Goal: Task Accomplishment & Management: Complete application form

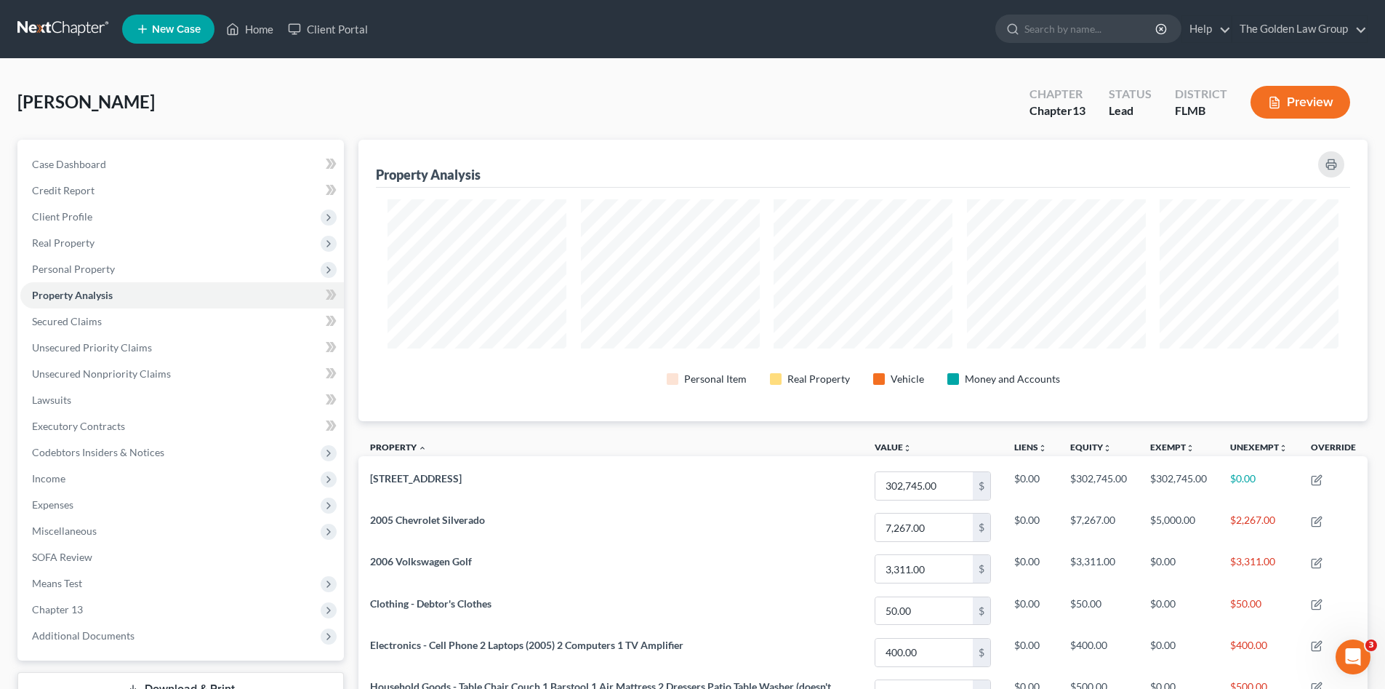
click at [60, 28] on link at bounding box center [63, 29] width 93 height 26
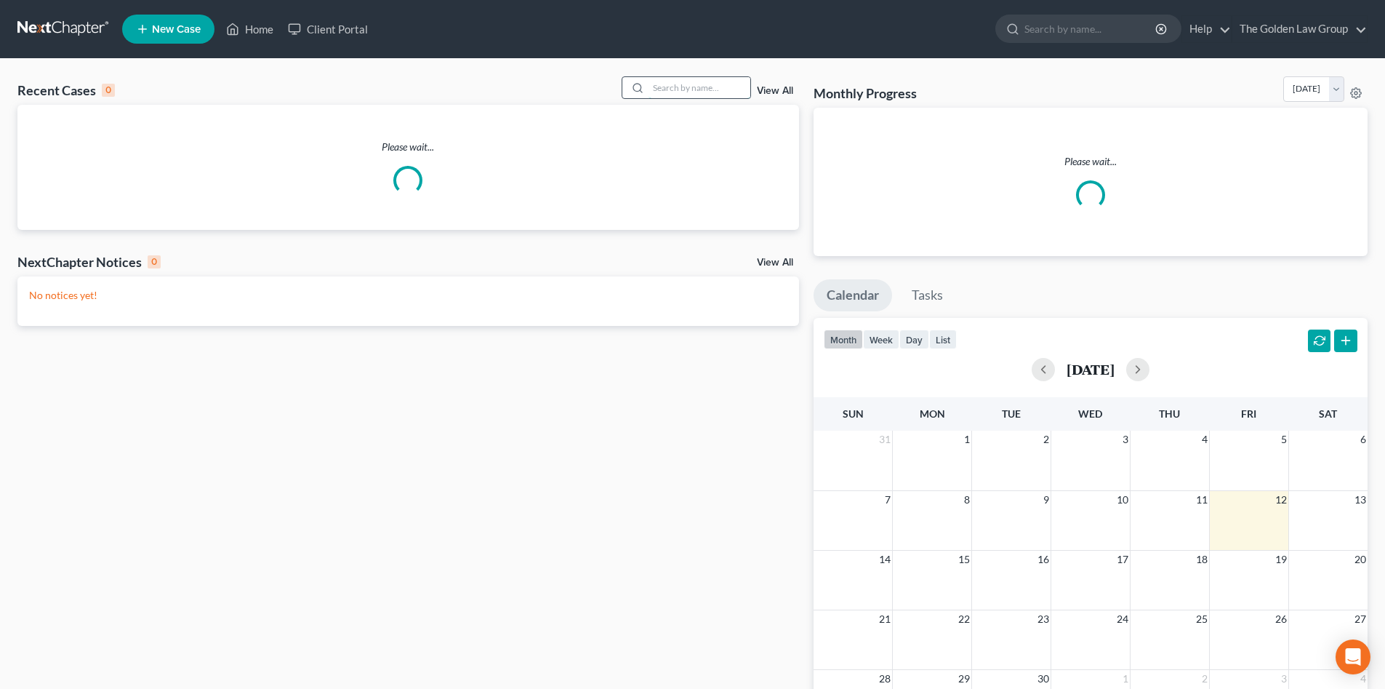
click at [710, 84] on input "search" at bounding box center [700, 87] width 102 height 21
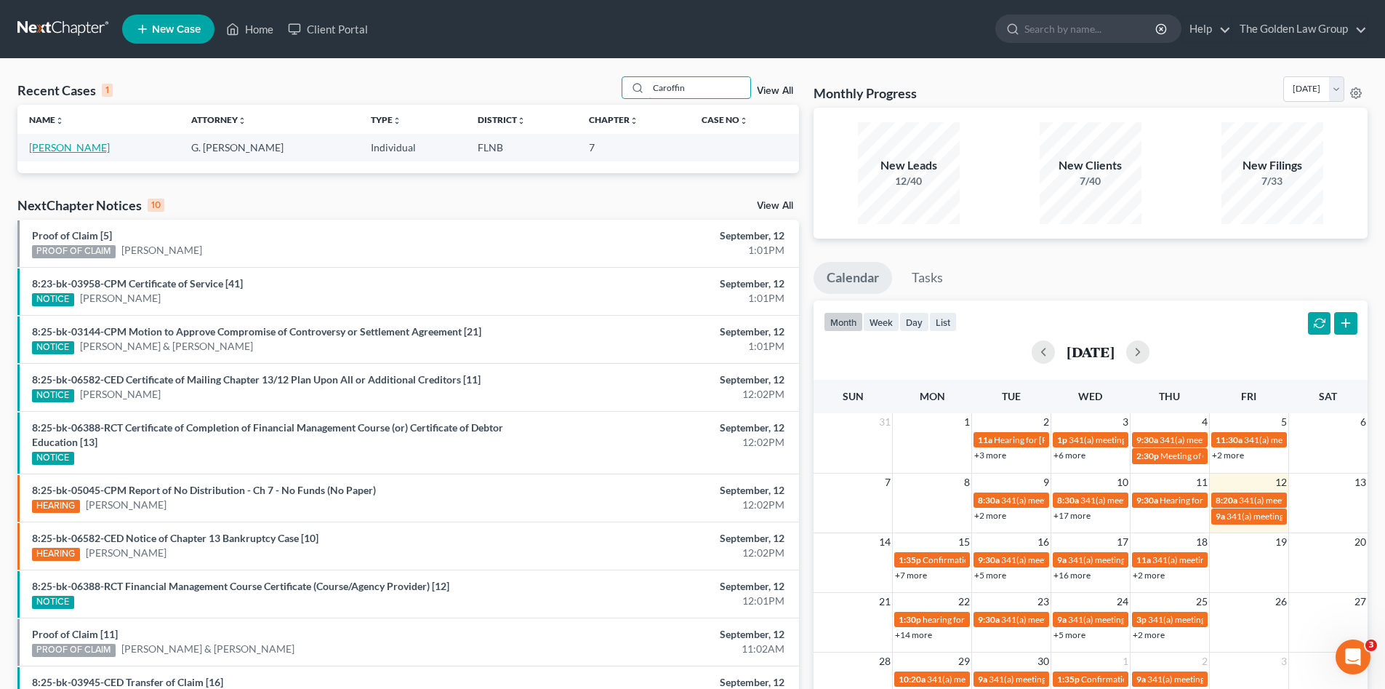
type input "Caroffin"
click at [80, 145] on link "[PERSON_NAME]" at bounding box center [69, 147] width 81 height 12
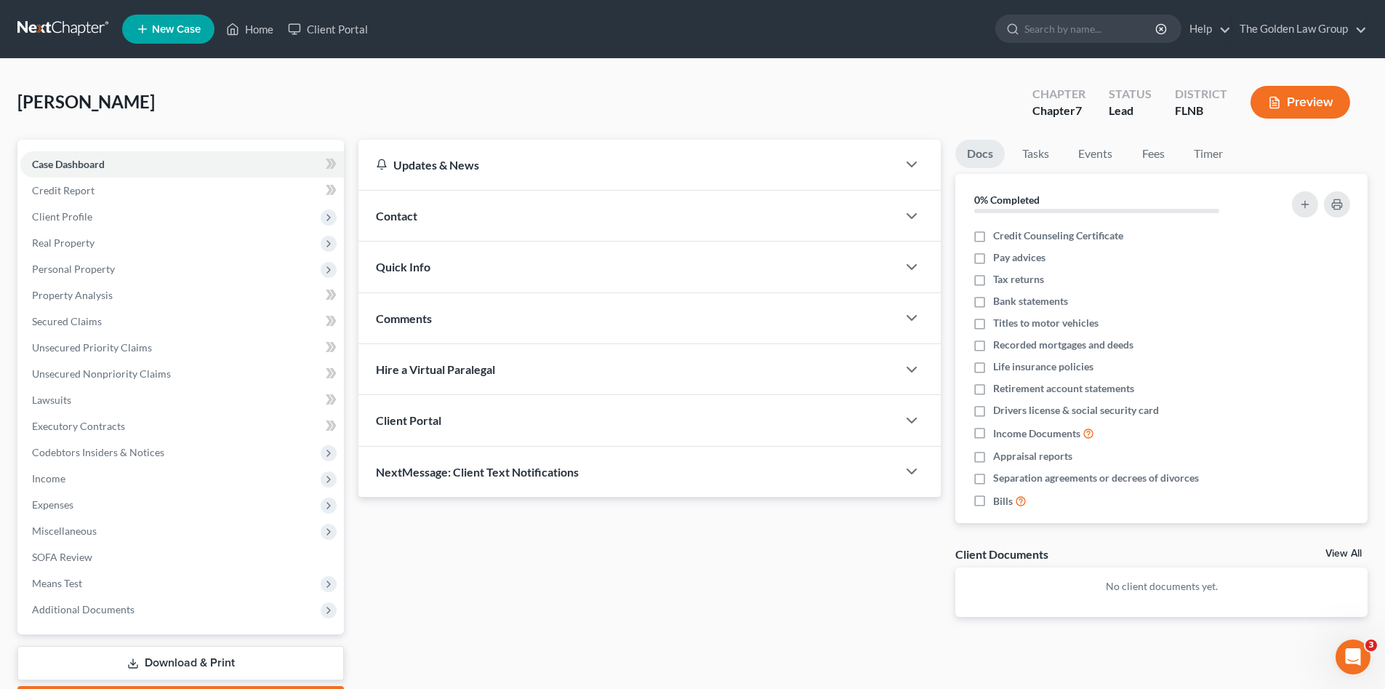
click at [250, 104] on div "Caroffino, Laura Upgraded Chapter Chapter 7 Status Lead District FLNB Preview" at bounding box center [692, 107] width 1350 height 63
click at [61, 185] on span "Credit Report" at bounding box center [63, 190] width 63 height 12
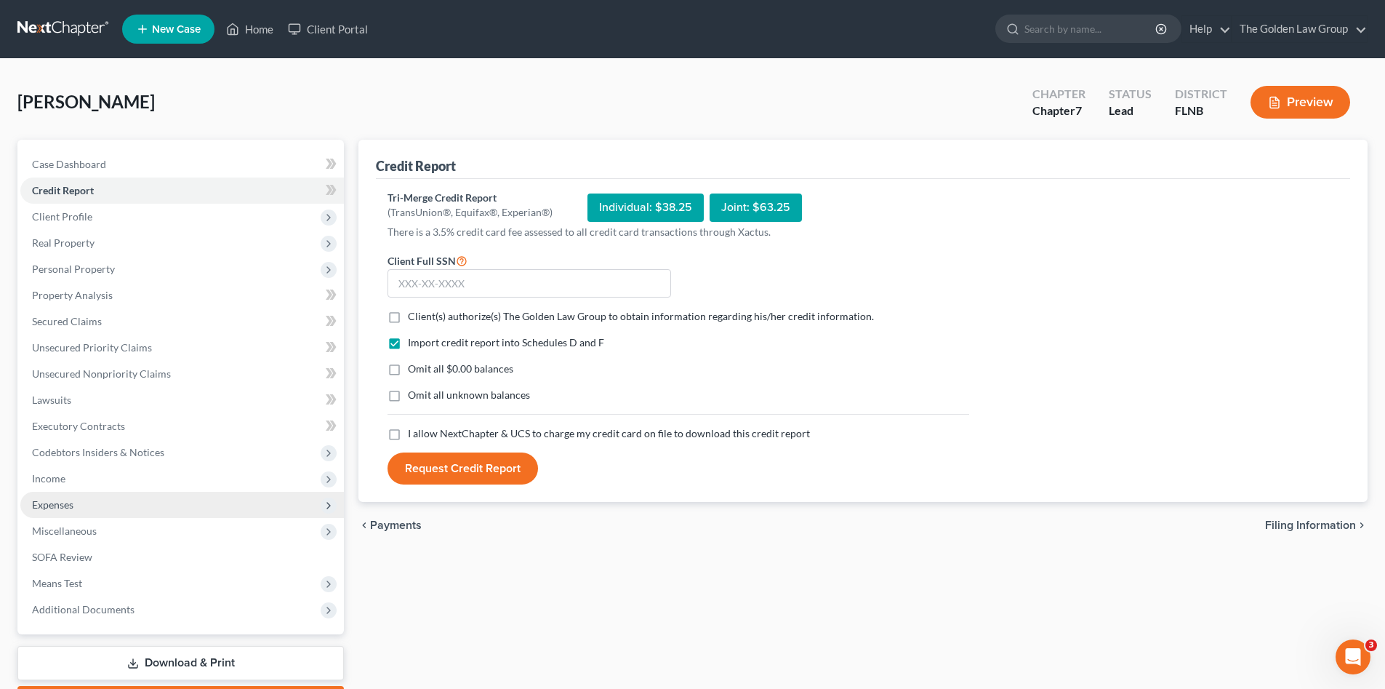
click at [63, 500] on span "Expenses" at bounding box center [52, 504] width 41 height 12
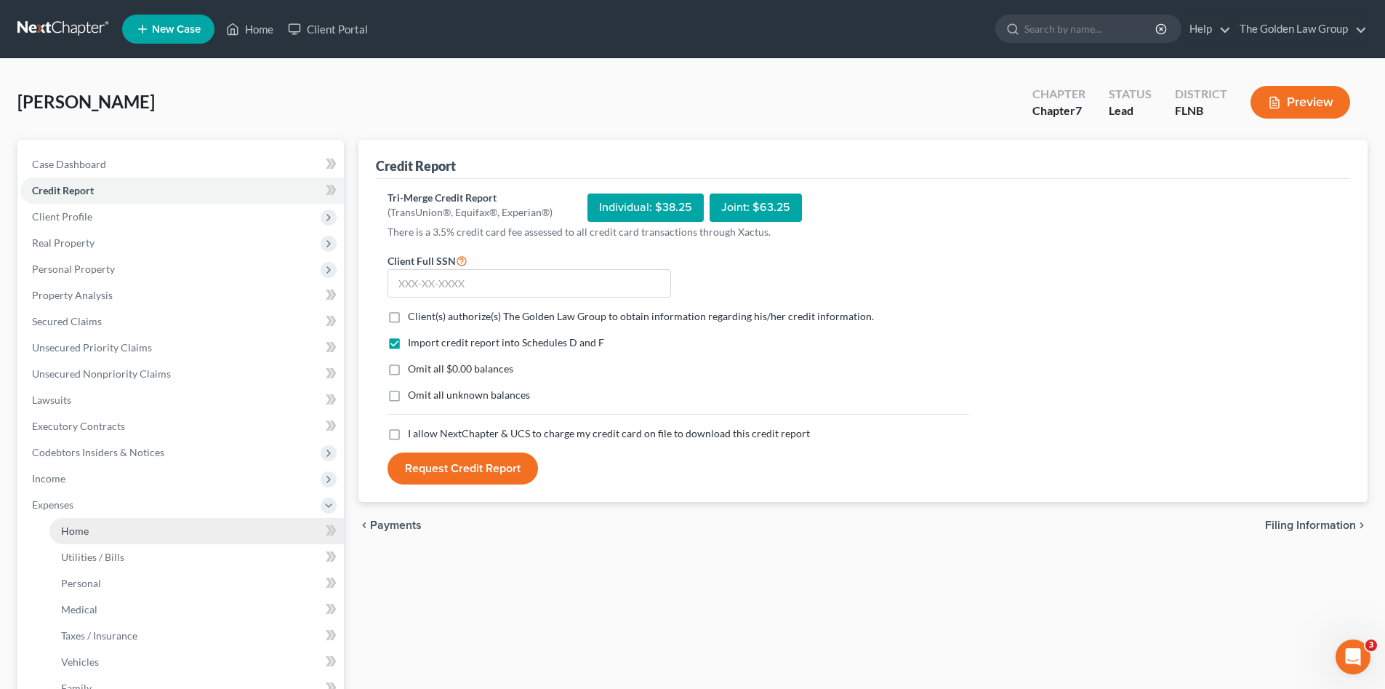
click at [116, 526] on link "Home" at bounding box center [196, 531] width 295 height 26
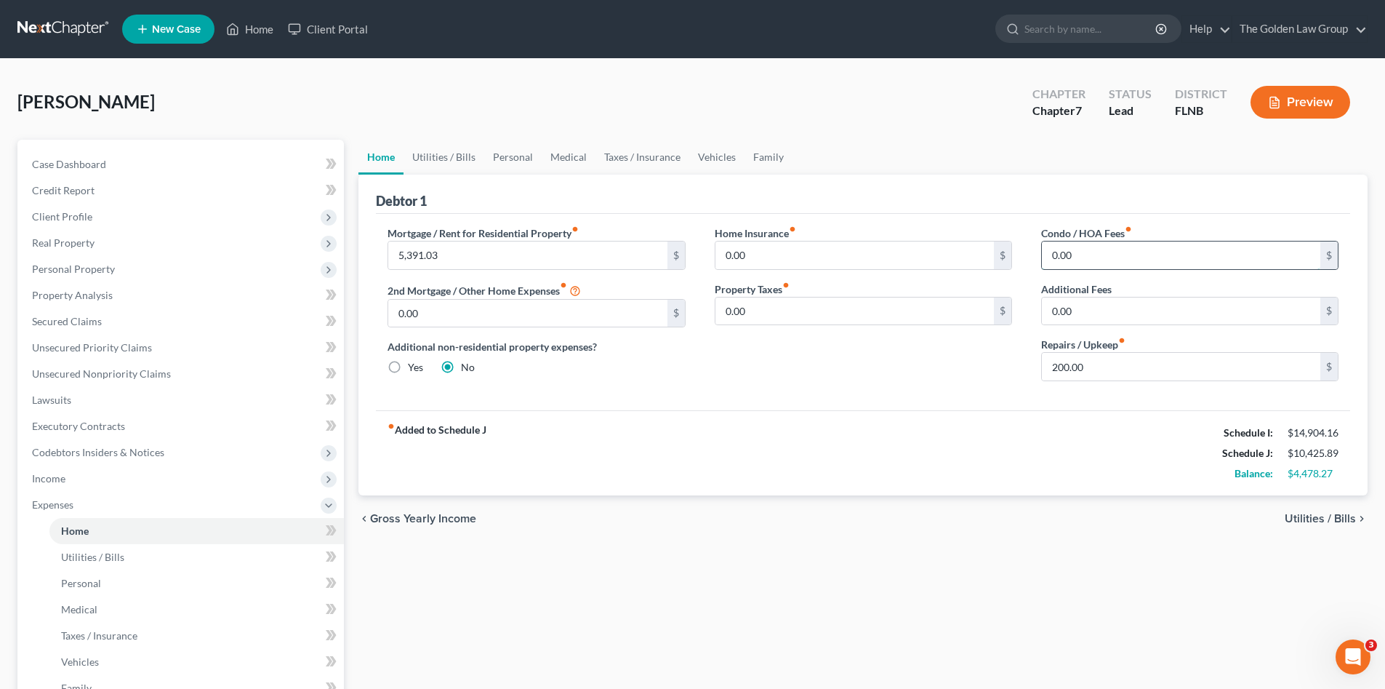
click at [1089, 262] on input "0.00" at bounding box center [1181, 255] width 279 height 28
type input "108.00"
click at [591, 396] on div "Mortgage / Rent for Residential Property fiber_manual_record 5,391.03 $ 2nd Mor…" at bounding box center [863, 312] width 974 height 196
click at [434, 160] on link "Utilities / Bills" at bounding box center [444, 157] width 81 height 35
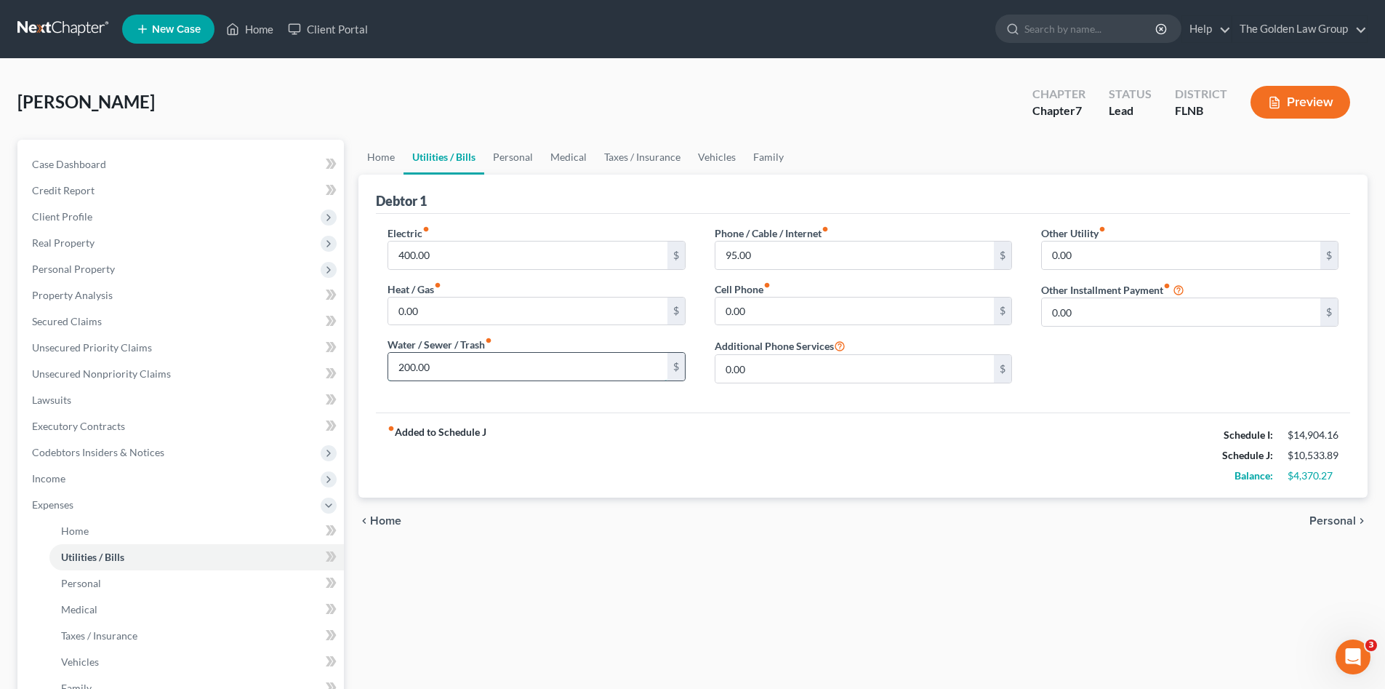
click at [481, 362] on input "200.00" at bounding box center [527, 367] width 279 height 28
click at [837, 255] on input "95.00" at bounding box center [855, 255] width 279 height 28
type input "180.00"
type input "410.00"
click at [519, 161] on link "Personal" at bounding box center [512, 157] width 57 height 35
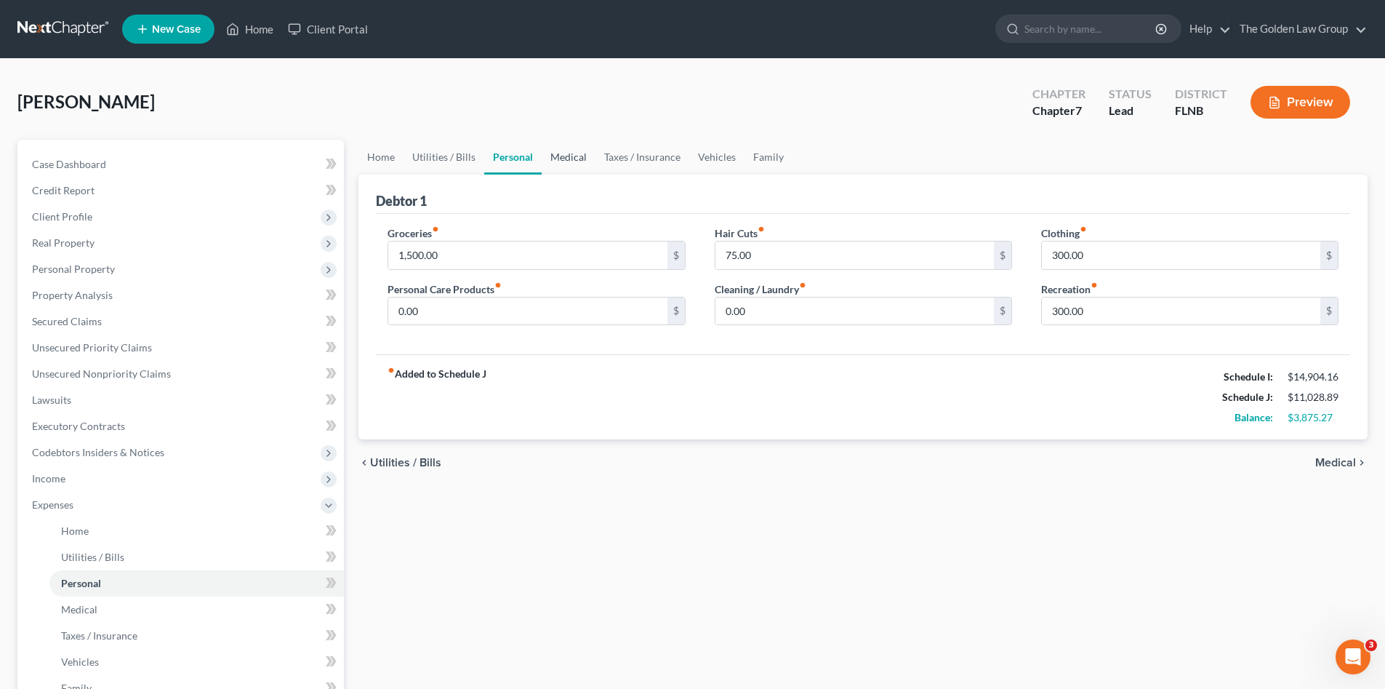
click at [571, 154] on link "Medical" at bounding box center [569, 157] width 54 height 35
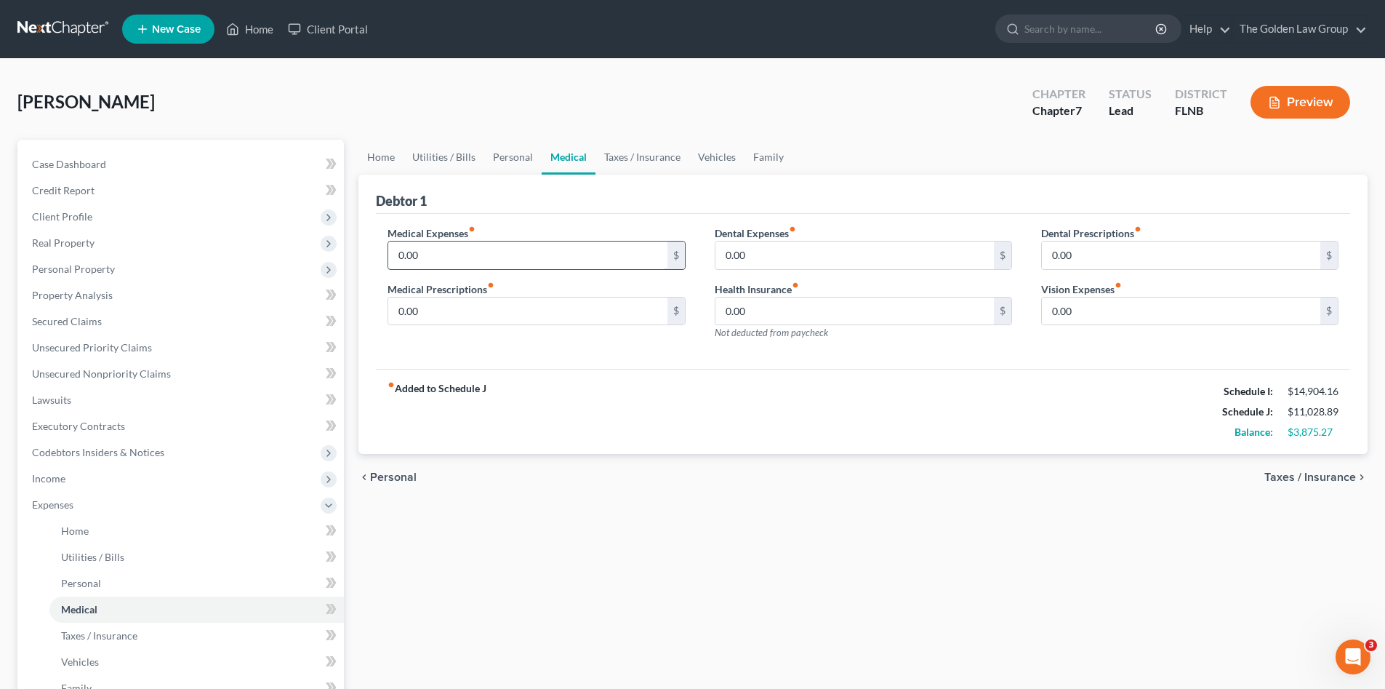
click at [476, 255] on input "0.00" at bounding box center [527, 255] width 279 height 28
type input "80.00"
click at [625, 398] on div "fiber_manual_record Added to Schedule J Schedule I: $14,904.16 Schedule J: $11,…" at bounding box center [863, 411] width 974 height 85
click at [646, 152] on link "Taxes / Insurance" at bounding box center [643, 157] width 94 height 35
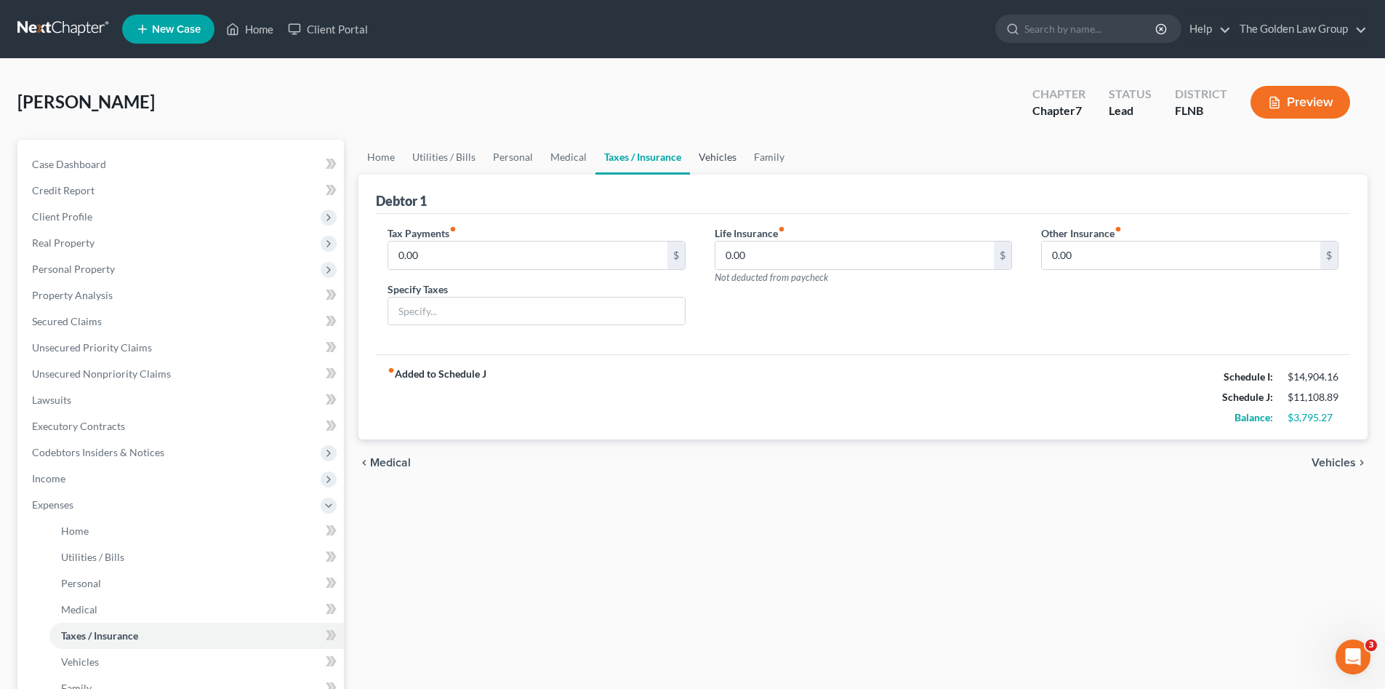
click at [721, 154] on link "Vehicles" at bounding box center [717, 157] width 55 height 35
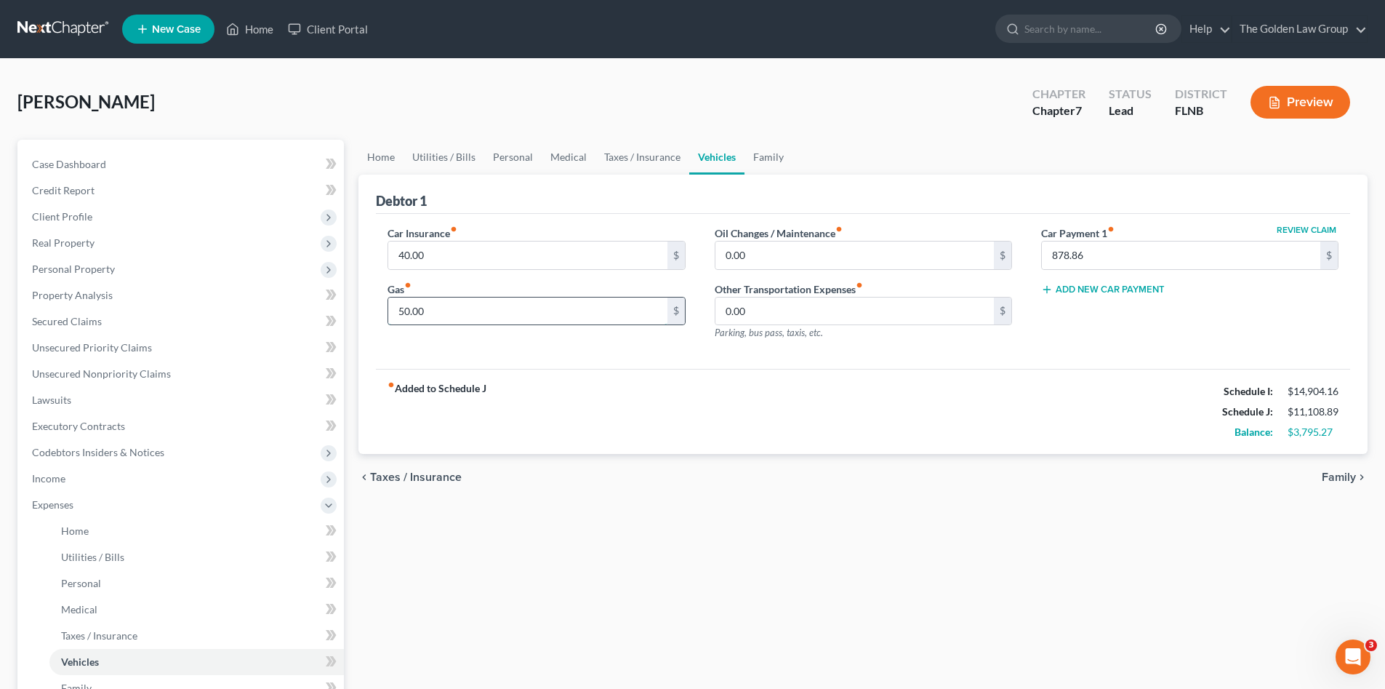
click at [510, 311] on input "50.00" at bounding box center [527, 311] width 279 height 28
type input "300.00"
click at [772, 160] on link "Family" at bounding box center [769, 157] width 48 height 35
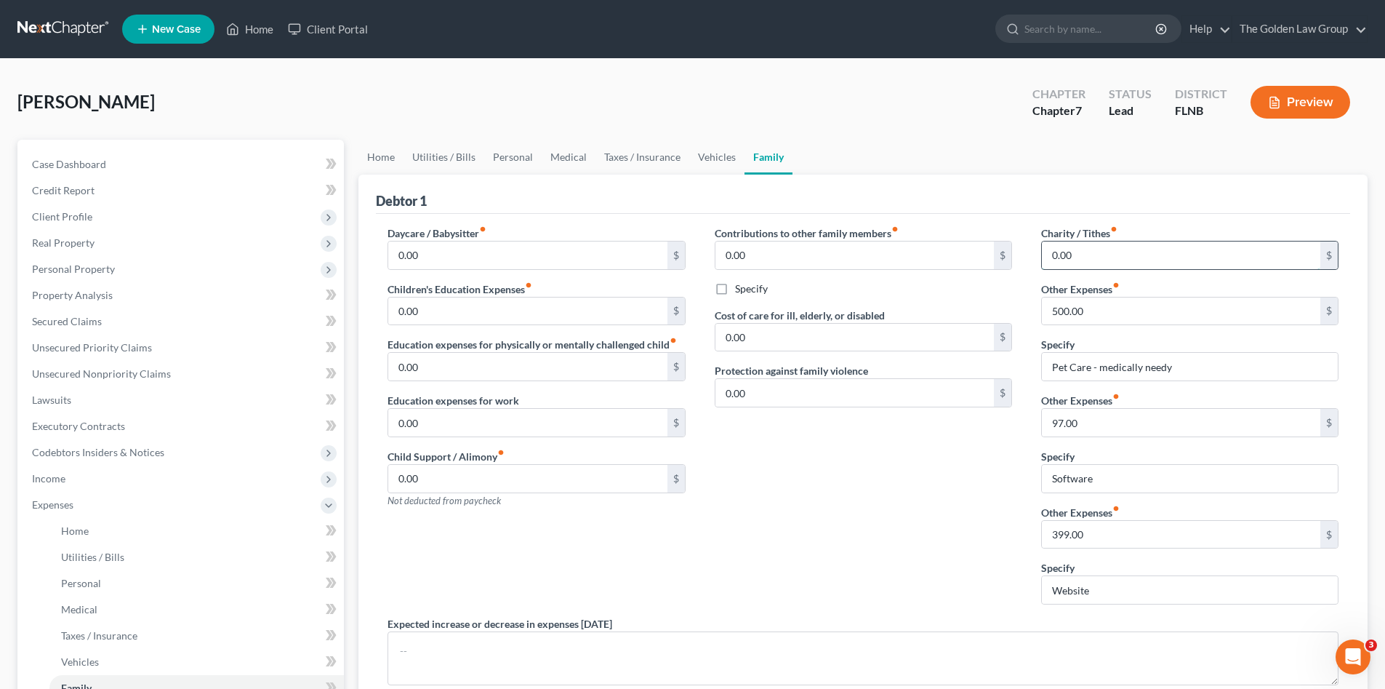
click at [1084, 257] on input "0.00" at bounding box center [1181, 255] width 279 height 28
type input "50.00"
click at [796, 486] on div "Contributions to other family members fiber_manual_record 0.00 $ Specify Cost o…" at bounding box center [863, 420] width 327 height 391
click at [618, 159] on link "Taxes / Insurance" at bounding box center [643, 157] width 94 height 35
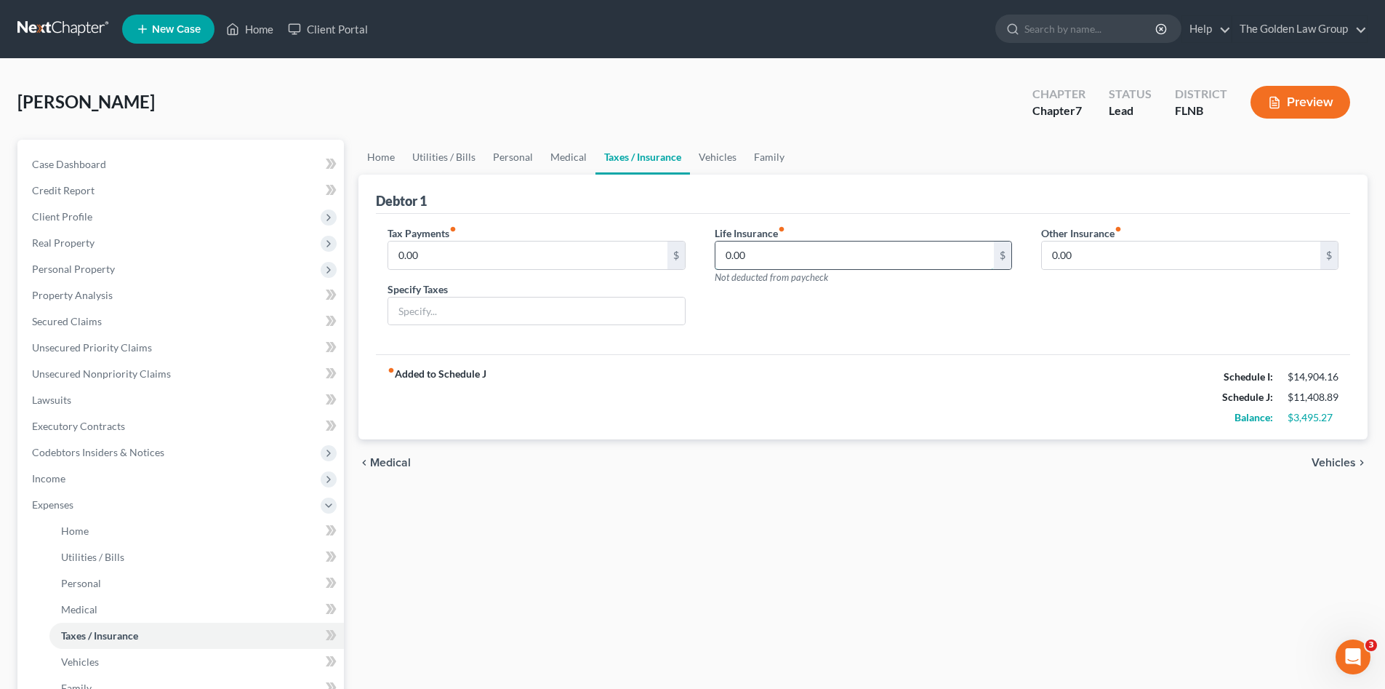
click at [785, 254] on input "0.00" at bounding box center [855, 255] width 279 height 28
type input "604.84"
click at [709, 158] on link "Vehicles" at bounding box center [717, 157] width 55 height 35
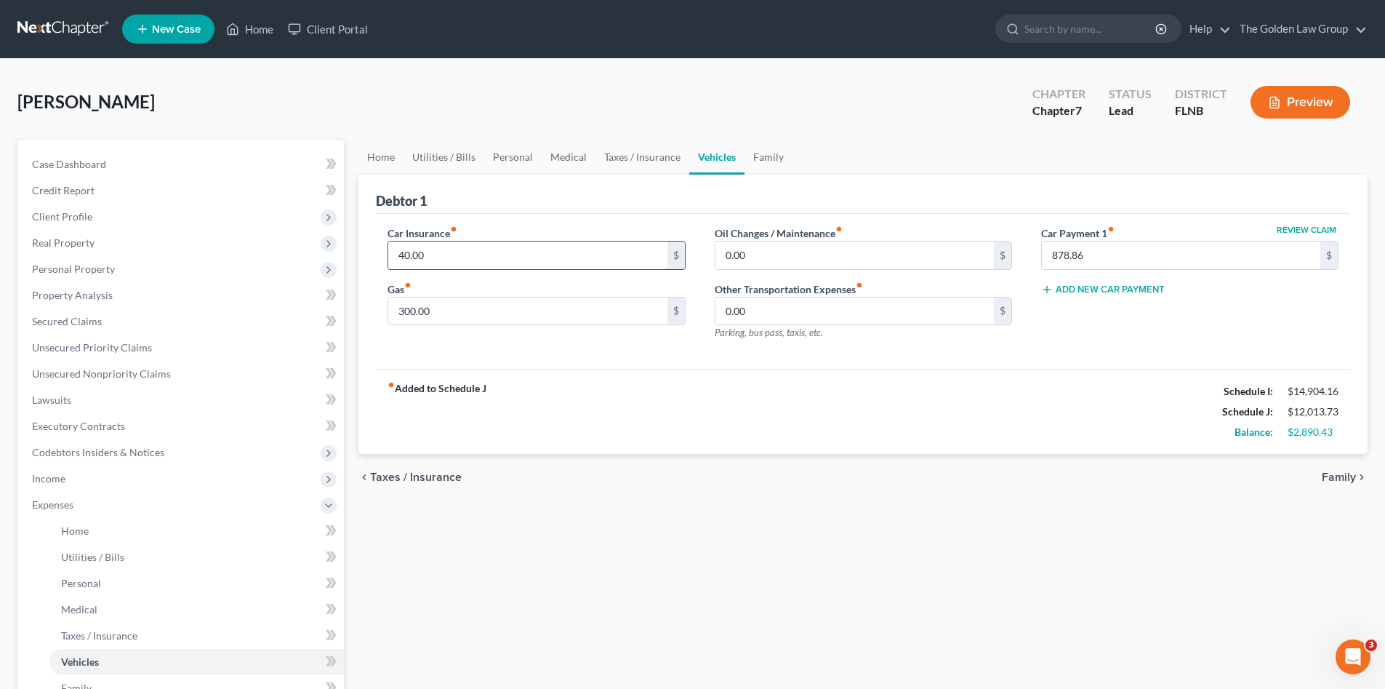
click at [517, 257] on input "40.00" at bounding box center [527, 255] width 279 height 28
type input "1,026.19"
click at [878, 385] on div "fiber_manual_record Added to Schedule J Schedule I: $14,904.16 Schedule J: $12,…" at bounding box center [863, 411] width 974 height 85
click at [1132, 291] on button "Add New Car Payment" at bounding box center [1103, 290] width 124 height 12
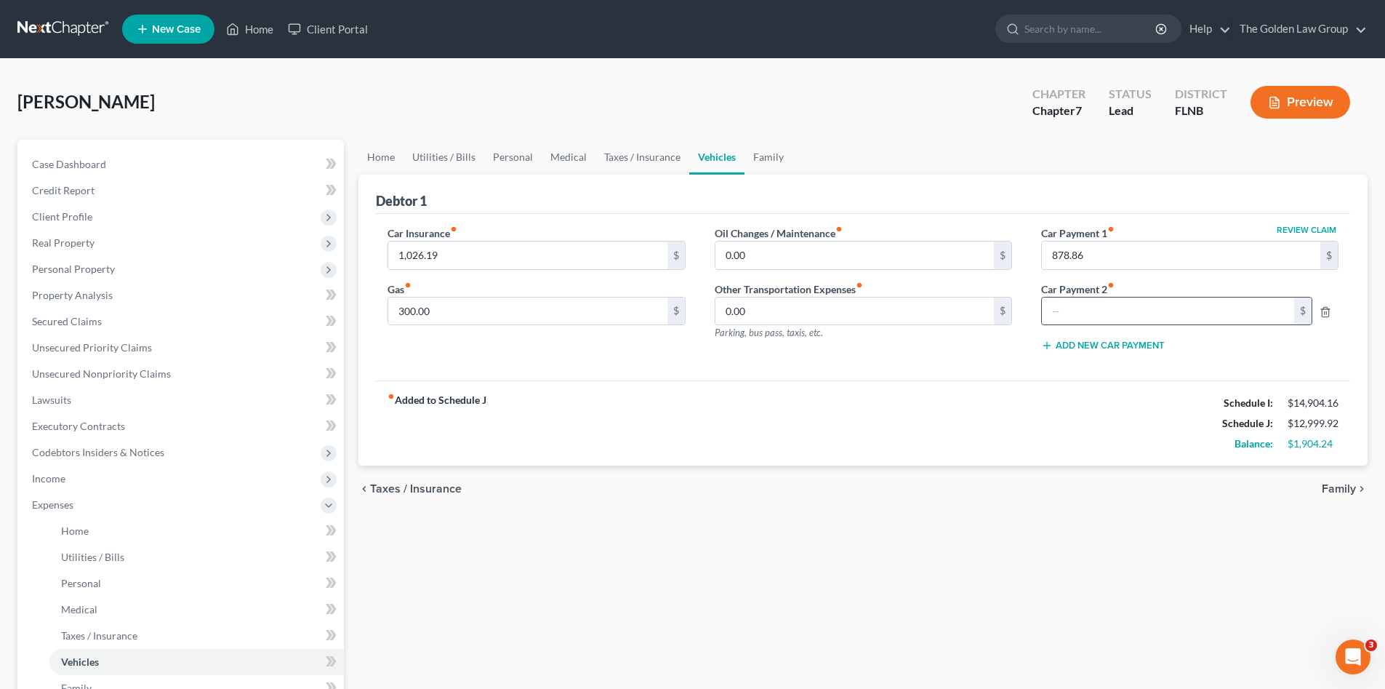
click at [1124, 305] on input "text" at bounding box center [1168, 311] width 252 height 28
click at [1325, 311] on line "button" at bounding box center [1325, 312] width 0 height 3
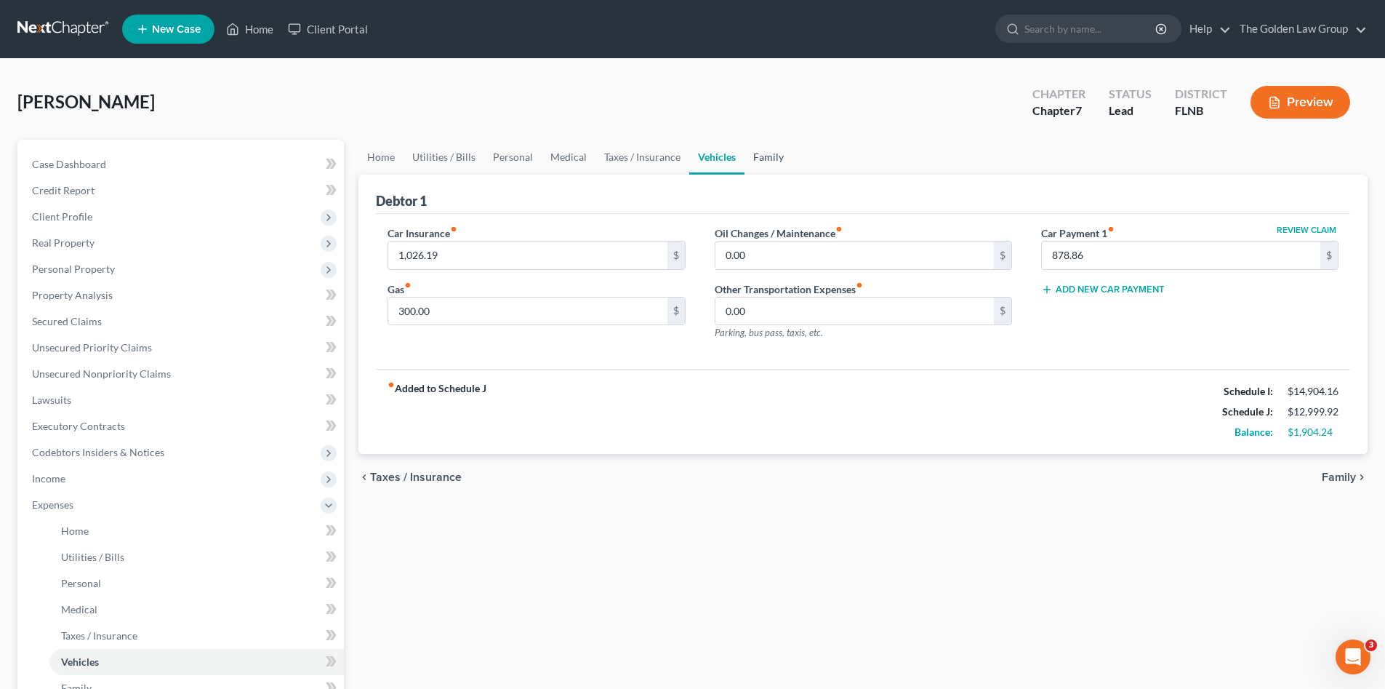
click at [756, 159] on link "Family" at bounding box center [769, 157] width 48 height 35
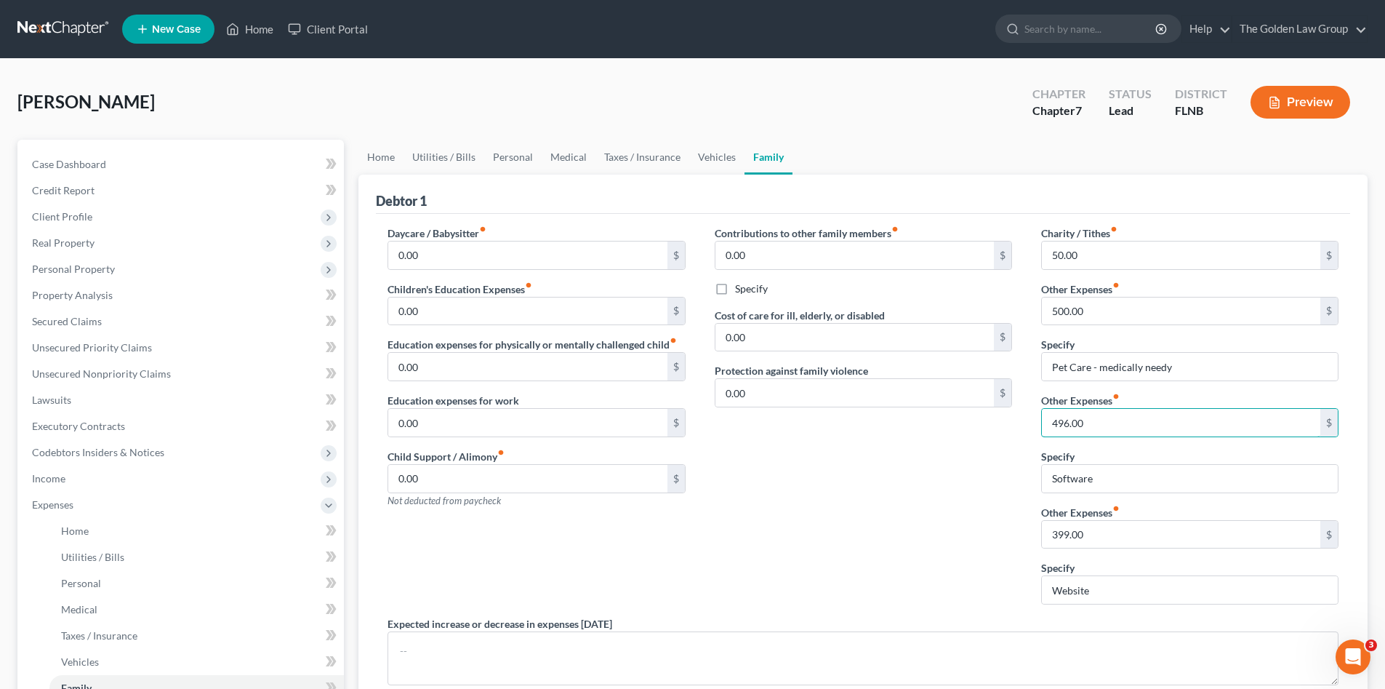
type input "496.00"
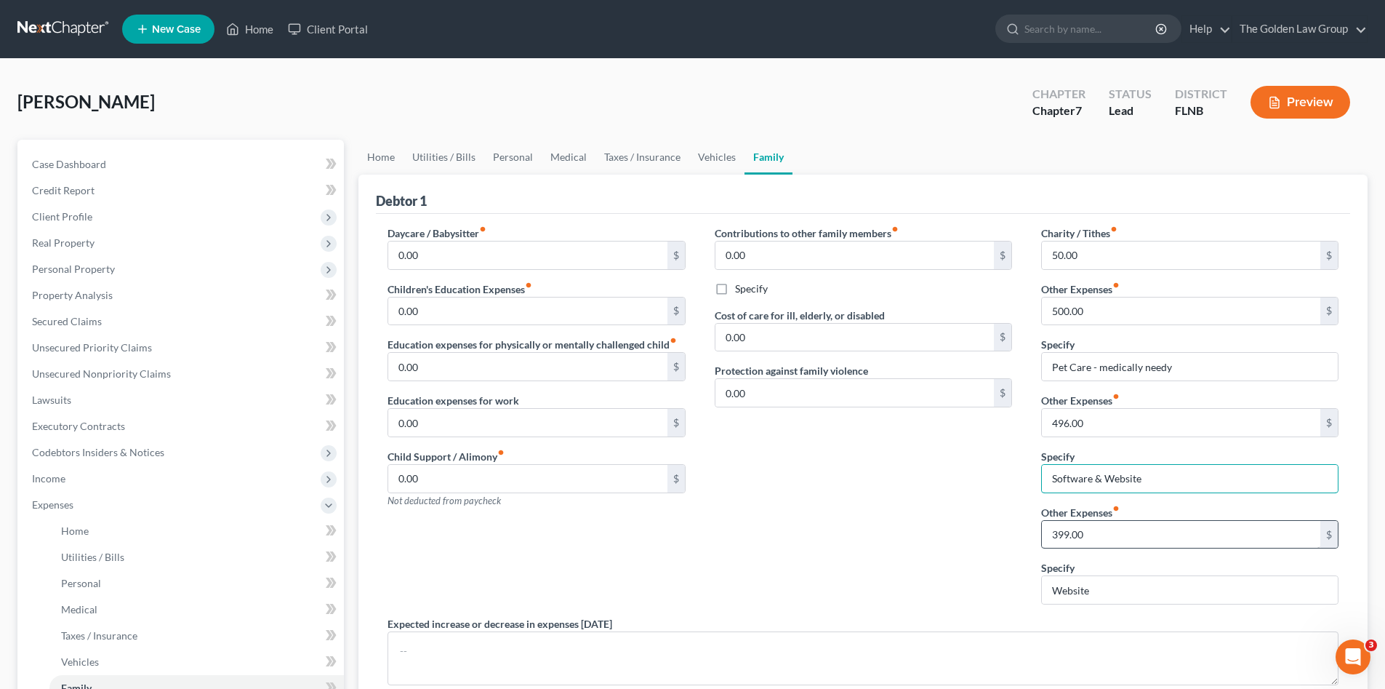
type input "Software & Website"
type input "220.00"
click at [1078, 581] on input "Website" at bounding box center [1190, 590] width 296 height 28
drag, startPoint x: 1110, startPoint y: 586, endPoint x: 1025, endPoint y: 593, distance: 85.4
click at [1025, 593] on div "Daycare / Babysitter fiber_manual_record 0.00 $ Children's Education Expenses f…" at bounding box center [863, 484] width 980 height 519
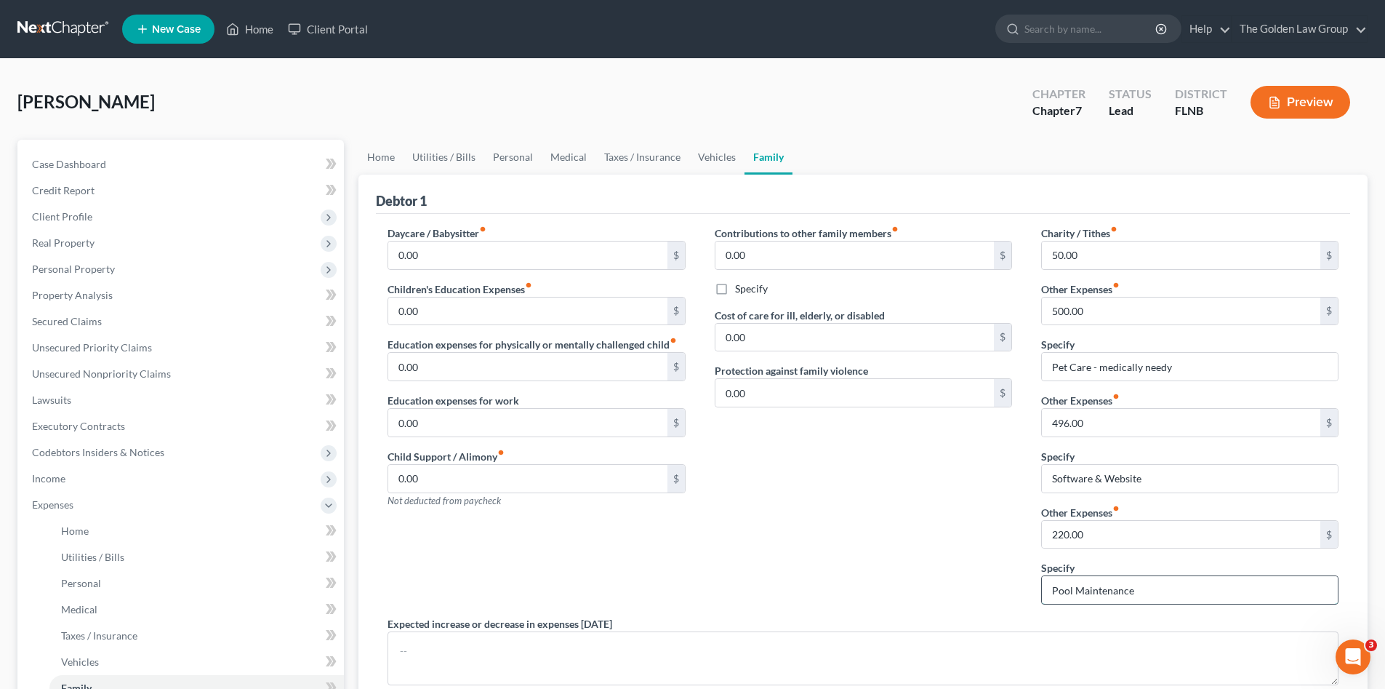
click at [1153, 597] on input "Pool Maintenance" at bounding box center [1190, 590] width 296 height 28
click at [1096, 589] on input "Pool Maintenance" at bounding box center [1190, 590] width 296 height 28
type input "Pool Maintenance"
drag, startPoint x: 946, startPoint y: 535, endPoint x: 939, endPoint y: 529, distance: 8.9
click at [945, 535] on div "Contributions to other family members fiber_manual_record 0.00 $ Specify Cost o…" at bounding box center [863, 420] width 327 height 391
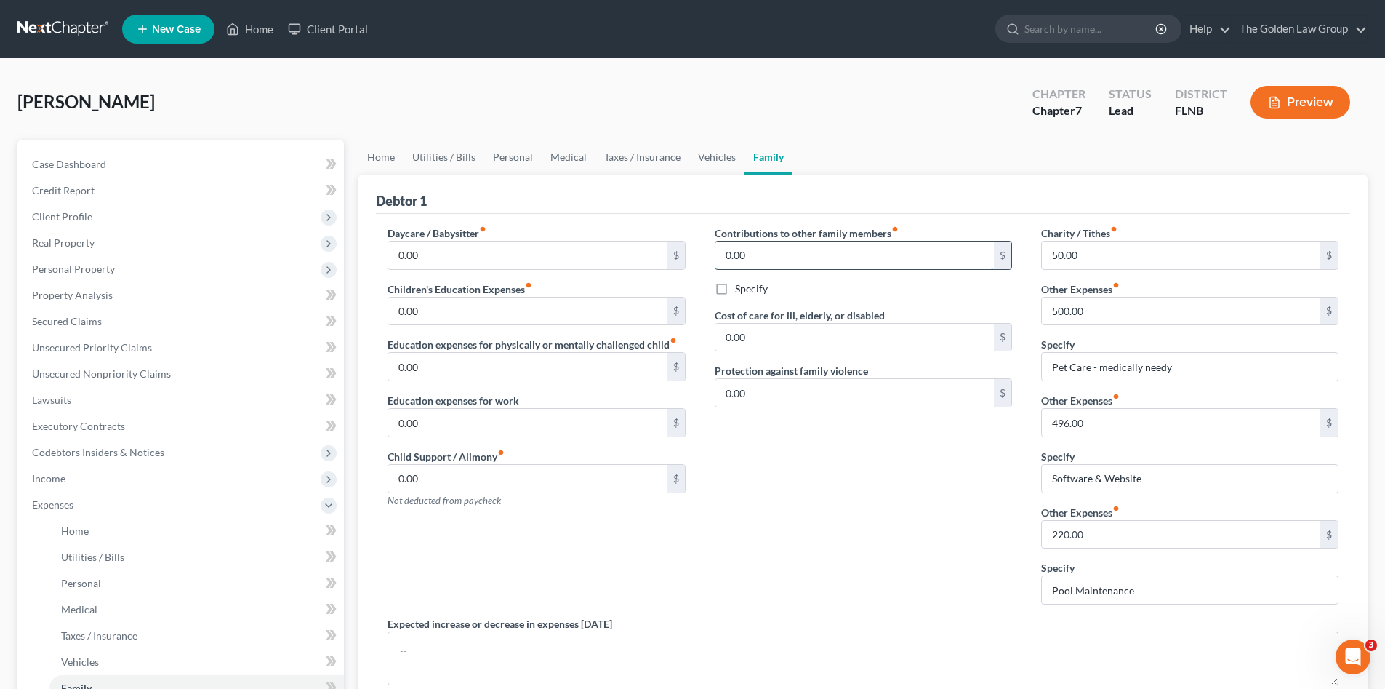
click at [793, 261] on input "0.00" at bounding box center [855, 255] width 279 height 28
type input "450.00"
click at [735, 288] on label "Specify" at bounding box center [751, 288] width 33 height 15
click at [741, 288] on input "Specify" at bounding box center [745, 285] width 9 height 9
checkbox input "true"
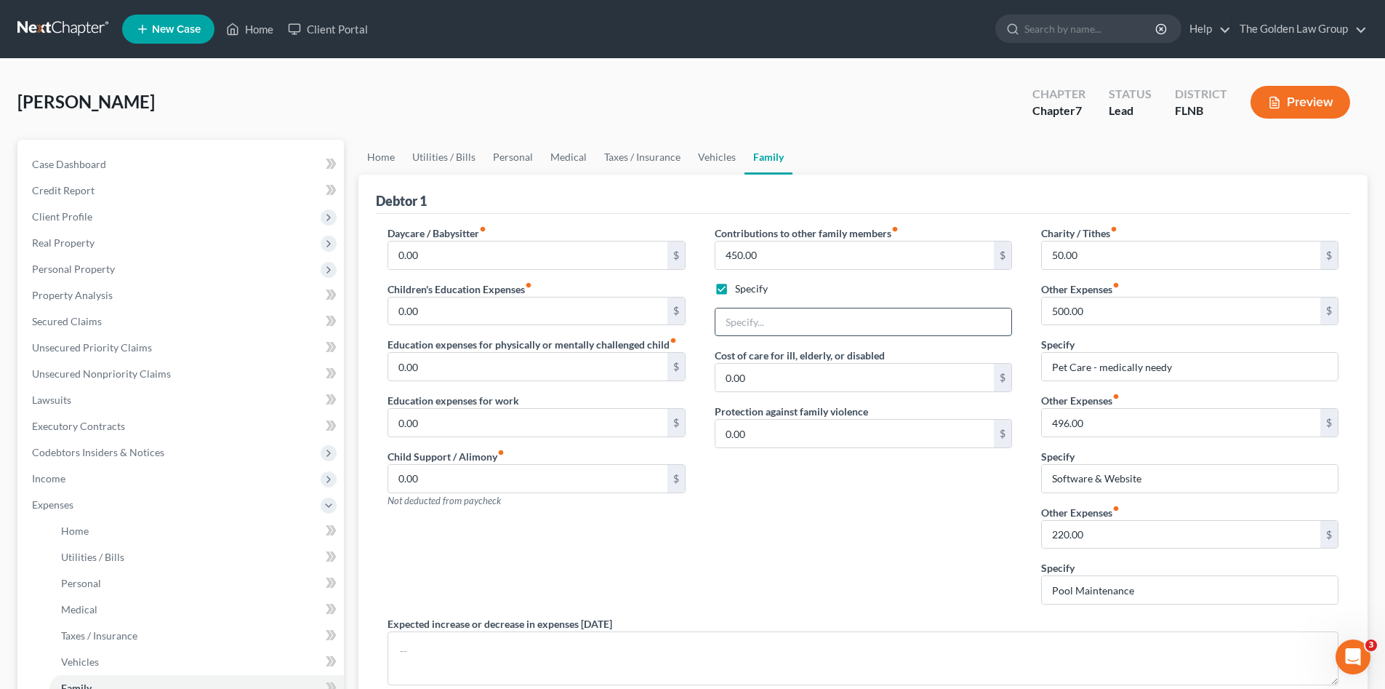
click at [746, 322] on input "text" at bounding box center [864, 322] width 296 height 28
type input "Daughter's car payment - not living at home"
click at [790, 521] on div "Contributions to other family members fiber_manual_record 450.00 $ Specify Daug…" at bounding box center [863, 420] width 327 height 391
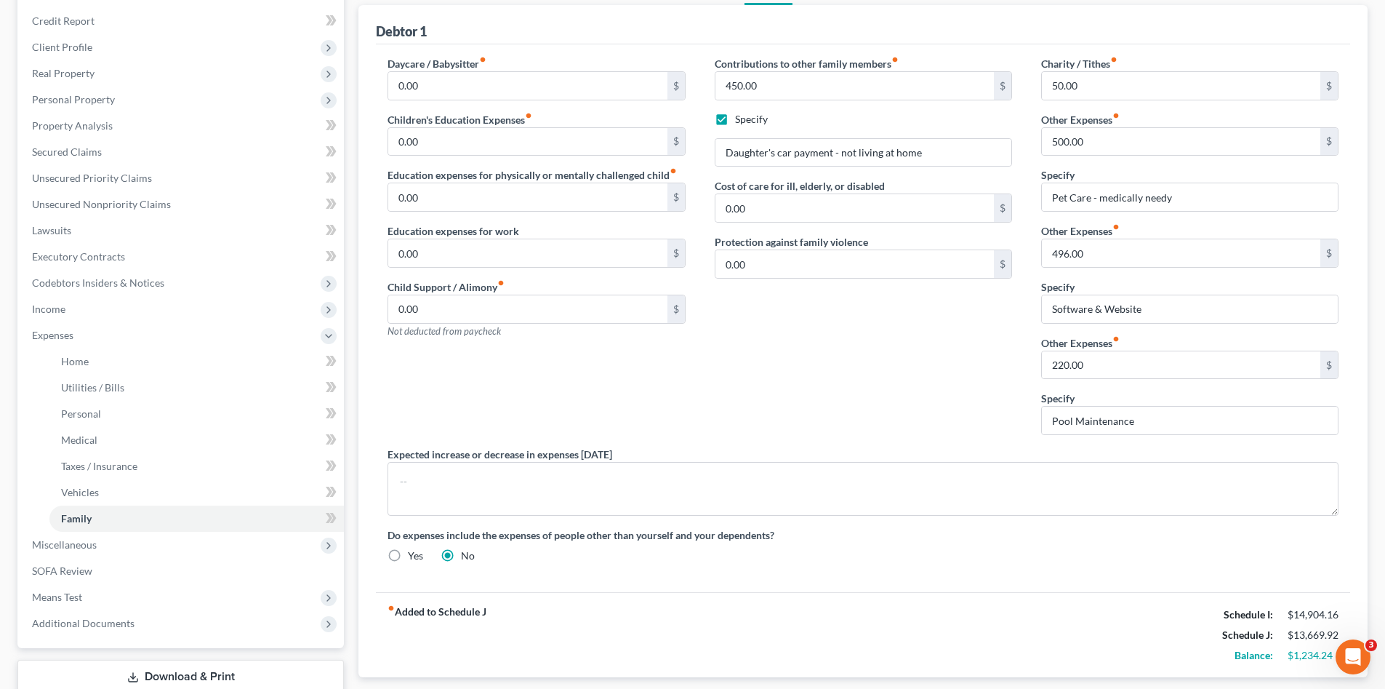
scroll to position [194, 0]
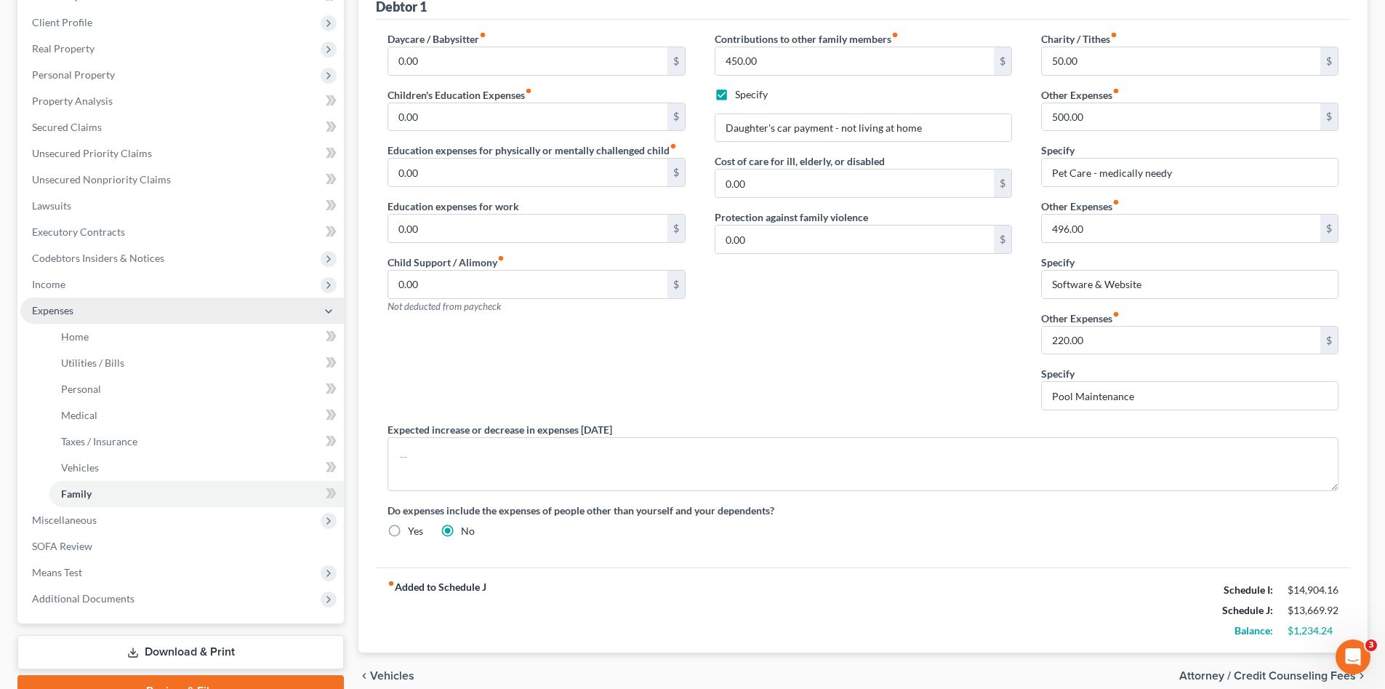
click at [65, 318] on span "Expenses" at bounding box center [182, 310] width 324 height 26
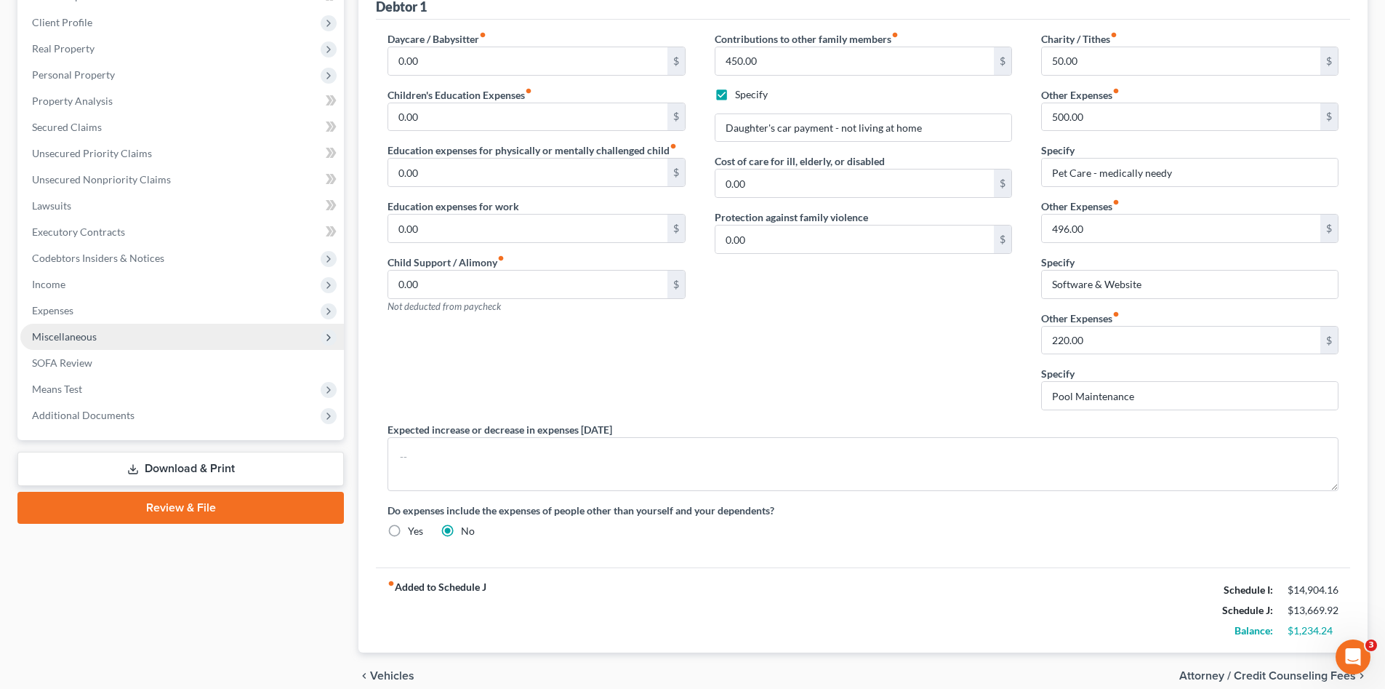
click at [71, 336] on span "Miscellaneous" at bounding box center [64, 336] width 65 height 12
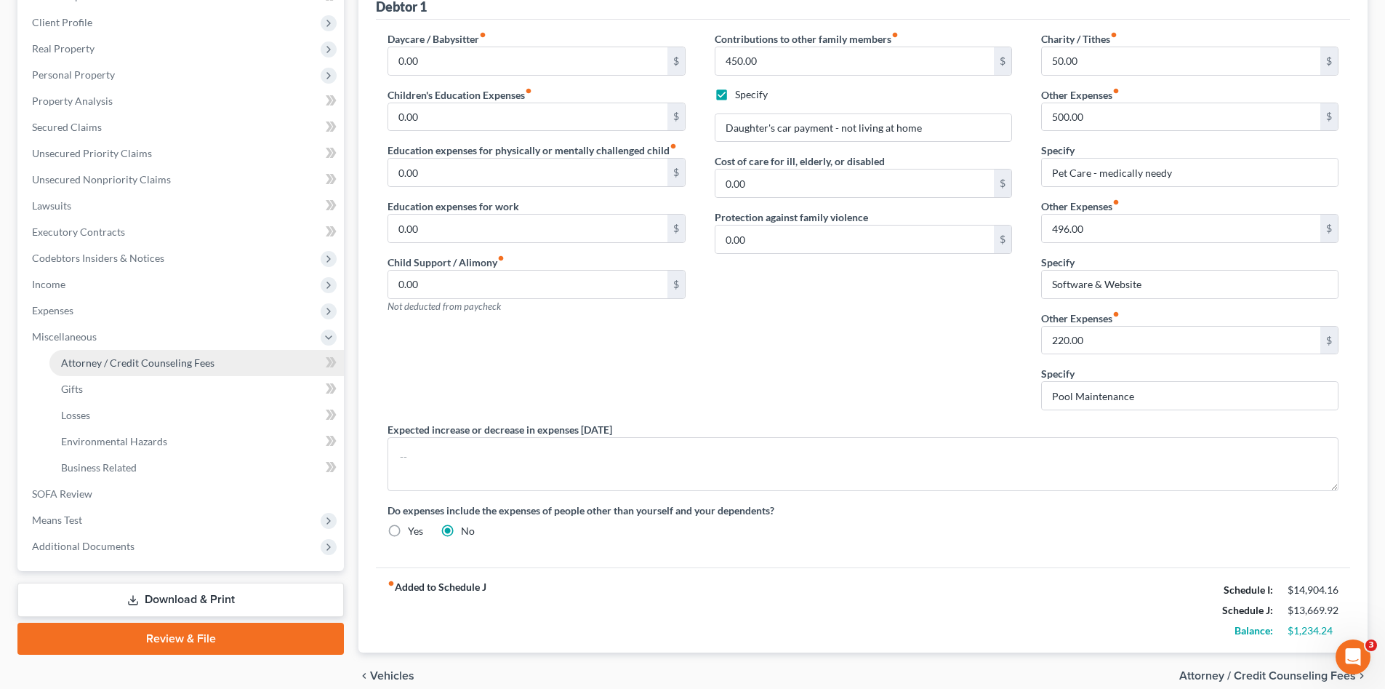
click at [95, 359] on span "Attorney / Credit Counseling Fees" at bounding box center [137, 362] width 153 height 12
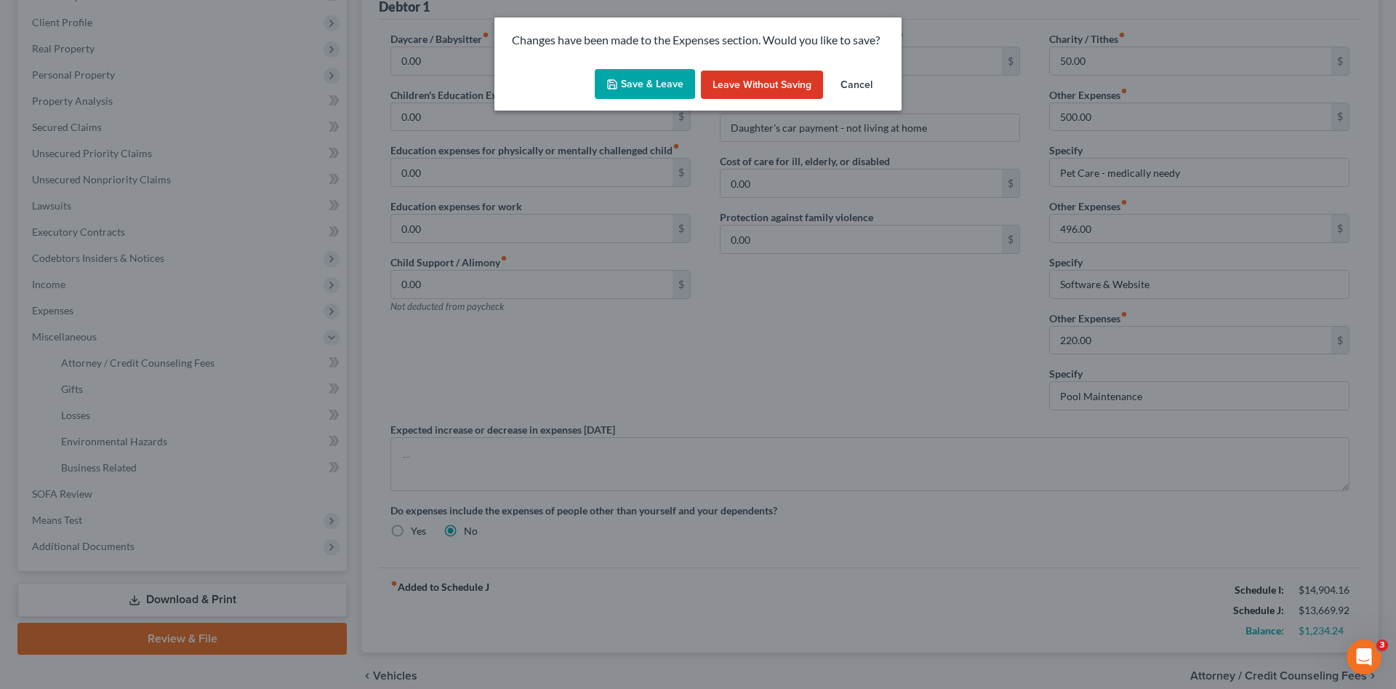
click at [628, 98] on button "Save & Leave" at bounding box center [645, 84] width 100 height 31
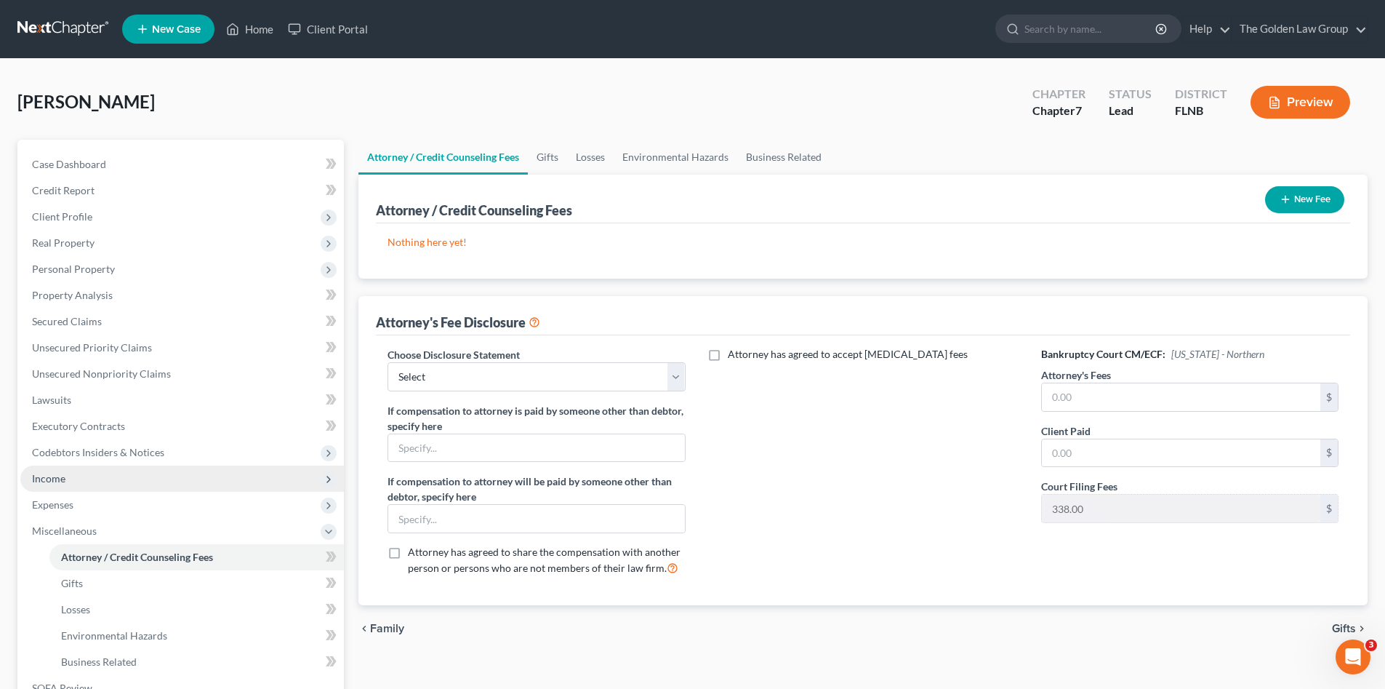
click at [76, 475] on span "Income" at bounding box center [182, 478] width 324 height 26
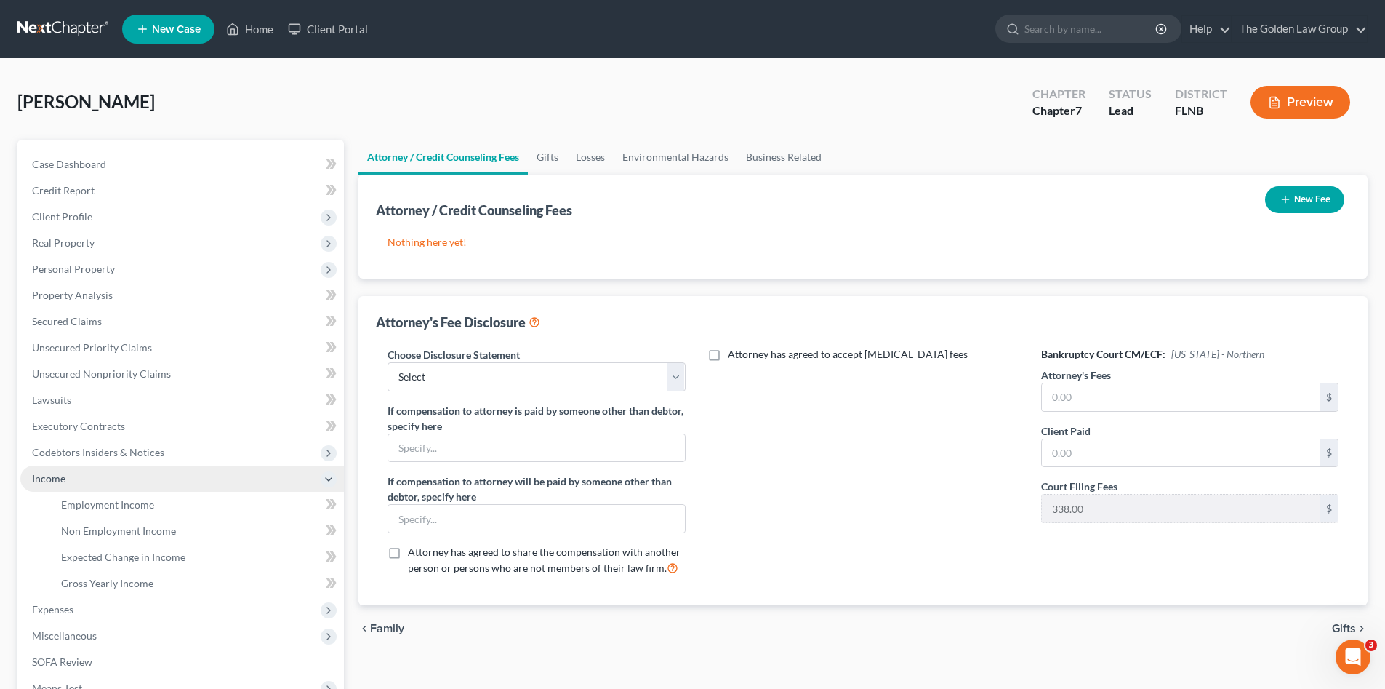
click at [76, 475] on span "Income" at bounding box center [182, 478] width 324 height 26
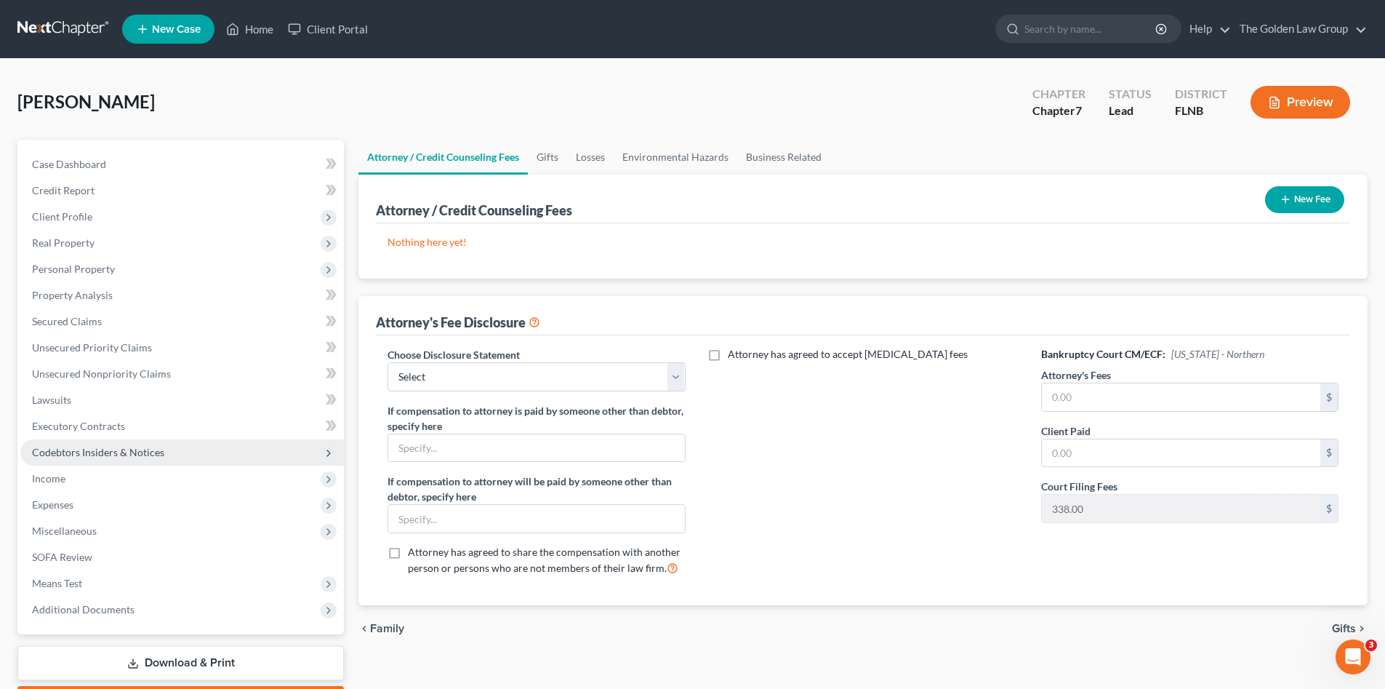
click at [116, 453] on span "Codebtors Insiders & Notices" at bounding box center [98, 452] width 132 height 12
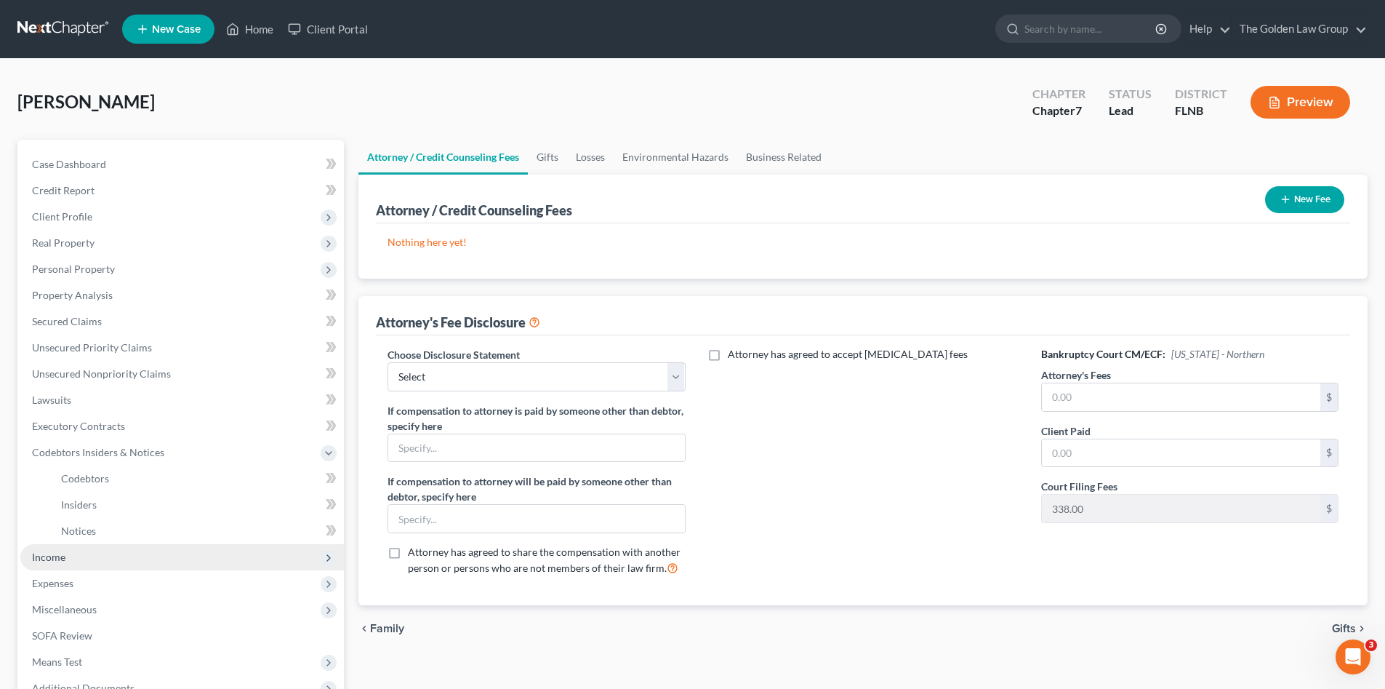
click at [109, 559] on span "Income" at bounding box center [182, 557] width 324 height 26
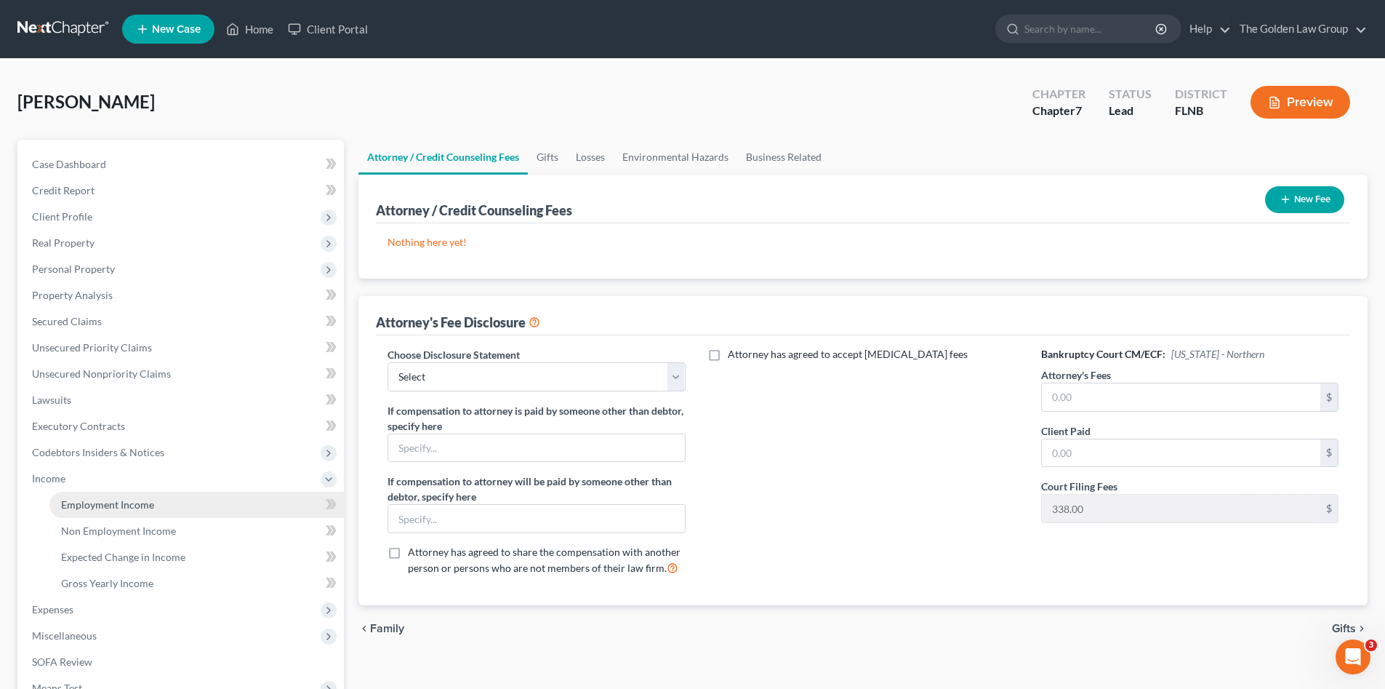
click at [135, 506] on span "Employment Income" at bounding box center [107, 504] width 93 height 12
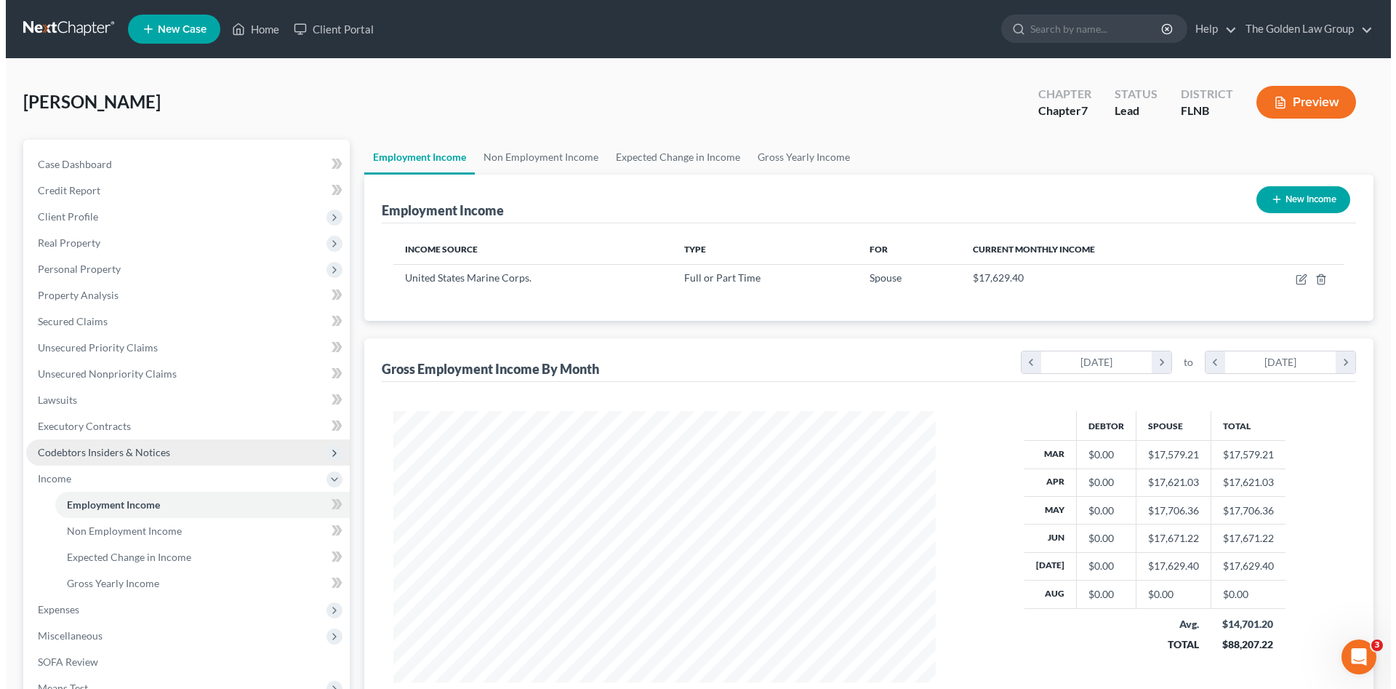
scroll to position [271, 572]
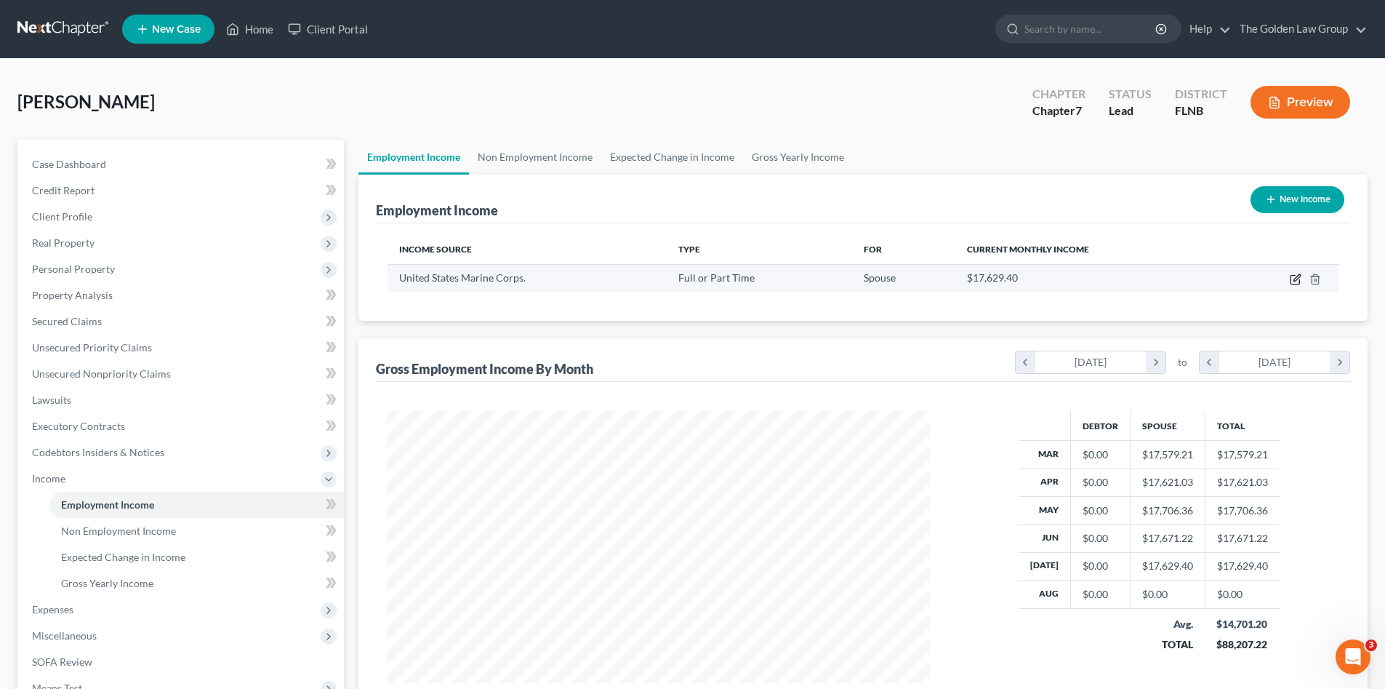
click at [1292, 279] on icon "button" at bounding box center [1296, 279] width 12 height 12
select select "0"
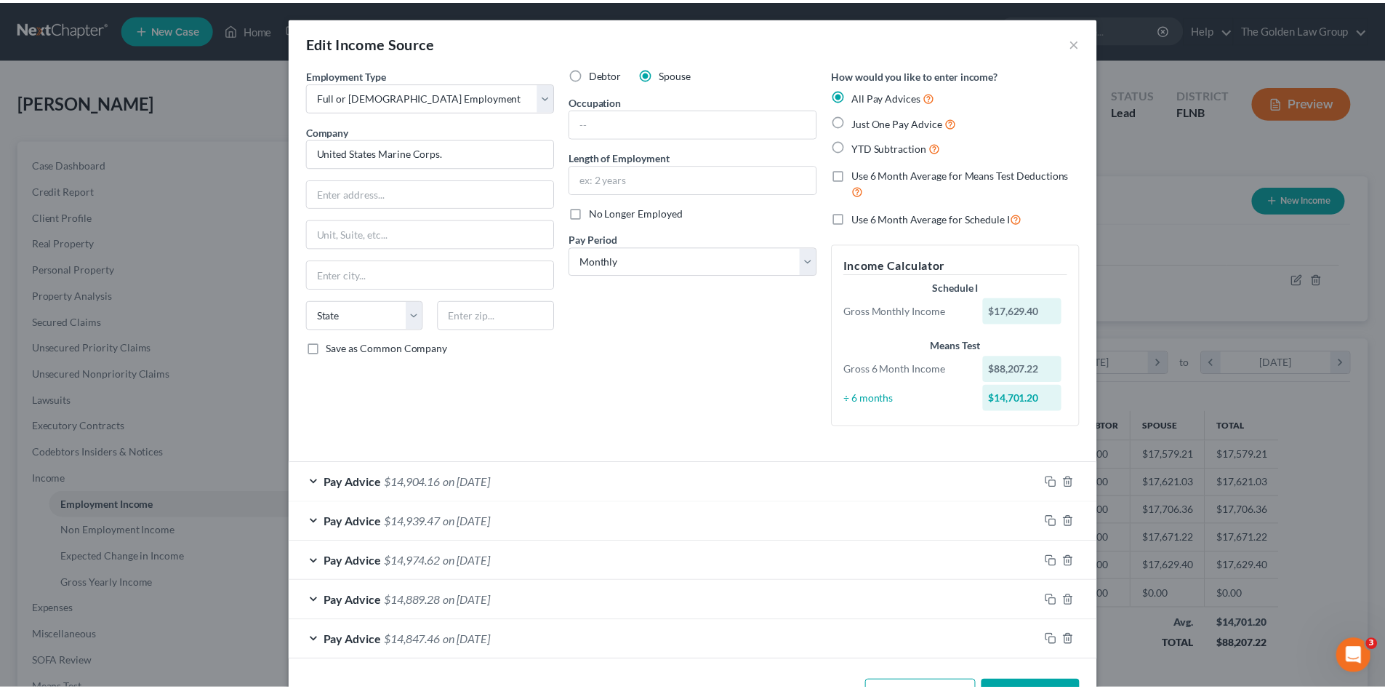
scroll to position [51, 0]
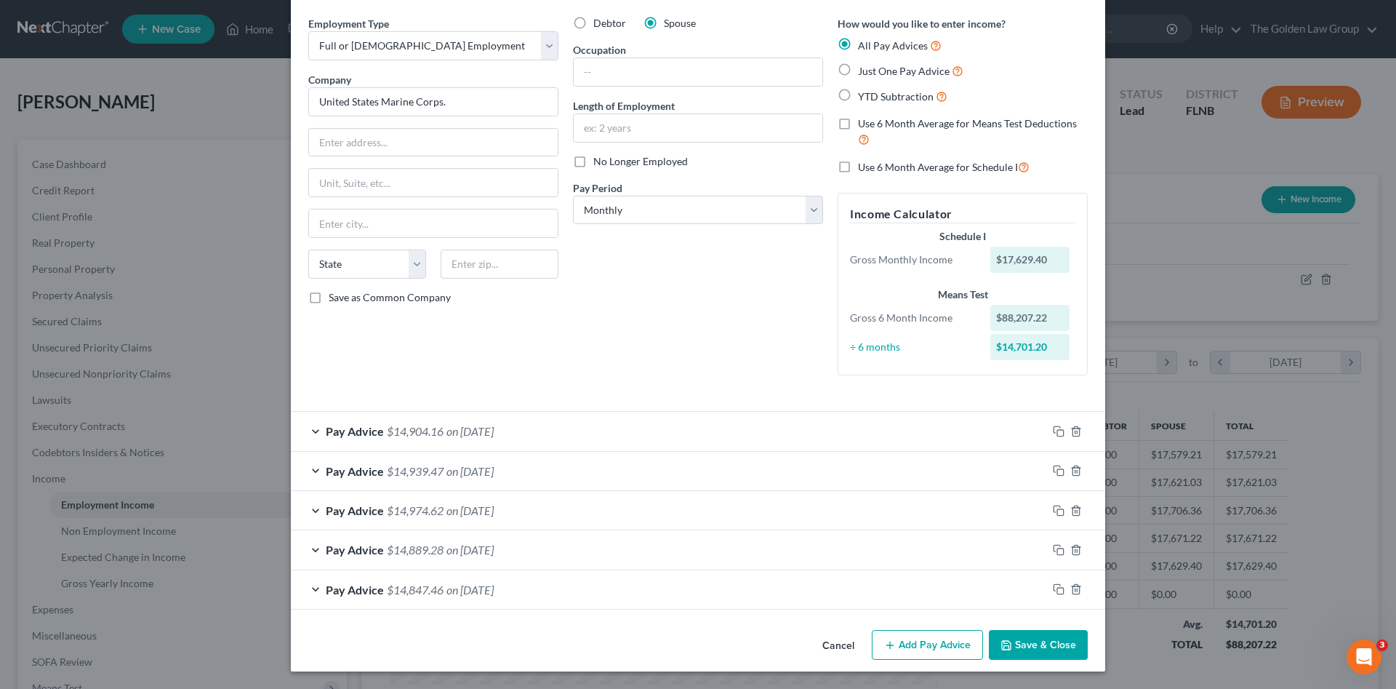
click at [1014, 645] on button "Save & Close" at bounding box center [1038, 645] width 99 height 31
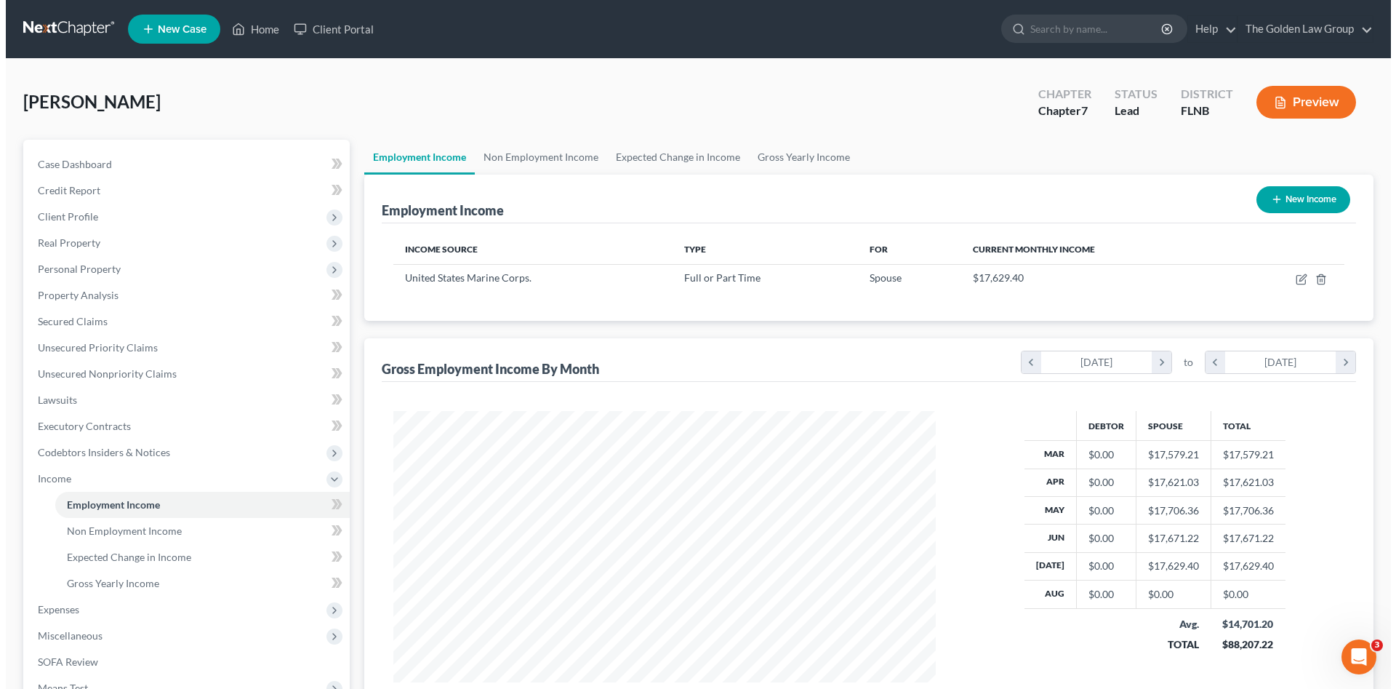
scroll to position [726952, 726652]
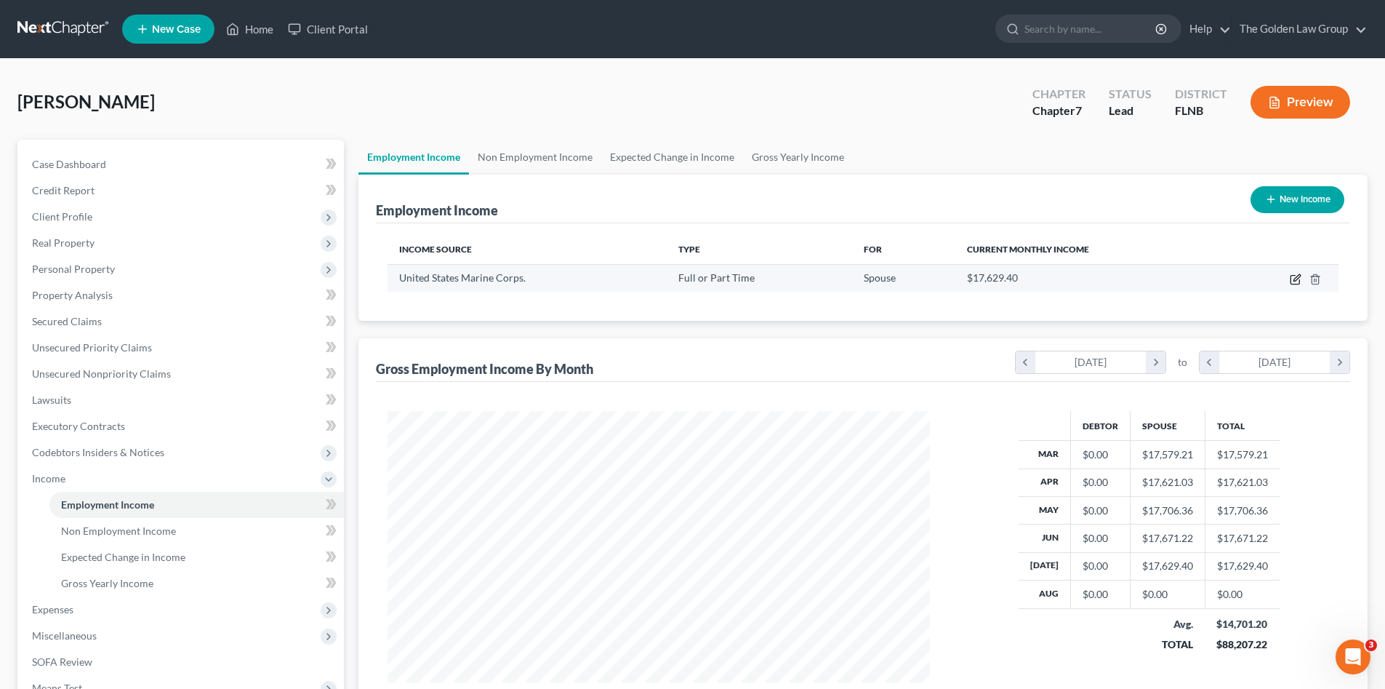
click at [1289, 275] on td at bounding box center [1282, 278] width 113 height 28
click at [1294, 278] on icon "button" at bounding box center [1296, 279] width 12 height 12
select select "0"
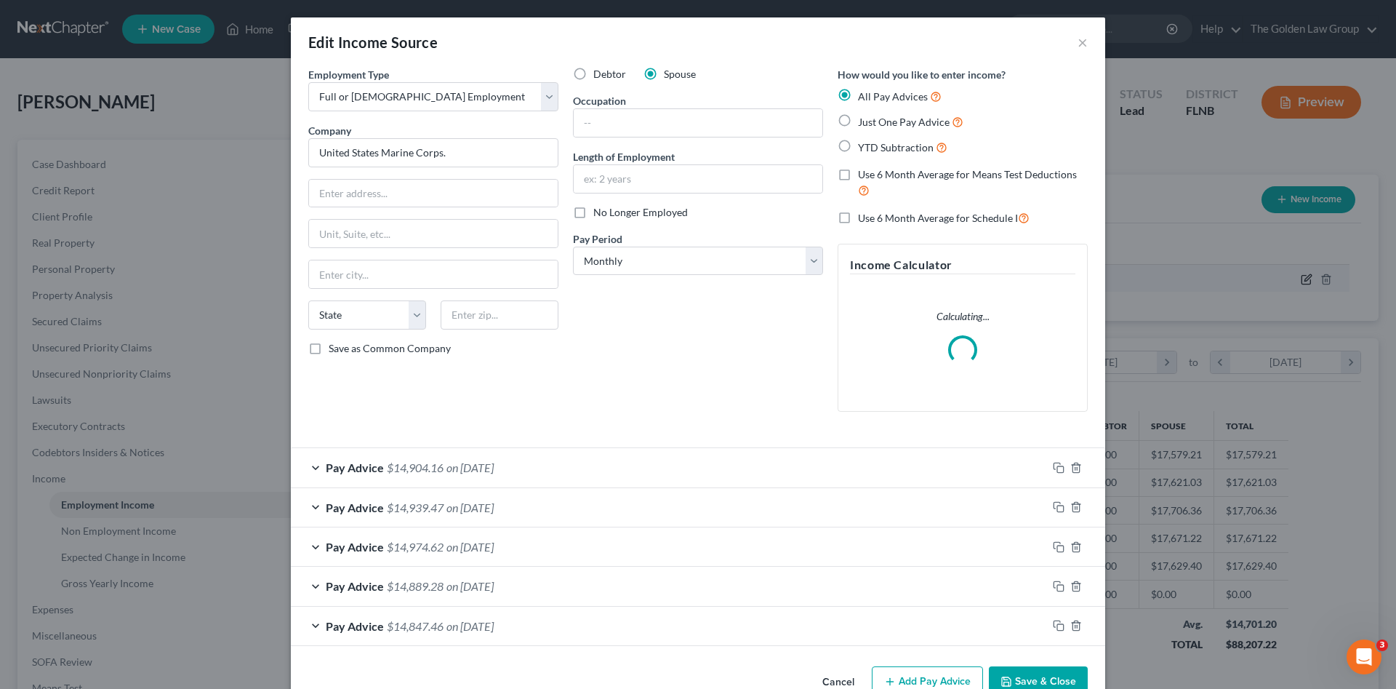
scroll to position [273, 577]
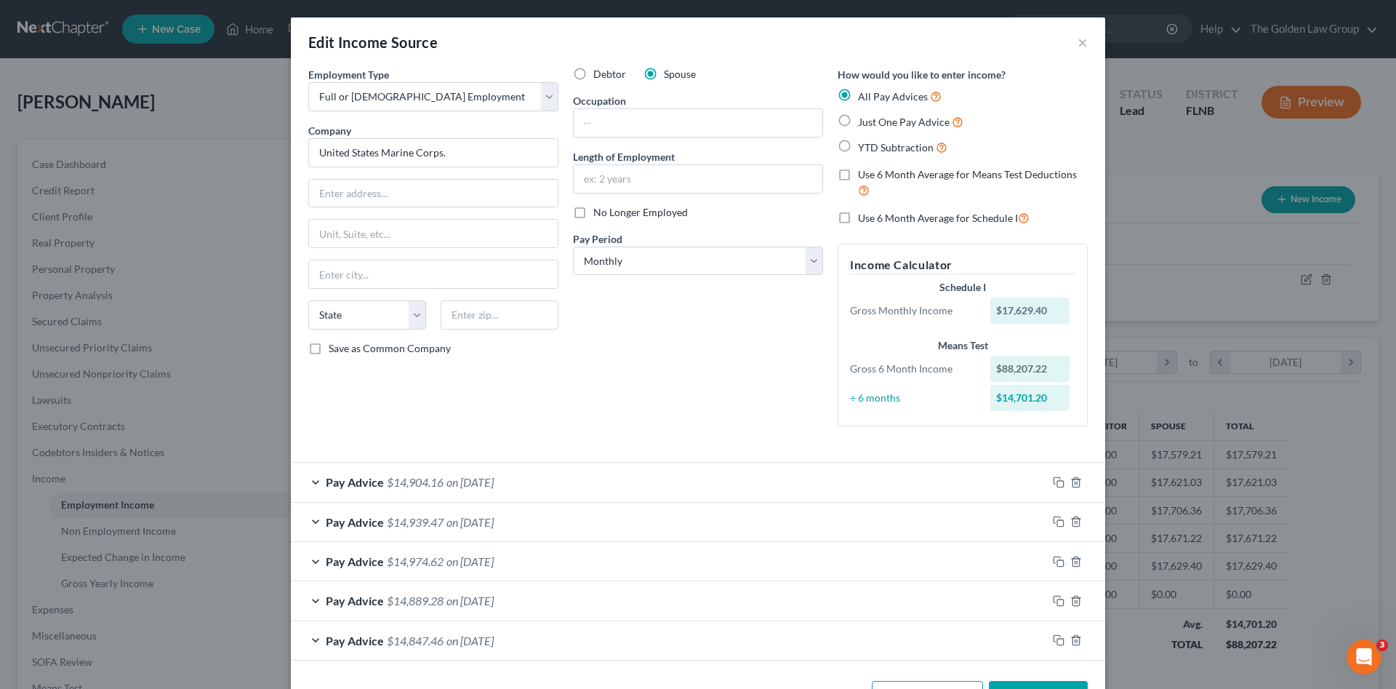
click at [1053, 467] on div "Pay Advice $14,904.16 on 07/30/2025" at bounding box center [698, 482] width 814 height 40
click at [1053, 481] on icon "button" at bounding box center [1059, 482] width 12 height 12
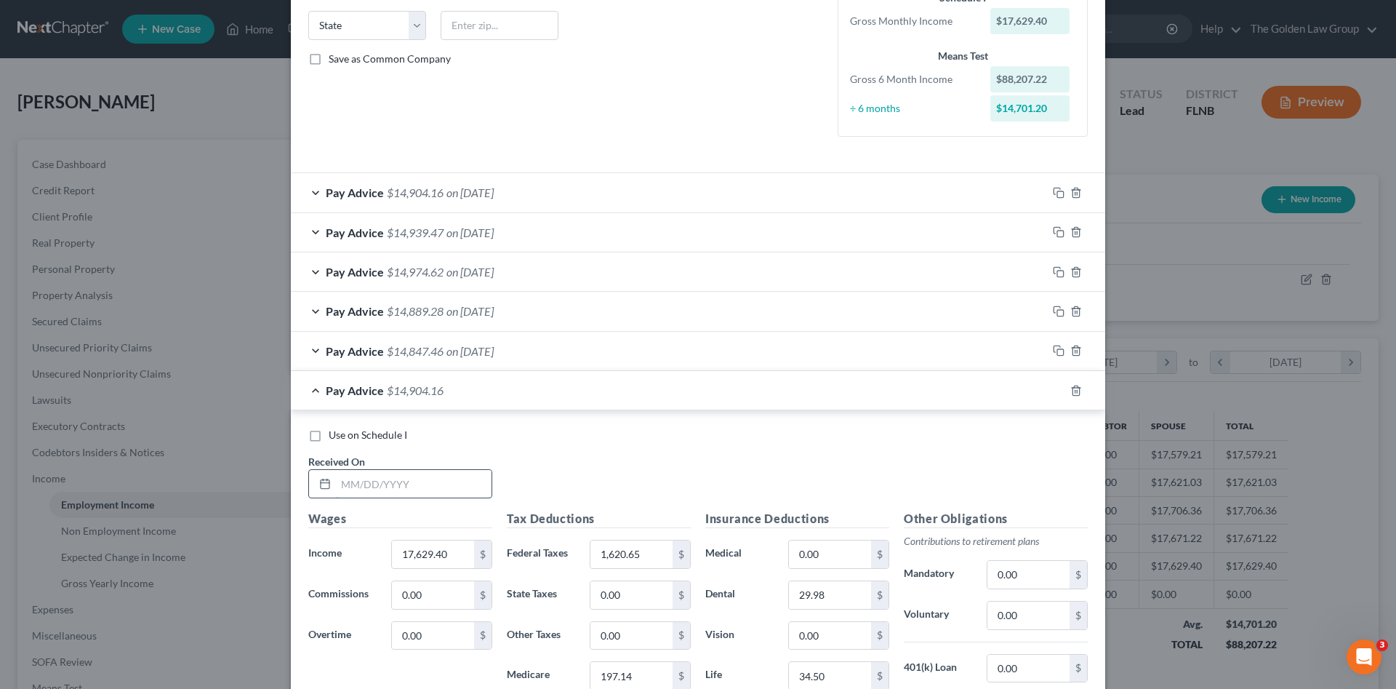
click at [423, 489] on input "text" at bounding box center [414, 484] width 156 height 28
type input "08/30/2025"
type input "17,507.00"
type input "1,616.91"
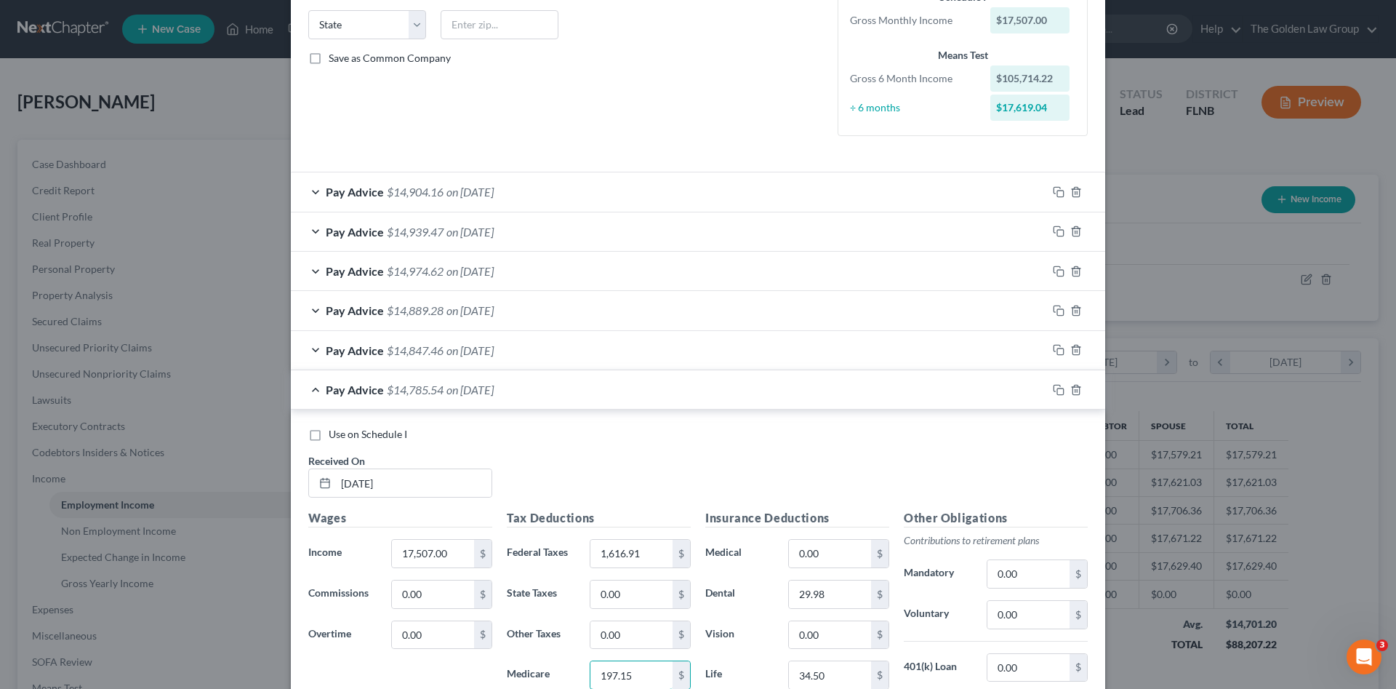
type input "197.15"
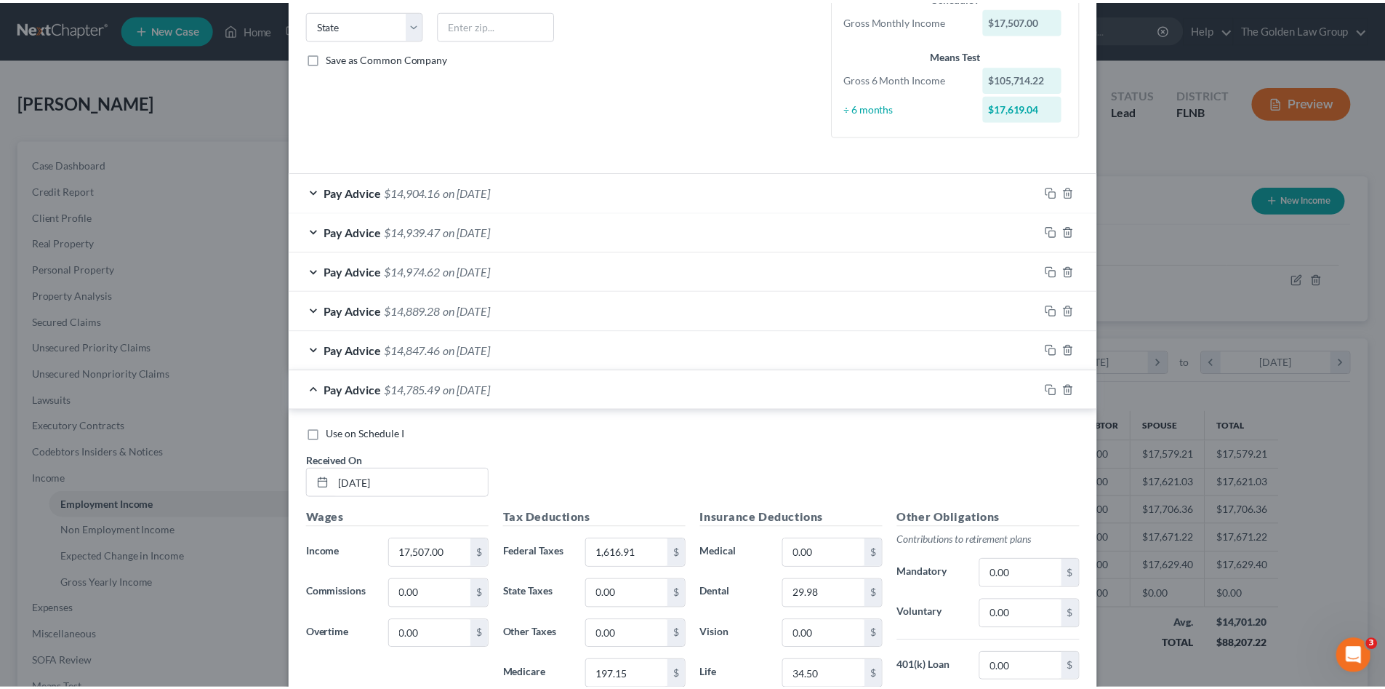
scroll to position [528, 0]
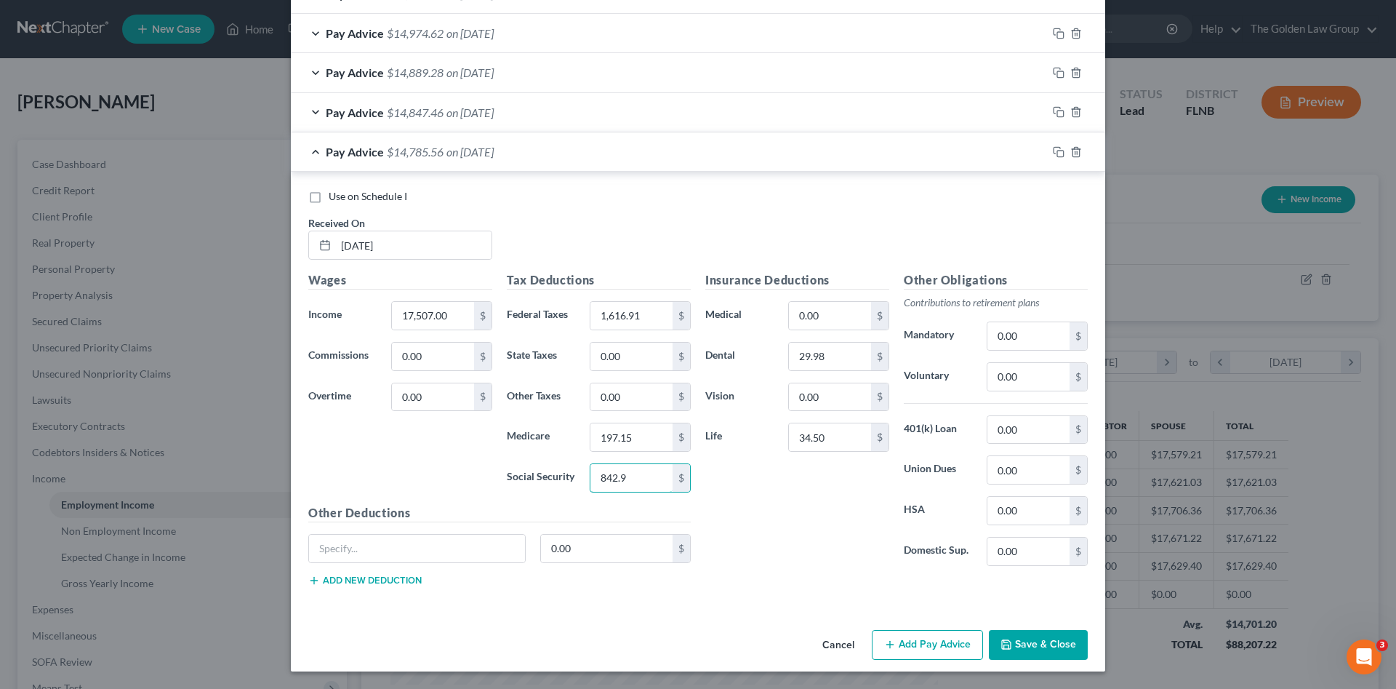
type input "842.97"
click at [1032, 642] on button "Save & Close" at bounding box center [1038, 645] width 99 height 31
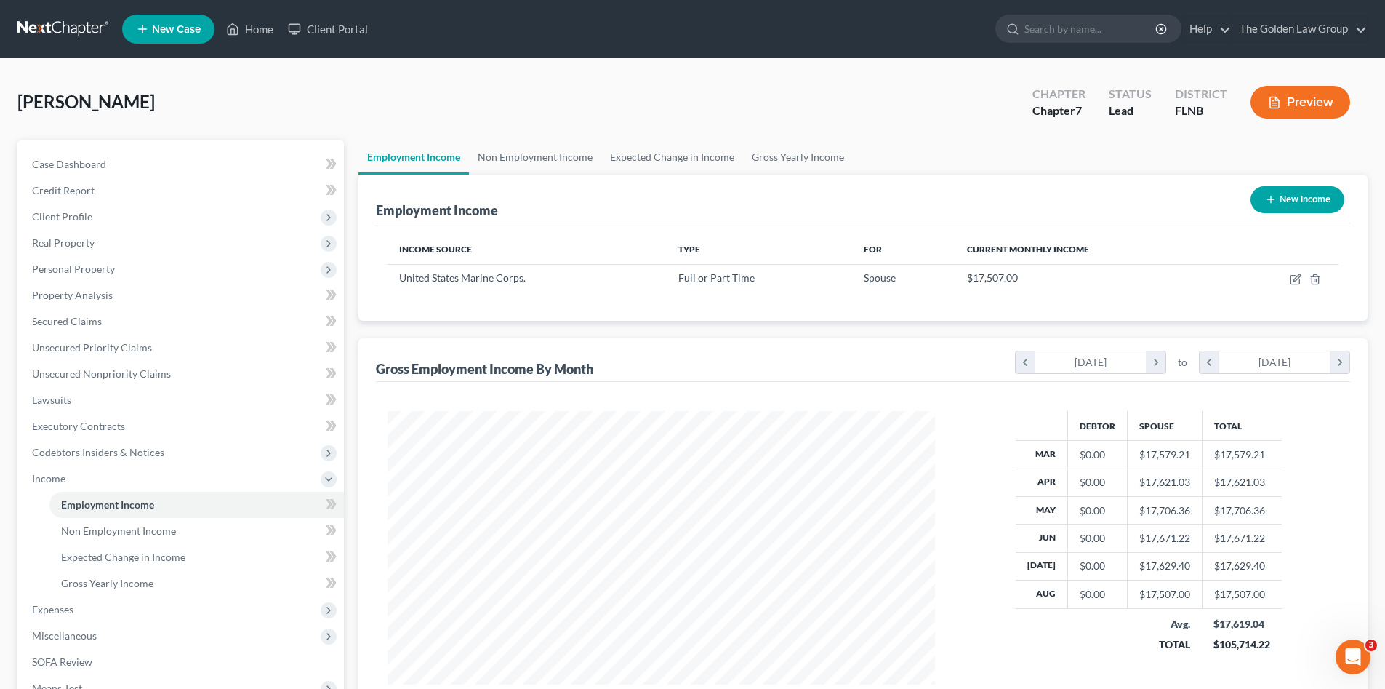
scroll to position [726952, 726652]
click at [84, 611] on span "Expenses" at bounding box center [182, 609] width 324 height 26
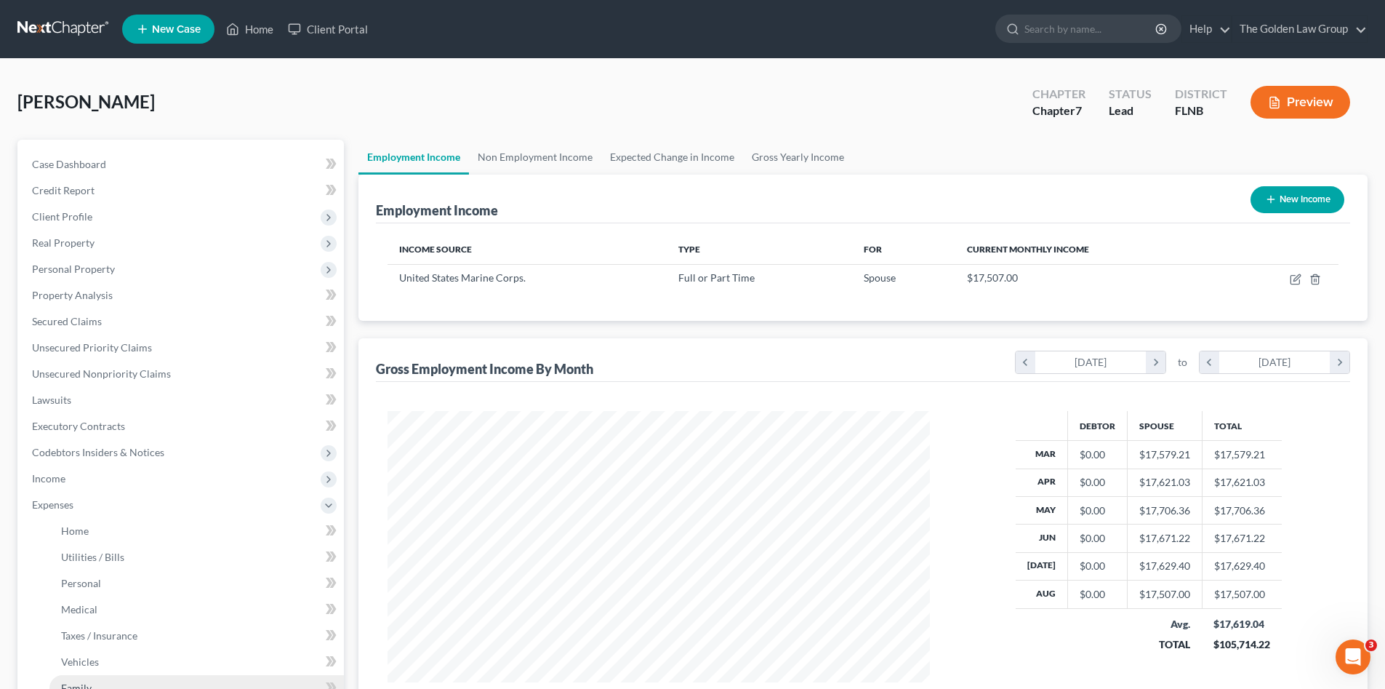
scroll to position [121, 0]
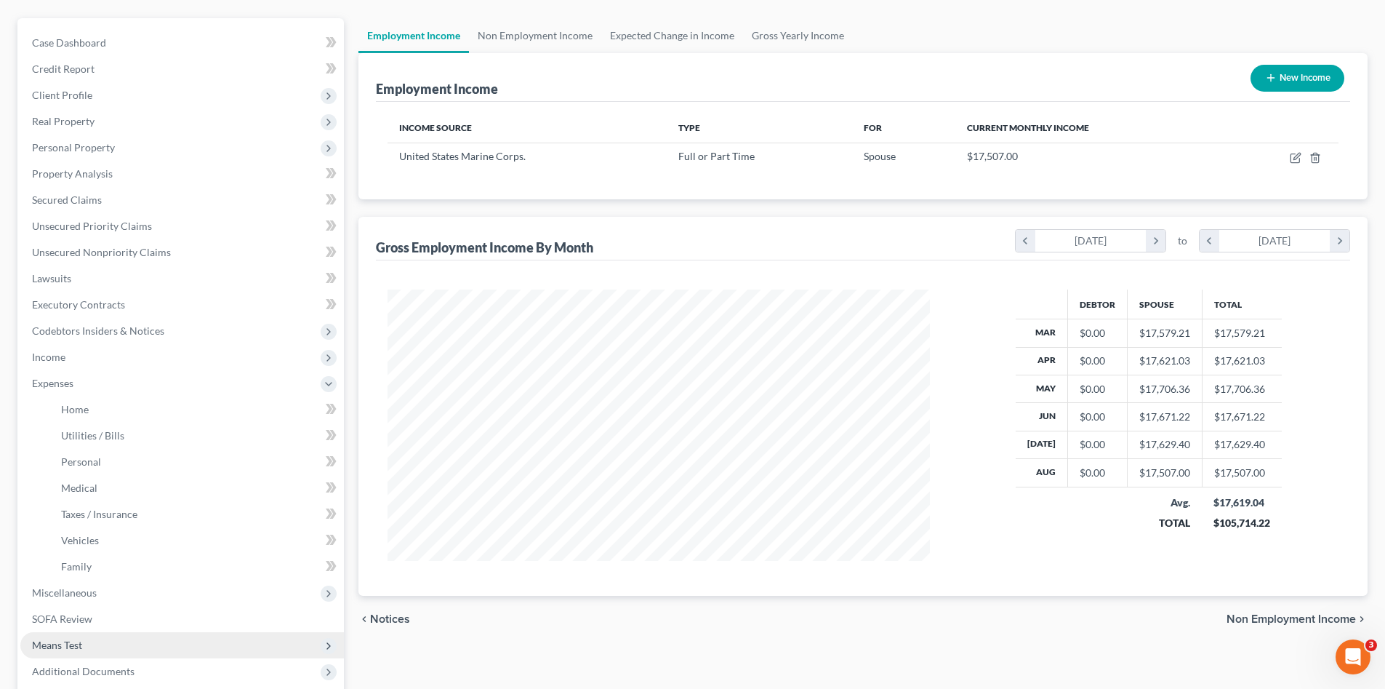
click at [94, 641] on span "Means Test" at bounding box center [182, 645] width 324 height 26
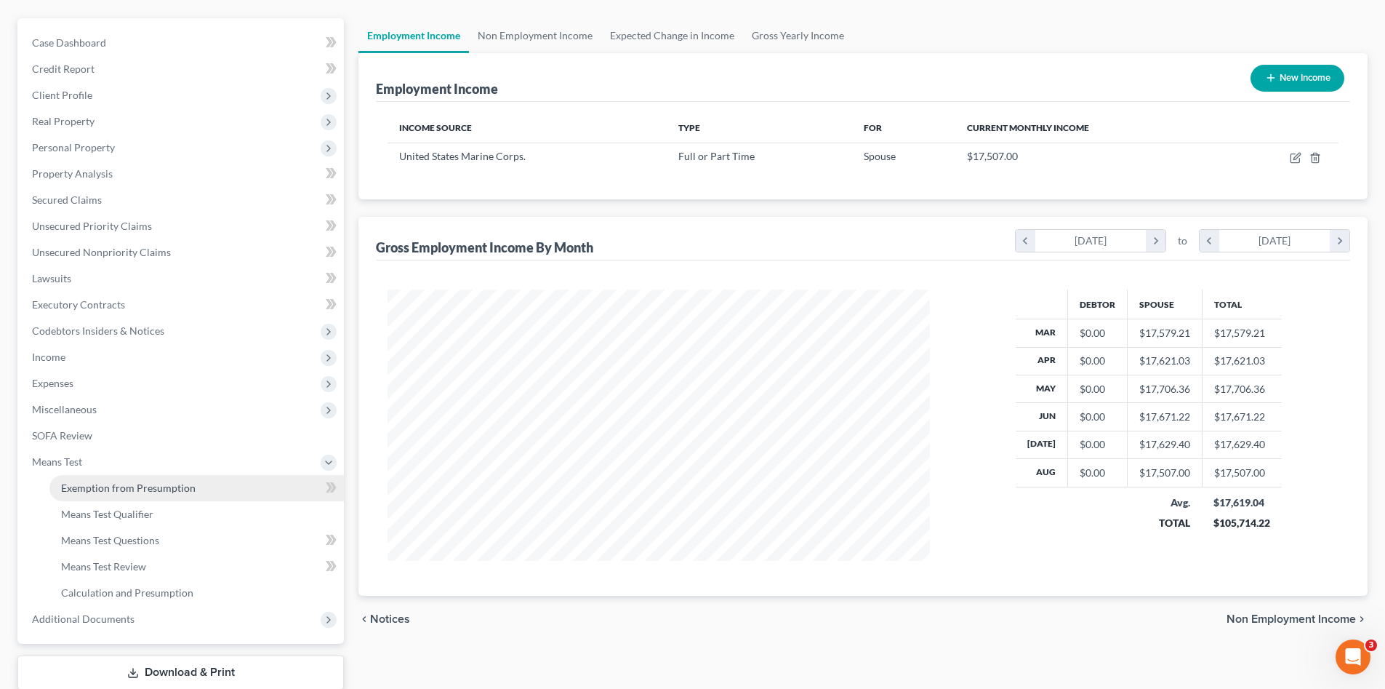
click at [104, 492] on span "Exemption from Presumption" at bounding box center [128, 487] width 135 height 12
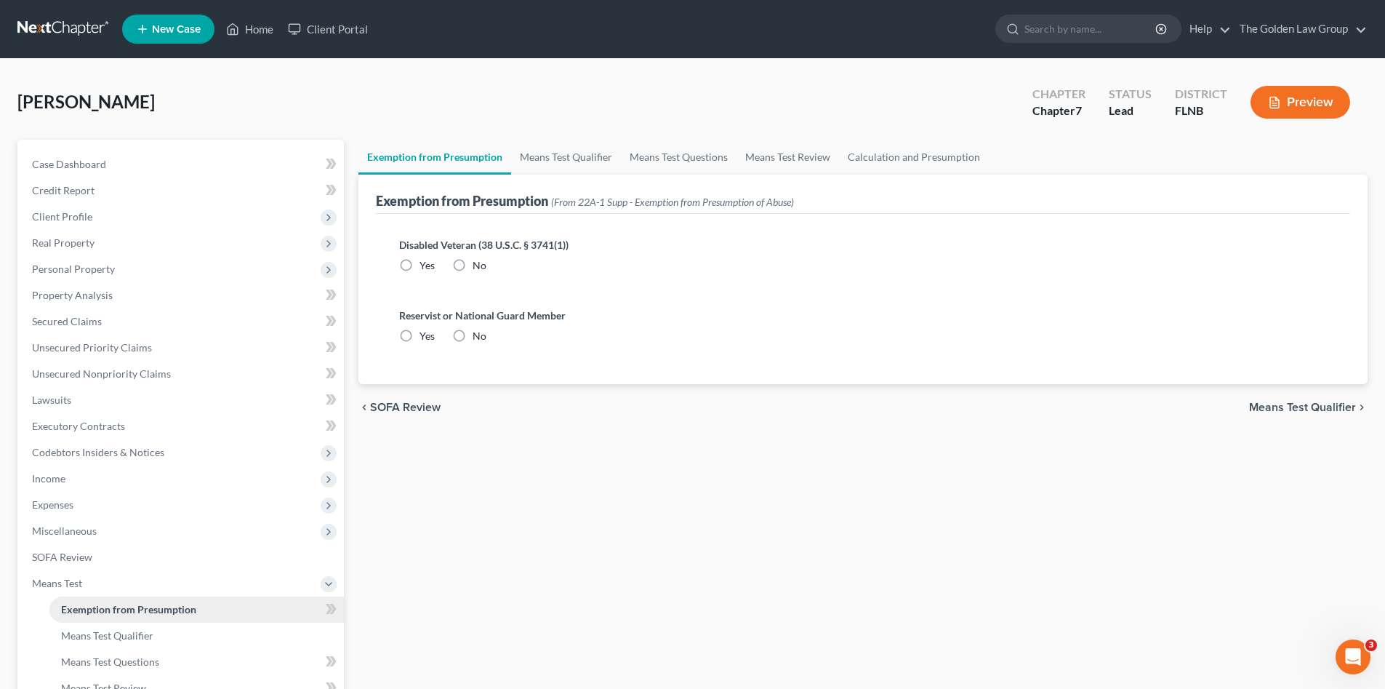
radio input "true"
click at [584, 166] on link "Means Test Qualifier" at bounding box center [566, 157] width 110 height 35
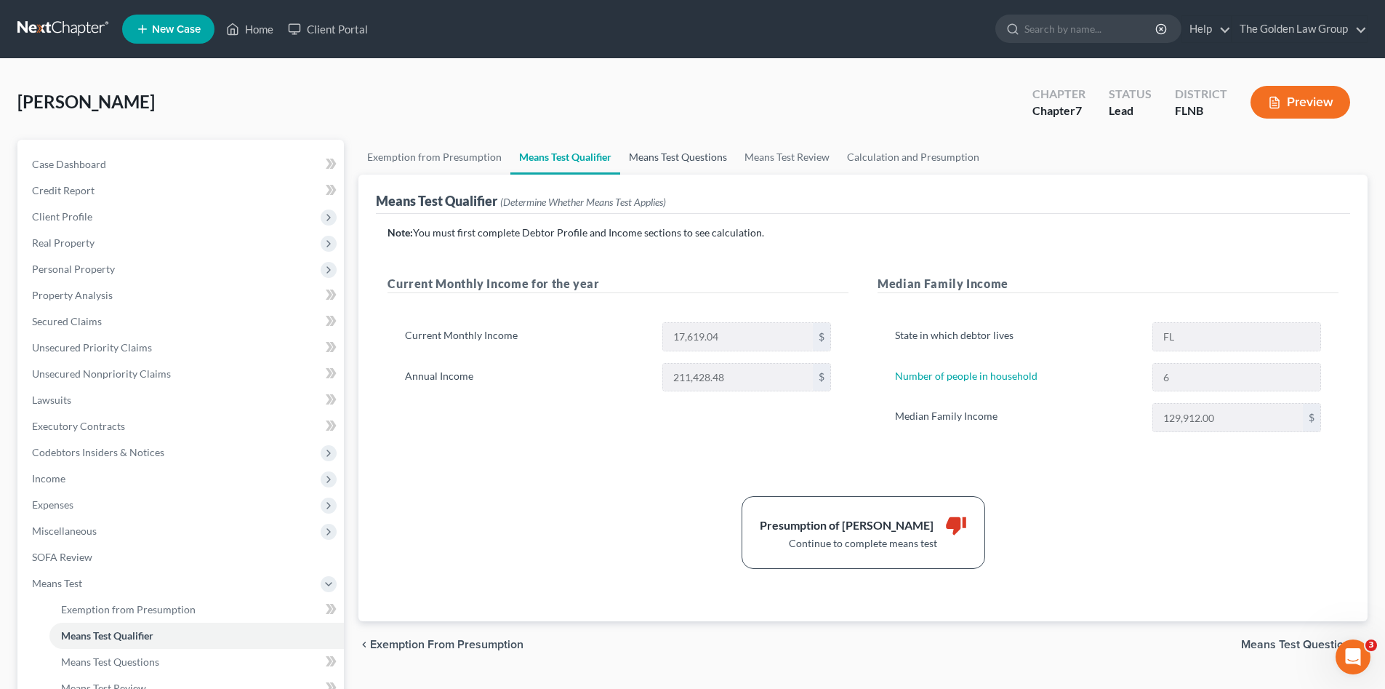
click at [676, 156] on link "Means Test Questions" at bounding box center [678, 157] width 116 height 35
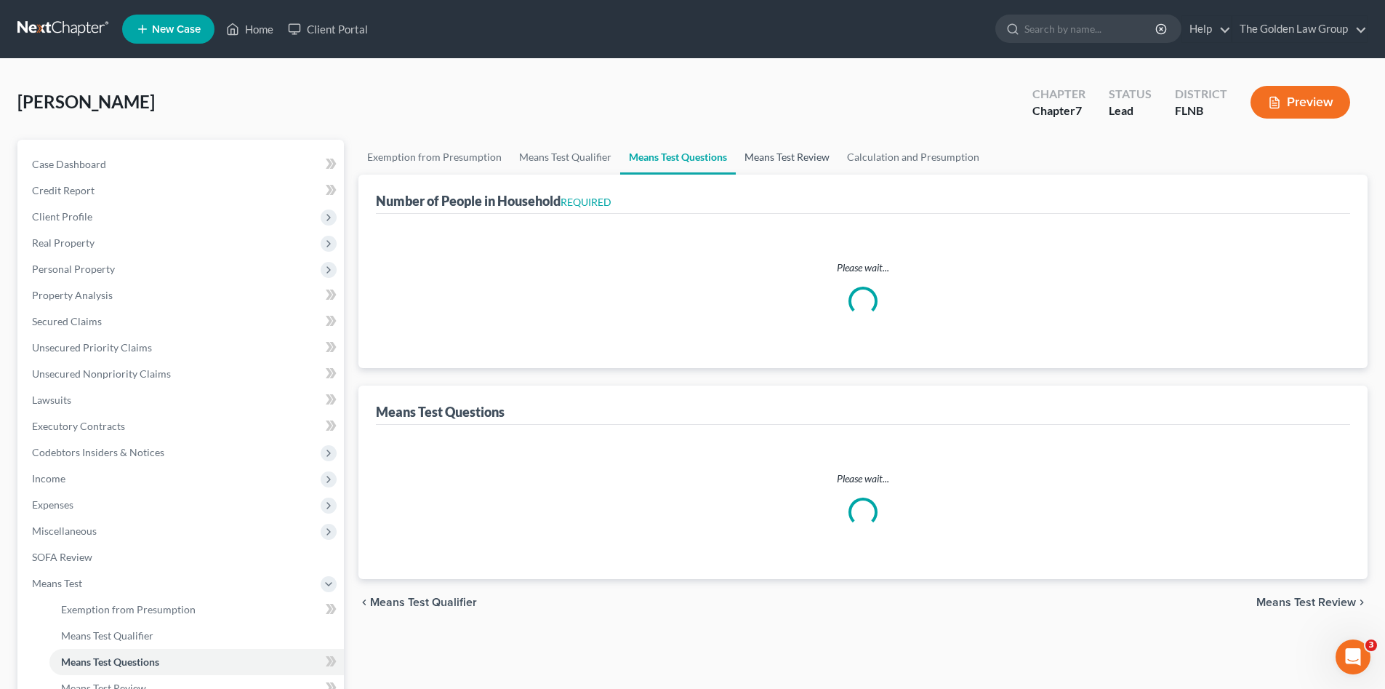
select select "1"
select select "60"
select select "7"
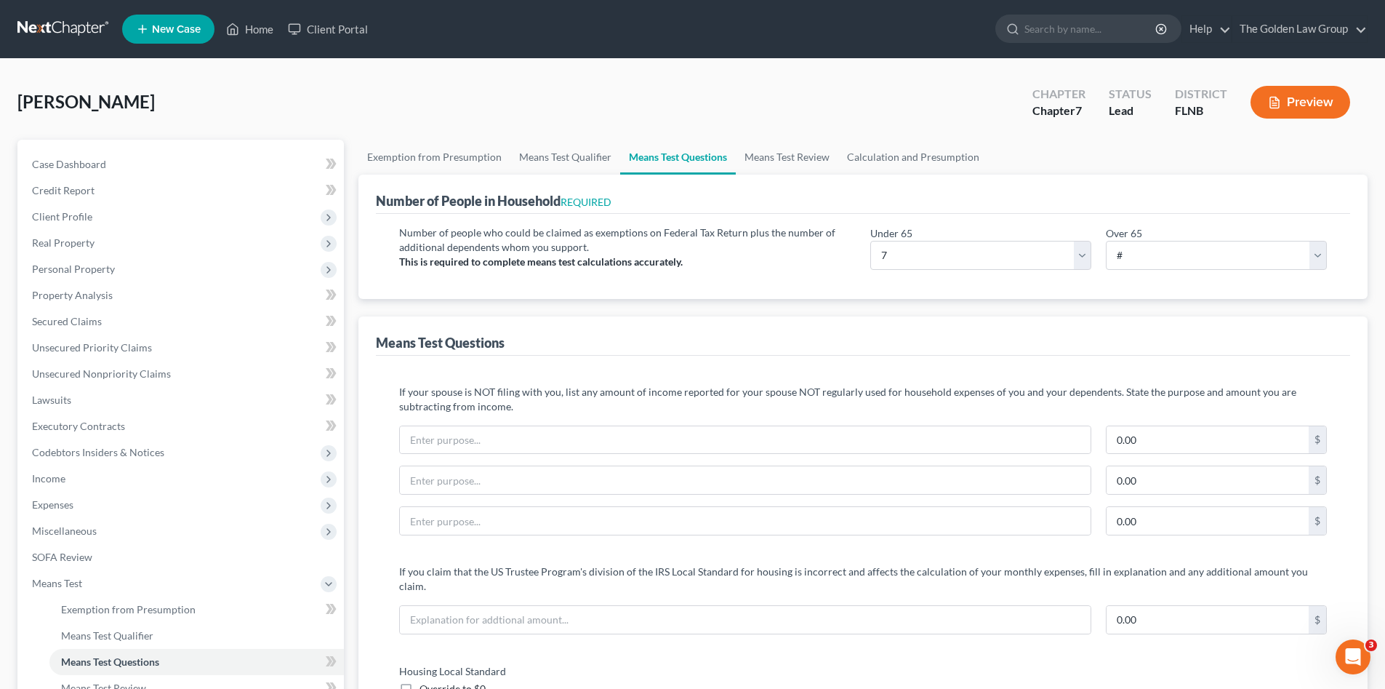
scroll to position [145, 0]
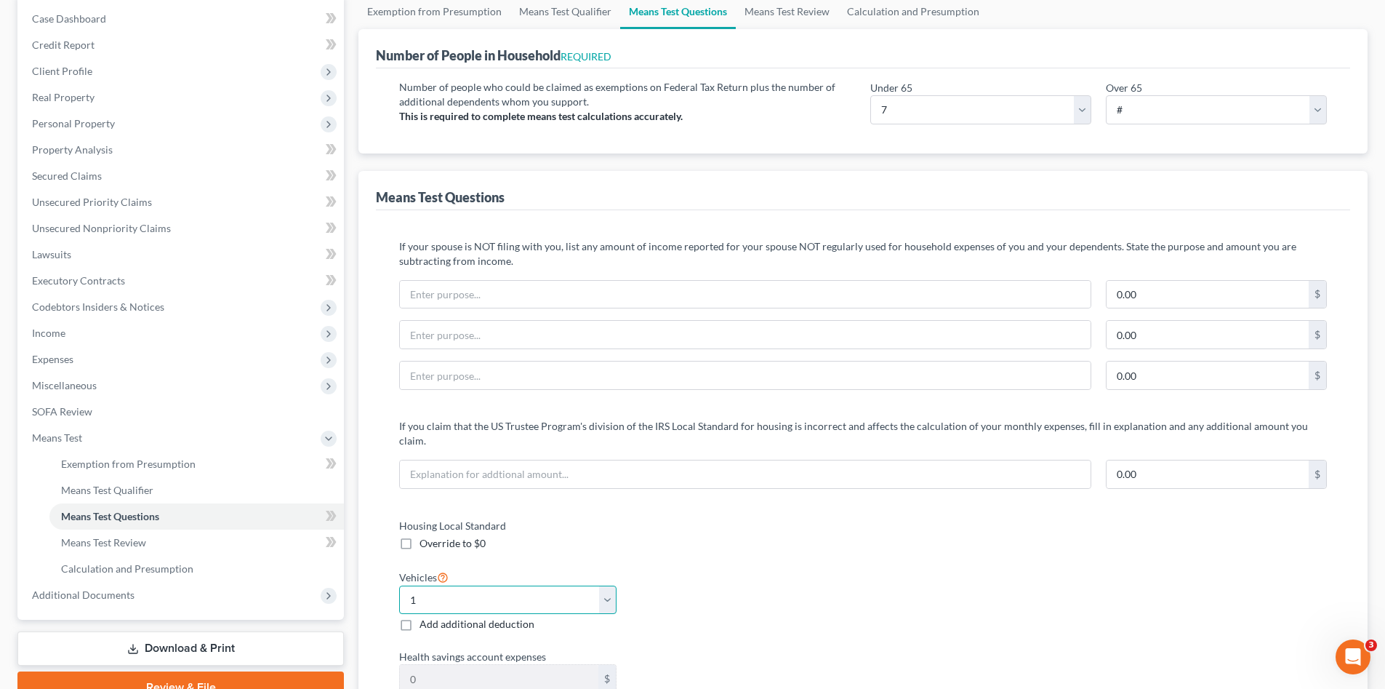
click at [609, 591] on select "Select 0 1 2 3 4 5" at bounding box center [507, 599] width 217 height 29
select select "2"
click at [399, 585] on select "Select 0 1 2 3 4 5" at bounding box center [507, 599] width 217 height 29
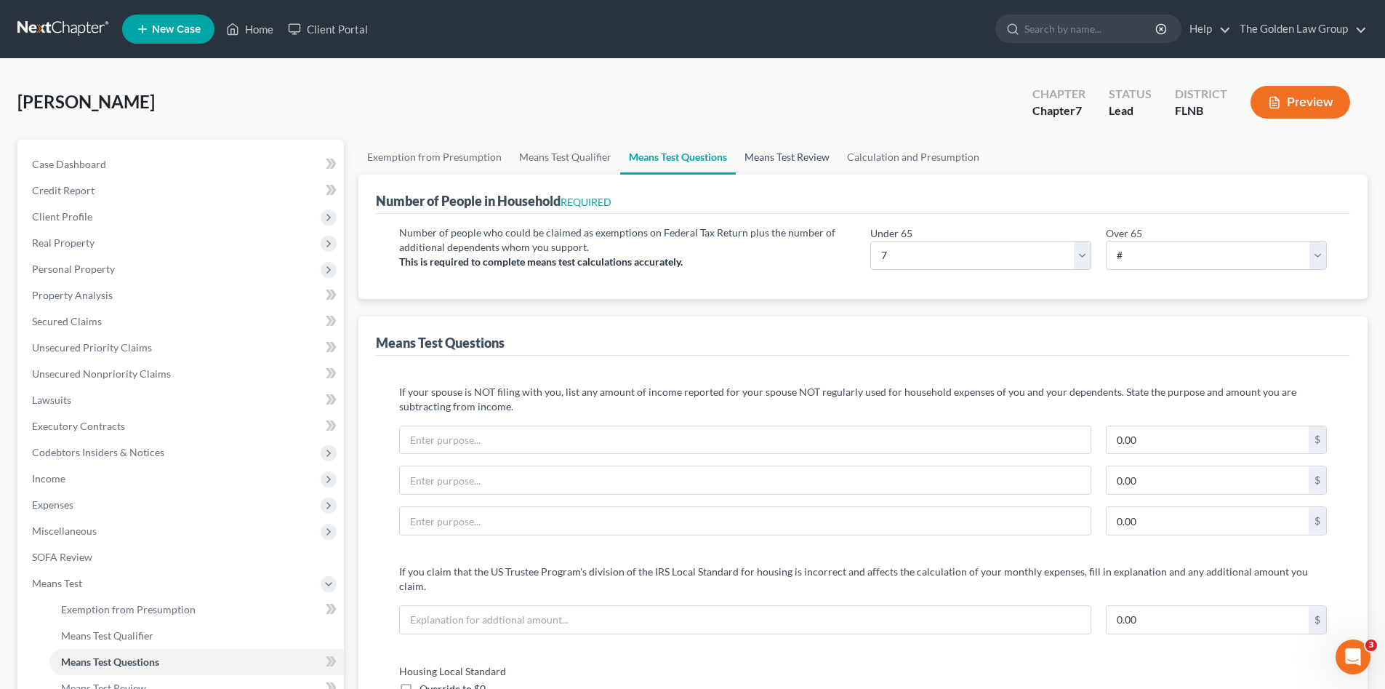
click at [794, 161] on link "Means Test Review" at bounding box center [787, 157] width 103 height 35
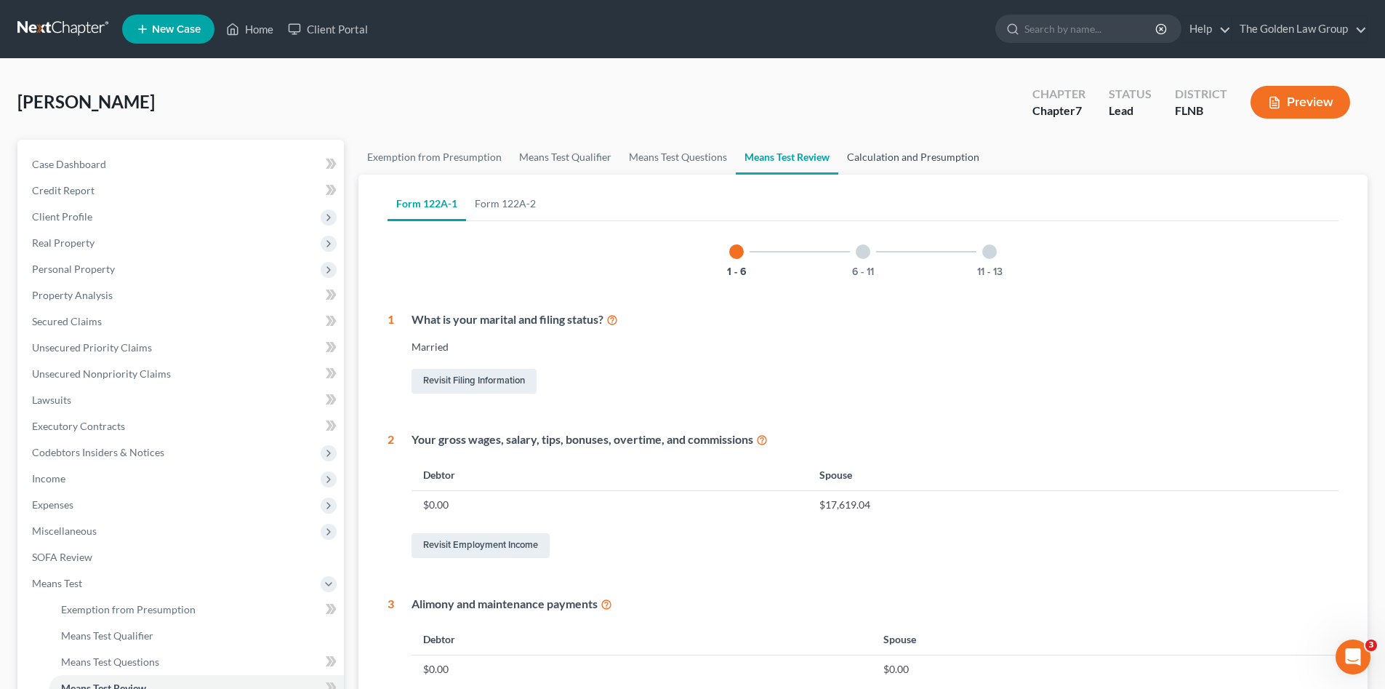
click at [890, 159] on link "Calculation and Presumption" at bounding box center [913, 157] width 150 height 35
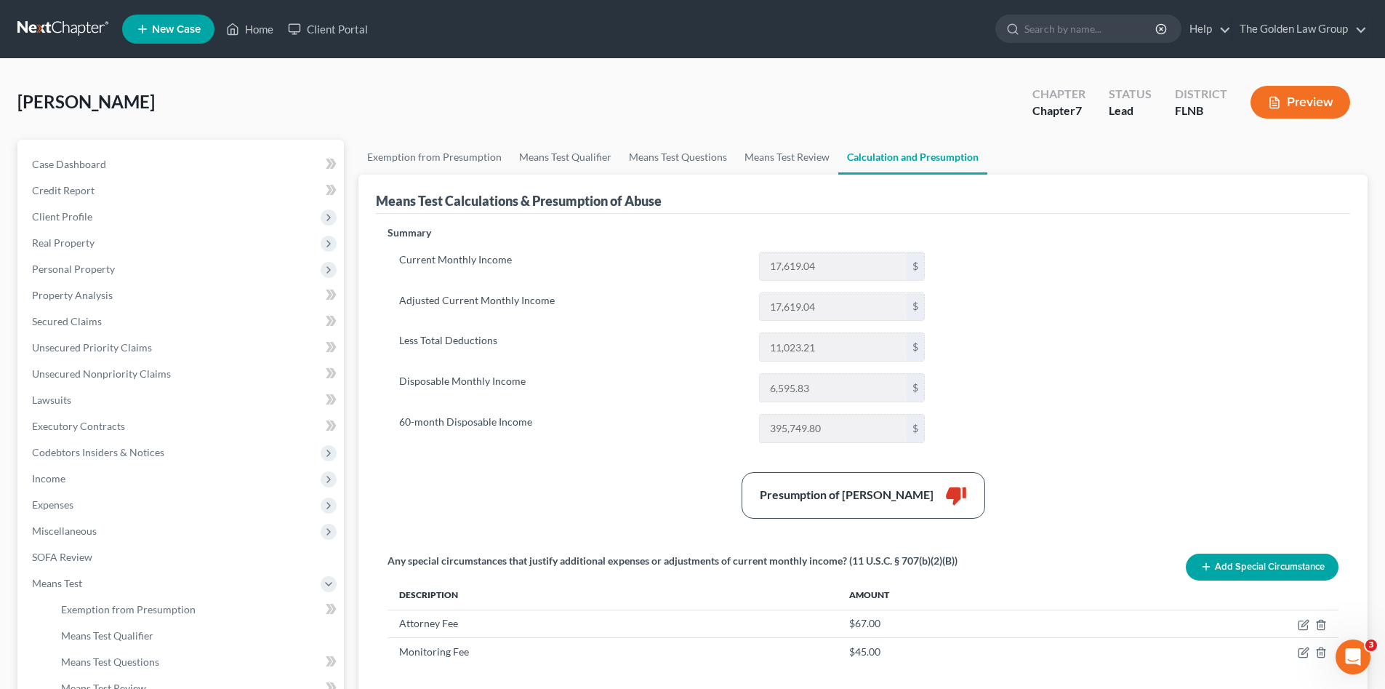
click at [640, 472] on div "Presumption of Abuse Arises thumb_down" at bounding box center [863, 495] width 966 height 47
click at [1281, 568] on button "Add Special Circumstance" at bounding box center [1262, 566] width 153 height 27
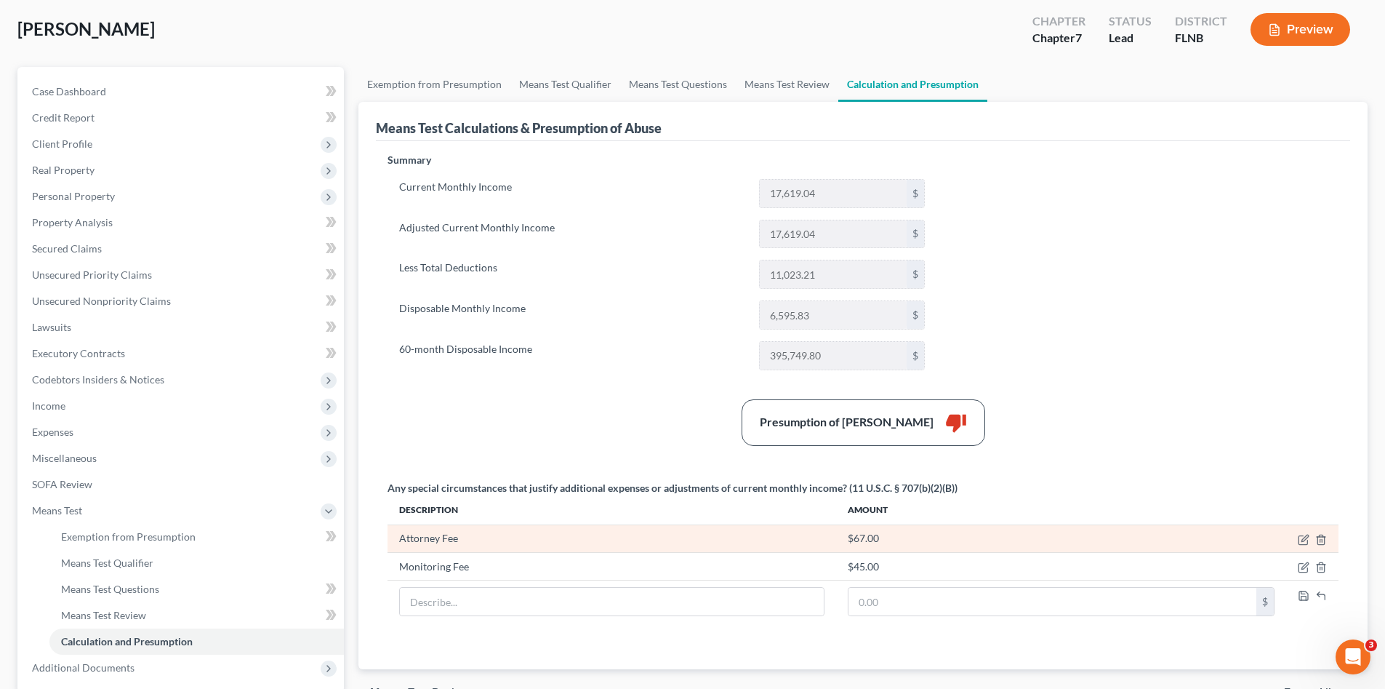
scroll to position [145, 0]
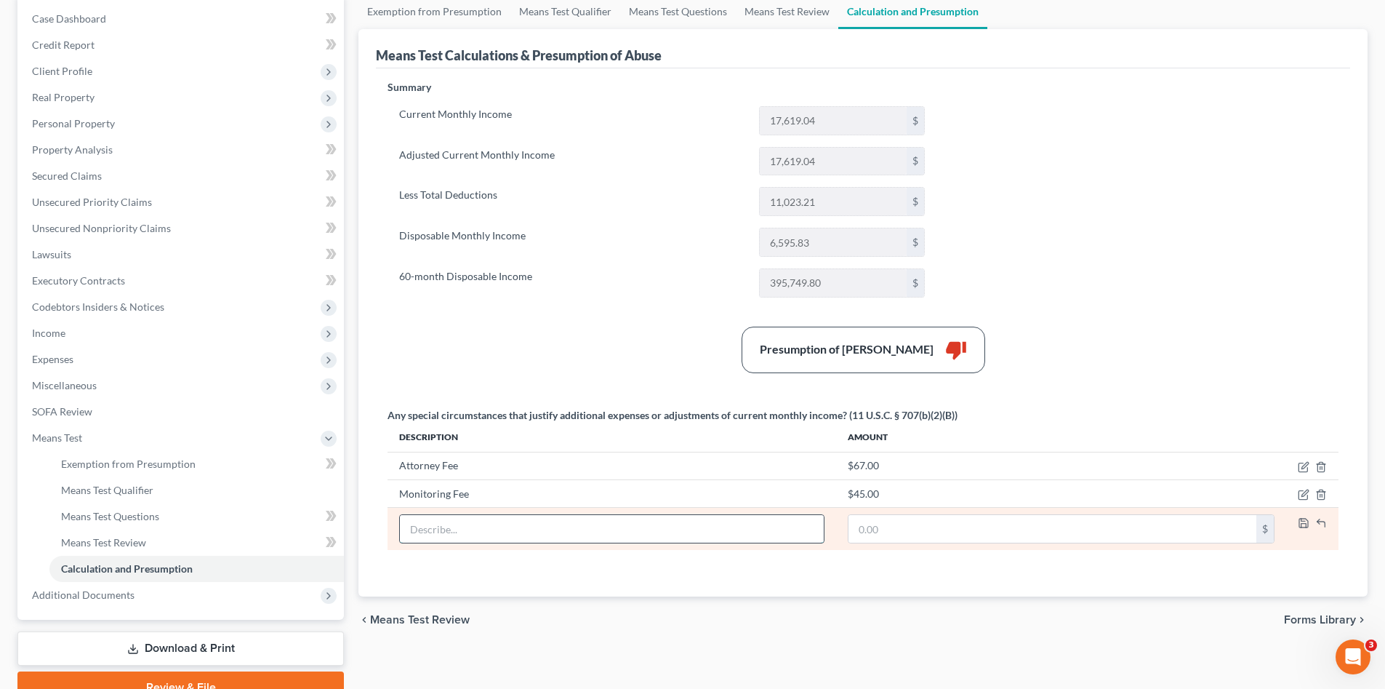
click at [536, 531] on input "text" at bounding box center [612, 529] width 424 height 28
type input "Pet Care"
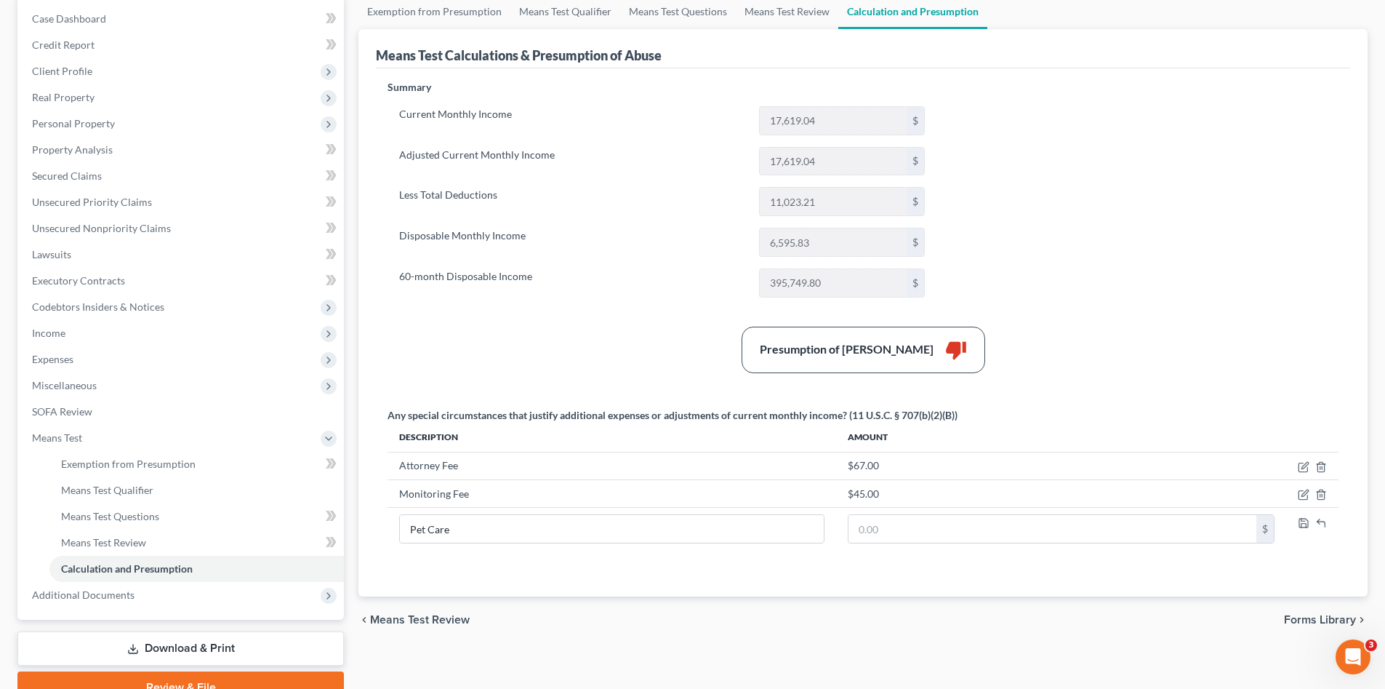
click at [555, 567] on div "Summary Current Monthly Income 17,619.04 $ Adjusted Current Monthly Income 17,6…" at bounding box center [863, 329] width 966 height 499
click at [1302, 527] on icon "button" at bounding box center [1304, 523] width 12 height 12
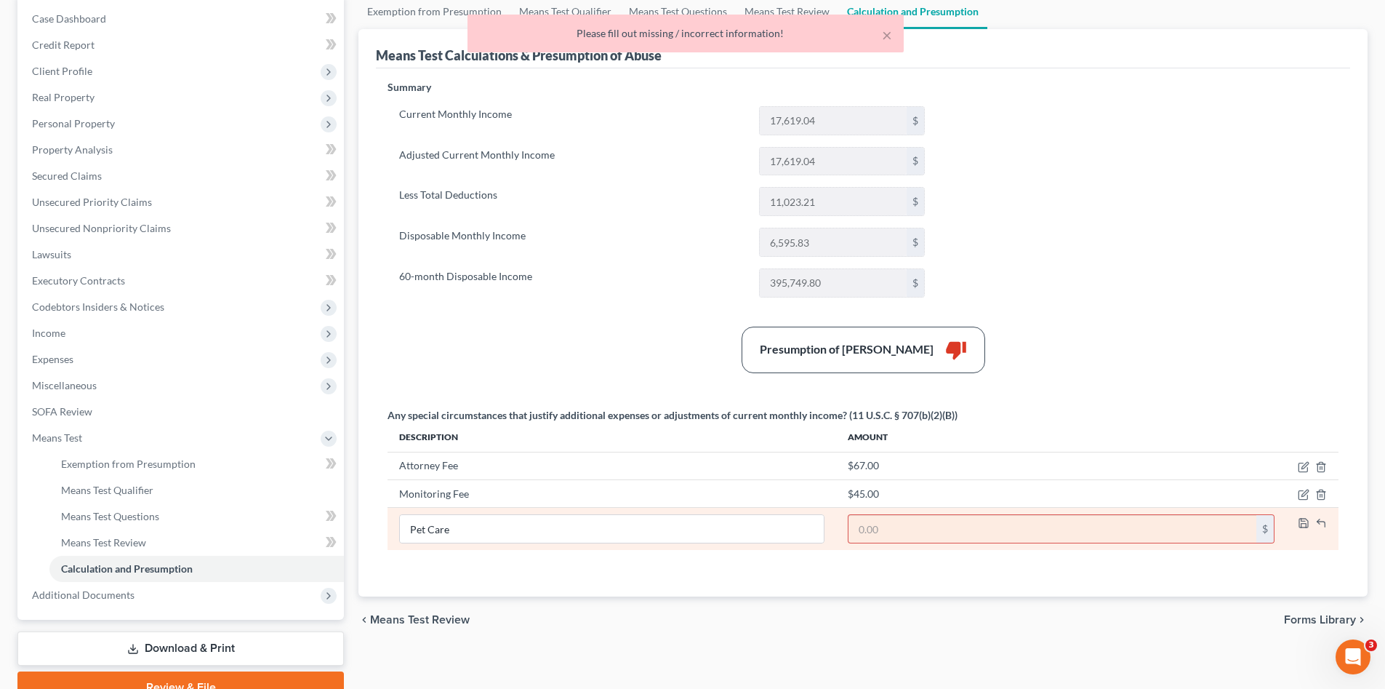
click at [1161, 527] on input "text" at bounding box center [1053, 529] width 408 height 28
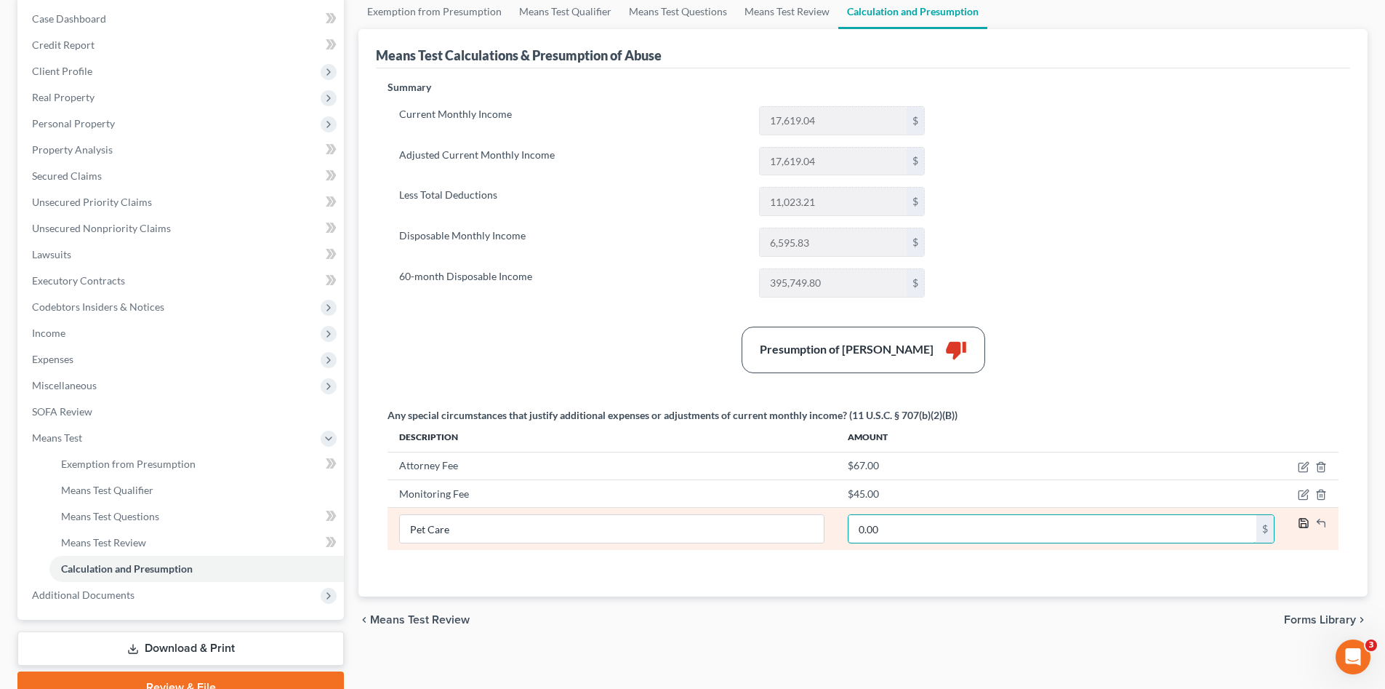
type input "0.00"
click at [1300, 524] on icon "button" at bounding box center [1304, 523] width 12 height 12
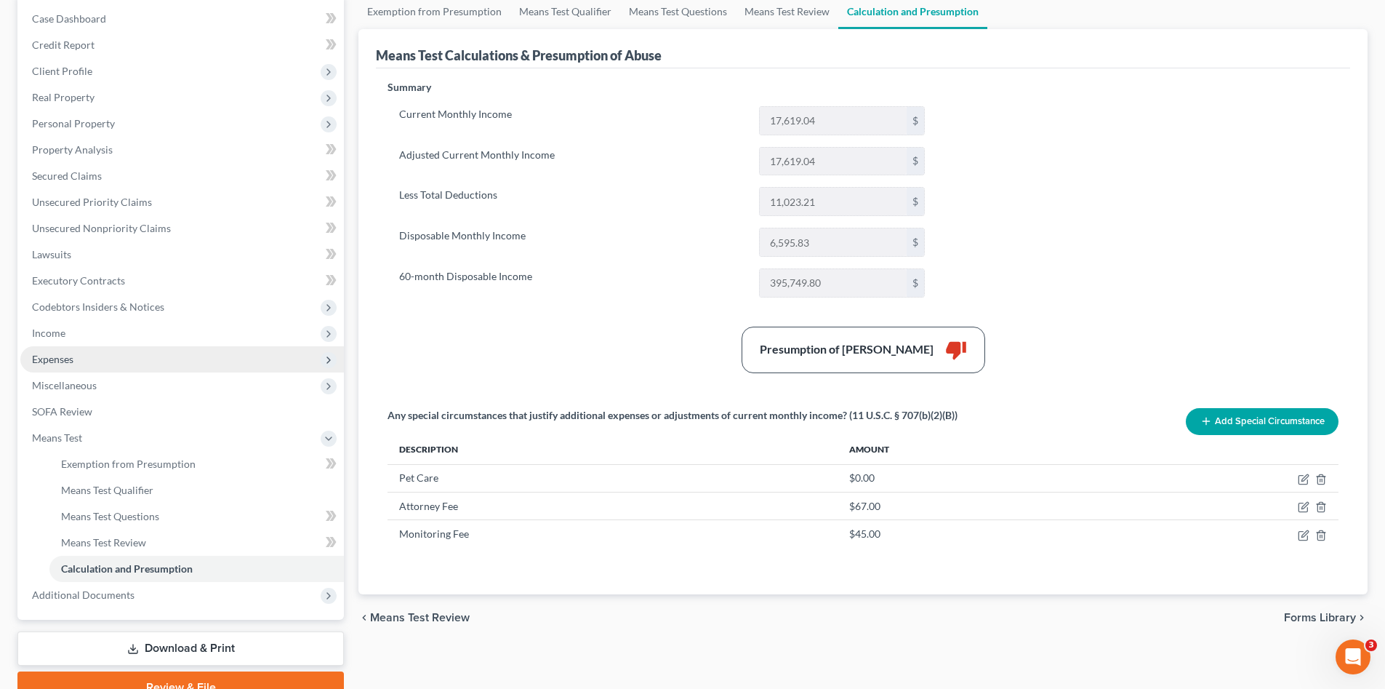
click at [125, 359] on span "Expenses" at bounding box center [182, 359] width 324 height 26
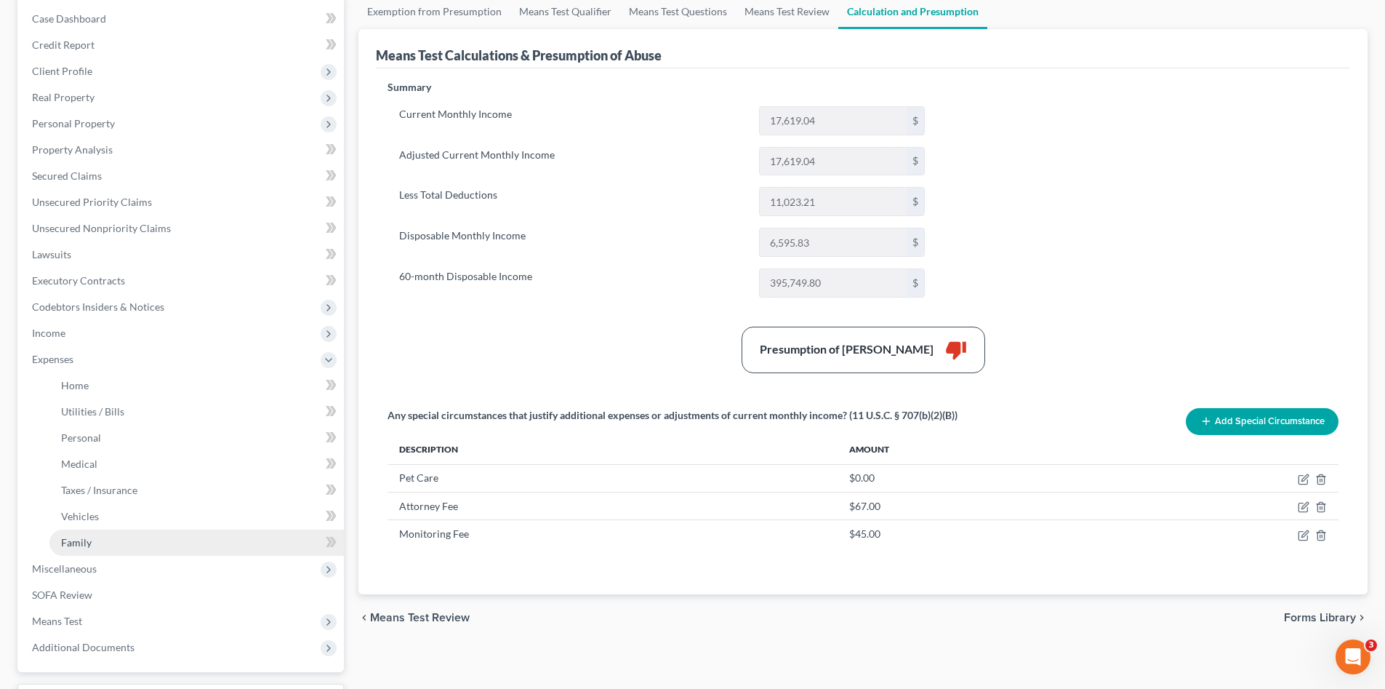
click at [127, 543] on link "Family" at bounding box center [196, 542] width 295 height 26
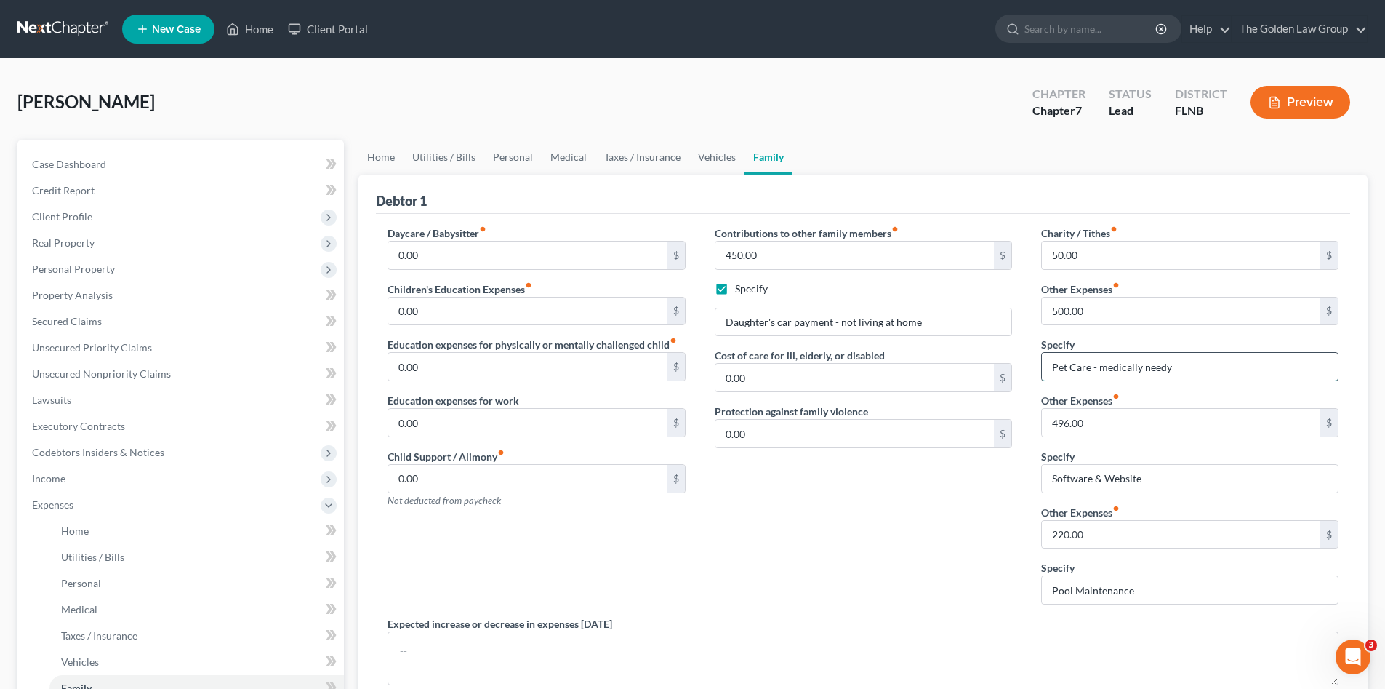
click at [1181, 364] on input "Pet Care - medically needy" at bounding box center [1190, 367] width 296 height 28
type input "Pet Care - medically needy dog"
click at [895, 529] on div "Contributions to other family members fiber_manual_record 450.00 $ Specify Daug…" at bounding box center [863, 420] width 327 height 391
drag, startPoint x: 1212, startPoint y: 364, endPoint x: 1048, endPoint y: 367, distance: 163.7
click at [1048, 367] on input "Pet Care - medically needy dog" at bounding box center [1190, 367] width 296 height 28
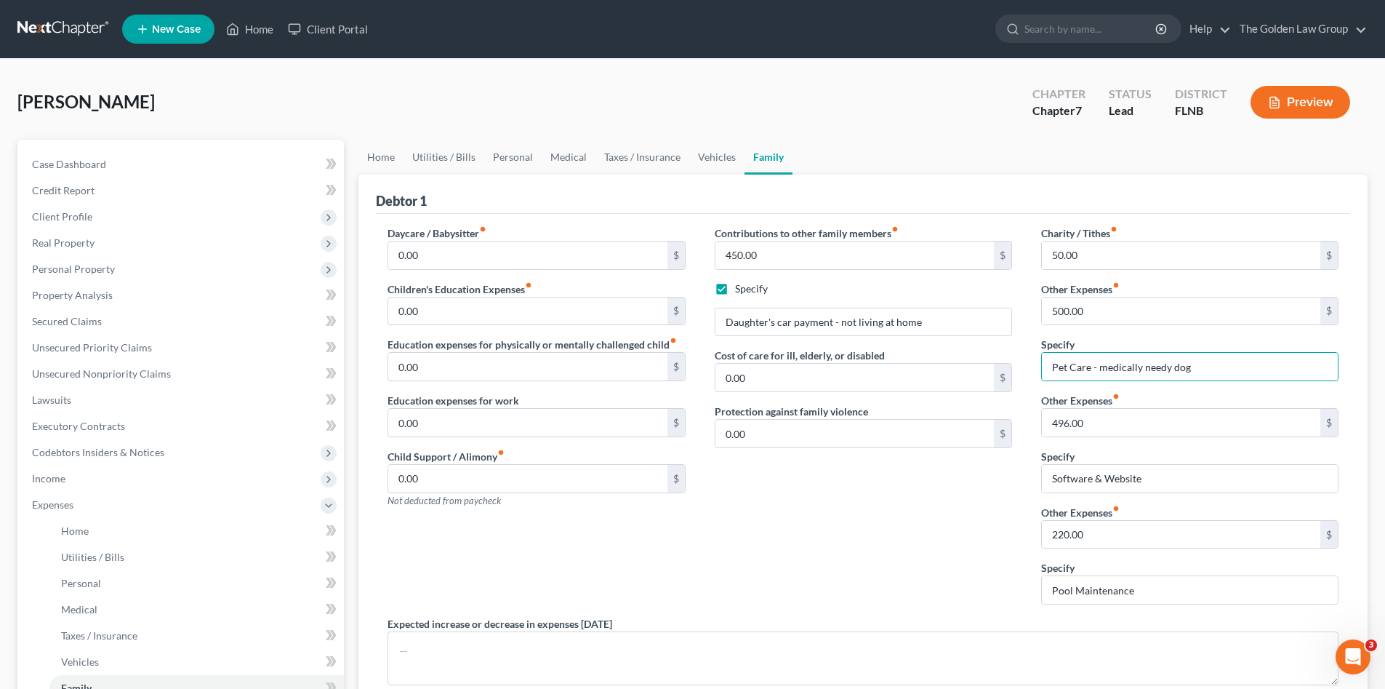
click at [782, 575] on div "Contributions to other family members fiber_manual_record 450.00 $ Specify Daug…" at bounding box center [863, 420] width 327 height 391
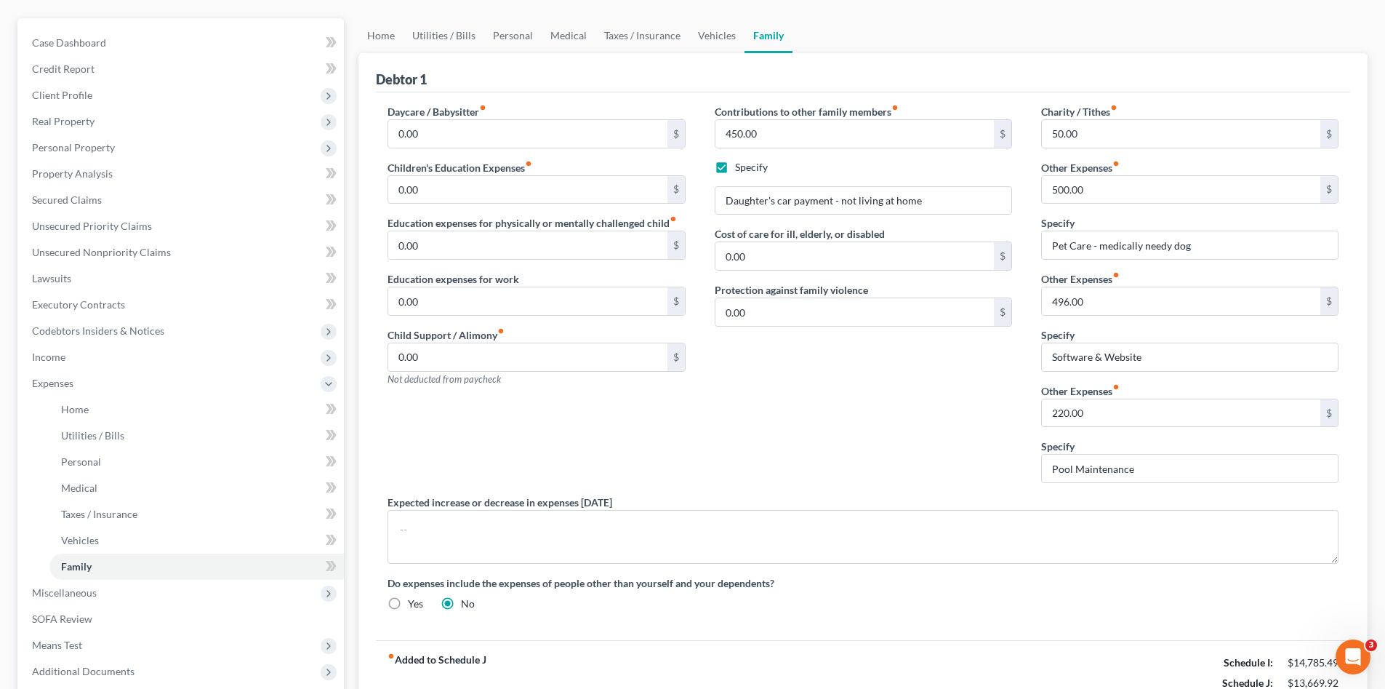
scroll to position [268, 0]
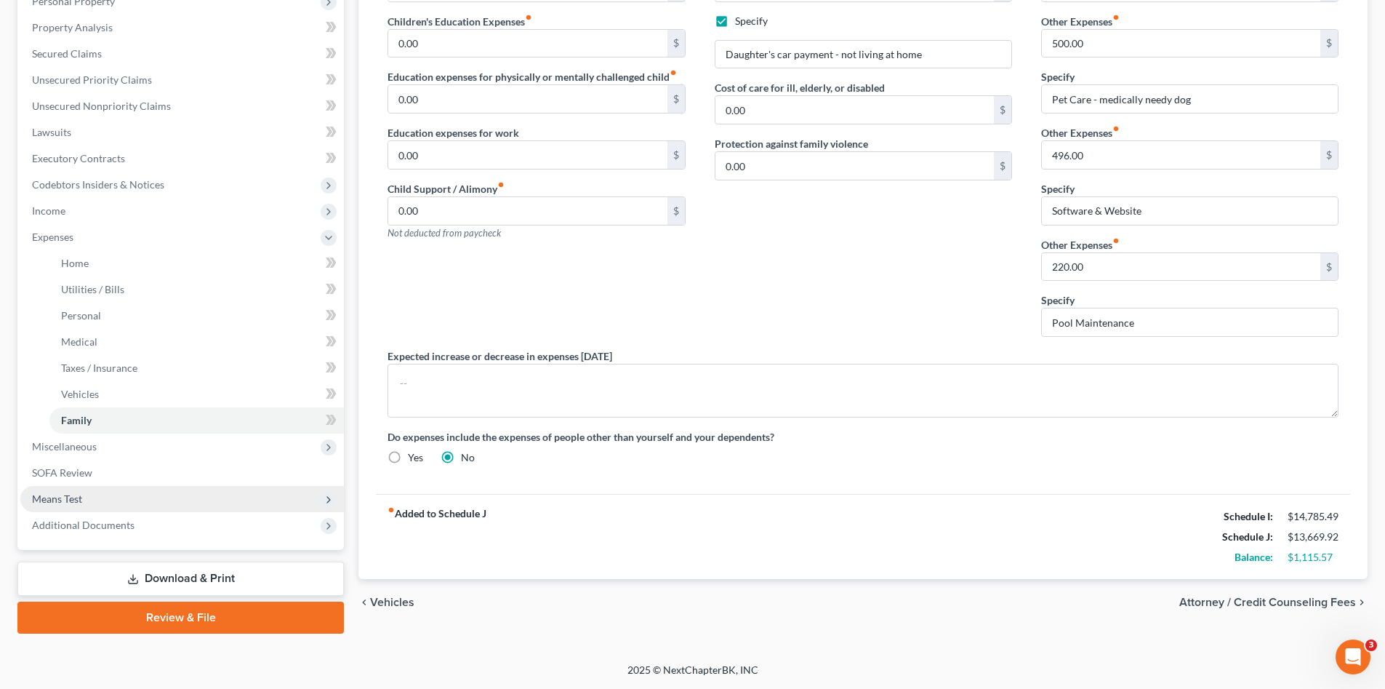
click at [84, 497] on span "Means Test" at bounding box center [182, 499] width 324 height 26
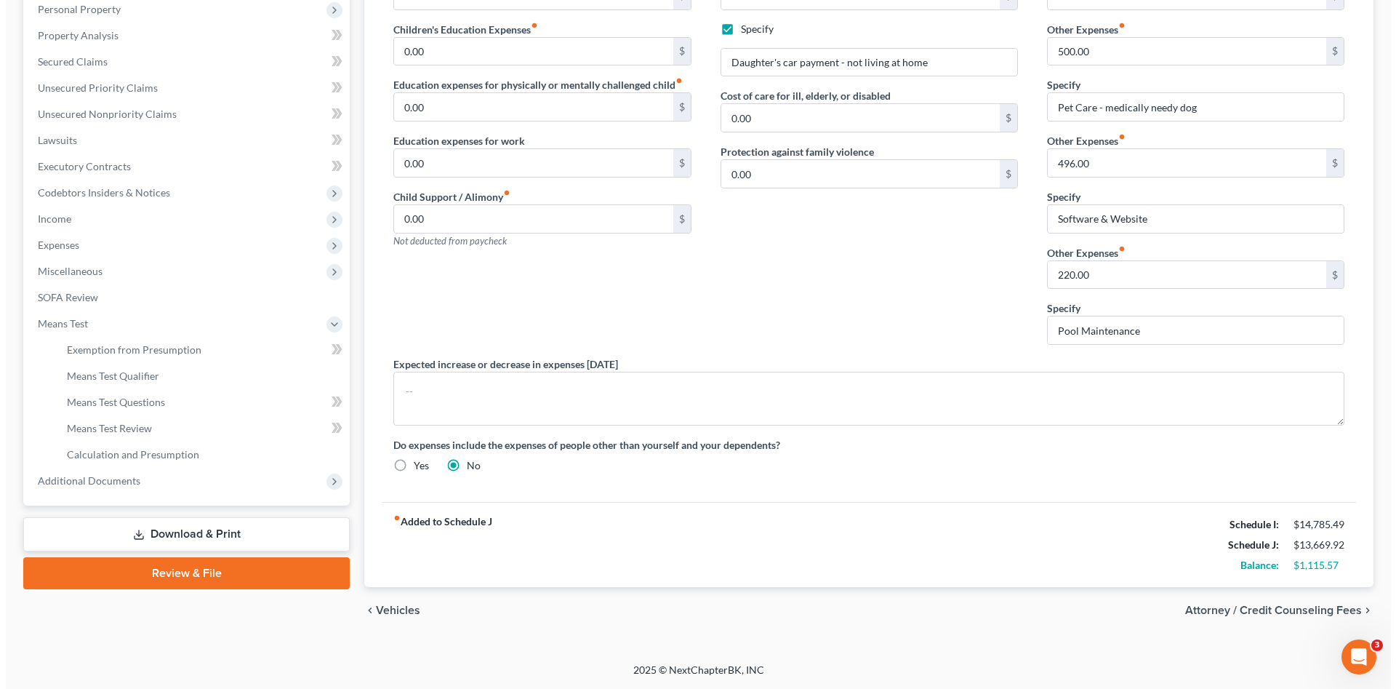
scroll to position [260, 0]
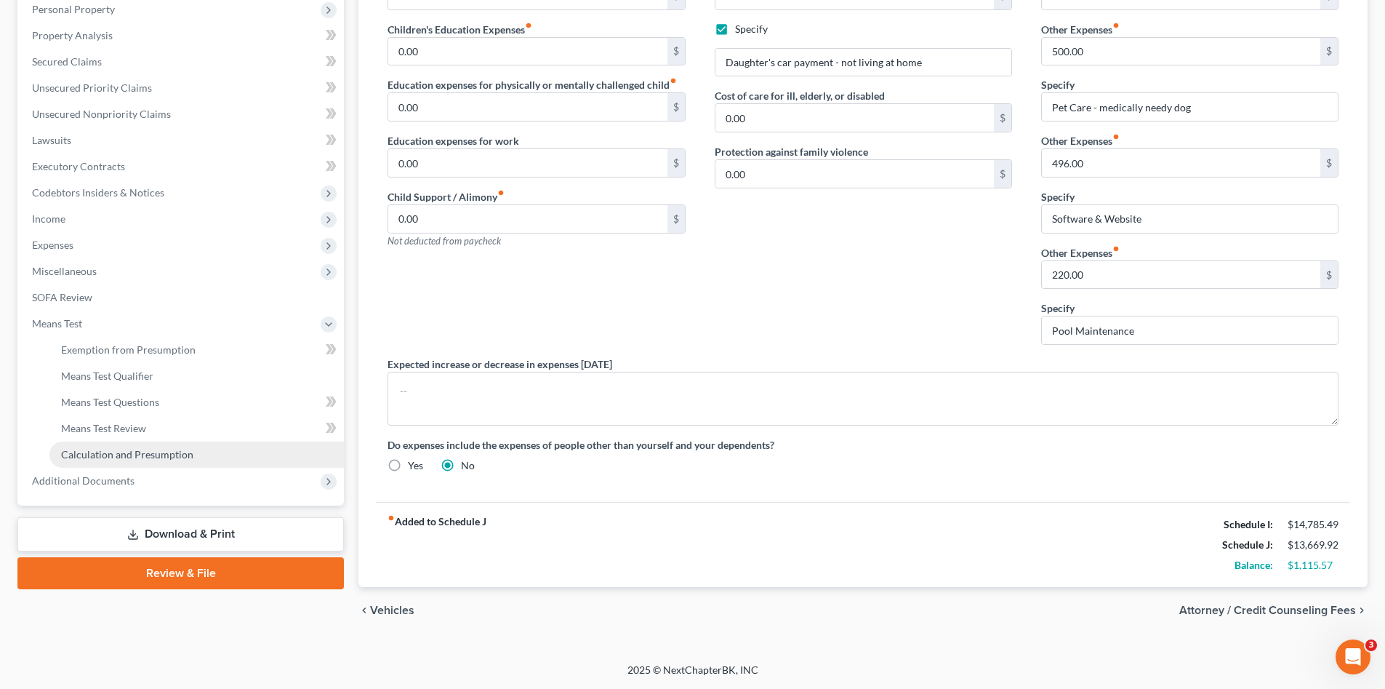
click at [163, 462] on link "Calculation and Presumption" at bounding box center [196, 454] width 295 height 26
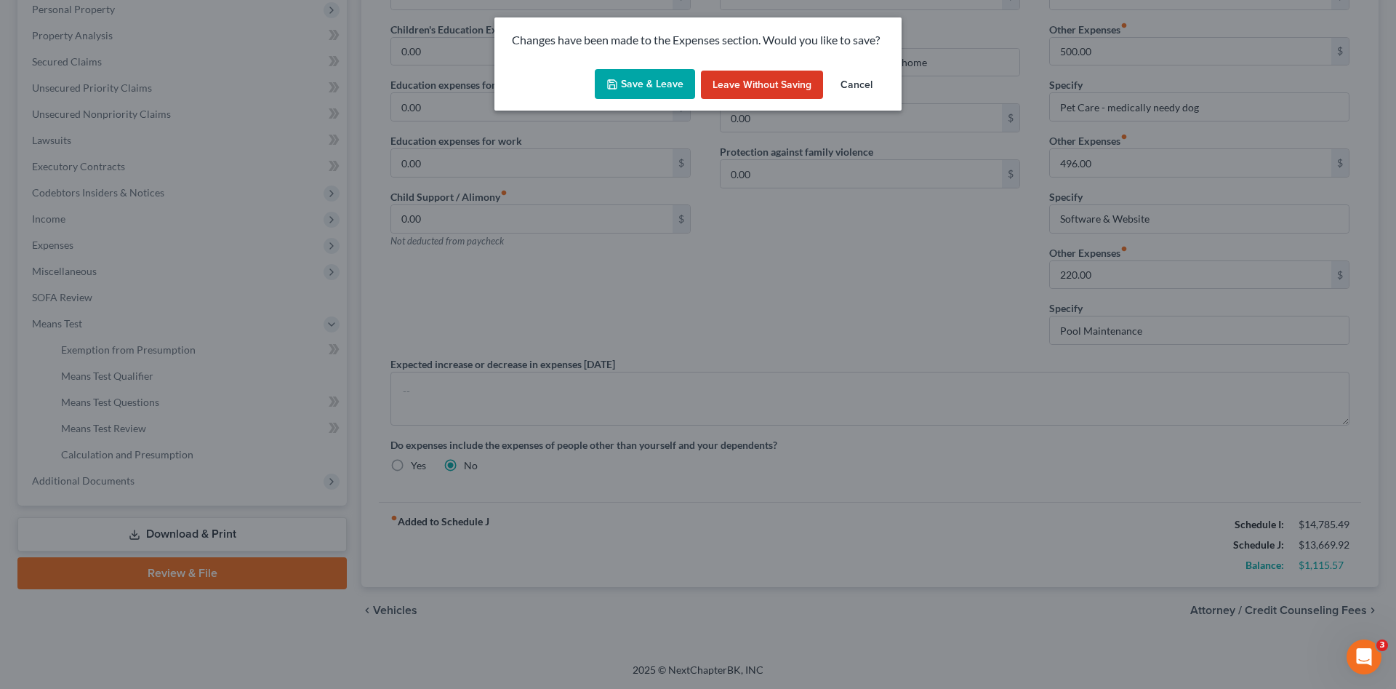
click at [673, 87] on button "Save & Leave" at bounding box center [645, 84] width 100 height 31
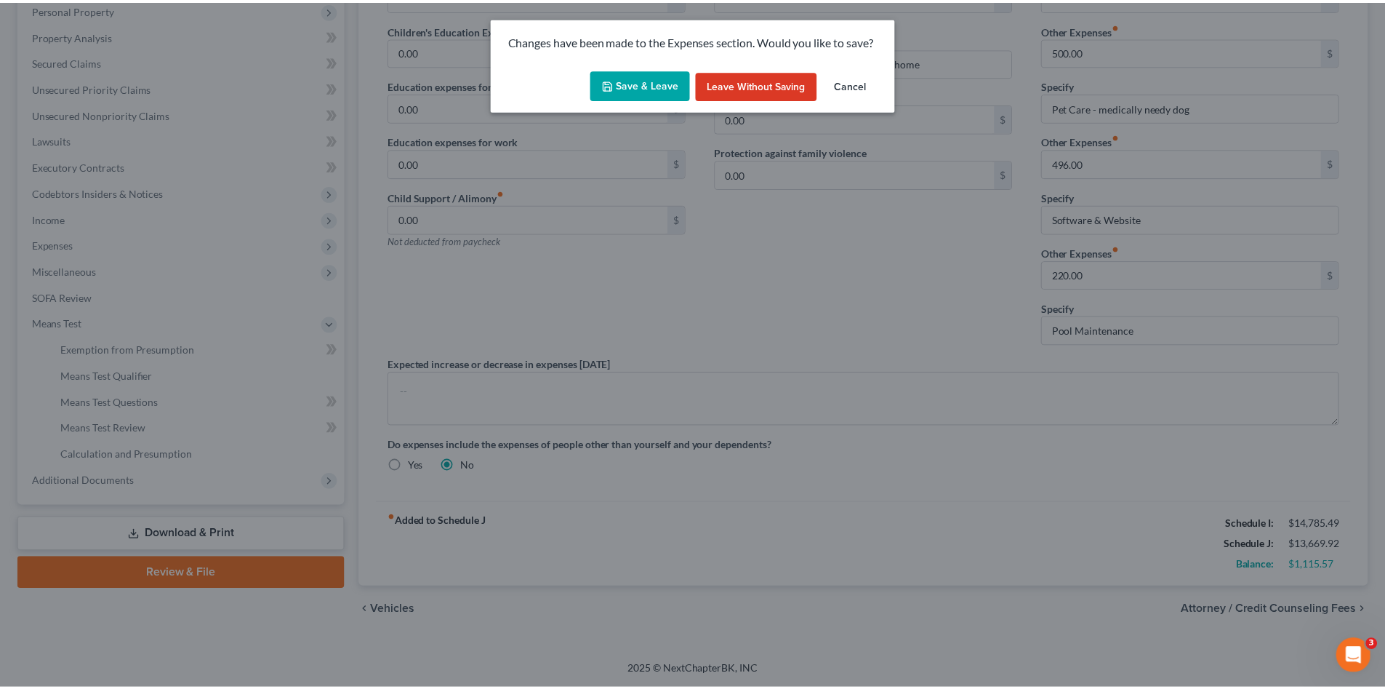
scroll to position [215, 0]
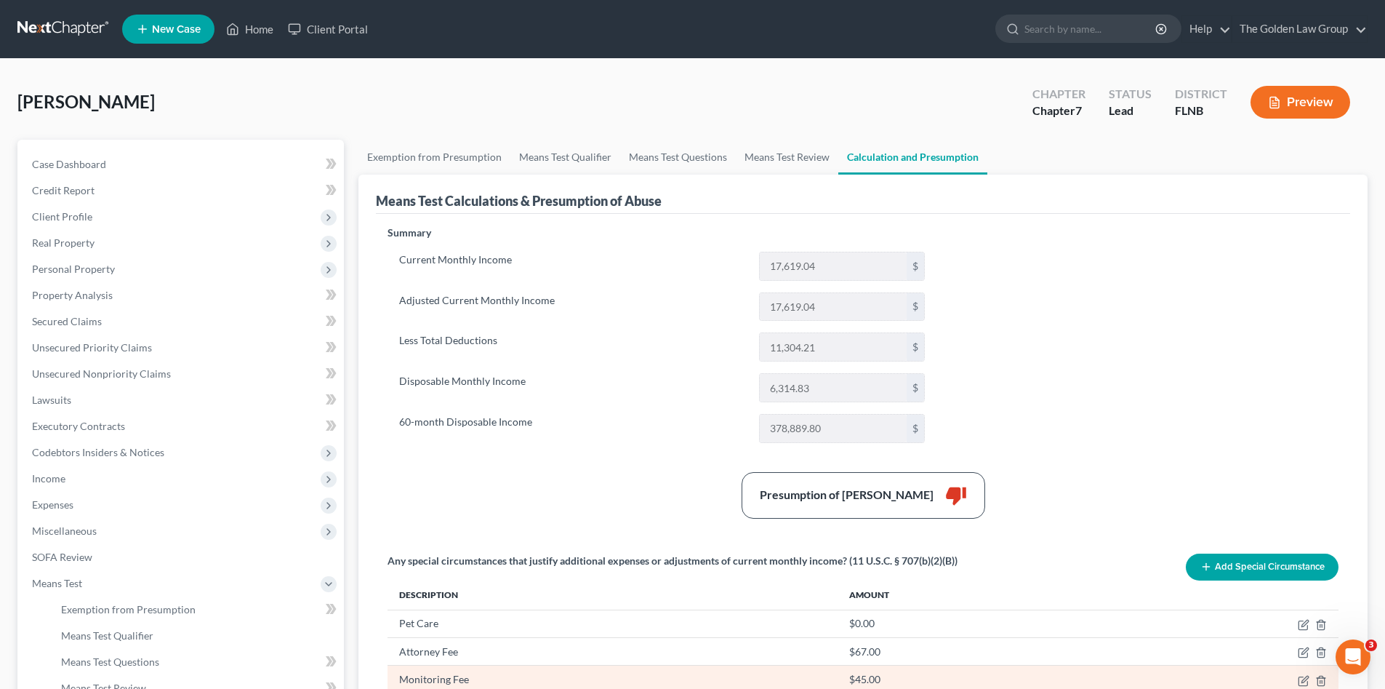
scroll to position [97, 0]
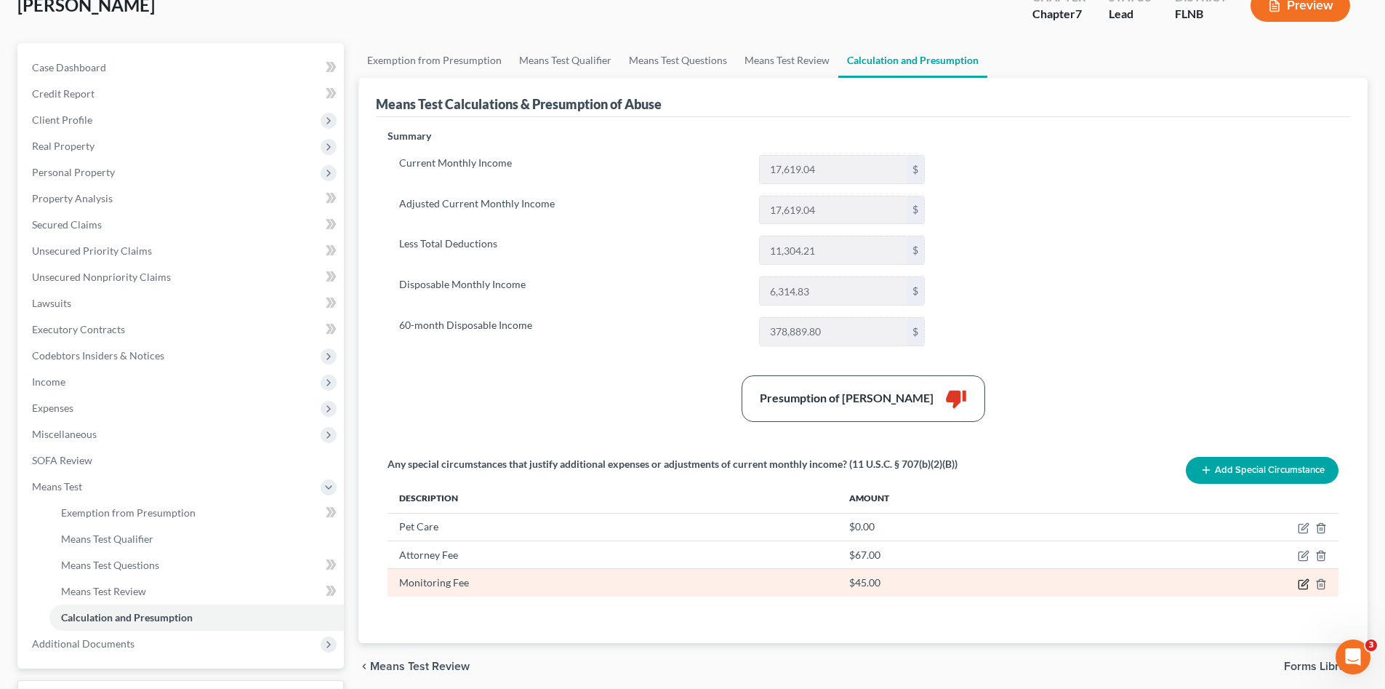
click at [1305, 580] on icon "button" at bounding box center [1304, 584] width 12 height 12
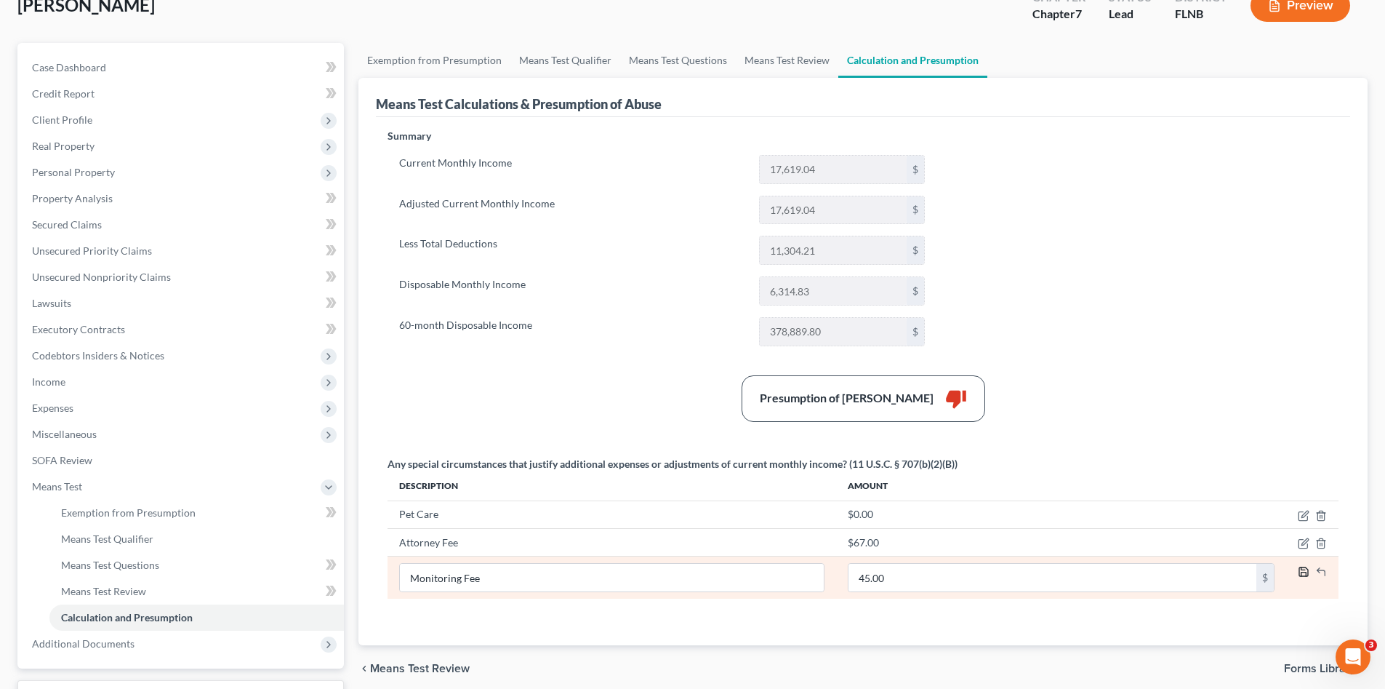
click at [1303, 572] on polyline "button" at bounding box center [1304, 574] width 5 height 4
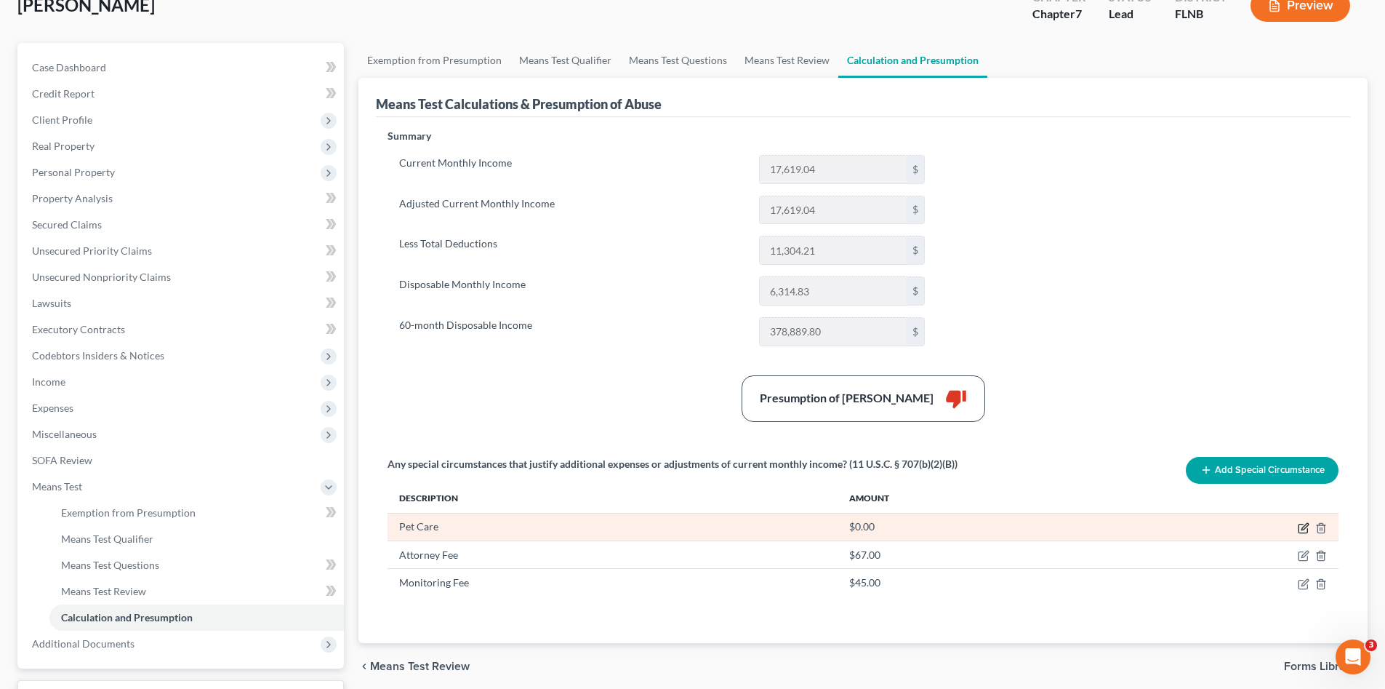
click at [1302, 528] on icon "button" at bounding box center [1305, 526] width 7 height 7
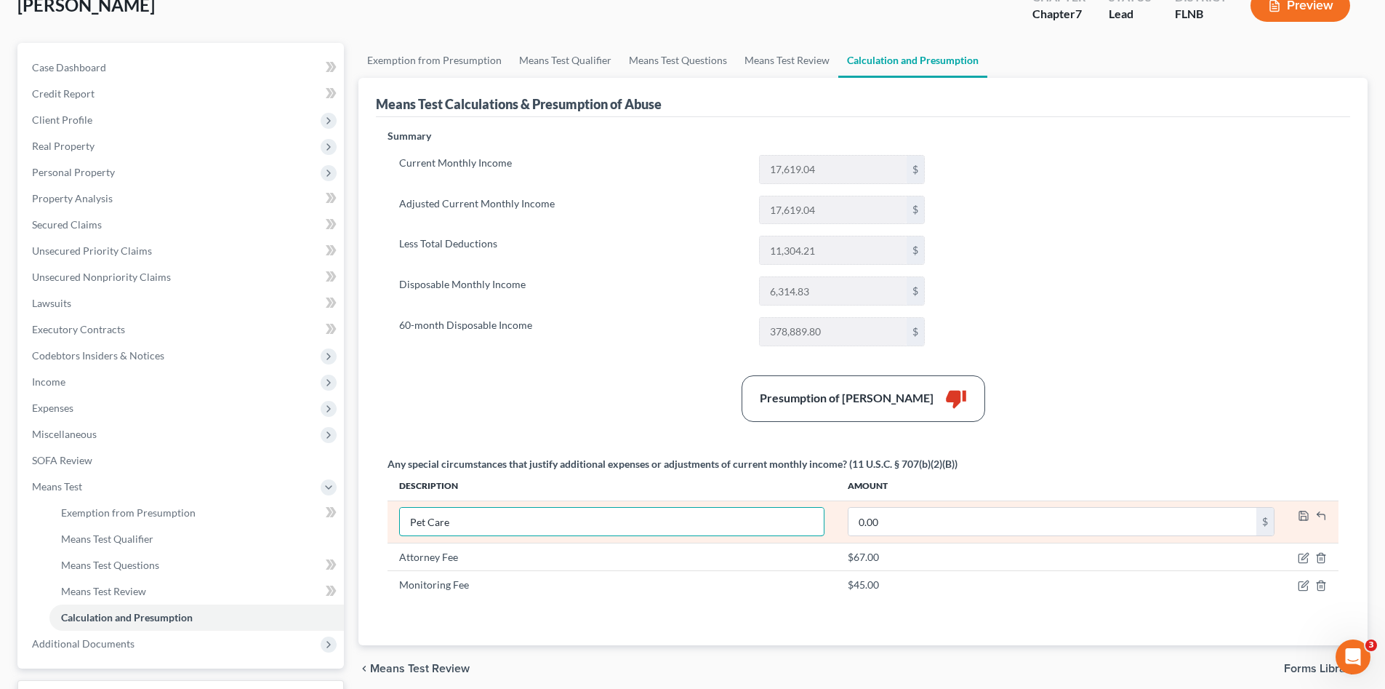
drag, startPoint x: 540, startPoint y: 518, endPoint x: 393, endPoint y: 524, distance: 147.0
click at [385, 524] on div "Any special circumstances that justify additional expenses or adjustments of cu…" at bounding box center [863, 533] width 966 height 153
paste input "- medically needy dog"
type input "Pet Care - medically needy dog"
click at [969, 527] on input "0.00" at bounding box center [1053, 522] width 408 height 28
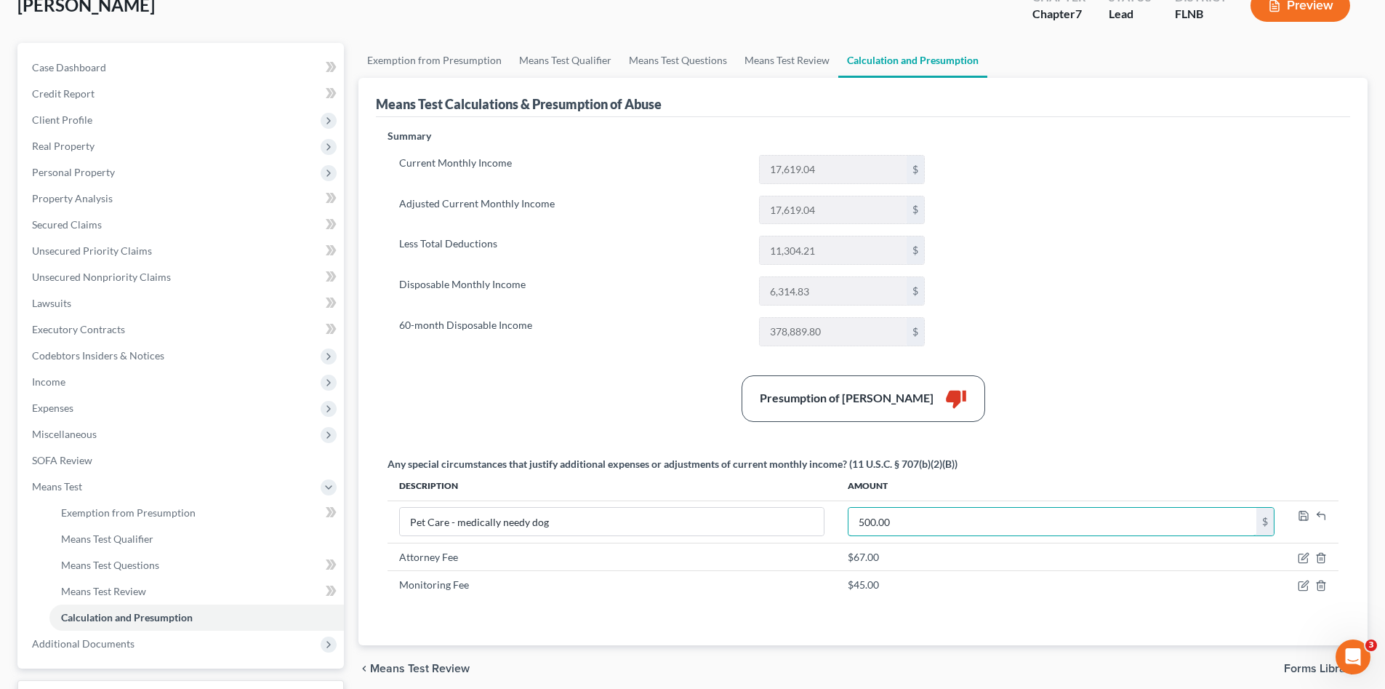
type input "500.00"
click at [1083, 432] on div "Summary Current Monthly Income 17,619.04 $ Adjusted Current Monthly Income 17,6…" at bounding box center [863, 378] width 966 height 499
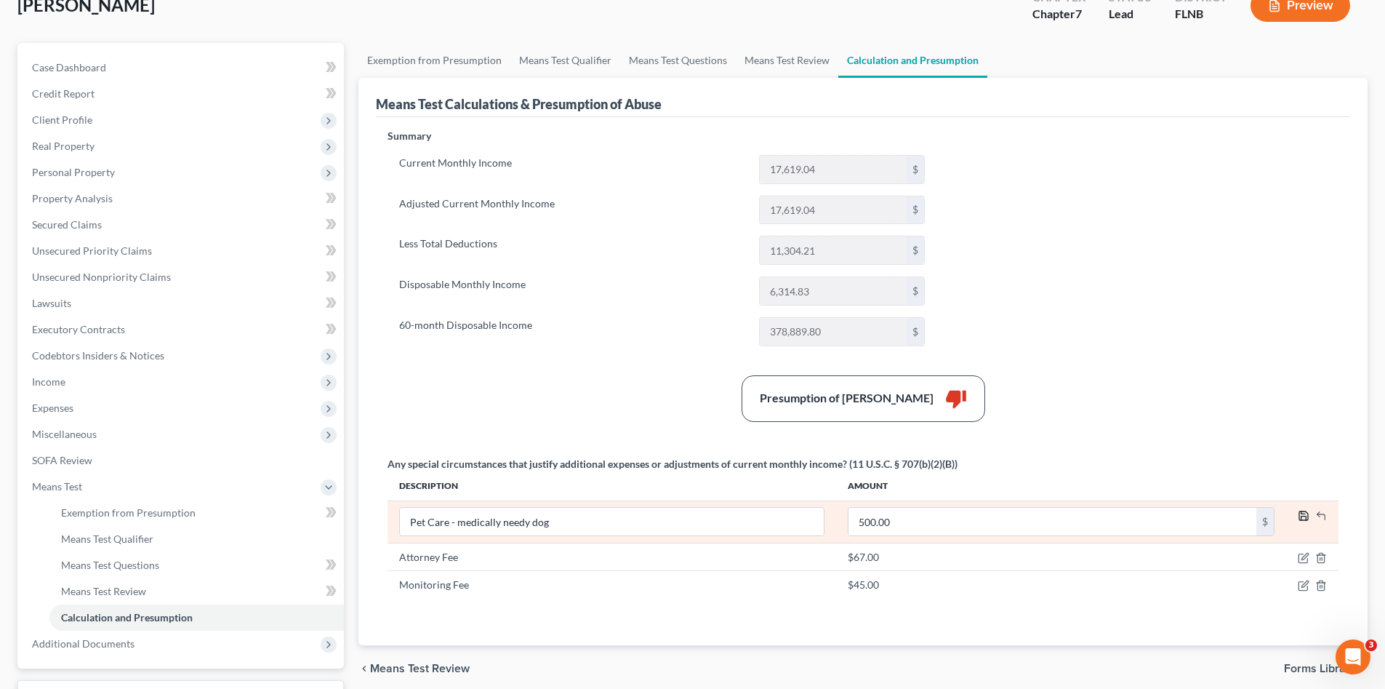
click at [1306, 516] on polyline "button" at bounding box center [1304, 518] width 5 height 4
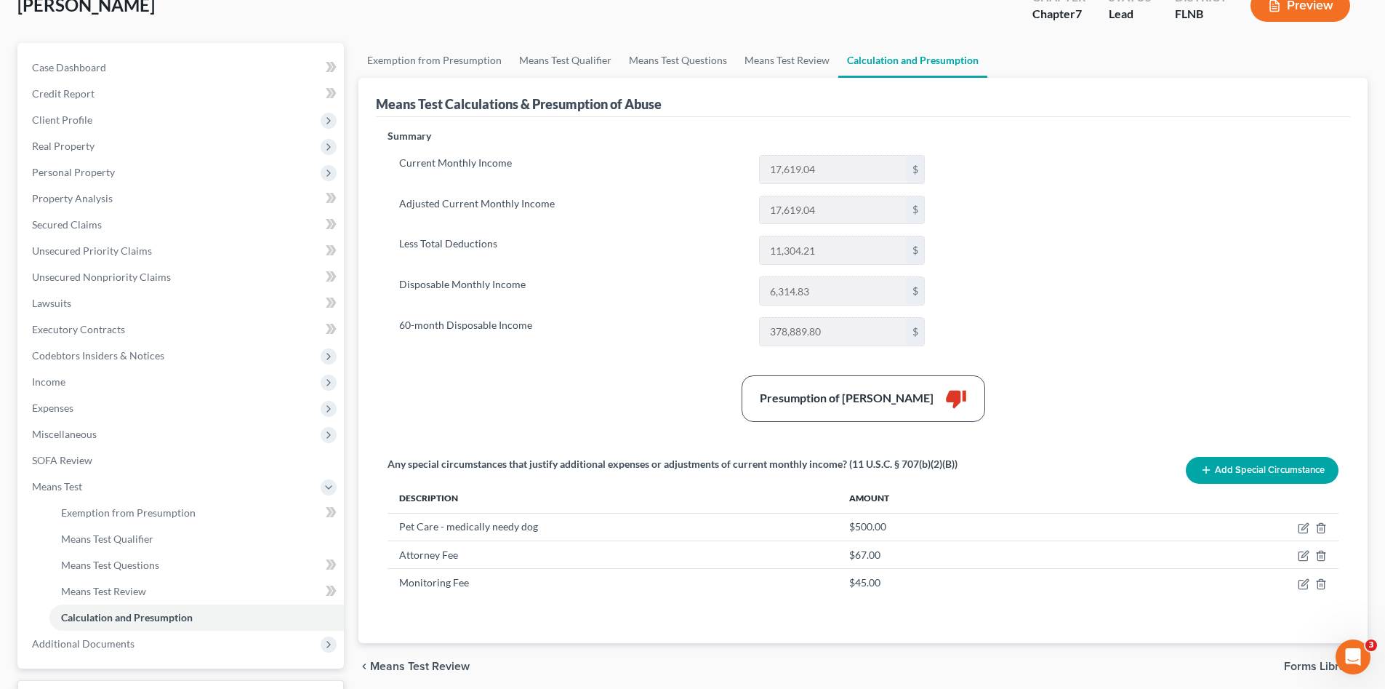
click at [1155, 393] on div "Presumption of Abuse Arises thumb_down" at bounding box center [863, 398] width 966 height 47
click at [177, 519] on link "Exemption from Presumption" at bounding box center [196, 513] width 295 height 26
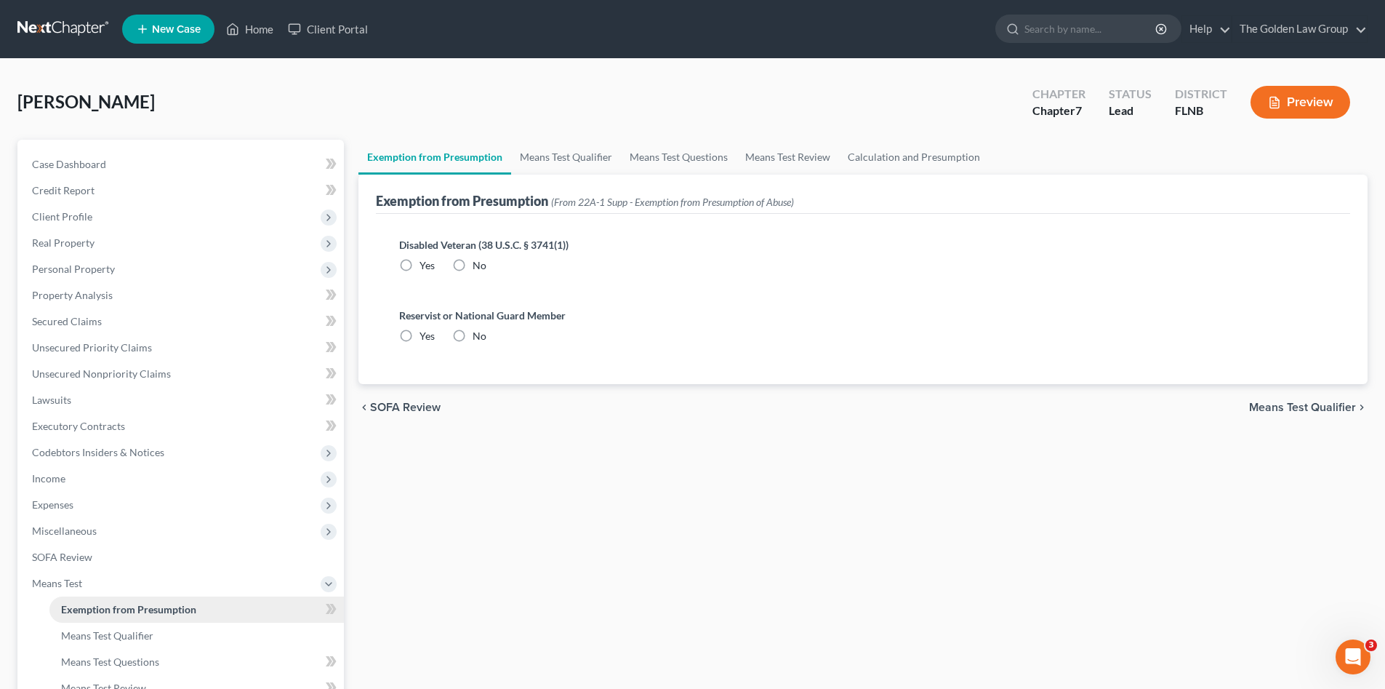
radio input "true"
click at [590, 557] on div "Exemption from Presumption Means Test Qualifier Means Test Questions Means Test…" at bounding box center [863, 494] width 1024 height 709
click at [84, 580] on span "Means Test" at bounding box center [182, 583] width 324 height 26
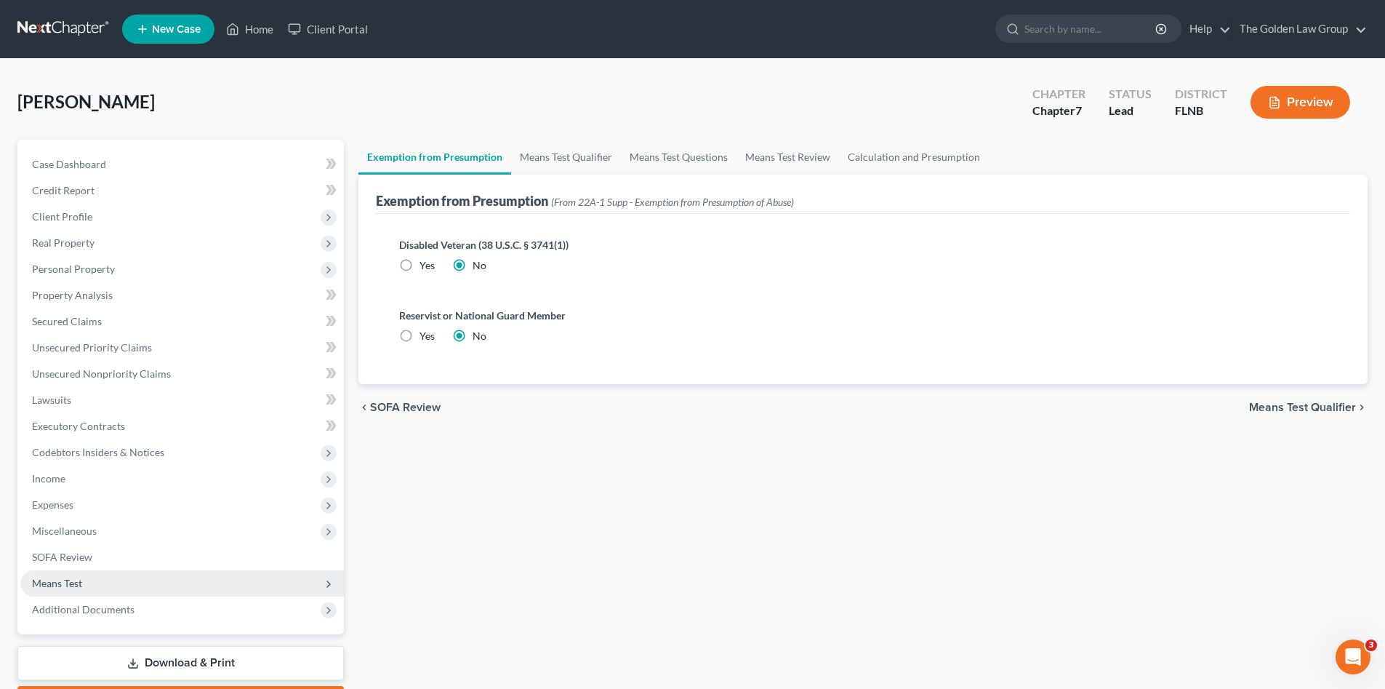
click at [87, 575] on span "Means Test" at bounding box center [182, 583] width 324 height 26
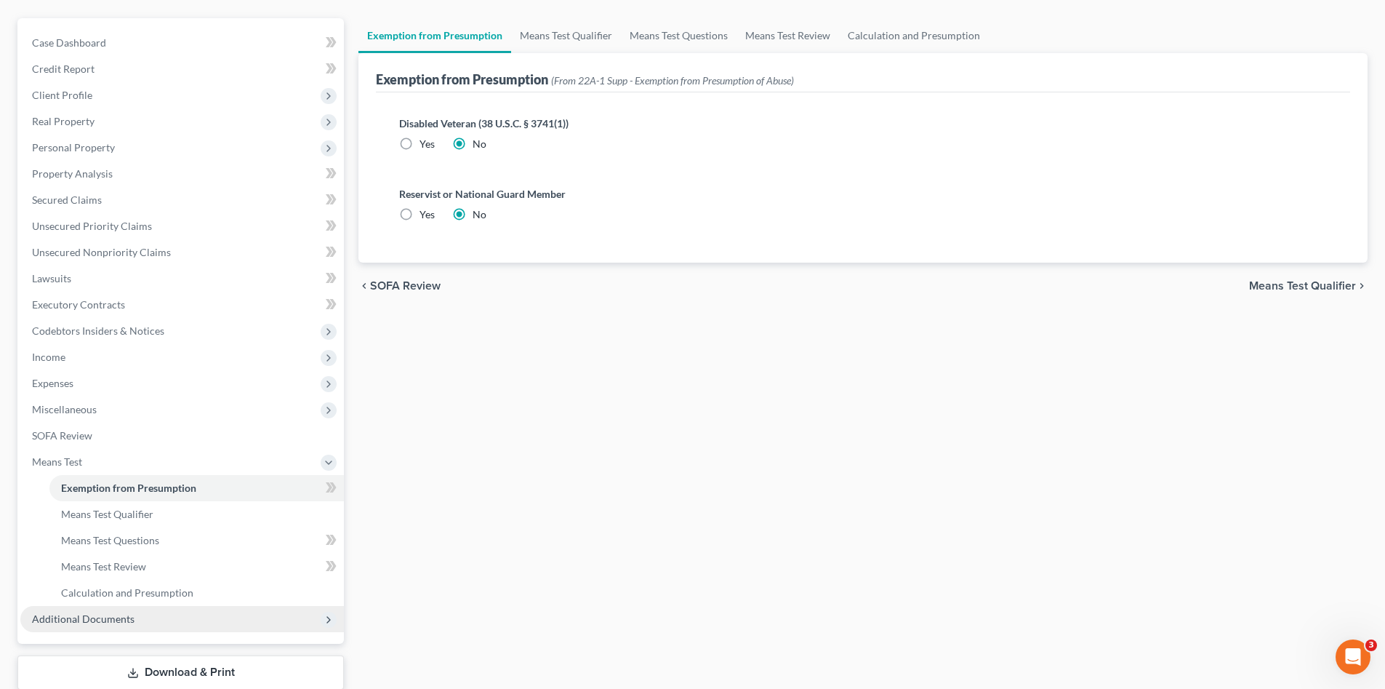
scroll to position [145, 0]
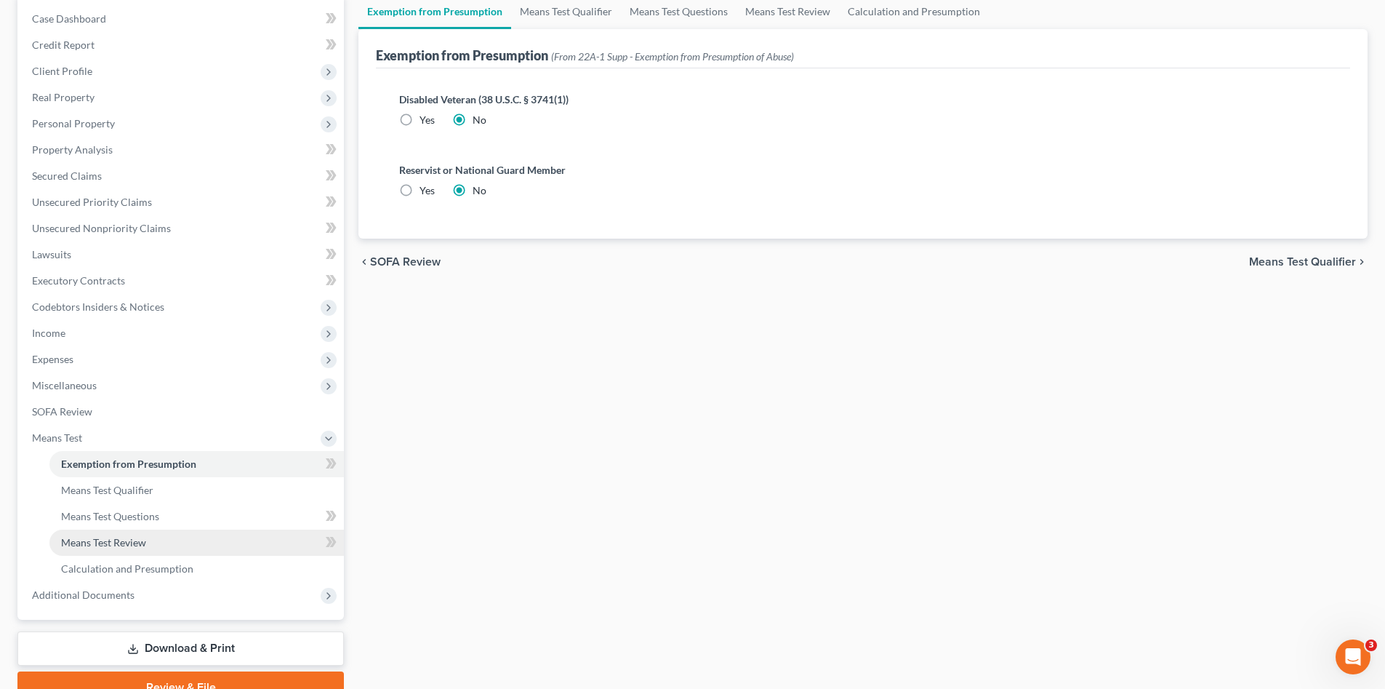
click at [118, 540] on span "Means Test Review" at bounding box center [103, 542] width 85 height 12
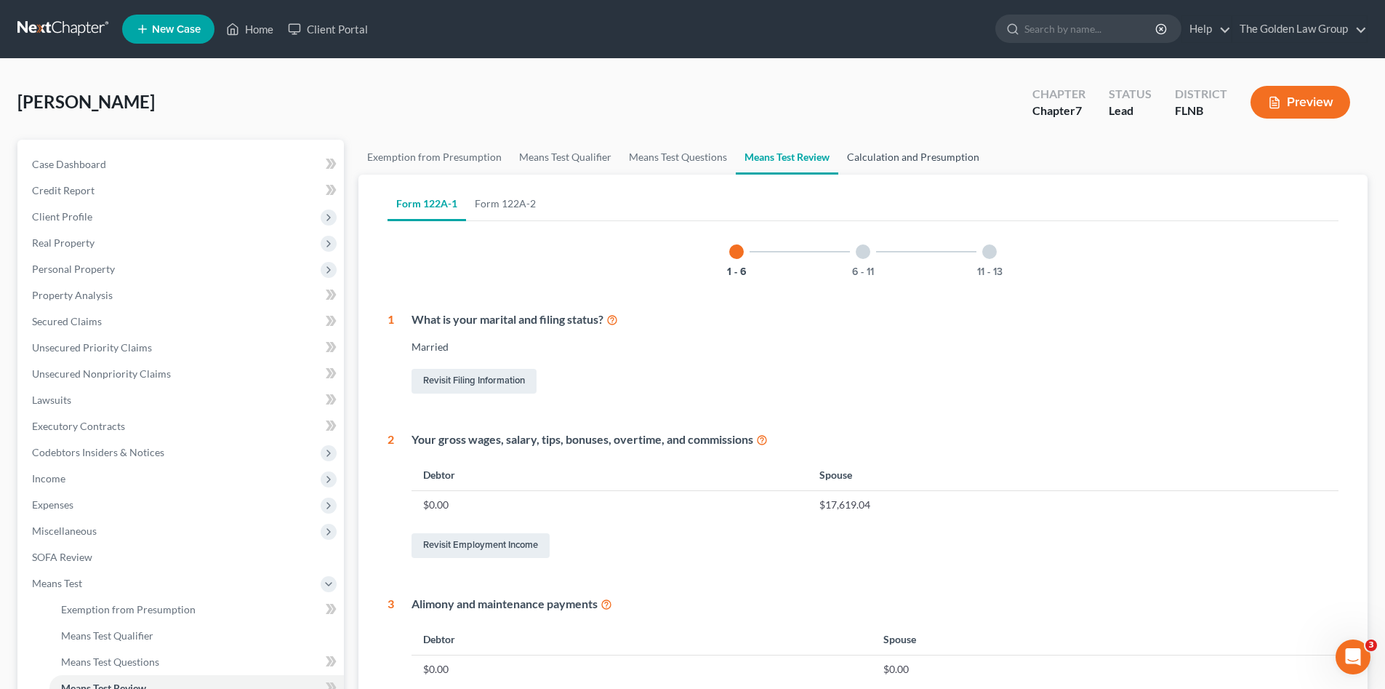
click at [911, 159] on link "Calculation and Presumption" at bounding box center [913, 157] width 150 height 35
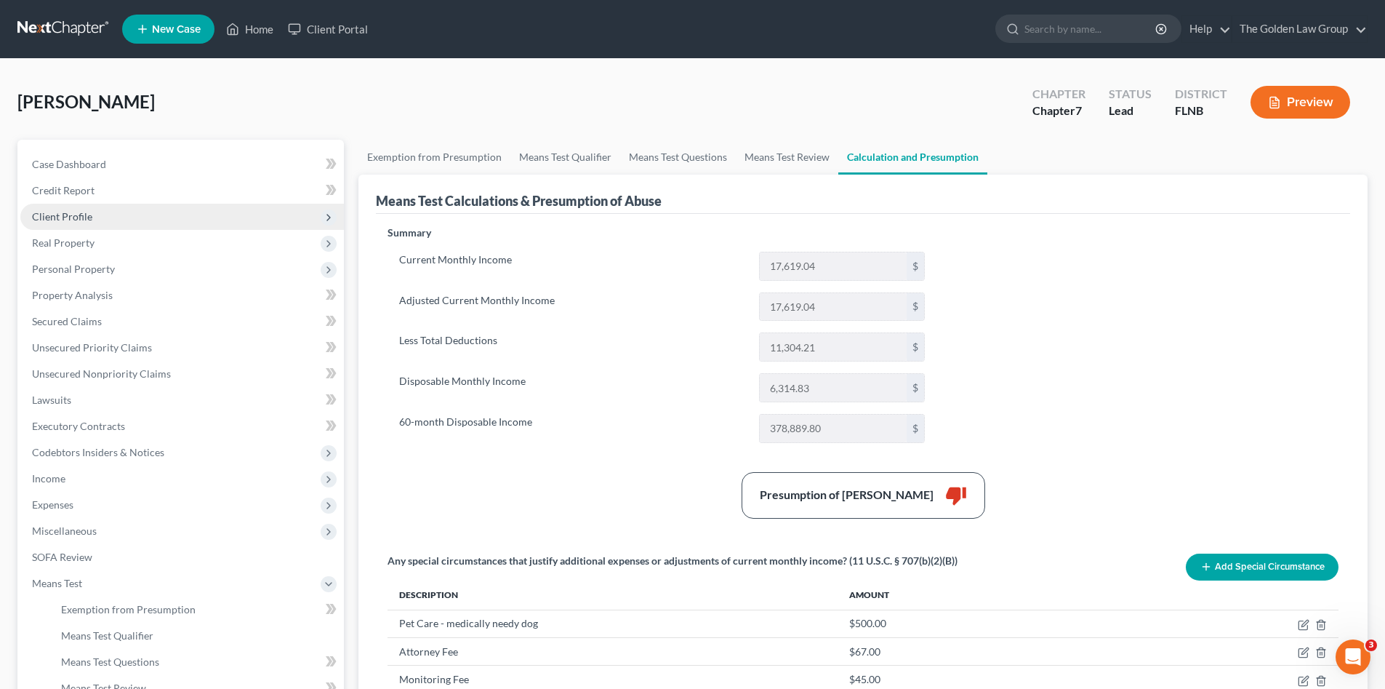
click at [68, 218] on span "Client Profile" at bounding box center [62, 216] width 60 height 12
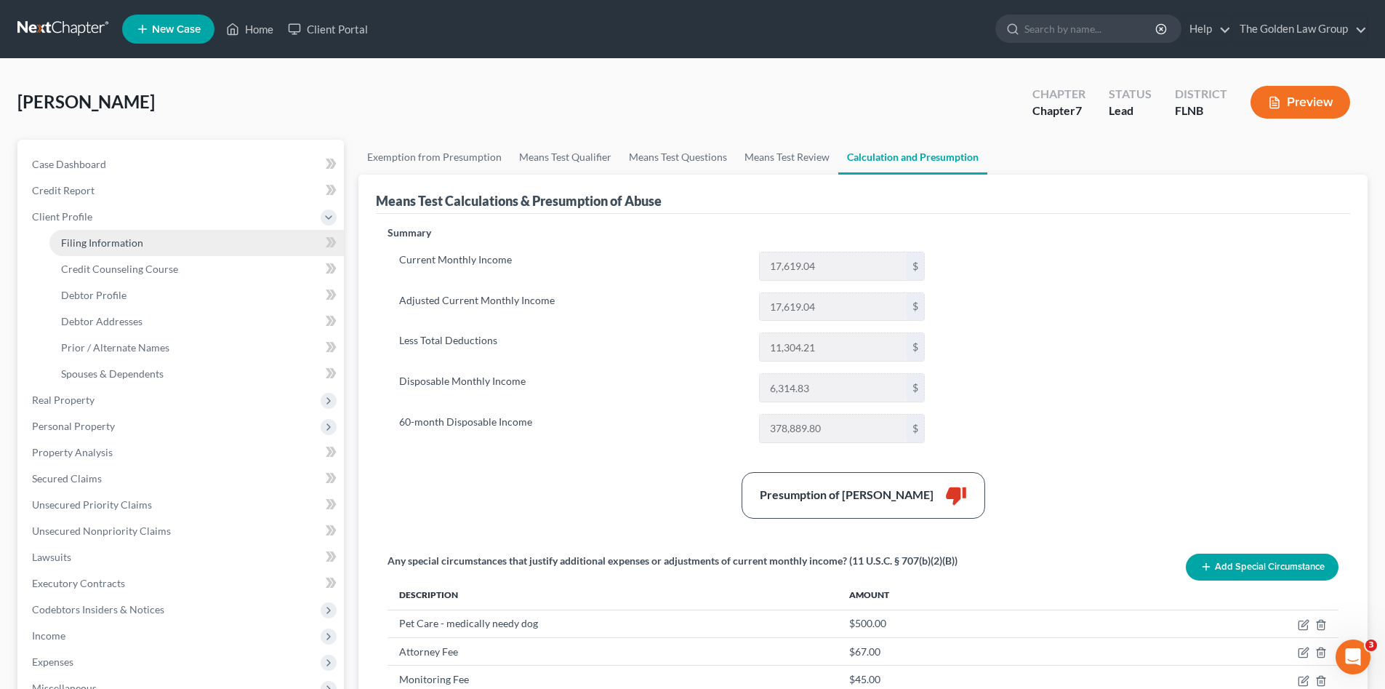
click at [91, 238] on span "Filing Information" at bounding box center [102, 242] width 82 height 12
select select "1"
select select "0"
select select "9"
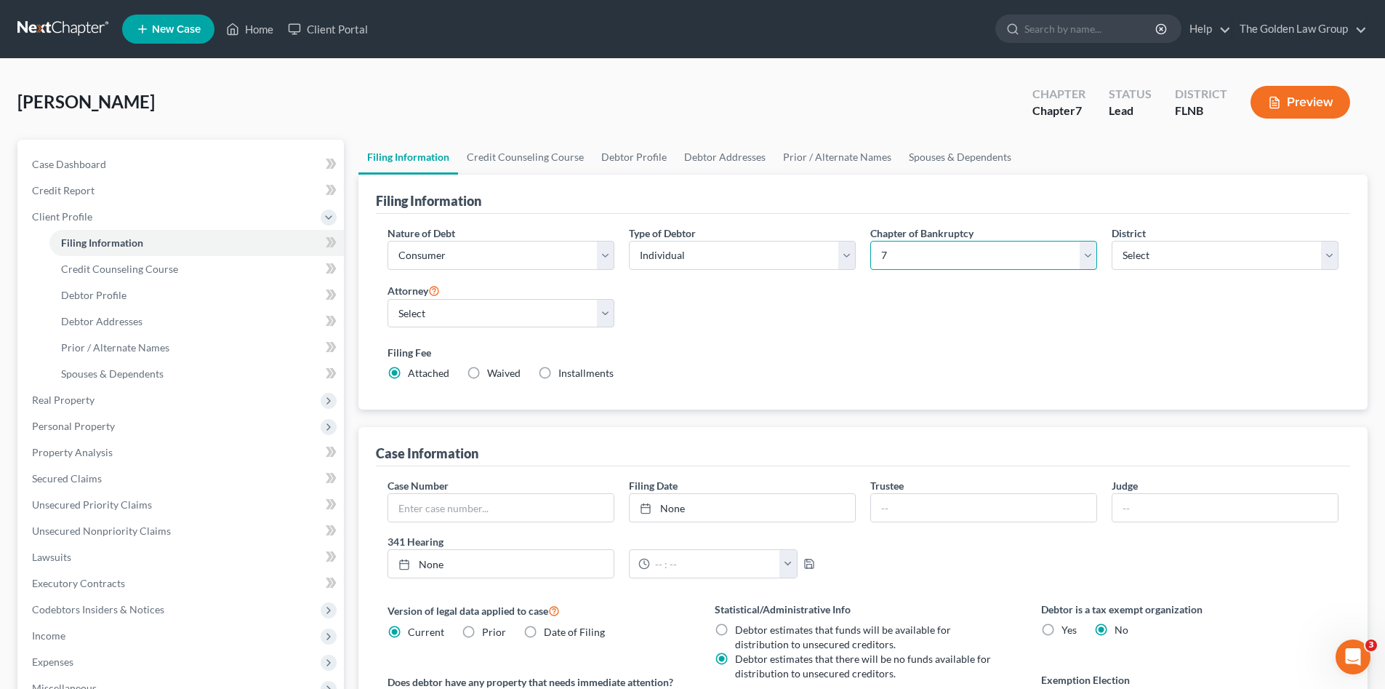
click at [916, 262] on select "Select 7 11 12 13" at bounding box center [983, 255] width 227 height 29
select select "3"
click at [870, 241] on select "Select 7 11 12 13" at bounding box center [983, 255] width 227 height 29
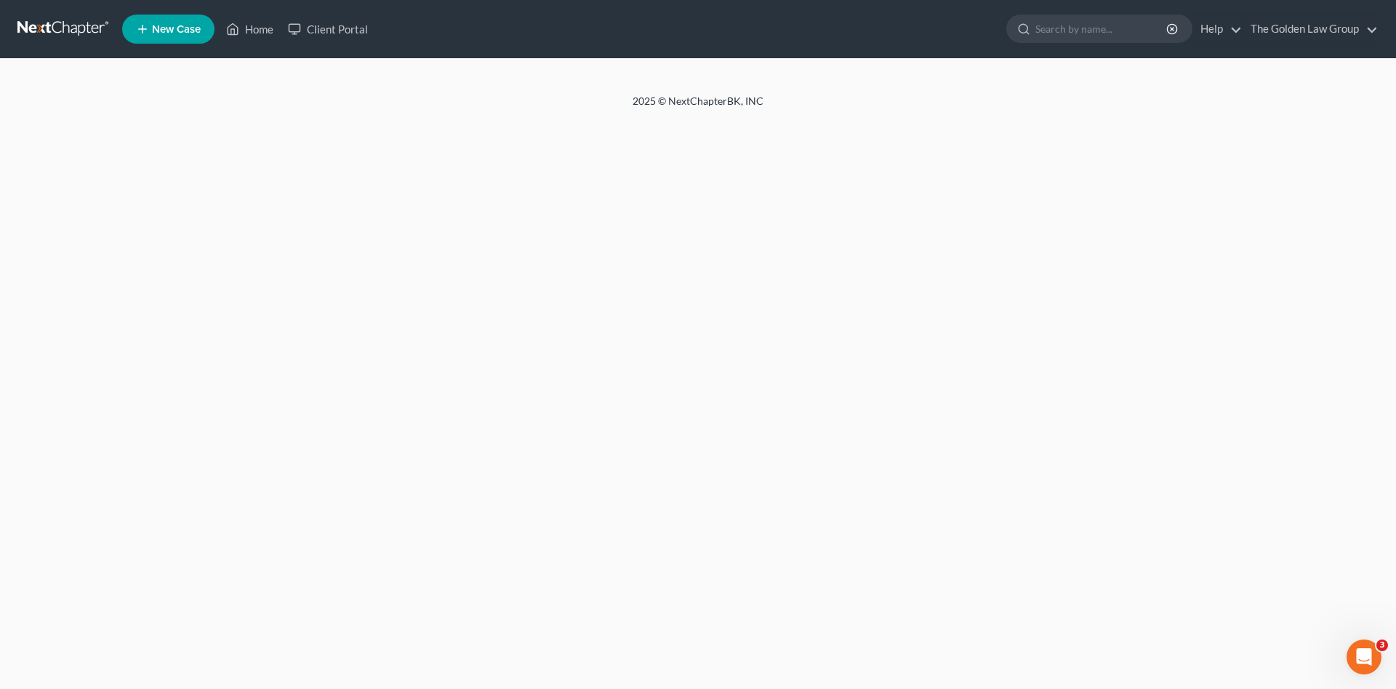
select select "1"
select select "0"
select select "3"
select select "9"
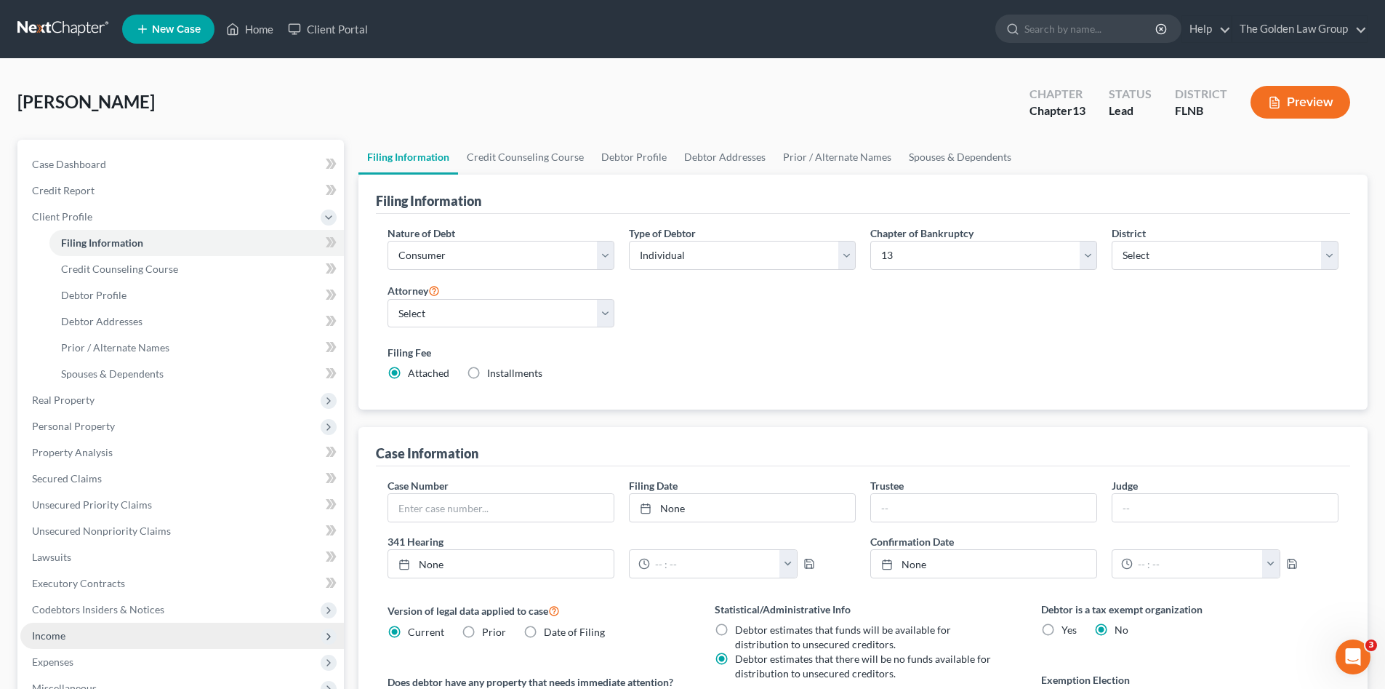
scroll to position [145, 0]
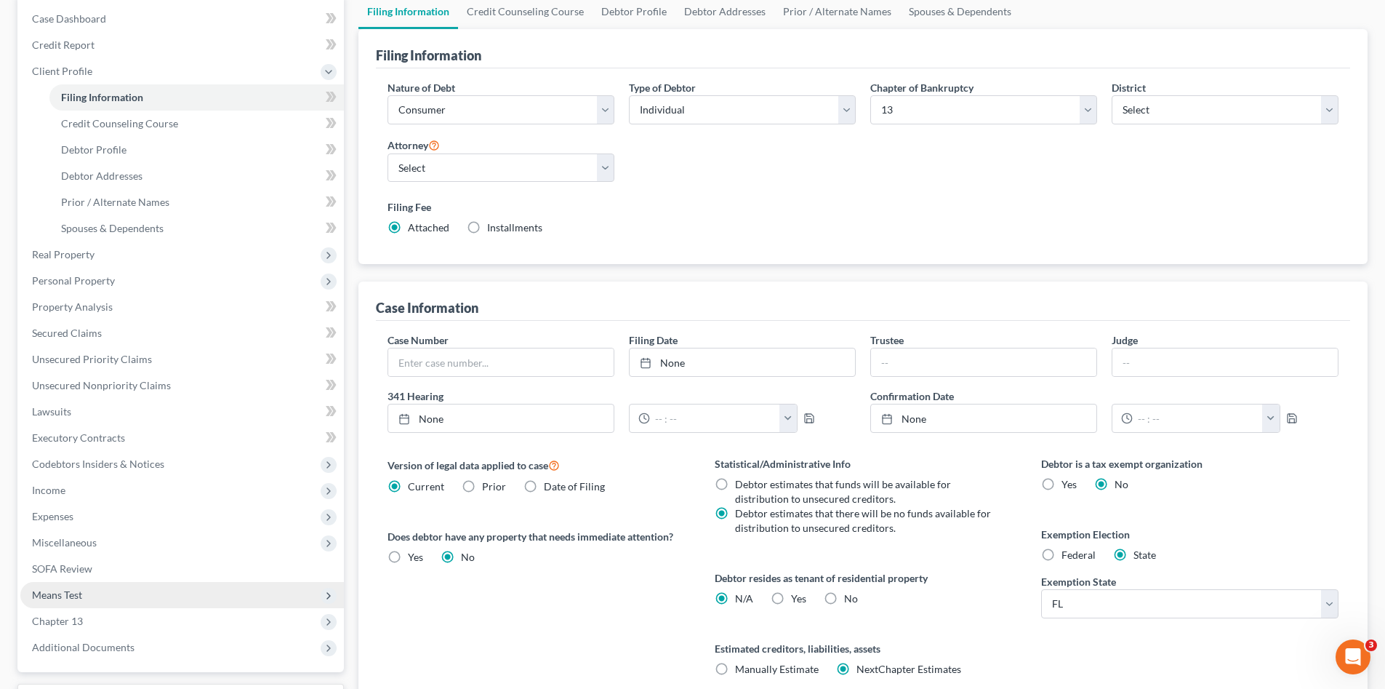
click at [94, 595] on span "Means Test" at bounding box center [182, 595] width 324 height 26
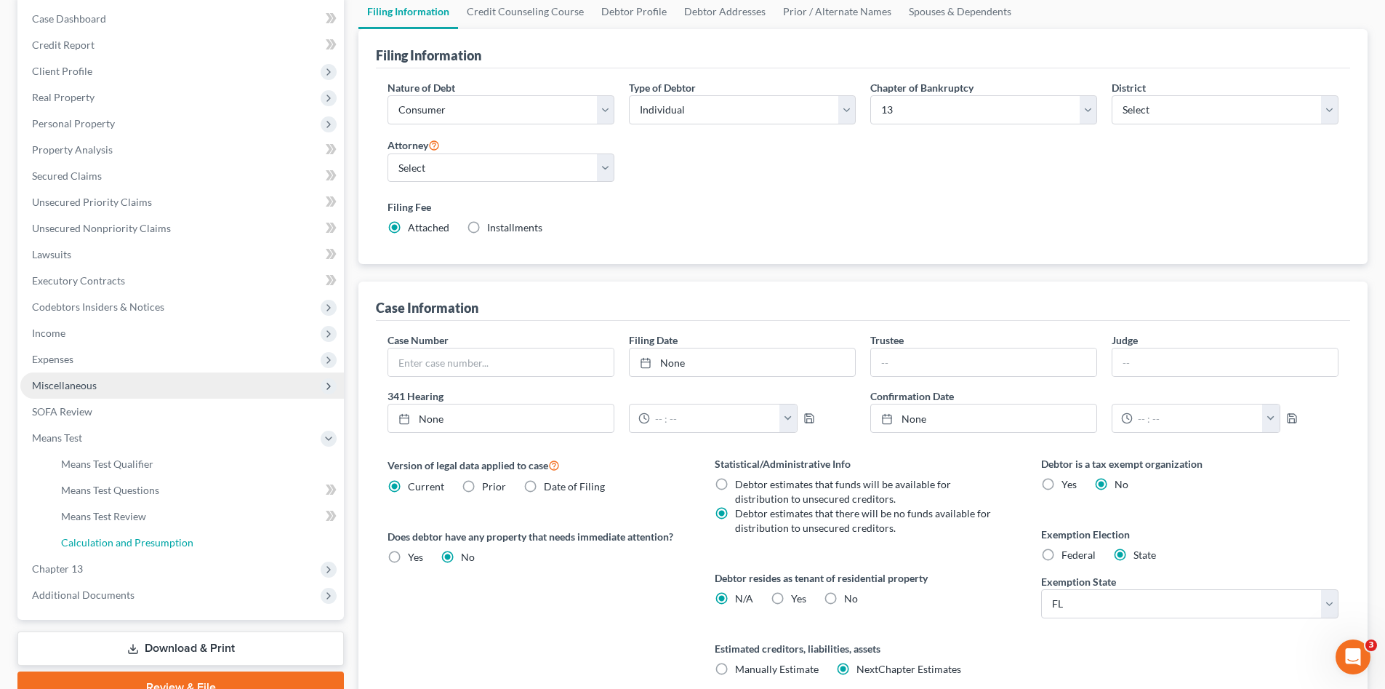
click at [135, 537] on span "Calculation and Presumption" at bounding box center [127, 542] width 132 height 12
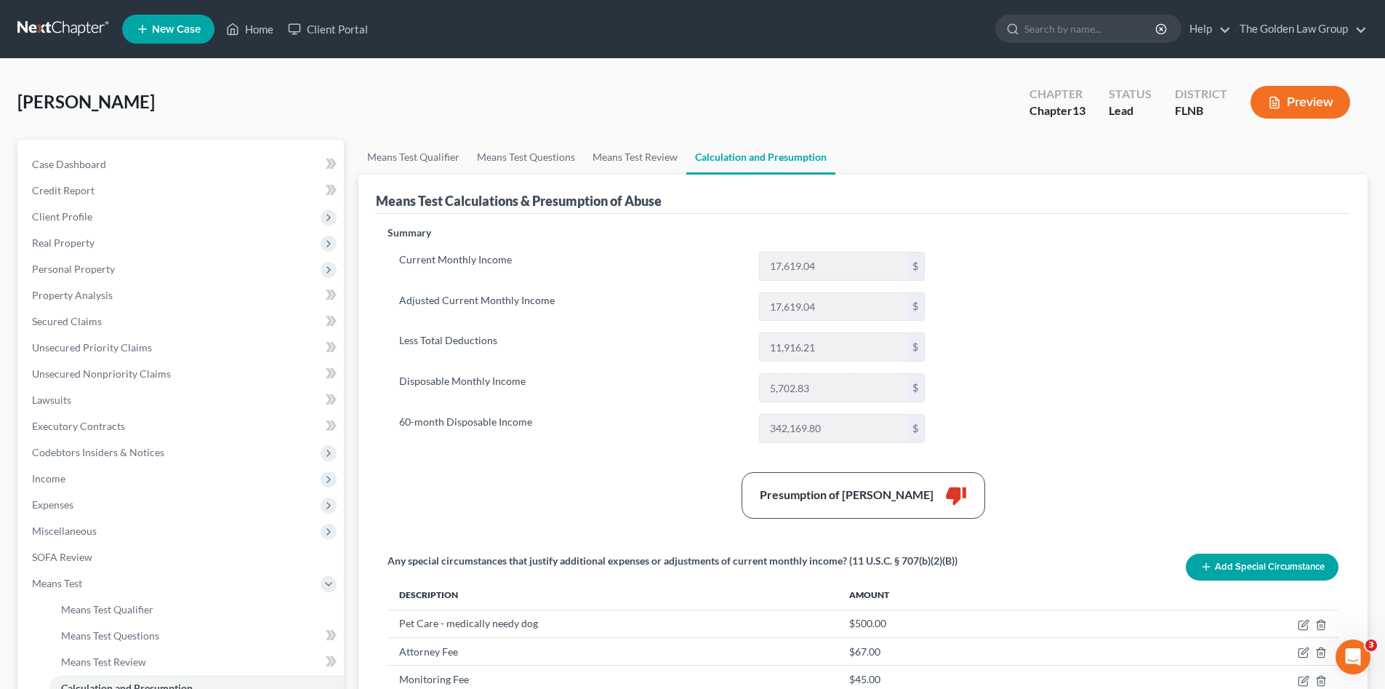
click at [630, 477] on div "Presumption of Abuse Arises thumb_down" at bounding box center [863, 495] width 966 height 47
click at [99, 230] on span "Real Property" at bounding box center [182, 243] width 324 height 26
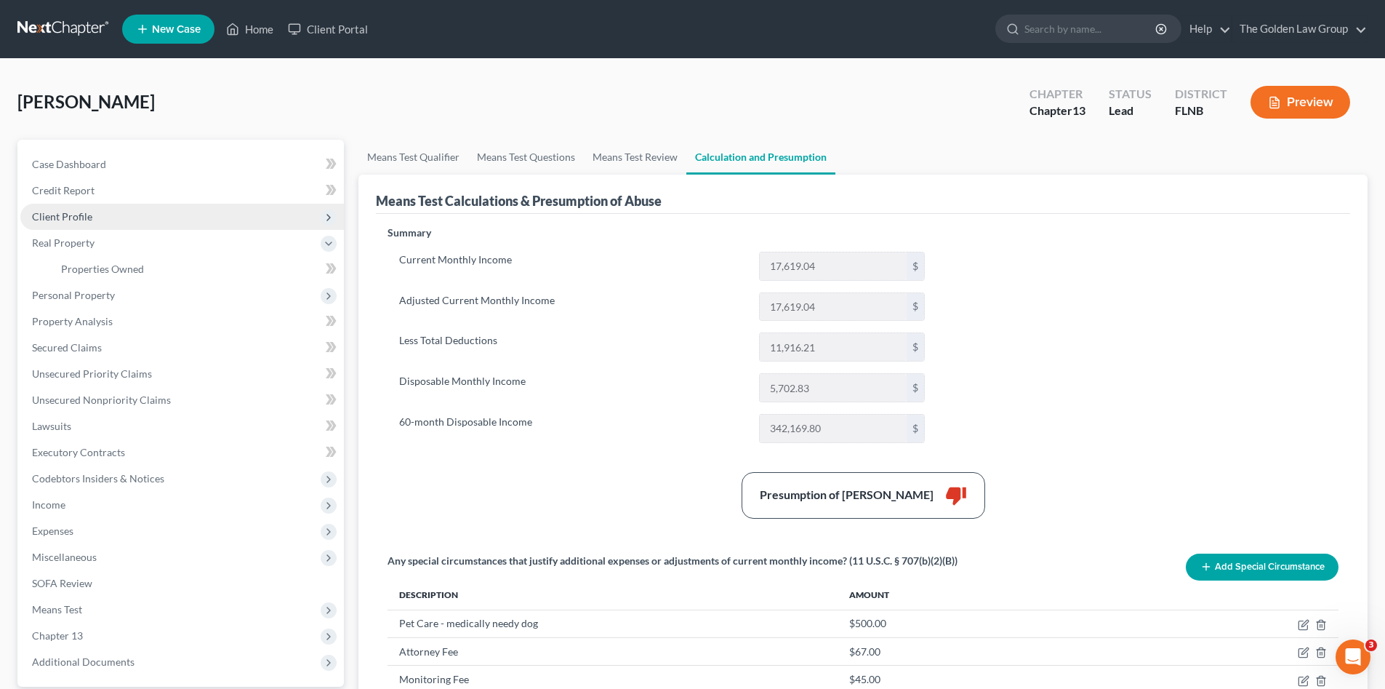
click at [93, 217] on span "Client Profile" at bounding box center [182, 217] width 324 height 26
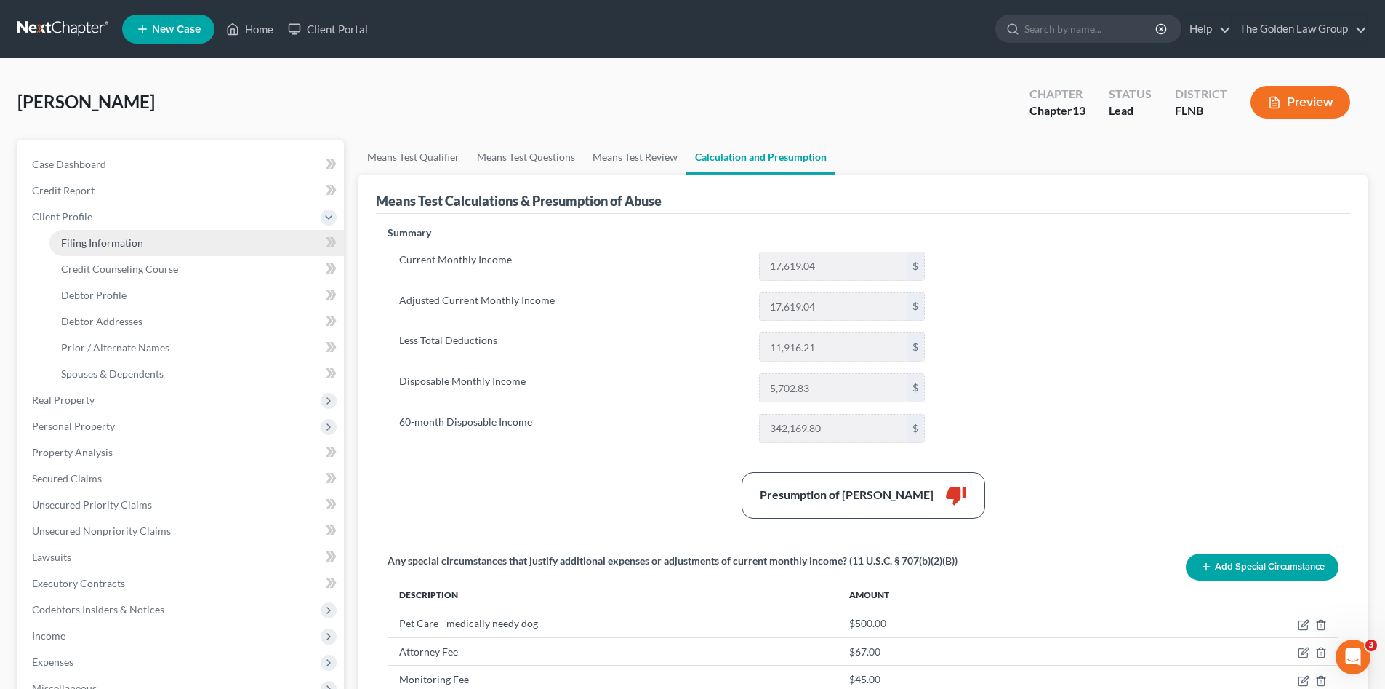
click at [110, 244] on span "Filing Information" at bounding box center [102, 242] width 82 height 12
select select "1"
select select "0"
select select "3"
select select "16"
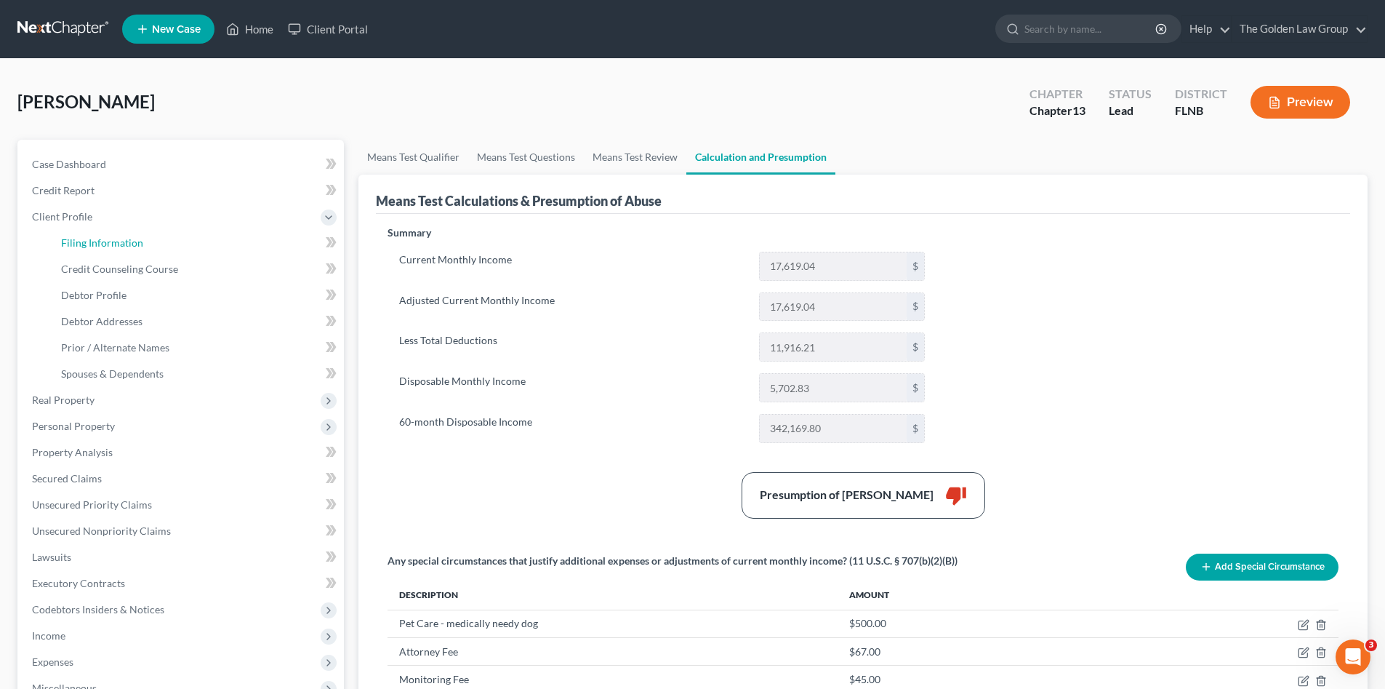
select select "1"
select select "9"
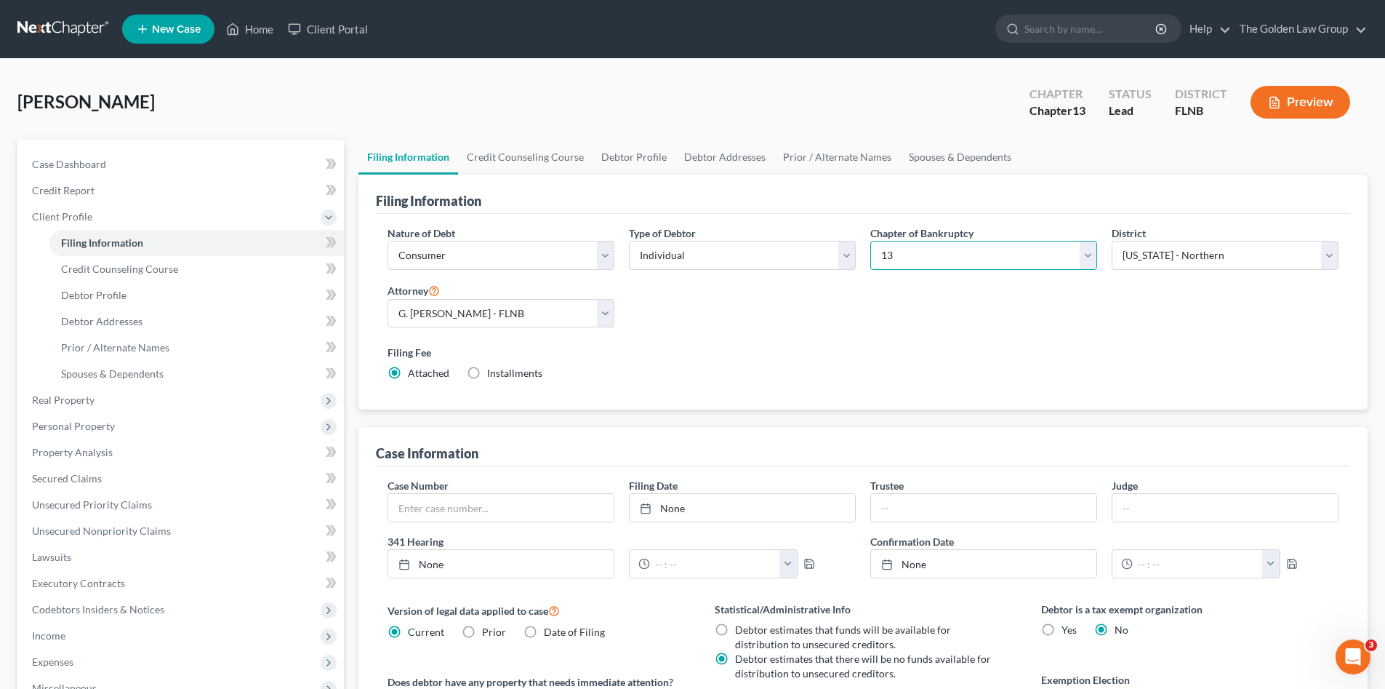
click at [917, 260] on select "Select 7 11 12 13" at bounding box center [983, 255] width 227 height 29
select select "0"
click at [870, 241] on select "Select 7 11 12 13" at bounding box center [983, 255] width 227 height 29
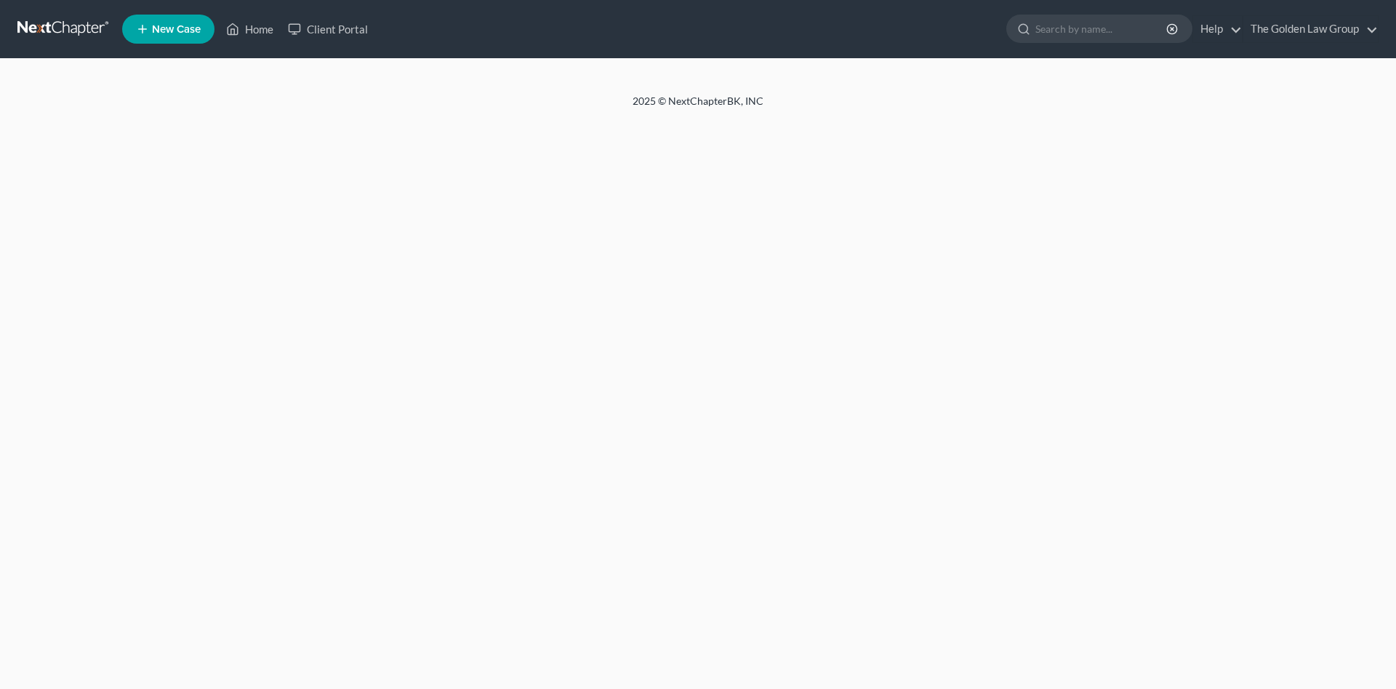
select select "1"
select select "0"
select select "9"
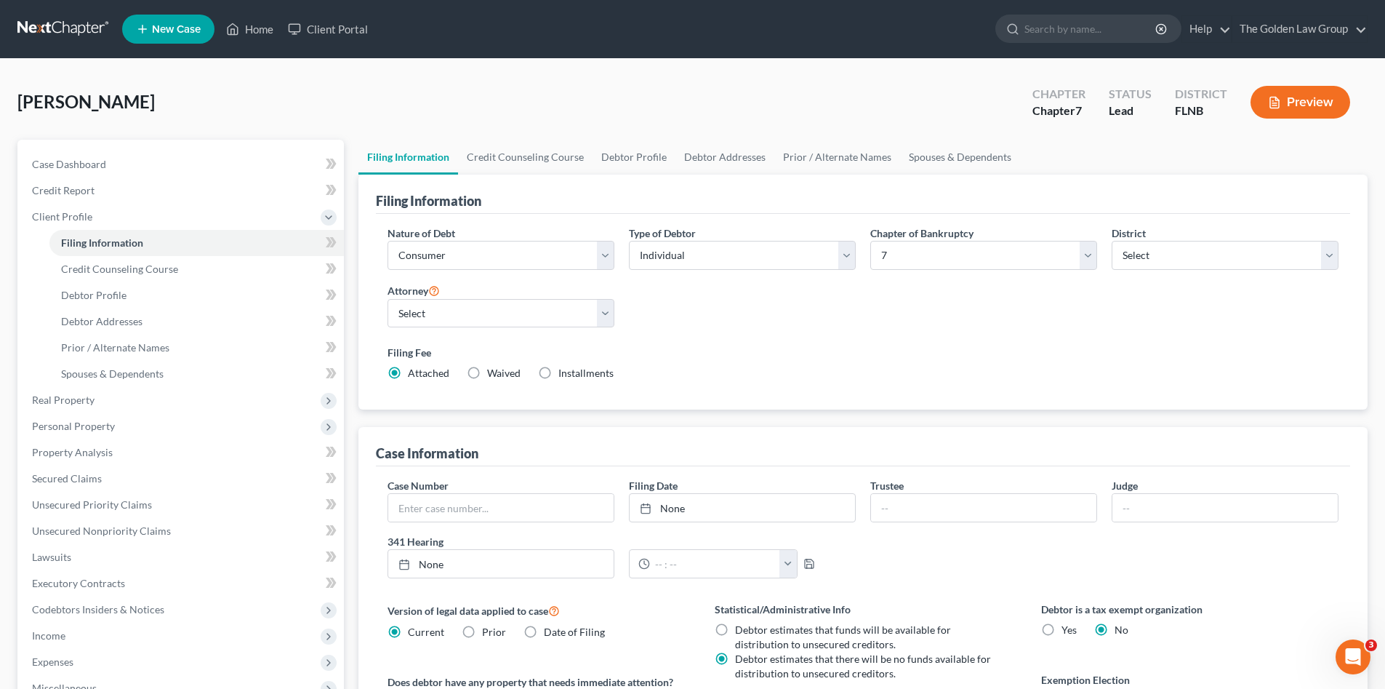
scroll to position [121, 0]
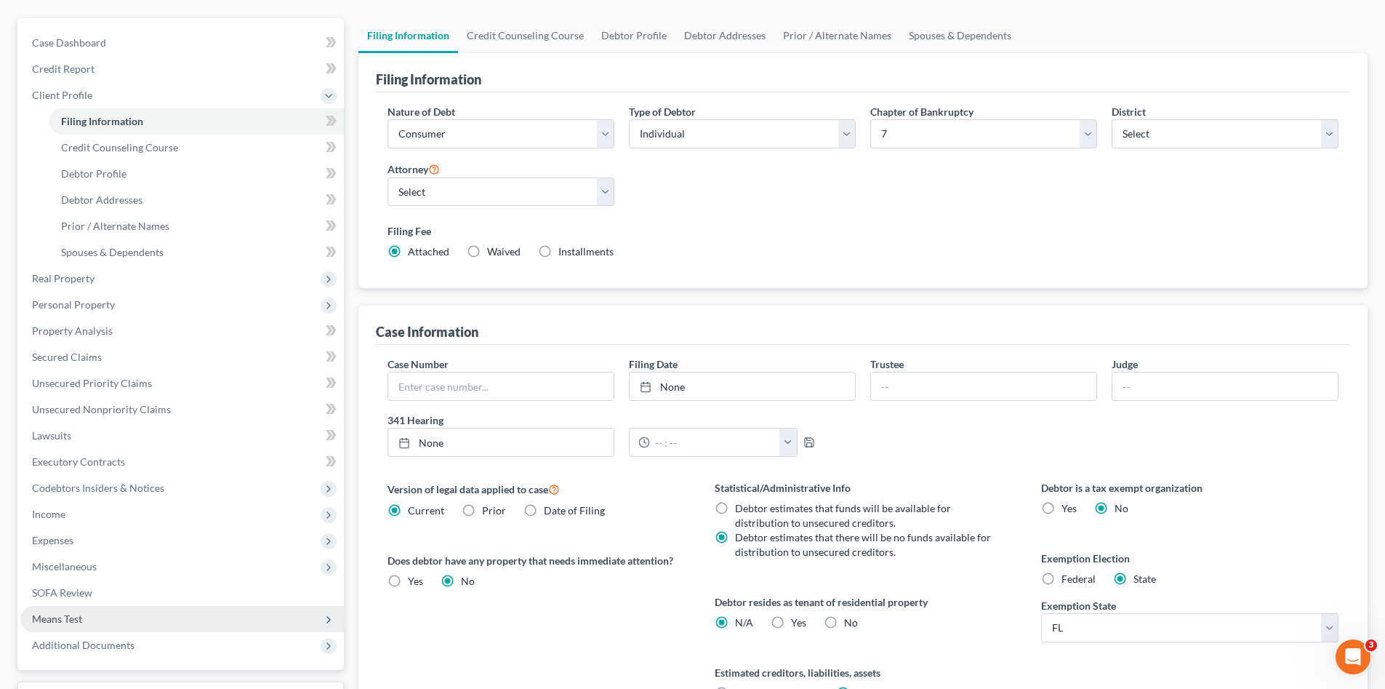
click at [140, 616] on span "Means Test" at bounding box center [182, 619] width 324 height 26
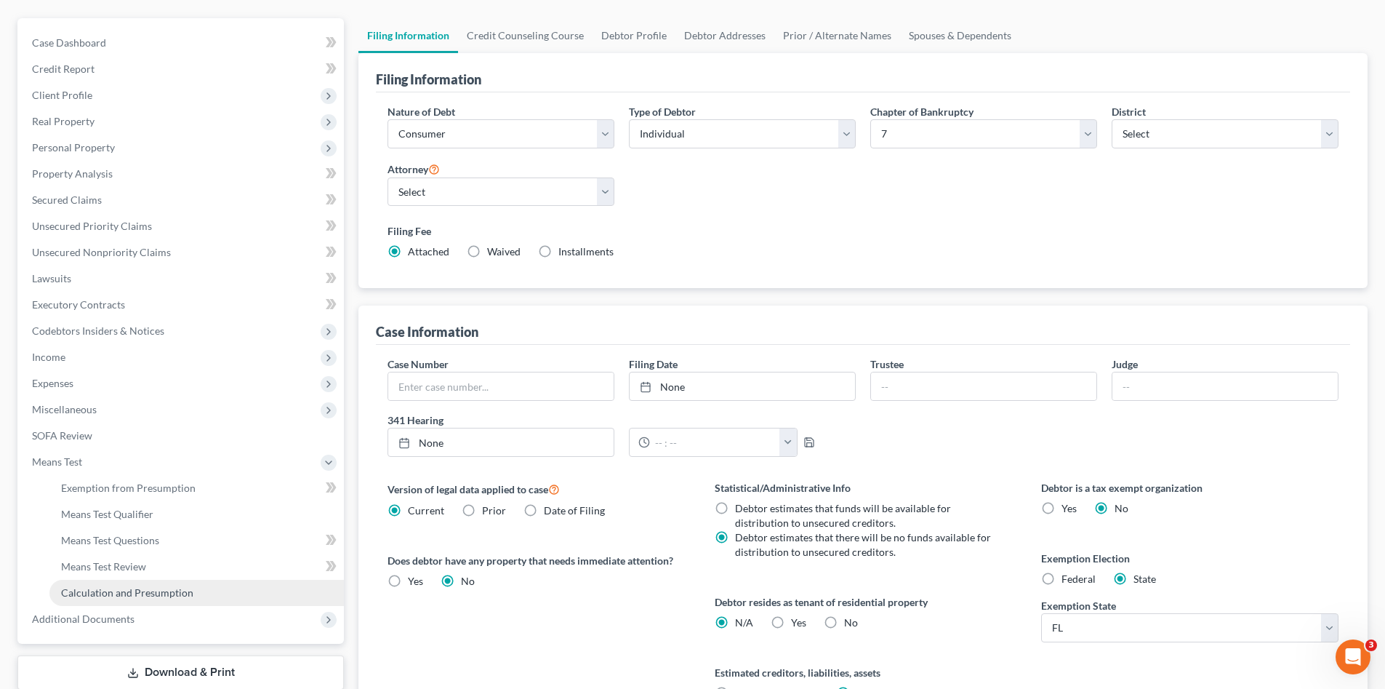
click at [140, 590] on span "Calculation and Presumption" at bounding box center [127, 592] width 132 height 12
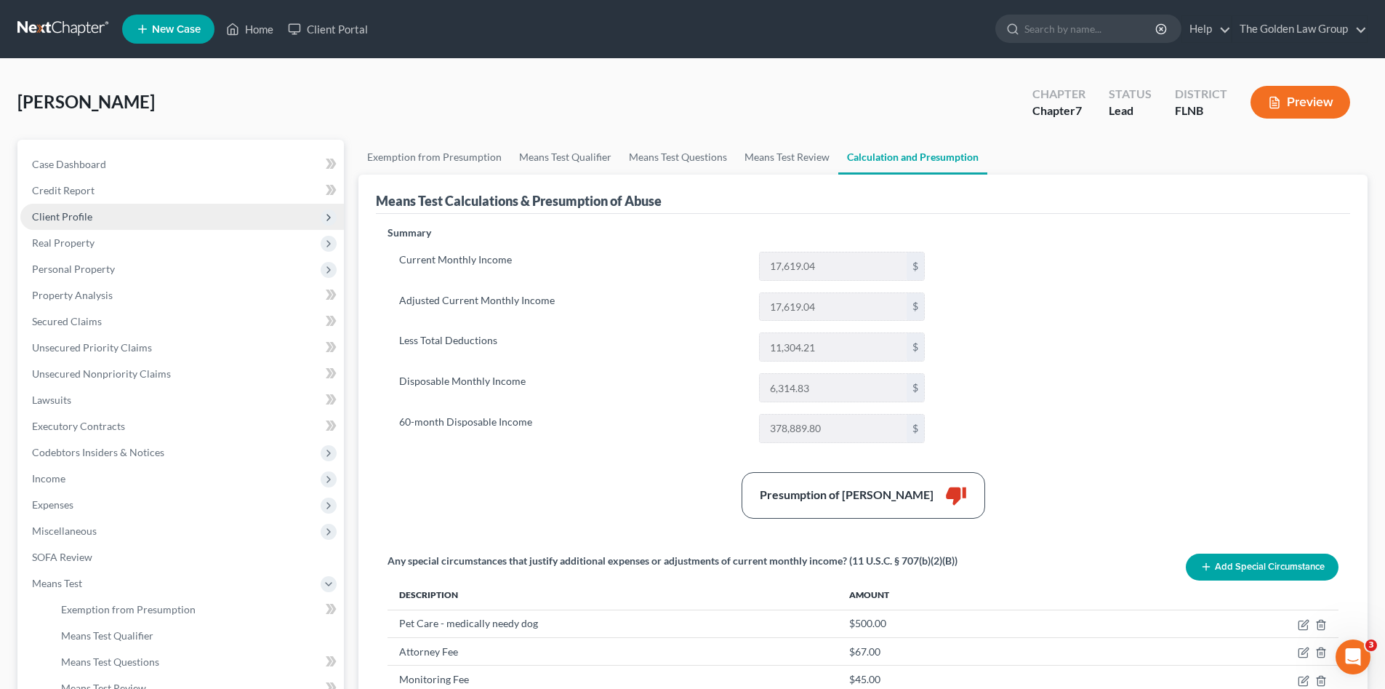
click at [60, 215] on span "Client Profile" at bounding box center [62, 216] width 60 height 12
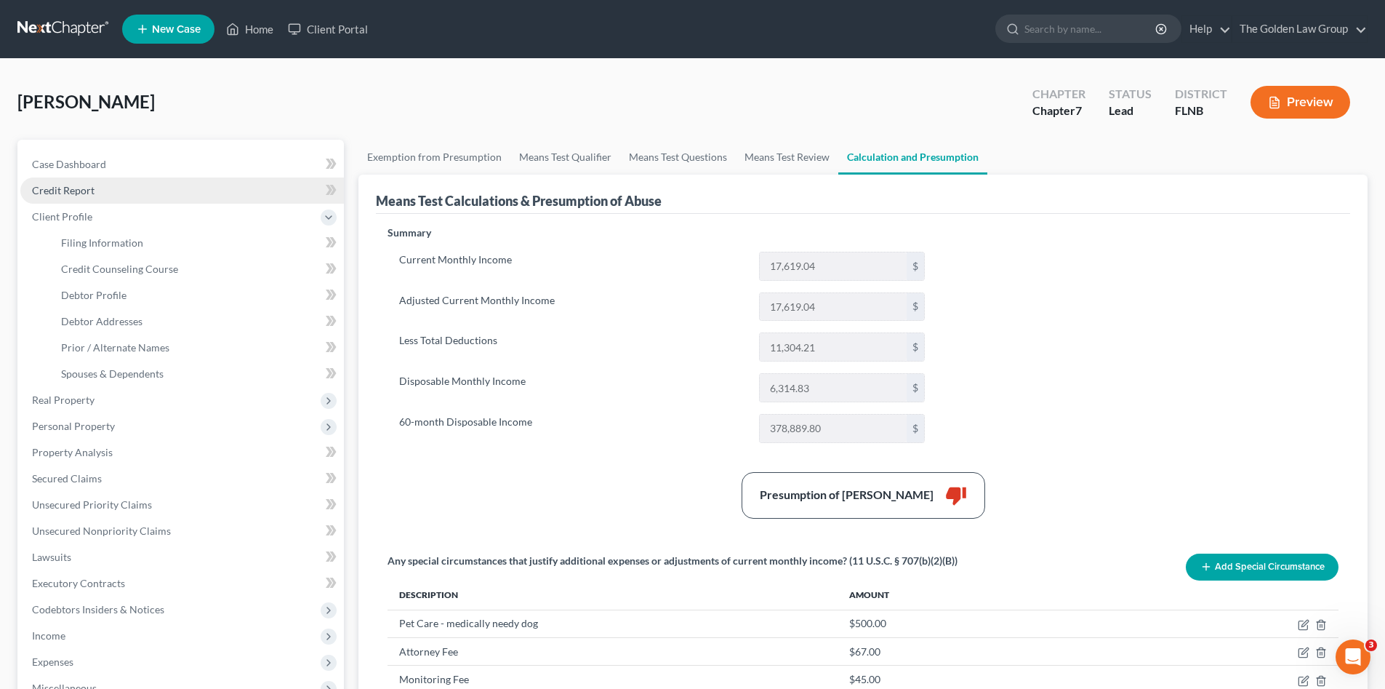
click at [64, 193] on span "Credit Report" at bounding box center [63, 190] width 63 height 12
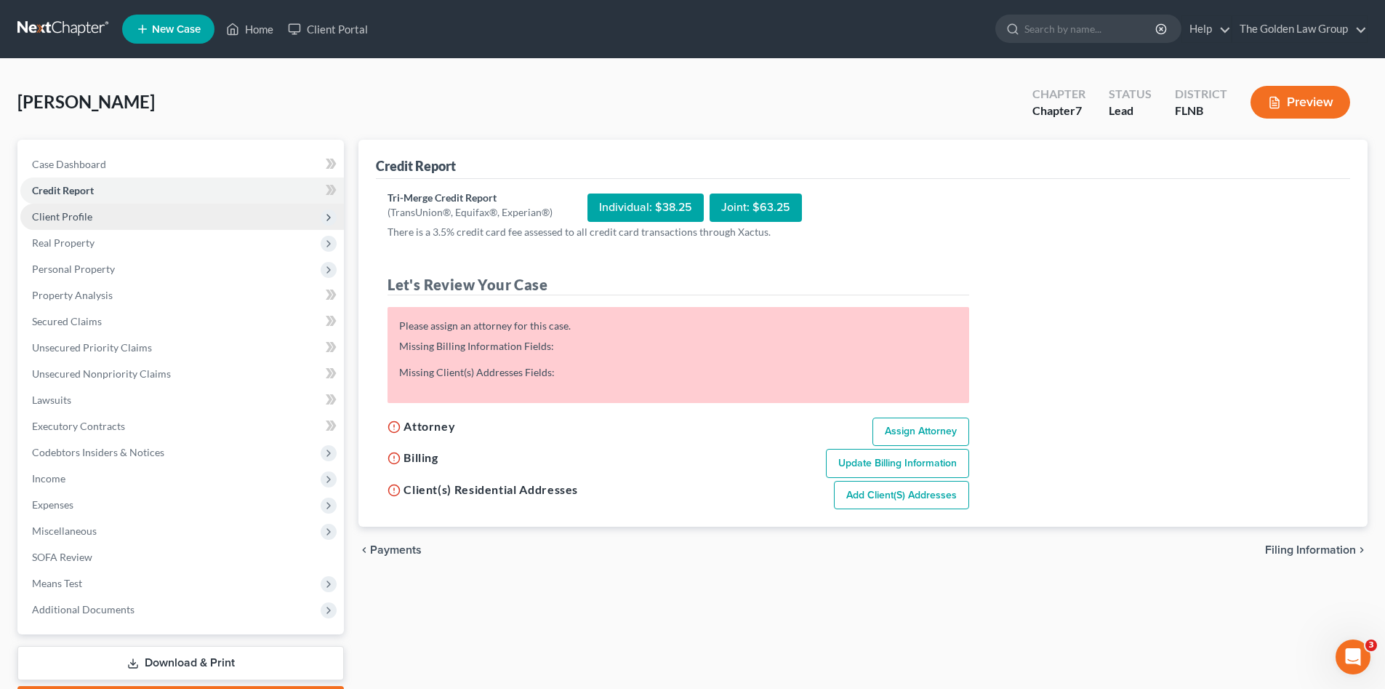
click at [69, 213] on span "Client Profile" at bounding box center [62, 216] width 60 height 12
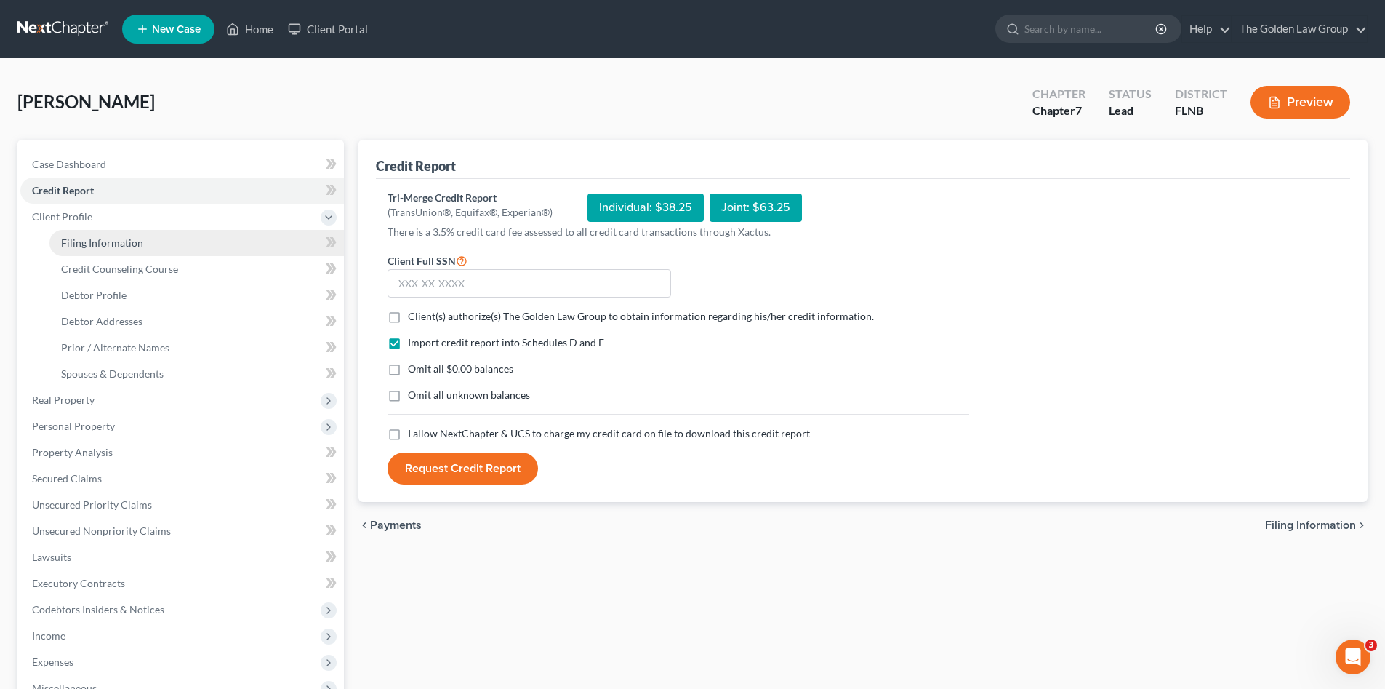
click at [103, 242] on span "Filing Information" at bounding box center [102, 242] width 82 height 12
select select "1"
select select "0"
select select "16"
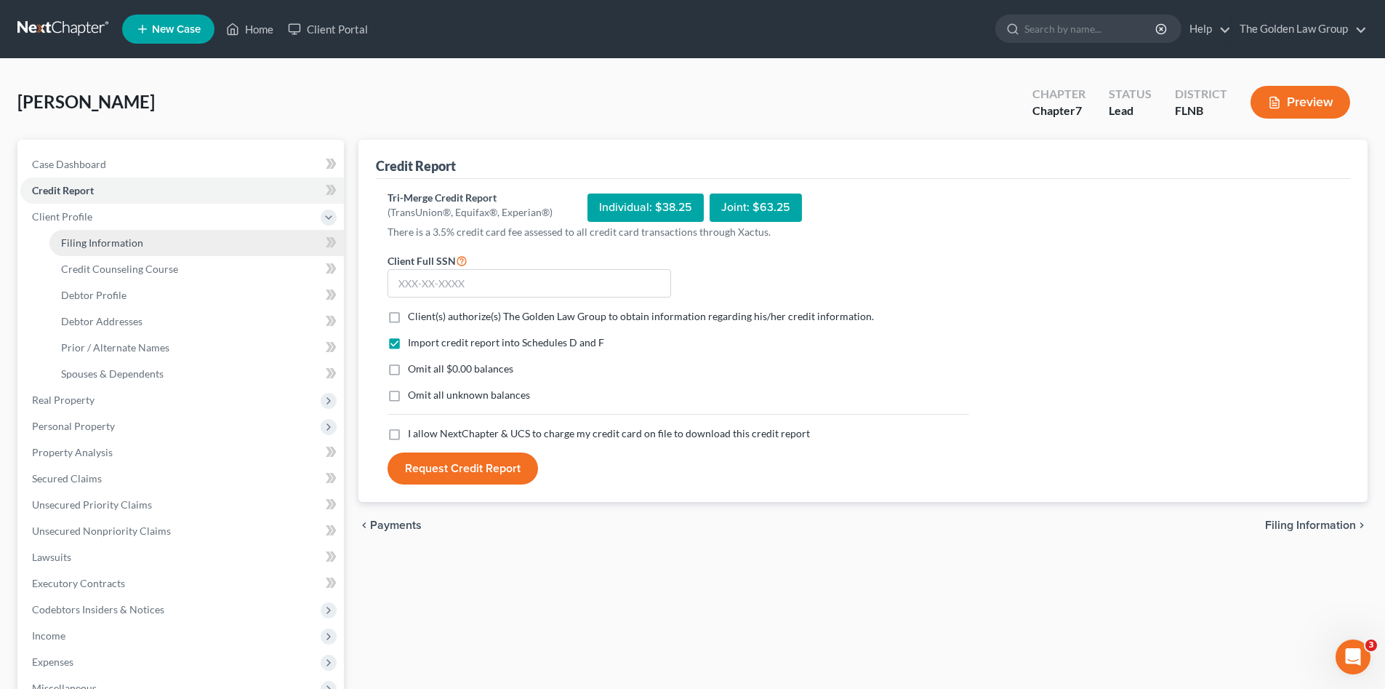
select select "1"
select select "9"
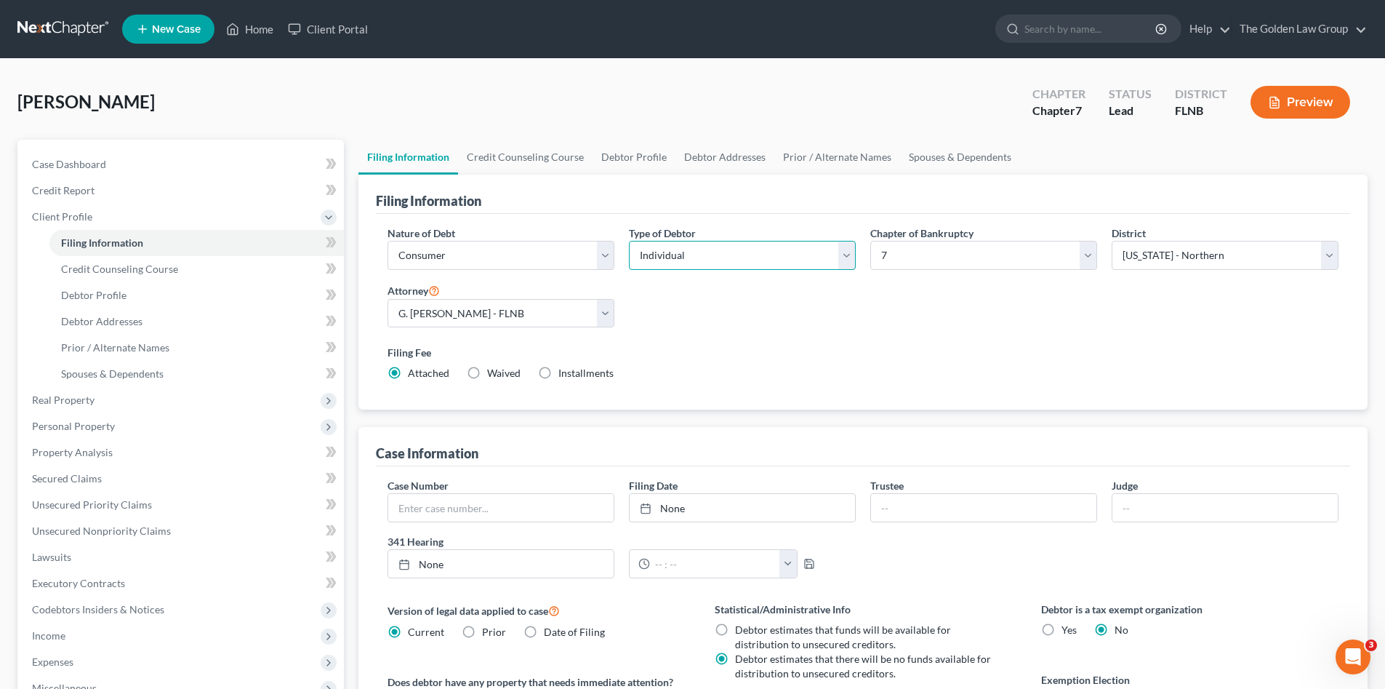
click at [684, 252] on select "Select Individual Joint" at bounding box center [742, 255] width 227 height 29
drag, startPoint x: 898, startPoint y: 239, endPoint x: 906, endPoint y: 252, distance: 15.3
click at [900, 239] on label "Chapter of Bankruptcy" at bounding box center [921, 232] width 103 height 15
click at [907, 255] on select "Select 7 11 12 13" at bounding box center [983, 255] width 227 height 29
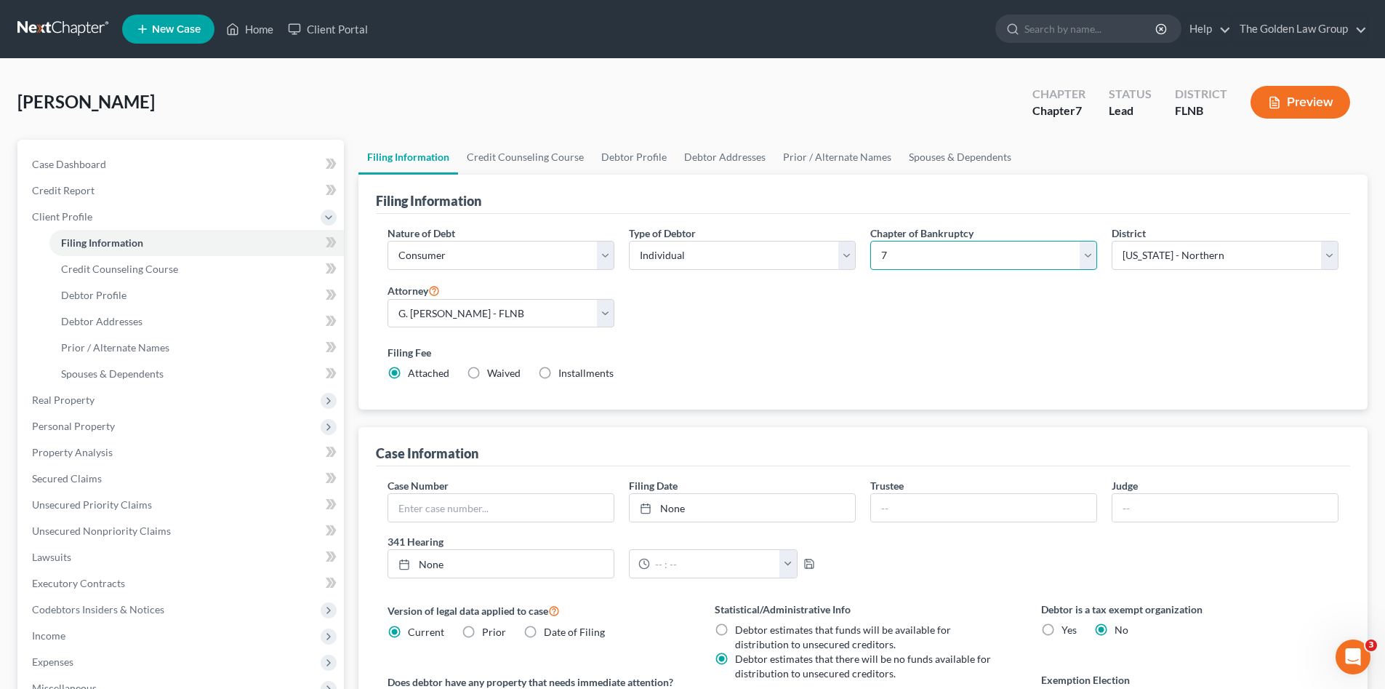
select select "3"
click at [870, 241] on select "Select 7 11 12 13" at bounding box center [983, 255] width 227 height 29
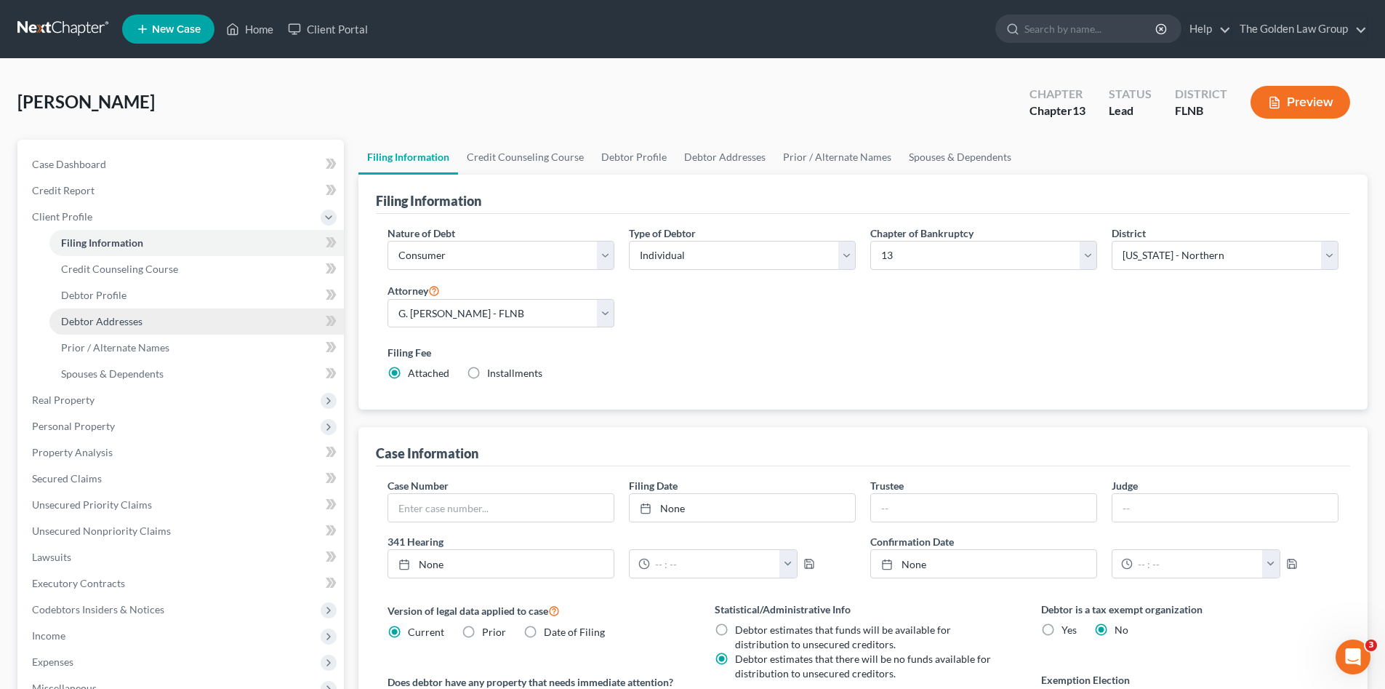
click at [134, 318] on span "Debtor Addresses" at bounding box center [101, 321] width 81 height 12
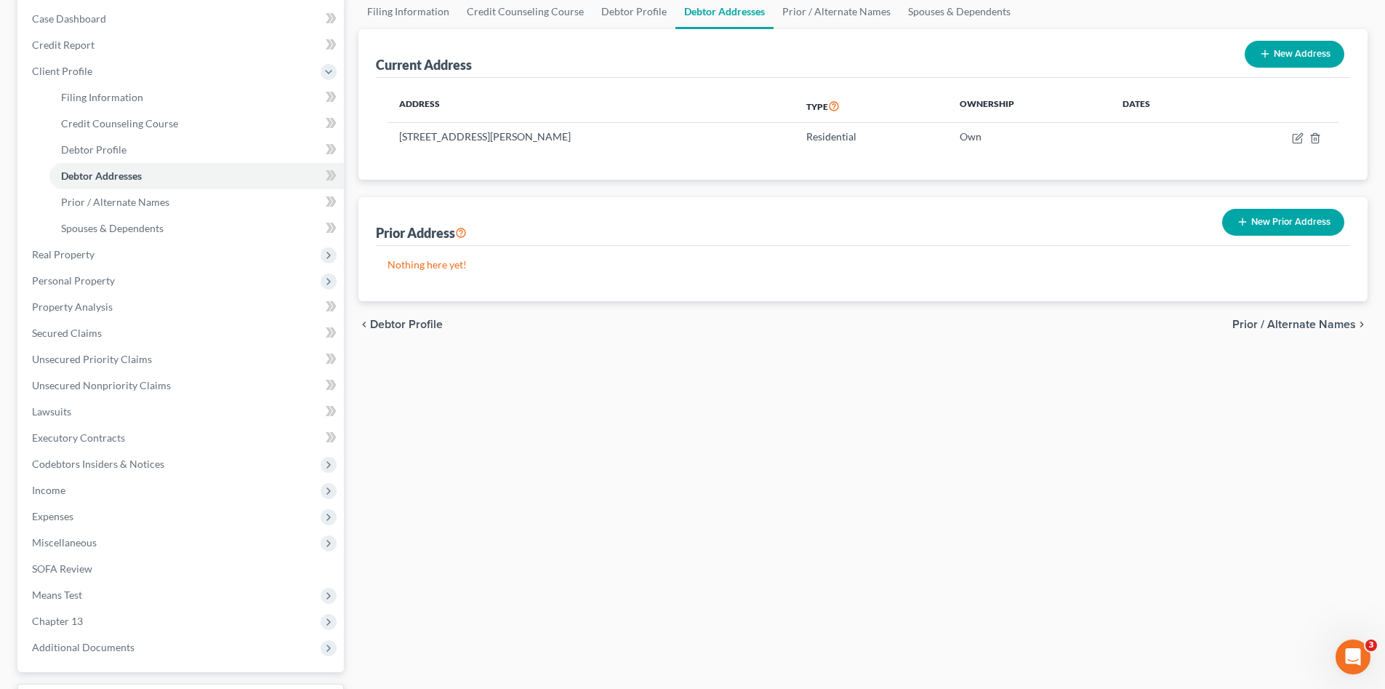
scroll to position [267, 0]
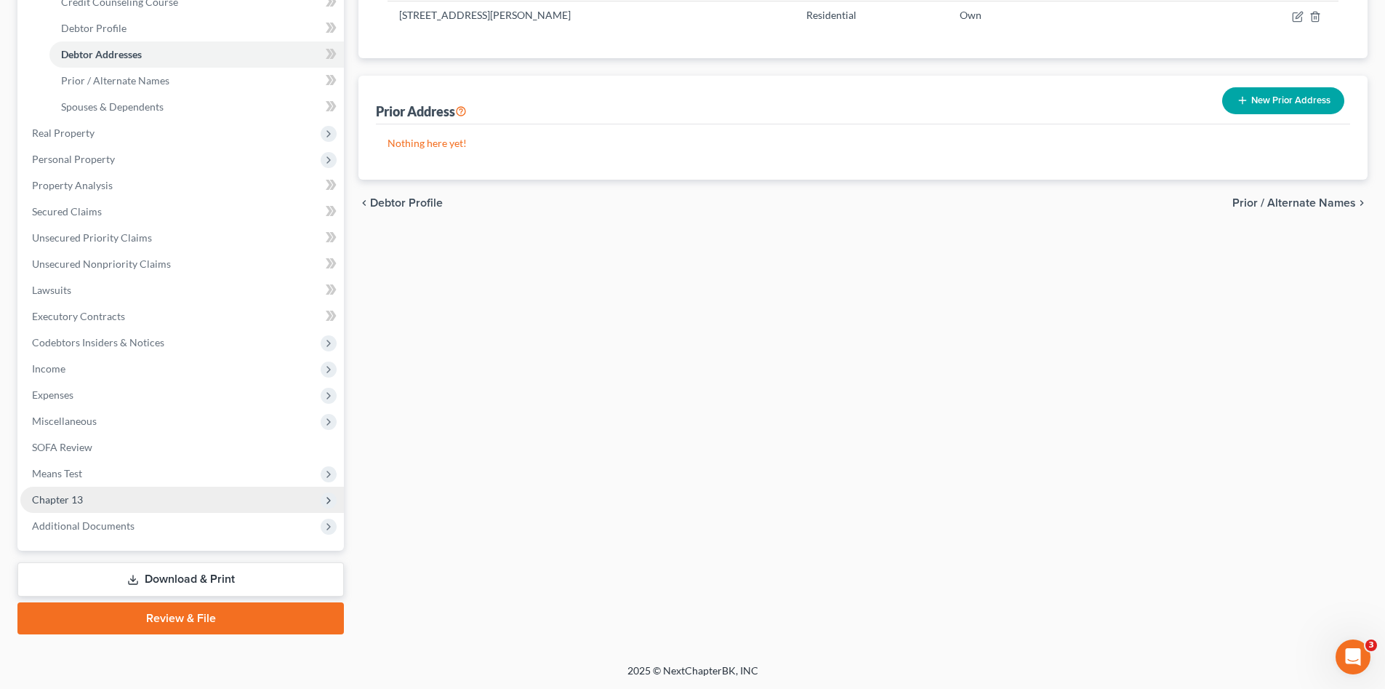
click at [93, 492] on span "Chapter 13" at bounding box center [182, 500] width 324 height 26
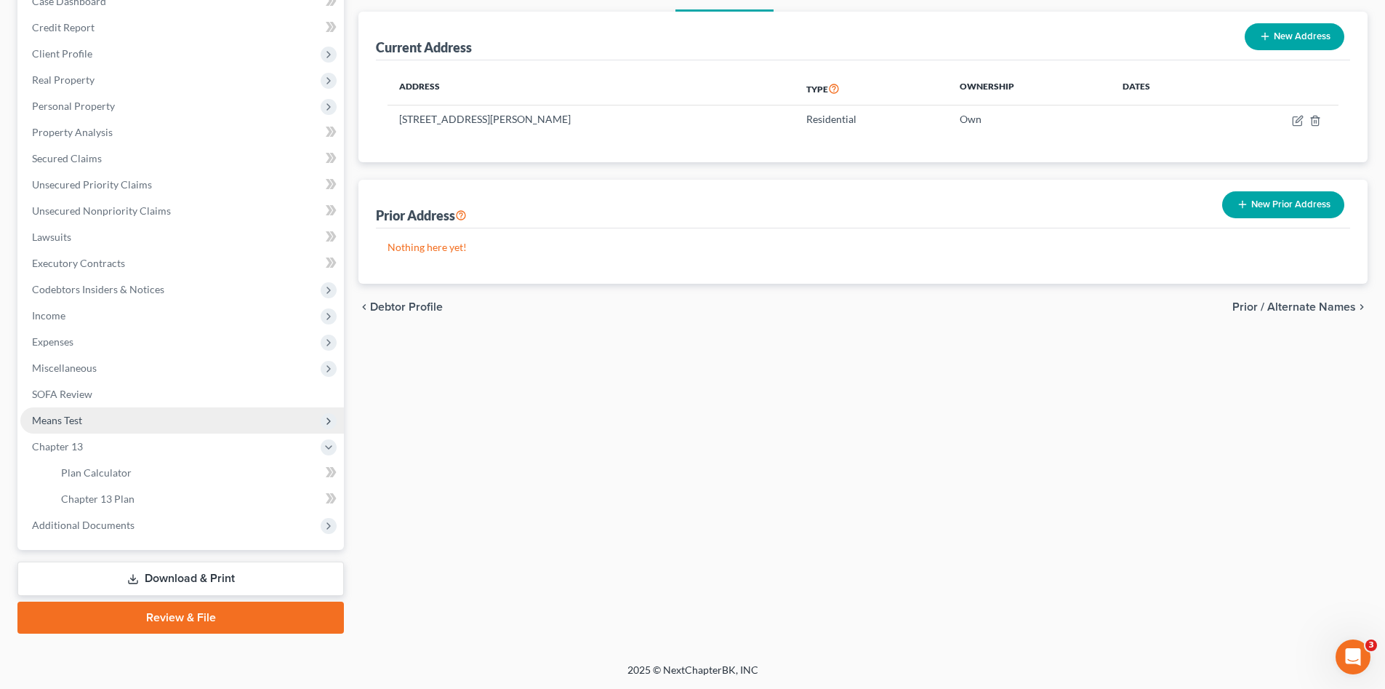
click at [79, 418] on span "Means Test" at bounding box center [57, 420] width 50 height 12
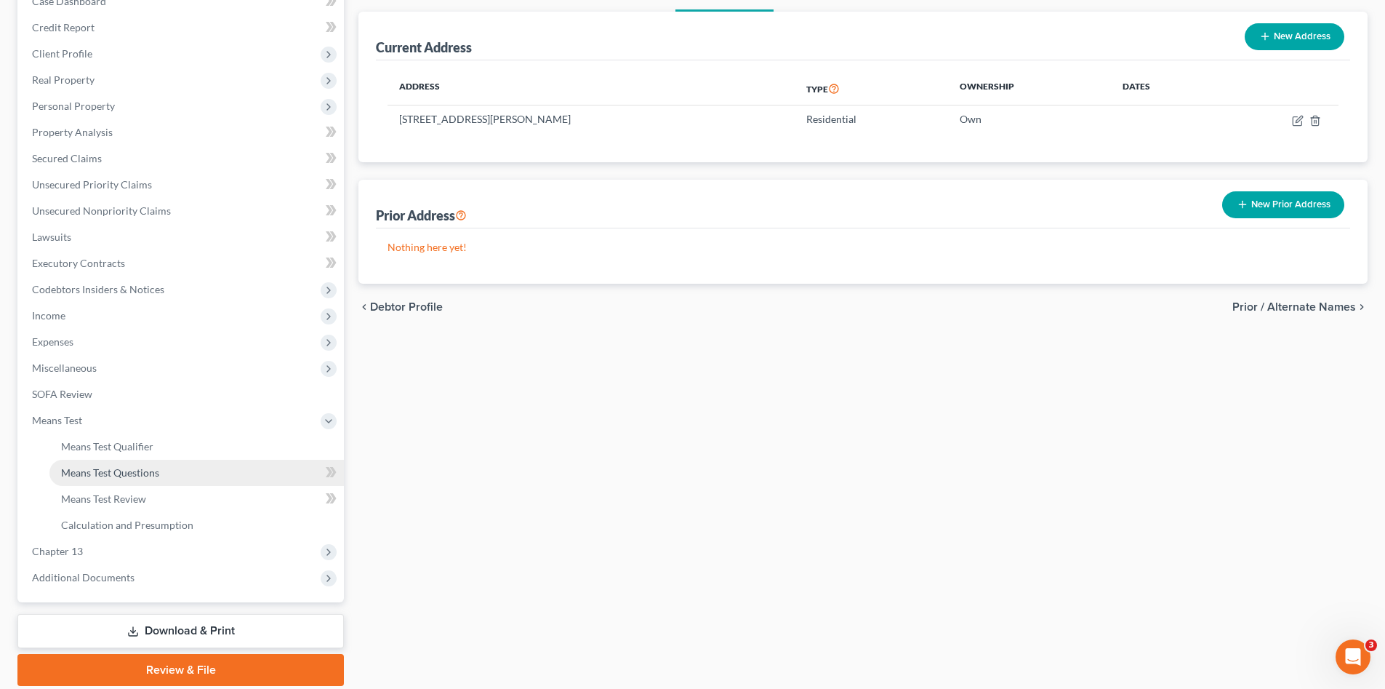
scroll to position [205, 0]
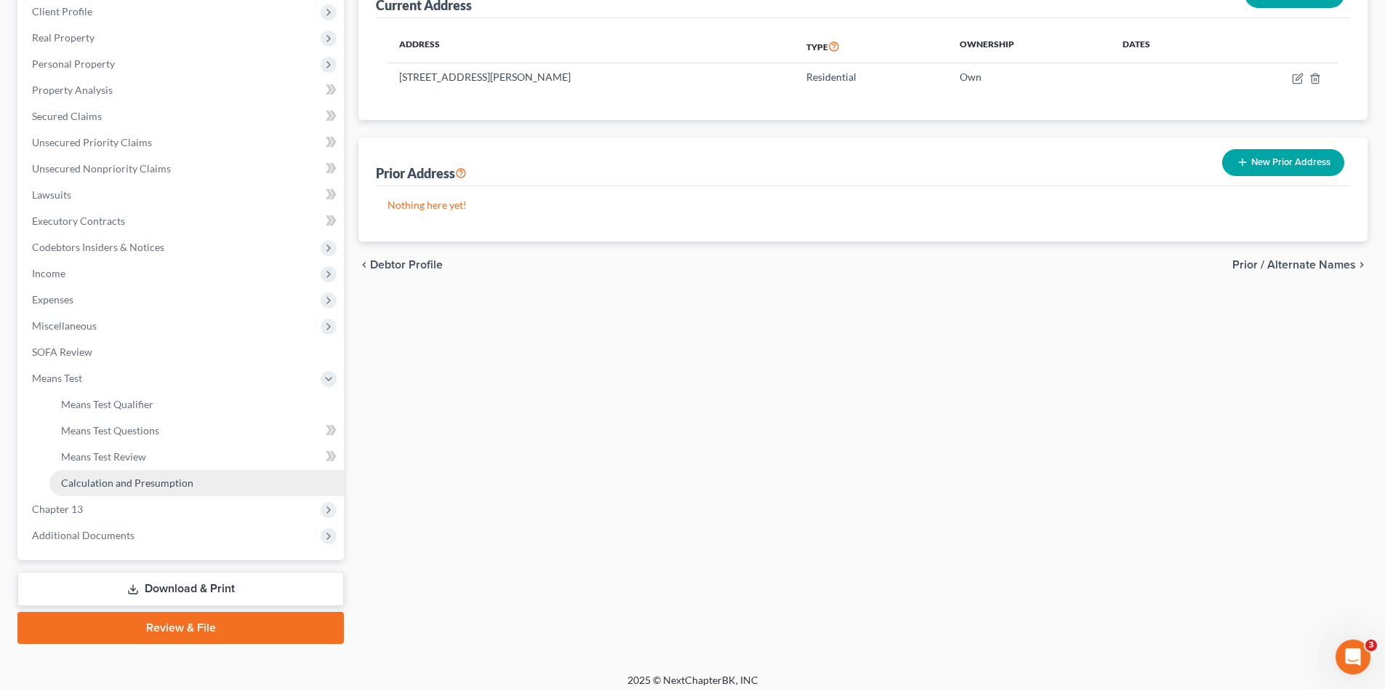
click at [143, 481] on span "Calculation and Presumption" at bounding box center [127, 482] width 132 height 12
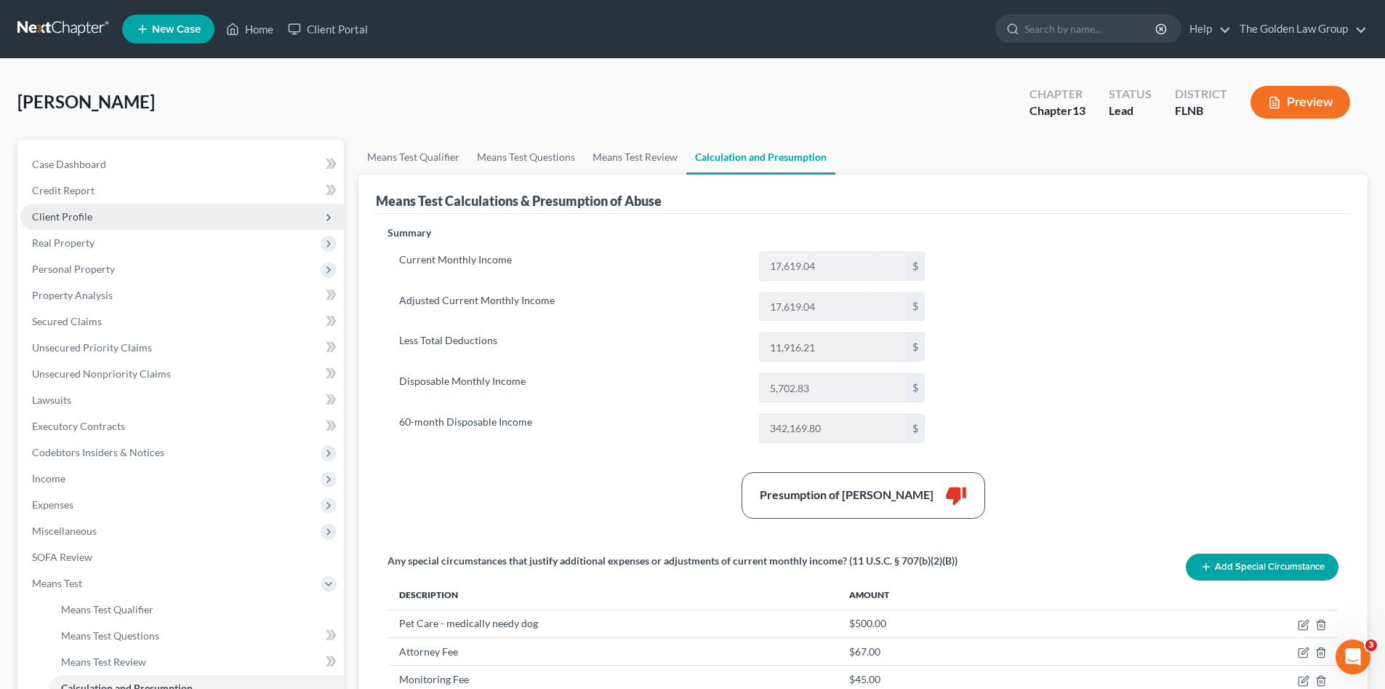
click at [81, 222] on span "Client Profile" at bounding box center [62, 216] width 60 height 12
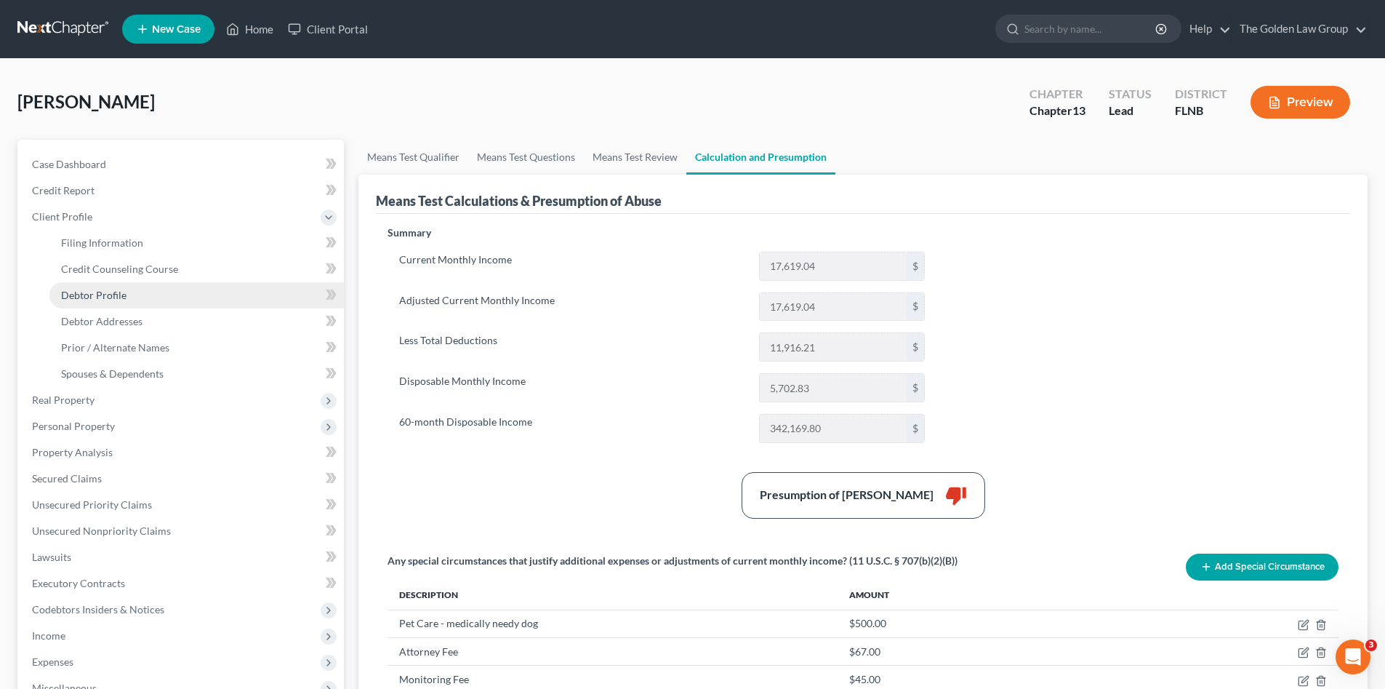
click at [129, 297] on link "Debtor Profile" at bounding box center [196, 295] width 295 height 26
select select "1"
select select "5"
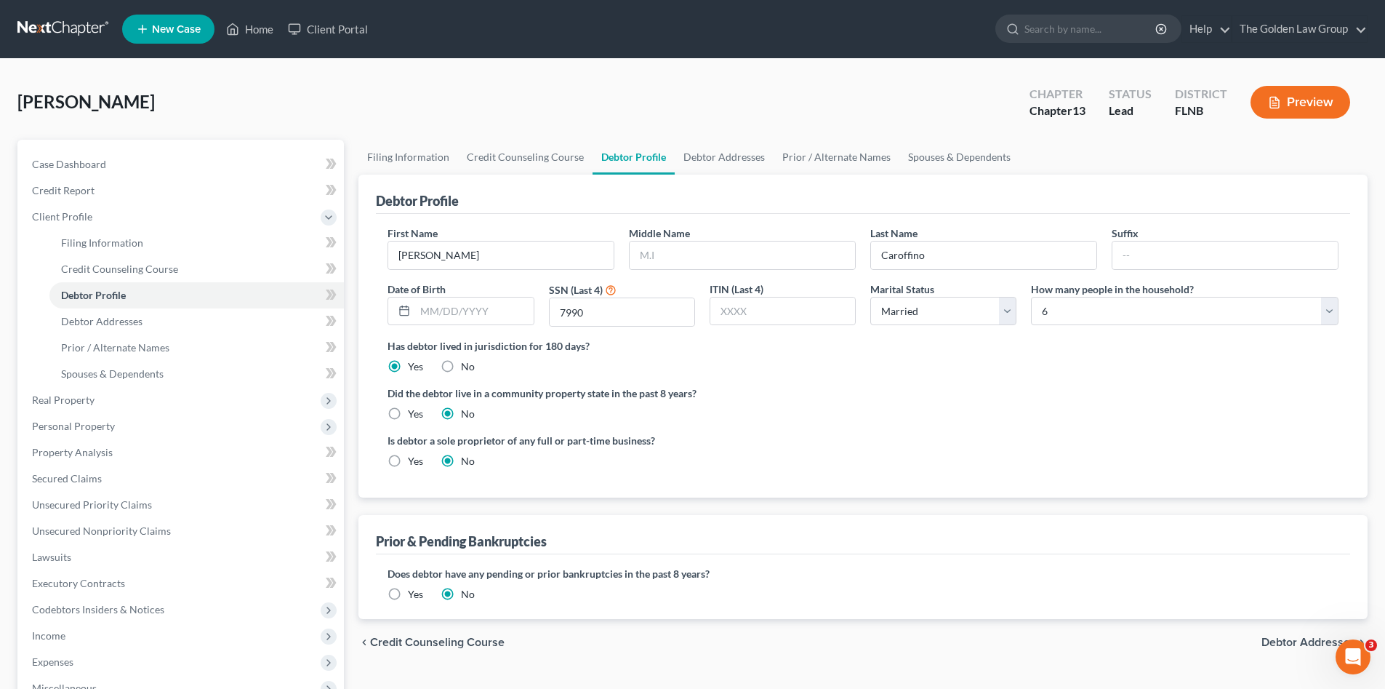
click at [408, 95] on div "Caroffino, Laura Upgraded Chapter Chapter 13 Status Lead District FLNB Preview" at bounding box center [692, 107] width 1350 height 63
click at [60, 25] on link at bounding box center [63, 29] width 93 height 26
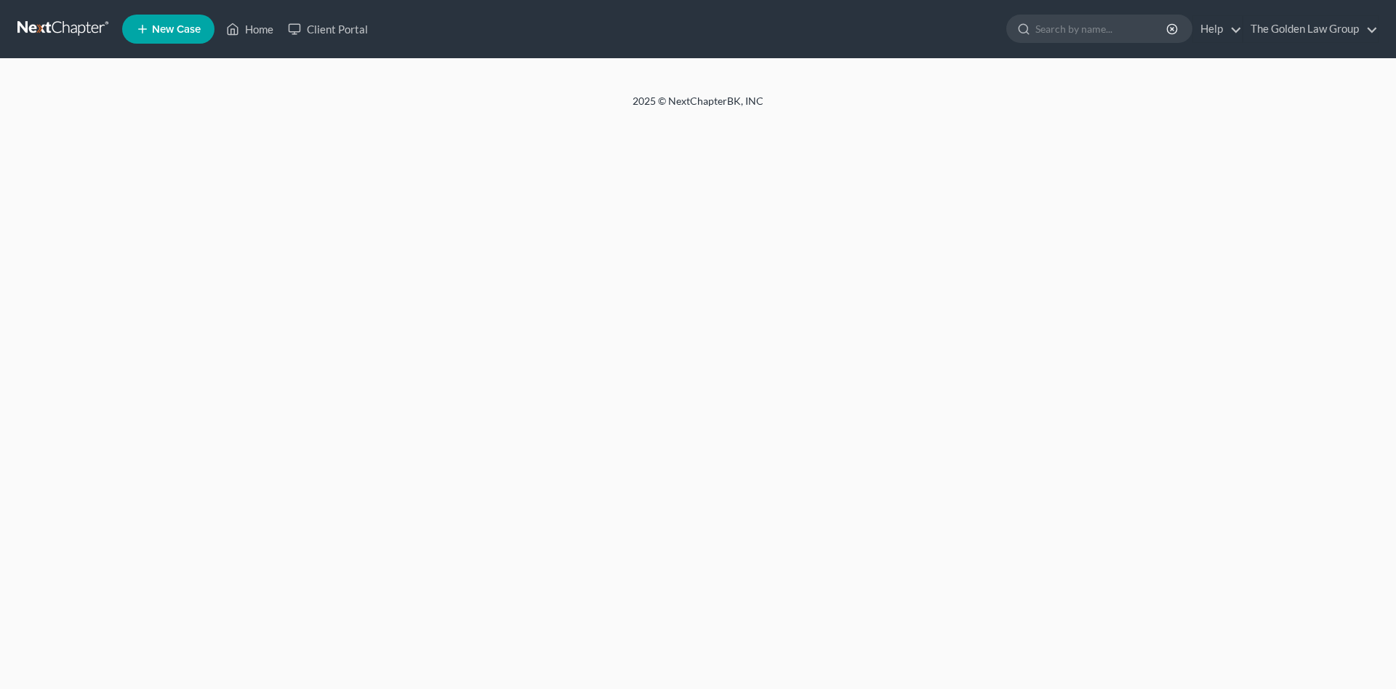
select select "1"
select select "5"
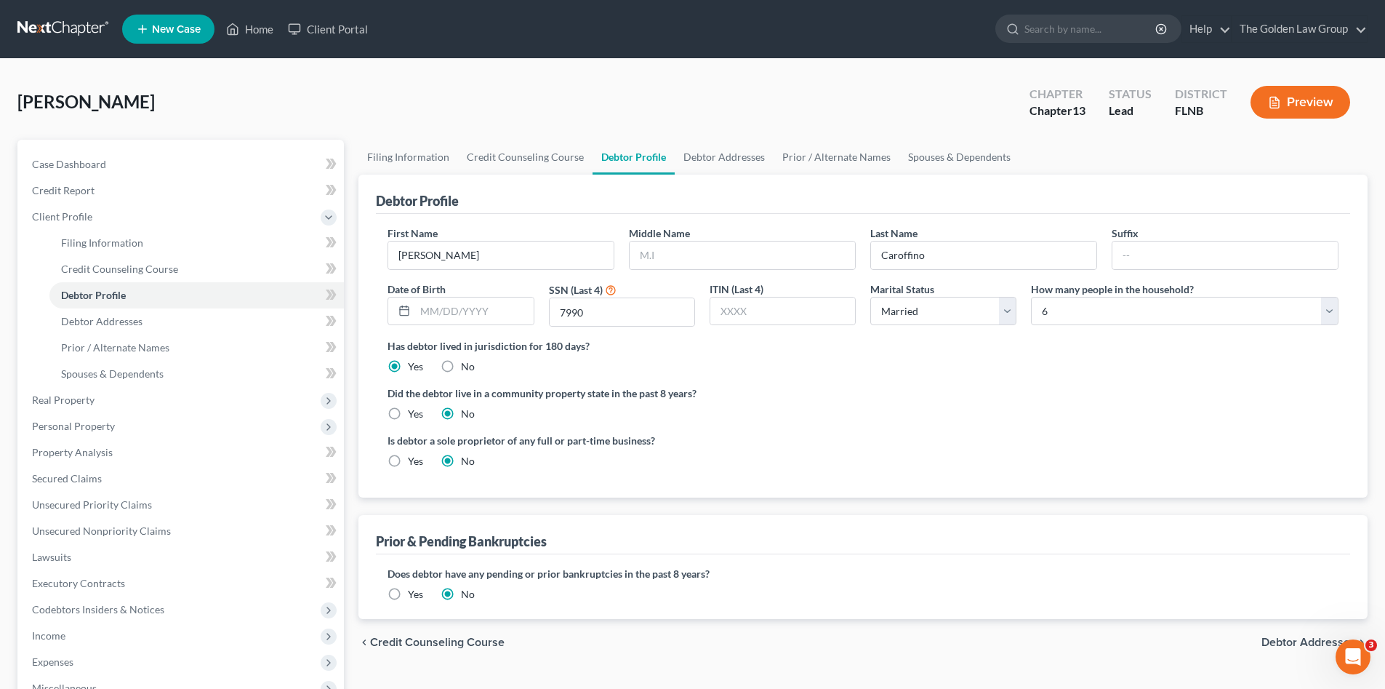
click at [47, 25] on link at bounding box center [63, 29] width 93 height 26
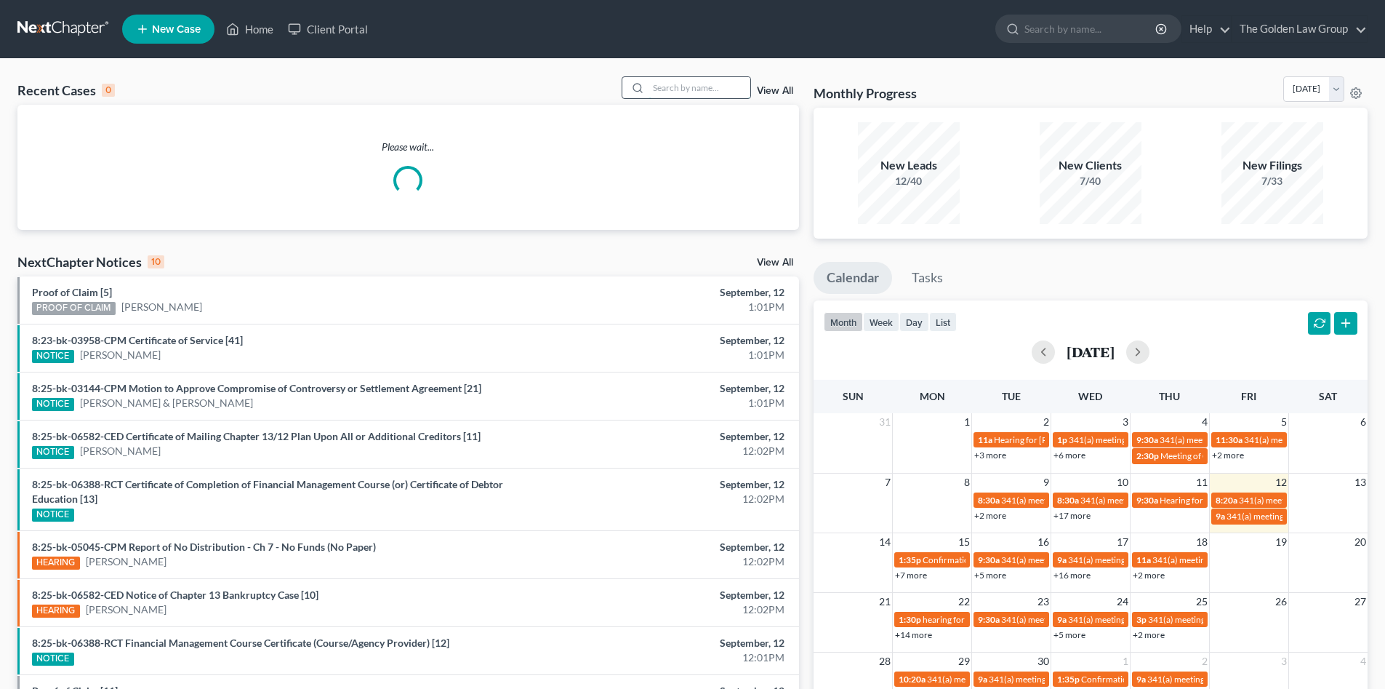
click at [700, 84] on input "search" at bounding box center [700, 87] width 102 height 21
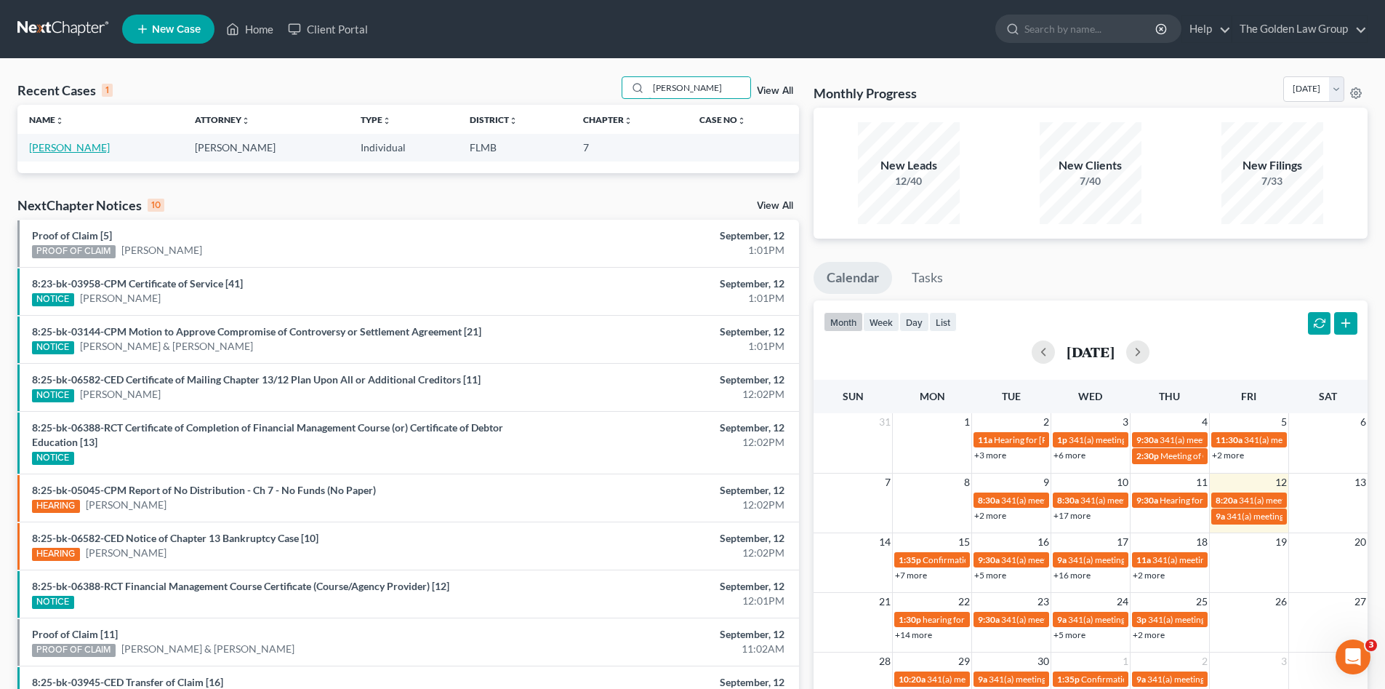
type input "[PERSON_NAME]"
click at [80, 146] on link "[PERSON_NAME]" at bounding box center [69, 147] width 81 height 12
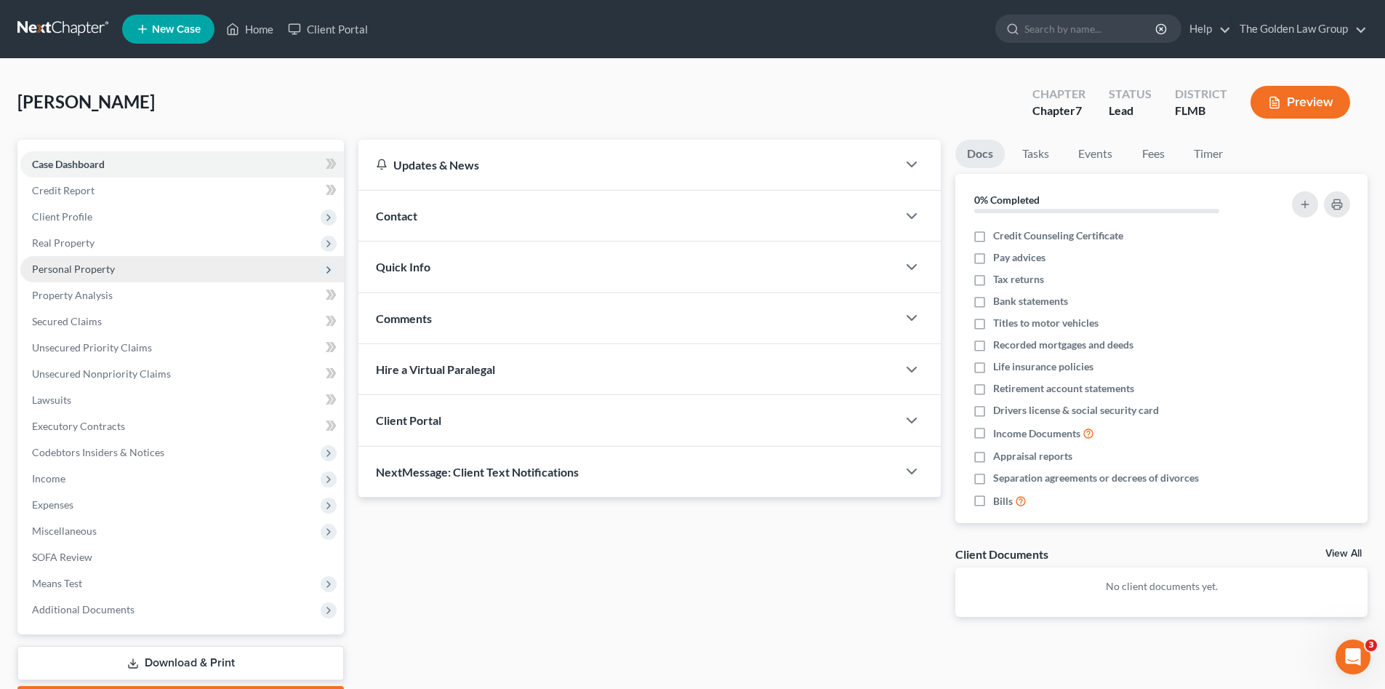
click at [77, 271] on span "Personal Property" at bounding box center [73, 269] width 83 height 12
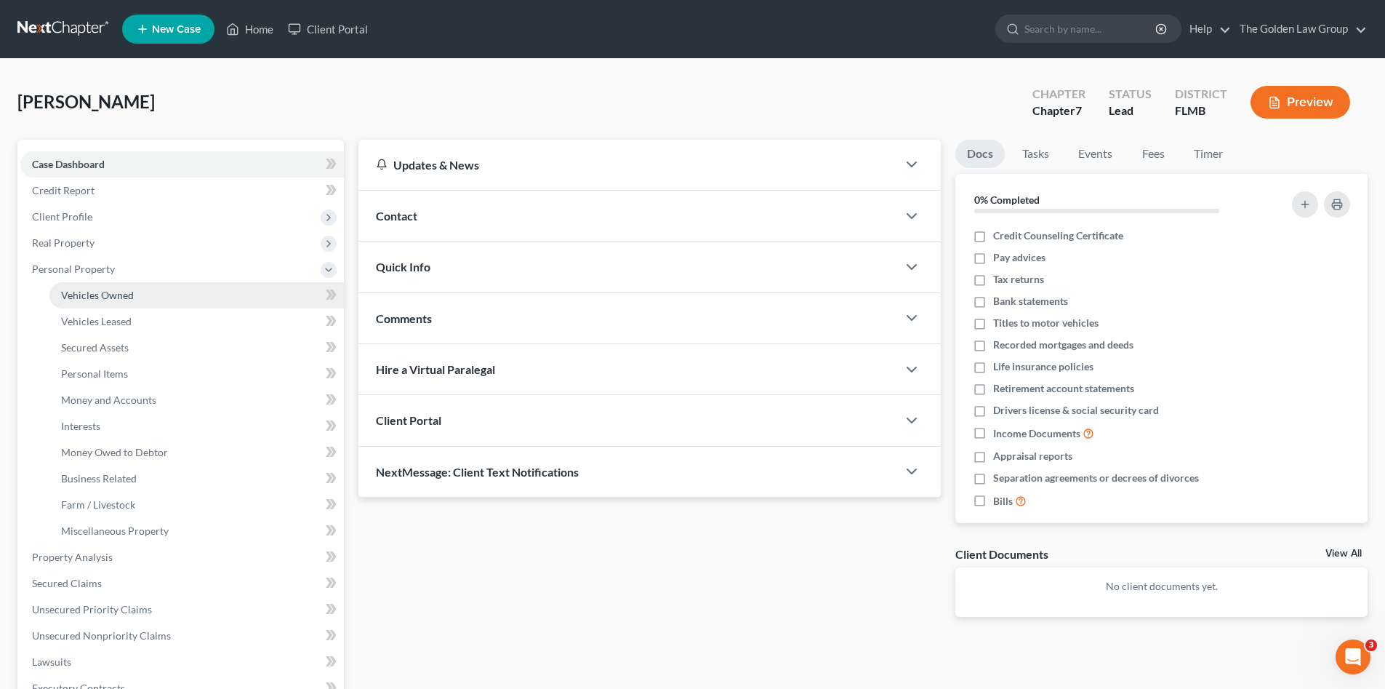
click at [89, 296] on span "Vehicles Owned" at bounding box center [97, 295] width 73 height 12
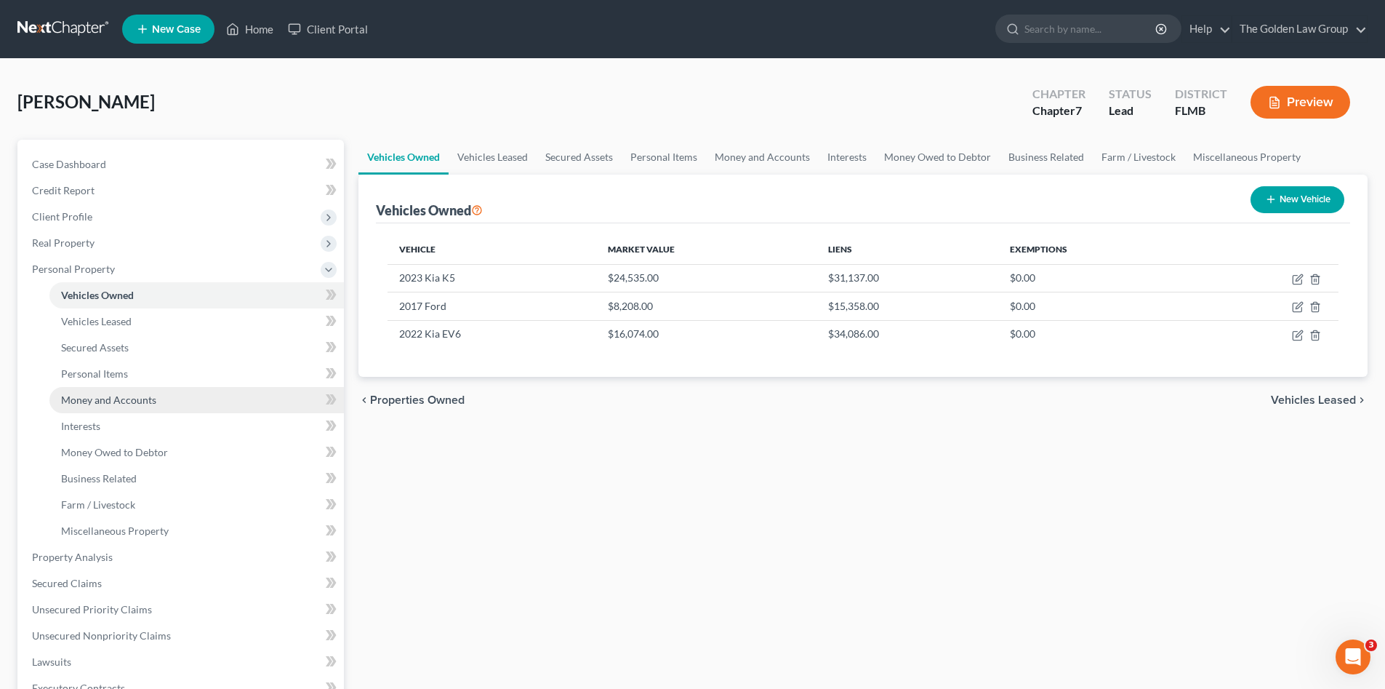
click at [118, 396] on span "Money and Accounts" at bounding box center [108, 399] width 95 height 12
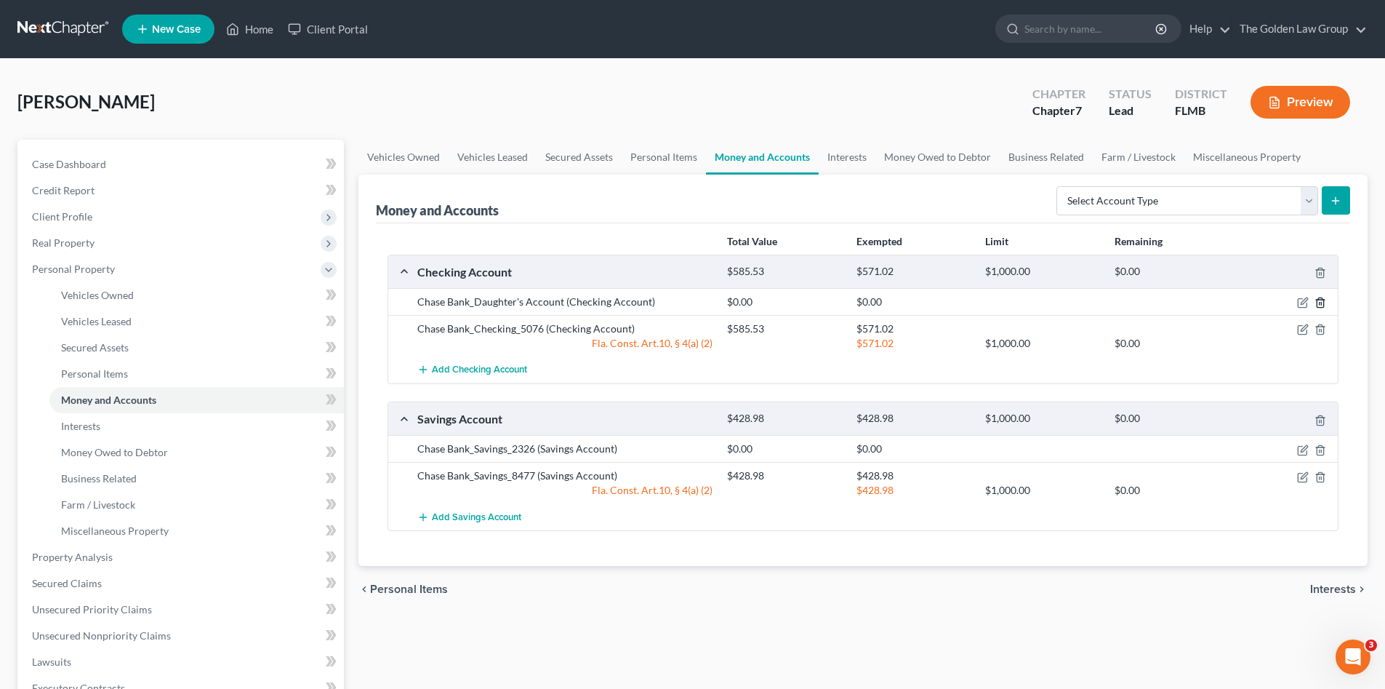
click at [1320, 305] on line "button" at bounding box center [1320, 304] width 0 height 3
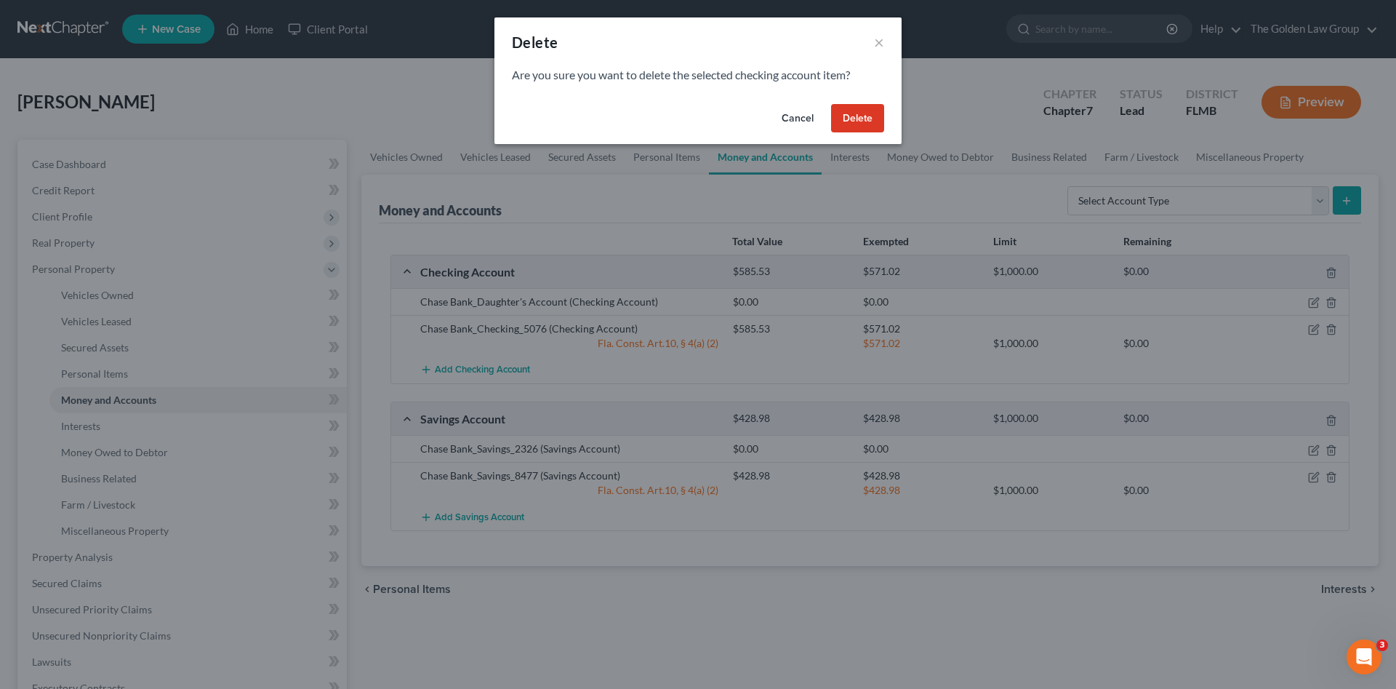
click at [841, 116] on button "Delete" at bounding box center [857, 118] width 53 height 29
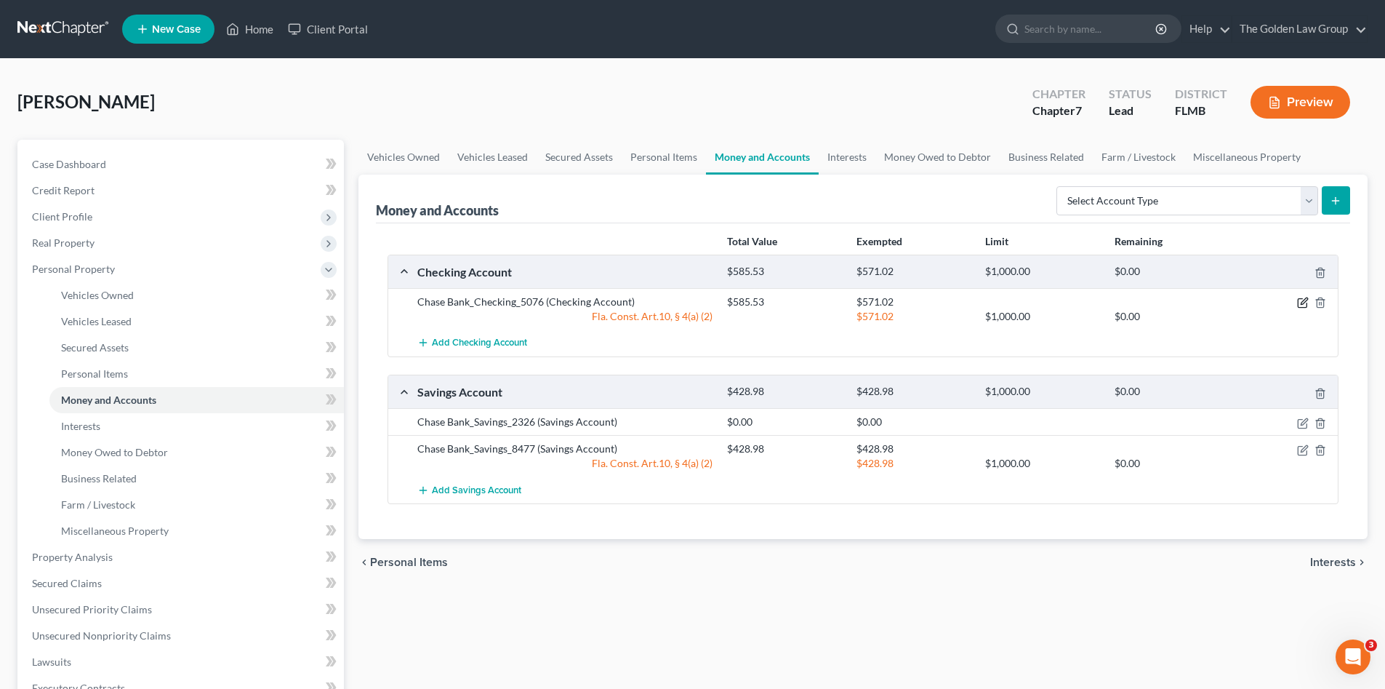
click at [1303, 300] on icon "button" at bounding box center [1303, 303] width 12 height 12
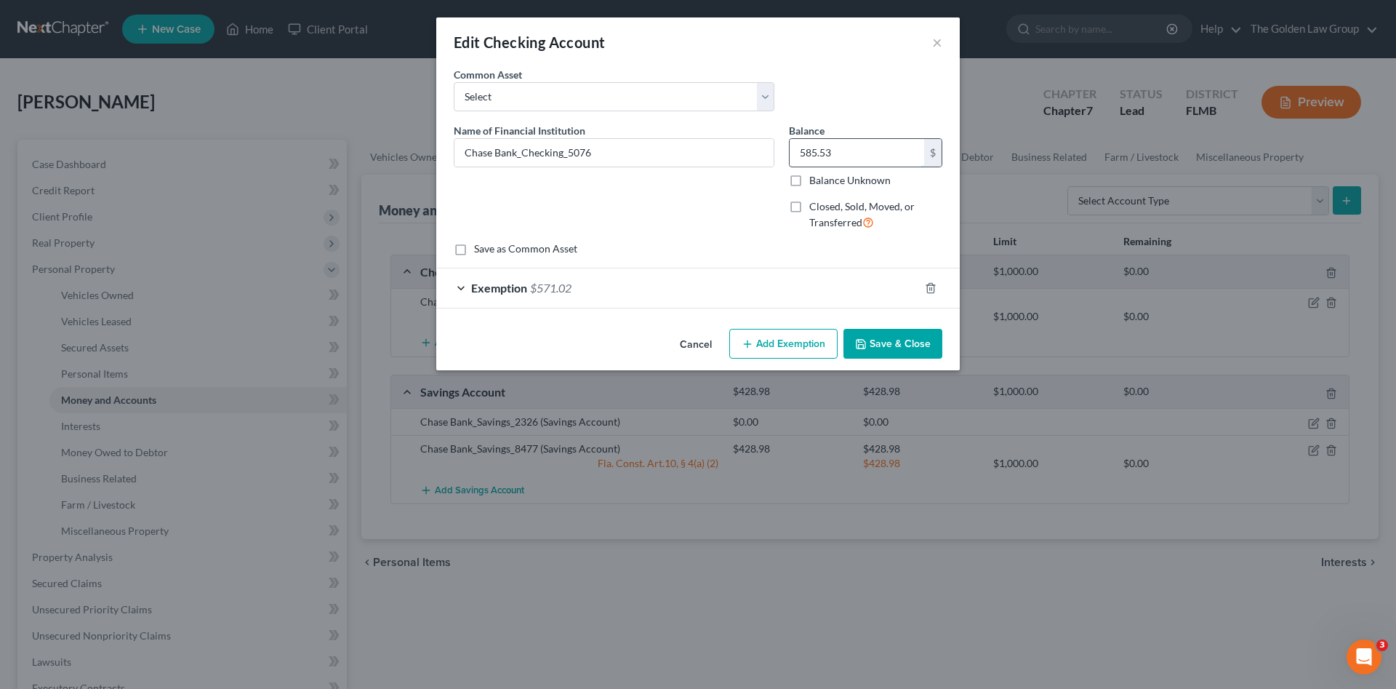
click at [825, 149] on input "585.53" at bounding box center [857, 153] width 135 height 28
type input "652.42"
click at [755, 293] on div "Exemption $571.02" at bounding box center [677, 287] width 483 height 39
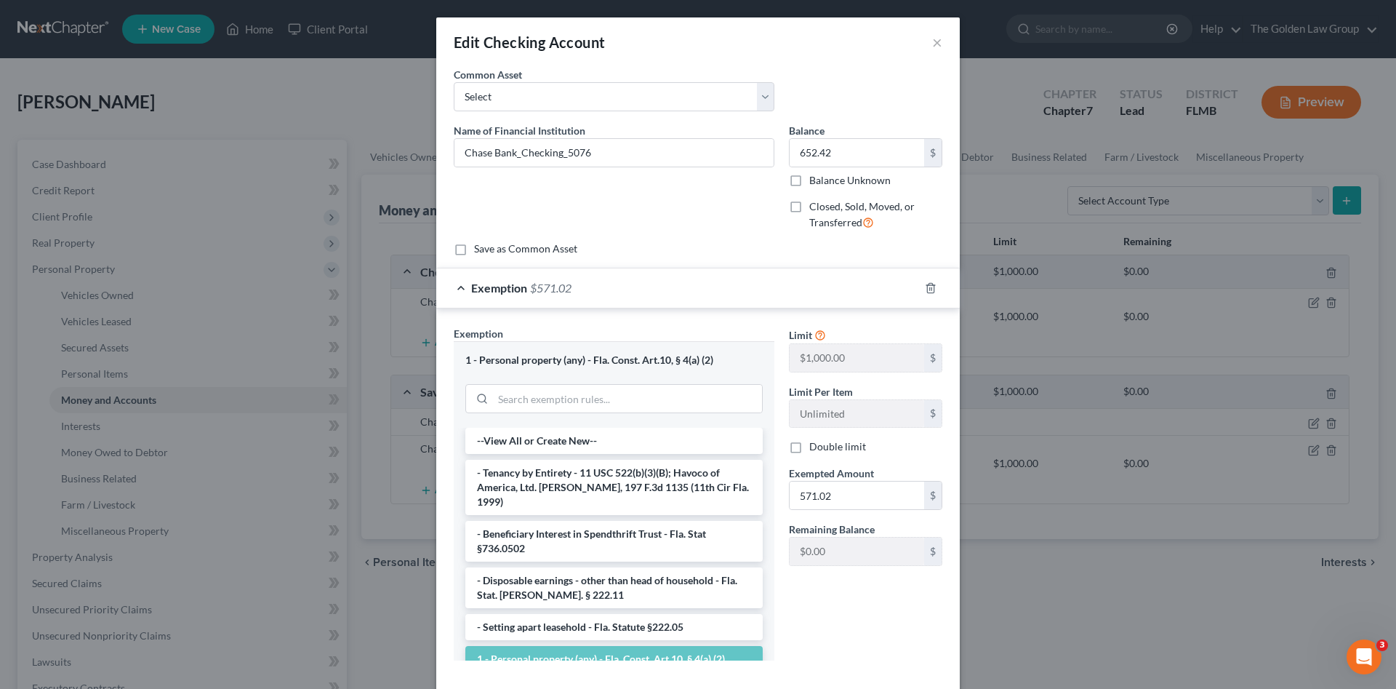
click at [844, 603] on div "Limit $1,000.00 $ Limit Per Item Unlimited $ Double limit Exempted Amount * 571…" at bounding box center [866, 499] width 168 height 346
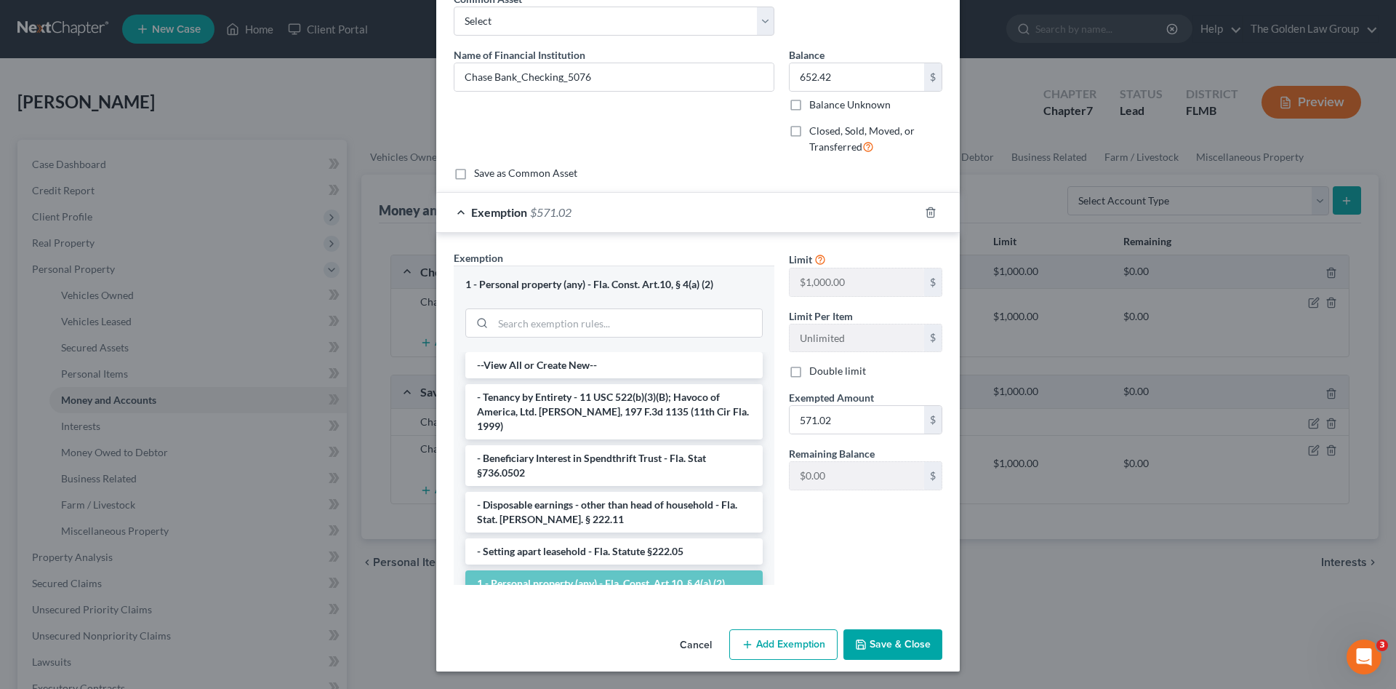
click at [868, 649] on button "Save & Close" at bounding box center [893, 644] width 99 height 31
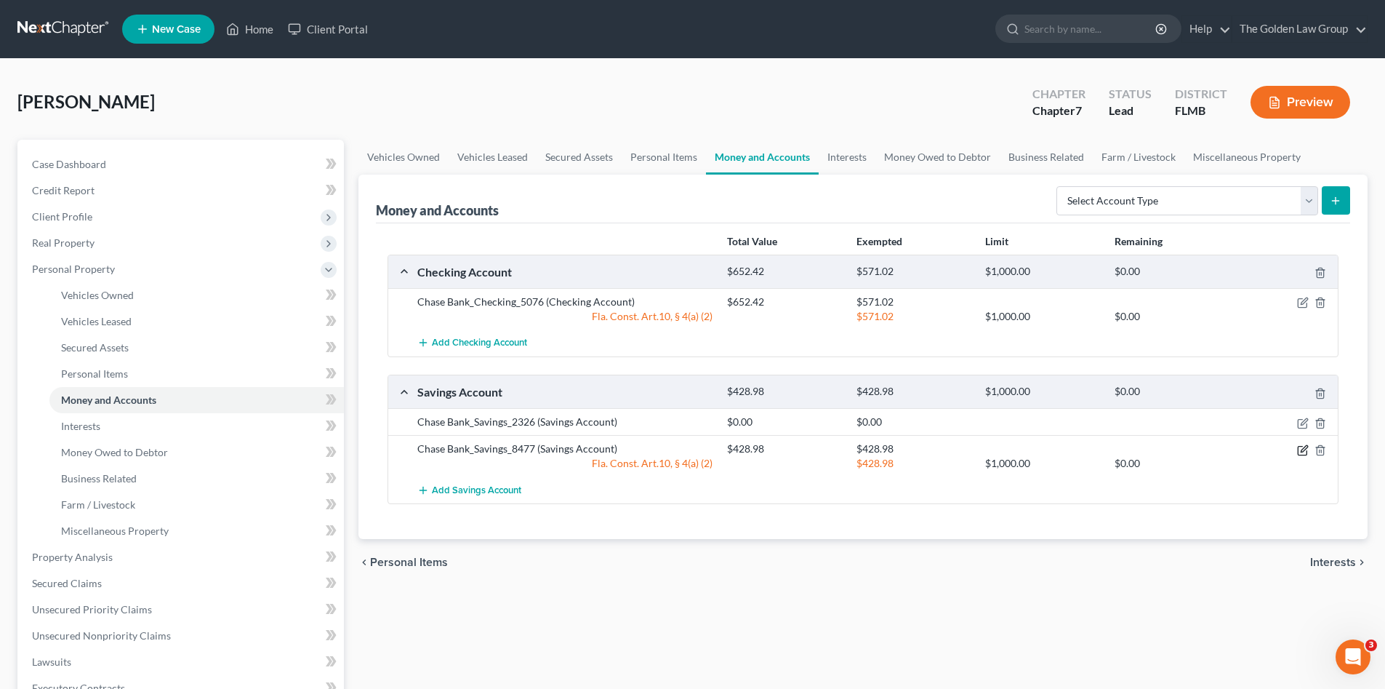
click at [1303, 447] on icon "button" at bounding box center [1303, 450] width 12 height 12
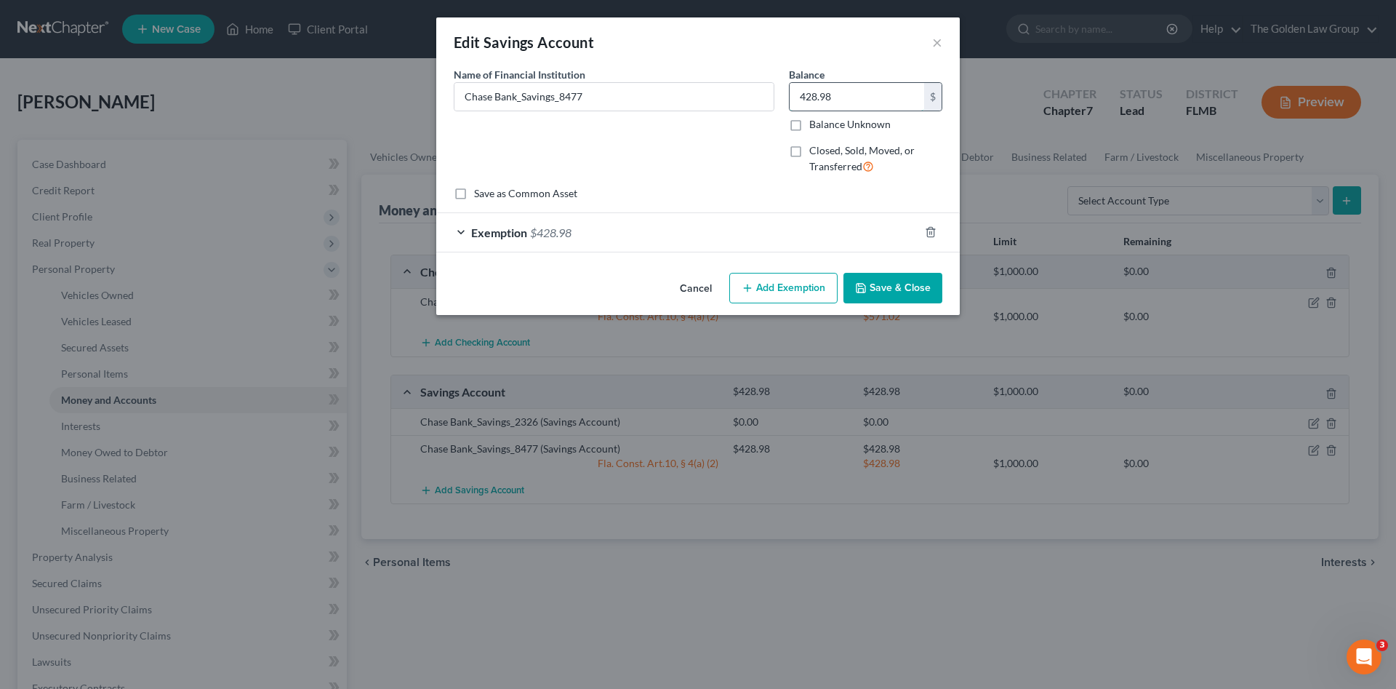
click at [859, 101] on input "428.98" at bounding box center [857, 97] width 135 height 28
type input "98.98"
drag, startPoint x: 843, startPoint y: 233, endPoint x: 861, endPoint y: 277, distance: 47.3
click at [844, 233] on div "Exemption $428.98" at bounding box center [677, 232] width 483 height 39
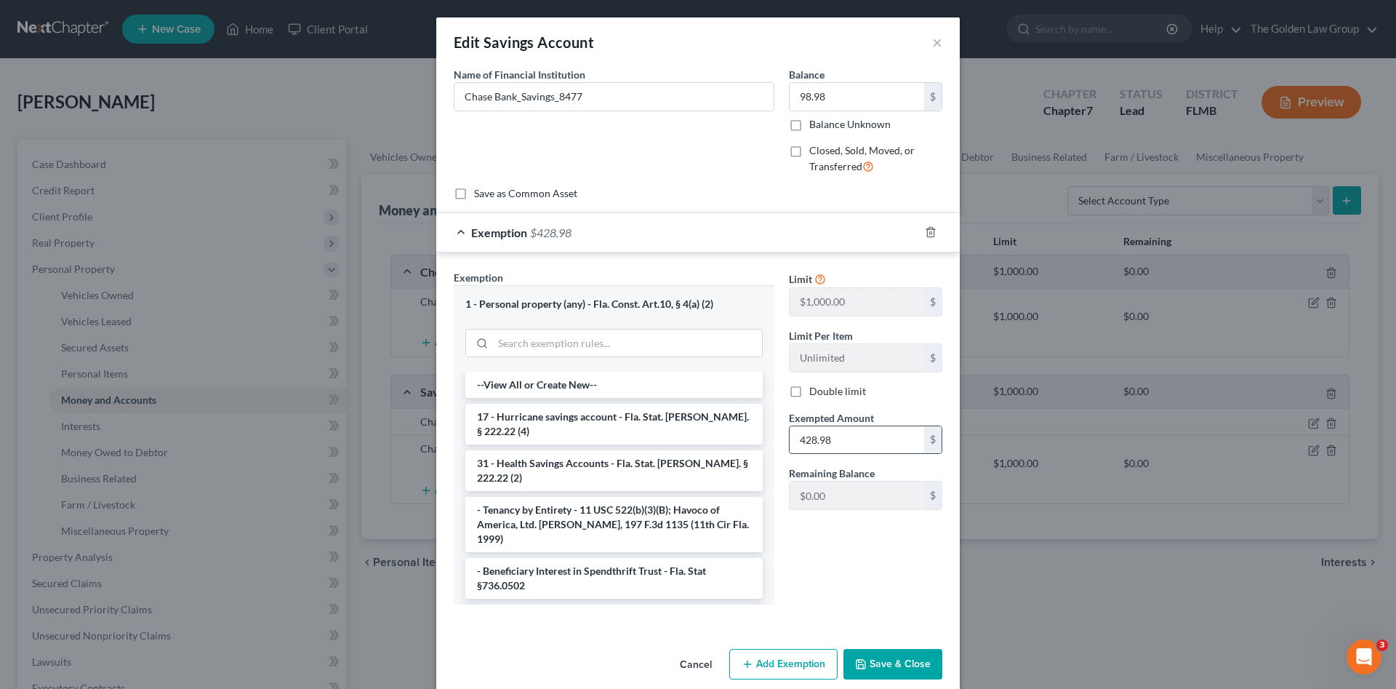
click at [884, 437] on input "428.98" at bounding box center [857, 440] width 135 height 28
type input "98.98"
click at [890, 661] on button "Save & Close" at bounding box center [893, 664] width 99 height 31
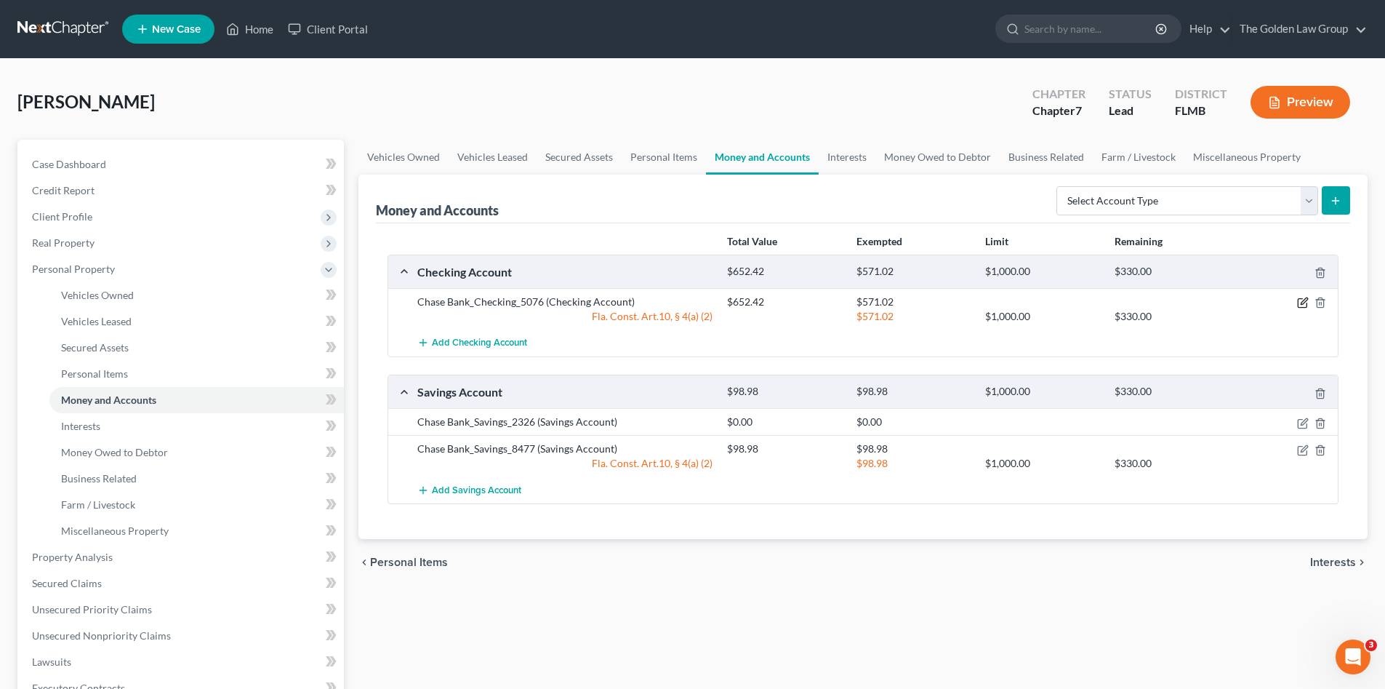
click at [1302, 303] on icon "button" at bounding box center [1303, 303] width 12 height 12
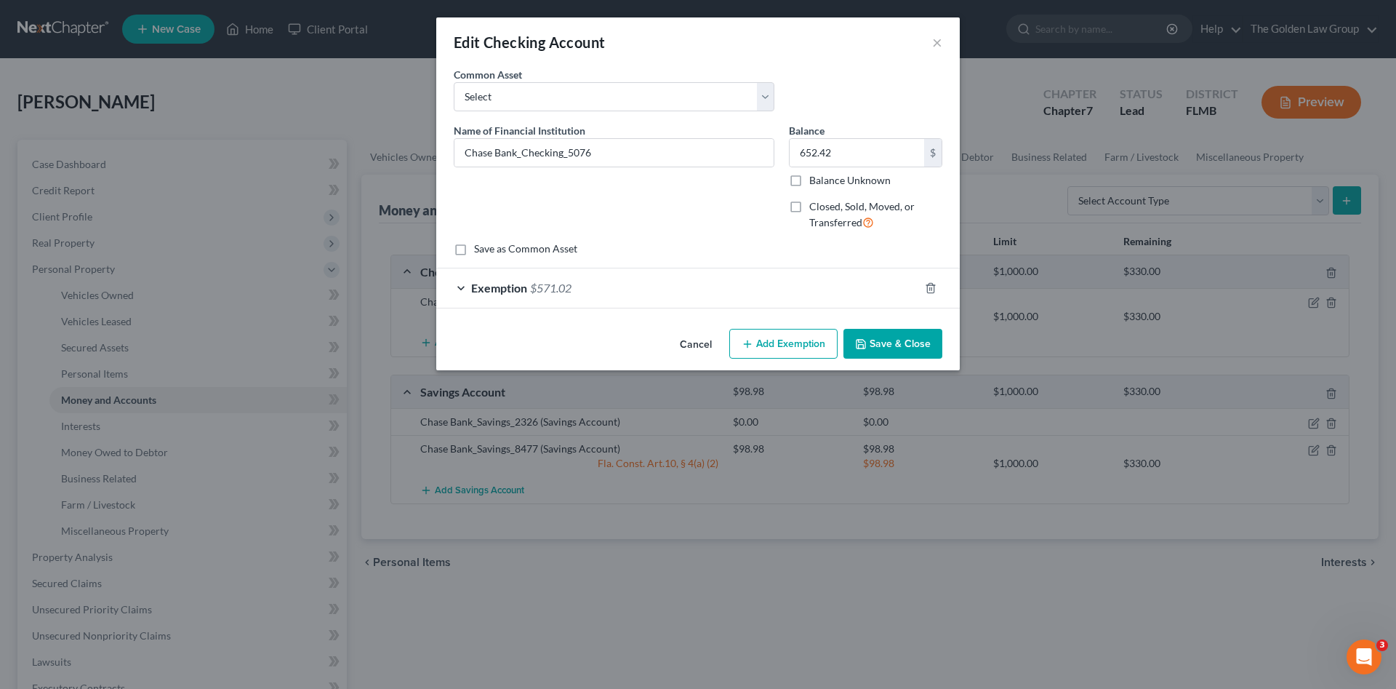
click at [745, 279] on div "Exemption $571.02" at bounding box center [677, 287] width 483 height 39
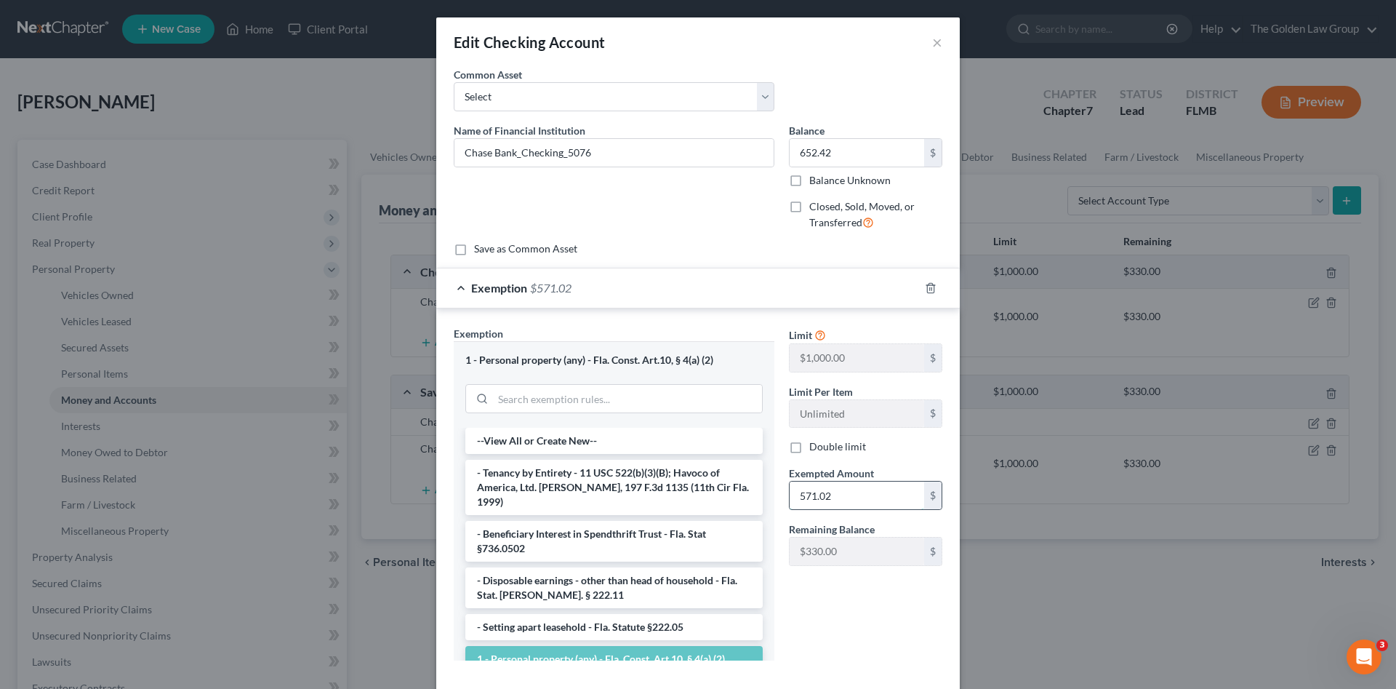
click at [844, 492] on input "571.02" at bounding box center [857, 495] width 135 height 28
type input "652.72"
drag, startPoint x: 794, startPoint y: 556, endPoint x: 841, endPoint y: 609, distance: 70.5
click at [841, 609] on div "Limit $1,000.00 $ Limit Per Item Unlimited $ Double limit Exempted Amount * 652…" at bounding box center [866, 499] width 168 height 346
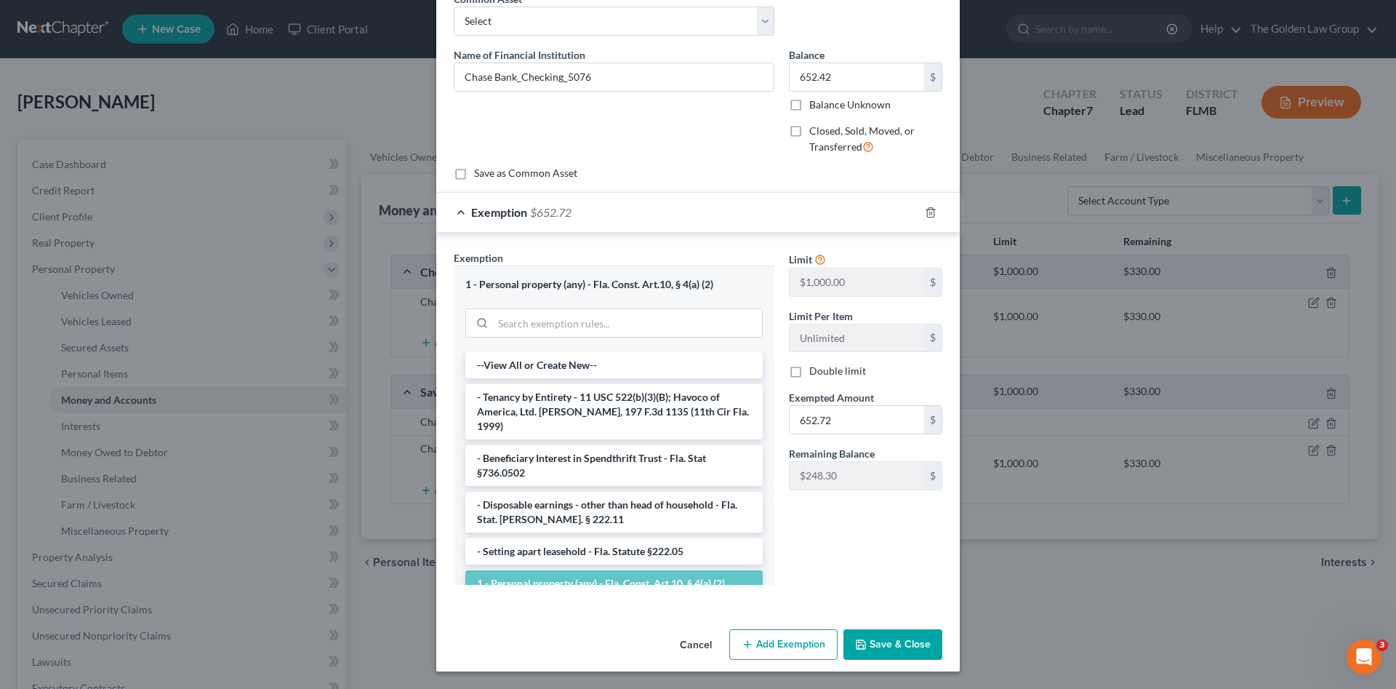
click at [910, 642] on button "Save & Close" at bounding box center [893, 644] width 99 height 31
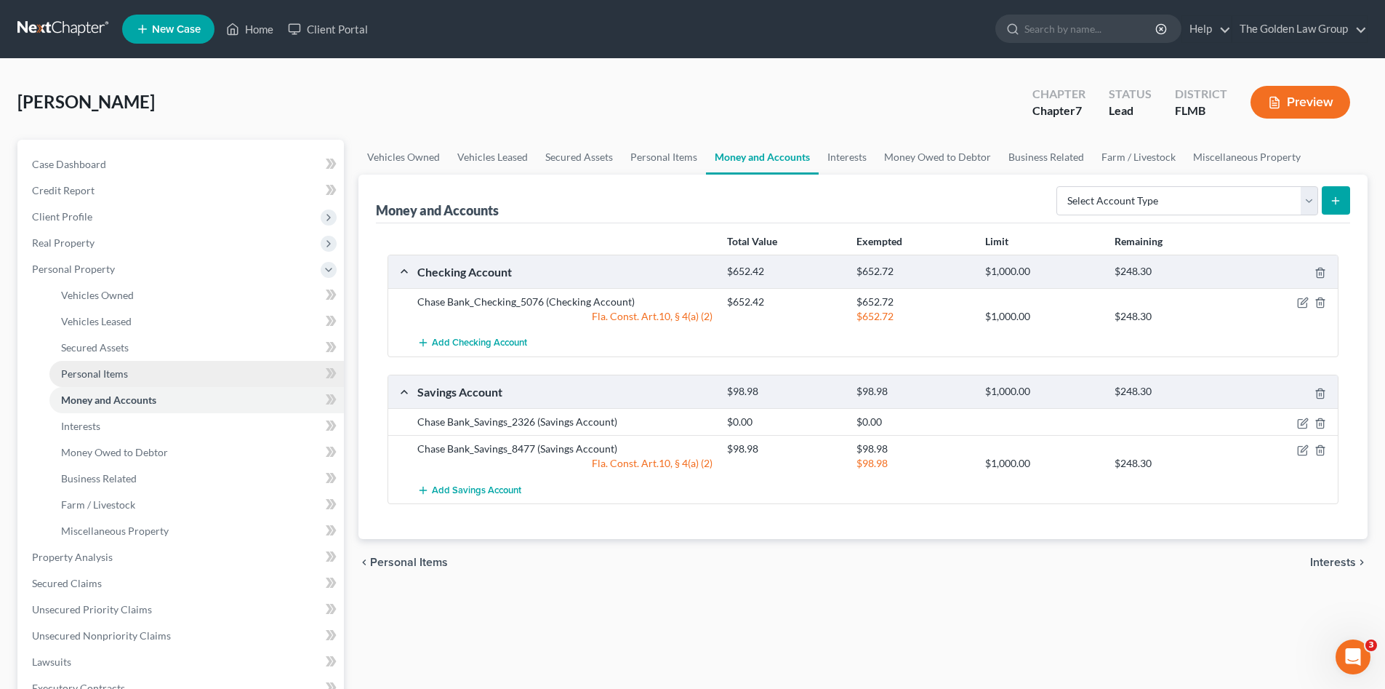
click at [95, 375] on span "Personal Items" at bounding box center [94, 373] width 67 height 12
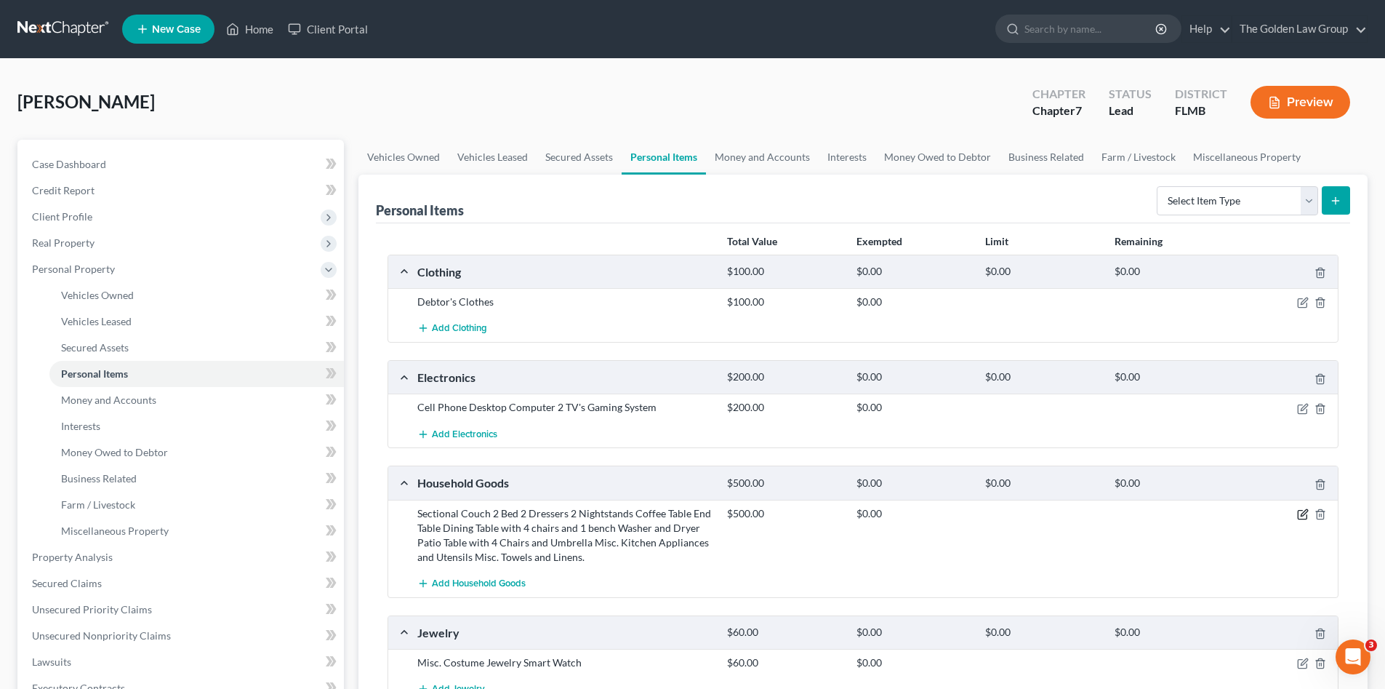
click at [1299, 516] on icon "button" at bounding box center [1303, 514] width 12 height 12
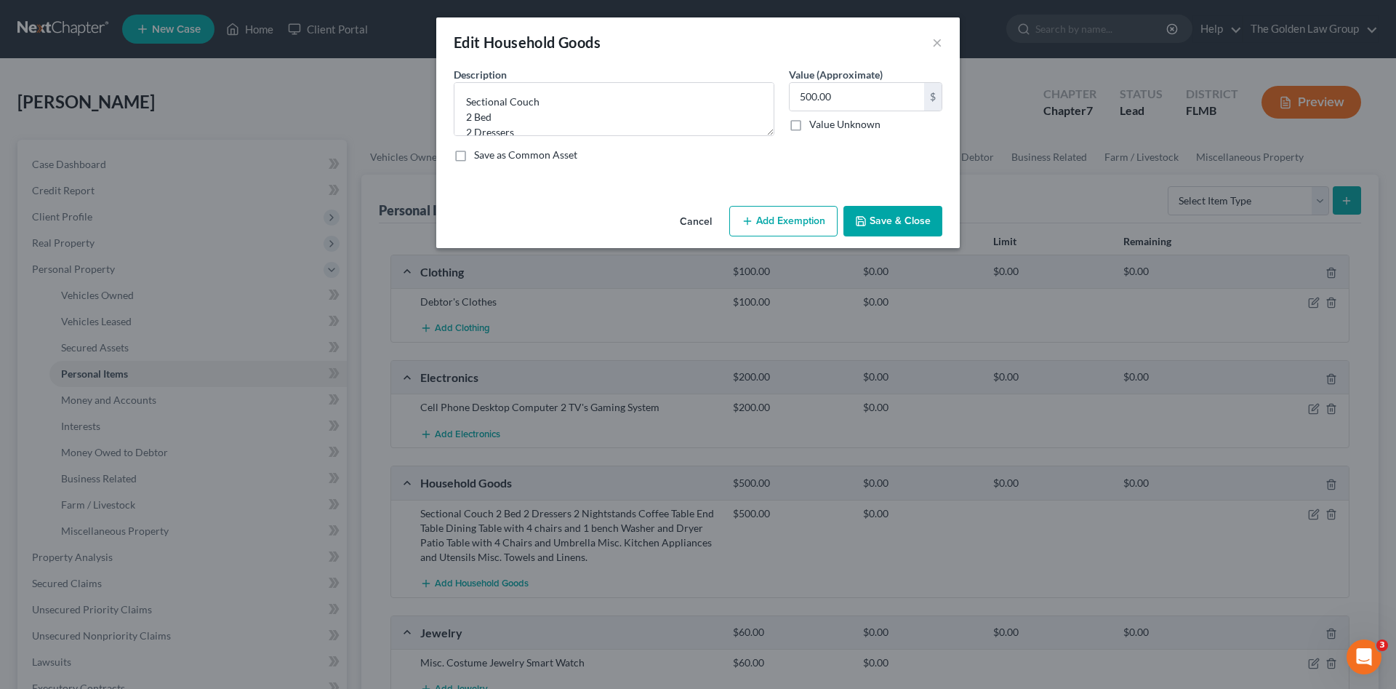
click at [769, 222] on button "Add Exemption" at bounding box center [783, 221] width 108 height 31
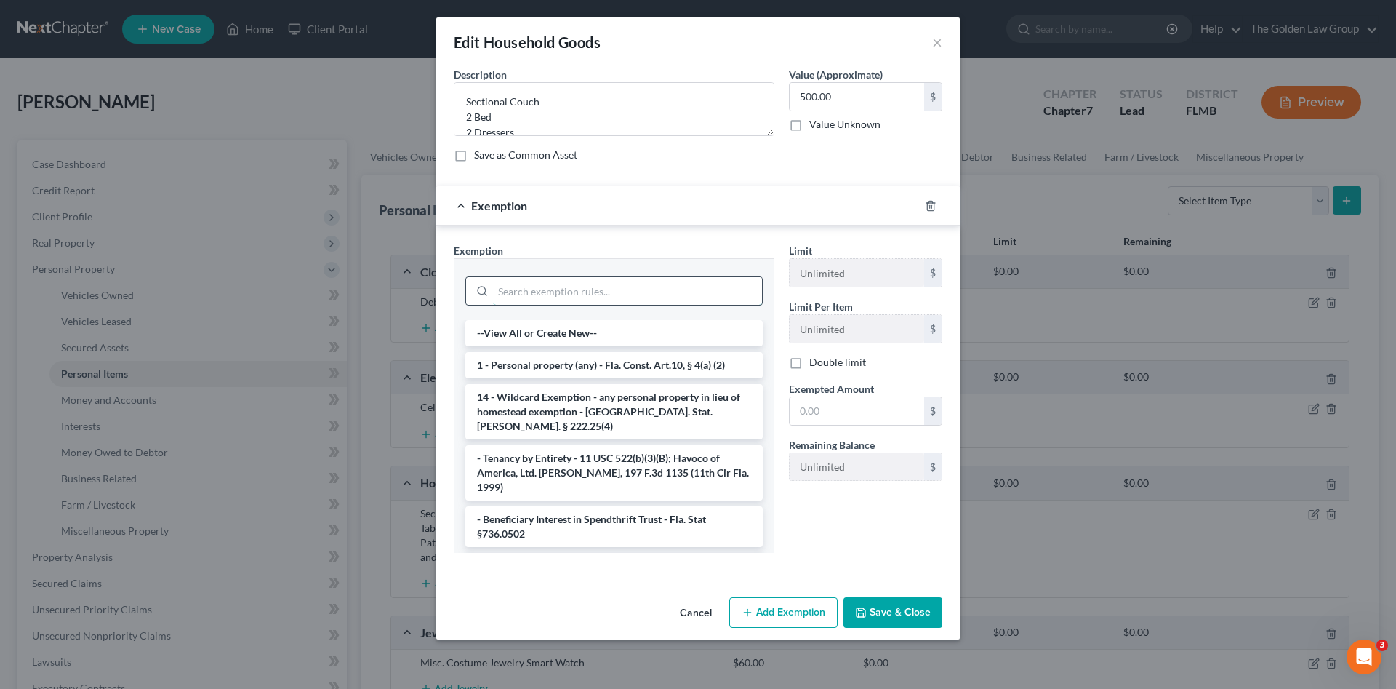
click at [622, 279] on input "search" at bounding box center [627, 291] width 269 height 28
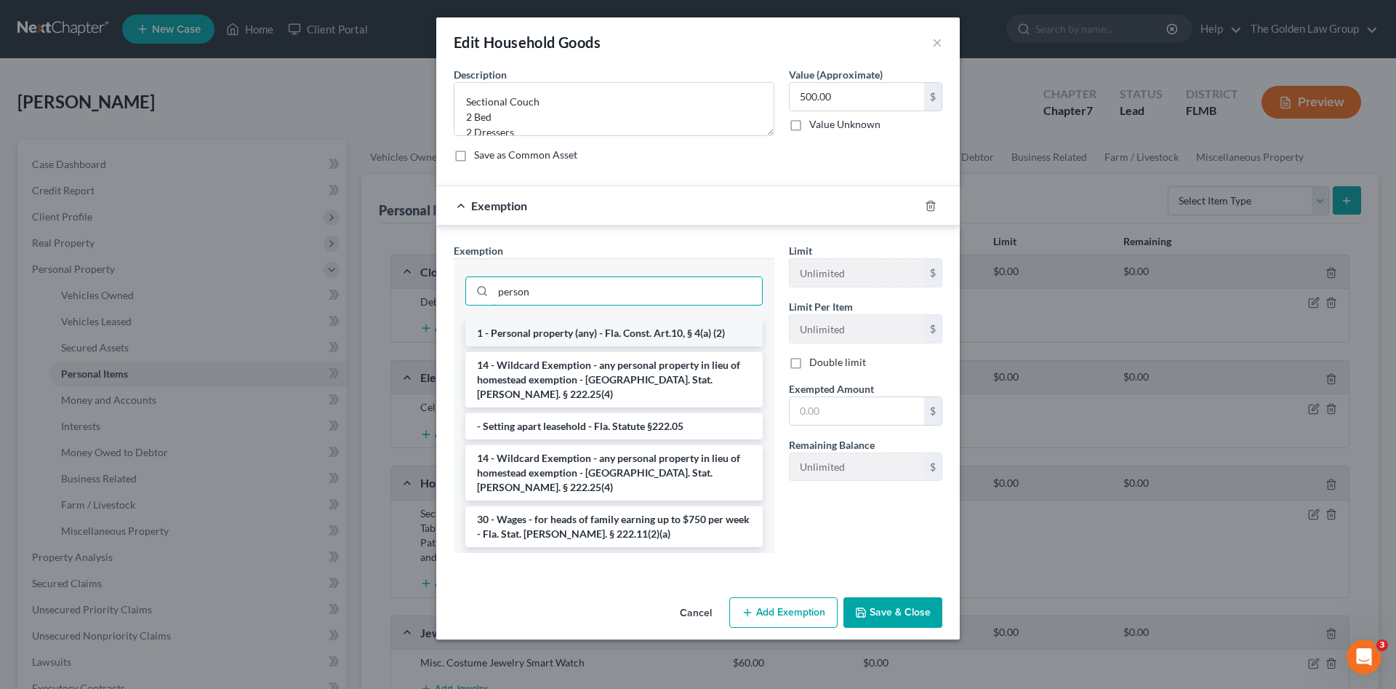
type input "person"
click at [648, 331] on li "1 - Personal property (any) - Fla. Const. Art.10, § 4(a) (2)" at bounding box center [613, 333] width 297 height 26
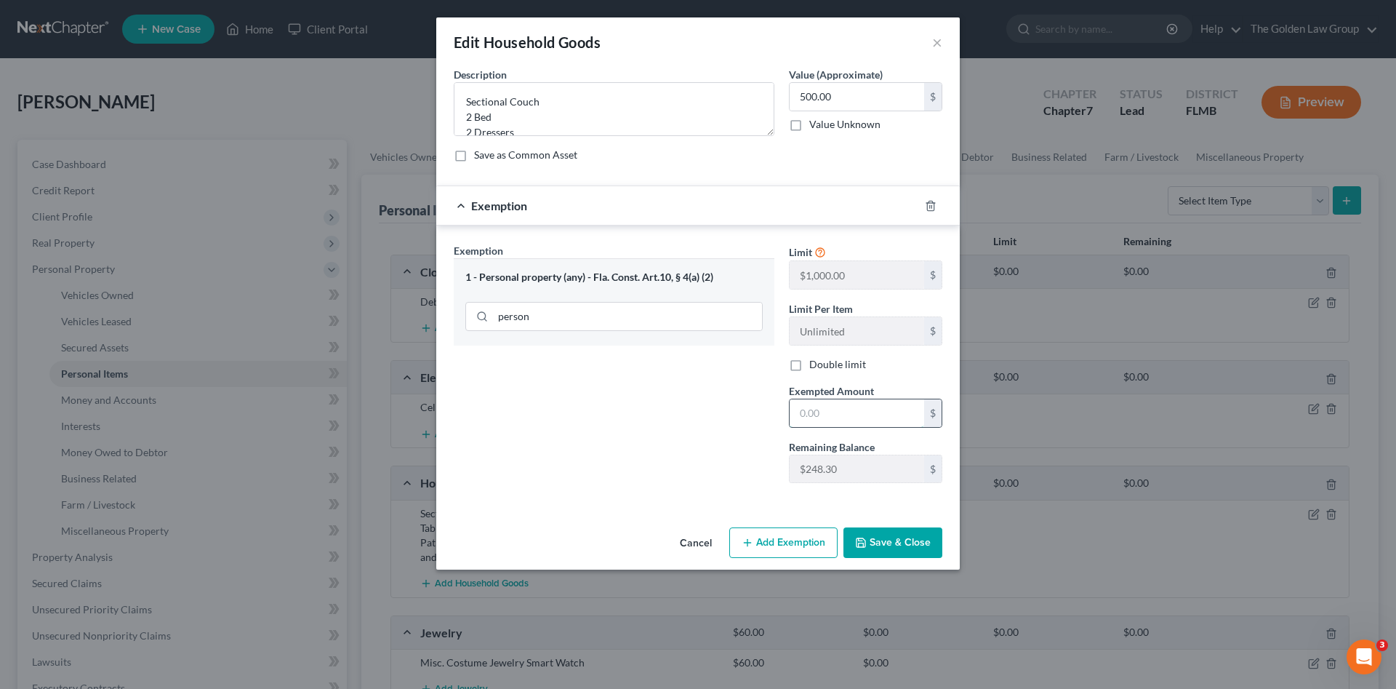
click at [833, 404] on input "text" at bounding box center [857, 413] width 135 height 28
type input "248.30"
click at [903, 547] on button "Save & Close" at bounding box center [893, 542] width 99 height 31
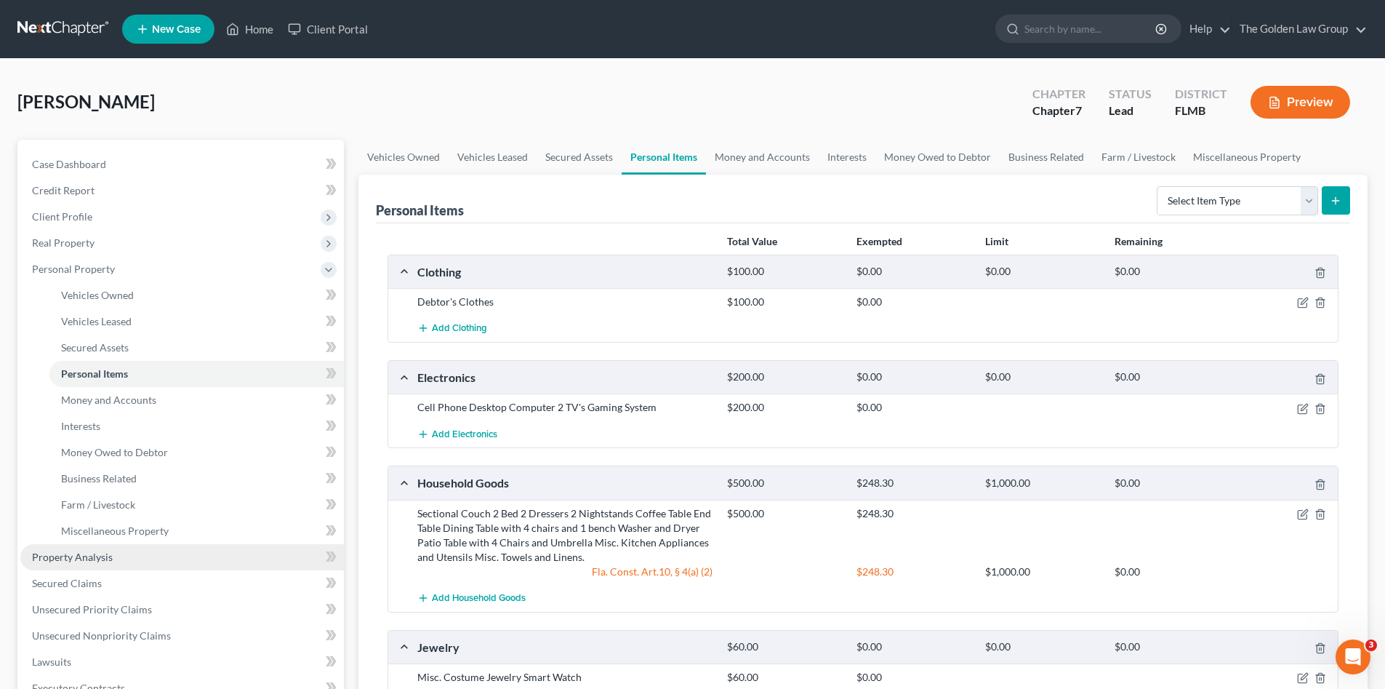
click at [86, 565] on link "Property Analysis" at bounding box center [182, 557] width 324 height 26
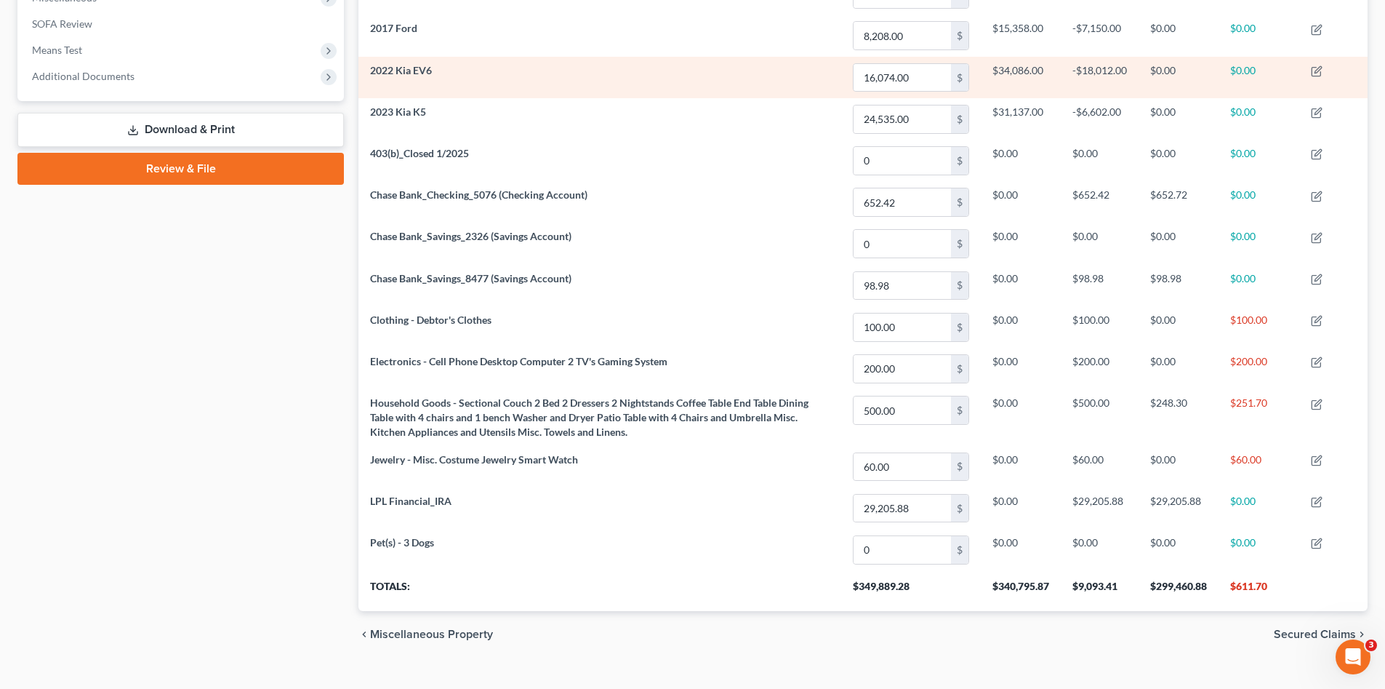
scroll to position [557, 0]
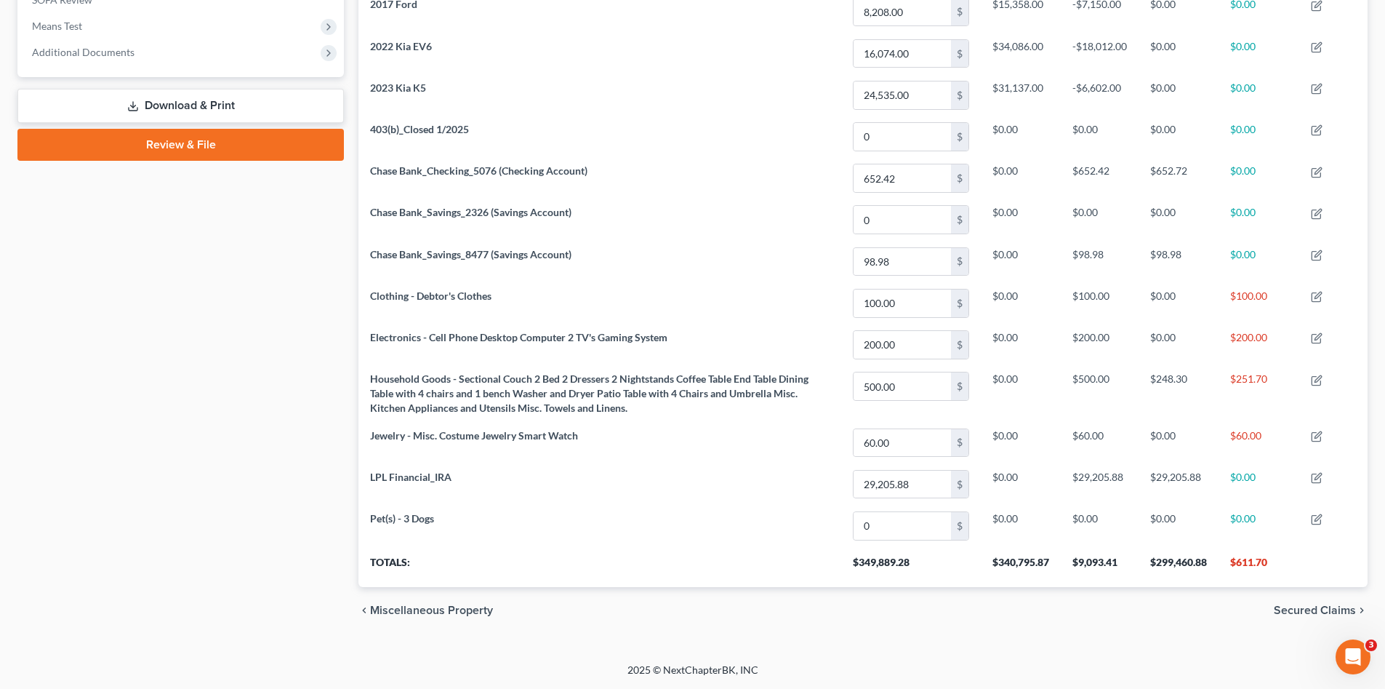
click at [135, 479] on div "Case Dashboard Payments Invoices Payments Payments Credit Report Client Profile" at bounding box center [180, 109] width 341 height 1052
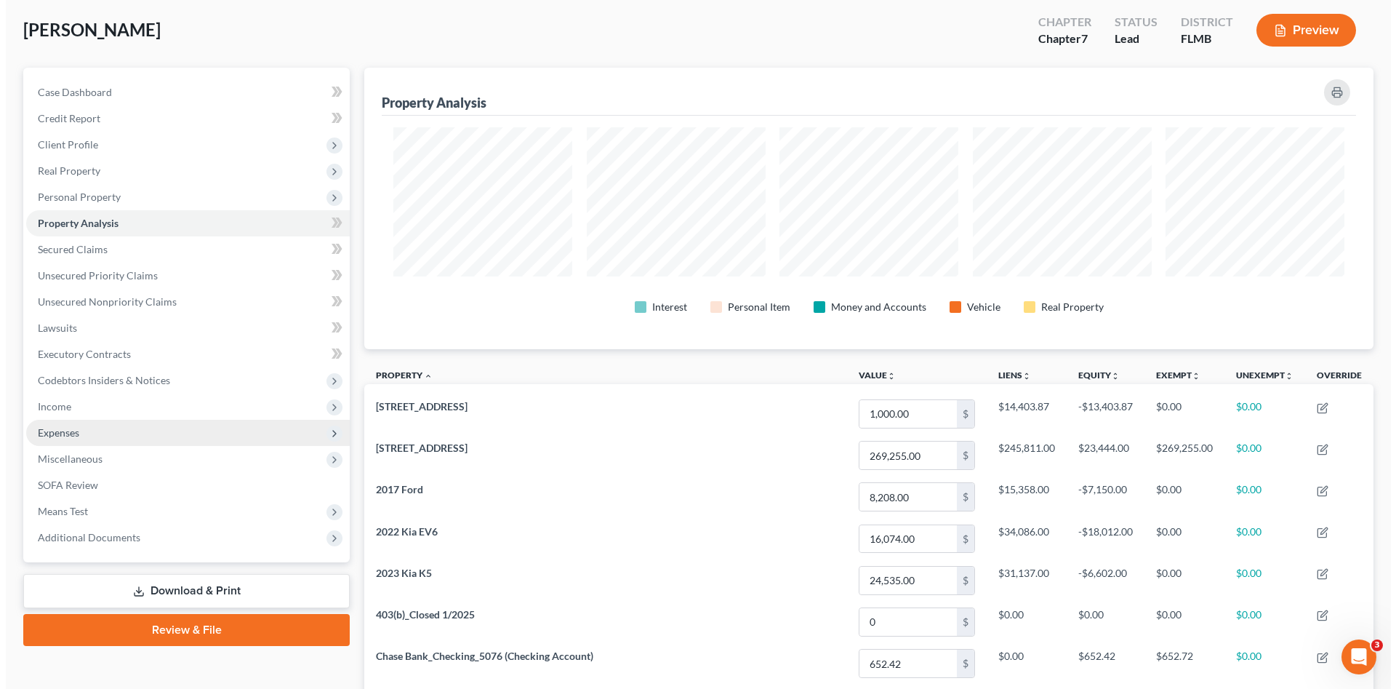
scroll to position [0, 0]
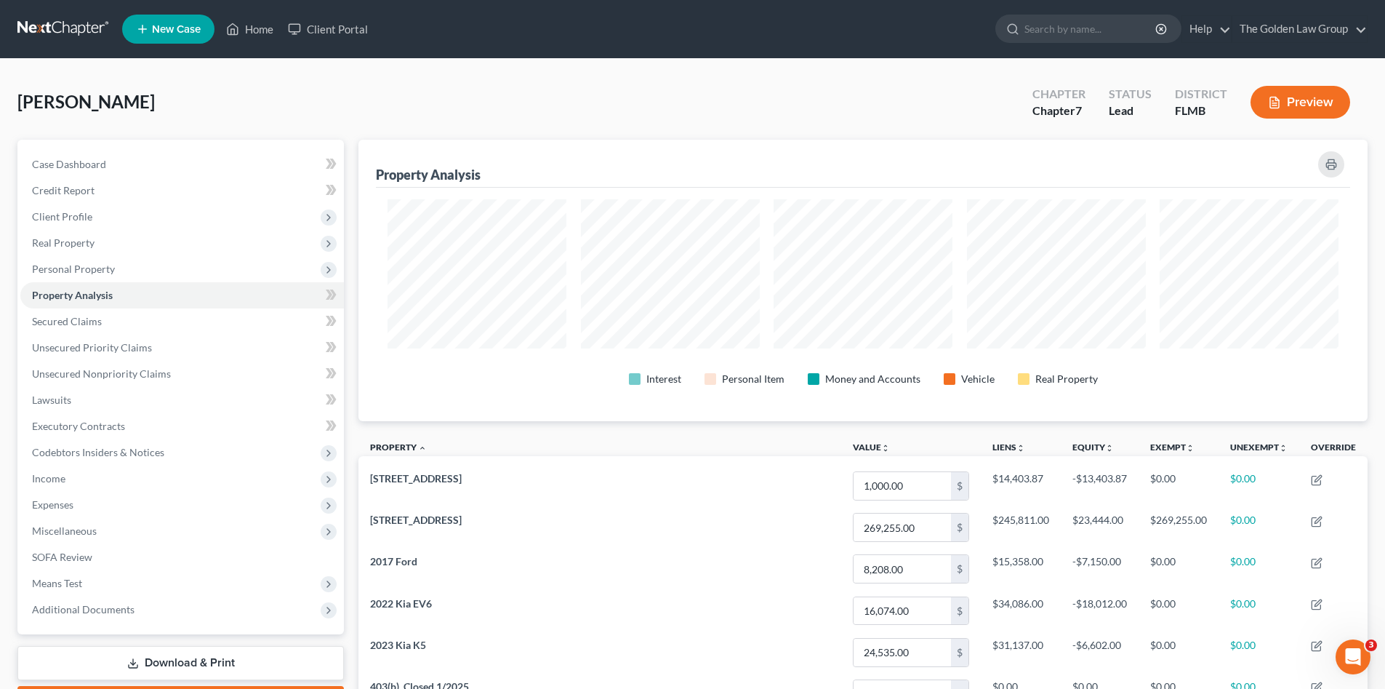
drag, startPoint x: 348, startPoint y: 129, endPoint x: 365, endPoint y: 132, distance: 17.8
click at [348, 129] on div "Vollmer, Kristin Upgraded Chapter Chapter 7 Status Lead District FLMB Preview" at bounding box center [692, 107] width 1350 height 63
click at [359, 92] on div "Vollmer, Kristin Upgraded Chapter Chapter 7 Status Lead District FLMB Preview" at bounding box center [692, 107] width 1350 height 63
click at [81, 503] on span "Expenses" at bounding box center [182, 505] width 324 height 26
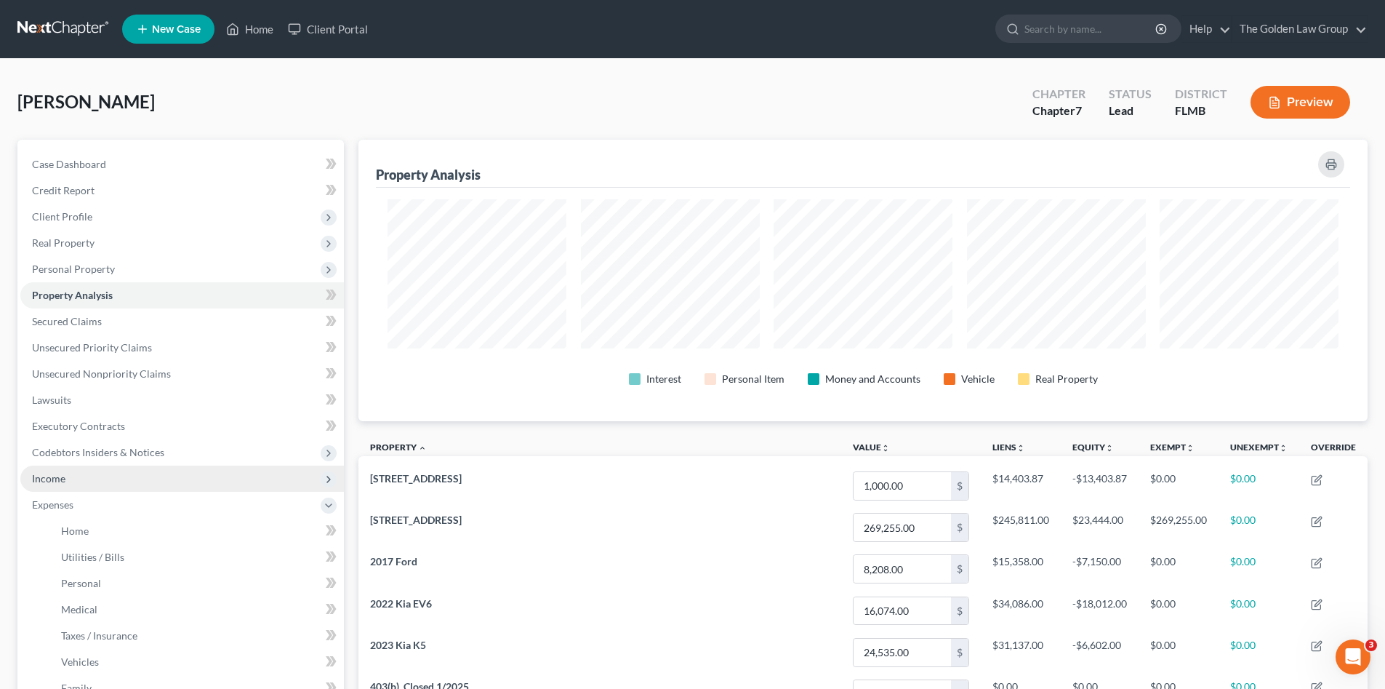
click at [79, 484] on span "Income" at bounding box center [182, 478] width 324 height 26
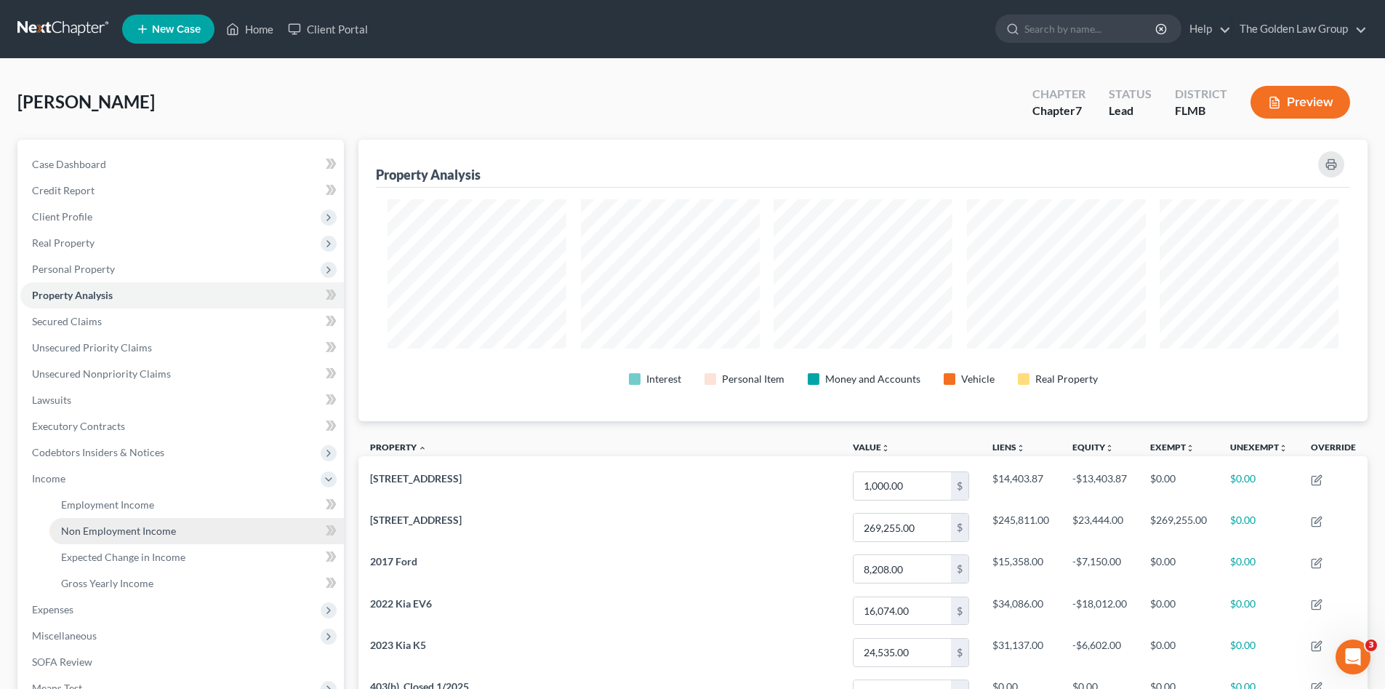
click at [126, 525] on span "Non Employment Income" at bounding box center [118, 530] width 115 height 12
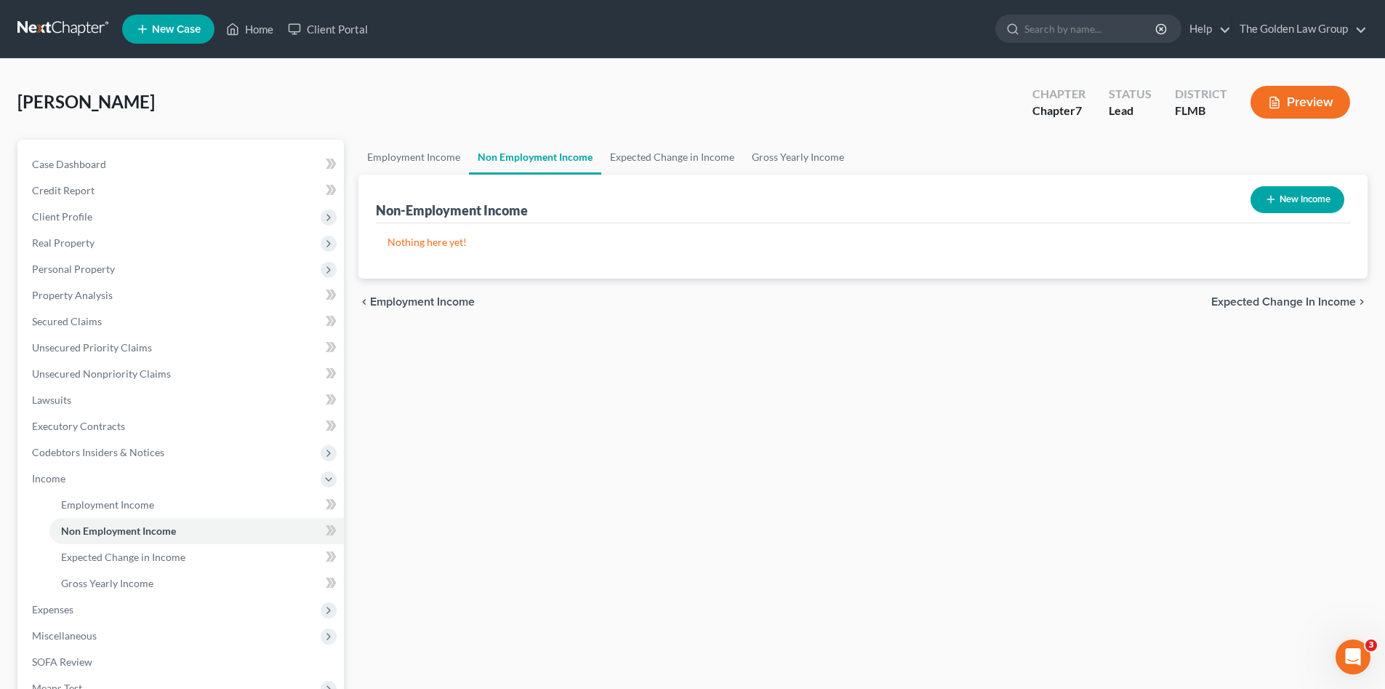
click at [393, 88] on div "Vollmer, Kristin Upgraded Chapter Chapter 7 Status Lead District FLMB Preview" at bounding box center [692, 107] width 1350 height 63
click at [95, 267] on span "Personal Property" at bounding box center [73, 269] width 83 height 12
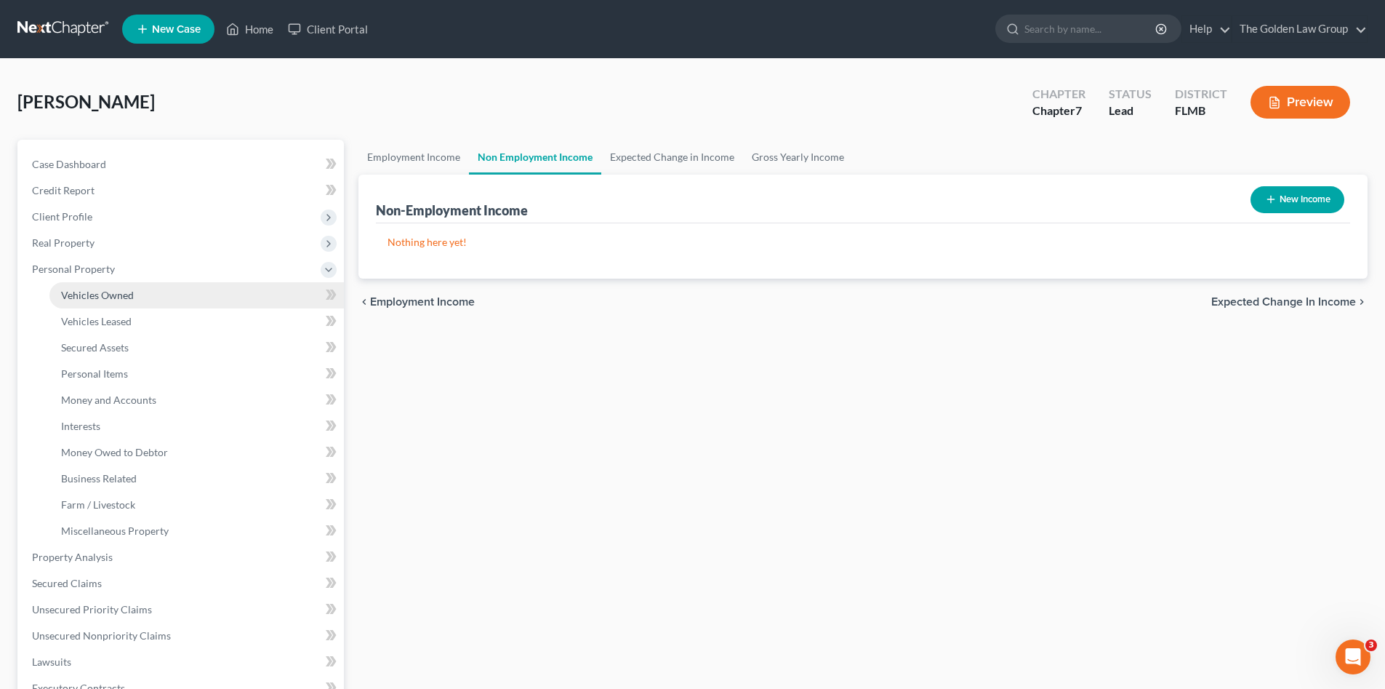
click at [108, 298] on span "Vehicles Owned" at bounding box center [97, 295] width 73 height 12
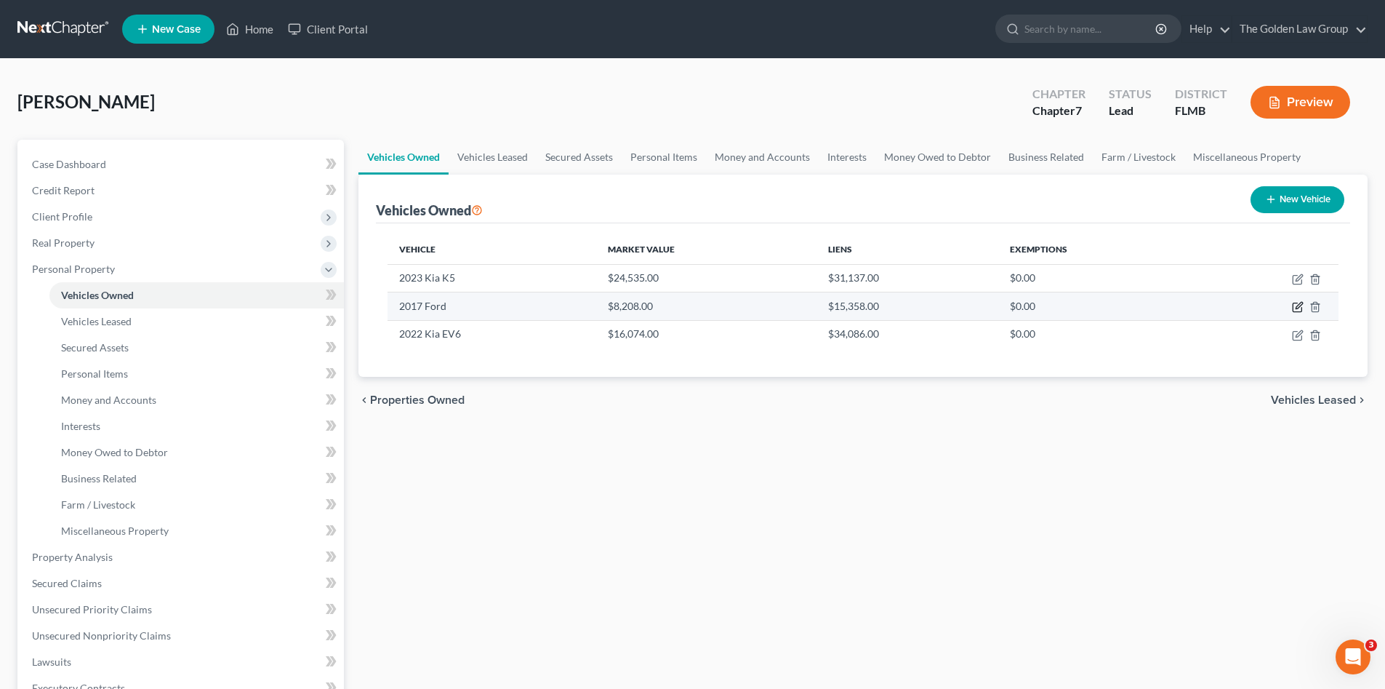
click at [1300, 308] on icon "button" at bounding box center [1298, 307] width 12 height 12
select select "0"
select select "9"
select select "2"
select select "0"
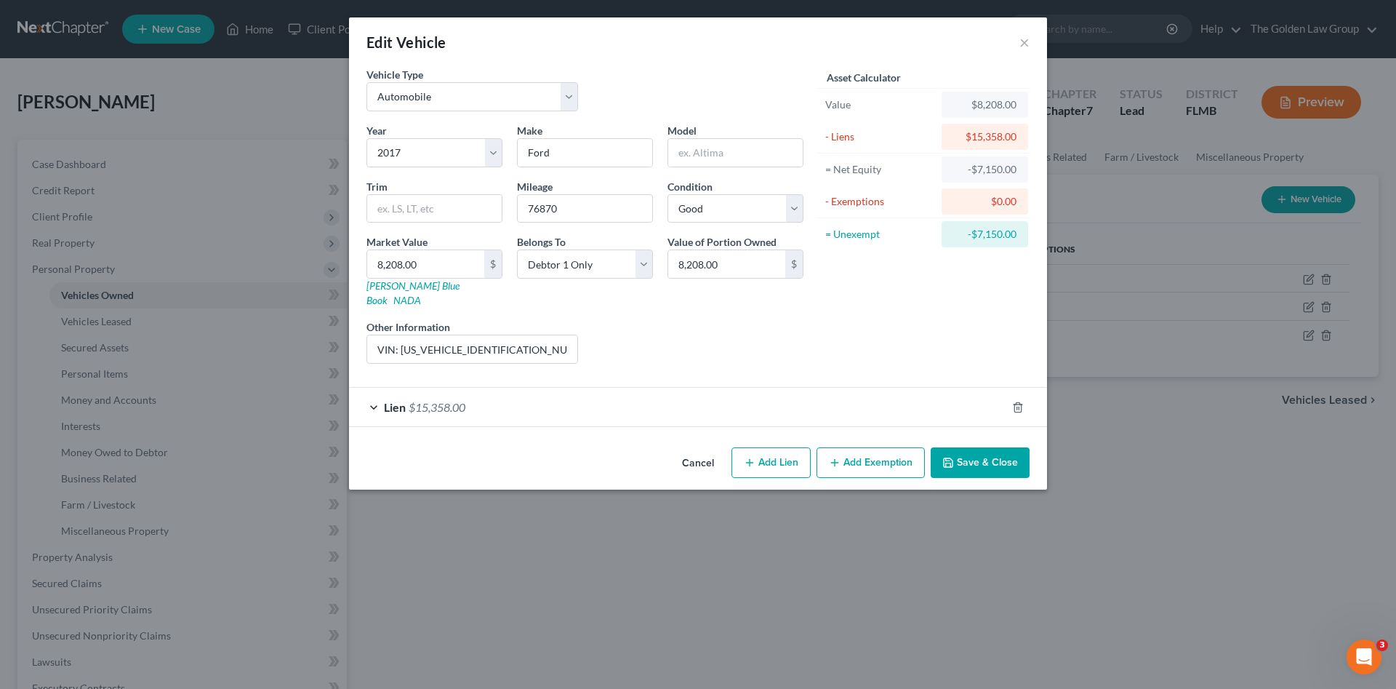
click at [873, 449] on button "Add Exemption" at bounding box center [871, 462] width 108 height 31
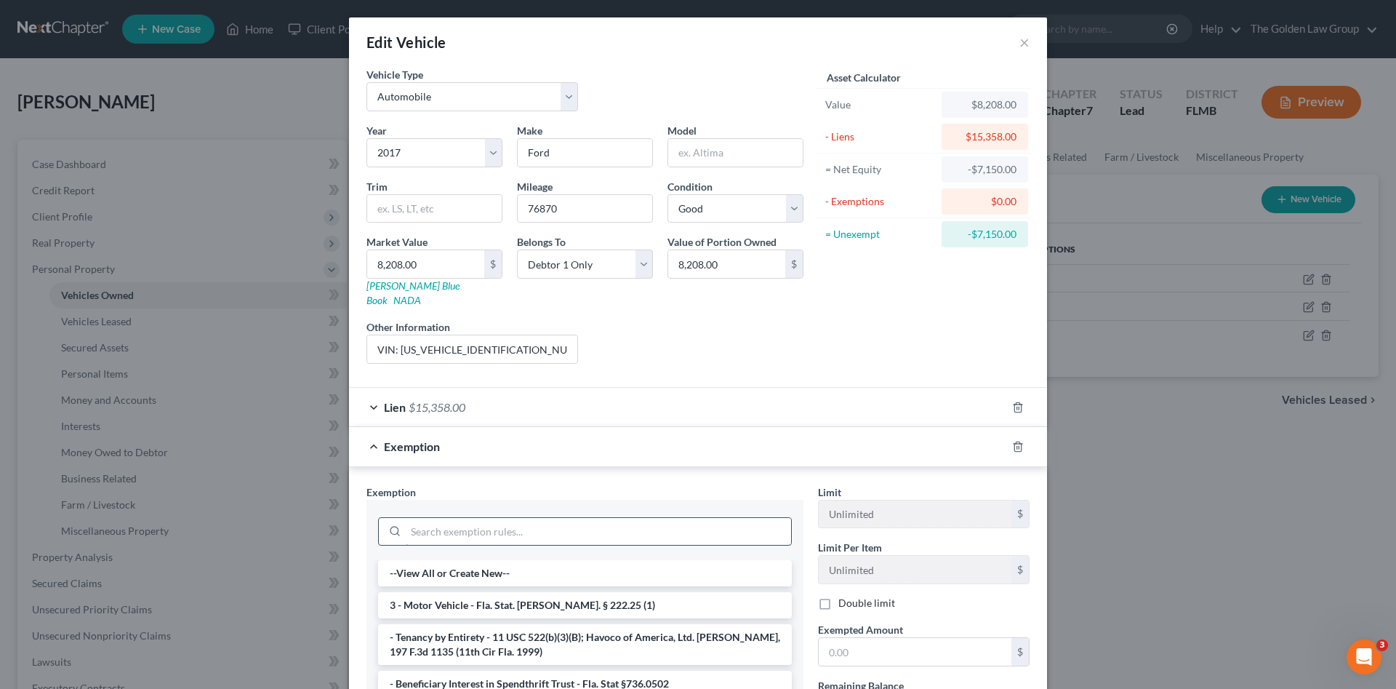
click at [660, 518] on input "search" at bounding box center [598, 532] width 385 height 28
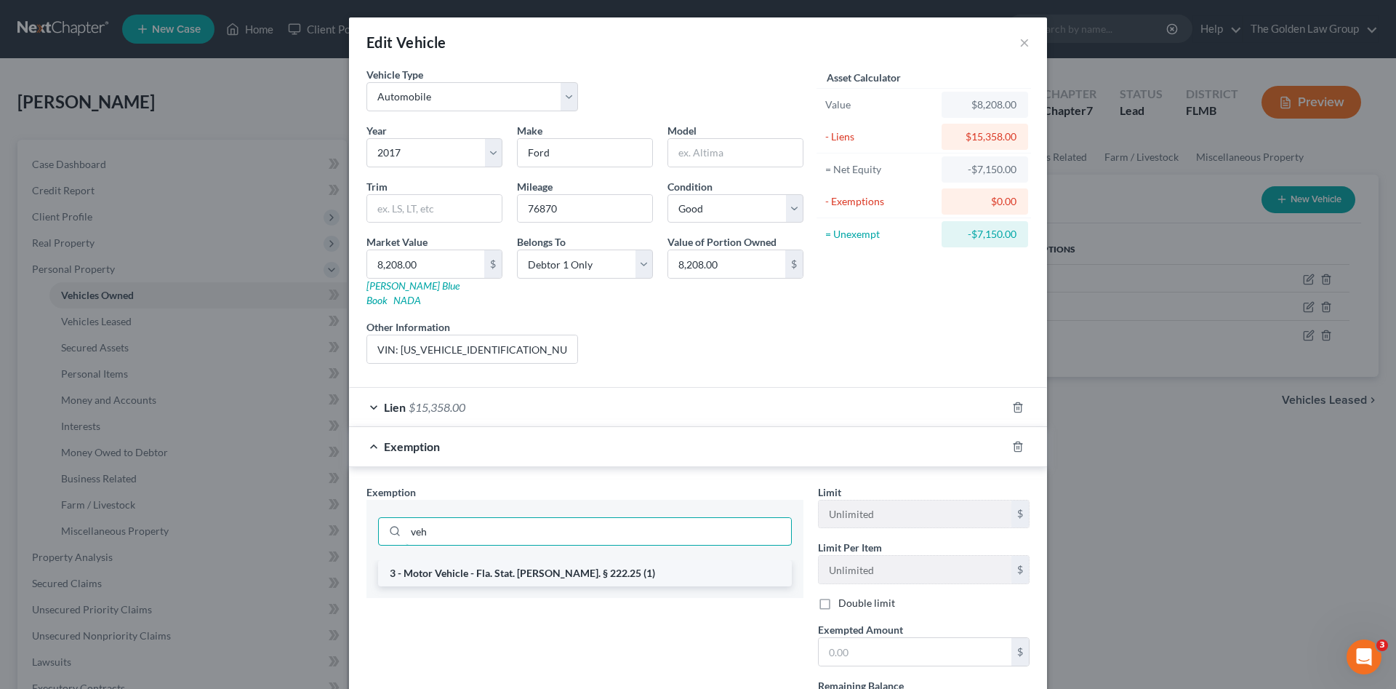
type input "veh"
click at [664, 562] on li "3 - Motor Vehicle - Fla. Stat. Ann. § 222.25 (1)" at bounding box center [585, 573] width 414 height 26
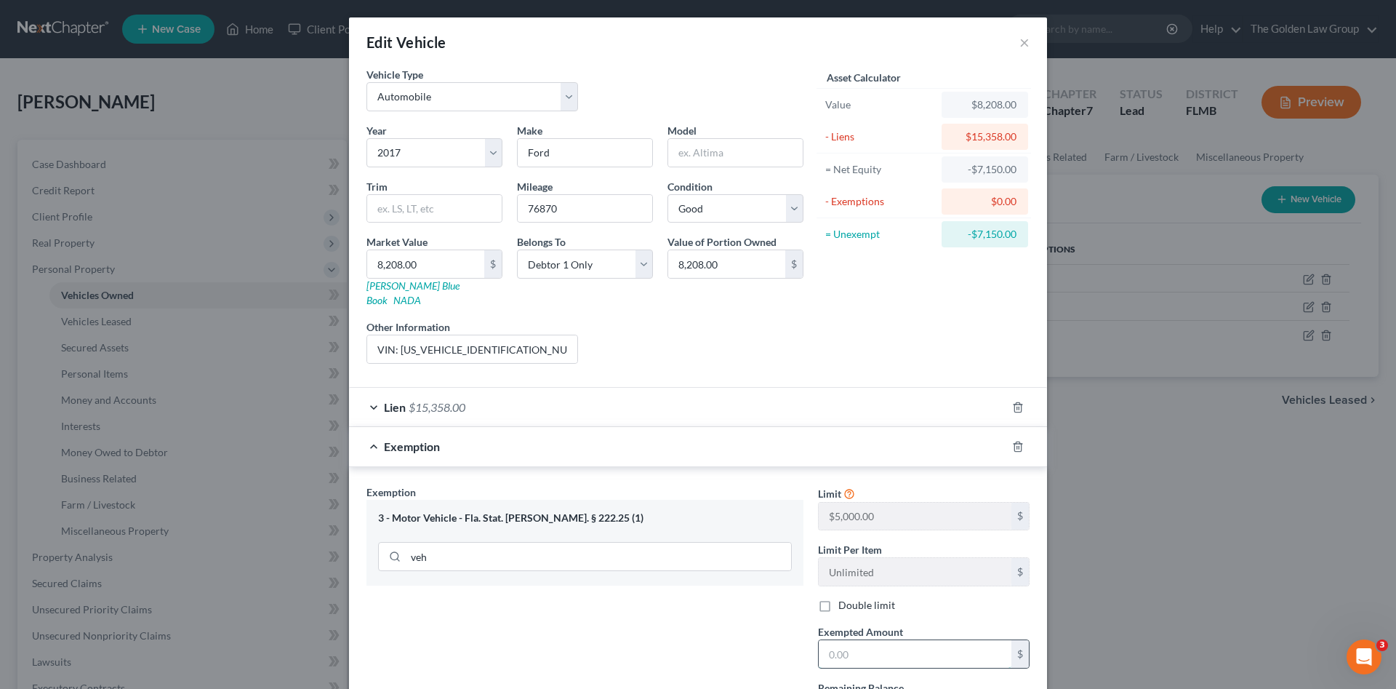
click at [880, 640] on input "text" at bounding box center [915, 654] width 193 height 28
type input "5,000.00"
click at [753, 621] on div "Exemption Set must be selected for CA. Exemption * 3 - Motor Vehicle - Fla. Sta…" at bounding box center [585, 610] width 452 height 252
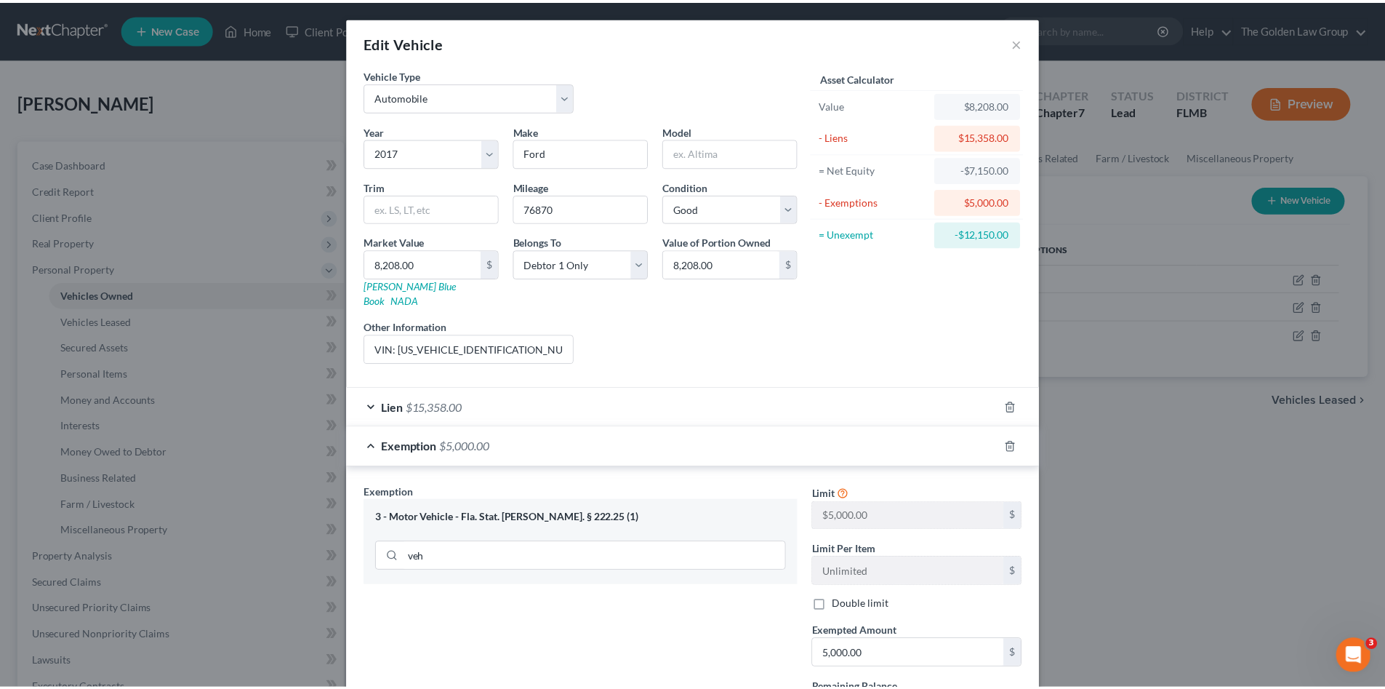
scroll to position [124, 0]
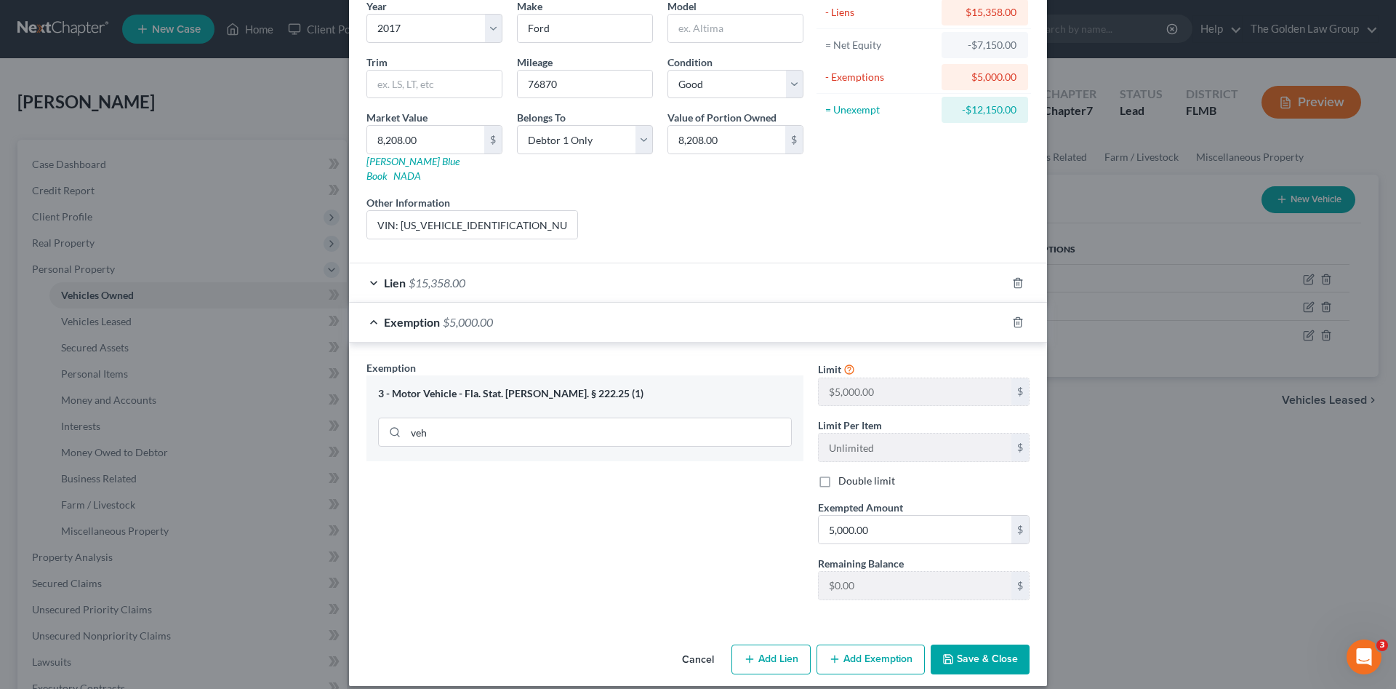
drag, startPoint x: 955, startPoint y: 645, endPoint x: 898, endPoint y: 625, distance: 60.0
click at [956, 645] on button "Save & Close" at bounding box center [980, 659] width 99 height 31
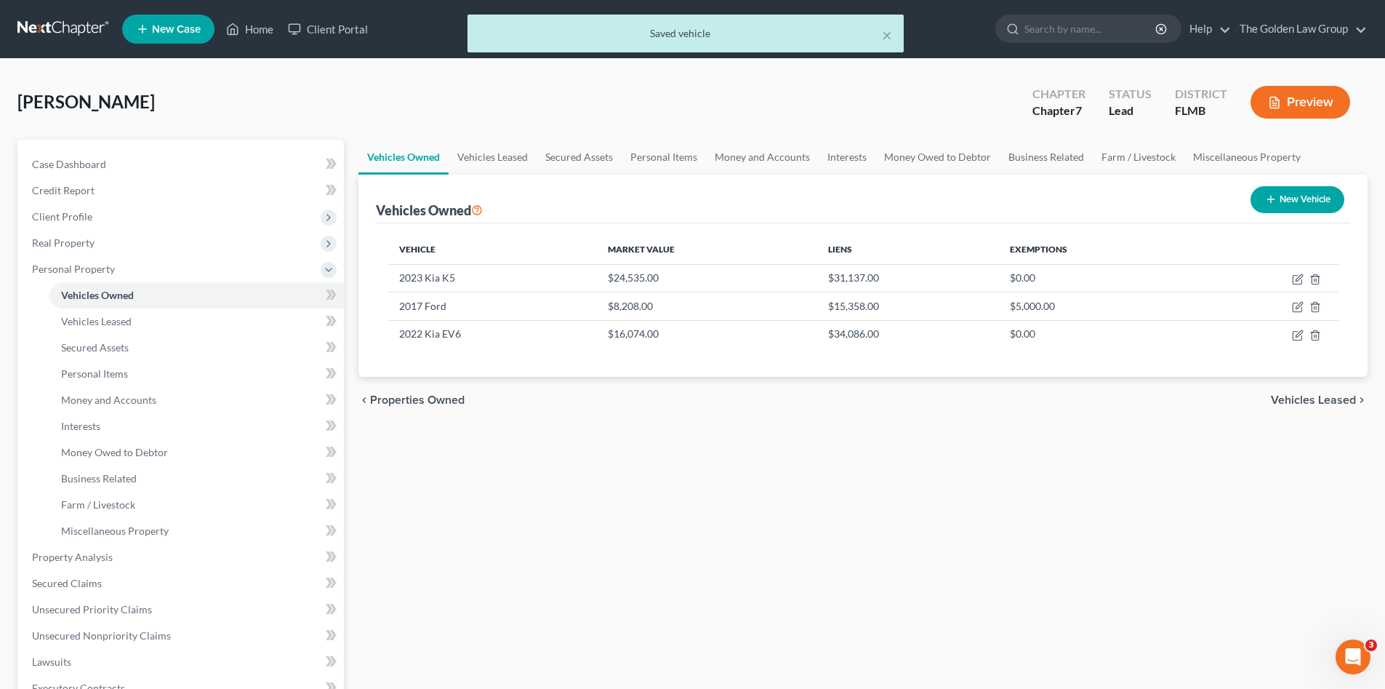
click at [707, 535] on div "Vehicles Owned Vehicles Leased Secured Assets Personal Items Money and Accounts…" at bounding box center [863, 560] width 1024 height 840
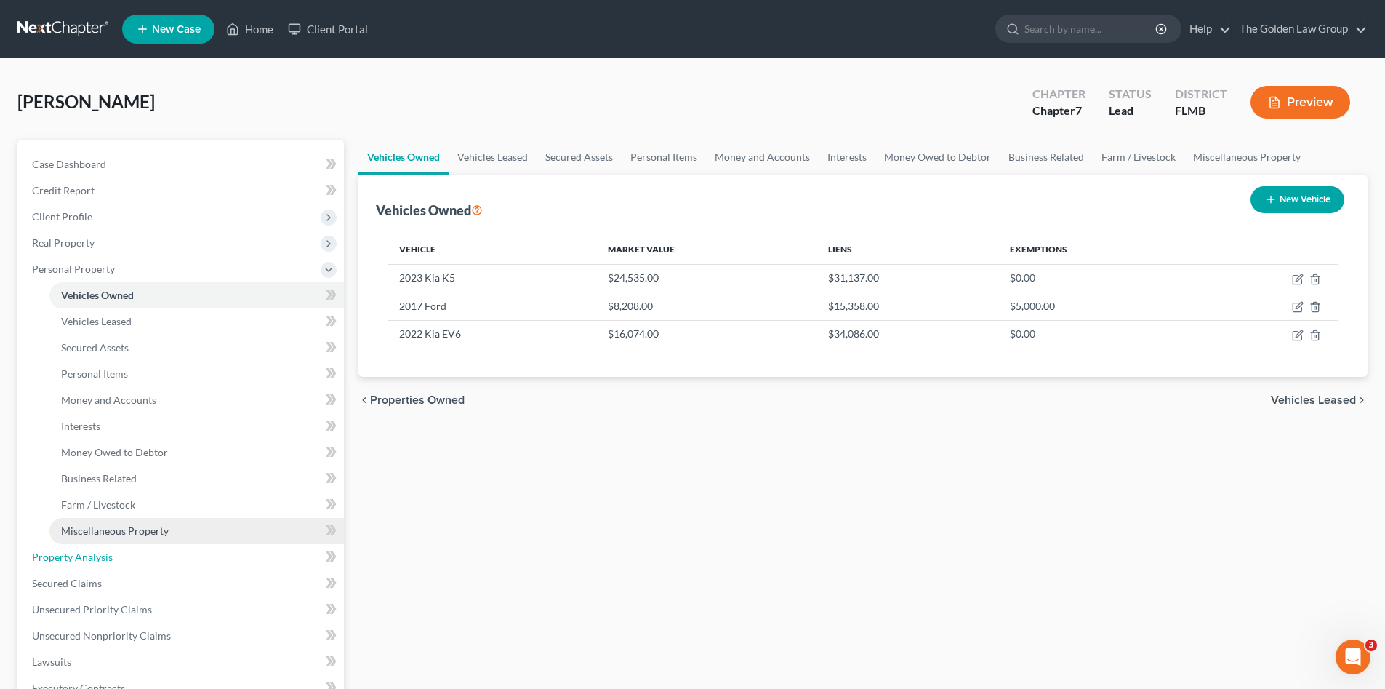
drag, startPoint x: 92, startPoint y: 553, endPoint x: 97, endPoint y: 542, distance: 12.7
click at [92, 553] on span "Property Analysis" at bounding box center [72, 557] width 81 height 12
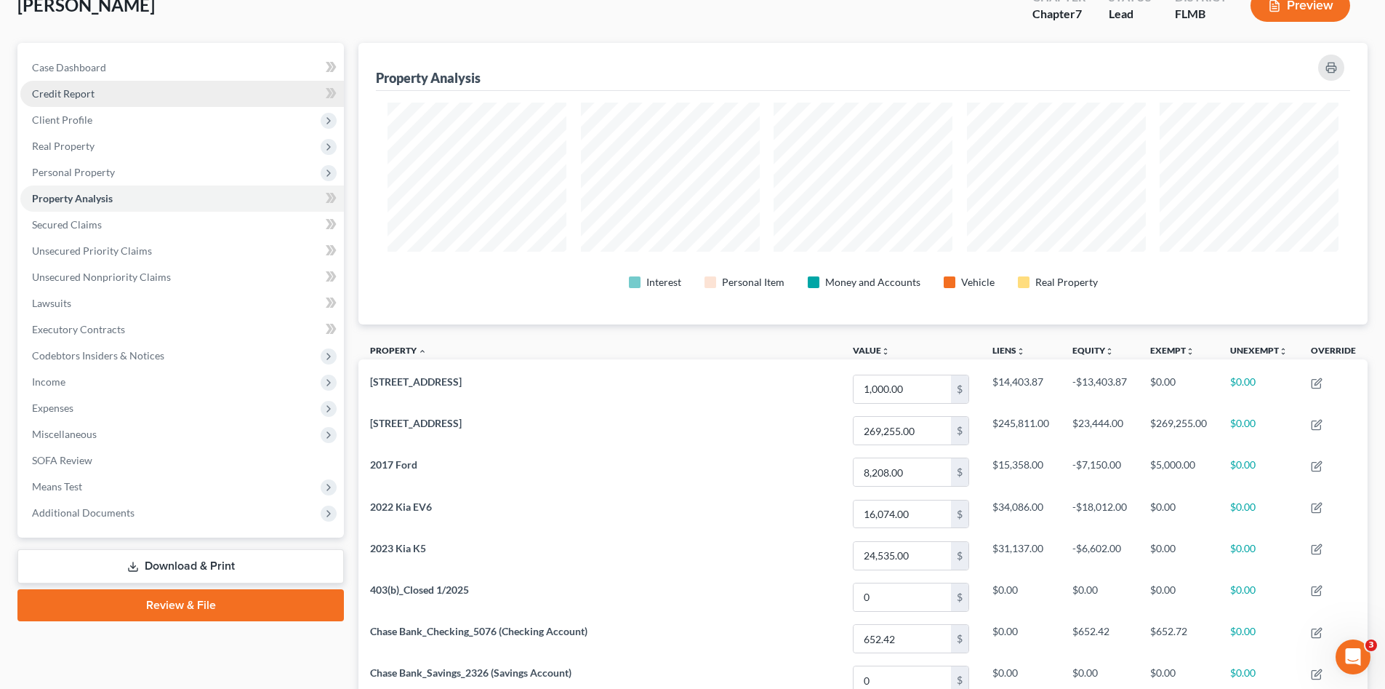
scroll to position [24, 0]
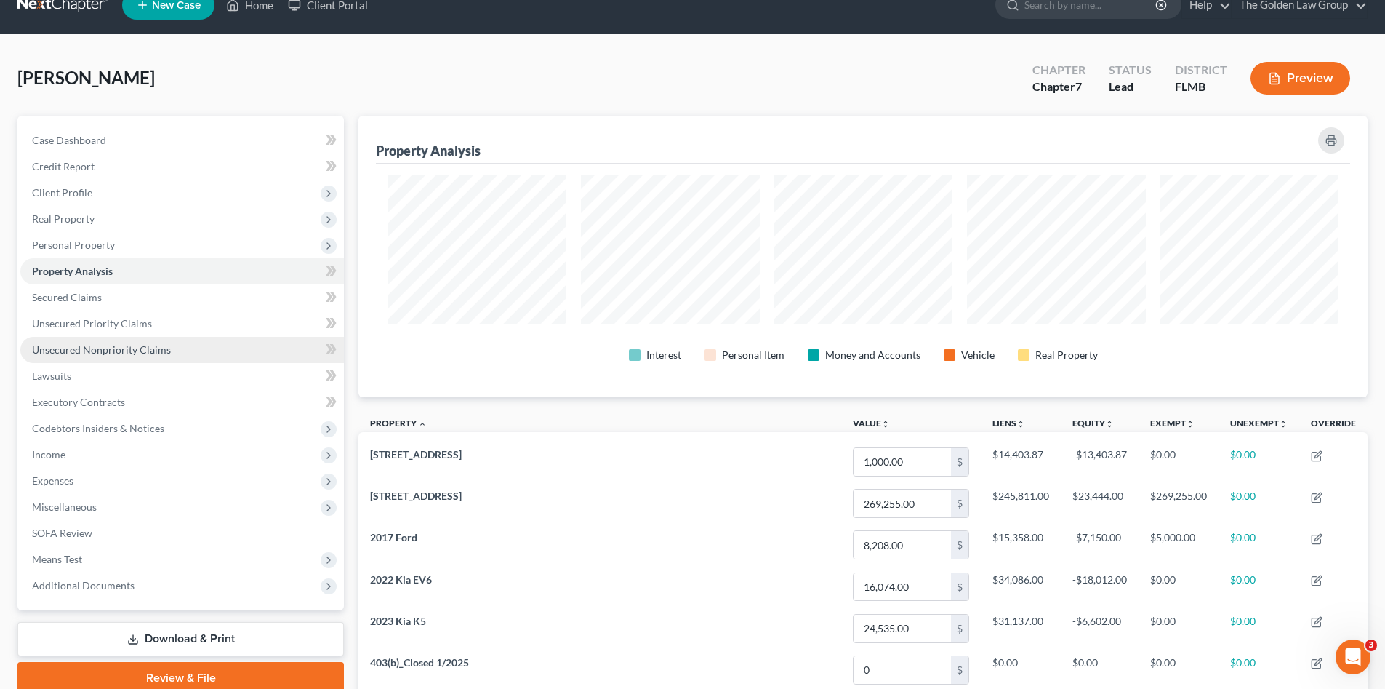
click at [112, 345] on span "Unsecured Nonpriority Claims" at bounding box center [101, 349] width 139 height 12
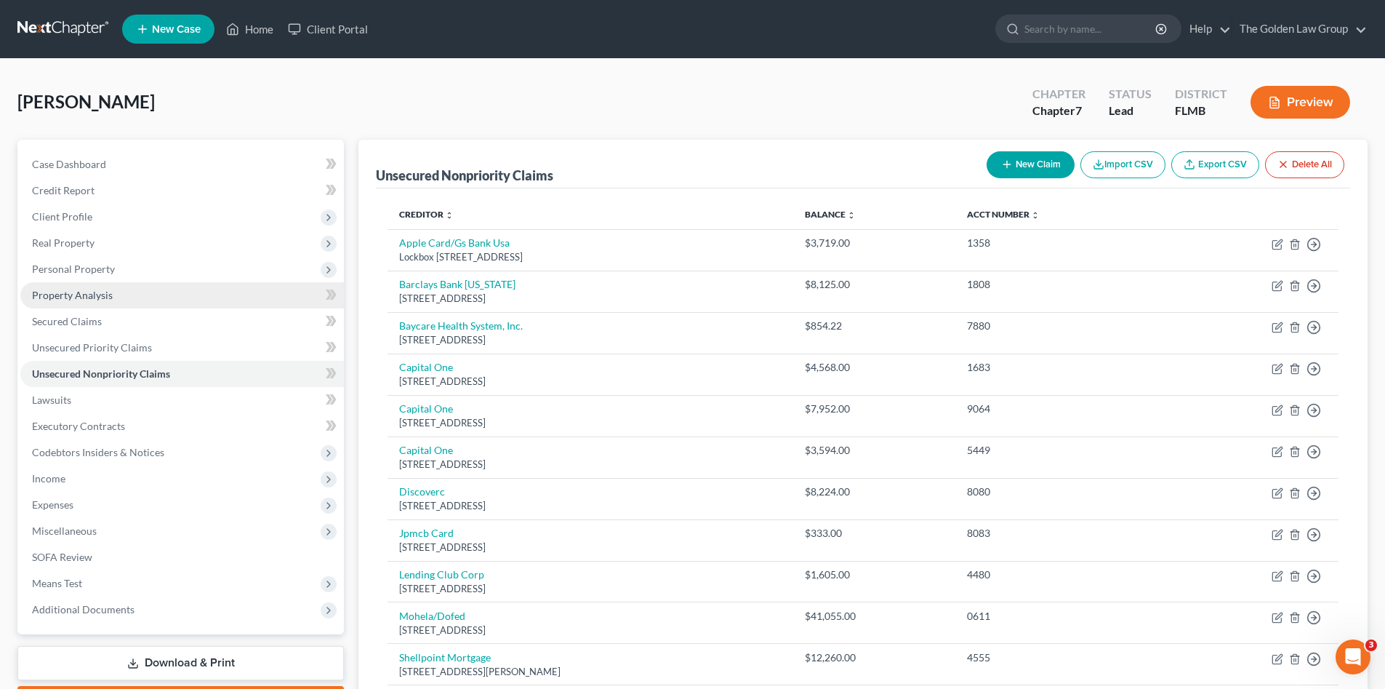
click at [97, 296] on span "Property Analysis" at bounding box center [72, 295] width 81 height 12
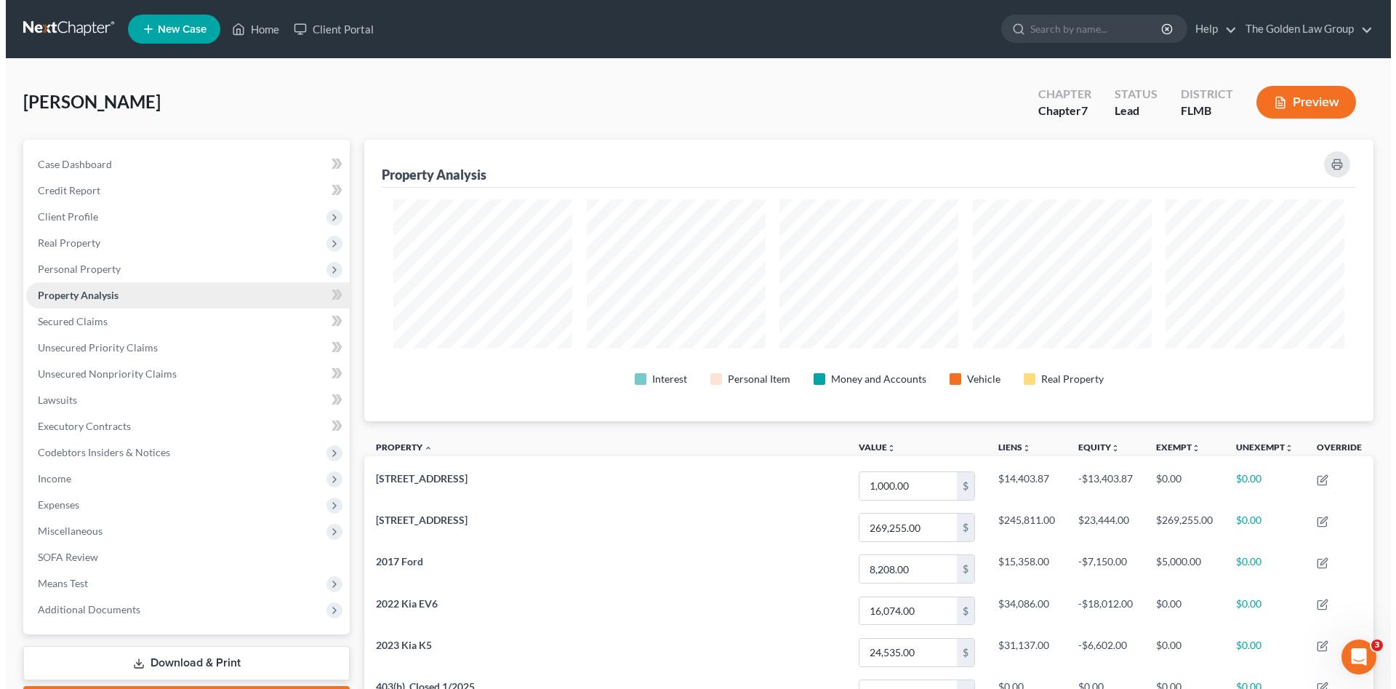
scroll to position [281, 1009]
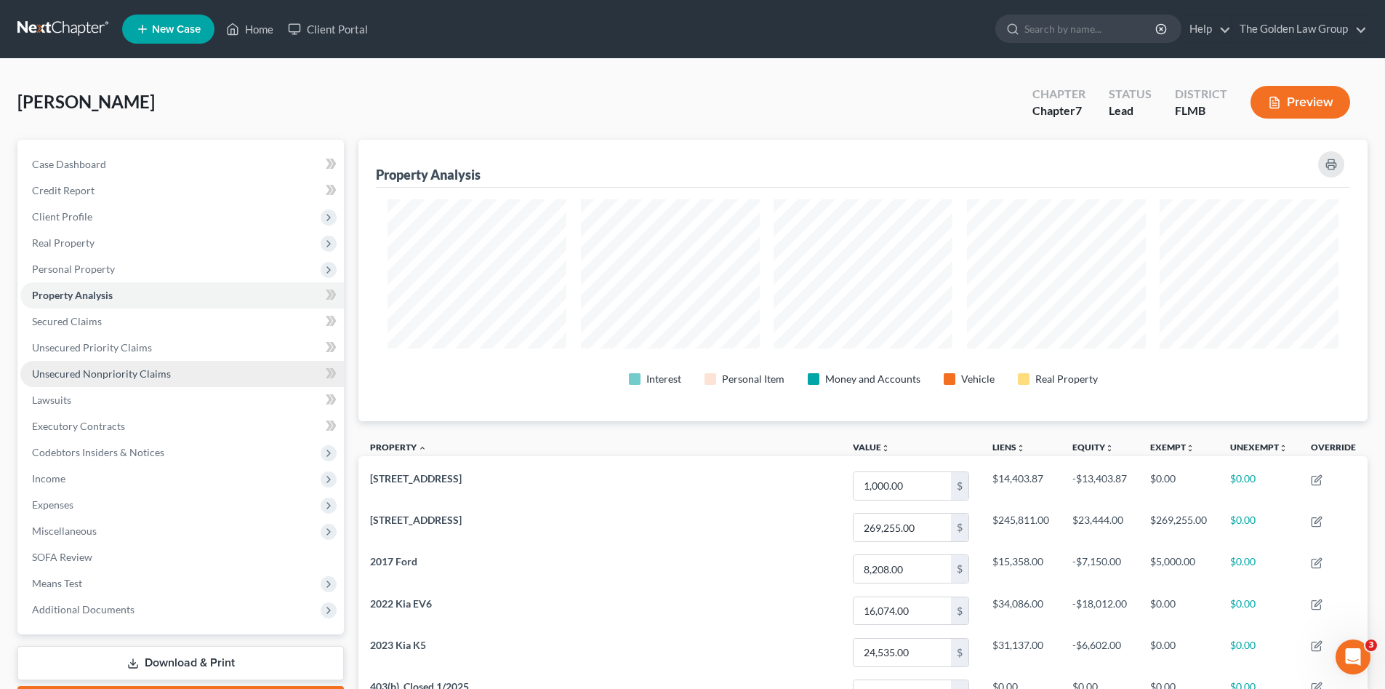
click at [138, 369] on span "Unsecured Nonpriority Claims" at bounding box center [101, 373] width 139 height 12
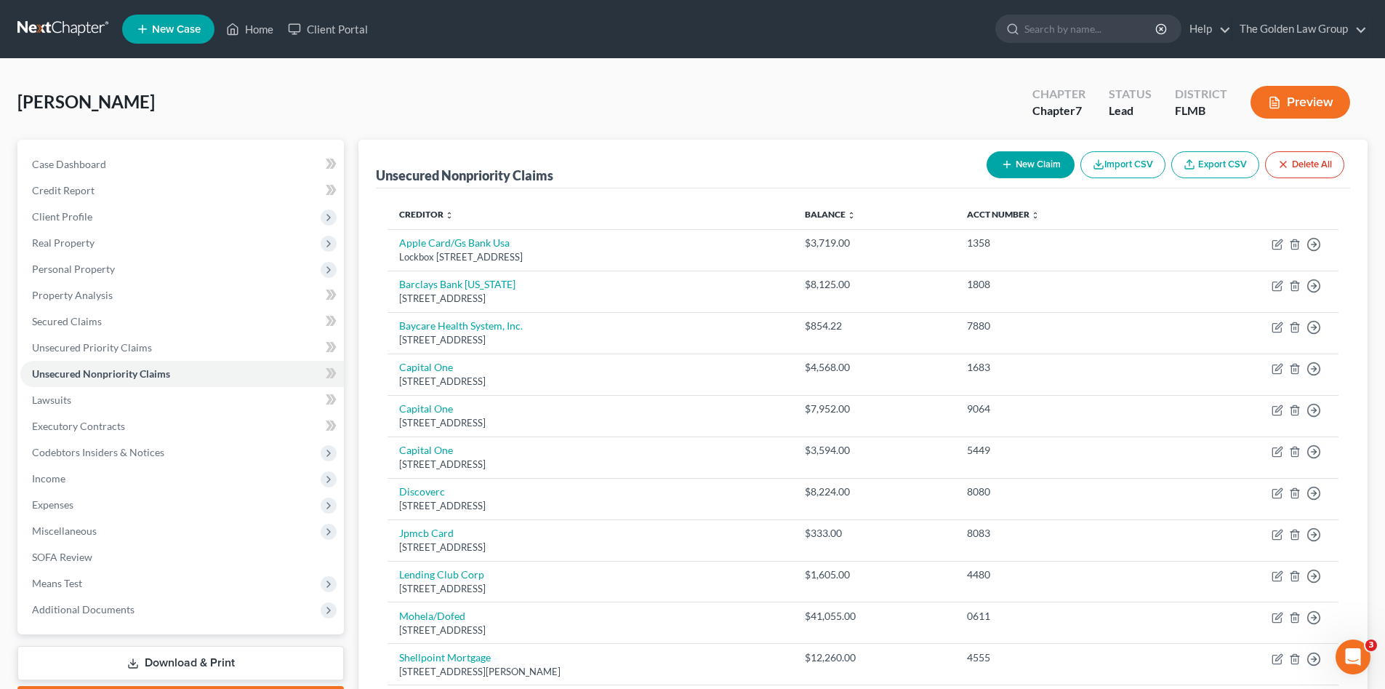
click at [306, 87] on div "Vollmer, Kristin Upgraded Chapter Chapter 7 Status Lead District FLMB Preview" at bounding box center [692, 107] width 1350 height 63
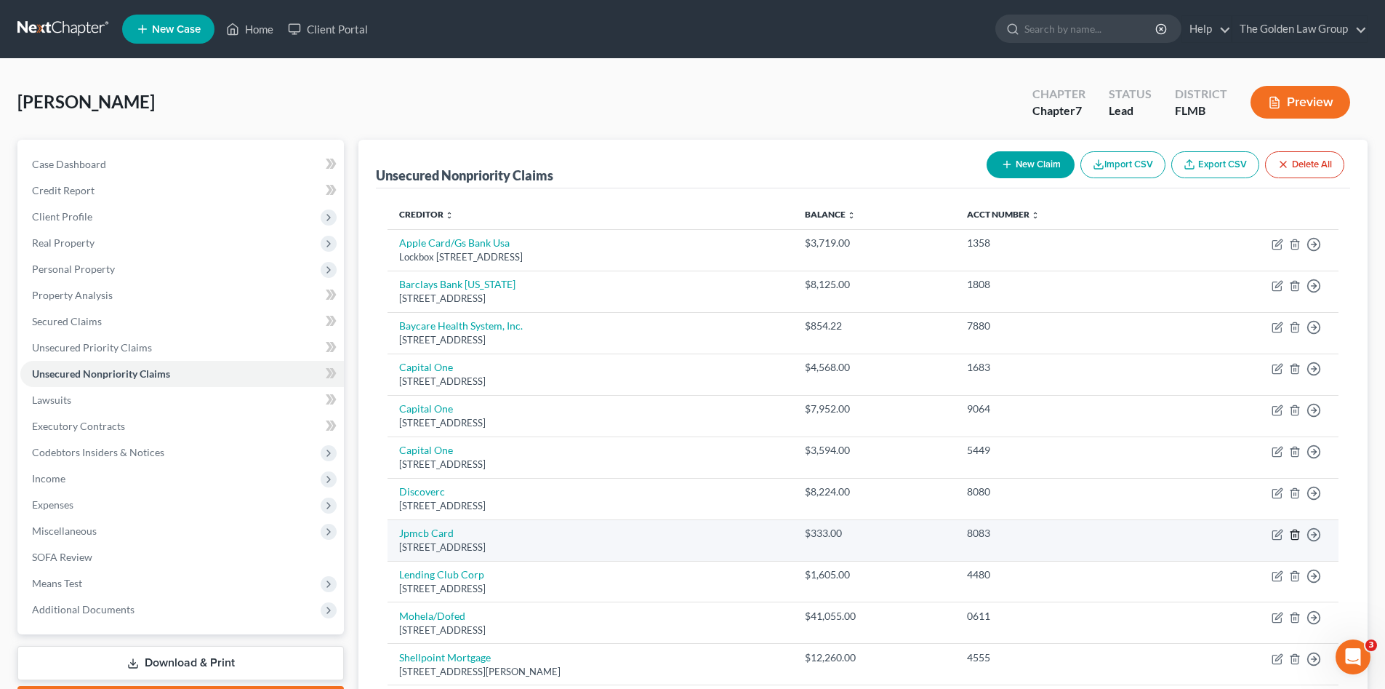
click at [1292, 534] on icon "button" at bounding box center [1295, 533] width 7 height 9
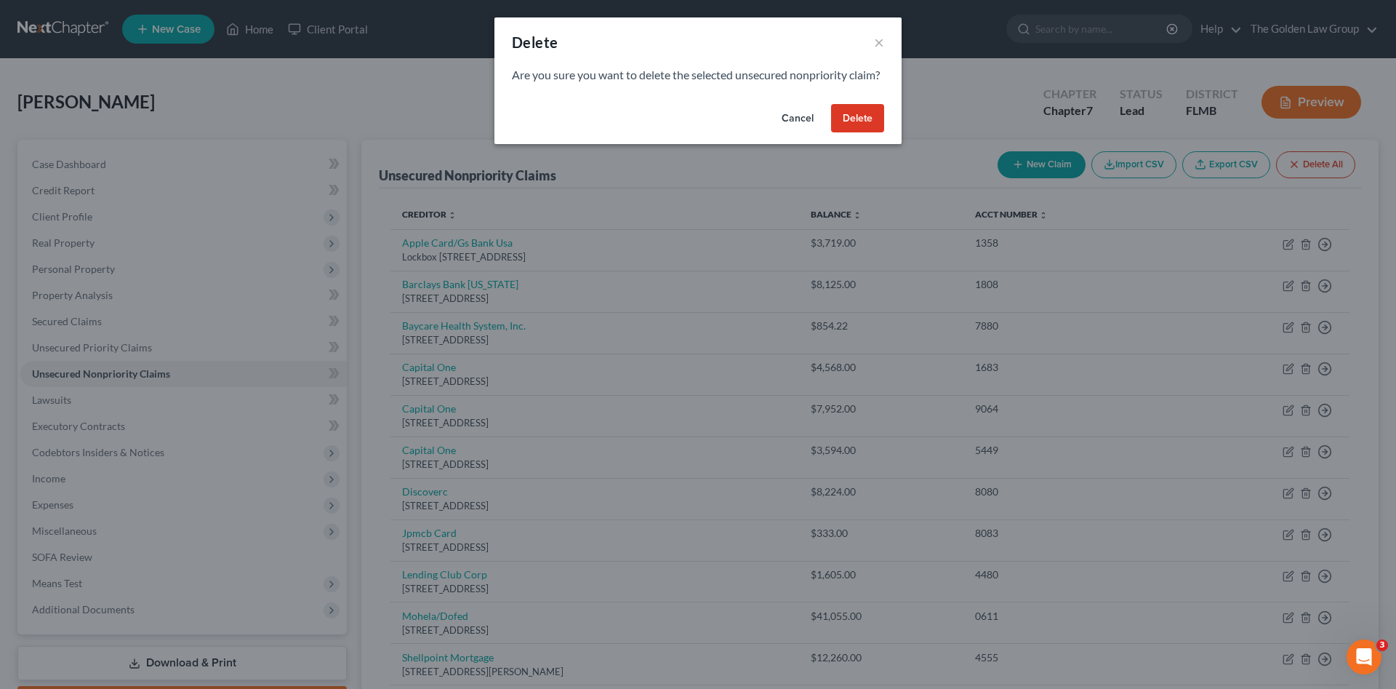
click at [852, 132] on button "Delete" at bounding box center [857, 118] width 53 height 29
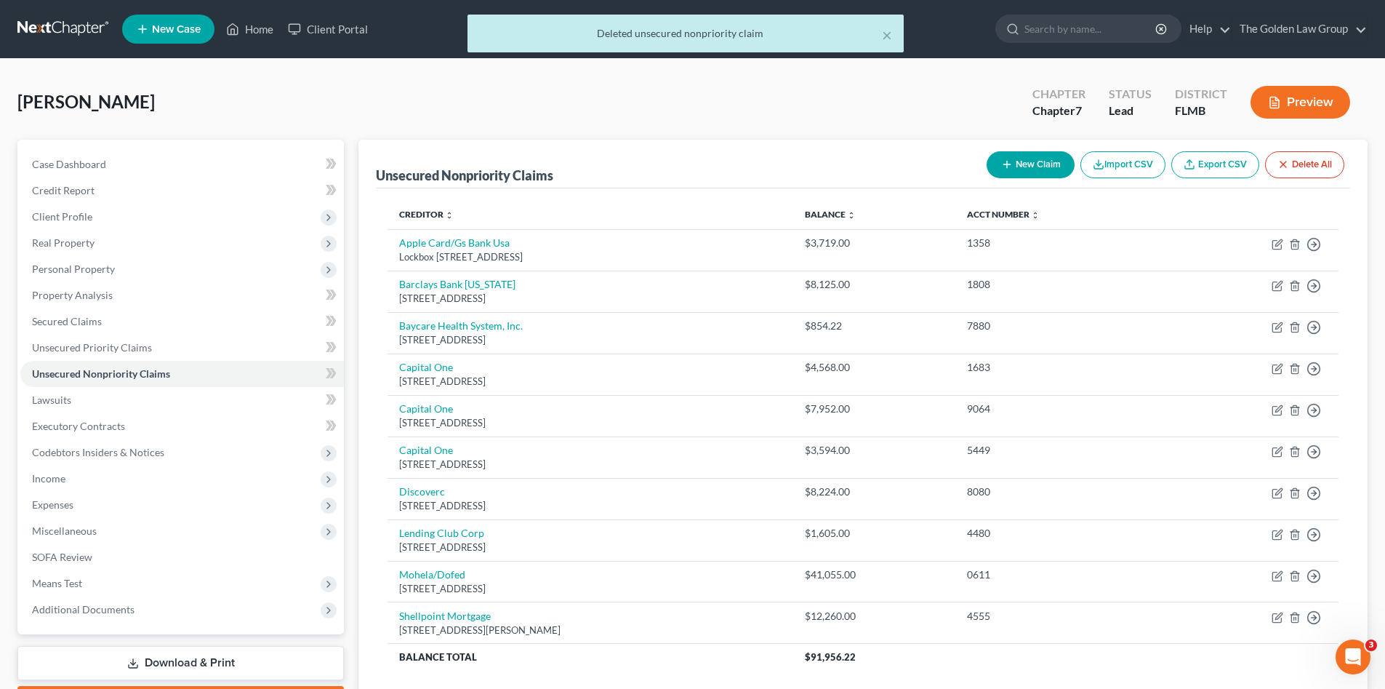
click at [535, 88] on div "Vollmer, Kristin Upgraded Chapter Chapter 7 Status Lead District FLMB Preview" at bounding box center [692, 107] width 1350 height 63
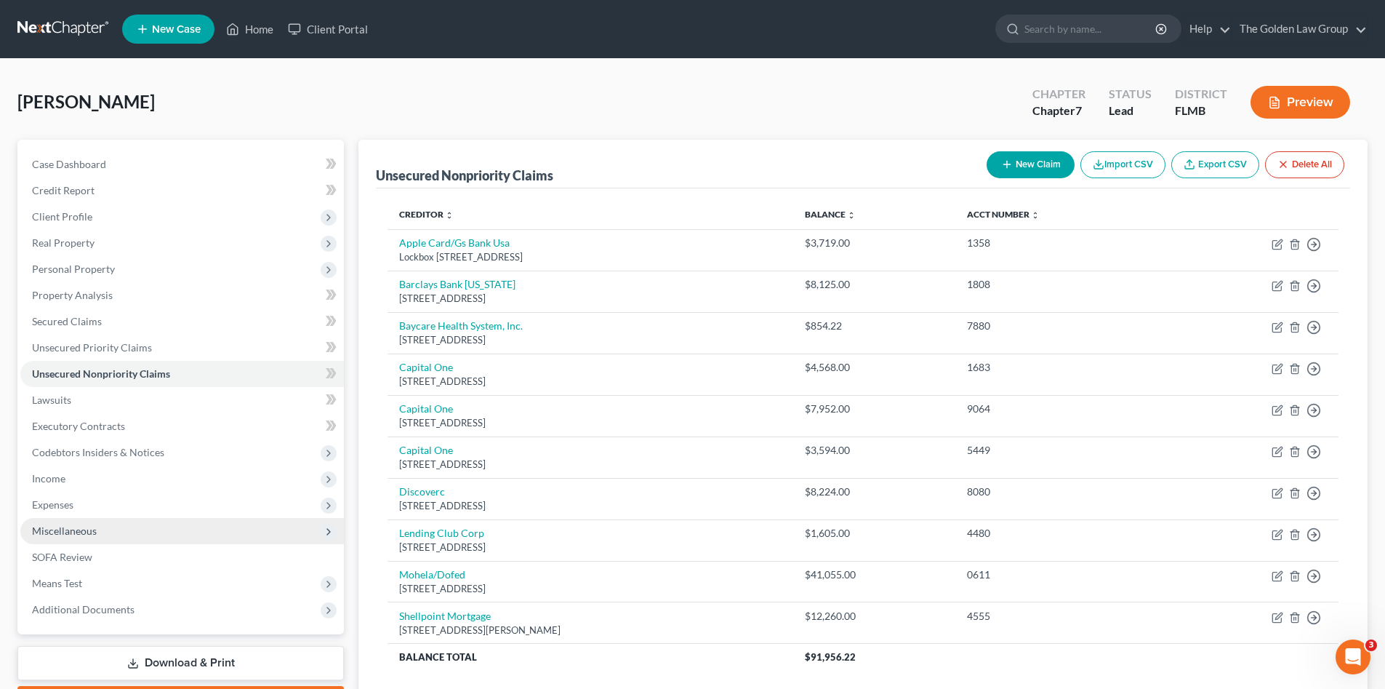
click at [108, 522] on span "Miscellaneous" at bounding box center [182, 531] width 324 height 26
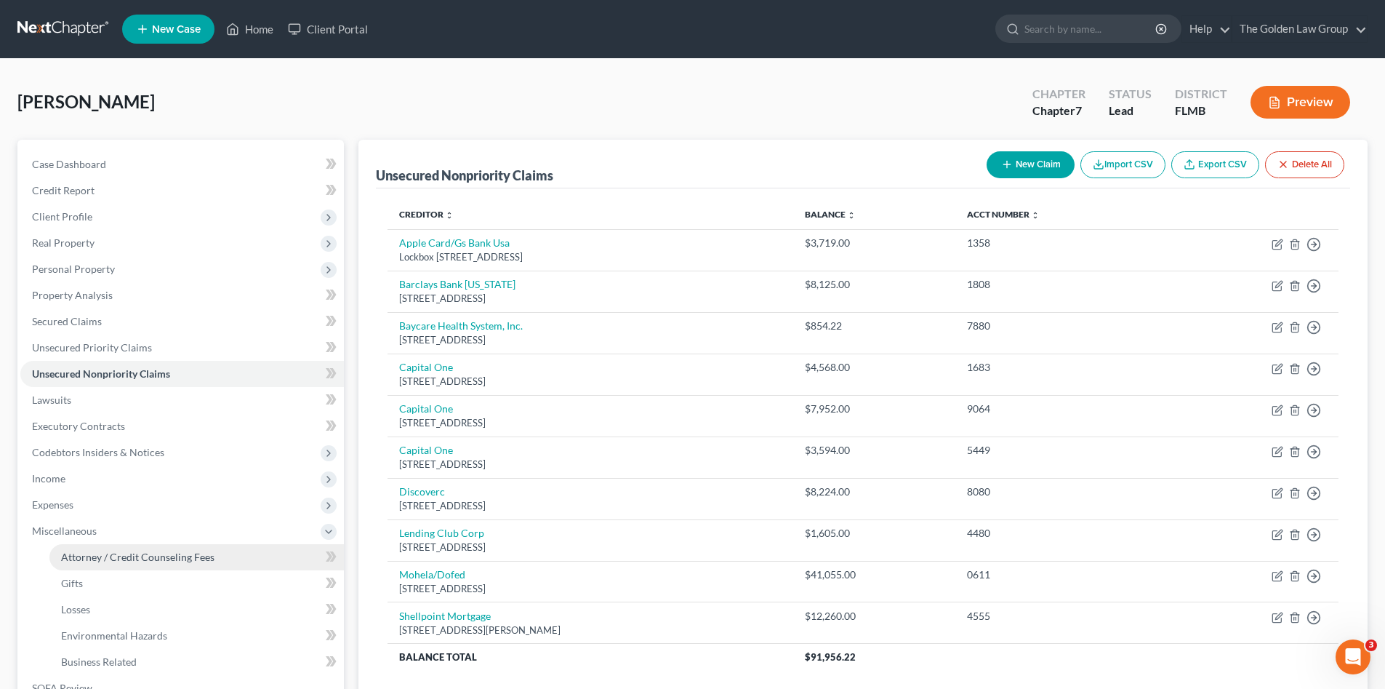
click at [157, 551] on span "Attorney / Credit Counseling Fees" at bounding box center [137, 557] width 153 height 12
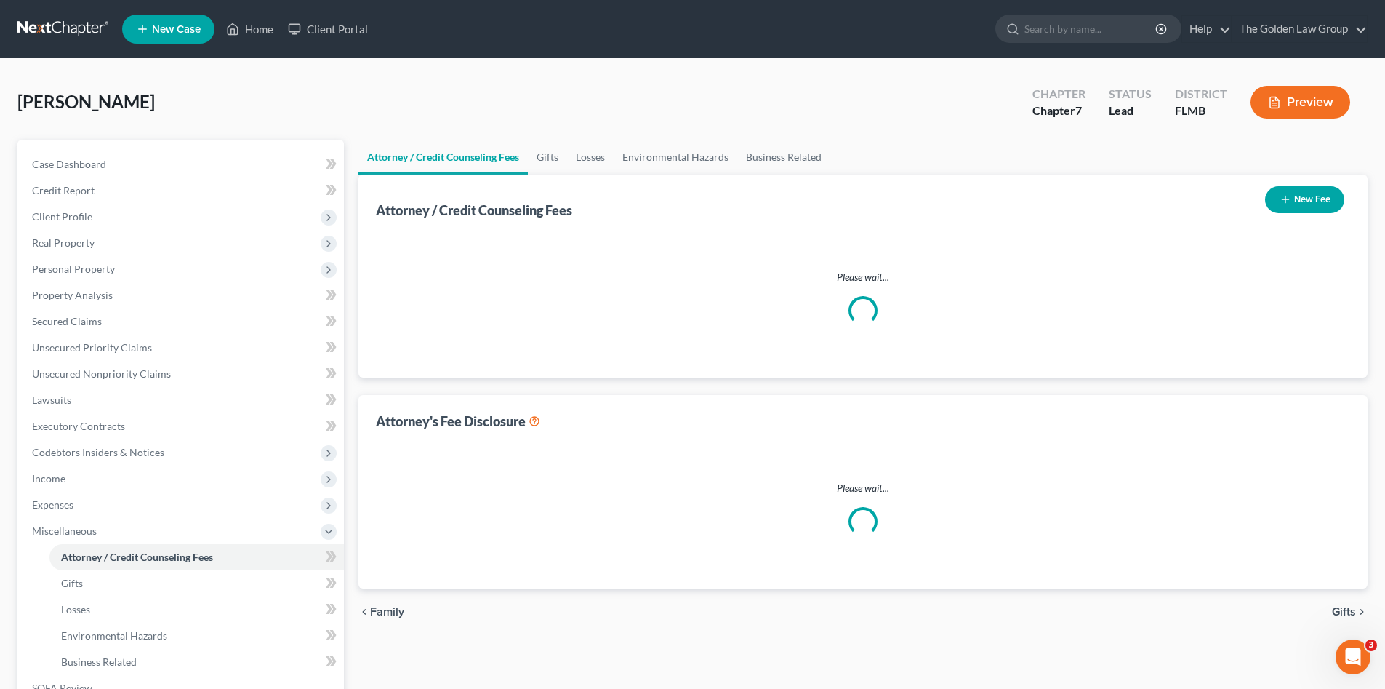
select select "2"
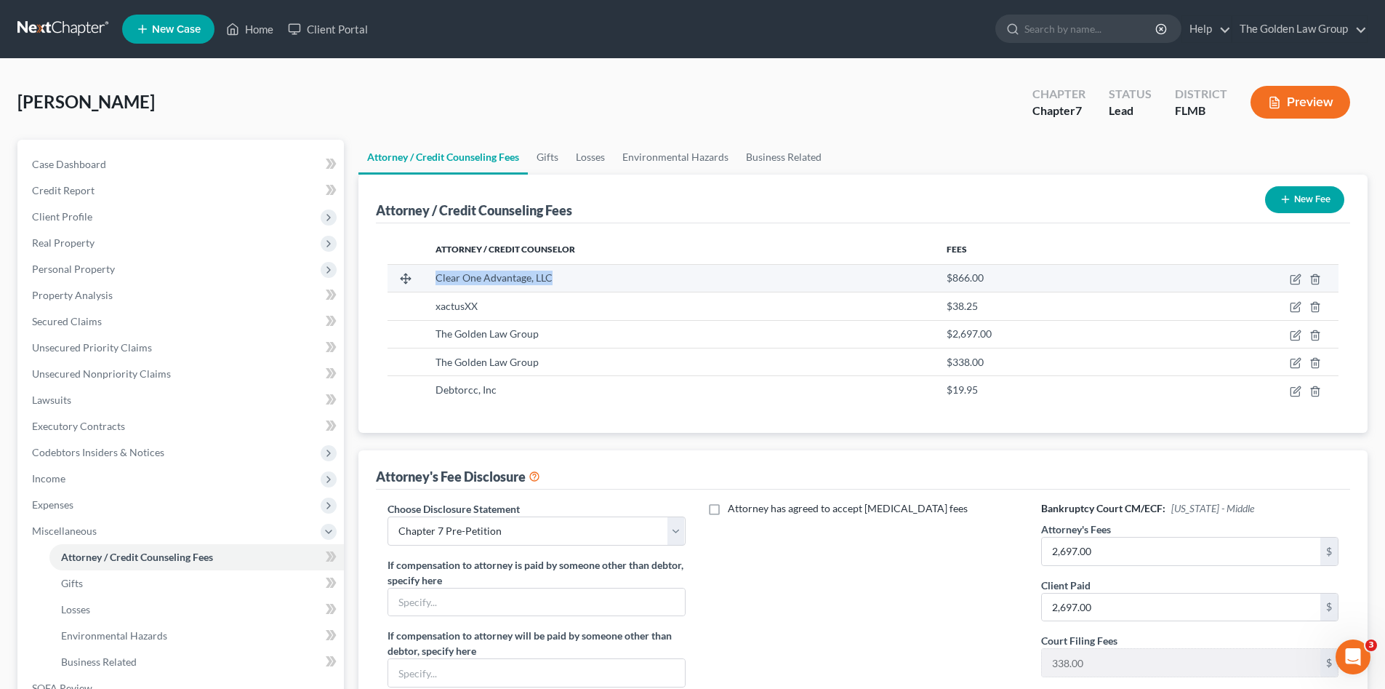
drag, startPoint x: 521, startPoint y: 279, endPoint x: 413, endPoint y: 289, distance: 108.1
click at [413, 289] on tr "Clear One Advantage, LLC $866.00" at bounding box center [863, 278] width 951 height 28
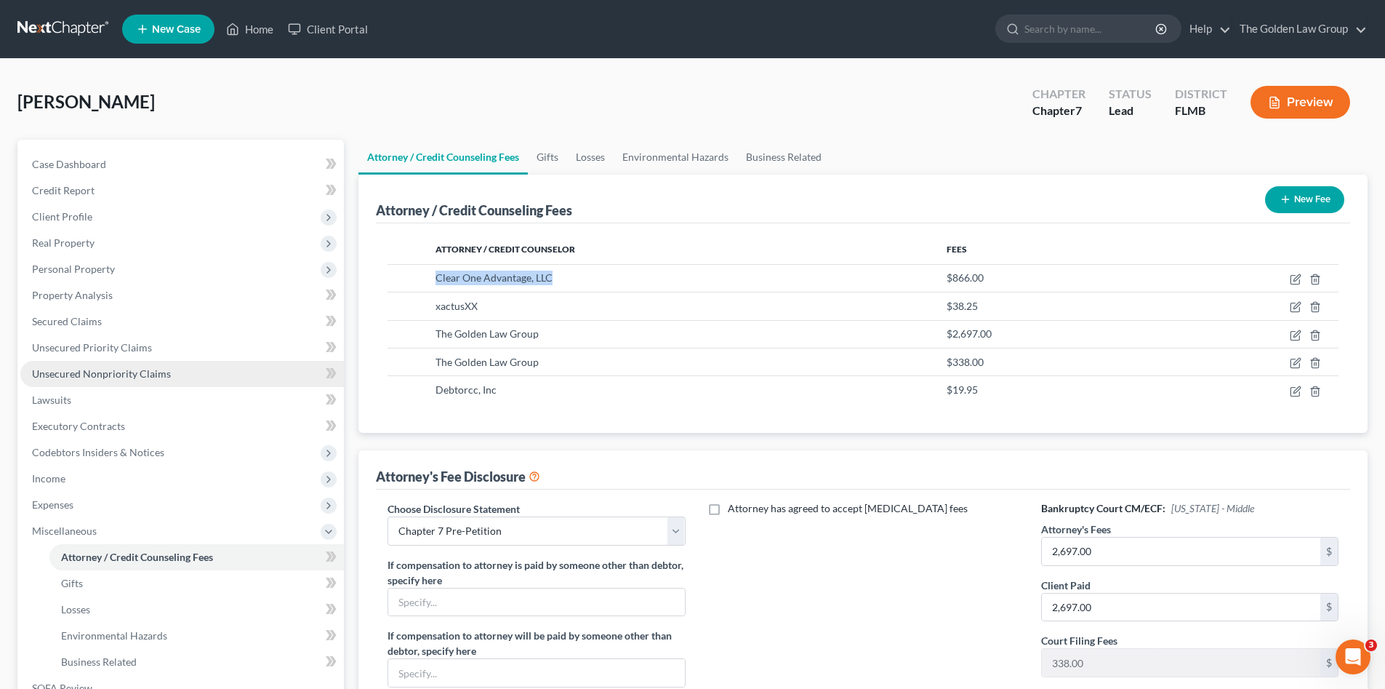
click at [131, 372] on span "Unsecured Nonpriority Claims" at bounding box center [101, 373] width 139 height 12
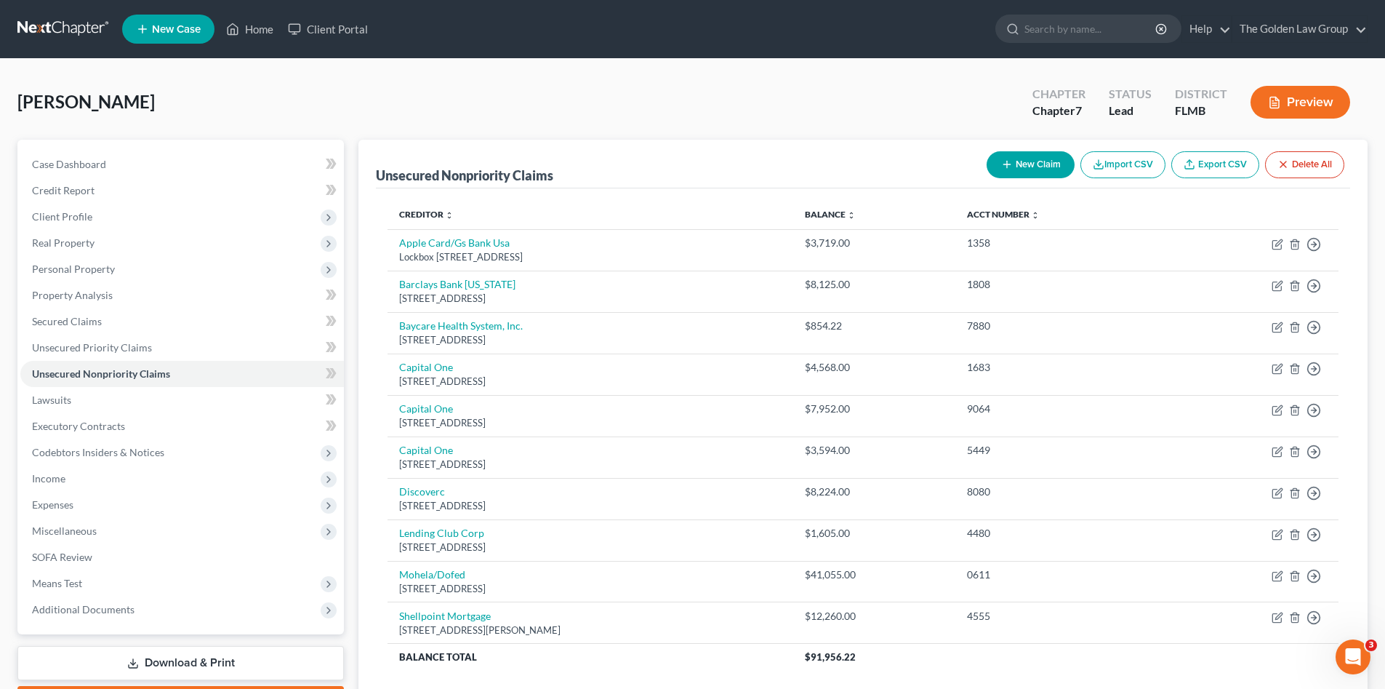
click at [1045, 167] on button "New Claim" at bounding box center [1031, 164] width 88 height 27
select select "0"
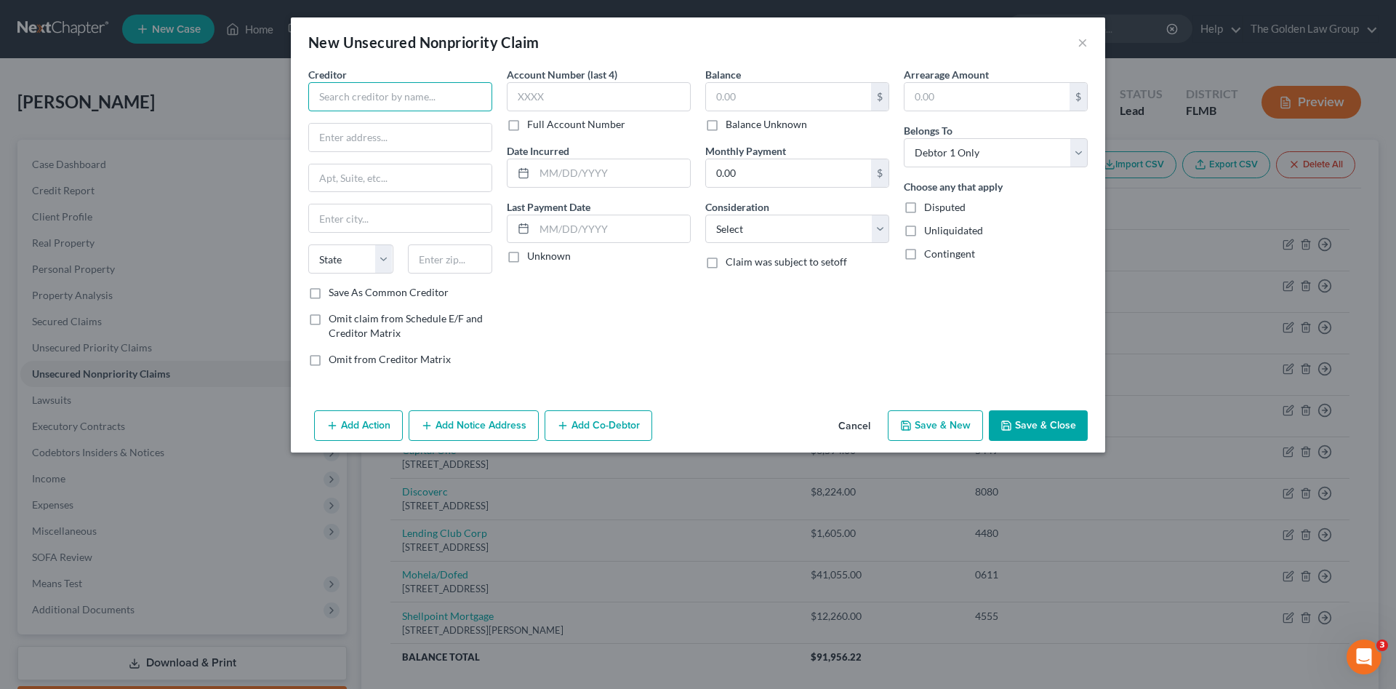
click at [399, 101] on input "text" at bounding box center [400, 96] width 184 height 29
paste input "Clear One Advantage, LLC"
type input "Clear One Advantage, LLC"
click at [572, 291] on div "Account Number (last 4) Full Account Number Date Incurred Last Payment Date Unk…" at bounding box center [599, 222] width 199 height 311
click at [780, 207] on div "Consideration Select Cable / Satellite Services Collection Agency Credit Card D…" at bounding box center [797, 221] width 184 height 44
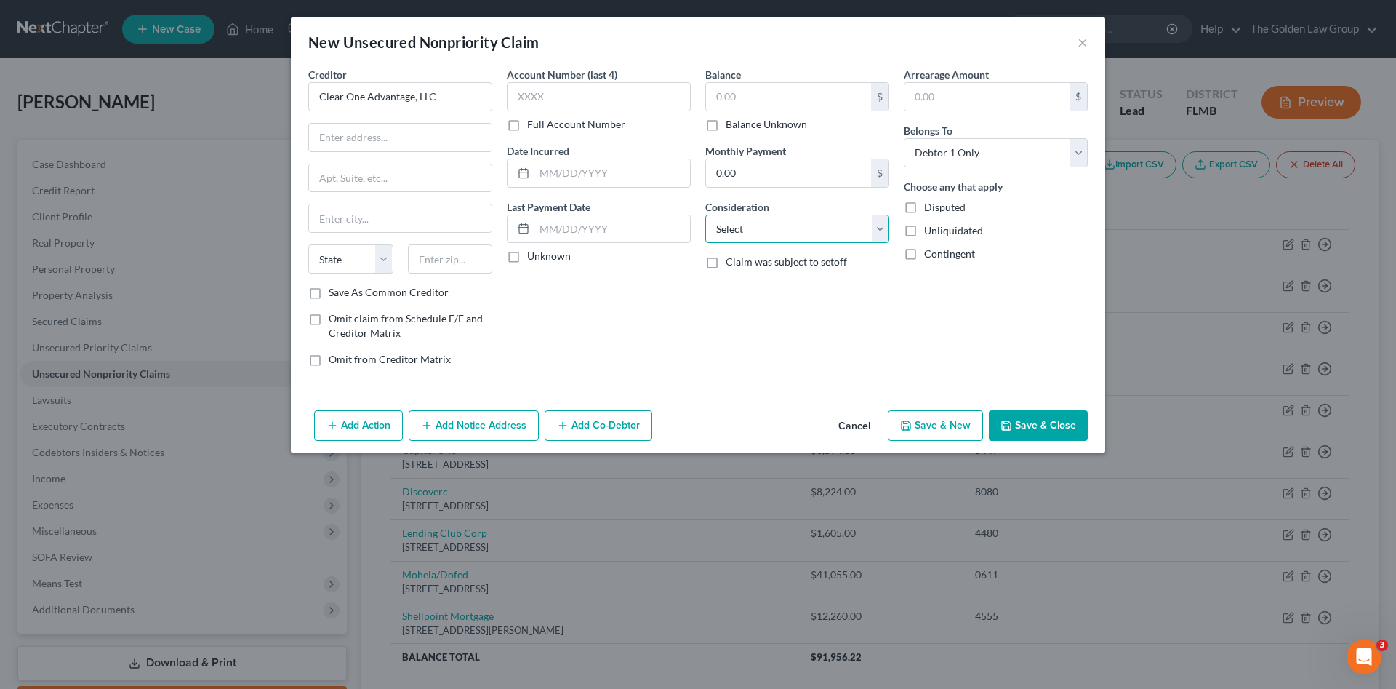
click at [784, 226] on select "Select Cable / Satellite Services Collection Agency Credit Card Debt Debt Couns…" at bounding box center [797, 229] width 184 height 29
select select "15"
click at [705, 215] on select "Select Cable / Satellite Services Collection Agency Credit Card Debt Debt Couns…" at bounding box center [797, 229] width 184 height 29
click at [1036, 414] on button "Save & Close" at bounding box center [1038, 425] width 99 height 31
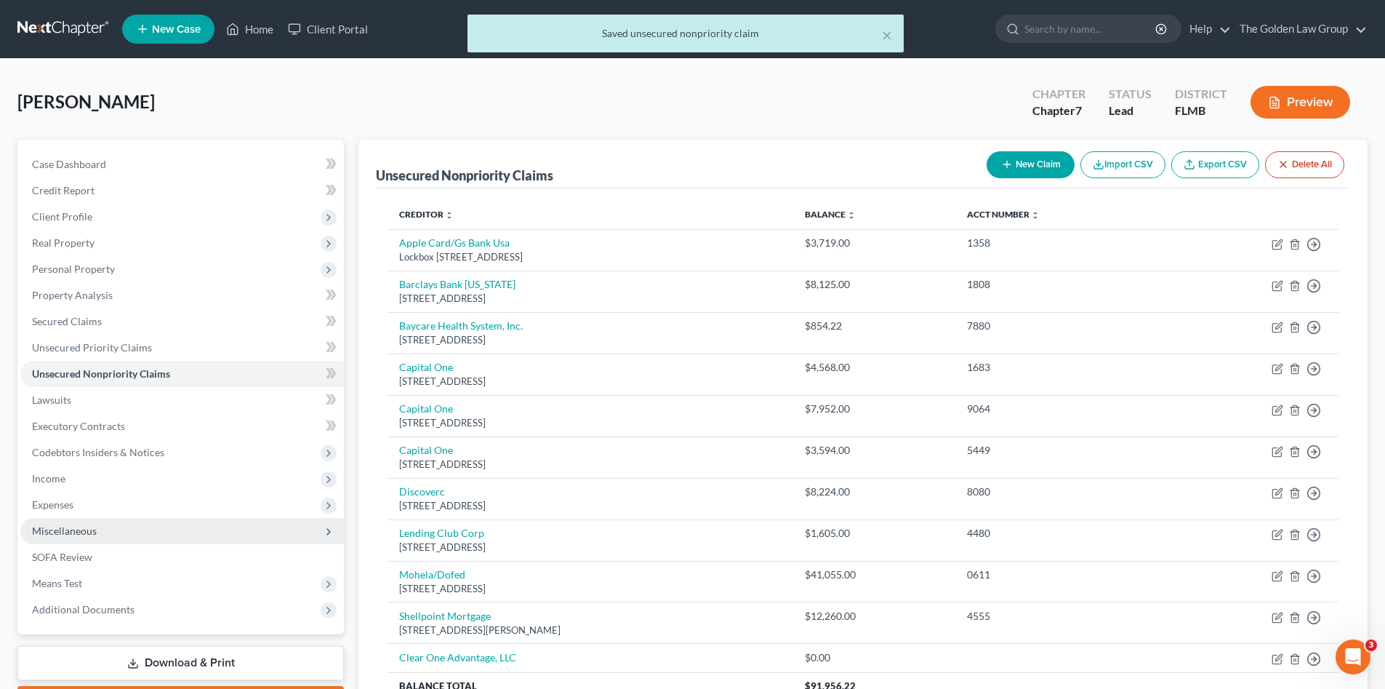
click at [97, 531] on span "Miscellaneous" at bounding box center [182, 531] width 324 height 26
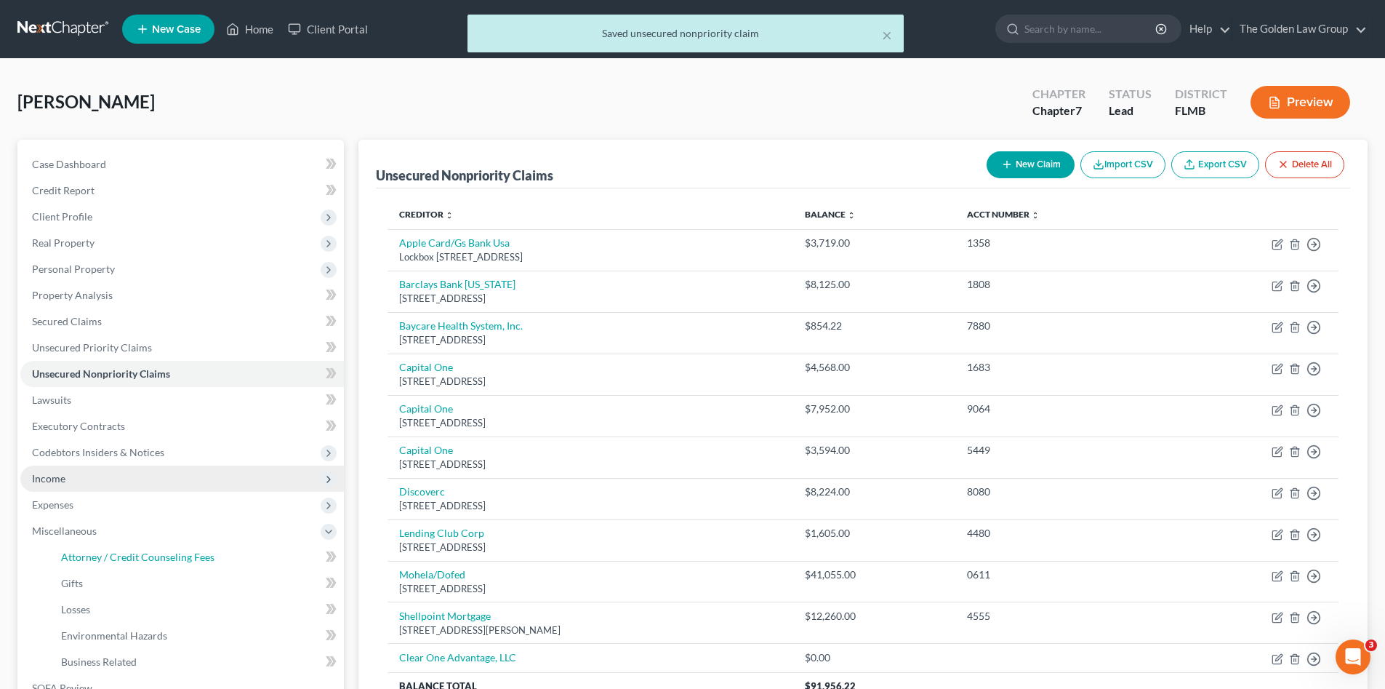
drag, startPoint x: 159, startPoint y: 556, endPoint x: 311, endPoint y: 484, distance: 168.5
click at [158, 556] on span "Attorney / Credit Counseling Fees" at bounding box center [137, 557] width 153 height 12
select select "2"
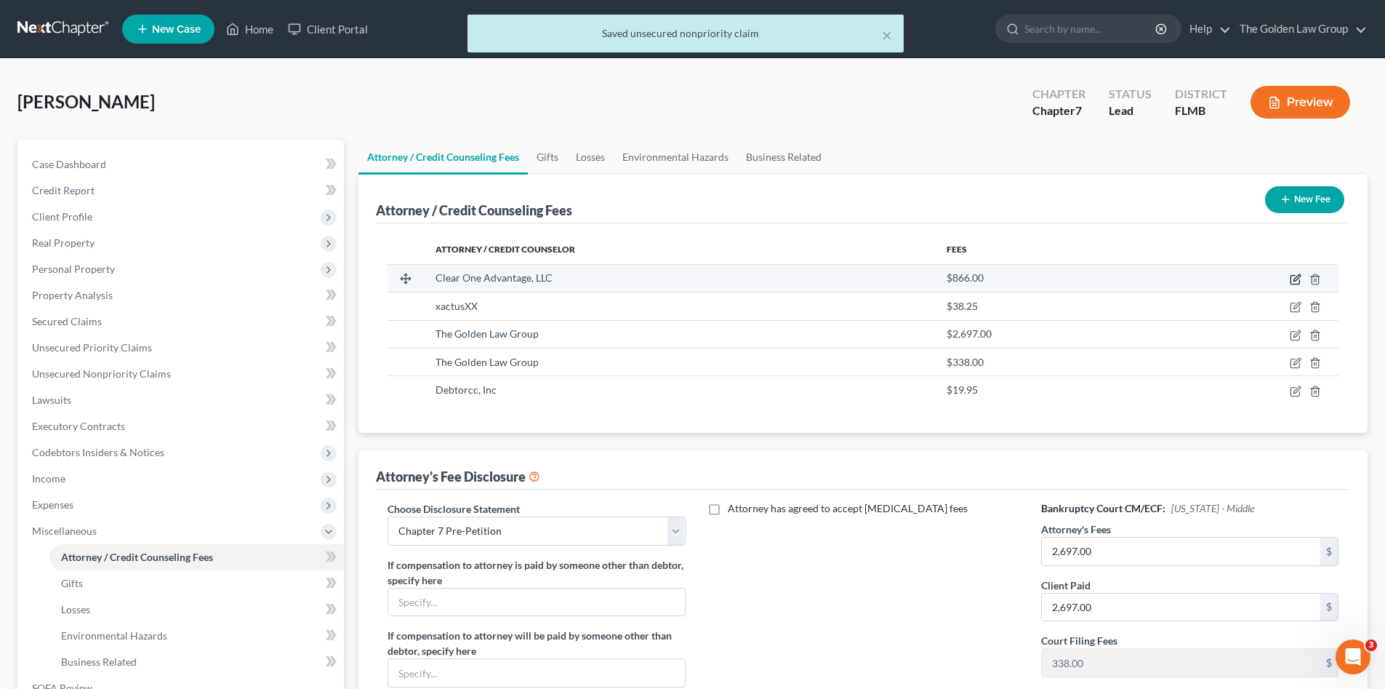
click at [1294, 280] on icon "button" at bounding box center [1297, 277] width 7 height 7
select select "21"
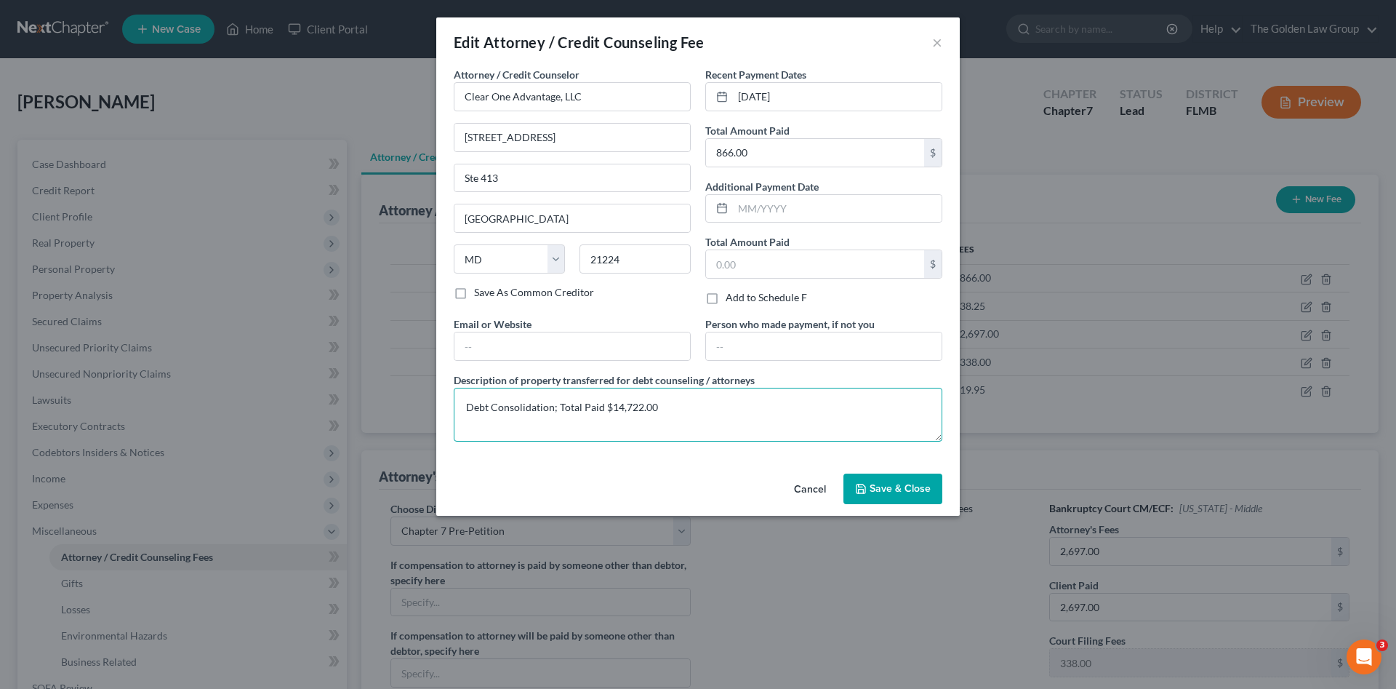
drag, startPoint x: 677, startPoint y: 406, endPoint x: 428, endPoint y: 407, distance: 248.7
click at [428, 407] on div "Edit Attorney / Credit Counseling Fee × Attorney / Credit Counselor * Clear One…" at bounding box center [698, 344] width 1396 height 689
click at [680, 413] on textarea "Debt Consolidation; Total Paid $14,722.00" at bounding box center [698, 415] width 489 height 54
drag, startPoint x: 670, startPoint y: 404, endPoint x: 607, endPoint y: 411, distance: 63.6
click at [607, 411] on textarea "Debt Consolidation; Total Paid $14,722.00" at bounding box center [698, 415] width 489 height 54
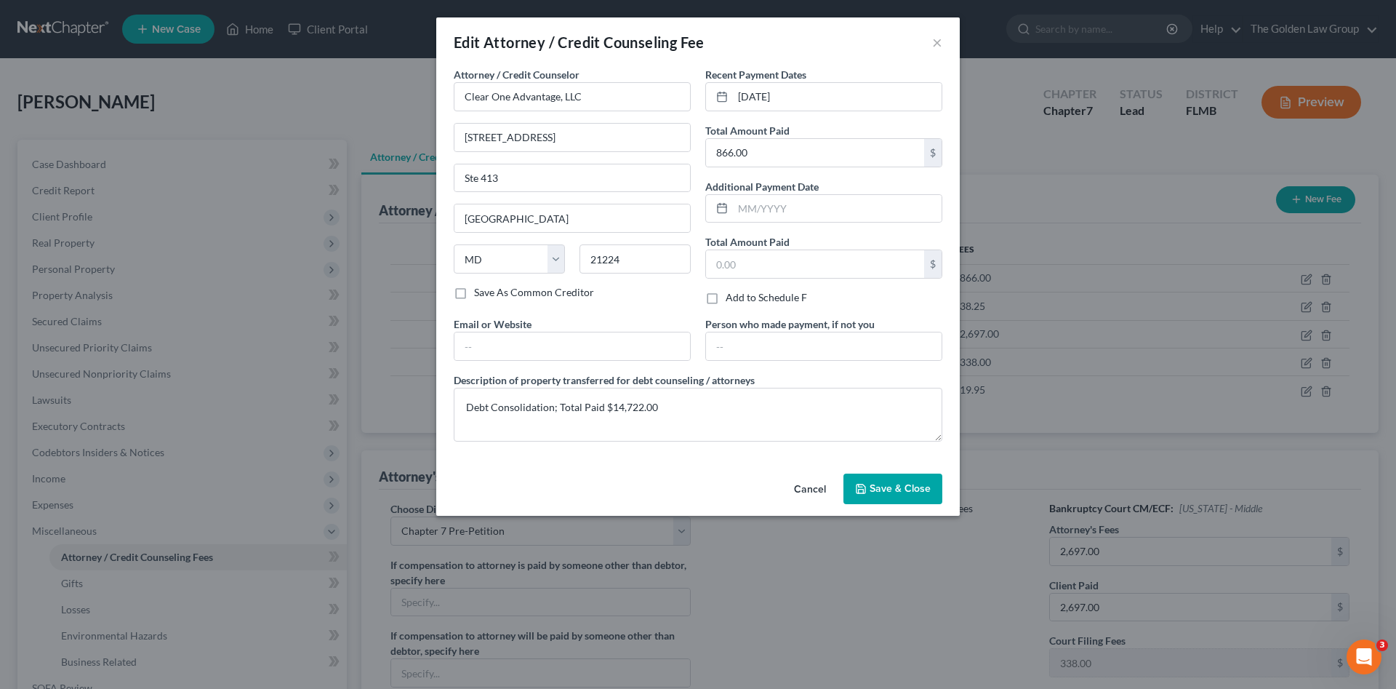
click at [893, 487] on span "Save & Close" at bounding box center [900, 488] width 61 height 12
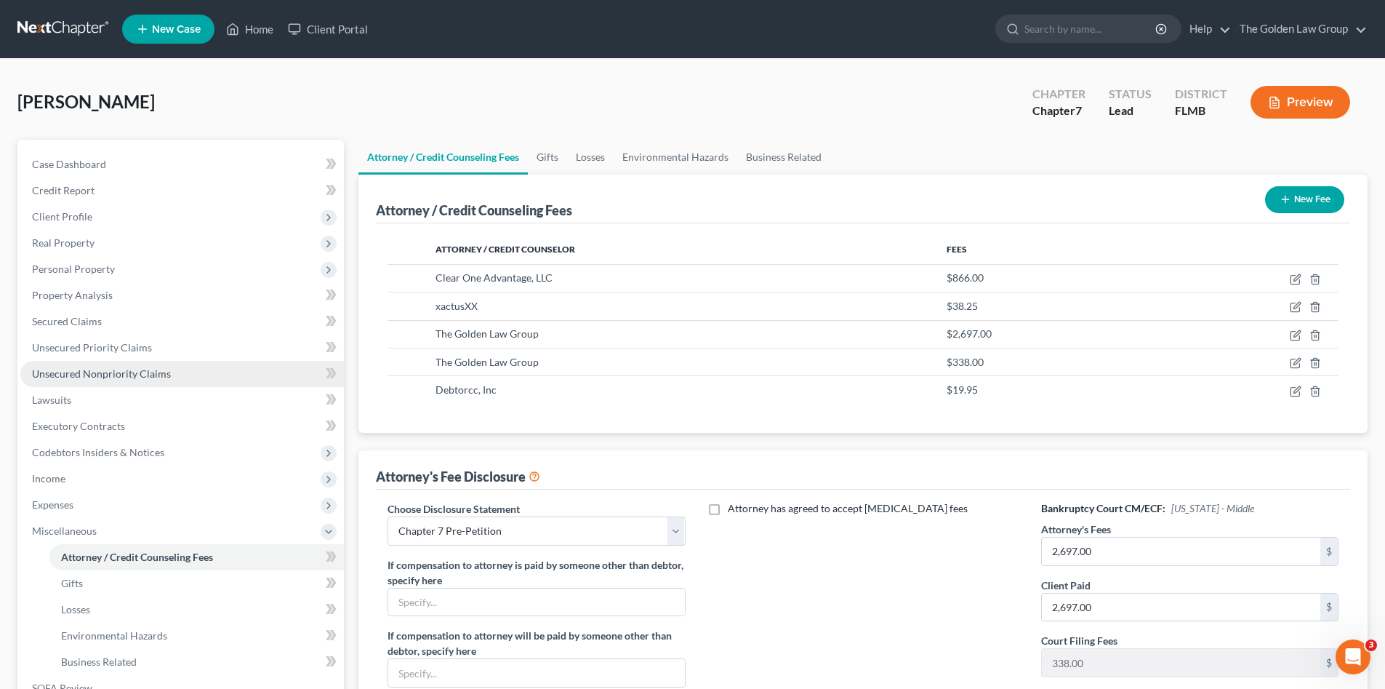
drag, startPoint x: 104, startPoint y: 372, endPoint x: 118, endPoint y: 374, distance: 13.9
click at [104, 372] on span "Unsecured Nonpriority Claims" at bounding box center [101, 373] width 139 height 12
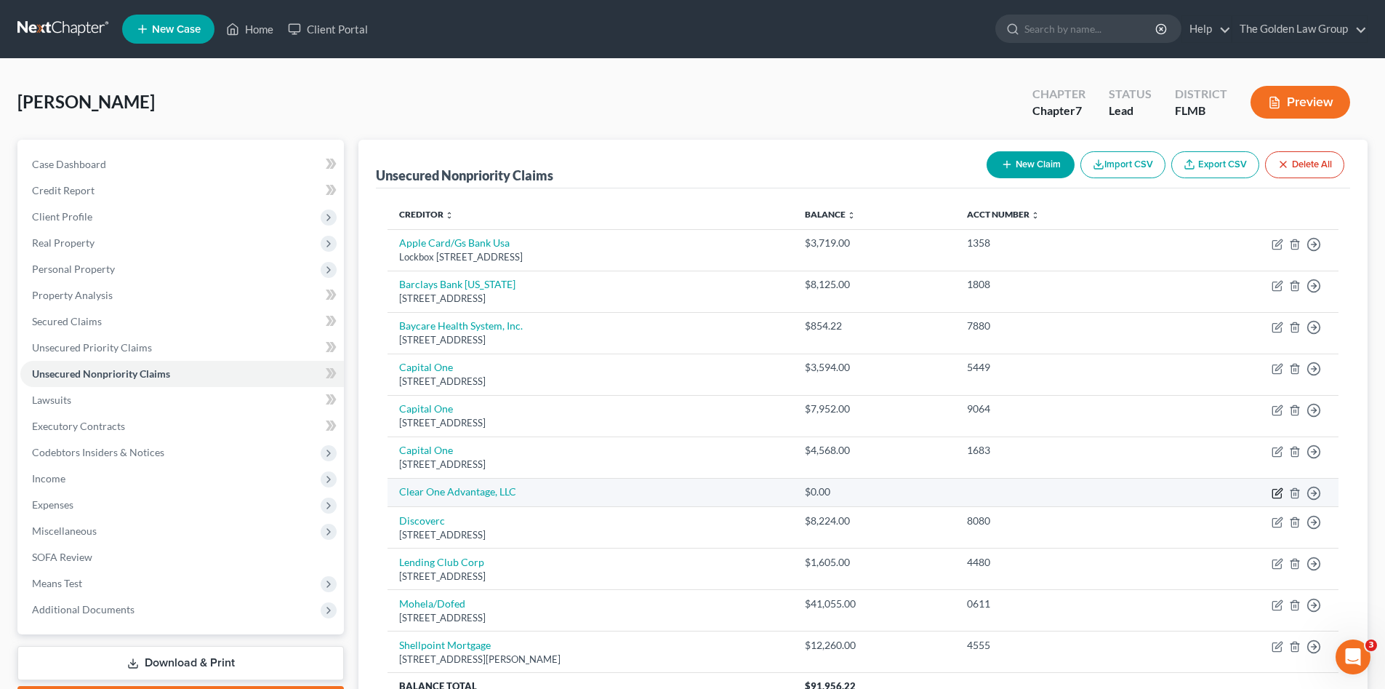
click at [1280, 493] on icon "button" at bounding box center [1278, 493] width 12 height 12
select select "15"
select select "0"
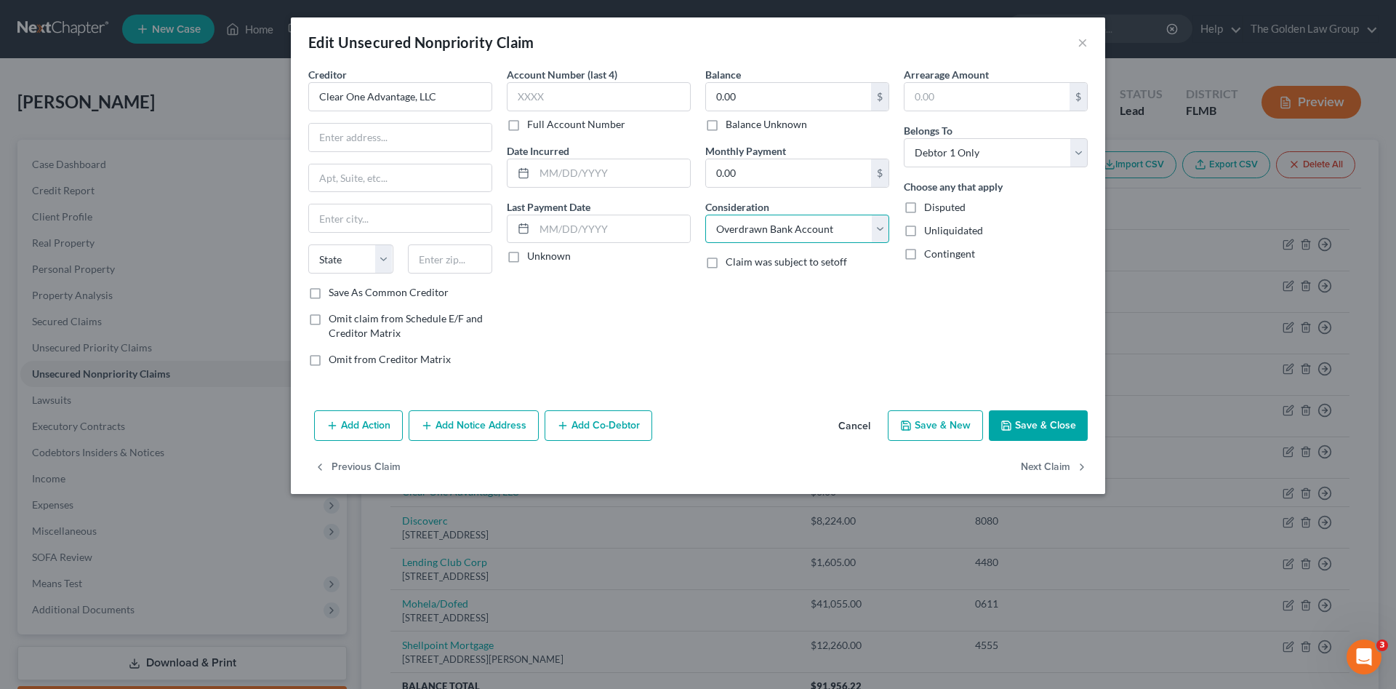
click at [789, 233] on select "Select Cable / Satellite Services Collection Agency Credit Card Debt Debt Couns…" at bounding box center [797, 229] width 184 height 29
select select "16"
click at [705, 215] on select "Select Cable / Satellite Services Collection Agency Credit Card Debt Debt Couns…" at bounding box center [797, 229] width 184 height 29
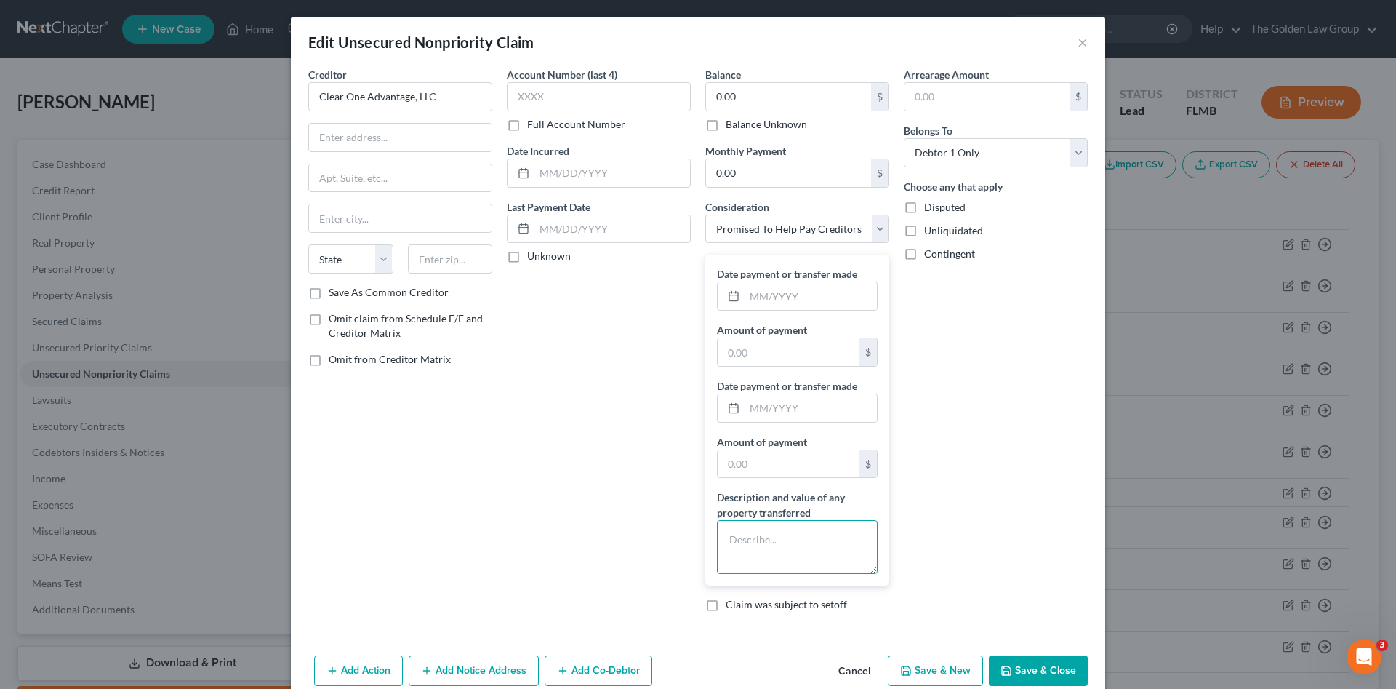
click at [804, 537] on textarea at bounding box center [797, 547] width 161 height 54
paste textarea "14,722.00"
drag, startPoint x: 783, startPoint y: 535, endPoint x: 710, endPoint y: 535, distance: 72.7
click at [686, 542] on div "Creditor * Clear One Advantage, LLC State AL AK AR AZ CA CO CT DE DC FL GA GU H…" at bounding box center [698, 345] width 794 height 556
type textarea "$8660.00"
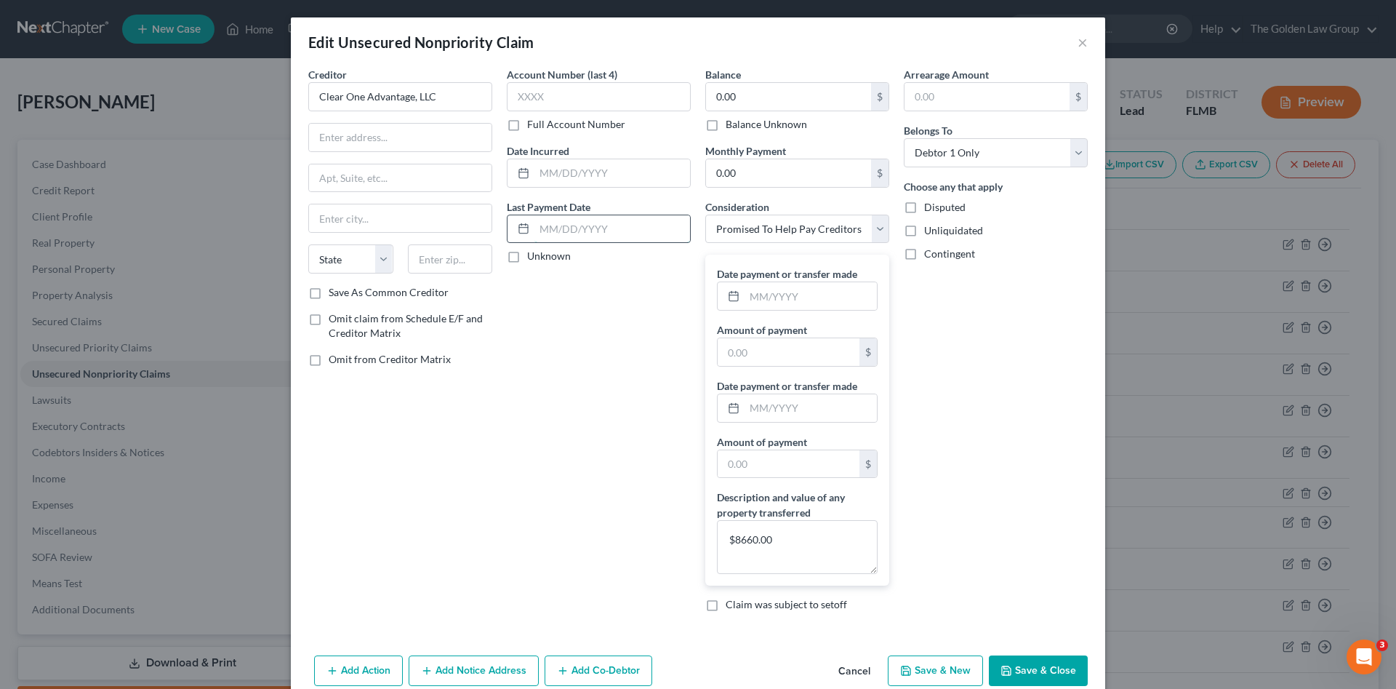
drag, startPoint x: 627, startPoint y: 232, endPoint x: 668, endPoint y: 232, distance: 40.7
click at [628, 232] on input "text" at bounding box center [613, 229] width 156 height 28
type input "07/01/2025"
click at [429, 468] on div "Creditor * Clear One Advantage, LLC State AL AK AR AZ CA CO CT DE DC FL GA GU H…" at bounding box center [400, 345] width 199 height 556
click at [1028, 675] on button "Save & Close" at bounding box center [1038, 670] width 99 height 31
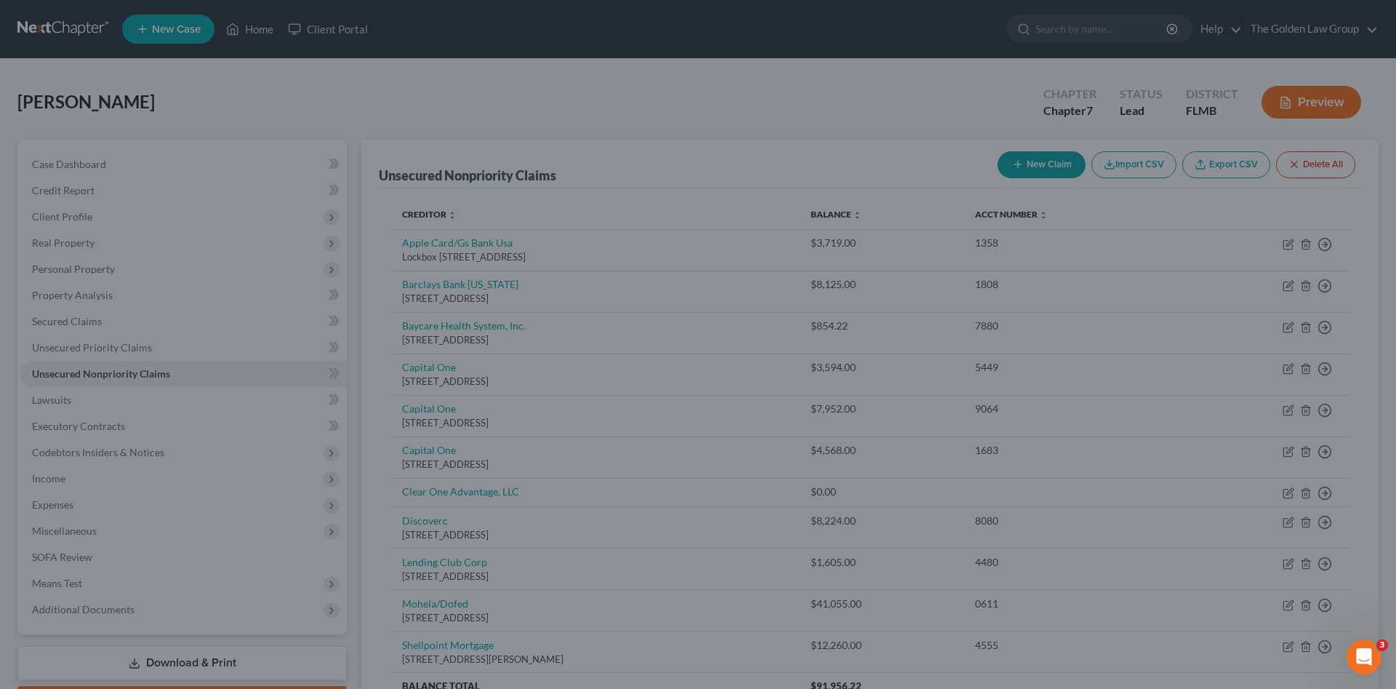
type input "0"
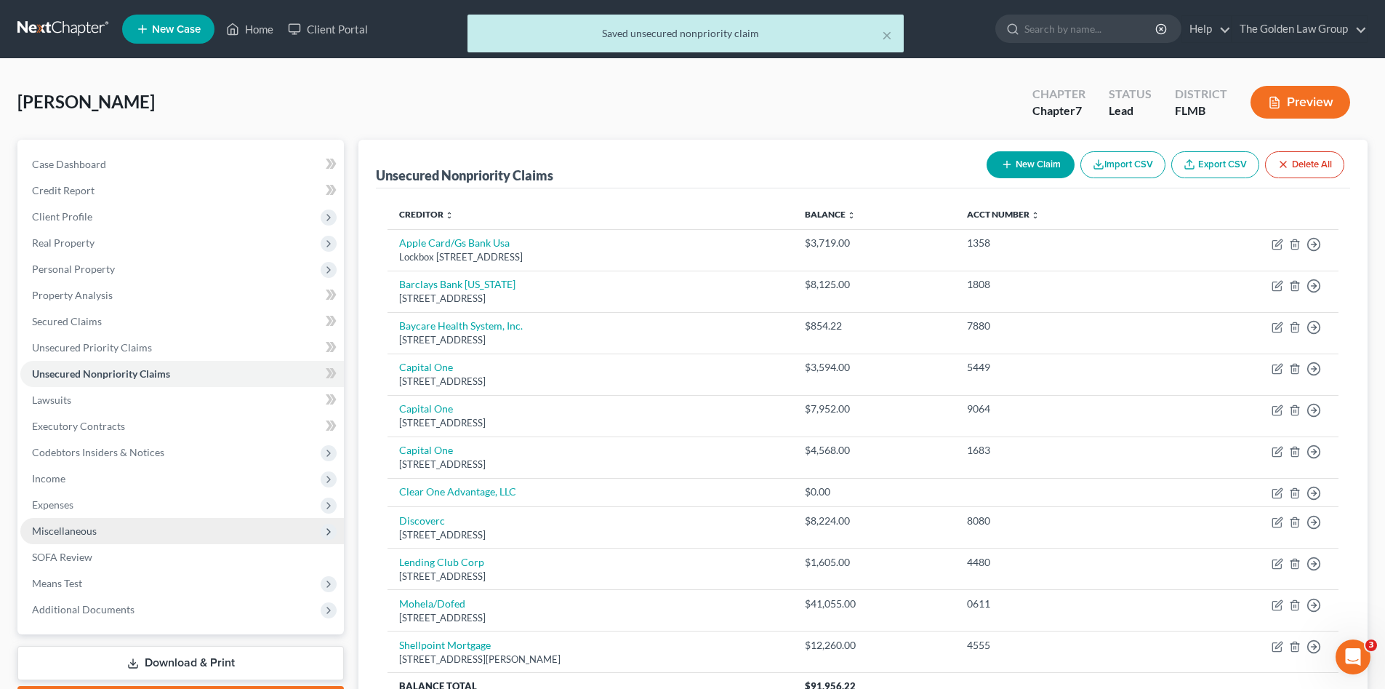
click at [92, 529] on span "Miscellaneous" at bounding box center [64, 530] width 65 height 12
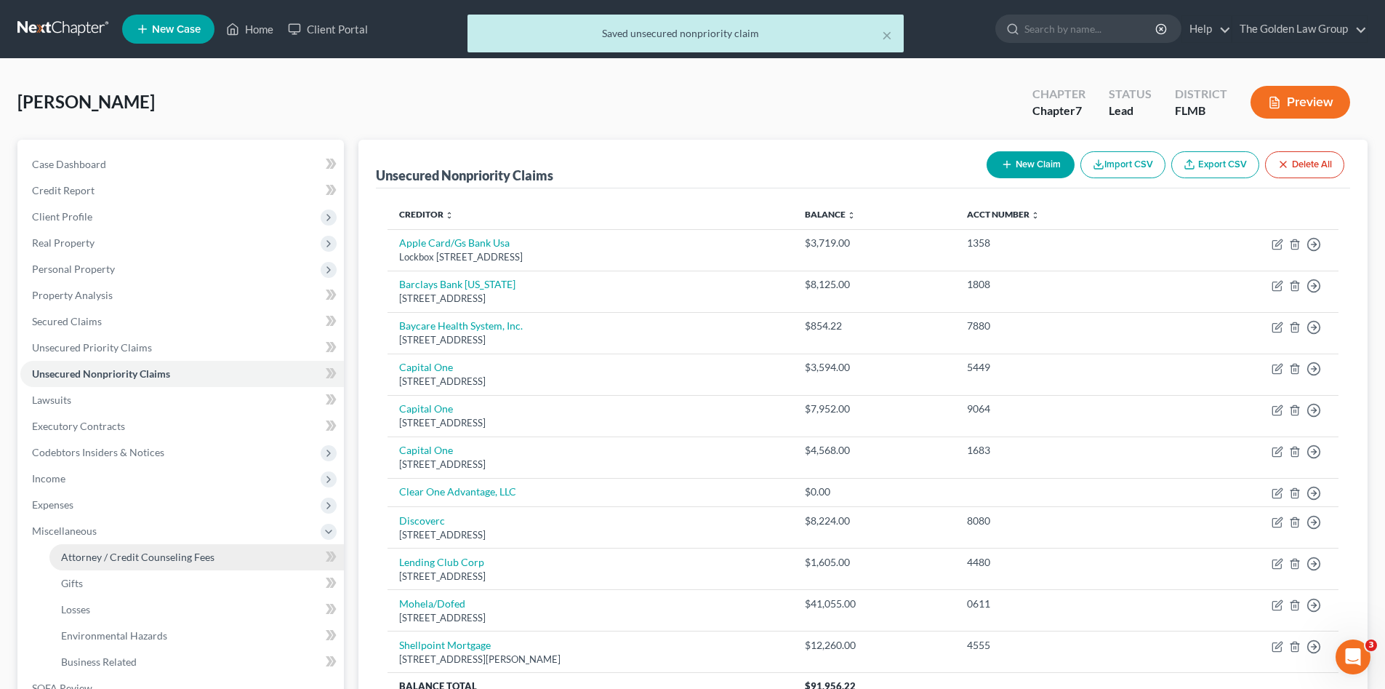
drag, startPoint x: 124, startPoint y: 560, endPoint x: 252, endPoint y: 505, distance: 138.5
click at [124, 560] on span "Attorney / Credit Counseling Fees" at bounding box center [137, 557] width 153 height 12
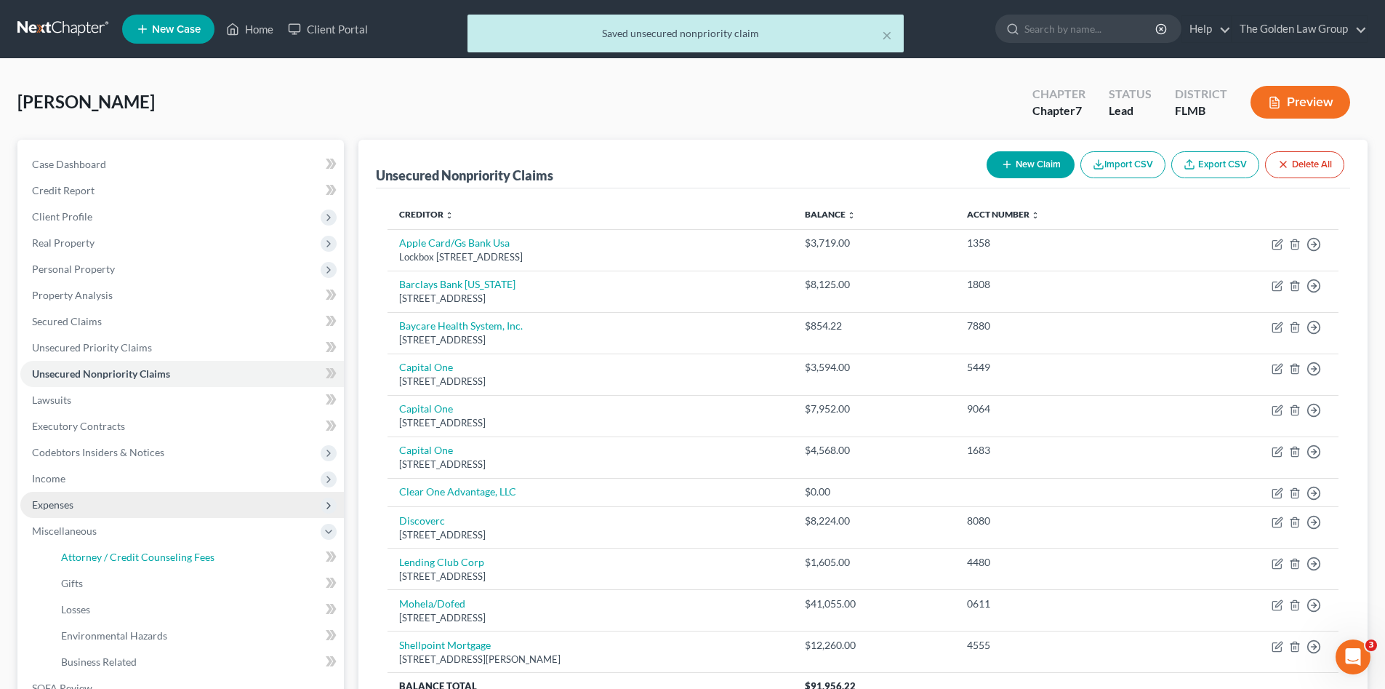
select select "2"
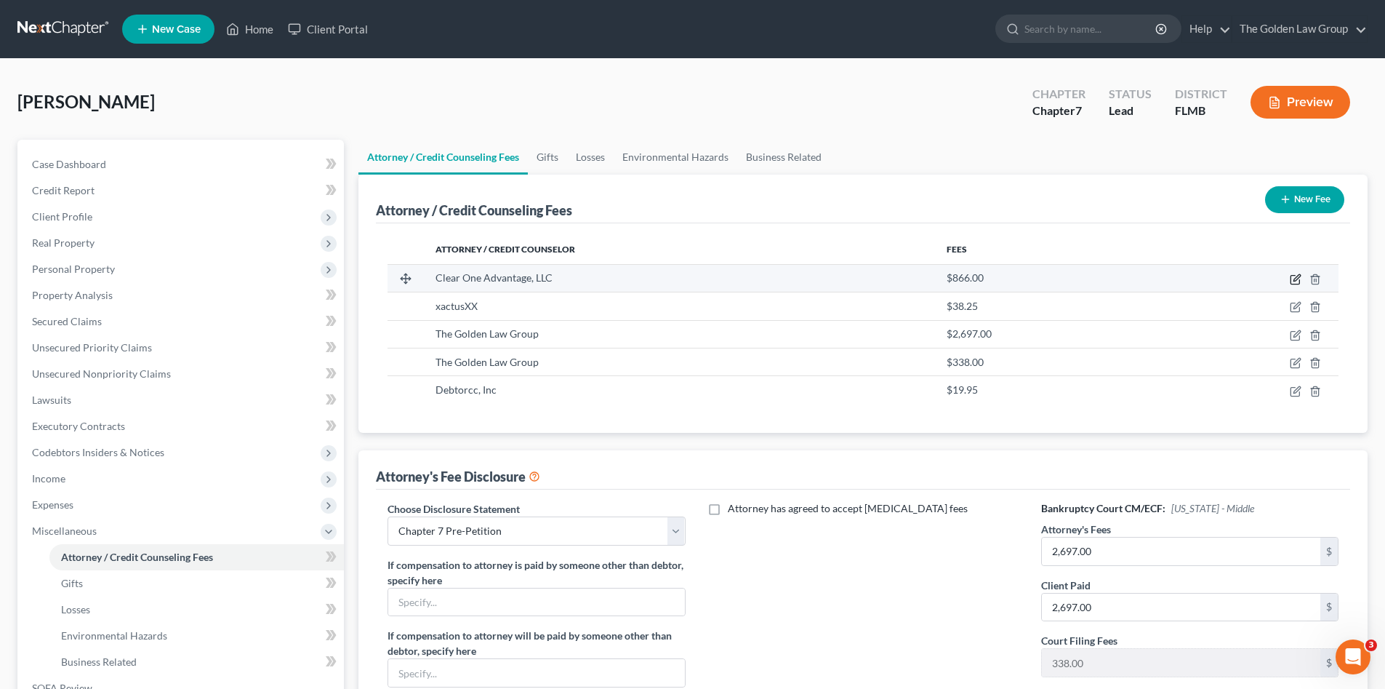
click at [1294, 282] on icon "button" at bounding box center [1296, 279] width 12 height 12
select select "21"
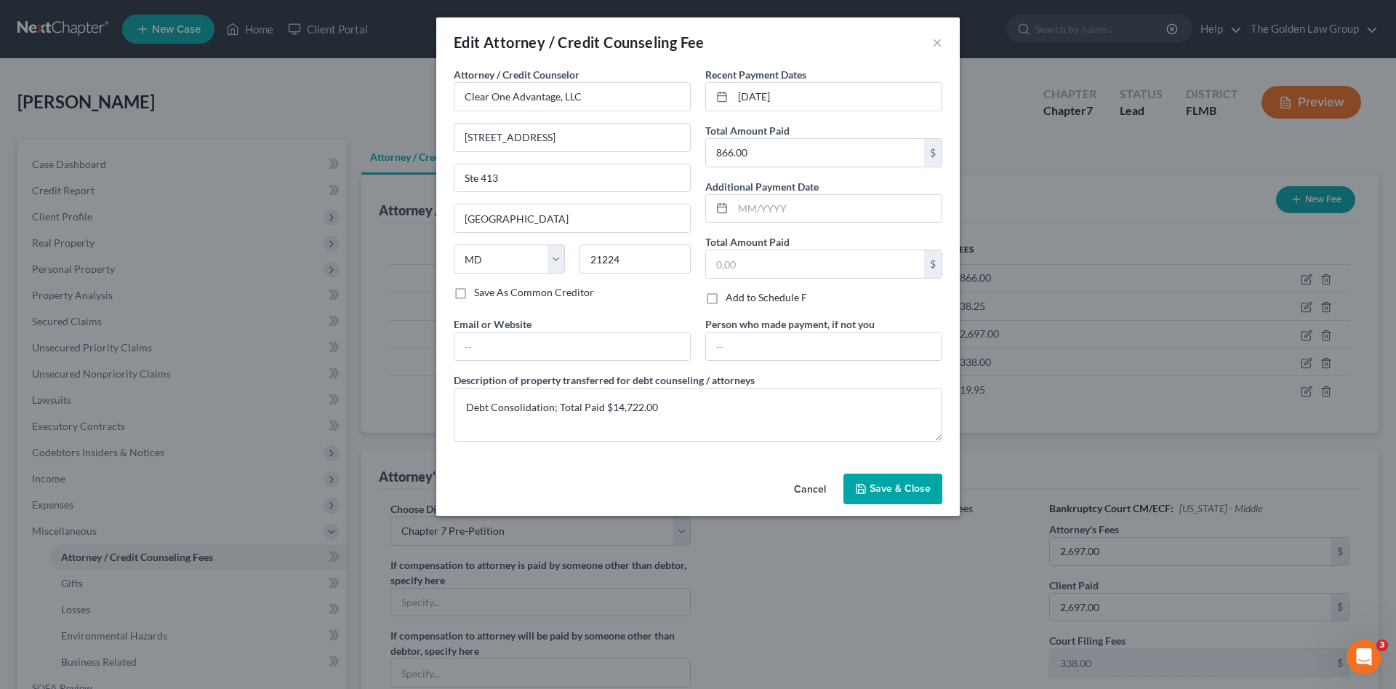
click at [540, 295] on label "Save As Common Creditor" at bounding box center [534, 292] width 120 height 15
click at [489, 295] on input "Save As Common Creditor" at bounding box center [484, 289] width 9 height 9
checkbox input "true"
click at [876, 483] on span "Save & Close" at bounding box center [900, 488] width 61 height 12
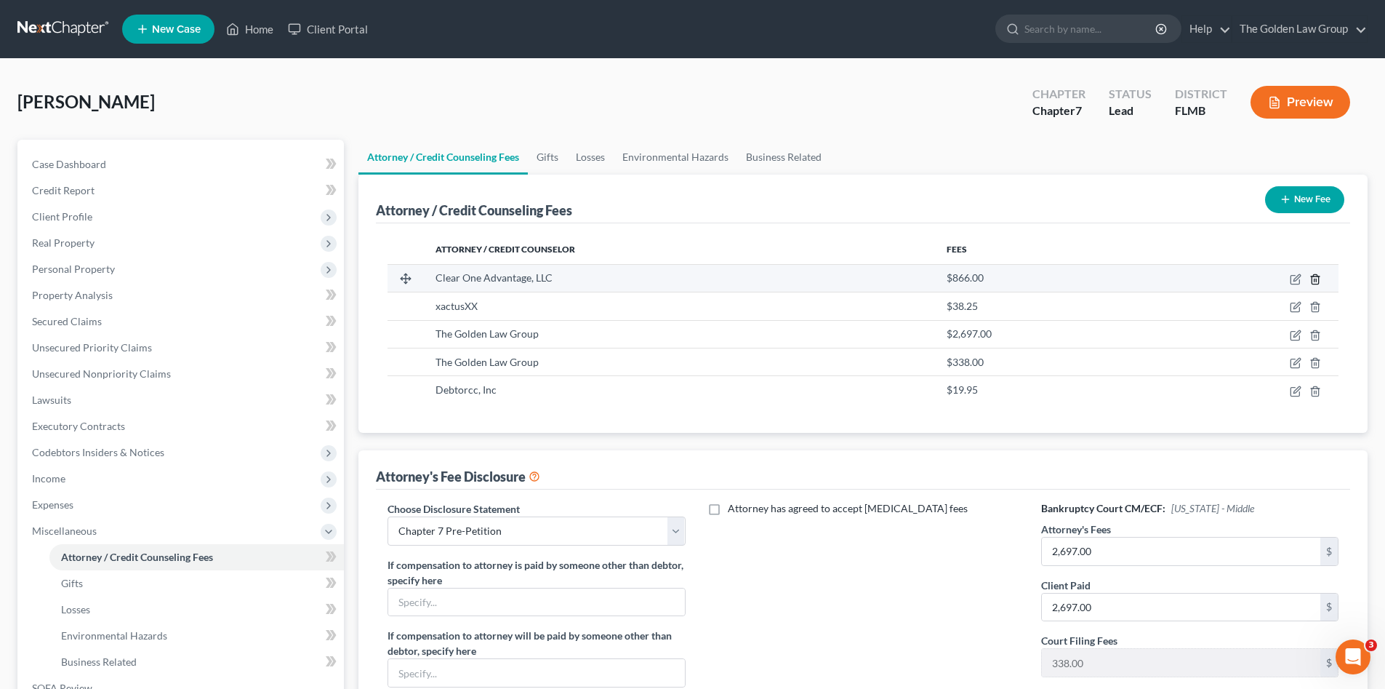
click at [1313, 278] on icon "button" at bounding box center [1315, 278] width 7 height 9
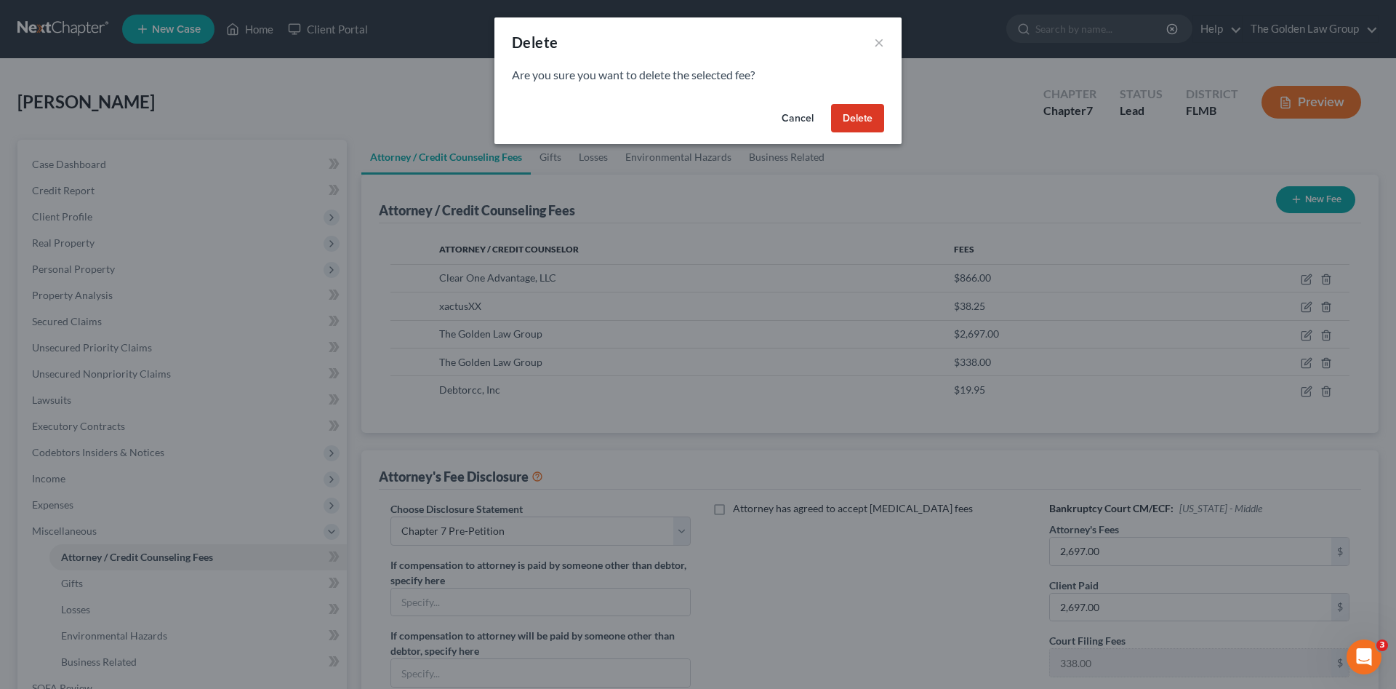
click at [846, 106] on button "Delete" at bounding box center [857, 118] width 53 height 29
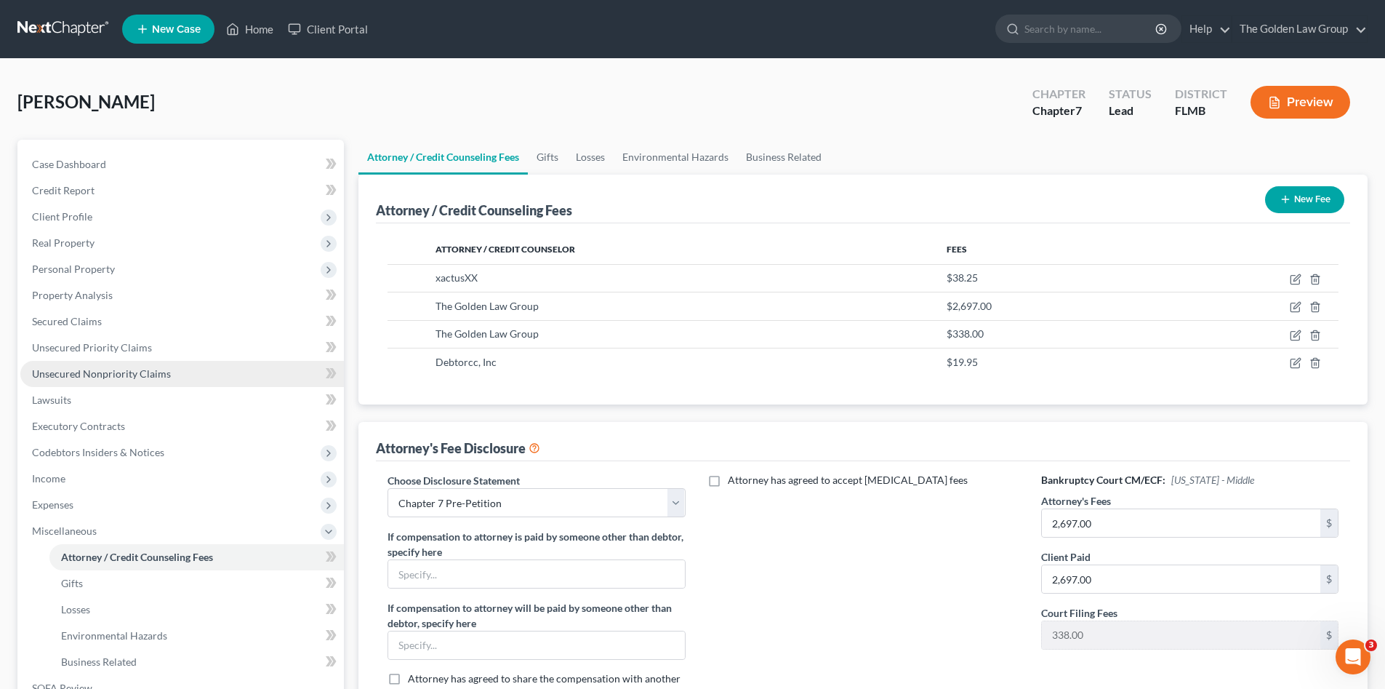
click at [123, 377] on span "Unsecured Nonpriority Claims" at bounding box center [101, 373] width 139 height 12
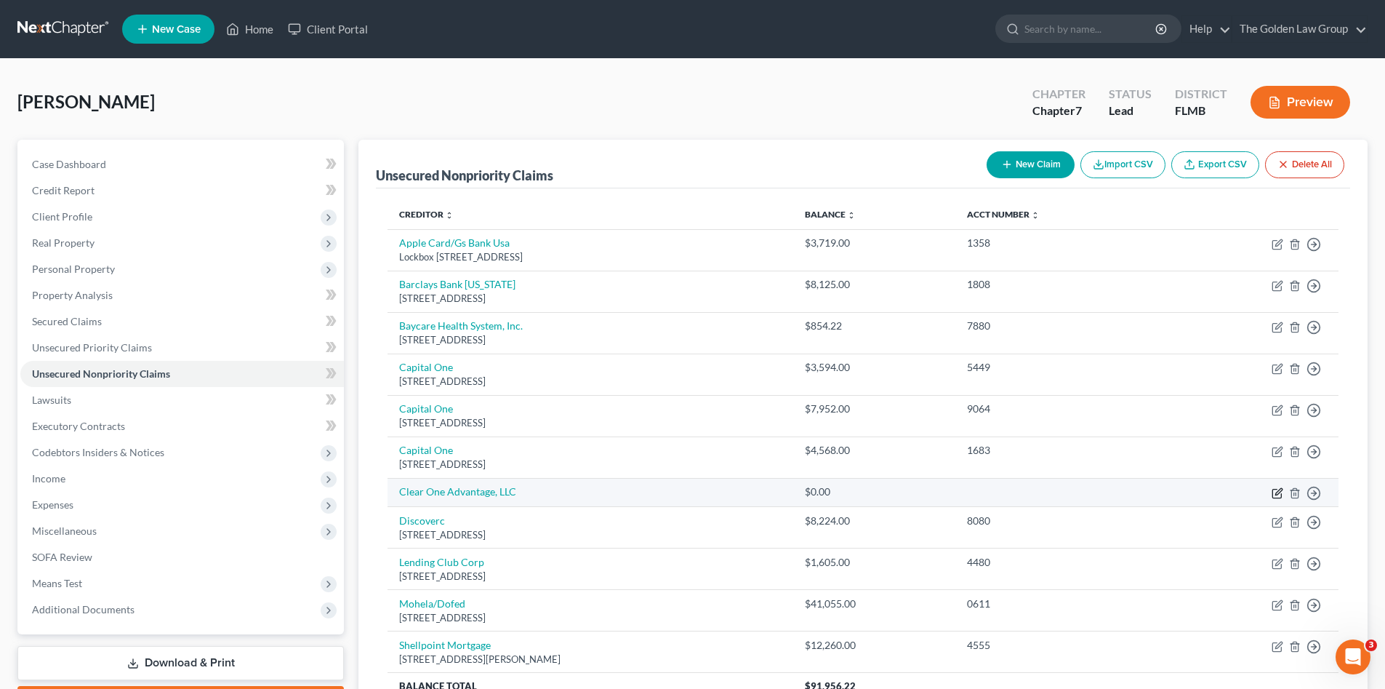
click at [1277, 495] on icon "button" at bounding box center [1278, 493] width 12 height 12
select select "16"
select select "0"
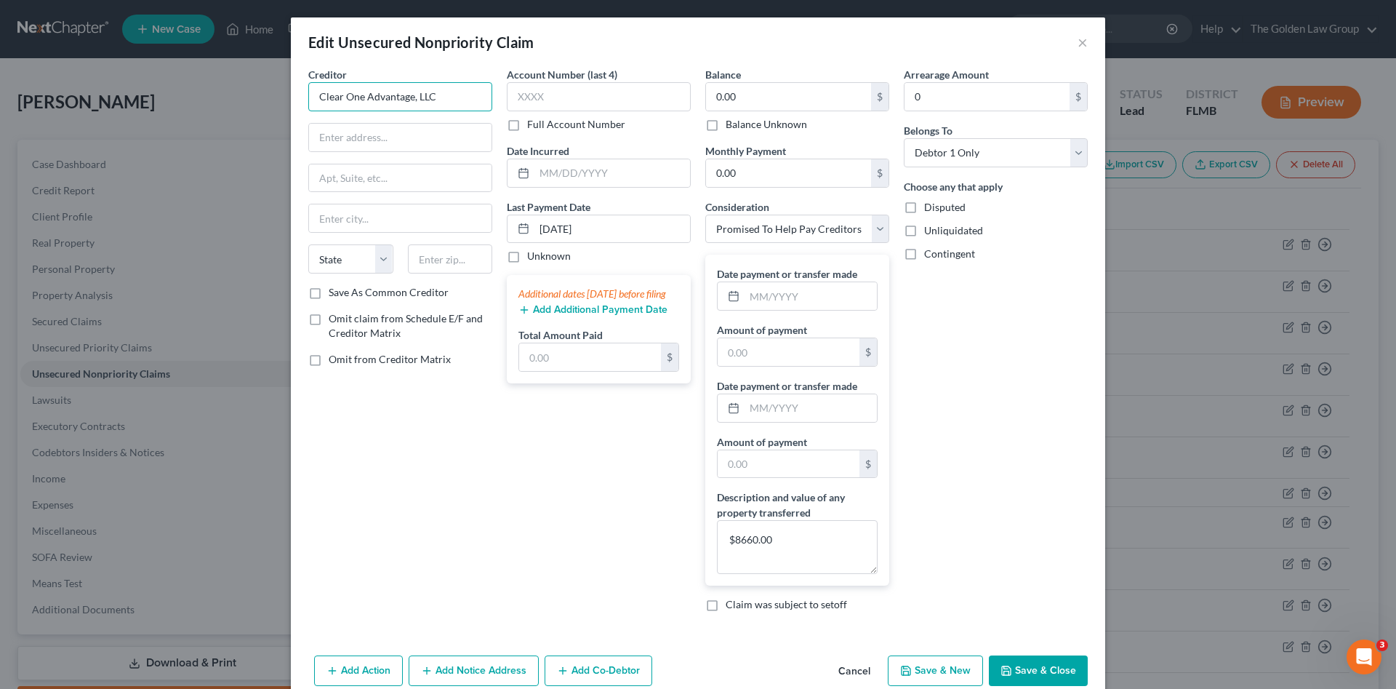
click at [441, 103] on input "Clear One Advantage, LLC" at bounding box center [400, 96] width 184 height 29
type input "Clear One Advantage, LLC"
click at [444, 127] on div "Clear One Advantage, LLC" at bounding box center [395, 122] width 151 height 15
type input "3500 Boston Street"
type input "Ste 413"
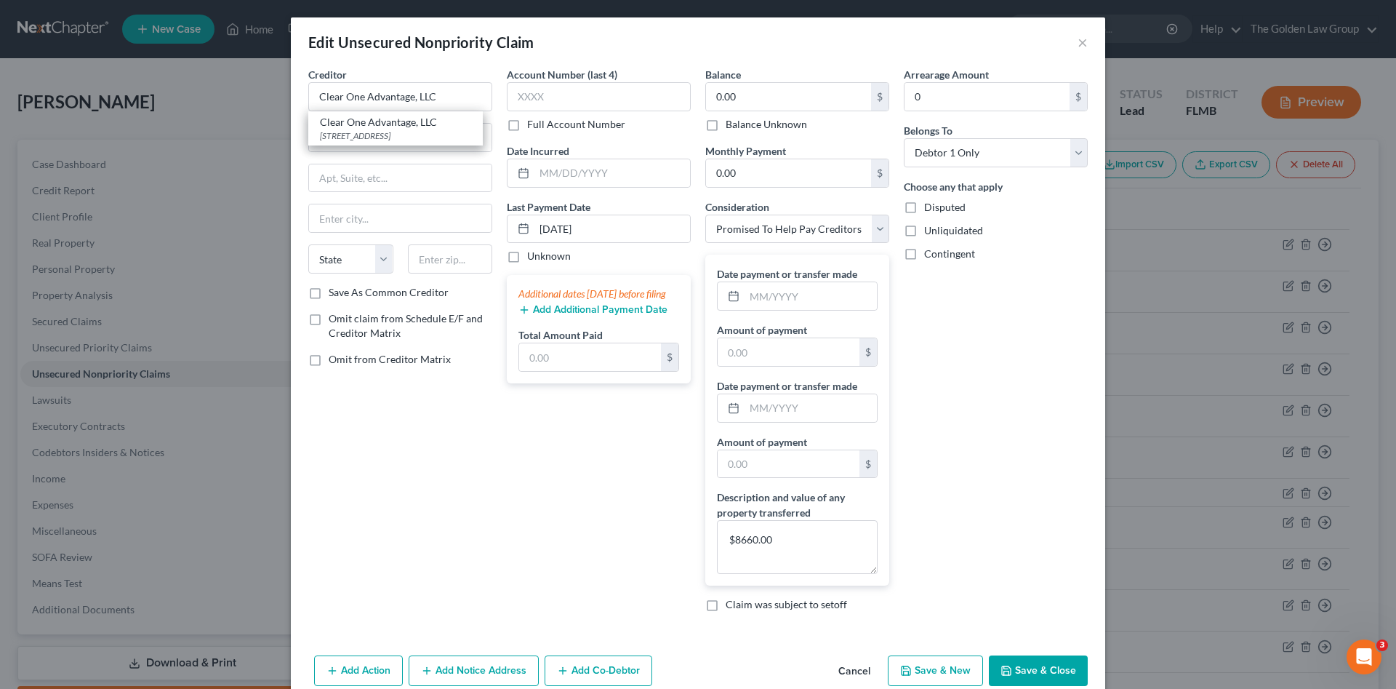
type input "Baltimore"
select select "21"
type input "21224"
click at [428, 534] on div "Creditor * Clear One Advantage, LLC 3500 Boston Street Ste 413 Baltimore State …" at bounding box center [400, 345] width 199 height 556
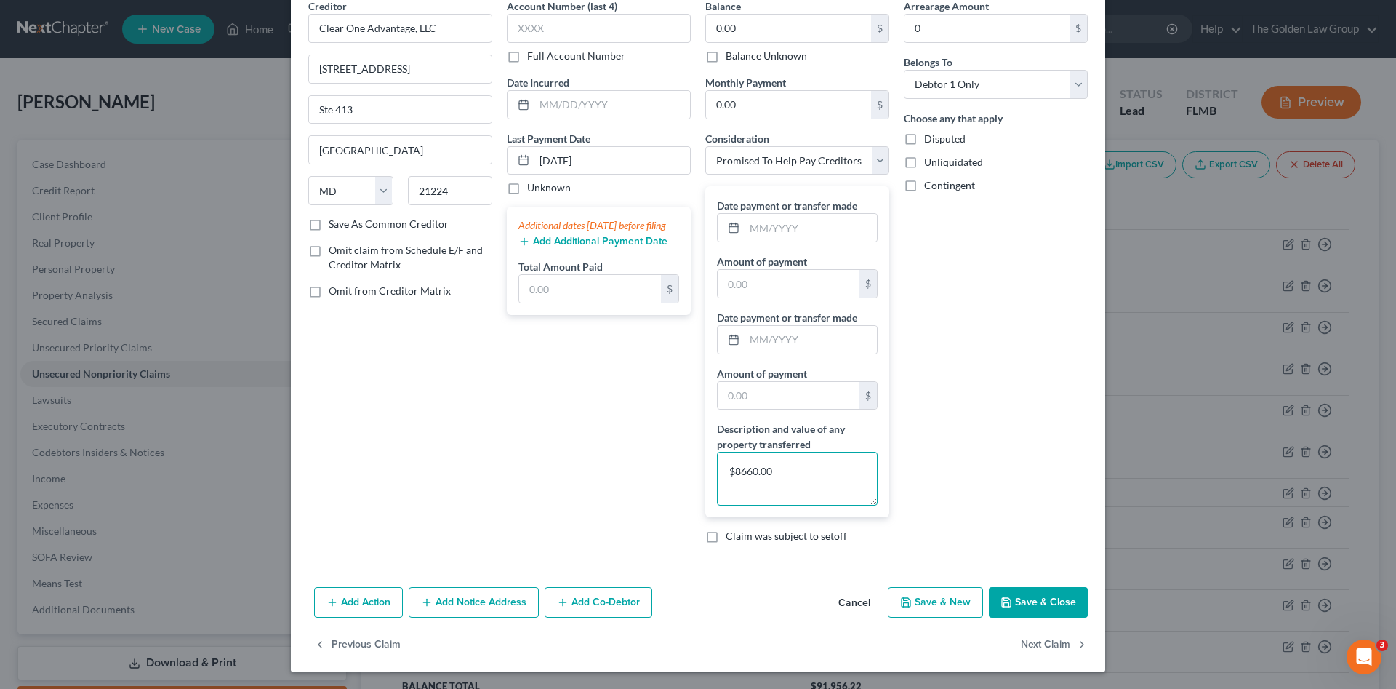
click at [734, 472] on textarea "$8660.00" at bounding box center [797, 479] width 161 height 54
click at [804, 477] on textarea "$8,660.00" at bounding box center [797, 479] width 161 height 54
type textarea "$8,660.00 paid"
click at [995, 487] on div "Arrearage Amount 0 $ Belongs To * Select Debtor 1 Only Debtor 2 Only Debtor 1 A…" at bounding box center [996, 277] width 199 height 556
drag, startPoint x: 741, startPoint y: 469, endPoint x: 711, endPoint y: 468, distance: 29.9
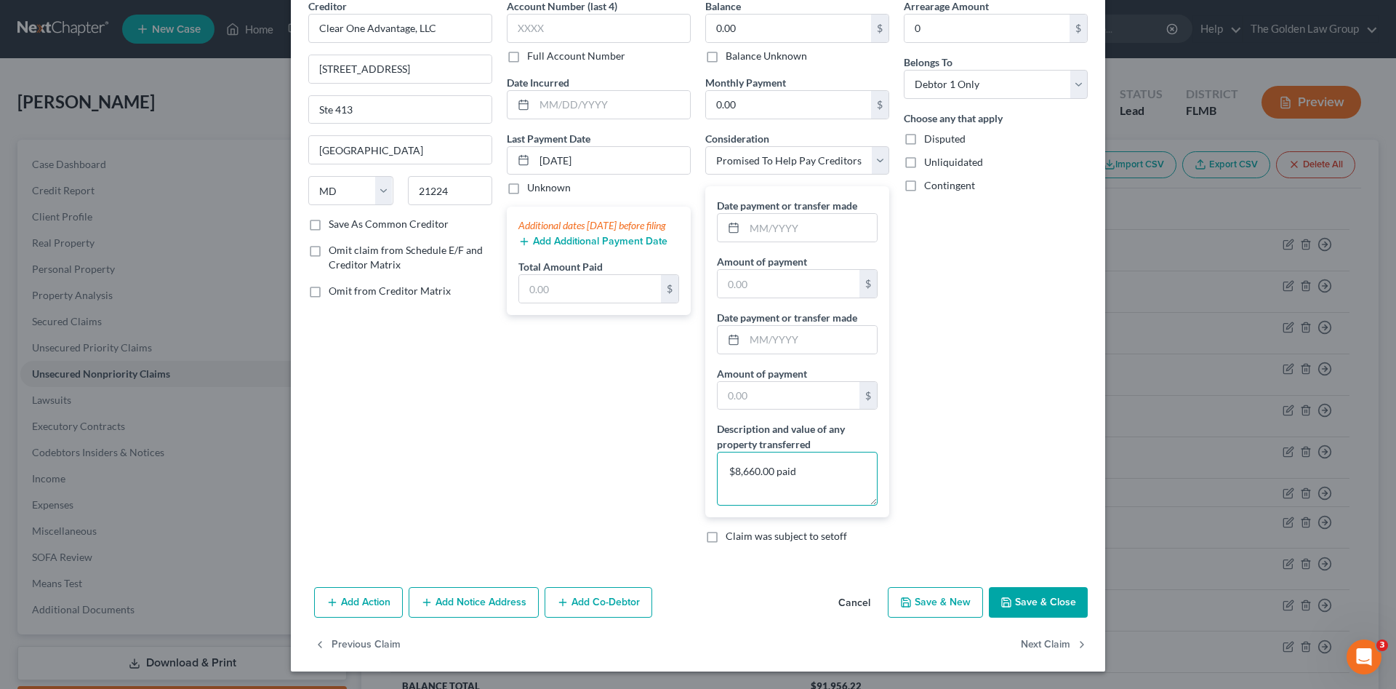
click at [717, 468] on textarea "$8,660.00 paid" at bounding box center [797, 479] width 161 height 54
click at [536, 302] on input "text" at bounding box center [590, 289] width 142 height 28
type input "8,660.00"
drag, startPoint x: 799, startPoint y: 466, endPoint x: 705, endPoint y: 464, distance: 94.6
click at [705, 464] on div "Date payment or transfer made Amount of payment $ Date payment or transfer made…" at bounding box center [797, 351] width 184 height 331
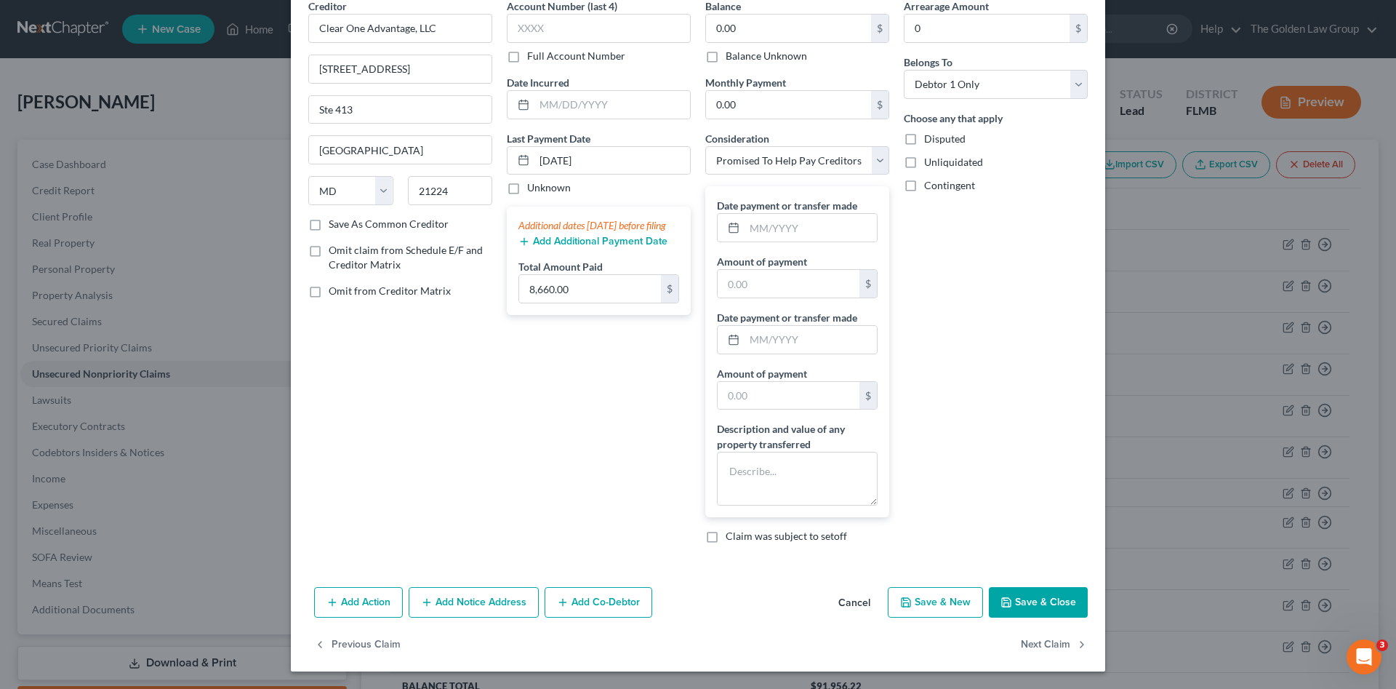
click at [574, 476] on div "Account Number (last 4) Full Account Number Date Incurred Last Payment Date 07/…" at bounding box center [599, 277] width 199 height 556
drag, startPoint x: 1041, startPoint y: 616, endPoint x: 1041, endPoint y: 607, distance: 9.5
click at [1041, 613] on button "Save & Close" at bounding box center [1038, 602] width 99 height 31
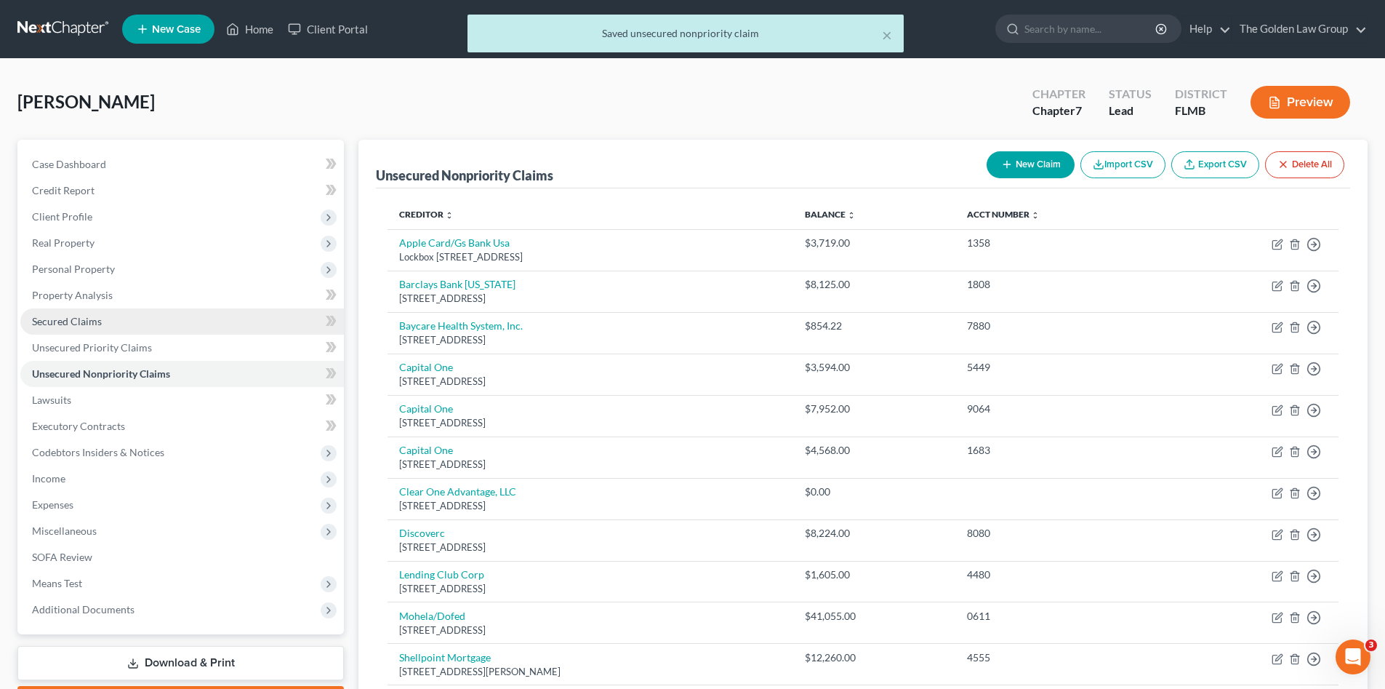
click at [84, 321] on span "Secured Claims" at bounding box center [67, 321] width 70 height 12
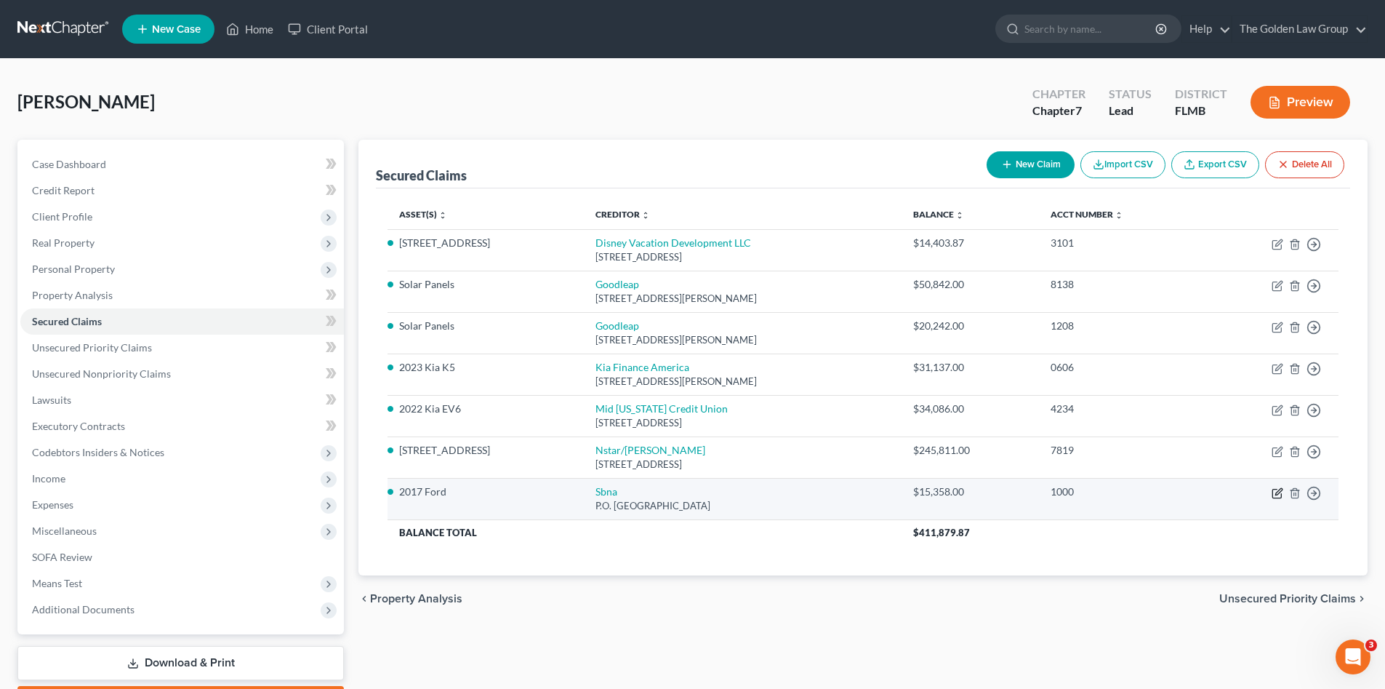
click at [1276, 491] on icon "button" at bounding box center [1278, 493] width 12 height 12
select select "45"
select select "3"
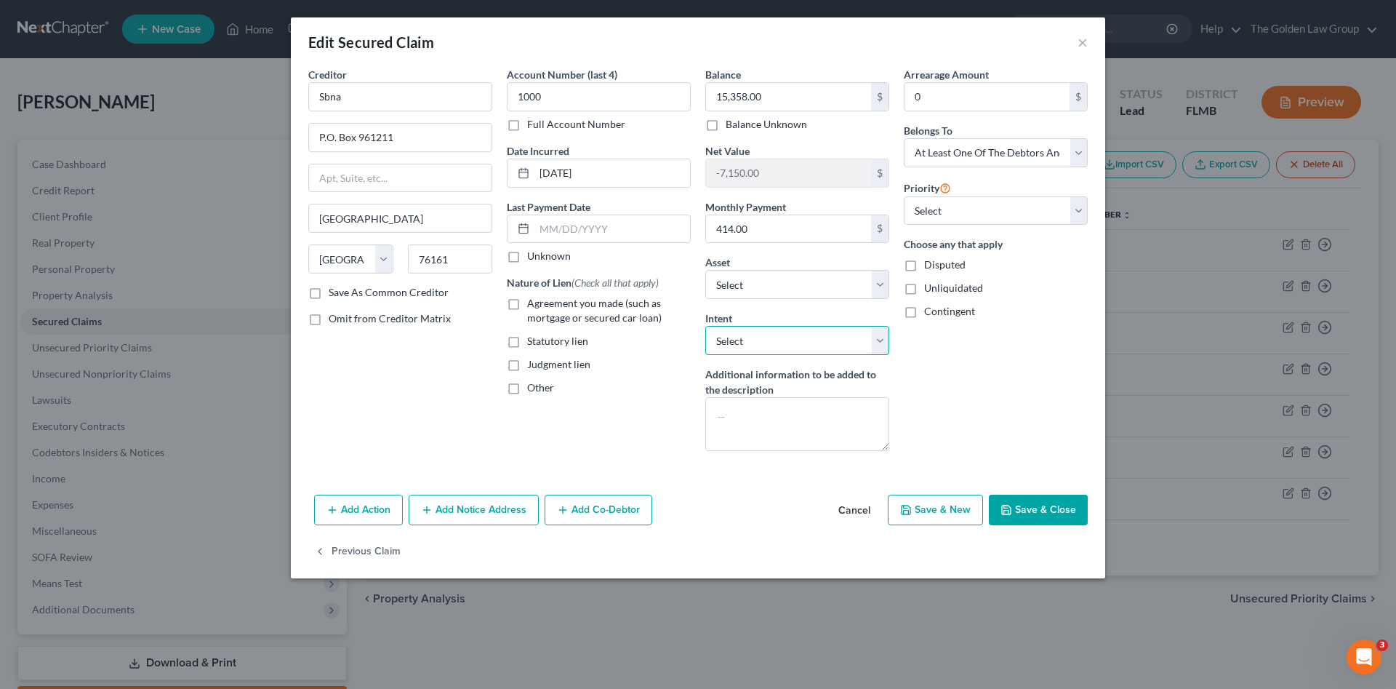
drag, startPoint x: 815, startPoint y: 337, endPoint x: 812, endPoint y: 346, distance: 10.1
click at [815, 337] on select "Select Surrender Redeem Reaffirm Avoid Other" at bounding box center [797, 340] width 184 height 29
select select "2"
click at [705, 326] on select "Select Surrender Redeem Reaffirm Avoid Other" at bounding box center [797, 340] width 184 height 29
drag, startPoint x: 972, startPoint y: 404, endPoint x: 977, endPoint y: 419, distance: 15.7
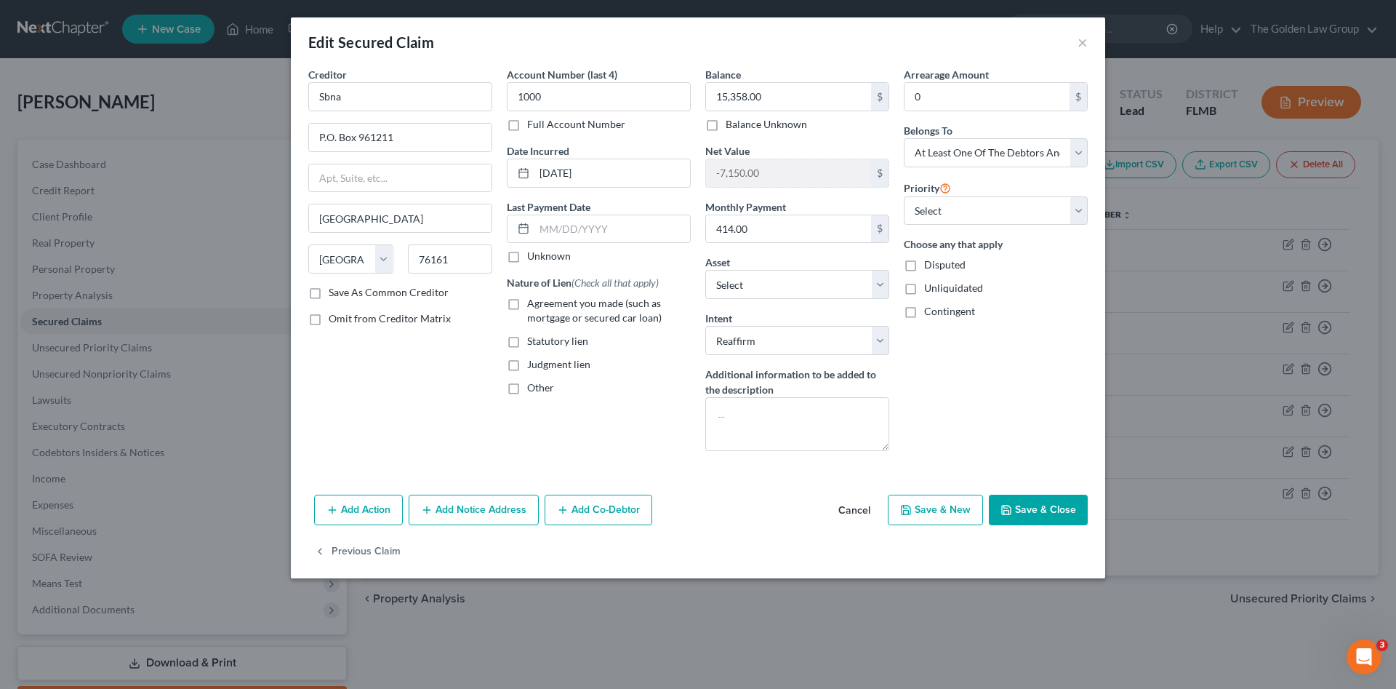
click at [972, 404] on div "Arrearage Amount 0 $ Belongs To * Select Debtor 1 Only Debtor 2 Only Debtor 1 A…" at bounding box center [996, 265] width 199 height 396
click at [1042, 508] on button "Save & Close" at bounding box center [1038, 510] width 99 height 31
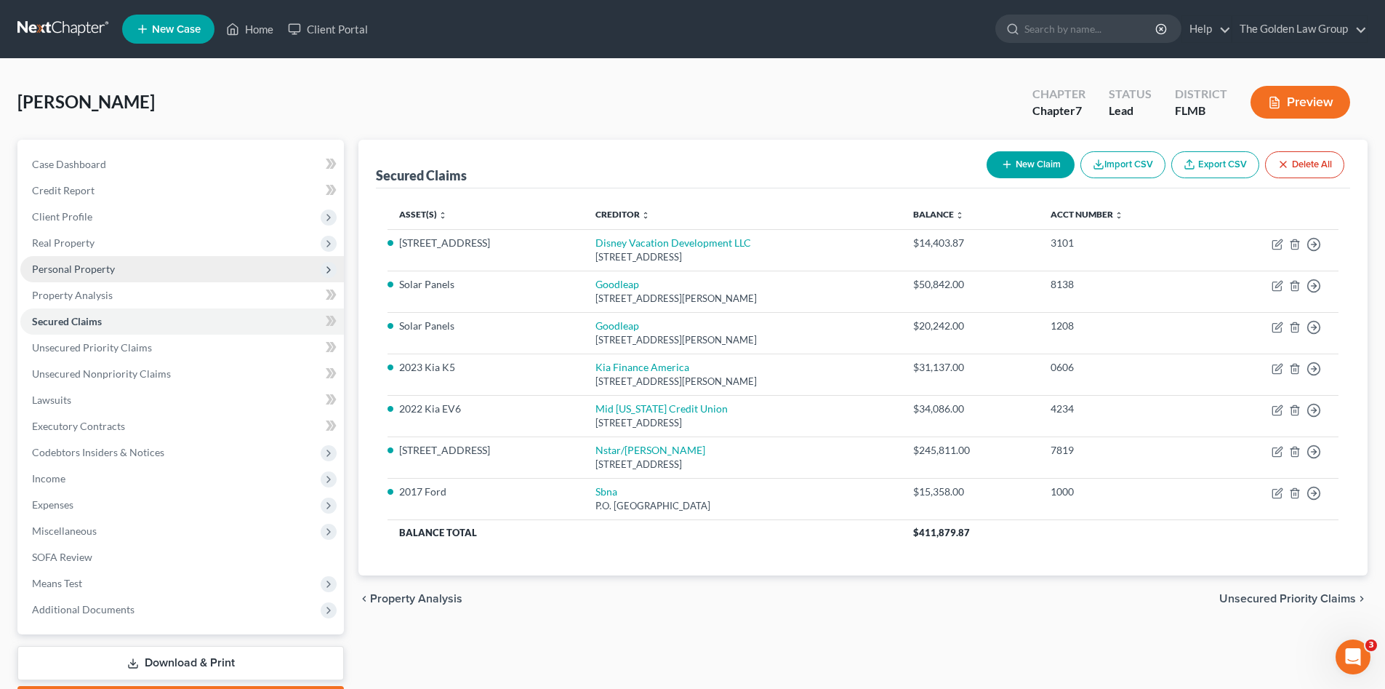
click at [111, 279] on span "Personal Property" at bounding box center [182, 269] width 324 height 26
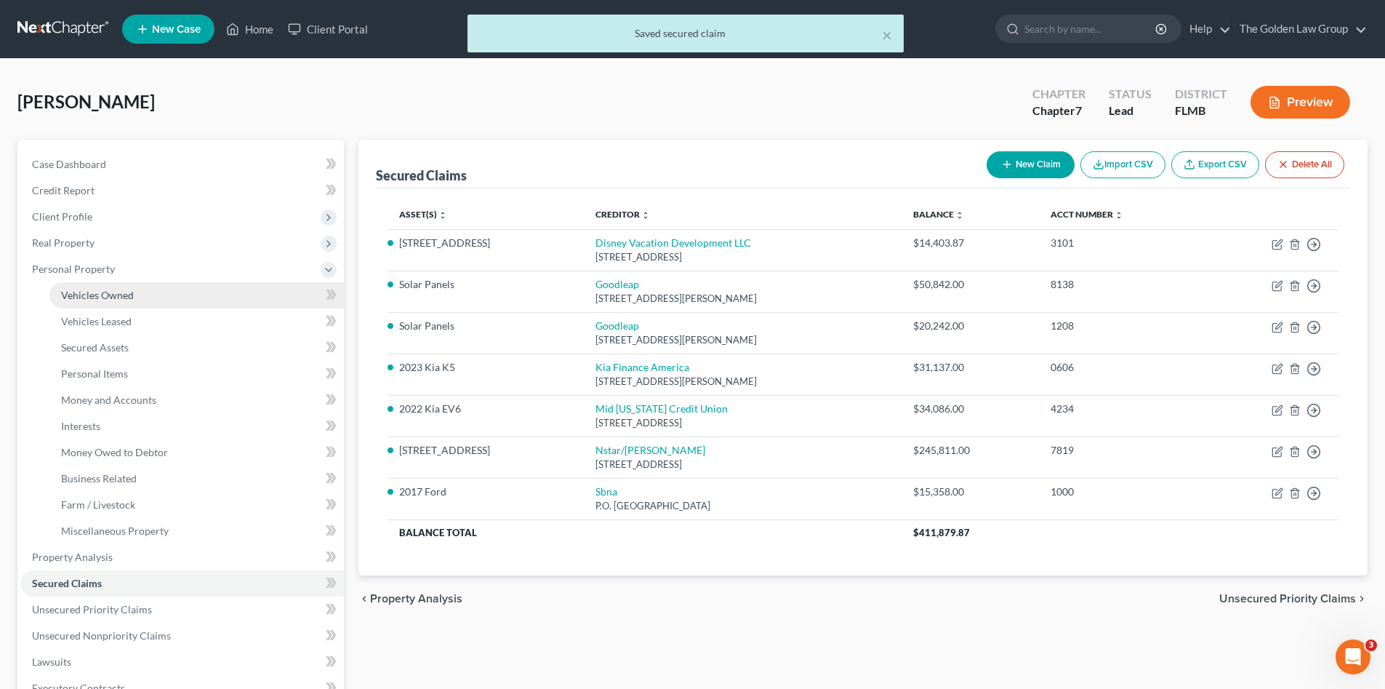
click at [119, 294] on span "Vehicles Owned" at bounding box center [97, 295] width 73 height 12
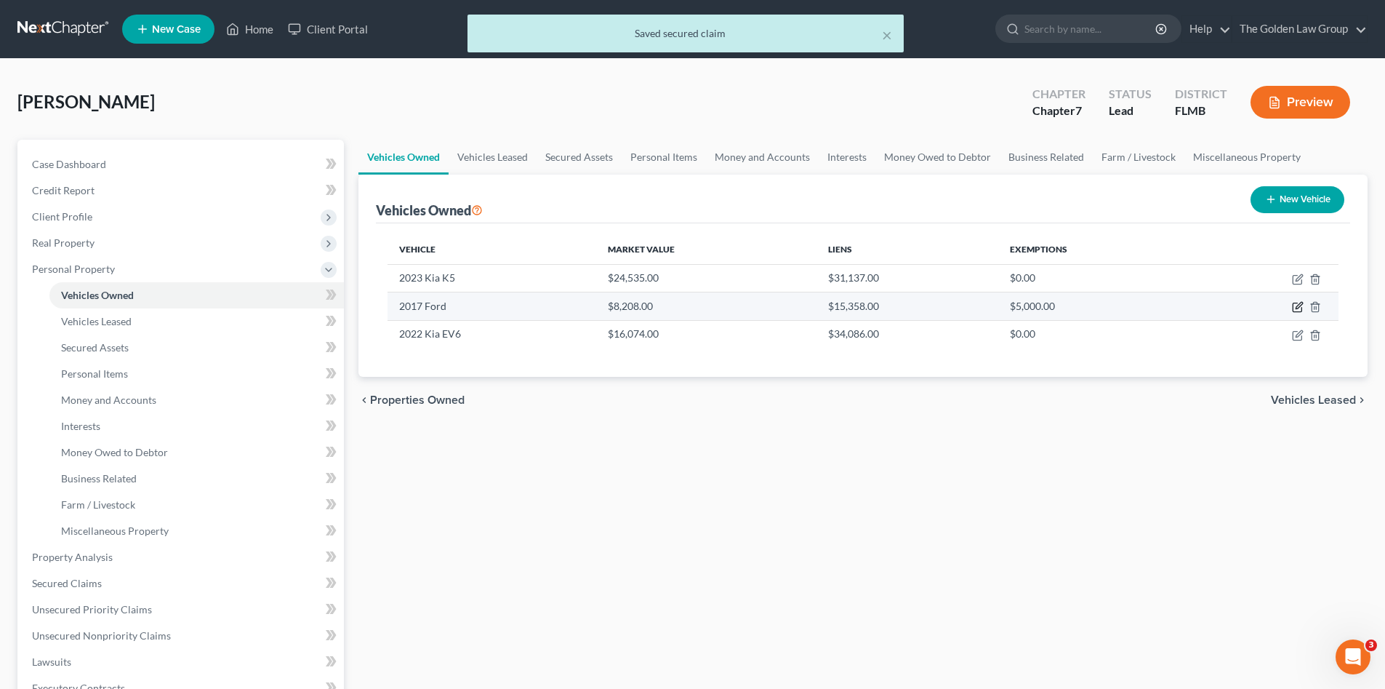
click at [1294, 310] on icon "button" at bounding box center [1297, 307] width 9 height 9
select select "0"
select select "9"
select select "2"
select select "0"
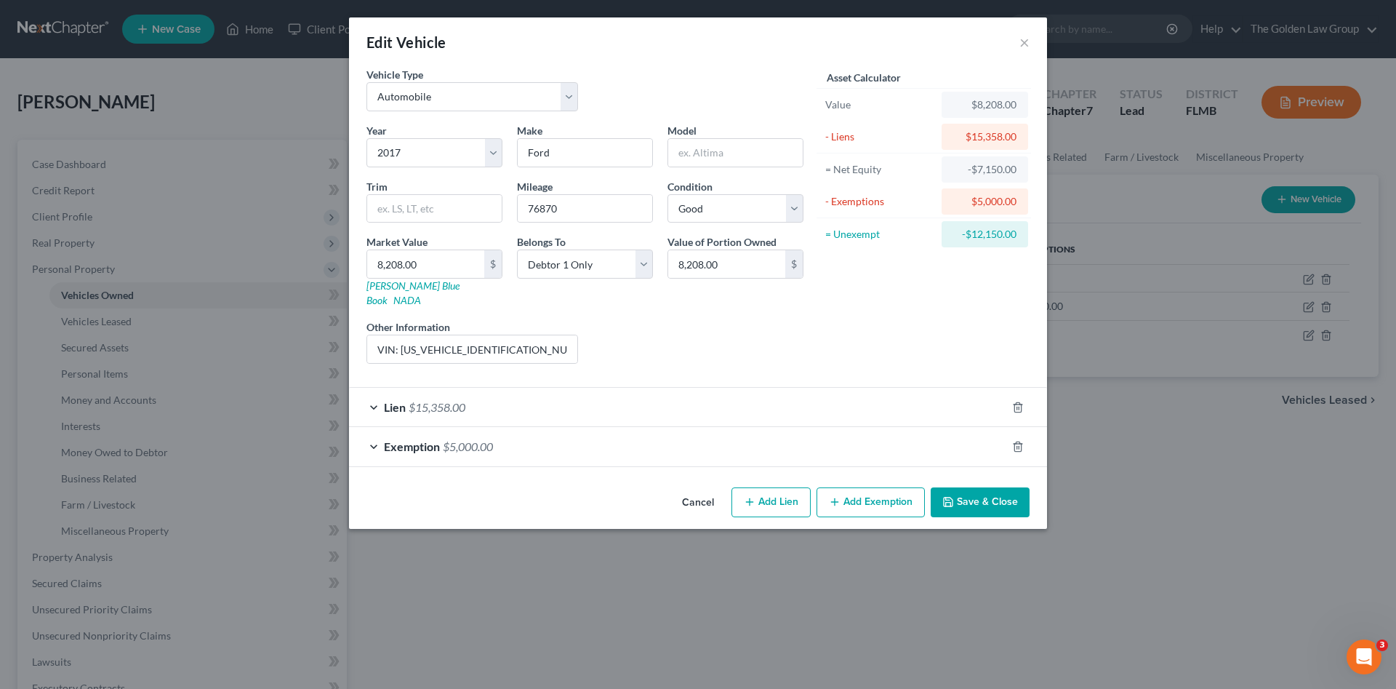
click at [743, 334] on div "Liens Select" at bounding box center [698, 341] width 226 height 44
click at [975, 487] on button "Save & Close" at bounding box center [980, 502] width 99 height 31
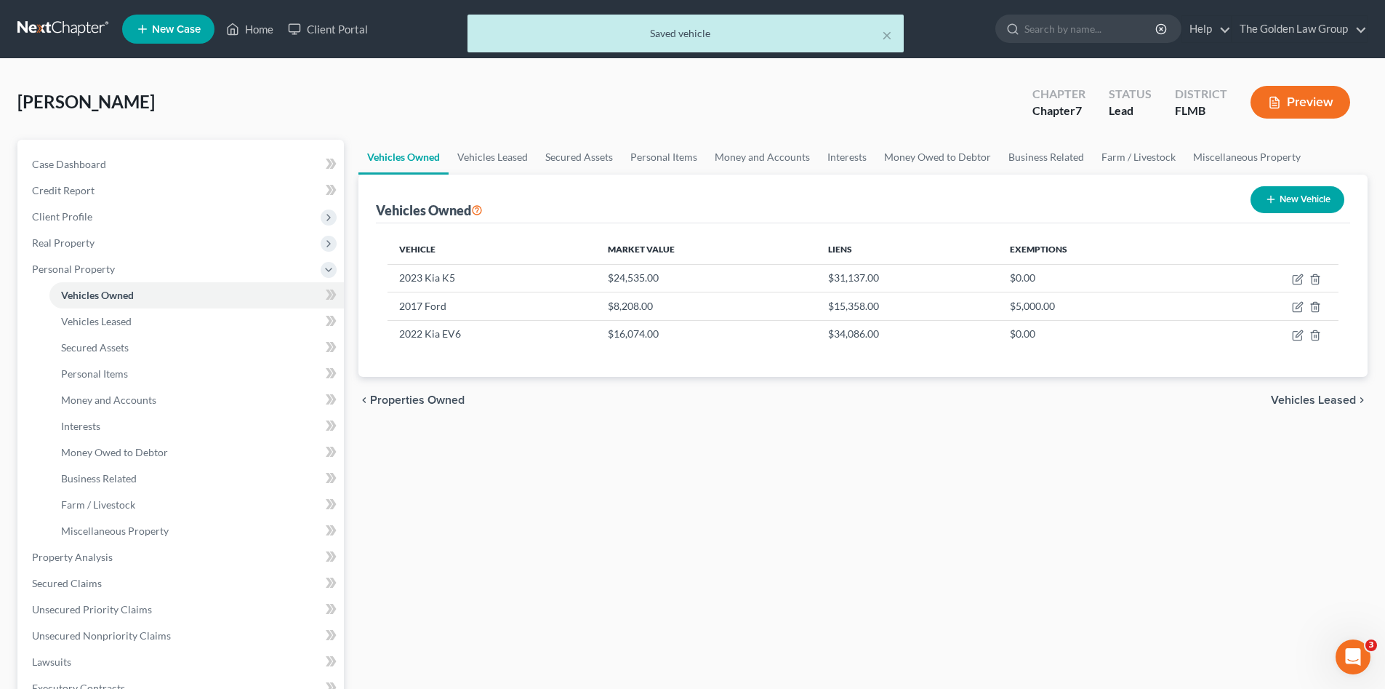
click at [684, 543] on div "Vehicles Owned Vehicles Leased Secured Assets Personal Items Money and Accounts…" at bounding box center [863, 560] width 1024 height 840
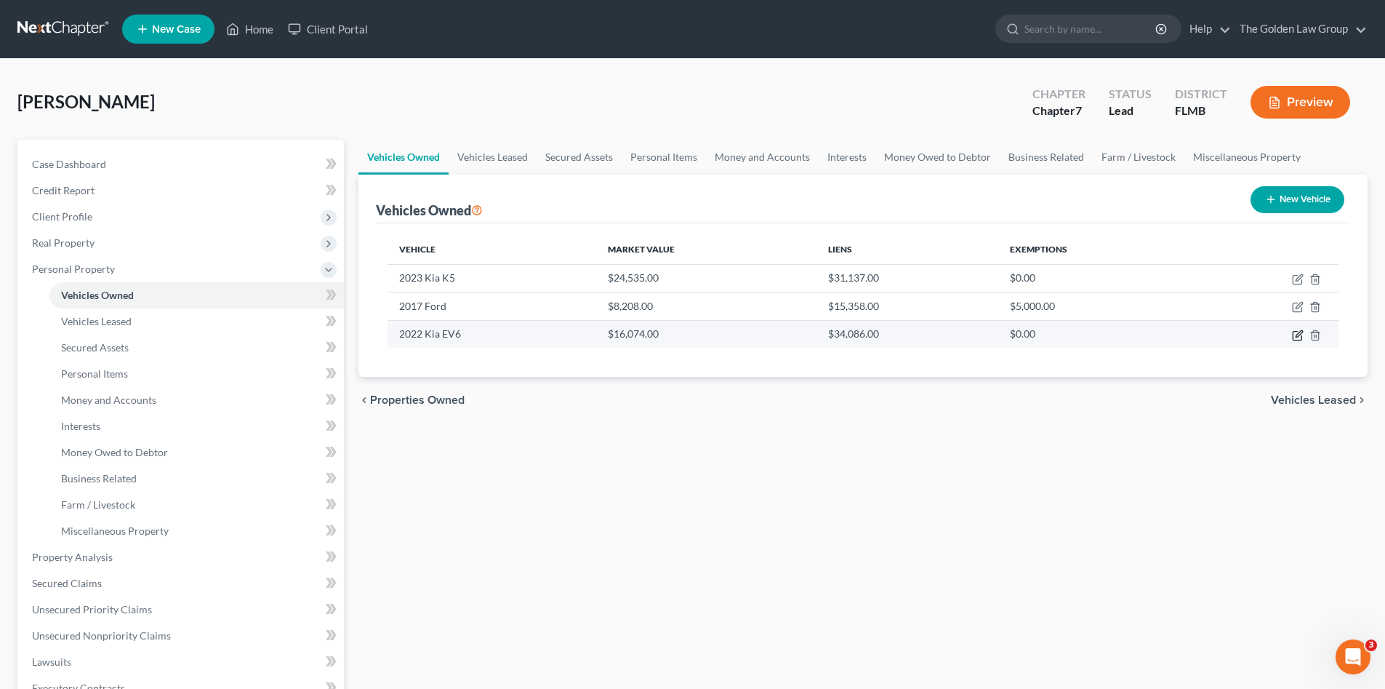
click at [1295, 335] on icon "button" at bounding box center [1298, 335] width 12 height 12
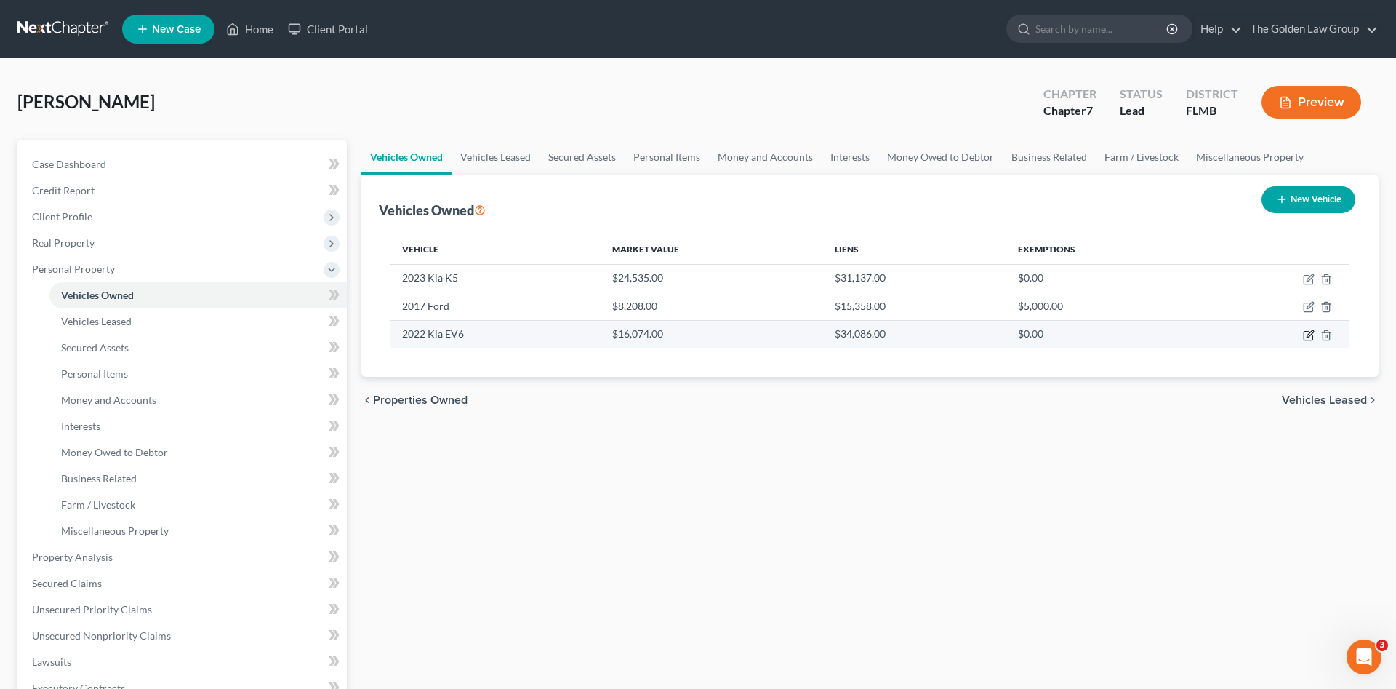
select select "0"
select select "4"
select select "2"
select select "0"
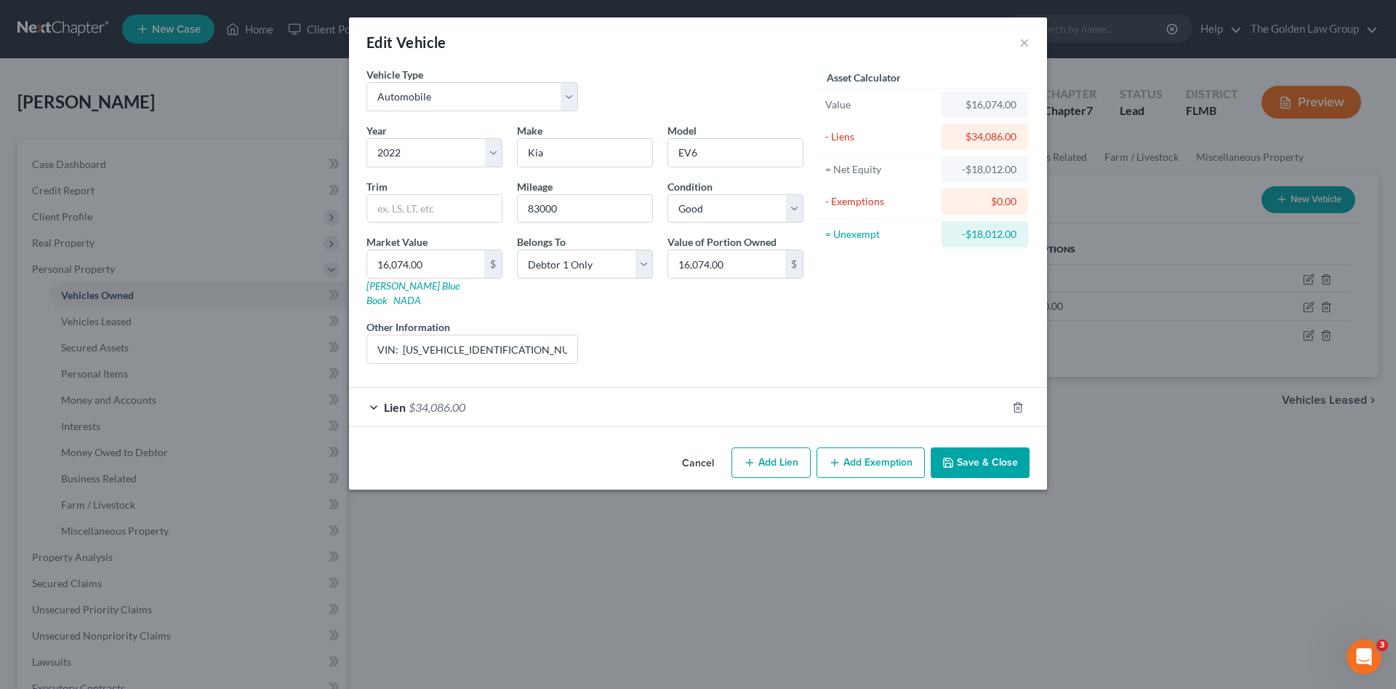
click at [793, 393] on div "Lien $34,086.00" at bounding box center [677, 407] width 657 height 39
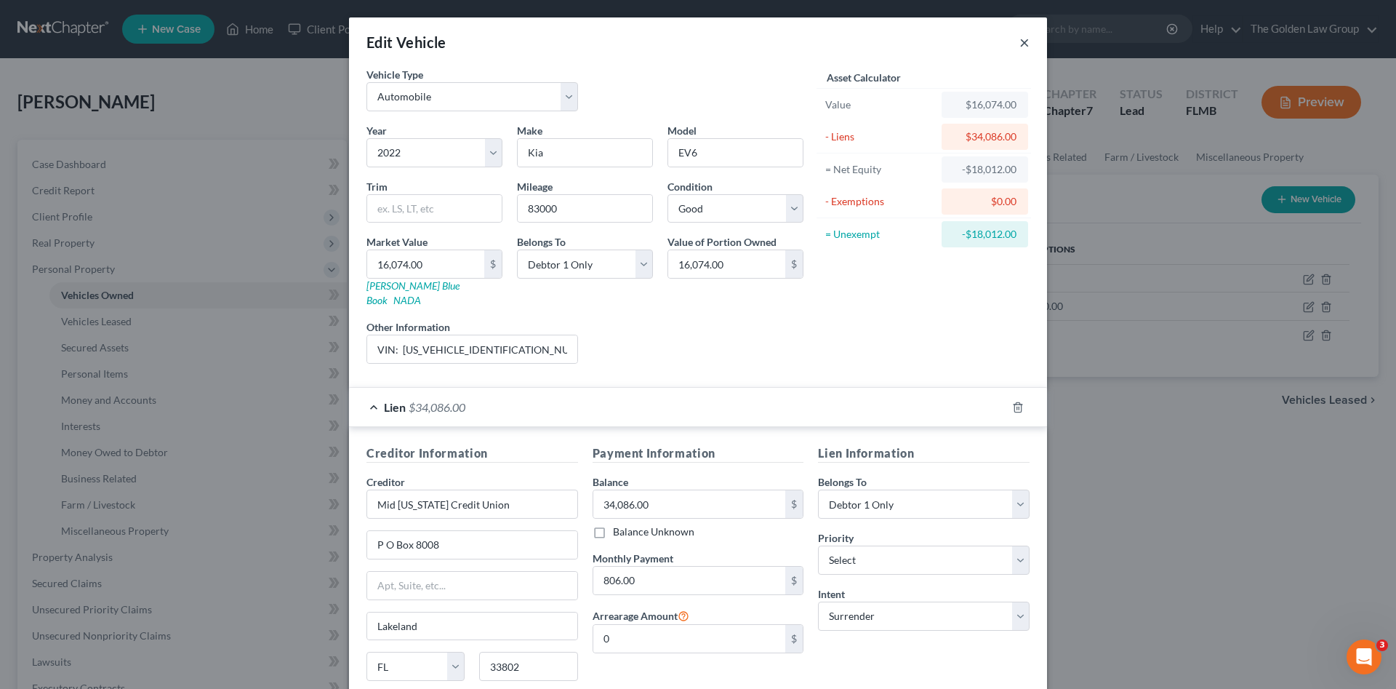
click at [1020, 41] on button "×" at bounding box center [1025, 41] width 10 height 17
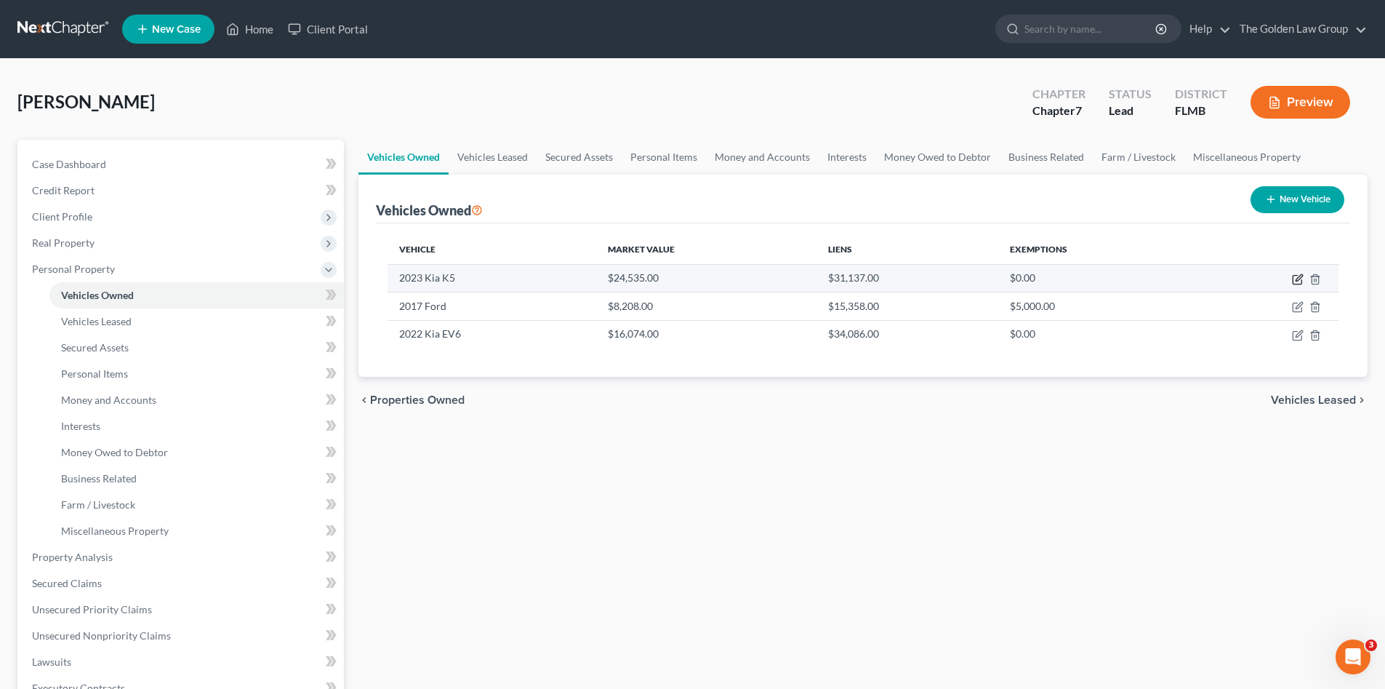
click at [1298, 277] on icon "button" at bounding box center [1299, 277] width 7 height 7
select select "0"
select select "3"
select select "2"
select select "3"
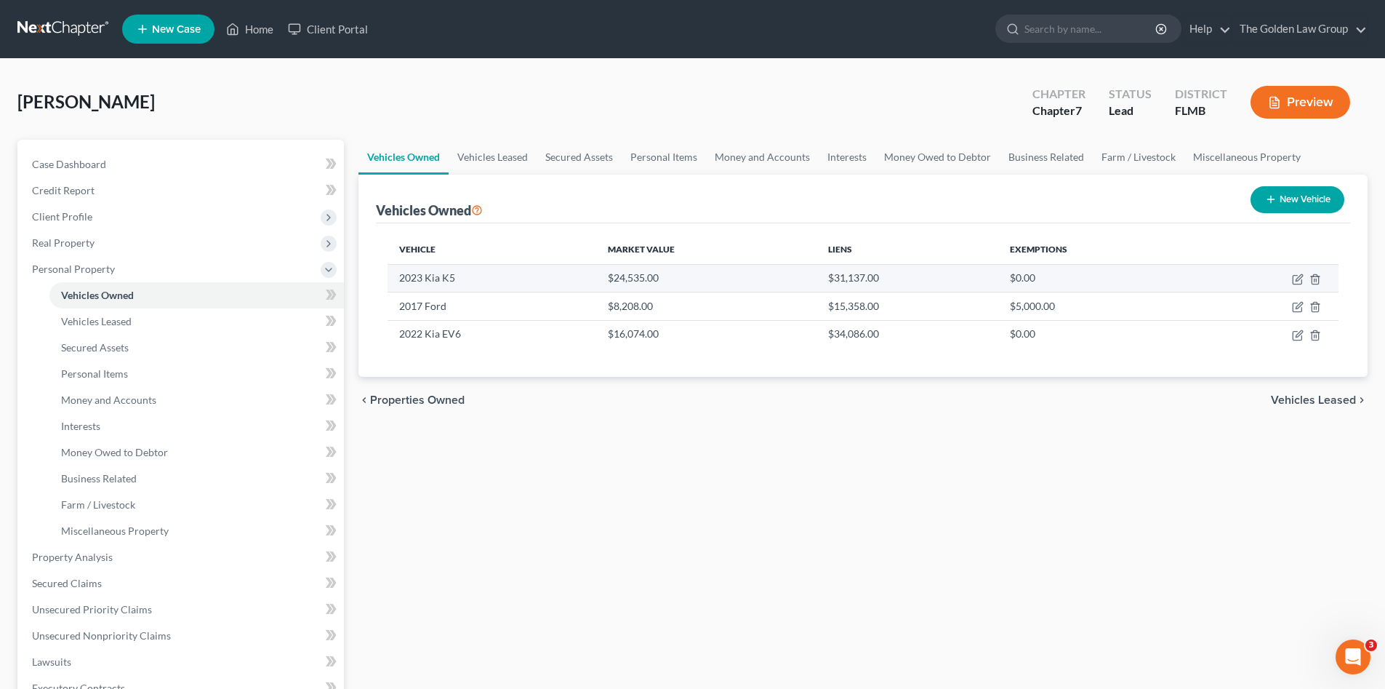
select select "4"
select select "3"
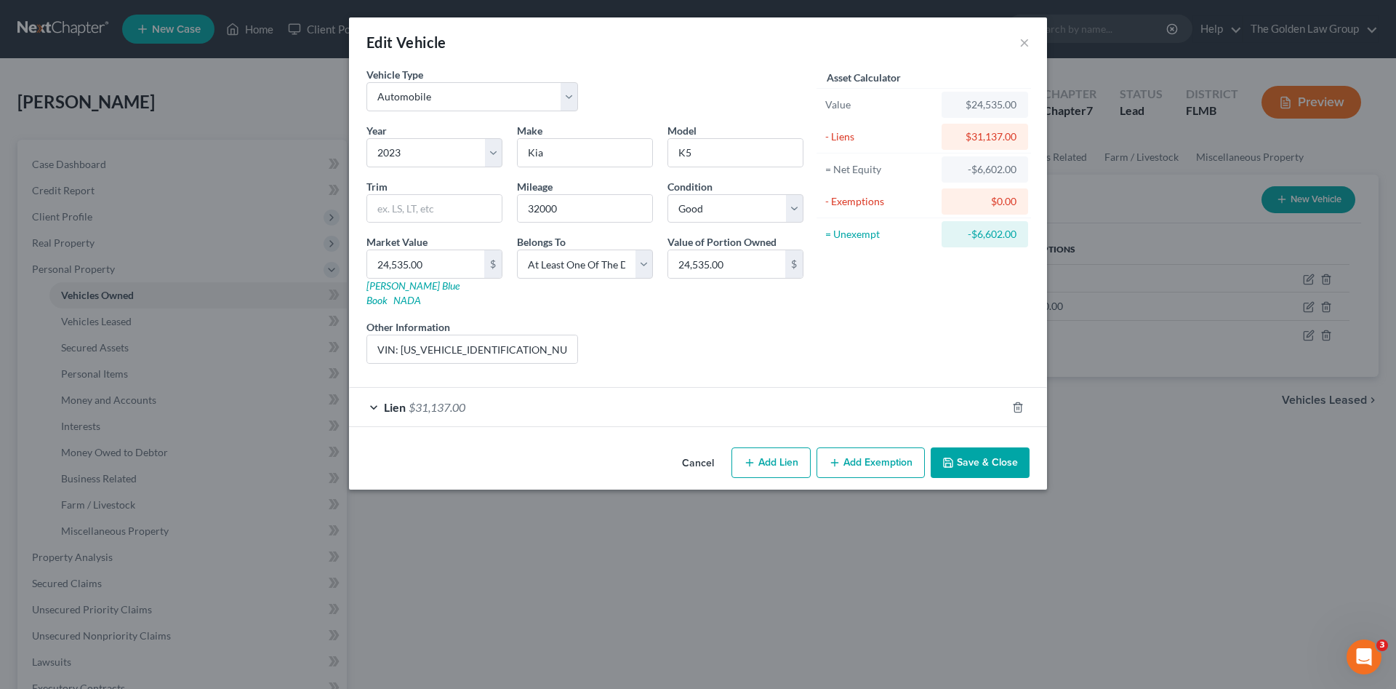
click at [782, 388] on div "Lien $31,137.00" at bounding box center [677, 407] width 657 height 39
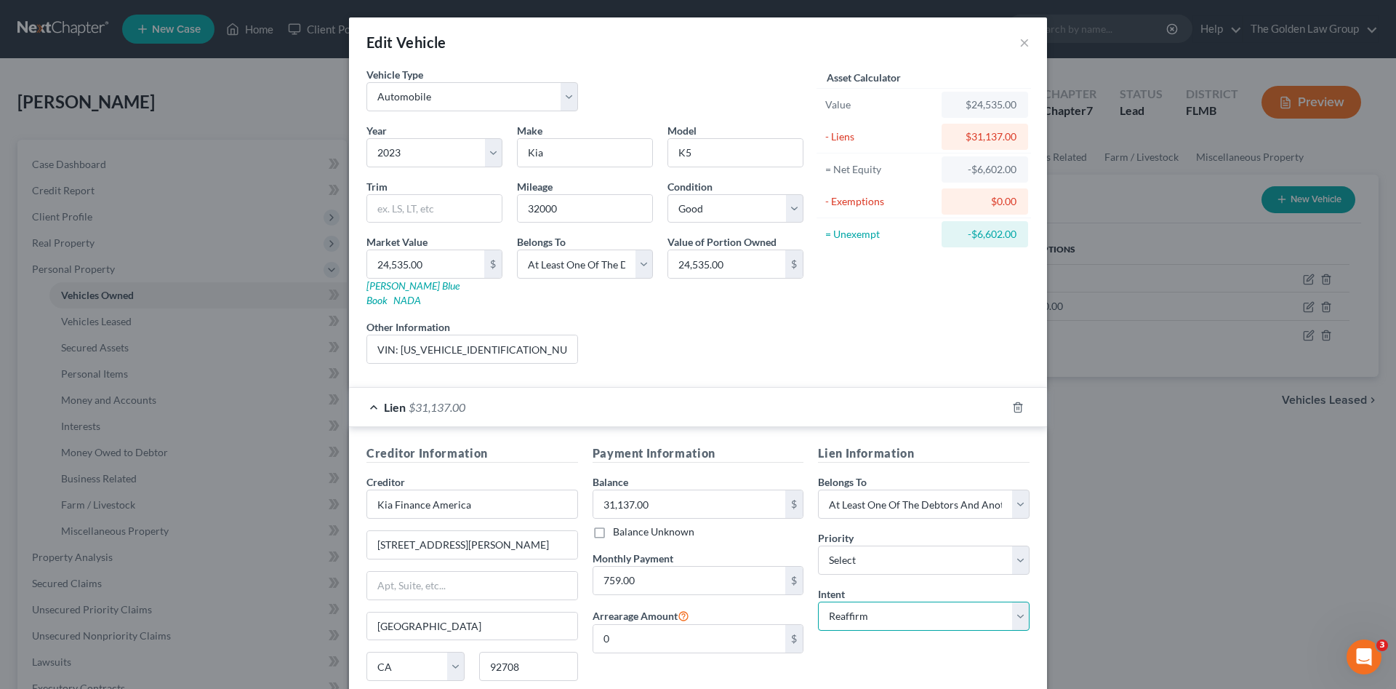
click at [882, 601] on select "Select Surrender Redeem Reaffirm Avoid Other" at bounding box center [924, 615] width 212 height 29
select select "0"
click at [818, 601] on select "Select Surrender Redeem Reaffirm Avoid Other" at bounding box center [924, 615] width 212 height 29
drag, startPoint x: 892, startPoint y: 636, endPoint x: 897, endPoint y: 628, distance: 9.1
click at [892, 636] on div "Lien Information Belongs To * Select Debtor 1 Only Debtor 2 Only Debtor 1 And D…" at bounding box center [924, 581] width 226 height 274
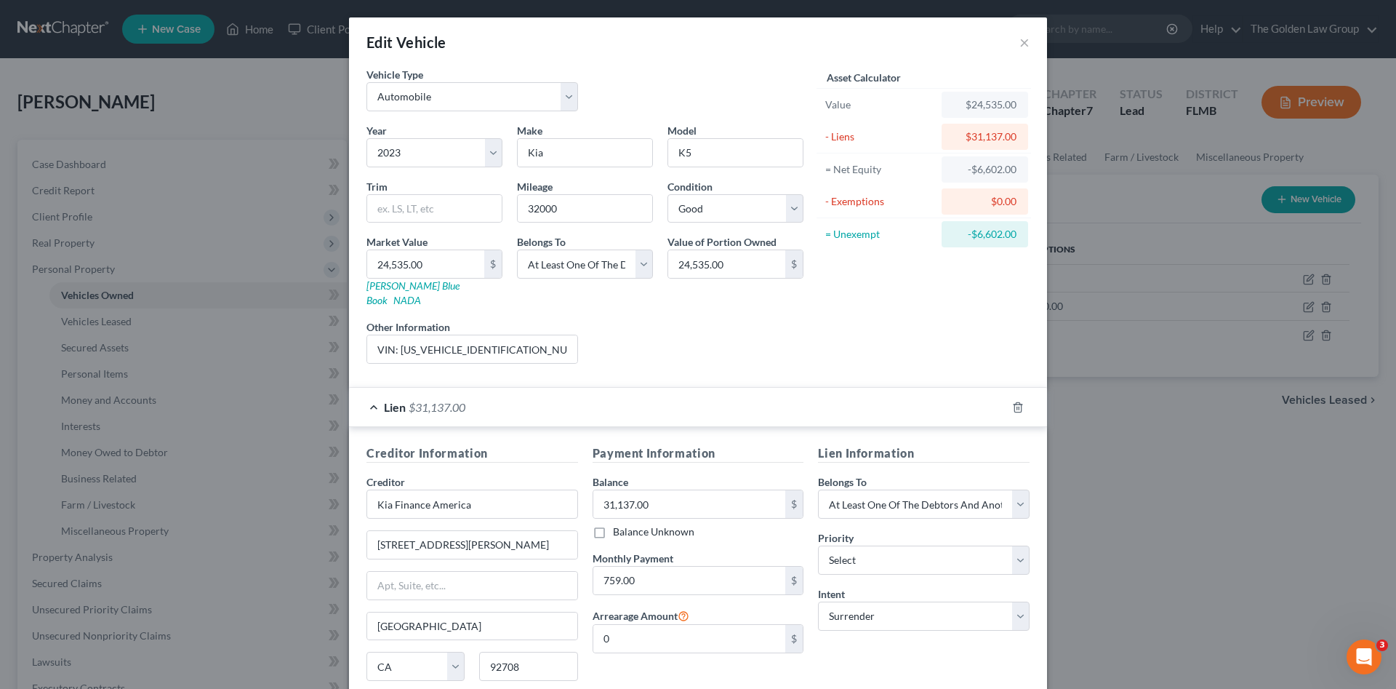
scroll to position [107, 0]
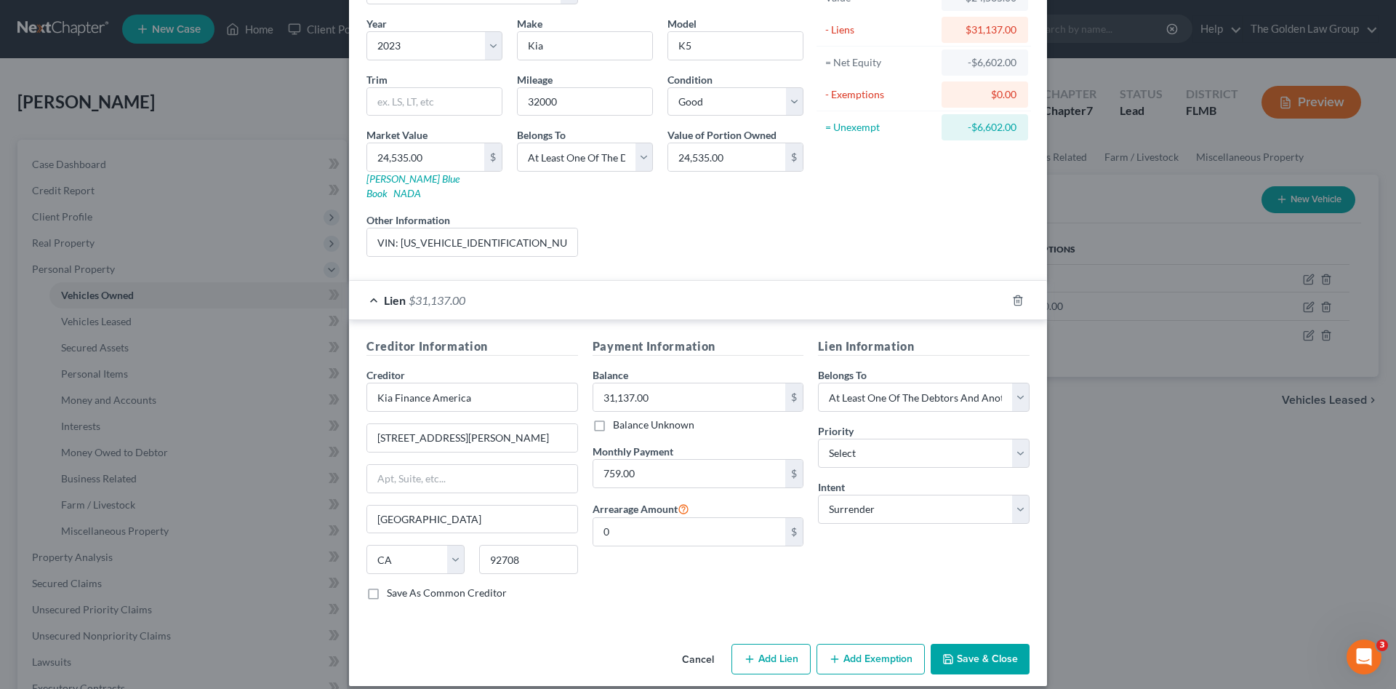
click at [977, 644] on button "Save & Close" at bounding box center [980, 659] width 99 height 31
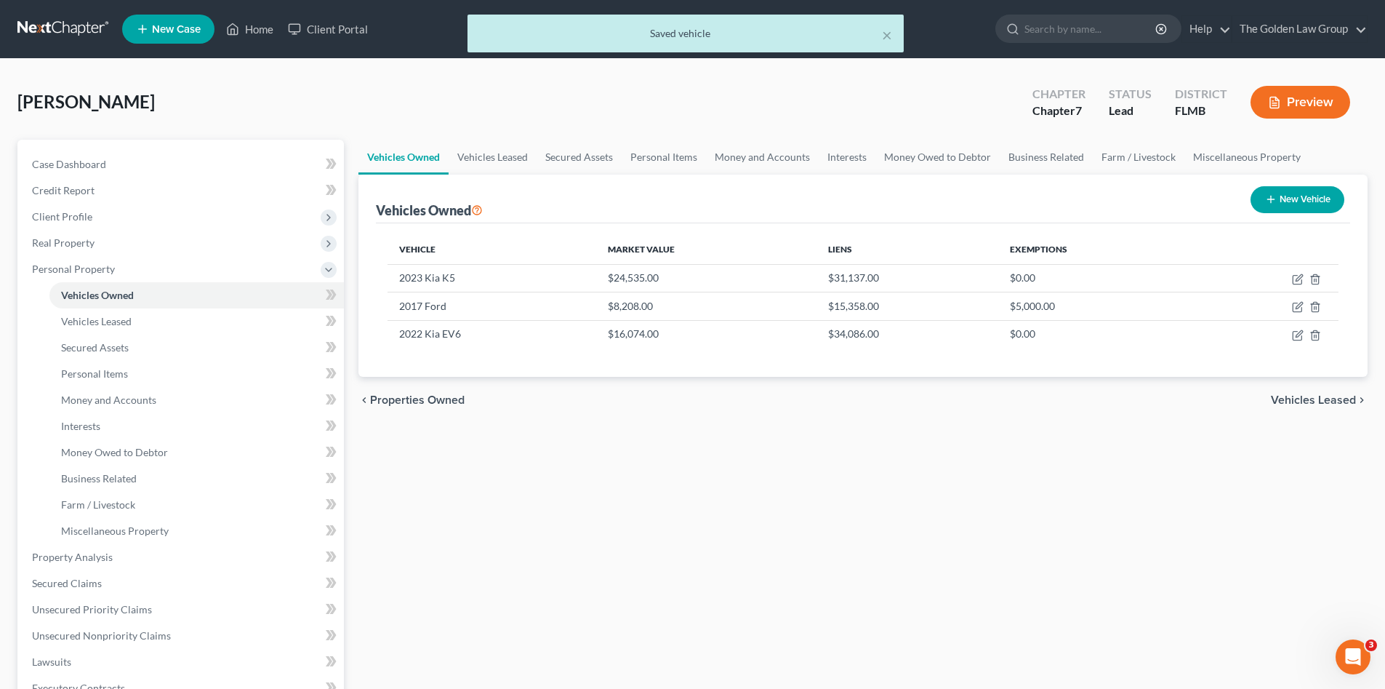
click at [774, 487] on div "Vehicles Owned Vehicles Leased Secured Assets Personal Items Money and Accounts…" at bounding box center [863, 560] width 1024 height 840
click at [176, 572] on link "Secured Claims" at bounding box center [182, 583] width 324 height 26
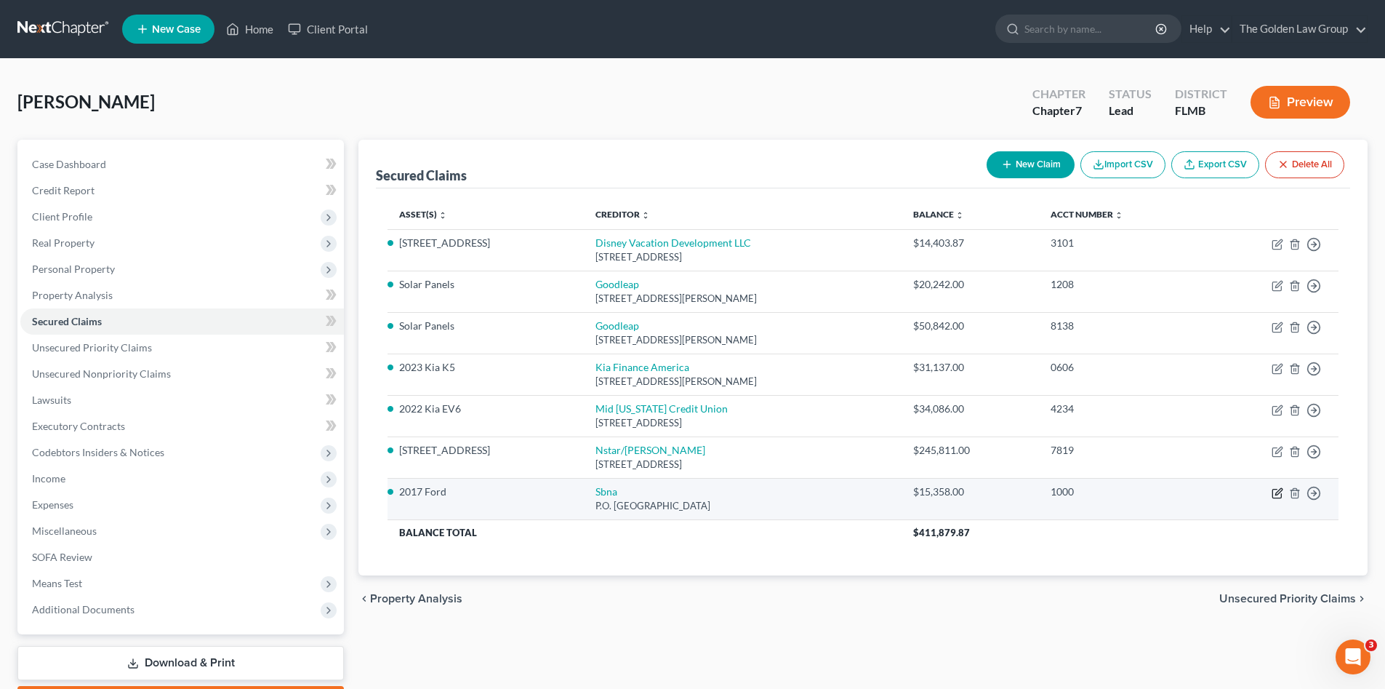
click at [1278, 492] on icon "button" at bounding box center [1278, 493] width 12 height 12
select select "45"
select select "2"
select select "3"
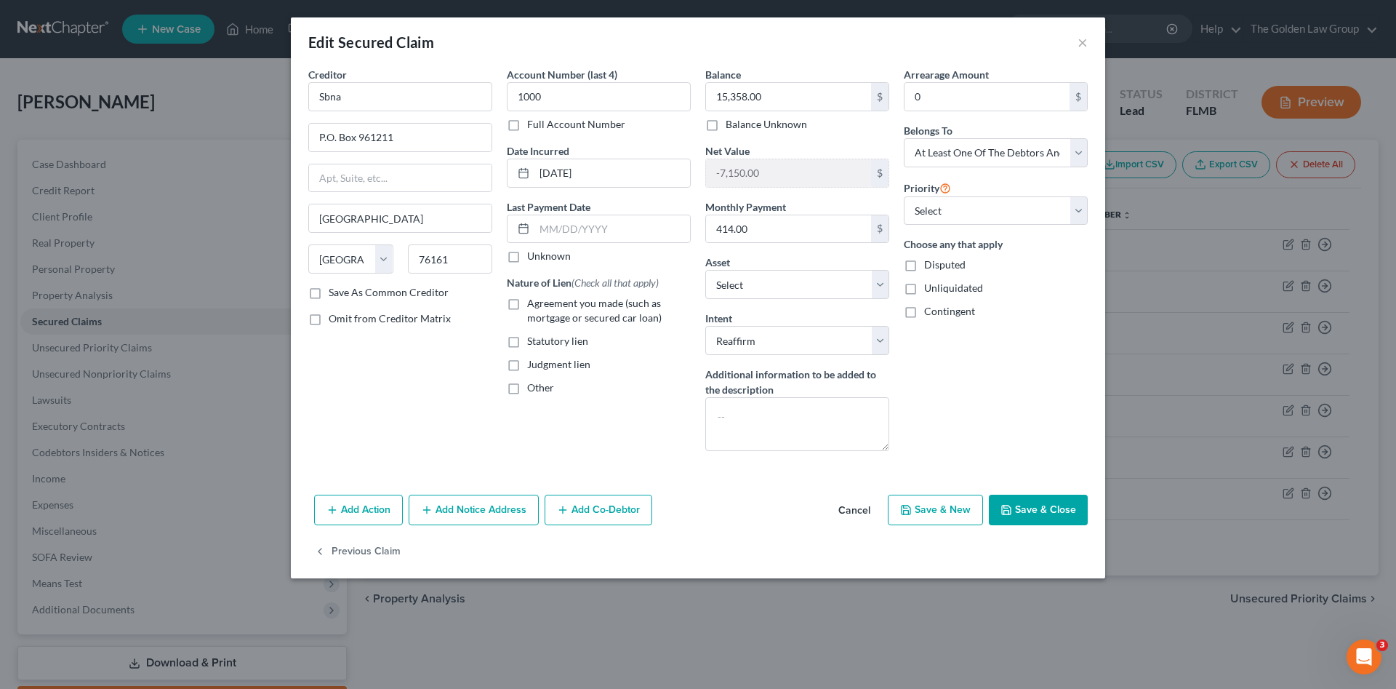
click at [858, 509] on button "Cancel" at bounding box center [854, 510] width 55 height 29
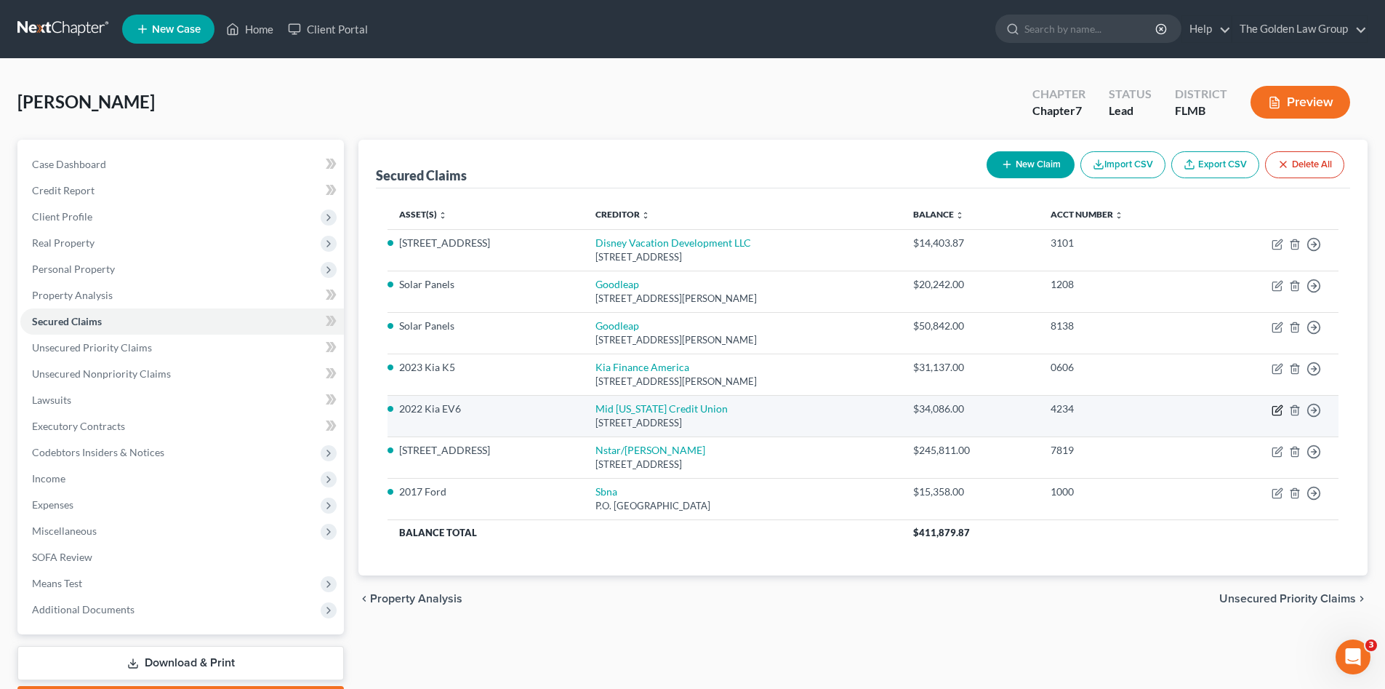
click at [1273, 408] on icon "button" at bounding box center [1277, 410] width 9 height 9
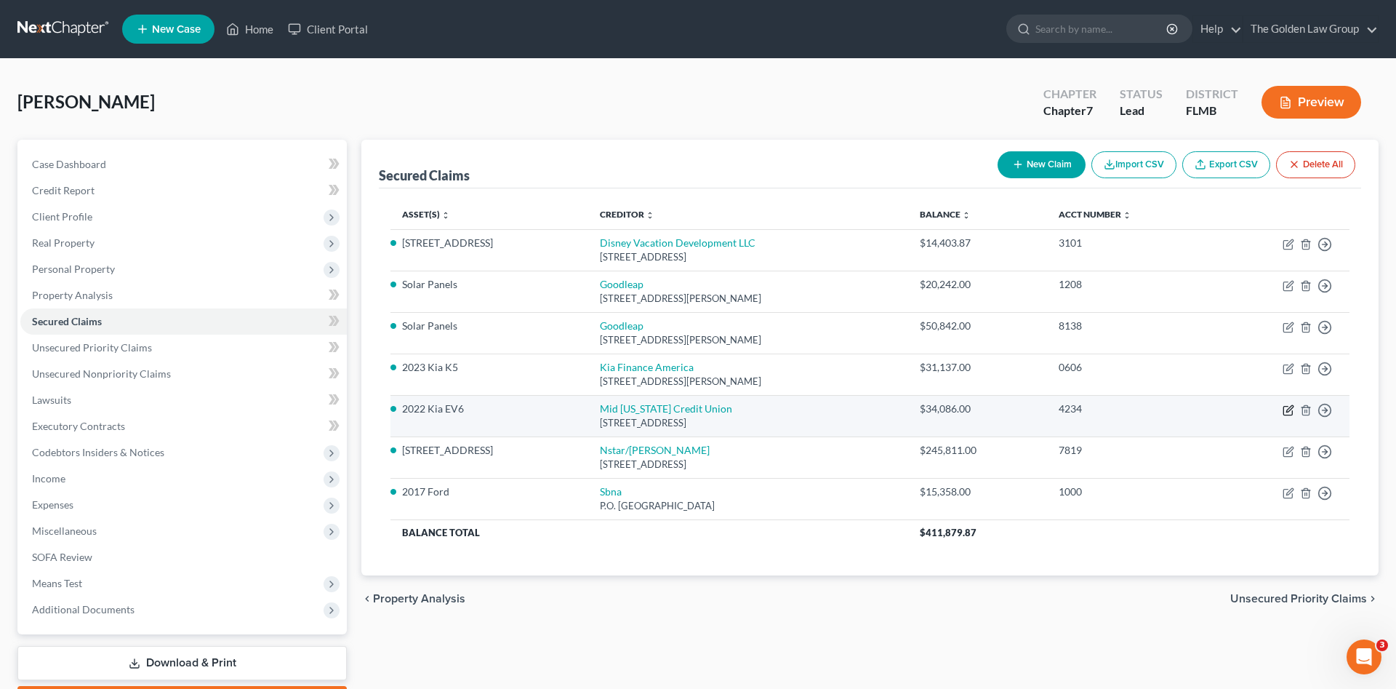
select select "9"
select select "0"
select select "8"
select select "0"
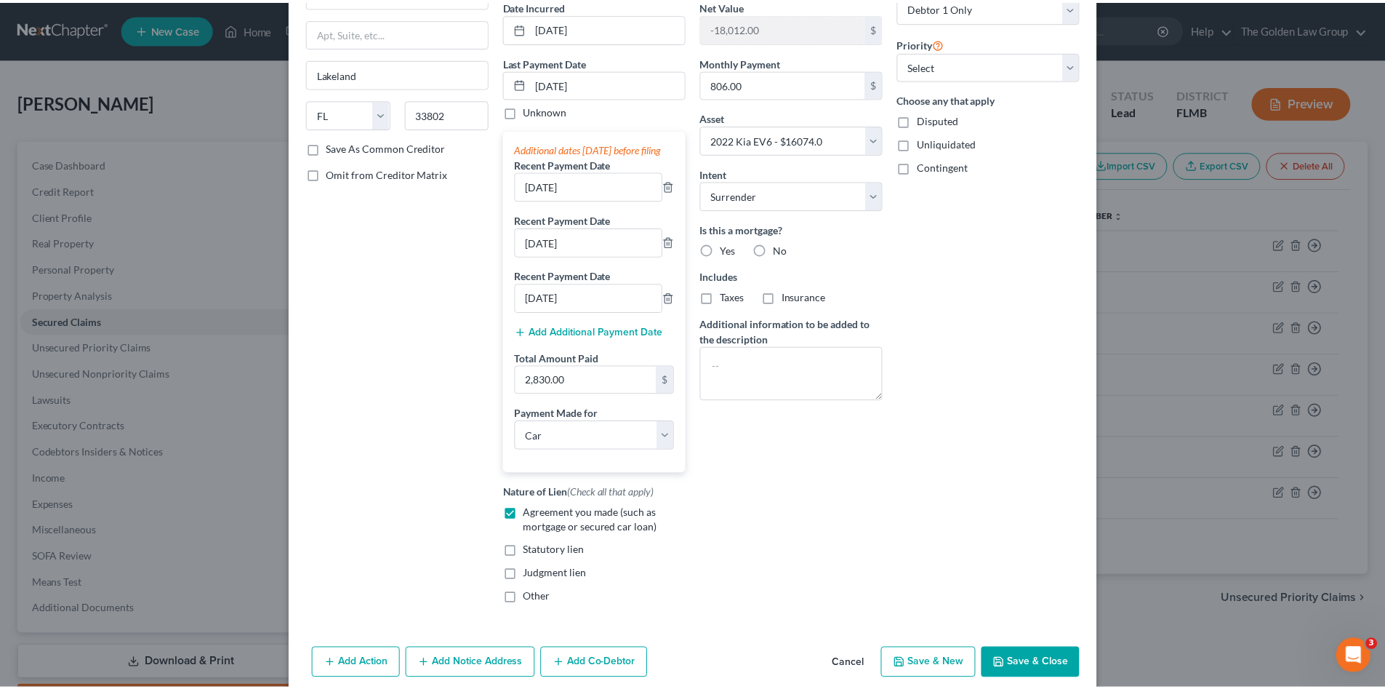
scroll to position [220, 0]
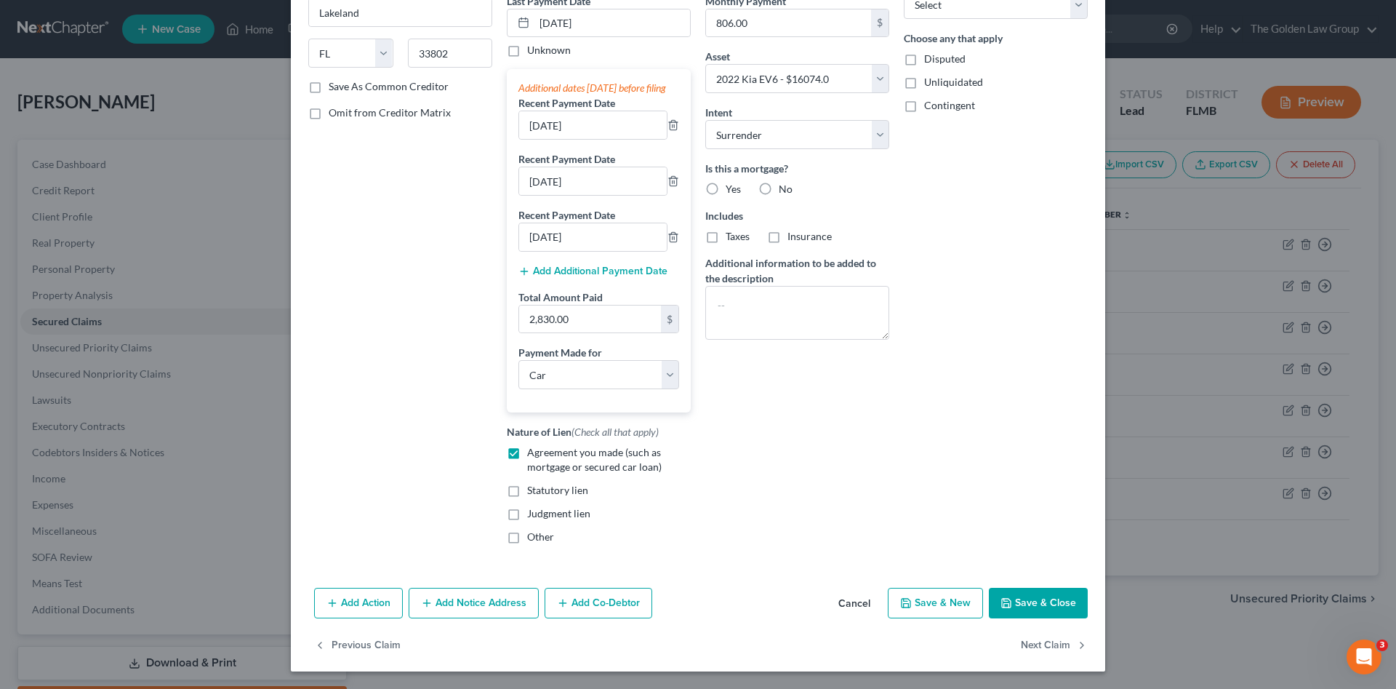
click at [857, 600] on button "Cancel" at bounding box center [854, 603] width 55 height 29
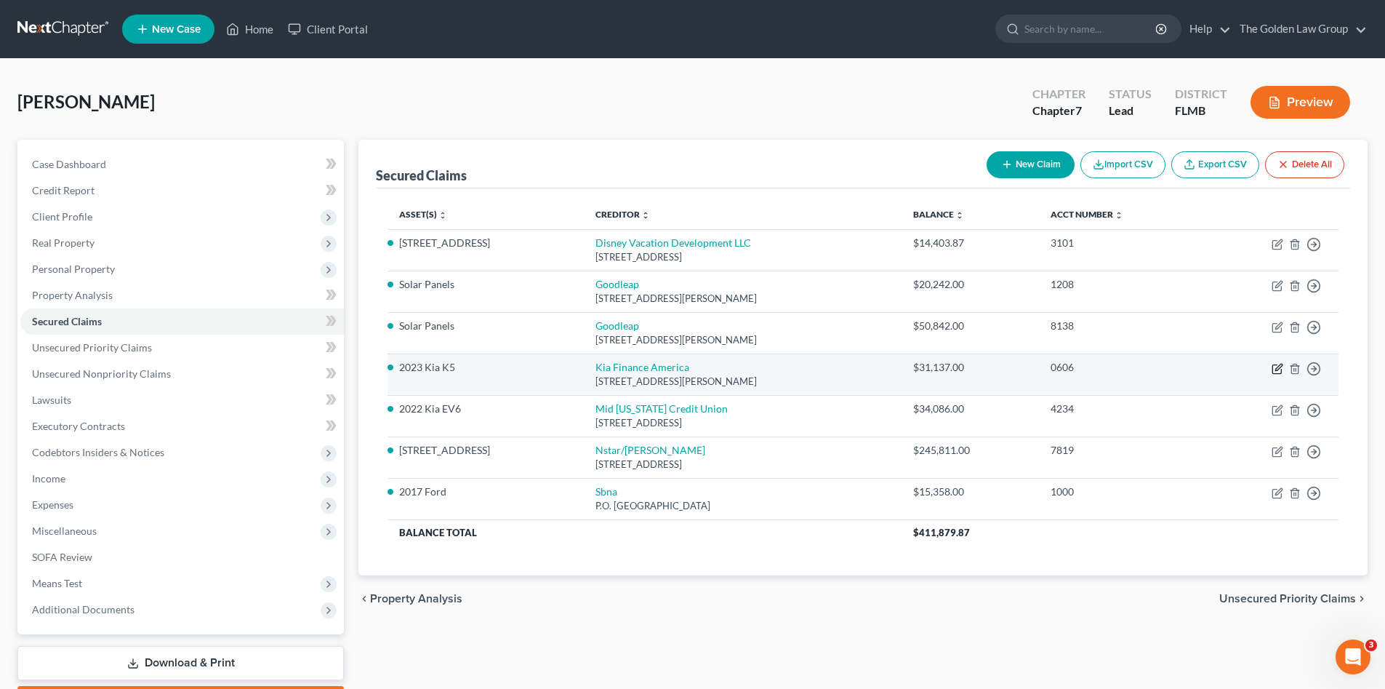
click at [1277, 364] on icon "button" at bounding box center [1277, 368] width 9 height 9
select select "4"
select select "5"
select select "0"
select select "3"
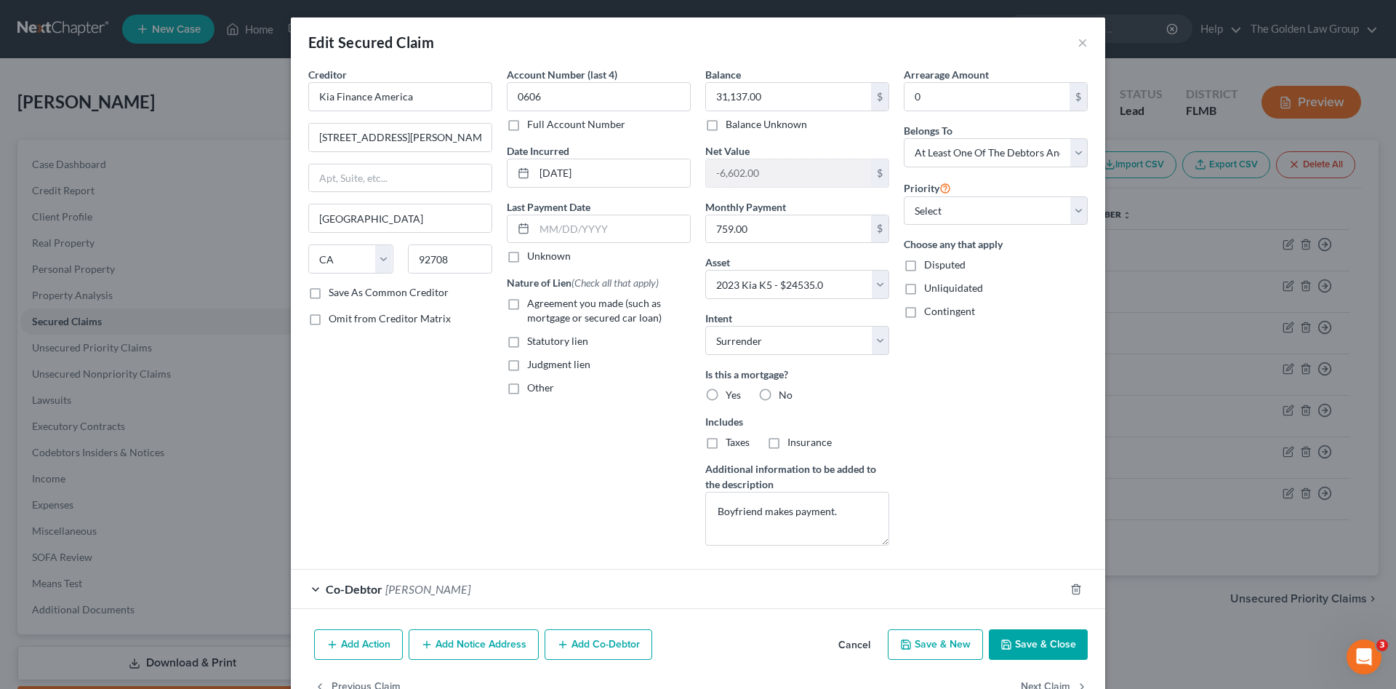
drag, startPoint x: 855, startPoint y: 642, endPoint x: 937, endPoint y: 476, distance: 185.7
click at [854, 636] on button "Cancel" at bounding box center [854, 645] width 55 height 29
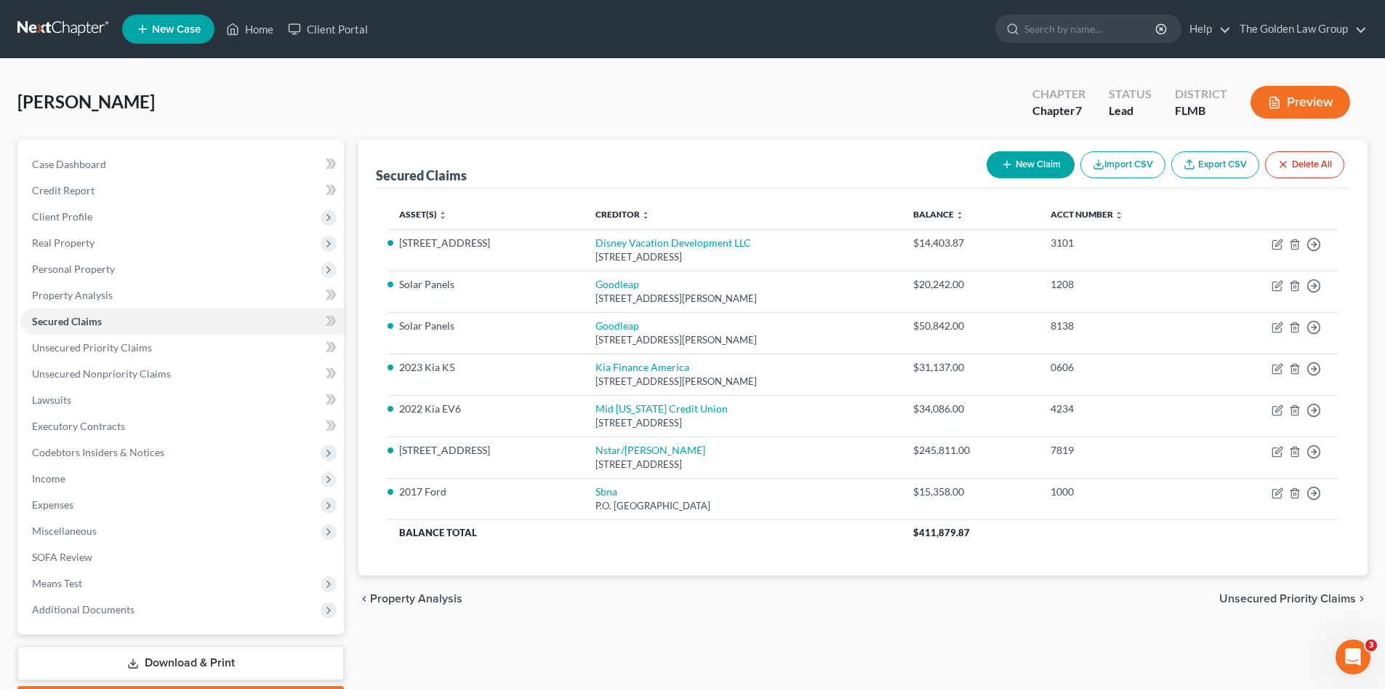
click at [758, 63] on div "Vollmer, Kristin Upgraded Chapter Chapter 7 Status Lead District FLMB Preview P…" at bounding box center [692, 403] width 1385 height 688
click at [452, 93] on div "[PERSON_NAME] Upgraded Chapter Chapter 7 Status Lead District [GEOGRAPHIC_DATA]…" at bounding box center [692, 107] width 1350 height 63
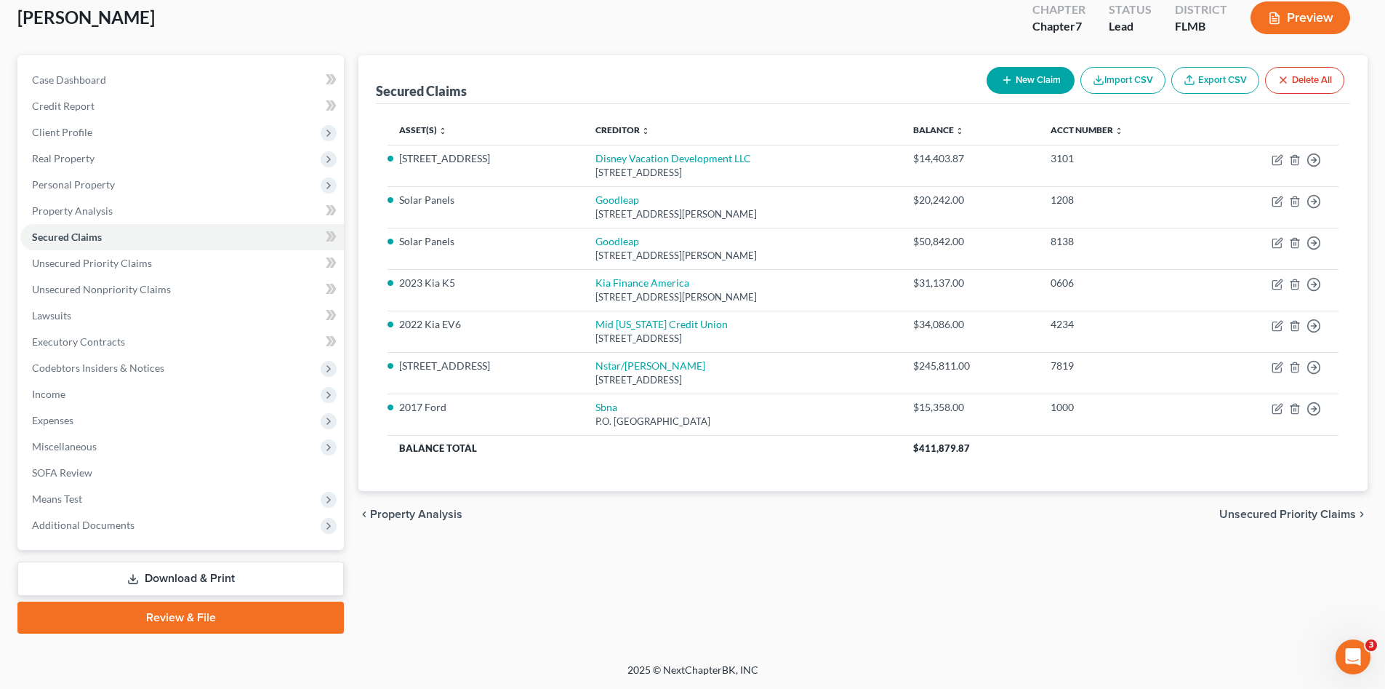
click at [183, 577] on link "Download & Print" at bounding box center [180, 578] width 327 height 34
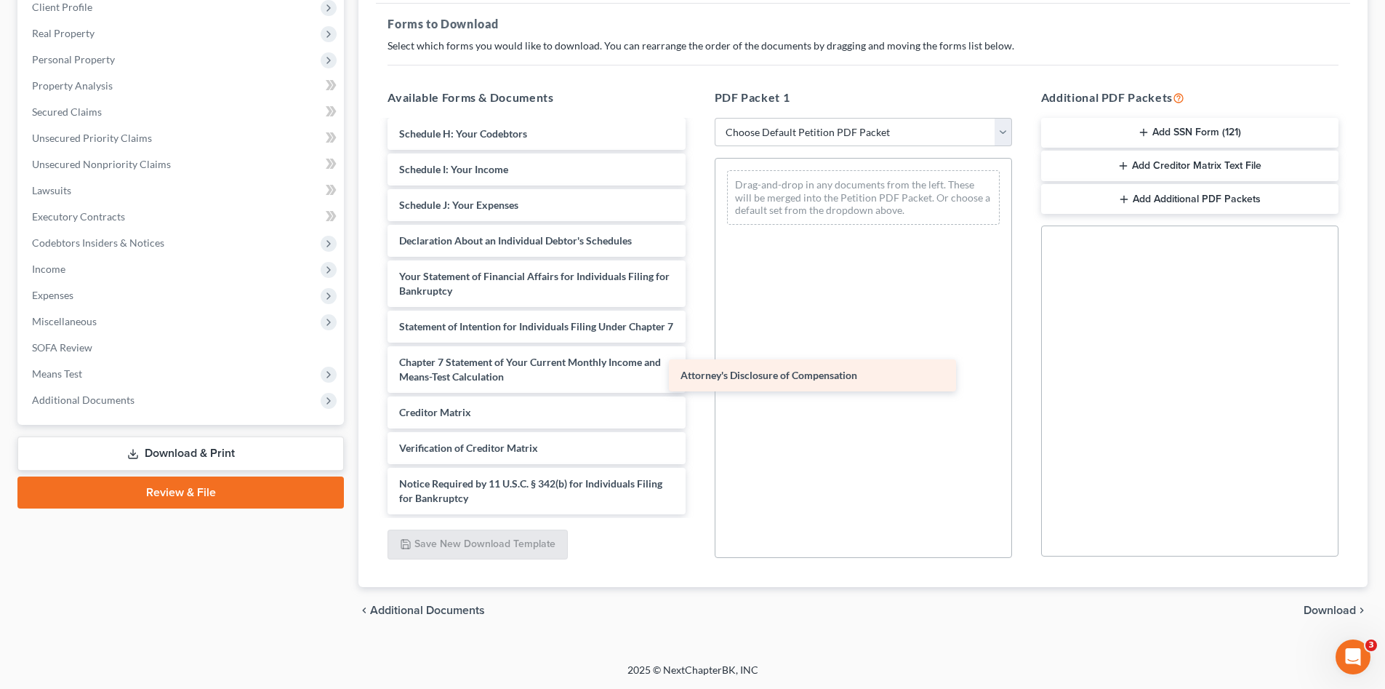
scroll to position [282, 0]
drag, startPoint x: 525, startPoint y: 497, endPoint x: 817, endPoint y: 367, distance: 320.0
click at [697, 367] on div "Attorney's Disclosure of Compensation Voluntary Petition for Individuals Filing…" at bounding box center [536, 184] width 321 height 660
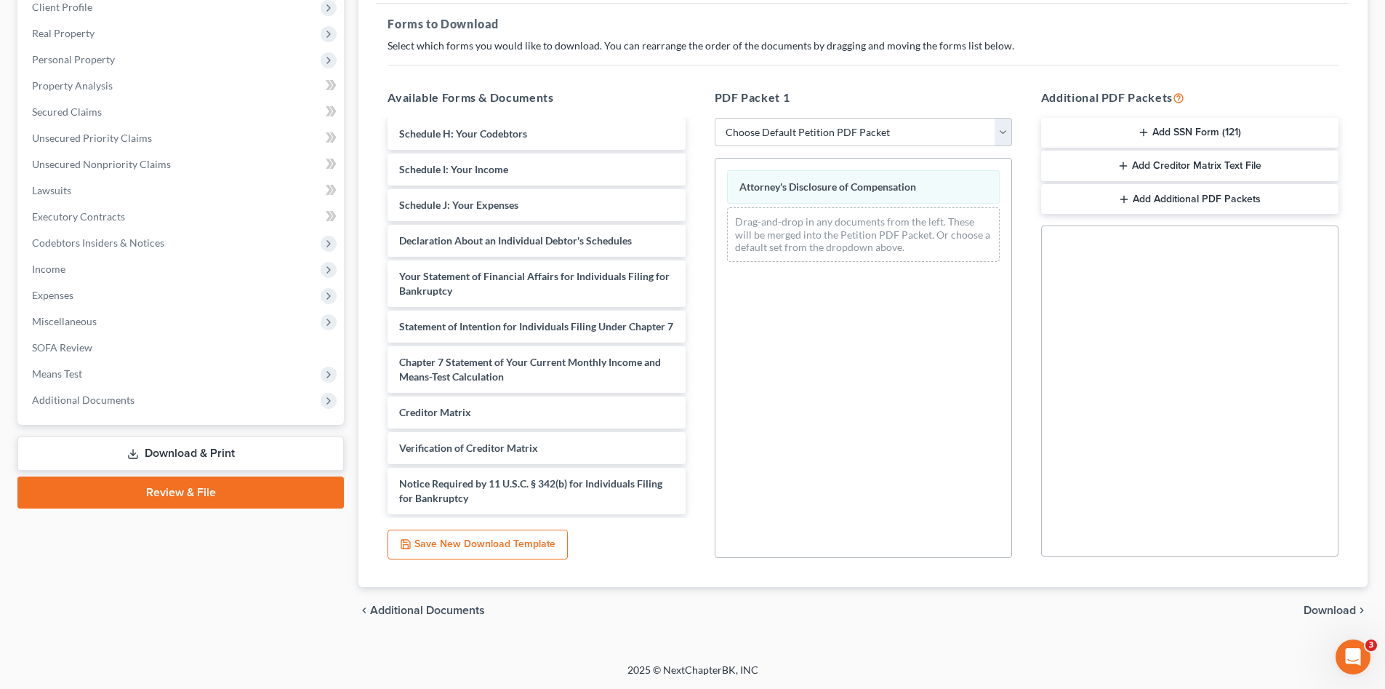
click at [1131, 124] on button "Add SSN Form (121)" at bounding box center [1189, 133] width 297 height 31
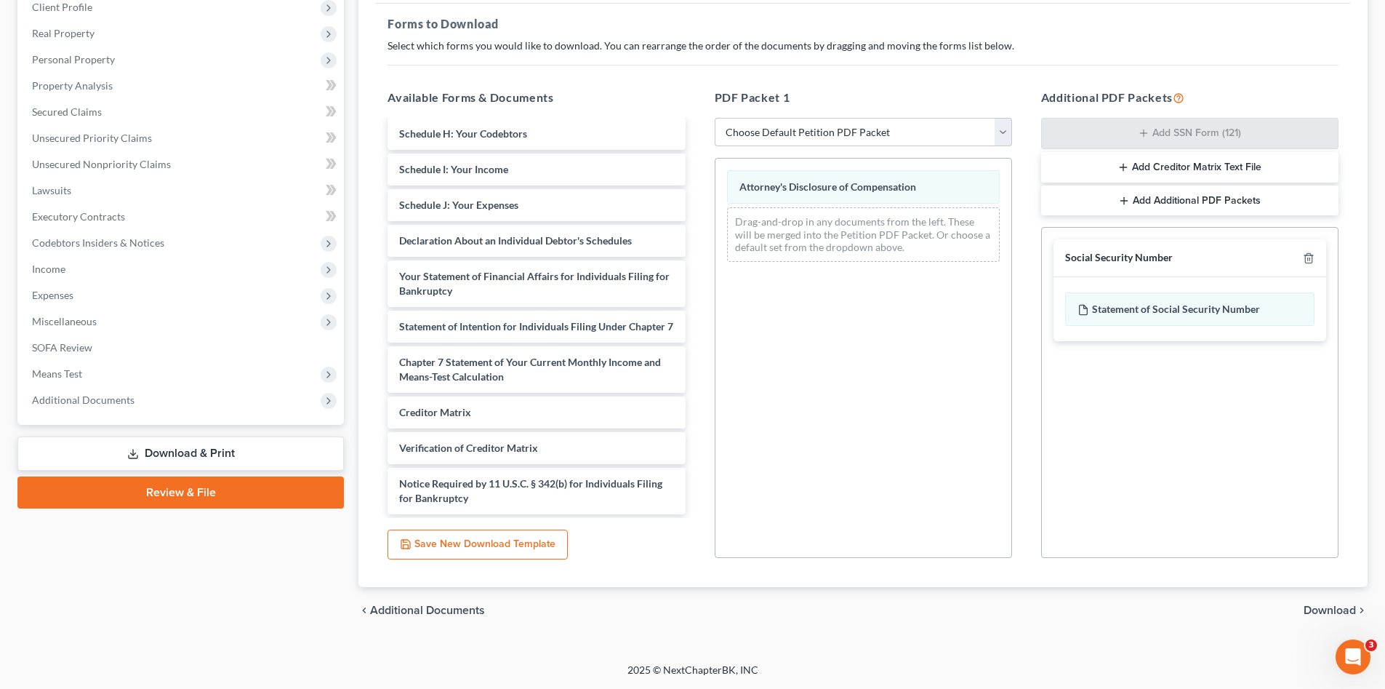
click at [1323, 612] on span "Download" at bounding box center [1330, 610] width 52 height 12
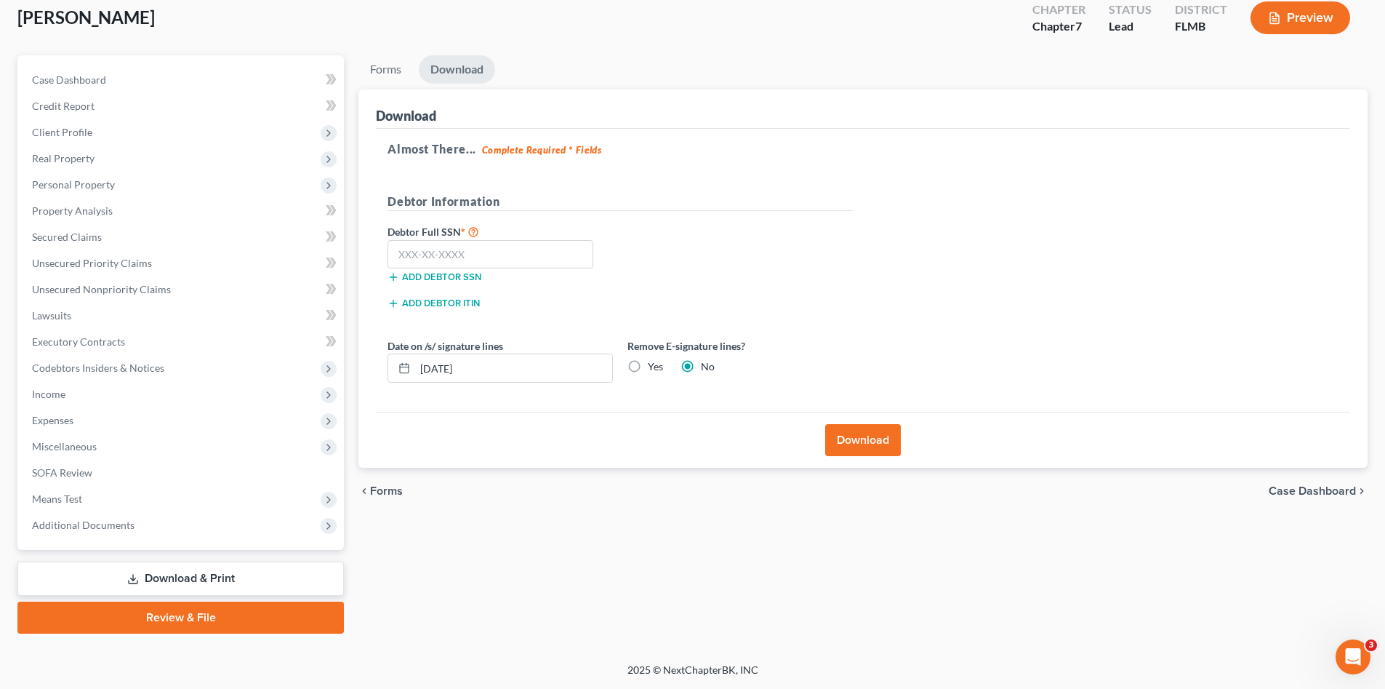
scroll to position [84, 0]
click at [536, 250] on input "text" at bounding box center [491, 254] width 206 height 29
click at [457, 251] on input "text" at bounding box center [491, 254] width 206 height 29
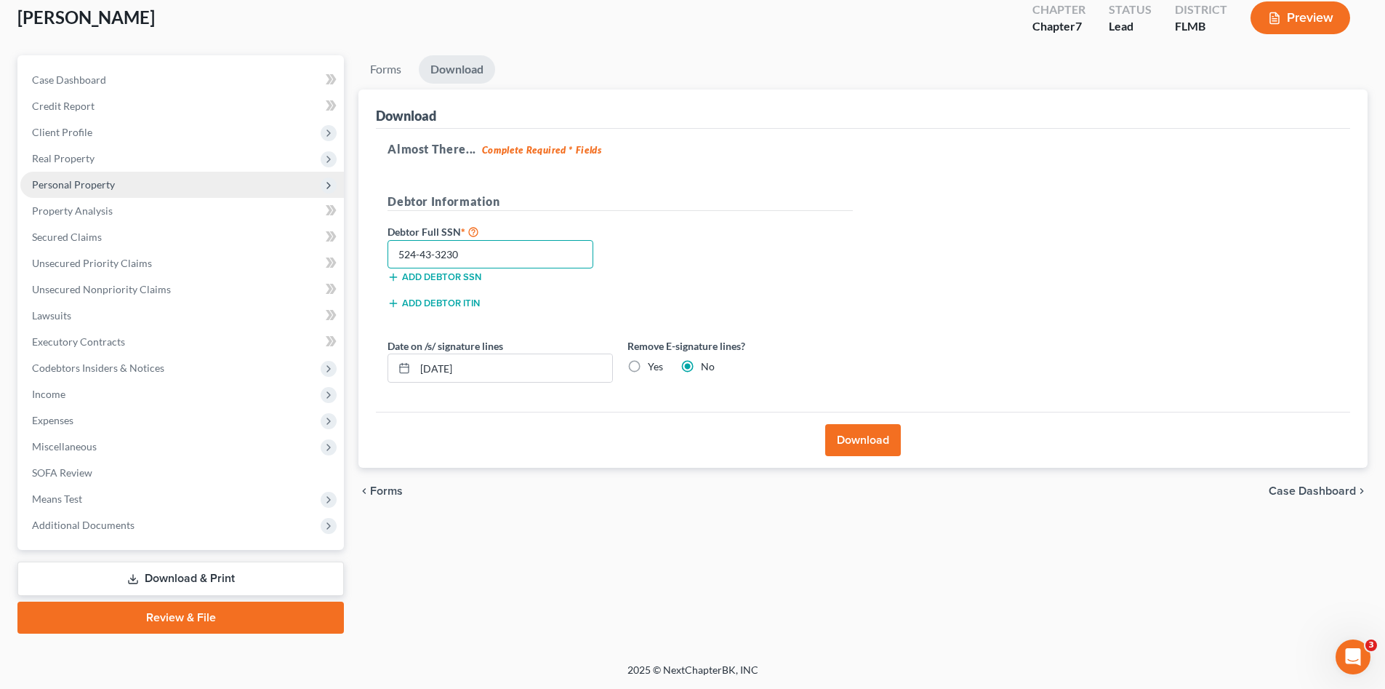
type input "524-43-3230"
click at [71, 188] on span "Personal Property" at bounding box center [73, 184] width 83 height 12
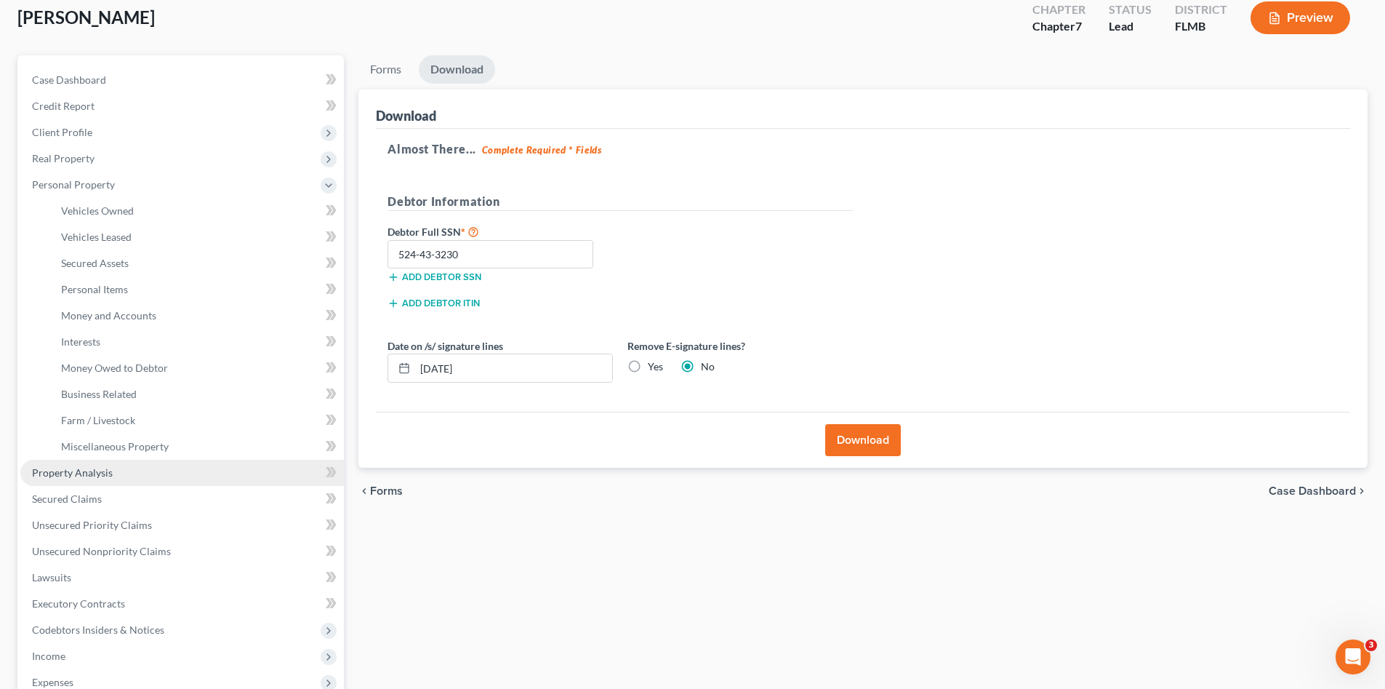
click at [105, 468] on span "Property Analysis" at bounding box center [72, 472] width 81 height 12
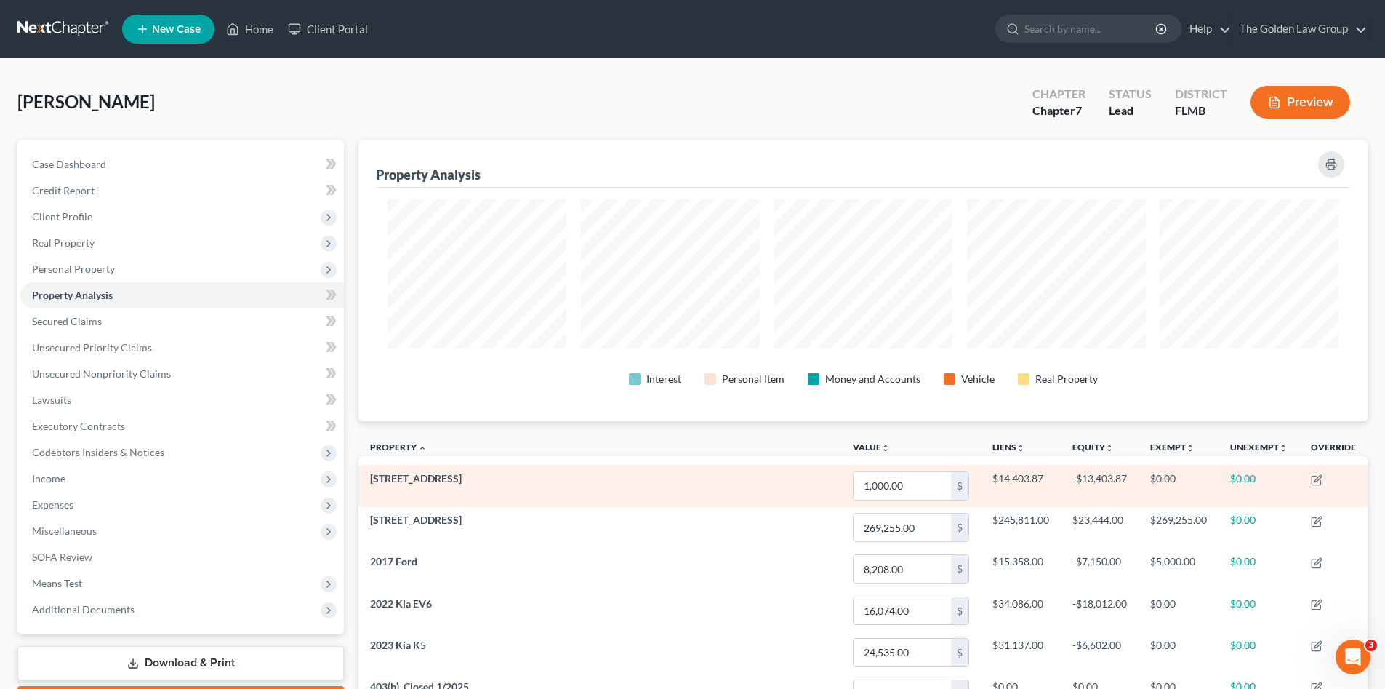
scroll to position [726942, 726214]
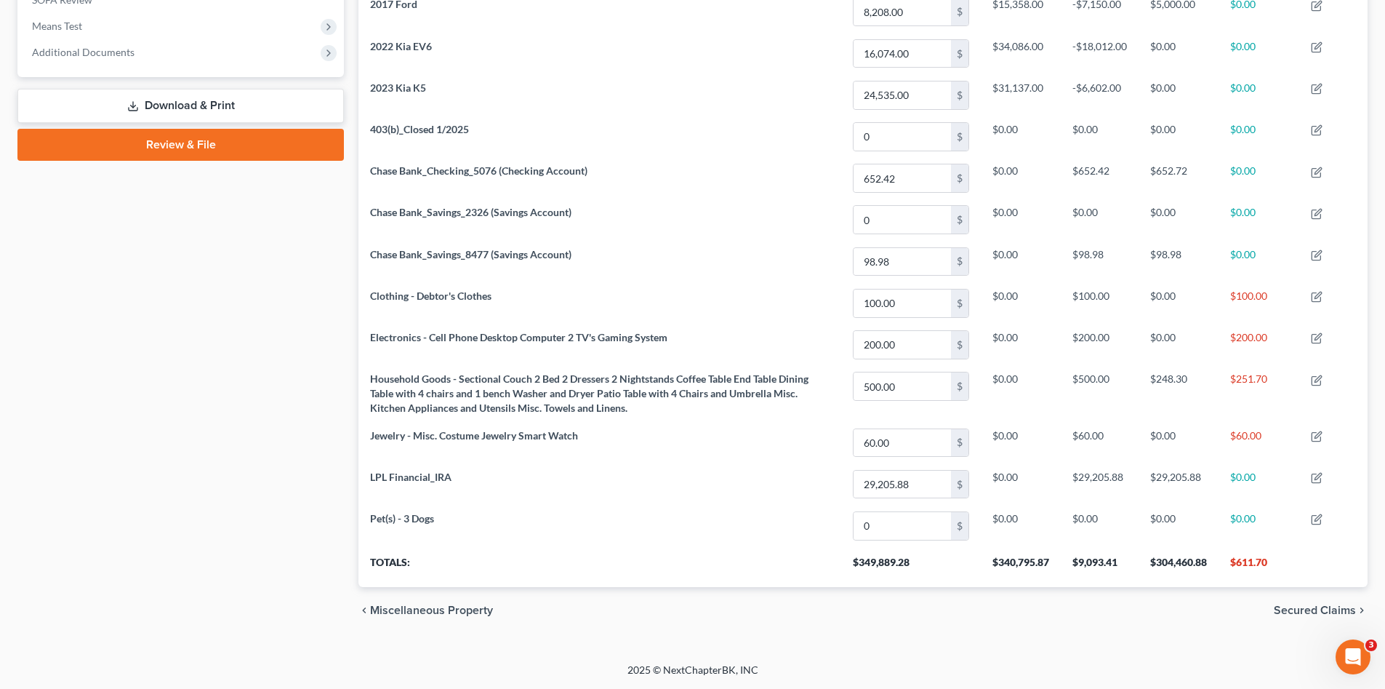
click at [206, 548] on div "Case Dashboard Payments Invoices Payments Payments Credit Report Client Profile" at bounding box center [180, 109] width 341 height 1052
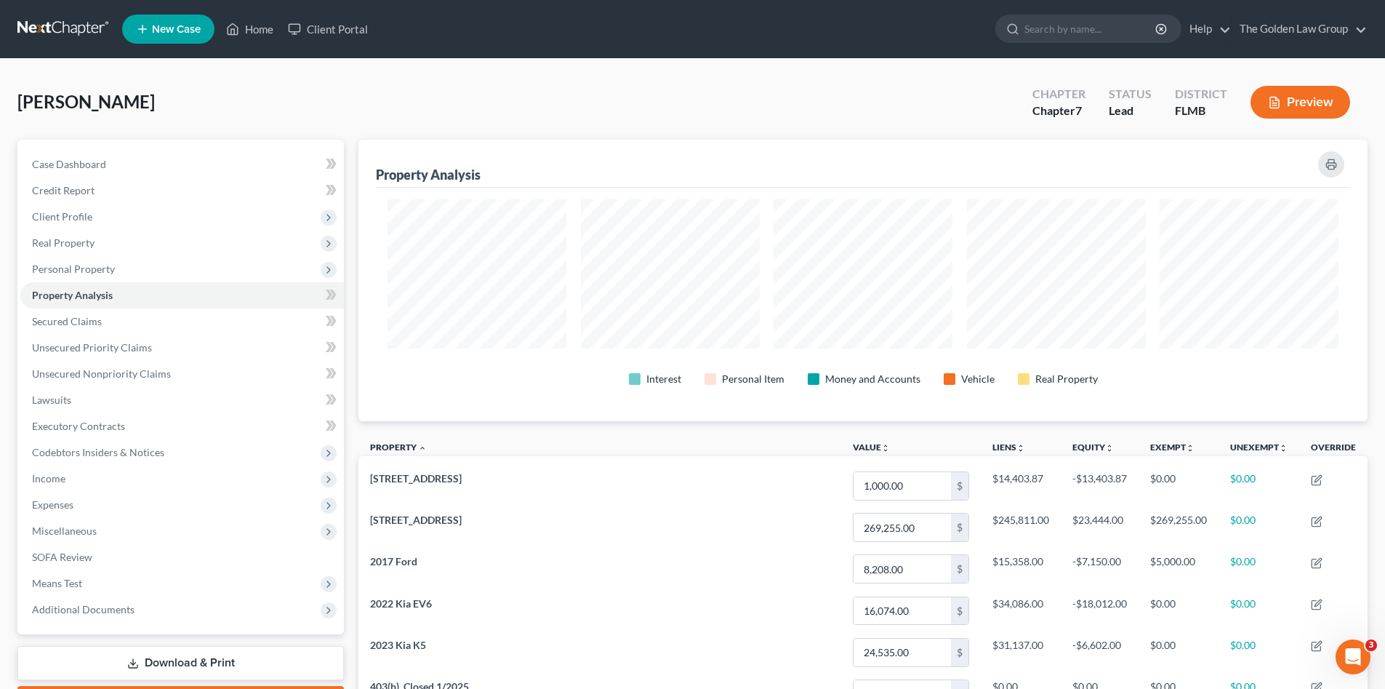
scroll to position [121, 0]
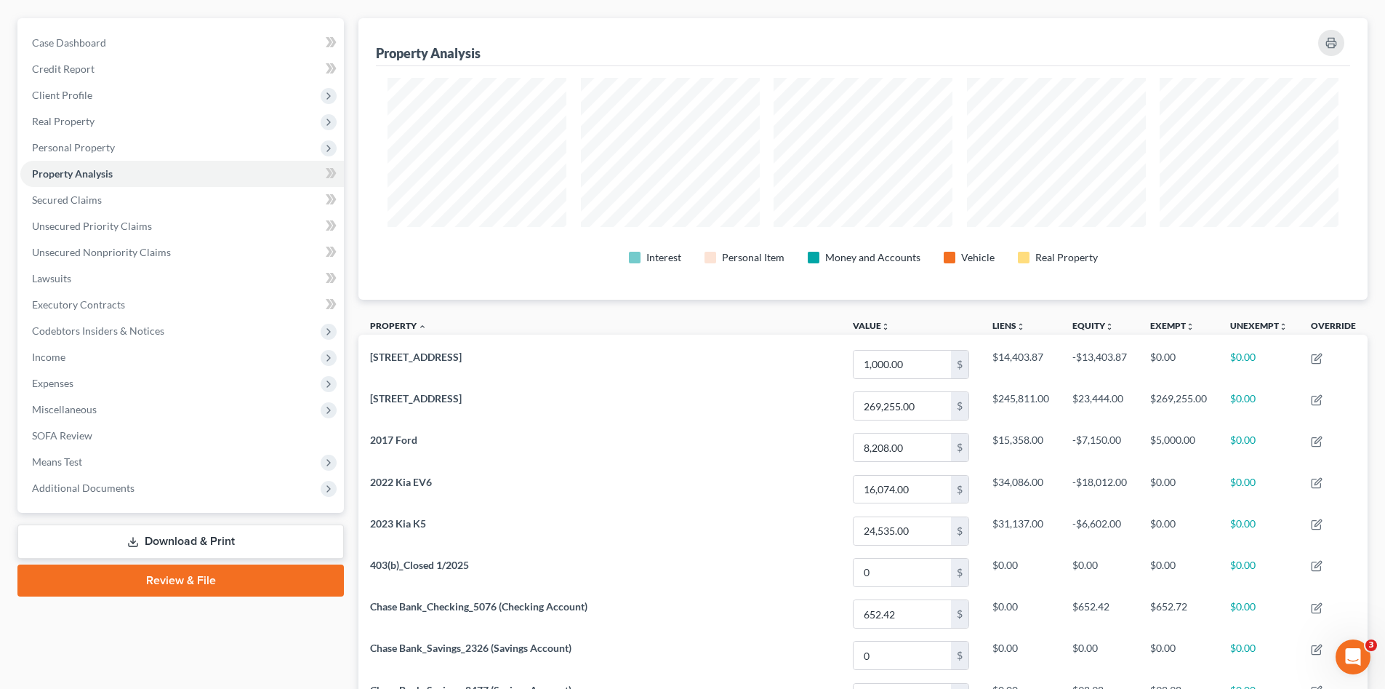
click at [239, 542] on link "Download & Print" at bounding box center [180, 541] width 327 height 34
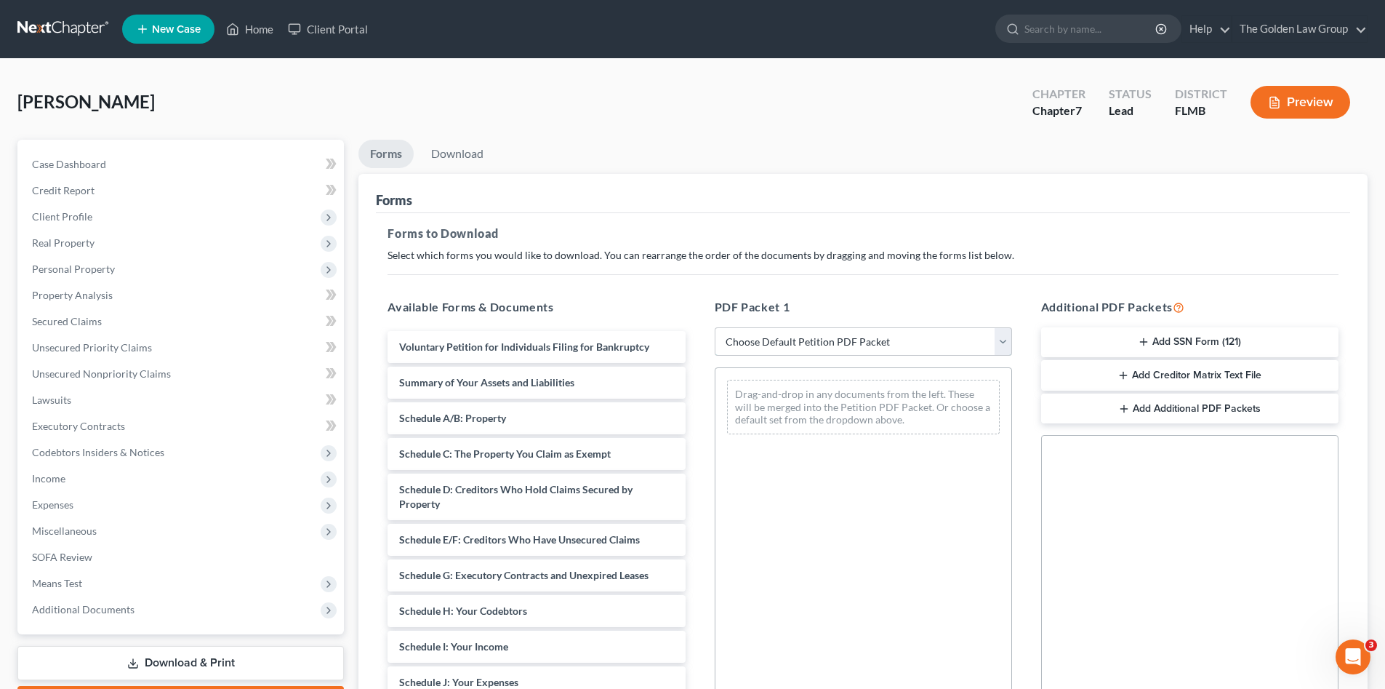
click at [801, 344] on select "Choose Default Petition PDF Packet Complete Bankruptcy Petition (all forms and …" at bounding box center [863, 341] width 297 height 29
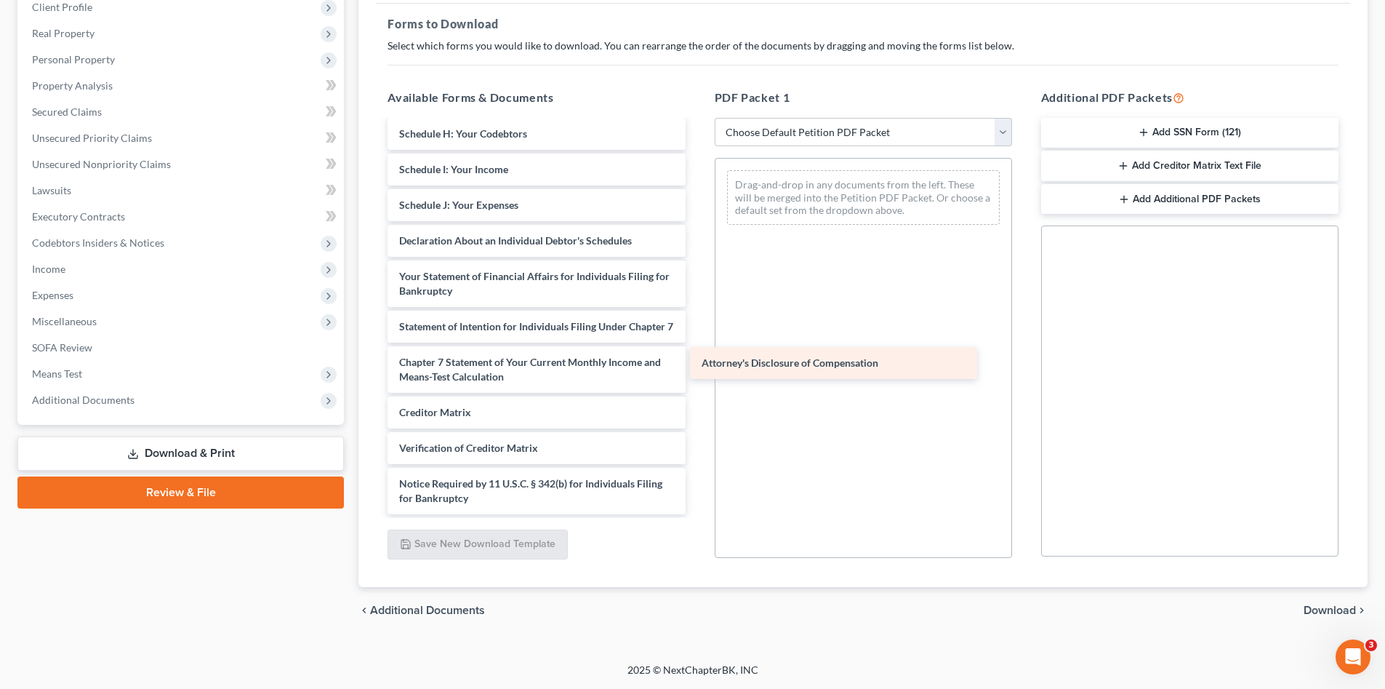
scroll to position [282, 0]
drag, startPoint x: 530, startPoint y: 508, endPoint x: 848, endPoint y: 367, distance: 347.7
click at [697, 367] on div "Attorney's Disclosure of Compensation Voluntary Petition for Individuals Filing…" at bounding box center [536, 184] width 321 height 660
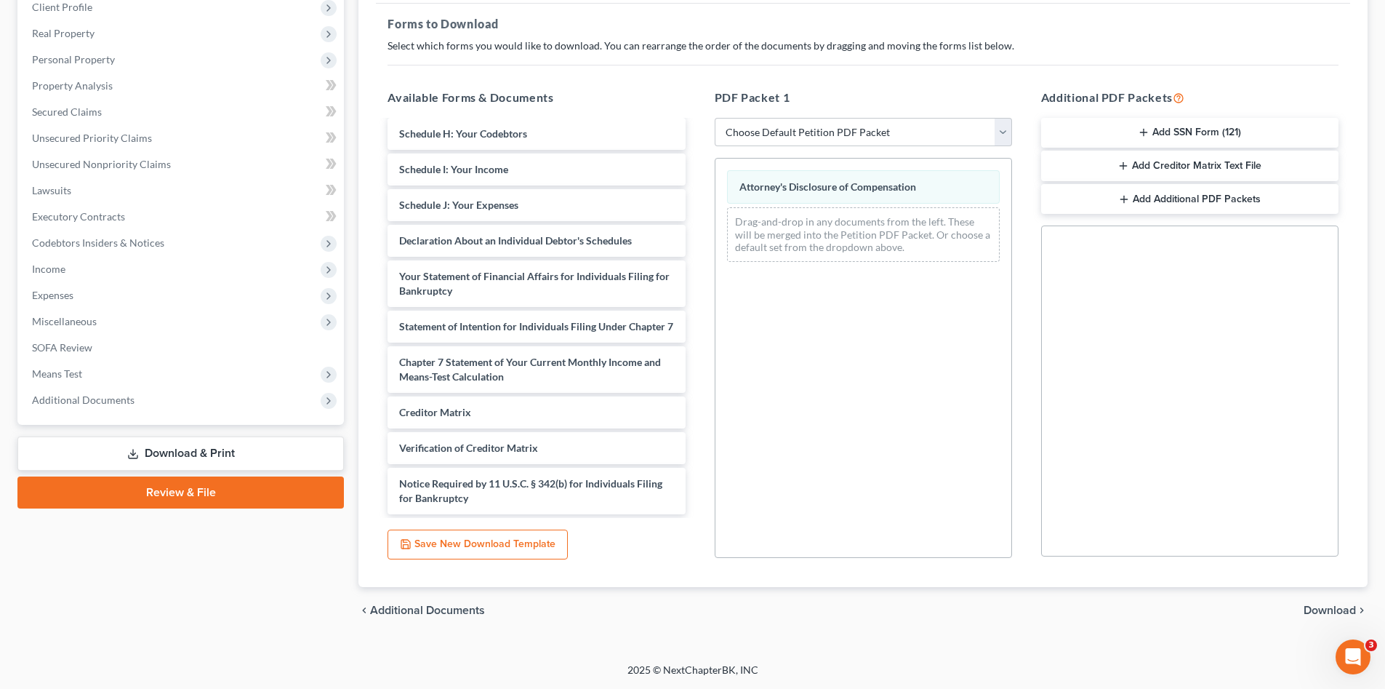
click at [1220, 129] on button "Add SSN Form (121)" at bounding box center [1189, 133] width 297 height 31
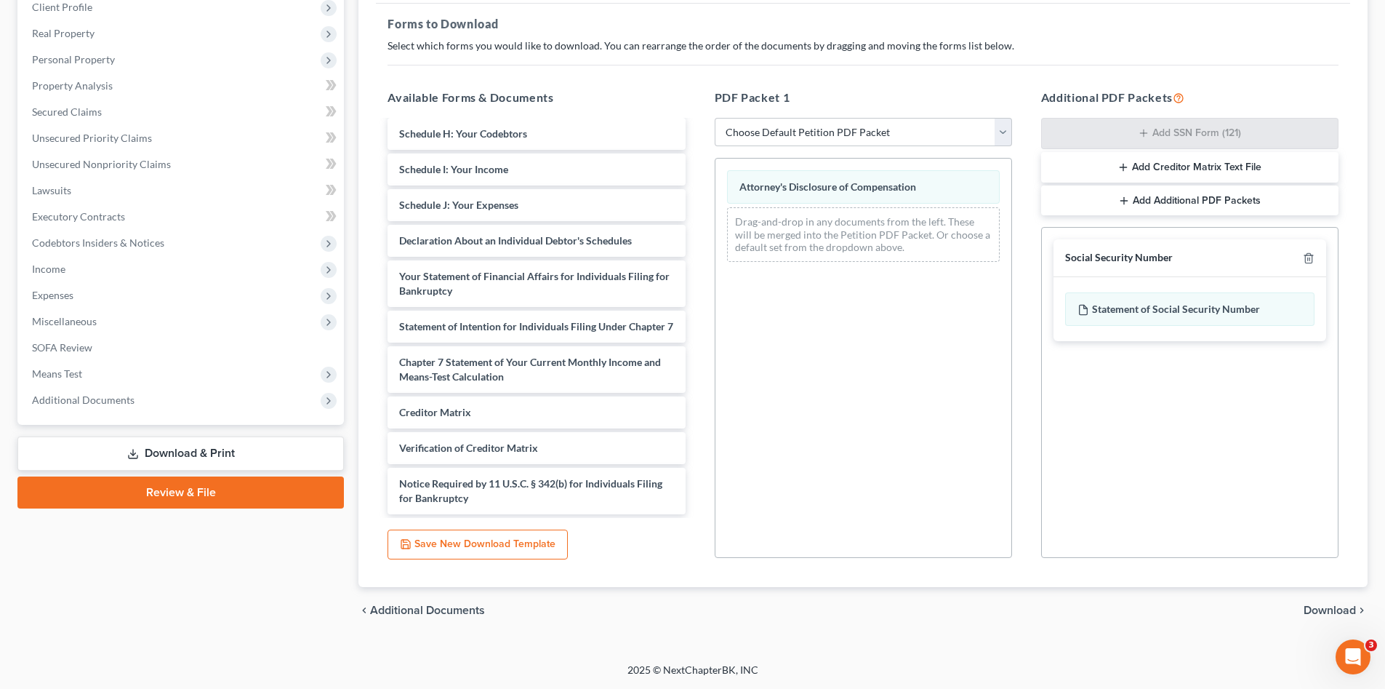
click at [1324, 608] on span "Download" at bounding box center [1330, 610] width 52 height 12
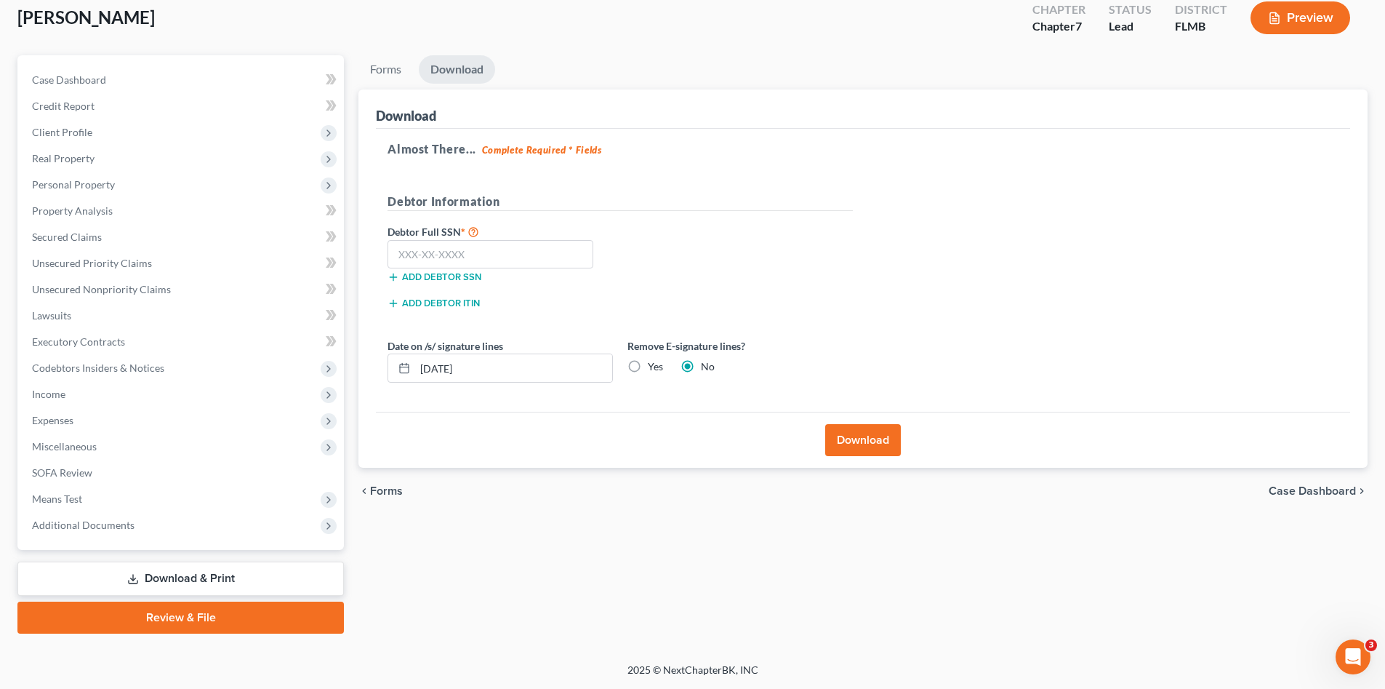
scroll to position [84, 0]
click at [524, 248] on input "text" at bounding box center [491, 254] width 206 height 29
type input "524-43-3230"
click at [847, 444] on button "Download" at bounding box center [863, 440] width 76 height 32
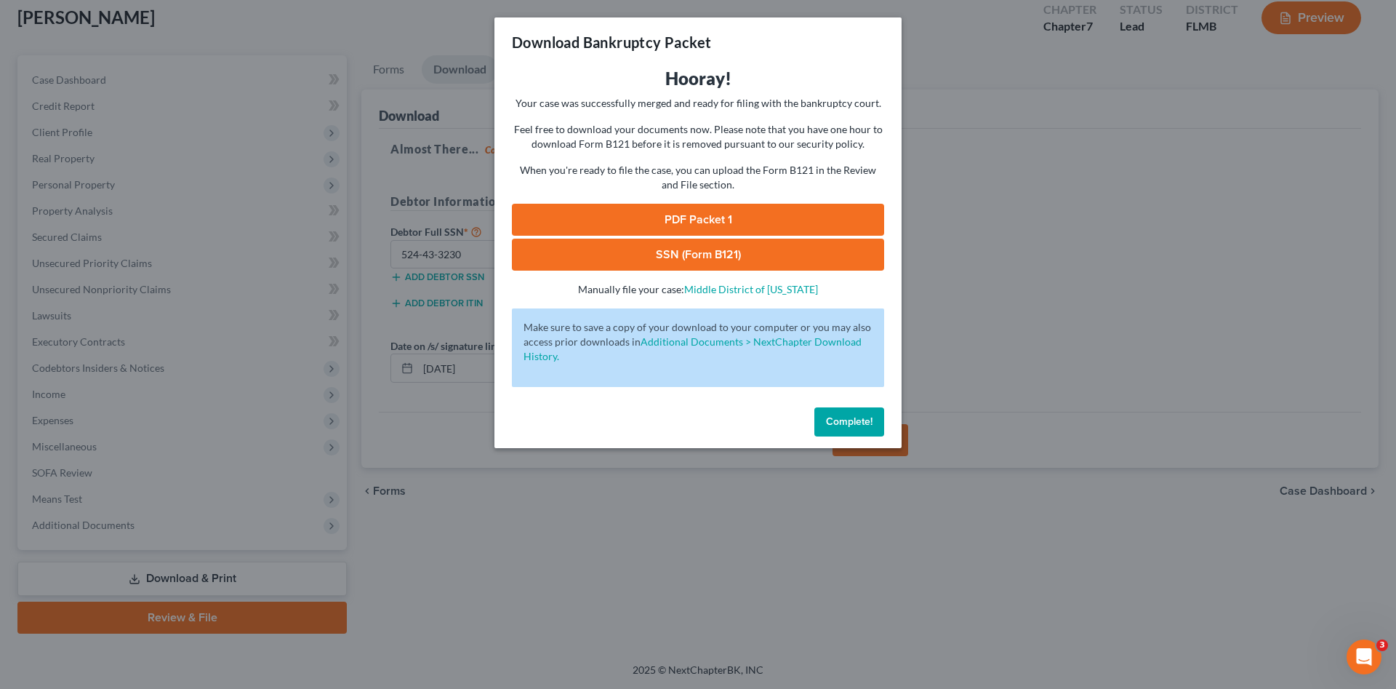
click at [660, 220] on link "PDF Packet 1" at bounding box center [698, 220] width 372 height 32
click at [742, 255] on link "SSN (Form B121)" at bounding box center [698, 255] width 372 height 32
click at [849, 420] on span "Complete!" at bounding box center [849, 421] width 47 height 12
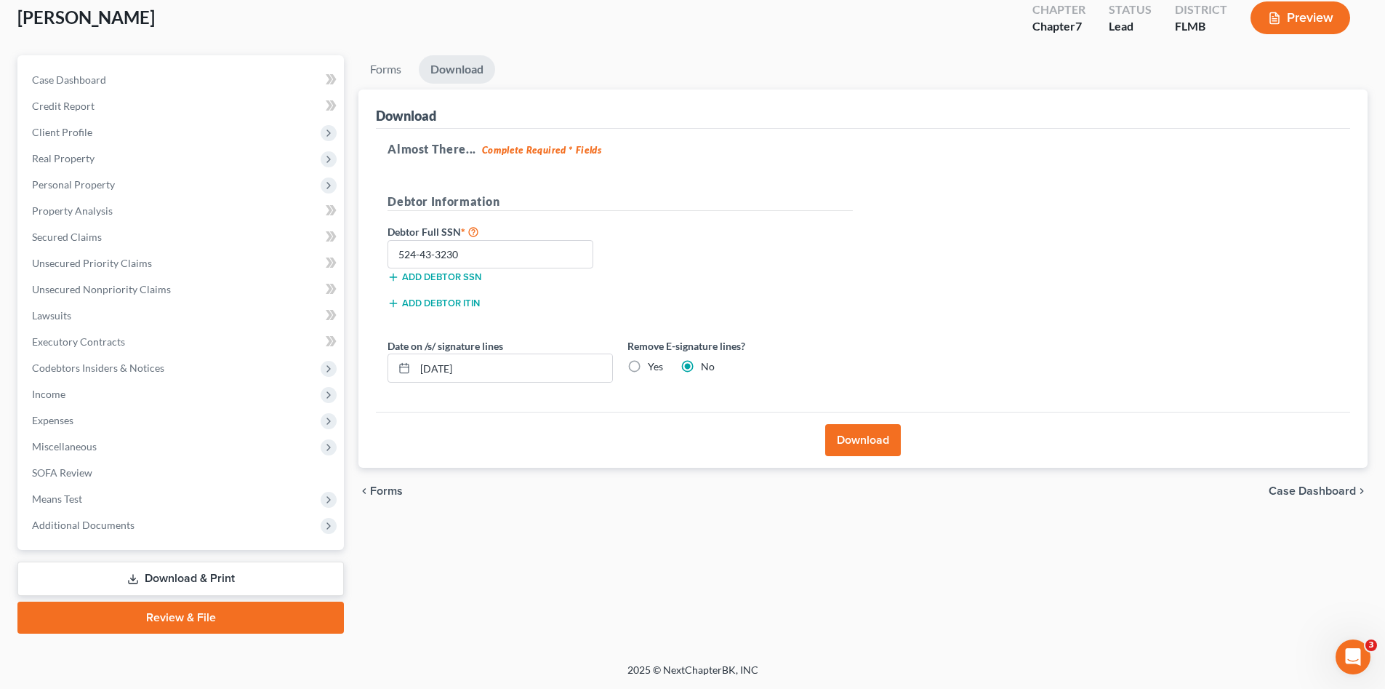
drag, startPoint x: 567, startPoint y: 530, endPoint x: 585, endPoint y: 529, distance: 17.5
click at [567, 530] on div "Forms Download Forms Forms to Download Select which forms you would like to dow…" at bounding box center [863, 344] width 1024 height 578
click at [604, 547] on div "Forms Download Forms Forms to Download Select which forms you would like to dow…" at bounding box center [863, 344] width 1024 height 578
click at [103, 289] on span "Unsecured Nonpriority Claims" at bounding box center [101, 289] width 139 height 12
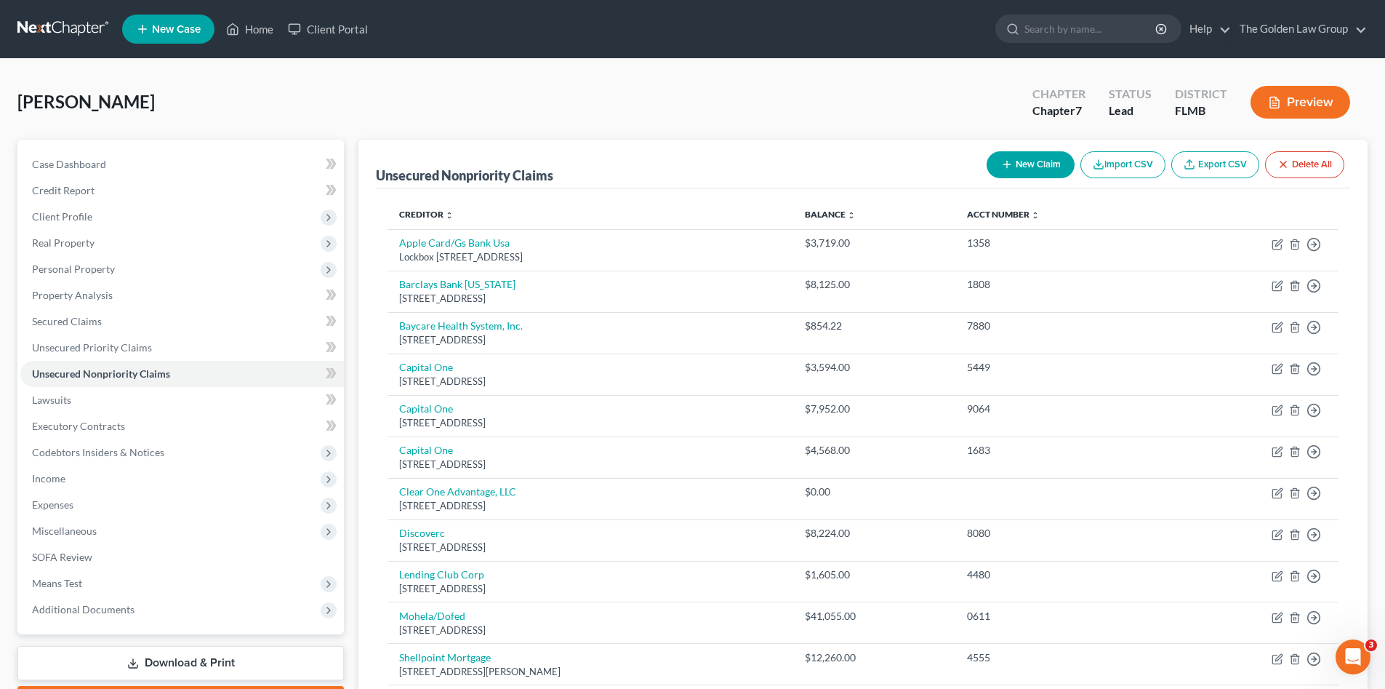
click at [309, 89] on div "Vollmer, Kristin Upgraded Chapter Chapter 7 Status Lead District FLMB Preview" at bounding box center [692, 107] width 1350 height 63
click at [73, 217] on span "Client Profile" at bounding box center [62, 216] width 60 height 12
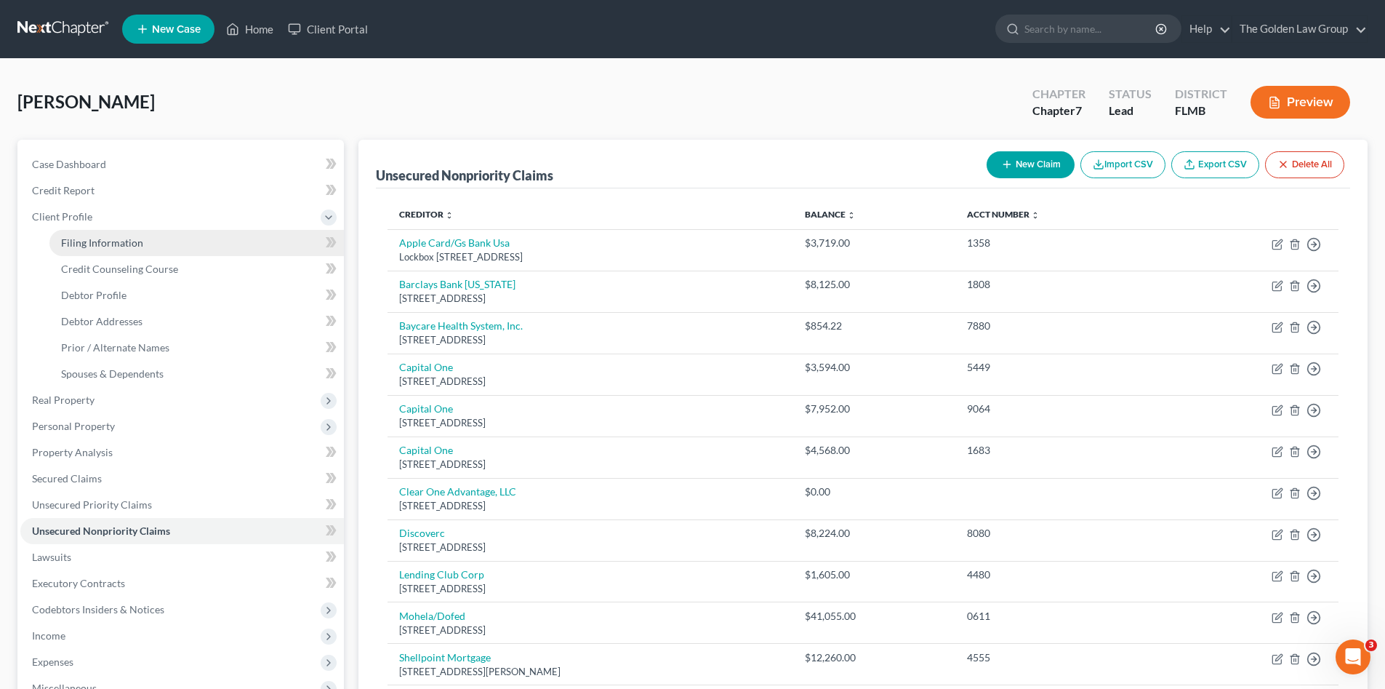
click at [140, 239] on span "Filing Information" at bounding box center [102, 242] width 82 height 12
select select "1"
select select "0"
select select "9"
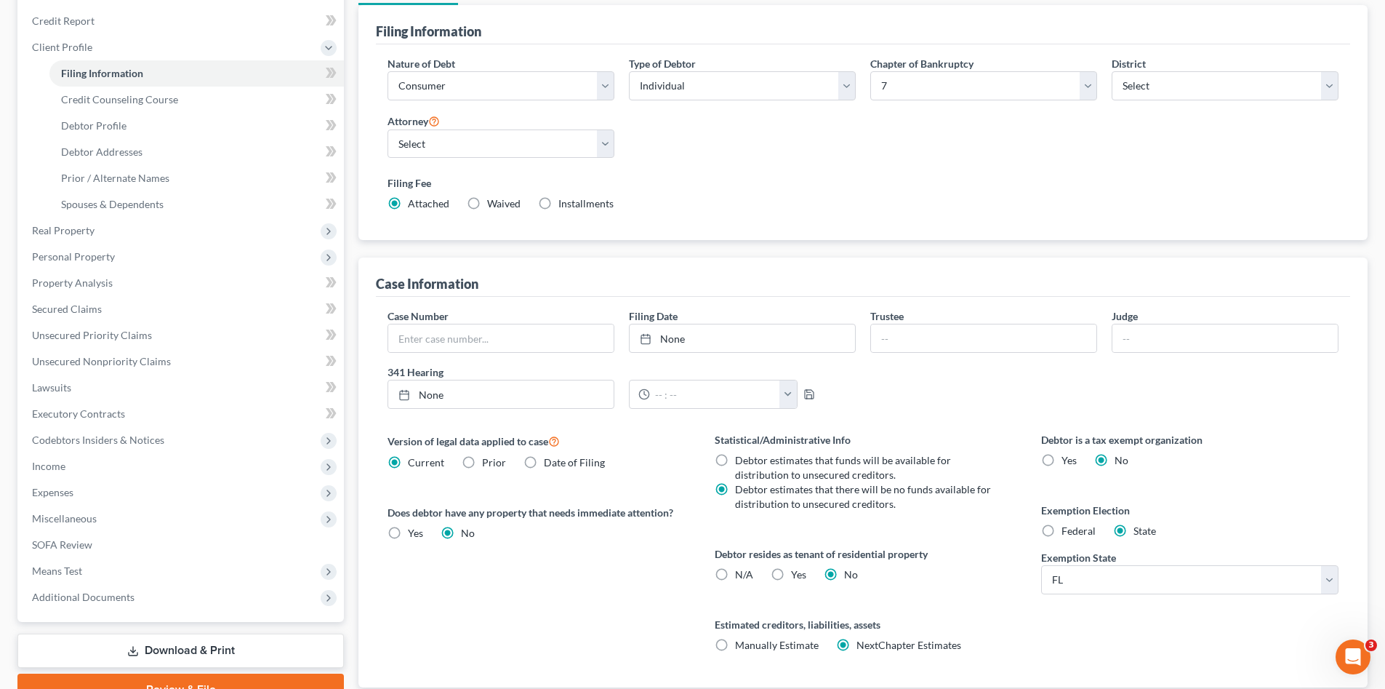
scroll to position [270, 0]
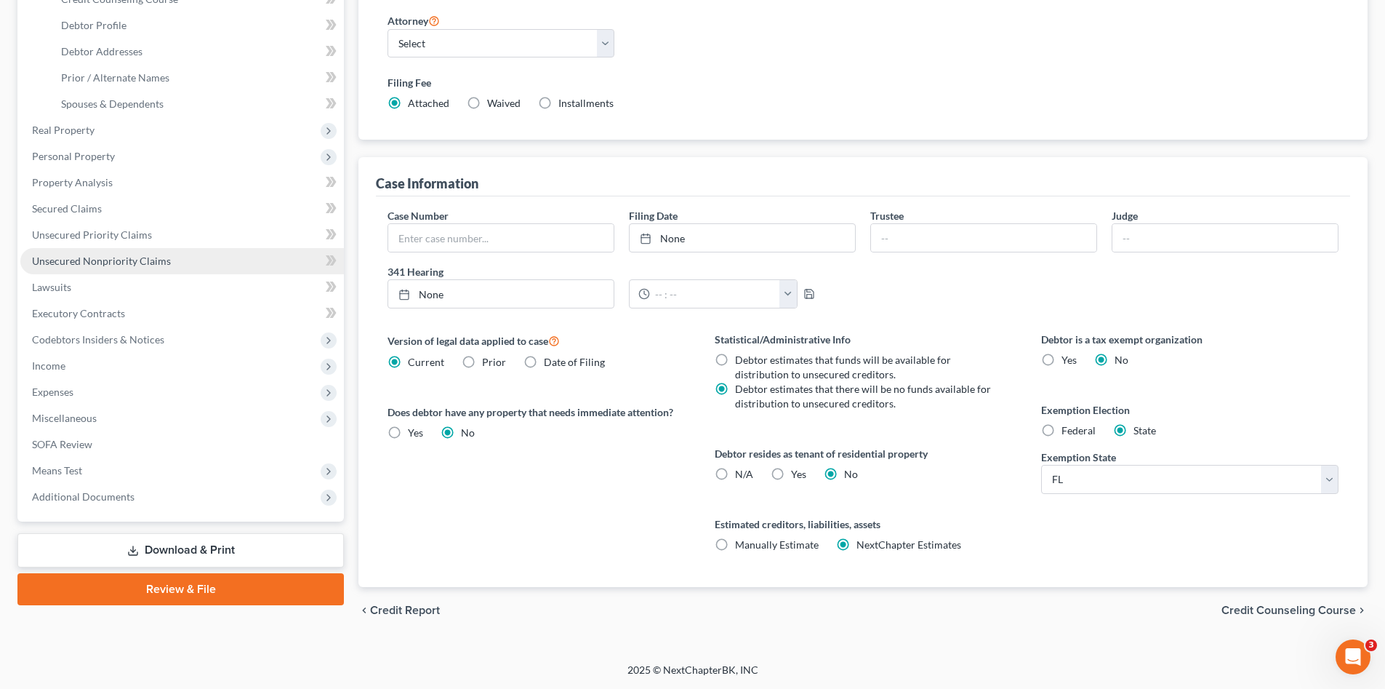
drag, startPoint x: 222, startPoint y: 585, endPoint x: 199, endPoint y: 535, distance: 55.0
click at [223, 585] on link "Review & File" at bounding box center [180, 589] width 327 height 32
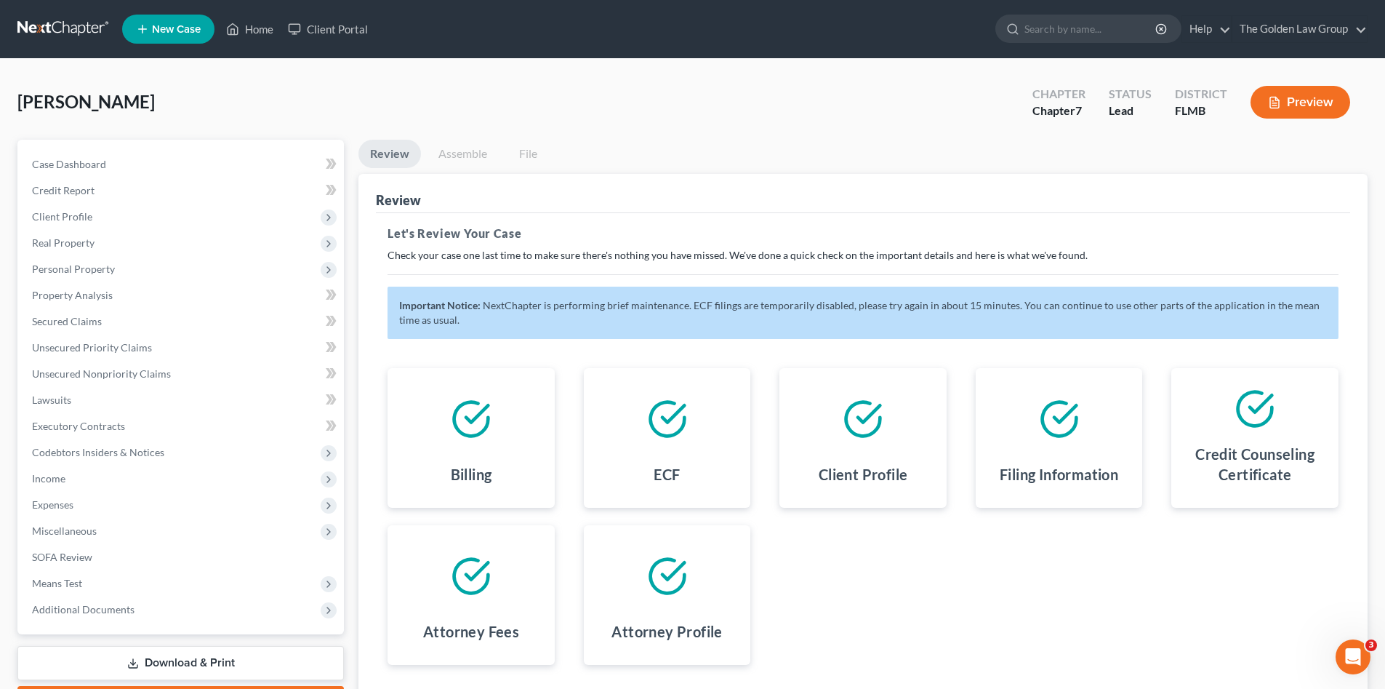
scroll to position [113, 0]
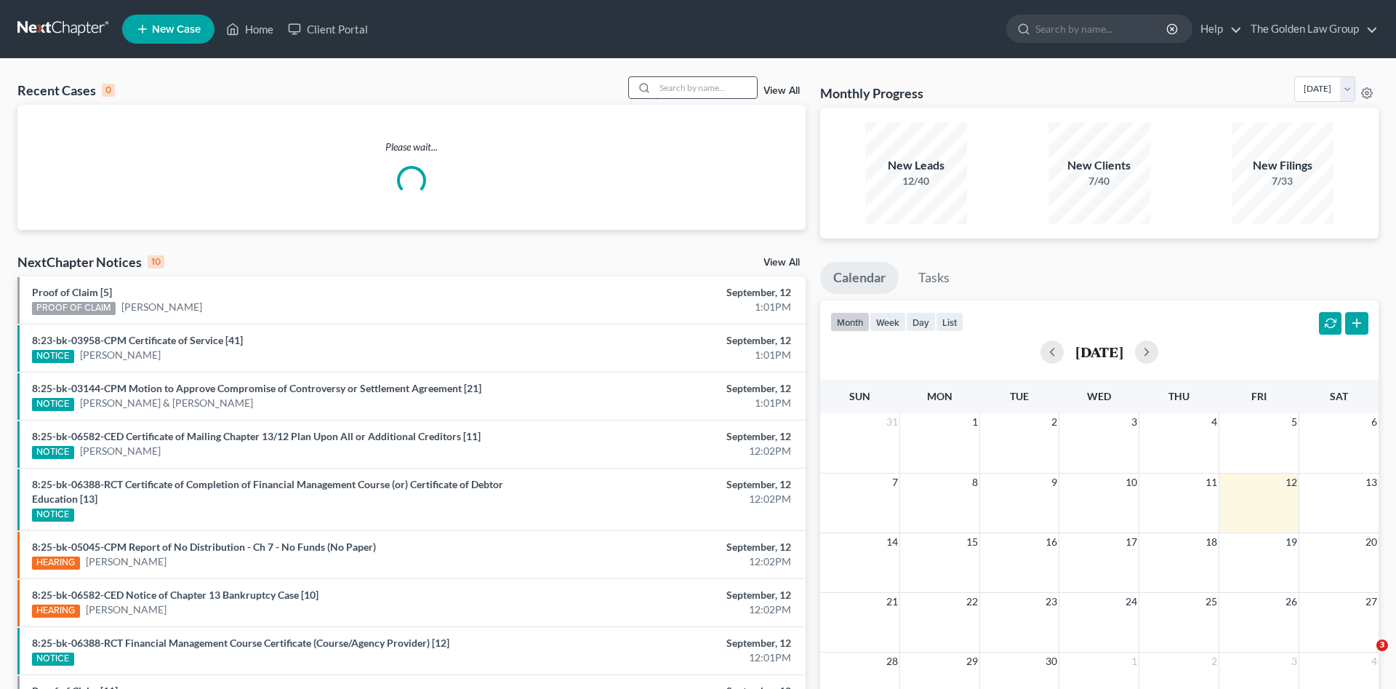
click at [678, 89] on input "search" at bounding box center [706, 87] width 102 height 21
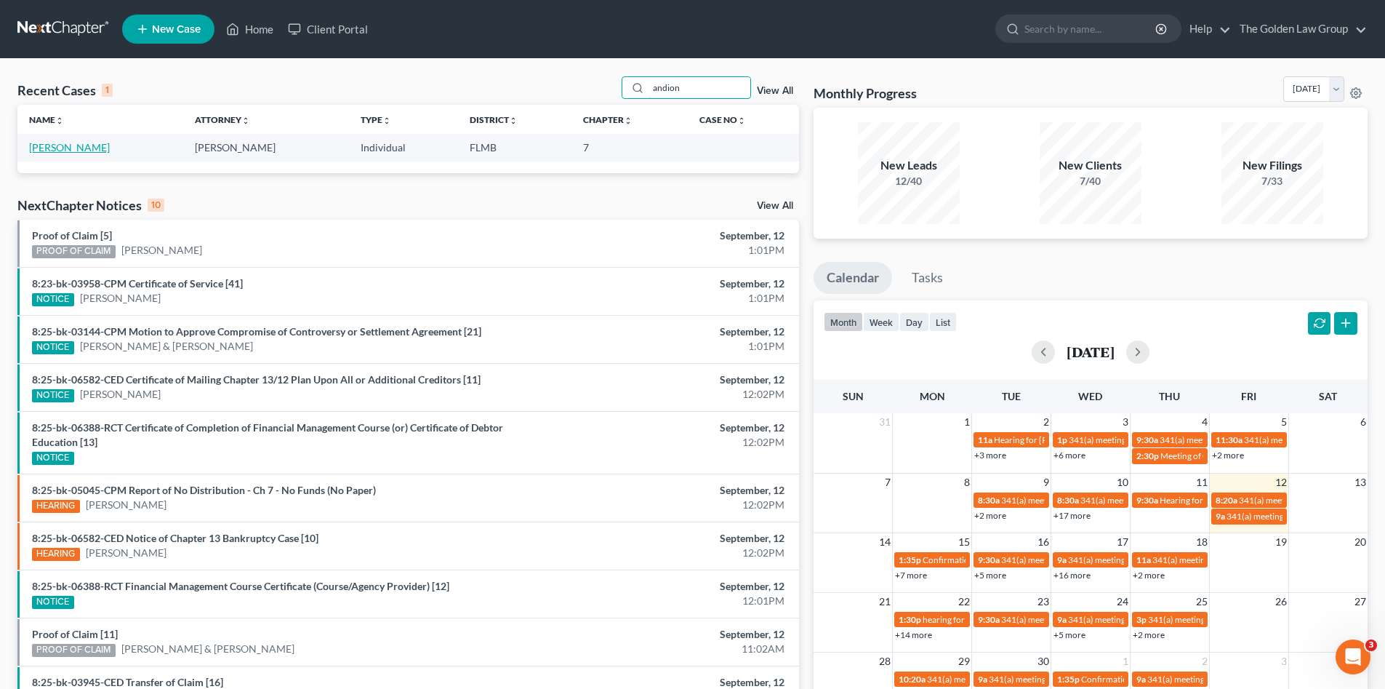
type input "andion"
click at [47, 148] on link "[PERSON_NAME]" at bounding box center [69, 147] width 81 height 12
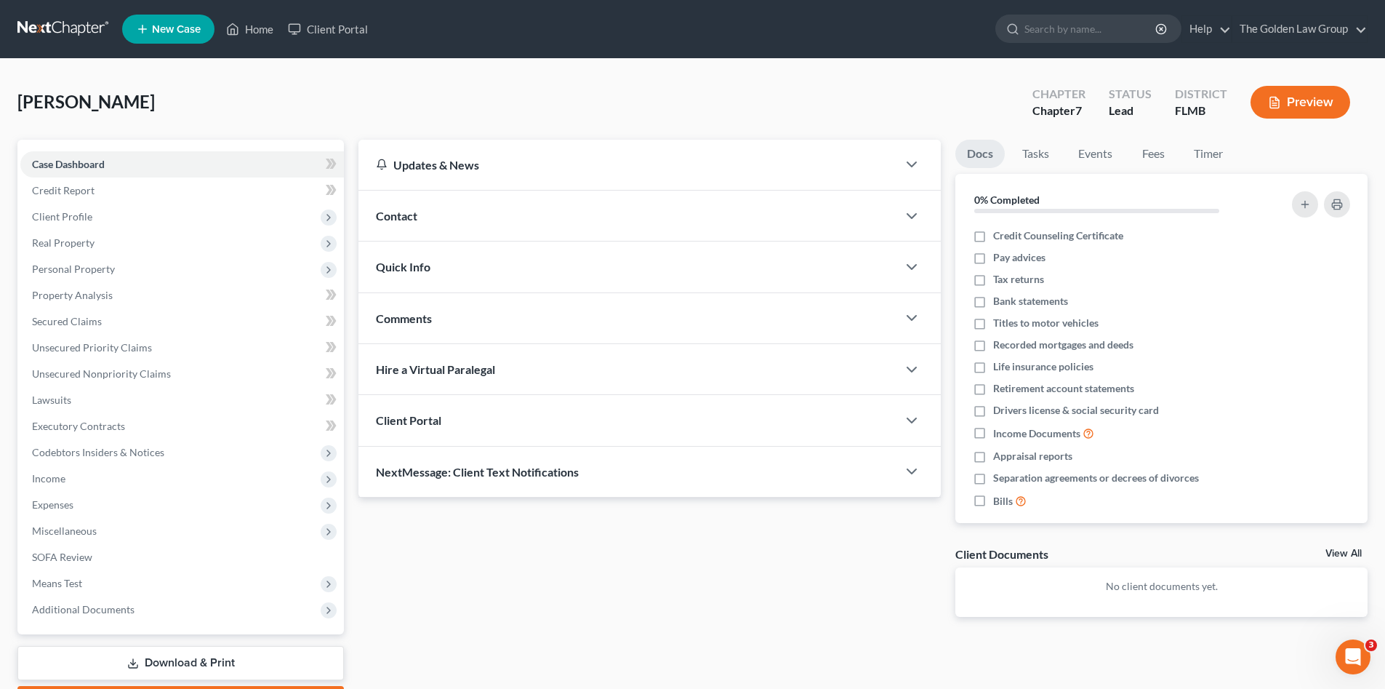
drag, startPoint x: 190, startPoint y: 657, endPoint x: 229, endPoint y: 633, distance: 45.6
click at [192, 655] on link "Download & Print" at bounding box center [180, 663] width 327 height 34
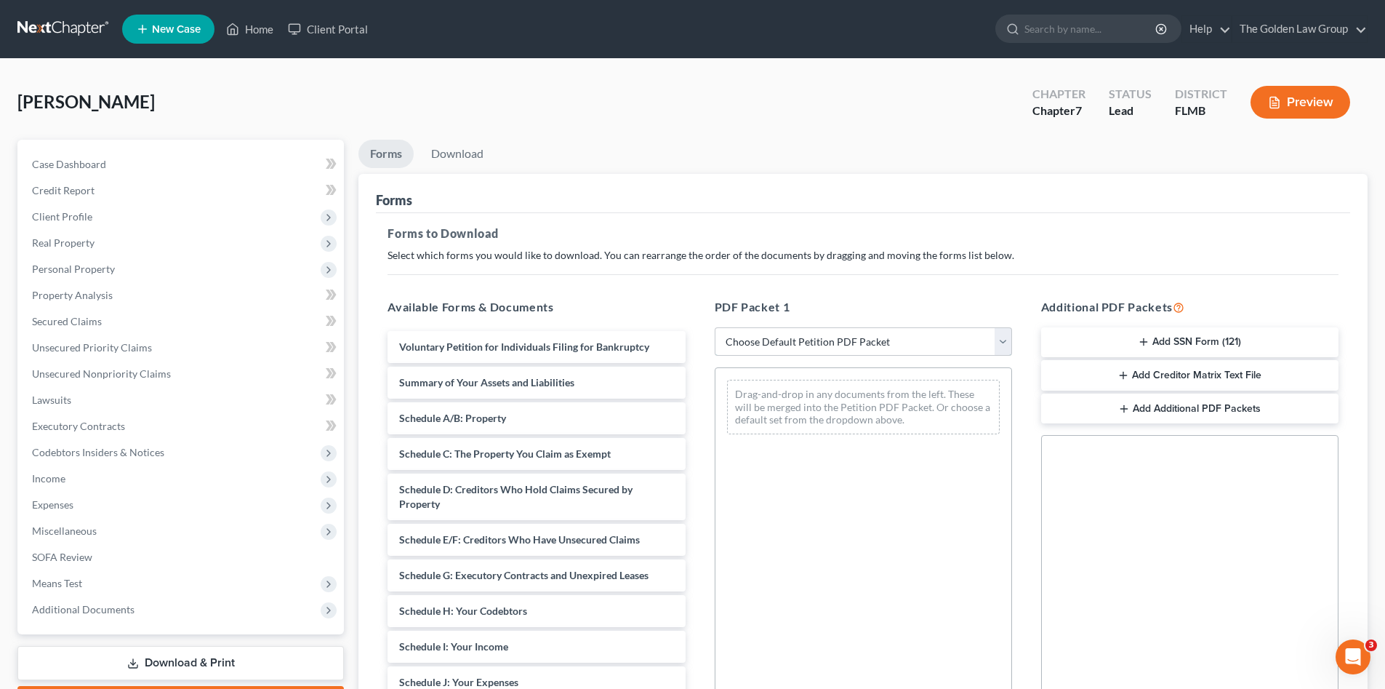
click at [734, 339] on select "Choose Default Petition PDF Packet Complete Bankruptcy Petition (all forms and …" at bounding box center [863, 341] width 297 height 29
select select "0"
click at [715, 327] on select "Choose Default Petition PDF Packet Complete Bankruptcy Petition (all forms and …" at bounding box center [863, 341] width 297 height 29
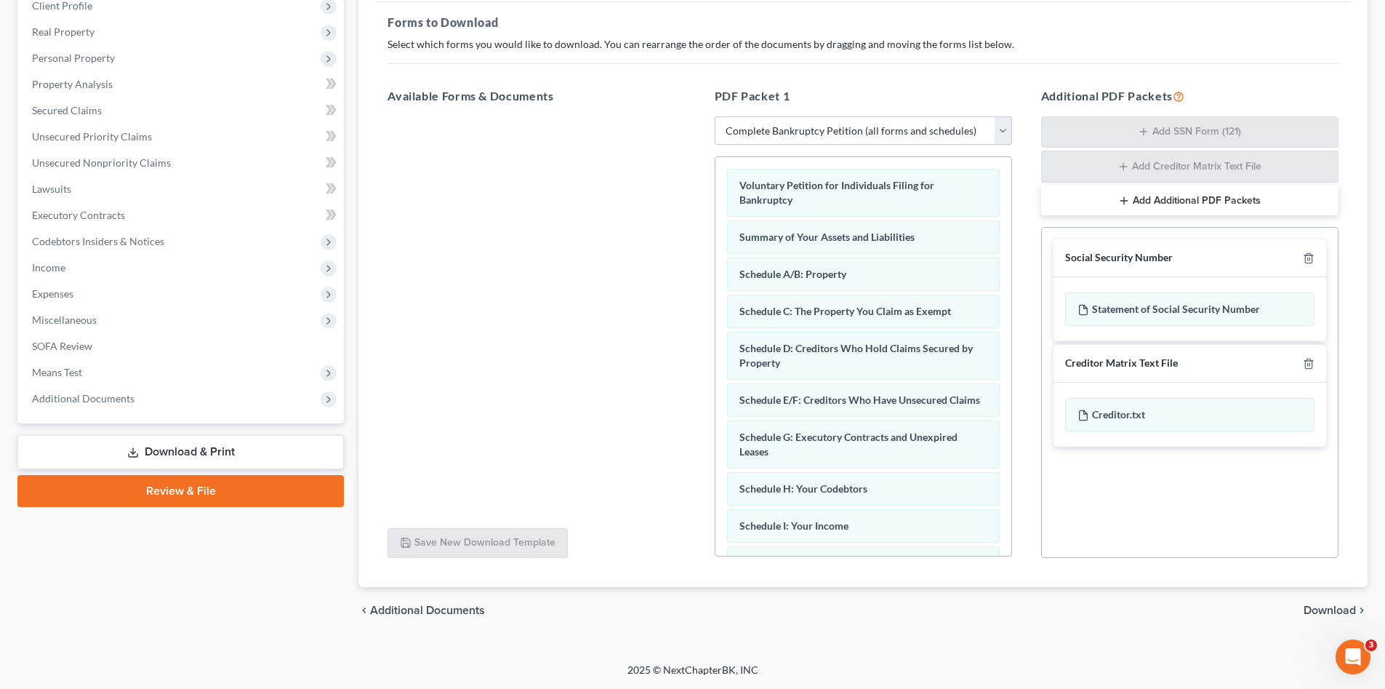
click at [1344, 607] on span "Download" at bounding box center [1330, 610] width 52 height 12
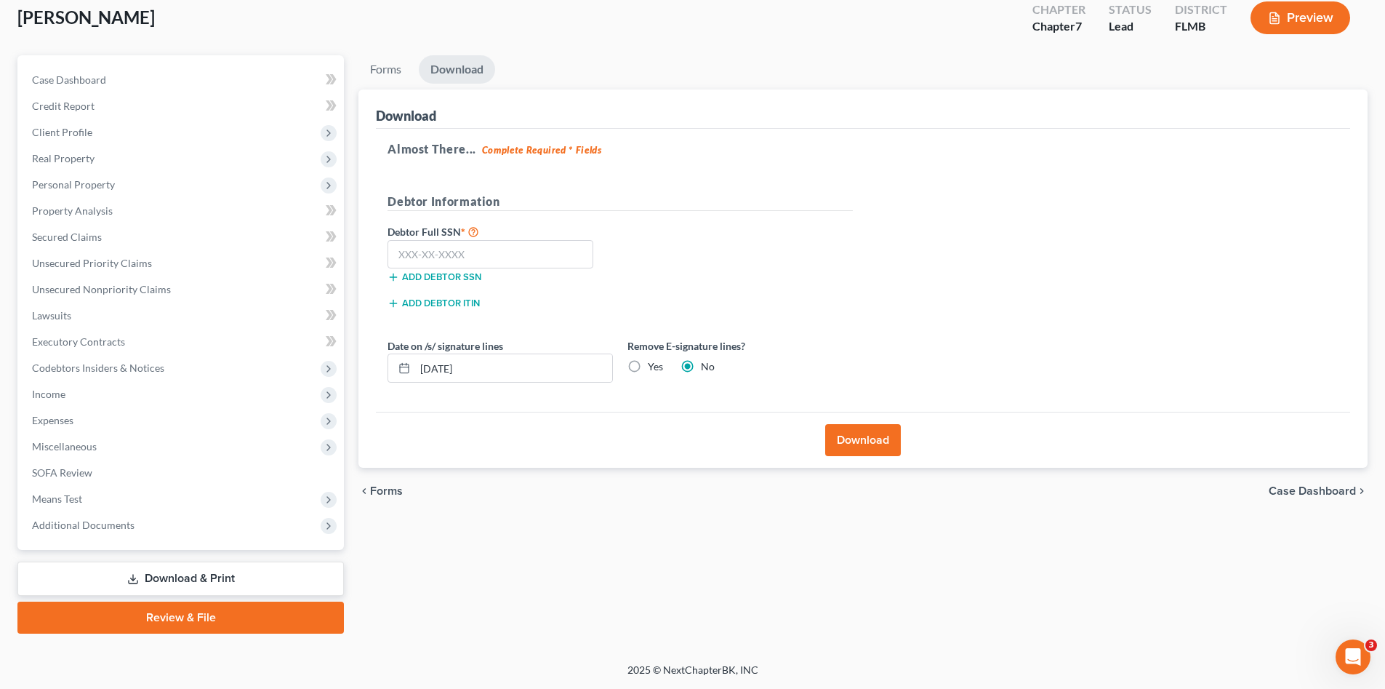
scroll to position [84, 0]
click at [524, 255] on input "text" at bounding box center [491, 254] width 206 height 29
click at [492, 252] on input "text" at bounding box center [491, 254] width 206 height 29
type input "266-67-0067"
click at [411, 380] on div "09/12/2025" at bounding box center [500, 367] width 225 height 29
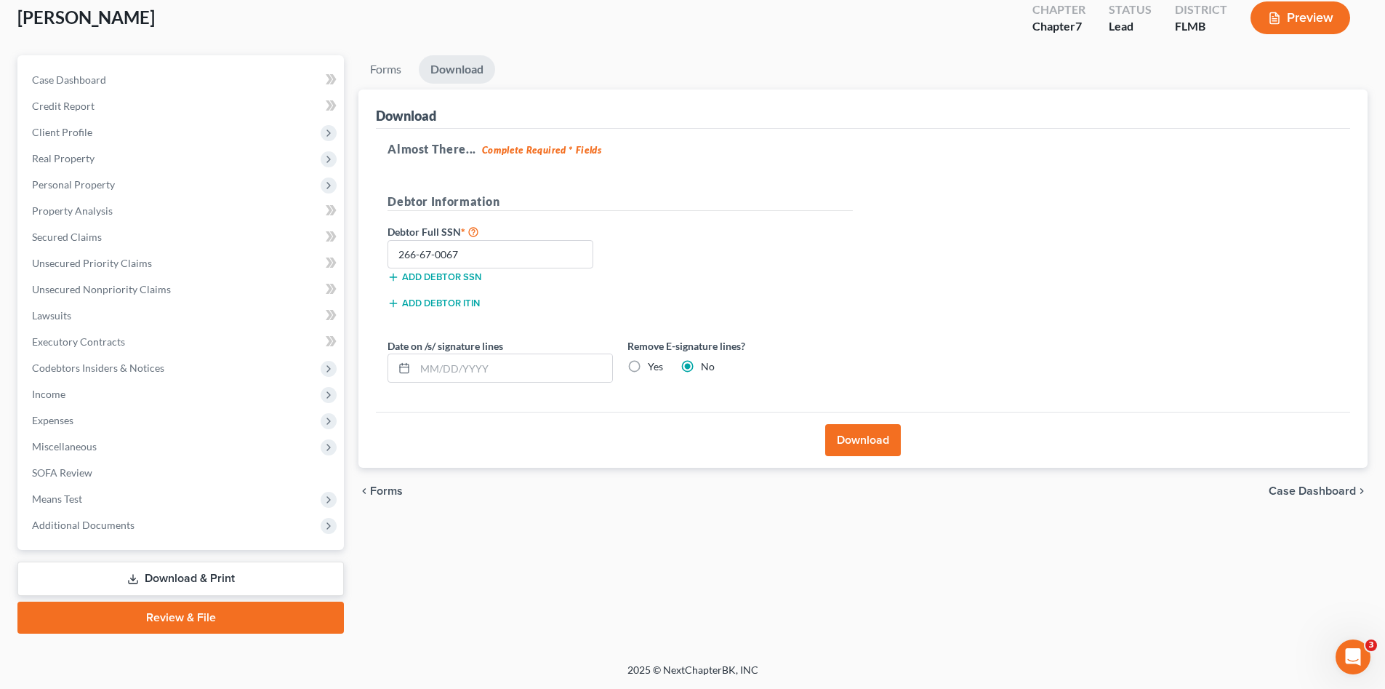
click at [653, 369] on label "Yes" at bounding box center [655, 366] width 15 height 15
click at [654, 369] on input "Yes" at bounding box center [658, 363] width 9 height 9
radio input "true"
radio input "false"
click at [863, 446] on button "Download" at bounding box center [863, 440] width 76 height 32
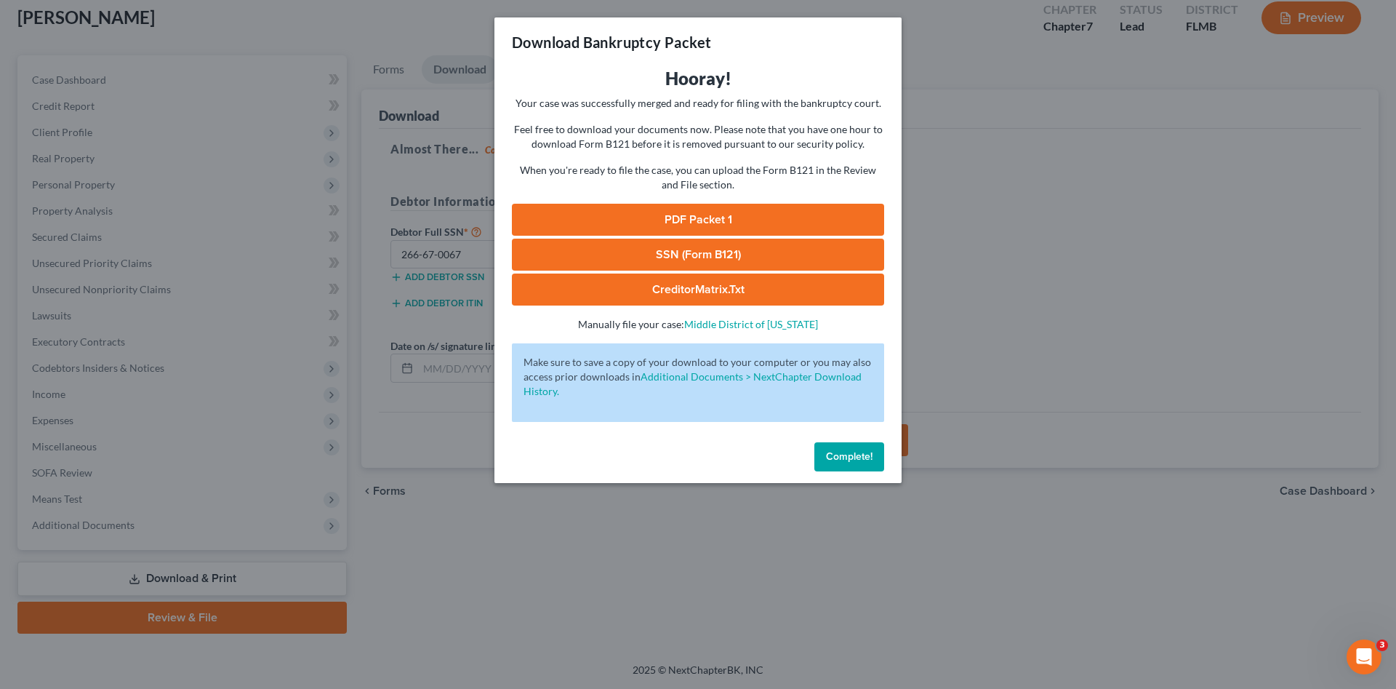
click at [678, 213] on link "PDF Packet 1" at bounding box center [698, 220] width 372 height 32
click at [660, 255] on link "SSN (Form B121)" at bounding box center [698, 255] width 372 height 32
click at [835, 454] on span "Complete!" at bounding box center [849, 456] width 47 height 12
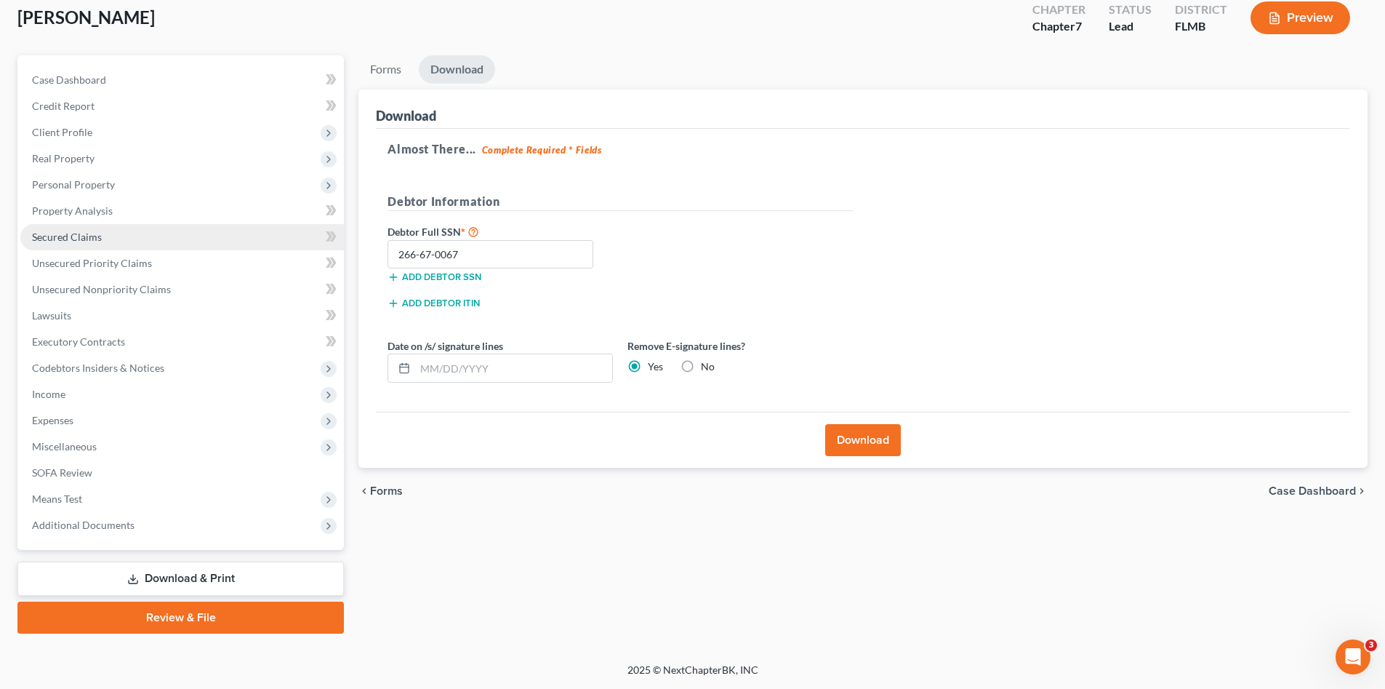
scroll to position [0, 0]
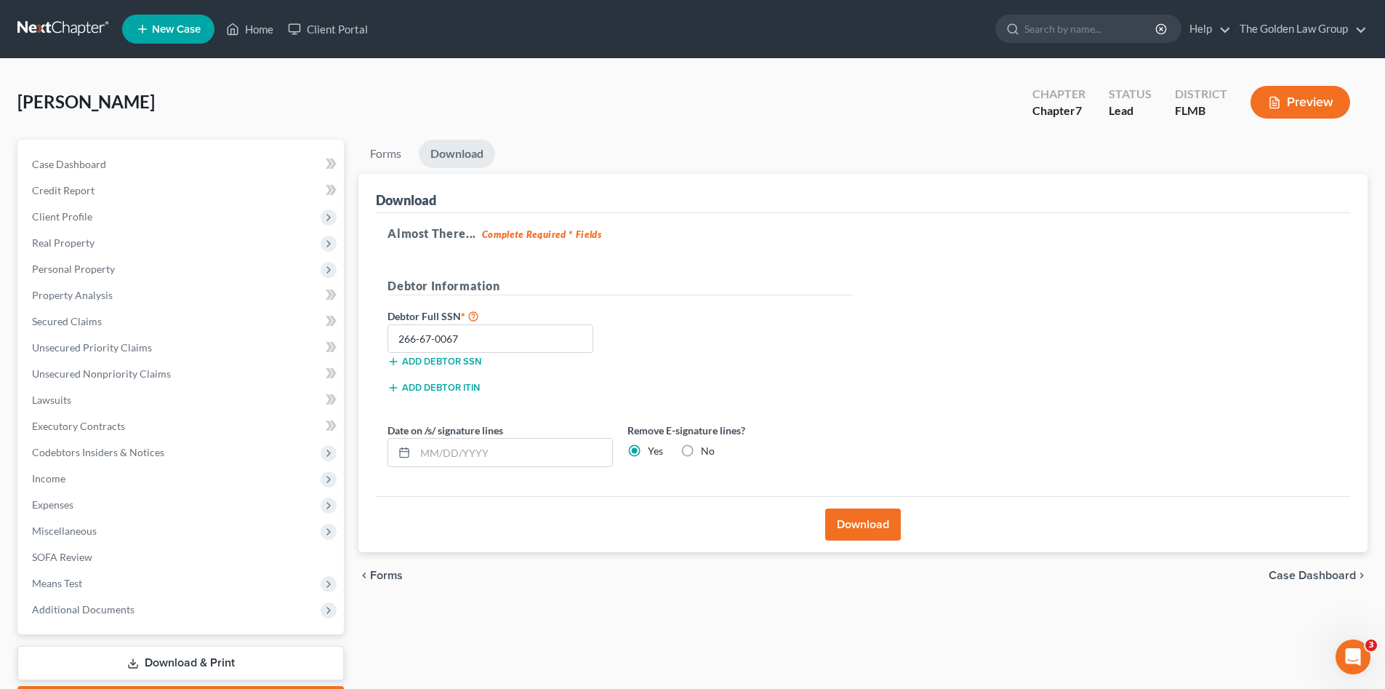
click at [64, 28] on link at bounding box center [63, 29] width 93 height 26
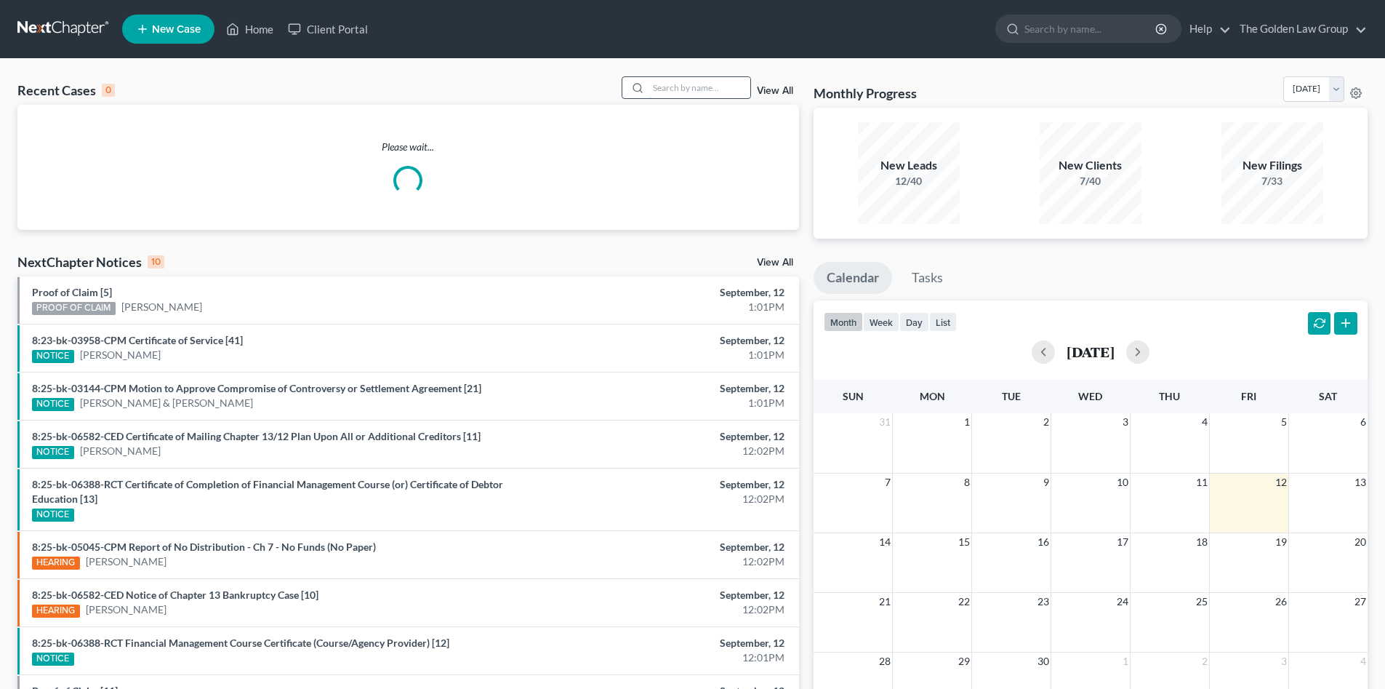
click at [684, 84] on input "search" at bounding box center [700, 87] width 102 height 21
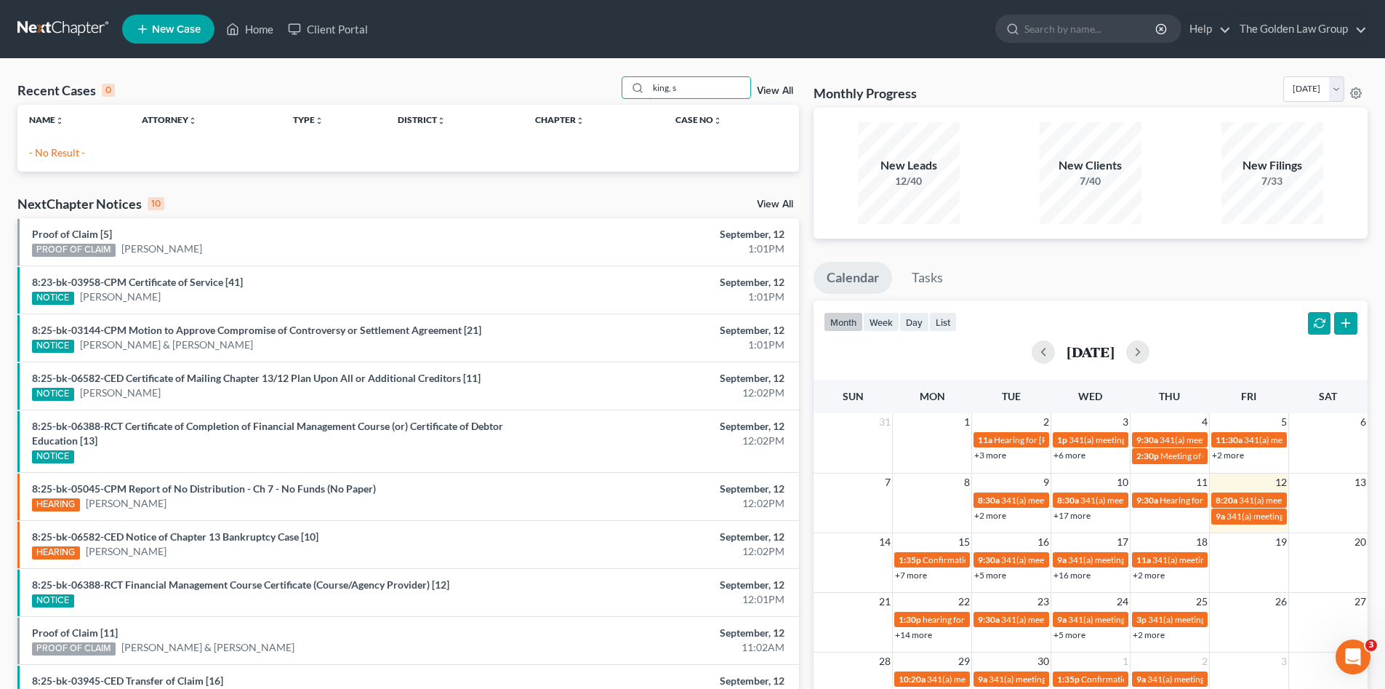
drag, startPoint x: 693, startPoint y: 90, endPoint x: 606, endPoint y: 84, distance: 87.5
click at [606, 84] on div "Recent Cases 0 king, s View All" at bounding box center [408, 90] width 782 height 28
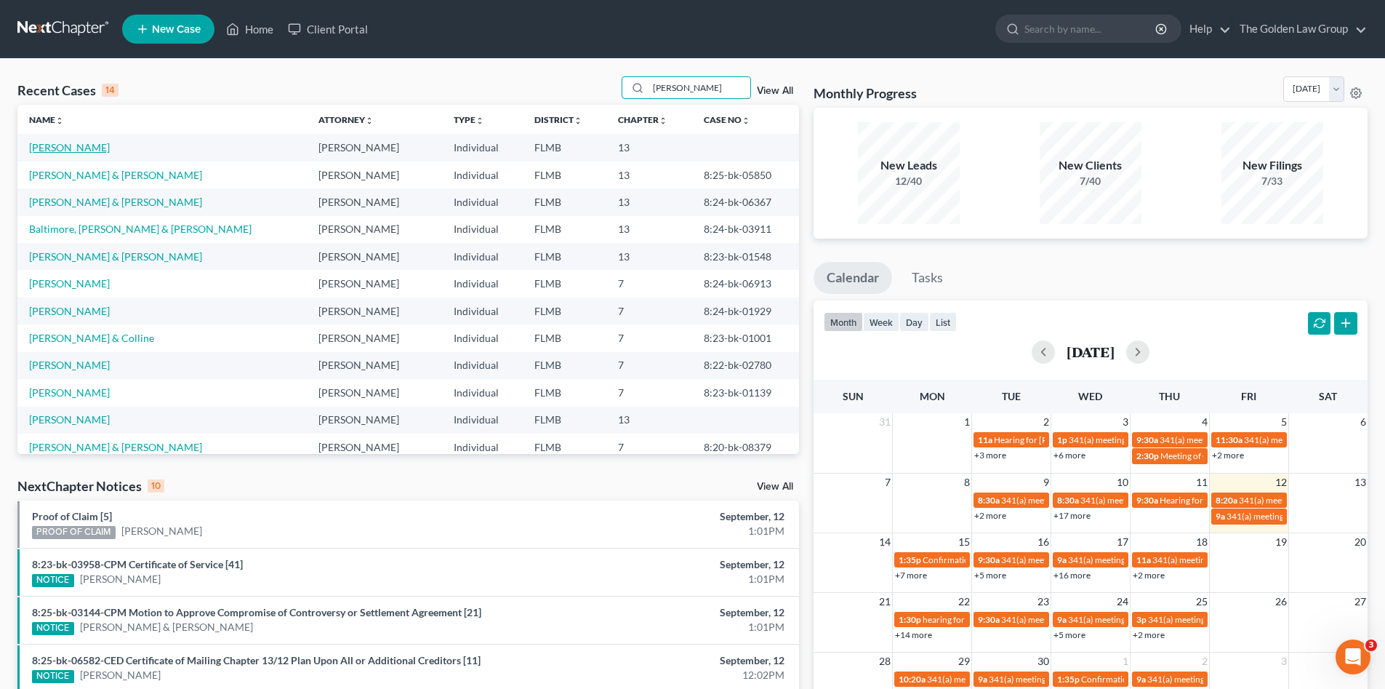
type input "steven"
click at [63, 144] on link "King, Steven" at bounding box center [69, 147] width 81 height 12
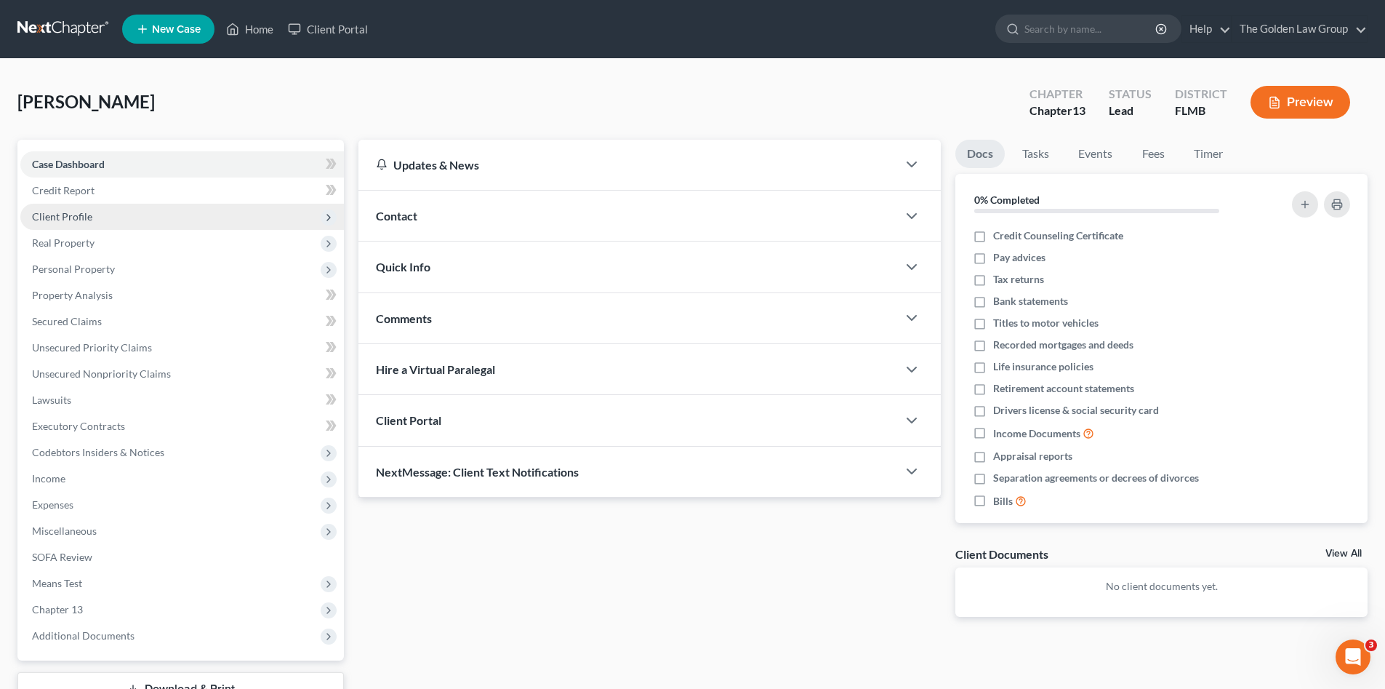
click at [65, 218] on span "Client Profile" at bounding box center [62, 216] width 60 height 12
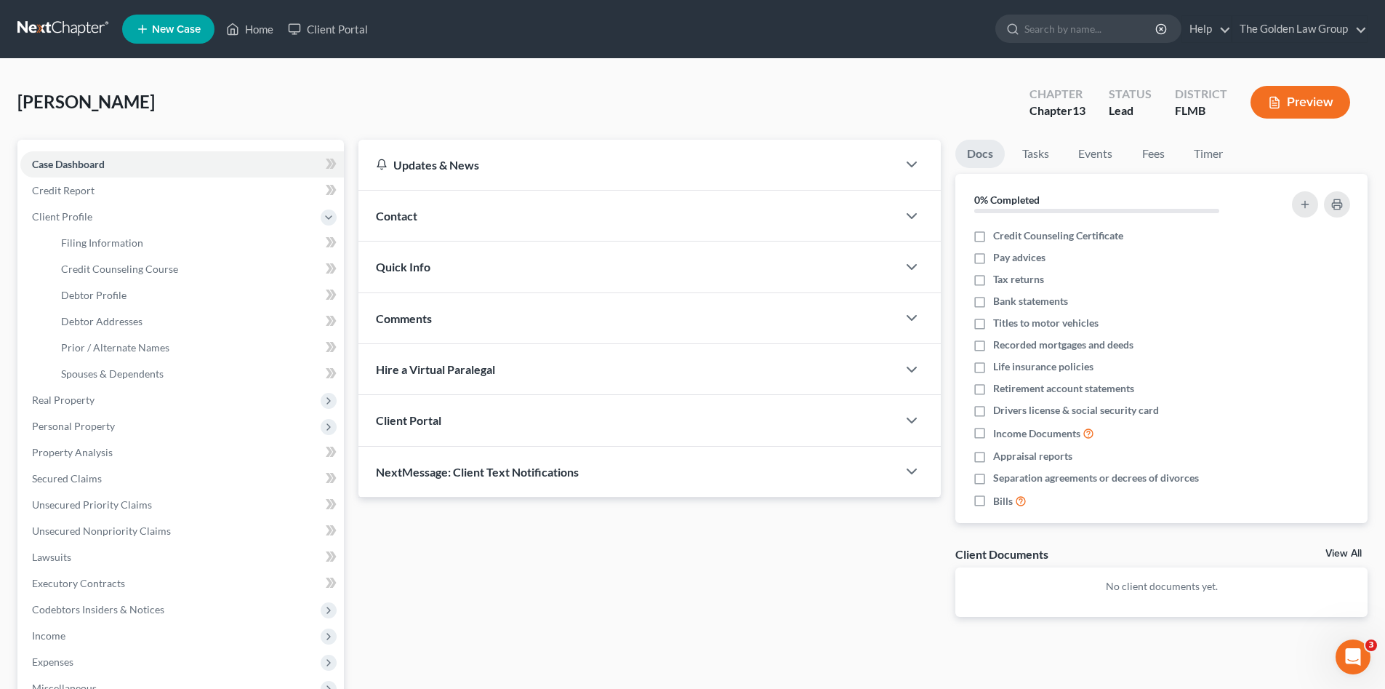
click at [77, 28] on link at bounding box center [63, 29] width 93 height 26
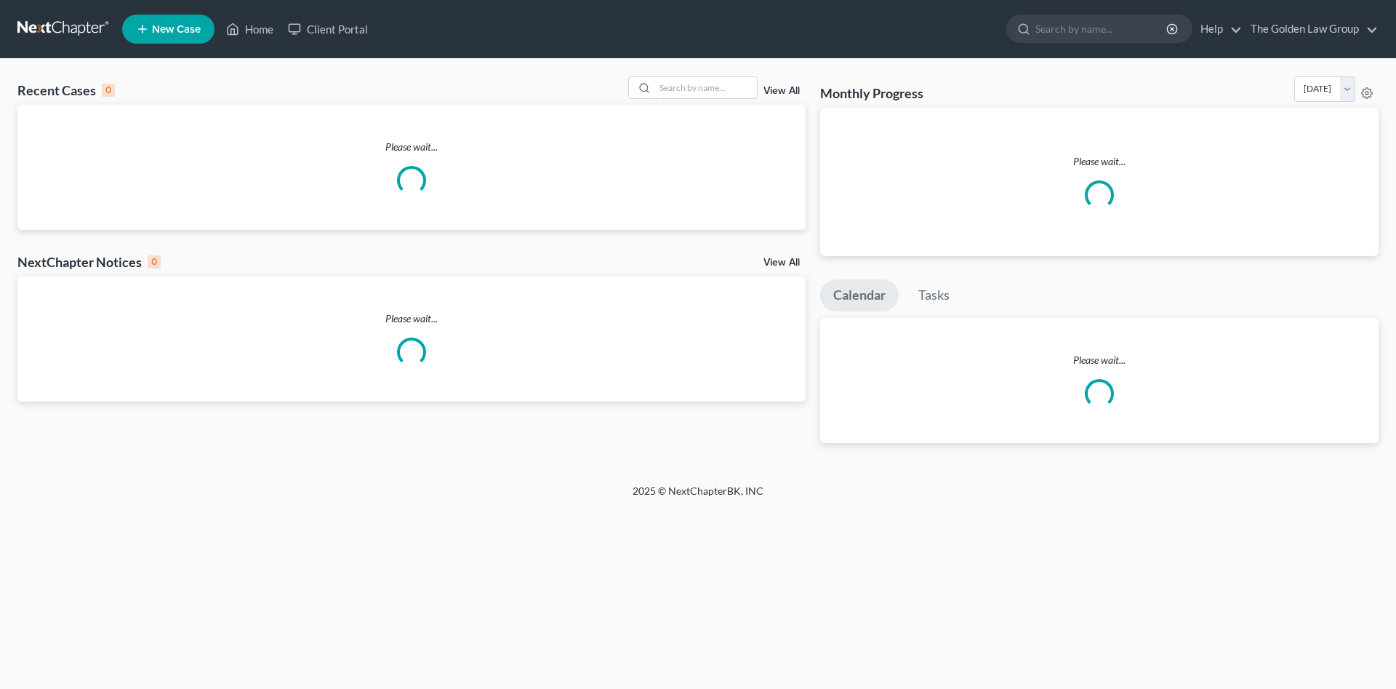
click at [691, 84] on input "search" at bounding box center [706, 87] width 102 height 21
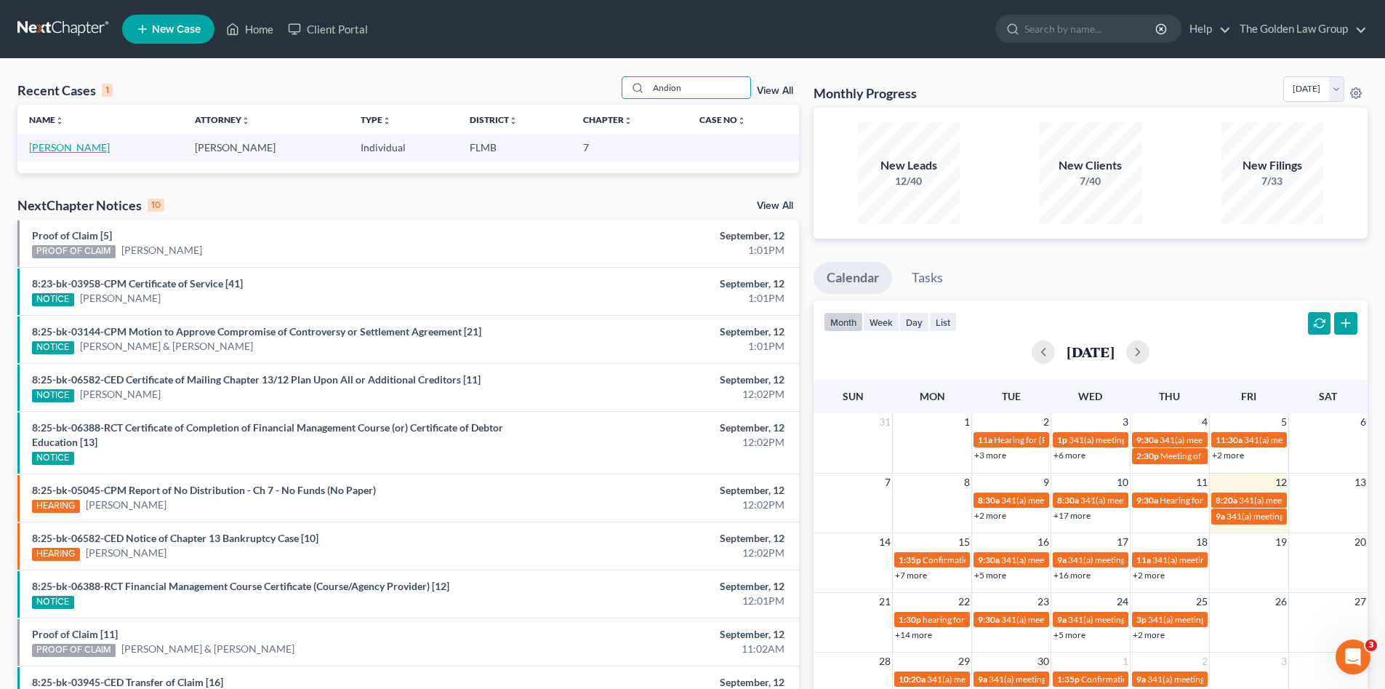
type input "Andion"
click at [68, 146] on link "[PERSON_NAME]" at bounding box center [69, 147] width 81 height 12
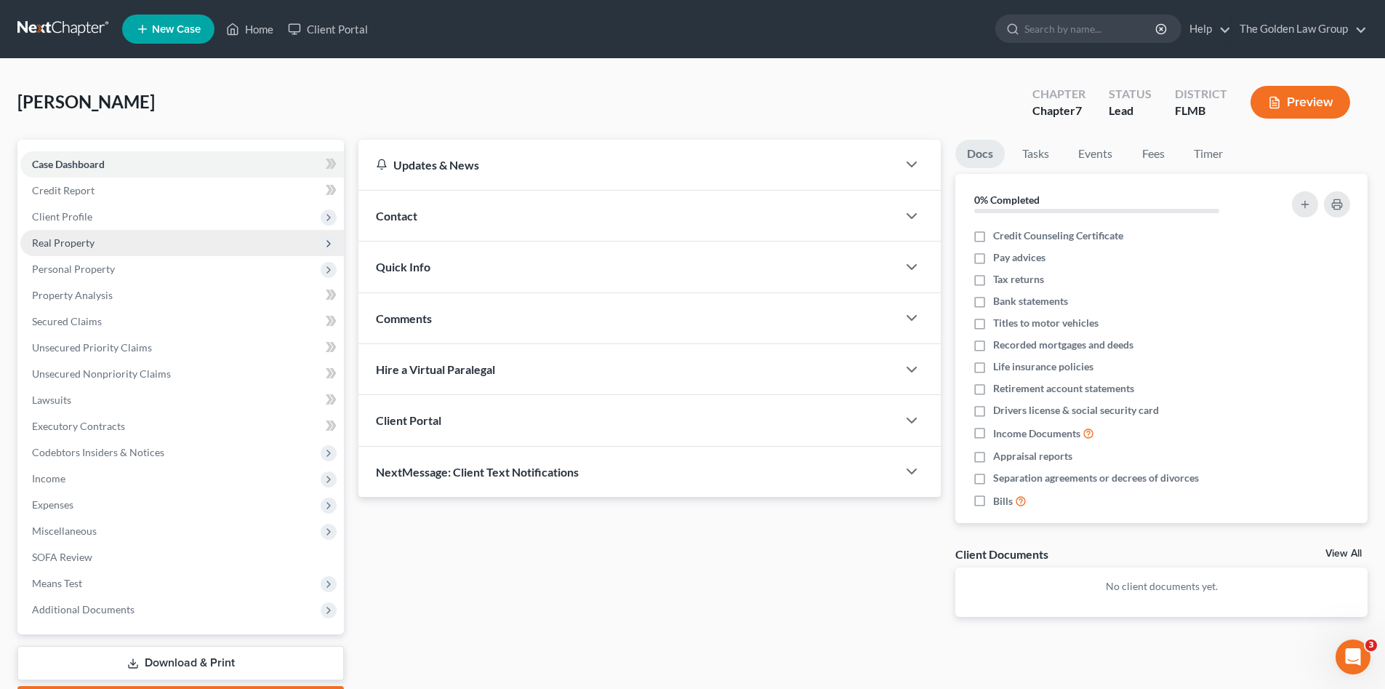
click at [84, 220] on span "Client Profile" at bounding box center [62, 216] width 60 height 12
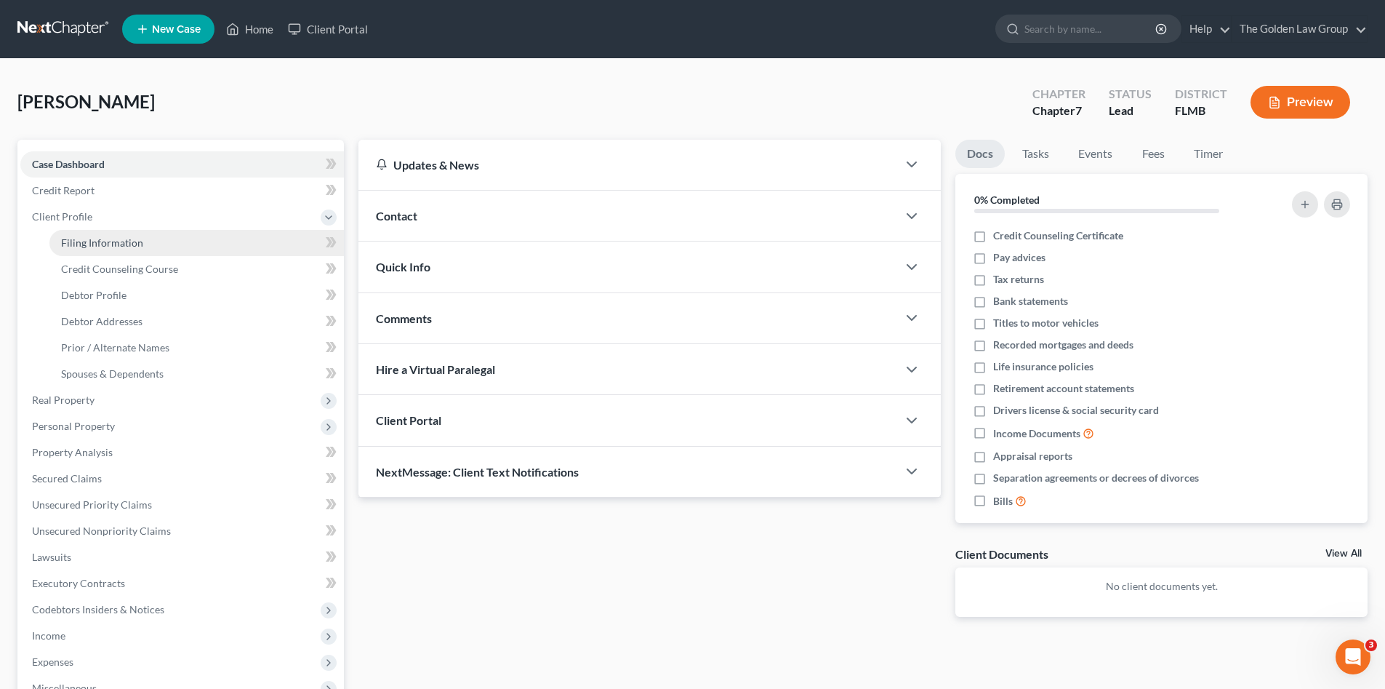
click at [100, 246] on span "Filing Information" at bounding box center [102, 242] width 82 height 12
select select "1"
select select "0"
select select "9"
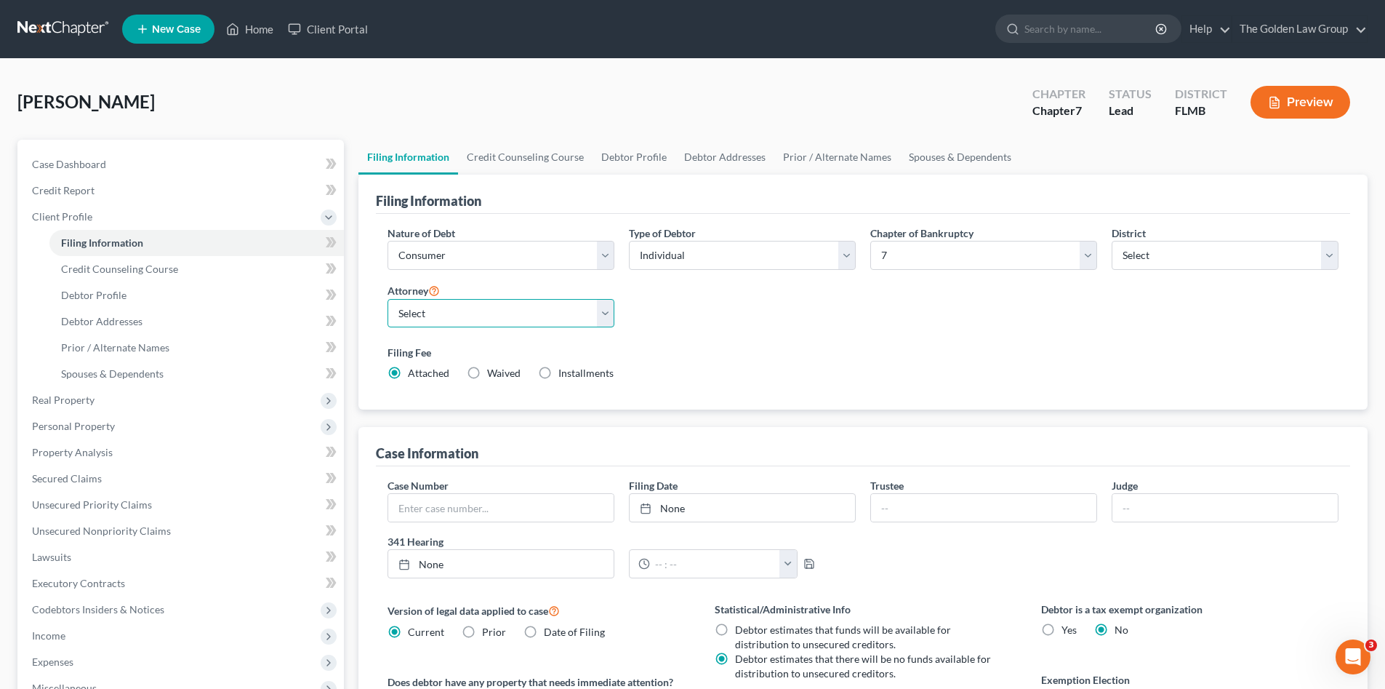
click at [468, 313] on select "Select G. [PERSON_NAME] - FLMB G. [PERSON_NAME] - FLNB [PERSON_NAME] - FLMB [PE…" at bounding box center [501, 313] width 227 height 29
select select "2"
click at [388, 299] on select "Select G. [PERSON_NAME] - FLMB G. [PERSON_NAME] - FLNB [PERSON_NAME] - FLMB [PE…" at bounding box center [501, 313] width 227 height 29
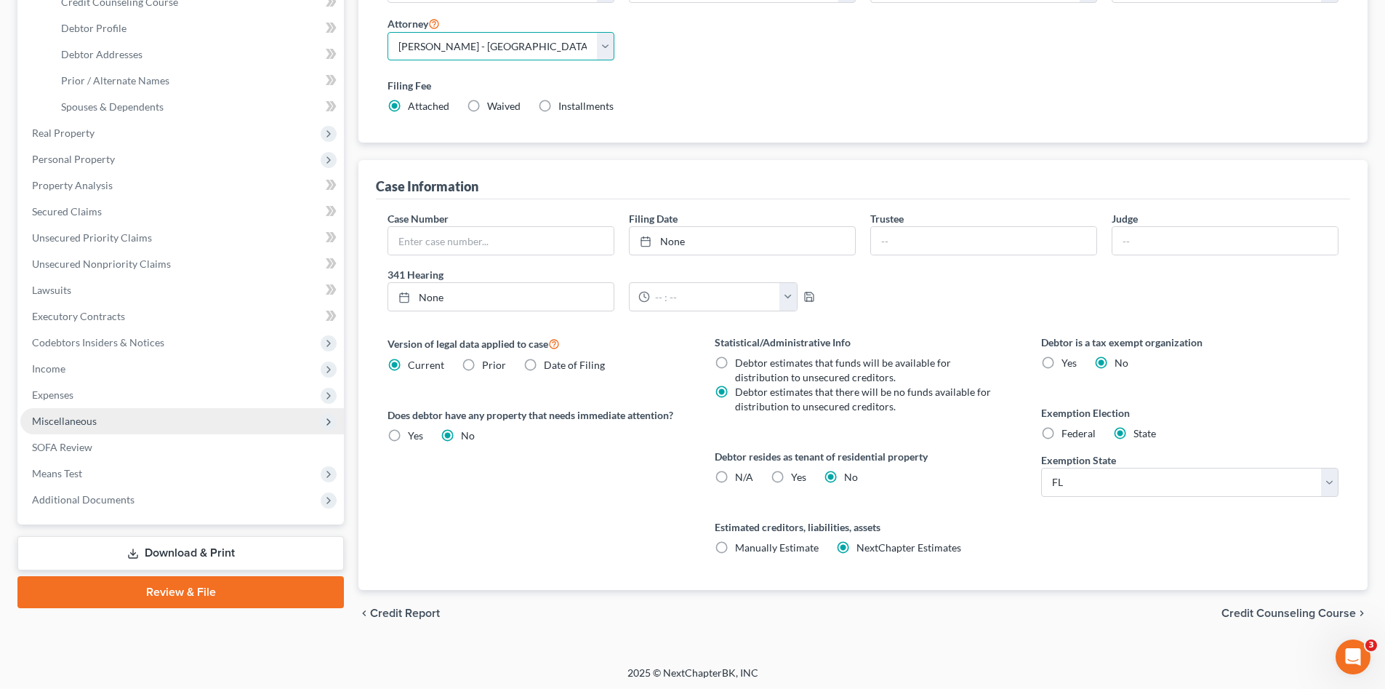
scroll to position [270, 0]
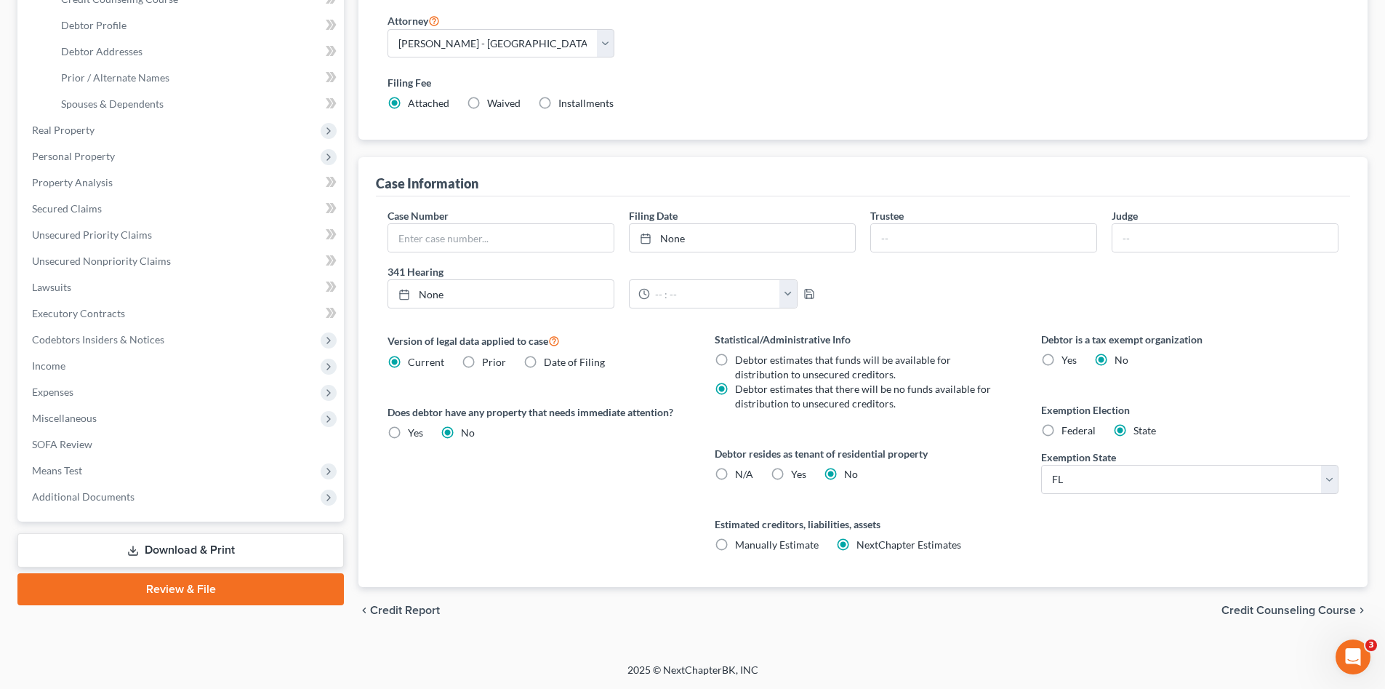
click at [201, 556] on link "Download & Print" at bounding box center [180, 550] width 327 height 34
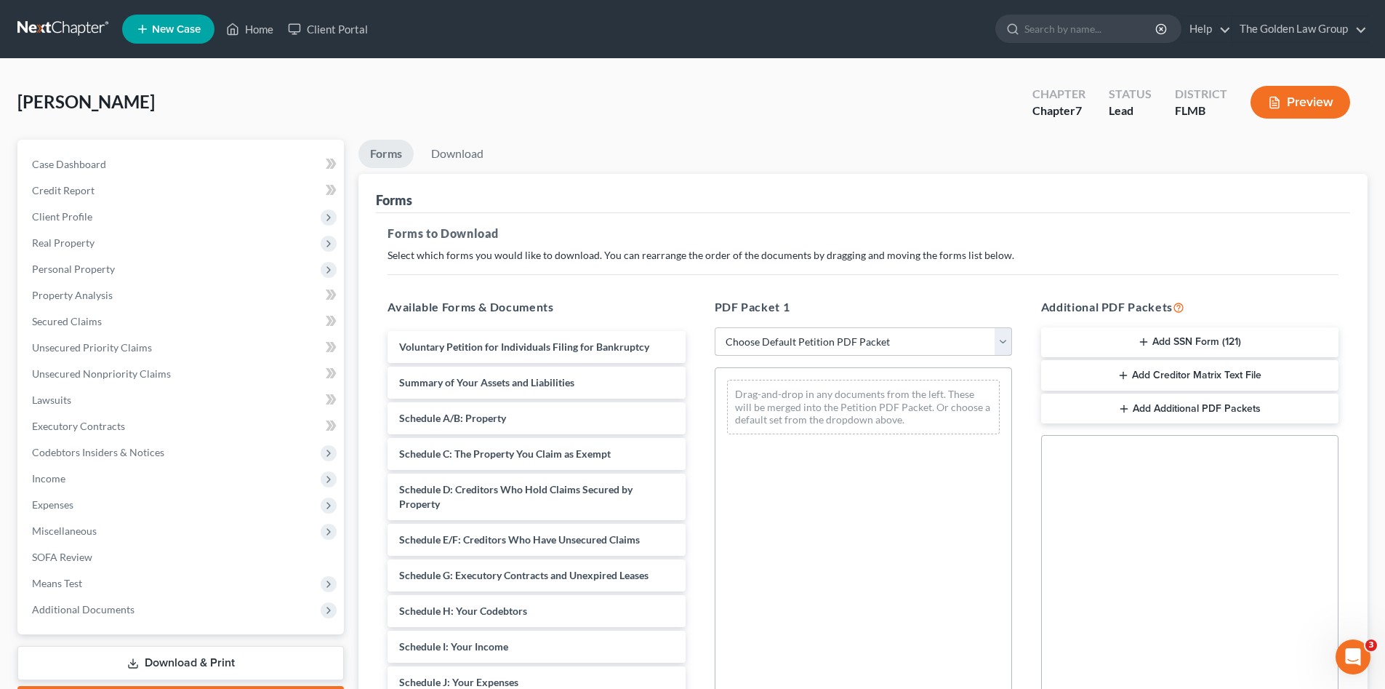
click at [744, 341] on select "Choose Default Petition PDF Packet Complete Bankruptcy Petition (all forms and …" at bounding box center [863, 341] width 297 height 29
select select "0"
click at [715, 327] on select "Choose Default Petition PDF Packet Complete Bankruptcy Petition (all forms and …" at bounding box center [863, 341] width 297 height 29
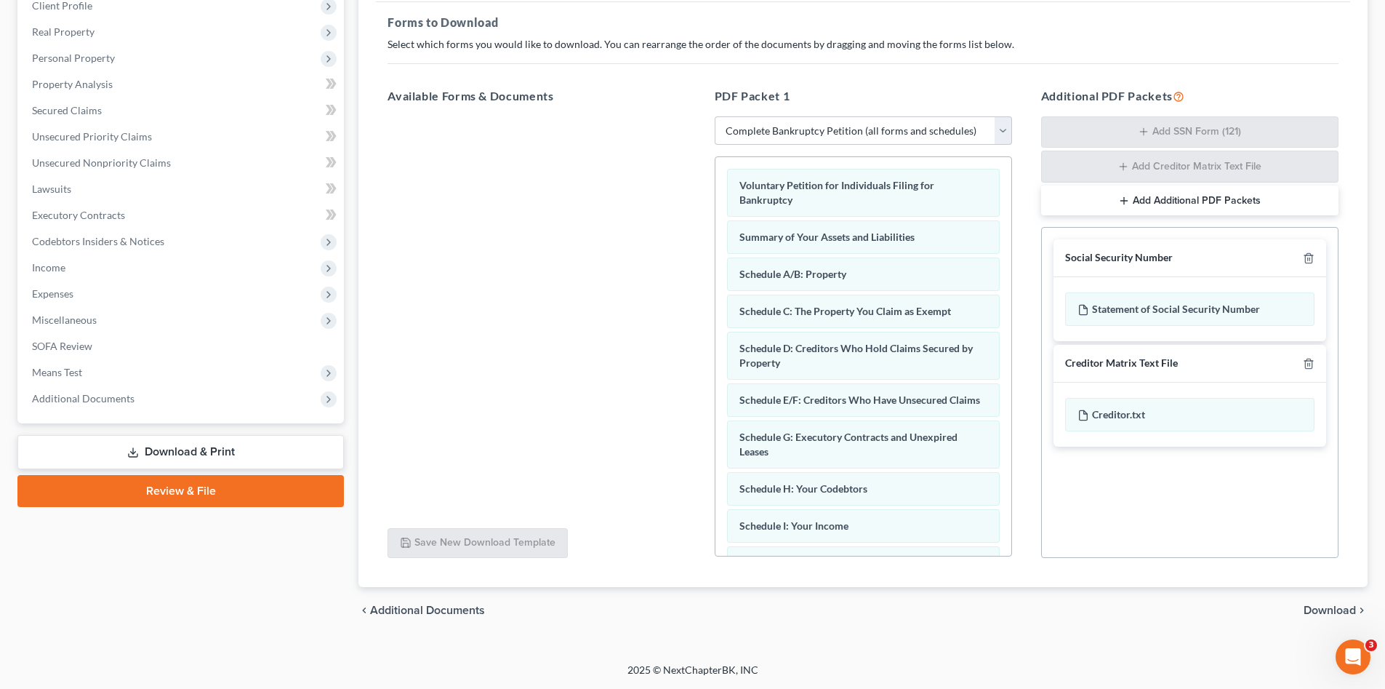
click at [1324, 613] on span "Download" at bounding box center [1330, 610] width 52 height 12
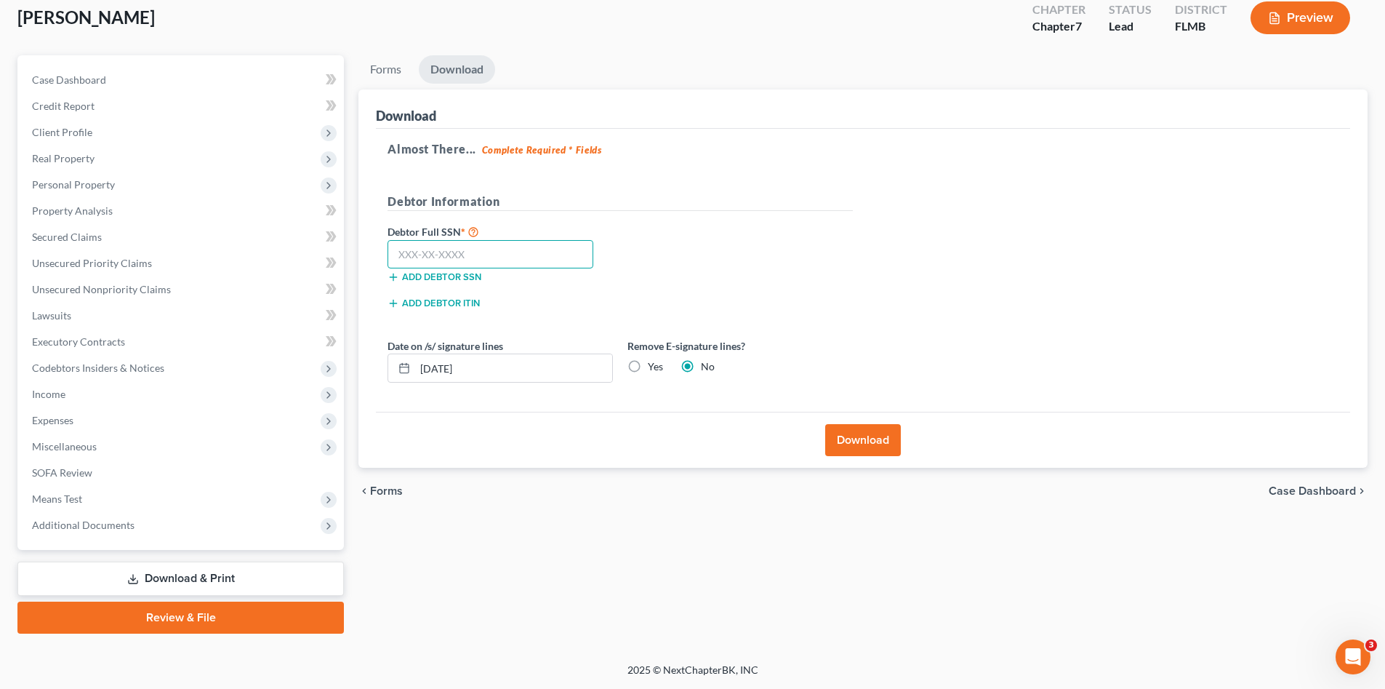
drag, startPoint x: 510, startPoint y: 263, endPoint x: 481, endPoint y: 253, distance: 29.9
click at [510, 262] on input "text" at bounding box center [491, 254] width 206 height 29
click at [512, 250] on input "text" at bounding box center [491, 254] width 206 height 29
type input "266-67-0067"
drag, startPoint x: 491, startPoint y: 372, endPoint x: 412, endPoint y: 379, distance: 78.8
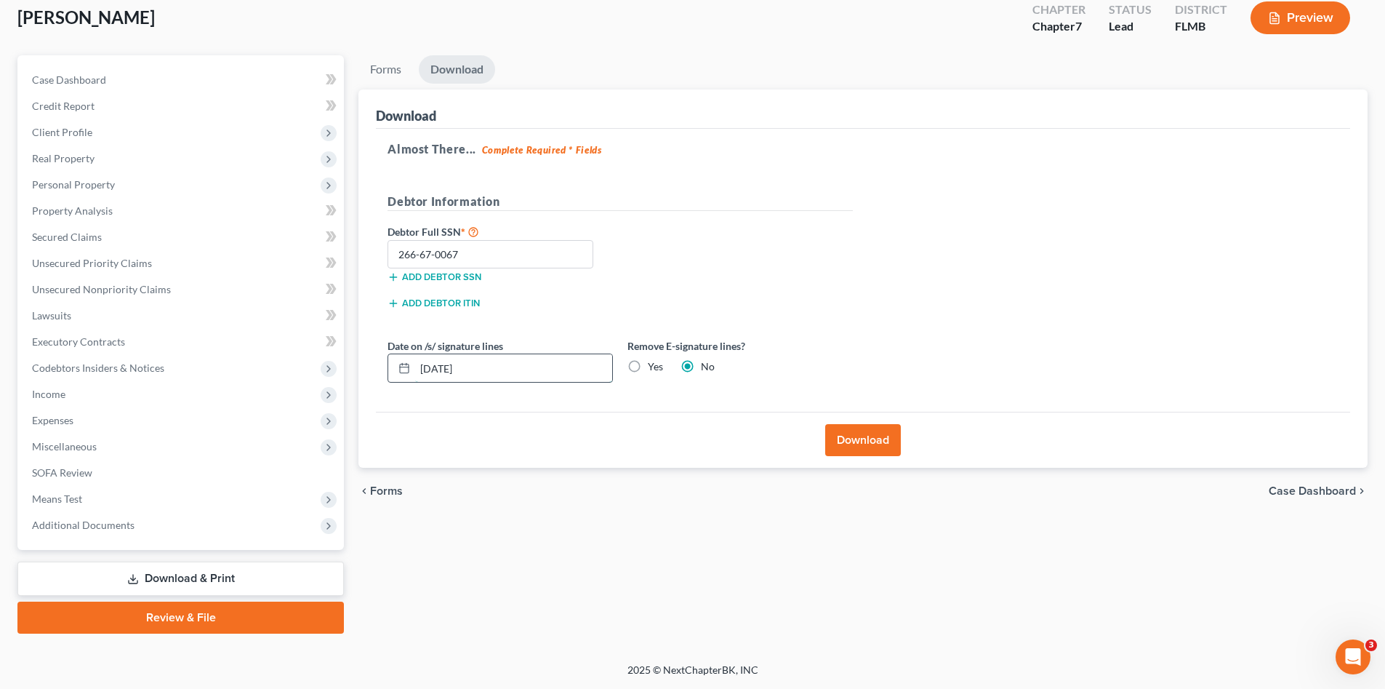
click at [412, 379] on div "[DATE]" at bounding box center [500, 367] width 225 height 29
click at [648, 369] on label "Yes" at bounding box center [655, 366] width 15 height 15
click at [654, 369] on input "Yes" at bounding box center [658, 363] width 9 height 9
radio input "true"
radio input "false"
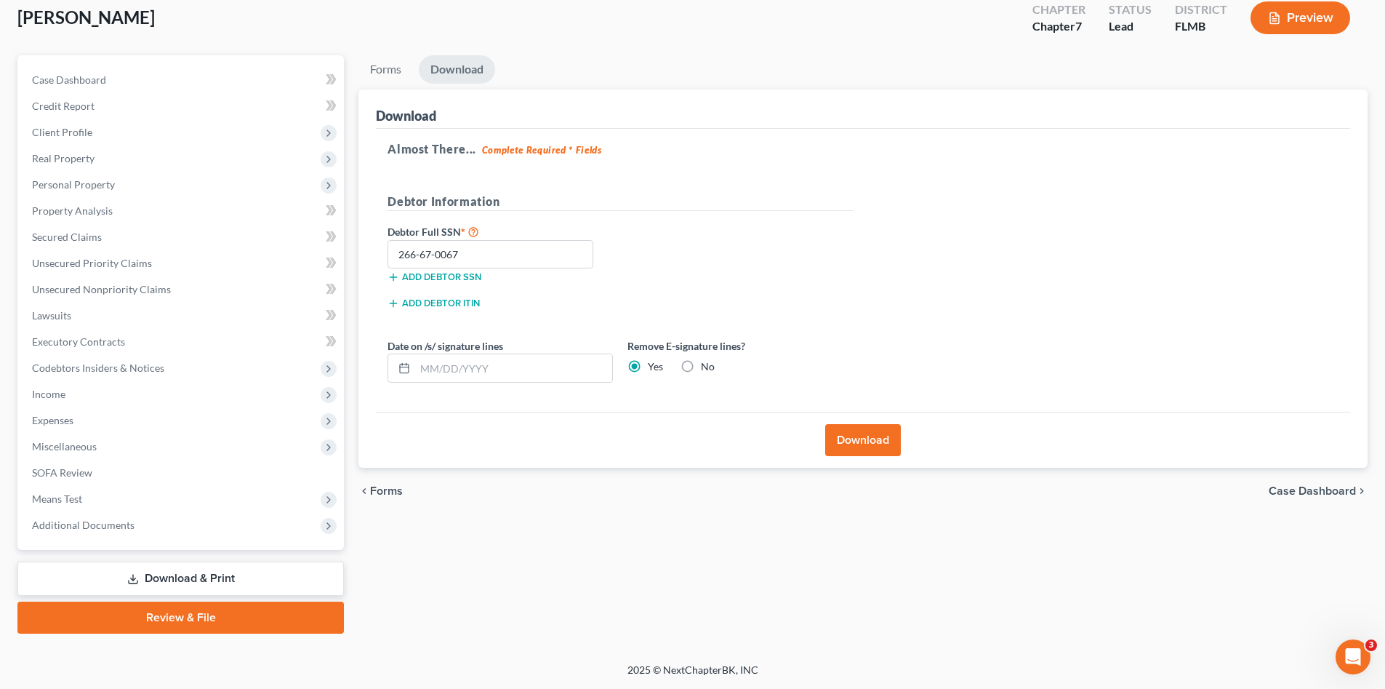
click at [844, 427] on button "Download" at bounding box center [863, 440] width 76 height 32
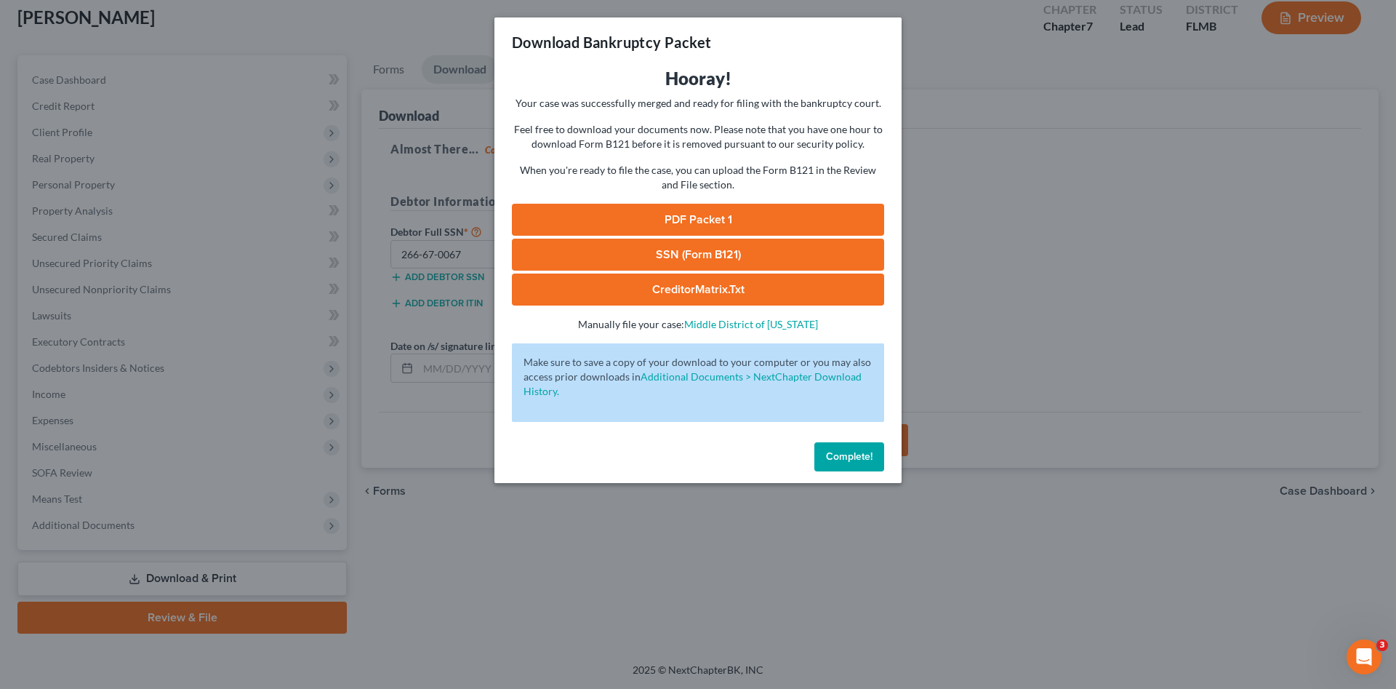
click at [716, 219] on link "PDF Packet 1" at bounding box center [698, 220] width 372 height 32
click at [652, 251] on link "SSN (Form B121)" at bounding box center [698, 255] width 372 height 32
click at [844, 450] on span "Complete!" at bounding box center [849, 456] width 47 height 12
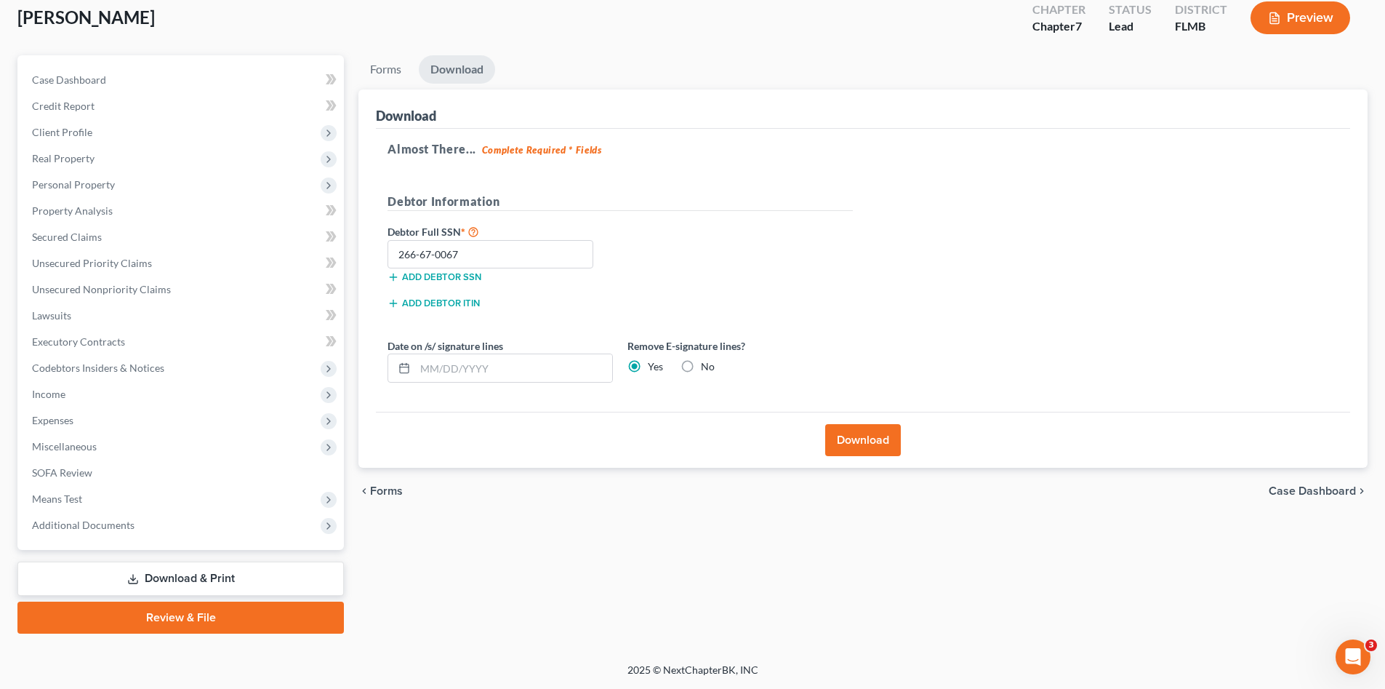
click at [756, 302] on div "Add debtor ITIN" at bounding box center [620, 308] width 480 height 26
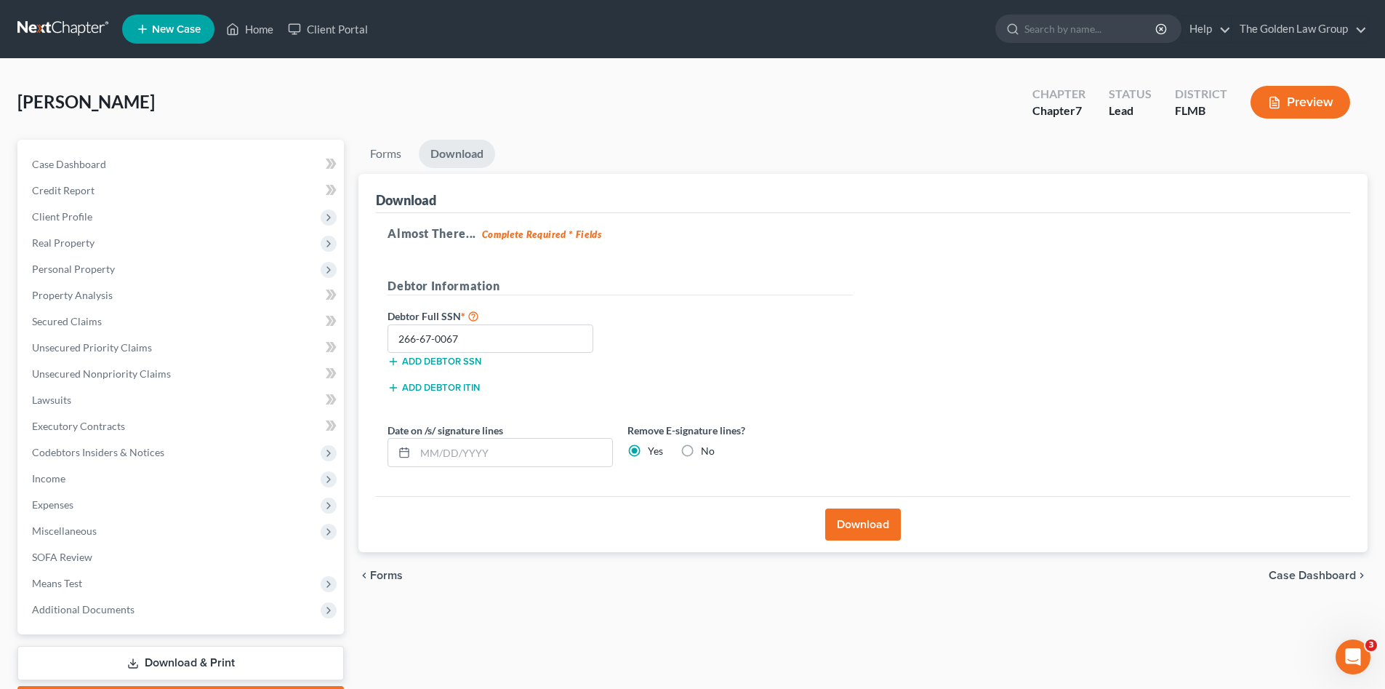
click at [55, 27] on link at bounding box center [63, 29] width 93 height 26
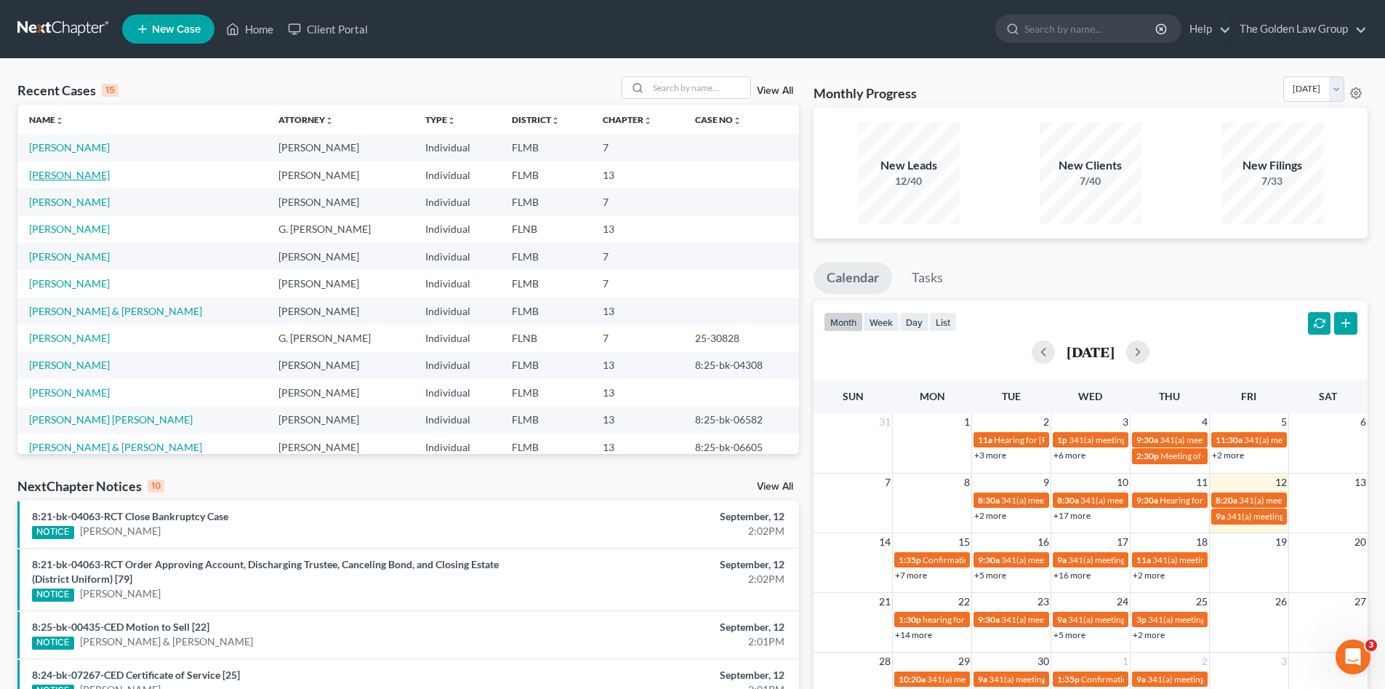
click at [76, 175] on link "[PERSON_NAME]" at bounding box center [69, 175] width 81 height 12
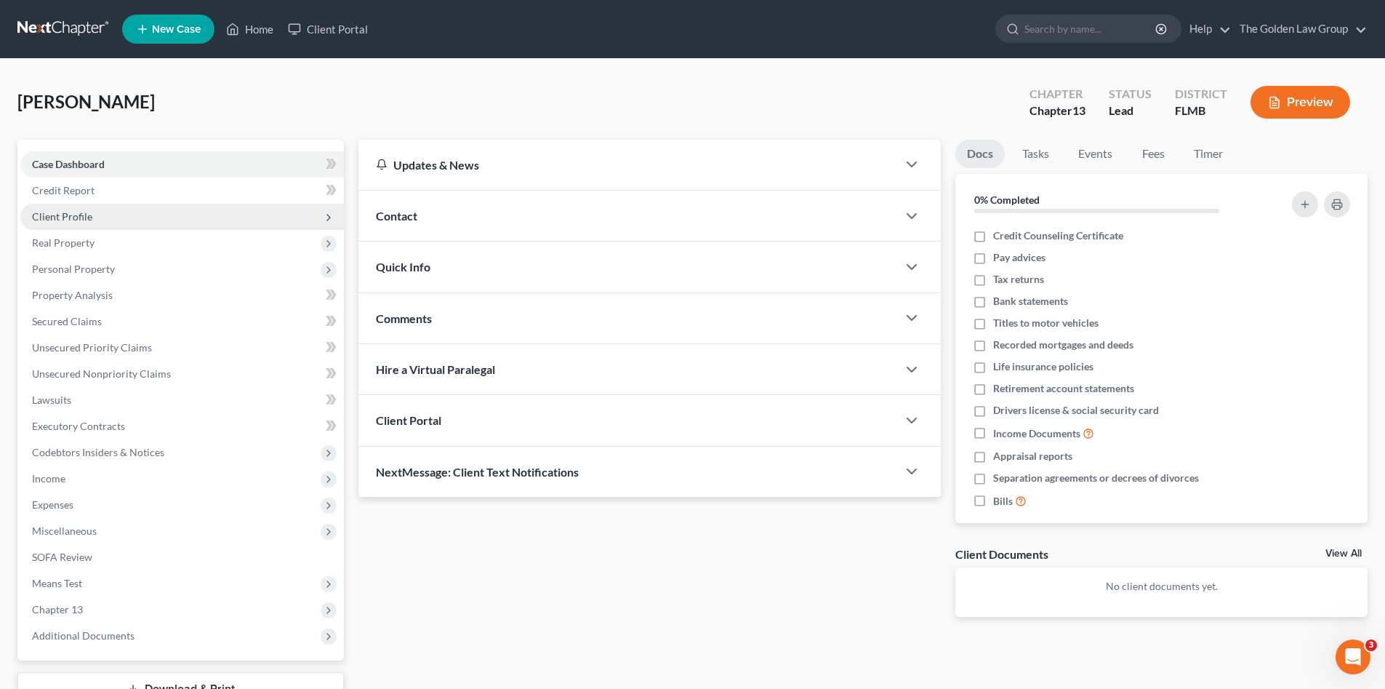
click at [68, 213] on span "Client Profile" at bounding box center [62, 216] width 60 height 12
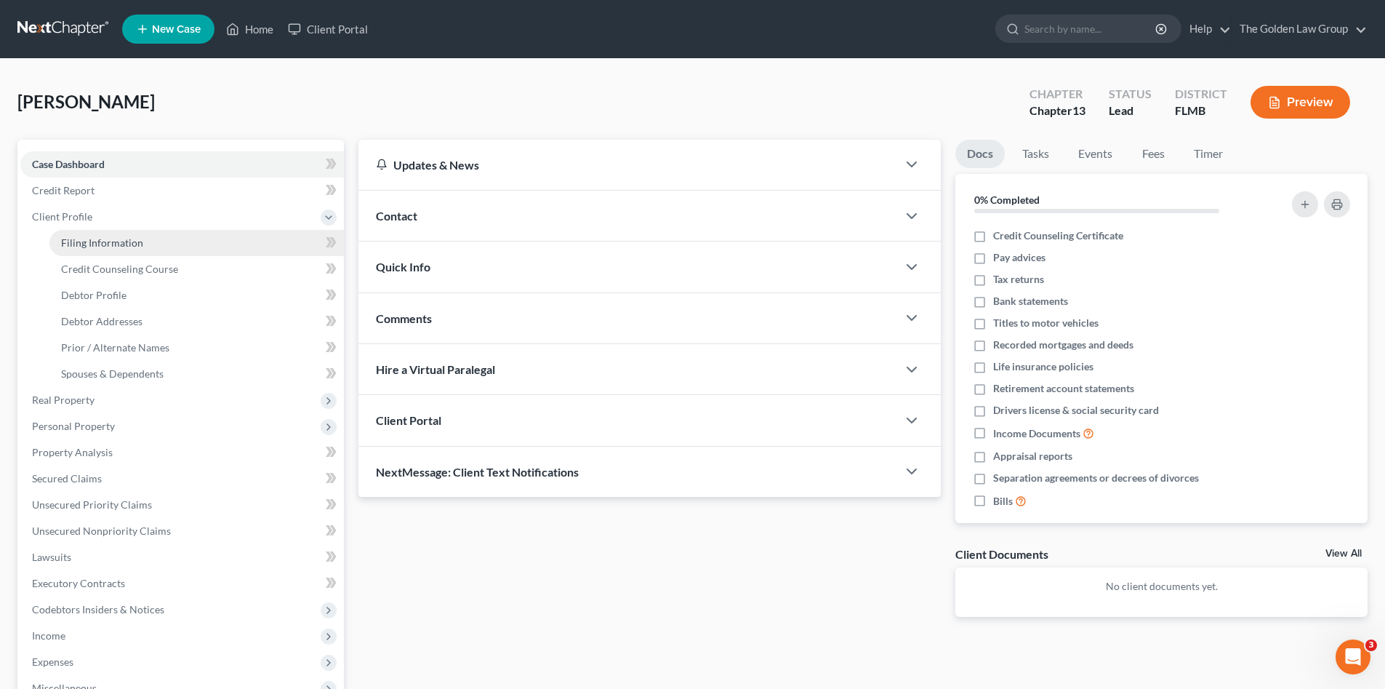
click at [87, 240] on span "Filing Information" at bounding box center [102, 242] width 82 height 12
select select "1"
select select "0"
select select "3"
select select "9"
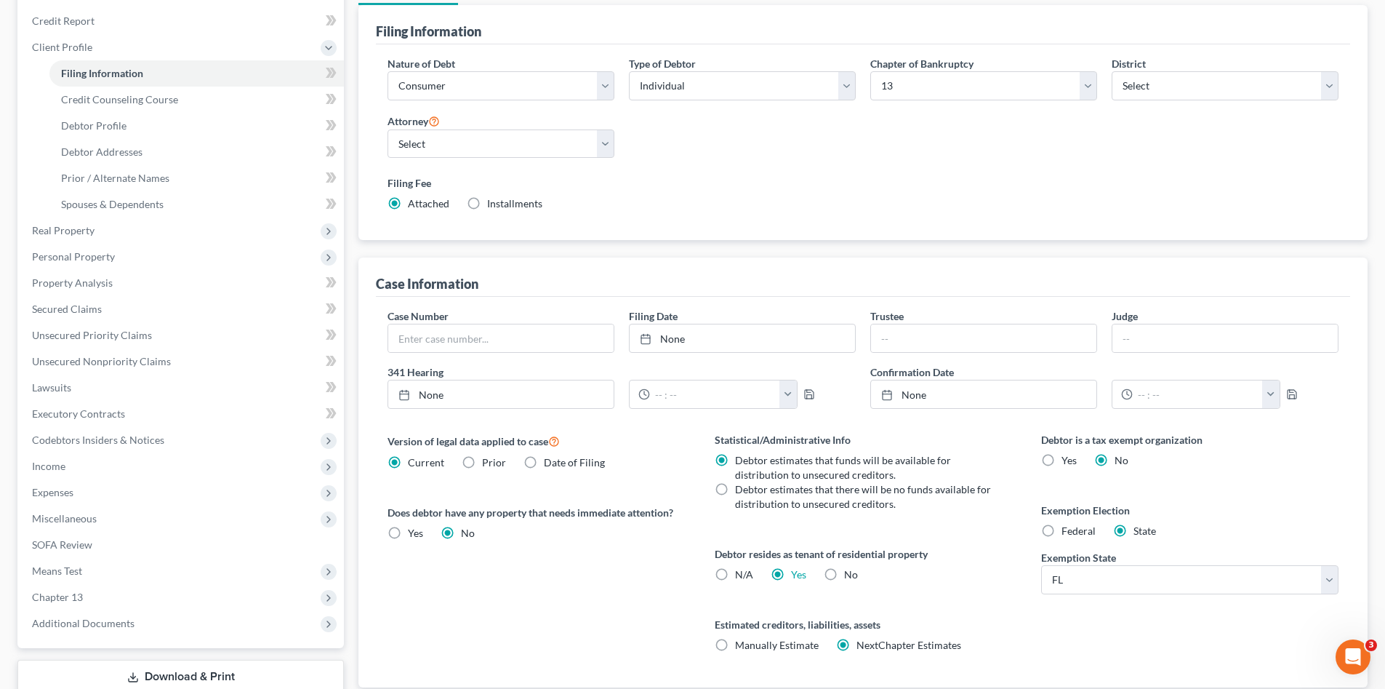
scroll to position [270, 0]
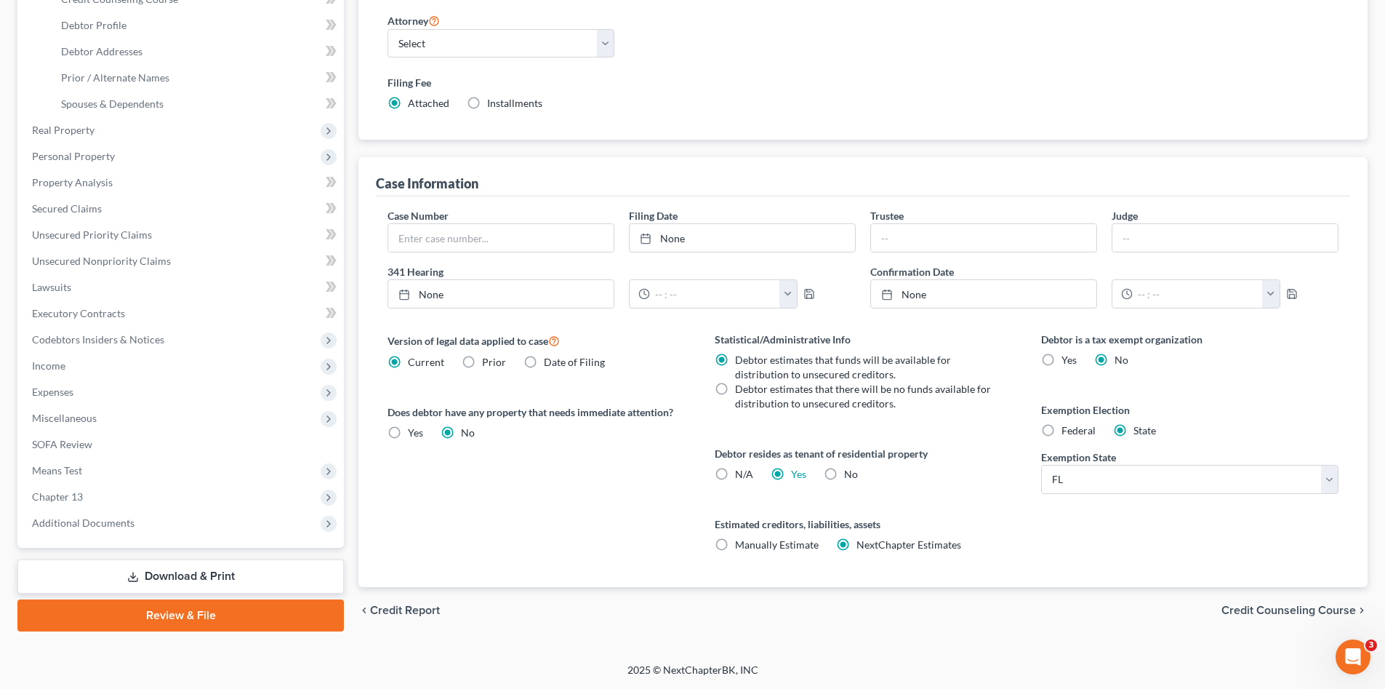
click at [201, 577] on link "Download & Print" at bounding box center [180, 576] width 327 height 34
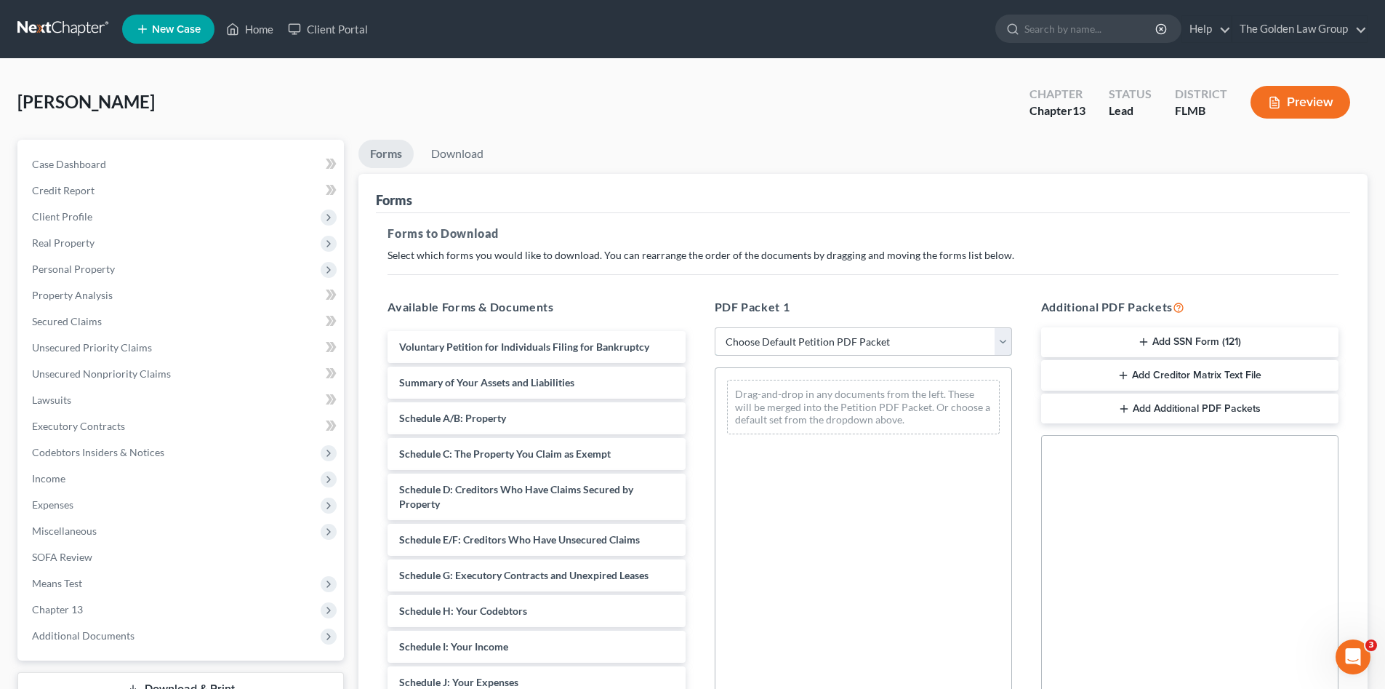
click at [745, 337] on select "Choose Default Petition PDF Packet Complete Bankruptcy Petition (all forms and …" at bounding box center [863, 341] width 297 height 29
select select "0"
click at [715, 327] on select "Choose Default Petition PDF Packet Complete Bankruptcy Petition (all forms and …" at bounding box center [863, 341] width 297 height 29
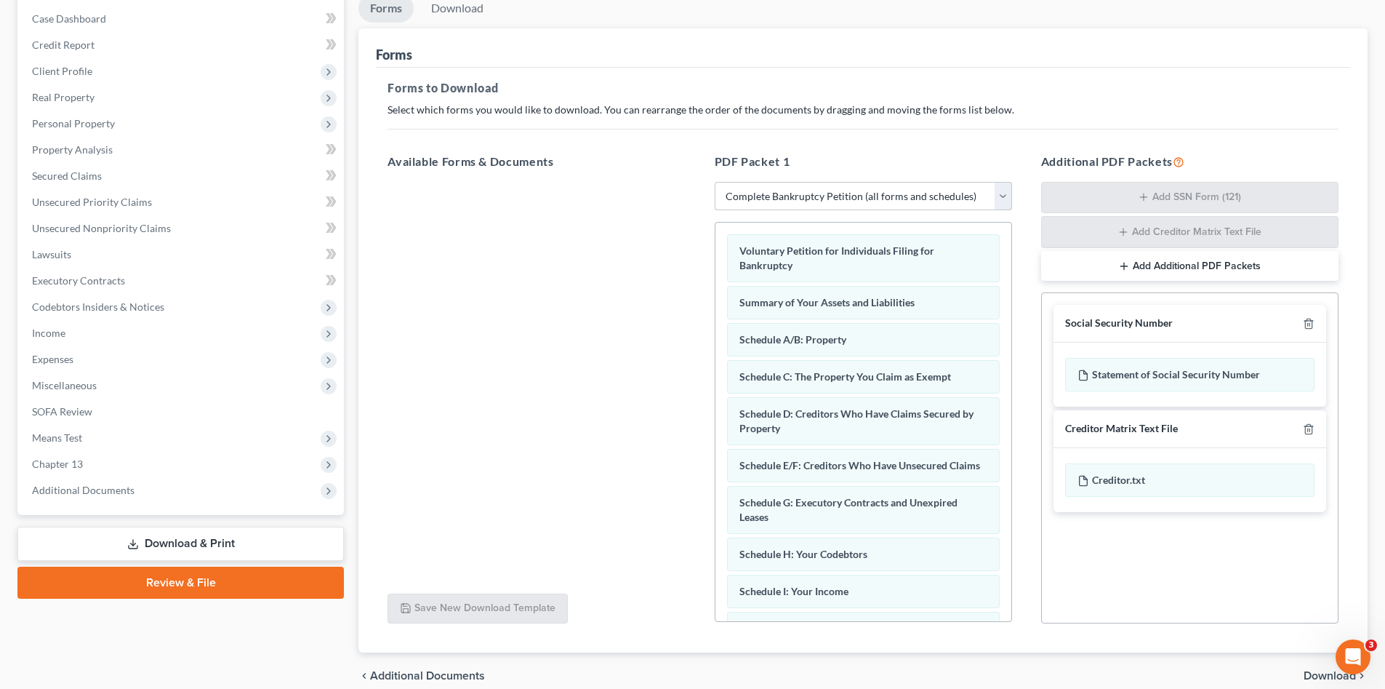
scroll to position [211, 0]
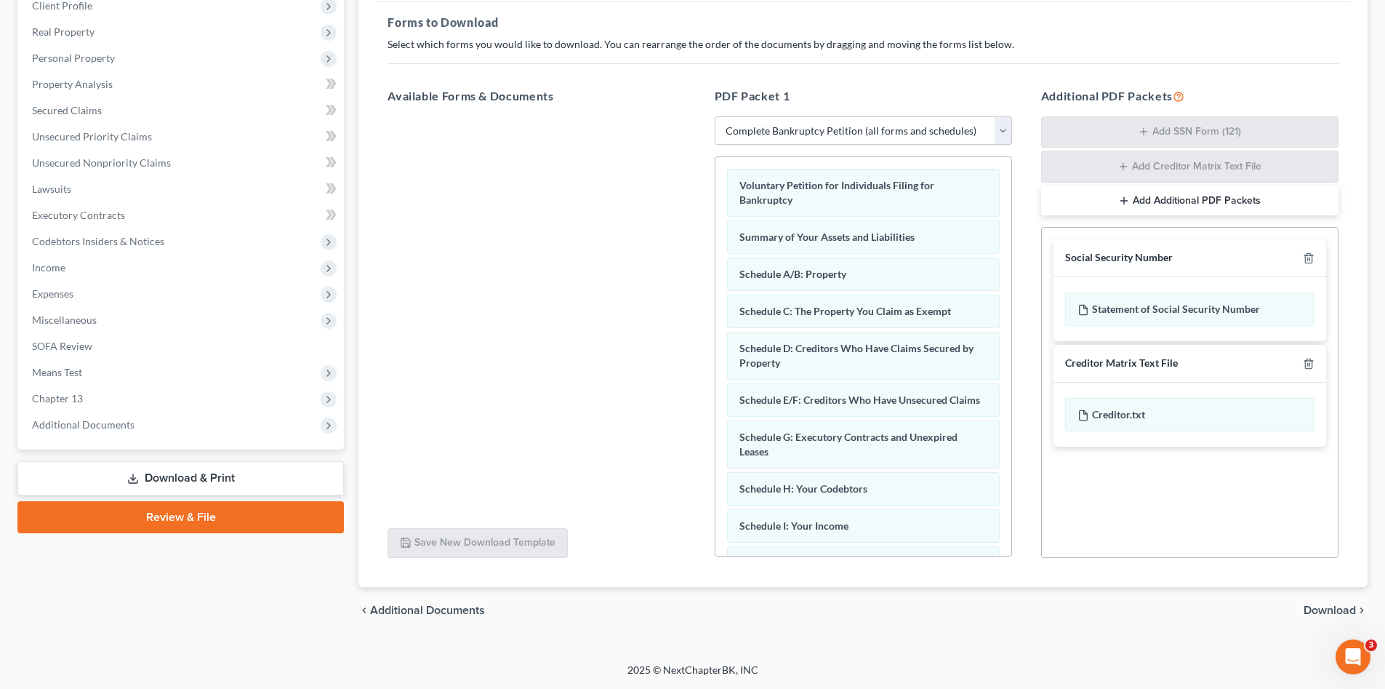
click at [1318, 607] on span "Download" at bounding box center [1330, 610] width 52 height 12
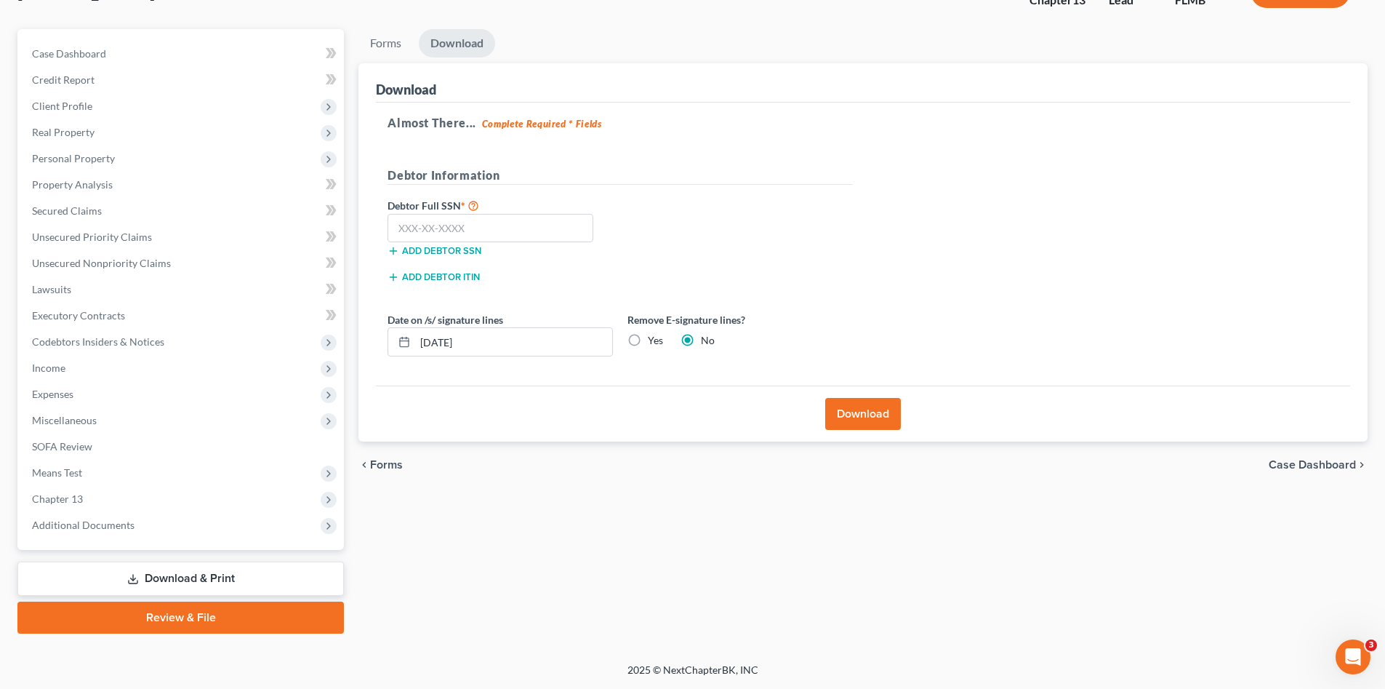
scroll to position [111, 0]
click at [529, 232] on input "text" at bounding box center [491, 228] width 206 height 29
click at [489, 230] on input "text" at bounding box center [491, 228] width 206 height 29
type input "221-62-8370"
drag, startPoint x: 497, startPoint y: 340, endPoint x: 424, endPoint y: 341, distance: 72.7
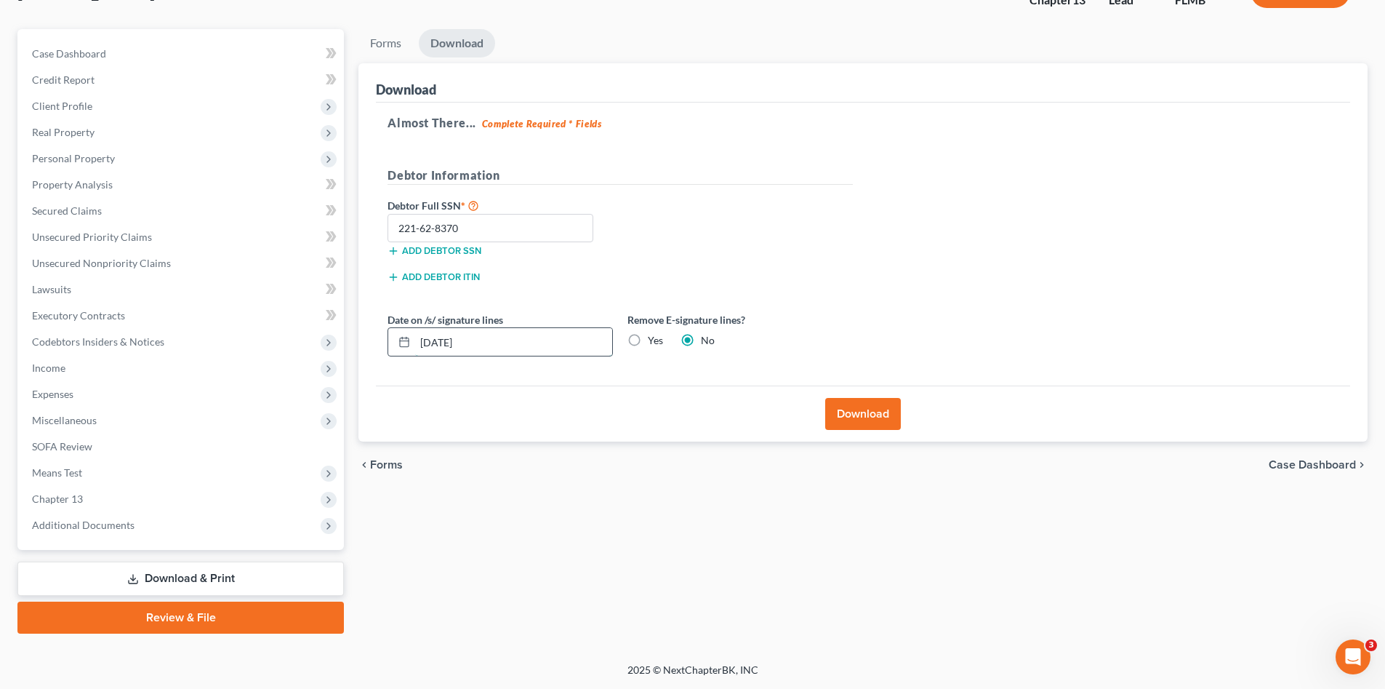
click at [424, 341] on input "[DATE]" at bounding box center [513, 342] width 197 height 28
type input "0"
click at [648, 343] on label "Yes" at bounding box center [655, 340] width 15 height 15
click at [654, 343] on input "Yes" at bounding box center [658, 337] width 9 height 9
radio input "true"
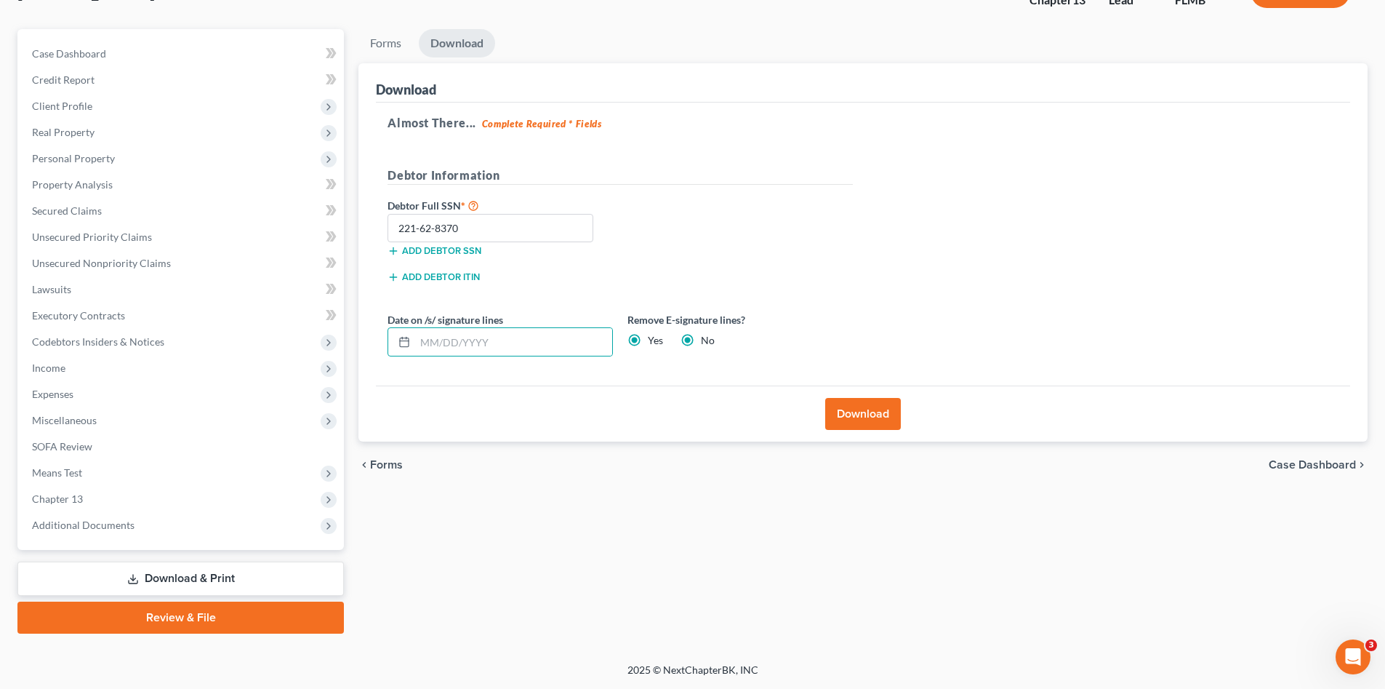
radio input "false"
click at [862, 410] on button "Download" at bounding box center [863, 414] width 76 height 32
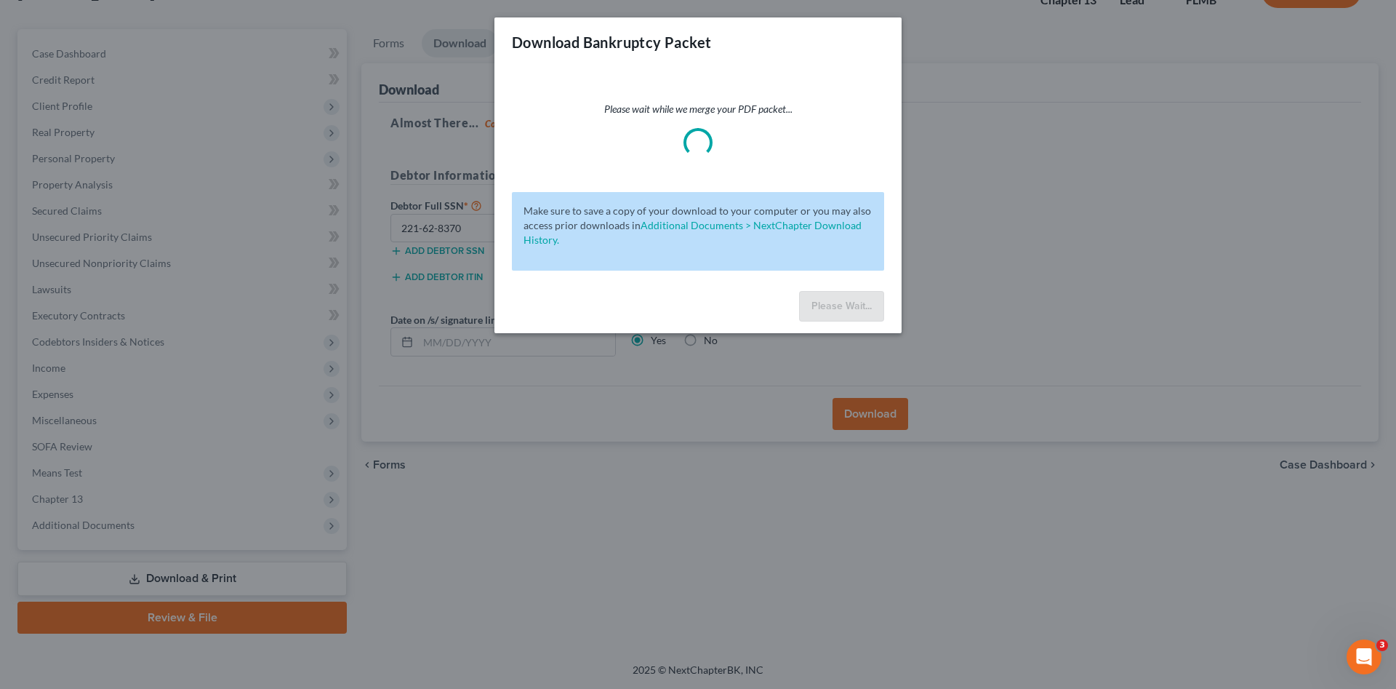
click at [859, 415] on div "Download Bankruptcy Packet Please wait while we merge your PDF packet... Make s…" at bounding box center [698, 344] width 1396 height 689
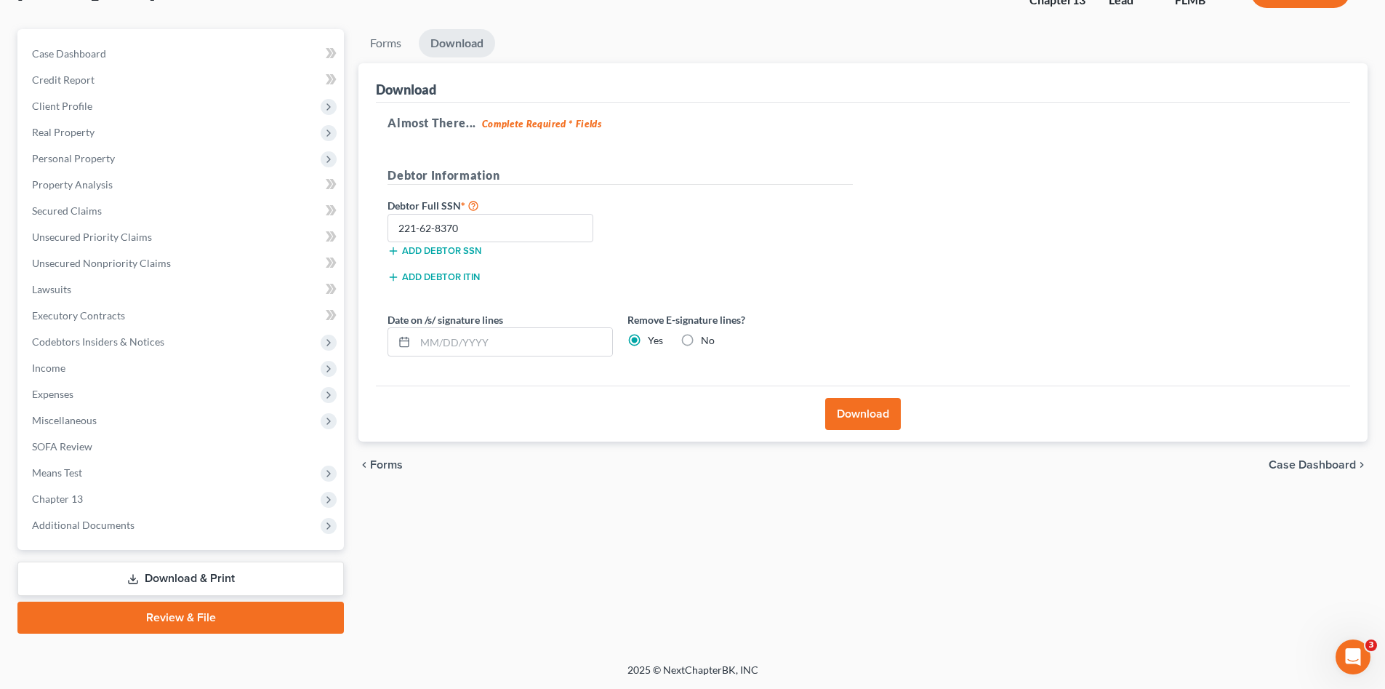
click at [594, 399] on div "Download" at bounding box center [863, 413] width 974 height 56
click at [500, 225] on input "221-62-8370" at bounding box center [491, 228] width 206 height 29
click at [605, 401] on div "Download" at bounding box center [863, 413] width 974 height 56
click at [870, 409] on button "Download" at bounding box center [863, 414] width 76 height 32
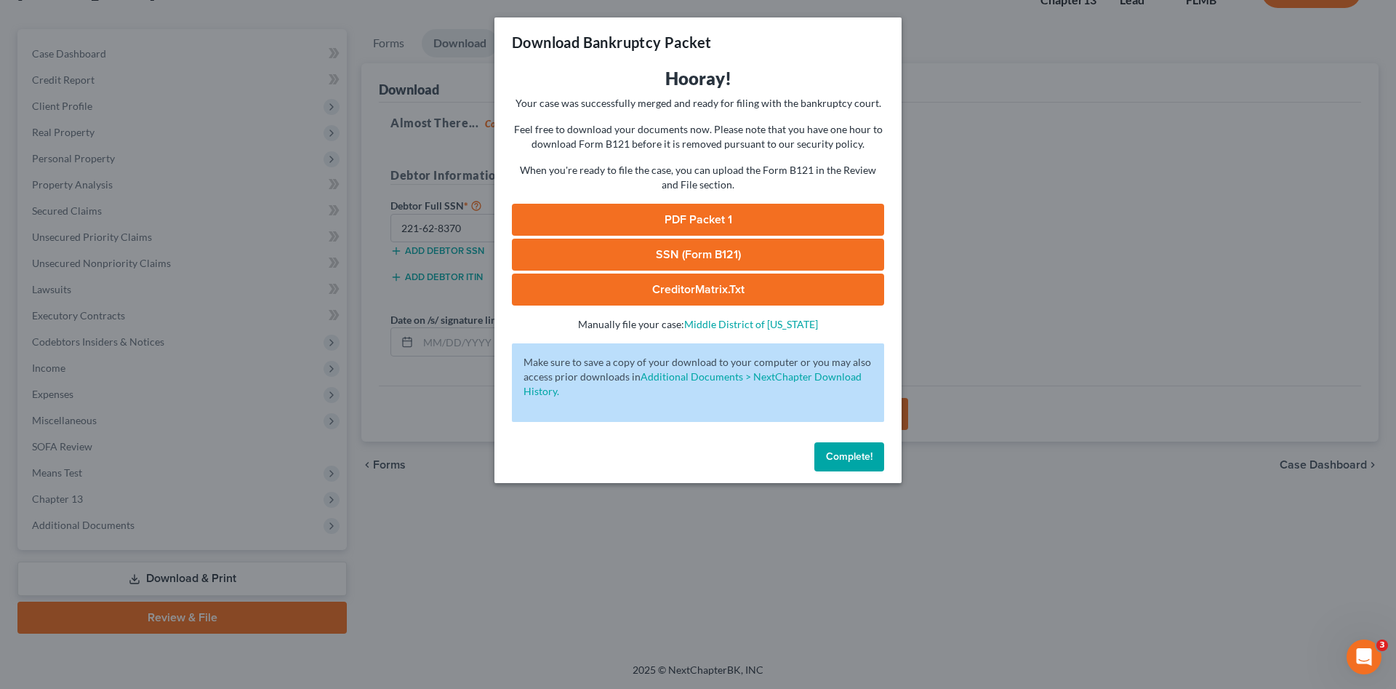
click at [583, 217] on link "PDF Packet 1" at bounding box center [698, 220] width 372 height 32
click at [657, 255] on link "SSN (Form B121)" at bounding box center [698, 255] width 372 height 32
click at [838, 459] on span "Complete!" at bounding box center [849, 456] width 47 height 12
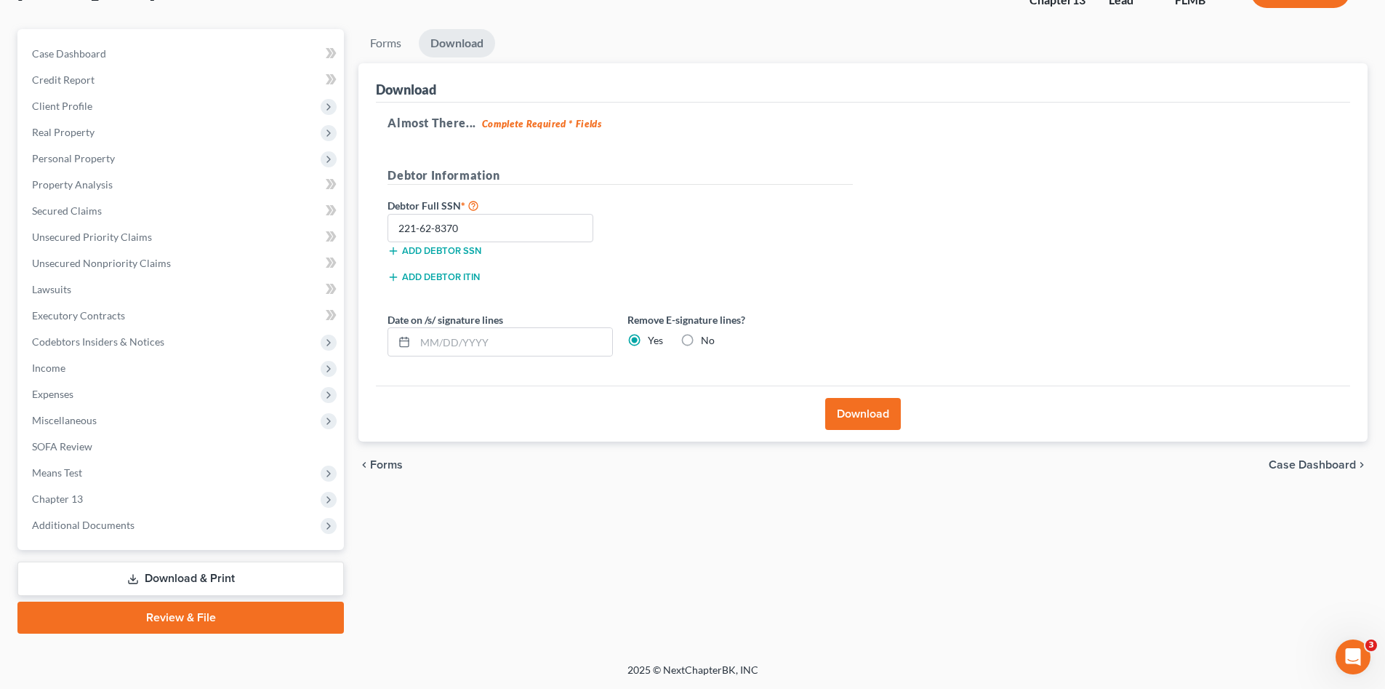
click at [622, 591] on div "Forms Download Forms Forms to Download Select which forms you would like to dow…" at bounding box center [863, 331] width 1024 height 604
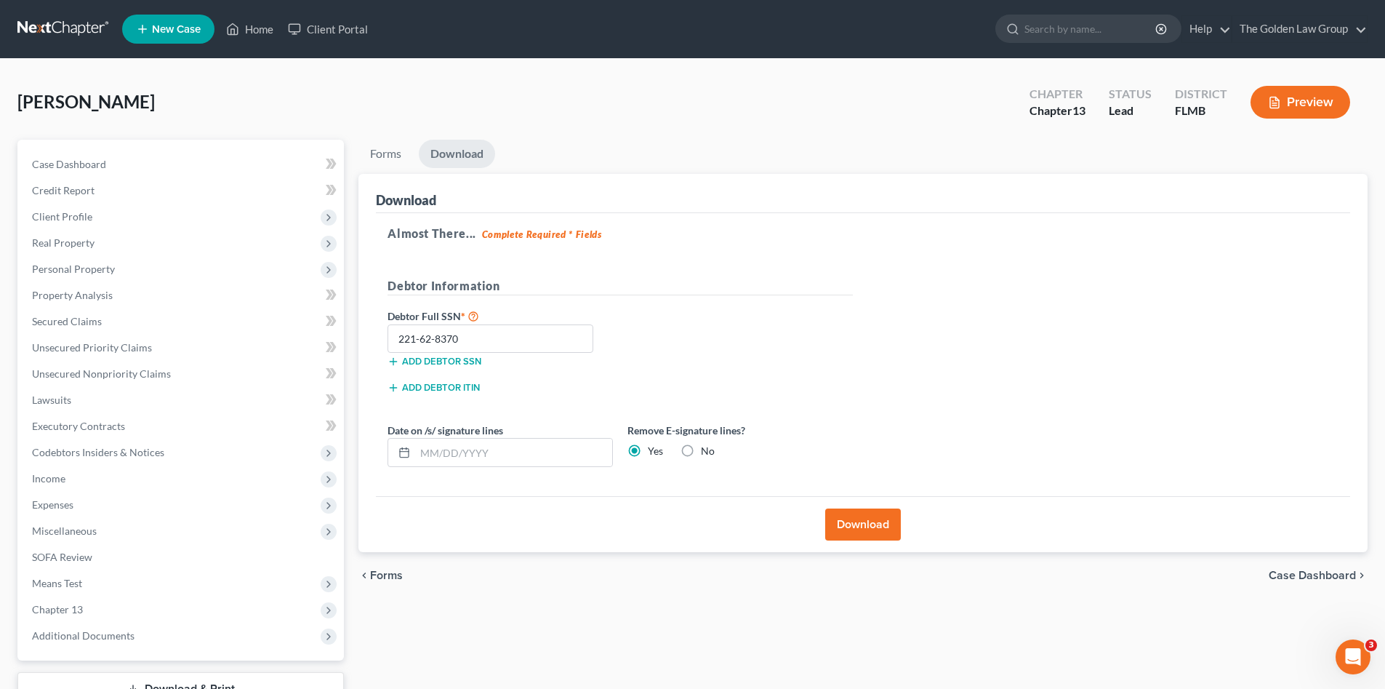
drag, startPoint x: 182, startPoint y: 89, endPoint x: 190, endPoint y: 20, distance: 68.8
click at [183, 89] on div "[PERSON_NAME] Upgraded Chapter Chapter 13 Status Lead District FLMB Preview" at bounding box center [692, 107] width 1350 height 63
click at [68, 28] on link at bounding box center [63, 29] width 93 height 26
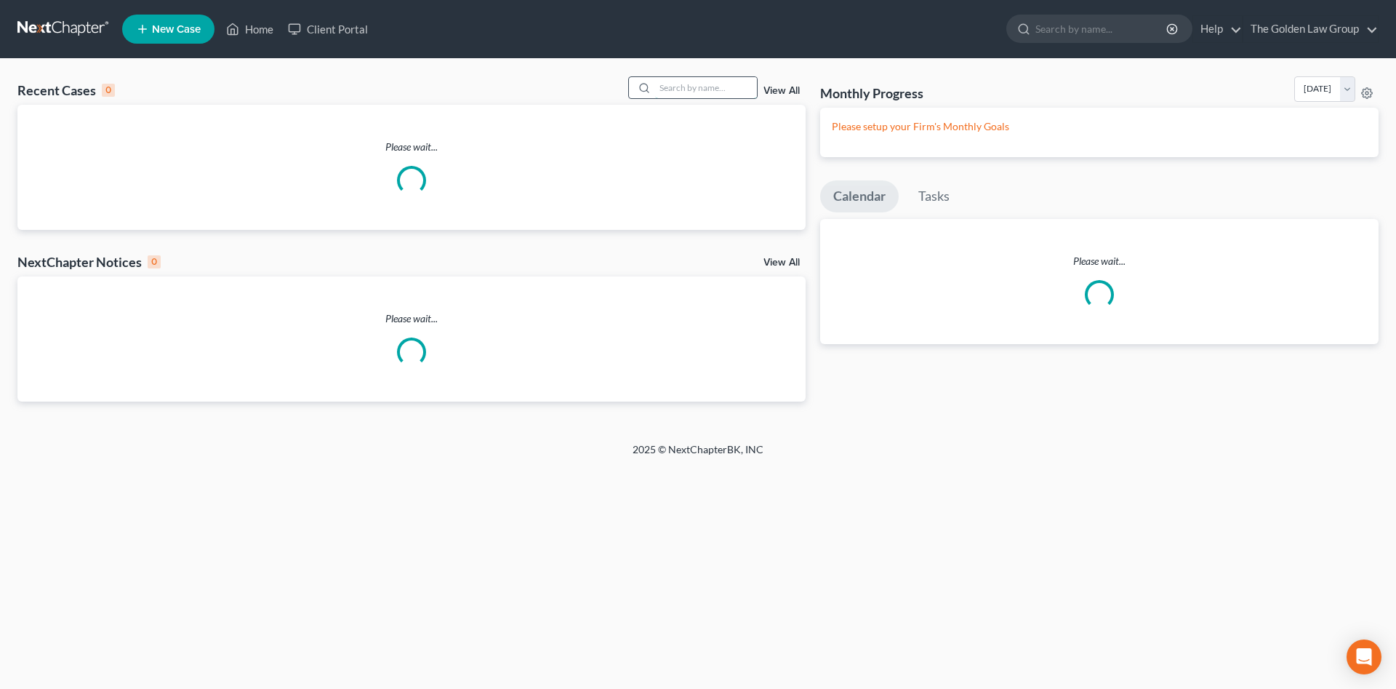
click at [708, 89] on input "search" at bounding box center [706, 87] width 102 height 21
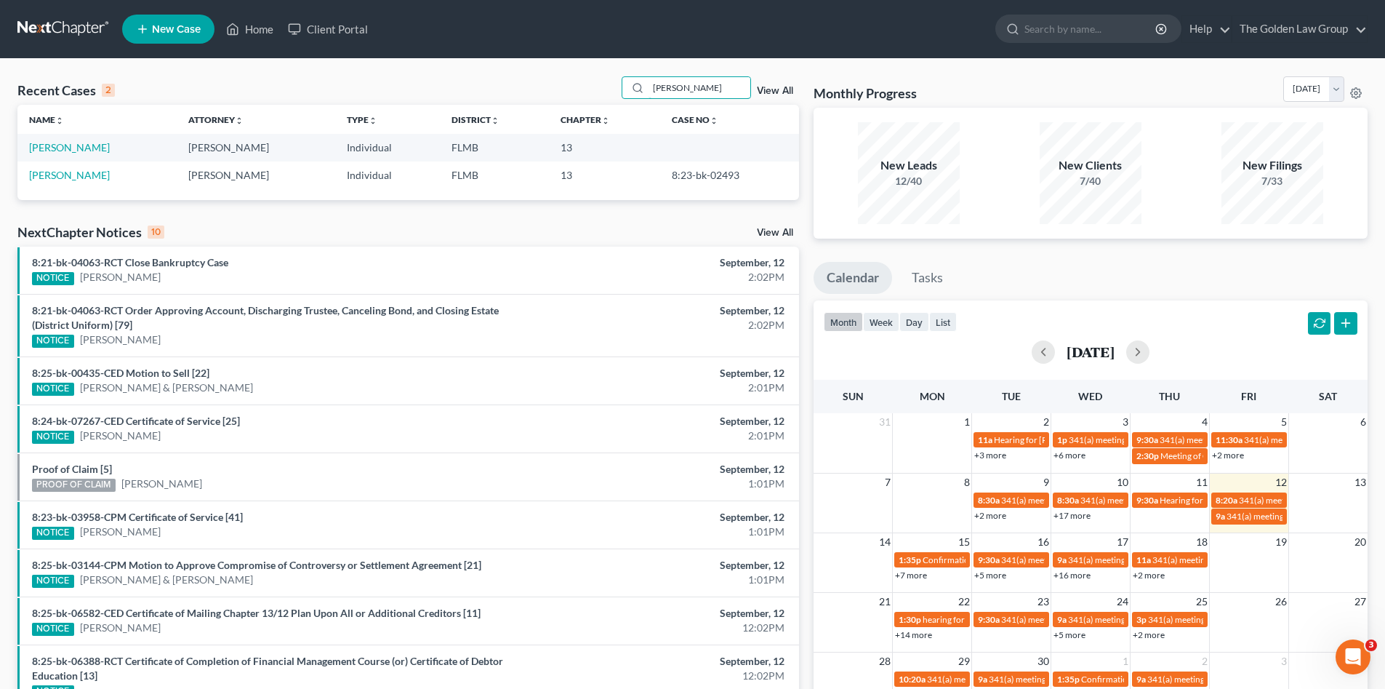
type input "[PERSON_NAME]"
click at [453, 56] on nav "Home New Case Client Portal The Golden Law Group [PERSON_NAME][EMAIL_ADDRESS][D…" at bounding box center [692, 29] width 1385 height 58
click at [64, 25] on link at bounding box center [63, 29] width 93 height 26
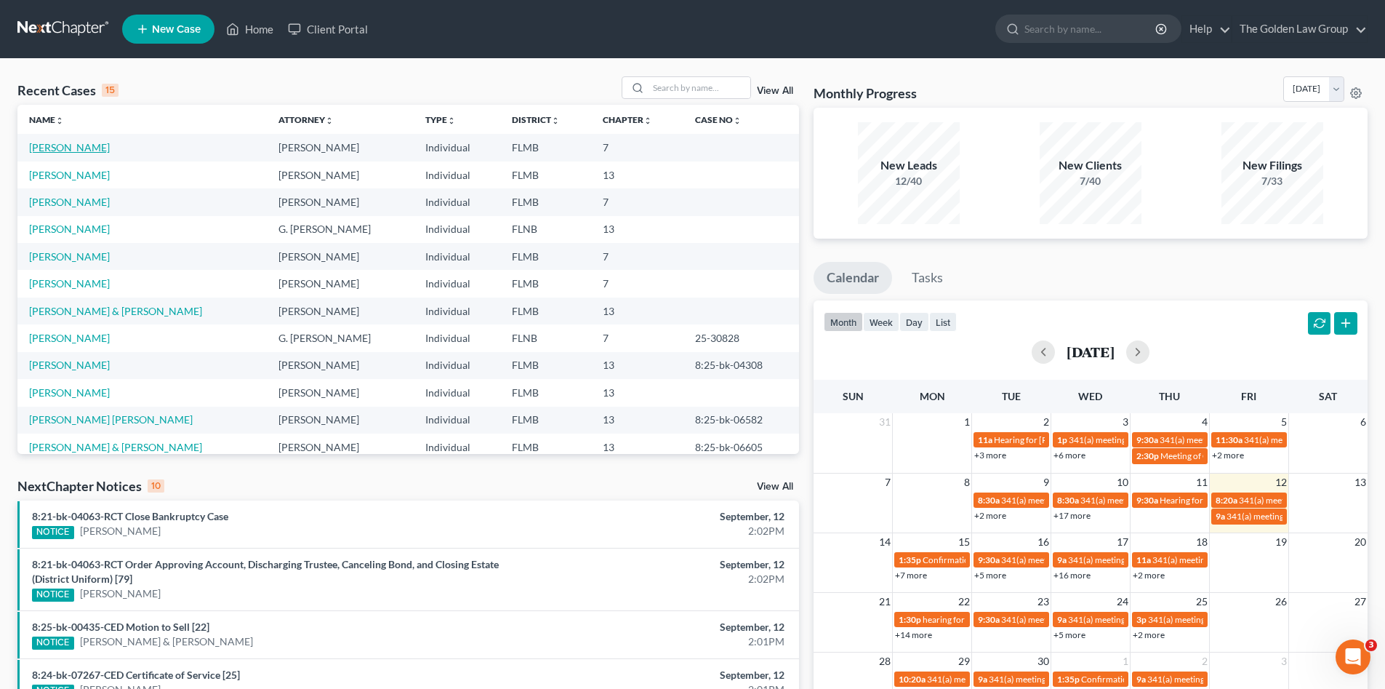
click at [62, 145] on link "[PERSON_NAME]" at bounding box center [69, 147] width 81 height 12
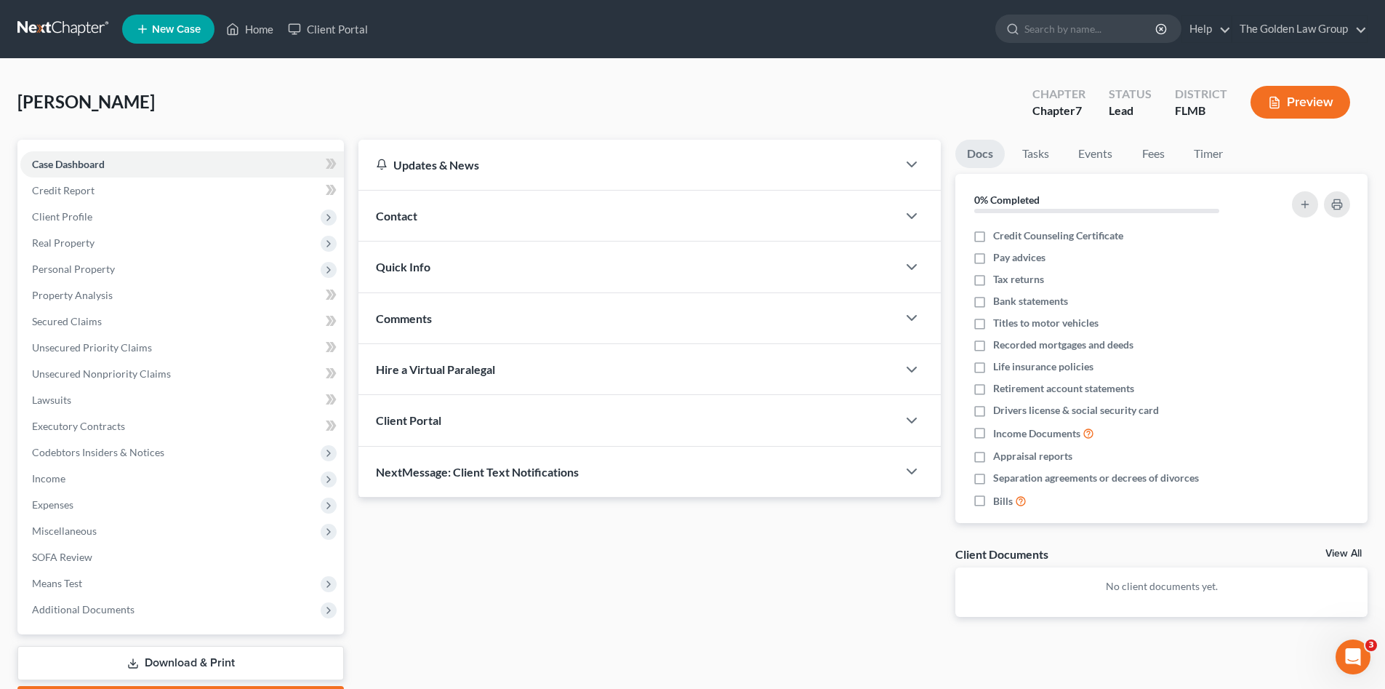
scroll to position [84, 0]
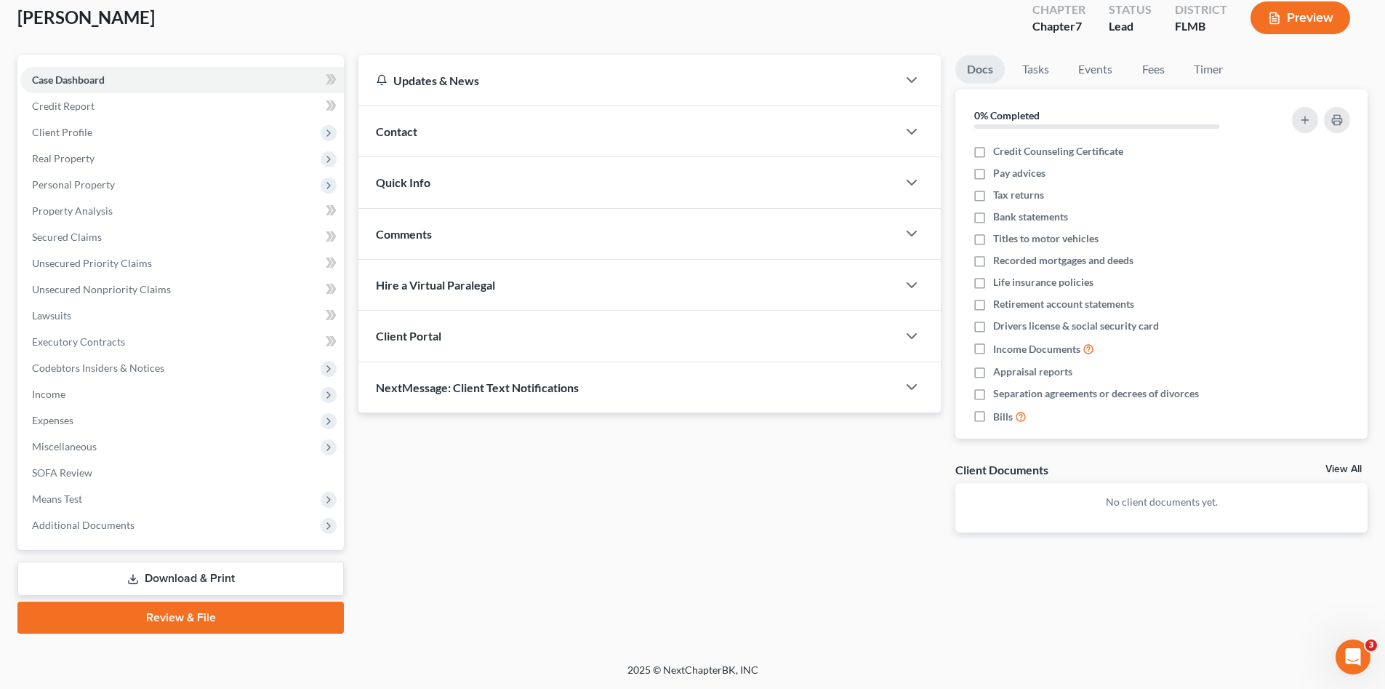
click at [177, 619] on link "Review & File" at bounding box center [180, 617] width 327 height 32
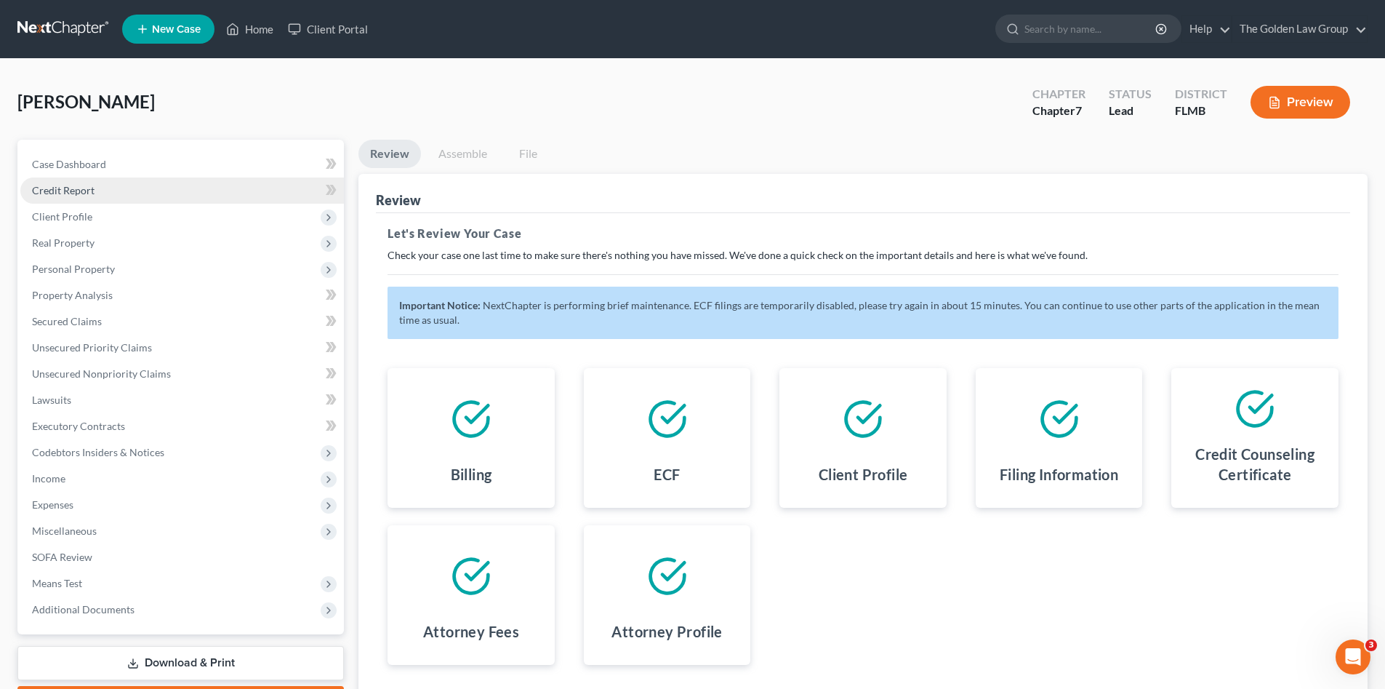
click at [93, 193] on span "Credit Report" at bounding box center [63, 190] width 63 height 12
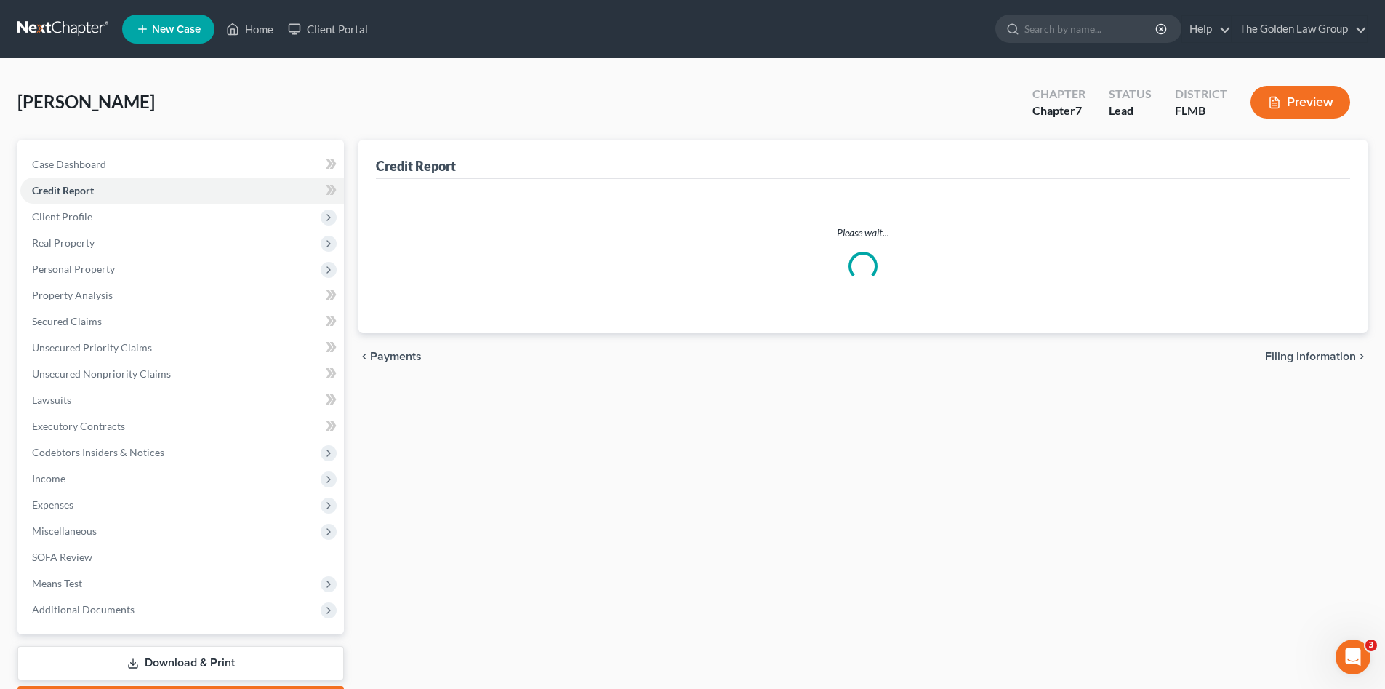
click at [337, 89] on div "Vollmer, Kristin Upgraded Chapter Chapter 7 Status Lead District FLMB Preview" at bounding box center [692, 107] width 1350 height 63
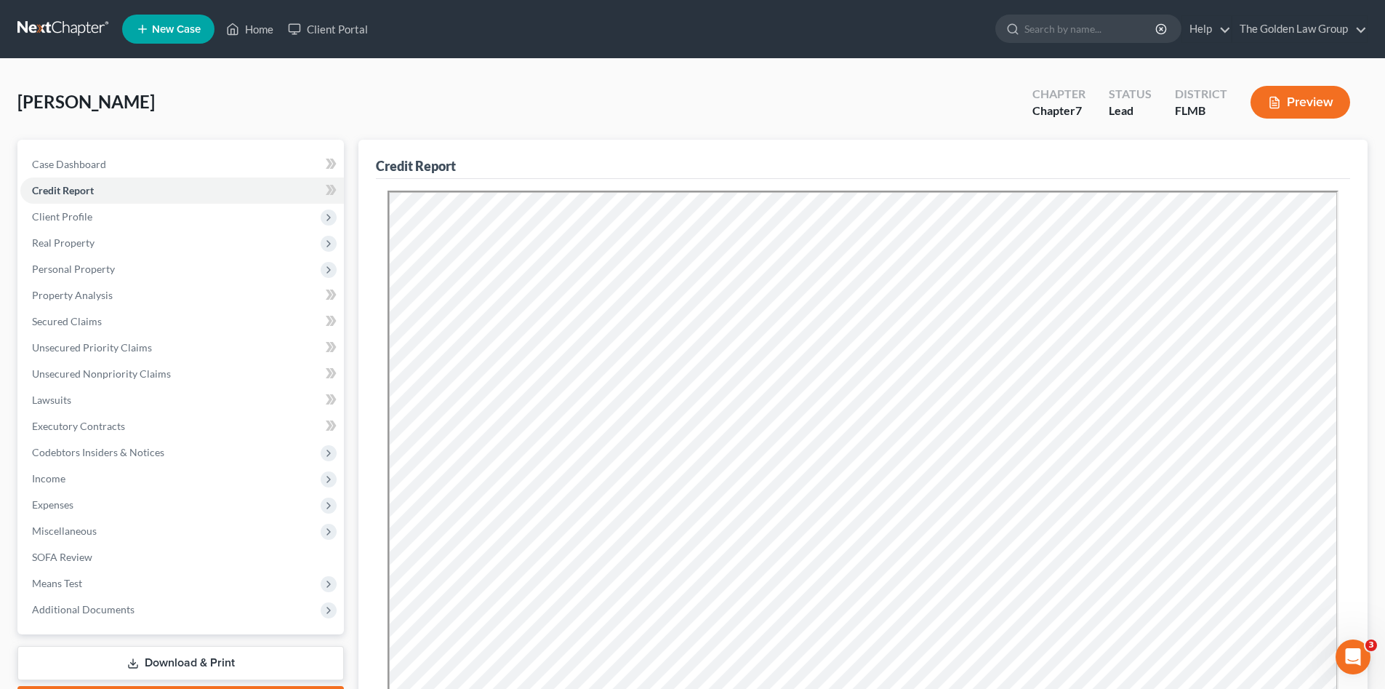
click at [68, 31] on link at bounding box center [63, 29] width 93 height 26
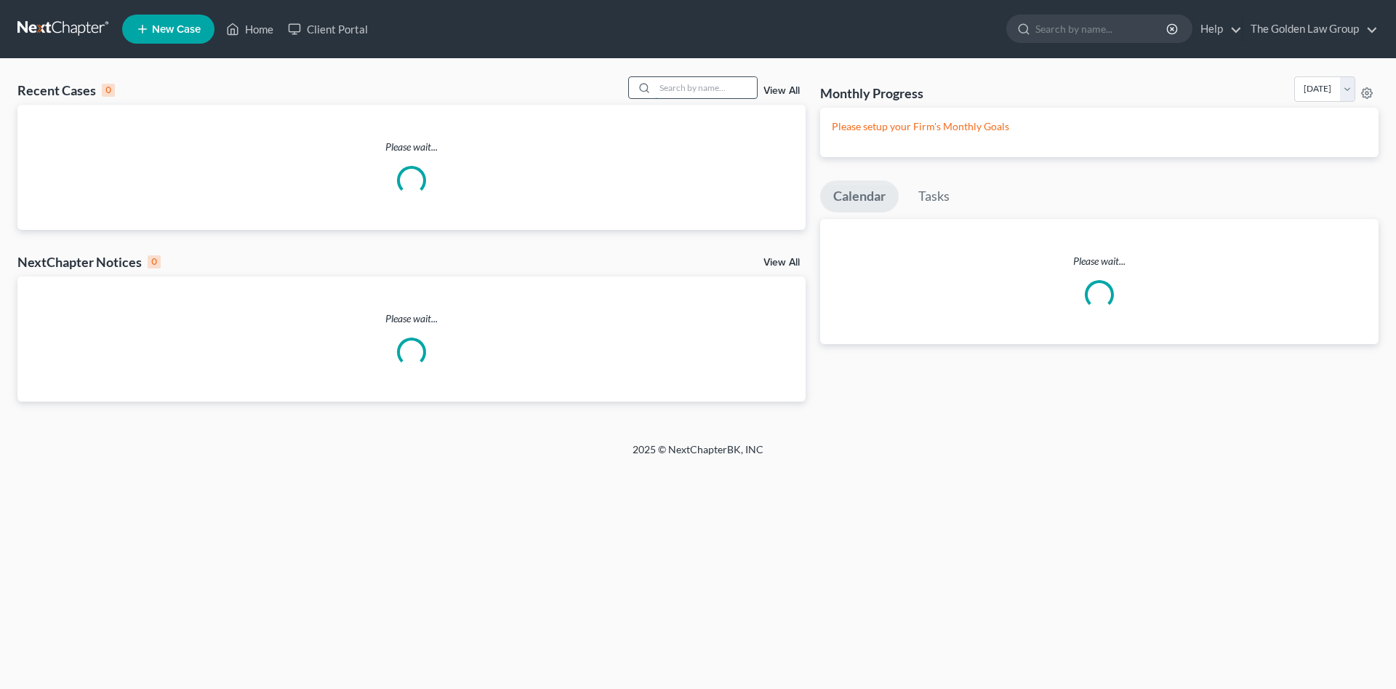
click at [696, 91] on input "search" at bounding box center [706, 87] width 102 height 21
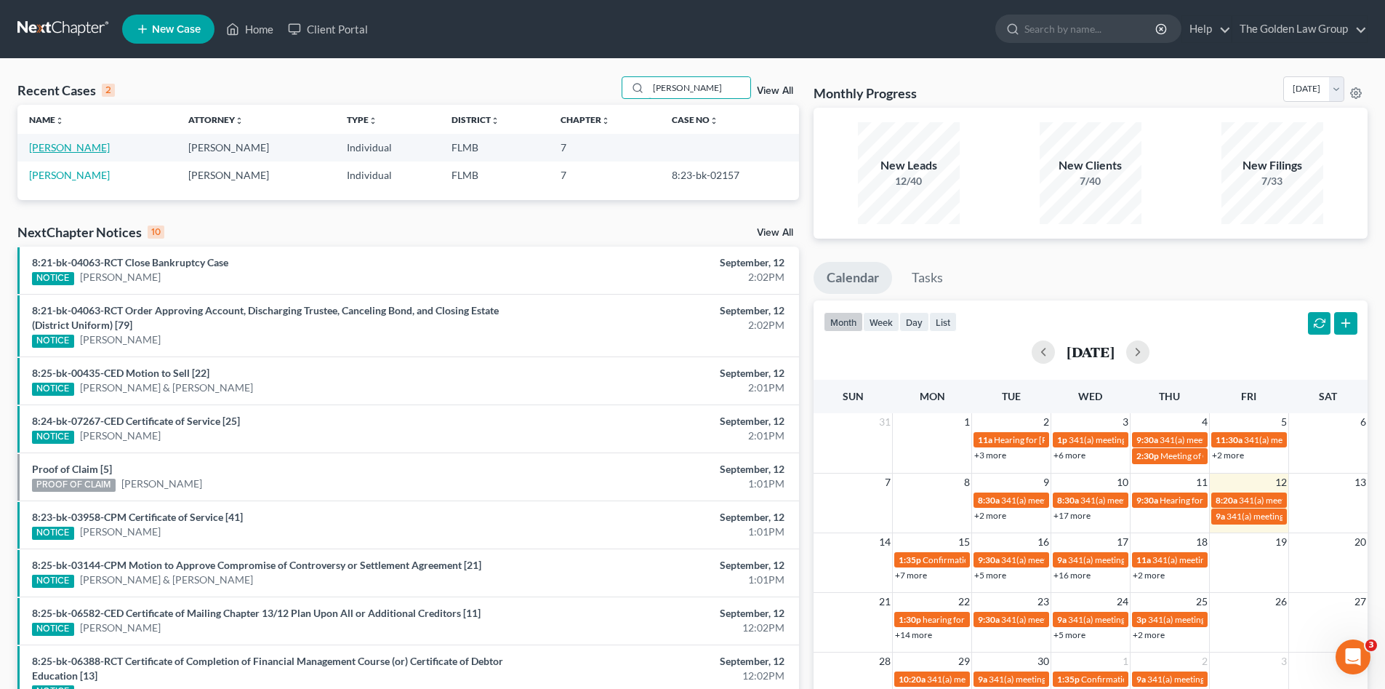
type input "[PERSON_NAME]"
click at [60, 145] on link "[PERSON_NAME]" at bounding box center [69, 147] width 81 height 12
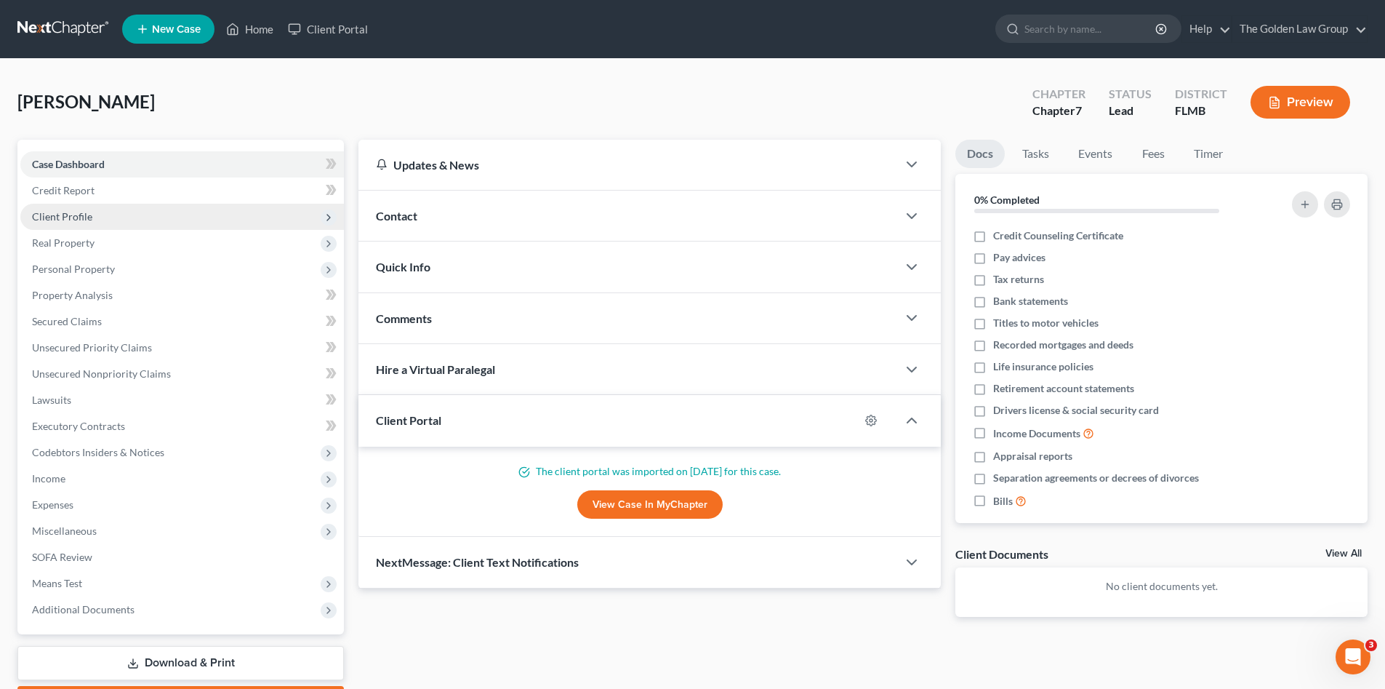
click at [87, 213] on span "Client Profile" at bounding box center [62, 216] width 60 height 12
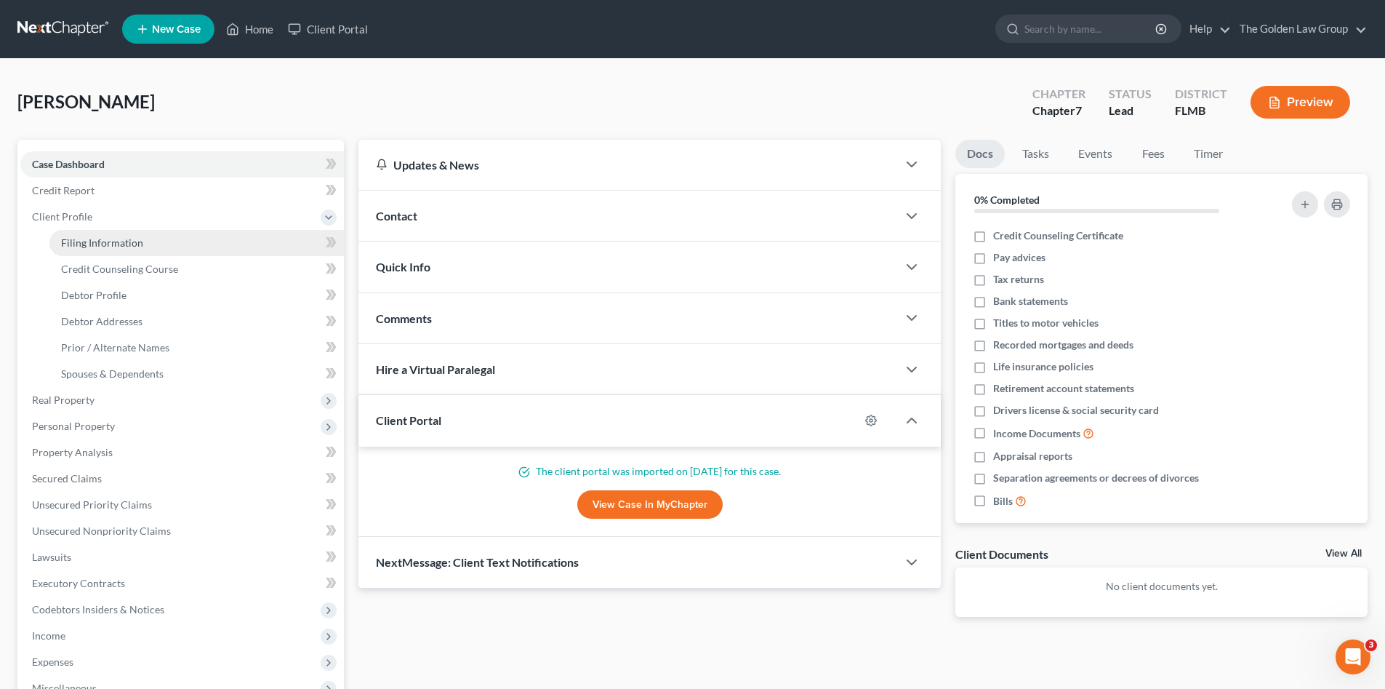
click at [115, 244] on span "Filing Information" at bounding box center [102, 242] width 82 height 12
select select "1"
select select "0"
select select "9"
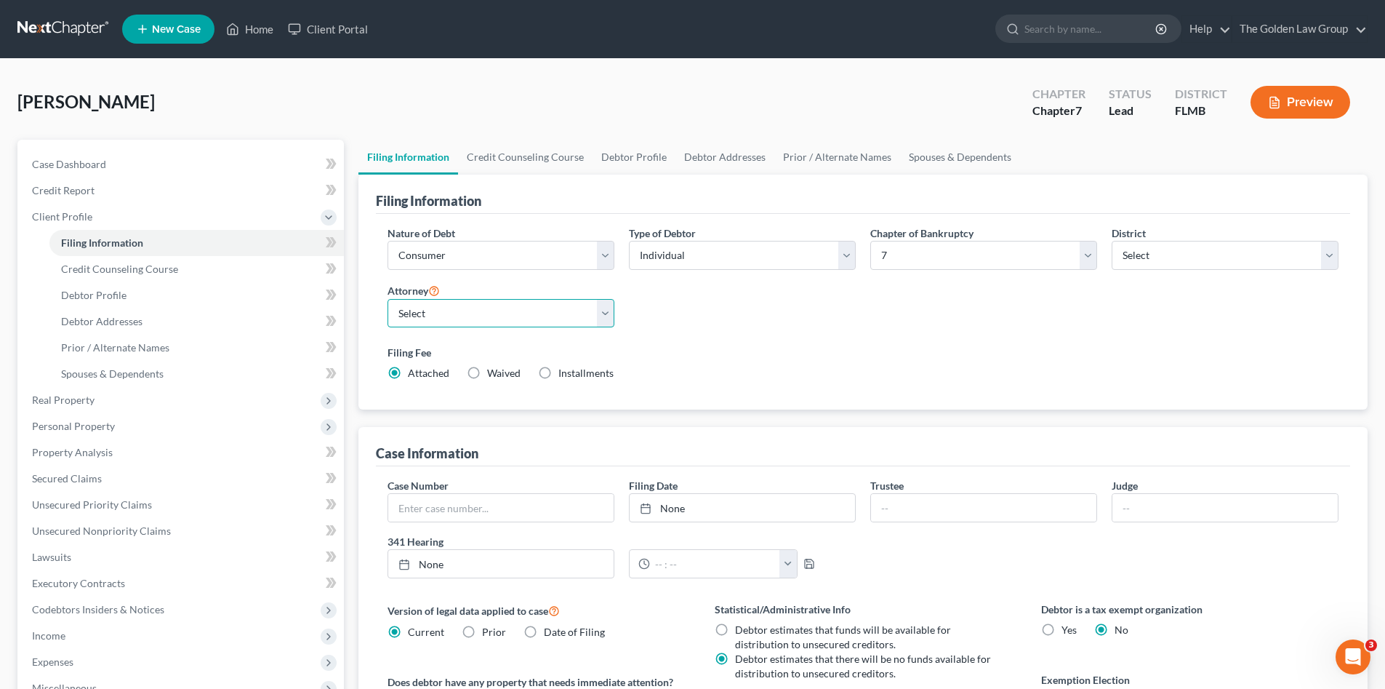
click at [562, 305] on select "Select G. Donald Golden - FLMB G. Donald Golden - FLNB Eric Barksdale - FLMB Er…" at bounding box center [501, 313] width 227 height 29
select select "0"
click at [388, 299] on select "Select G. Donald Golden - FLMB G. Donald Golden - FLNB Eric Barksdale - FLMB Er…" at bounding box center [501, 313] width 227 height 29
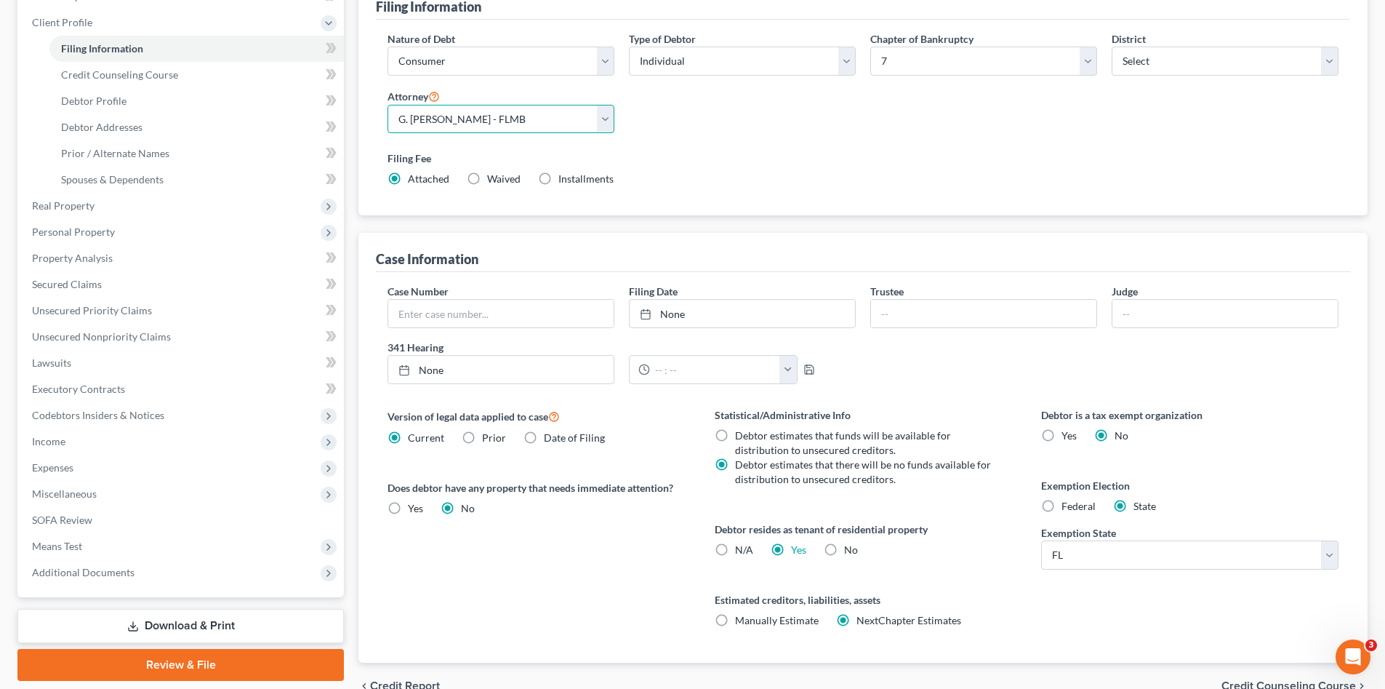
scroll to position [270, 0]
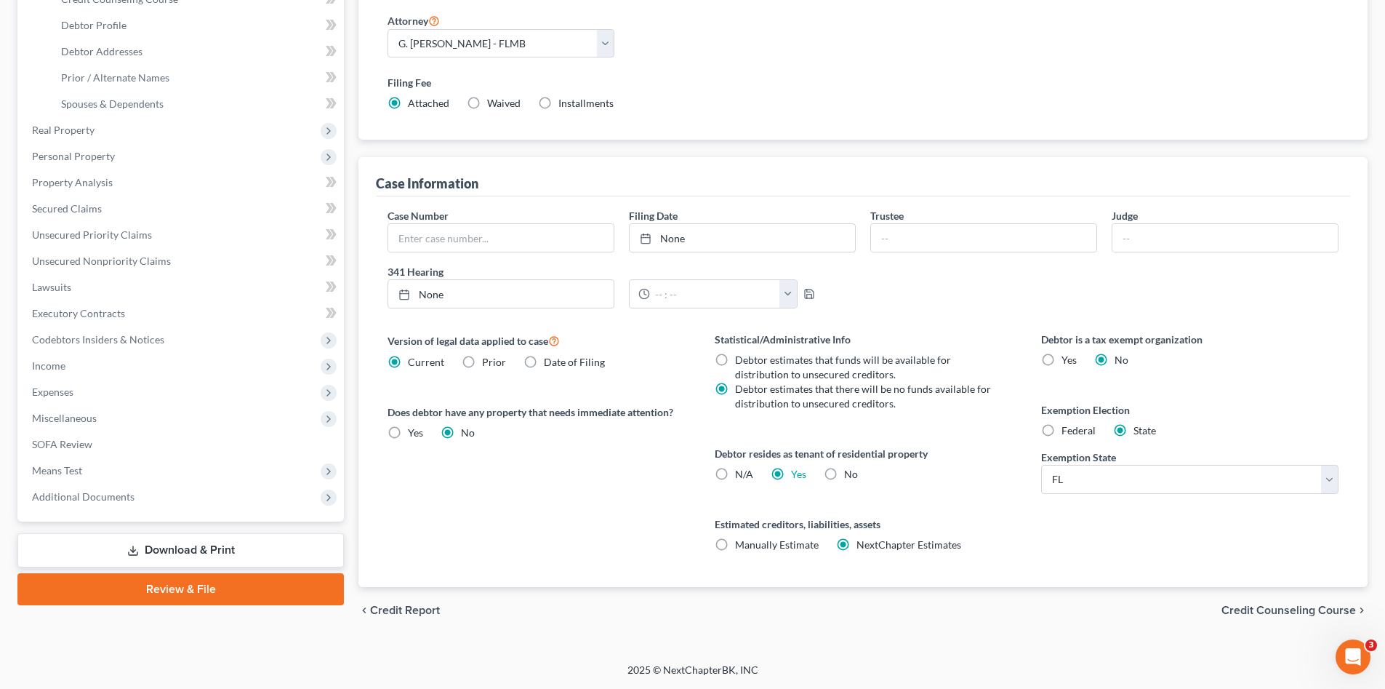
click at [213, 548] on link "Download & Print" at bounding box center [180, 550] width 327 height 34
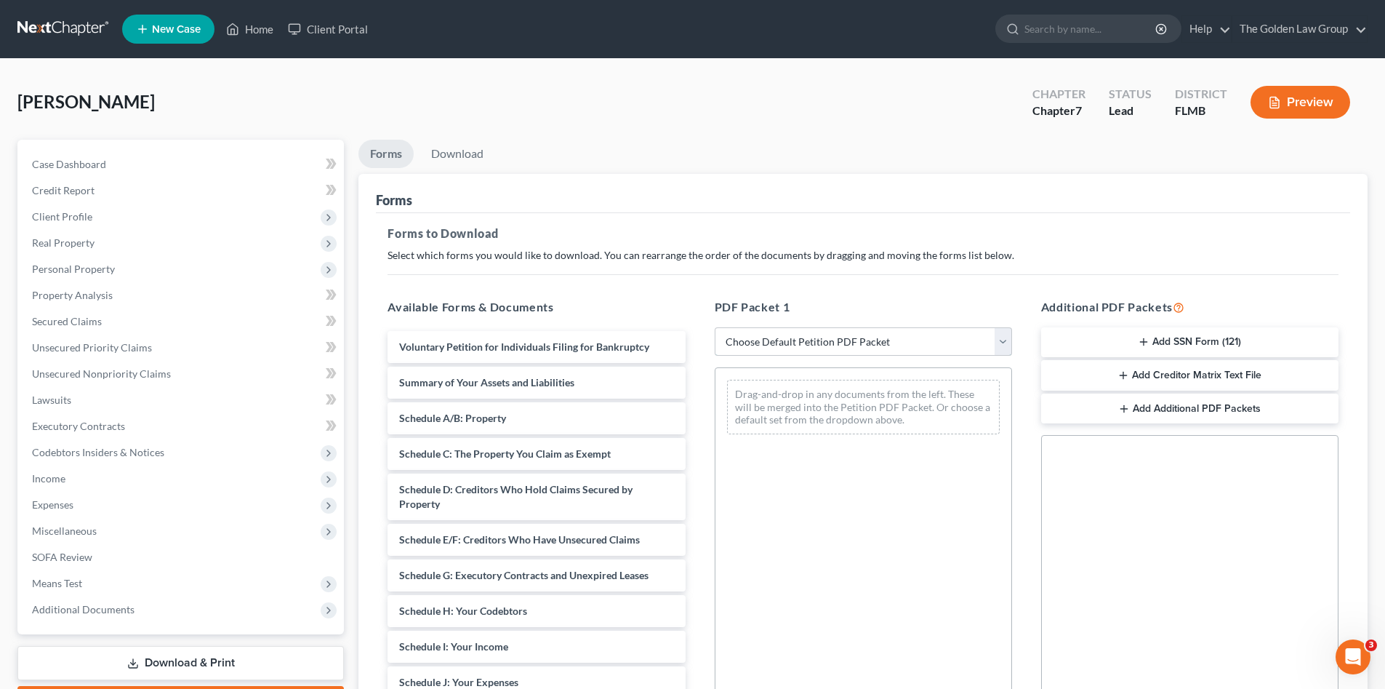
click at [841, 343] on select "Choose Default Petition PDF Packet Complete Bankruptcy Petition (all forms and …" at bounding box center [863, 341] width 297 height 29
select select "0"
click at [715, 327] on select "Choose Default Petition PDF Packet Complete Bankruptcy Petition (all forms and …" at bounding box center [863, 341] width 297 height 29
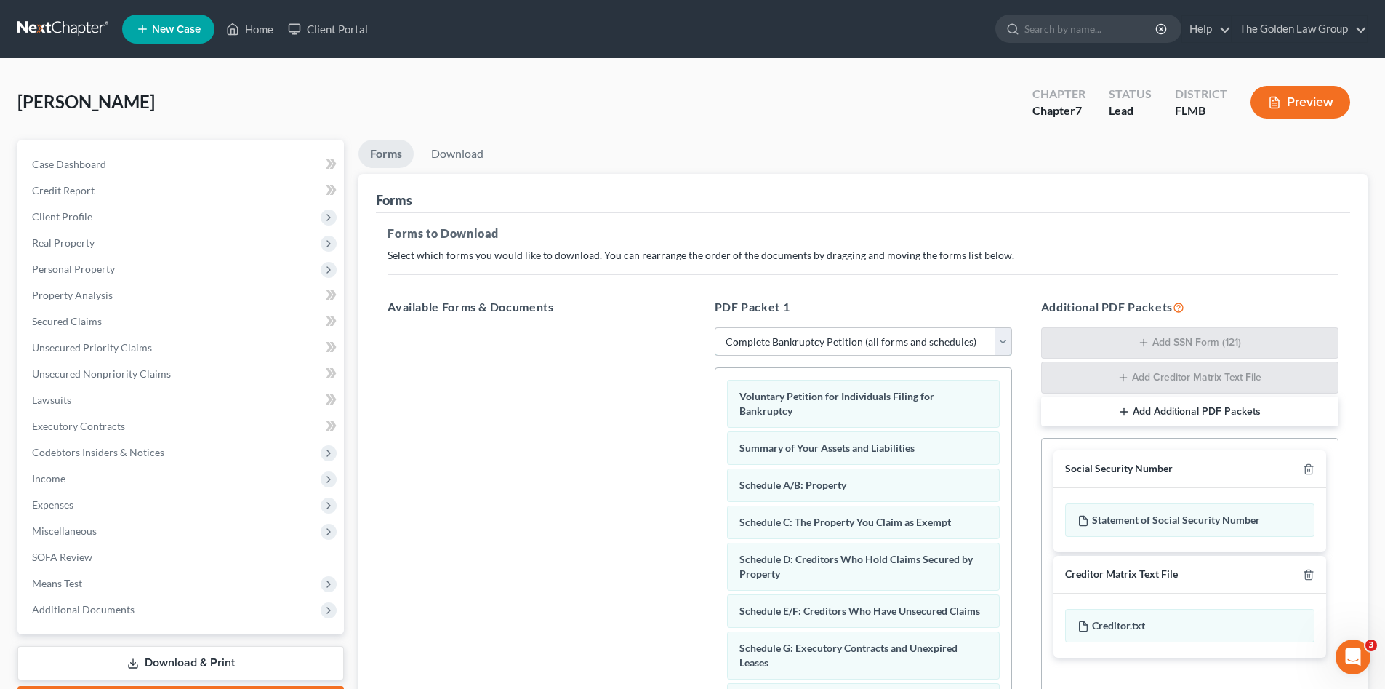
scroll to position [194, 0]
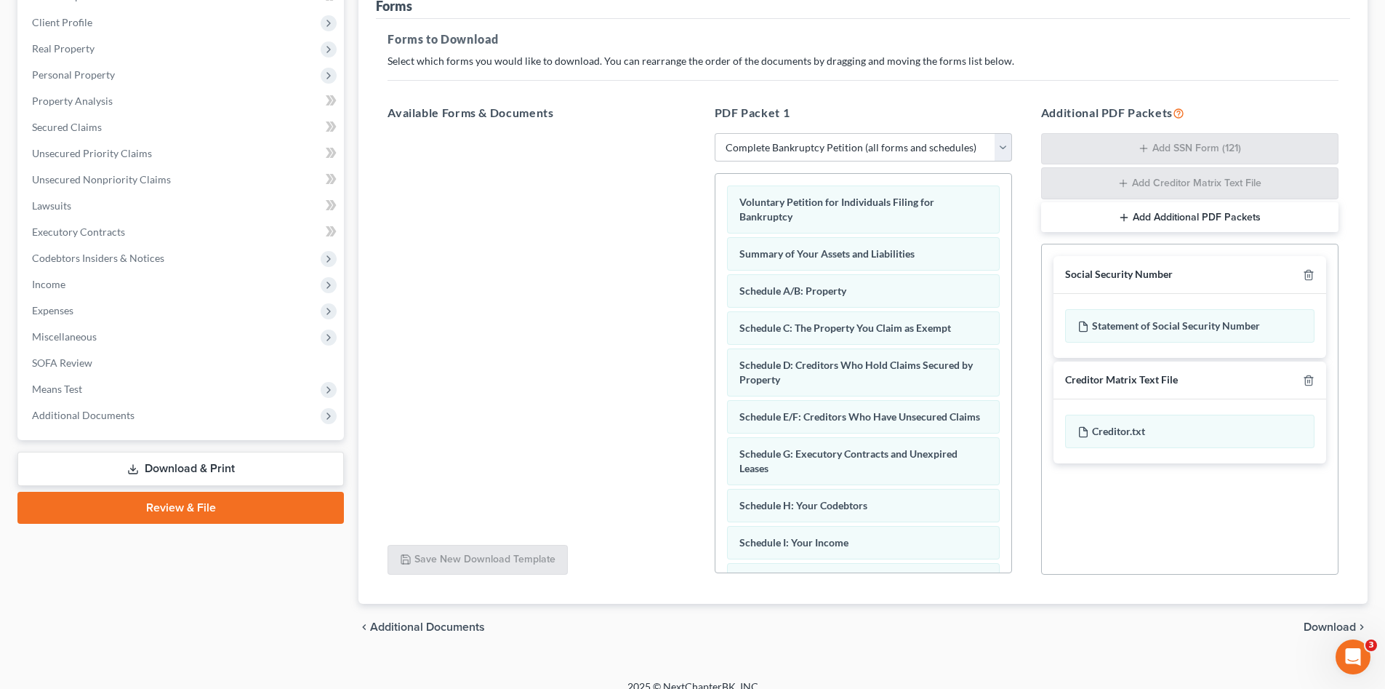
click at [1317, 628] on span "Download" at bounding box center [1330, 627] width 52 height 12
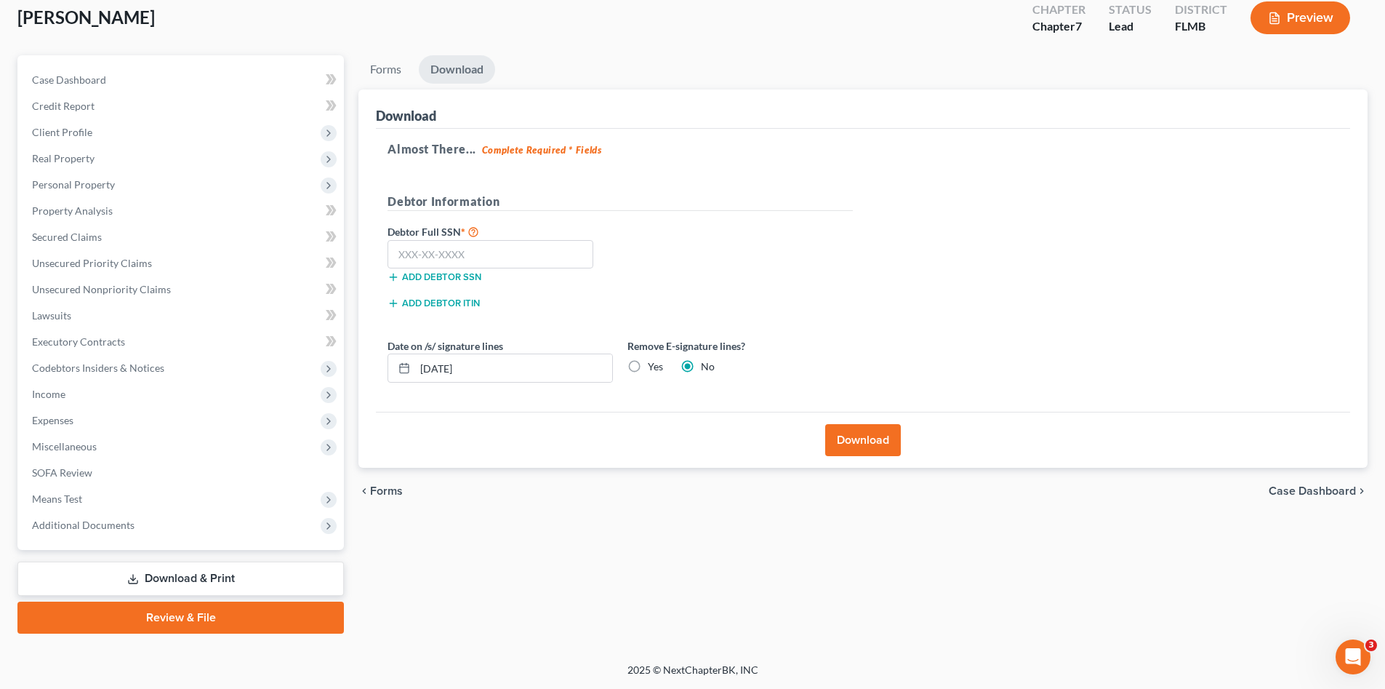
scroll to position [84, 0]
click at [517, 255] on input "text" at bounding box center [491, 254] width 206 height 29
type input "592-44-3458"
drag, startPoint x: 476, startPoint y: 368, endPoint x: 420, endPoint y: 371, distance: 56.8
click at [420, 371] on input "09/12/2025" at bounding box center [513, 368] width 197 height 28
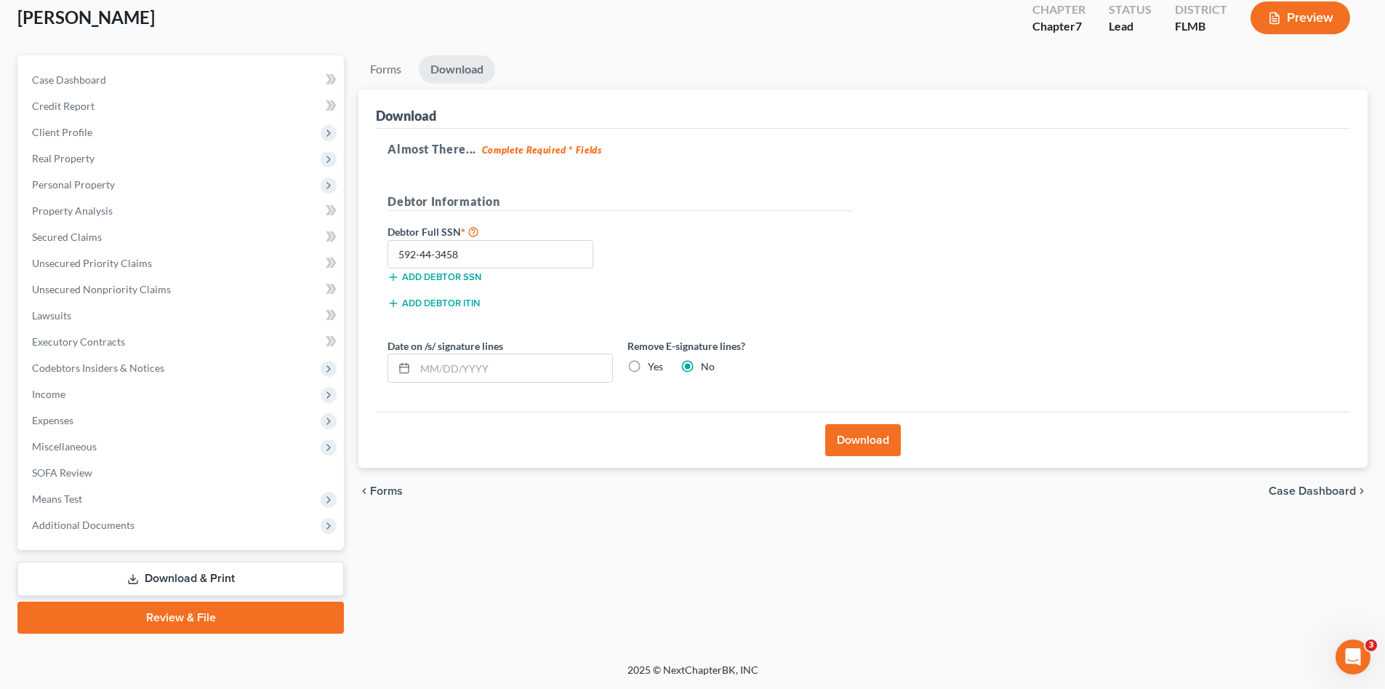
click at [649, 367] on label "Yes" at bounding box center [655, 366] width 15 height 15
click at [654, 367] on input "Yes" at bounding box center [658, 363] width 9 height 9
radio input "true"
radio input "false"
click at [857, 450] on button "Download" at bounding box center [863, 440] width 76 height 32
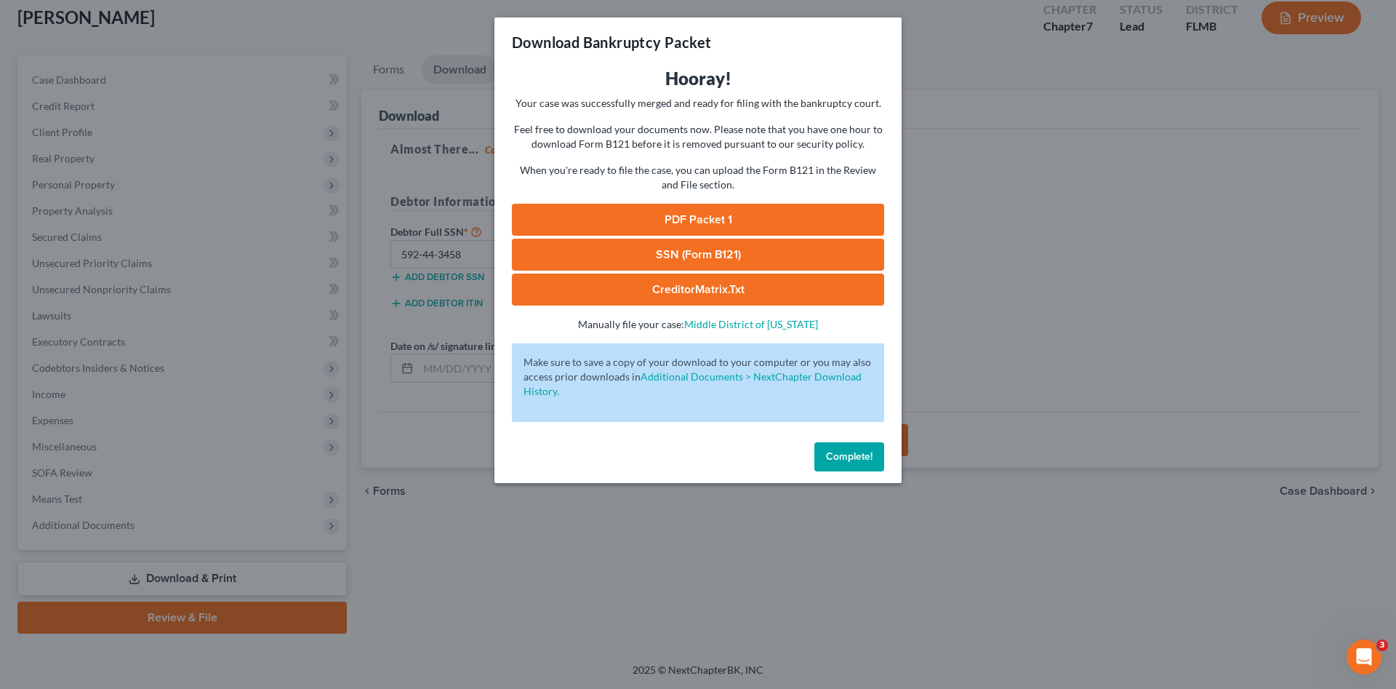
click at [650, 219] on link "PDF Packet 1" at bounding box center [698, 220] width 372 height 32
click at [699, 239] on div "PDF Packet 1 SSN (Form B121) CreditorMatrix.txt -" at bounding box center [698, 255] width 372 height 102
click at [700, 255] on link "SSN (Form B121)" at bounding box center [698, 255] width 372 height 32
click at [842, 461] on span "Complete!" at bounding box center [849, 456] width 47 height 12
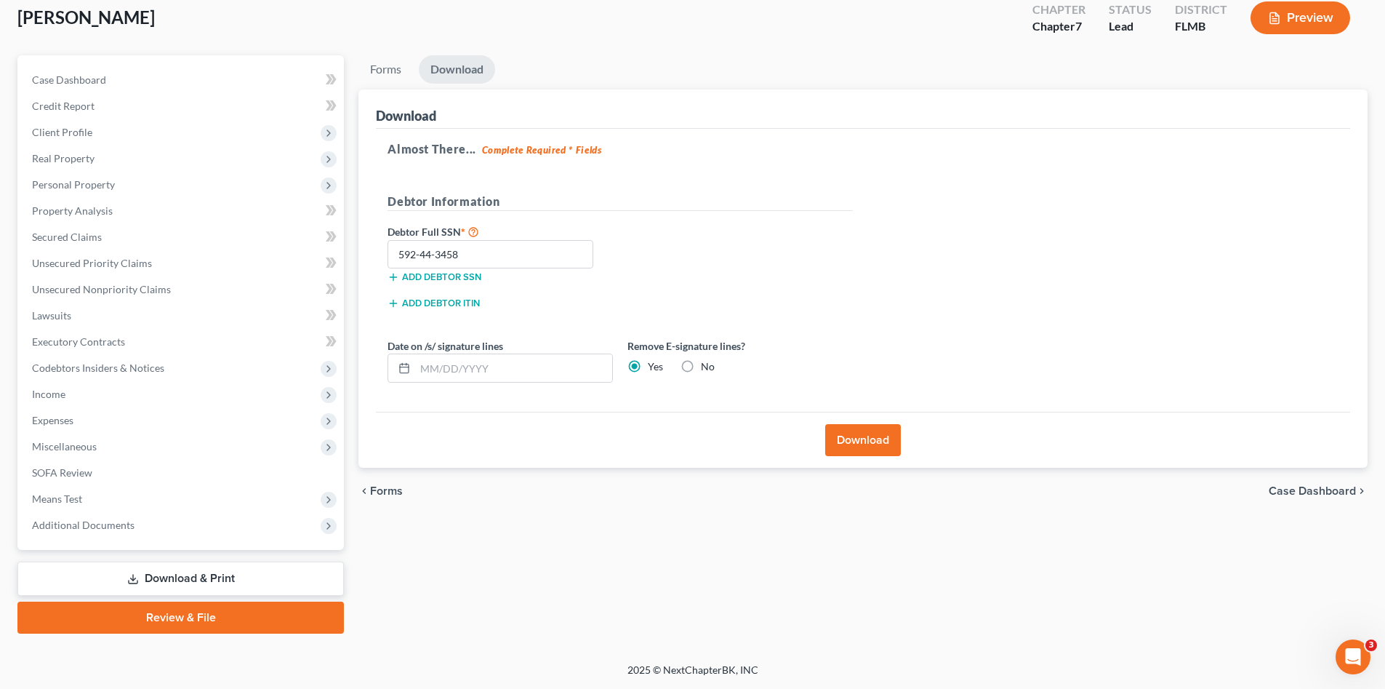
drag, startPoint x: 545, startPoint y: 488, endPoint x: 458, endPoint y: 492, distance: 86.6
click at [544, 488] on div "chevron_left Forms Case Dashboard chevron_right" at bounding box center [863, 491] width 1009 height 47
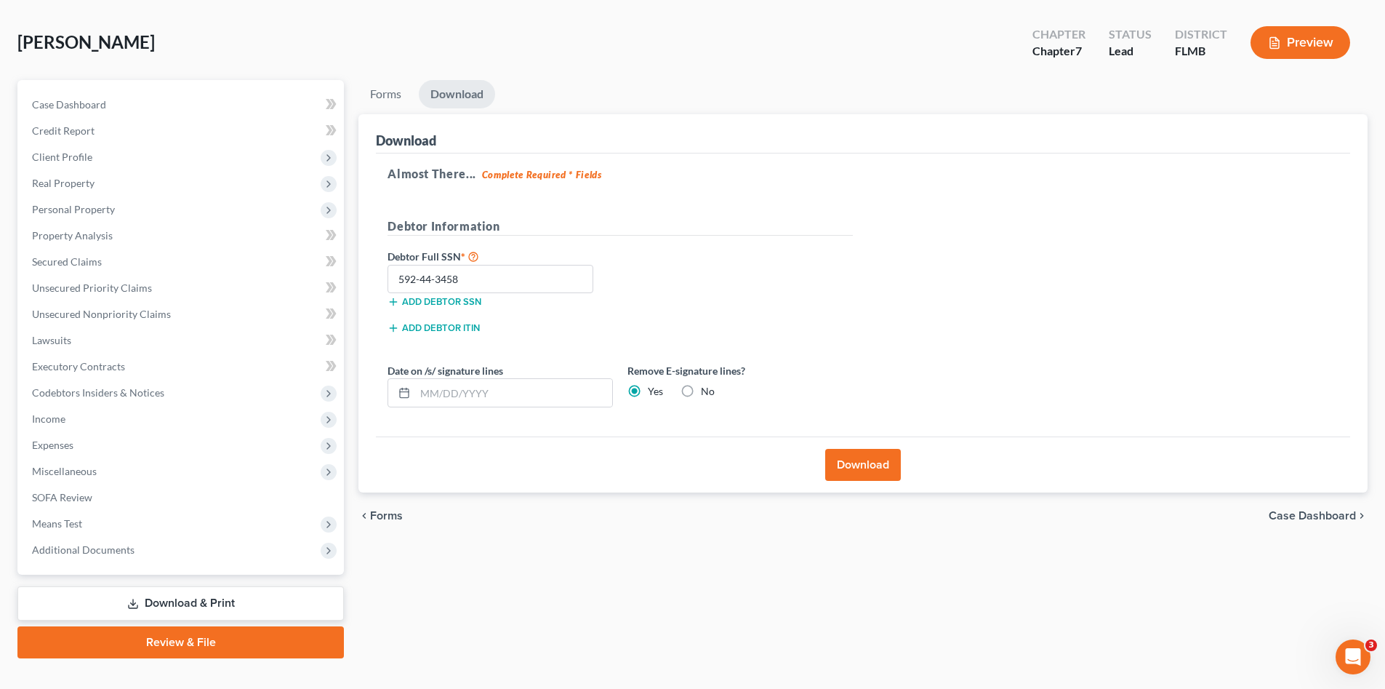
scroll to position [0, 0]
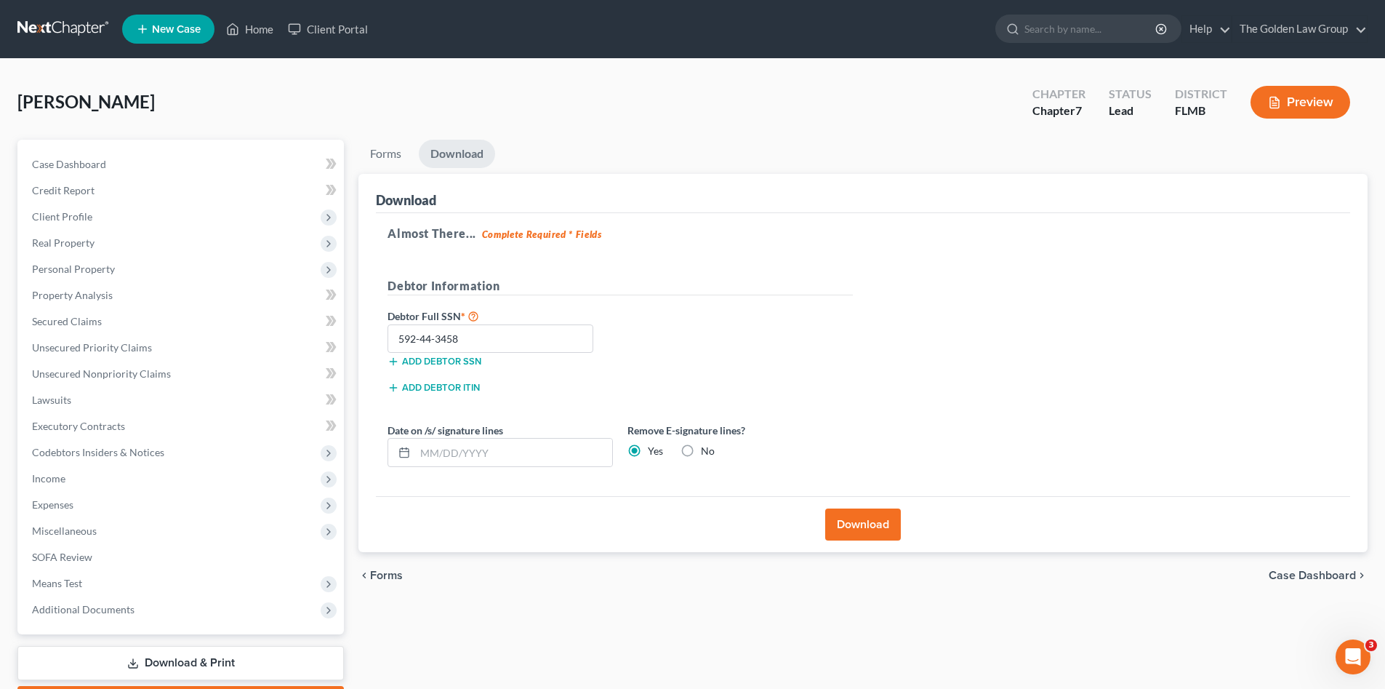
click at [78, 26] on link at bounding box center [63, 29] width 93 height 26
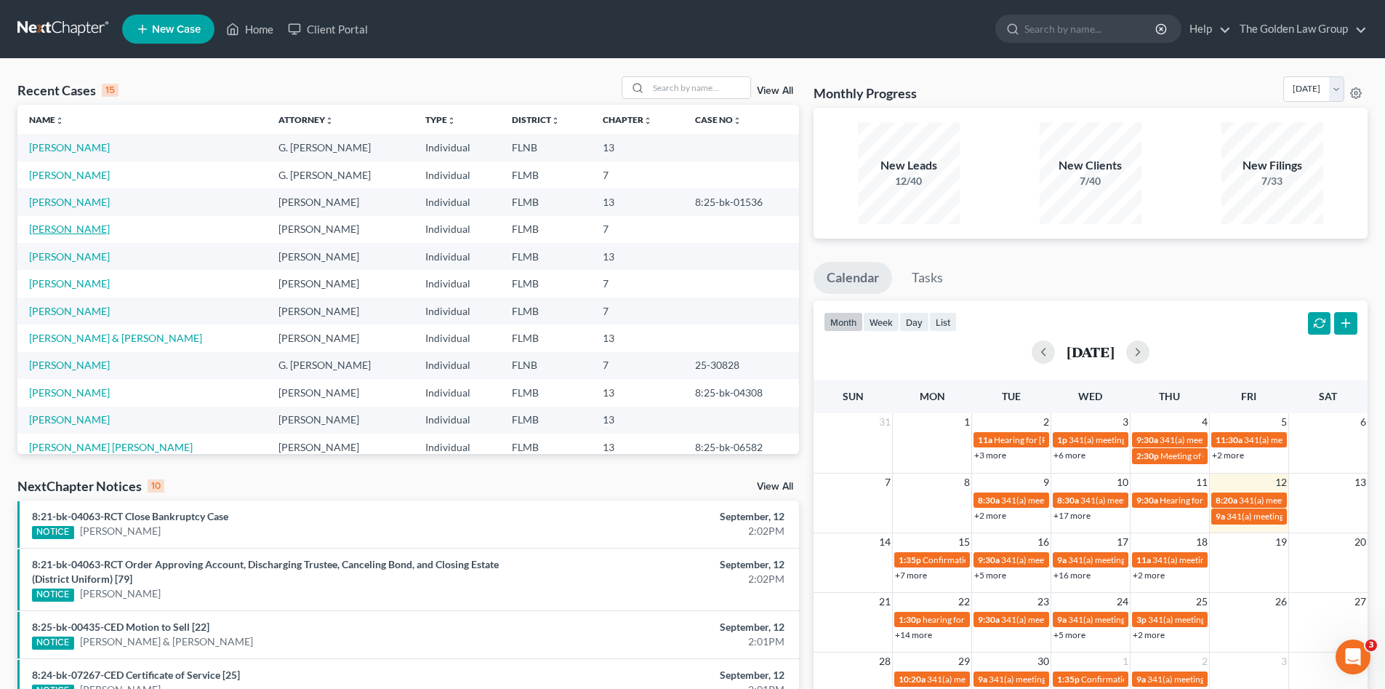
click at [69, 231] on link "[PERSON_NAME]" at bounding box center [69, 229] width 81 height 12
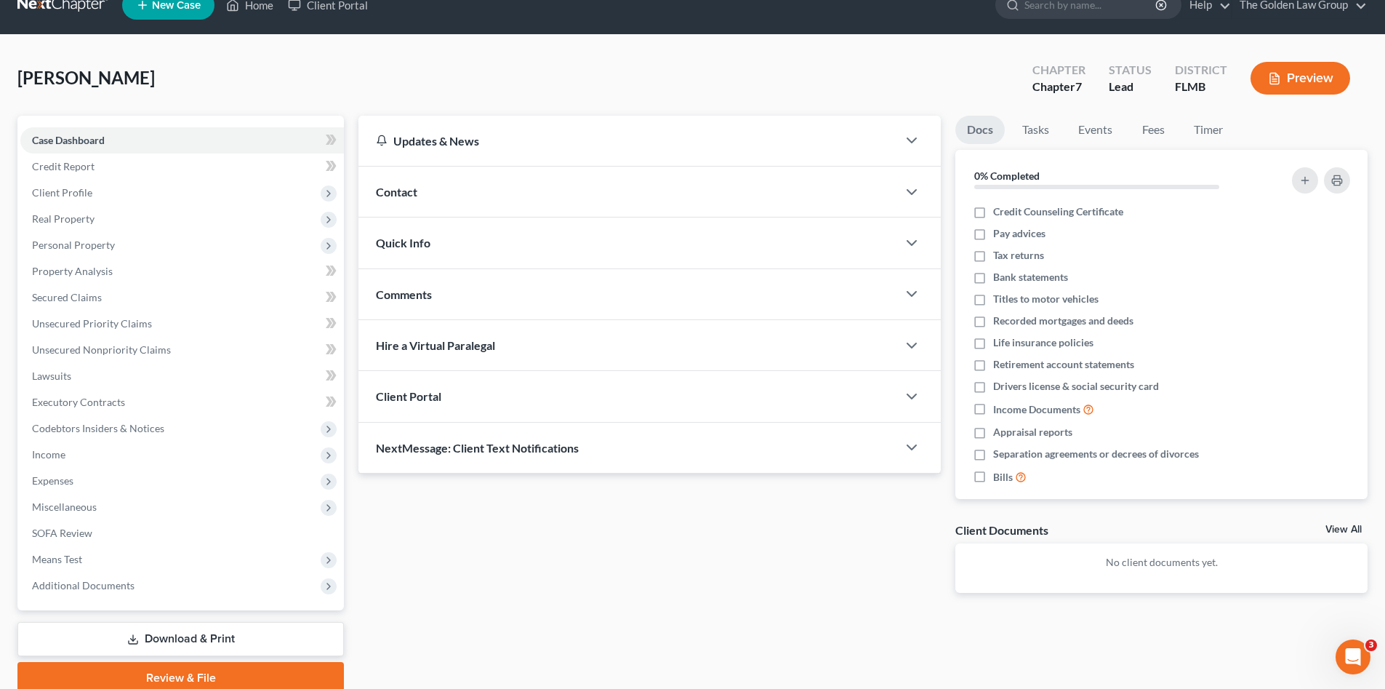
scroll to position [84, 0]
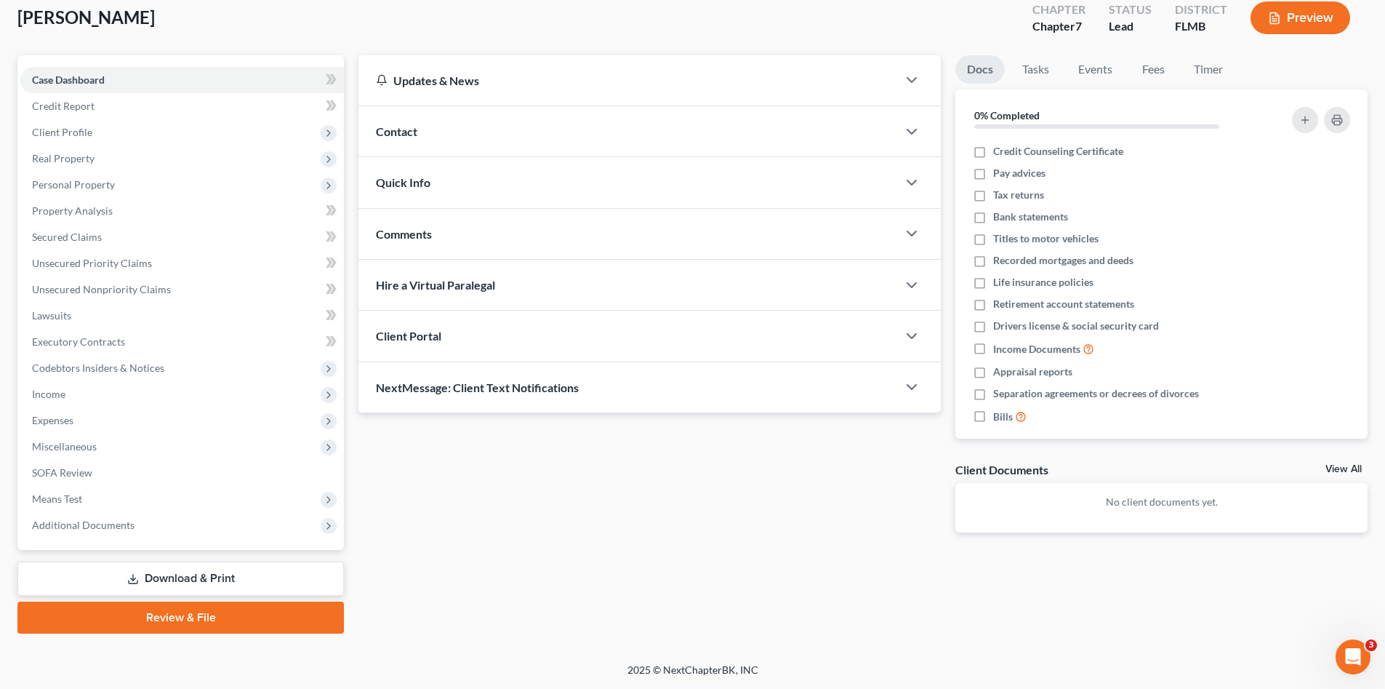
click at [194, 616] on link "Review & File" at bounding box center [180, 617] width 327 height 32
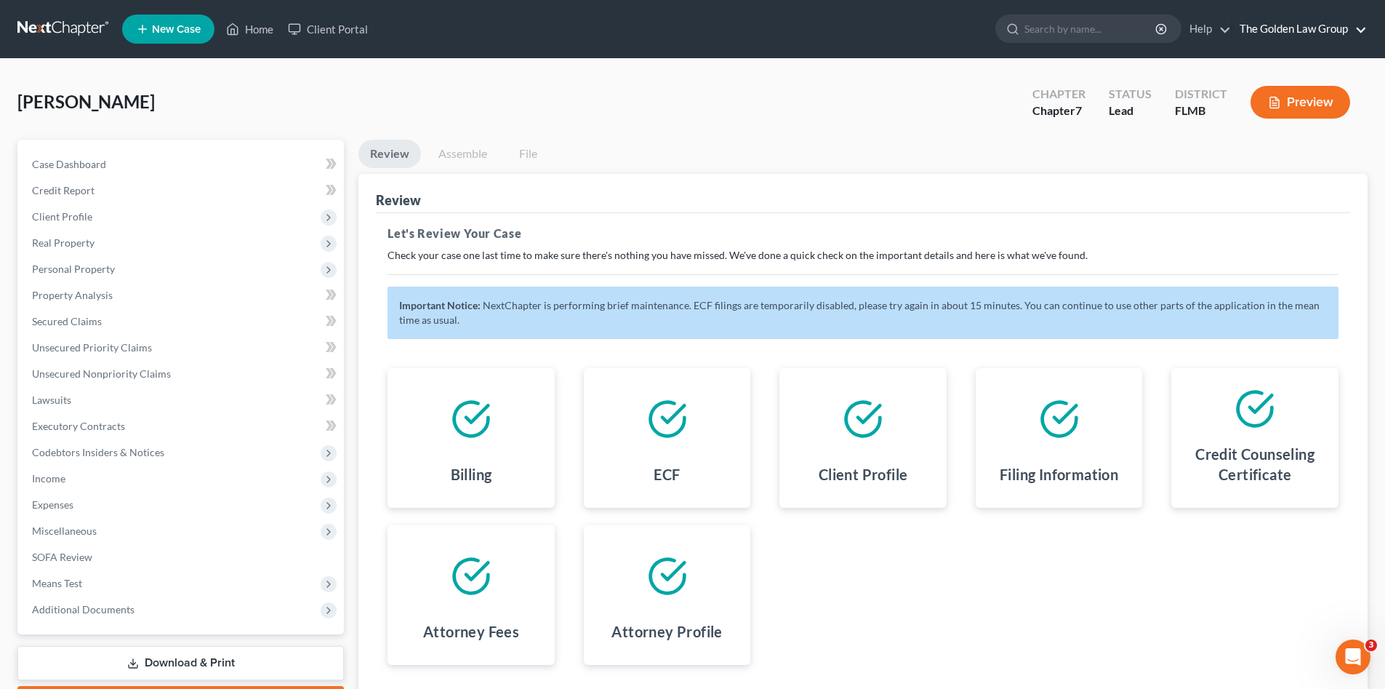
click at [1316, 29] on link "The Golden Law Group" at bounding box center [1300, 29] width 135 height 26
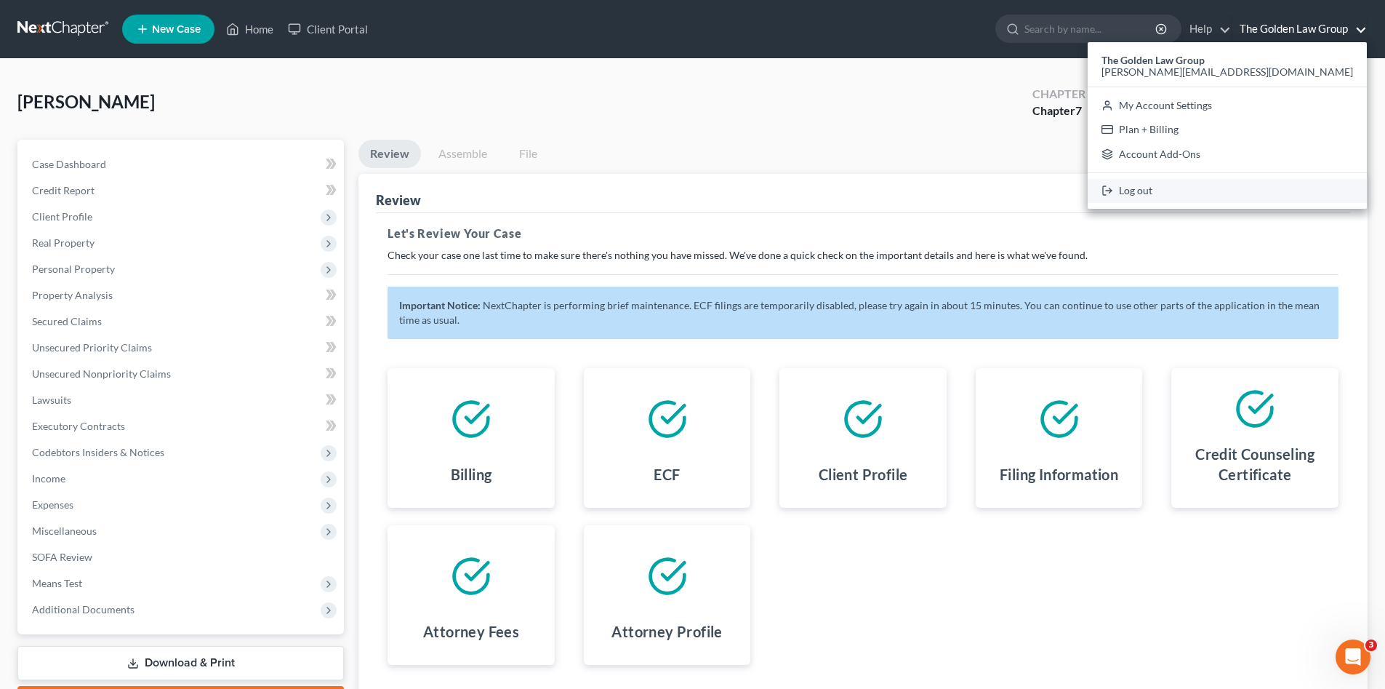
click at [1271, 193] on link "Log out" at bounding box center [1227, 191] width 279 height 25
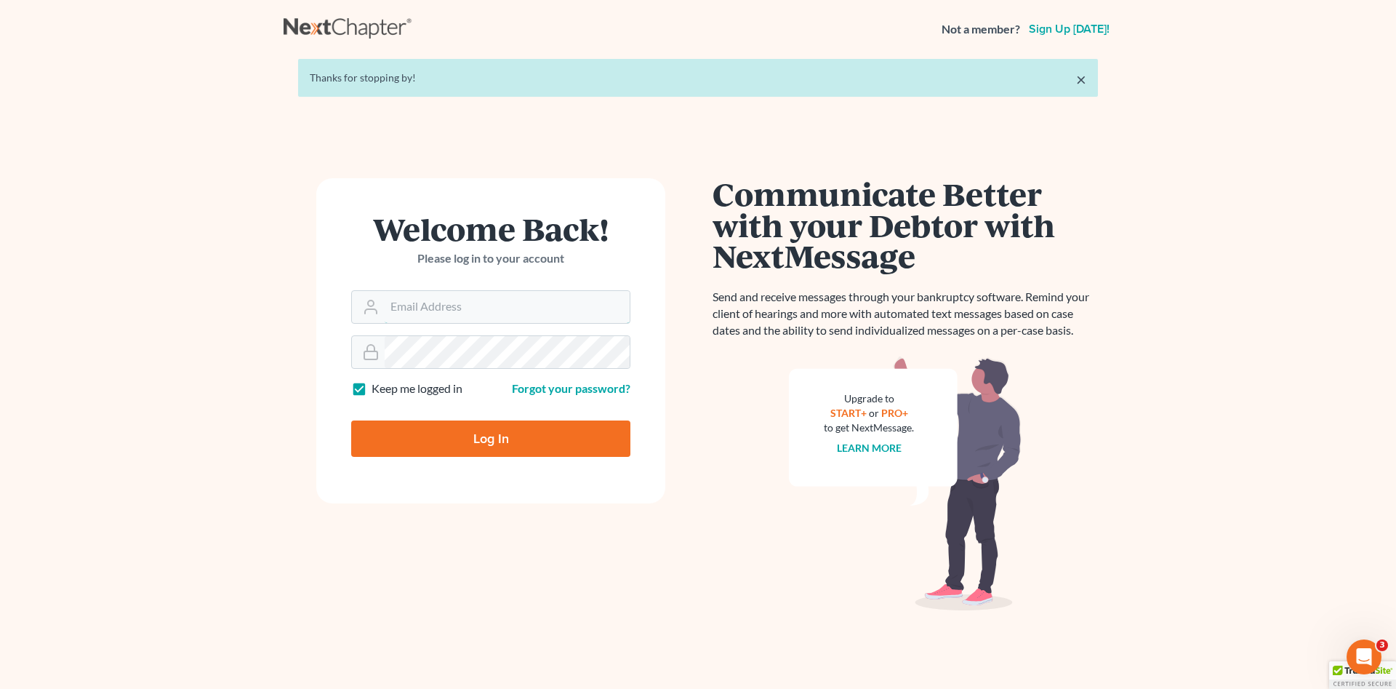
type input "[PERSON_NAME][EMAIL_ADDRESS][DOMAIN_NAME]"
click at [516, 438] on input "Log In" at bounding box center [490, 438] width 279 height 36
type input "Thinking..."
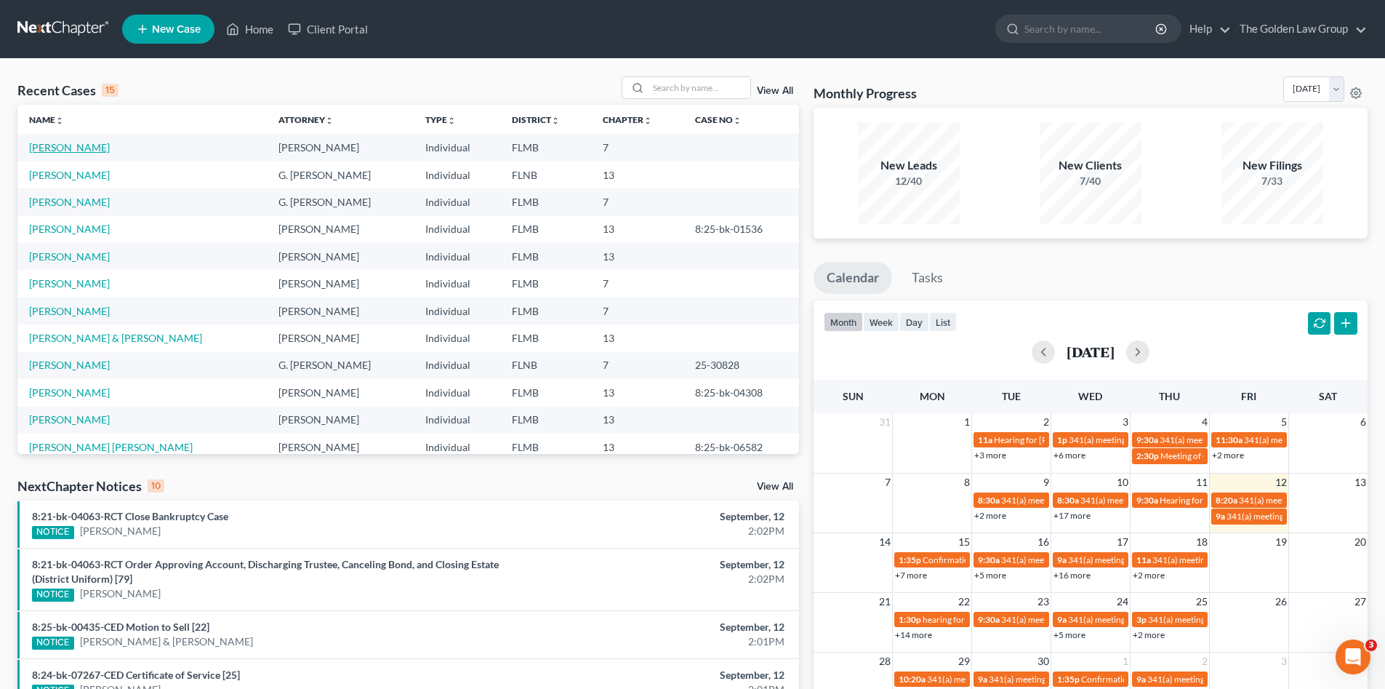
click at [73, 143] on link "[PERSON_NAME]" at bounding box center [69, 147] width 81 height 12
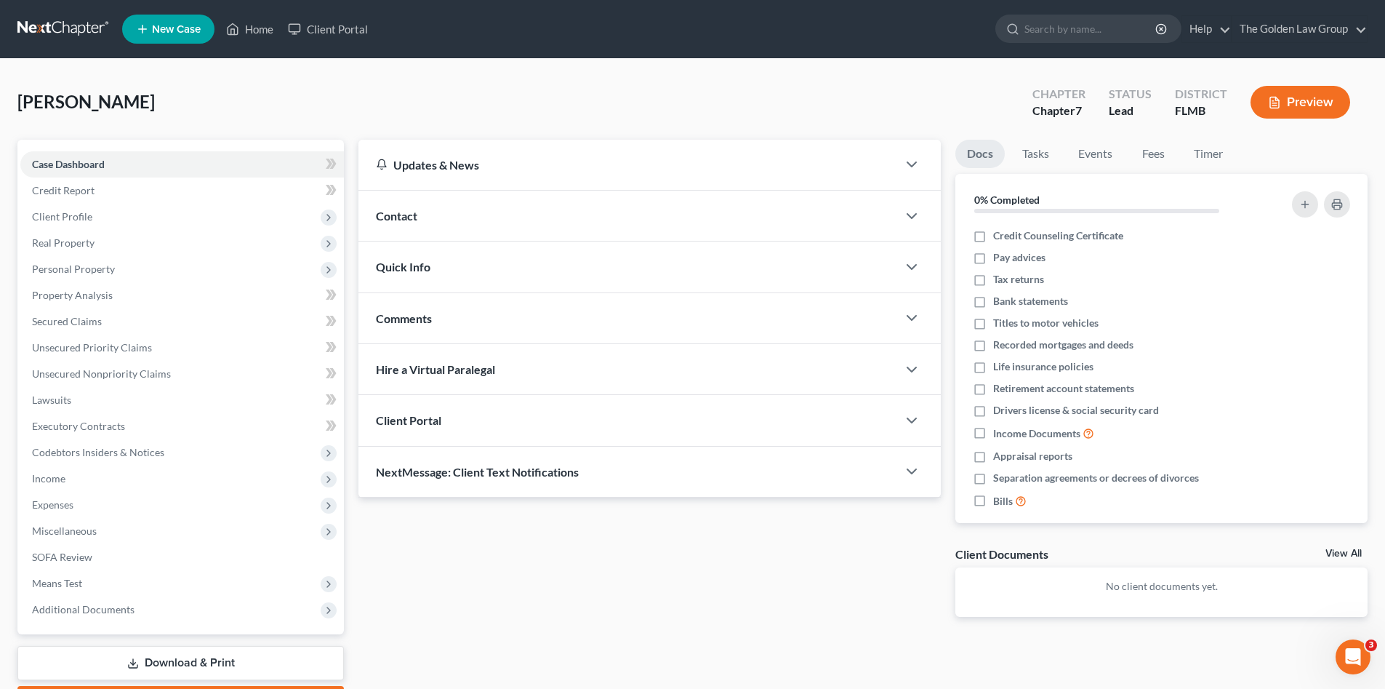
scroll to position [84, 0]
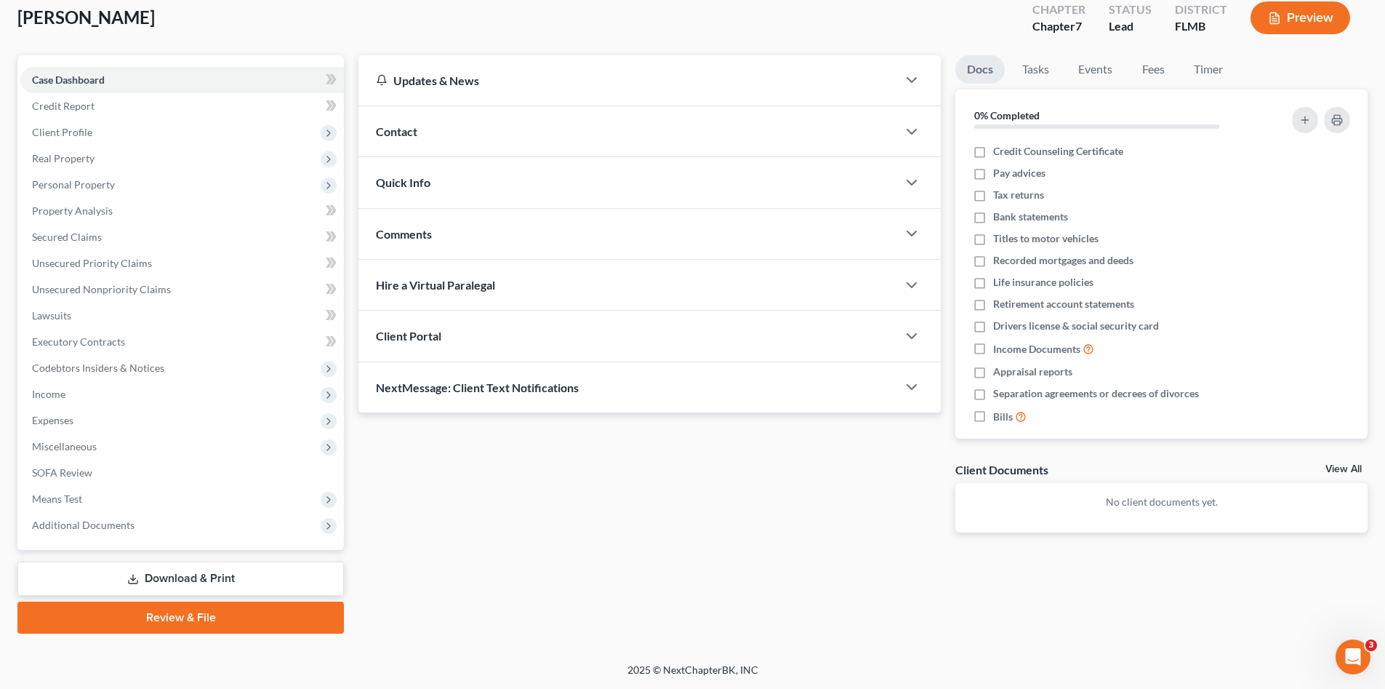
click at [216, 617] on link "Review & File" at bounding box center [180, 617] width 327 height 32
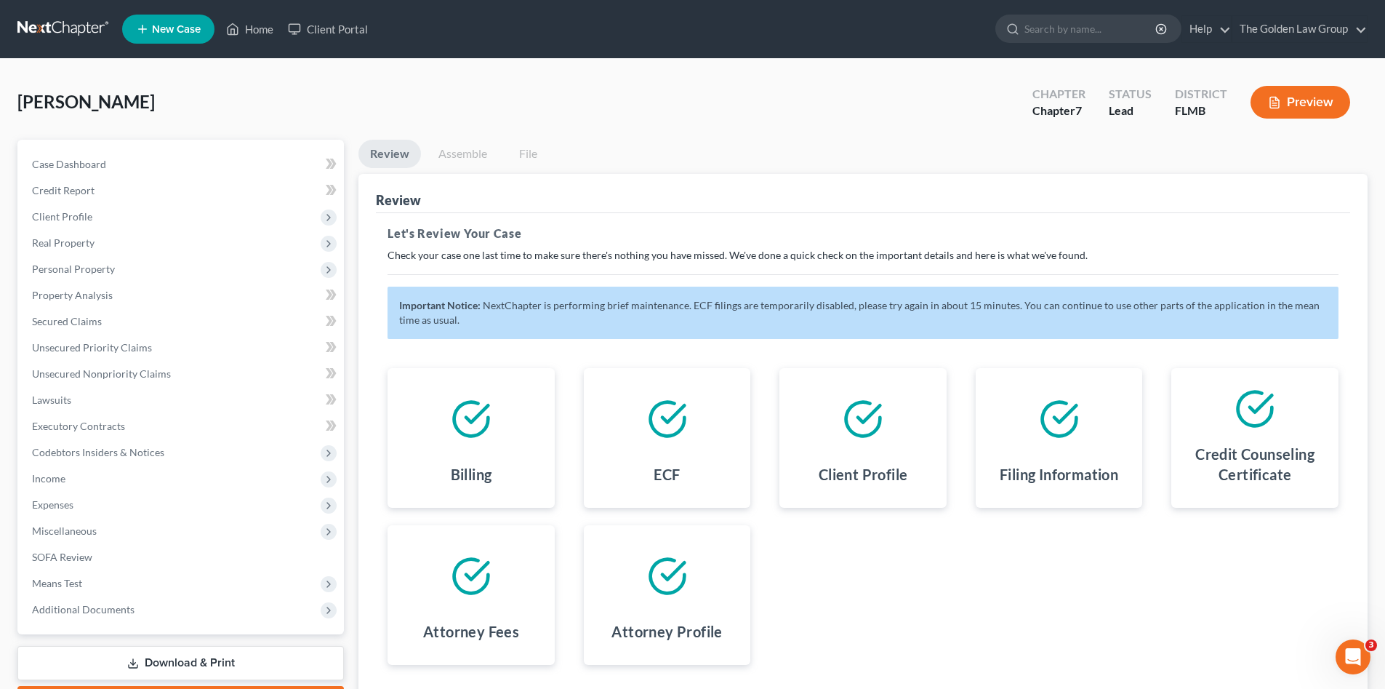
click at [656, 135] on div "[PERSON_NAME] Upgraded Chapter Chapter 7 Status Lead District [GEOGRAPHIC_DATA]…" at bounding box center [692, 107] width 1350 height 63
click at [59, 23] on link at bounding box center [63, 29] width 93 height 26
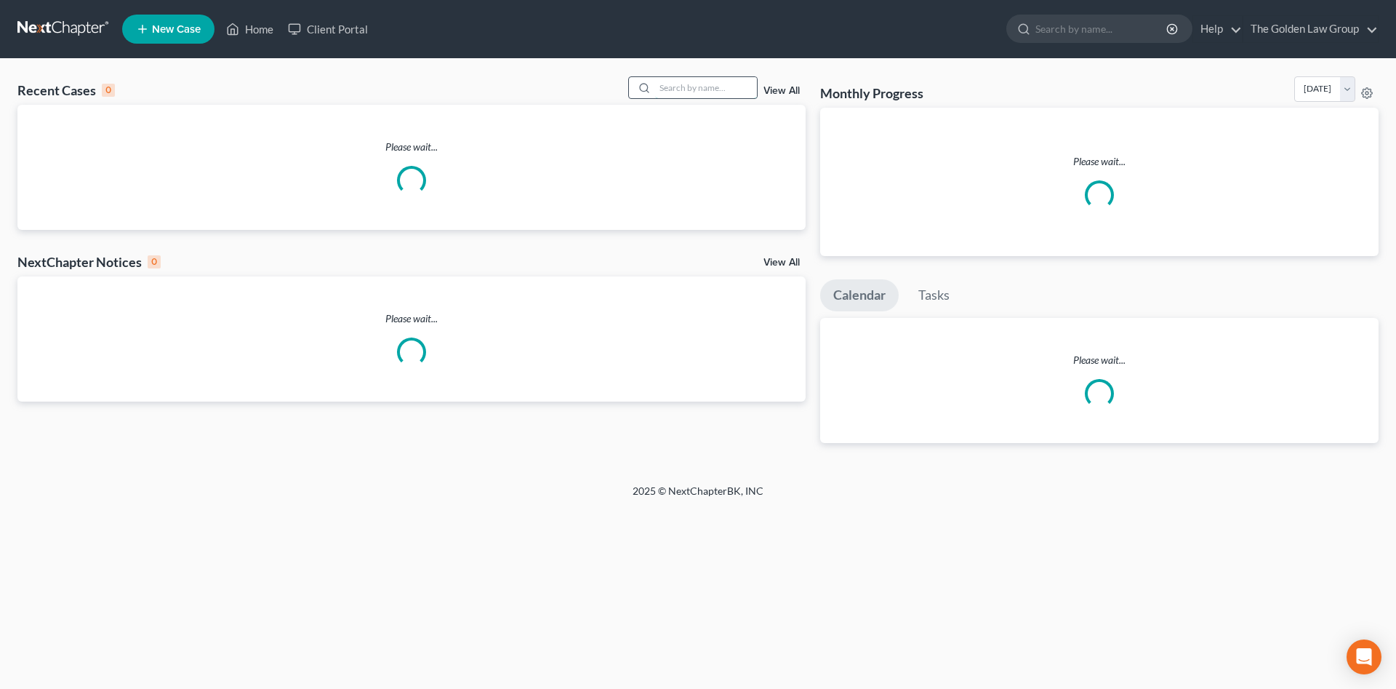
click at [670, 87] on input "search" at bounding box center [706, 87] width 102 height 21
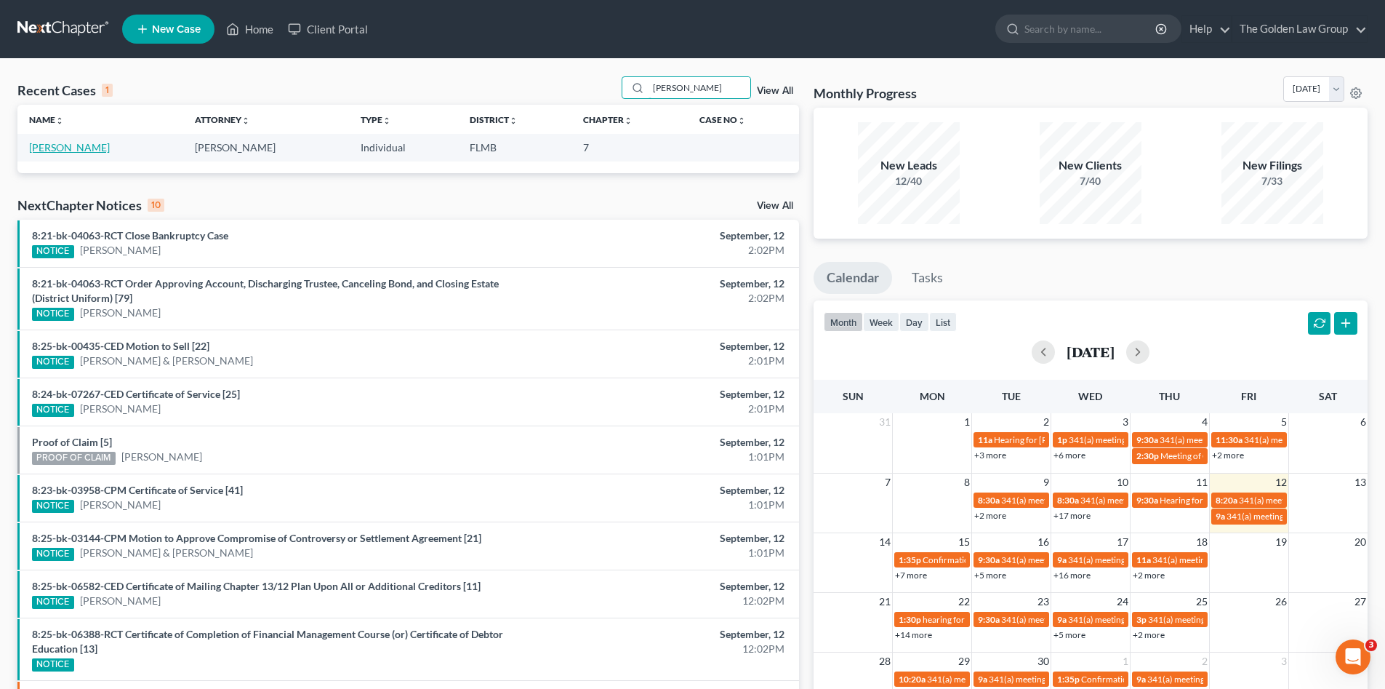
type input "[PERSON_NAME]"
click at [76, 146] on link "[PERSON_NAME]" at bounding box center [69, 147] width 81 height 12
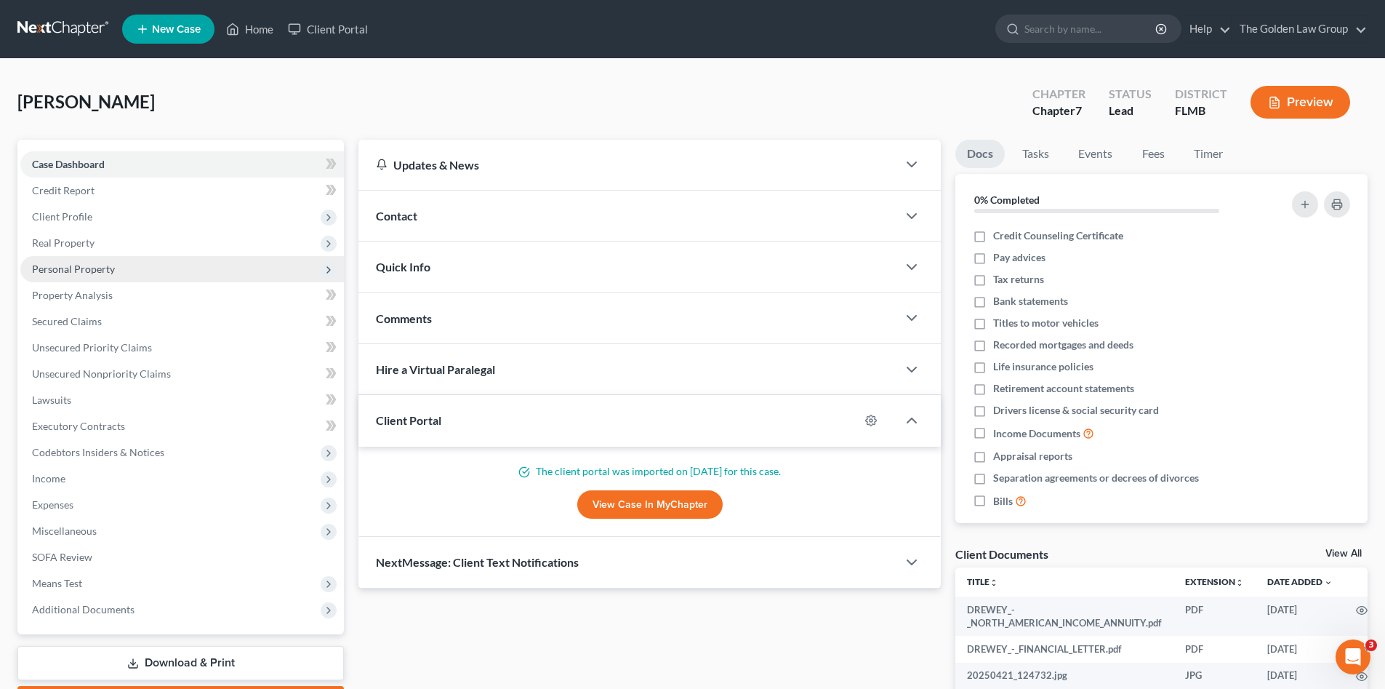
click at [97, 275] on span "Personal Property" at bounding box center [182, 269] width 324 height 26
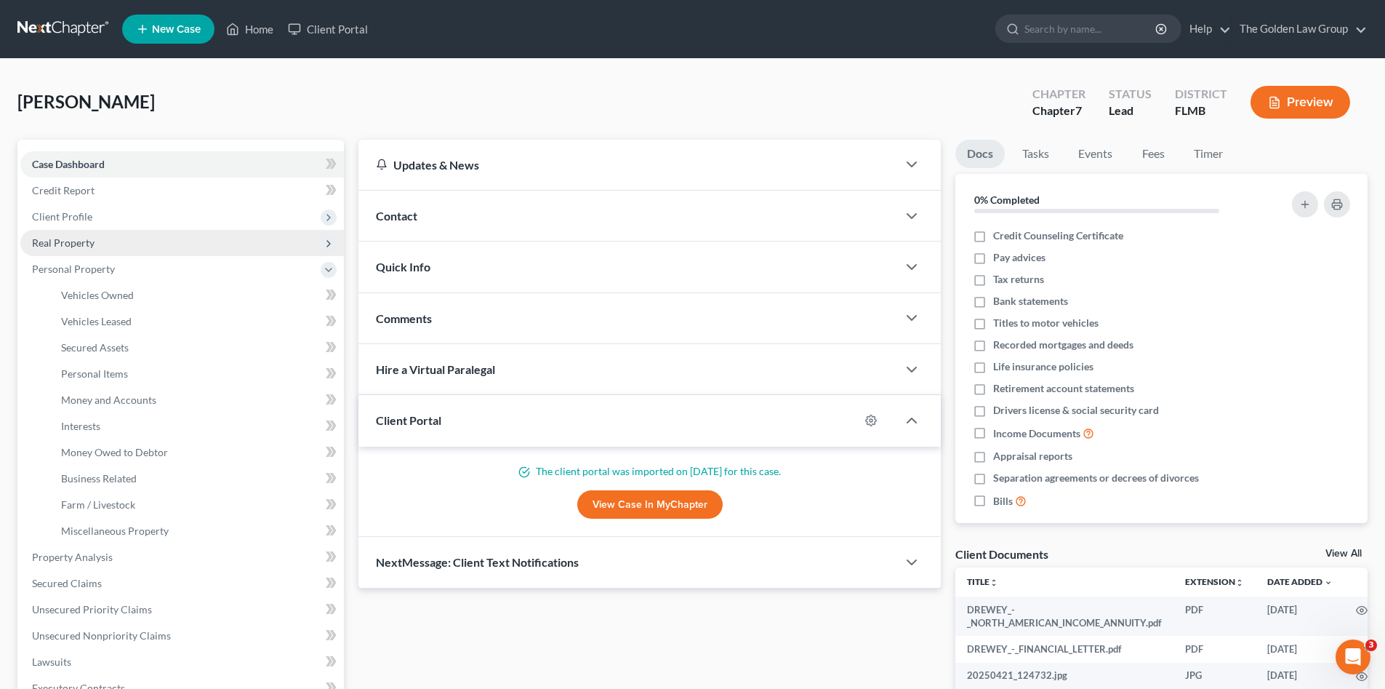
click at [73, 244] on span "Real Property" at bounding box center [63, 242] width 63 height 12
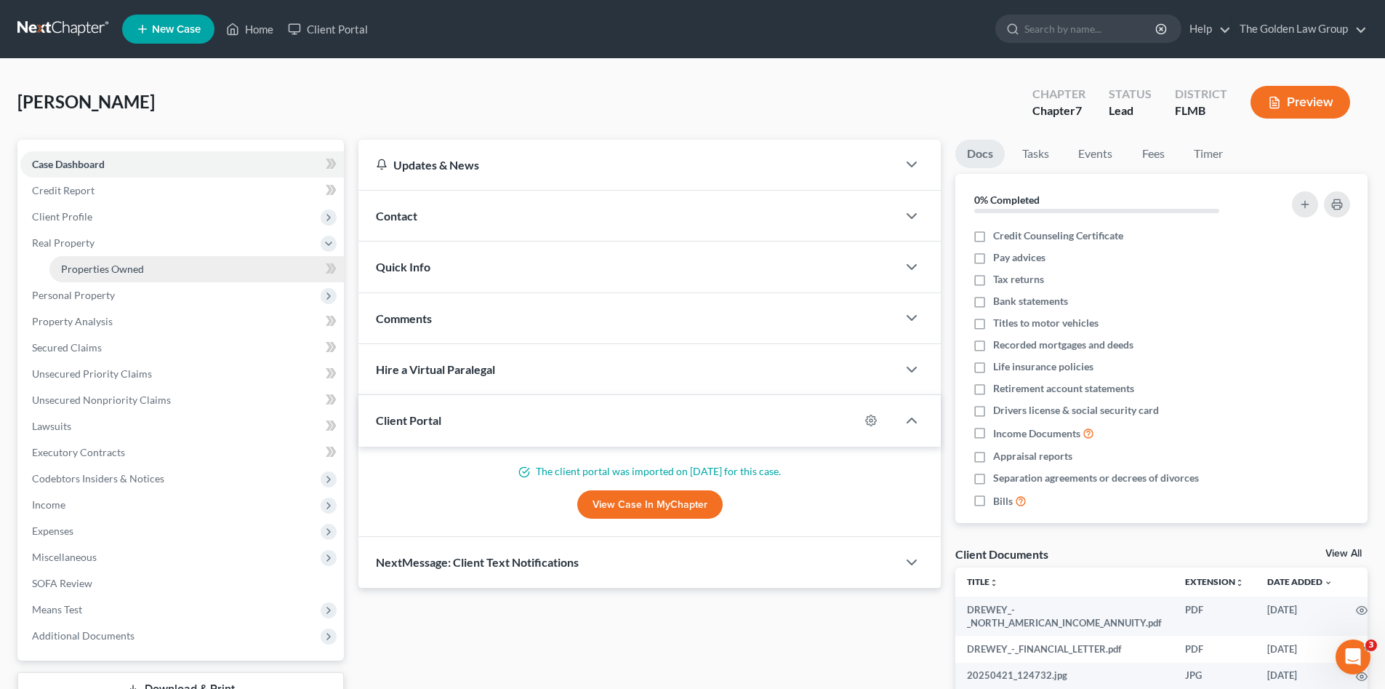
click at [94, 270] on span "Properties Owned" at bounding box center [102, 269] width 83 height 12
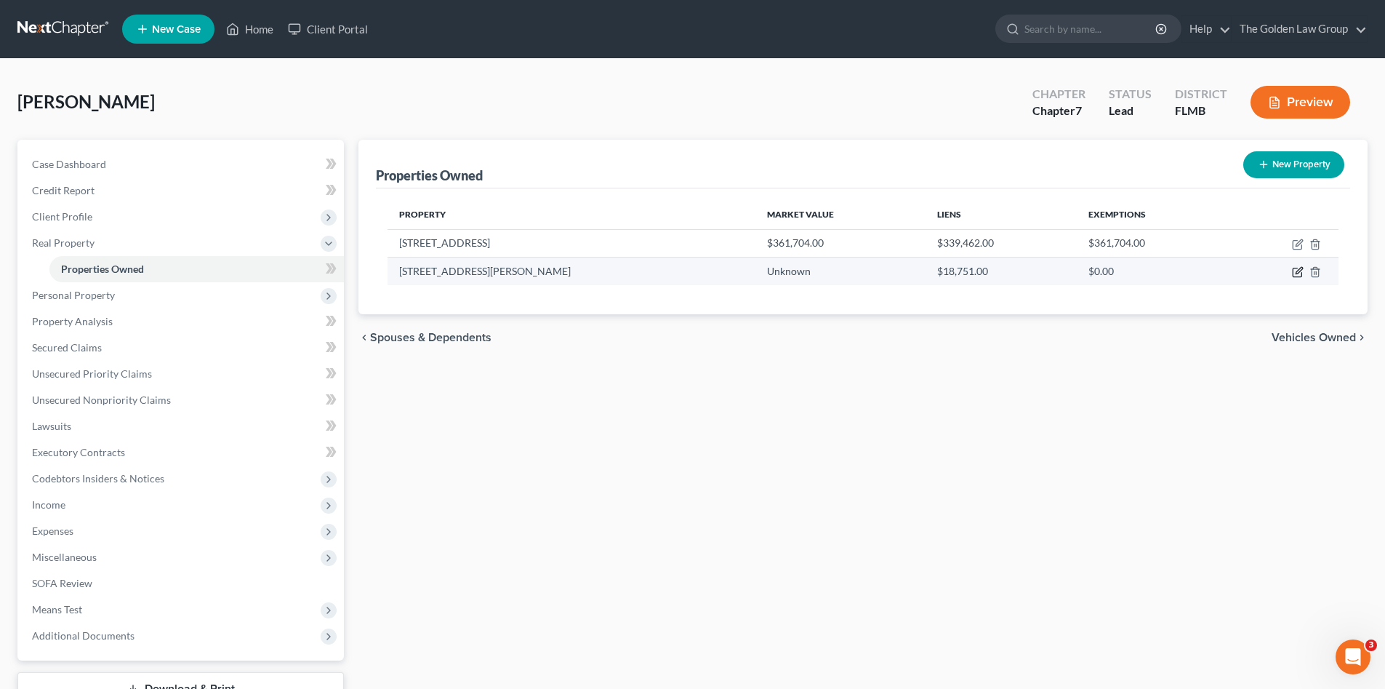
click at [1294, 272] on icon "button" at bounding box center [1298, 272] width 12 height 12
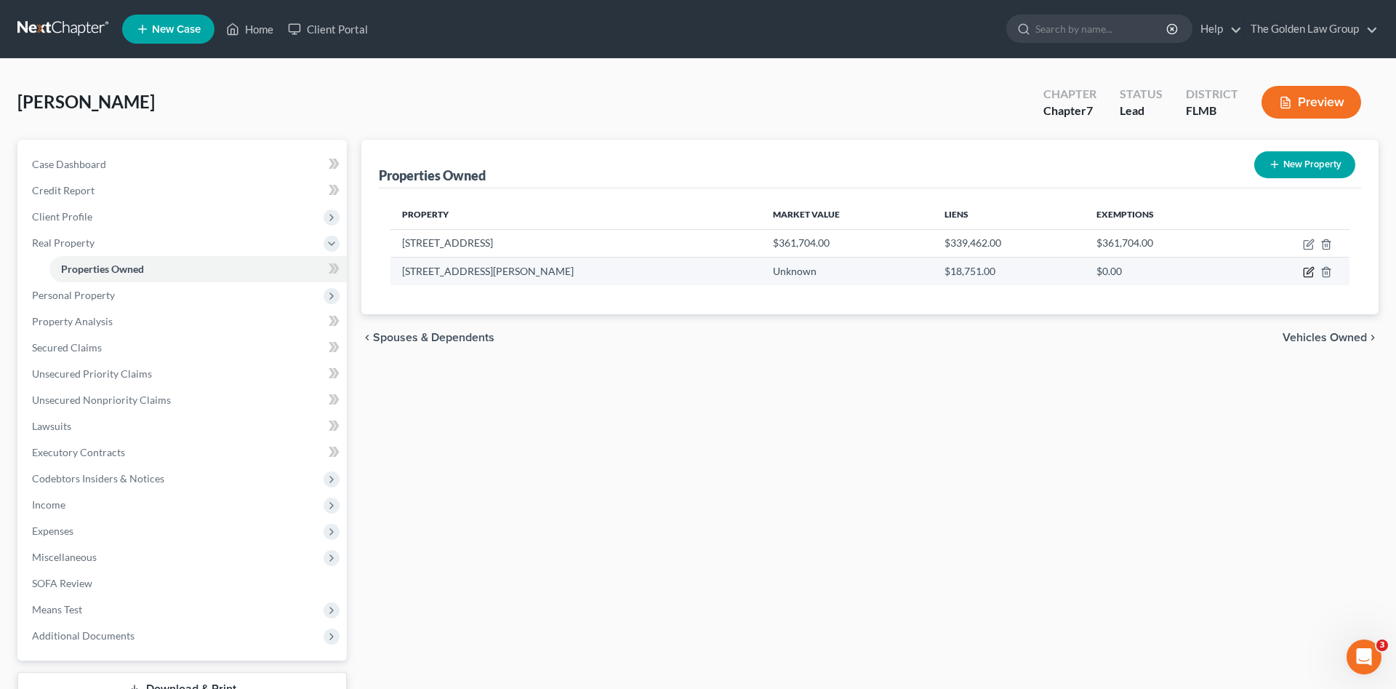
select select "9"
select select "27"
select select "3"
select select "0"
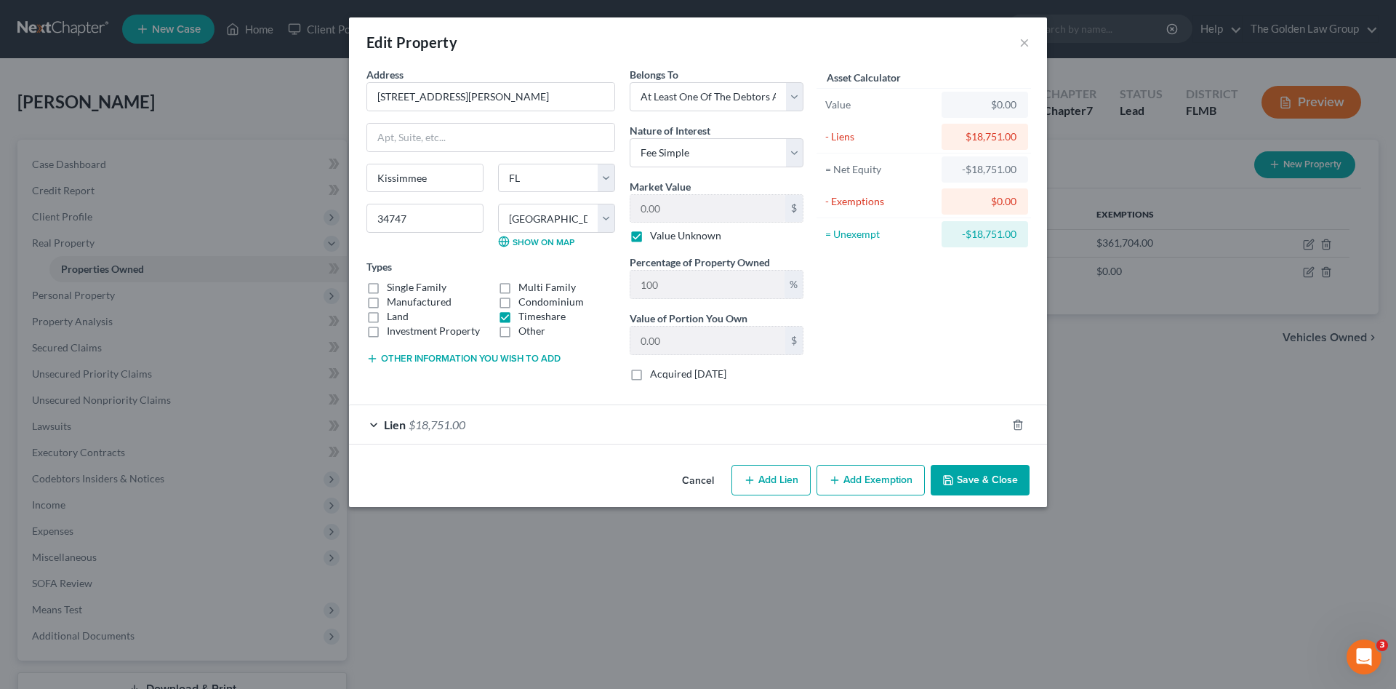
drag, startPoint x: 636, startPoint y: 237, endPoint x: 676, endPoint y: 215, distance: 46.5
click at [650, 236] on label "Value Unknown" at bounding box center [685, 235] width 71 height 15
click at [656, 236] on input "Value Unknown" at bounding box center [660, 232] width 9 height 9
checkbox input "false"
click at [685, 207] on input "0.00" at bounding box center [708, 209] width 155 height 28
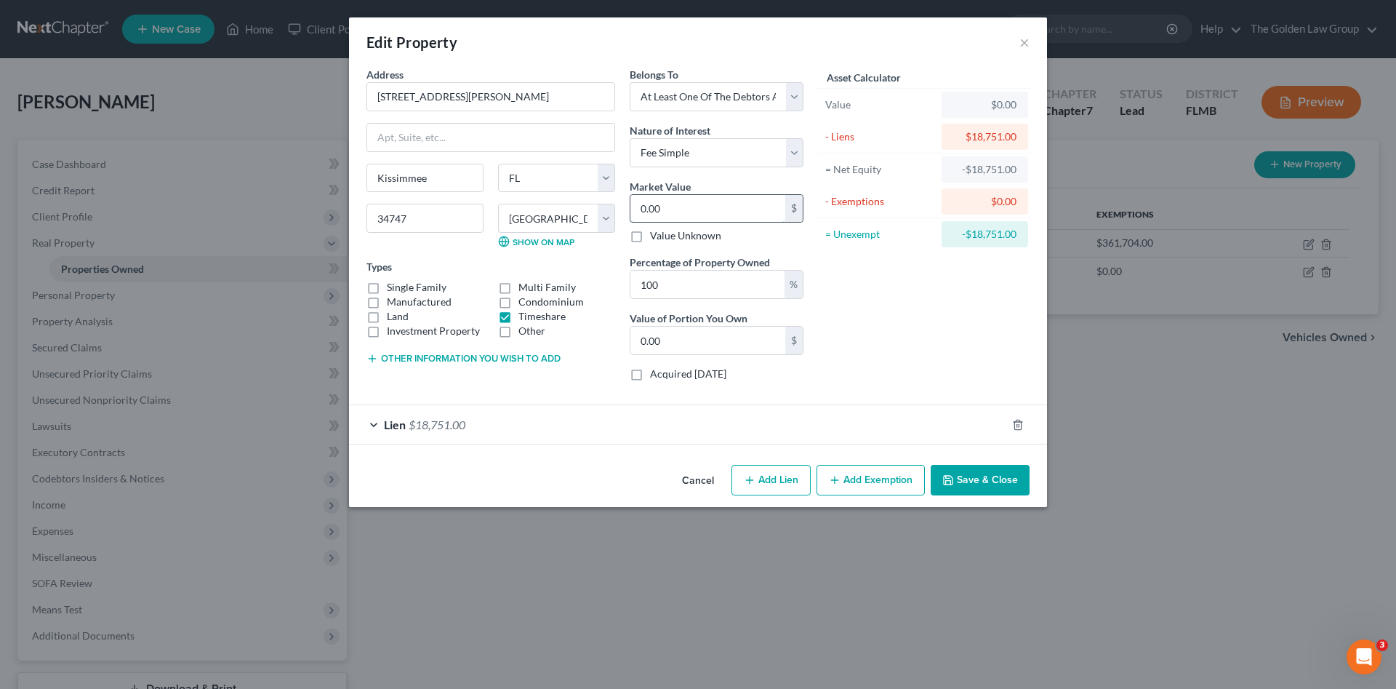
type input "5"
type input "5.00"
type input "50"
type input "50.00"
type input "500"
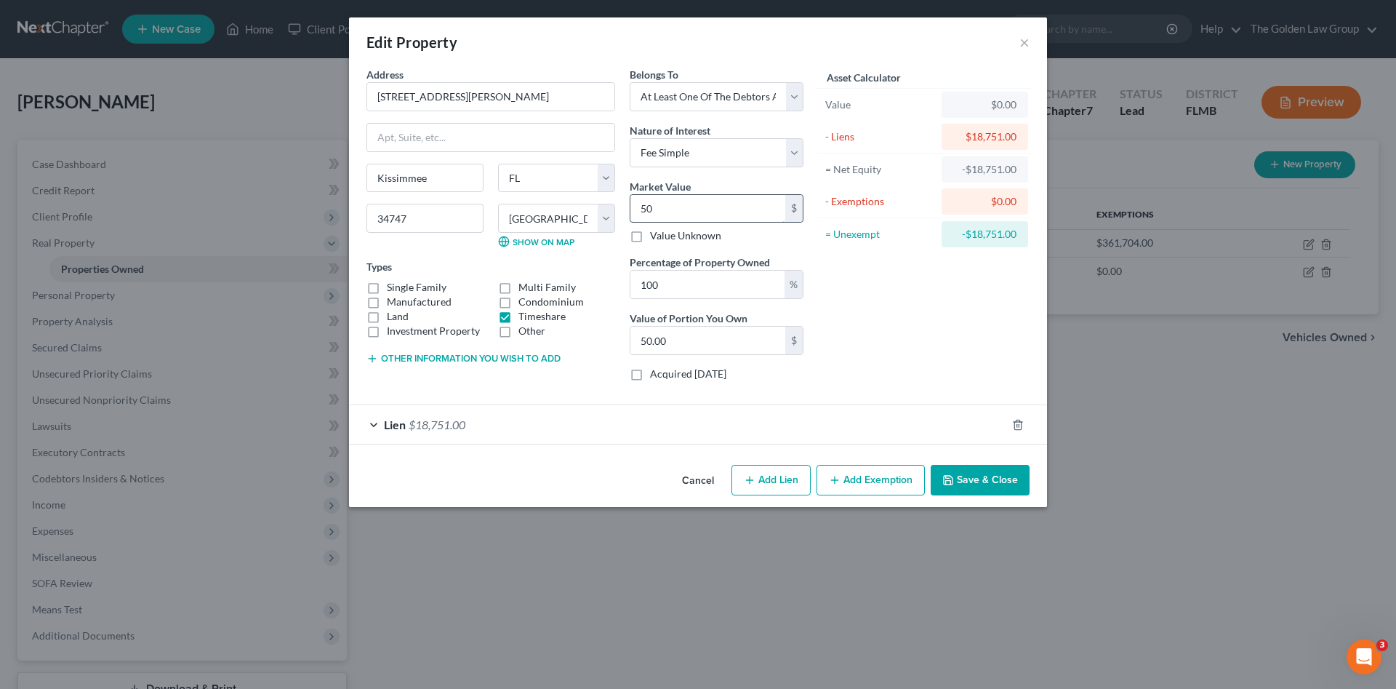
type input "500.00"
click at [914, 292] on div "Asset Calculator Value $500.00 - Liens $18,751.00 = Net Equity -$18,251.00 - Ex…" at bounding box center [924, 230] width 226 height 326
click at [497, 391] on div "Address * 8505 W. Irlo Bronson Hwy Kissimmee State AL AK AR AZ CA CO CT DE DC F…" at bounding box center [490, 230] width 263 height 326
click at [980, 479] on button "Save & Close" at bounding box center [980, 480] width 99 height 31
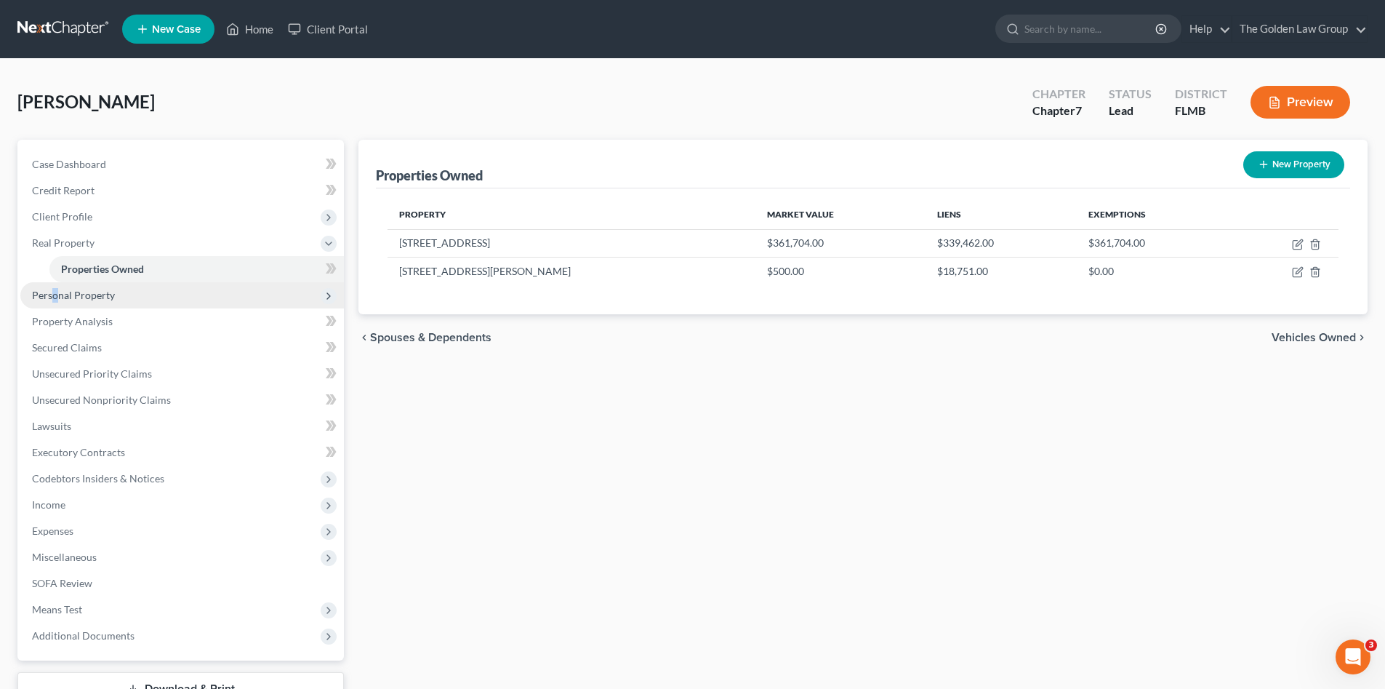
click at [55, 292] on span "Personal Property" at bounding box center [73, 295] width 83 height 12
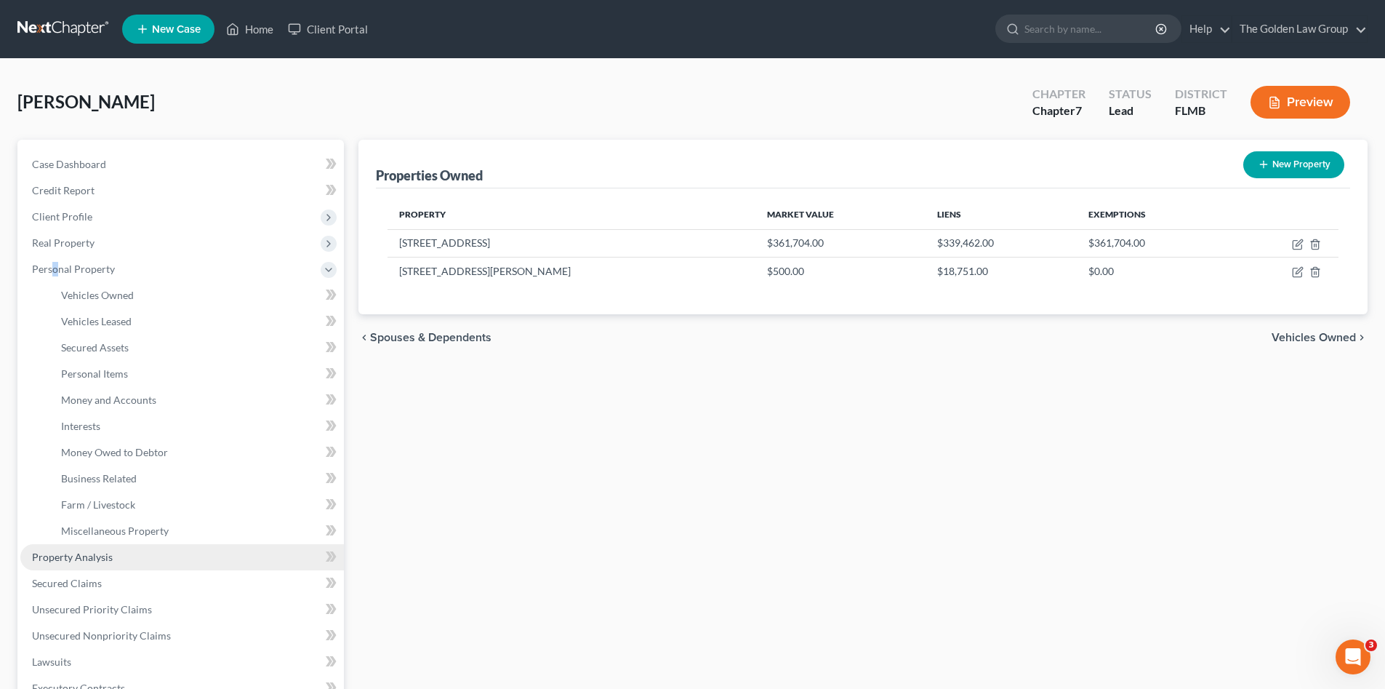
click at [97, 553] on span "Property Analysis" at bounding box center [72, 557] width 81 height 12
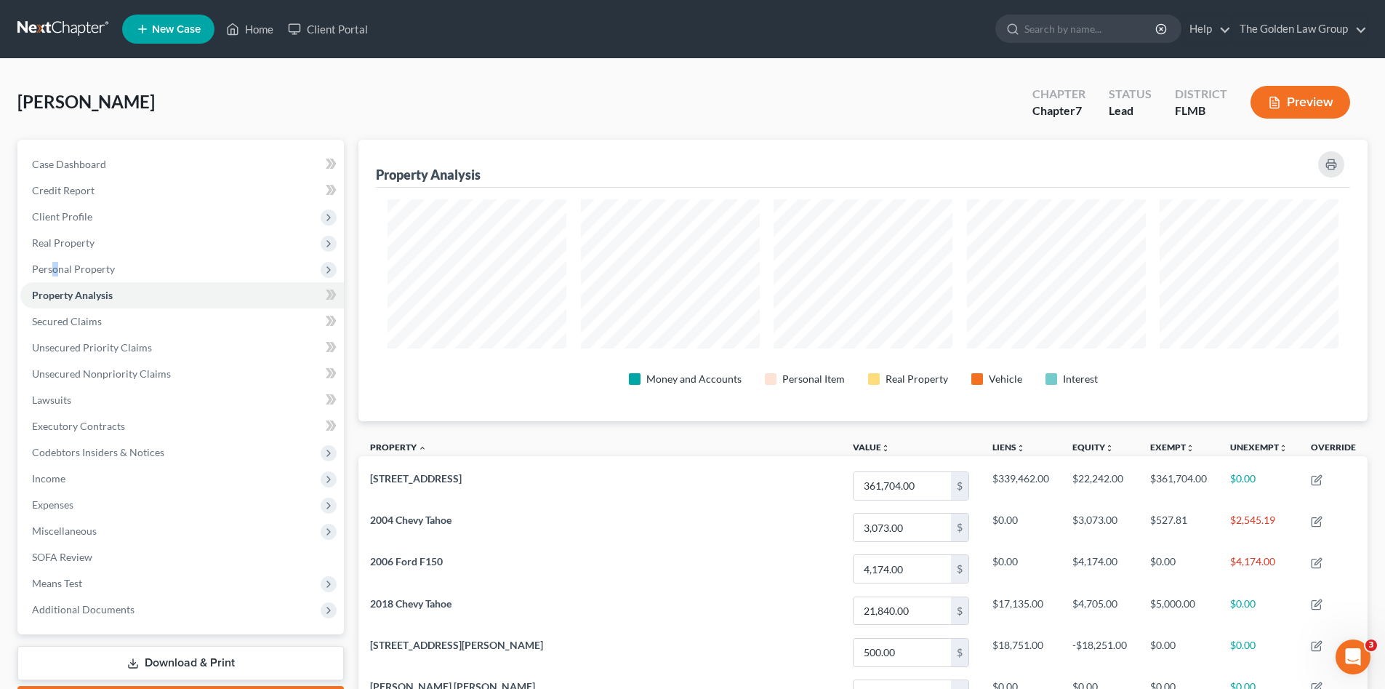
scroll to position [281, 1009]
click at [420, 92] on div "Drewey, Billy Upgraded Chapter Chapter 7 Status Lead District FLMB Preview" at bounding box center [692, 107] width 1350 height 63
click at [415, 94] on div "Drewey, Billy Upgraded Chapter Chapter 7 Status Lead District FLMB Preview" at bounding box center [692, 107] width 1350 height 63
click at [83, 373] on span "Unsecured Nonpriority Claims" at bounding box center [101, 373] width 139 height 12
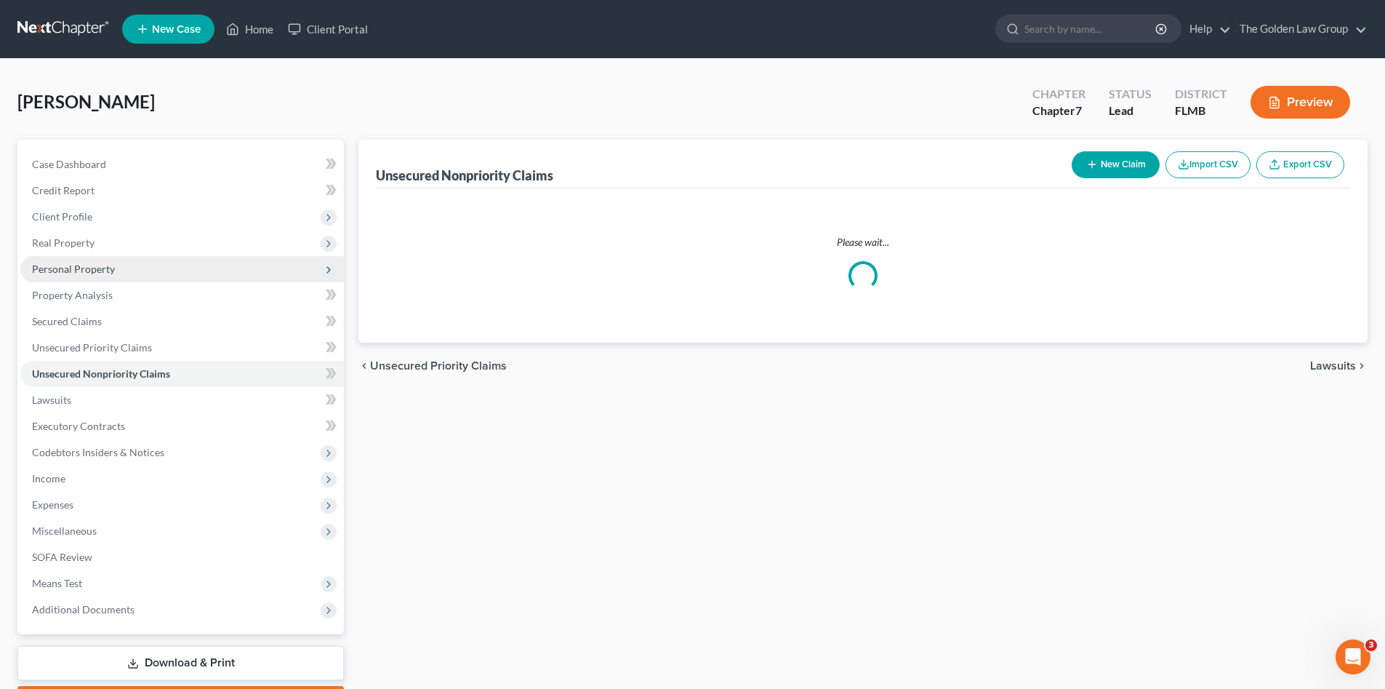
click at [73, 264] on span "Personal Property" at bounding box center [73, 269] width 83 height 12
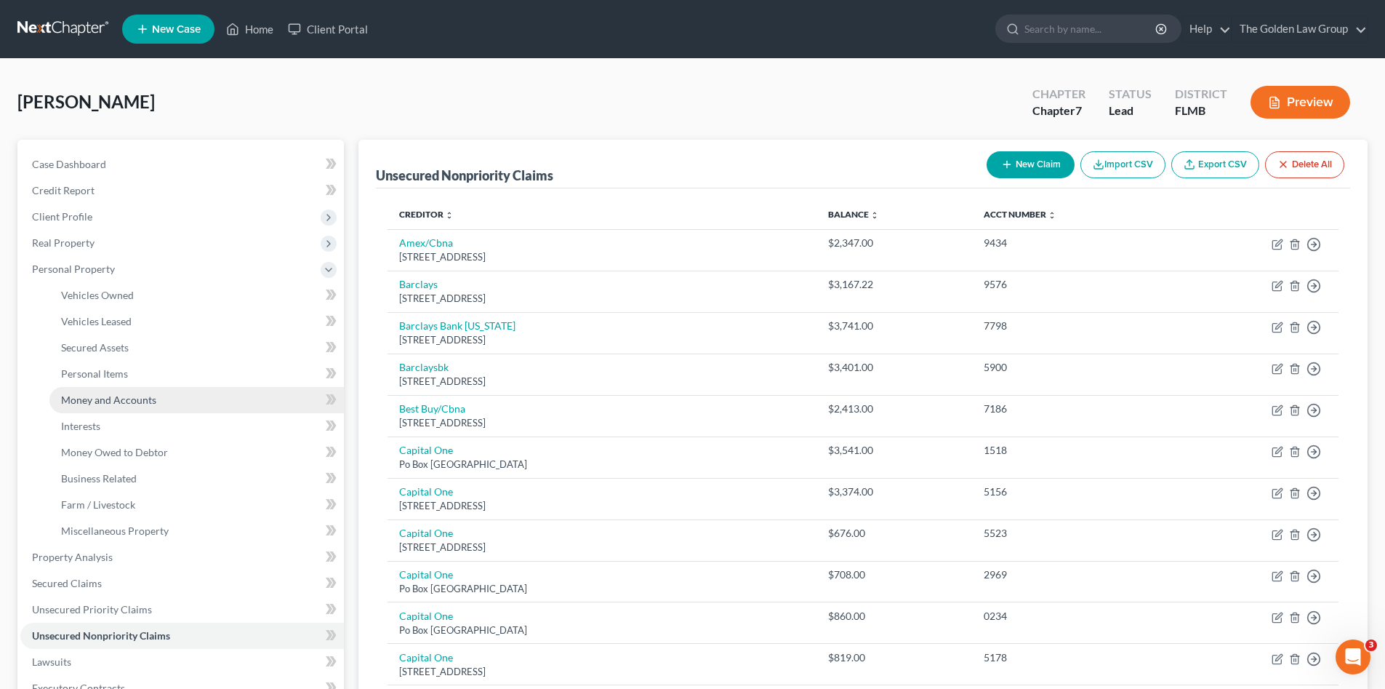
click at [147, 399] on span "Money and Accounts" at bounding box center [108, 399] width 95 height 12
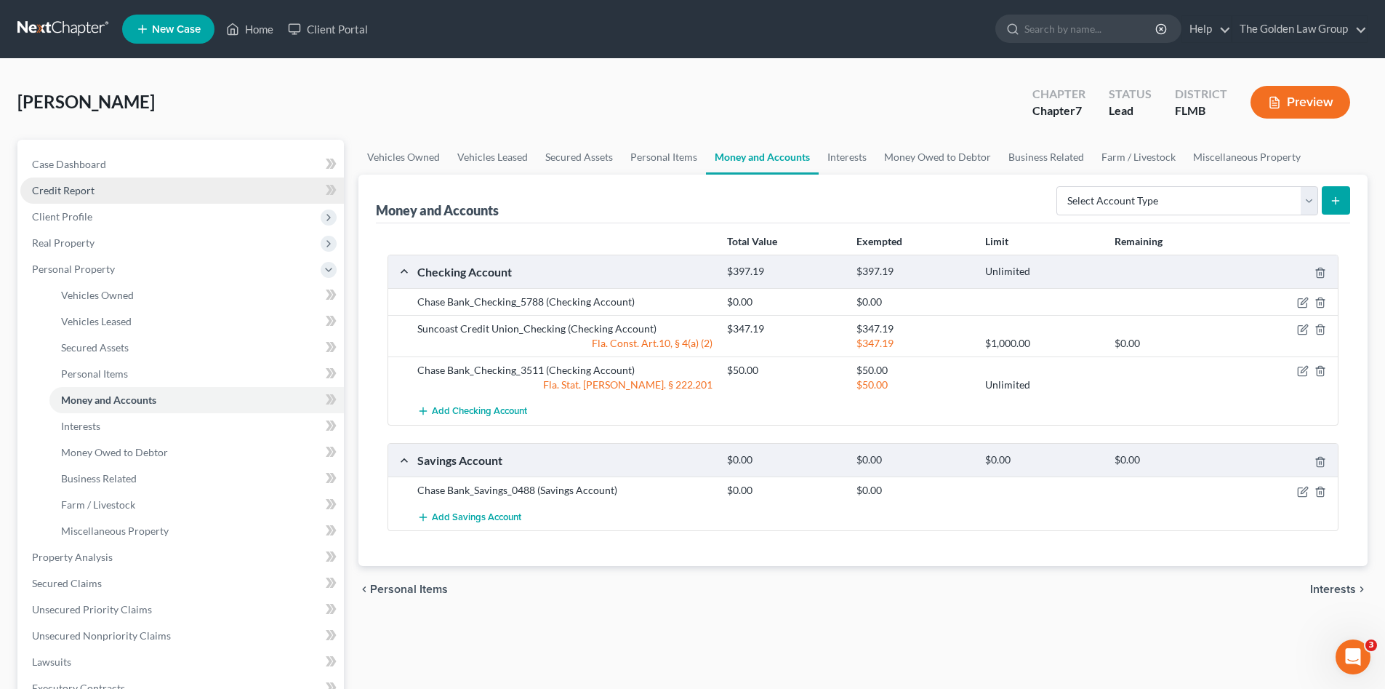
click at [60, 192] on span "Credit Report" at bounding box center [63, 190] width 63 height 12
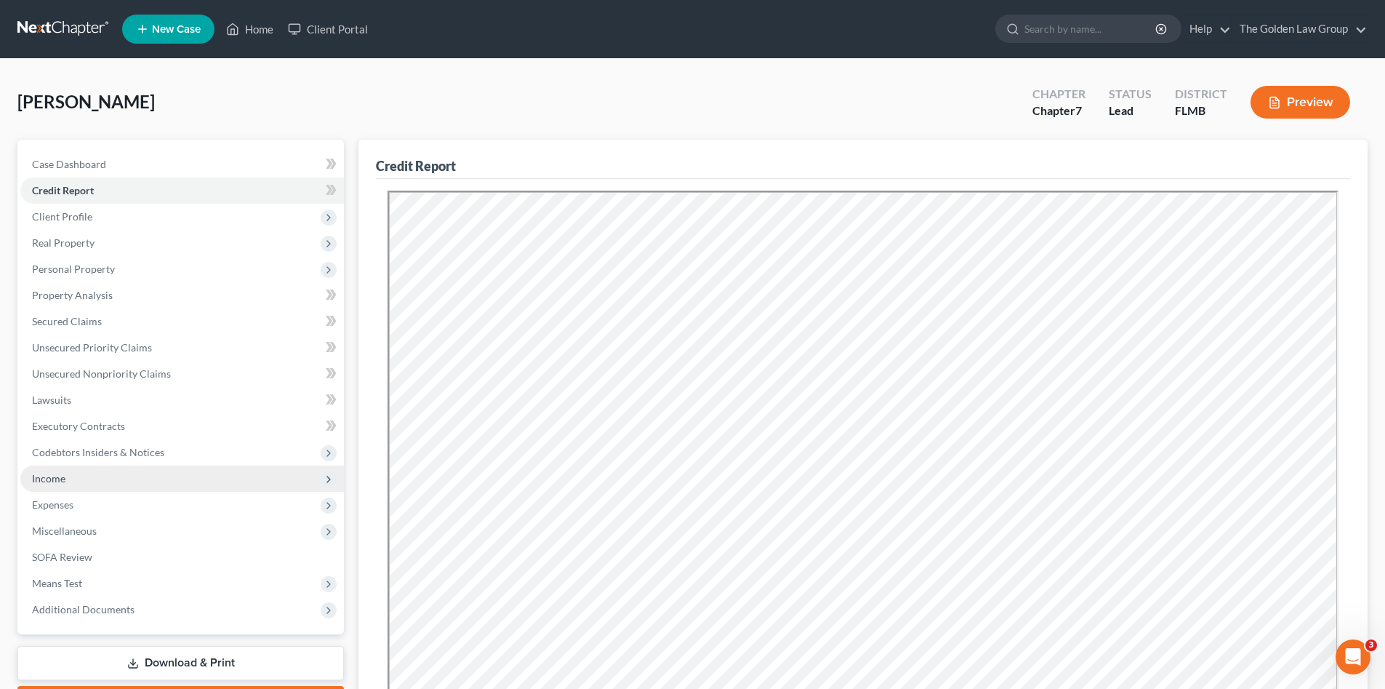
click at [80, 473] on span "Income" at bounding box center [182, 478] width 324 height 26
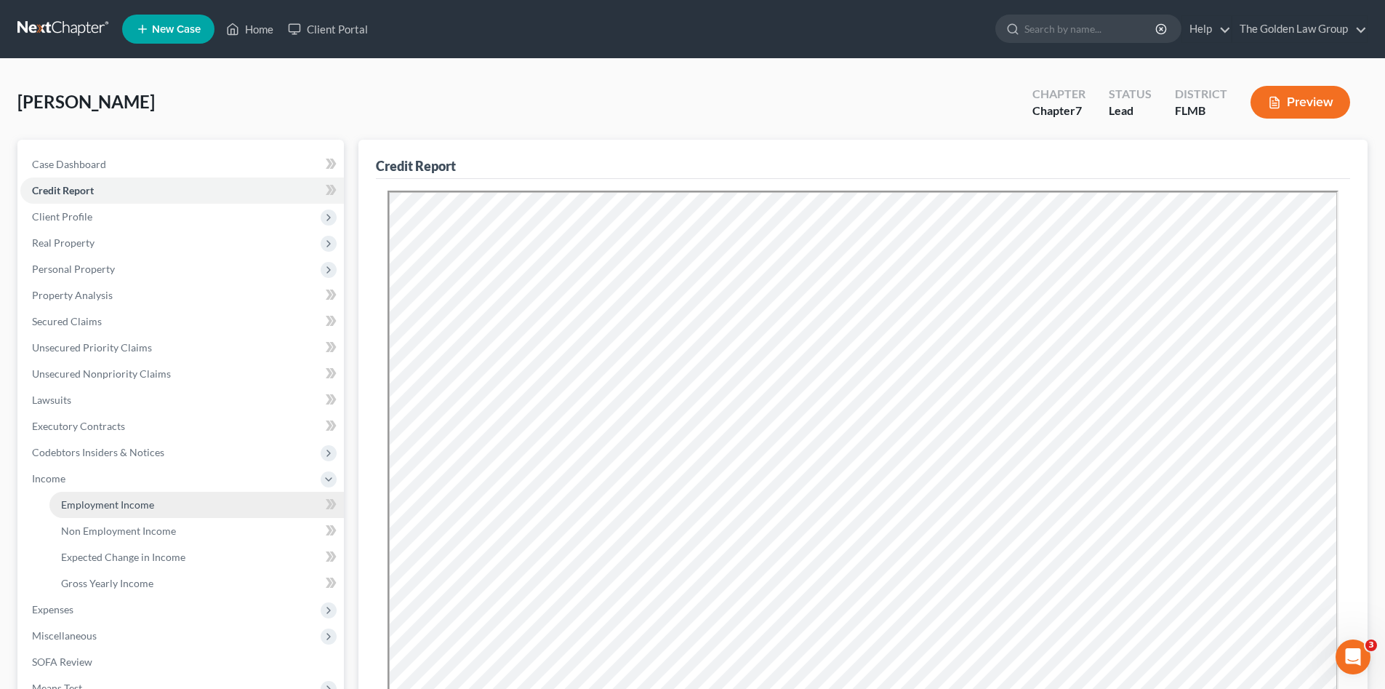
click at [155, 508] on link "Employment Income" at bounding box center [196, 505] width 295 height 26
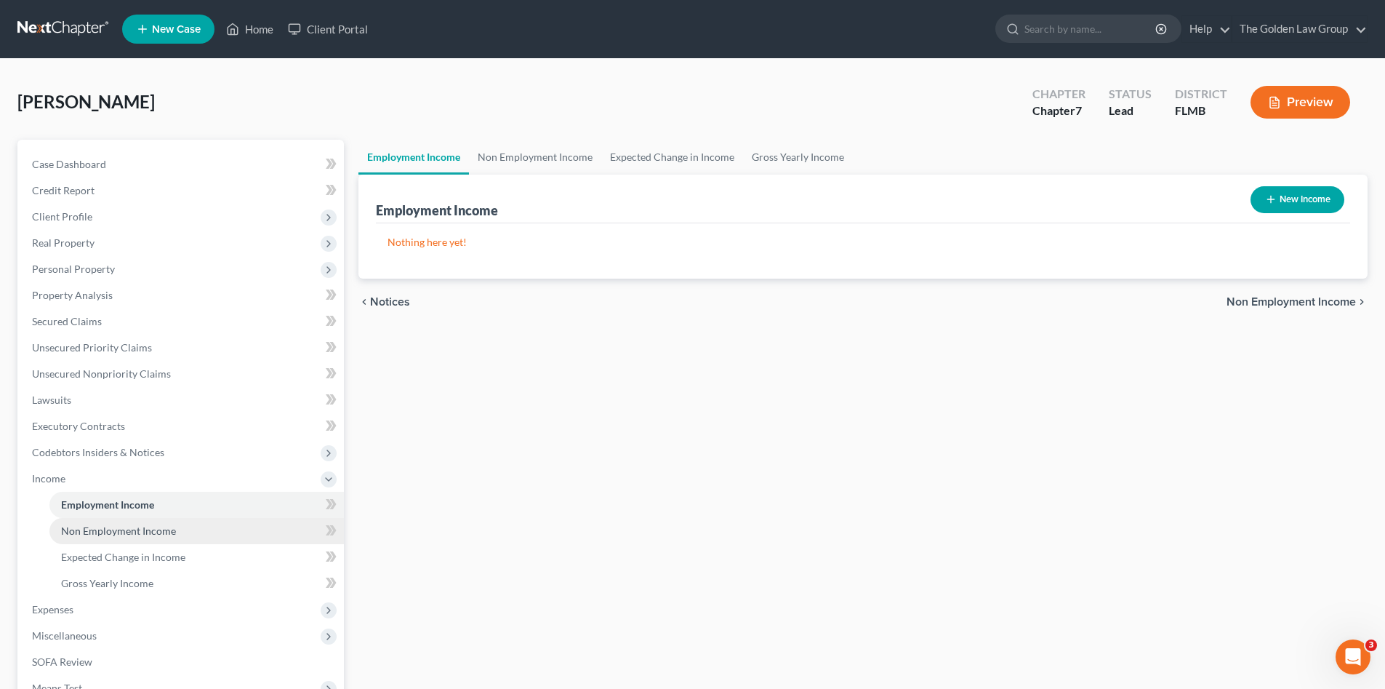
click at [169, 539] on link "Non Employment Income" at bounding box center [196, 531] width 295 height 26
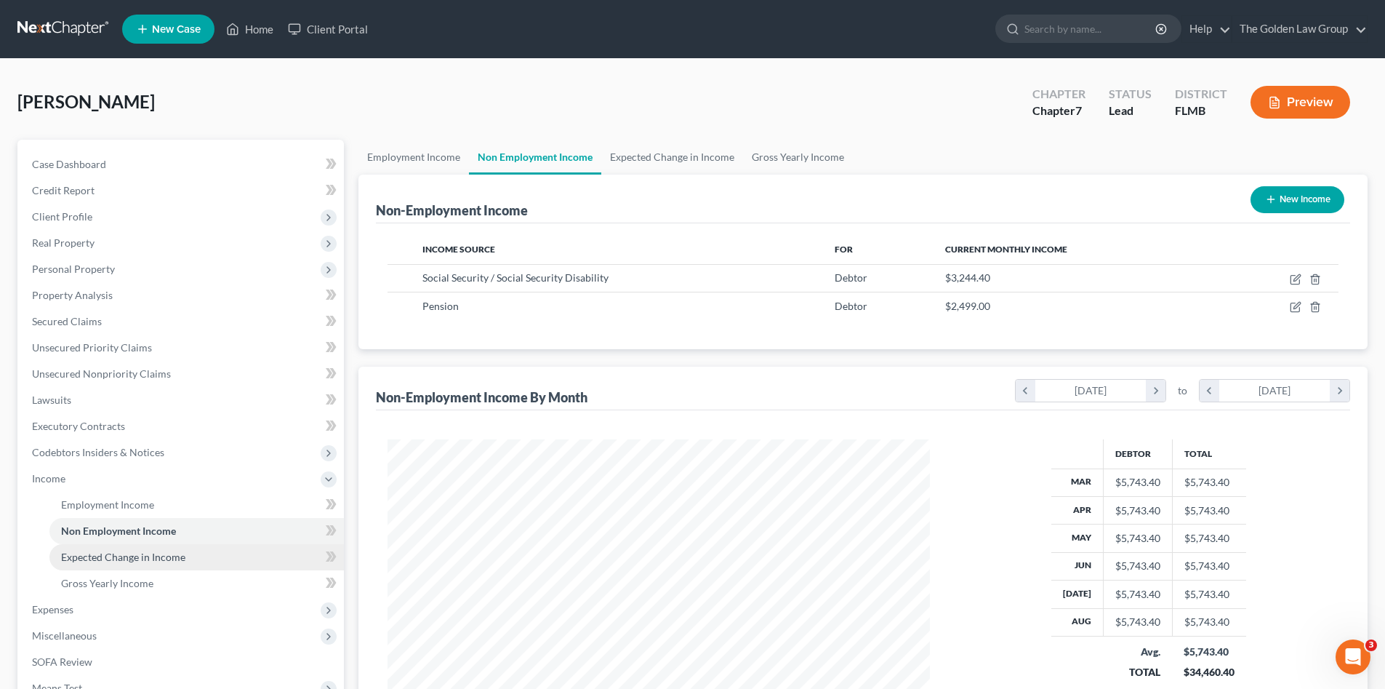
scroll to position [271, 572]
click at [263, 113] on div "Drewey, Billy Upgraded Chapter Chapter 7 Status Lead District FLMB Preview" at bounding box center [692, 107] width 1350 height 63
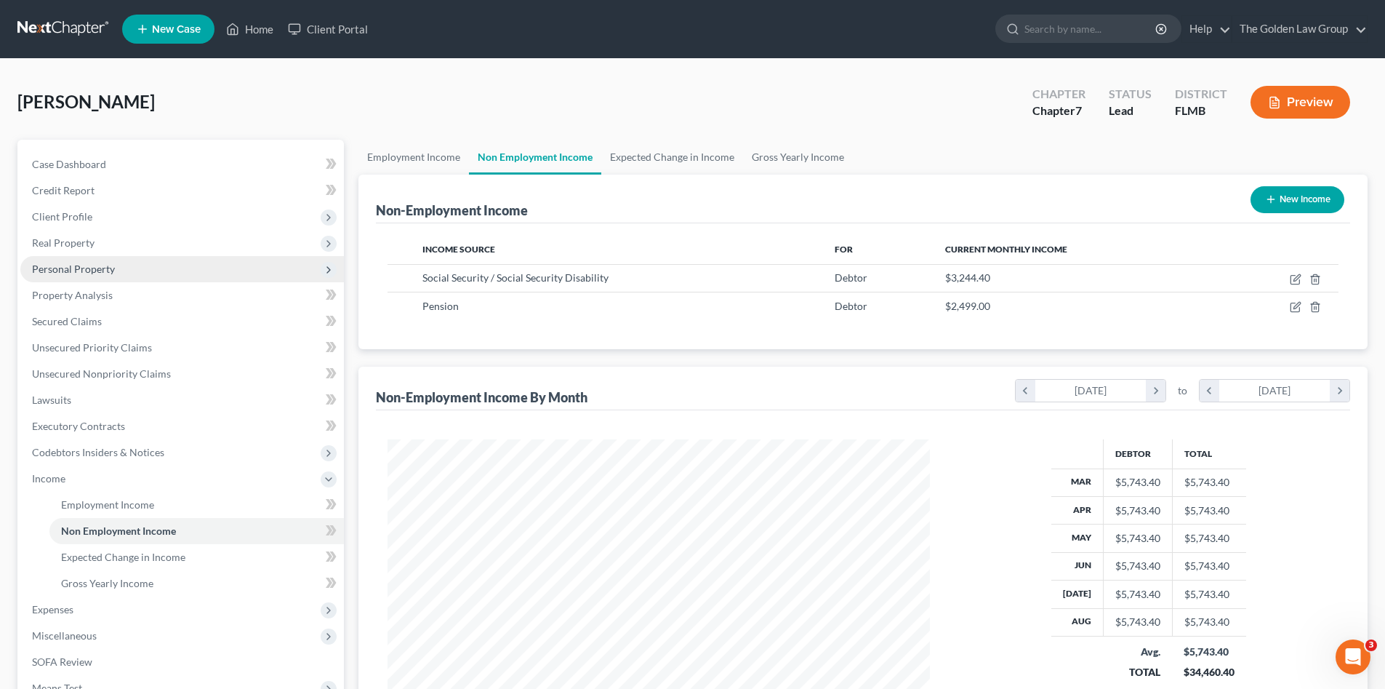
click at [111, 268] on span "Personal Property" at bounding box center [73, 269] width 83 height 12
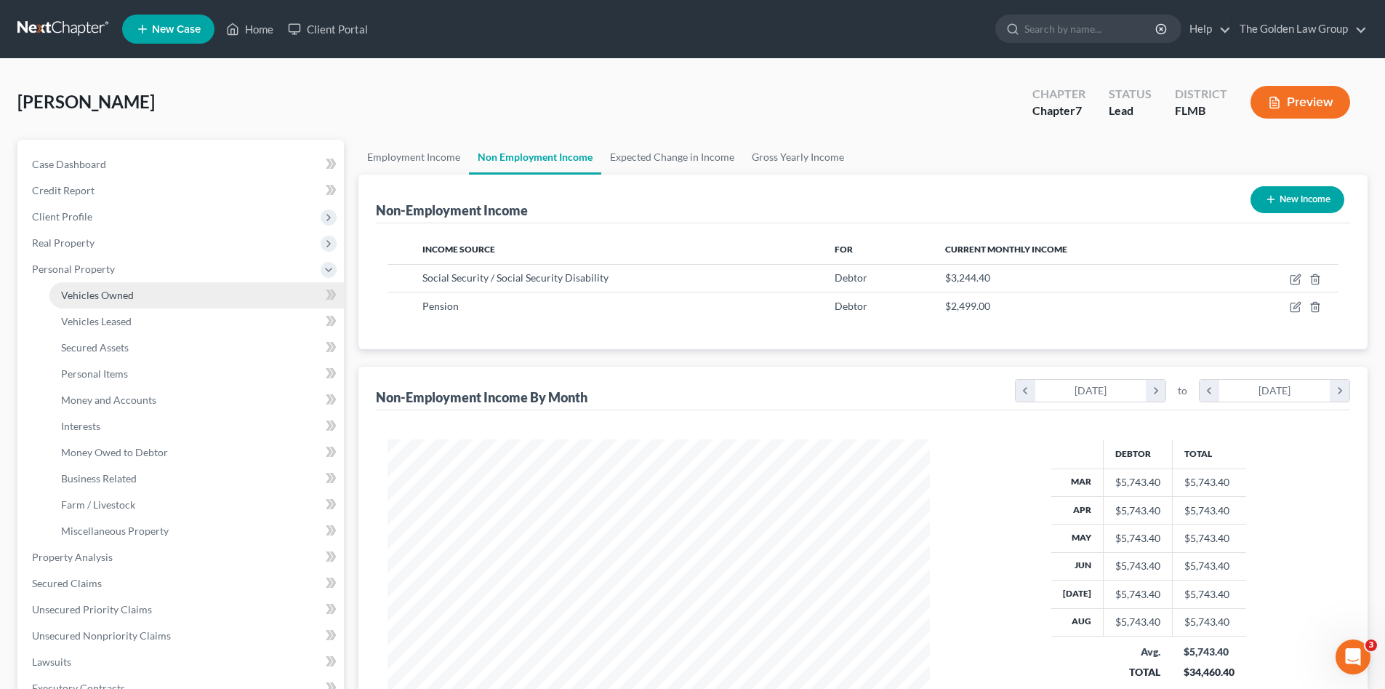
click at [132, 298] on span "Vehicles Owned" at bounding box center [97, 295] width 73 height 12
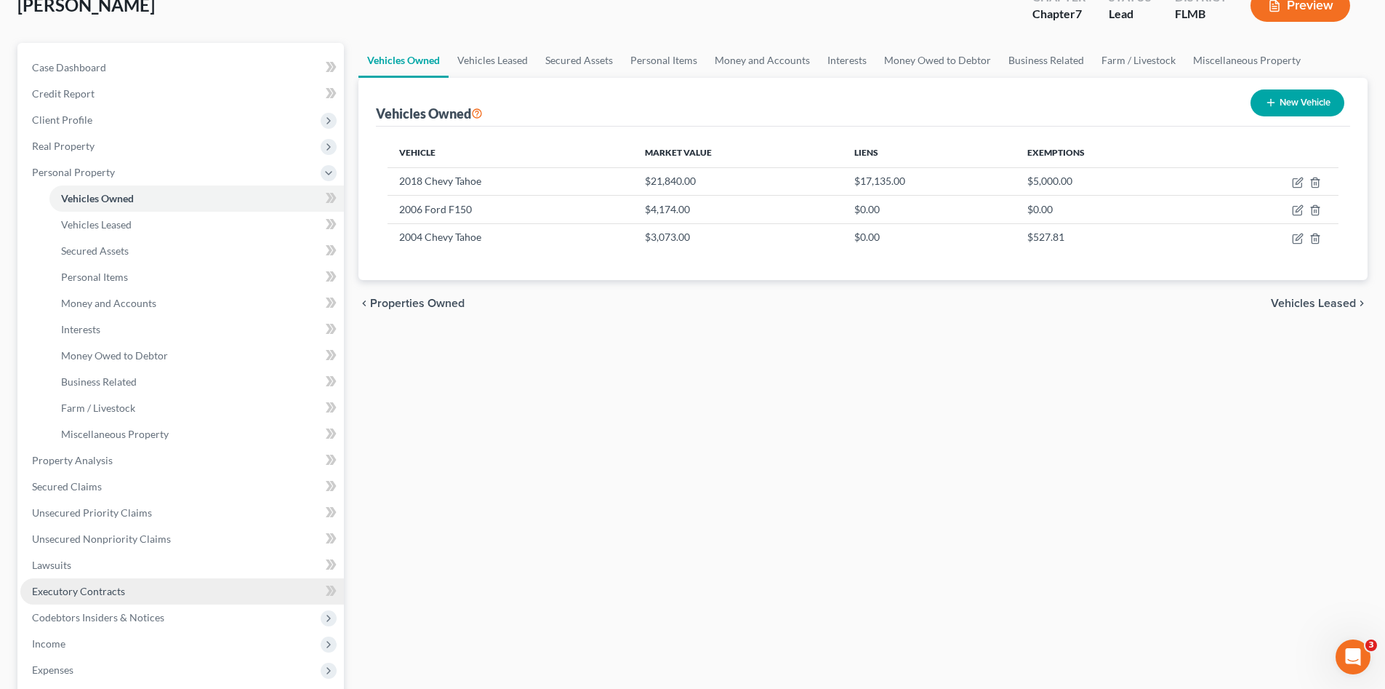
scroll to position [145, 0]
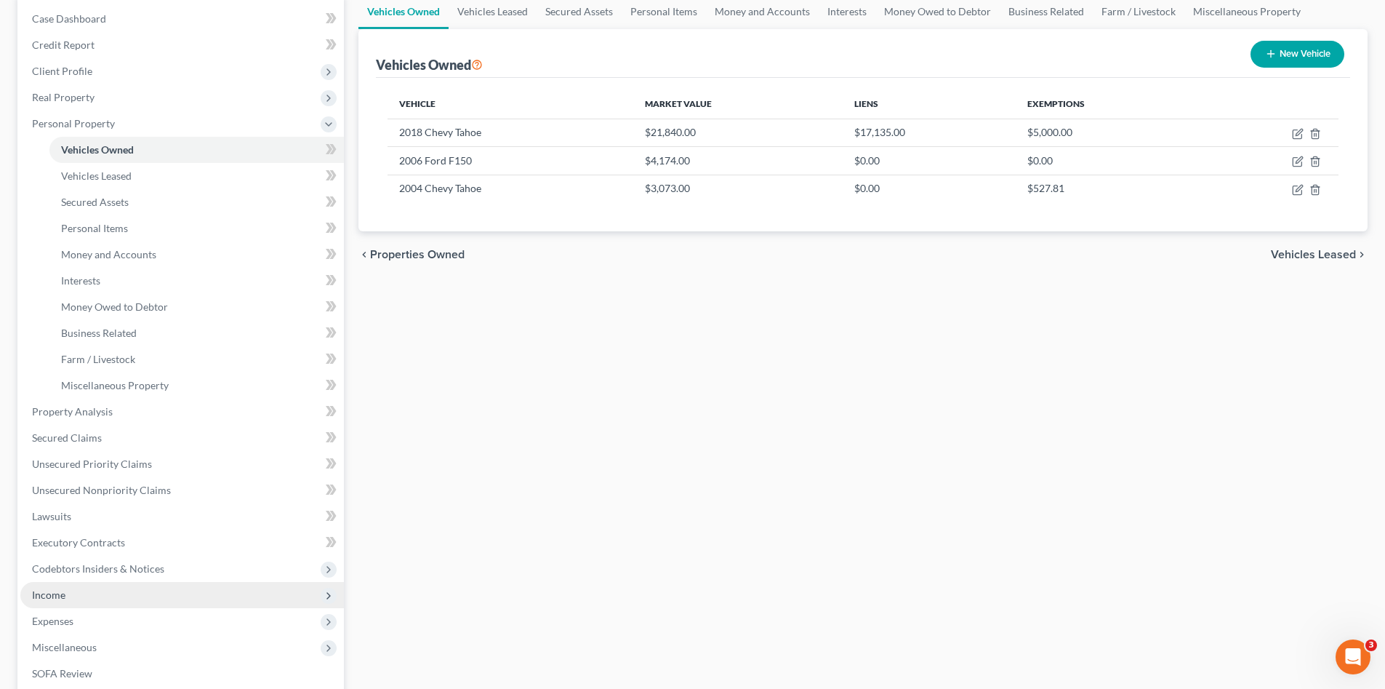
click at [77, 588] on span "Income" at bounding box center [182, 595] width 324 height 26
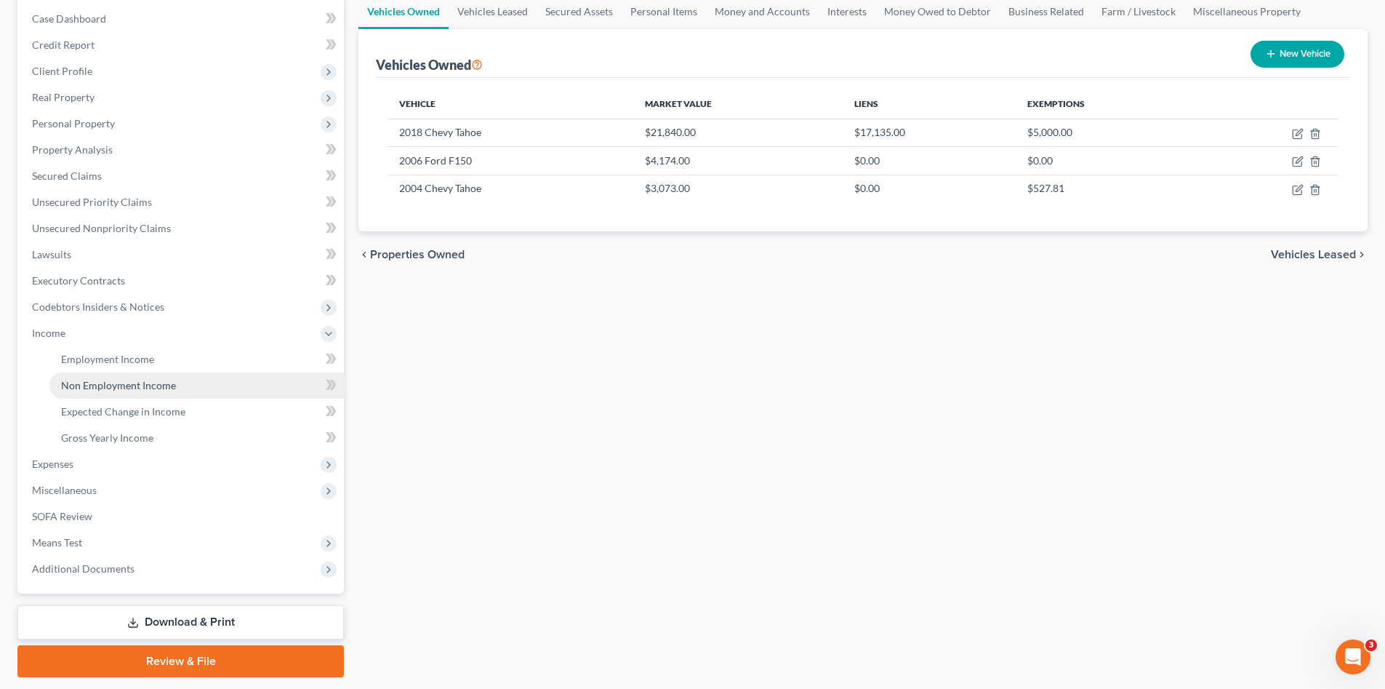
click at [140, 385] on span "Non Employment Income" at bounding box center [118, 385] width 115 height 12
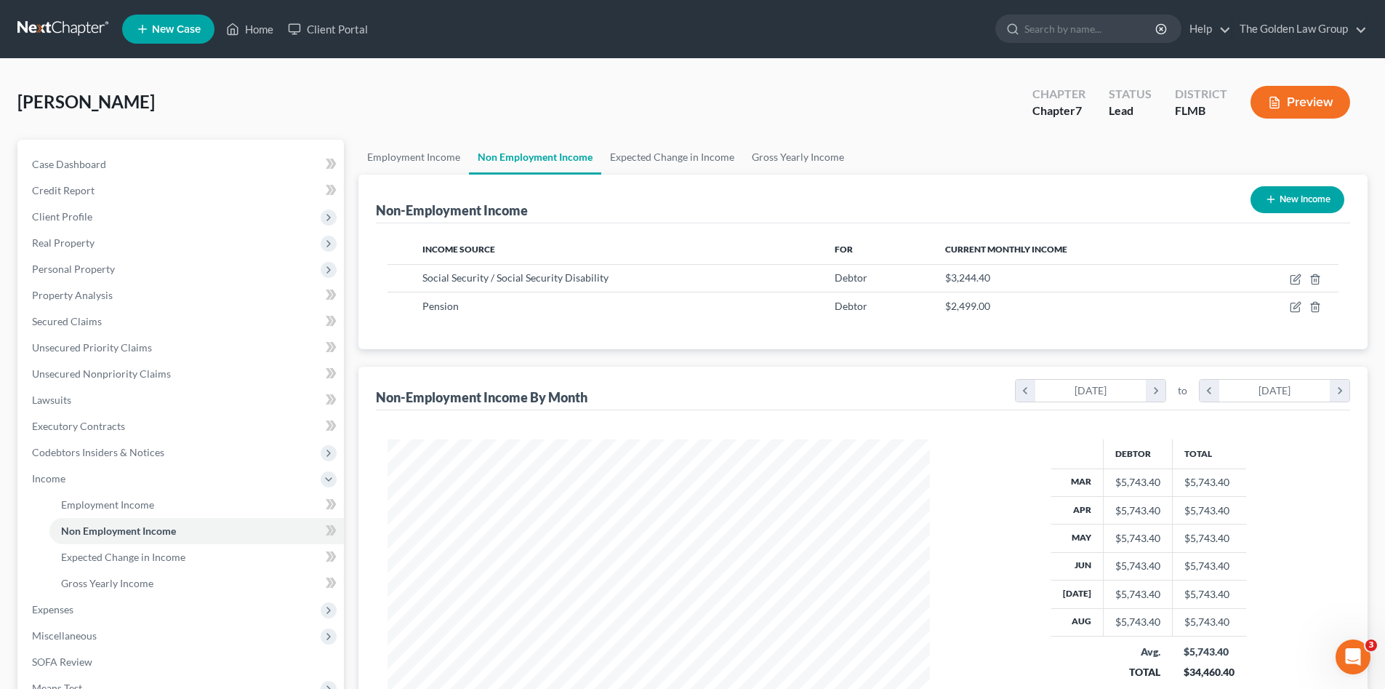
scroll to position [271, 572]
click at [96, 274] on span "Personal Property" at bounding box center [73, 269] width 83 height 12
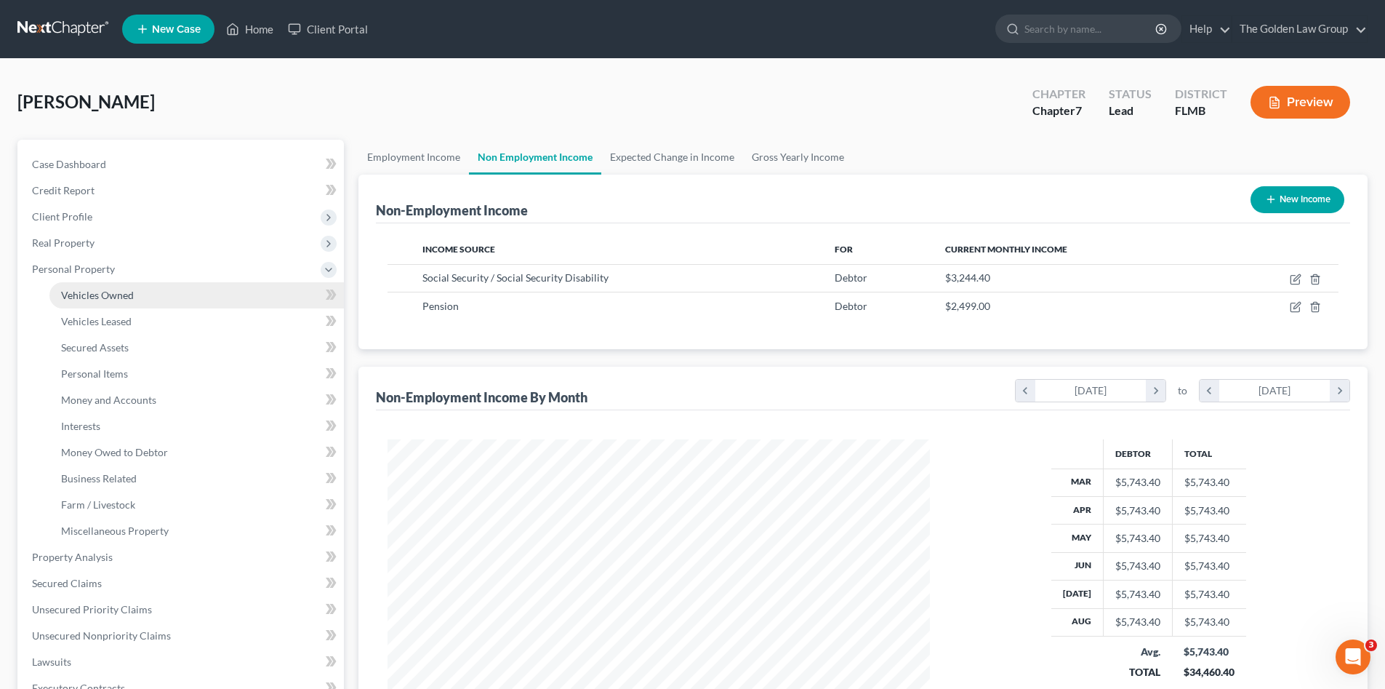
click at [114, 301] on link "Vehicles Owned" at bounding box center [196, 295] width 295 height 26
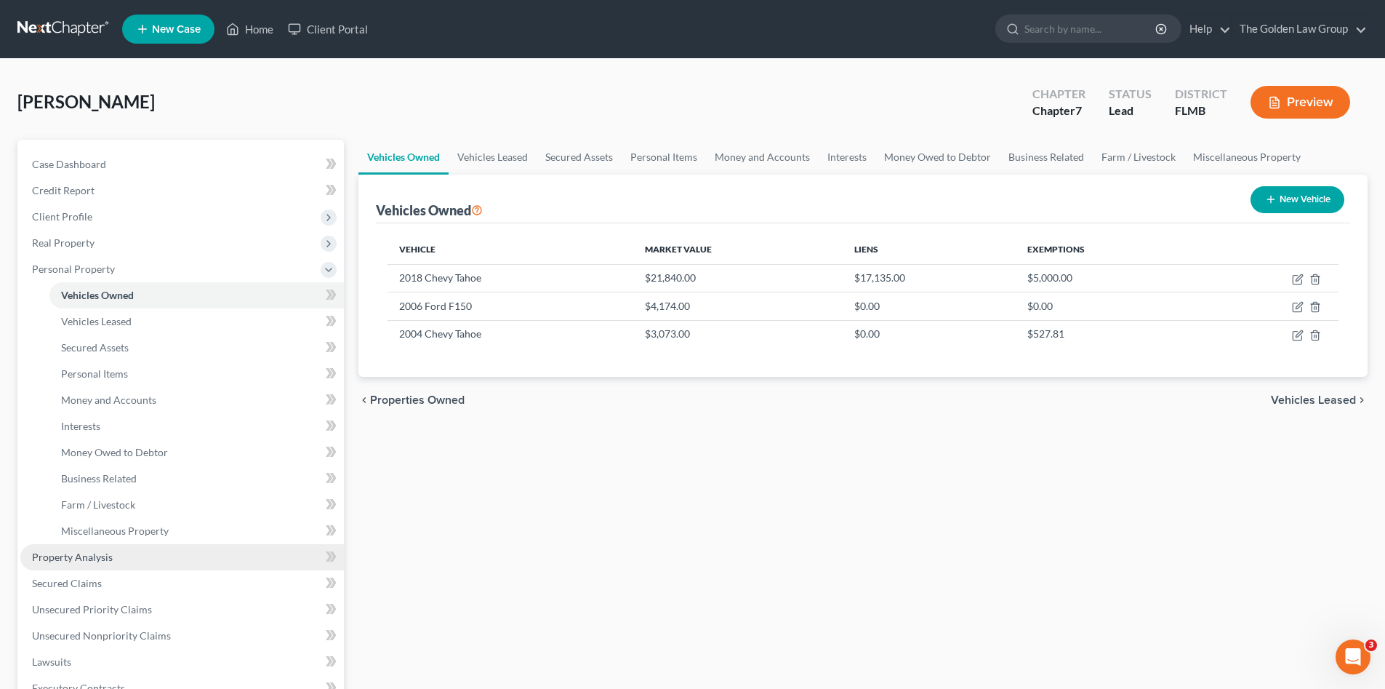
click at [108, 554] on span "Property Analysis" at bounding box center [72, 557] width 81 height 12
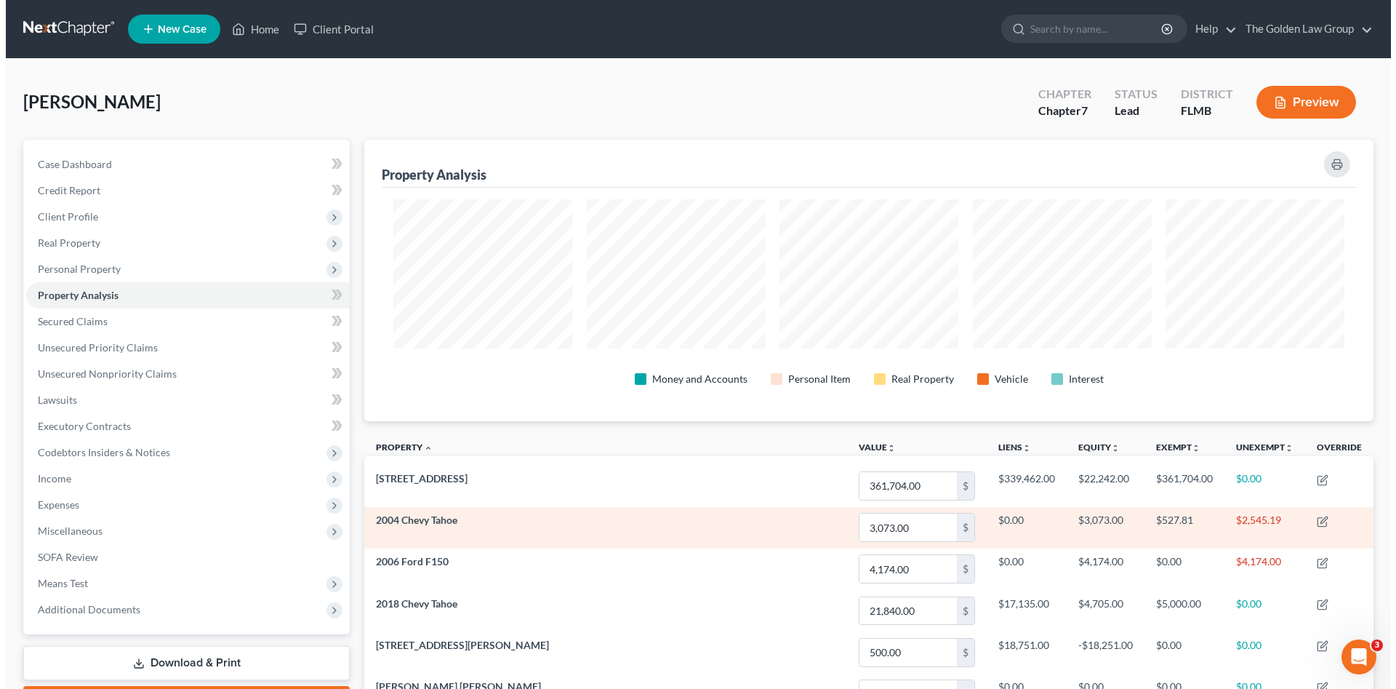
scroll to position [281, 1009]
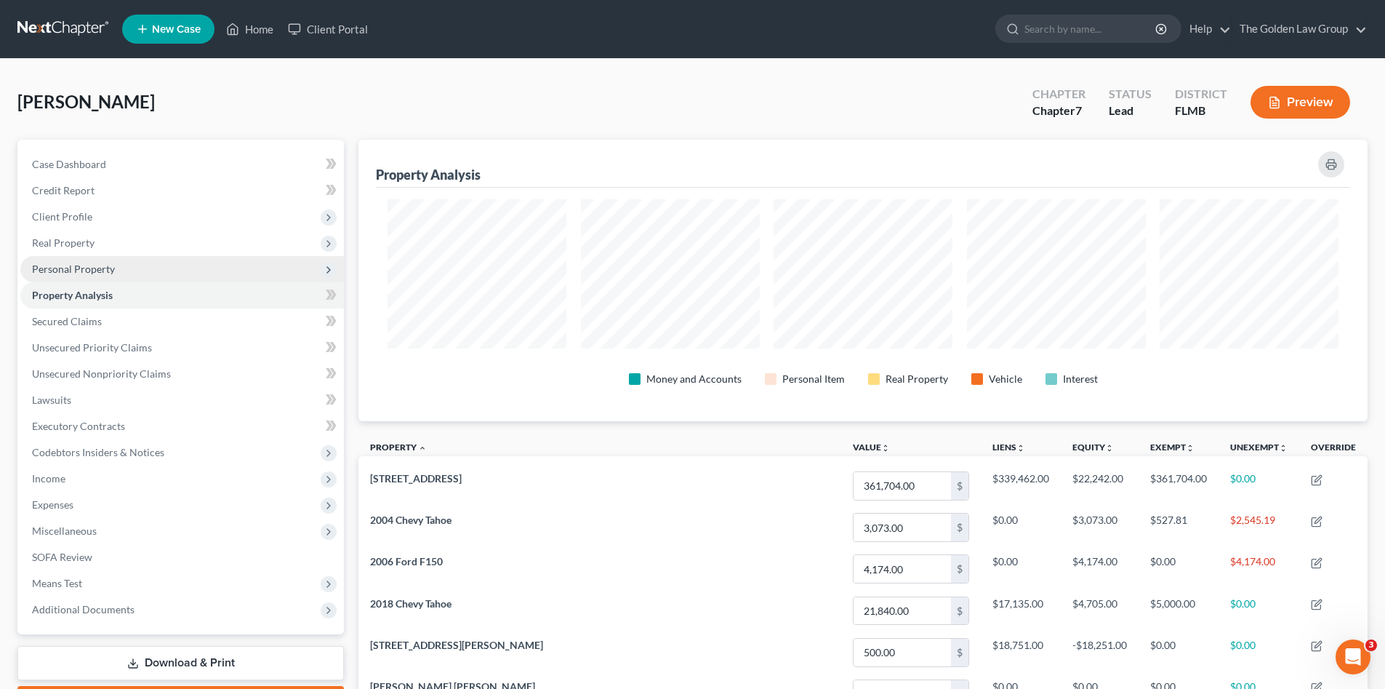
click at [140, 265] on span "Personal Property" at bounding box center [182, 269] width 324 height 26
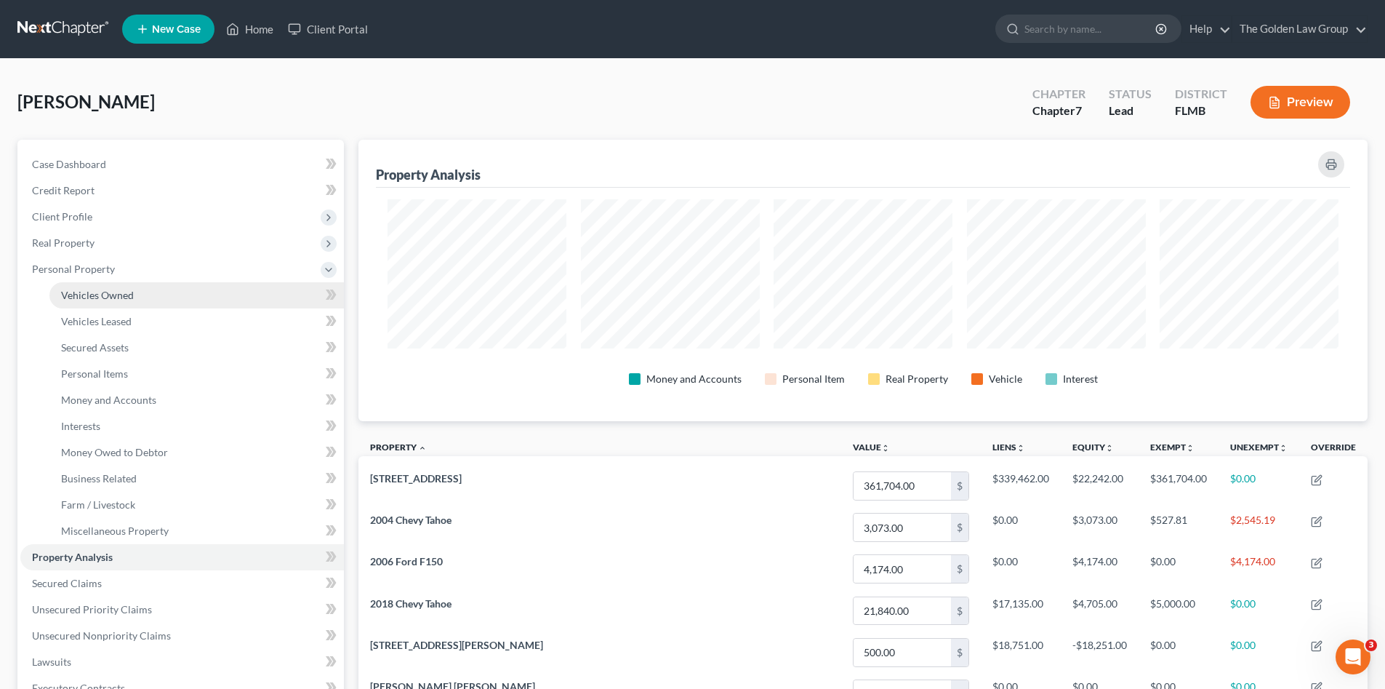
click at [123, 293] on span "Vehicles Owned" at bounding box center [97, 295] width 73 height 12
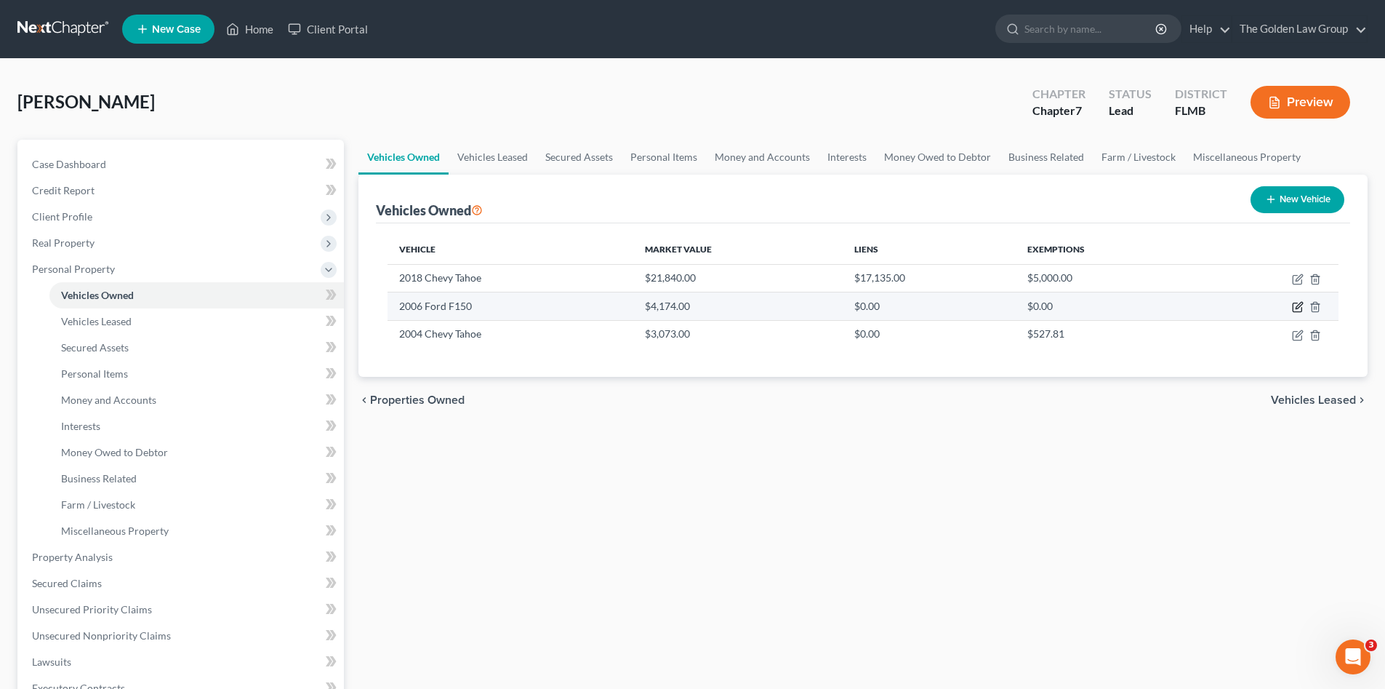
click at [1294, 306] on icon "button" at bounding box center [1298, 307] width 12 height 12
select select "0"
select select "20"
select select "2"
select select "3"
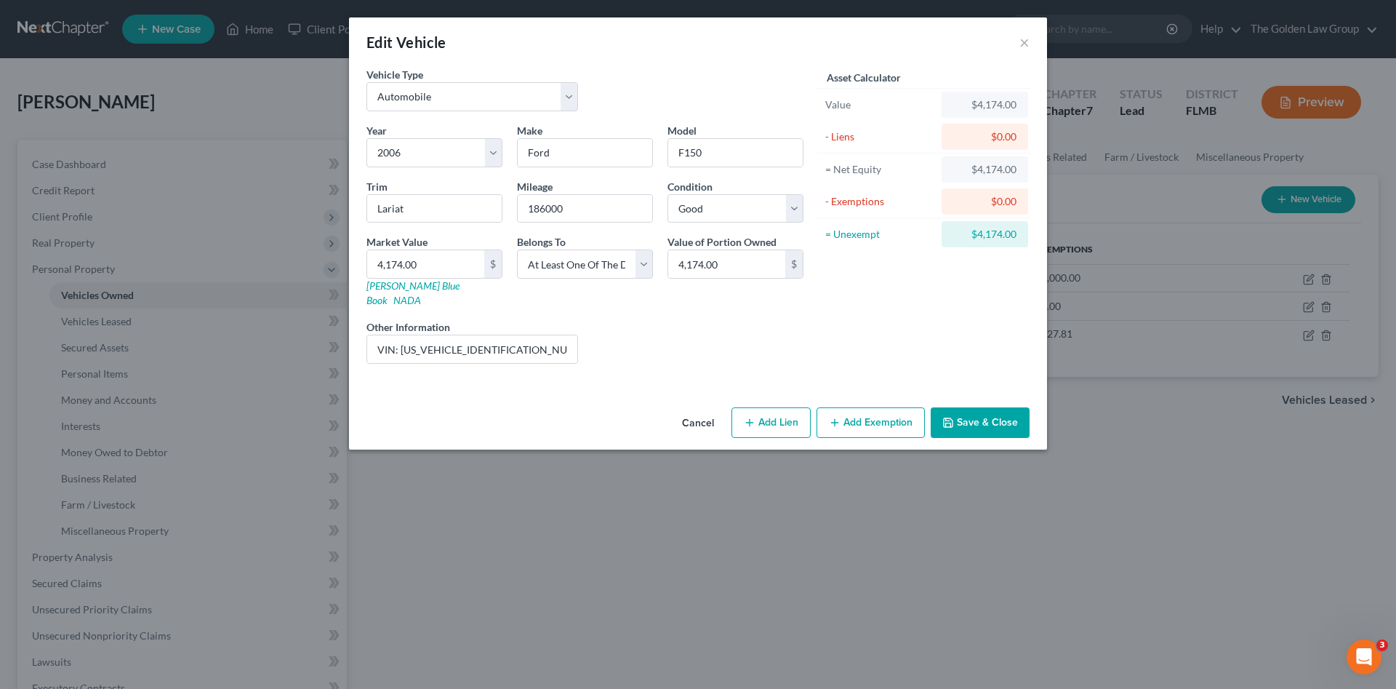
click at [697, 409] on button "Cancel" at bounding box center [697, 423] width 55 height 29
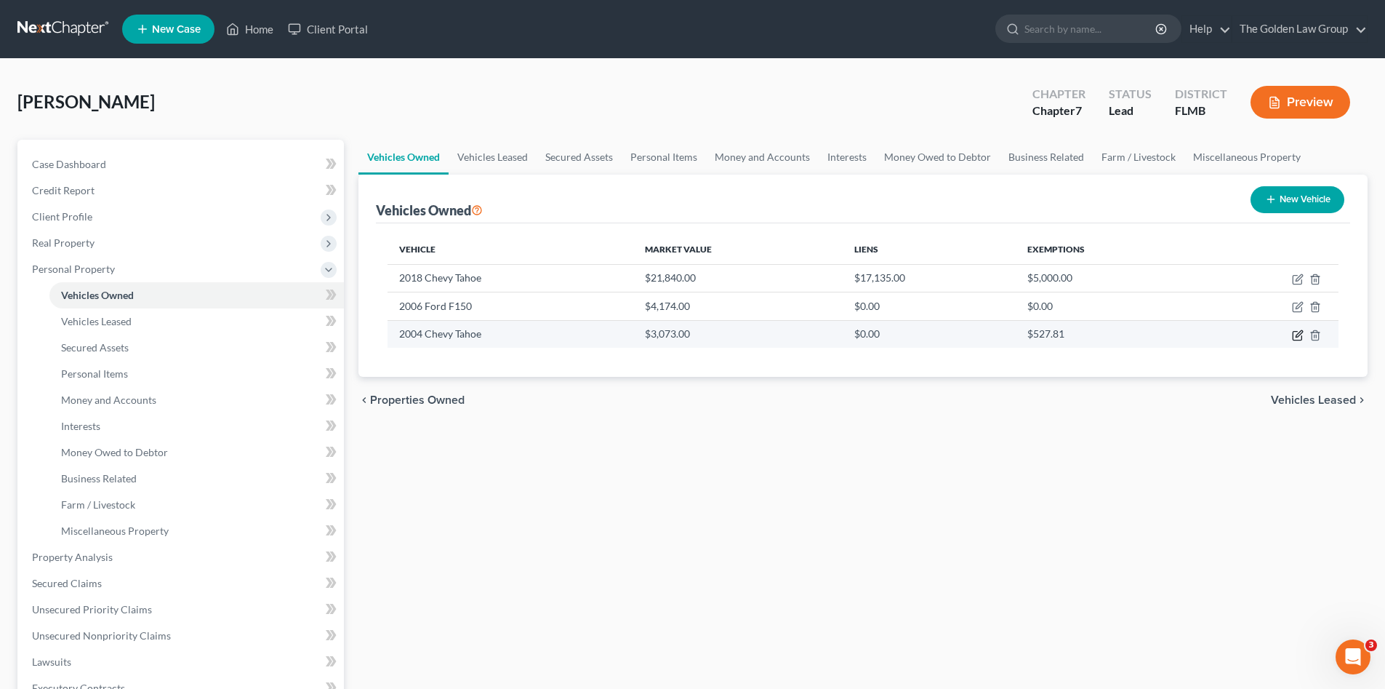
click at [1298, 332] on icon "button" at bounding box center [1298, 335] width 12 height 12
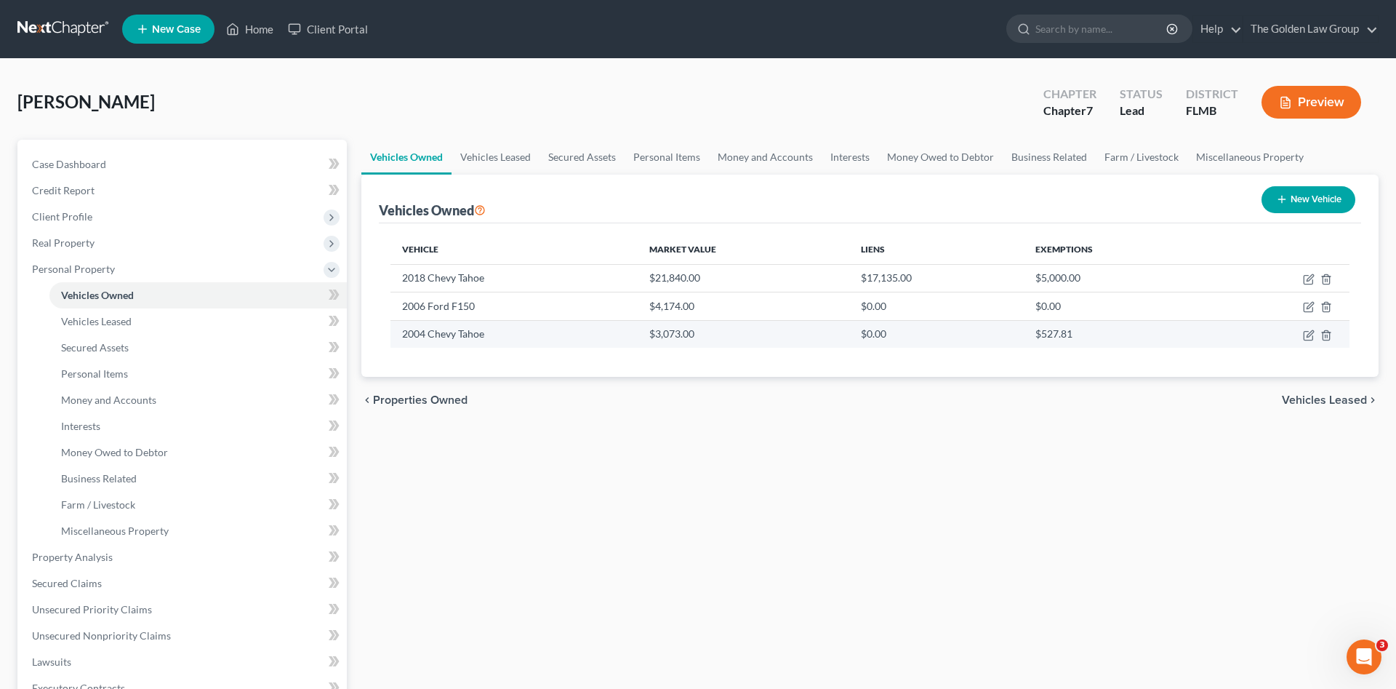
select select "0"
select select "22"
select select "3"
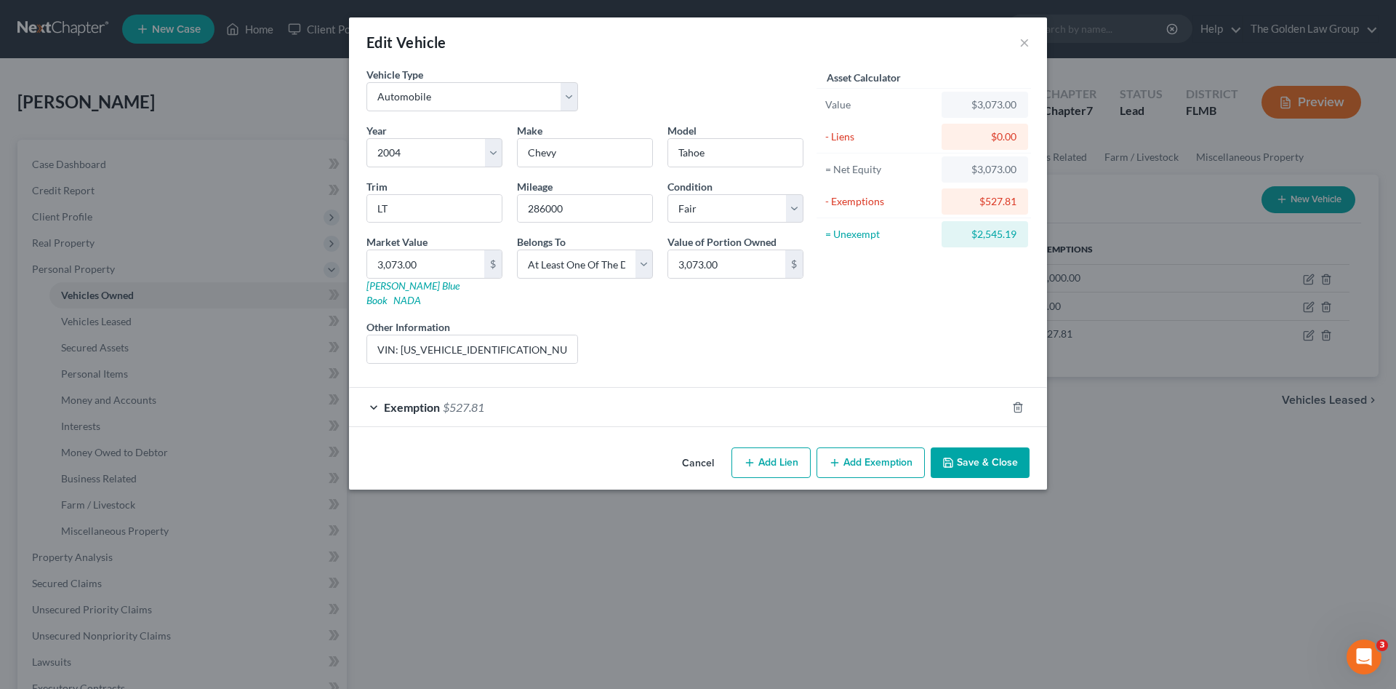
click at [773, 388] on div "Exemption $527.81" at bounding box center [677, 407] width 657 height 39
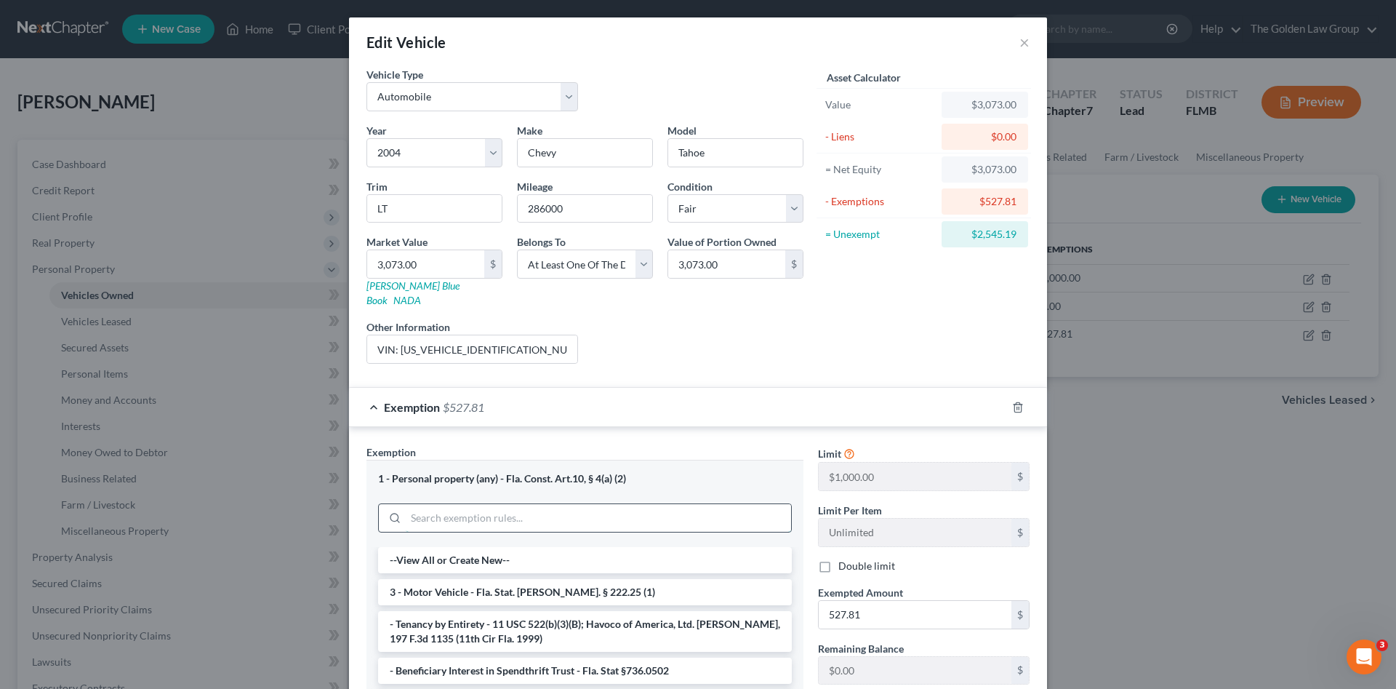
click at [527, 504] on input "search" at bounding box center [598, 518] width 385 height 28
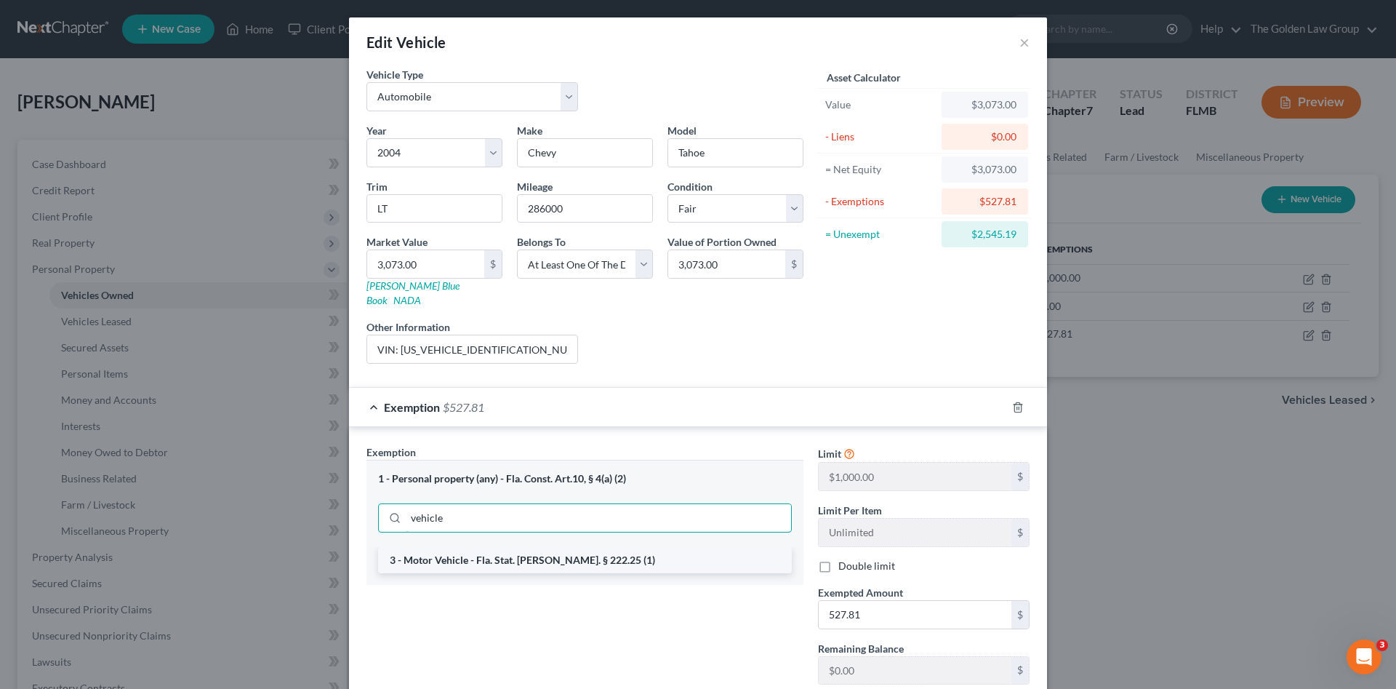
type input "vehicle"
click at [542, 547] on li "3 - Motor Vehicle - Fla. Stat. [PERSON_NAME]. § 222.25 (1)" at bounding box center [585, 560] width 414 height 26
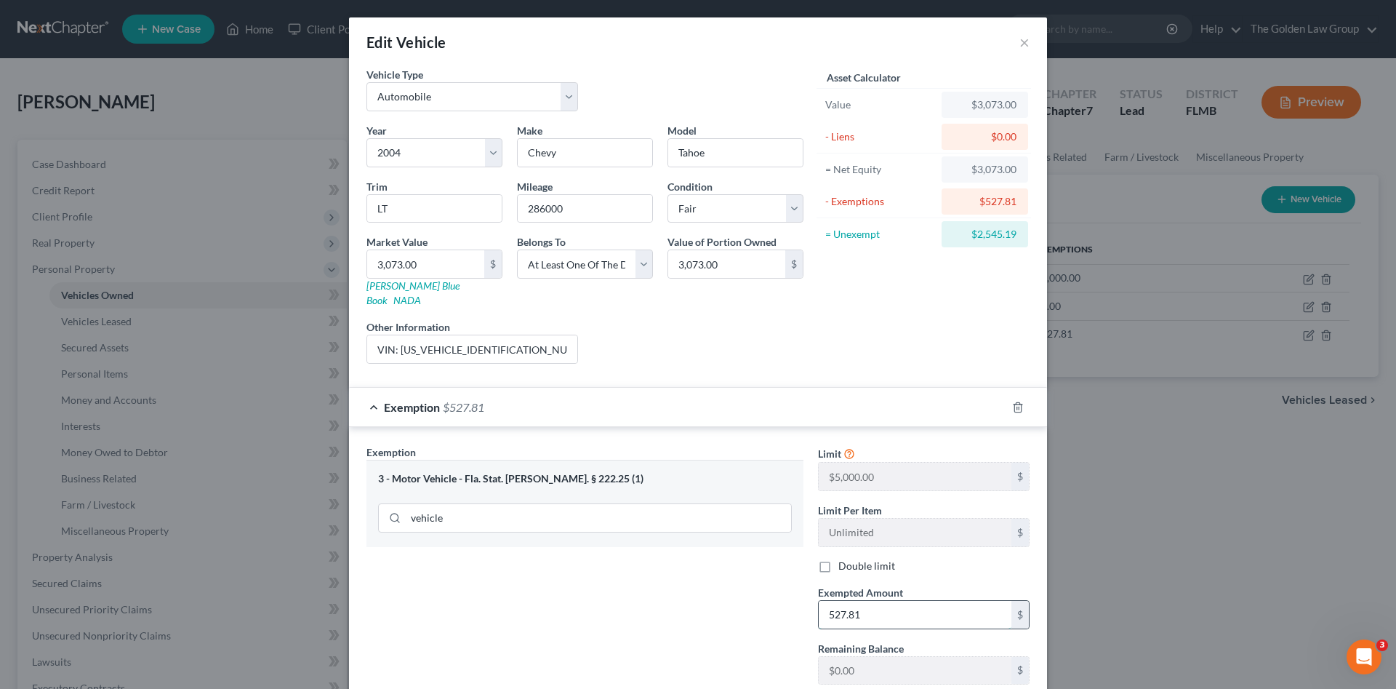
click at [879, 601] on input "527.81" at bounding box center [915, 615] width 193 height 28
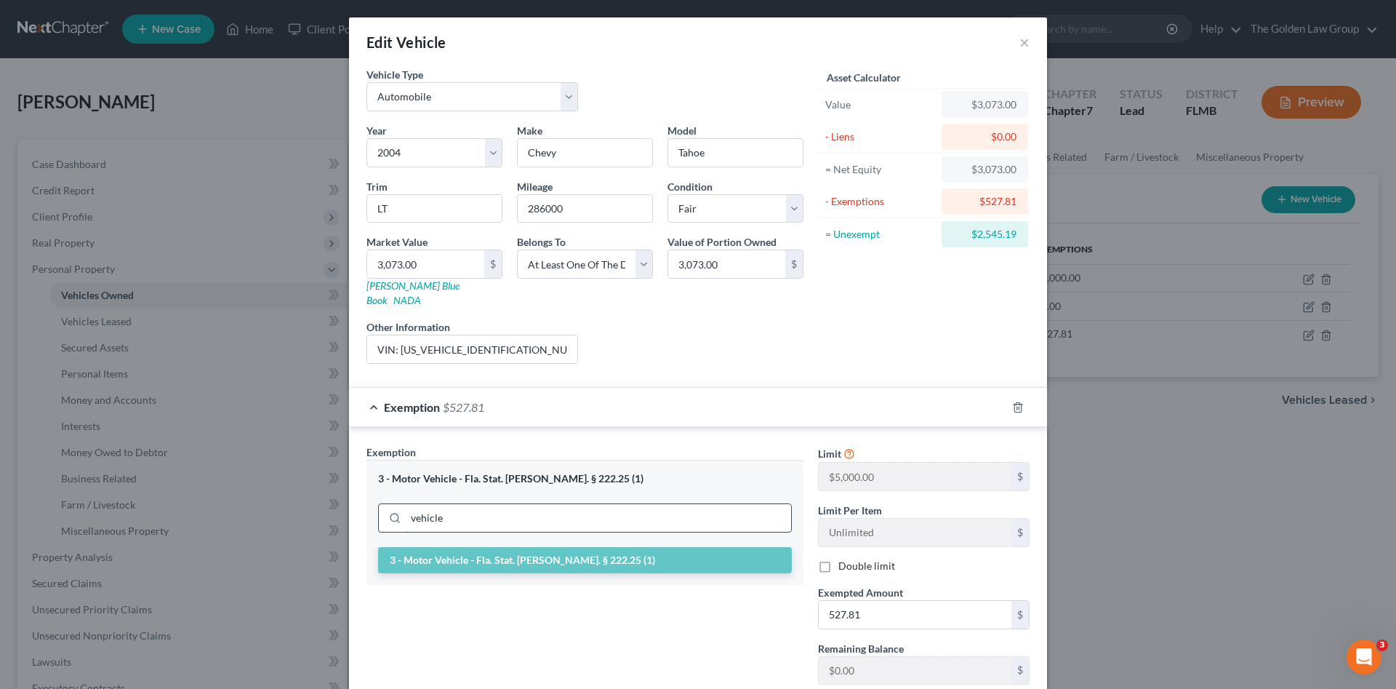
click at [473, 504] on input "vehicle" at bounding box center [598, 518] width 385 height 28
click at [852, 601] on input "527.81" at bounding box center [915, 615] width 193 height 28
type input "5,000.00"
click at [777, 615] on div "Exemption Set must be selected for CA. Exemption * 3 - Motor Vehicle - Fla. Sta…" at bounding box center [585, 570] width 452 height 252
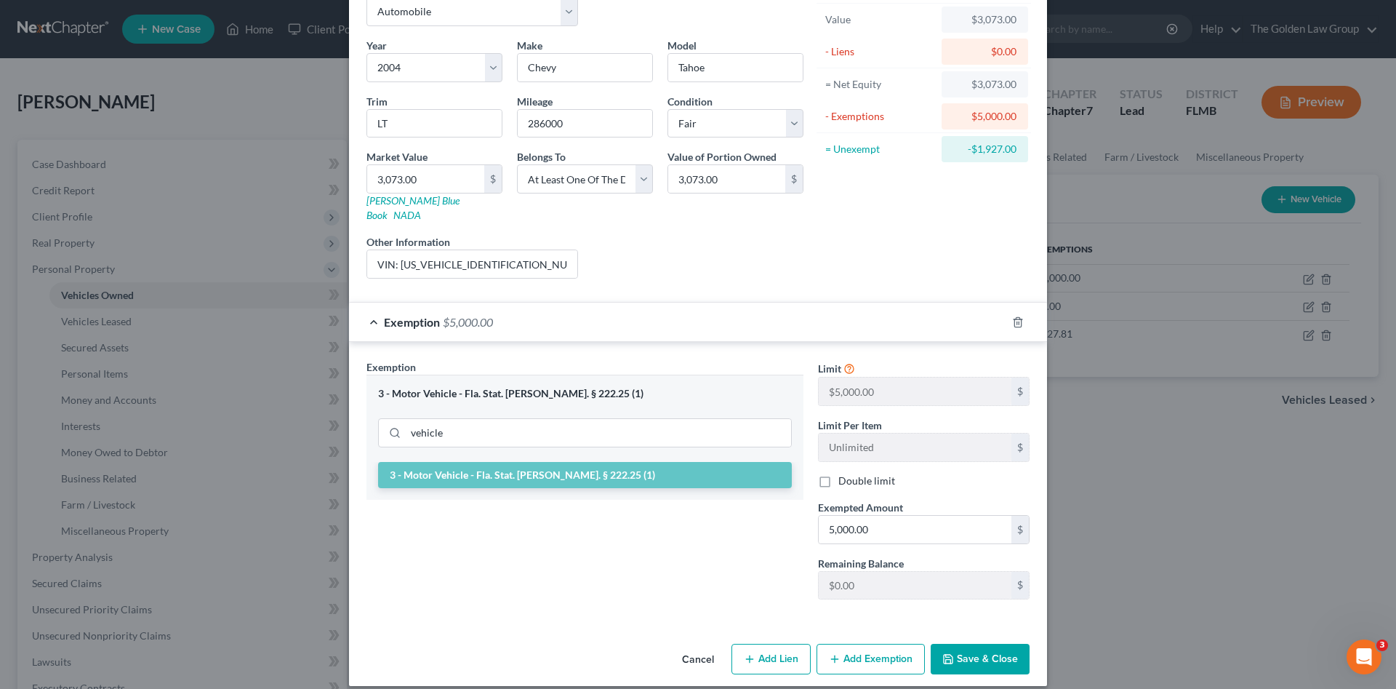
click at [994, 644] on button "Save & Close" at bounding box center [980, 659] width 99 height 31
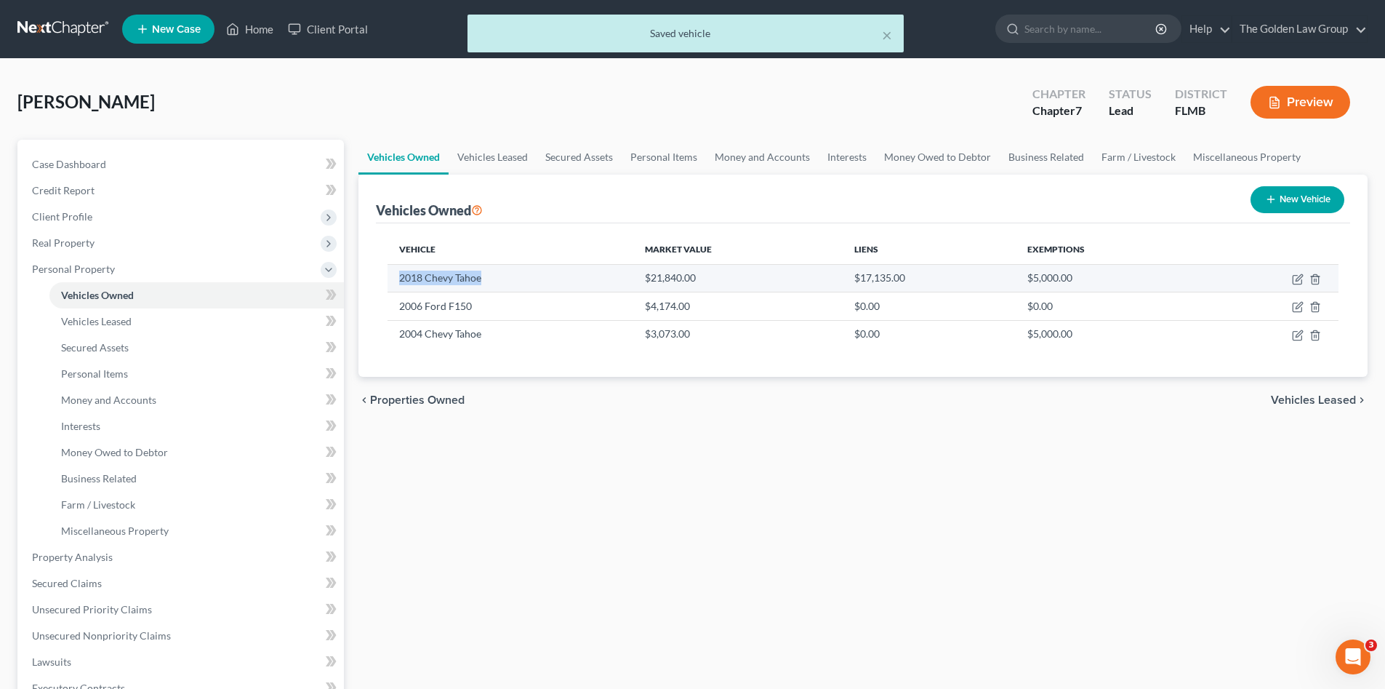
drag, startPoint x: 491, startPoint y: 279, endPoint x: 399, endPoint y: 280, distance: 92.4
click at [399, 280] on td "2018 Chevy Tahoe" at bounding box center [510, 278] width 245 height 28
copy td "2018 Chevy Tahoe"
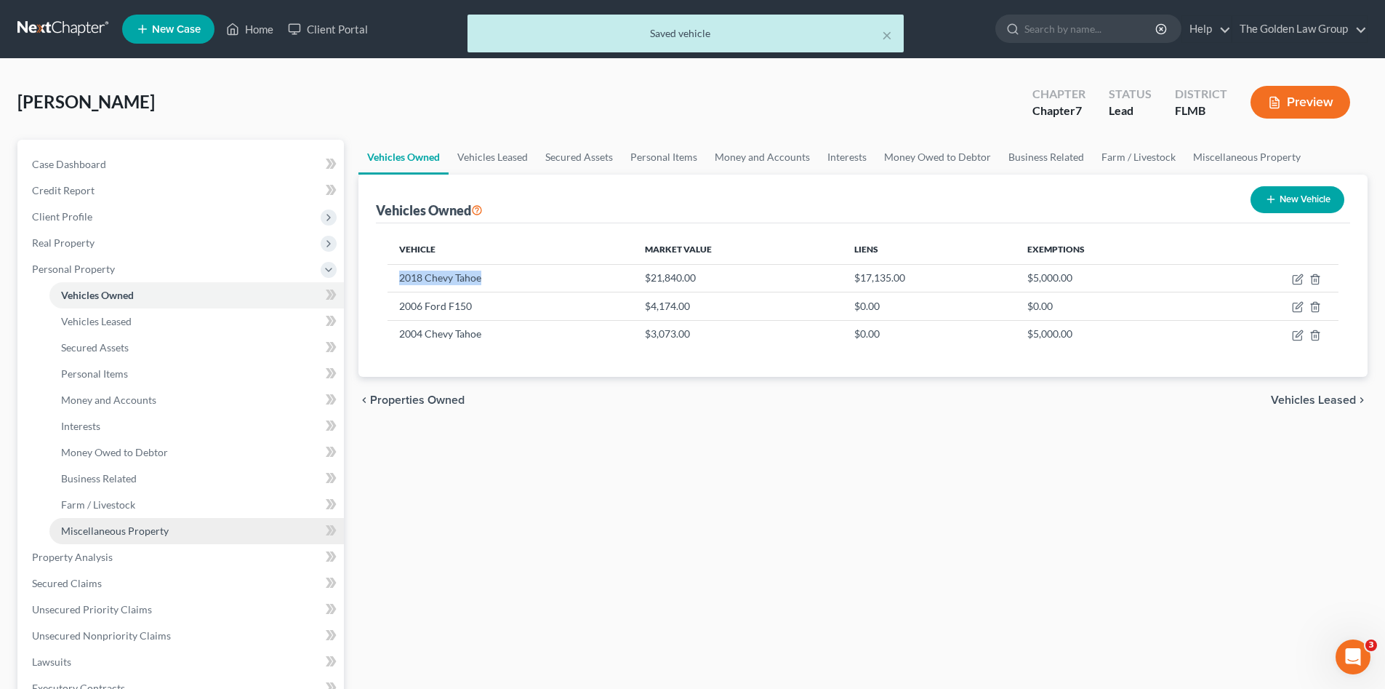
click at [104, 531] on span "Miscellaneous Property" at bounding box center [115, 530] width 108 height 12
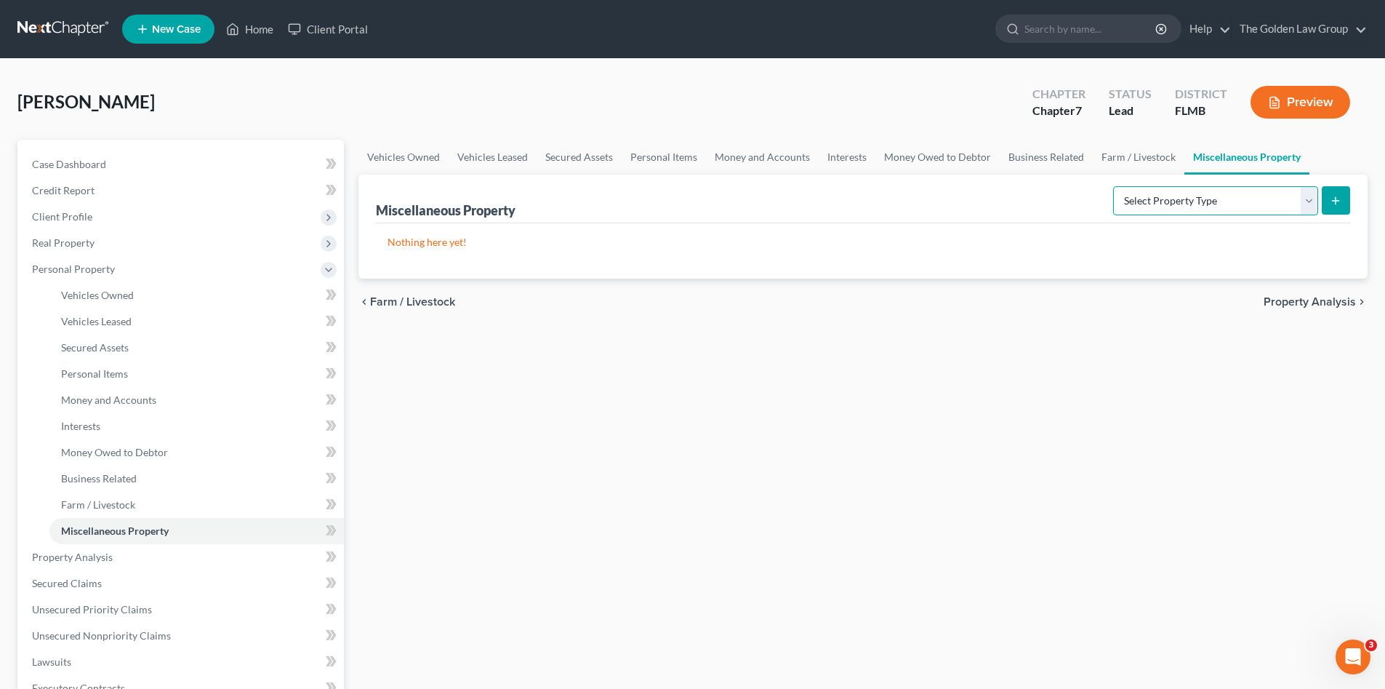
click at [1131, 201] on select "Select Property Type Assigned for Creditor Benefit Within 1 Year Holding for An…" at bounding box center [1215, 200] width 205 height 29
select select "transferred"
click at [1113, 186] on select "Select Property Type Assigned for Creditor Benefit Within 1 Year Holding for An…" at bounding box center [1215, 200] width 205 height 29
click at [1340, 197] on icon "submit" at bounding box center [1336, 201] width 12 height 12
select select "Ordinary (within 2 years)"
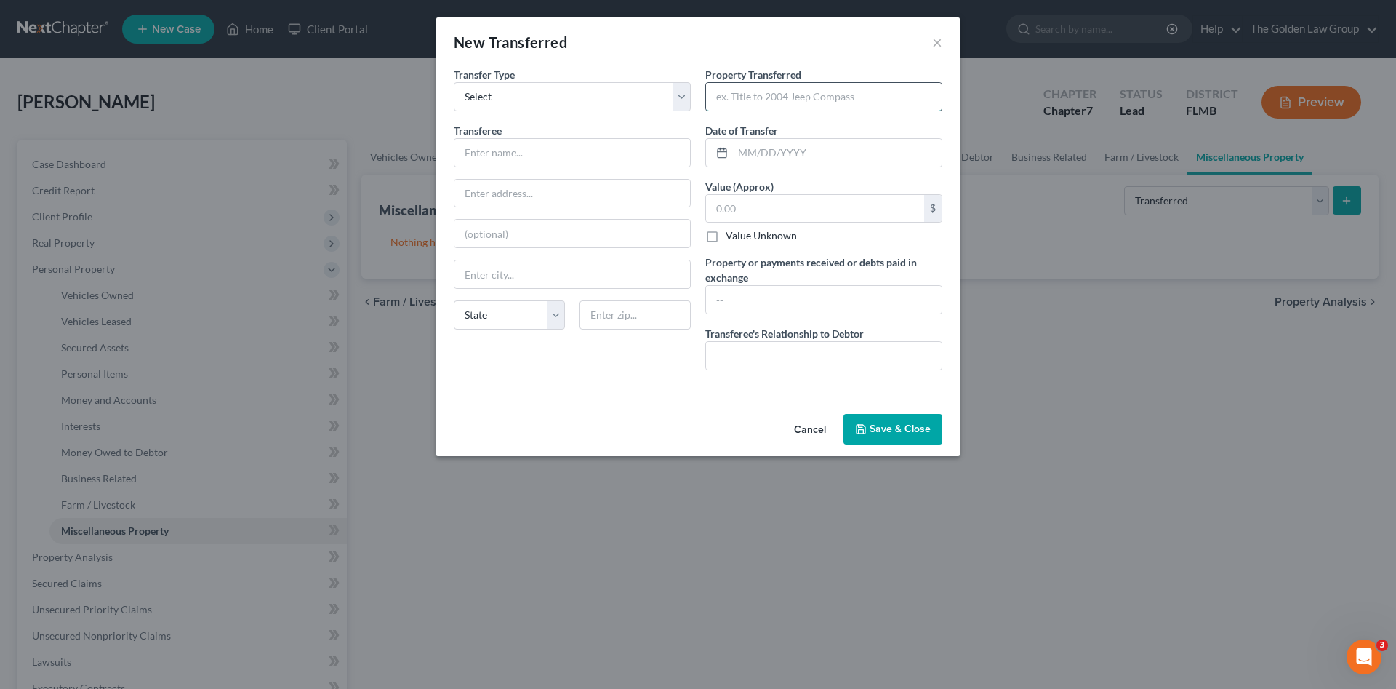
click at [752, 100] on input "text" at bounding box center [824, 97] width 236 height 28
paste input "2018 Chevy Tahoe"
type input "2018 Chevy Tahoe"
click at [786, 158] on input "text" at bounding box center [837, 153] width 209 height 28
type input "08/30/2025"
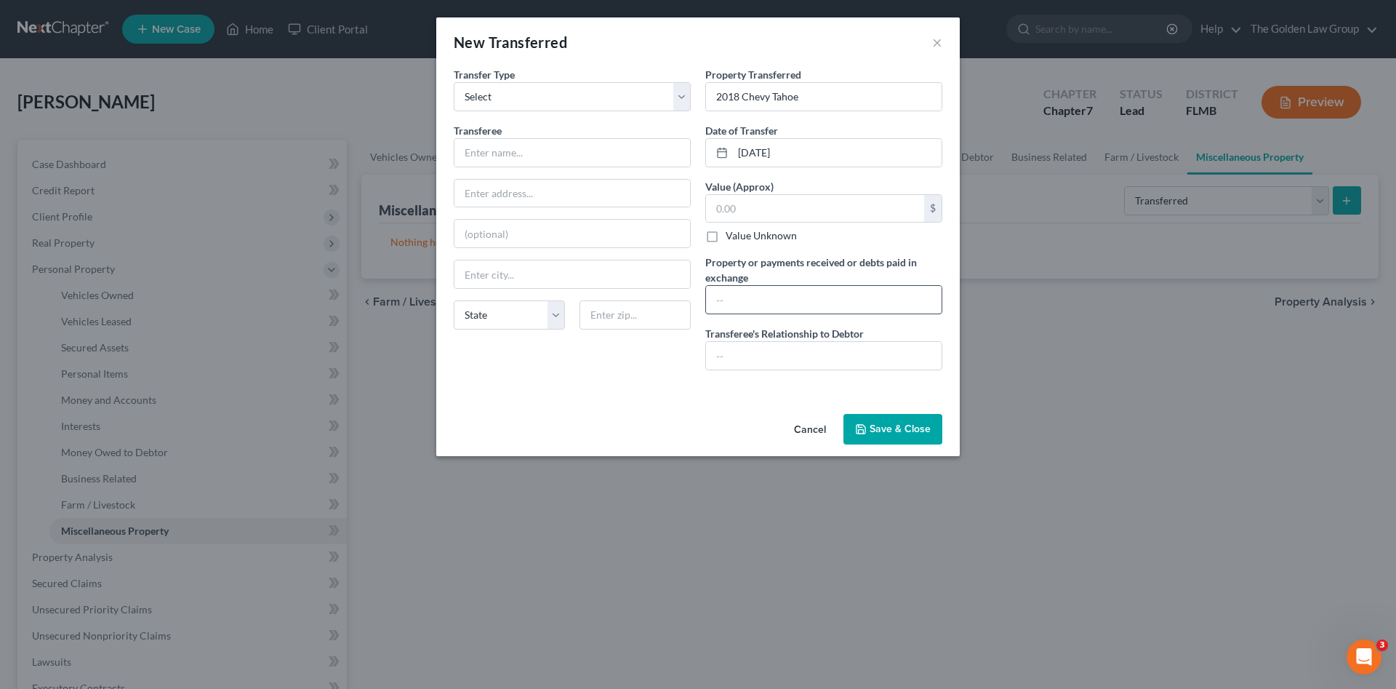
click at [796, 295] on input "text" at bounding box center [824, 300] width 236 height 28
type input "Signed over to Wife - Used for direct Trade-In on vehicle in her name only"
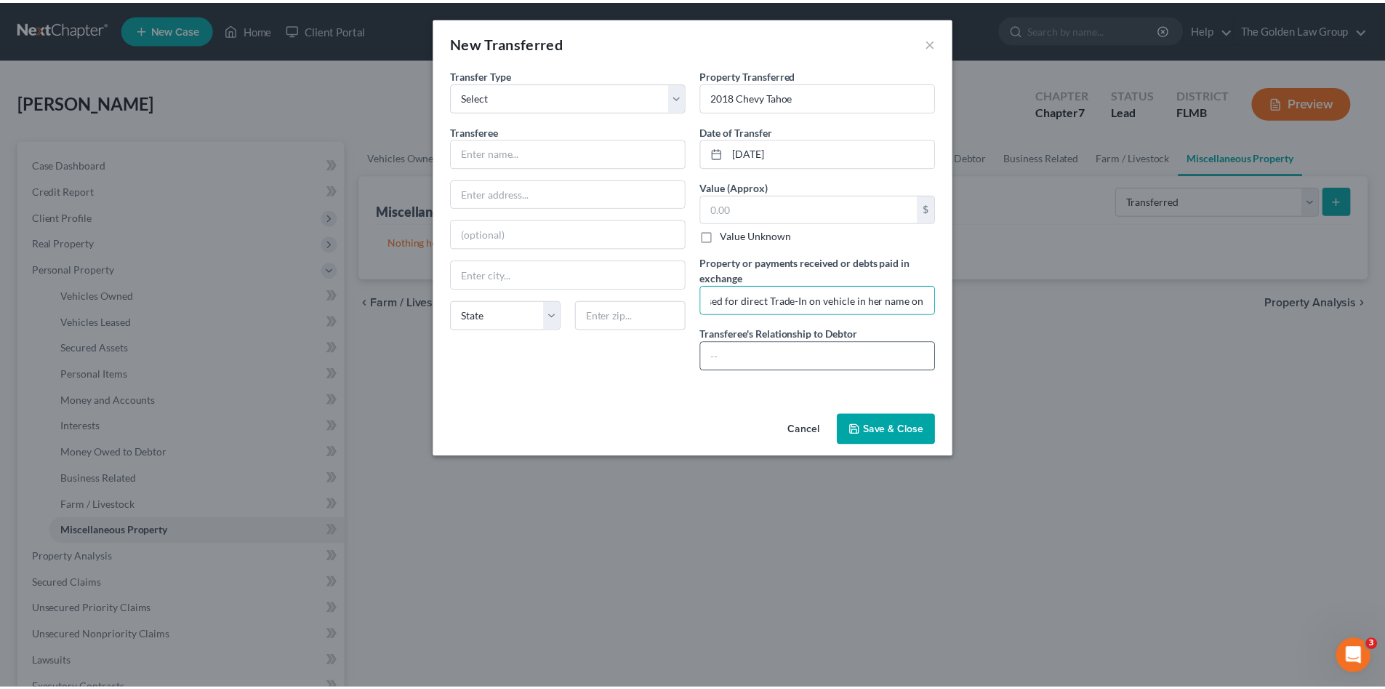
scroll to position [0, 0]
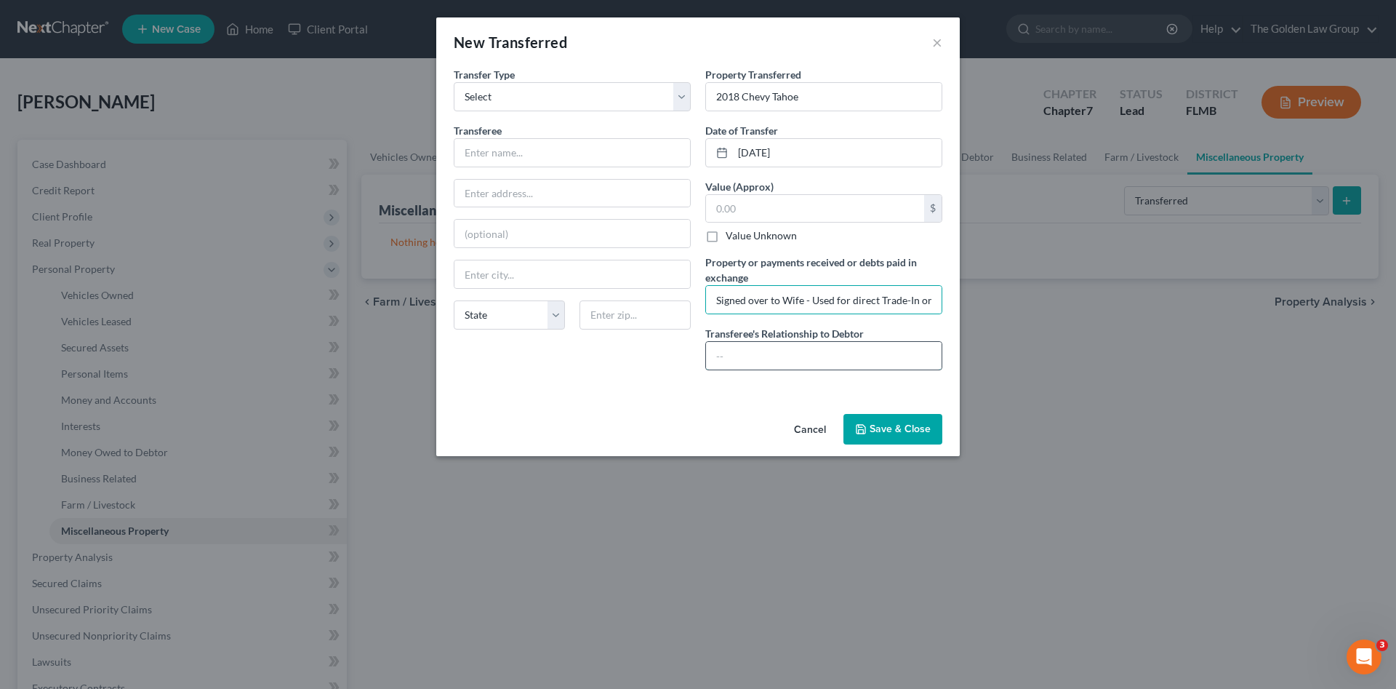
click at [792, 354] on input "text" at bounding box center [824, 356] width 236 height 28
click at [748, 364] on input "text" at bounding box center [824, 356] width 236 height 28
click at [597, 379] on div "Transfer Type * Select Ordinary (within 2 years) Within 10 Years Transferee * S…" at bounding box center [573, 224] width 252 height 315
click at [869, 421] on button "Save & Close" at bounding box center [893, 429] width 99 height 31
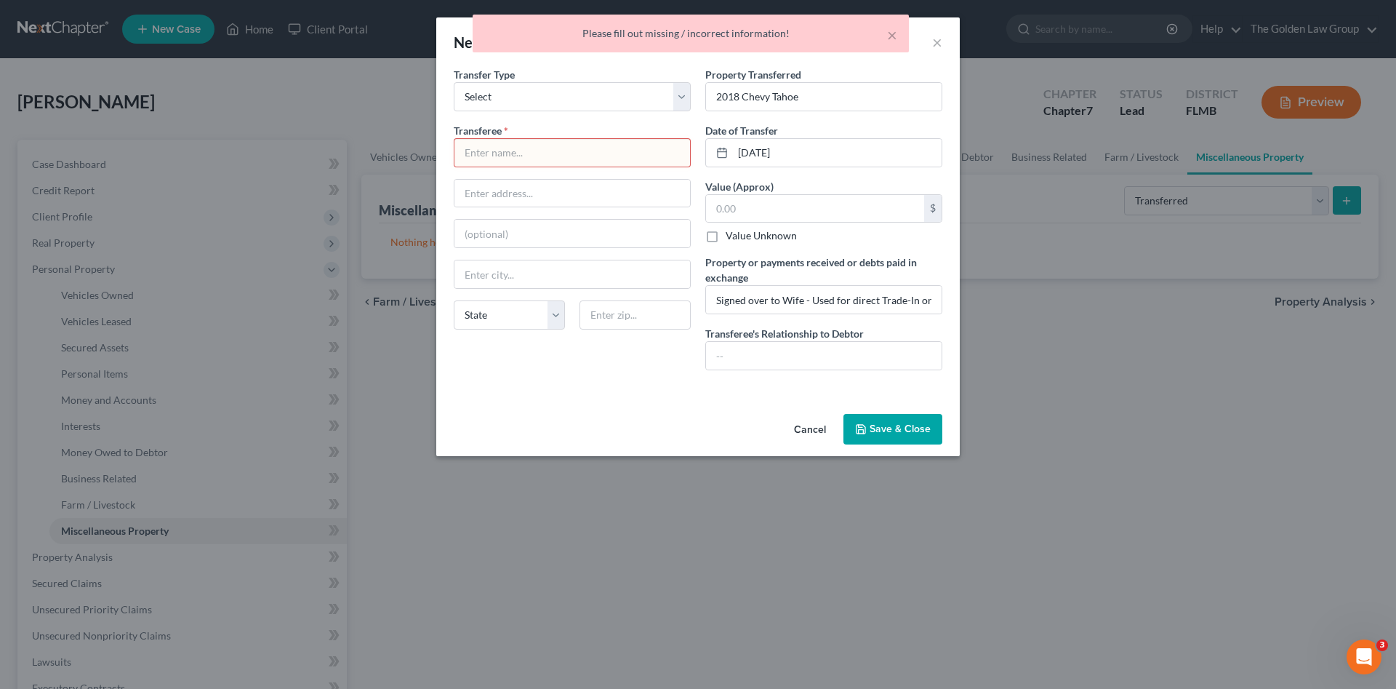
click at [577, 153] on input "text" at bounding box center [573, 153] width 236 height 28
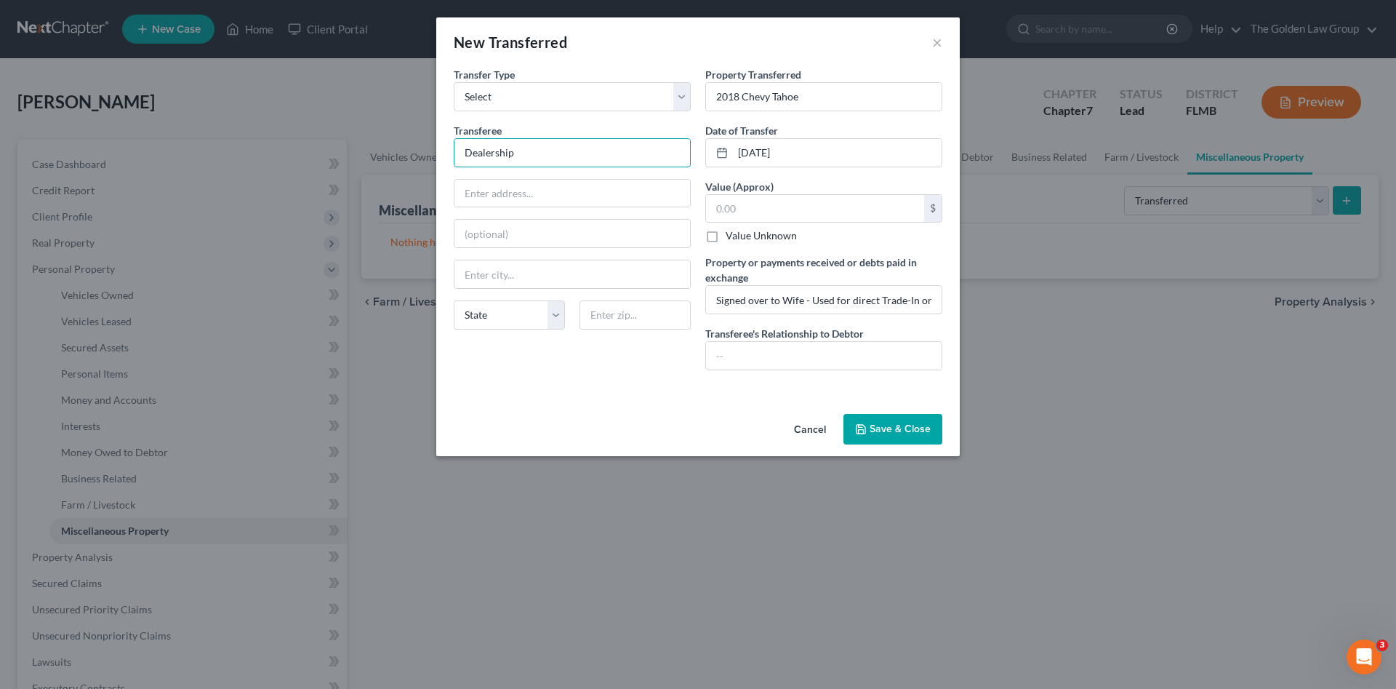
type input "Dealership"
click at [884, 434] on button "Save & Close" at bounding box center [893, 429] width 99 height 31
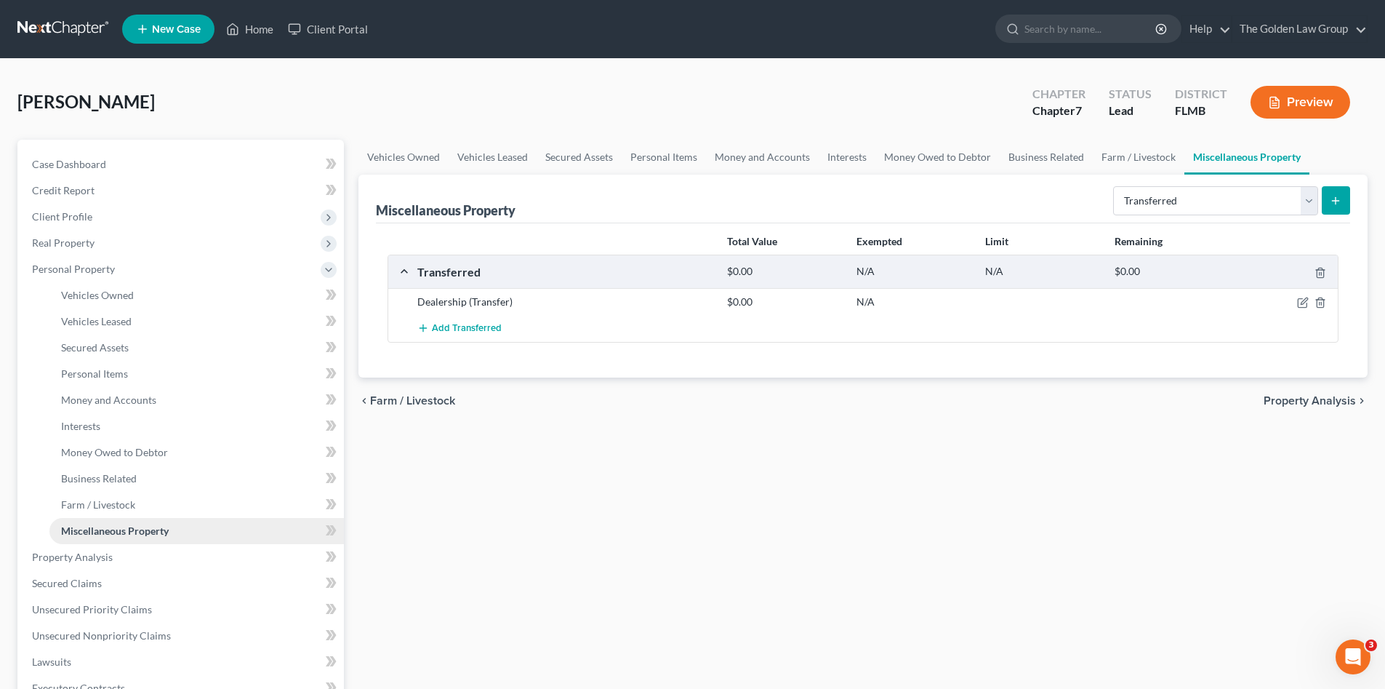
click at [155, 532] on span "Miscellaneous Property" at bounding box center [115, 530] width 108 height 12
click at [1305, 303] on icon "button" at bounding box center [1304, 301] width 7 height 7
select select "Ordinary (within 2 years)"
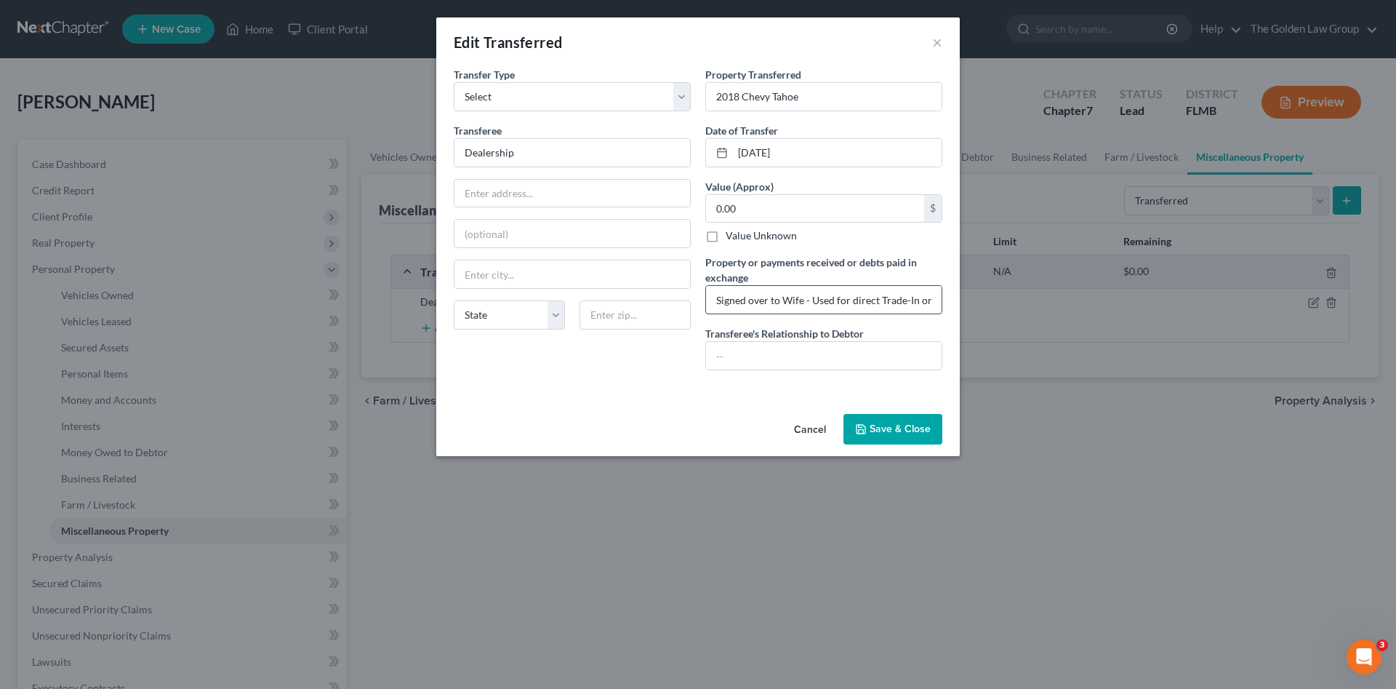
click at [713, 302] on input "Signed over to Wife - Used for direct Trade-In on vehicle in her name only" at bounding box center [824, 300] width 236 height 28
type input "Blown Transmission; Signed over to Wife - Used for direct Trade-In on vehicle i…"
click at [655, 348] on div "Transfer Type * Select Ordinary (within 2 years) Within 10 Years Transferee * D…" at bounding box center [573, 224] width 252 height 315
click at [908, 427] on button "Save & Close" at bounding box center [893, 429] width 99 height 31
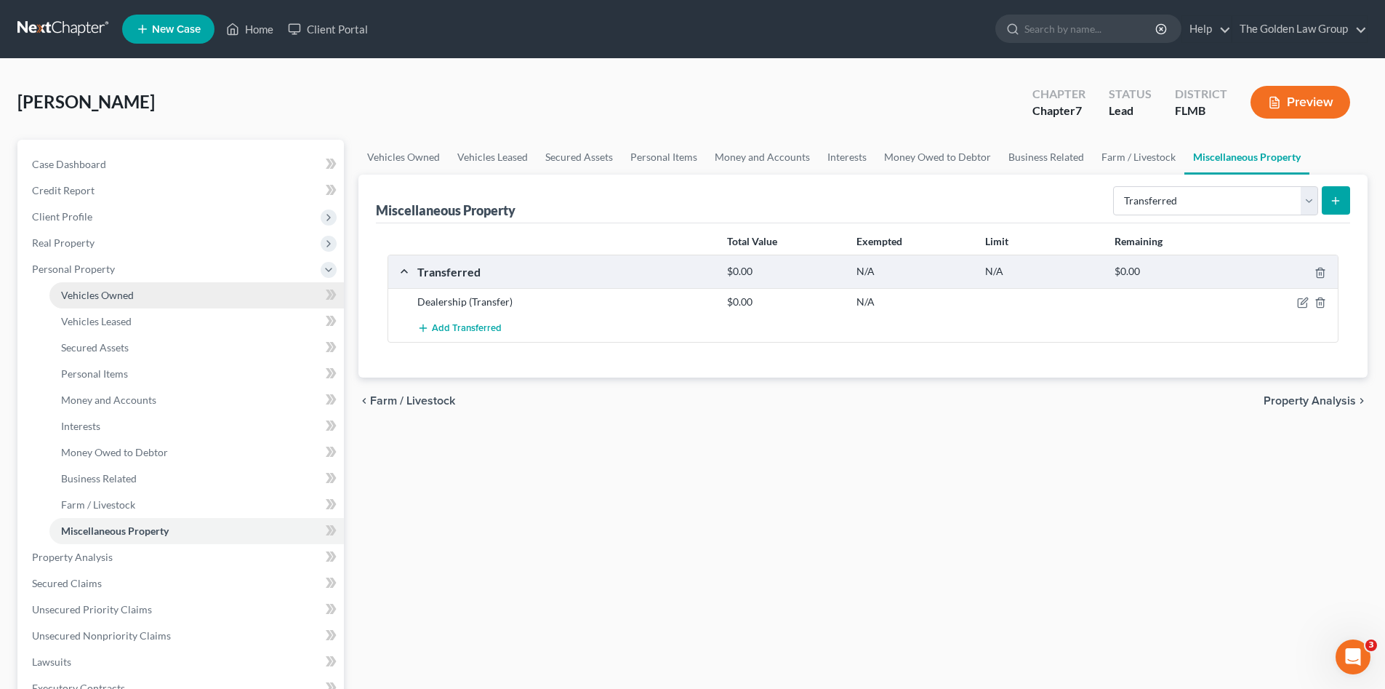
click at [108, 300] on span "Vehicles Owned" at bounding box center [97, 295] width 73 height 12
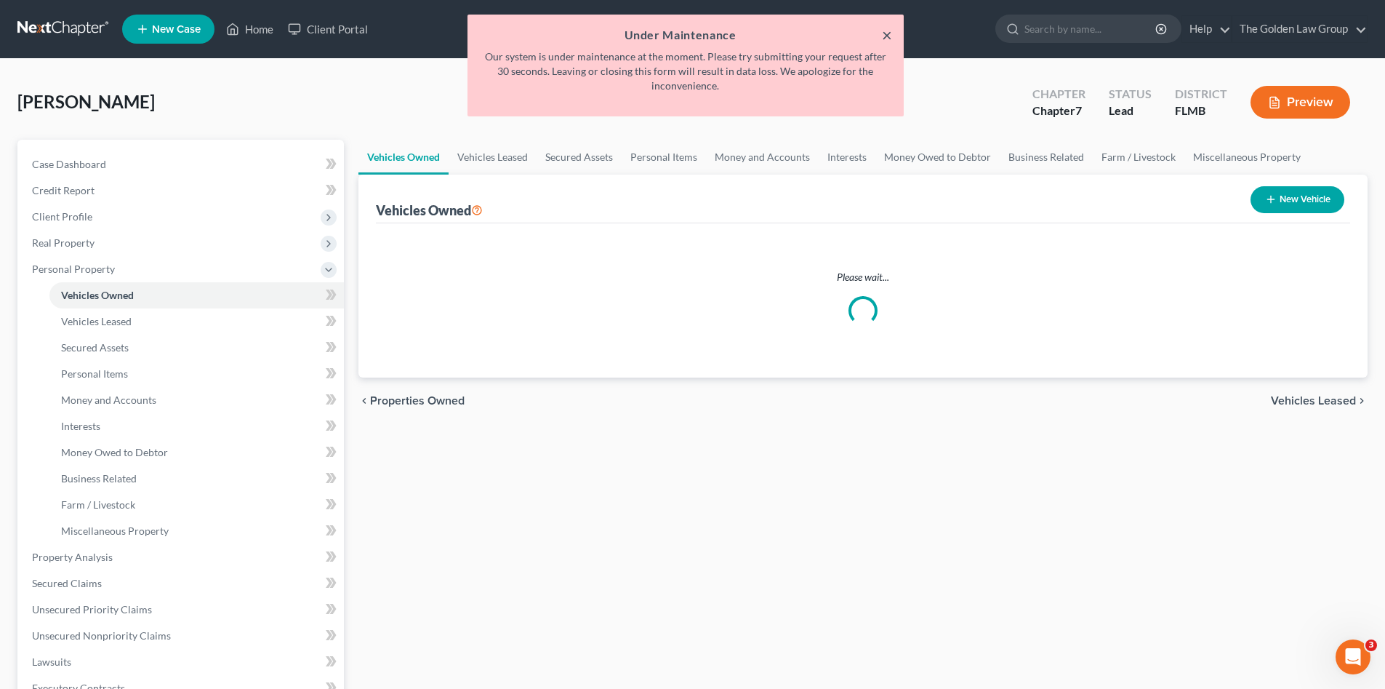
click at [885, 36] on button "×" at bounding box center [887, 34] width 10 height 17
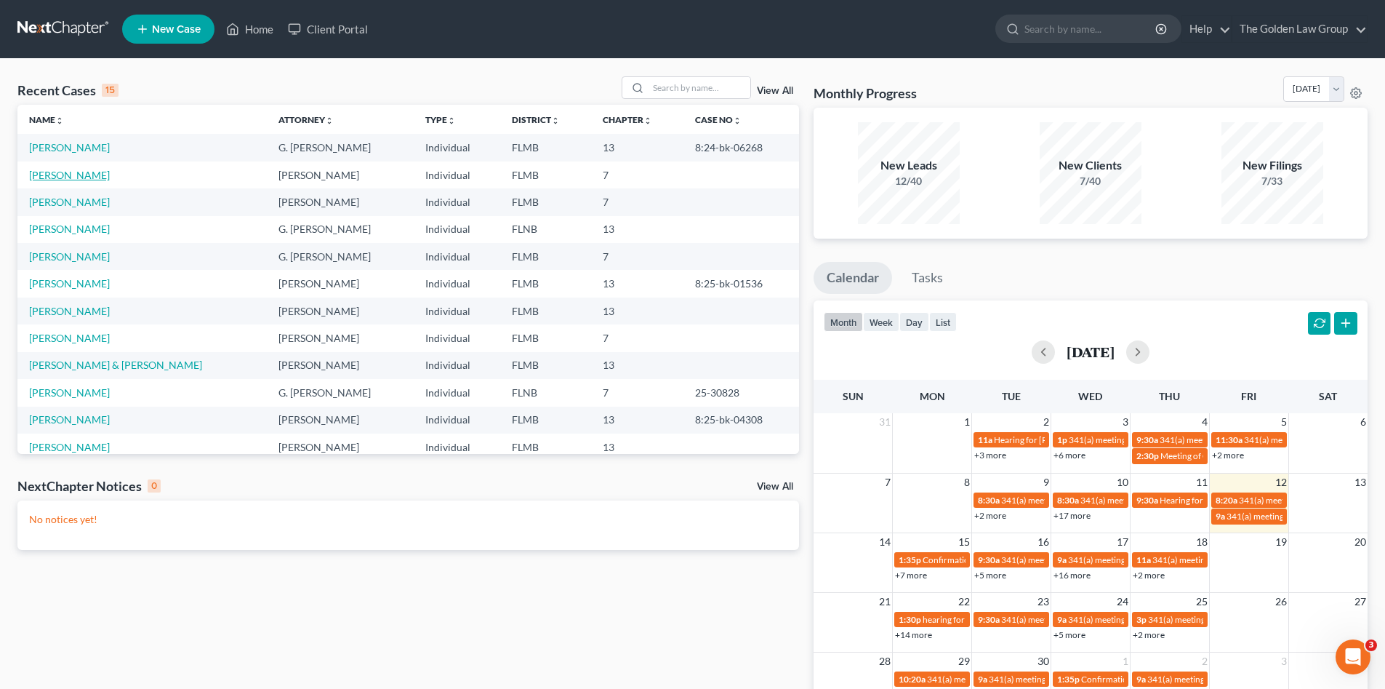
click at [63, 177] on link "[PERSON_NAME]" at bounding box center [69, 175] width 81 height 12
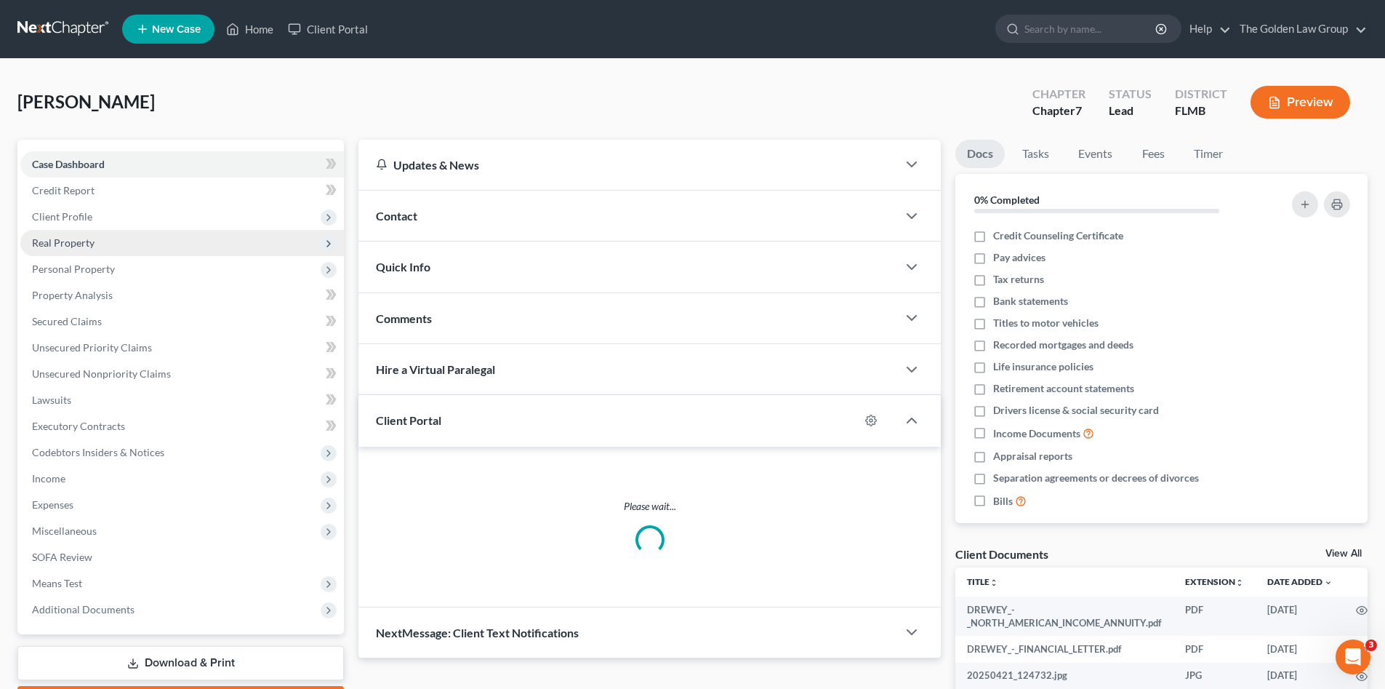
click at [81, 237] on span "Real Property" at bounding box center [63, 242] width 63 height 12
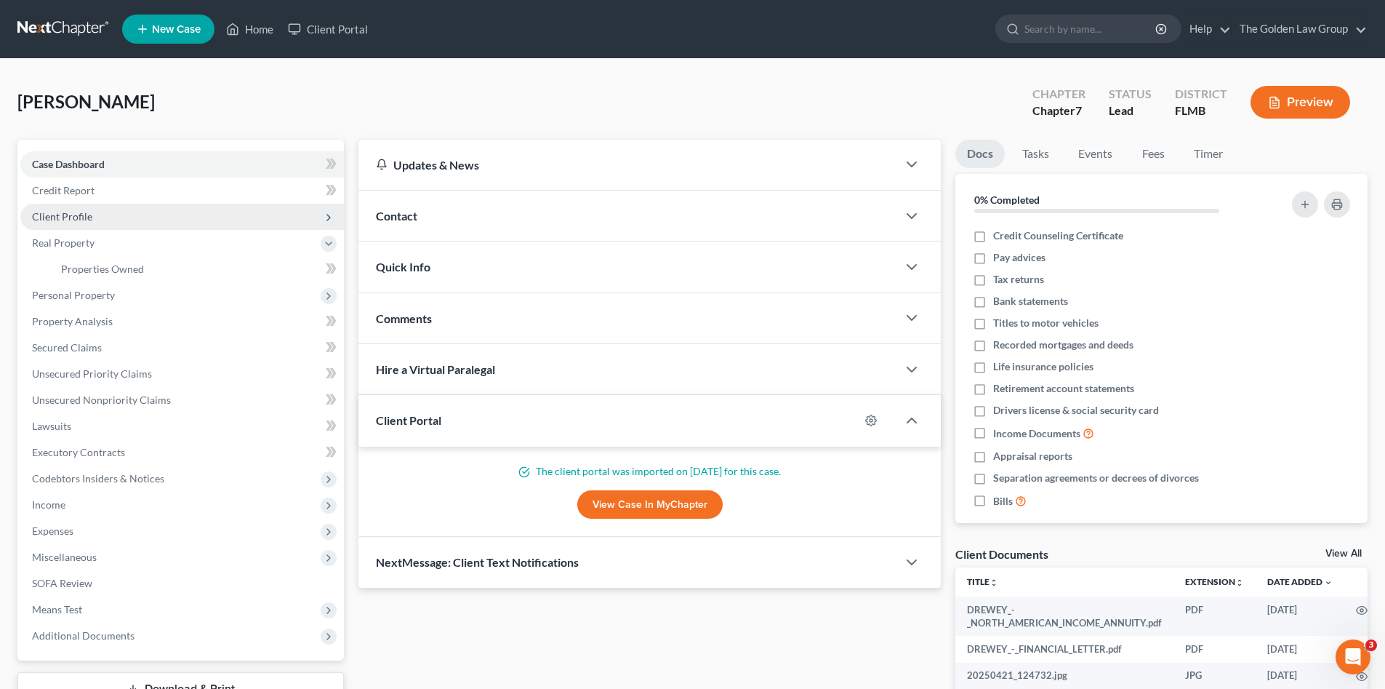
click at [74, 212] on span "Client Profile" at bounding box center [62, 216] width 60 height 12
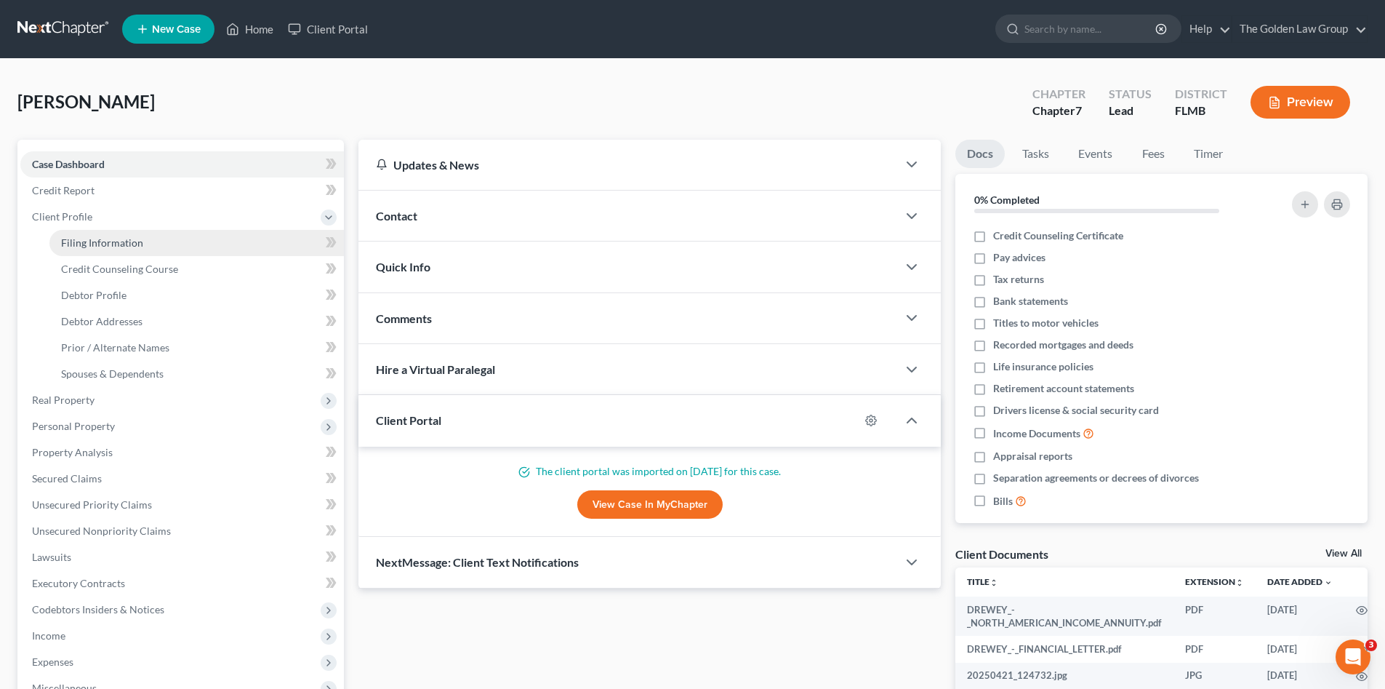
click at [110, 240] on span "Filing Information" at bounding box center [102, 242] width 82 height 12
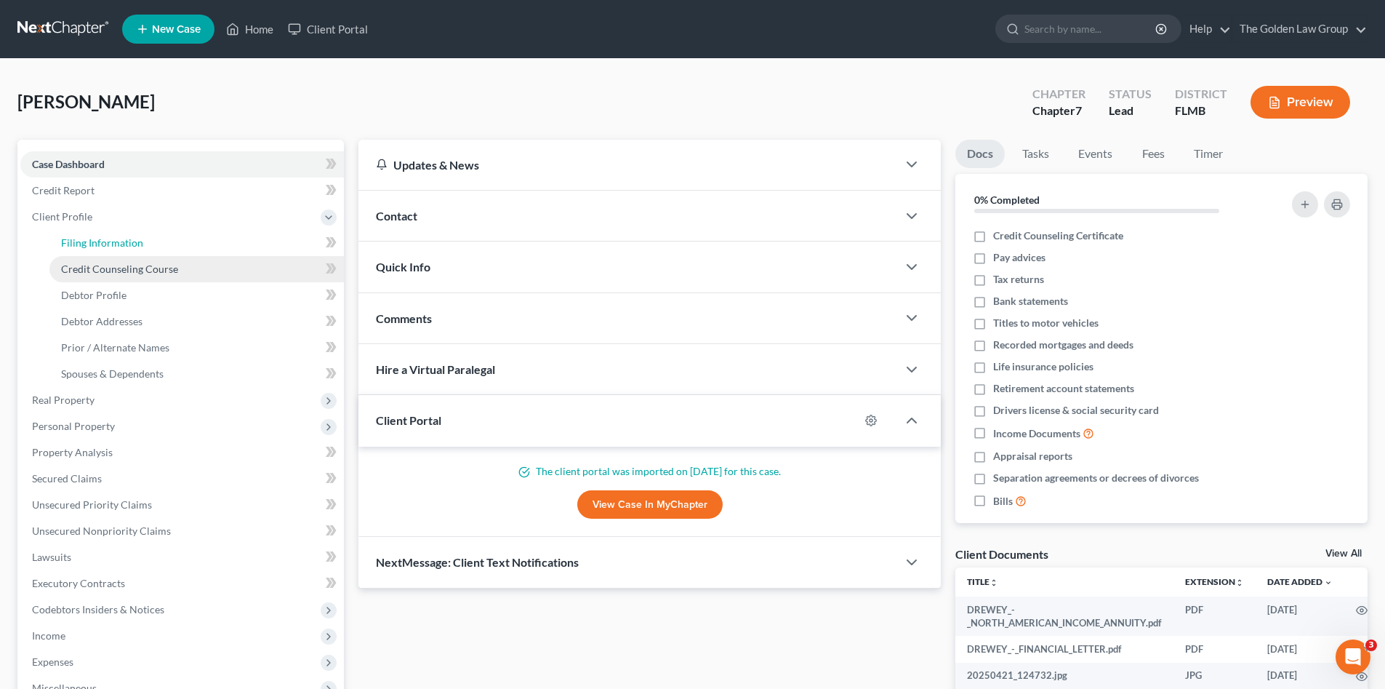
select select "1"
select select "0"
select select "9"
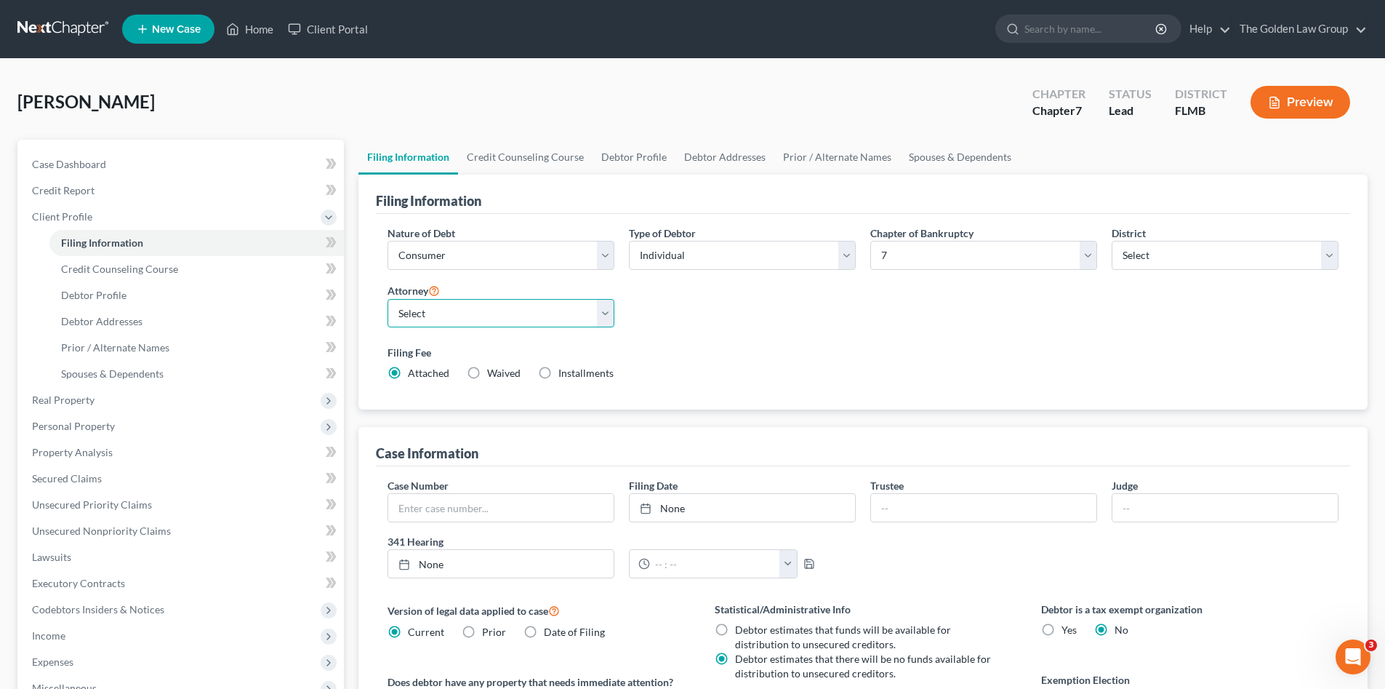
click at [492, 311] on select "Select G. Donald Golden - FLMB G. Donald Golden - FLNB Eric Barksdale - FLMB Er…" at bounding box center [501, 313] width 227 height 29
select select "2"
click at [388, 299] on select "Select G. Donald Golden - FLMB G. Donald Golden - FLNB Eric Barksdale - FLMB Er…" at bounding box center [501, 313] width 227 height 29
click at [81, 430] on span "Personal Property" at bounding box center [73, 426] width 83 height 12
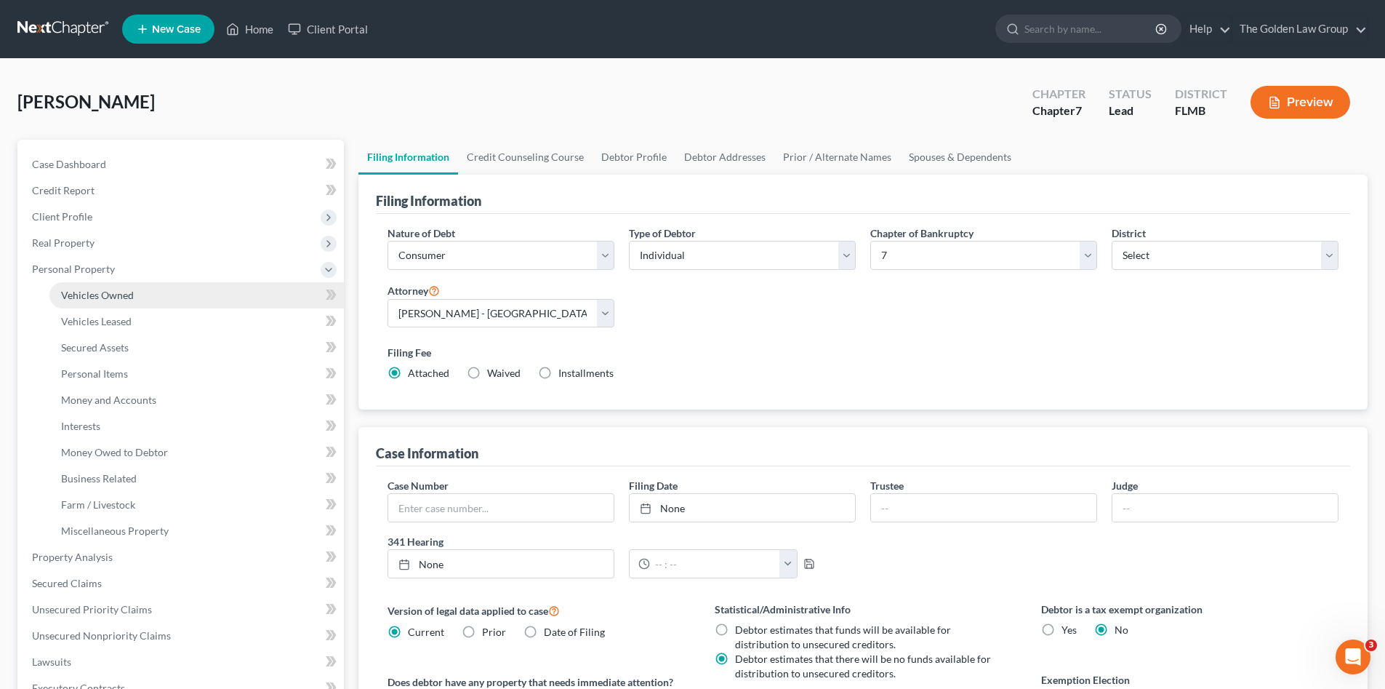
click at [114, 299] on span "Vehicles Owned" at bounding box center [97, 295] width 73 height 12
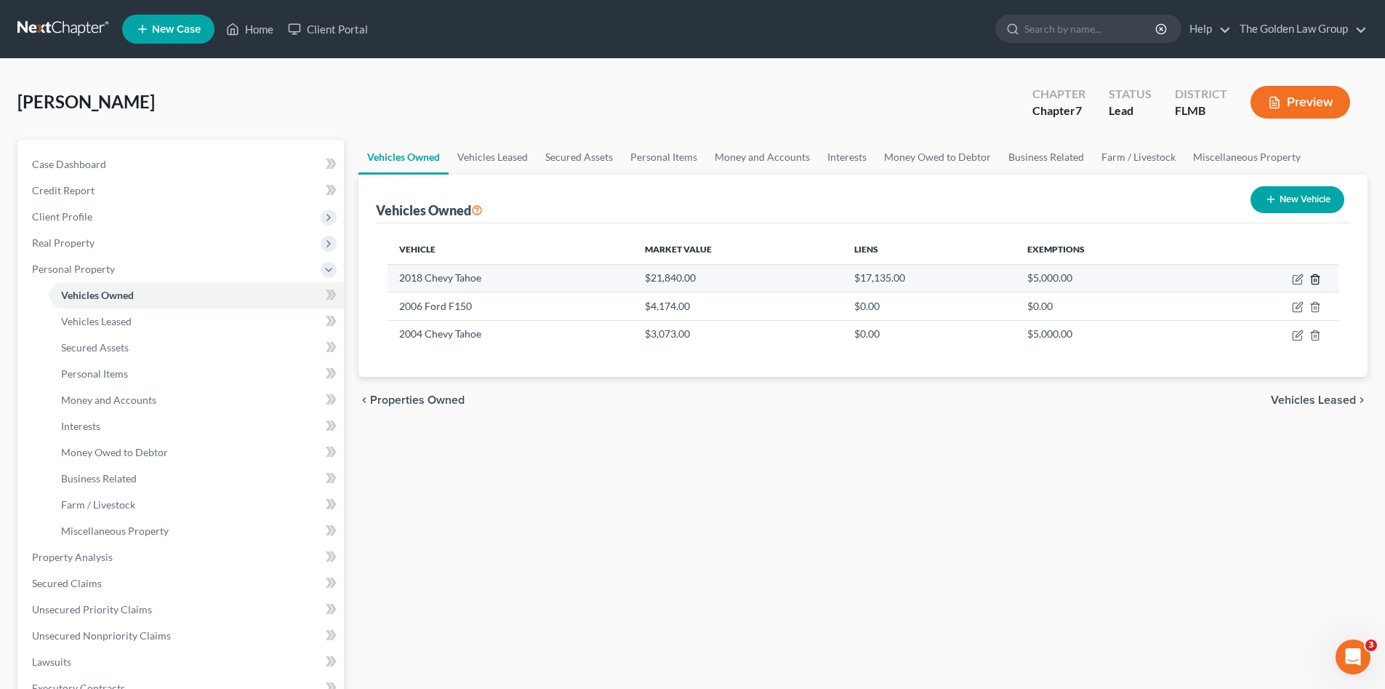
click at [1315, 281] on line "button" at bounding box center [1315, 280] width 0 height 3
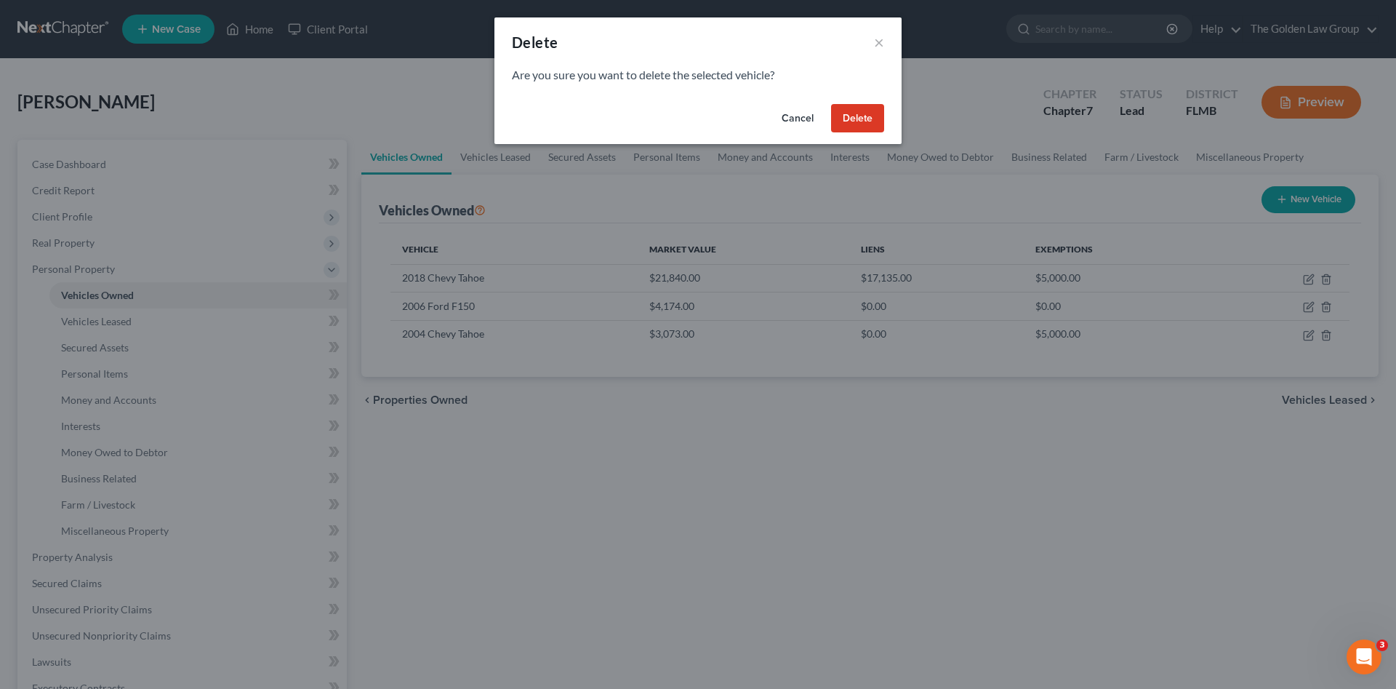
click at [866, 128] on button "Delete" at bounding box center [857, 118] width 53 height 29
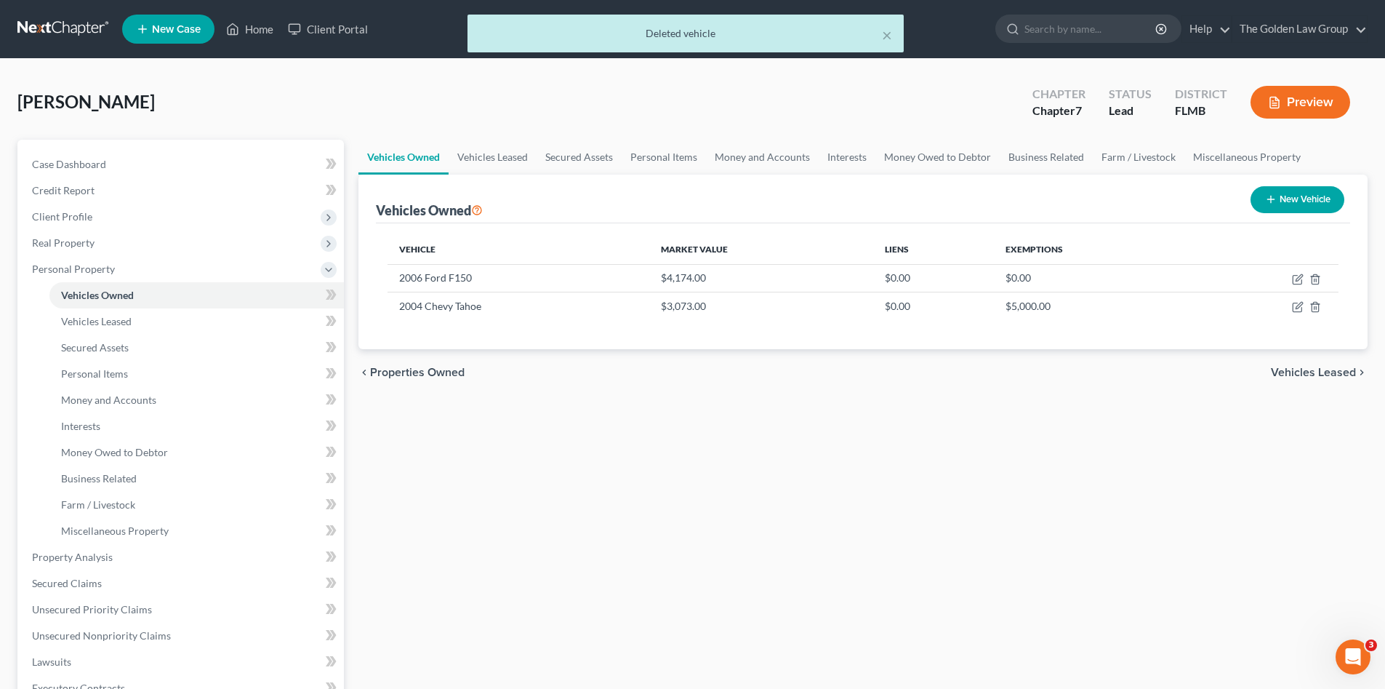
click at [940, 459] on div "Vehicles Owned Vehicles Leased Secured Assets Personal Items Money and Accounts…" at bounding box center [863, 560] width 1024 height 840
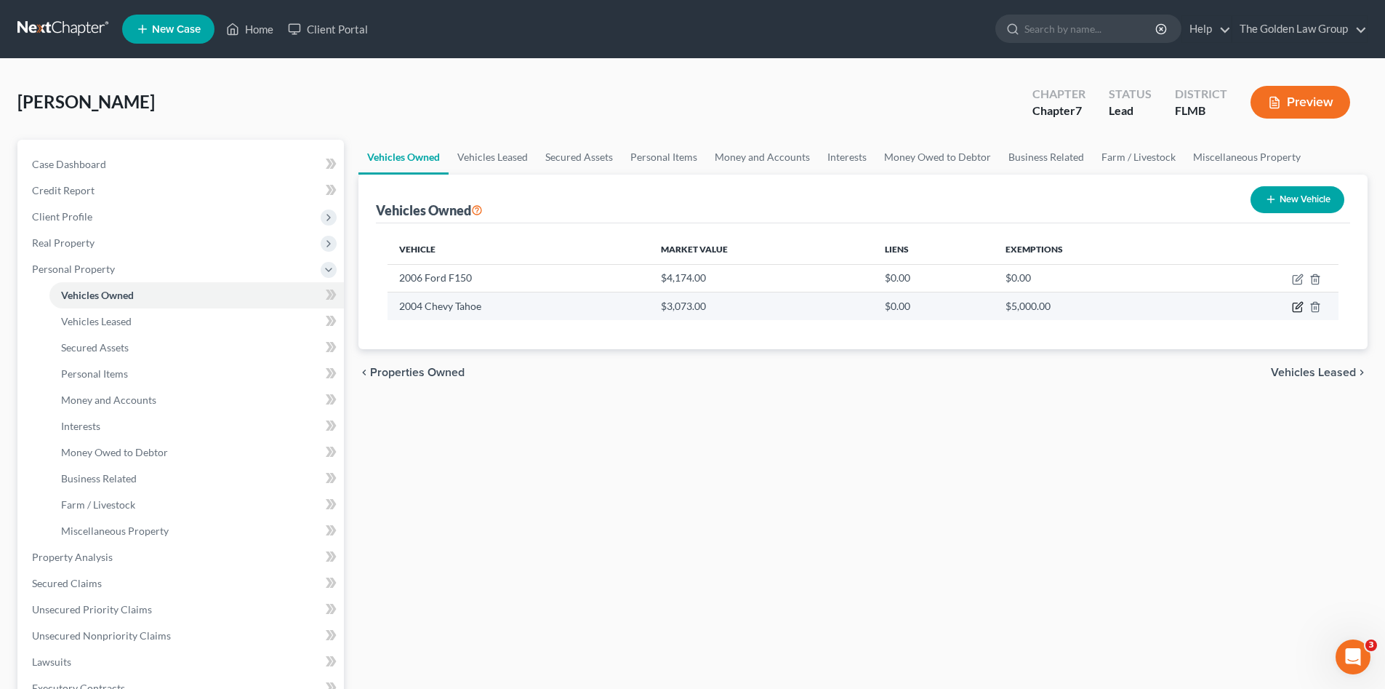
click at [1294, 305] on icon "button" at bounding box center [1298, 307] width 12 height 12
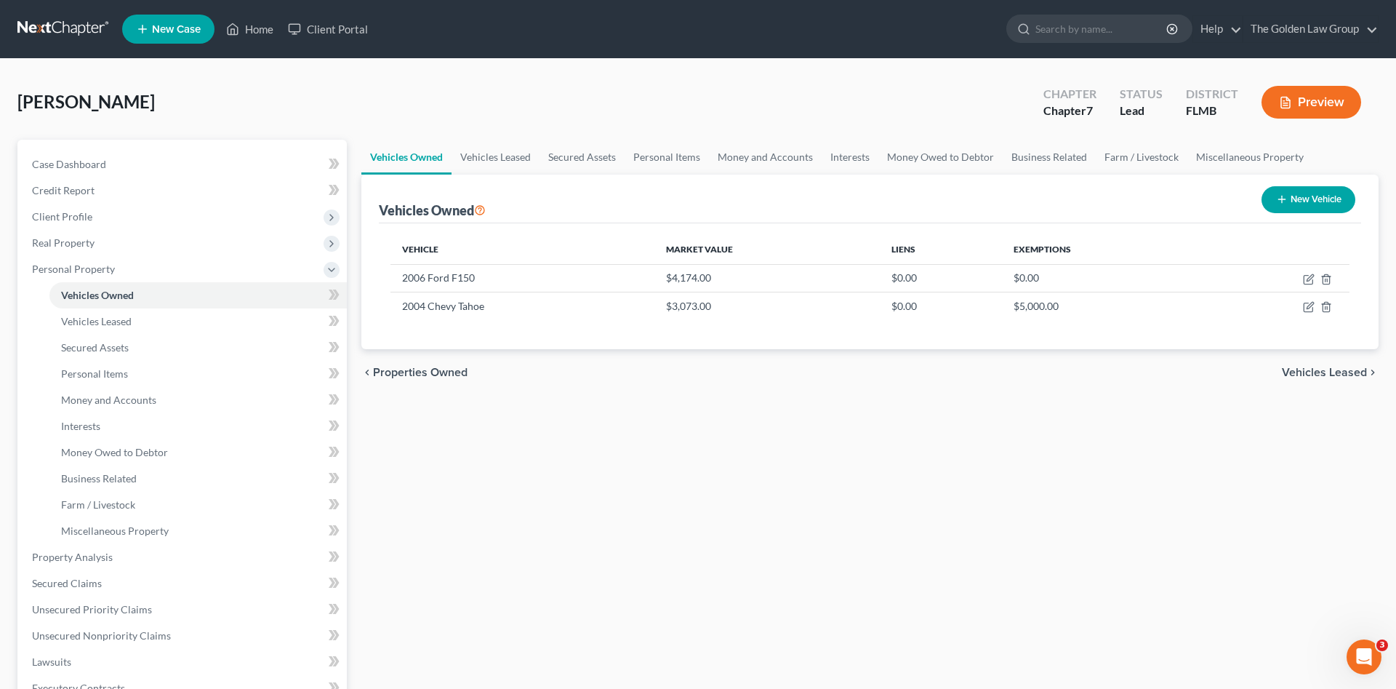
select select "0"
select select "22"
select select "3"
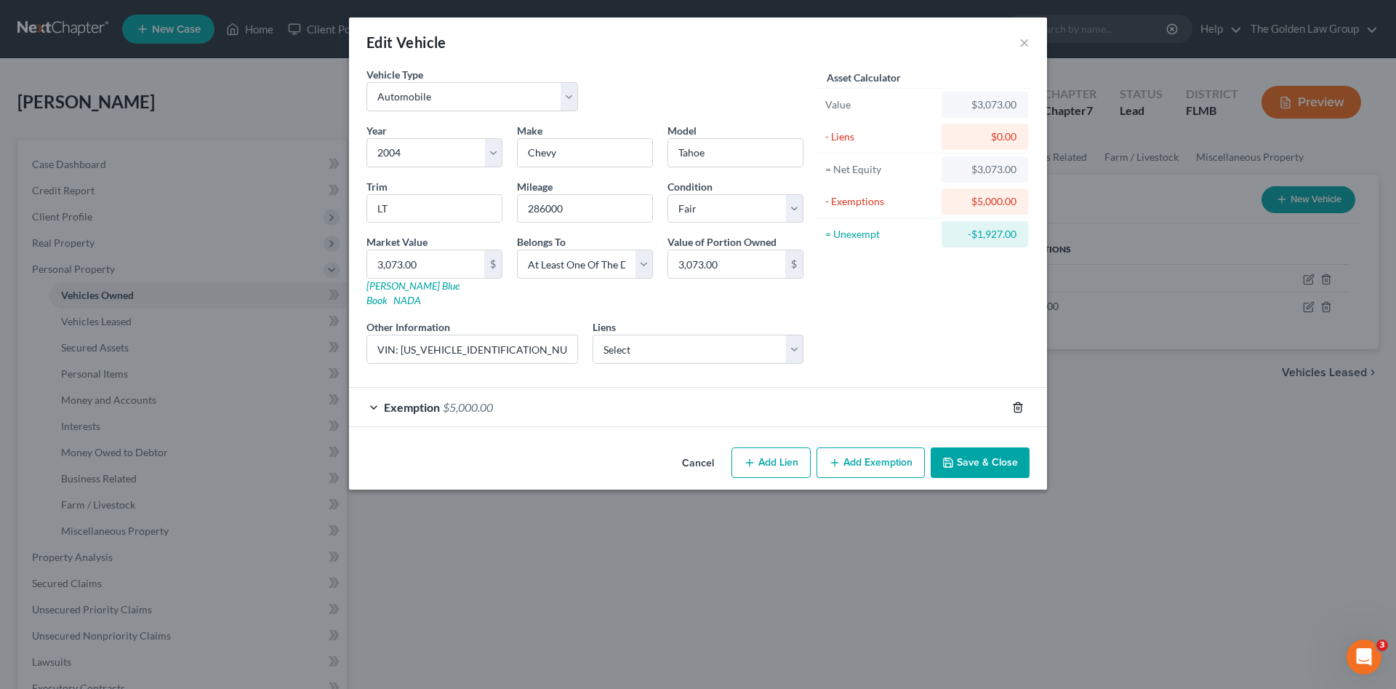
click at [1020, 402] on icon "button" at bounding box center [1017, 406] width 7 height 9
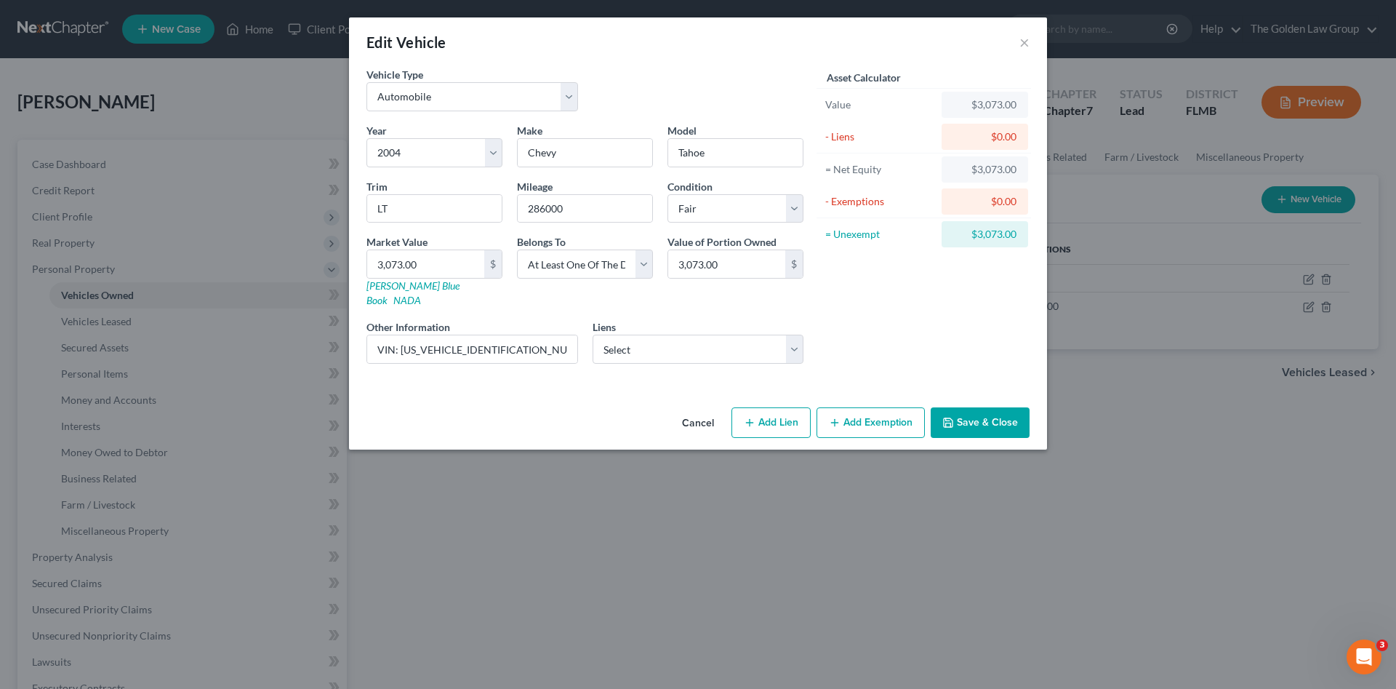
click at [993, 407] on button "Save & Close" at bounding box center [980, 422] width 99 height 31
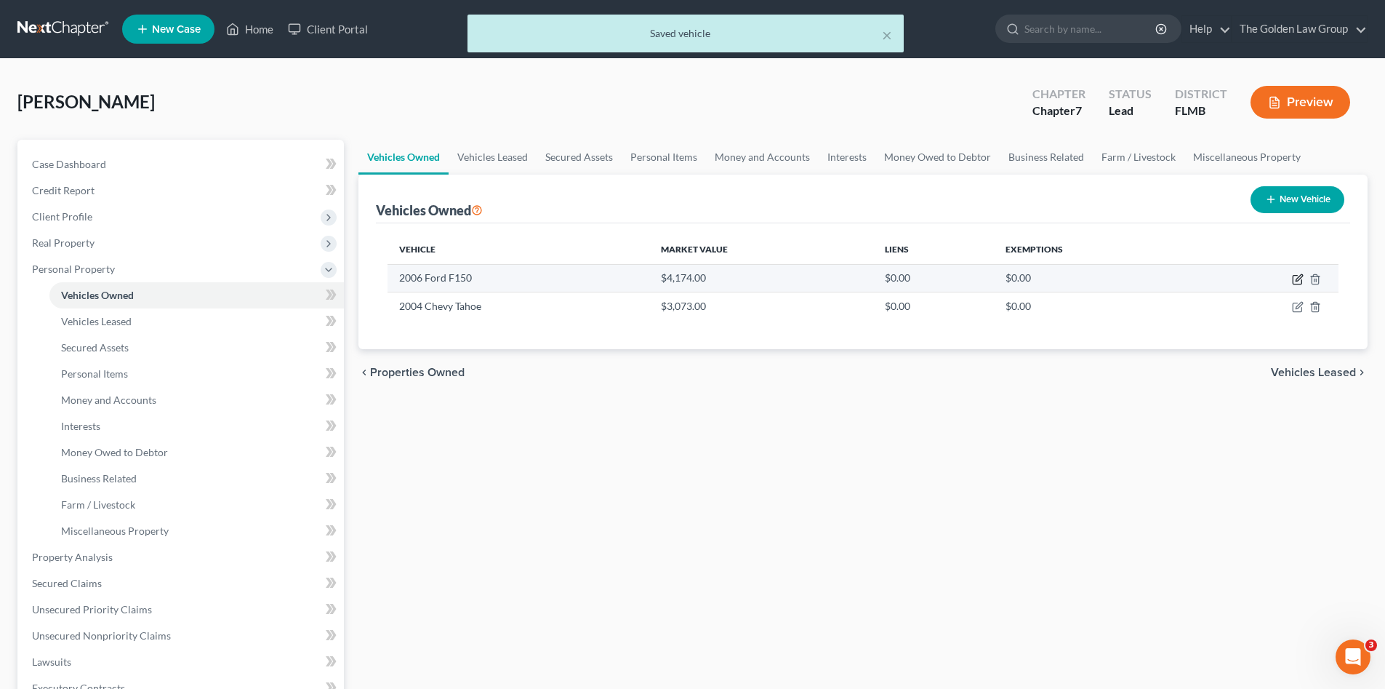
click at [1297, 279] on icon "button" at bounding box center [1299, 277] width 7 height 7
select select "0"
select select "20"
select select "2"
select select "3"
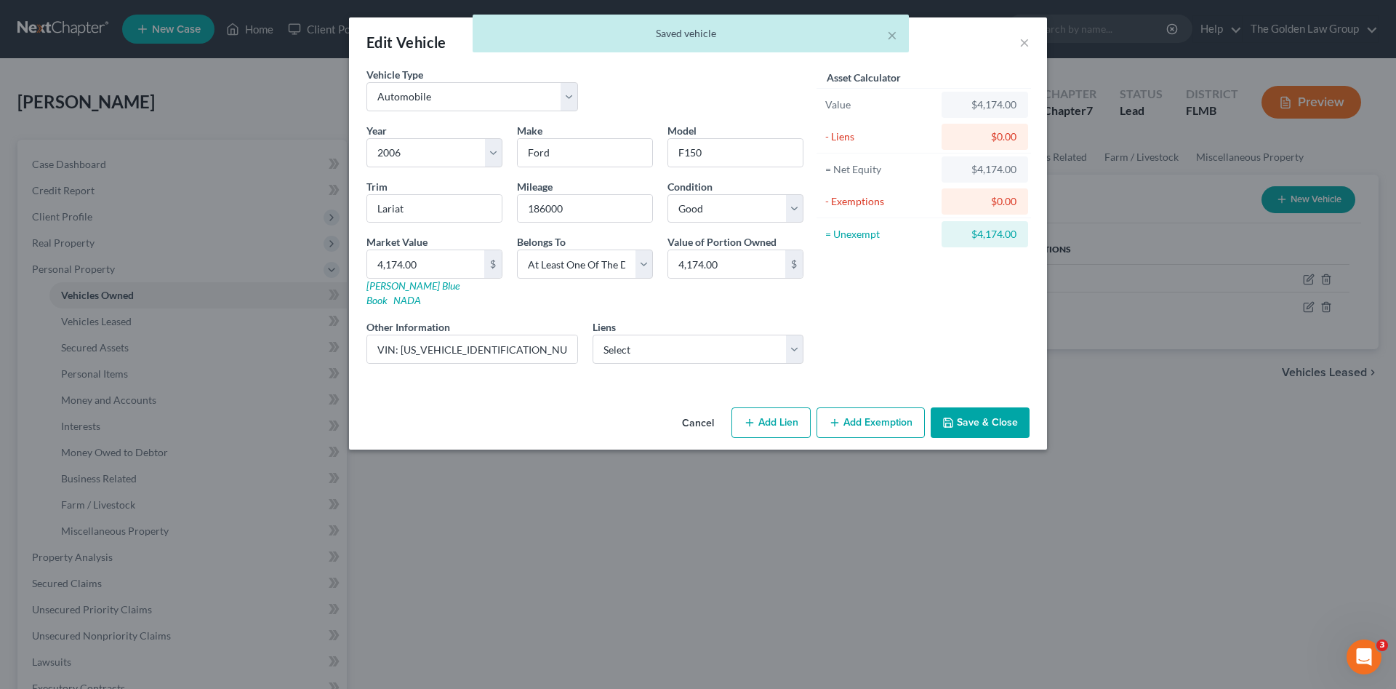
click at [854, 407] on button "Add Exemption" at bounding box center [871, 422] width 108 height 31
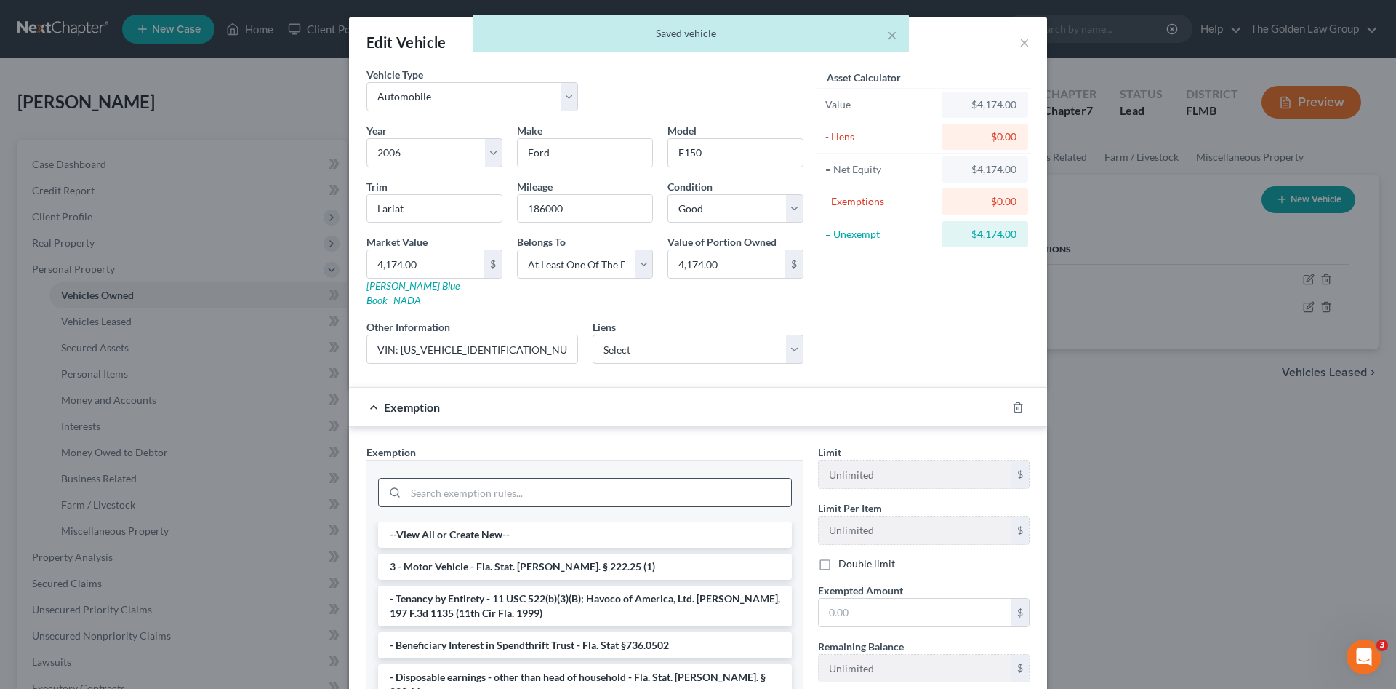
click at [551, 481] on input "search" at bounding box center [598, 493] width 385 height 28
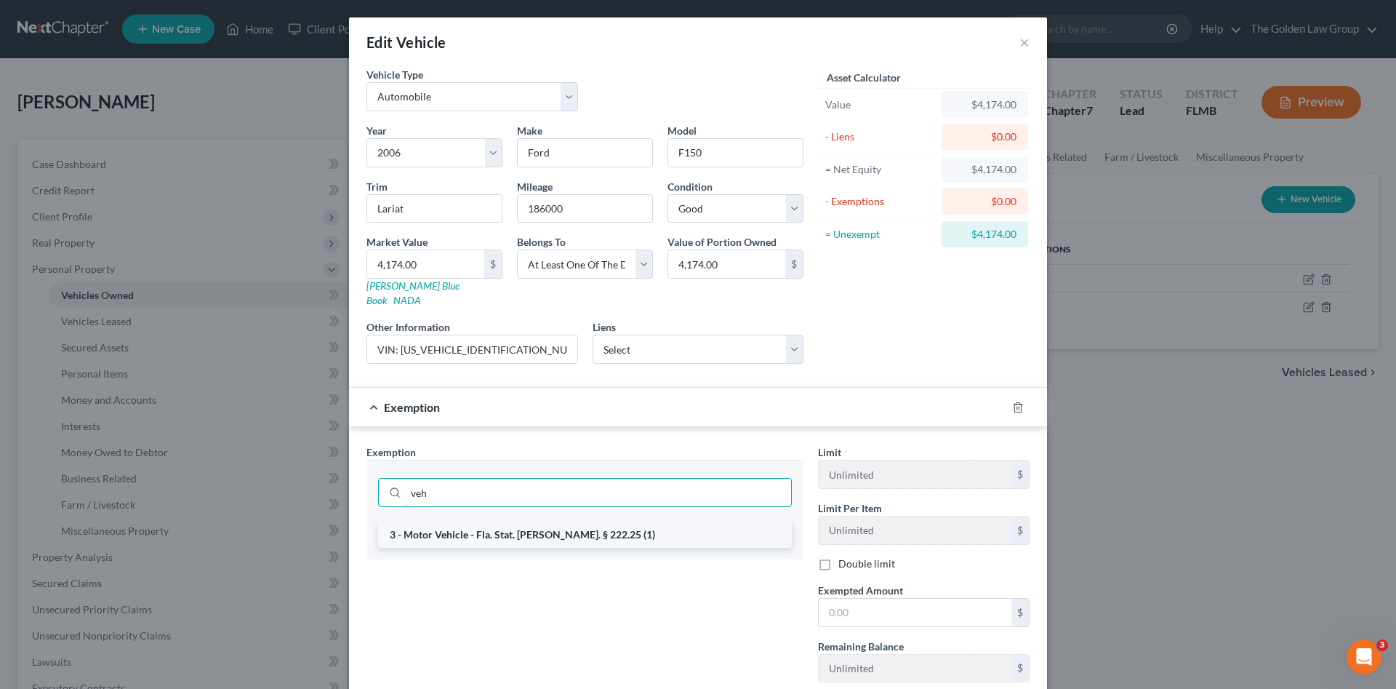
type input "veh"
click at [598, 521] on li "3 - Motor Vehicle - Fla. Stat. Ann. § 222.25 (1)" at bounding box center [585, 534] width 414 height 26
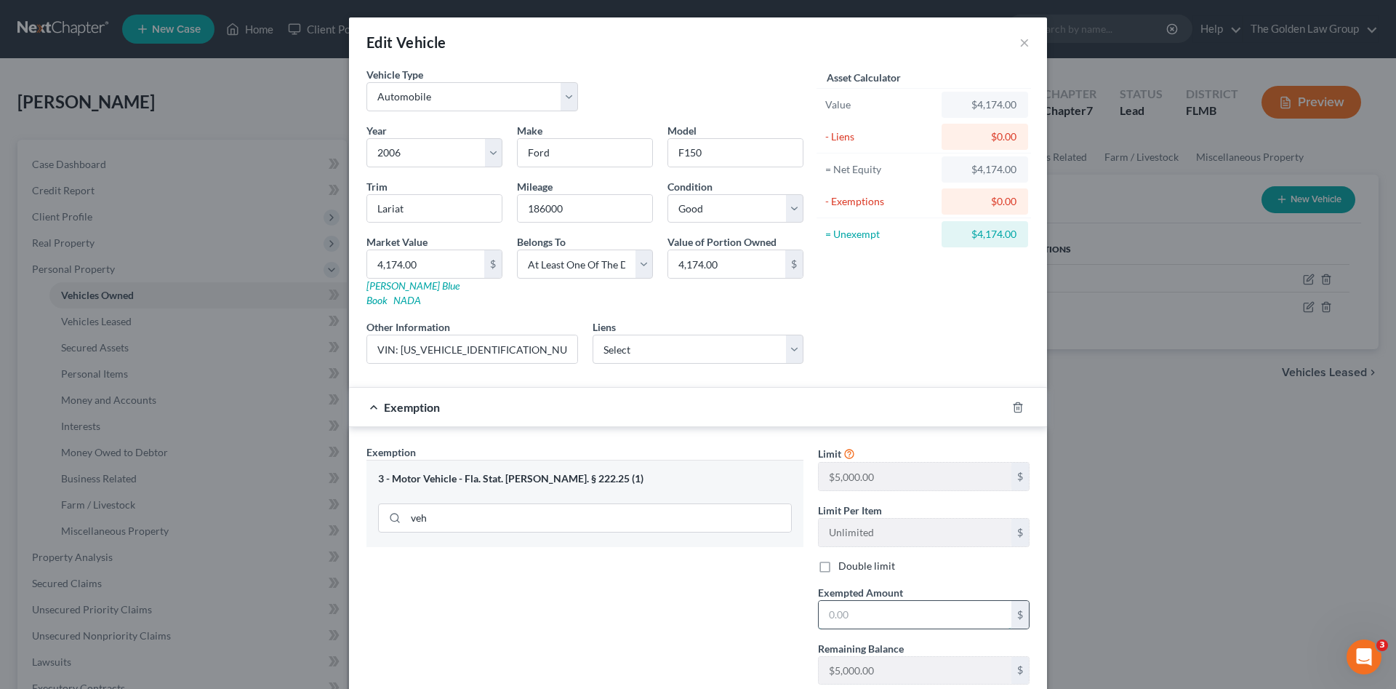
click at [929, 601] on input "text" at bounding box center [915, 615] width 193 height 28
type input "5,000.00"
click at [769, 596] on div "Exemption Set must be selected for CA. Exemption * 3 - Motor Vehicle - Fla. Sta…" at bounding box center [585, 570] width 452 height 252
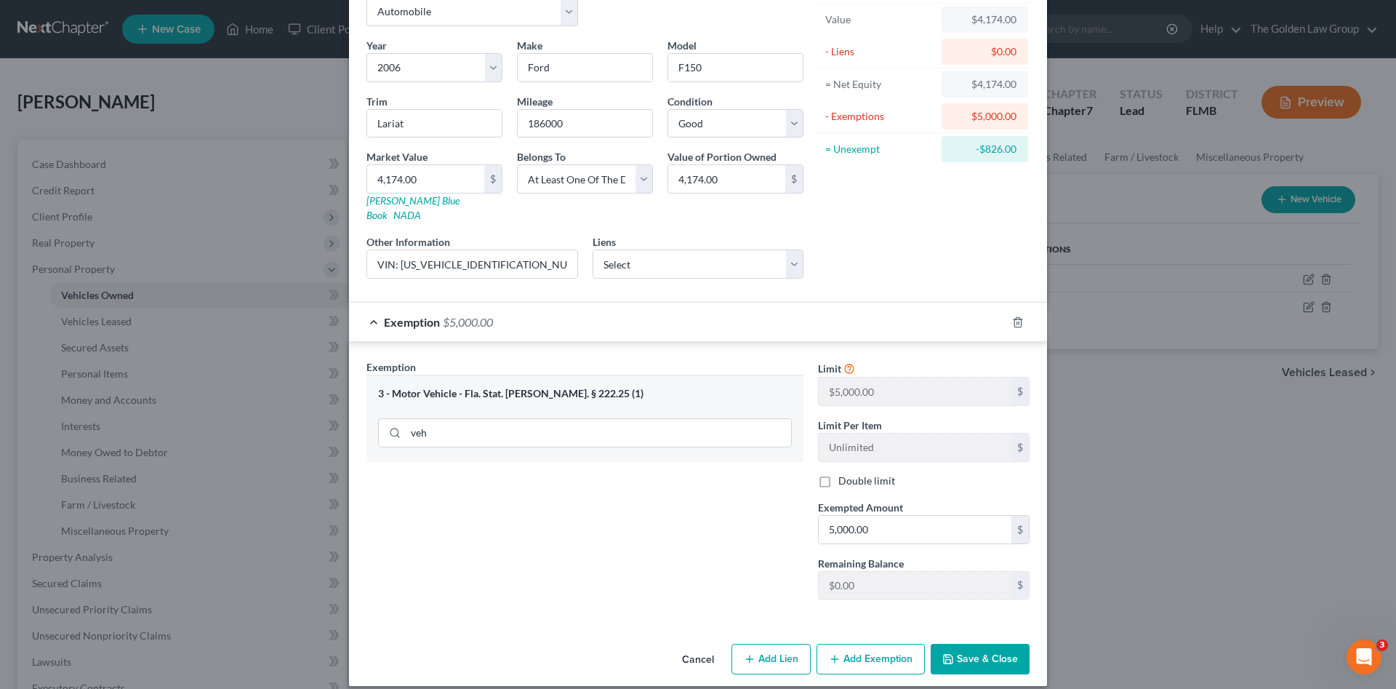
click at [961, 644] on button "Save & Close" at bounding box center [980, 659] width 99 height 31
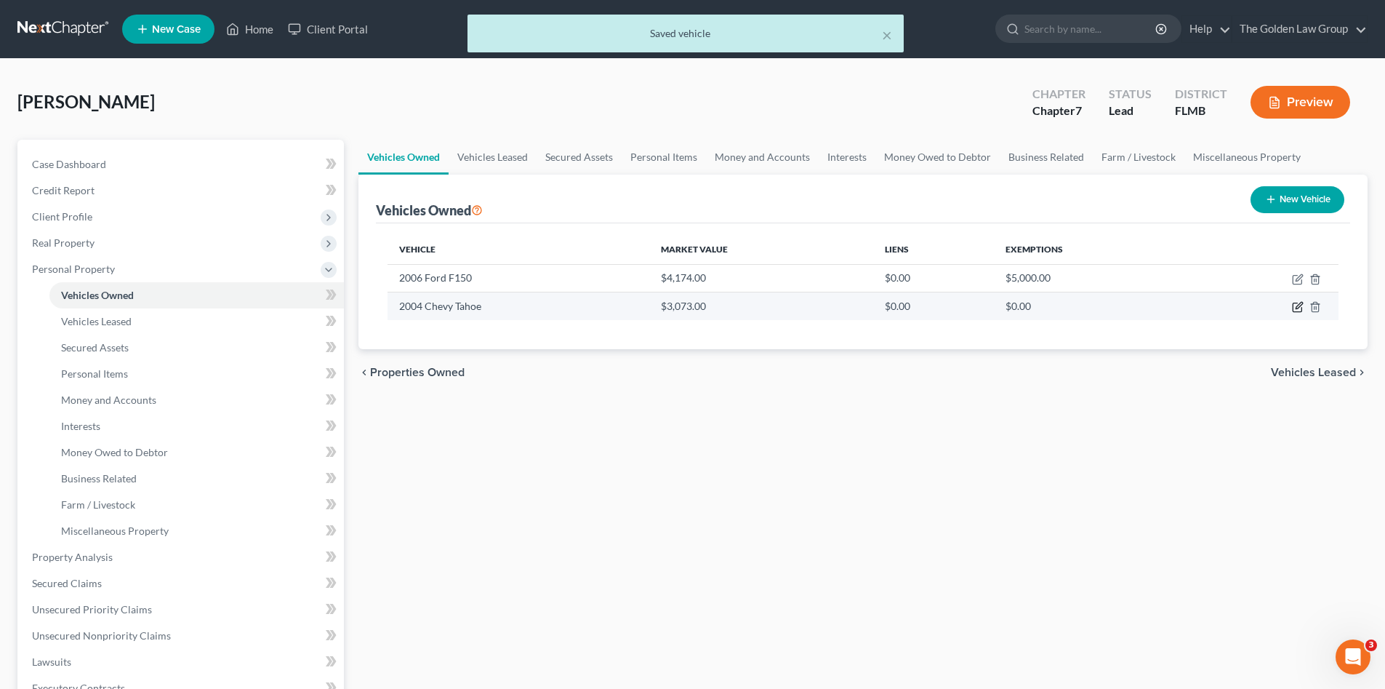
click at [1294, 307] on icon "button" at bounding box center [1298, 307] width 12 height 12
select select "0"
select select "22"
select select "3"
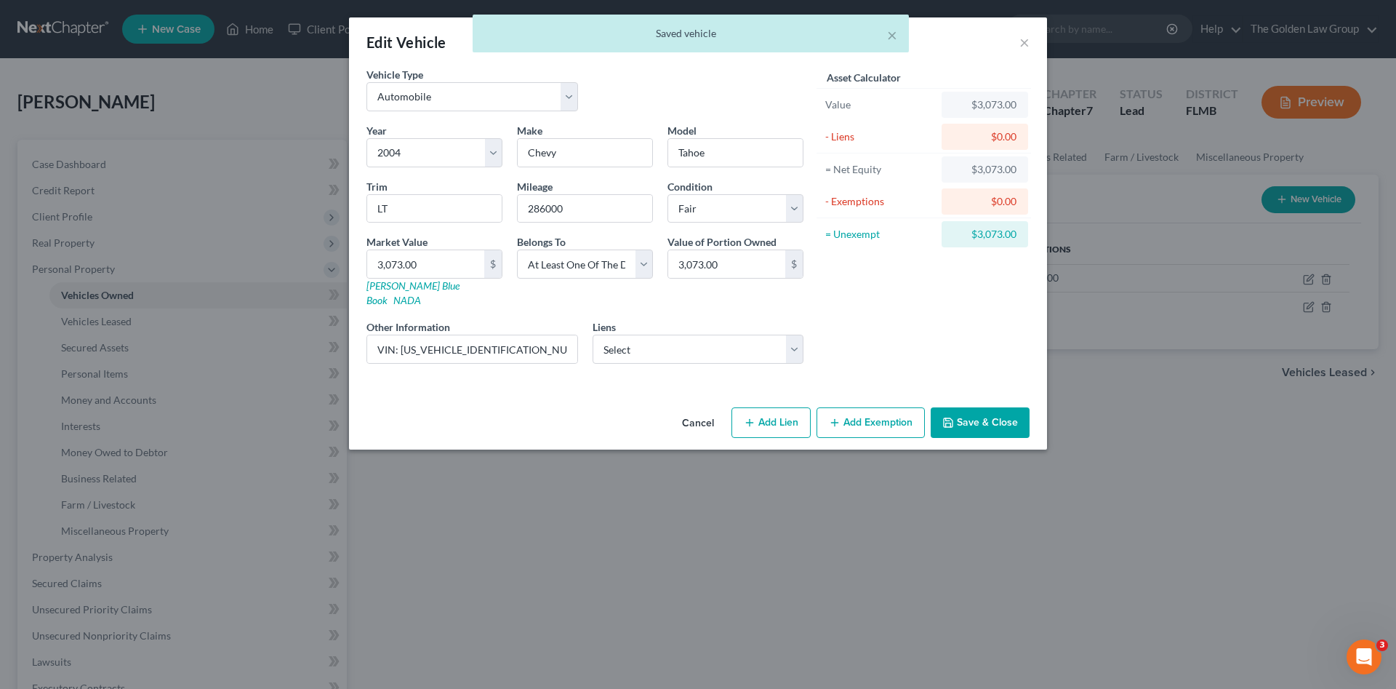
click at [859, 407] on button "Add Exemption" at bounding box center [871, 422] width 108 height 31
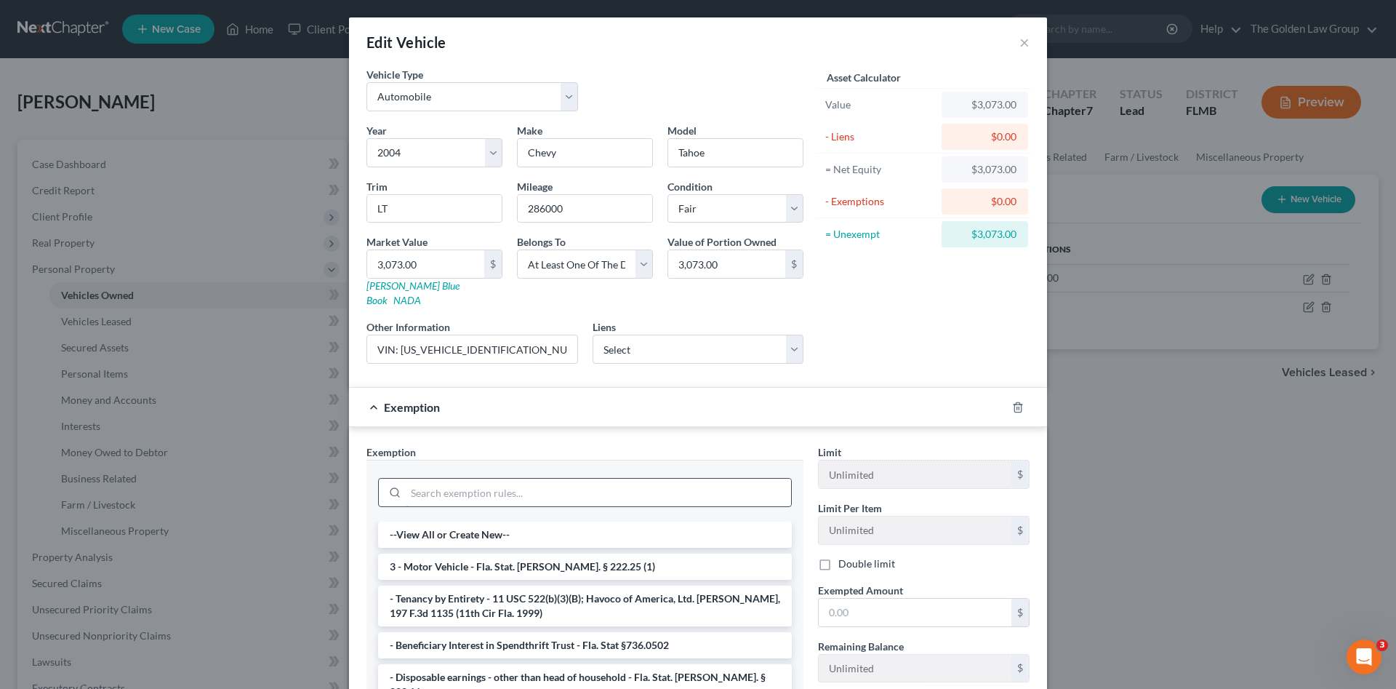
click at [506, 482] on input "search" at bounding box center [598, 493] width 385 height 28
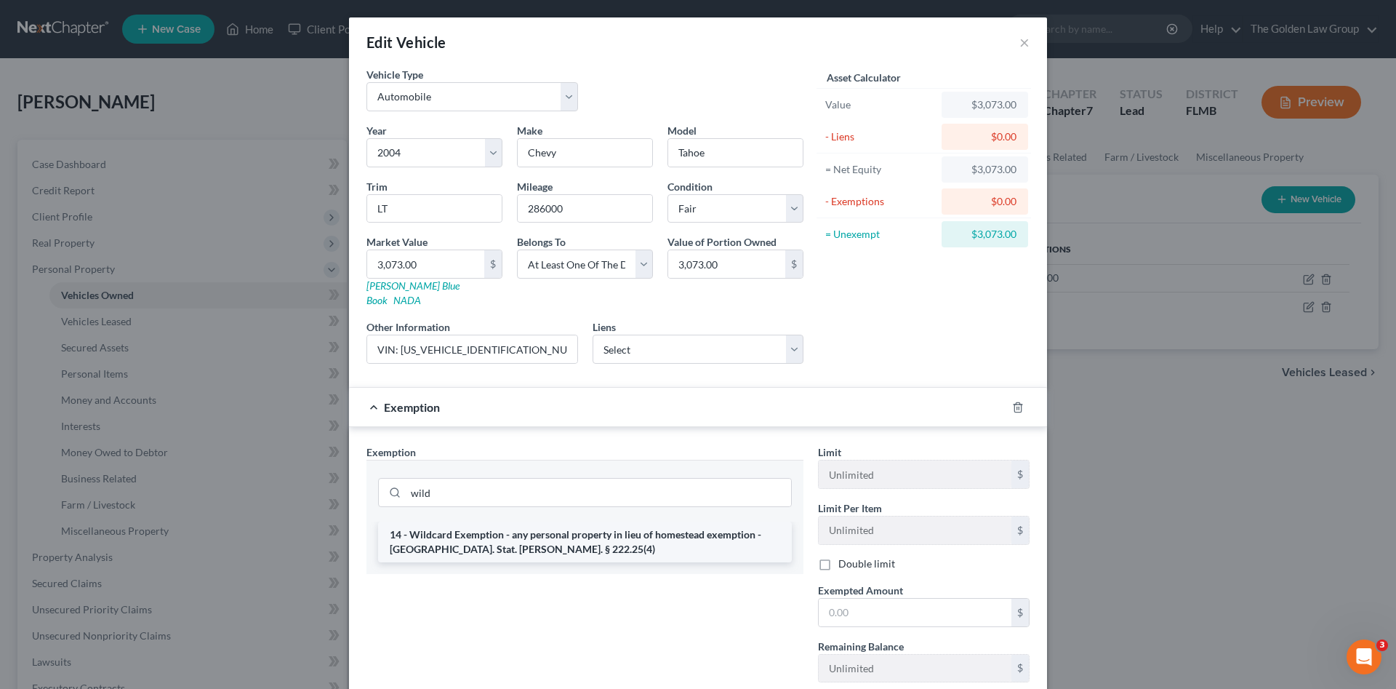
click at [591, 536] on li "14 - Wildcard Exemption - any personal property in lieu of homestead exemption …" at bounding box center [585, 541] width 414 height 41
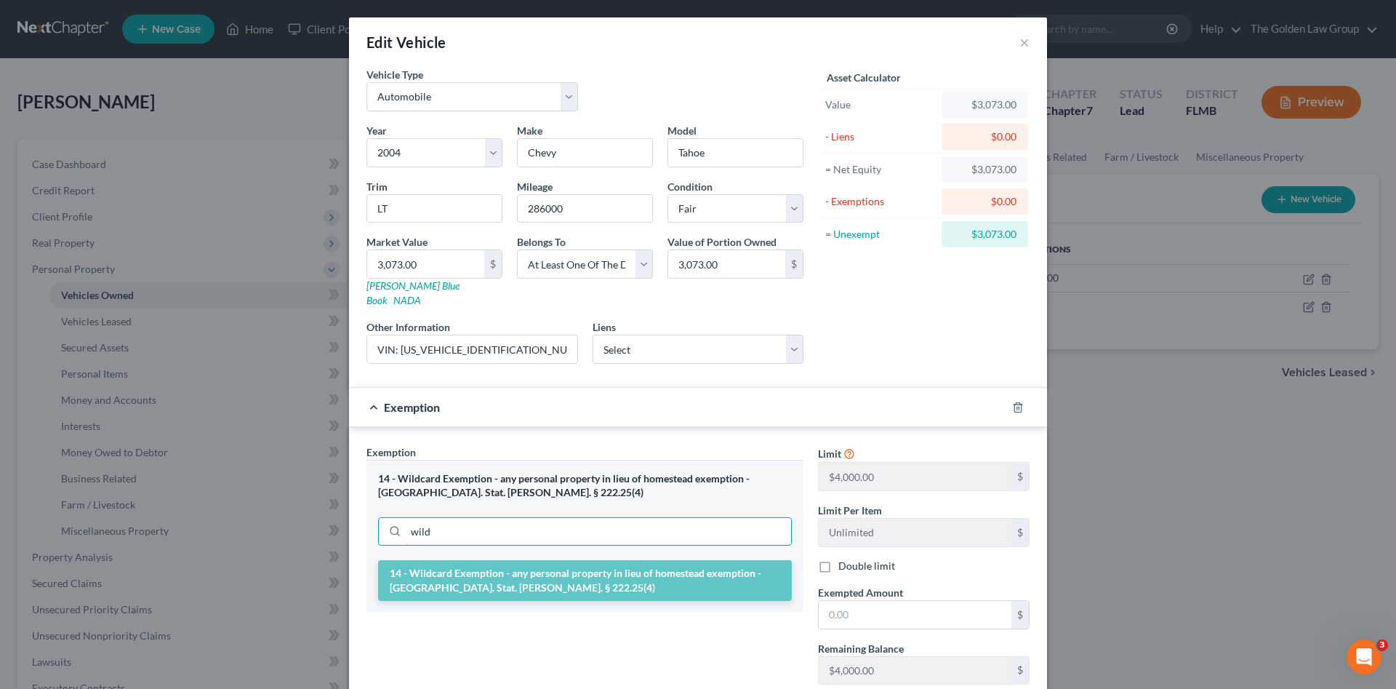
drag, startPoint x: 423, startPoint y: 521, endPoint x: 346, endPoint y: 521, distance: 76.4
click at [349, 521] on div "Exemption Set must be selected for CA. Exemption * 14 - Wildcard Exemption - an…" at bounding box center [698, 567] width 698 height 281
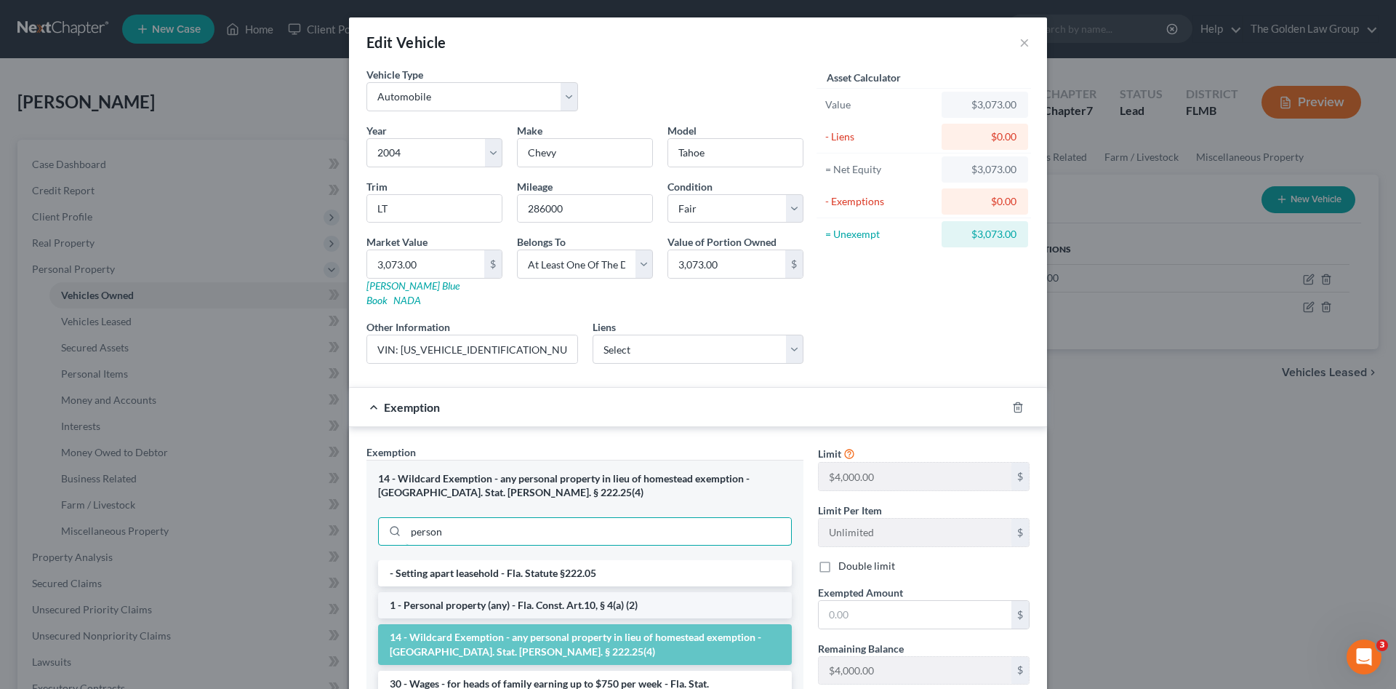
type input "person"
click at [432, 592] on li "1 - Personal property (any) - Fla. Const. Art.10, § 4(a) (2)" at bounding box center [585, 605] width 414 height 26
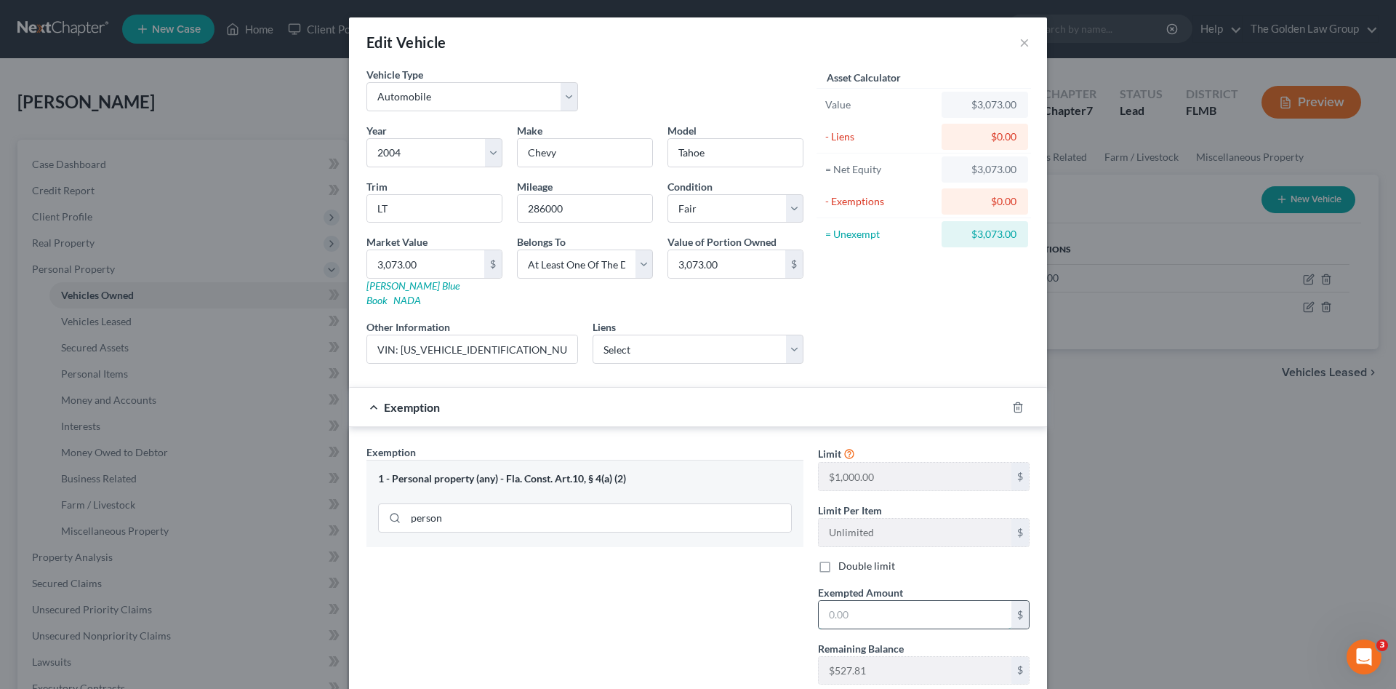
click at [854, 601] on input "text" at bounding box center [915, 615] width 193 height 28
type input "527.81"
click at [691, 607] on div "Exemption Set must be selected for CA. Exemption * 1 - Personal property (any) …" at bounding box center [585, 570] width 452 height 252
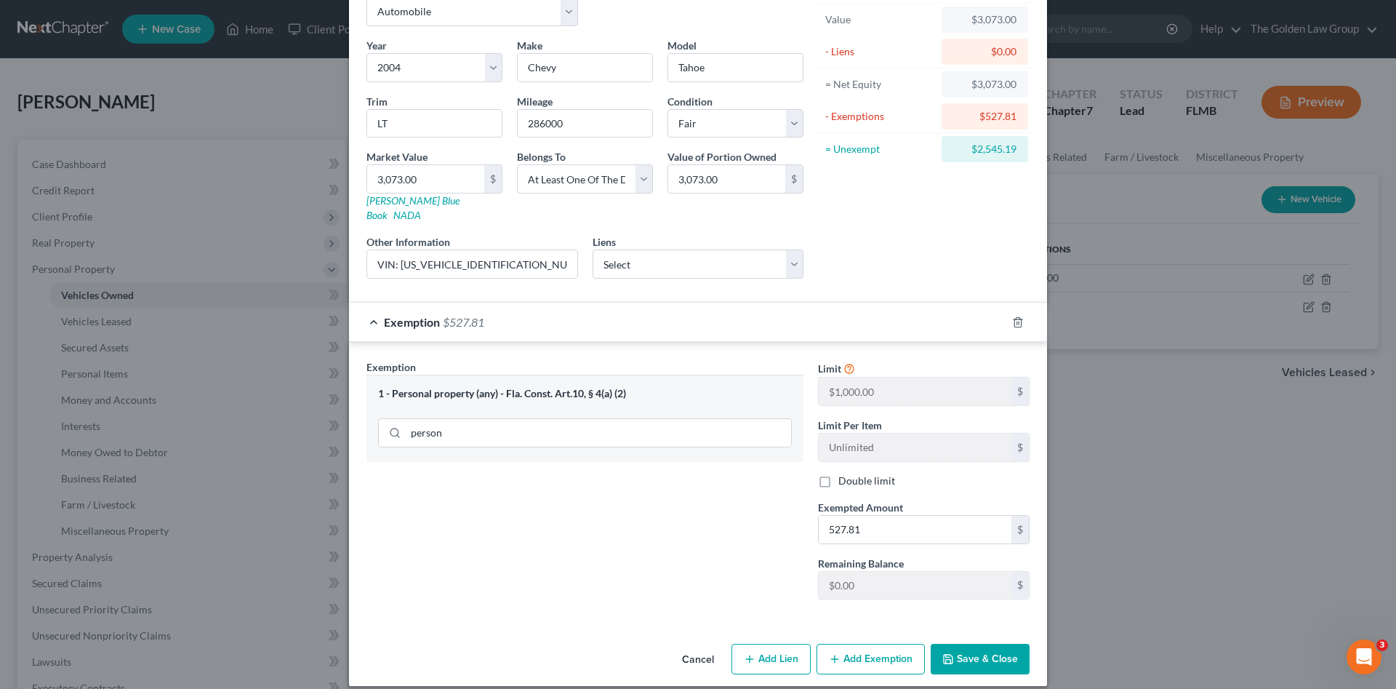
click at [966, 644] on button "Save & Close" at bounding box center [980, 659] width 99 height 31
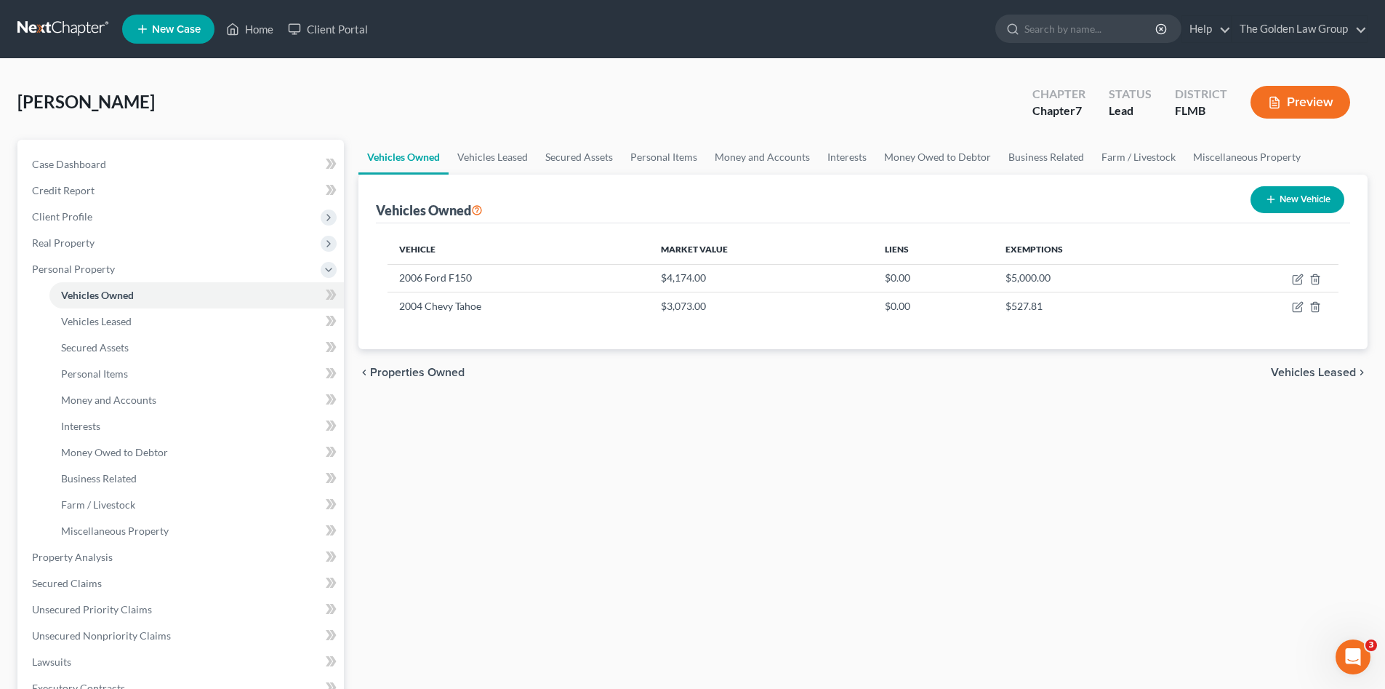
click at [625, 559] on div "Vehicles Owned Vehicles Leased Secured Assets Personal Items Money and Accounts…" at bounding box center [863, 560] width 1024 height 840
click at [57, 263] on span "Personal Property" at bounding box center [73, 269] width 83 height 12
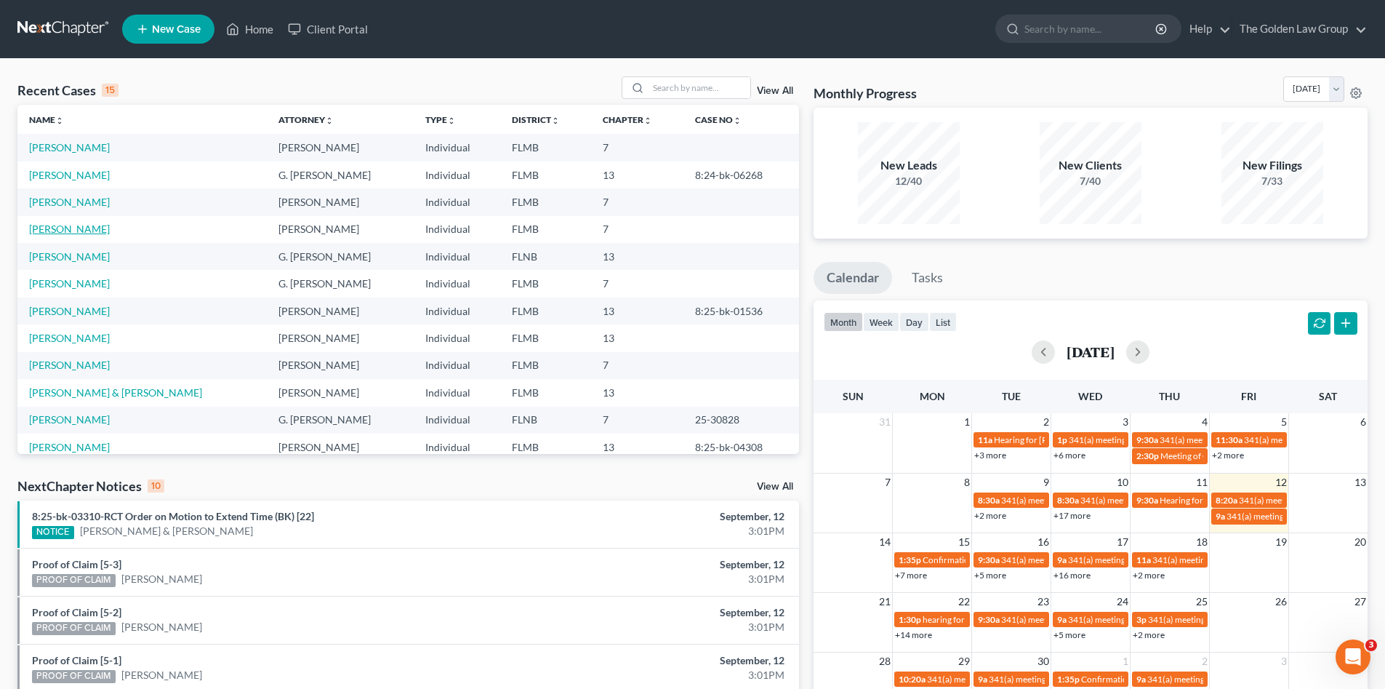
click at [67, 232] on link "[PERSON_NAME]" at bounding box center [69, 229] width 81 height 12
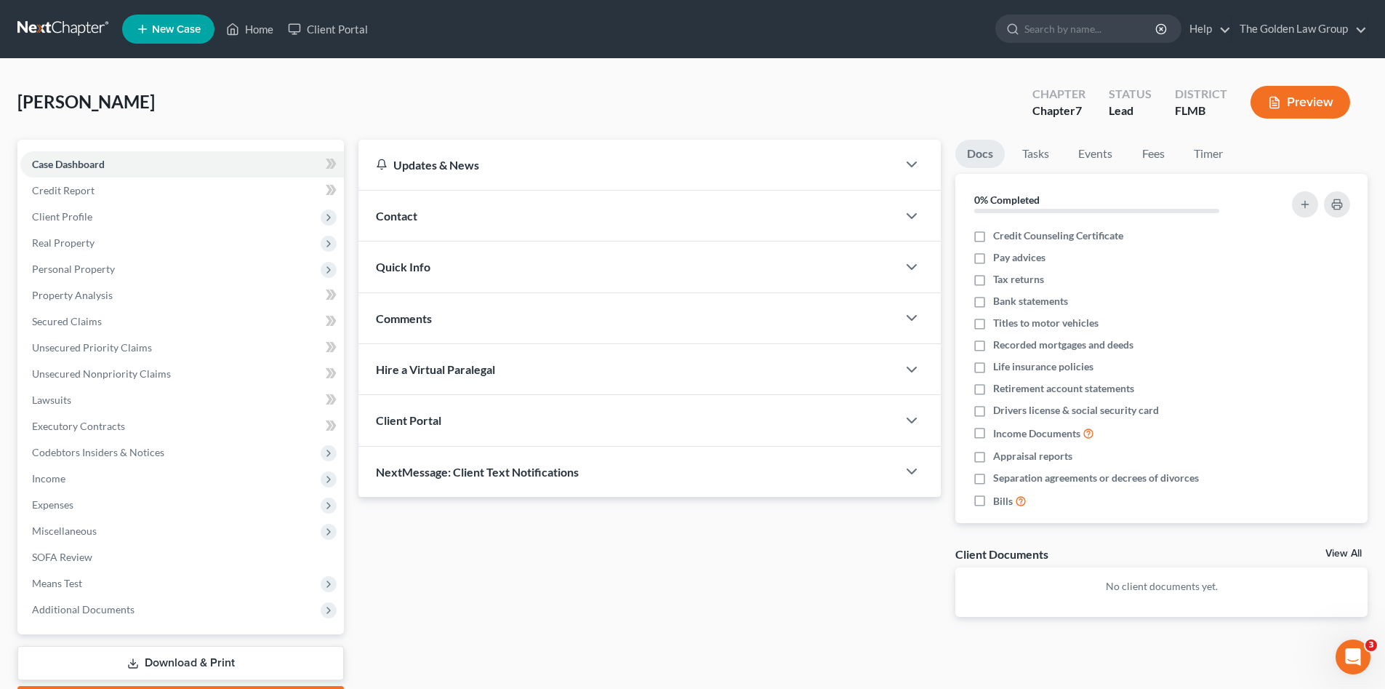
scroll to position [84, 0]
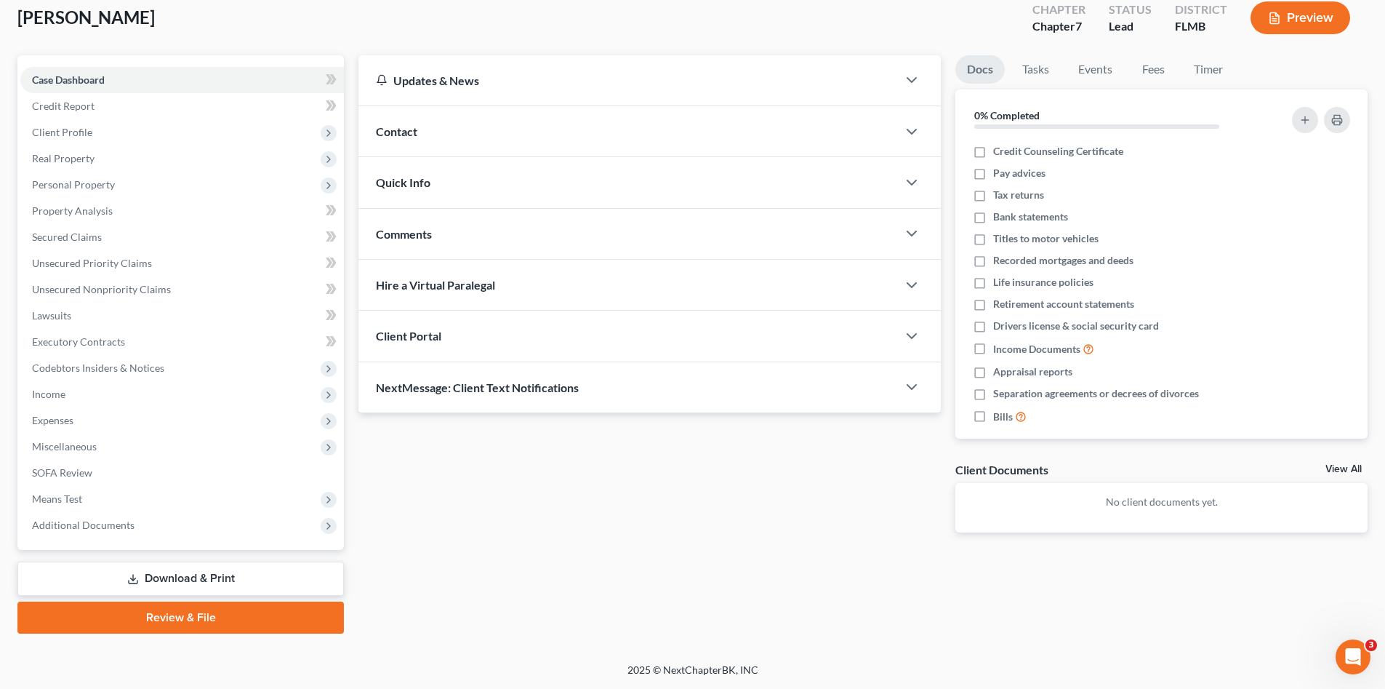
click at [194, 609] on link "Review & File" at bounding box center [180, 617] width 327 height 32
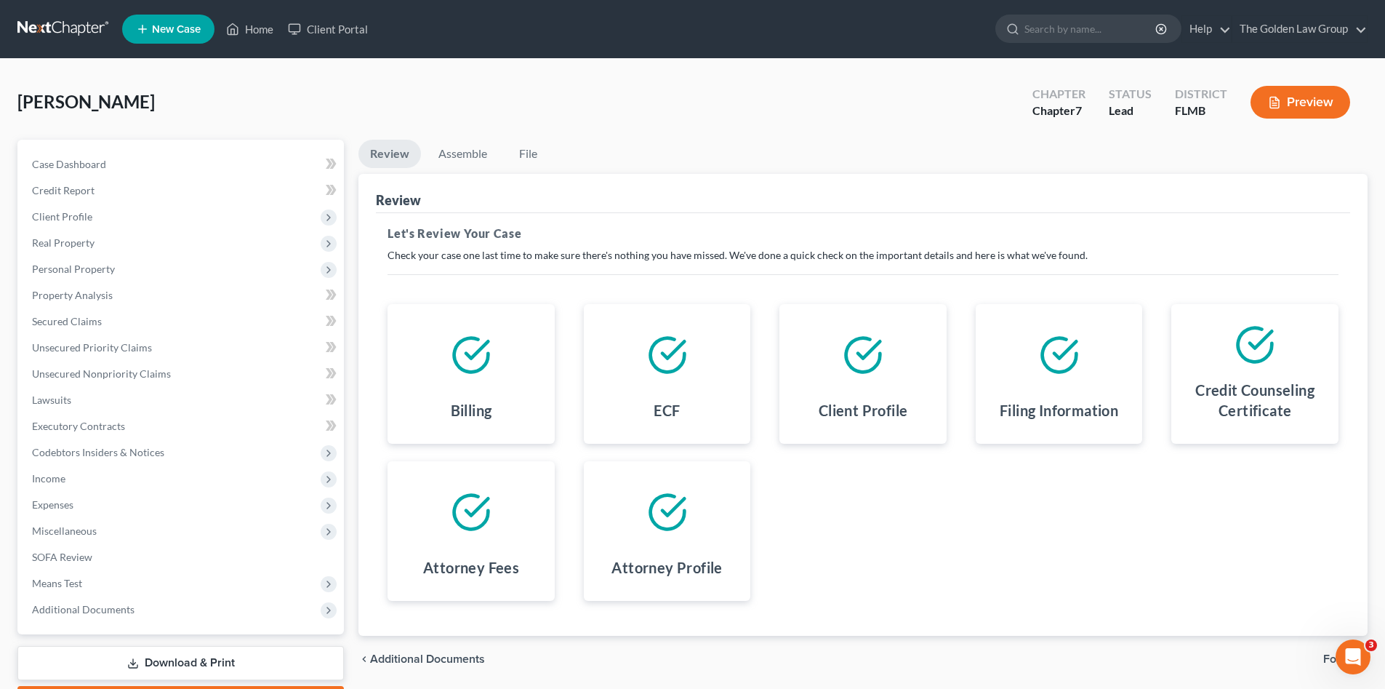
drag, startPoint x: 956, startPoint y: 436, endPoint x: 1030, endPoint y: 547, distance: 133.1
click at [961, 447] on div "Billing ECF Client Profile Filing Information Credit Counseling Certificate Att…" at bounding box center [863, 453] width 980 height 332
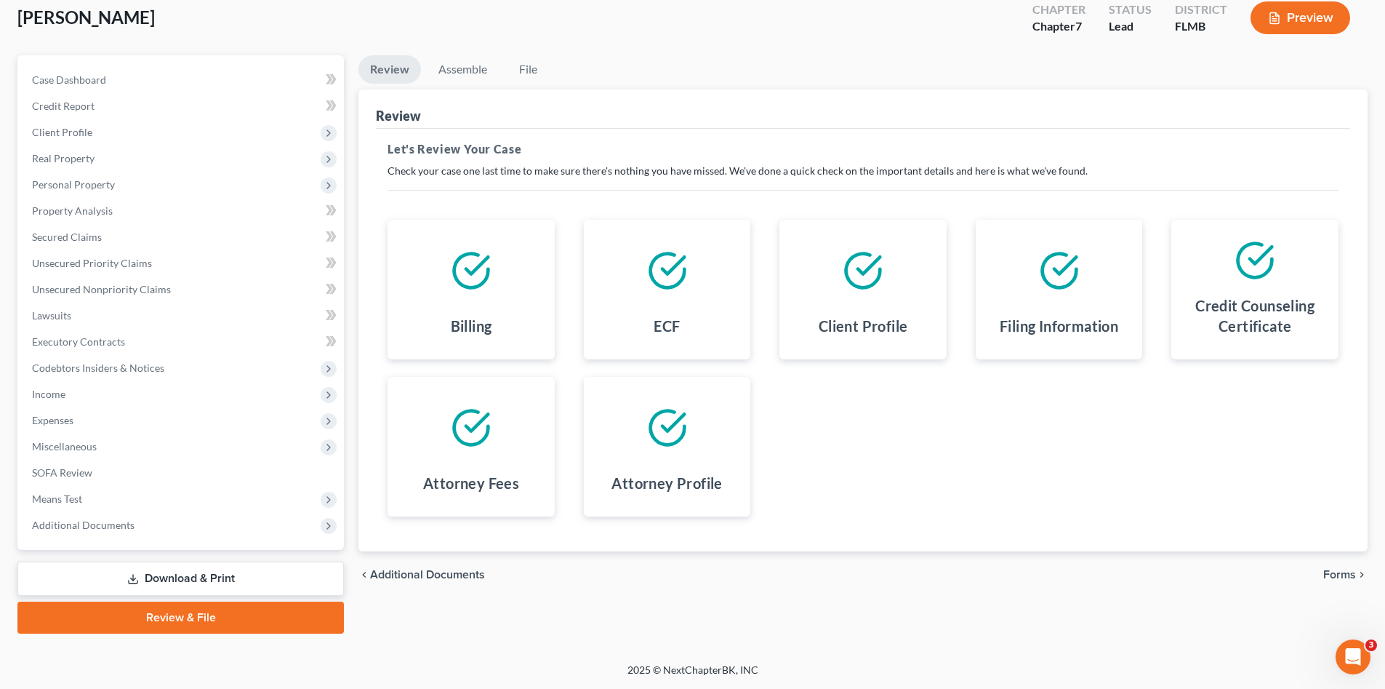
click at [1350, 575] on span "Forms" at bounding box center [1340, 575] width 33 height 12
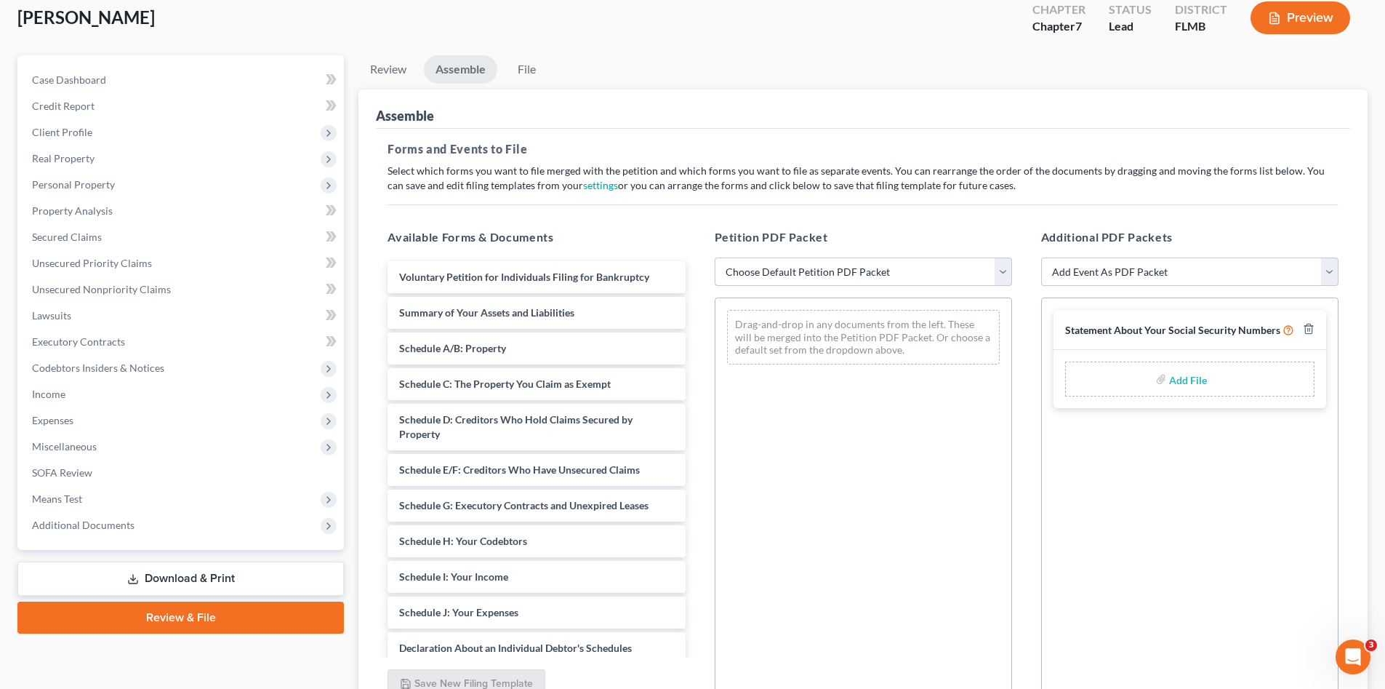
click at [894, 268] on select "Choose Default Petition PDF Packet Complete Bankruptcy Petition (all forms and …" at bounding box center [863, 271] width 297 height 29
select select "0"
click at [715, 257] on select "Choose Default Petition PDF Packet Complete Bankruptcy Petition (all forms and …" at bounding box center [863, 271] width 297 height 29
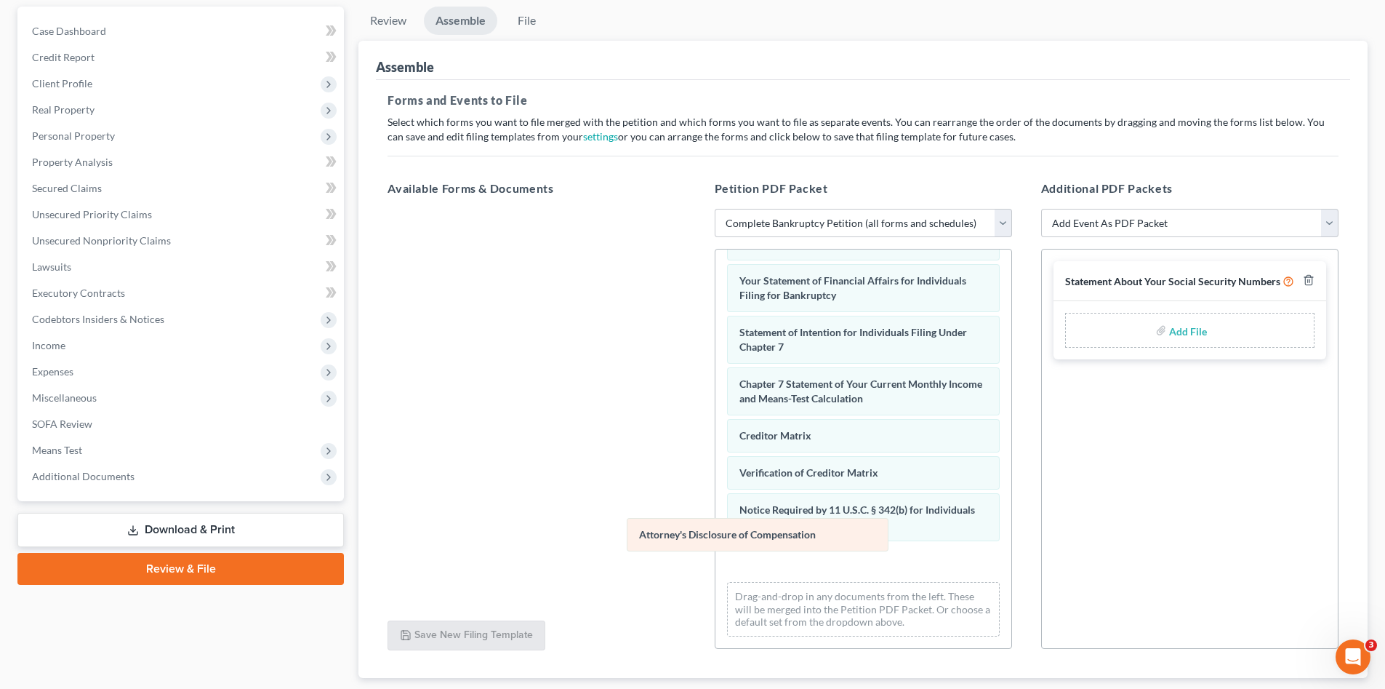
scroll to position [426, 0]
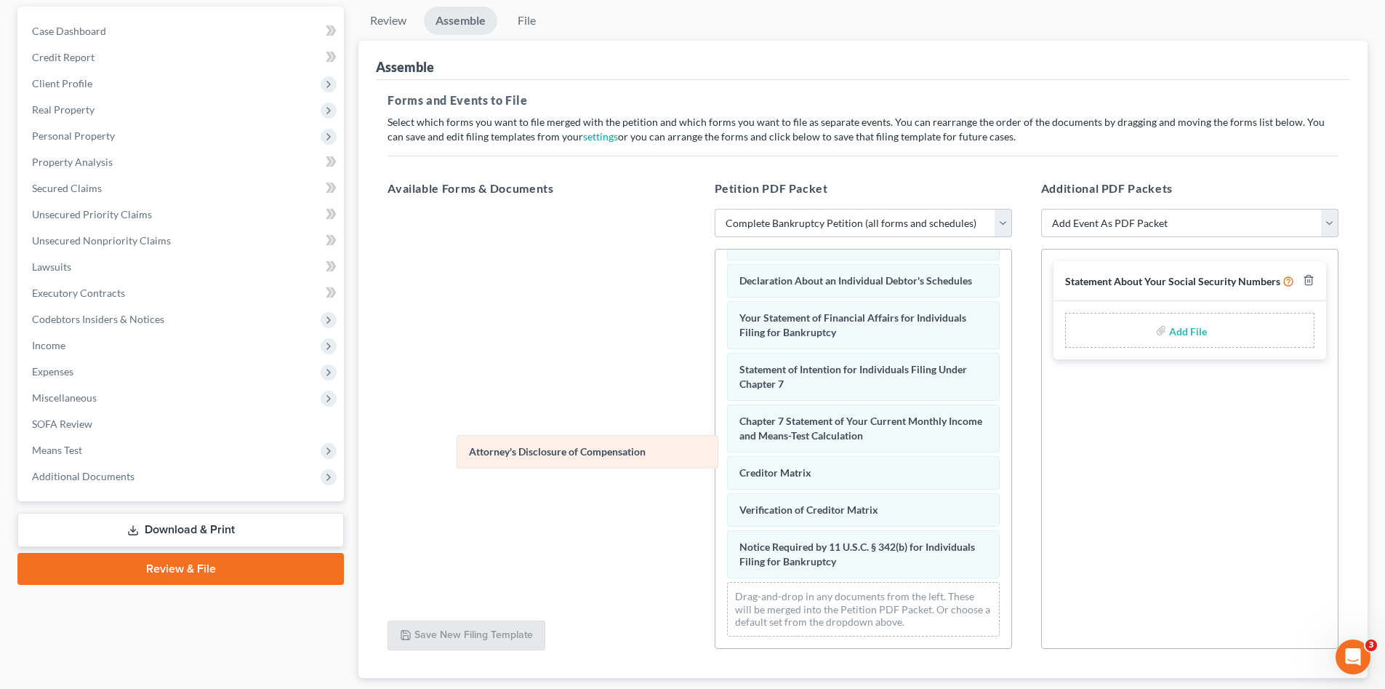
drag, startPoint x: 823, startPoint y: 559, endPoint x: 553, endPoint y: 449, distance: 292.0
click at [716, 449] on div "Attorney's Disclosure of Compensation Voluntary Petition for Individuals Filing…" at bounding box center [864, 243] width 296 height 810
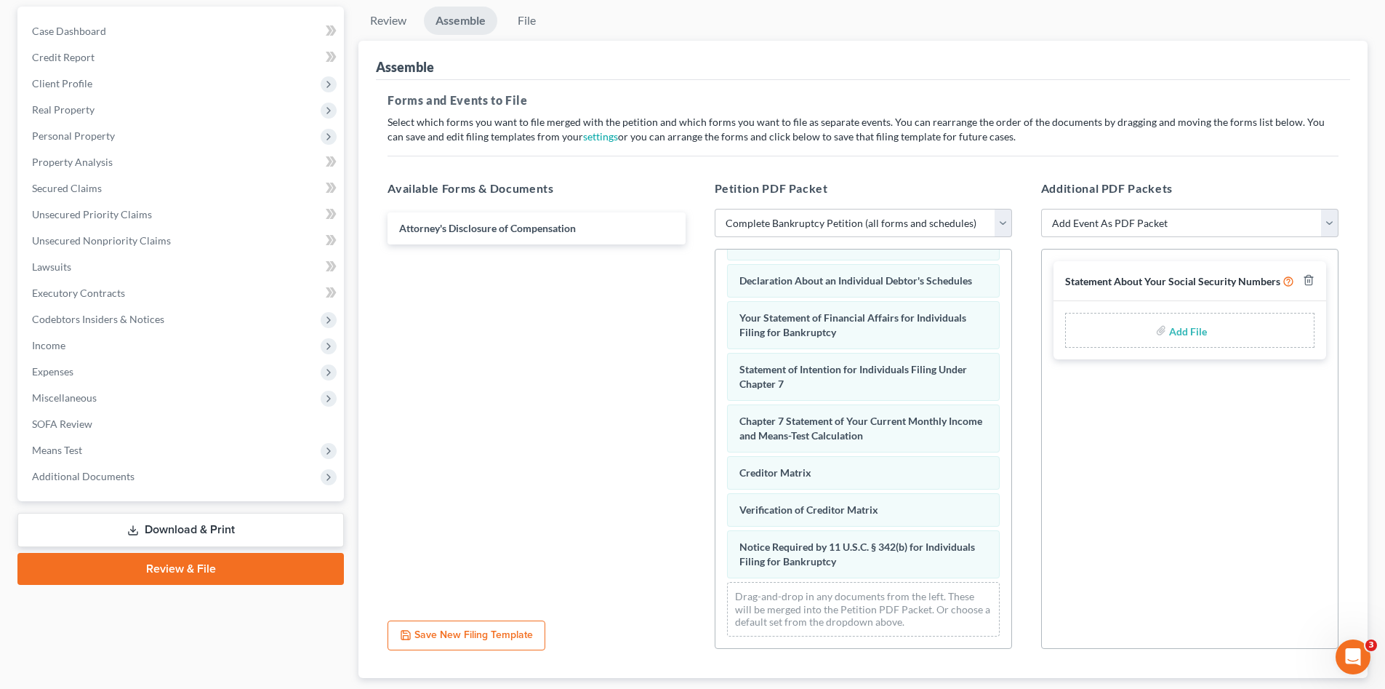
scroll to position [224, 0]
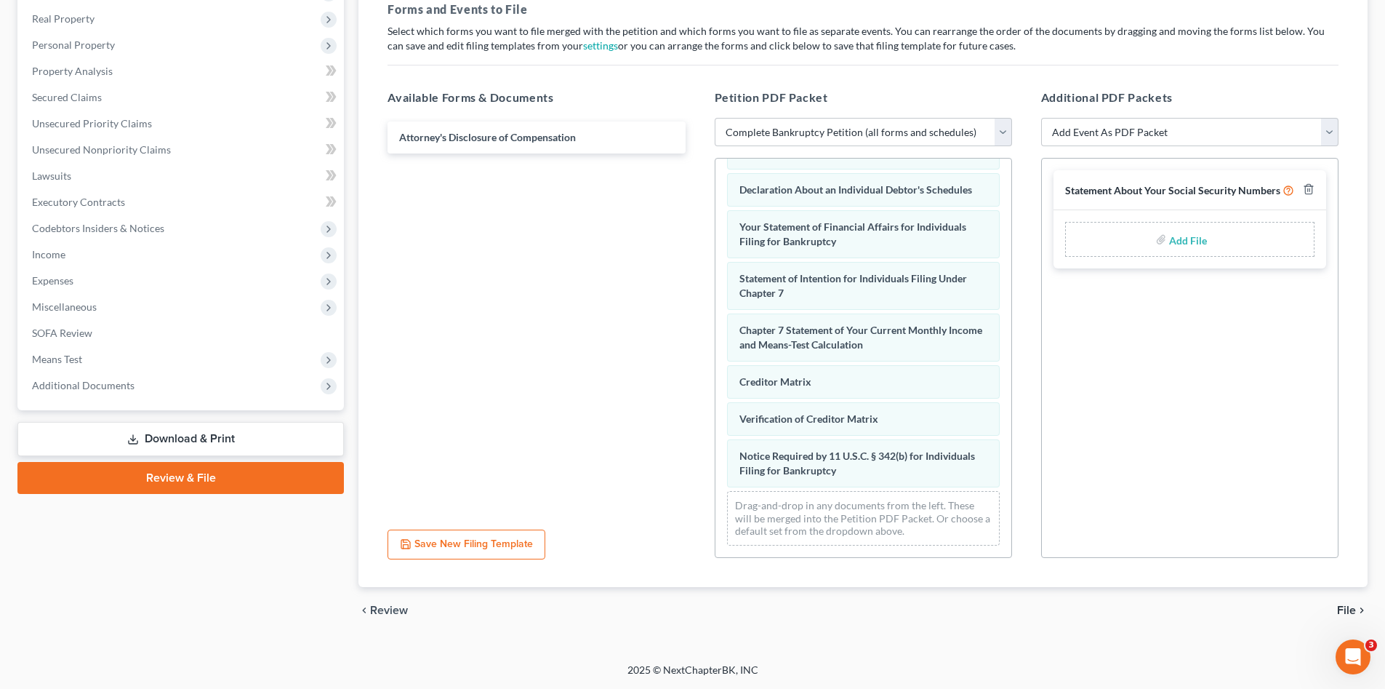
click at [1342, 604] on span "File" at bounding box center [1346, 610] width 19 height 12
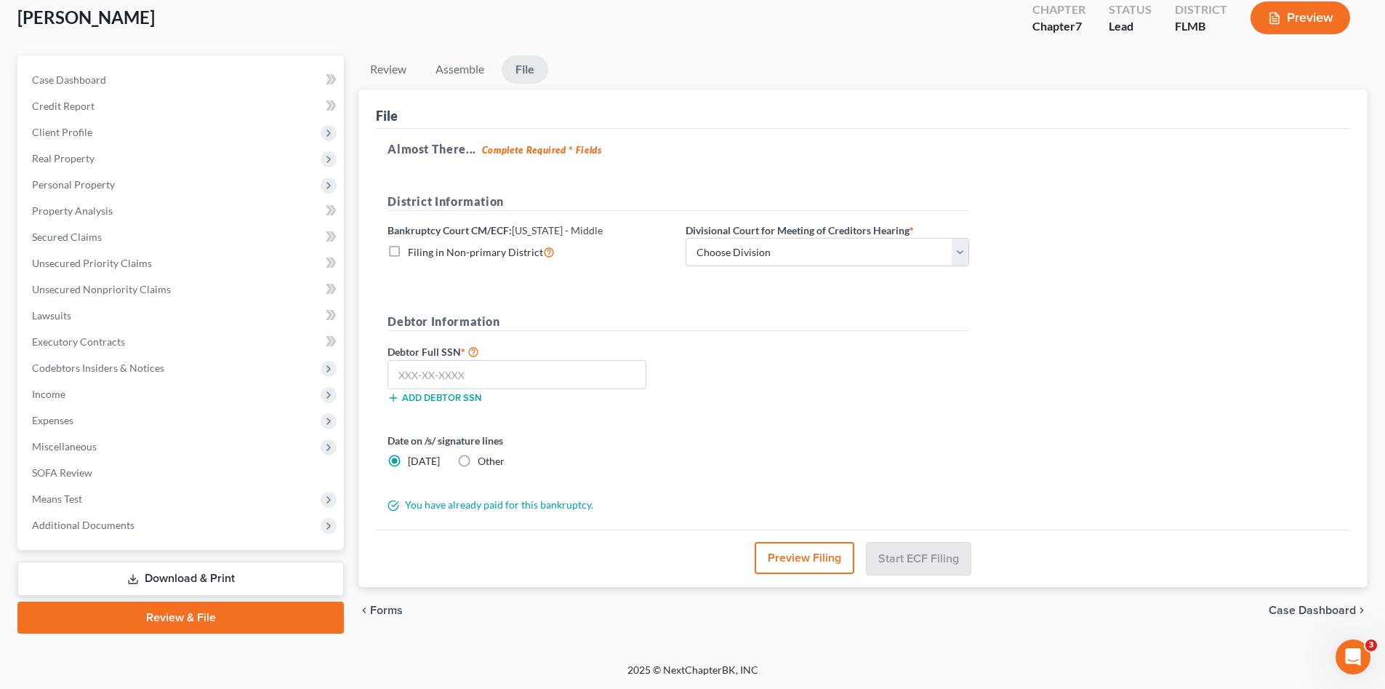
scroll to position [84, 0]
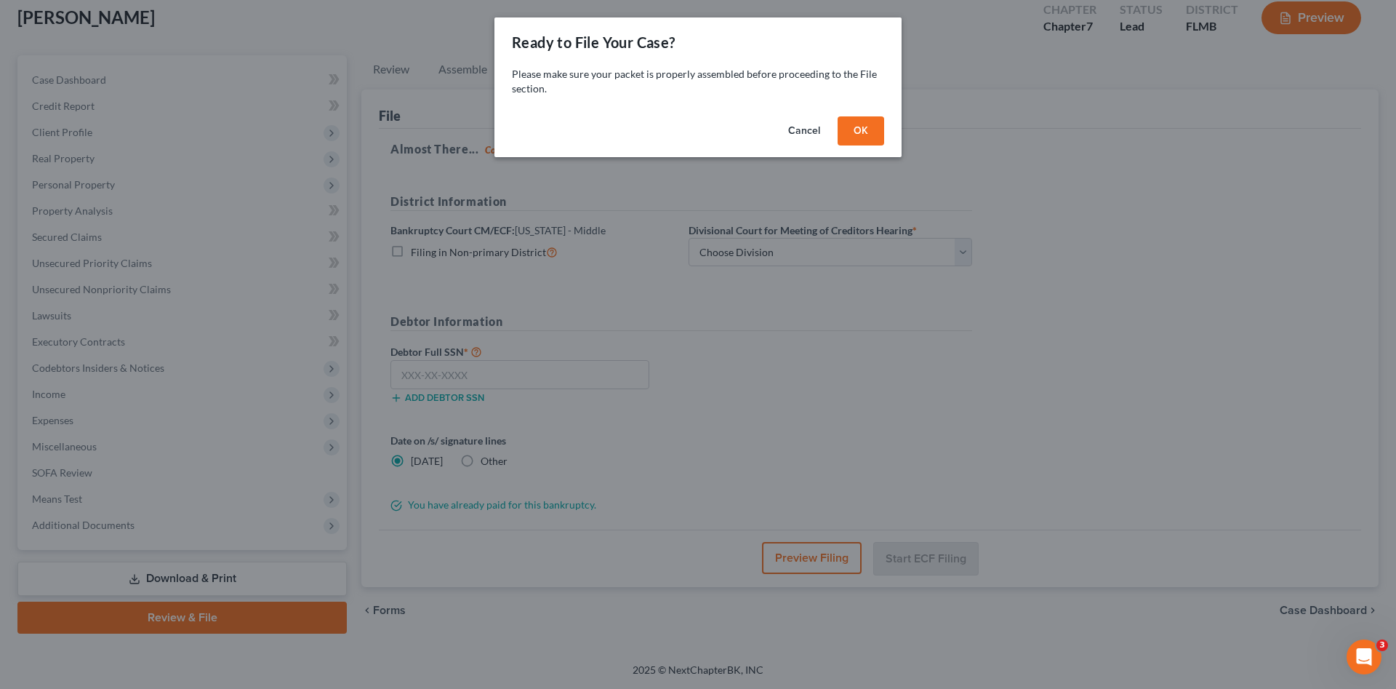
click at [876, 127] on button "OK" at bounding box center [861, 130] width 47 height 29
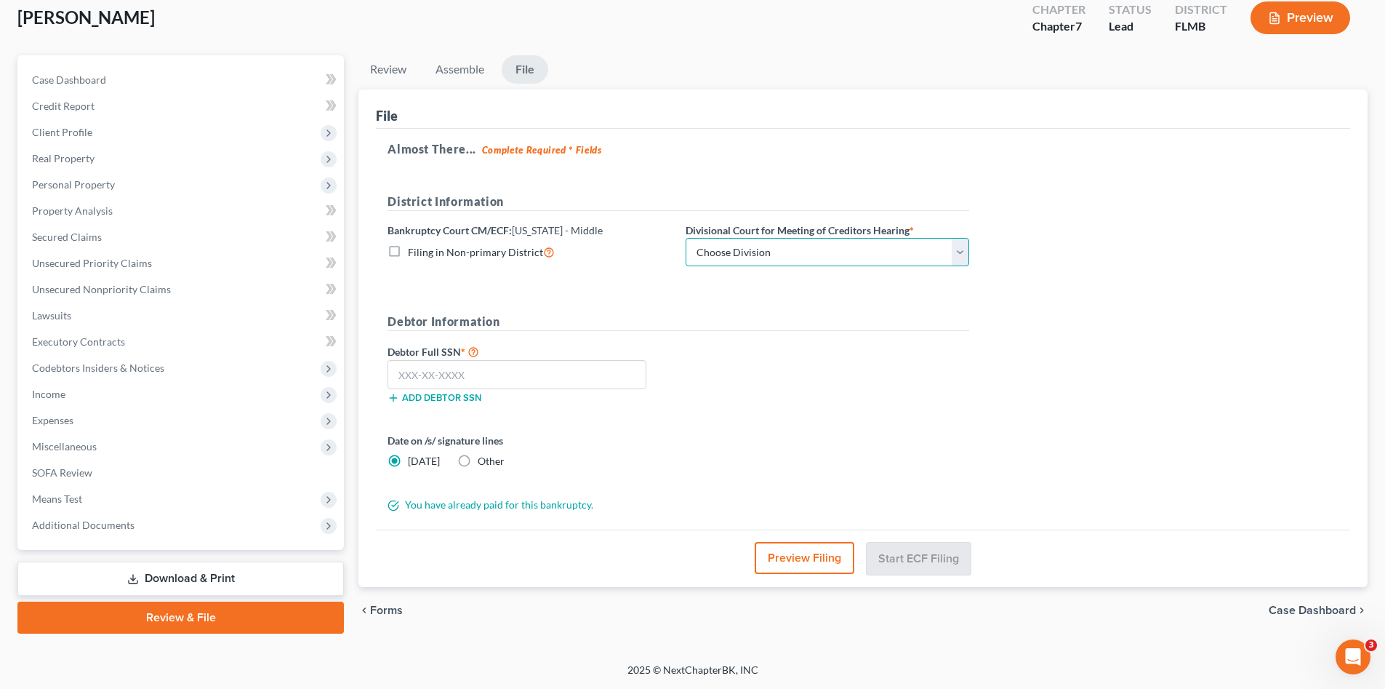
click at [846, 255] on select "Choose Division [GEOGRAPHIC_DATA][PERSON_NAME] [GEOGRAPHIC_DATA] [GEOGRAPHIC_DA…" at bounding box center [828, 252] width 284 height 29
select select "3"
click at [686, 238] on select "Choose Division [GEOGRAPHIC_DATA][PERSON_NAME] [GEOGRAPHIC_DATA] [GEOGRAPHIC_DA…" at bounding box center [828, 252] width 284 height 29
drag, startPoint x: 572, startPoint y: 373, endPoint x: 574, endPoint y: 364, distance: 9.7
click at [572, 368] on input "text" at bounding box center [517, 374] width 259 height 29
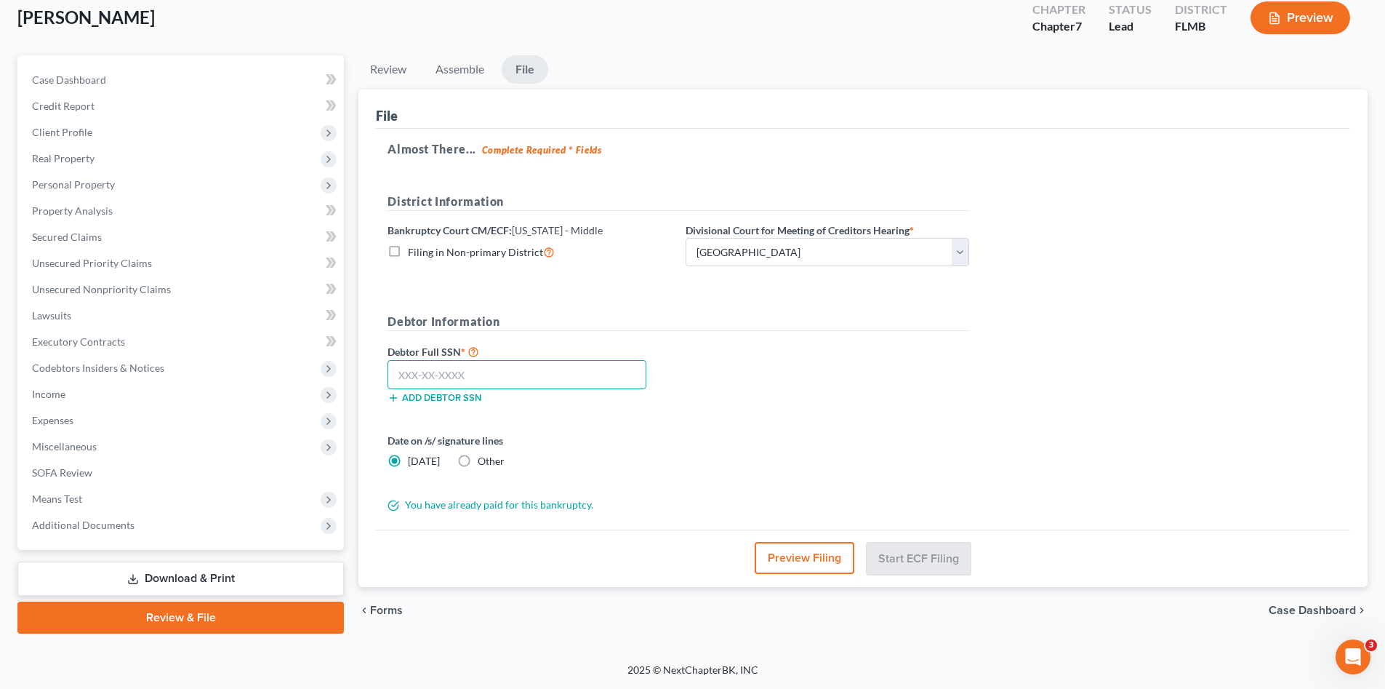
type input "4"
type input "524-43-3230"
click at [940, 559] on button "Start ECF Filing" at bounding box center [919, 558] width 104 height 32
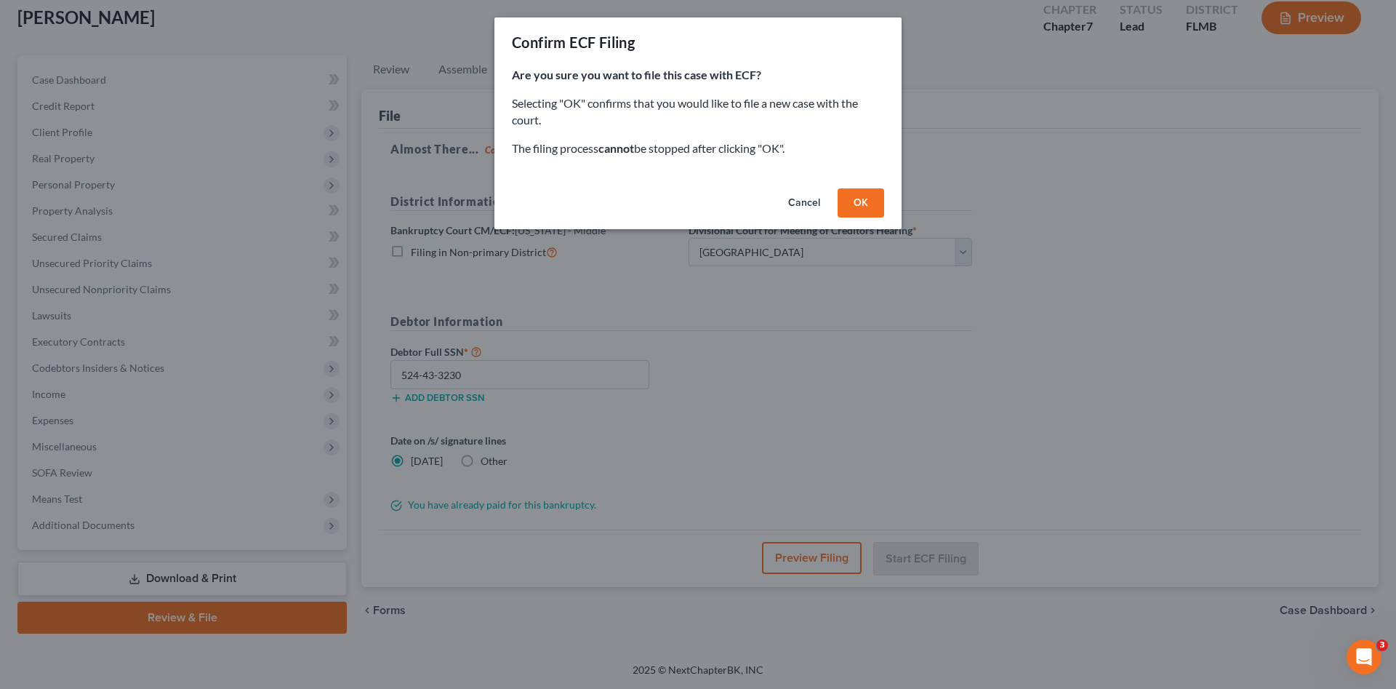
click at [870, 209] on button "OK" at bounding box center [861, 202] width 47 height 29
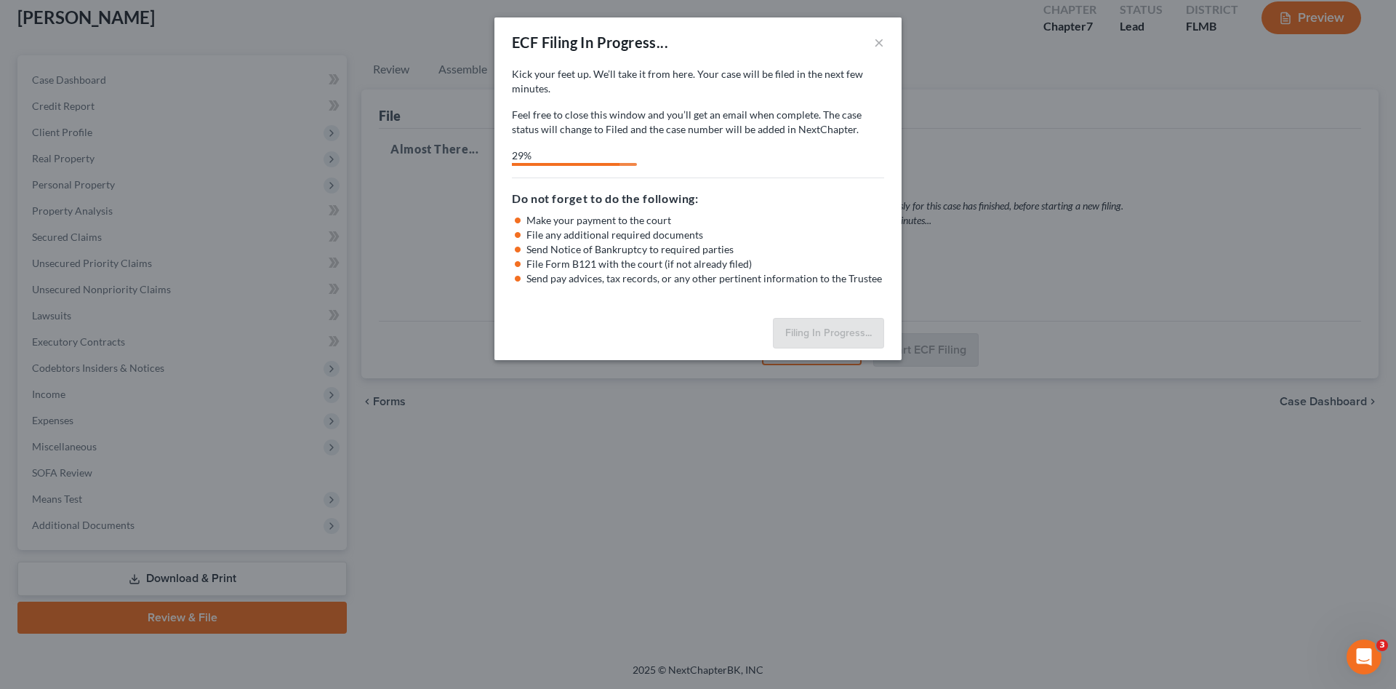
select select "3"
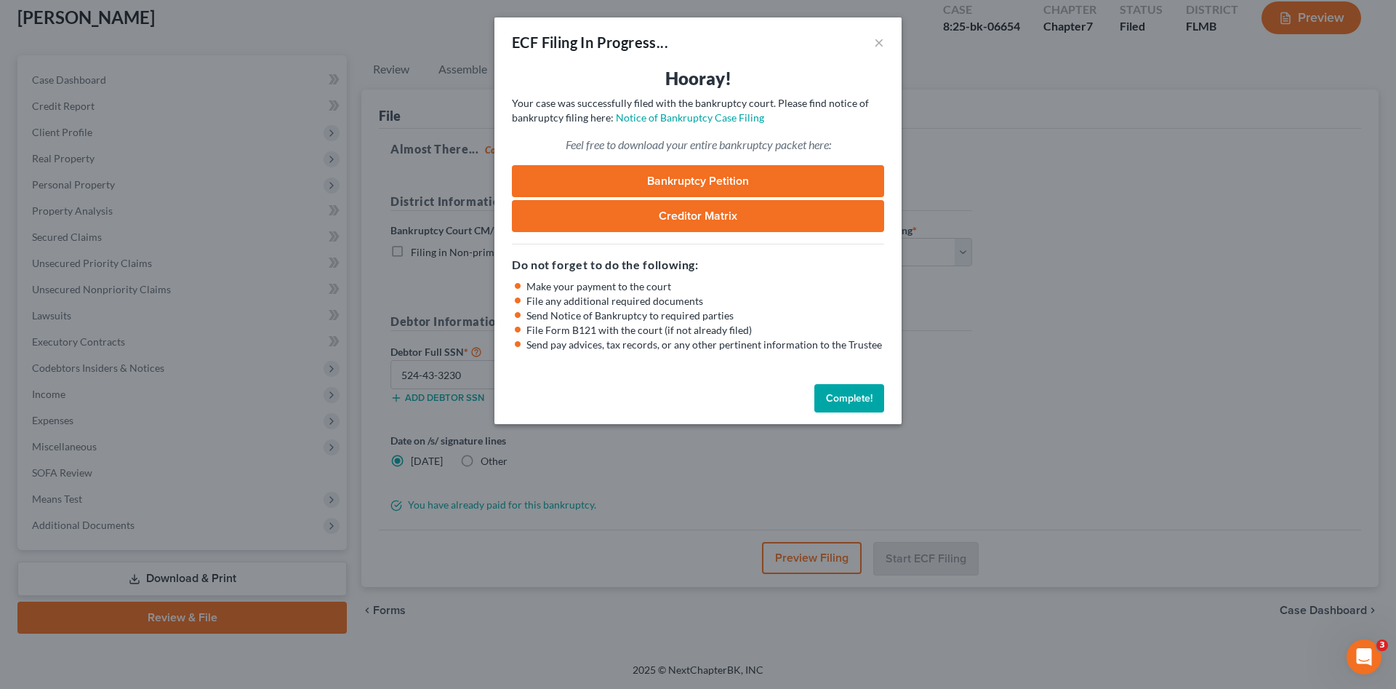
click at [750, 176] on link "Bankruptcy Petition" at bounding box center [698, 181] width 372 height 32
click at [849, 396] on button "Complete!" at bounding box center [849, 398] width 70 height 29
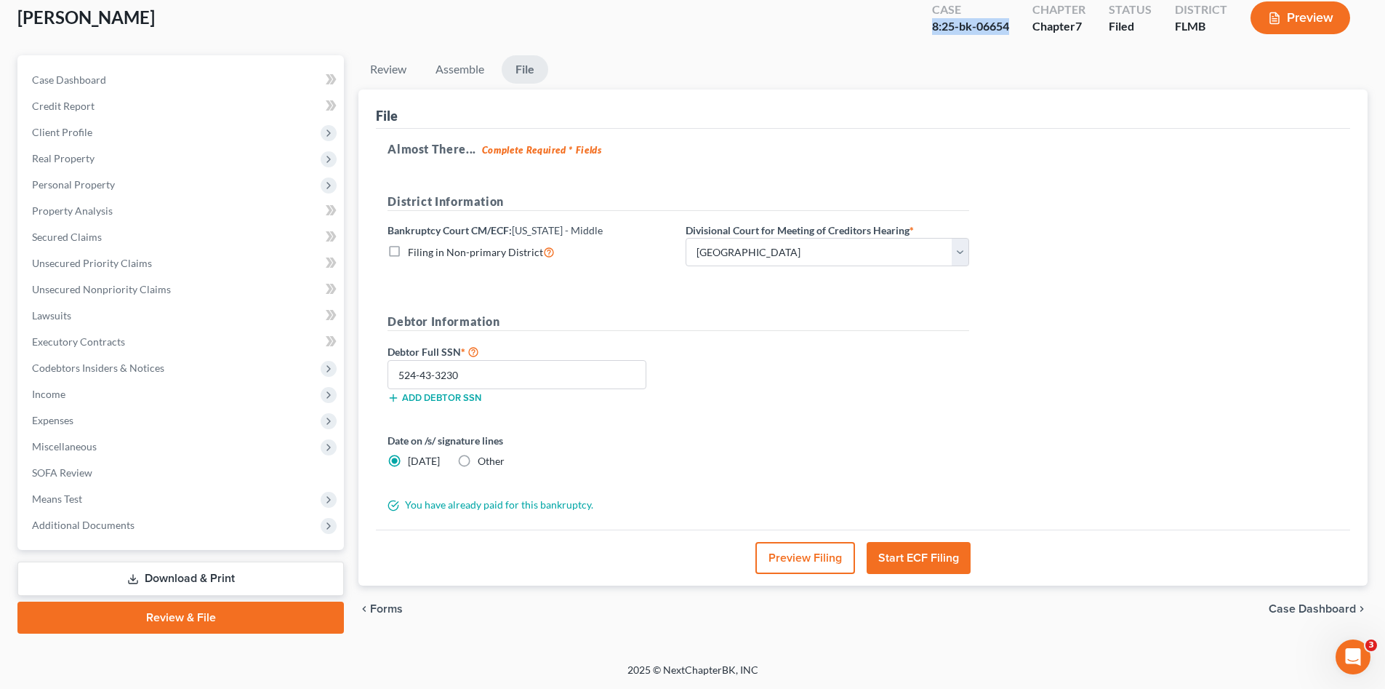
drag, startPoint x: 1022, startPoint y: 29, endPoint x: 907, endPoint y: 33, distance: 115.0
click at [907, 33] on div "Vollmer, Kristin Upgraded Case 8:25-bk-06654 Chapter Chapter 7 Status Filed Dis…" at bounding box center [692, 23] width 1350 height 63
copy div "8:25-bk-06654"
click at [75, 313] on link "Lawsuits" at bounding box center [182, 316] width 324 height 26
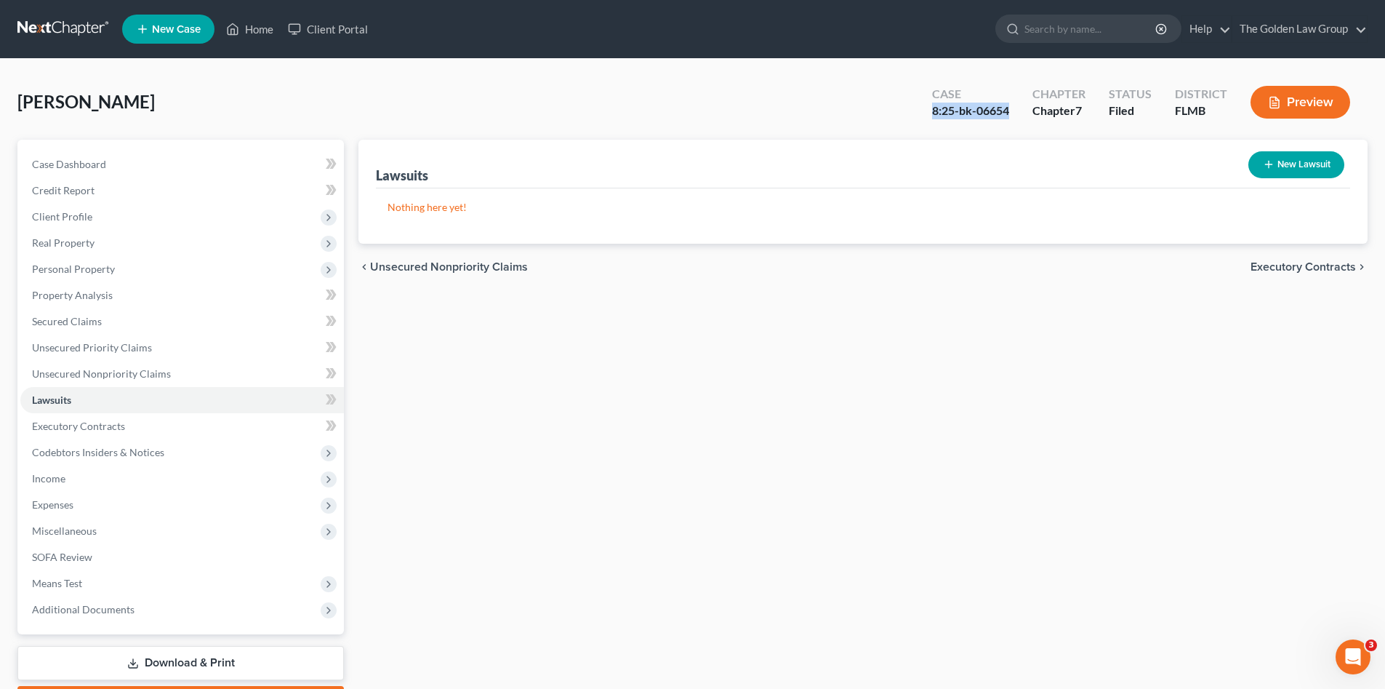
click at [83, 36] on link at bounding box center [63, 29] width 93 height 26
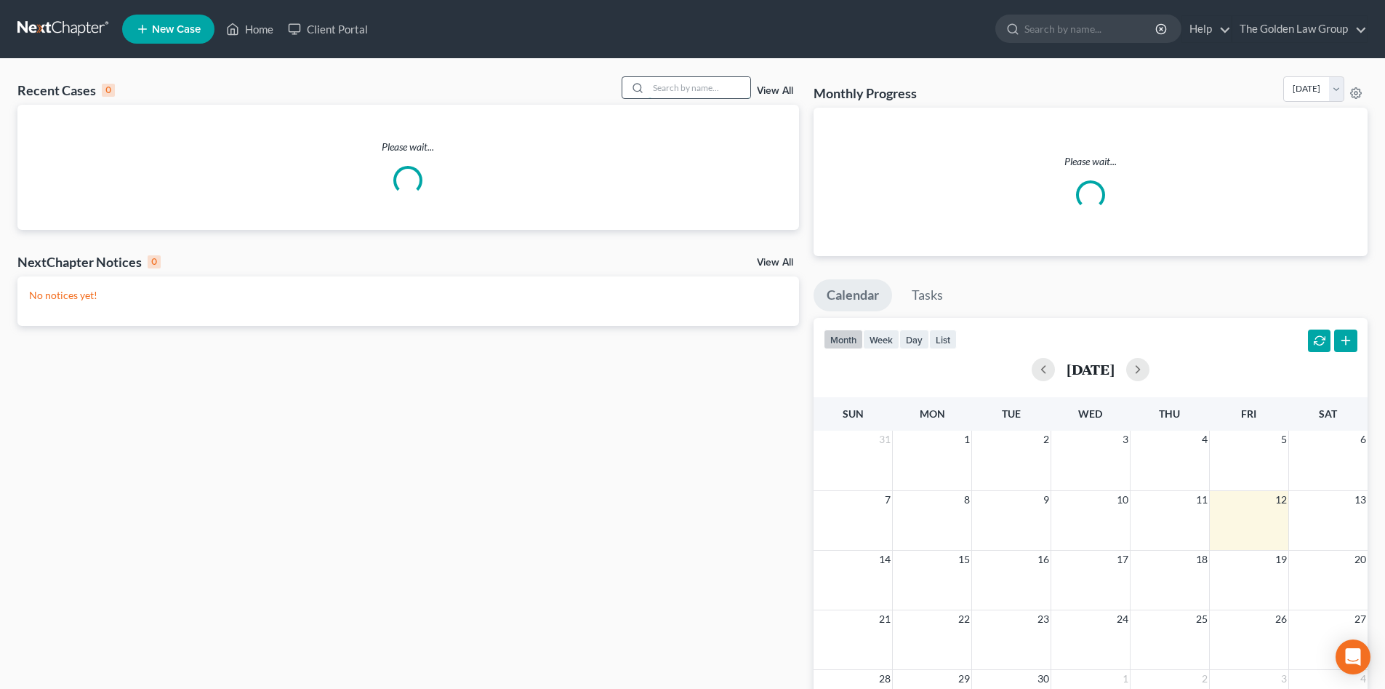
click at [695, 90] on input "search" at bounding box center [700, 87] width 102 height 21
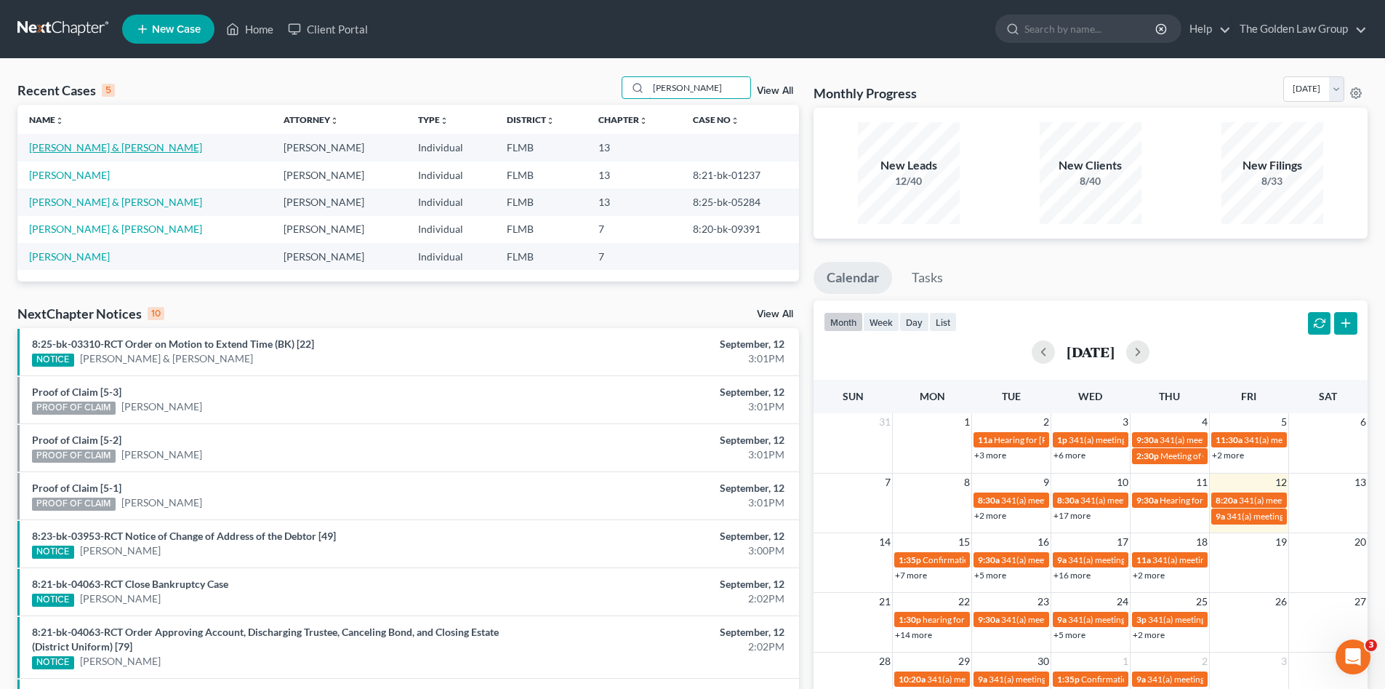
type input "[PERSON_NAME]"
click at [96, 147] on link "[PERSON_NAME] & [PERSON_NAME]" at bounding box center [115, 147] width 173 height 12
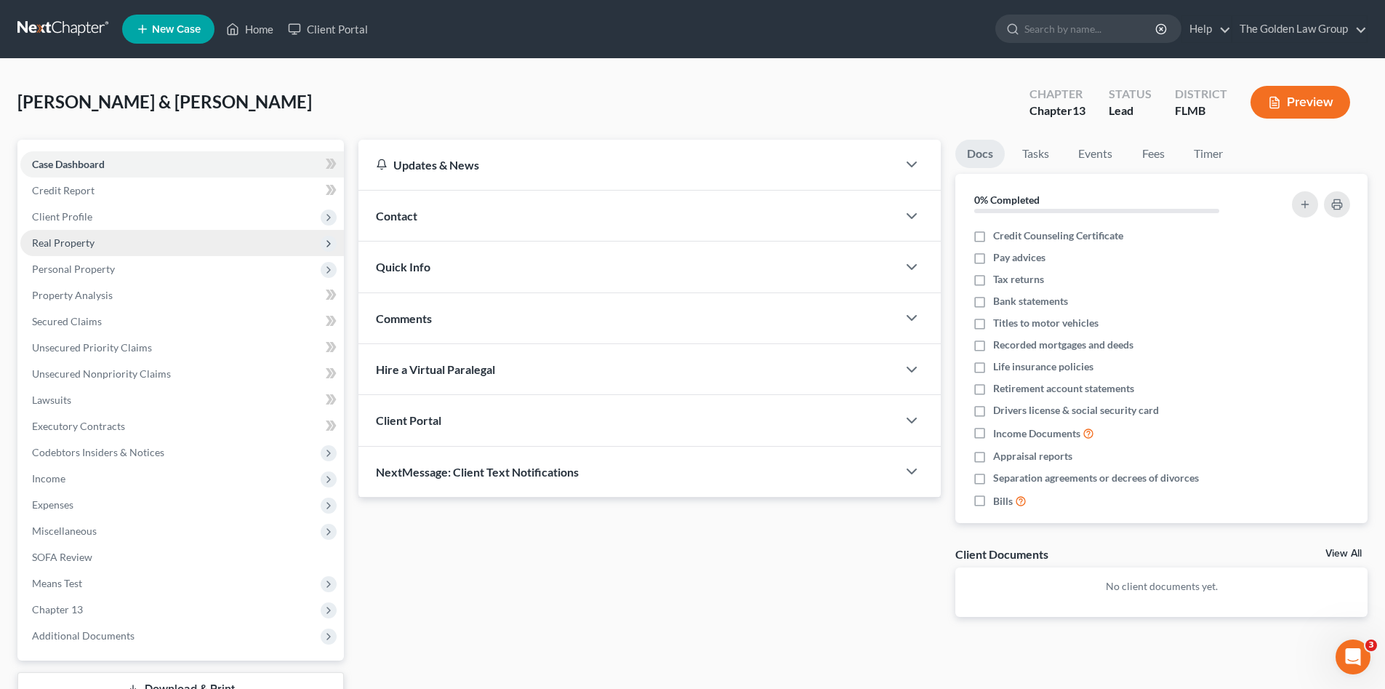
click at [82, 241] on span "Real Property" at bounding box center [63, 242] width 63 height 12
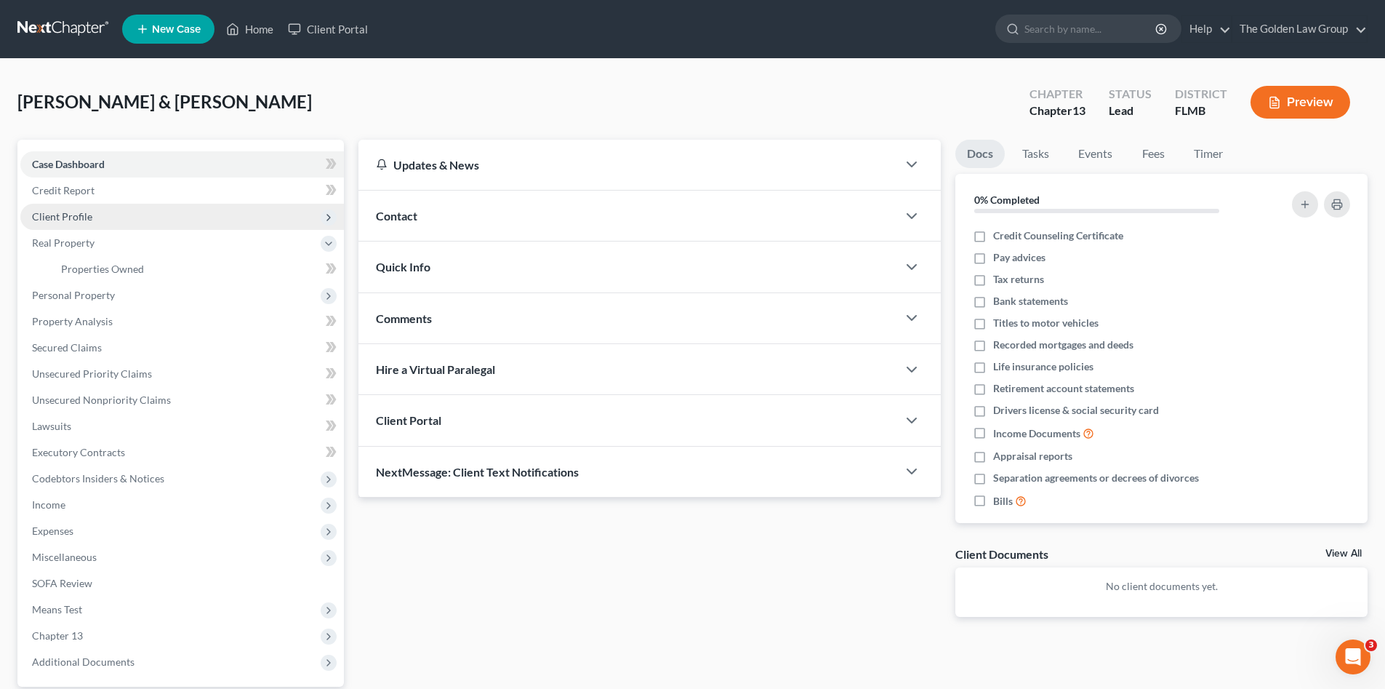
click at [71, 216] on span "Client Profile" at bounding box center [62, 216] width 60 height 12
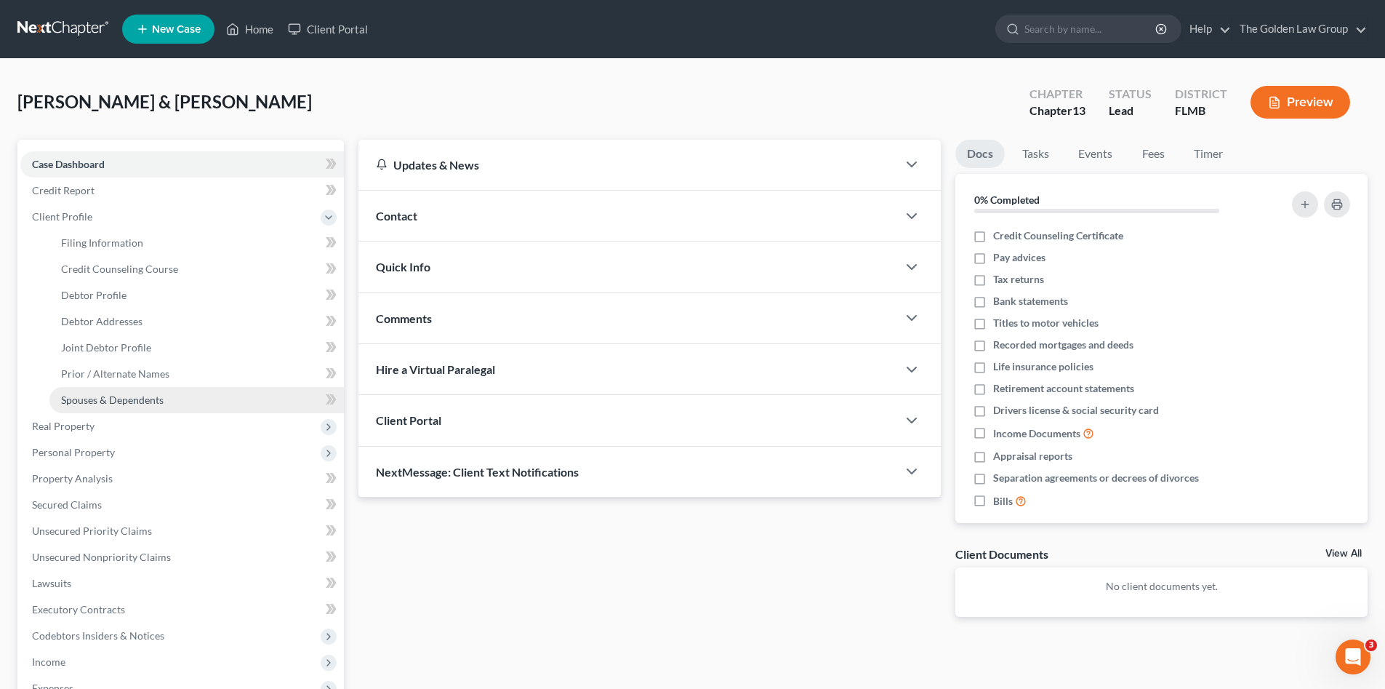
click at [162, 401] on span "Spouses & Dependents" at bounding box center [112, 399] width 103 height 12
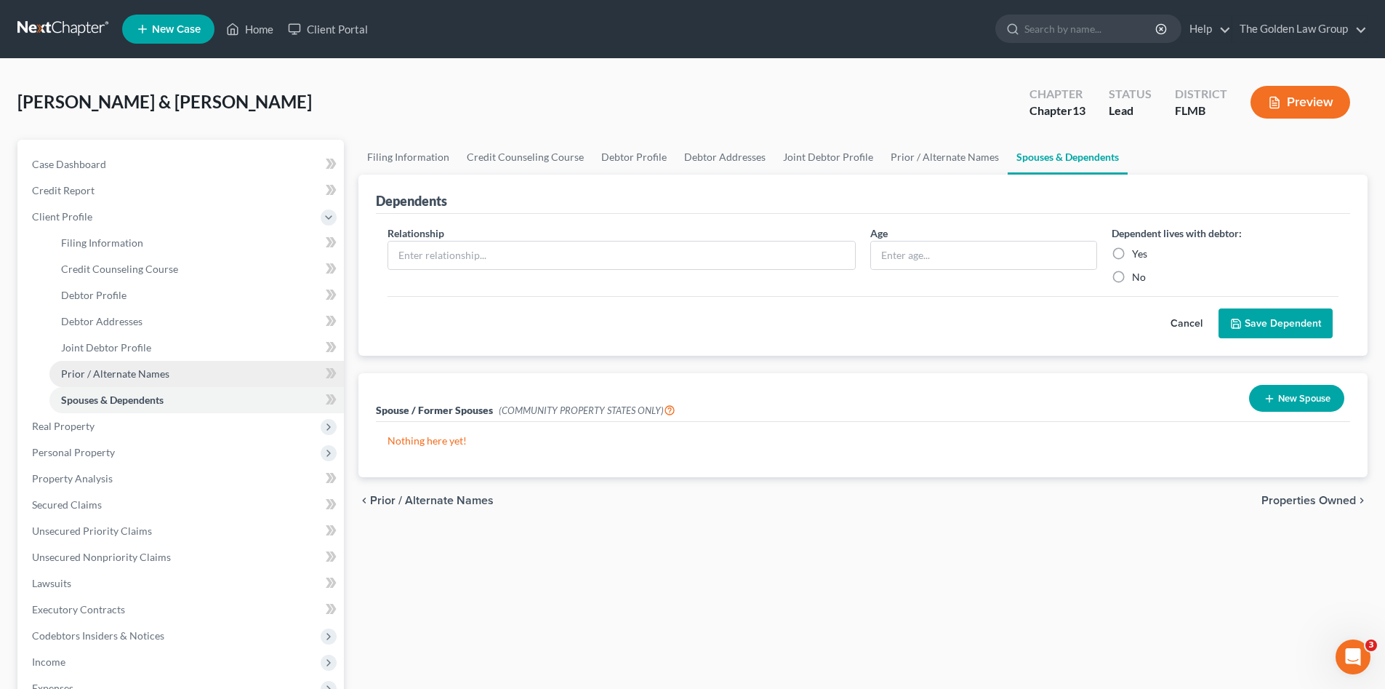
click at [141, 372] on span "Prior / Alternate Names" at bounding box center [115, 373] width 108 height 12
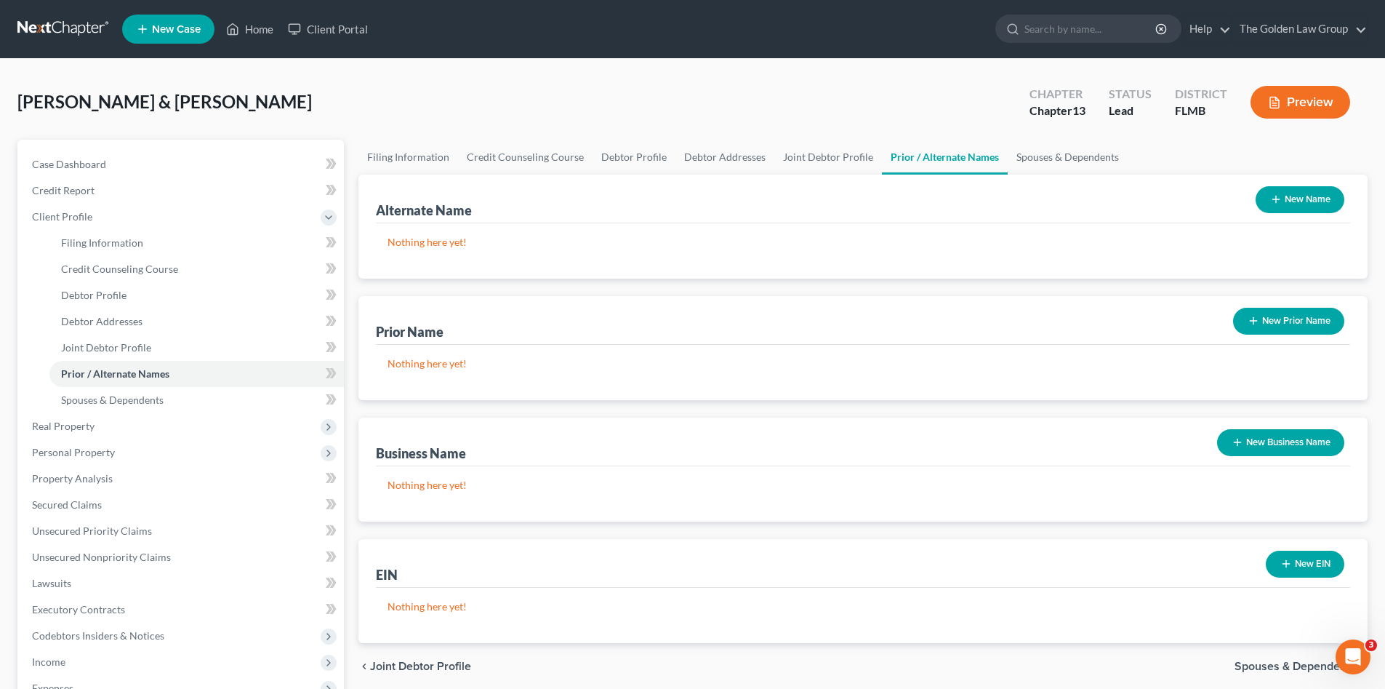
drag, startPoint x: 1292, startPoint y: 318, endPoint x: 1177, endPoint y: 279, distance: 121.2
click at [1177, 279] on div "Alternate Name New Name Nothing here yet! Prior Name New Prior Name Nothing her…" at bounding box center [863, 409] width 1009 height 468
click at [1315, 195] on button "New Name" at bounding box center [1300, 199] width 89 height 27
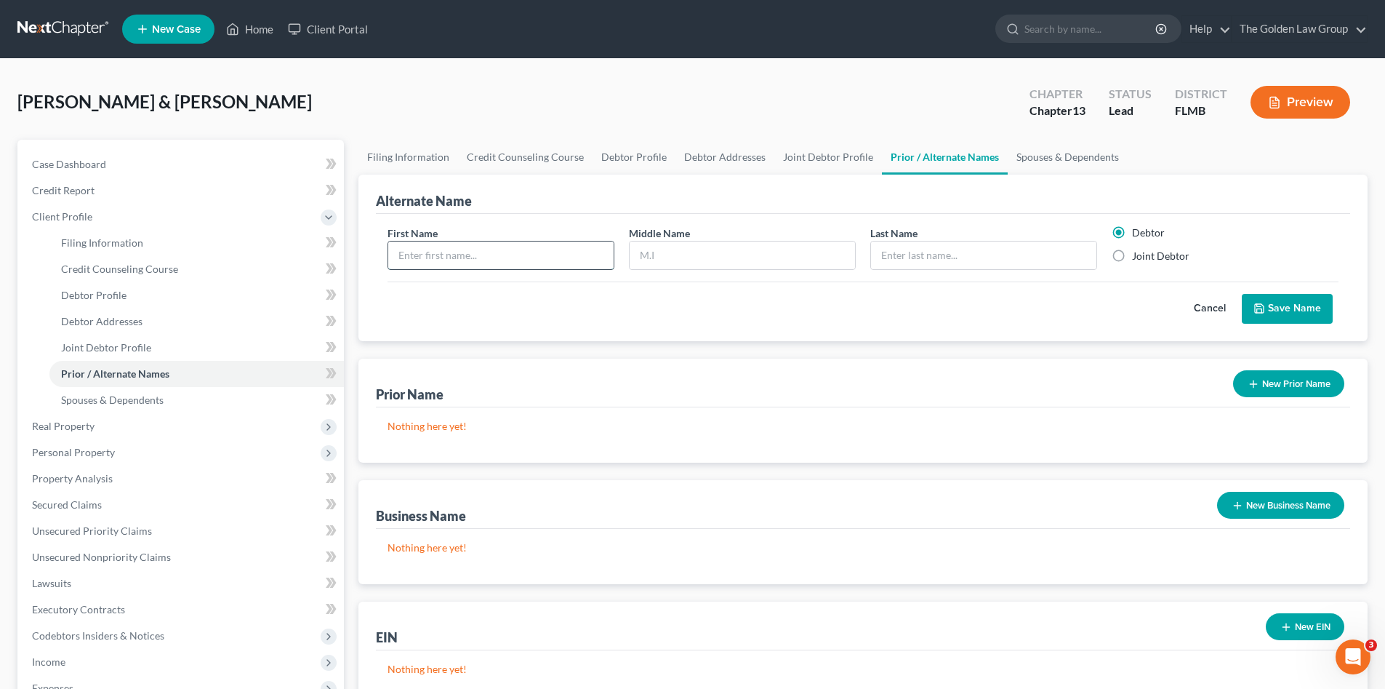
click at [488, 252] on input "text" at bounding box center [500, 255] width 225 height 28
type input "[PERSON_NAME]"
click at [1286, 317] on button "Save Name" at bounding box center [1287, 309] width 91 height 31
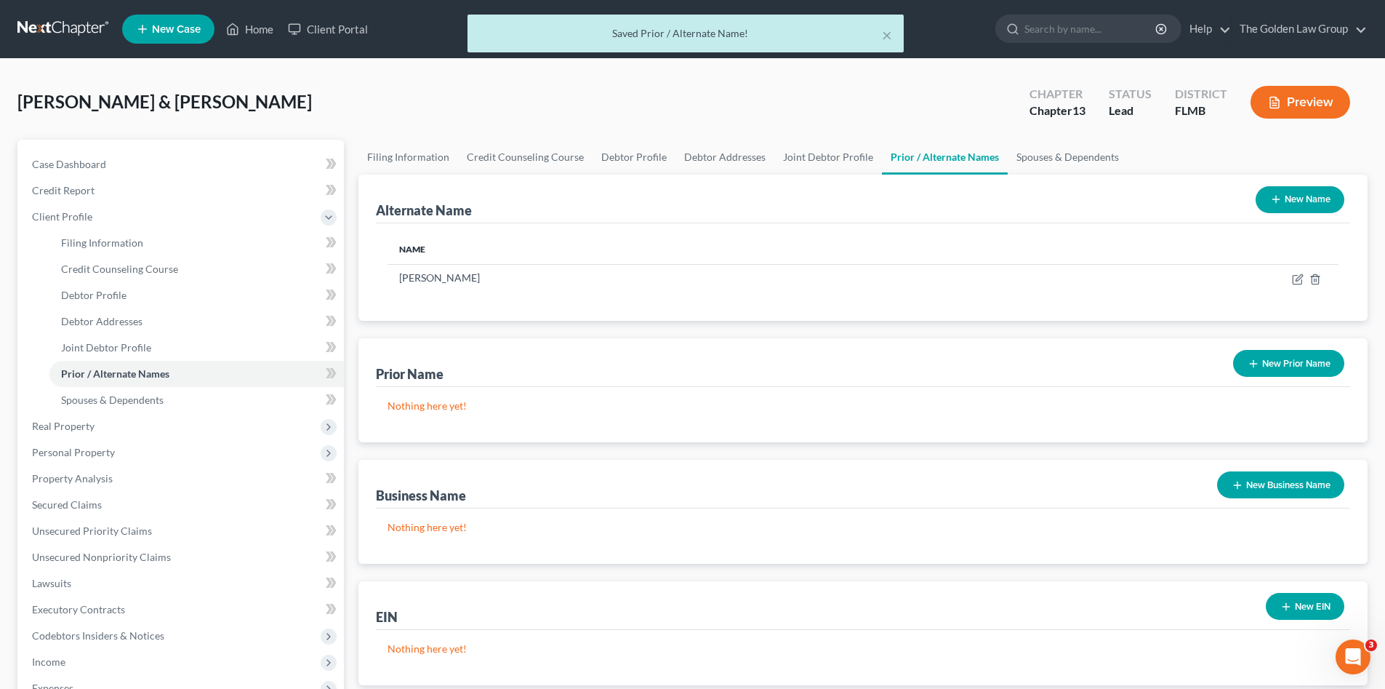
click at [378, 92] on div "[PERSON_NAME] & [PERSON_NAME] Upgraded Chapter Chapter 13 Status Lead District …" at bounding box center [692, 107] width 1350 height 63
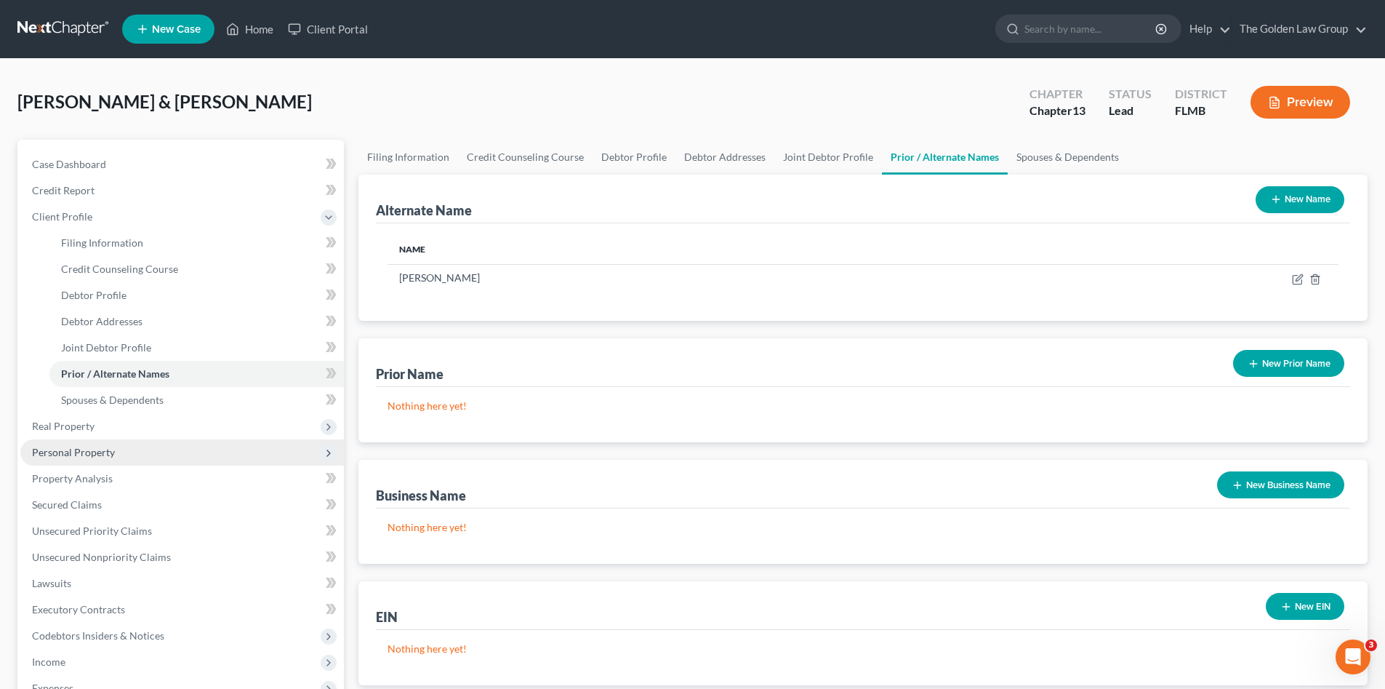
click at [118, 450] on span "Personal Property" at bounding box center [182, 452] width 324 height 26
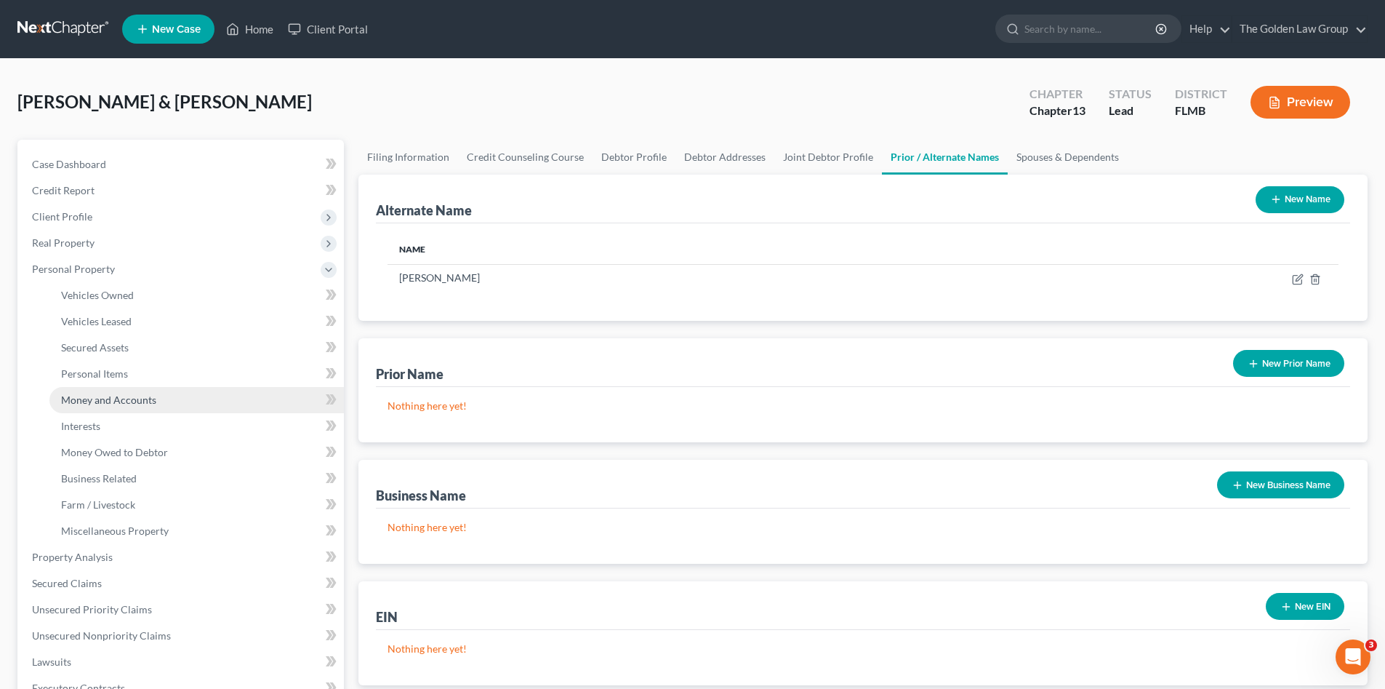
click at [154, 399] on span "Money and Accounts" at bounding box center [108, 399] width 95 height 12
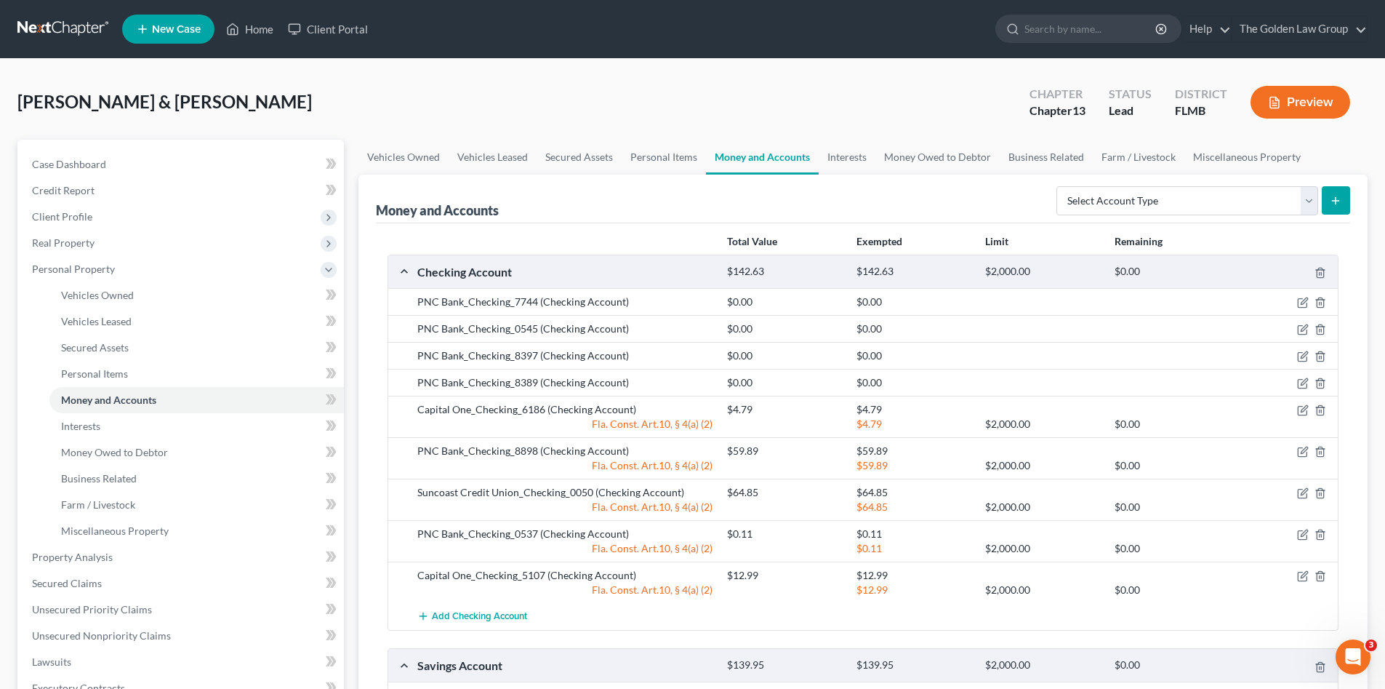
click at [617, 95] on div "[PERSON_NAME] & [PERSON_NAME] Upgraded Chapter Chapter 13 Status Lead District …" at bounding box center [692, 107] width 1350 height 63
click at [513, 119] on div "[PERSON_NAME] & [PERSON_NAME] Upgraded Chapter Chapter 13 Status Lead District …" at bounding box center [692, 107] width 1350 height 63
click at [1305, 449] on icon "button" at bounding box center [1304, 450] width 7 height 7
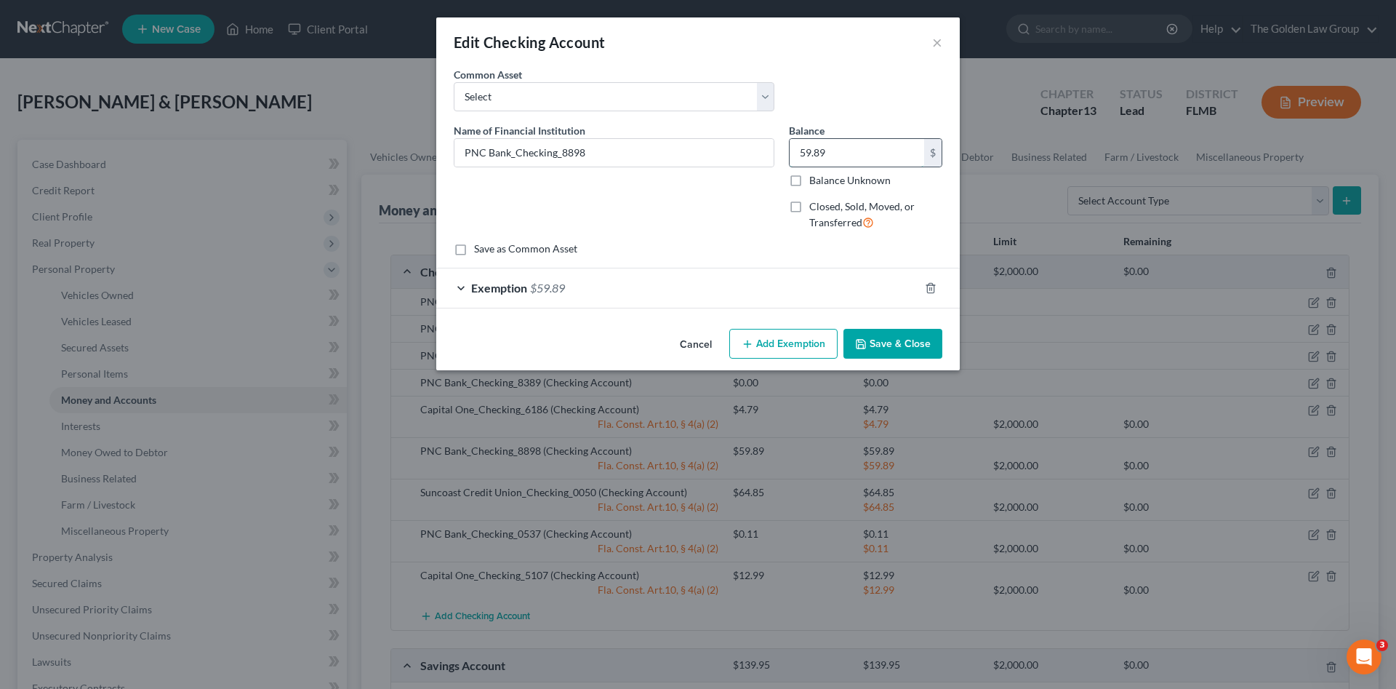
click at [828, 145] on input "59.89" at bounding box center [857, 153] width 135 height 28
type input "0.89"
click at [840, 279] on div "Exemption $59.89" at bounding box center [677, 287] width 483 height 39
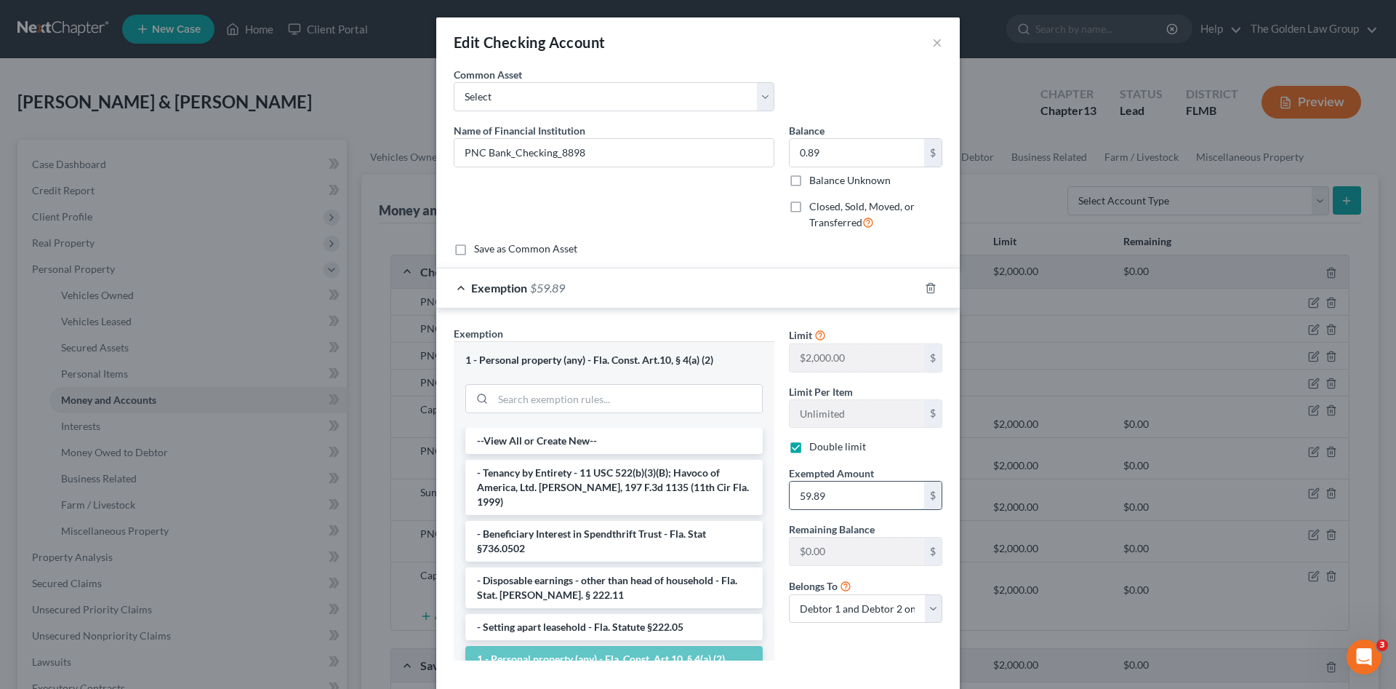
click at [844, 488] on input "59.89" at bounding box center [857, 495] width 135 height 28
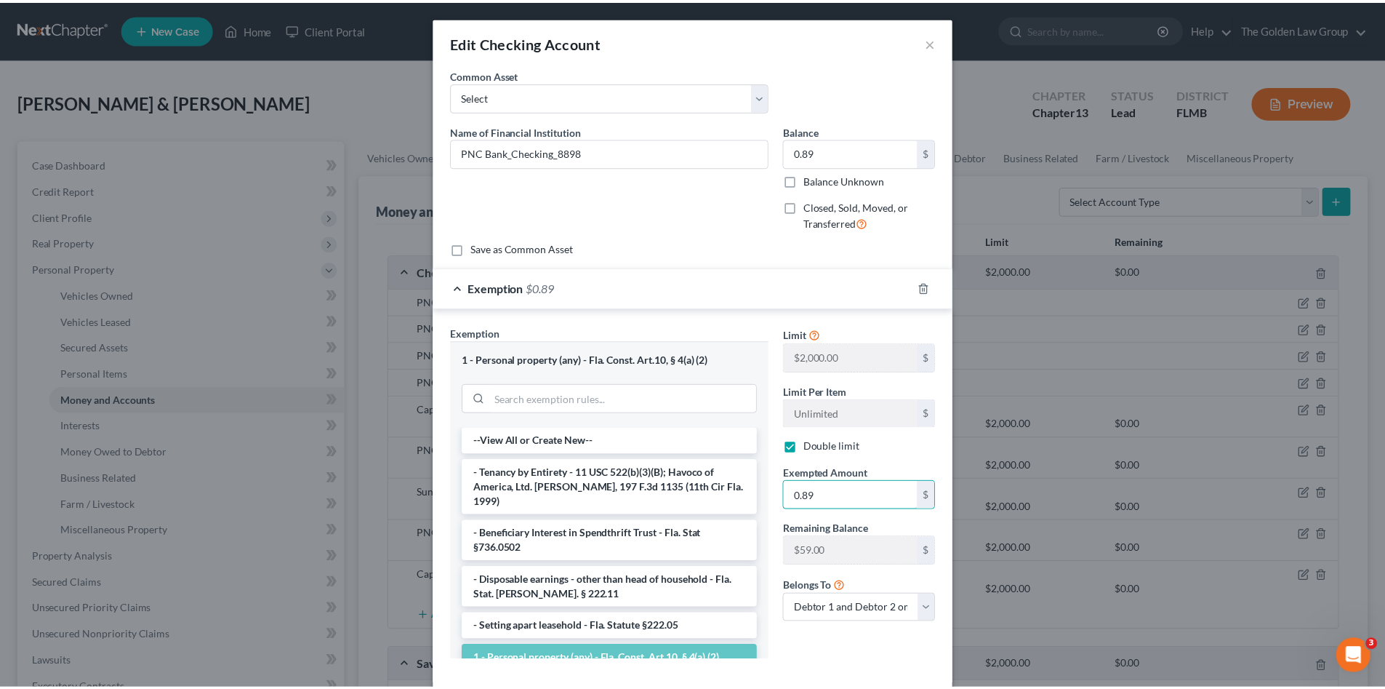
scroll to position [76, 0]
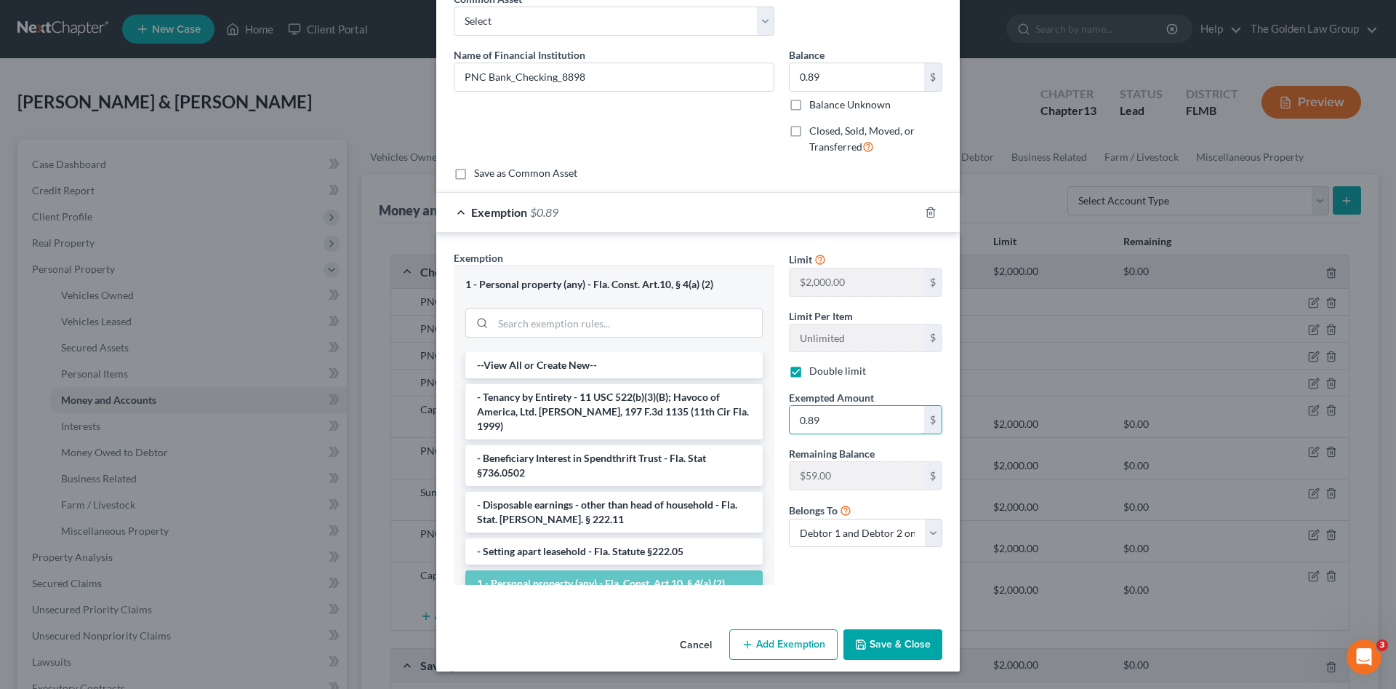
type input "0.89"
click at [901, 647] on button "Save & Close" at bounding box center [893, 644] width 99 height 31
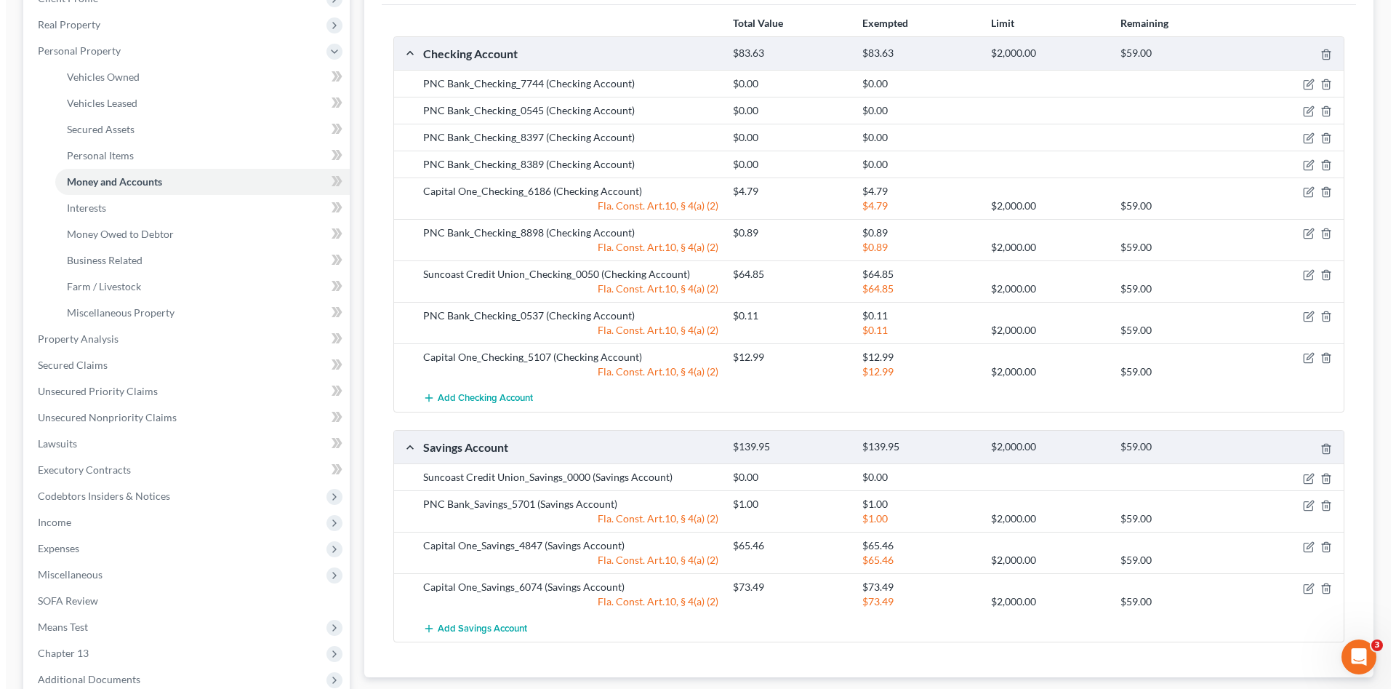
scroll to position [242, 0]
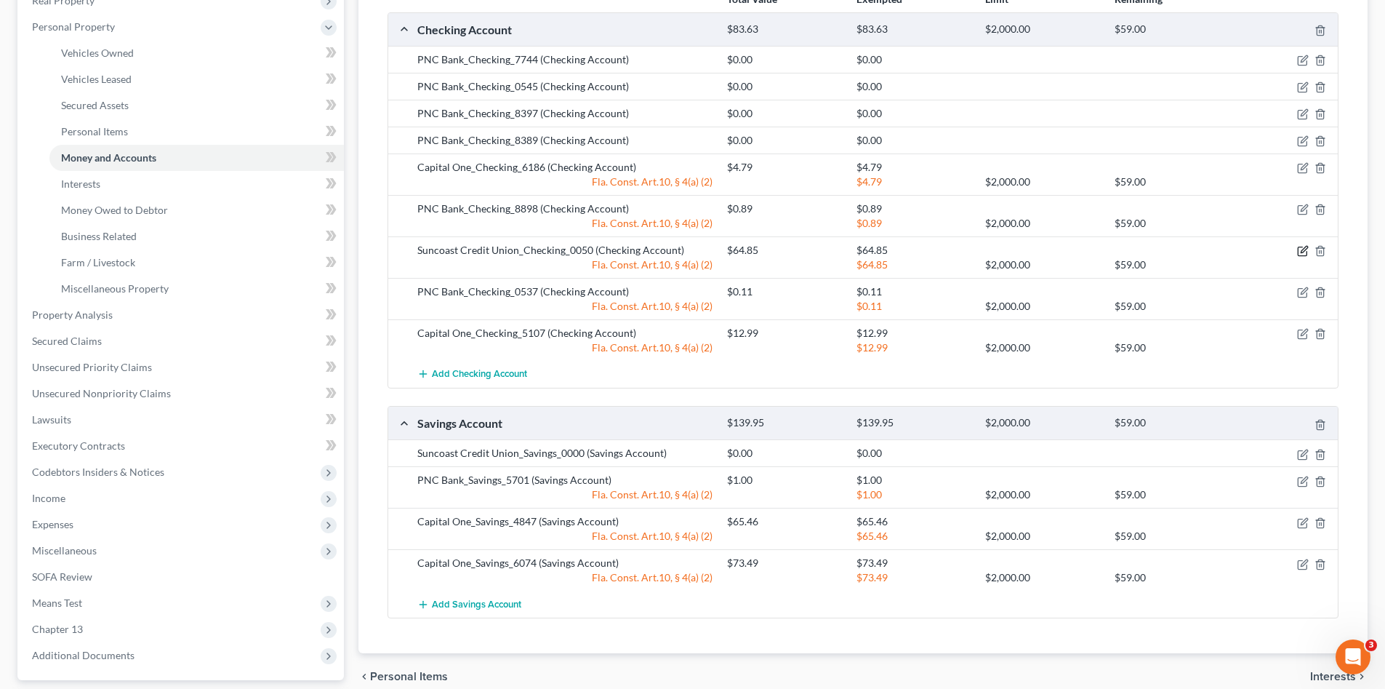
click at [1300, 252] on icon "button" at bounding box center [1303, 251] width 12 height 12
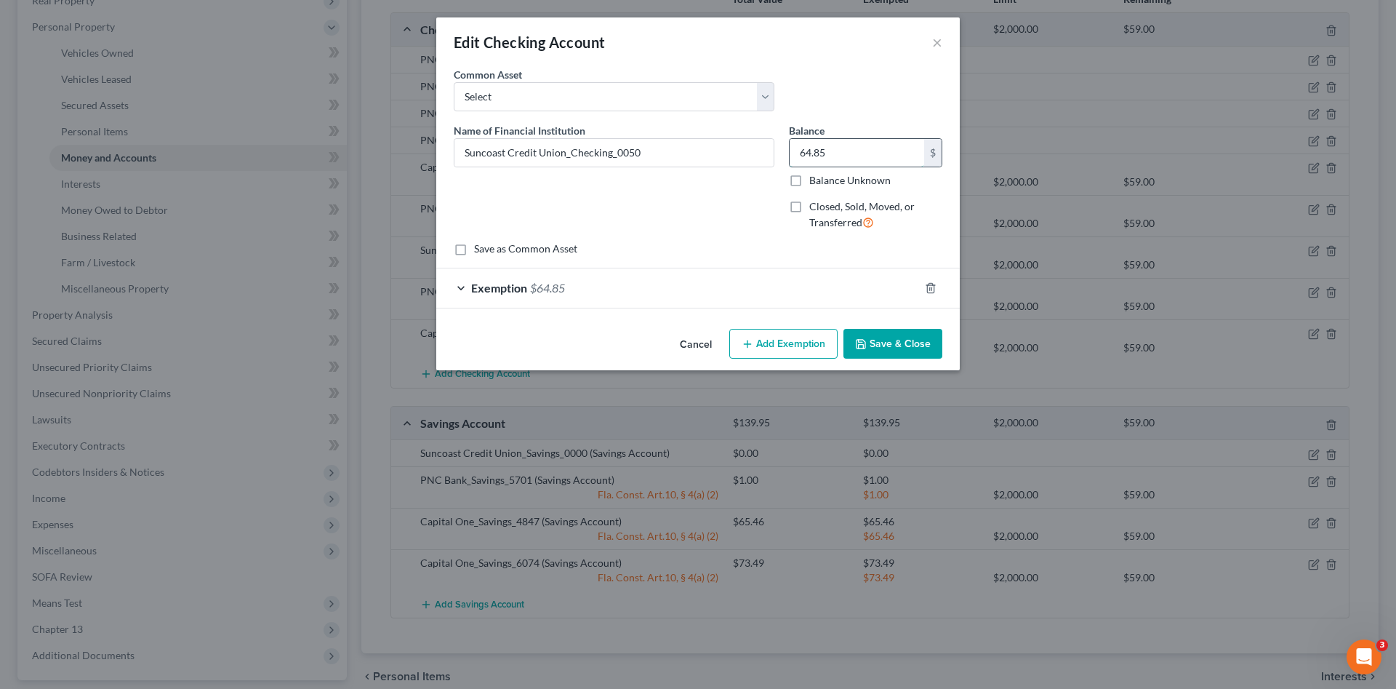
click at [880, 151] on input "64.85" at bounding box center [857, 153] width 135 height 28
type input "4.56"
click at [887, 292] on div "Exemption $64.85" at bounding box center [677, 287] width 483 height 39
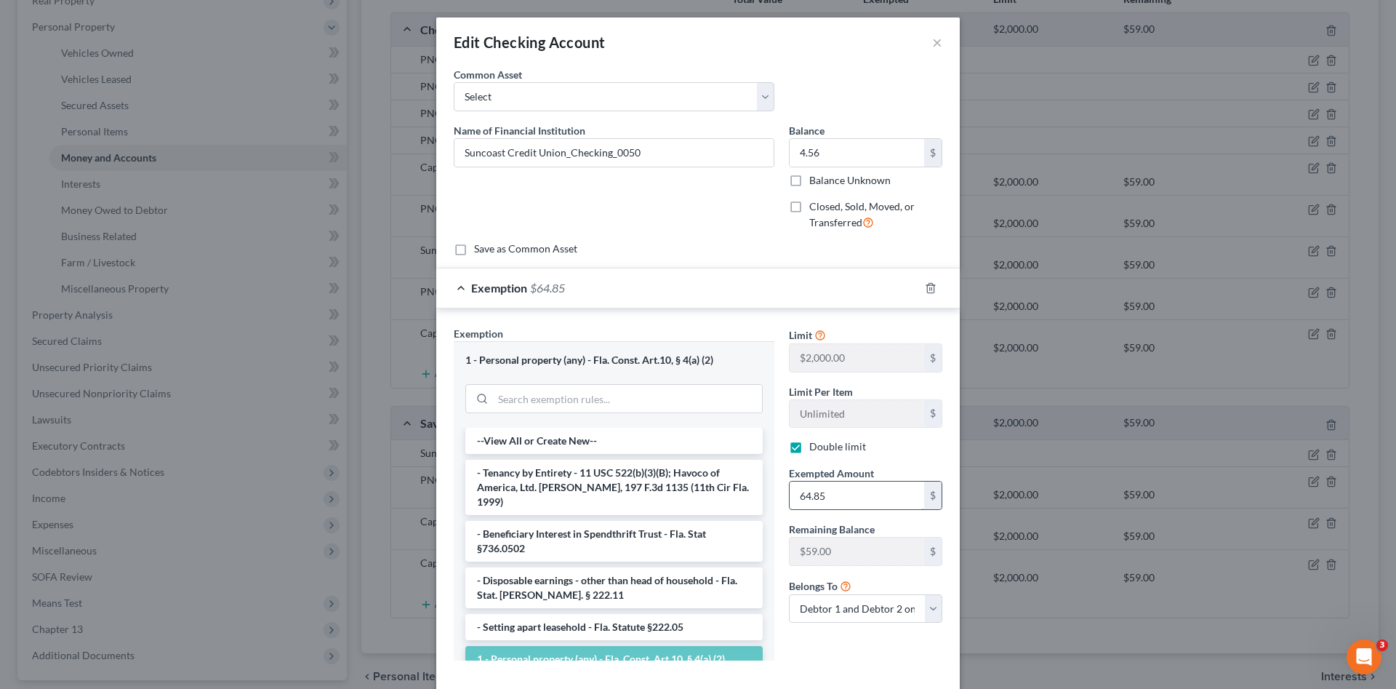
click at [822, 493] on input "64.85" at bounding box center [857, 495] width 135 height 28
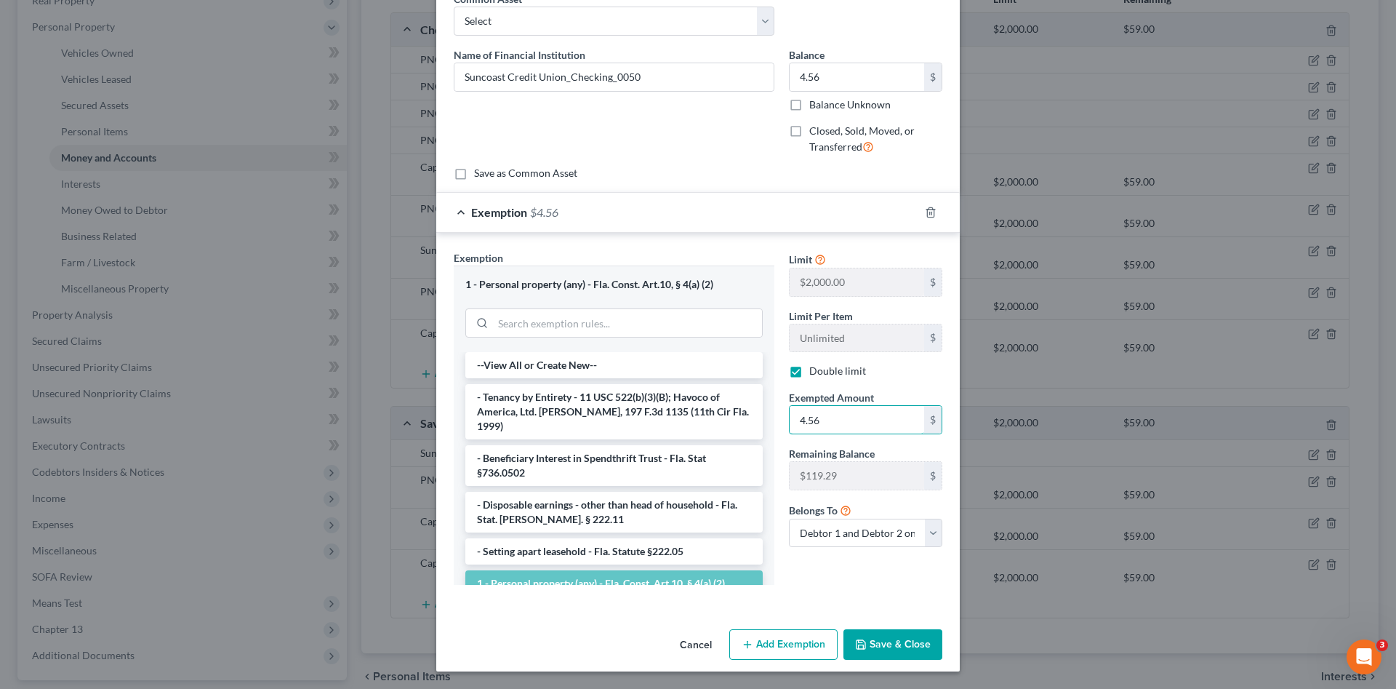
type input "4.56"
click at [900, 635] on button "Save & Close" at bounding box center [893, 644] width 99 height 31
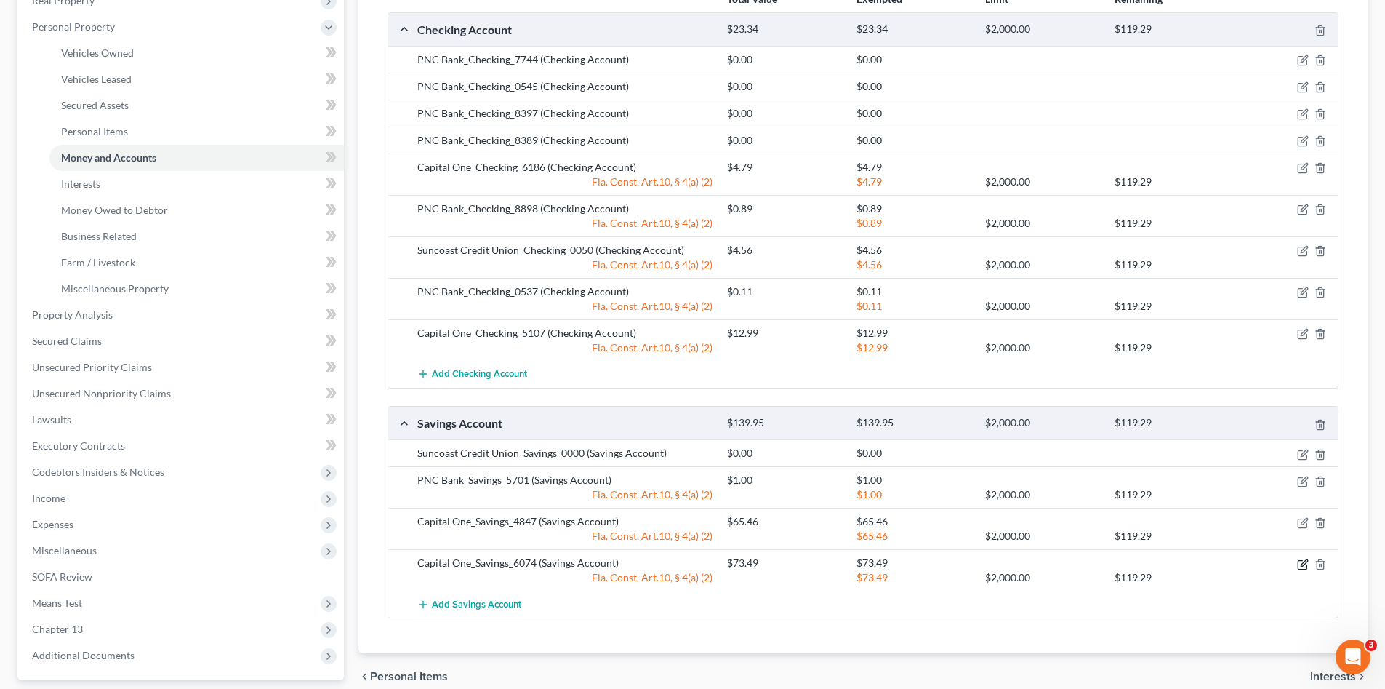
click at [1305, 566] on icon "button" at bounding box center [1303, 565] width 12 height 12
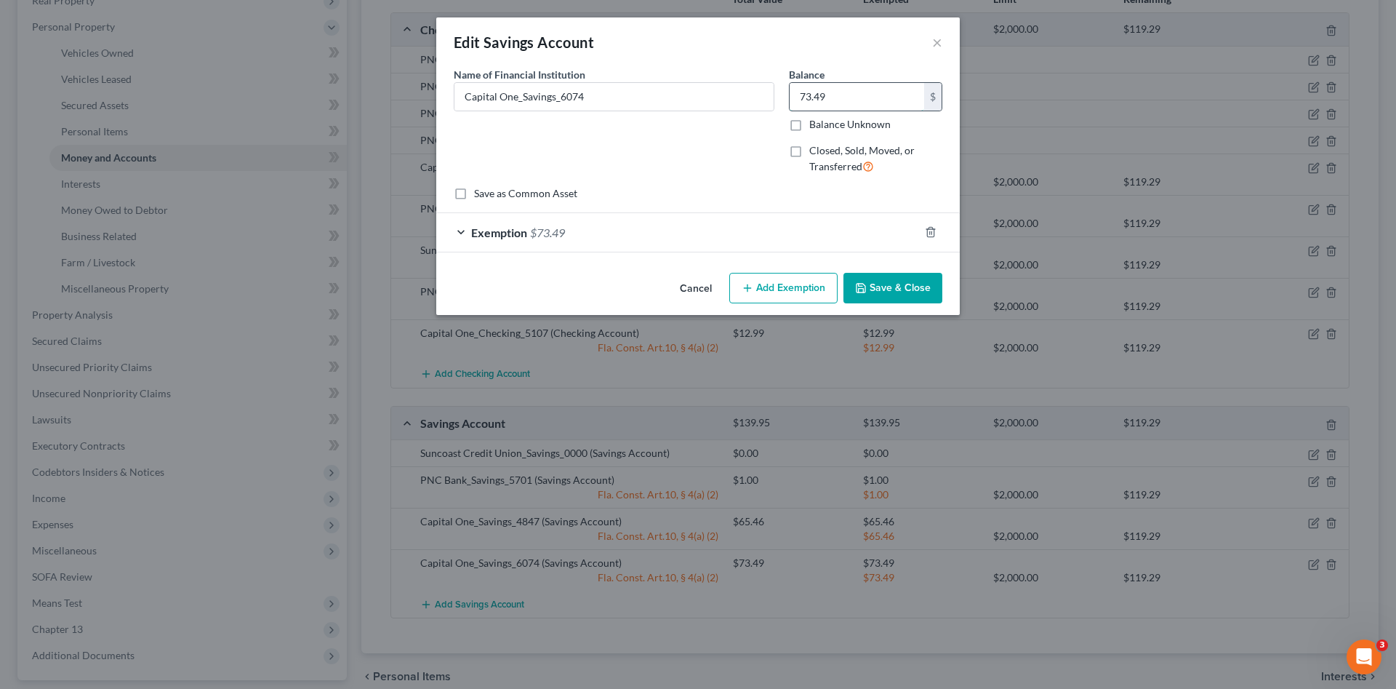
click at [835, 97] on input "73.49" at bounding box center [857, 97] width 135 height 28
type input "370.00"
click at [689, 237] on div "Exemption $73.49" at bounding box center [677, 232] width 483 height 39
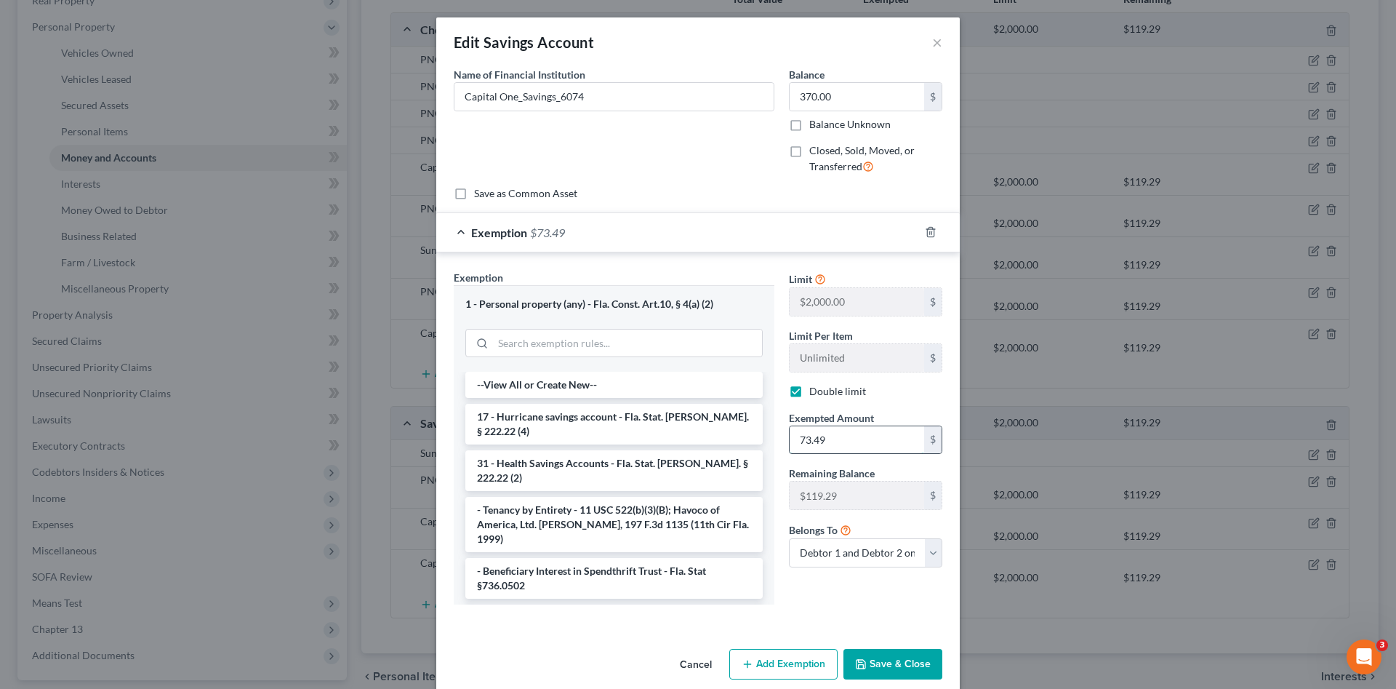
click at [843, 441] on input "73.49" at bounding box center [857, 440] width 135 height 28
type input "192.78"
click at [897, 668] on button "Save & Close" at bounding box center [893, 664] width 99 height 31
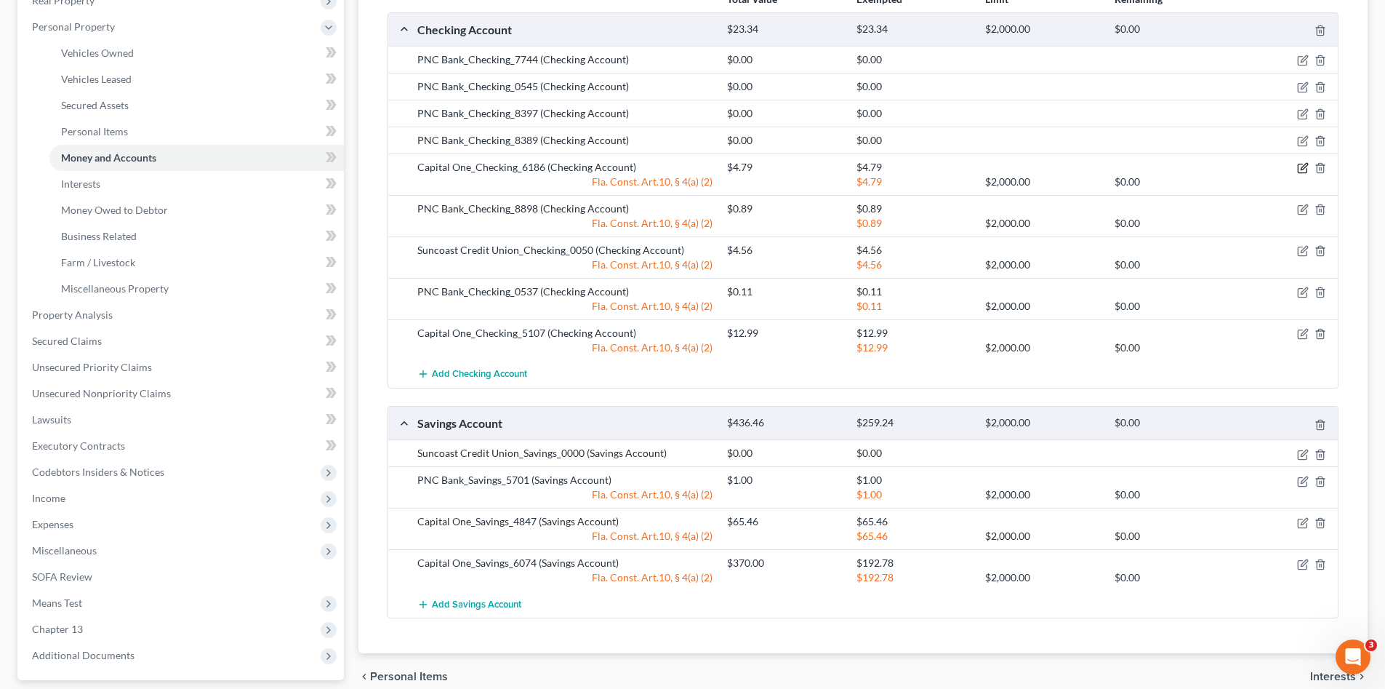
click at [1302, 168] on icon "button" at bounding box center [1304, 167] width 7 height 7
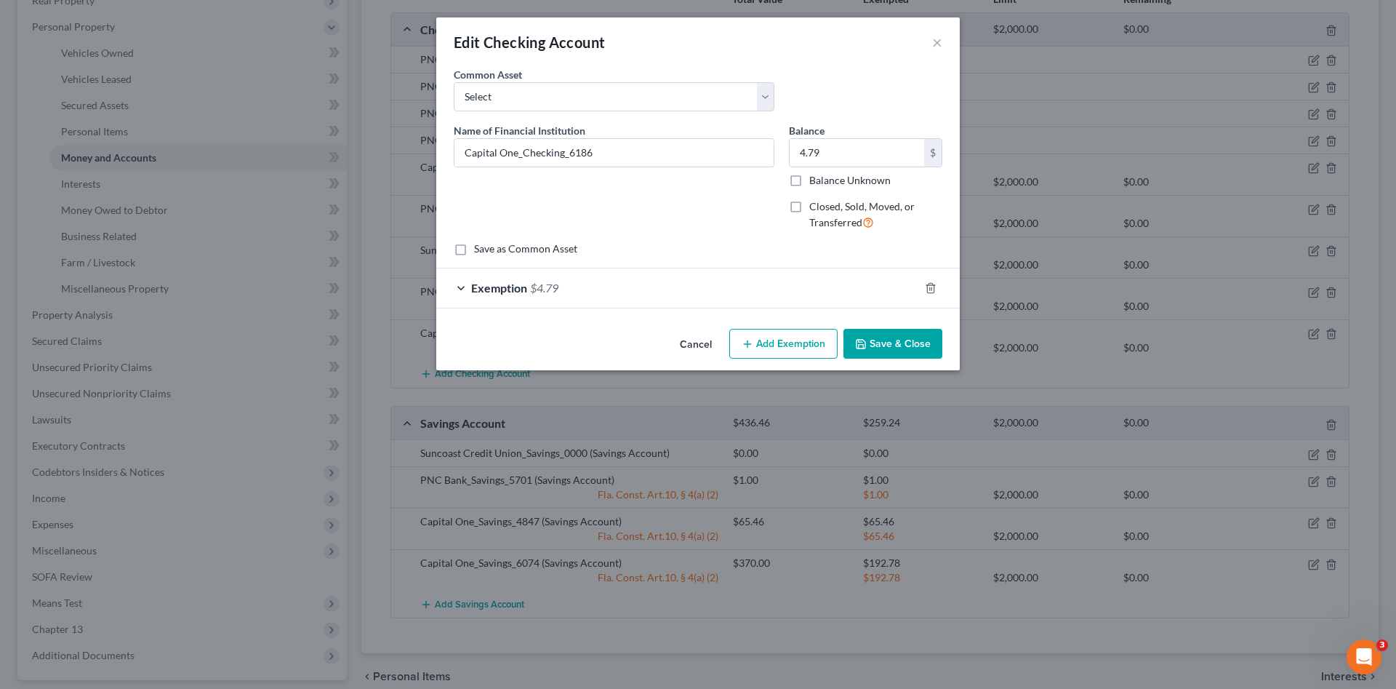
click at [845, 134] on div "Balance 4.79 $ Balance Unknown Balance Undetermined 4.79 $ Balance Unknown" at bounding box center [865, 155] width 153 height 65
click at [846, 148] on input "4.79" at bounding box center [857, 153] width 135 height 28
type input "49.13"
click at [841, 292] on div "Exemption $4.79" at bounding box center [677, 287] width 483 height 39
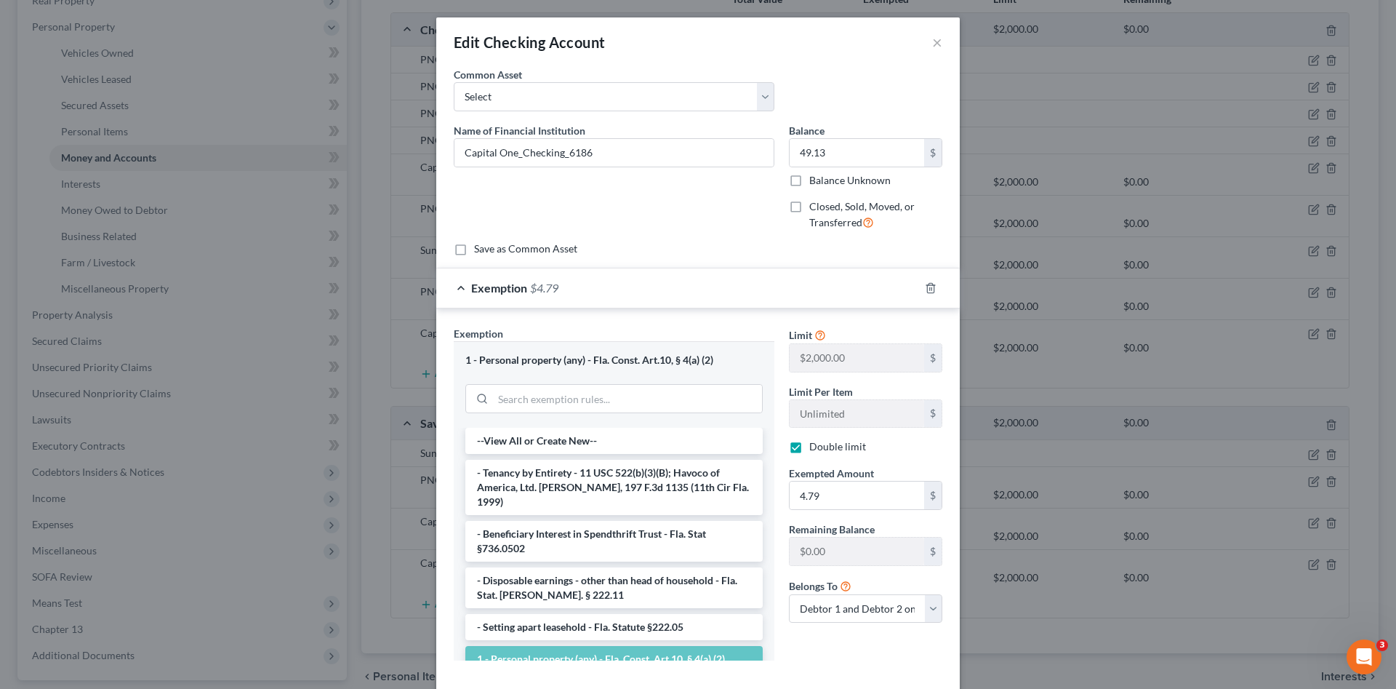
click at [841, 292] on div "Exemption $4.79" at bounding box center [677, 287] width 483 height 39
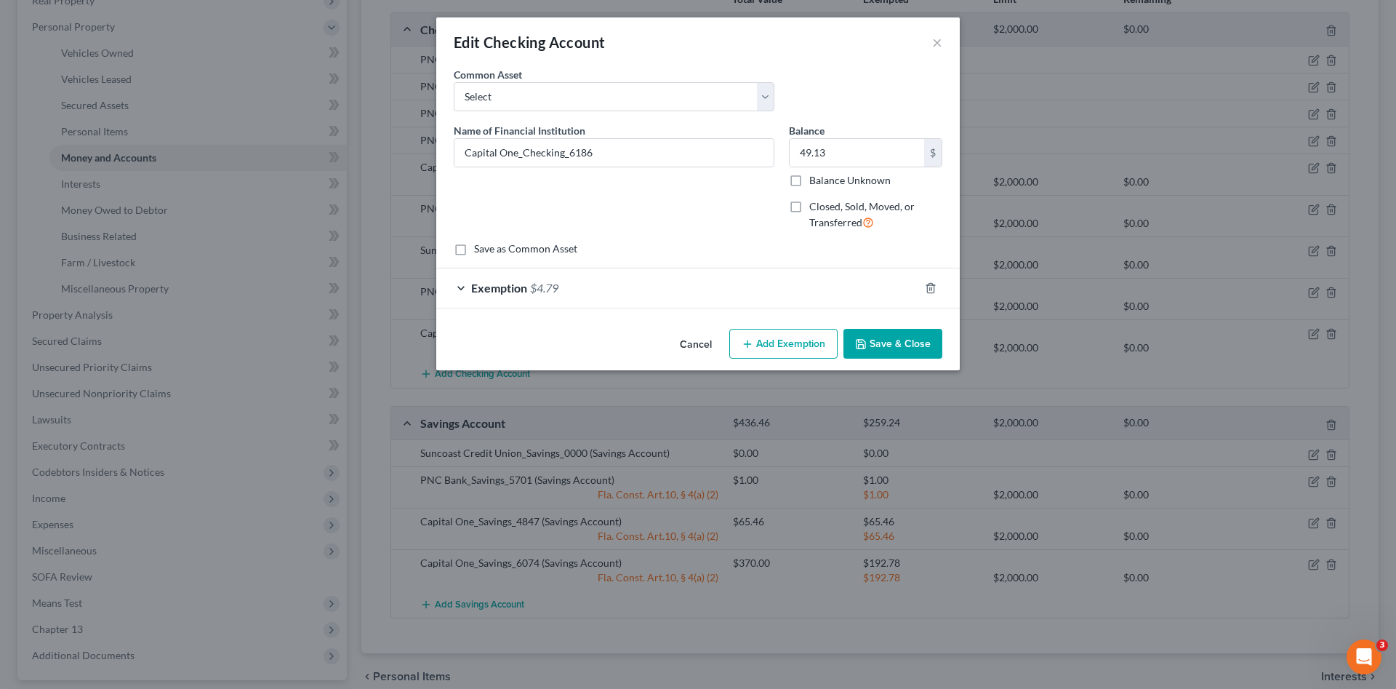
click at [905, 334] on button "Save & Close" at bounding box center [893, 344] width 99 height 31
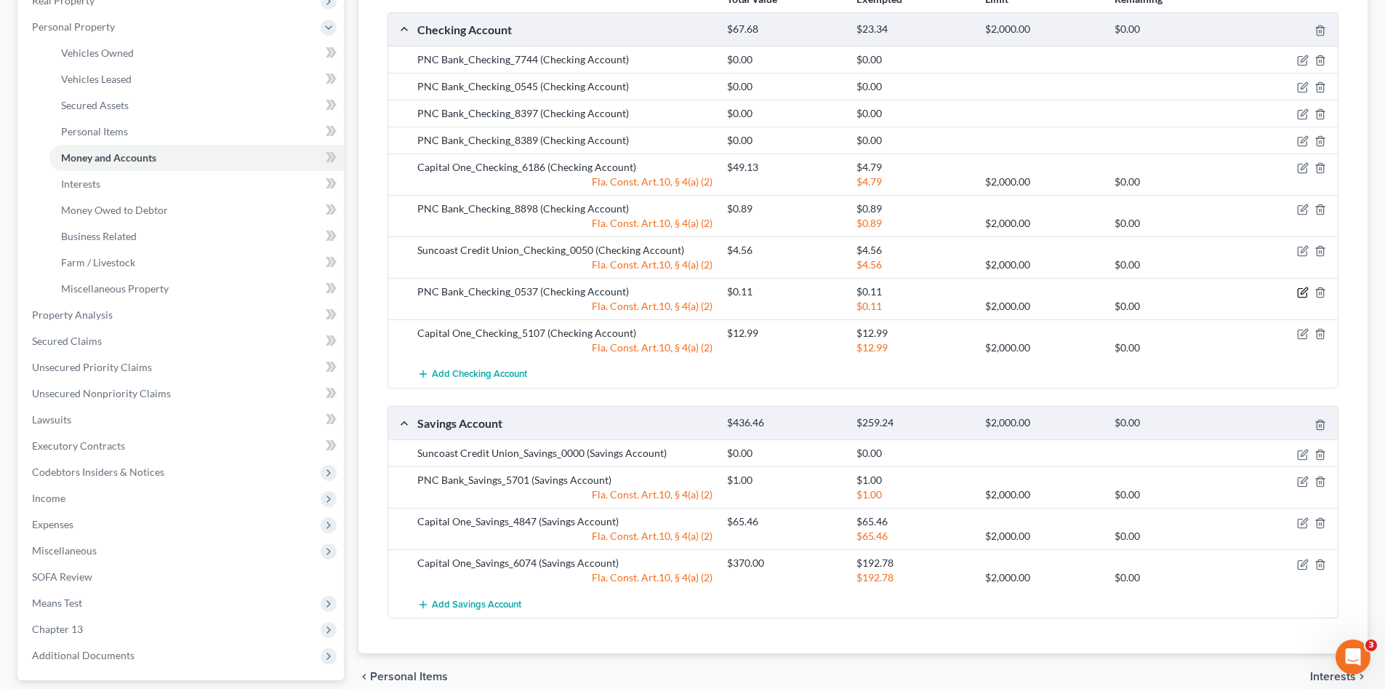
click at [1302, 289] on icon "button" at bounding box center [1303, 293] width 12 height 12
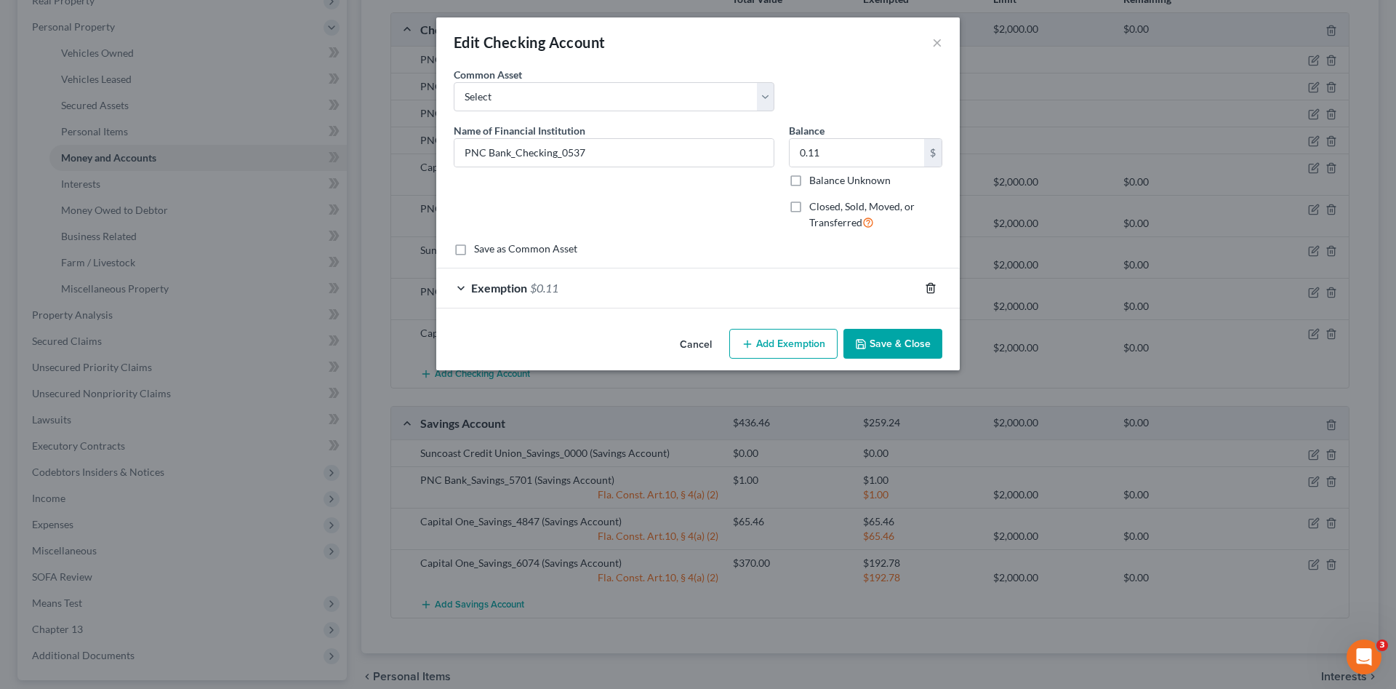
click at [926, 289] on icon "button" at bounding box center [931, 288] width 12 height 12
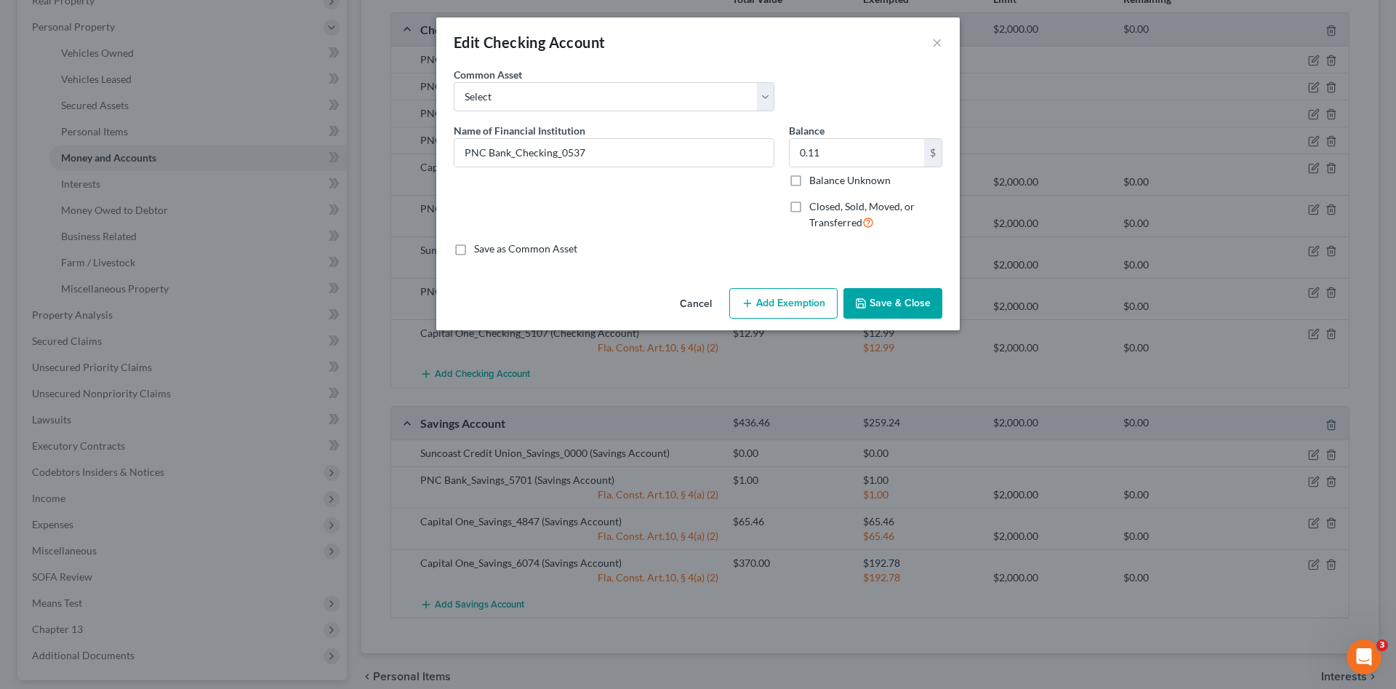
click at [917, 300] on button "Save & Close" at bounding box center [893, 303] width 99 height 31
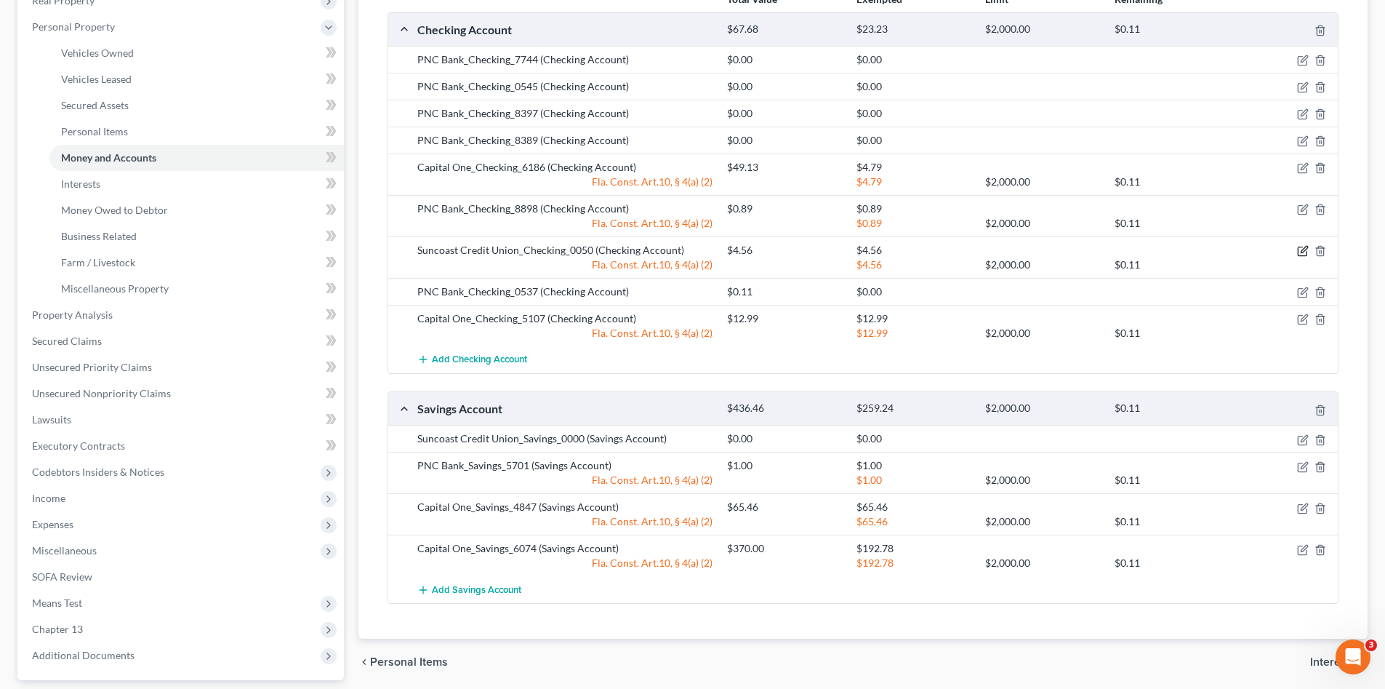
click at [1302, 250] on icon "button" at bounding box center [1304, 250] width 7 height 7
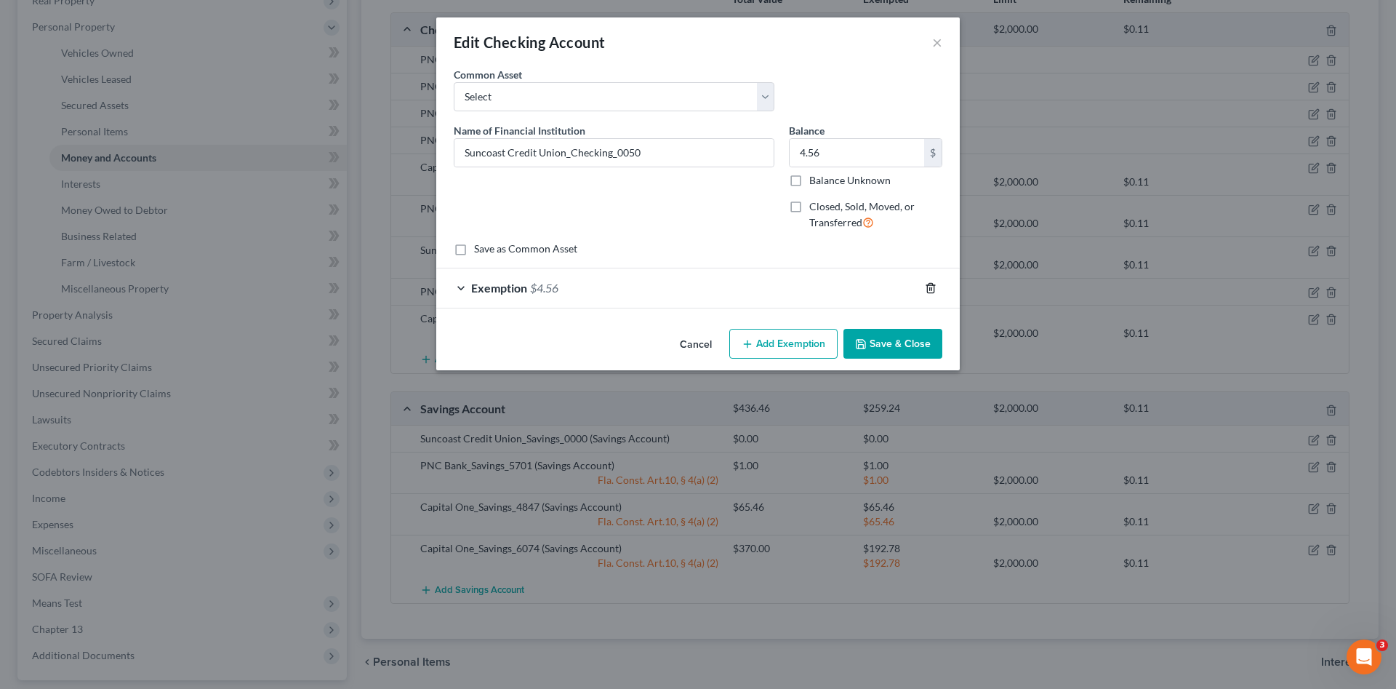
click at [931, 292] on icon "button" at bounding box center [930, 287] width 7 height 9
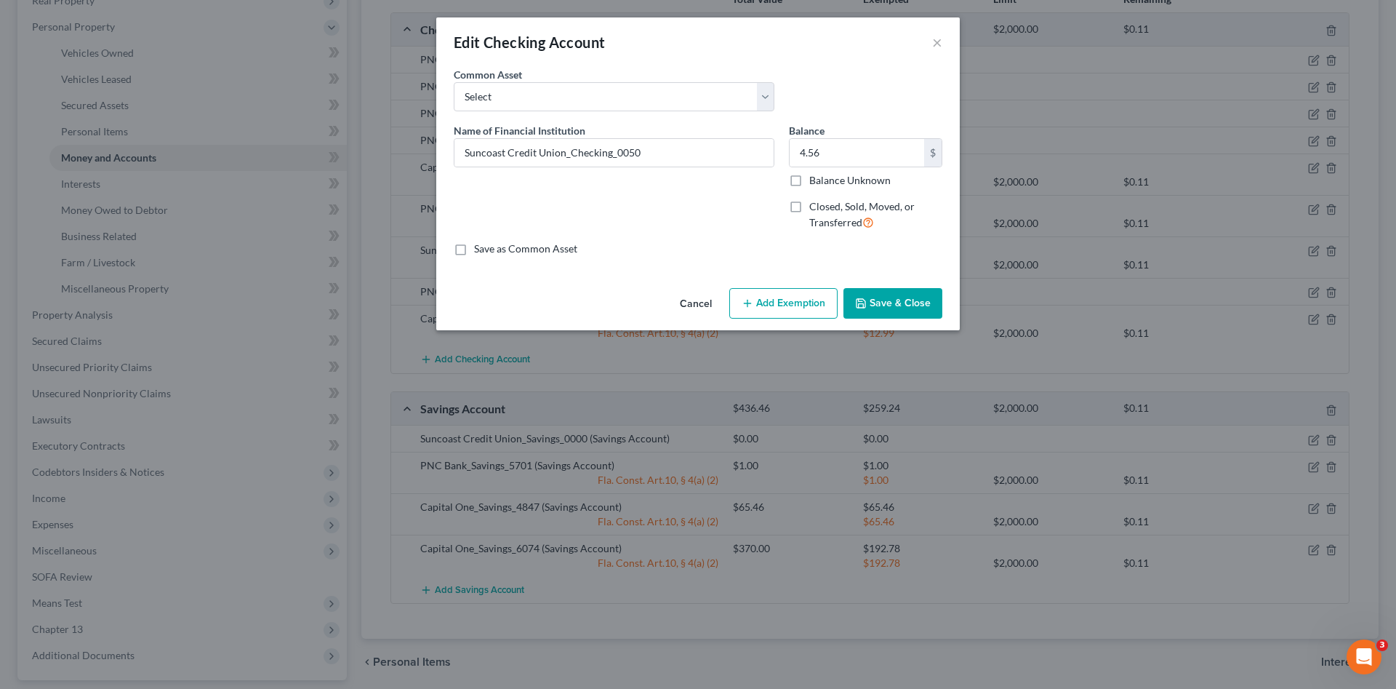
click at [911, 300] on button "Save & Close" at bounding box center [893, 303] width 99 height 31
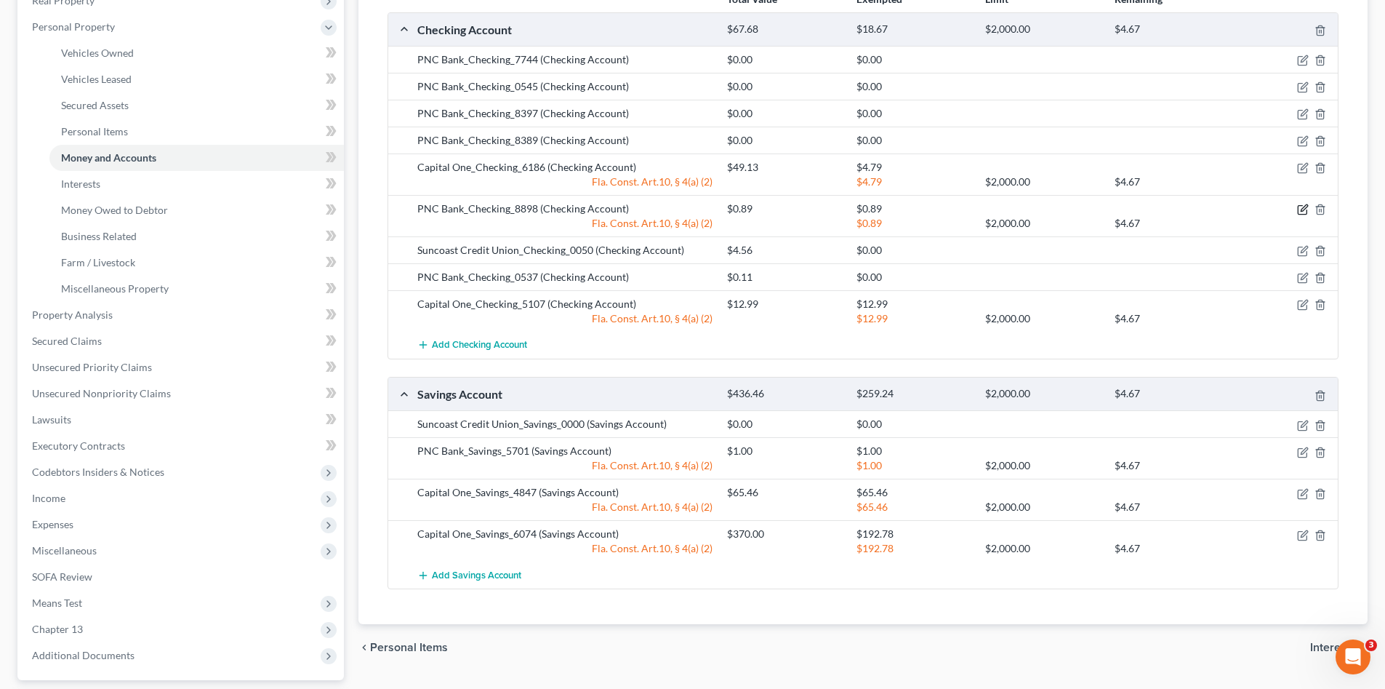
click at [1301, 209] on icon "button" at bounding box center [1303, 210] width 12 height 12
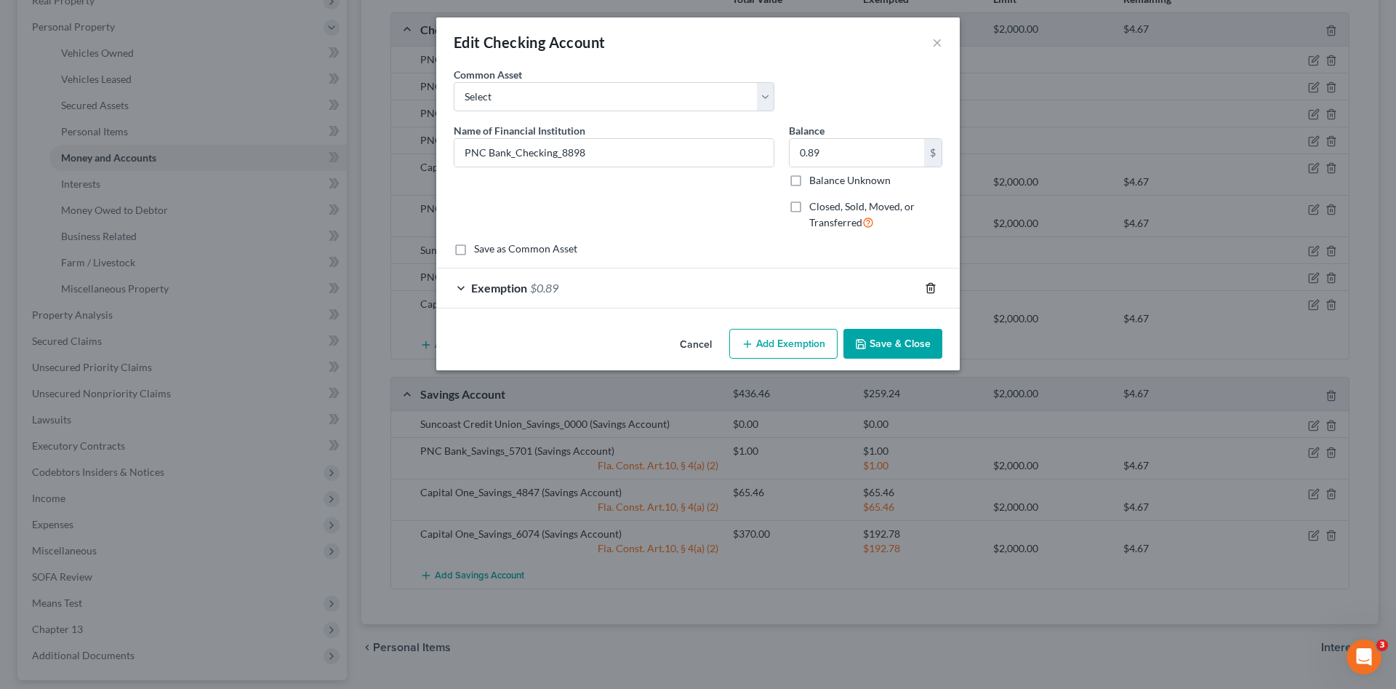
click at [926, 286] on icon "button" at bounding box center [931, 288] width 12 height 12
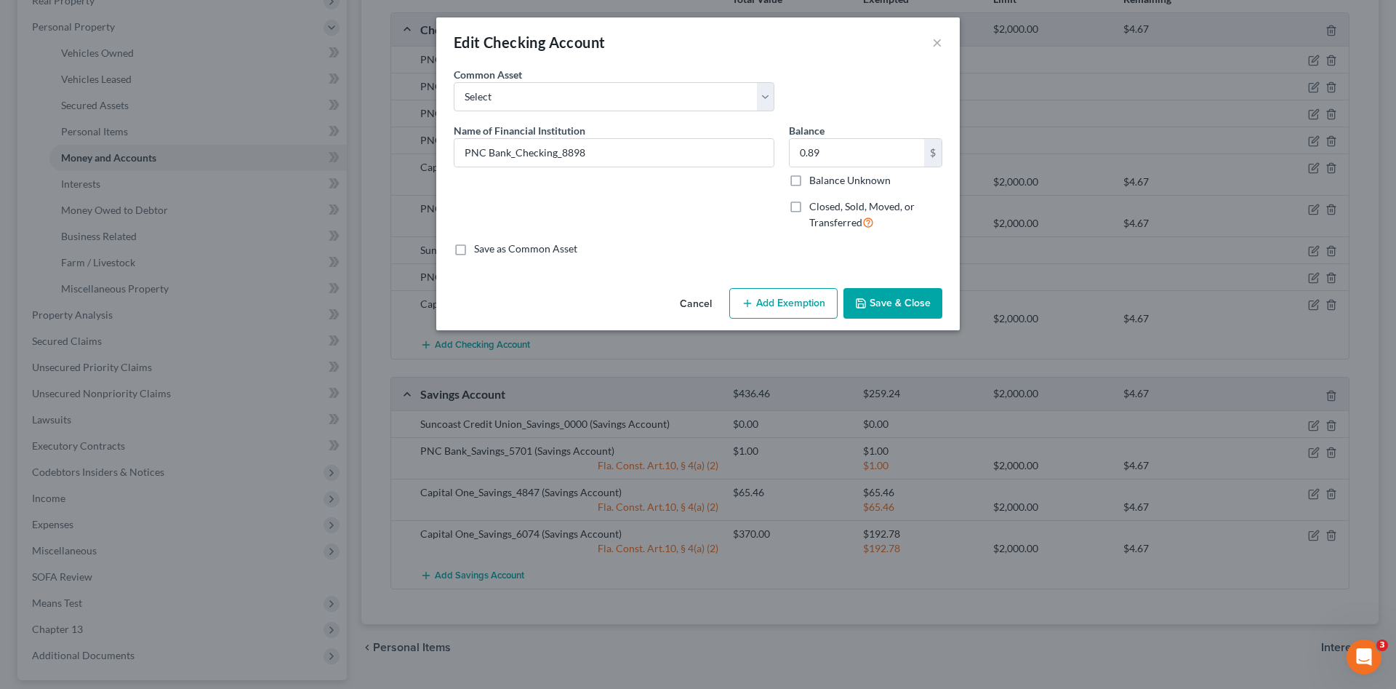
click at [908, 303] on button "Save & Close" at bounding box center [893, 303] width 99 height 31
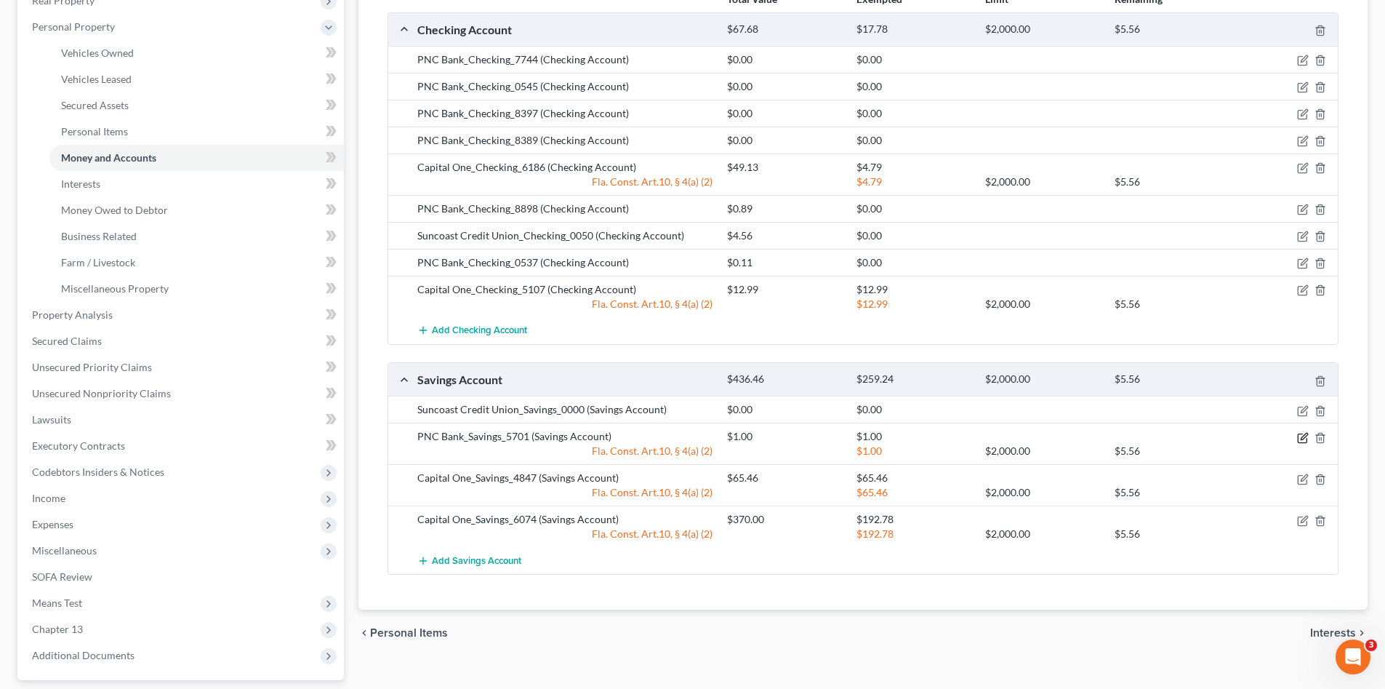
click at [1300, 433] on icon "button" at bounding box center [1302, 437] width 9 height 9
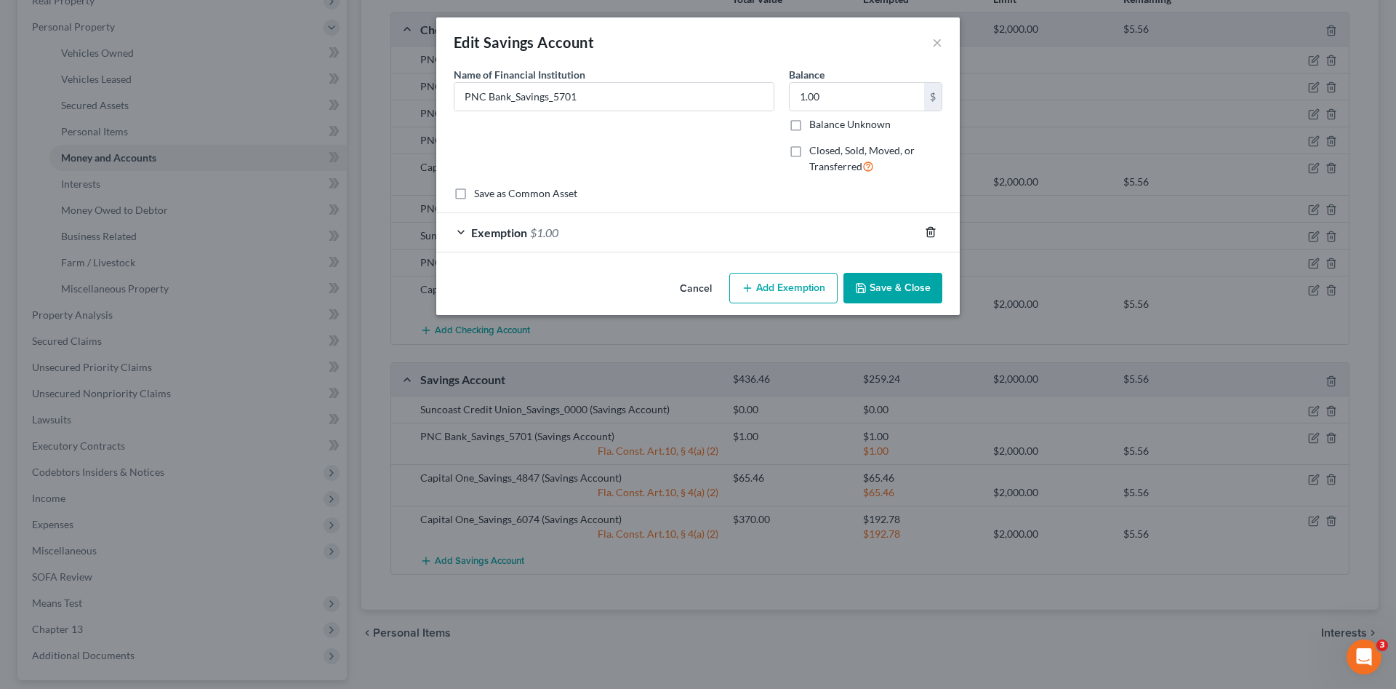
click at [929, 229] on icon "button" at bounding box center [930, 232] width 7 height 9
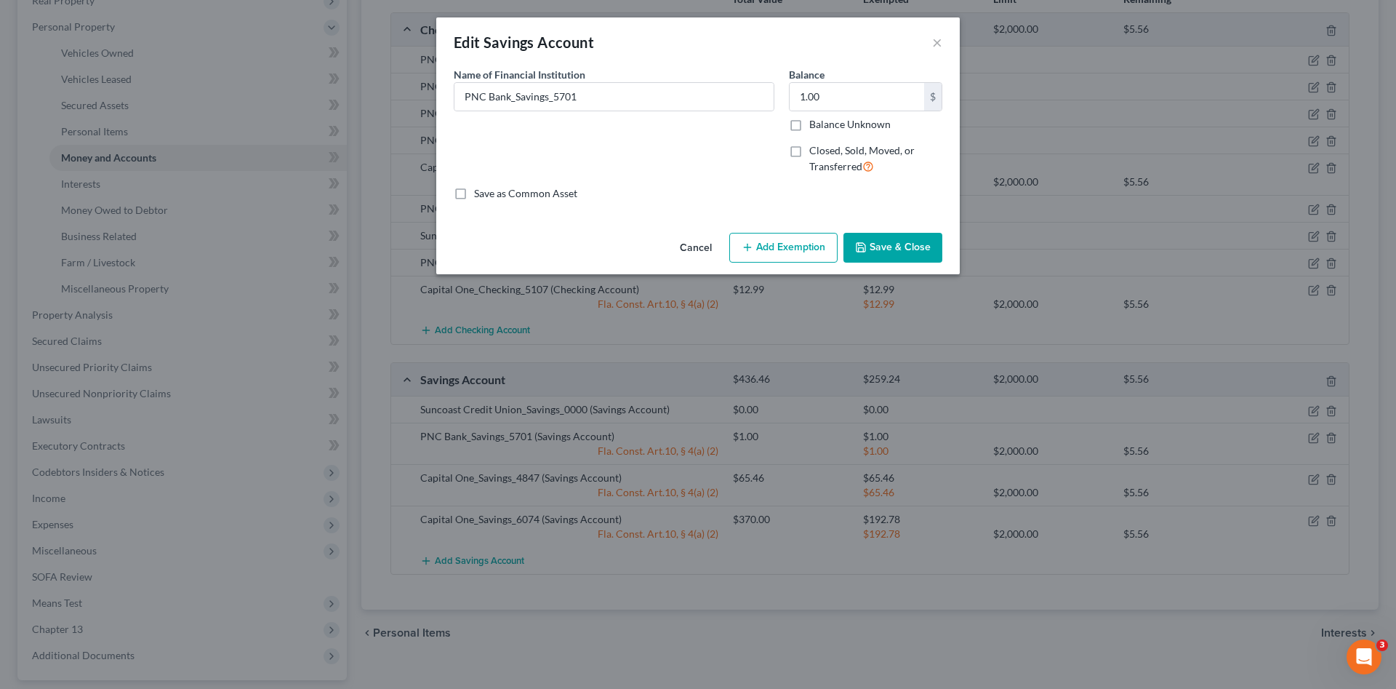
click at [901, 250] on button "Save & Close" at bounding box center [893, 248] width 99 height 31
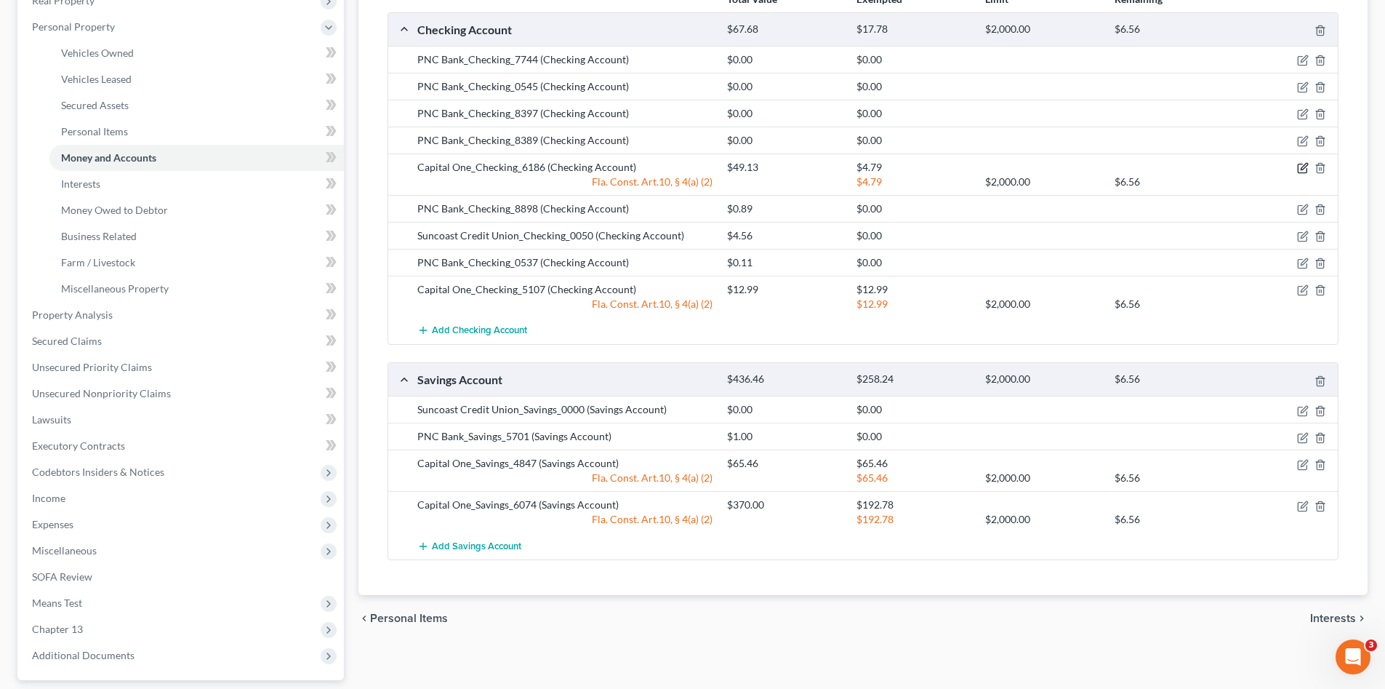
click at [1301, 168] on icon "button" at bounding box center [1303, 168] width 12 height 12
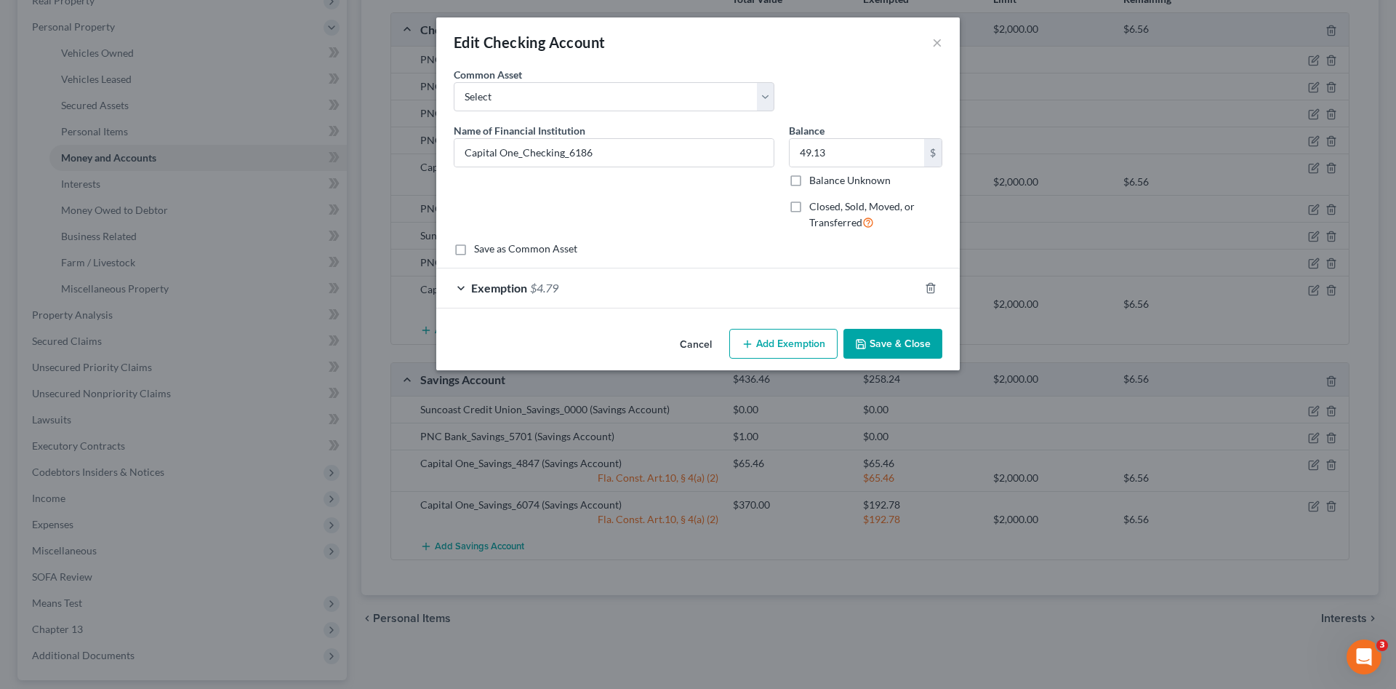
click at [761, 295] on div "Exemption $4.79" at bounding box center [677, 287] width 483 height 39
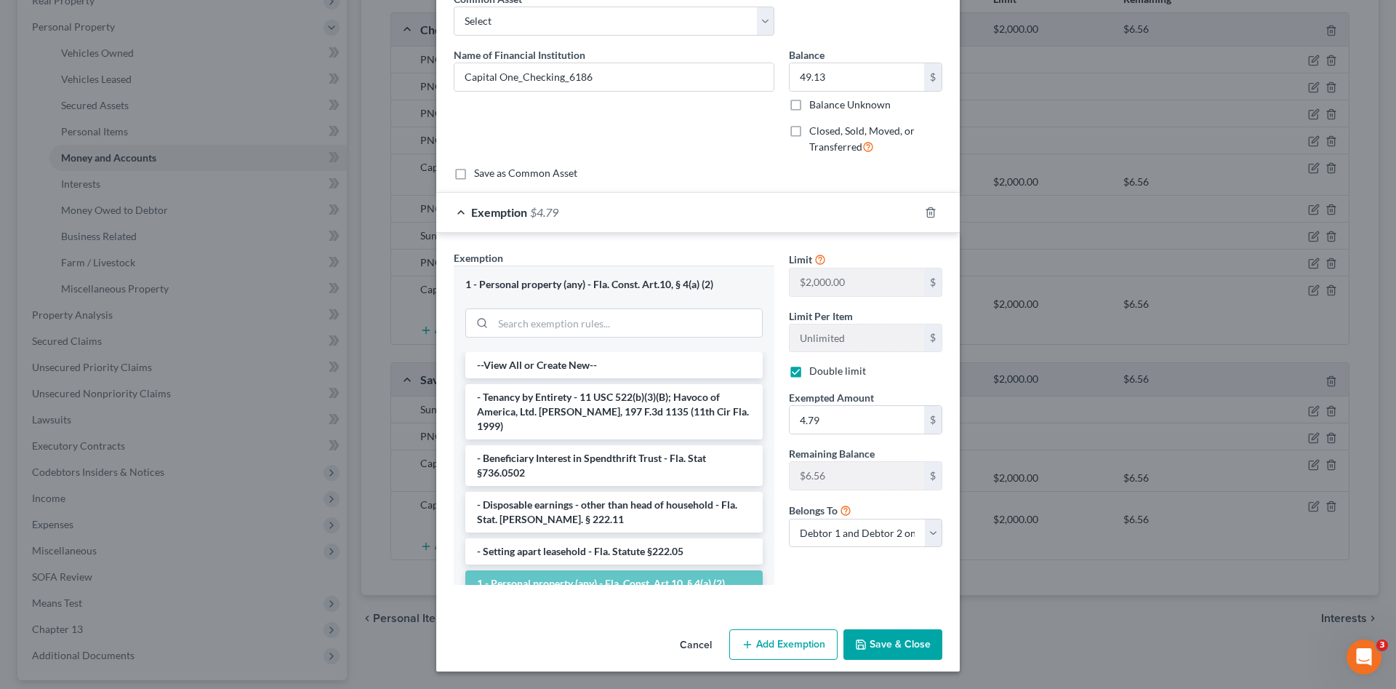
click at [901, 644] on button "Save & Close" at bounding box center [893, 644] width 99 height 31
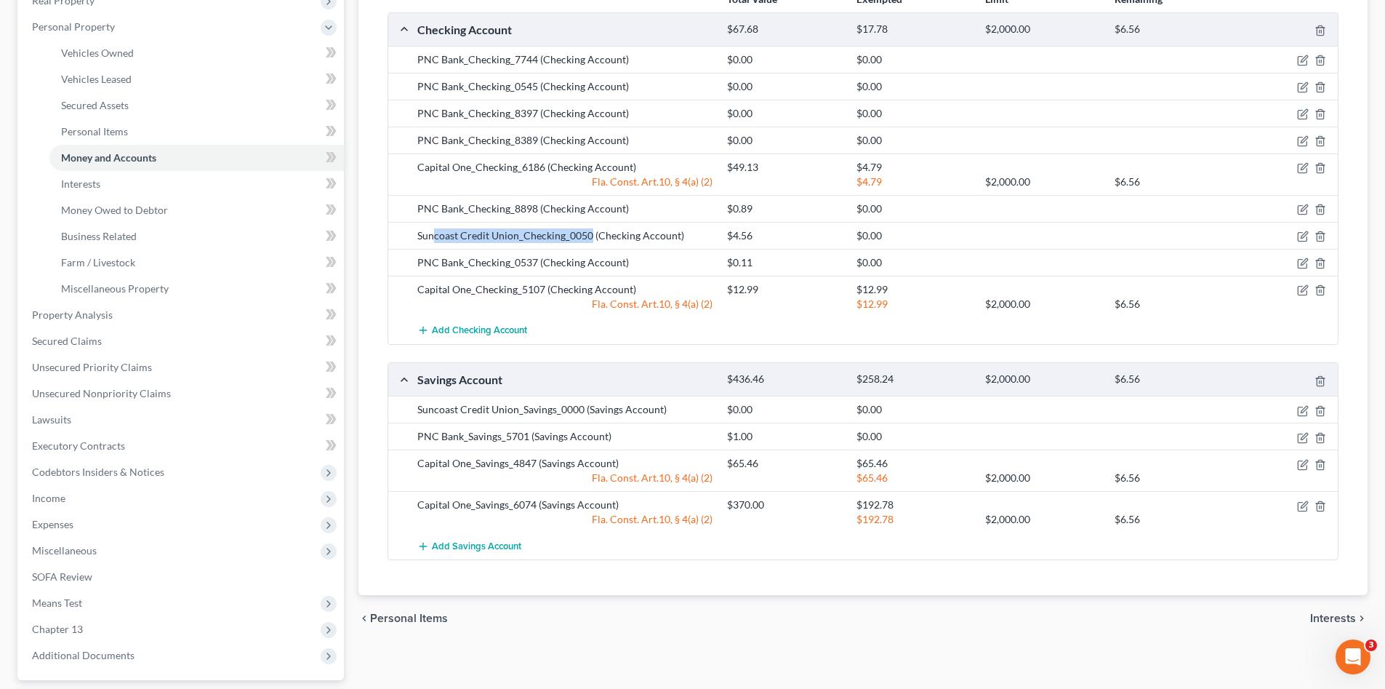
drag, startPoint x: 591, startPoint y: 233, endPoint x: 448, endPoint y: 247, distance: 143.2
click at [438, 244] on div "Suncoast Credit Union_Checking_0050 (Checking Account) $4.56 $0.00" at bounding box center [863, 235] width 950 height 27
drag, startPoint x: 448, startPoint y: 247, endPoint x: 500, endPoint y: 247, distance: 52.4
click at [496, 250] on div "PNC Bank_Checking_0537 (Checking Account) $0.11 $0.00" at bounding box center [863, 262] width 950 height 27
click at [563, 236] on div "Suncoast Credit Union_Checking_0050 (Checking Account)" at bounding box center [565, 235] width 310 height 15
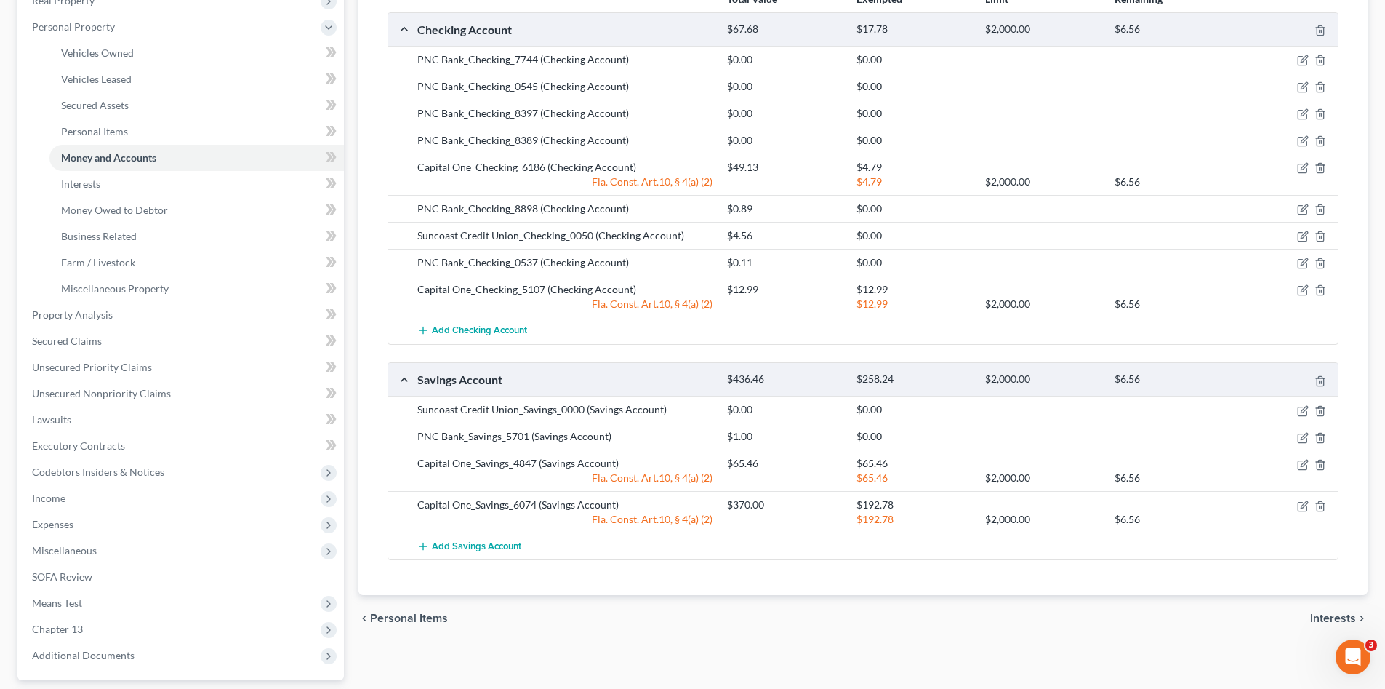
click at [560, 236] on div "Suncoast Credit Union_Checking_0050 (Checking Account)" at bounding box center [565, 235] width 310 height 15
drag, startPoint x: 561, startPoint y: 238, endPoint x: 413, endPoint y: 239, distance: 148.4
click at [413, 239] on div "Suncoast Credit Union_Checking_0050 (Checking Account)" at bounding box center [565, 235] width 310 height 15
copy div "Suncoast Credit Union_Checking"
click at [503, 328] on span "Add Checking Account" at bounding box center [479, 331] width 95 height 12
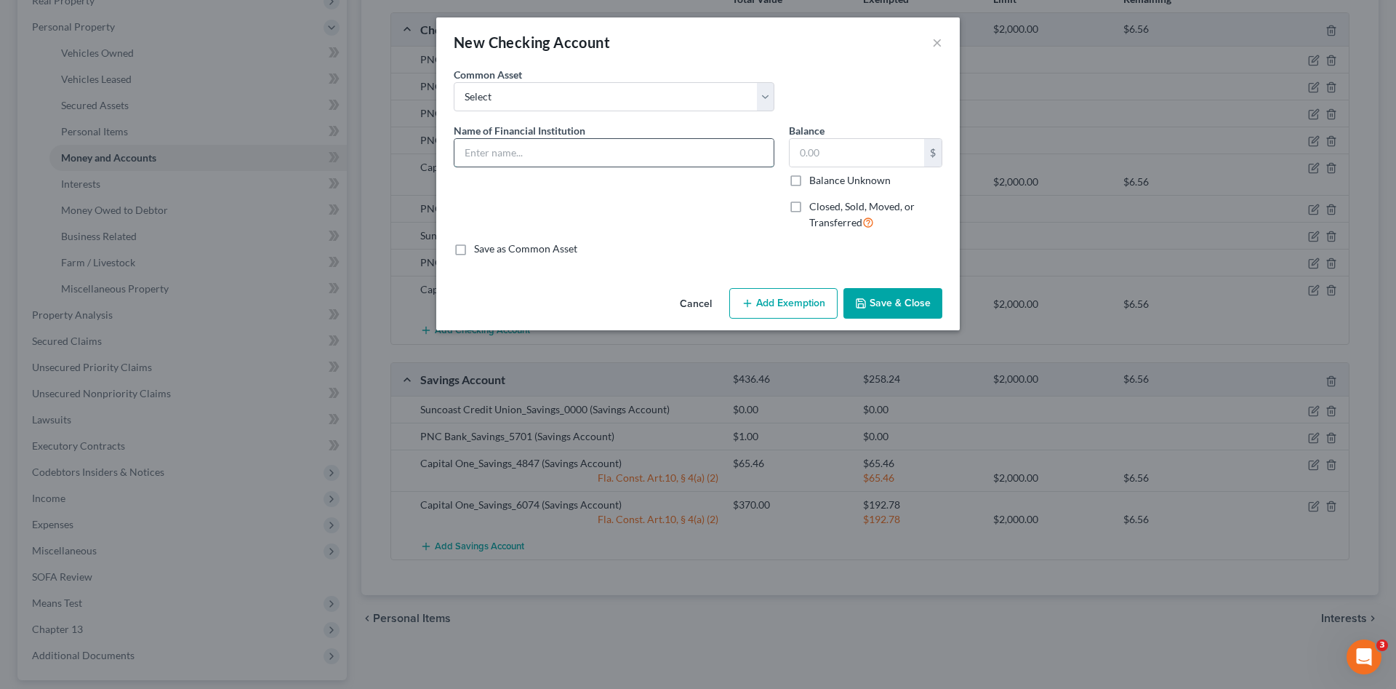
click at [519, 151] on input "text" at bounding box center [614, 153] width 319 height 28
paste input "Suncoast Credit Union_Checking"
type input "Suncoast Credit Union_Checking"
click at [886, 151] on input "text" at bounding box center [857, 153] width 135 height 28
type input "64.85"
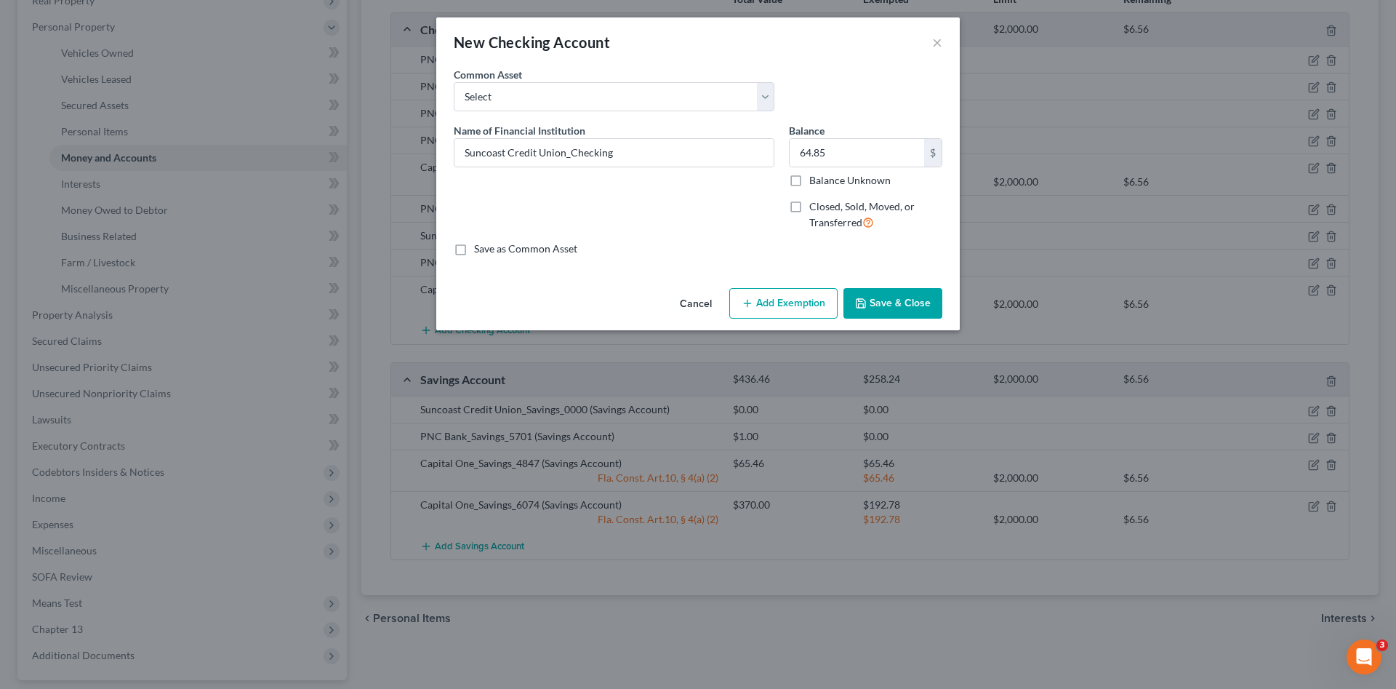
click at [889, 309] on button "Save & Close" at bounding box center [893, 303] width 99 height 31
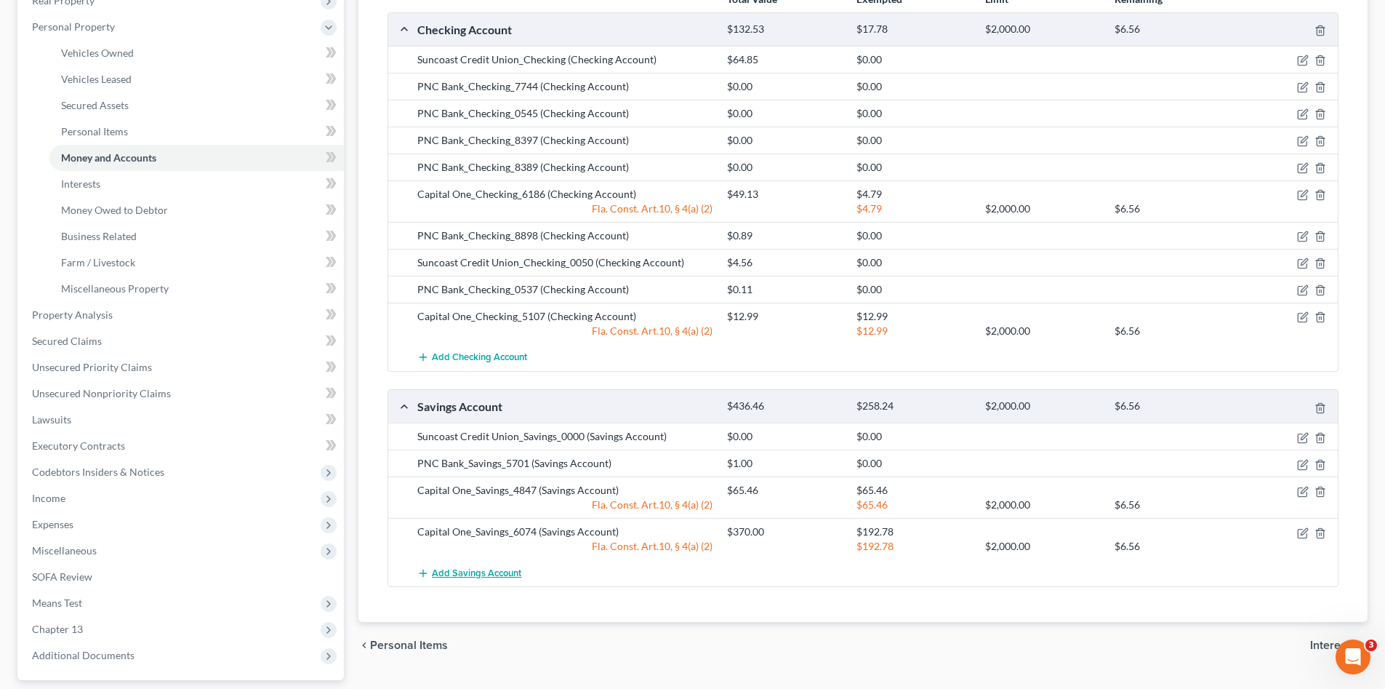
click at [500, 573] on span "Add Savings Account" at bounding box center [476, 573] width 89 height 12
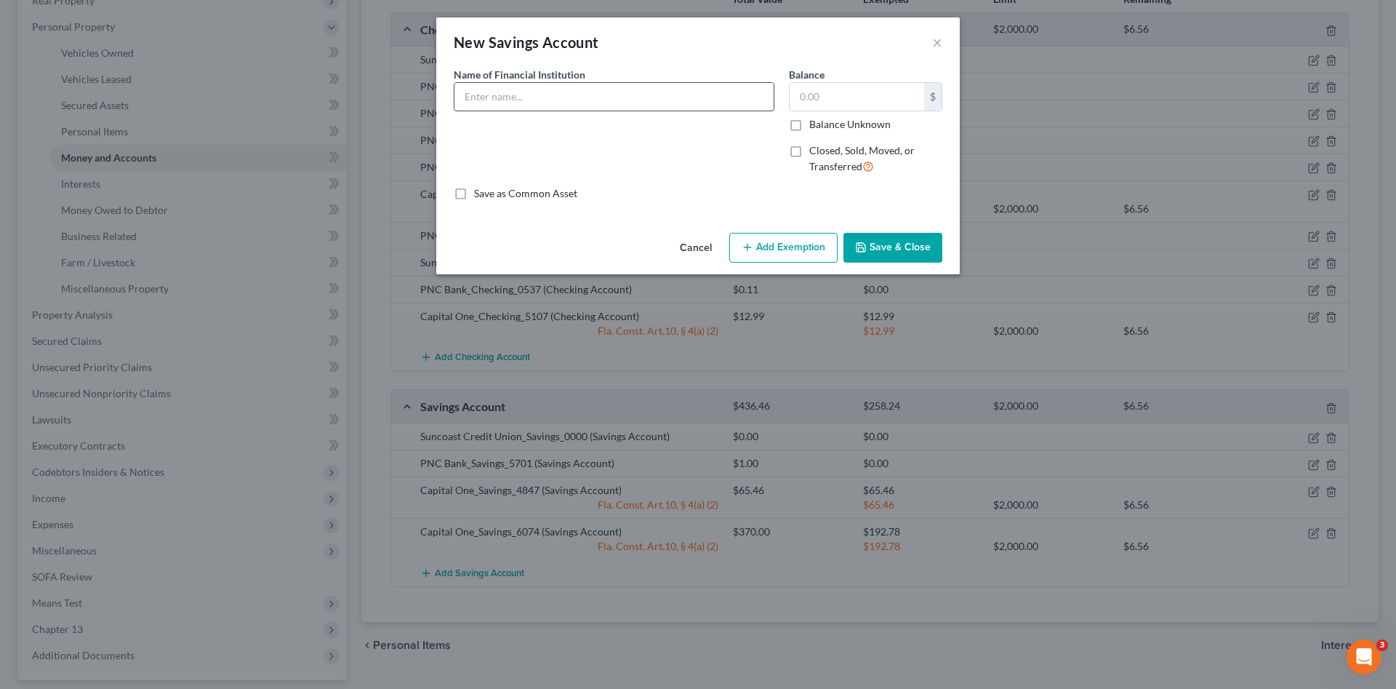
click at [591, 95] on input "text" at bounding box center [614, 97] width 319 height 28
paste input "Suncoast Credit Union_Checking"
drag, startPoint x: 569, startPoint y: 95, endPoint x: 645, endPoint y: 95, distance: 75.6
click at [645, 95] on input "Suncoast Credit Union_Checking" at bounding box center [614, 97] width 319 height 28
type input "Suncoast Credit Union_Savings"
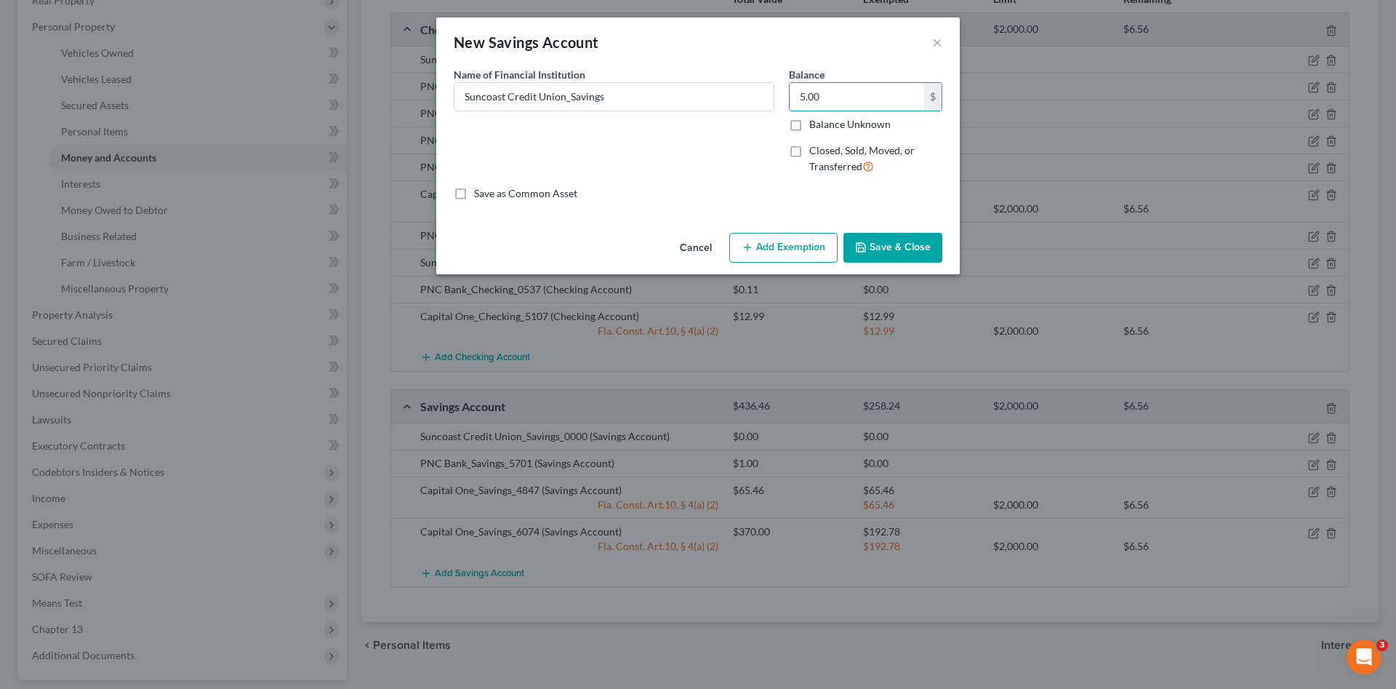
type input "5.00"
click at [899, 251] on button "Save & Close" at bounding box center [893, 248] width 99 height 31
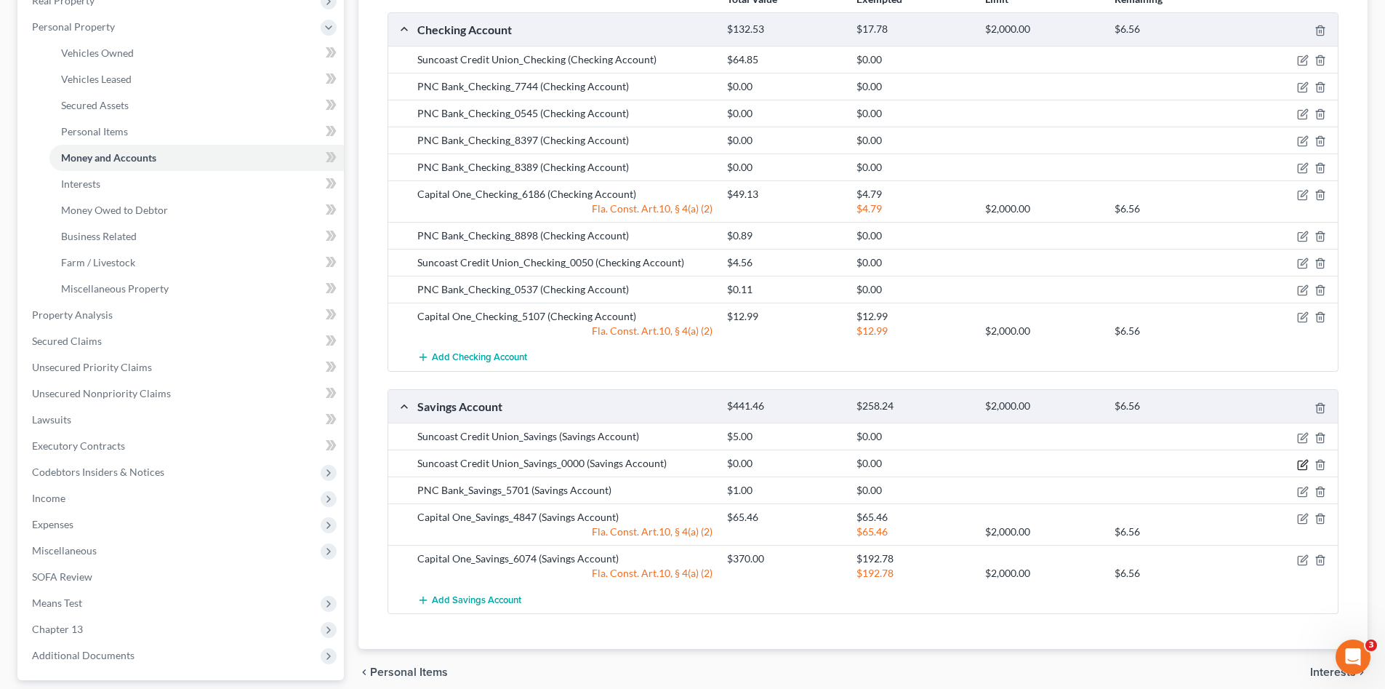
drag, startPoint x: 1304, startPoint y: 460, endPoint x: 1215, endPoint y: 431, distance: 93.4
click at [1303, 460] on icon "button" at bounding box center [1303, 465] width 12 height 12
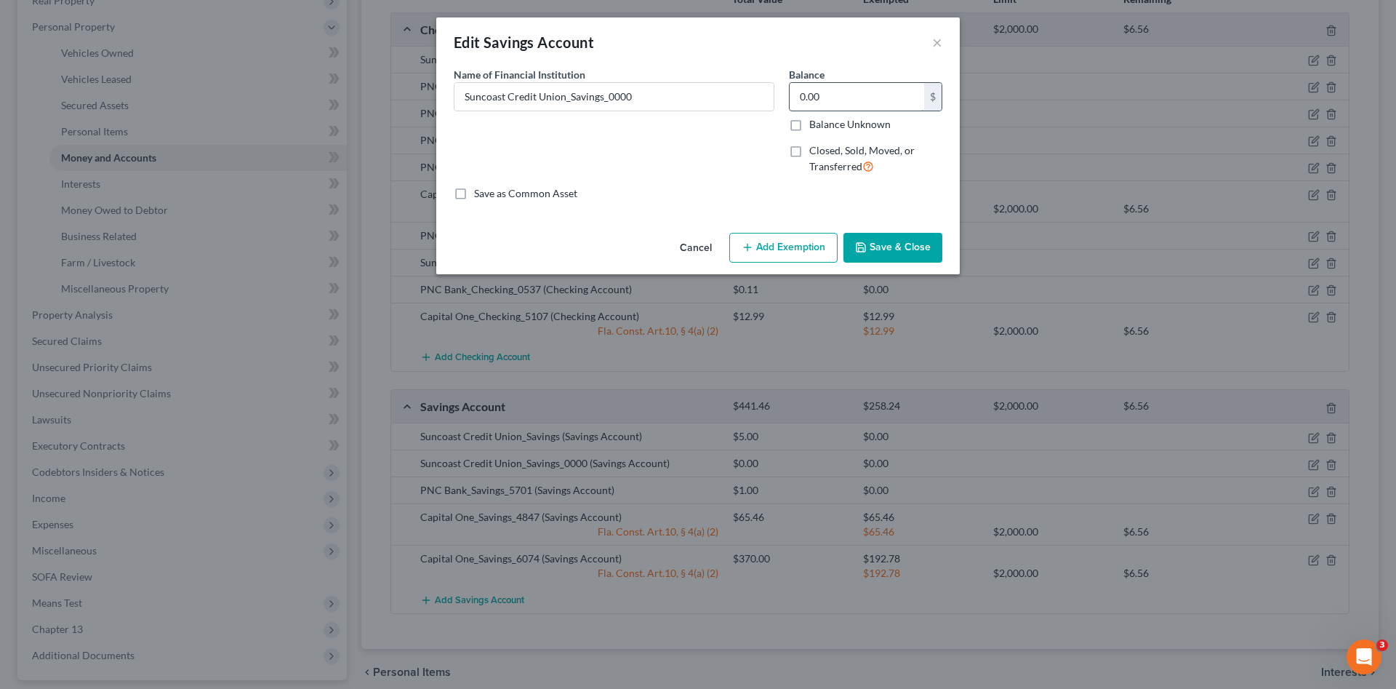
click at [830, 95] on input "0.00" at bounding box center [857, 97] width 135 height 28
type input "5.00"
click at [905, 237] on button "Save & Close" at bounding box center [893, 248] width 99 height 31
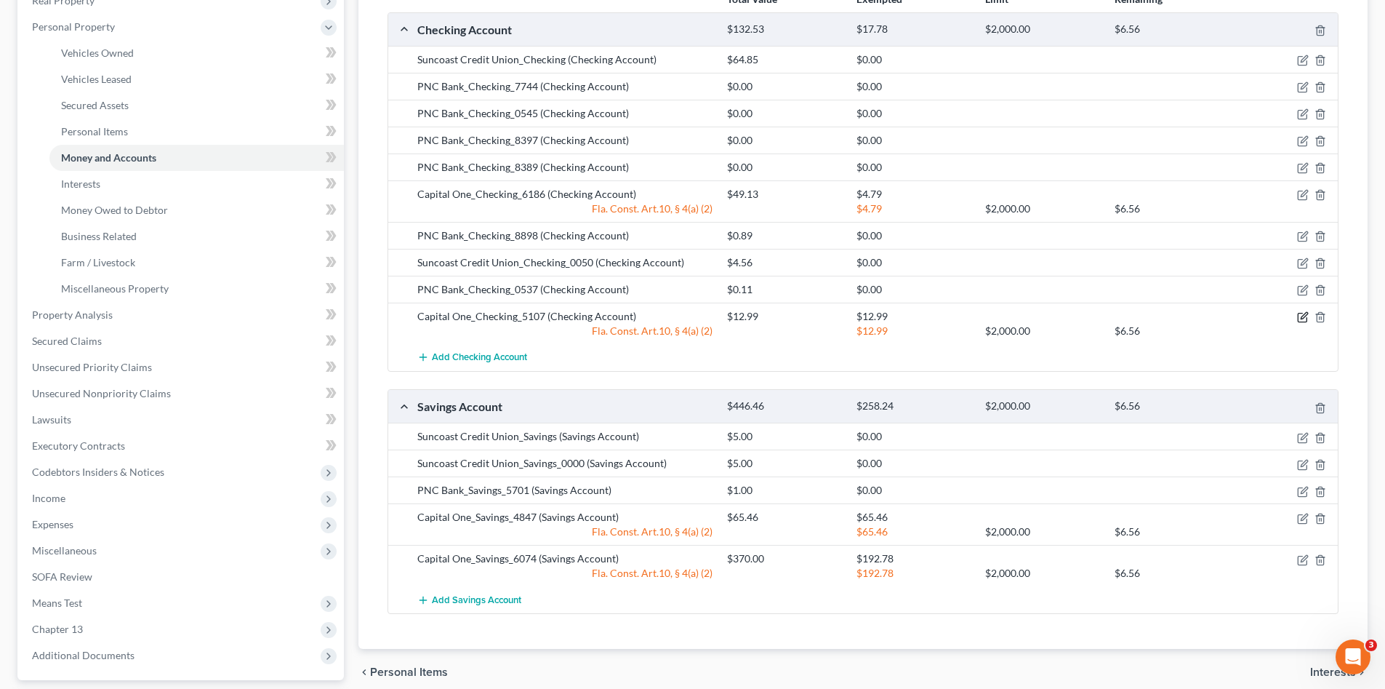
click at [1302, 315] on icon "button" at bounding box center [1303, 317] width 12 height 12
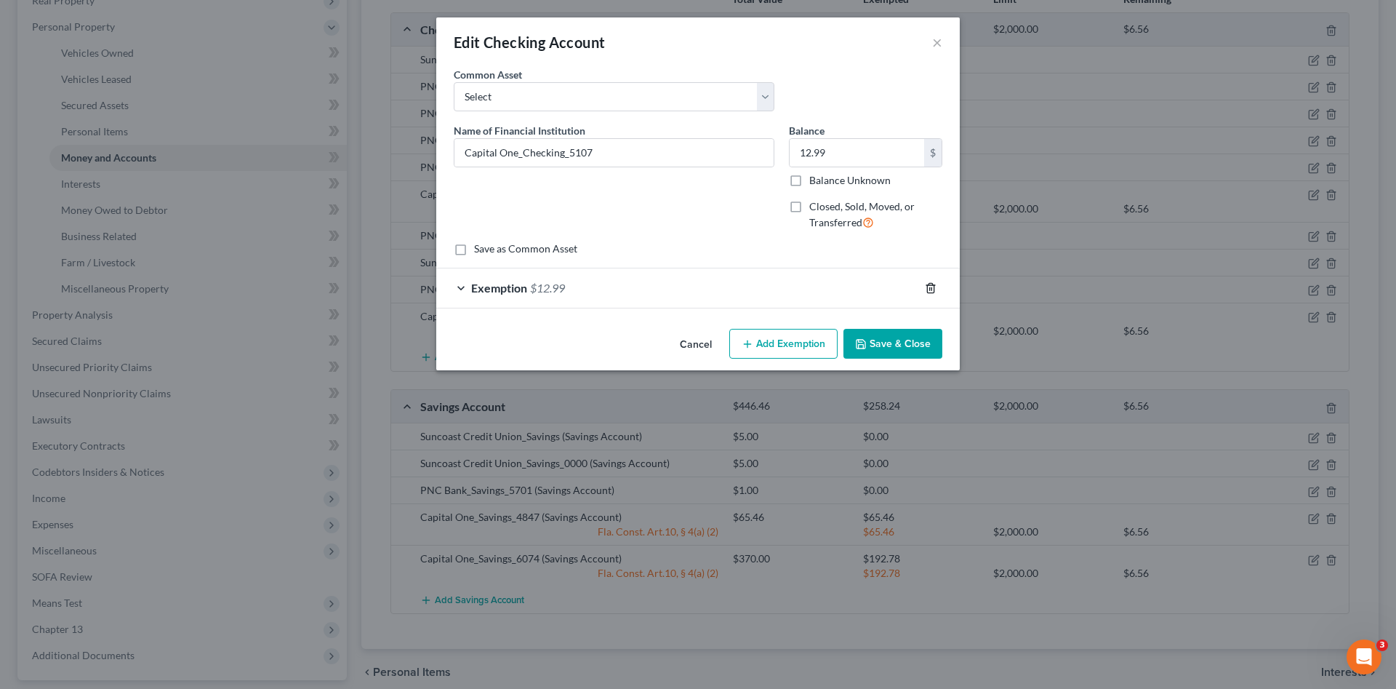
click at [931, 291] on icon "button" at bounding box center [931, 288] width 12 height 12
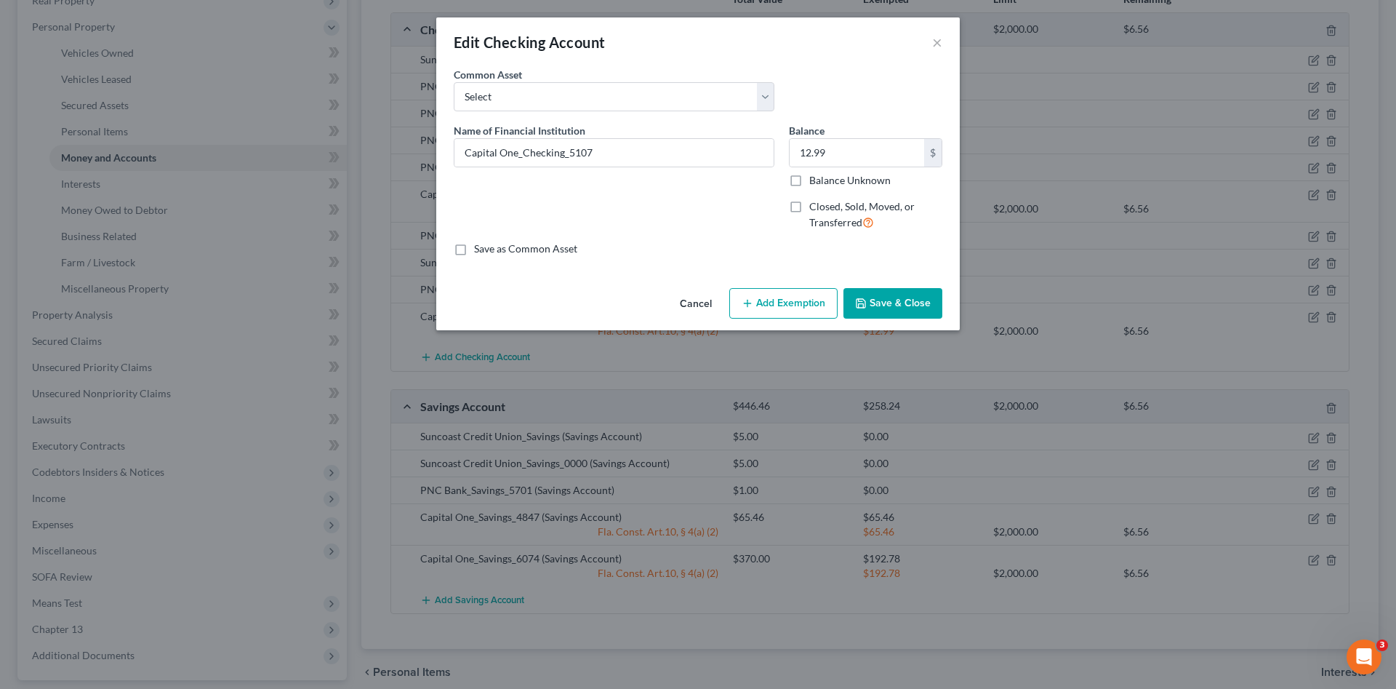
click at [899, 303] on button "Save & Close" at bounding box center [893, 303] width 99 height 31
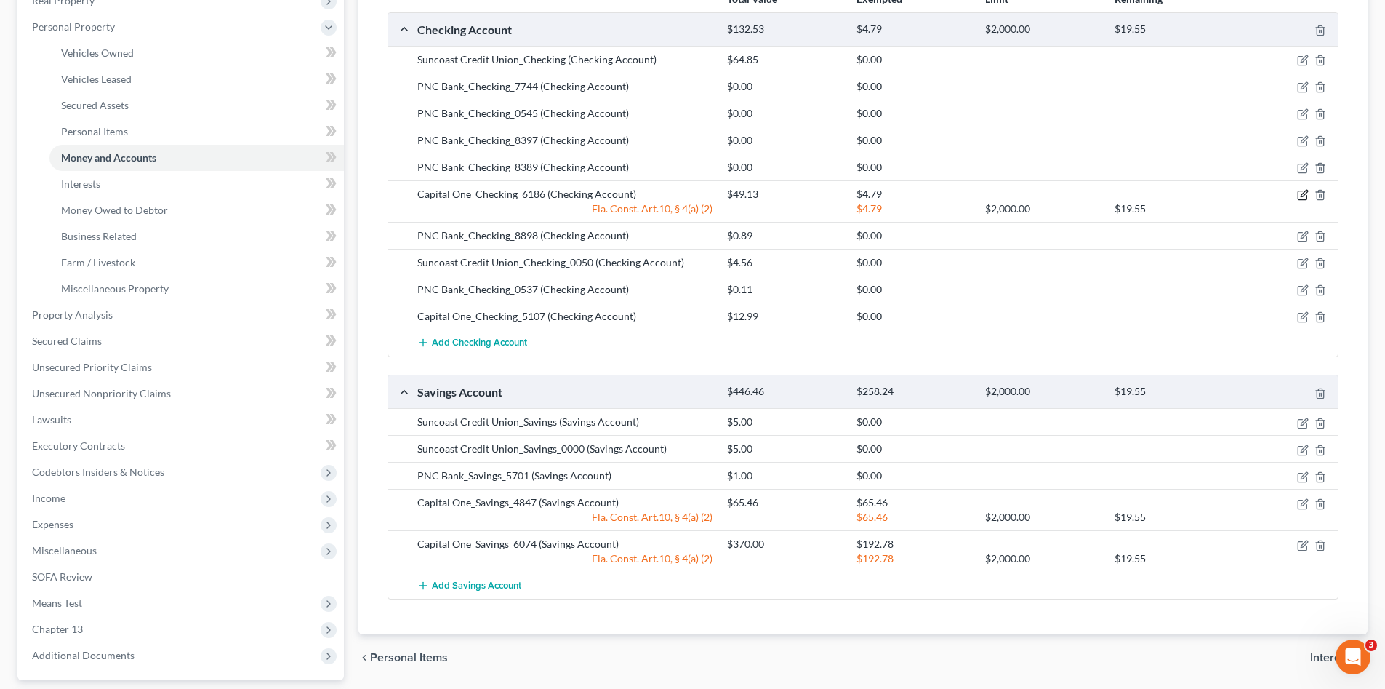
click at [1304, 194] on icon "button" at bounding box center [1303, 195] width 12 height 12
select select "2"
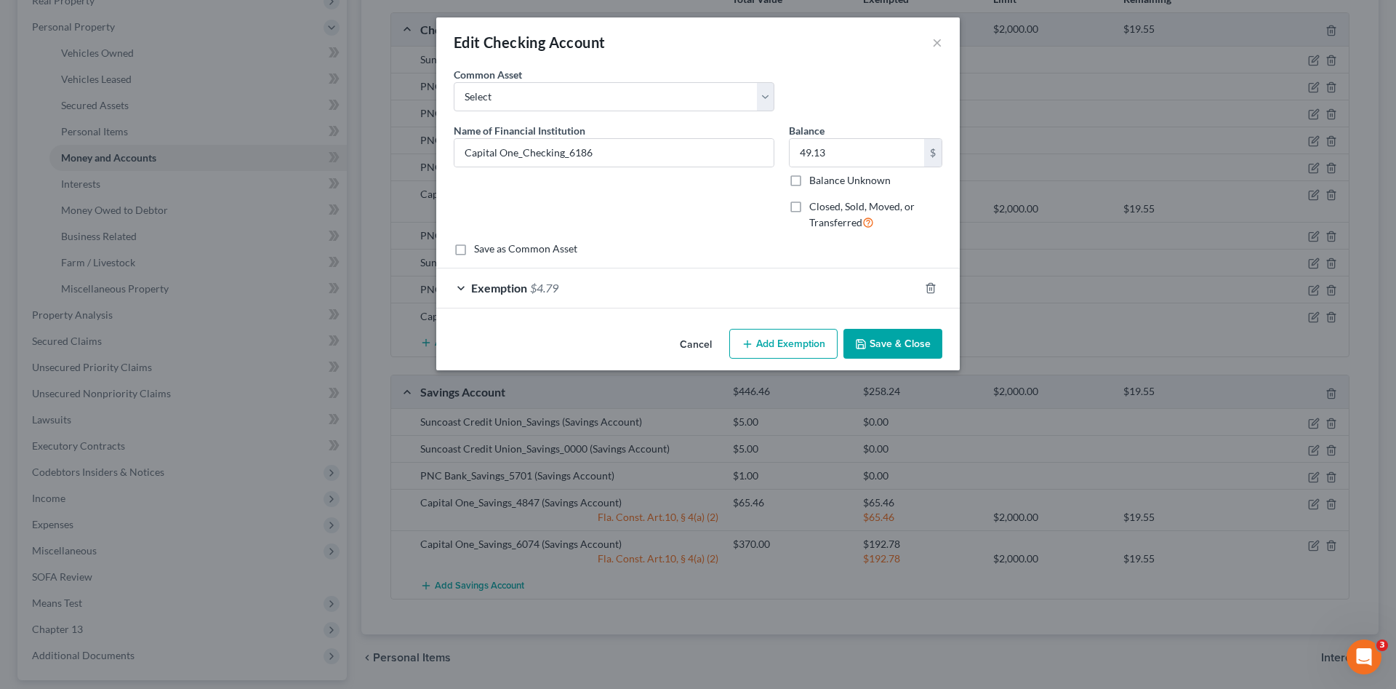
click at [764, 284] on div "Exemption $4.79" at bounding box center [677, 287] width 483 height 39
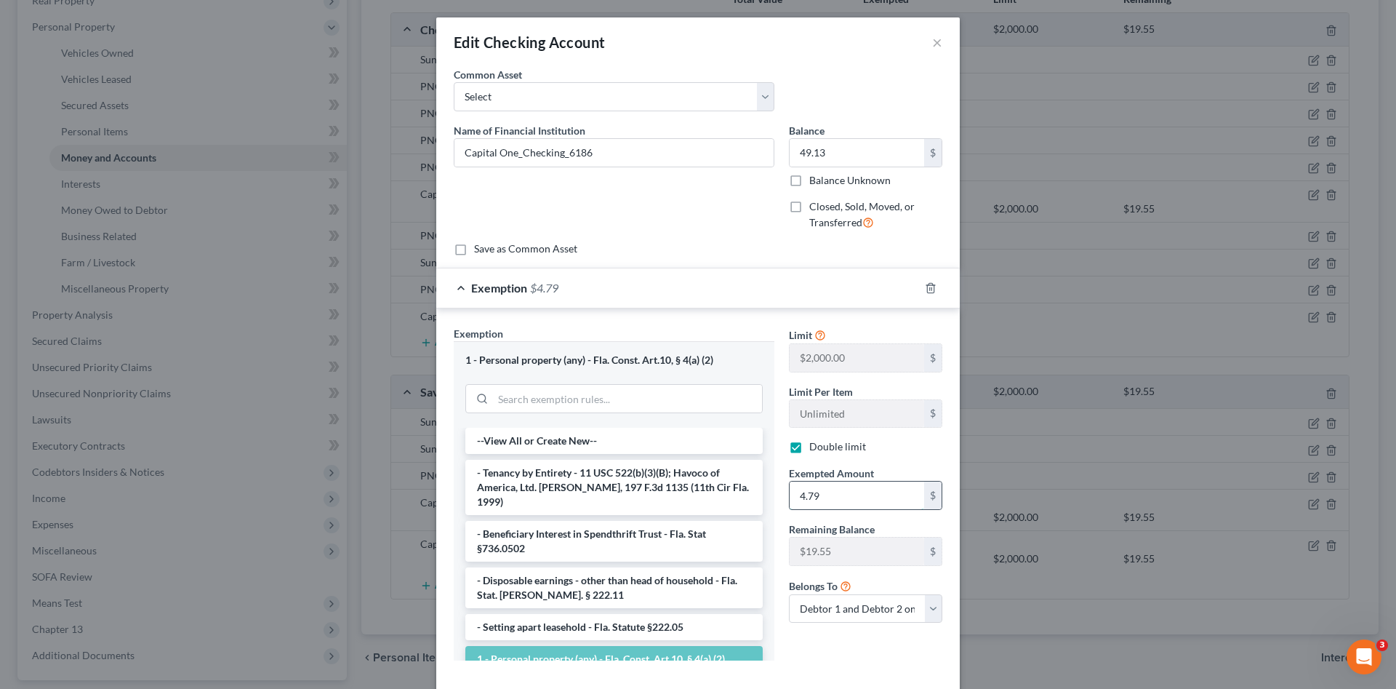
click at [837, 500] on input "4.79" at bounding box center [857, 495] width 135 height 28
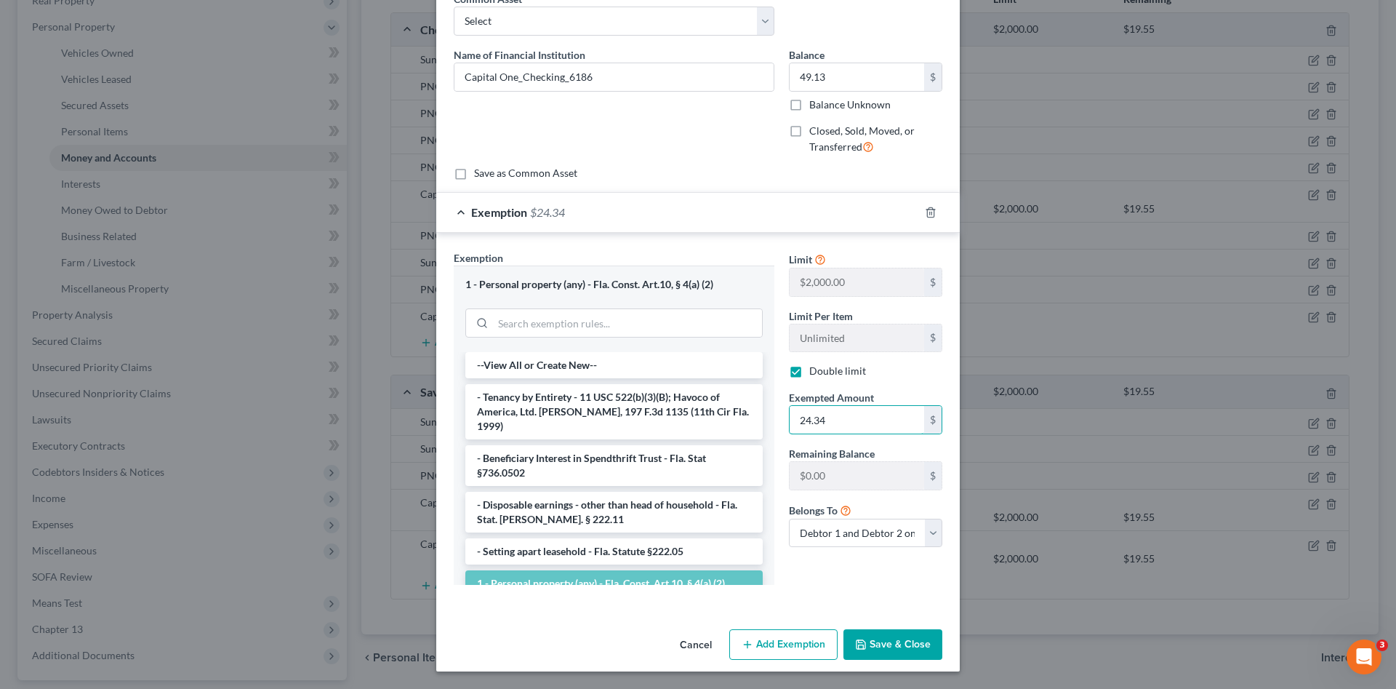
type input "24.34"
click at [889, 644] on button "Save & Close" at bounding box center [893, 644] width 99 height 31
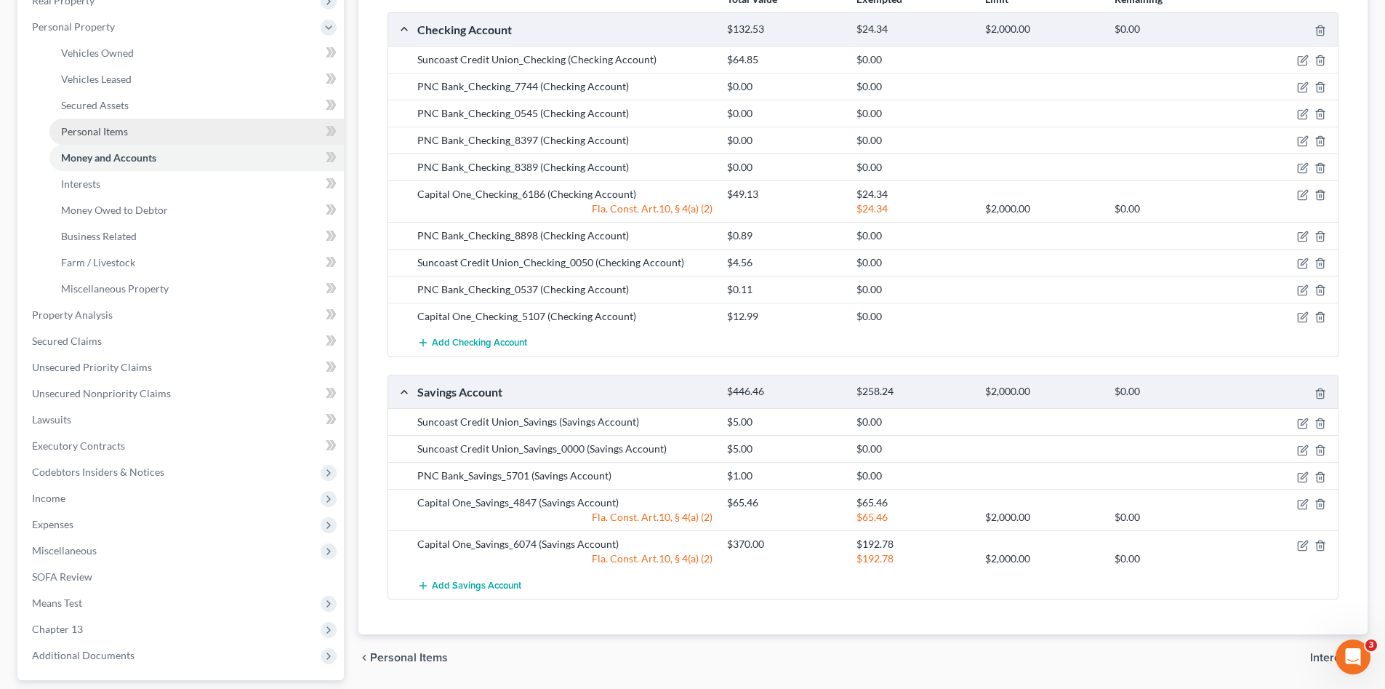
click at [96, 131] on span "Personal Items" at bounding box center [94, 131] width 67 height 12
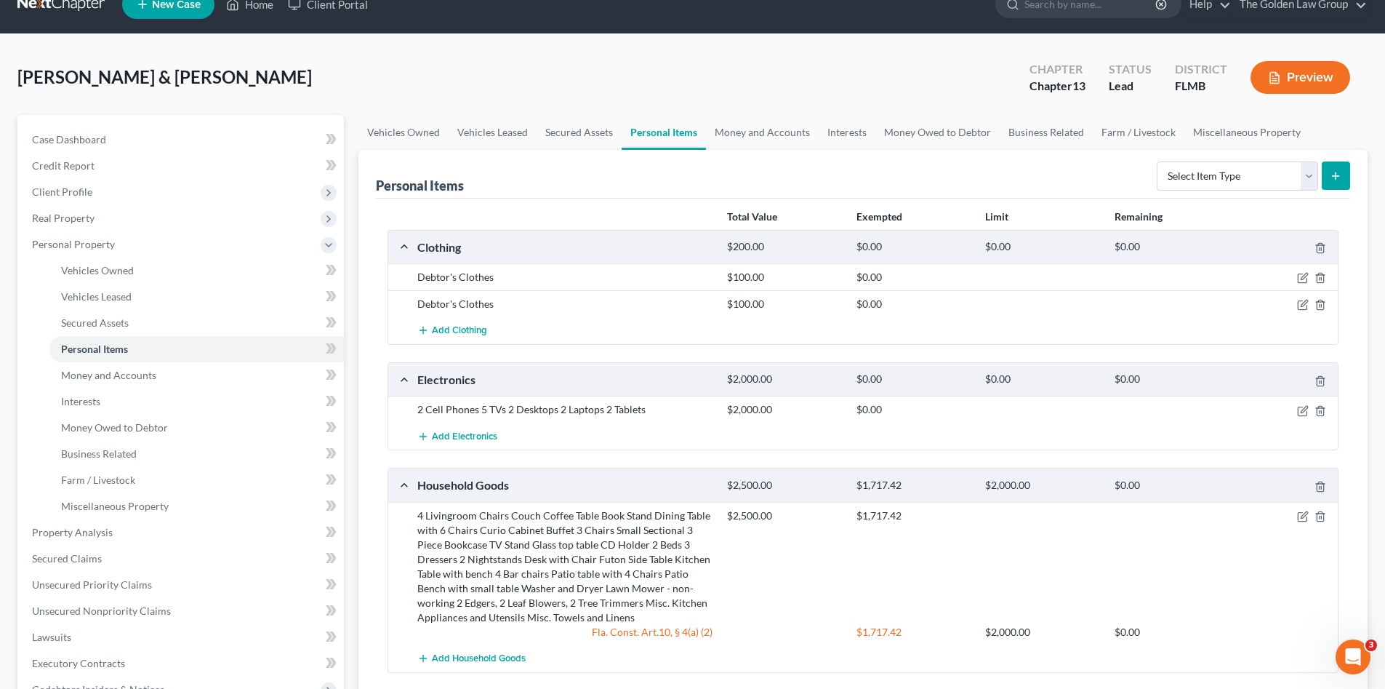
scroll to position [121, 0]
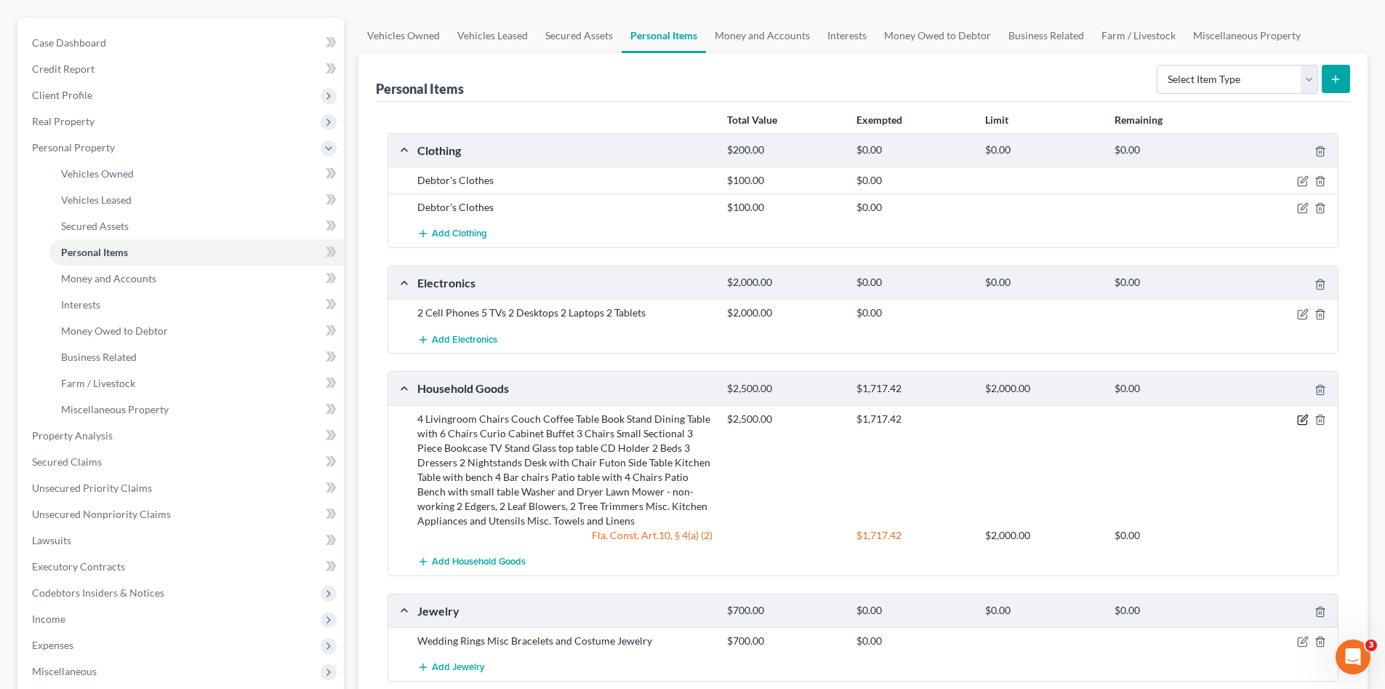
click at [1304, 418] on icon "button" at bounding box center [1303, 420] width 12 height 12
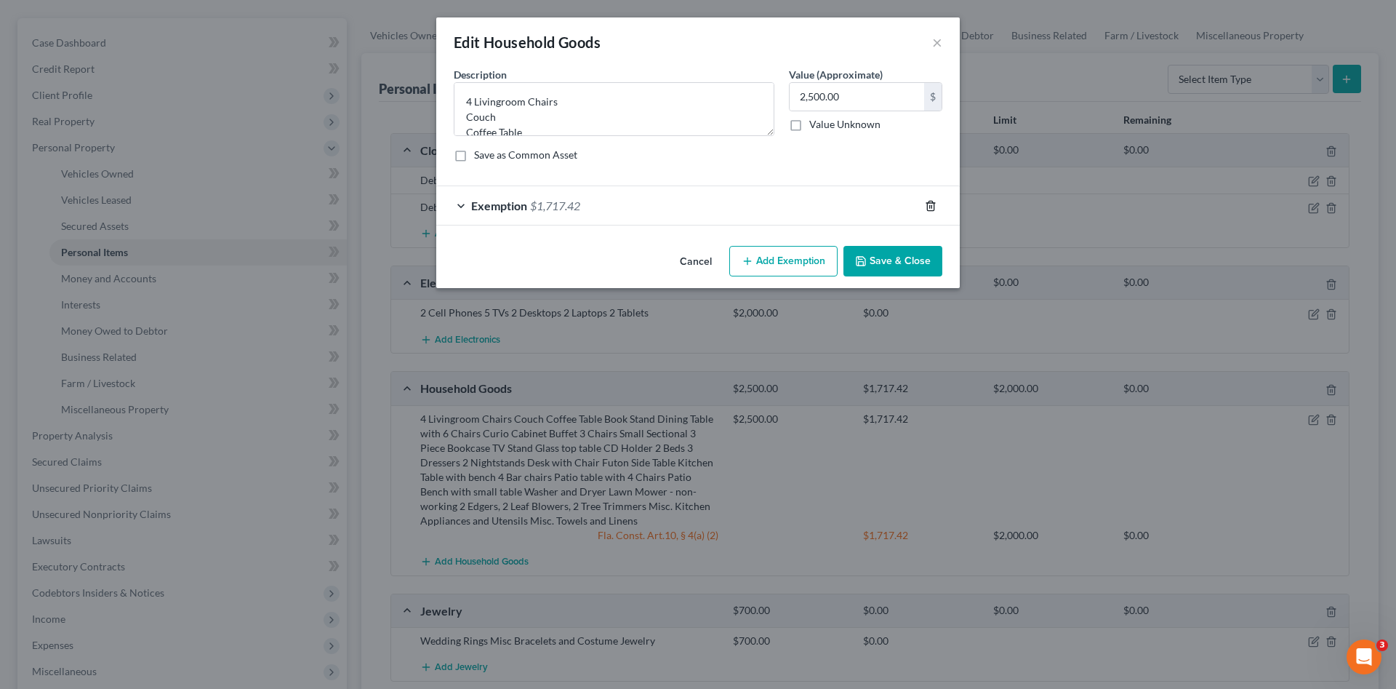
click at [931, 208] on icon "button" at bounding box center [931, 206] width 12 height 12
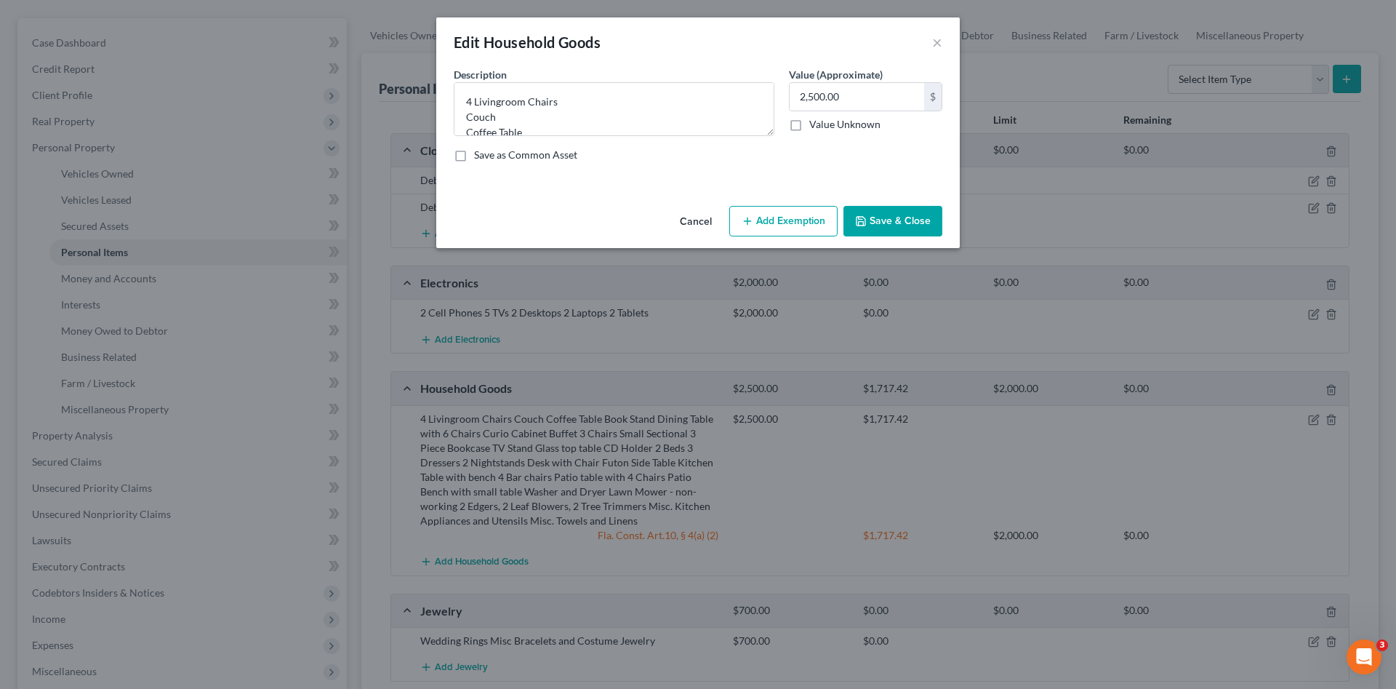
click at [891, 223] on button "Save & Close" at bounding box center [893, 221] width 99 height 31
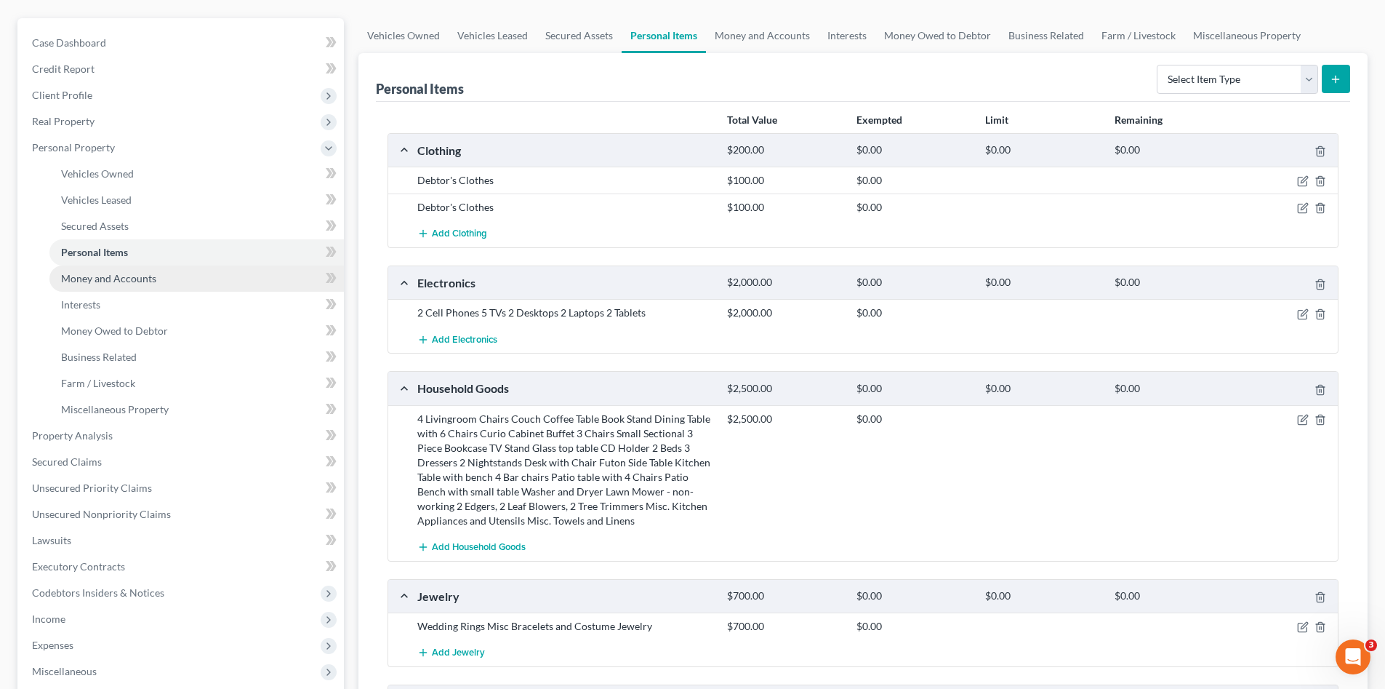
click at [139, 285] on link "Money and Accounts" at bounding box center [196, 278] width 295 height 26
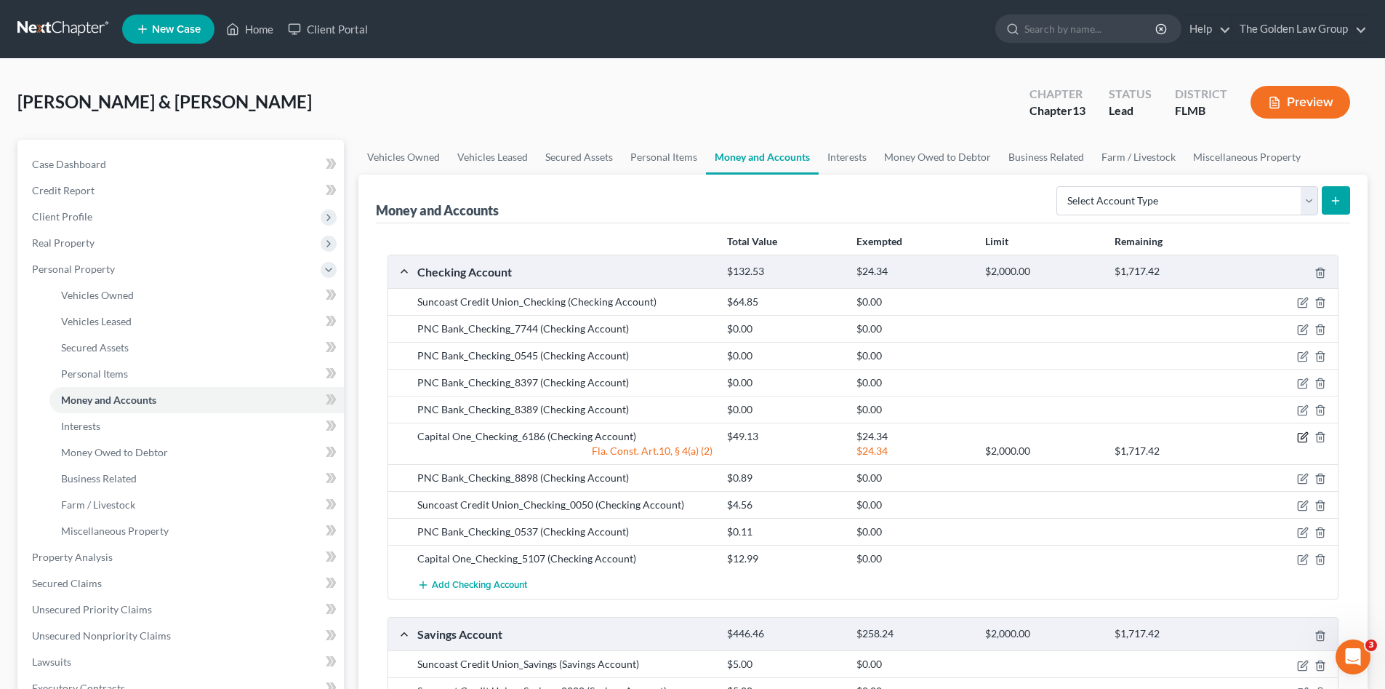
click at [1301, 435] on icon "button" at bounding box center [1303, 437] width 12 height 12
select select "2"
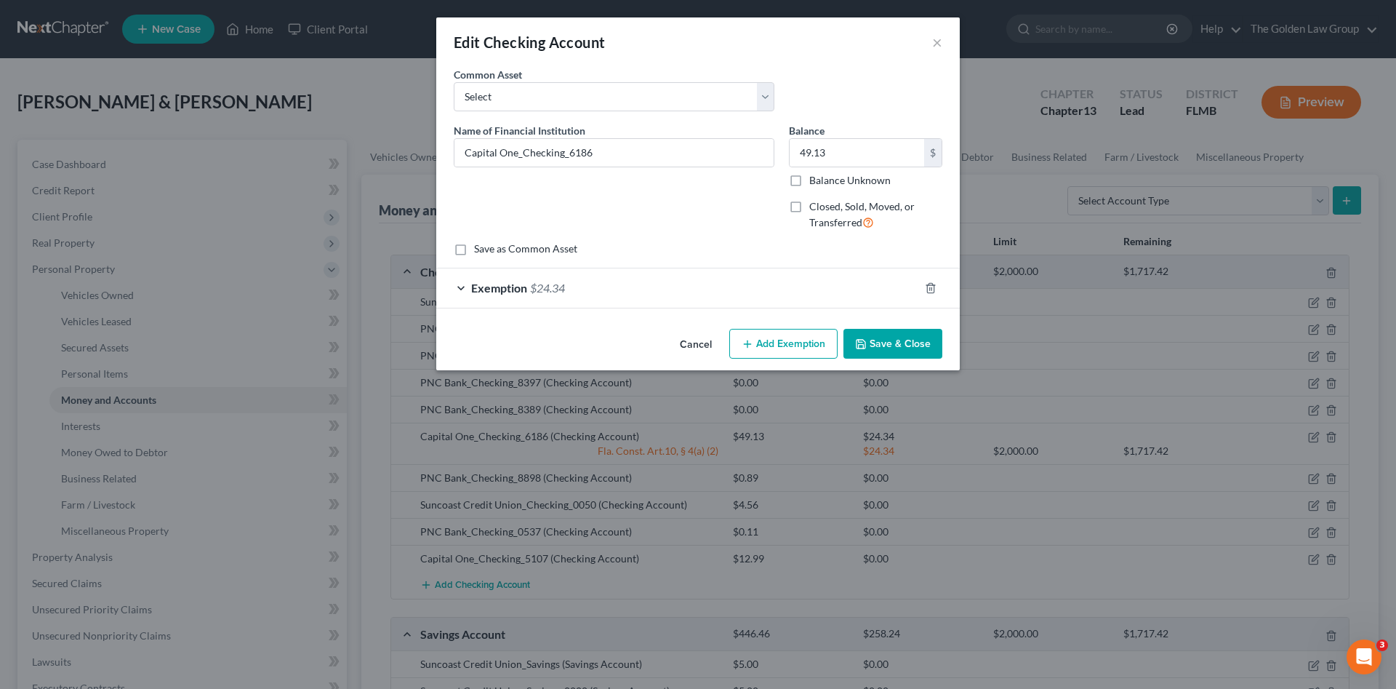
click at [713, 292] on div "Exemption $24.34" at bounding box center [677, 287] width 483 height 39
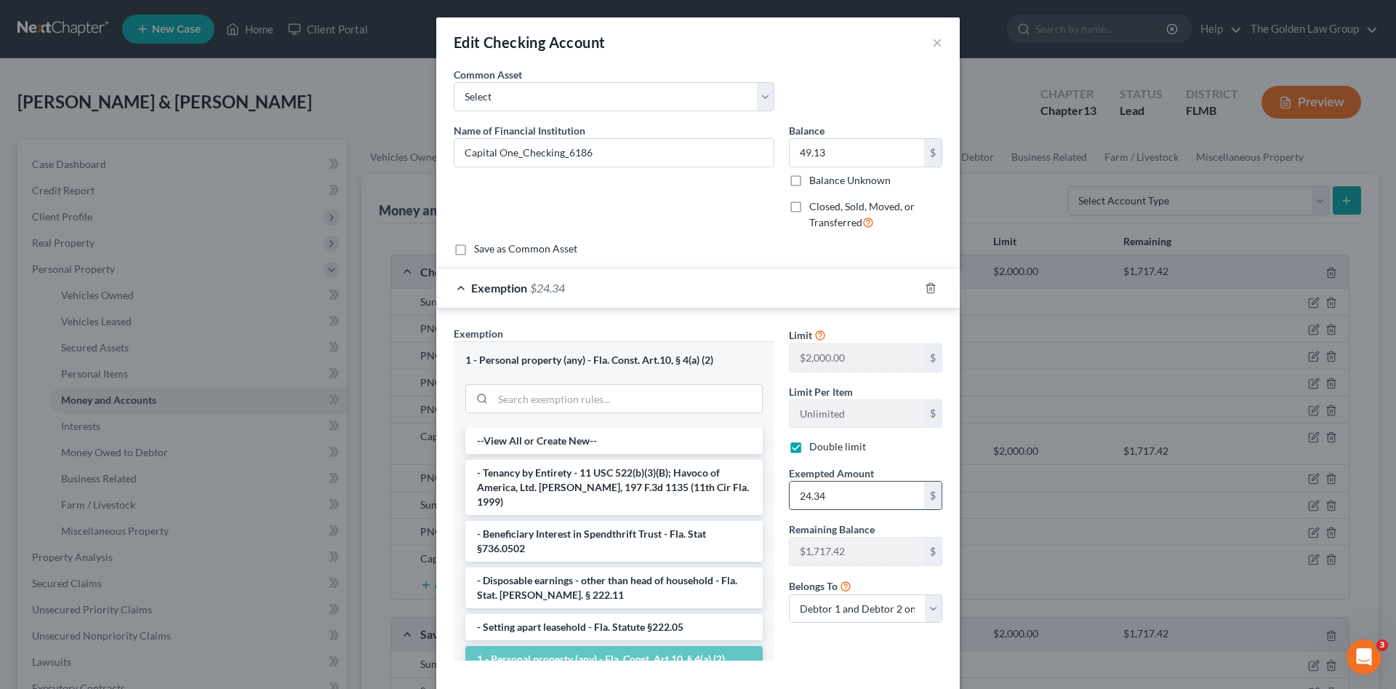
click at [814, 488] on input "24.34" at bounding box center [857, 495] width 135 height 28
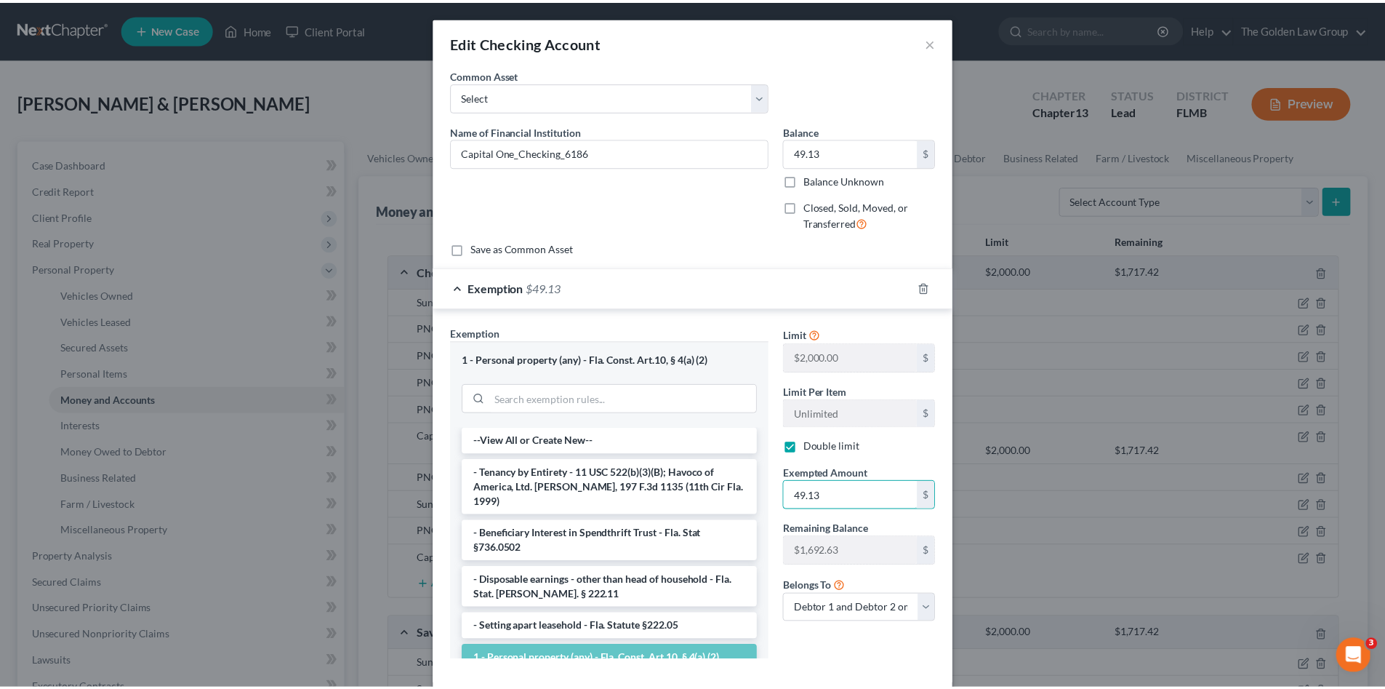
scroll to position [76, 0]
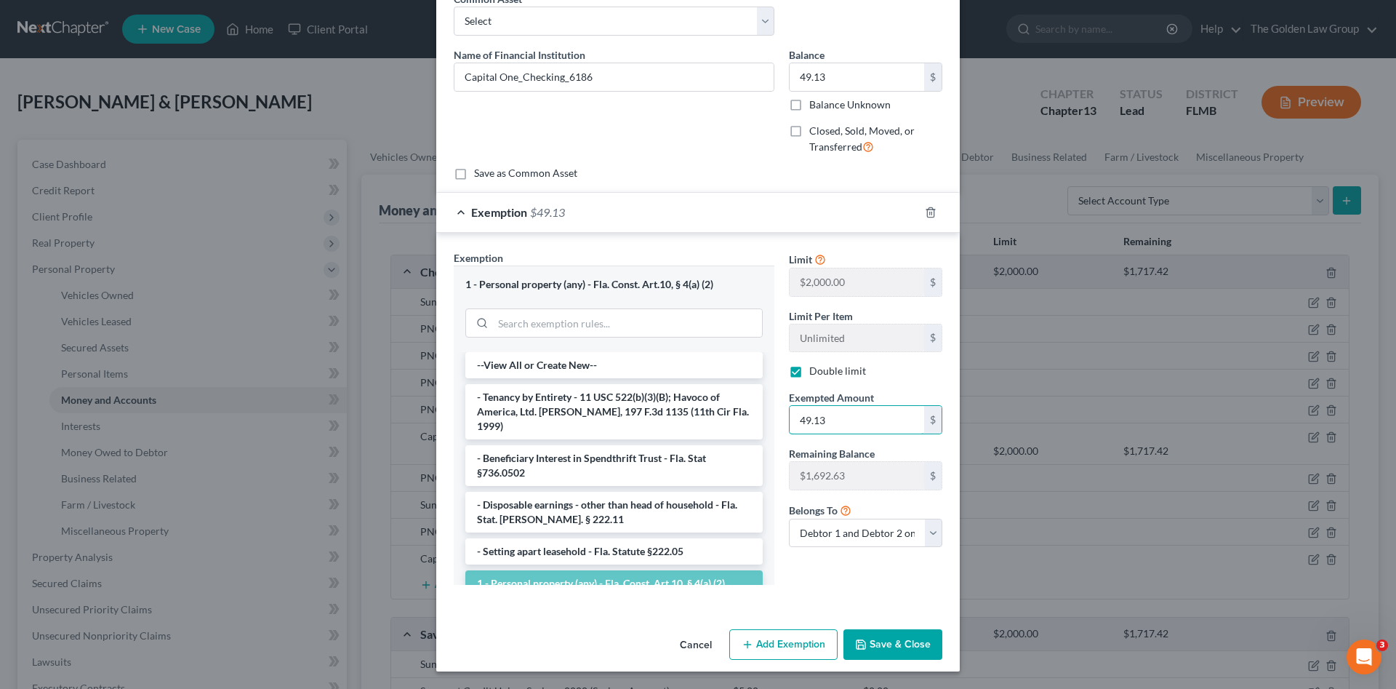
type input "49.13"
click at [876, 647] on button "Save & Close" at bounding box center [893, 644] width 99 height 31
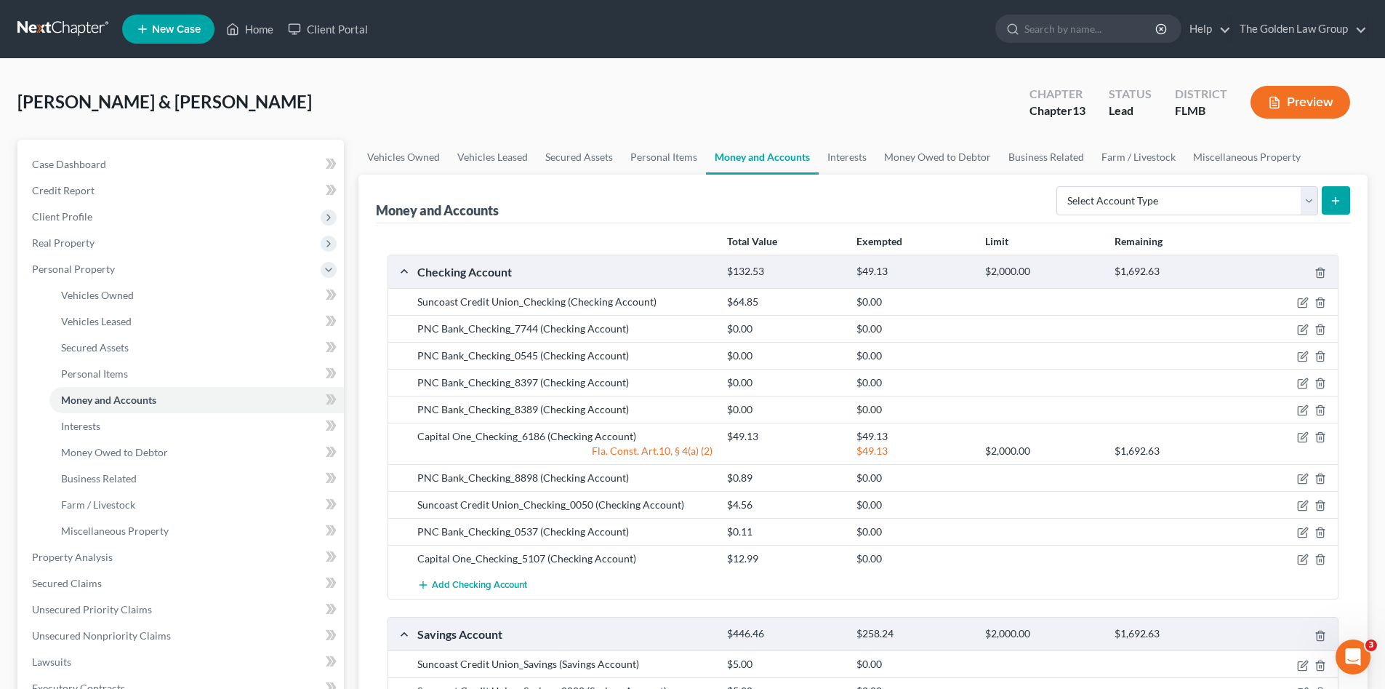
scroll to position [121, 0]
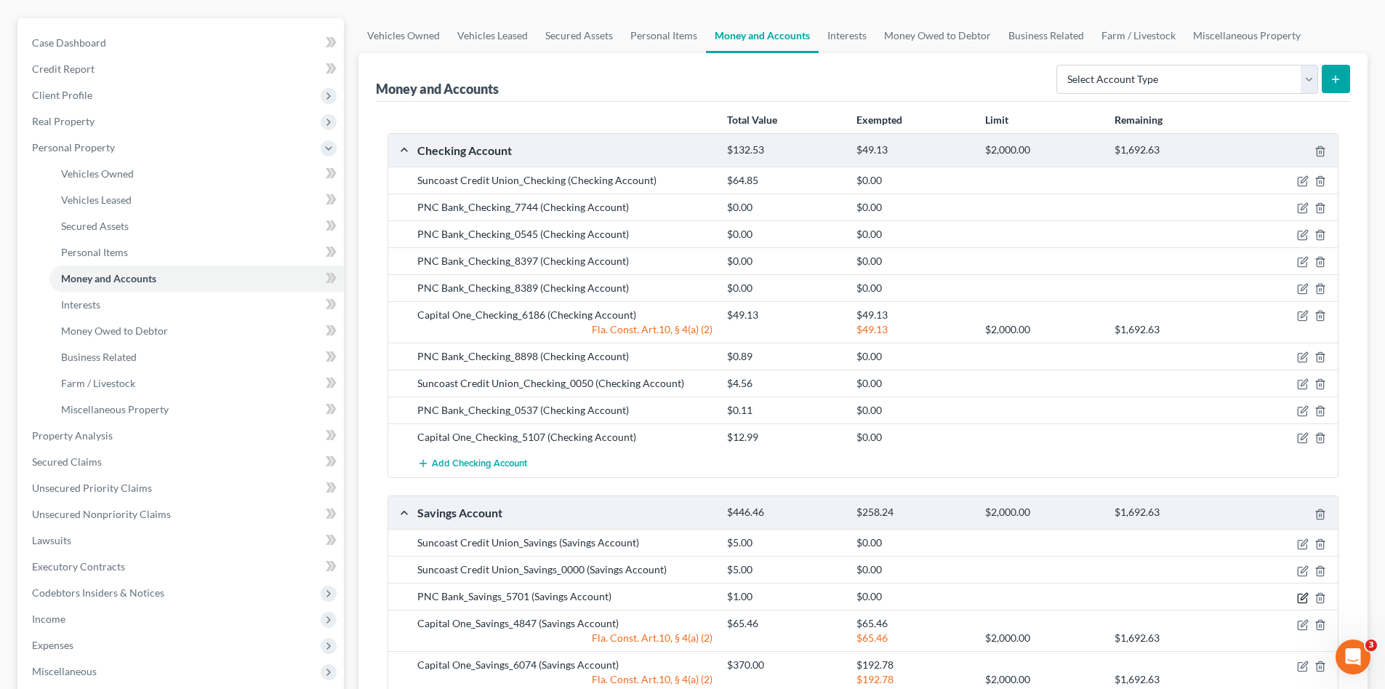
click at [1300, 596] on icon "button" at bounding box center [1303, 598] width 12 height 12
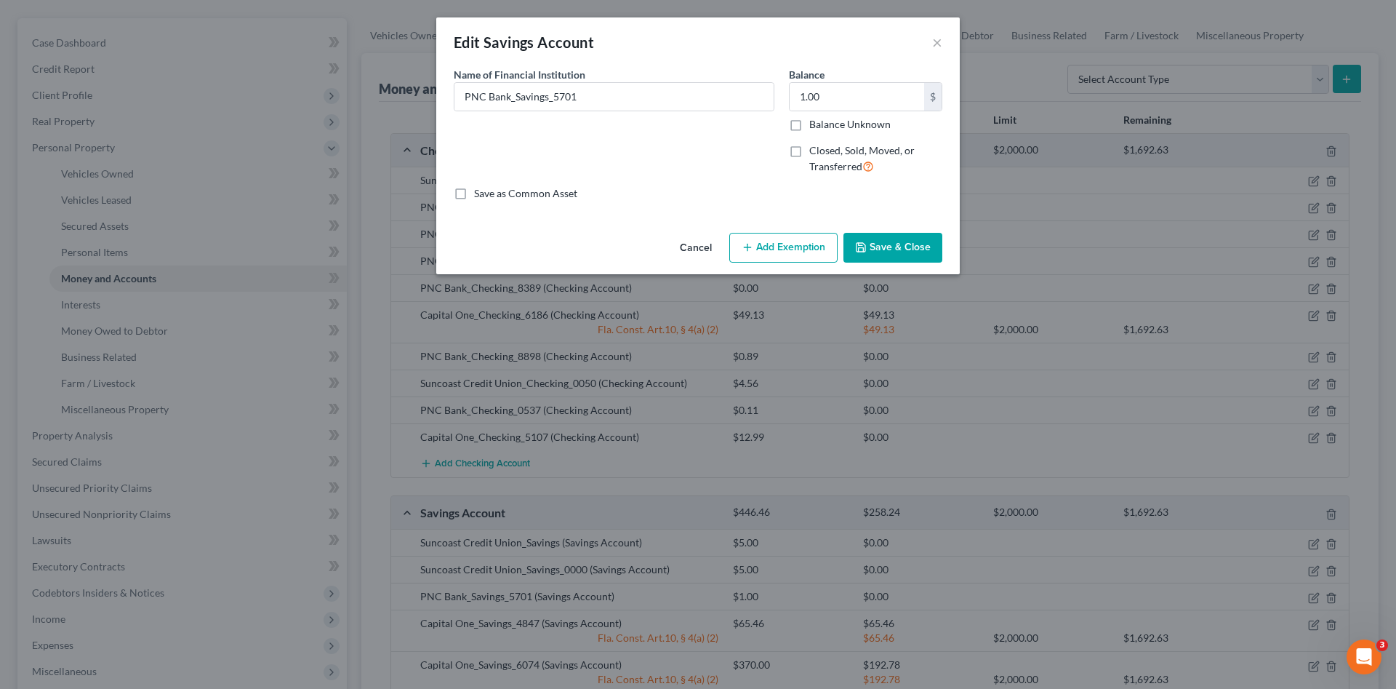
click at [751, 252] on icon "button" at bounding box center [748, 247] width 12 height 12
select select "2"
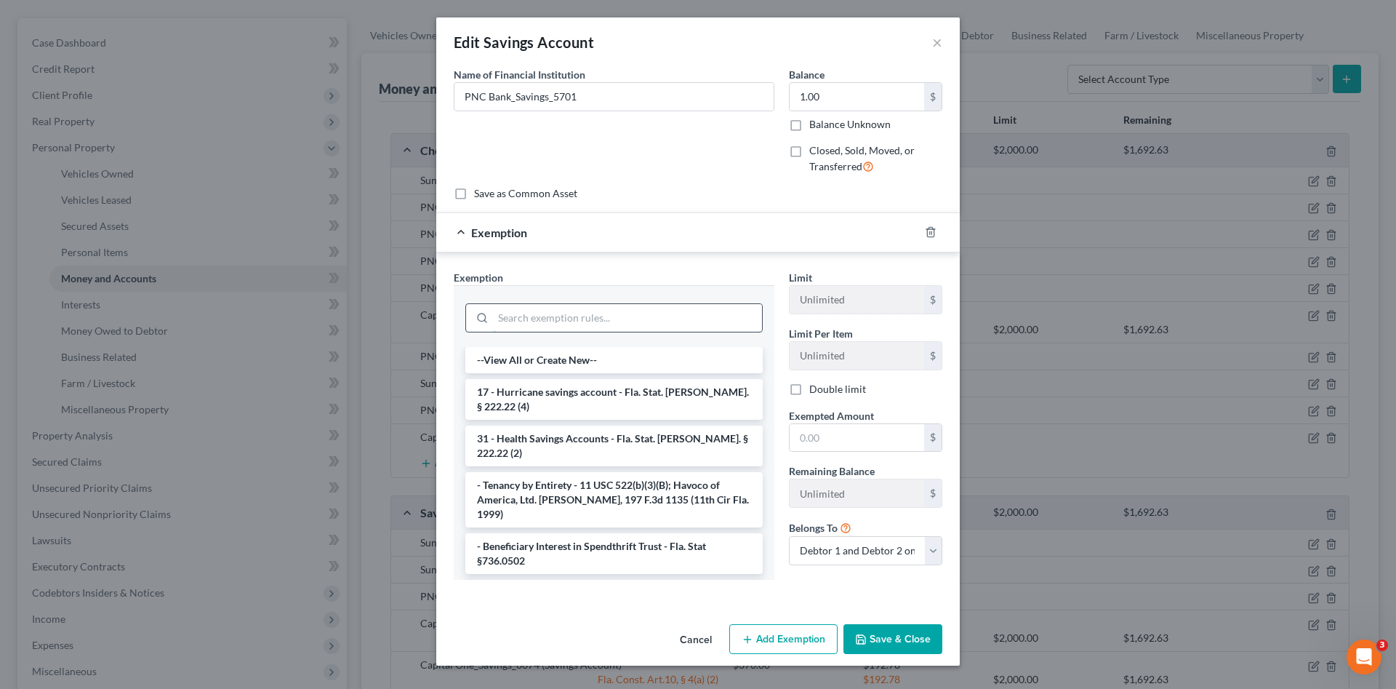
click at [617, 324] on input "search" at bounding box center [627, 318] width 269 height 28
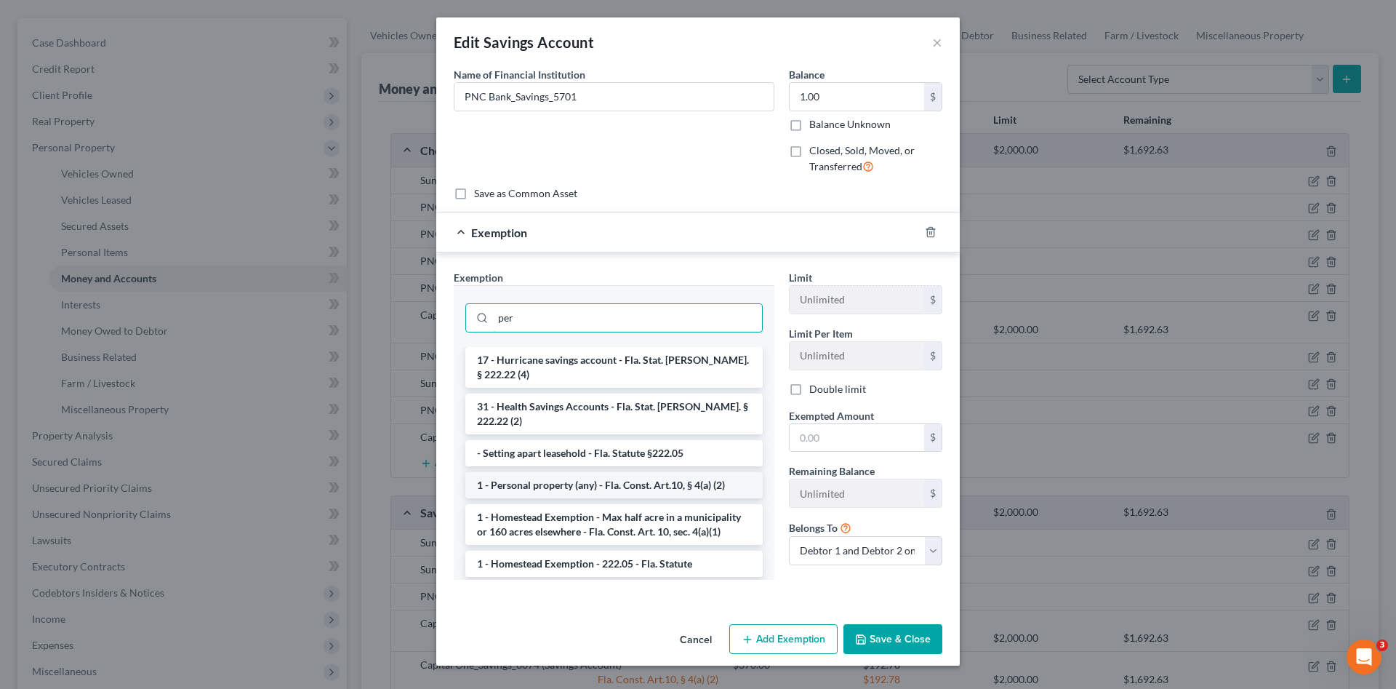
type input "per"
drag, startPoint x: 651, startPoint y: 460, endPoint x: 761, endPoint y: 488, distance: 113.9
click at [655, 472] on li "1 - Personal property (any) - Fla. Const. Art.10, § 4(a) (2)" at bounding box center [613, 485] width 297 height 26
checkbox input "true"
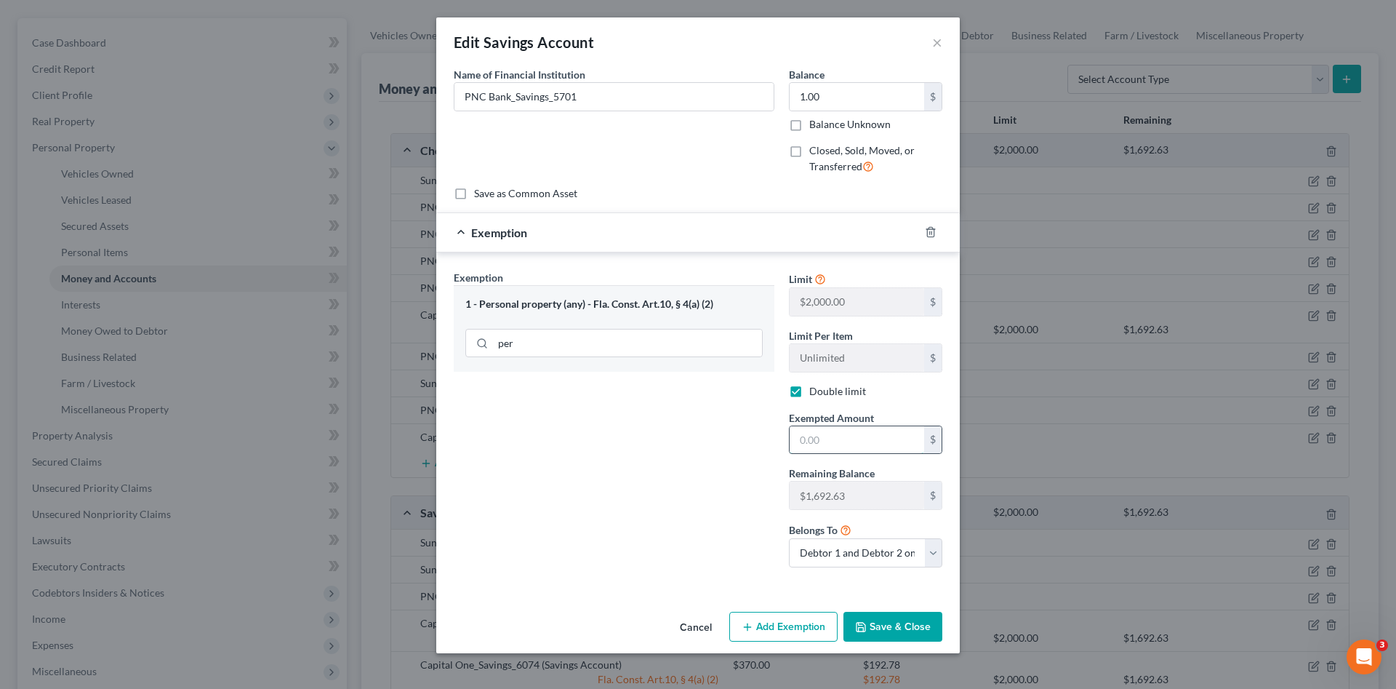
click at [818, 436] on input "text" at bounding box center [857, 440] width 135 height 28
type input "1.00"
click at [881, 633] on button "Save & Close" at bounding box center [893, 627] width 99 height 31
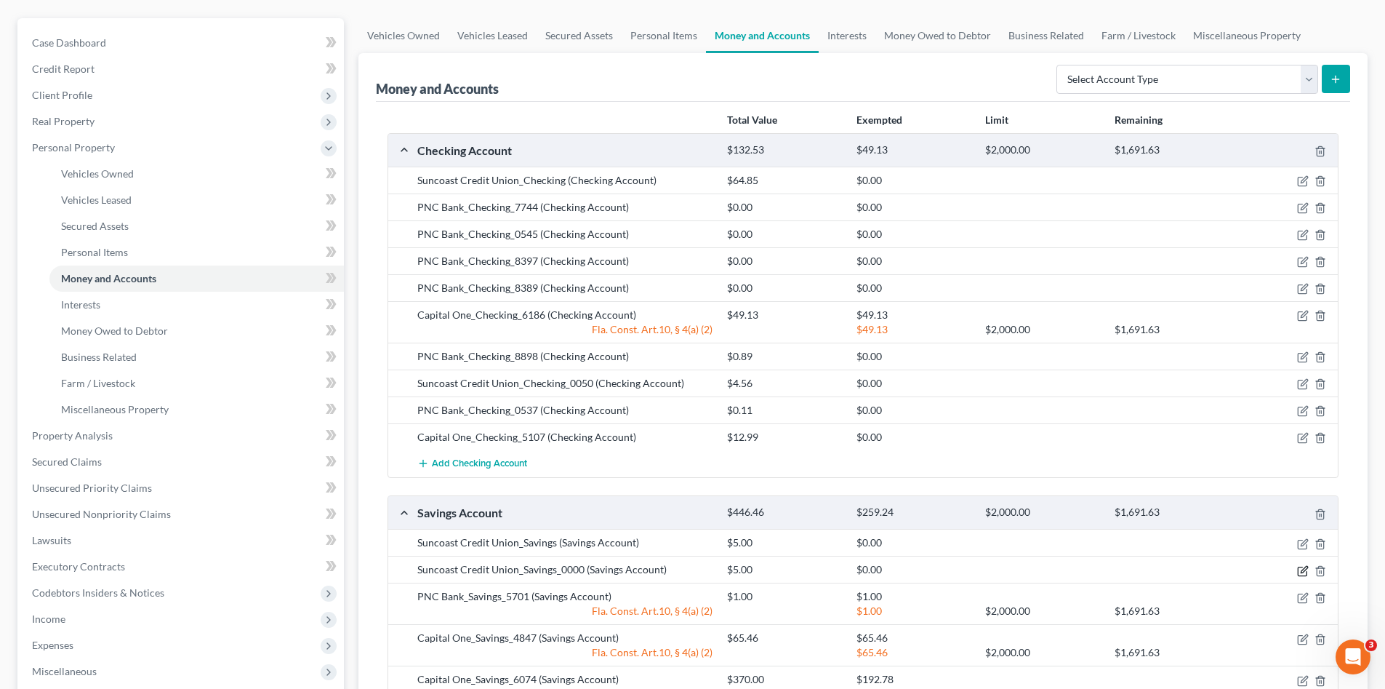
click at [1300, 571] on icon "button" at bounding box center [1303, 571] width 12 height 12
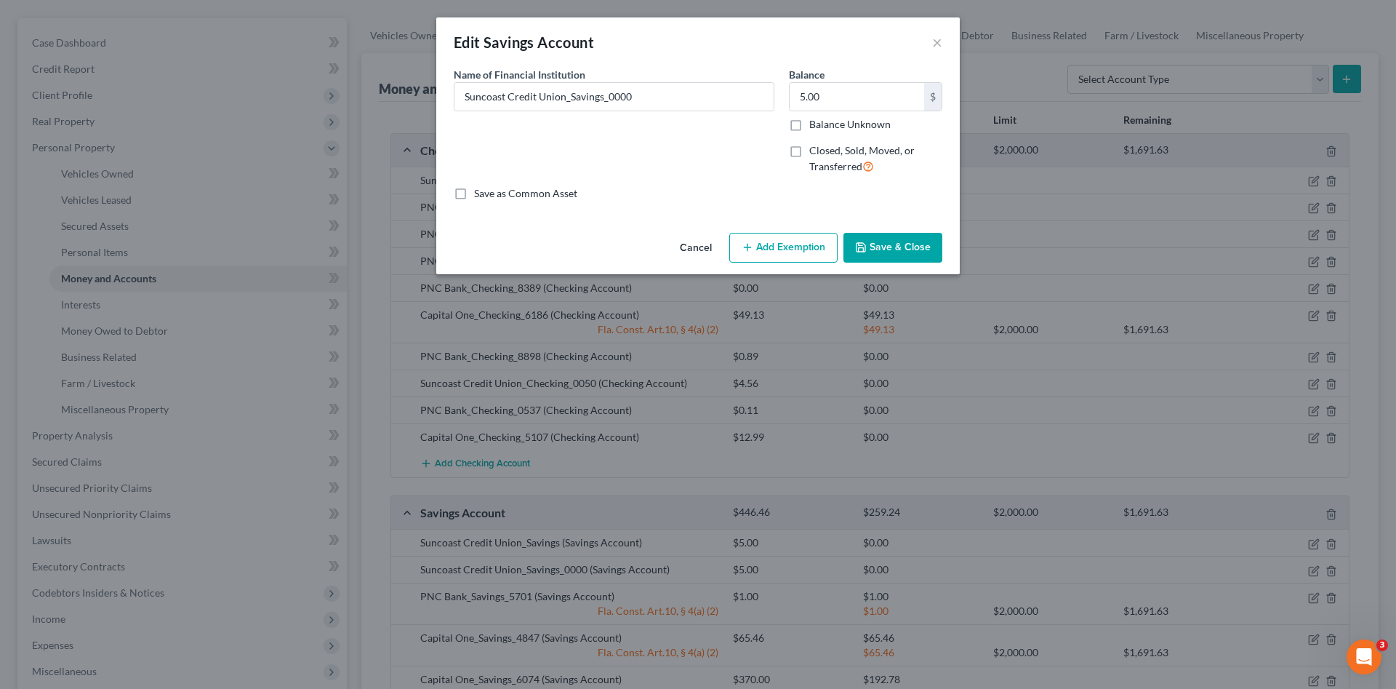
click at [766, 245] on button "Add Exemption" at bounding box center [783, 248] width 108 height 31
select select "2"
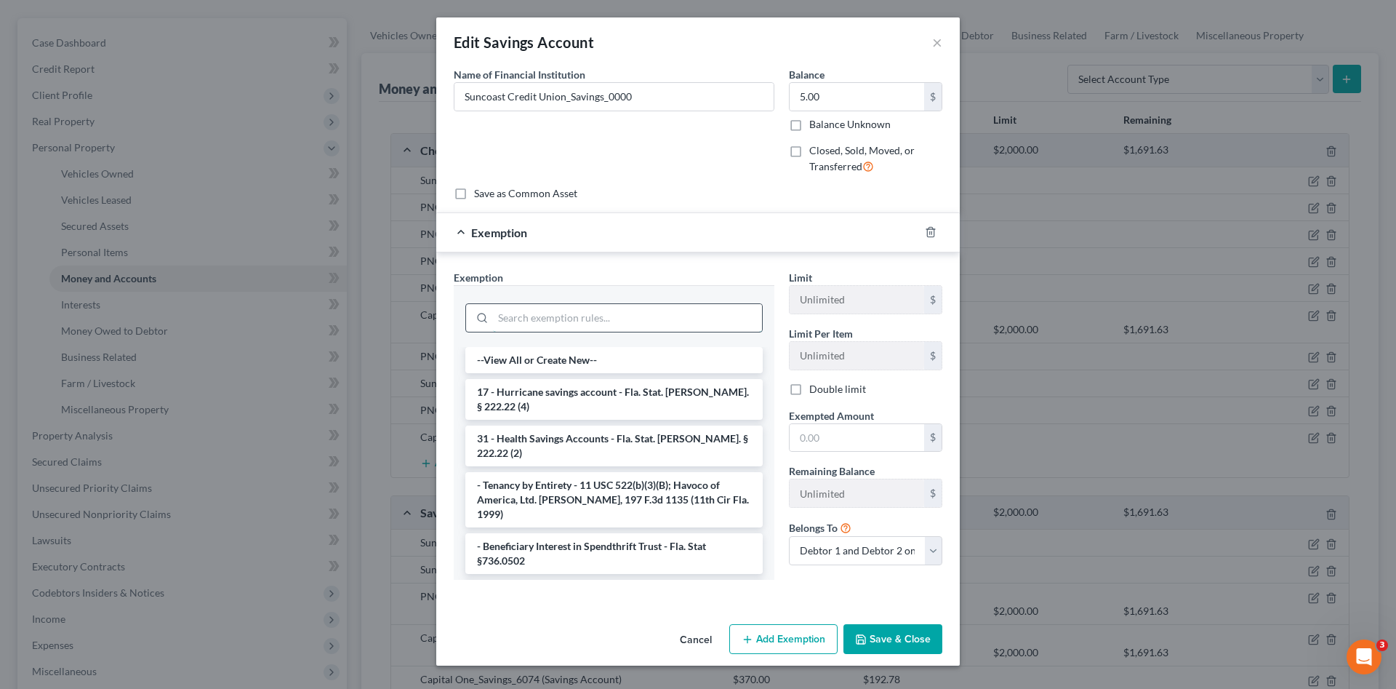
click at [660, 309] on input "search" at bounding box center [627, 318] width 269 height 28
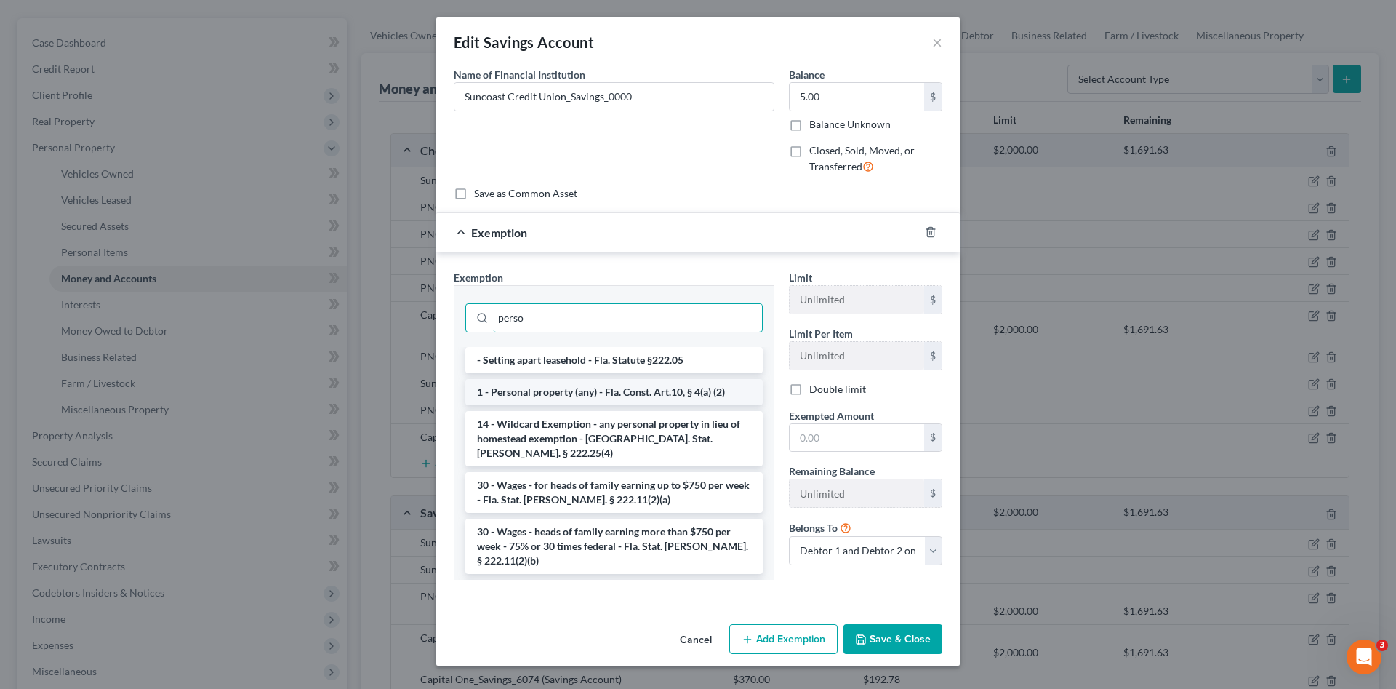
type input "perso"
click at [677, 391] on li "1 - Personal property (any) - Fla. Const. Art.10, § 4(a) (2)" at bounding box center [613, 392] width 297 height 26
checkbox input "true"
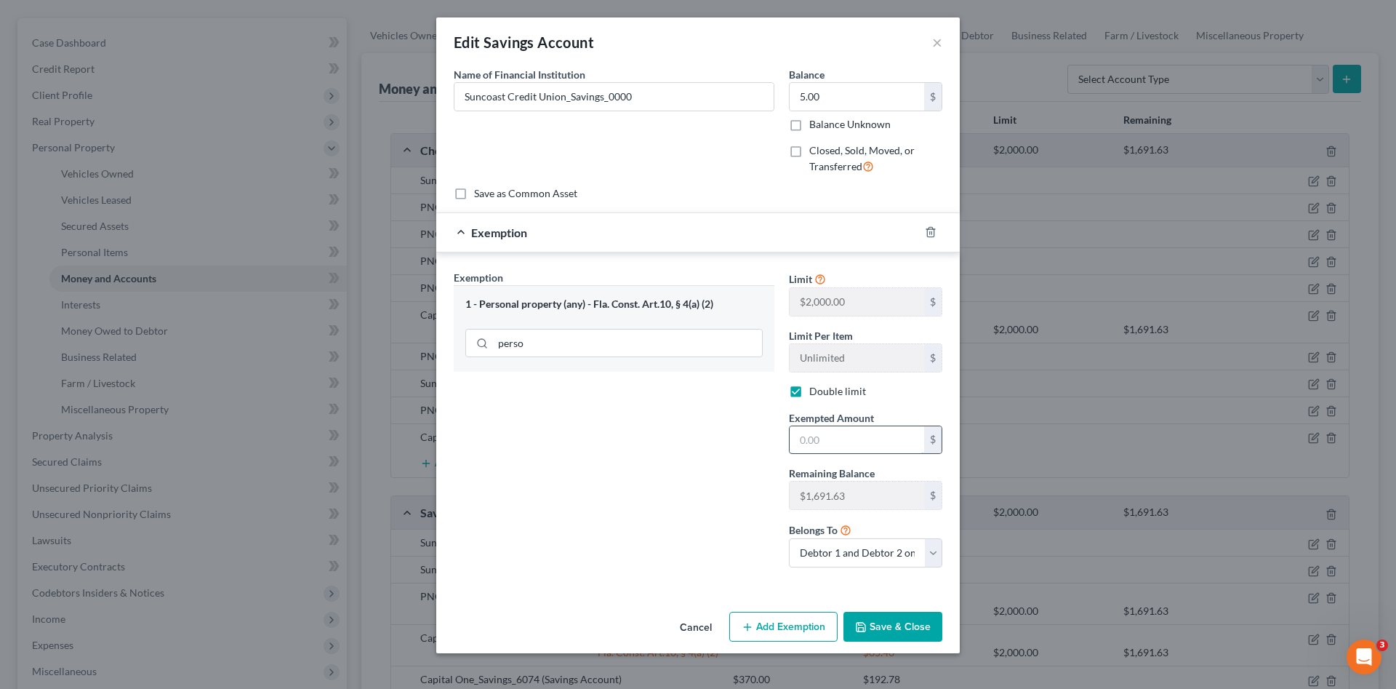
click at [857, 444] on input "text" at bounding box center [857, 440] width 135 height 28
type input "5.00"
click at [883, 617] on button "Save & Close" at bounding box center [893, 627] width 99 height 31
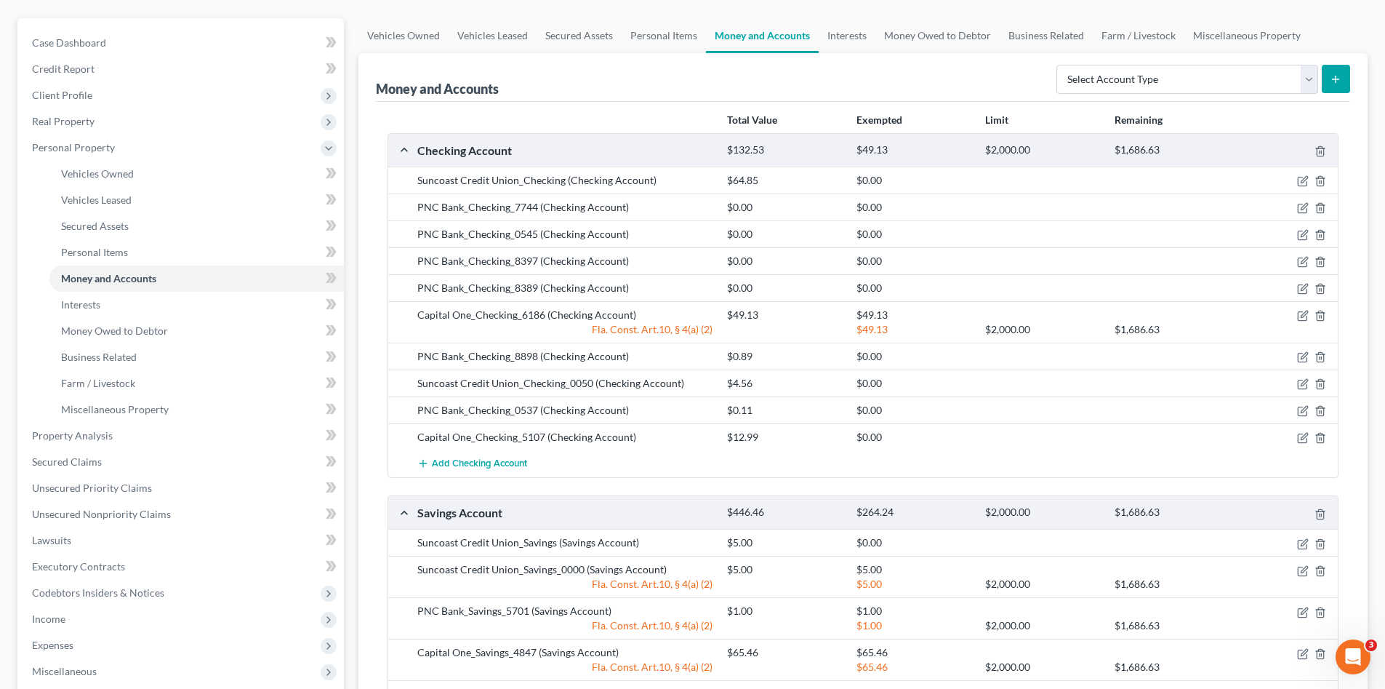
click at [1300, 551] on div "Suncoast Credit Union_Savings (Savings Account) $5.00 $0.00" at bounding box center [863, 542] width 950 height 27
click at [1299, 546] on icon "button" at bounding box center [1303, 544] width 12 height 12
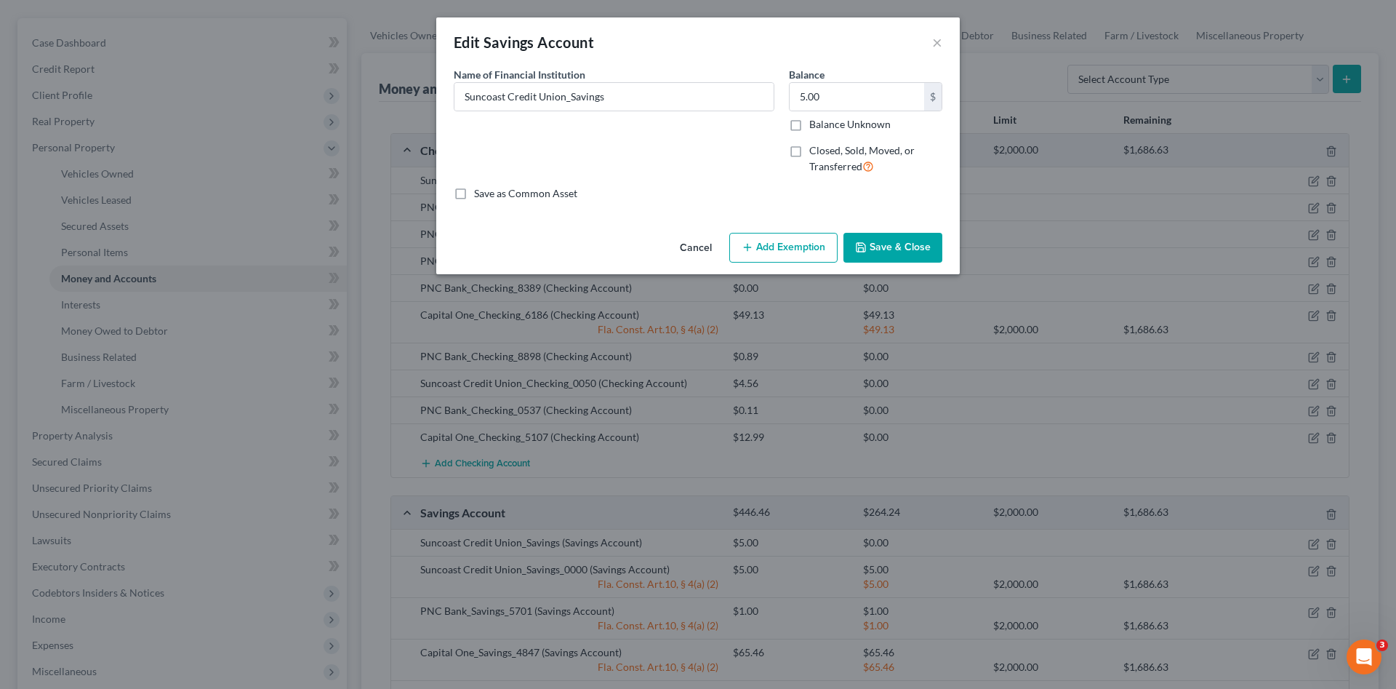
click at [749, 249] on icon "button" at bounding box center [748, 247] width 12 height 12
select select "2"
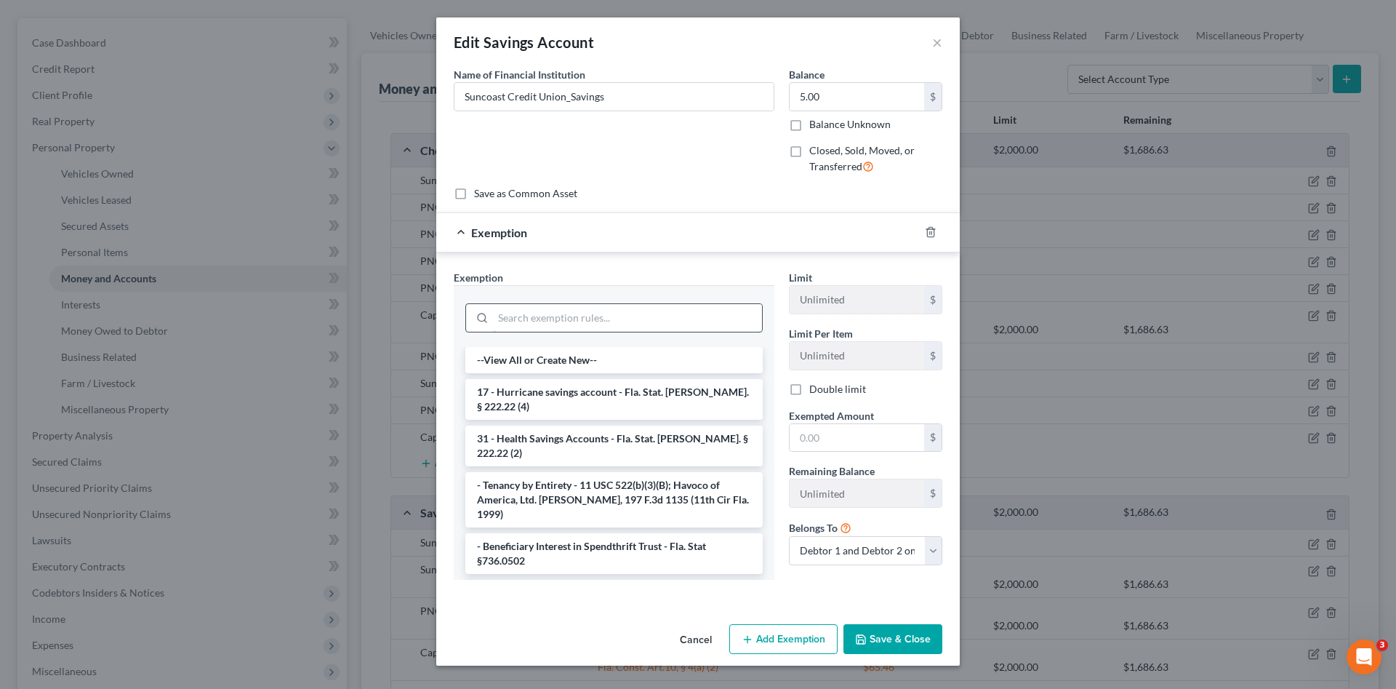
click at [597, 314] on input "search" at bounding box center [627, 318] width 269 height 28
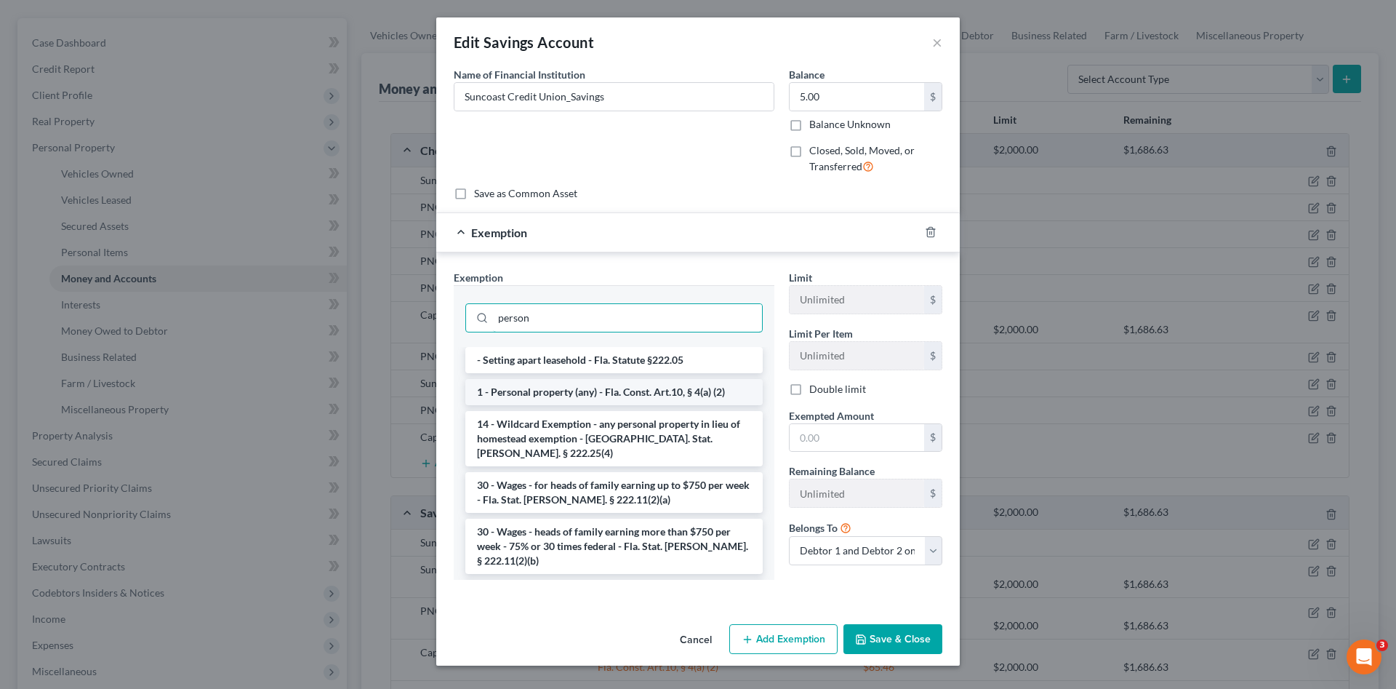
type input "person"
click at [641, 384] on li "1 - Personal property (any) - Fla. Const. Art.10, § 4(a) (2)" at bounding box center [613, 392] width 297 height 26
checkbox input "true"
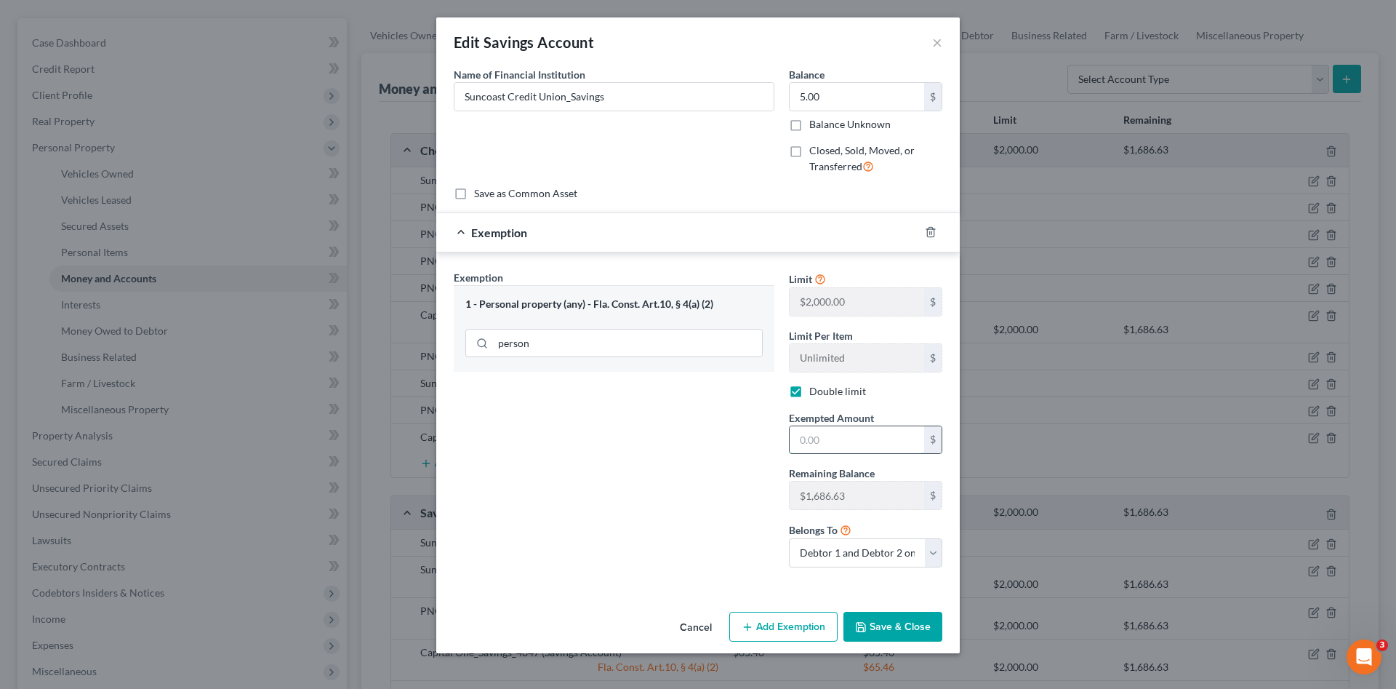
click at [838, 441] on input "text" at bounding box center [857, 440] width 135 height 28
type input "5.00"
click at [909, 624] on button "Save & Close" at bounding box center [893, 627] width 99 height 31
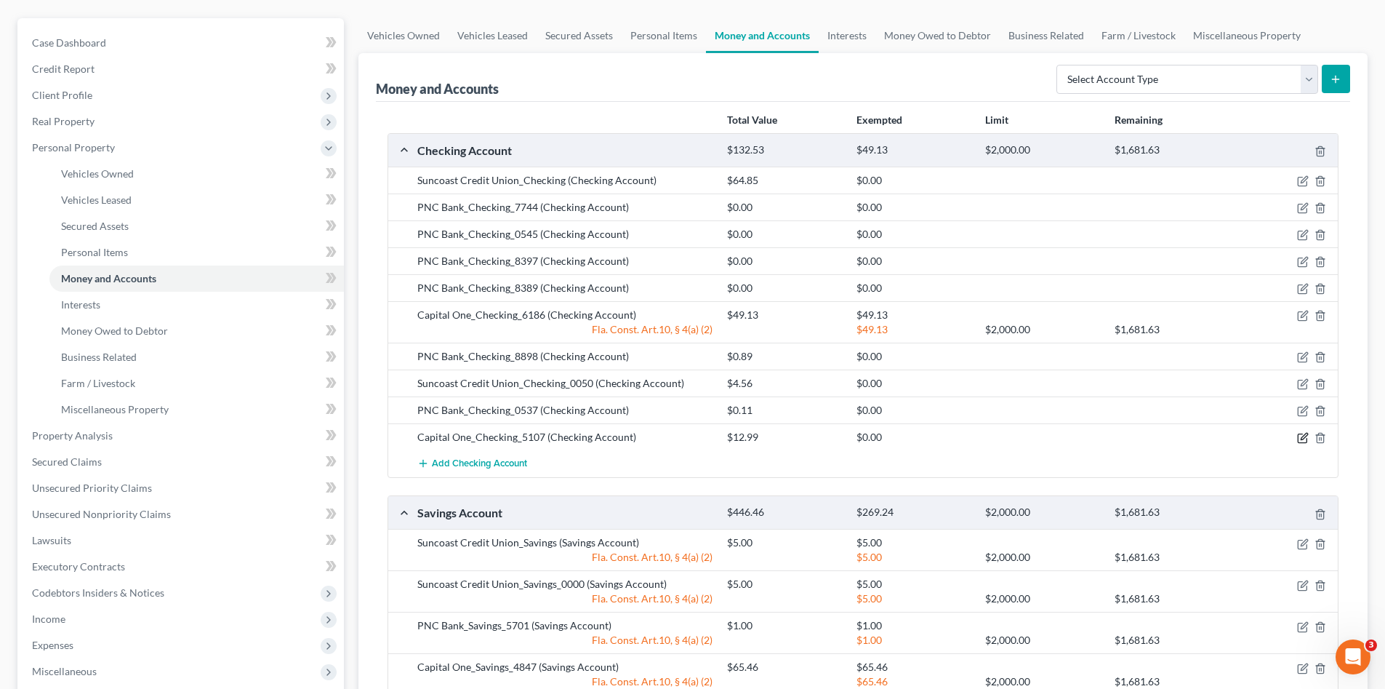
click at [1298, 436] on icon "button" at bounding box center [1302, 438] width 9 height 9
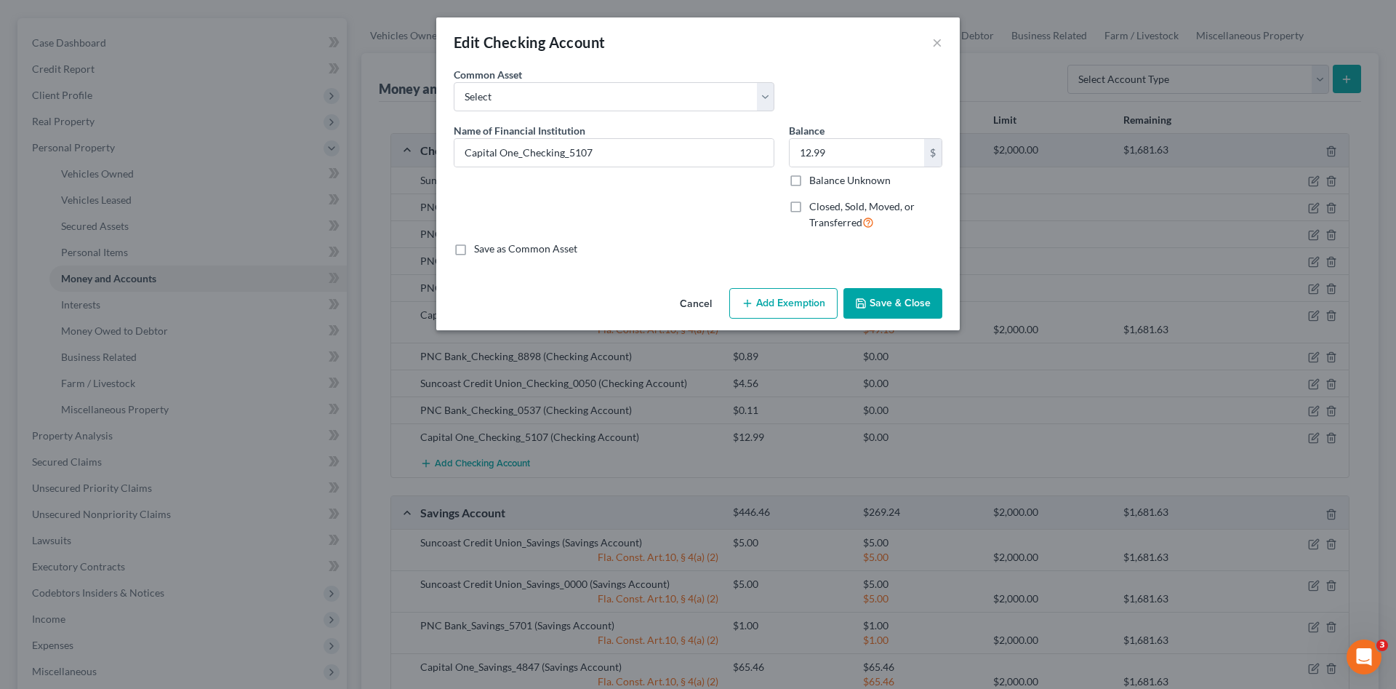
click at [769, 296] on button "Add Exemption" at bounding box center [783, 303] width 108 height 31
select select "2"
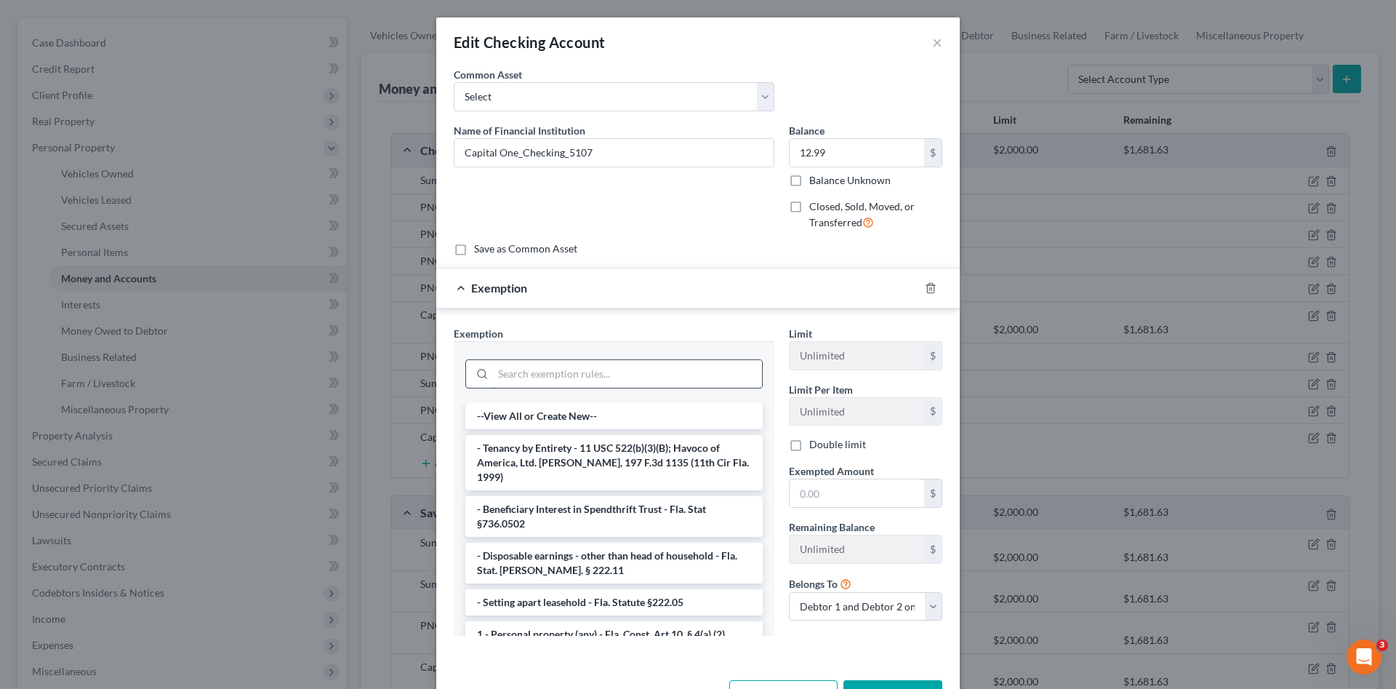
click at [669, 373] on input "search" at bounding box center [627, 374] width 269 height 28
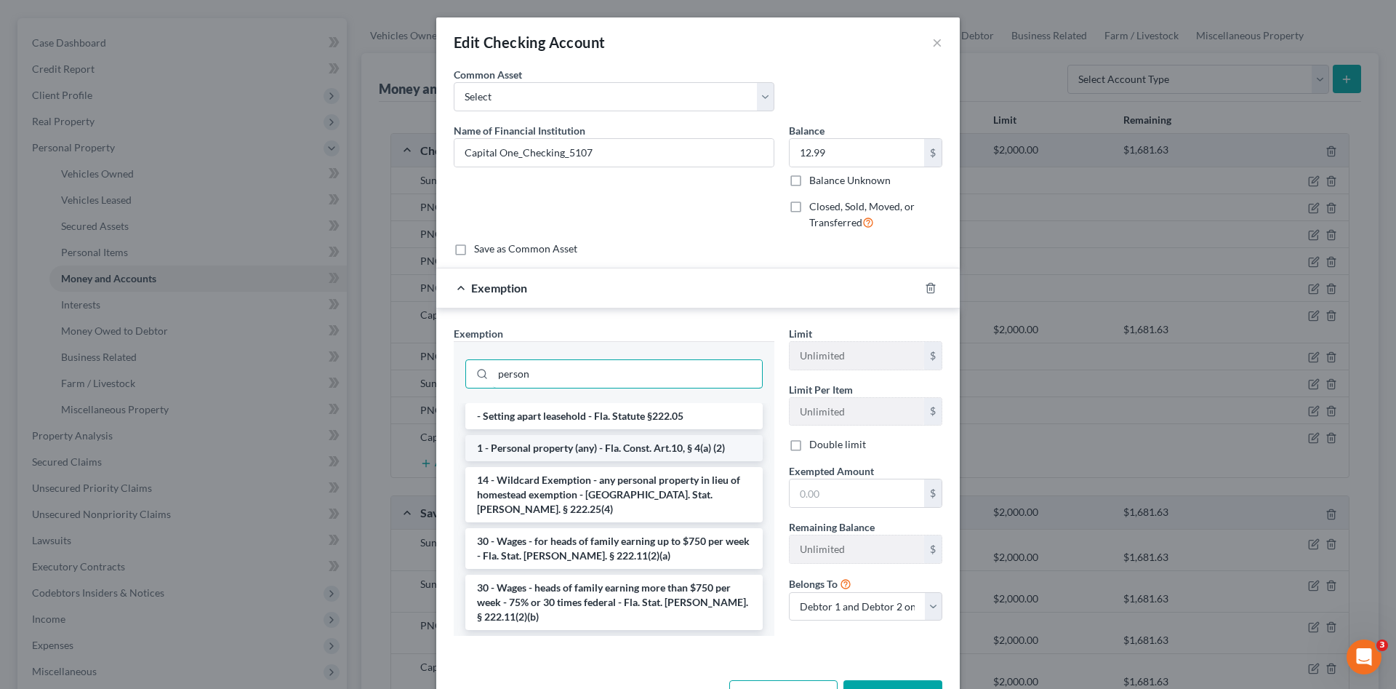
type input "person"
click at [718, 444] on li "1 - Personal property (any) - Fla. Const. Art.10, § 4(a) (2)" at bounding box center [613, 448] width 297 height 26
checkbox input "true"
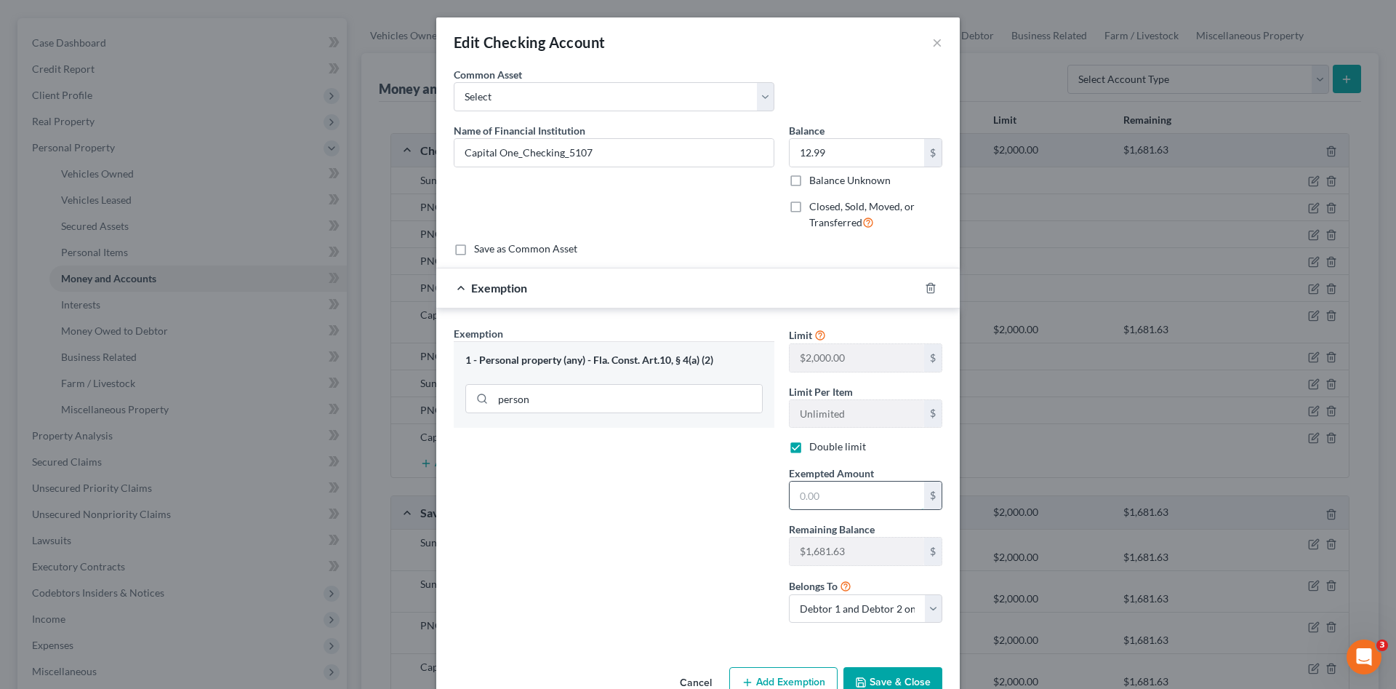
click at [819, 503] on input "text" at bounding box center [857, 495] width 135 height 28
type input "12.99"
click at [899, 677] on button "Save & Close" at bounding box center [893, 682] width 99 height 31
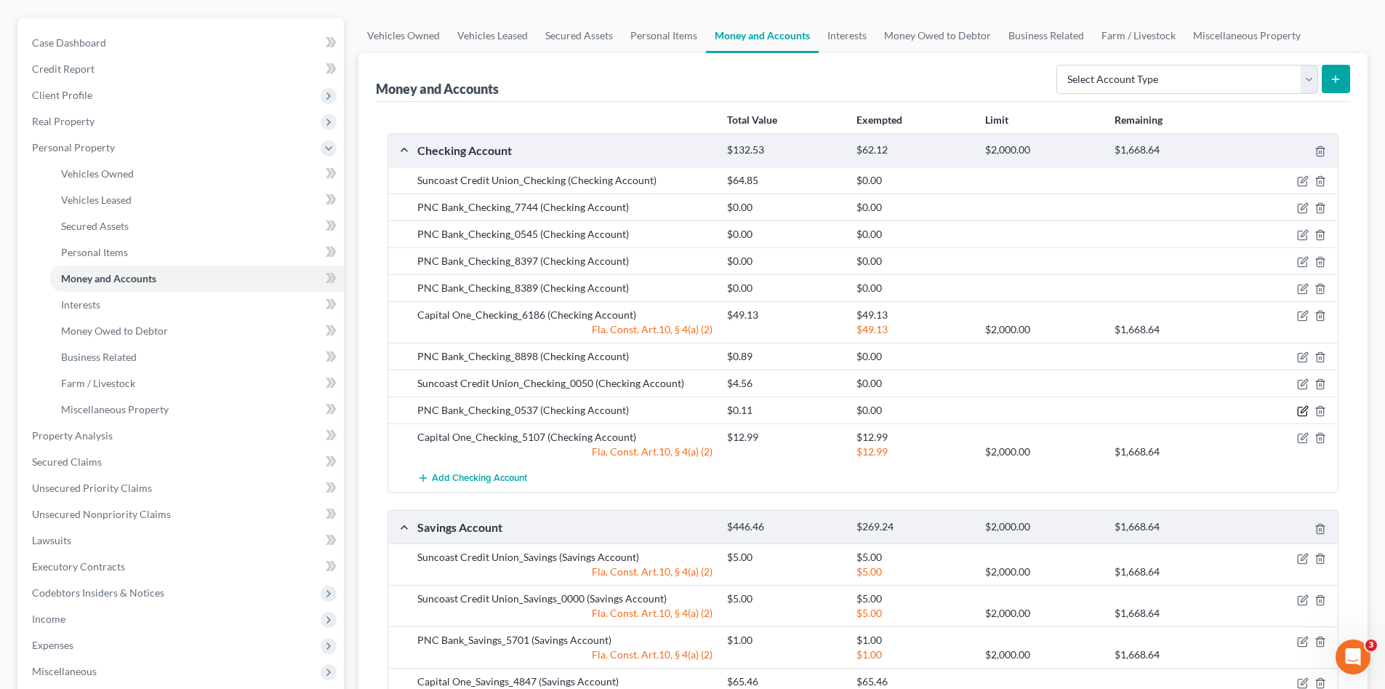
click at [1302, 409] on icon "button" at bounding box center [1303, 411] width 12 height 12
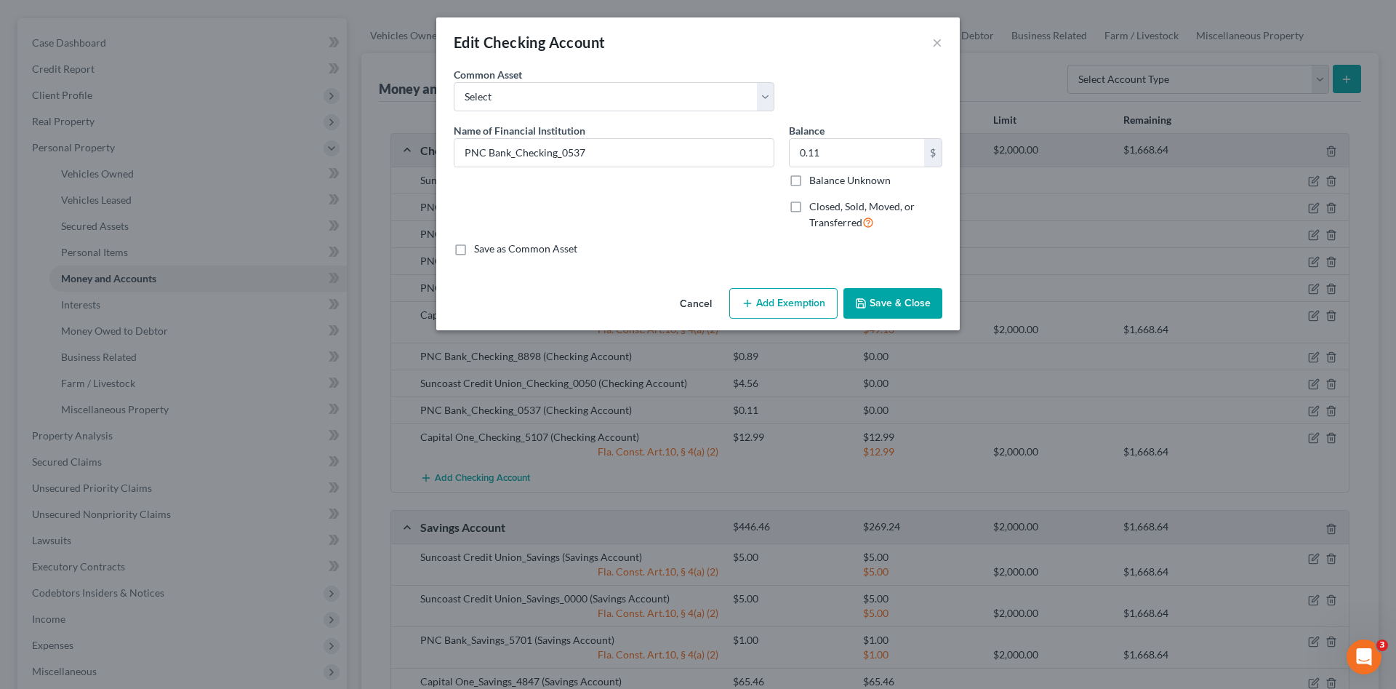
click at [788, 301] on button "Add Exemption" at bounding box center [783, 303] width 108 height 31
select select "2"
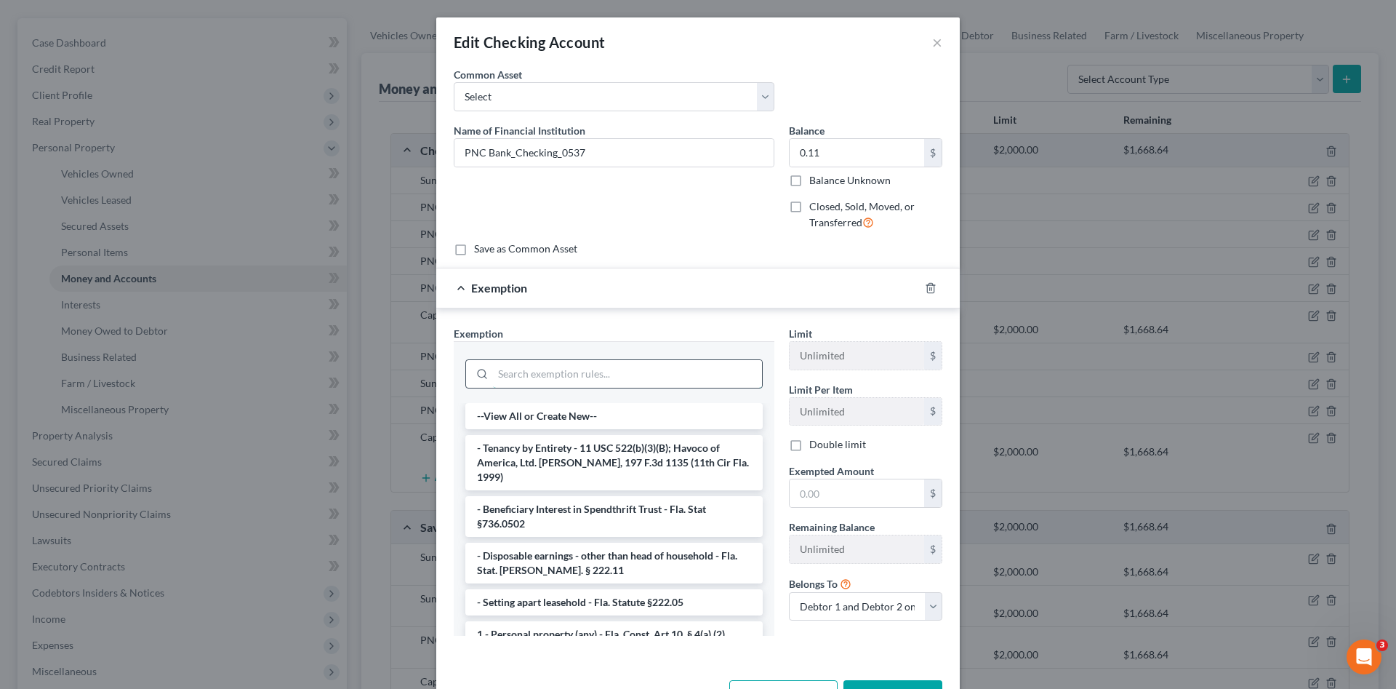
click at [644, 374] on input "search" at bounding box center [627, 374] width 269 height 28
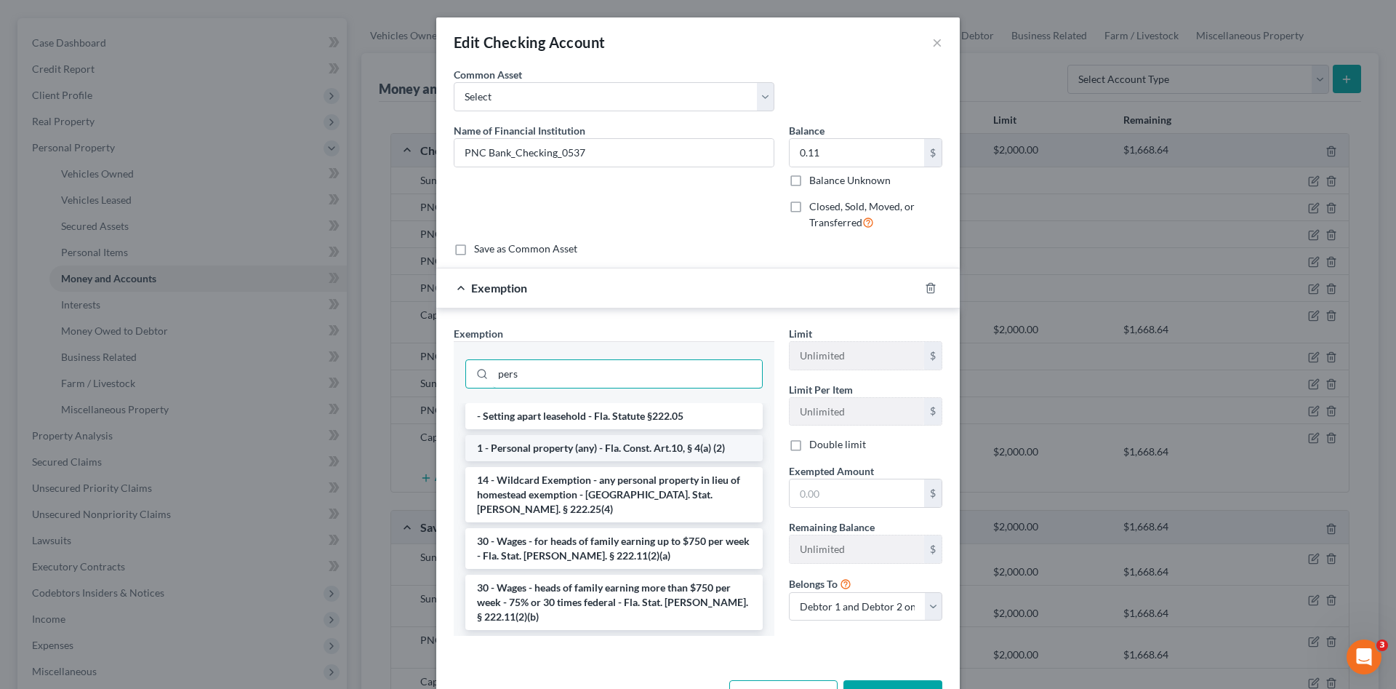
type input "pers"
click at [680, 444] on li "1 - Personal property (any) - Fla. Const. Art.10, § 4(a) (2)" at bounding box center [613, 448] width 297 height 26
checkbox input "true"
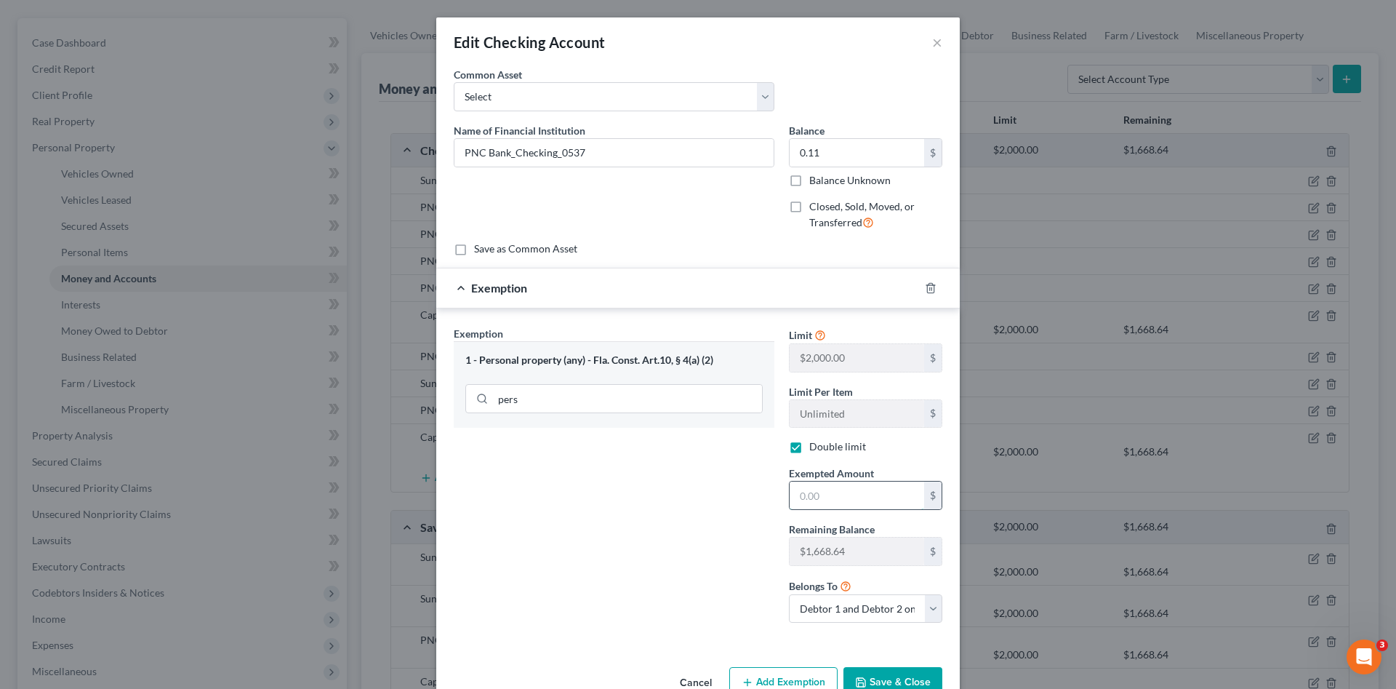
drag, startPoint x: 829, startPoint y: 488, endPoint x: 824, endPoint y: 471, distance: 17.5
click at [824, 472] on div "Exempted Amount * $" at bounding box center [866, 487] width 168 height 44
type input "0.11"
click at [895, 681] on button "Save & Close" at bounding box center [893, 682] width 99 height 31
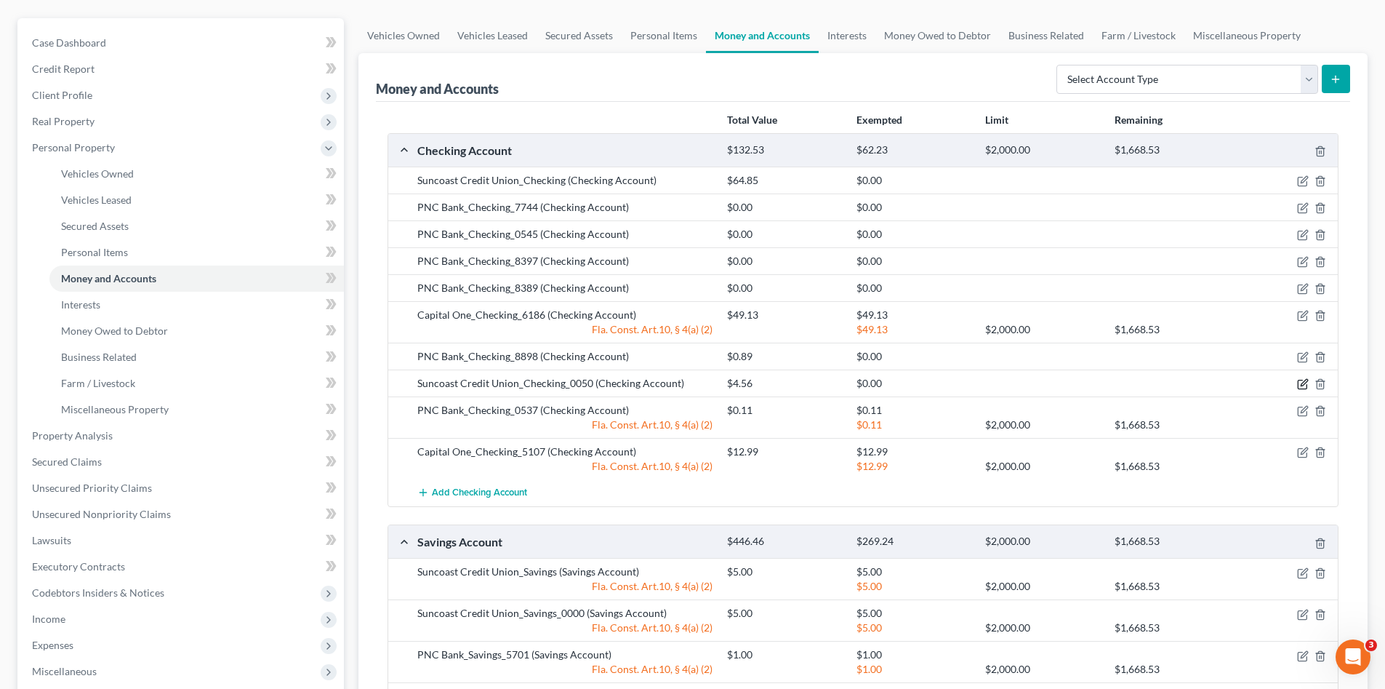
click at [1302, 379] on icon "button" at bounding box center [1303, 384] width 12 height 12
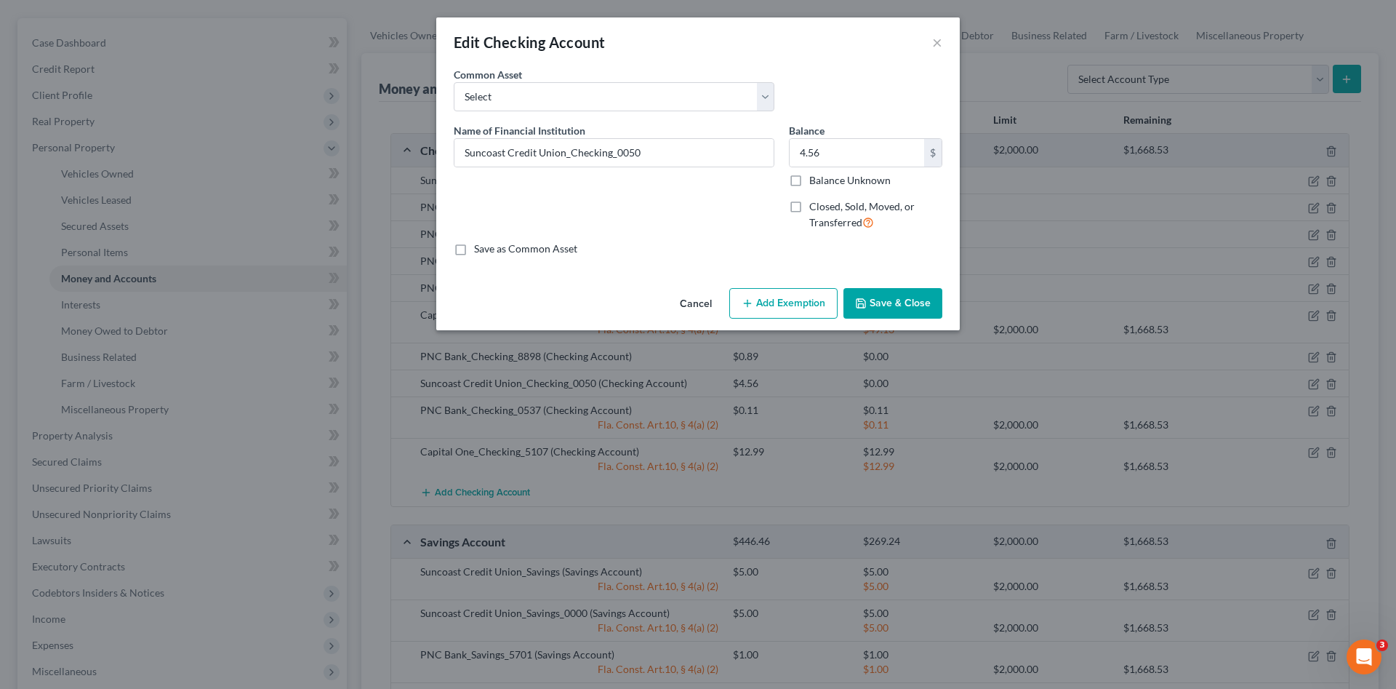
click at [779, 297] on button "Add Exemption" at bounding box center [783, 303] width 108 height 31
select select "2"
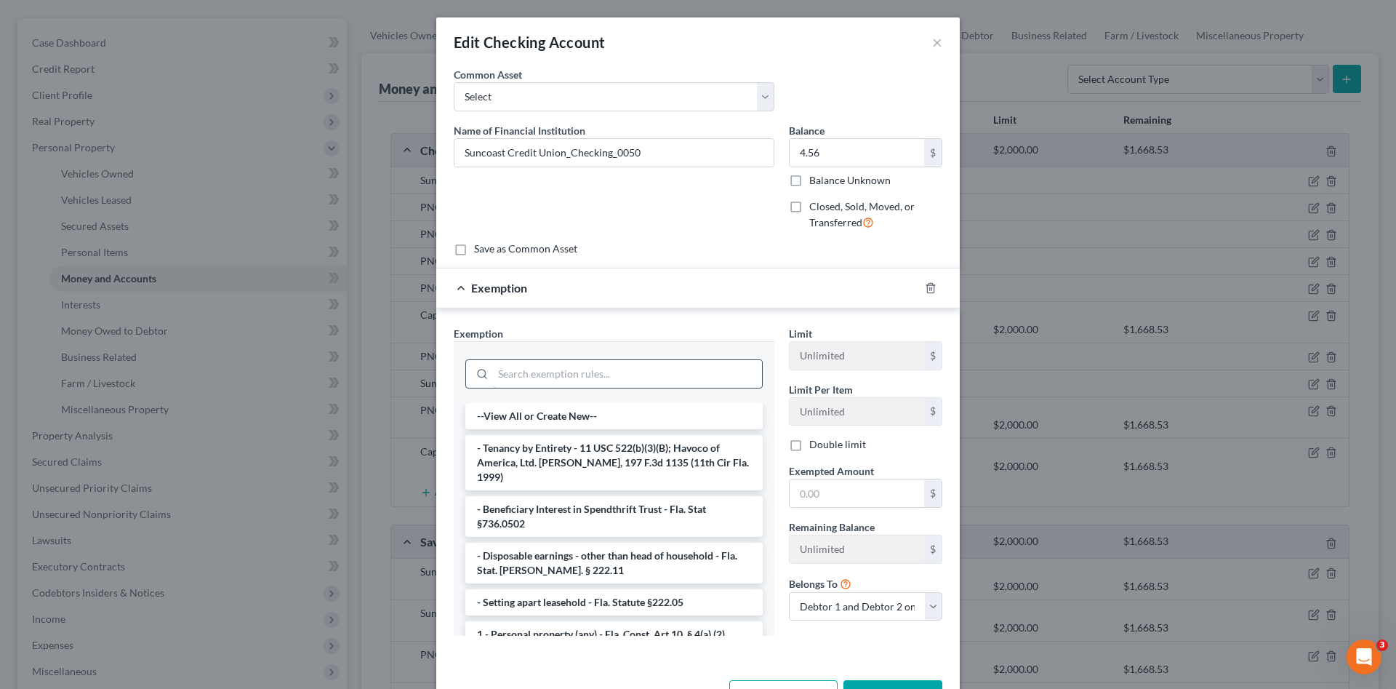
click at [612, 360] on input "search" at bounding box center [627, 374] width 269 height 28
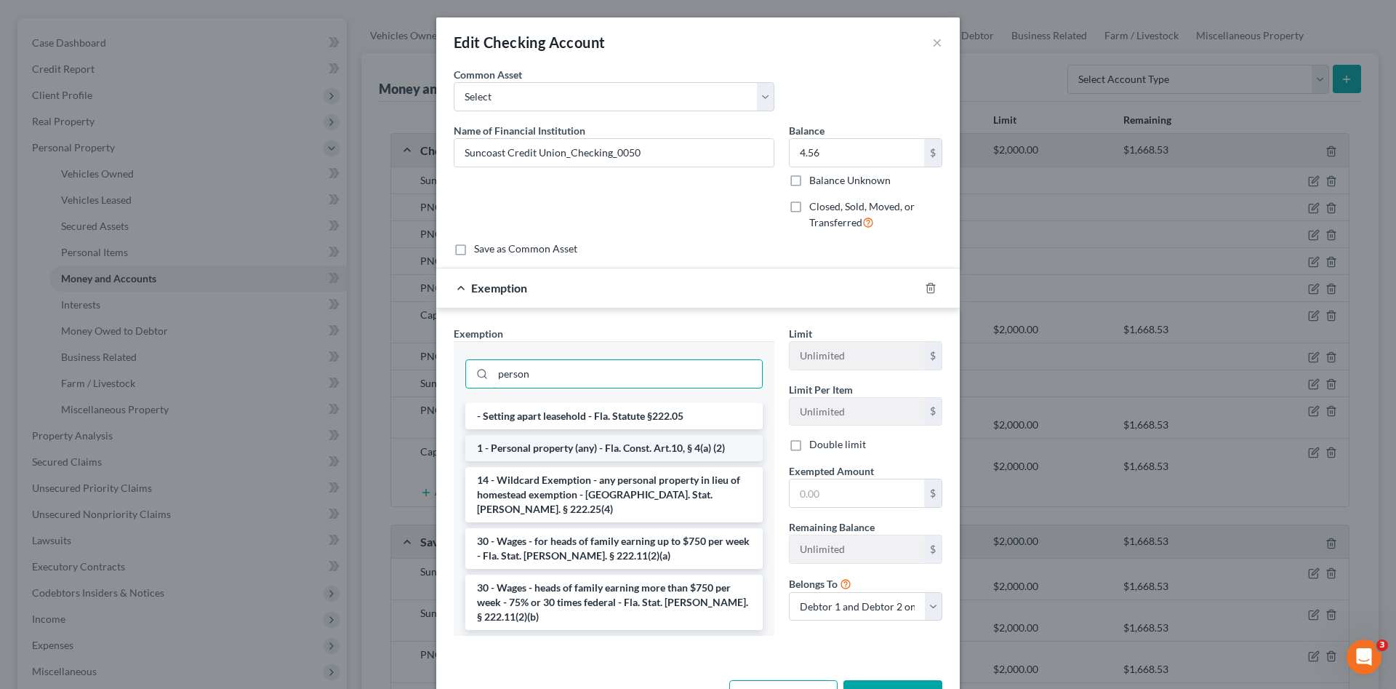
type input "person"
click at [615, 452] on li "1 - Personal property (any) - Fla. Const. Art.10, § 4(a) (2)" at bounding box center [613, 448] width 297 height 26
checkbox input "true"
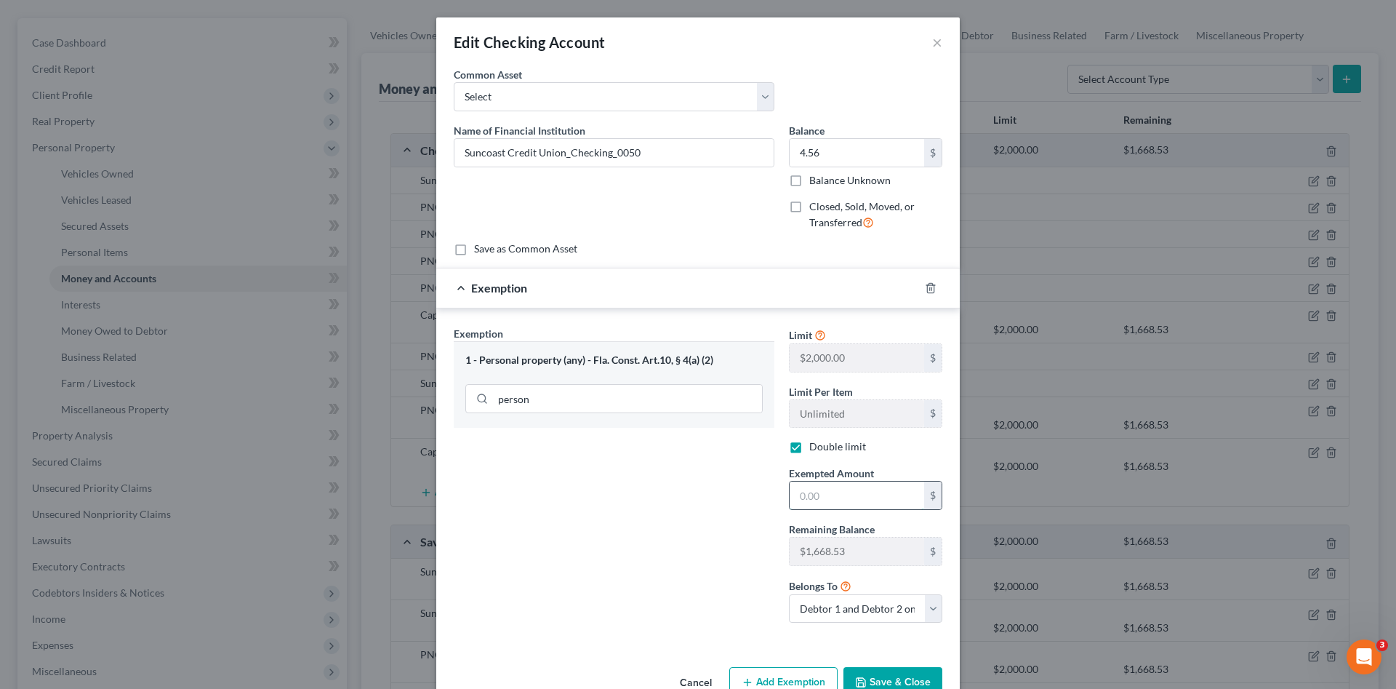
click at [859, 488] on input "text" at bounding box center [857, 495] width 135 height 28
type input "4.56"
click at [907, 676] on button "Save & Close" at bounding box center [893, 682] width 99 height 31
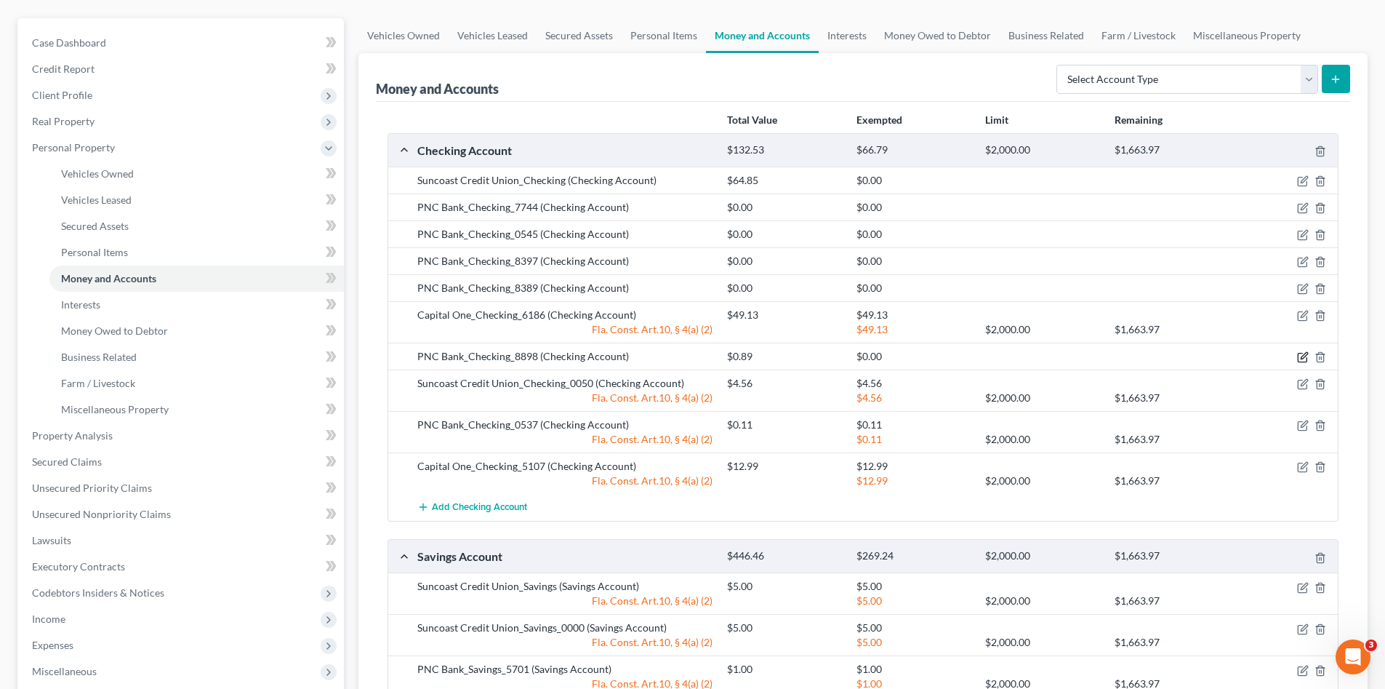
click at [1302, 357] on icon "button" at bounding box center [1304, 356] width 7 height 7
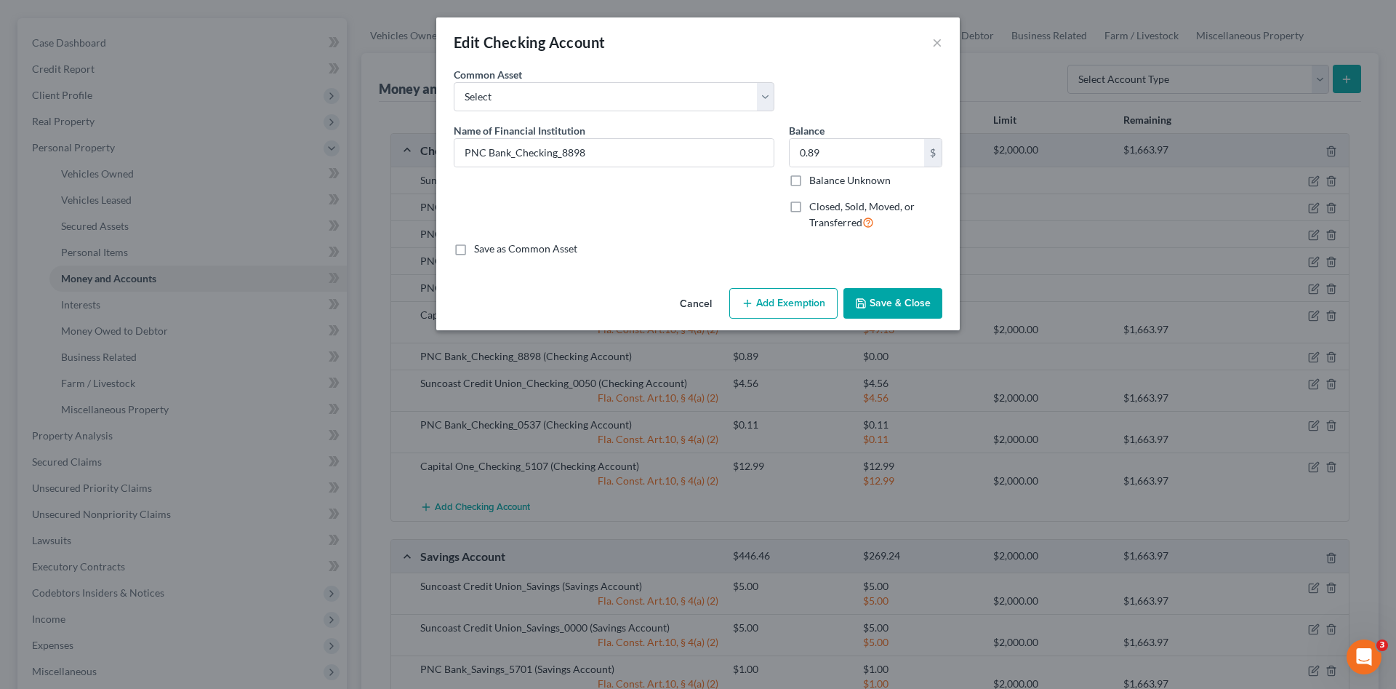
click at [753, 303] on icon "button" at bounding box center [748, 303] width 12 height 12
select select "2"
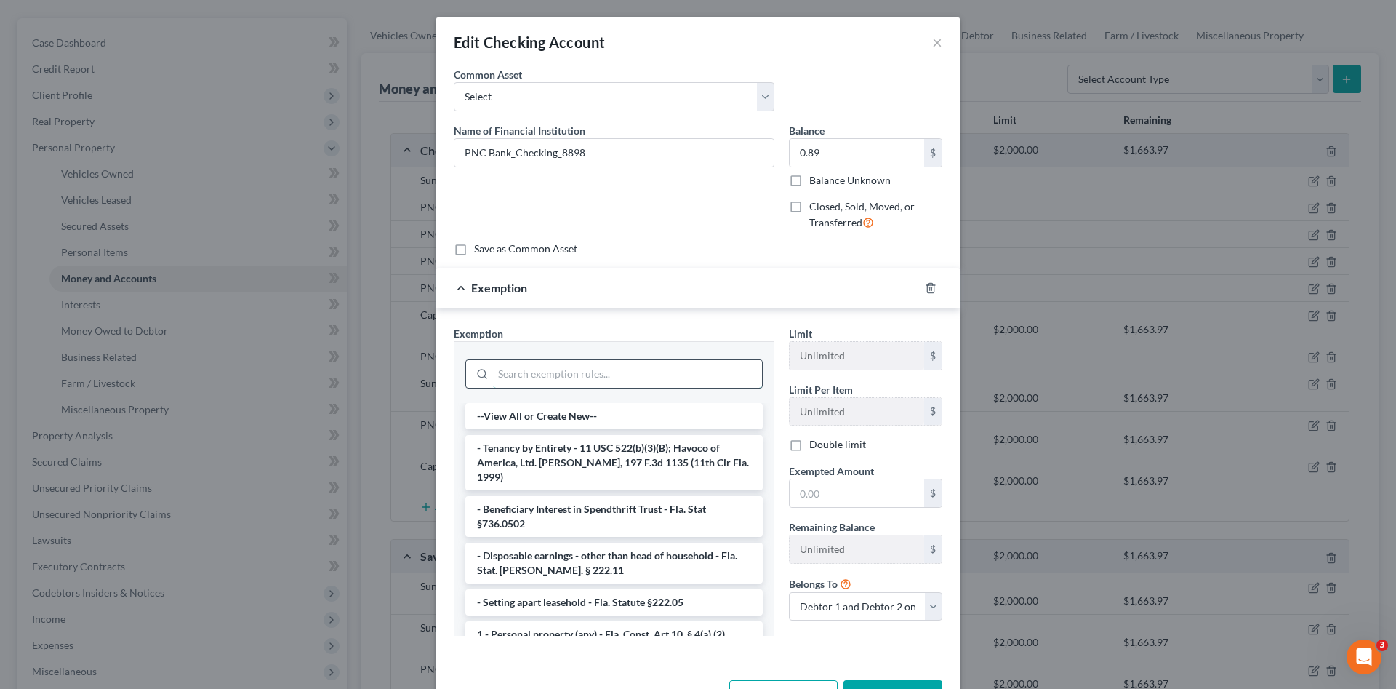
click at [678, 372] on input "search" at bounding box center [627, 374] width 269 height 28
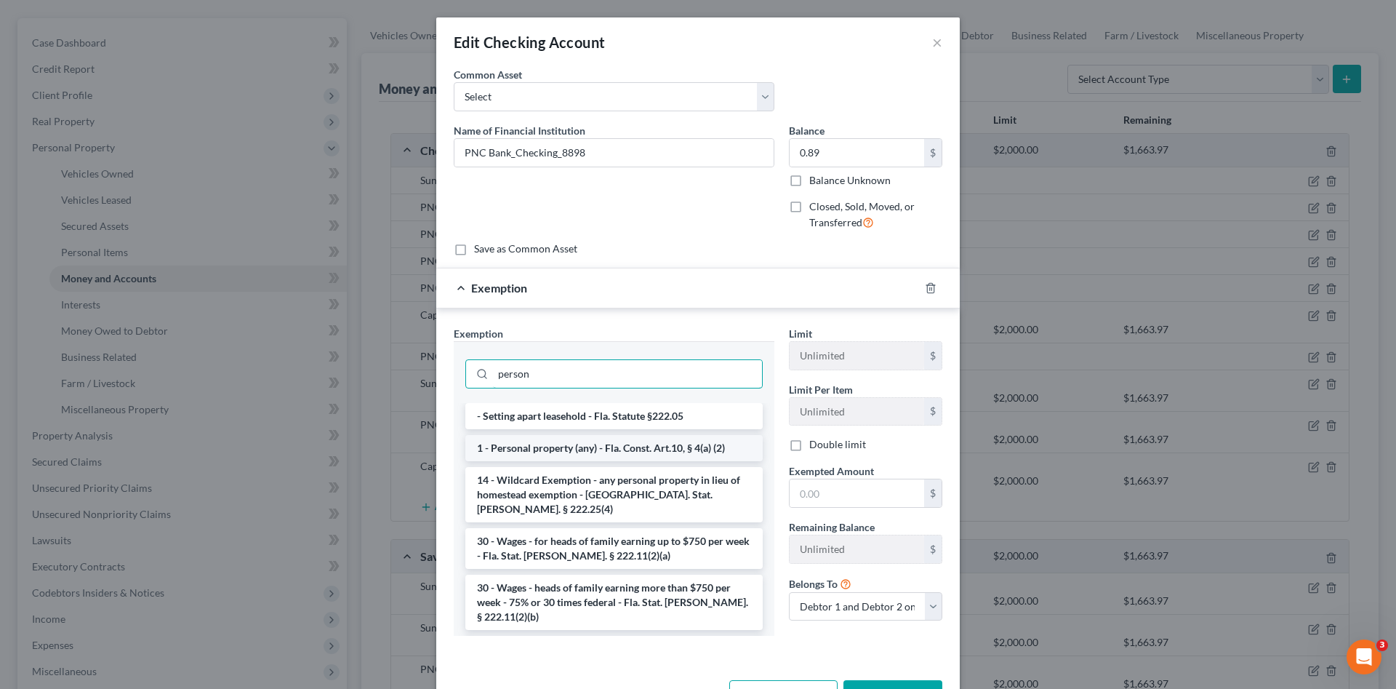
type input "person"
click at [705, 443] on li "1 - Personal property (any) - Fla. Const. Art.10, § 4(a) (2)" at bounding box center [613, 448] width 297 height 26
checkbox input "true"
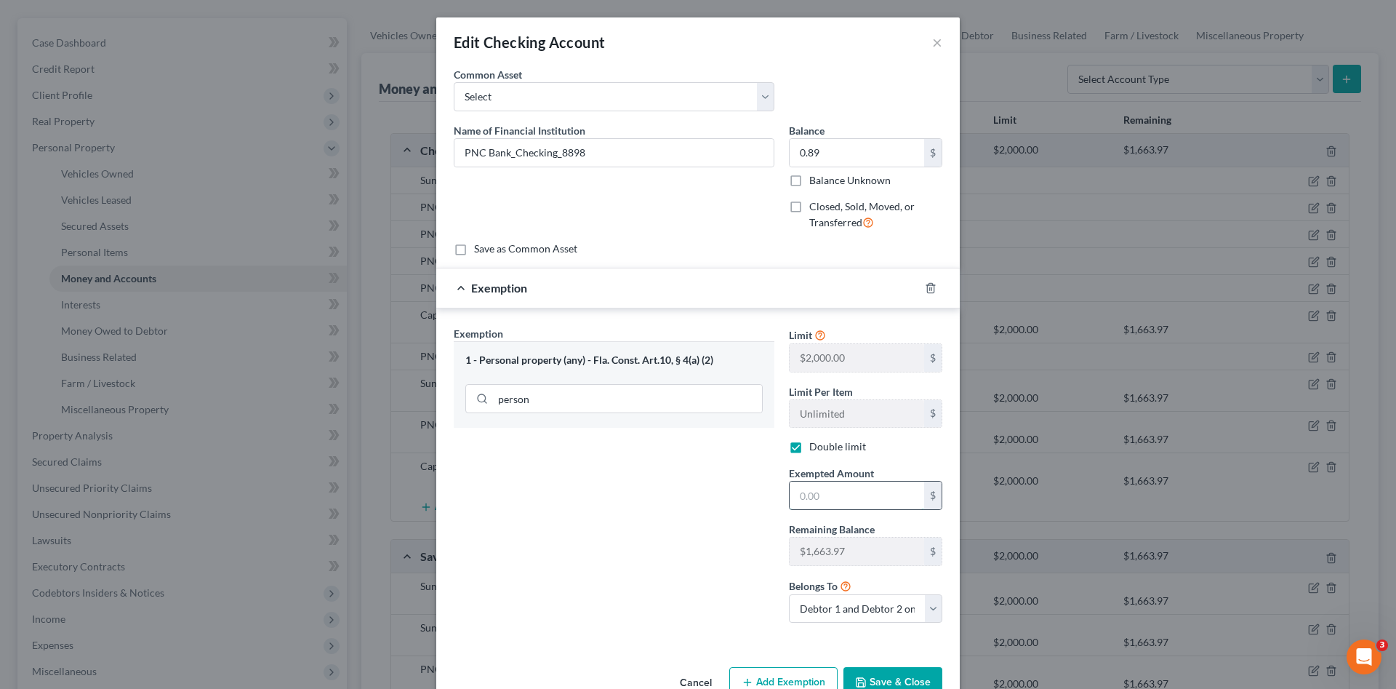
drag, startPoint x: 838, startPoint y: 495, endPoint x: 835, endPoint y: 487, distance: 8.1
click at [835, 487] on input "text" at bounding box center [857, 495] width 135 height 28
type input "0.89"
click at [892, 667] on button "Save & Close" at bounding box center [893, 682] width 99 height 31
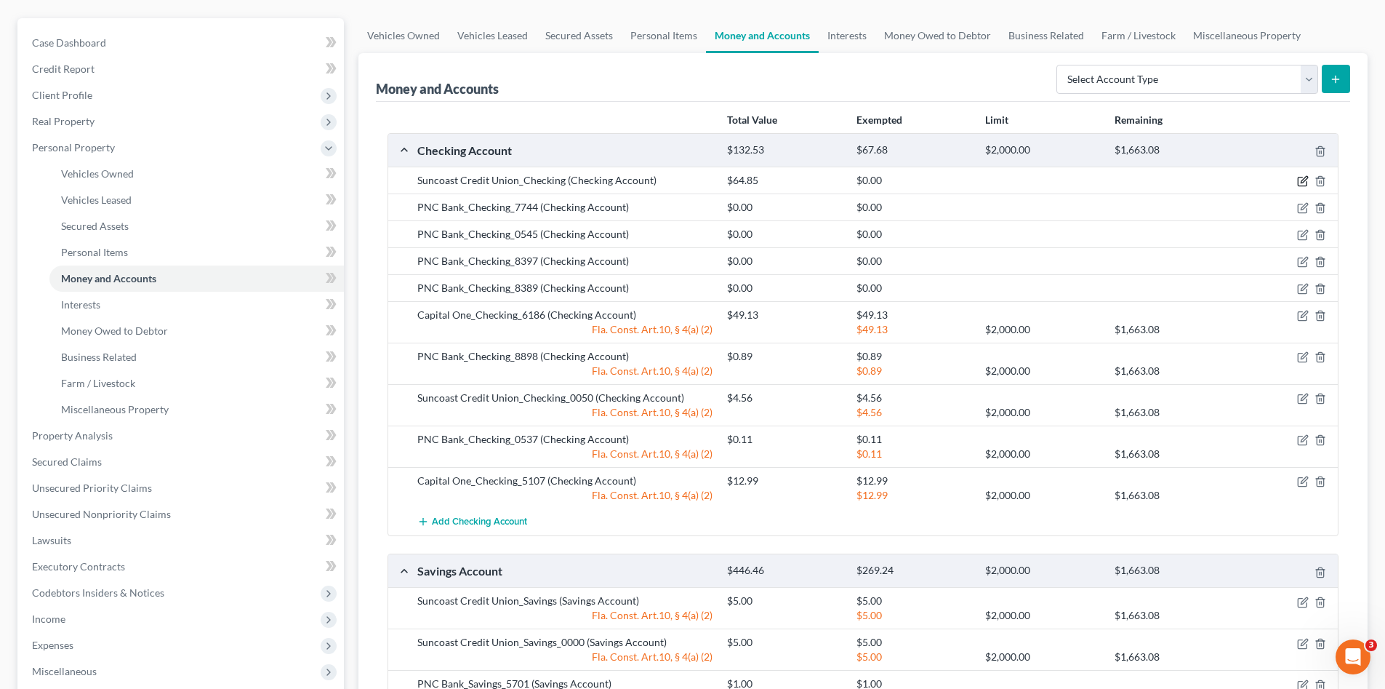
click at [1303, 179] on icon "button" at bounding box center [1303, 181] width 12 height 12
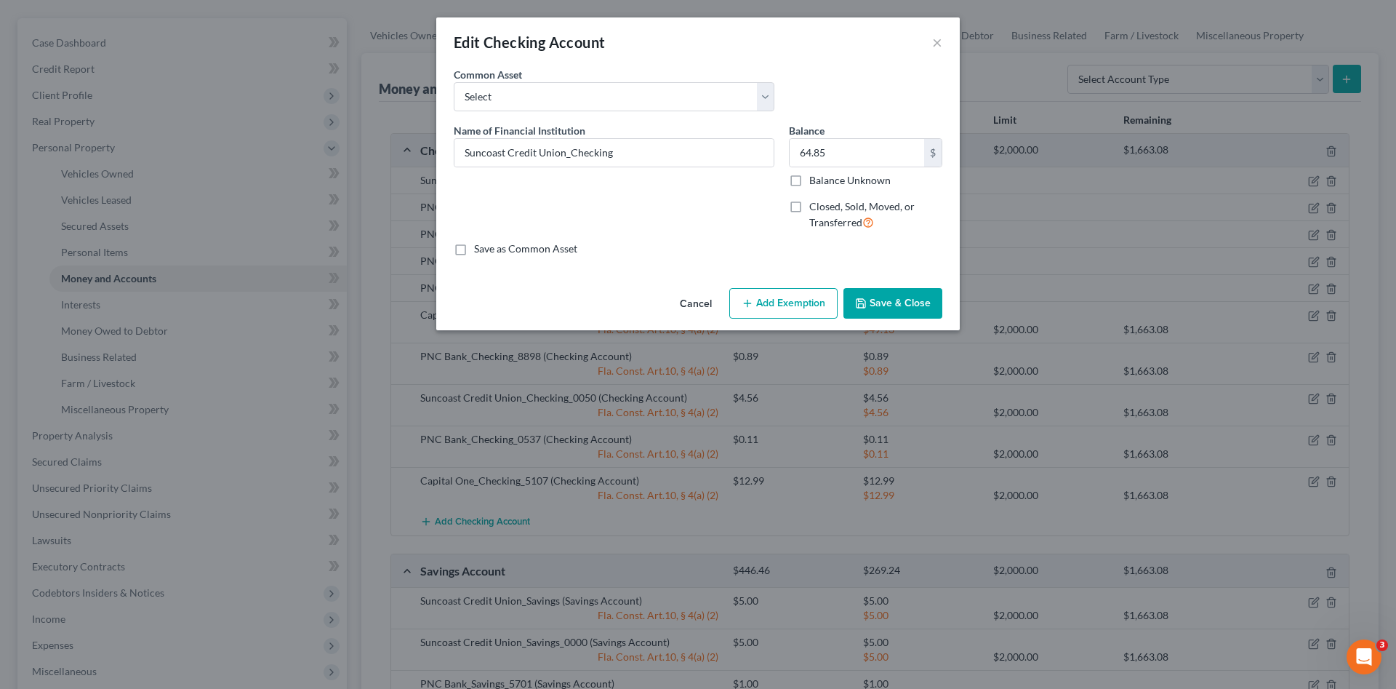
click at [753, 303] on icon "button" at bounding box center [748, 303] width 12 height 12
select select "2"
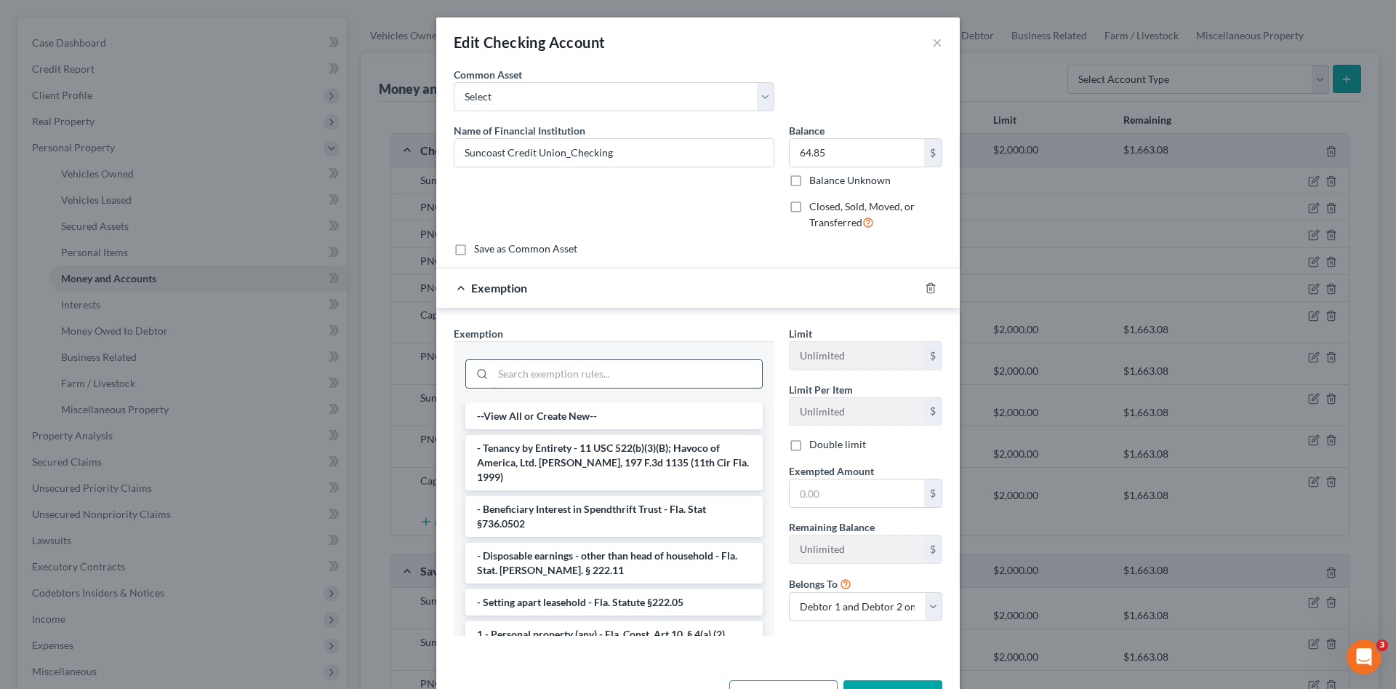
click at [595, 375] on input "search" at bounding box center [627, 374] width 269 height 28
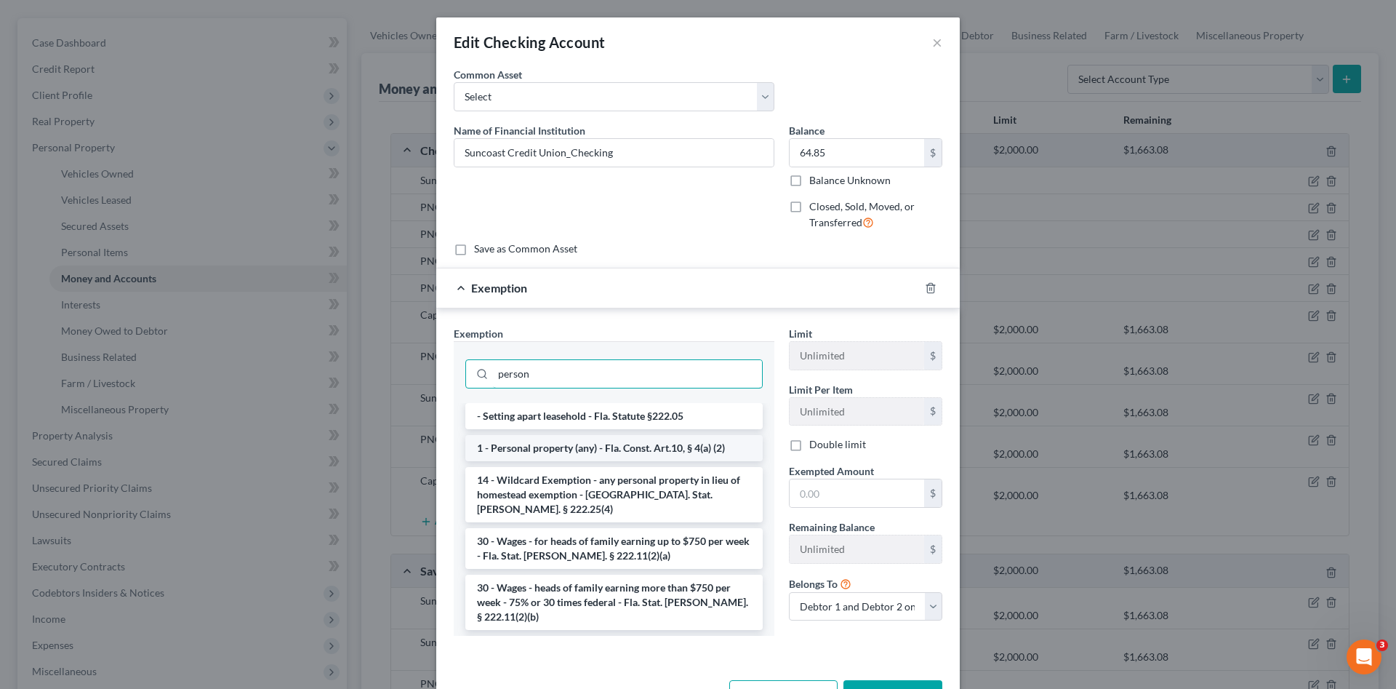
type input "person"
click at [614, 452] on li "1 - Personal property (any) - Fla. Const. Art.10, § 4(a) (2)" at bounding box center [613, 448] width 297 height 26
checkbox input "true"
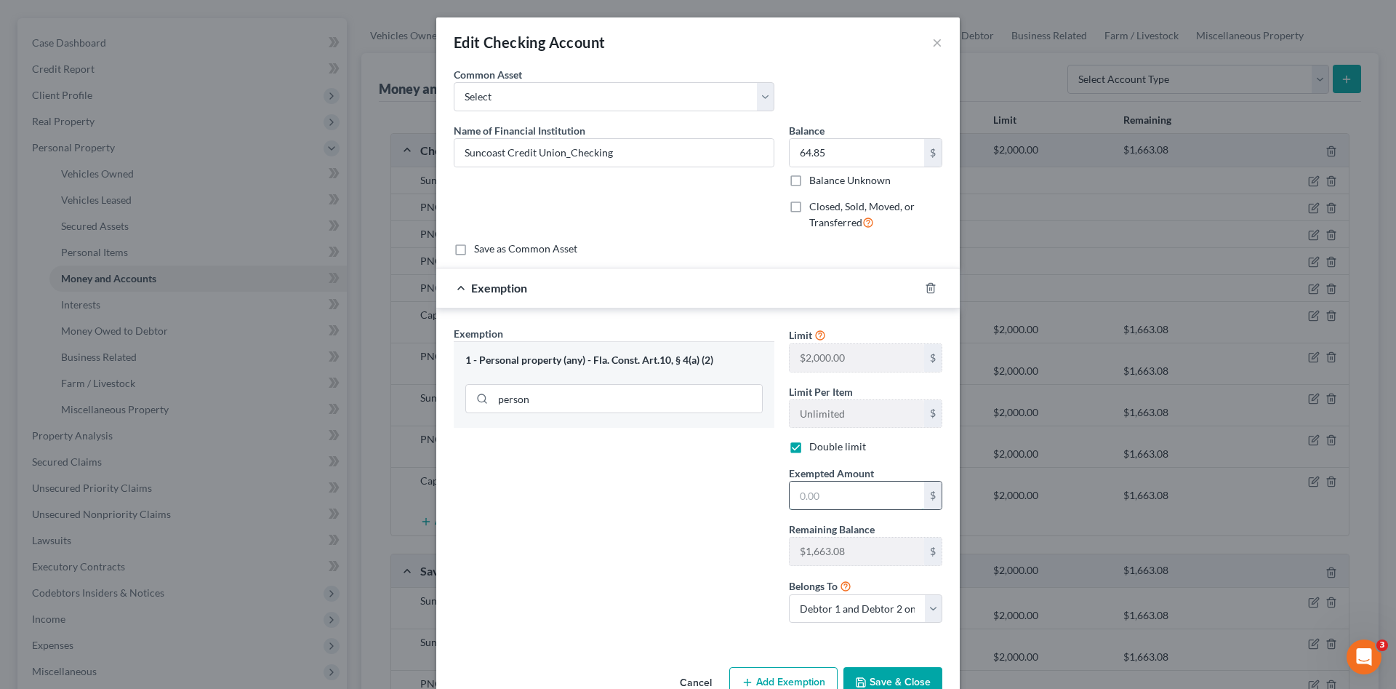
click at [849, 489] on input "text" at bounding box center [857, 495] width 135 height 28
type input "64.85"
click at [879, 669] on button "Save & Close" at bounding box center [893, 682] width 99 height 31
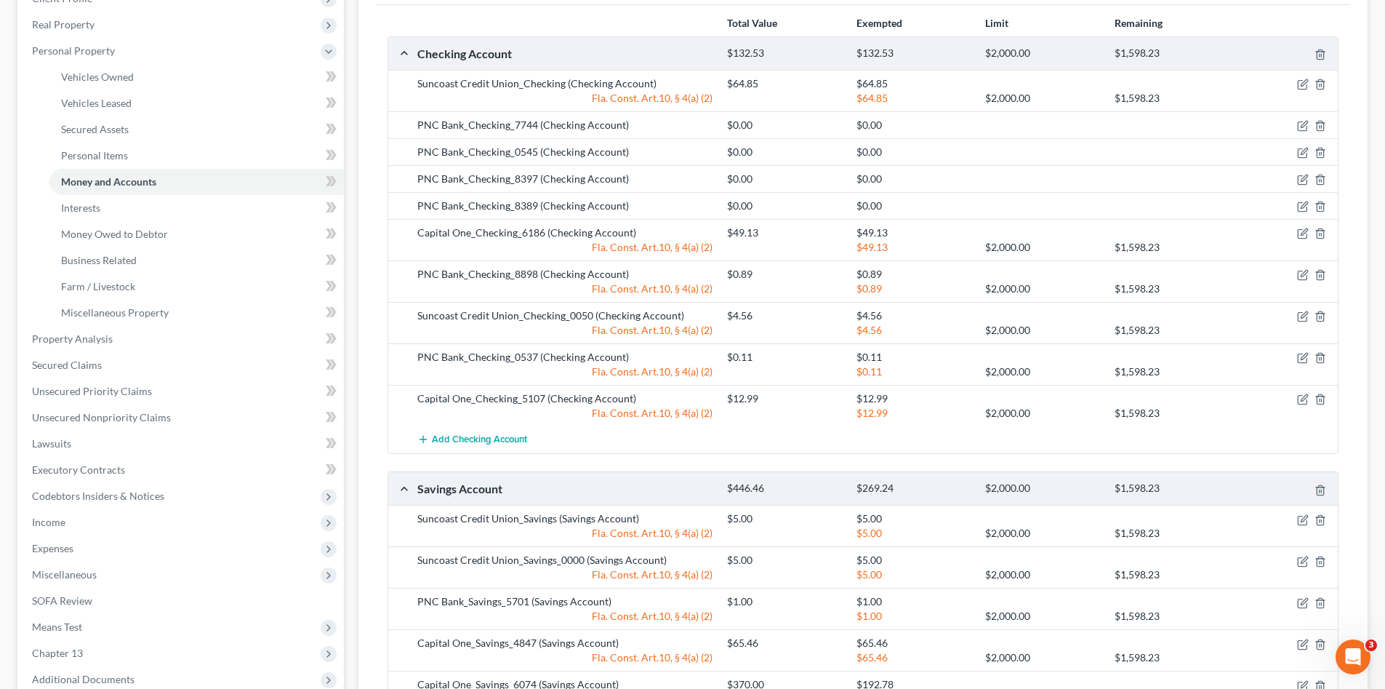
scroll to position [315, 0]
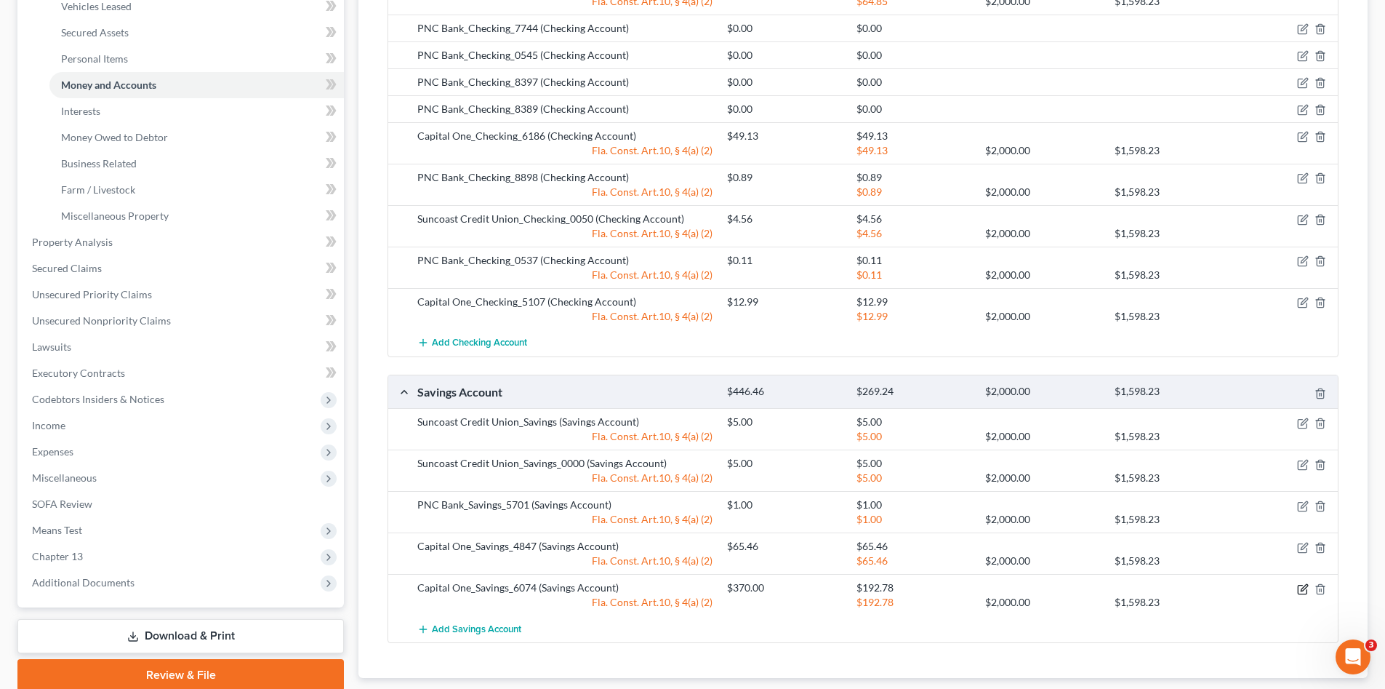
click at [1304, 590] on icon "button" at bounding box center [1304, 587] width 7 height 7
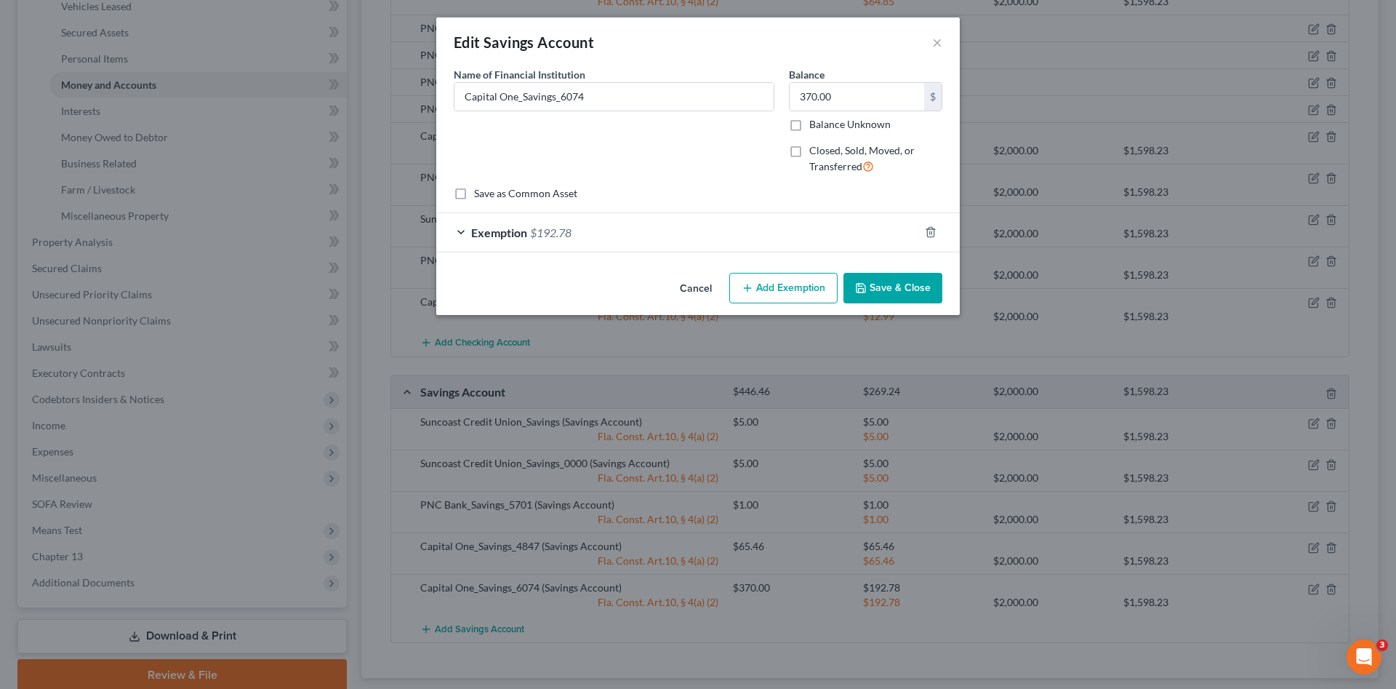
click at [799, 230] on div "Exemption $192.78" at bounding box center [677, 232] width 483 height 39
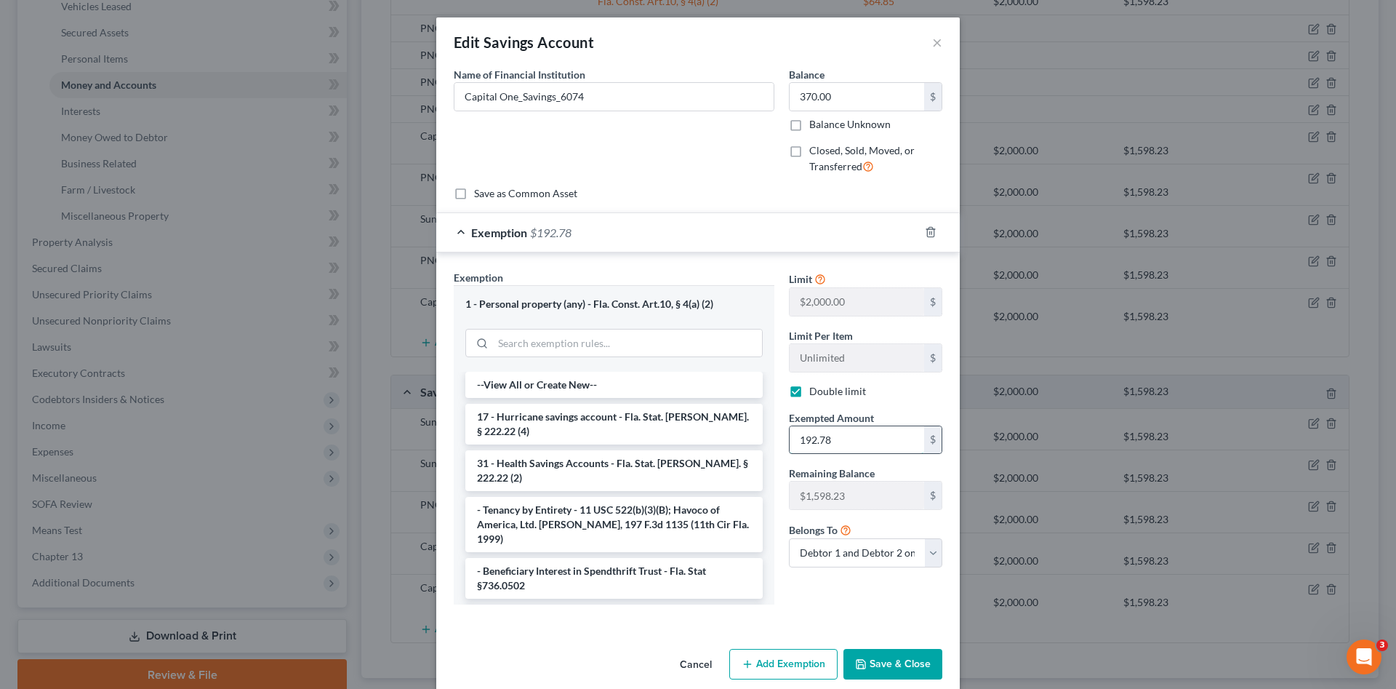
click at [847, 447] on input "192.78" at bounding box center [857, 440] width 135 height 28
type input "370.00"
click at [912, 663] on button "Save & Close" at bounding box center [893, 664] width 99 height 31
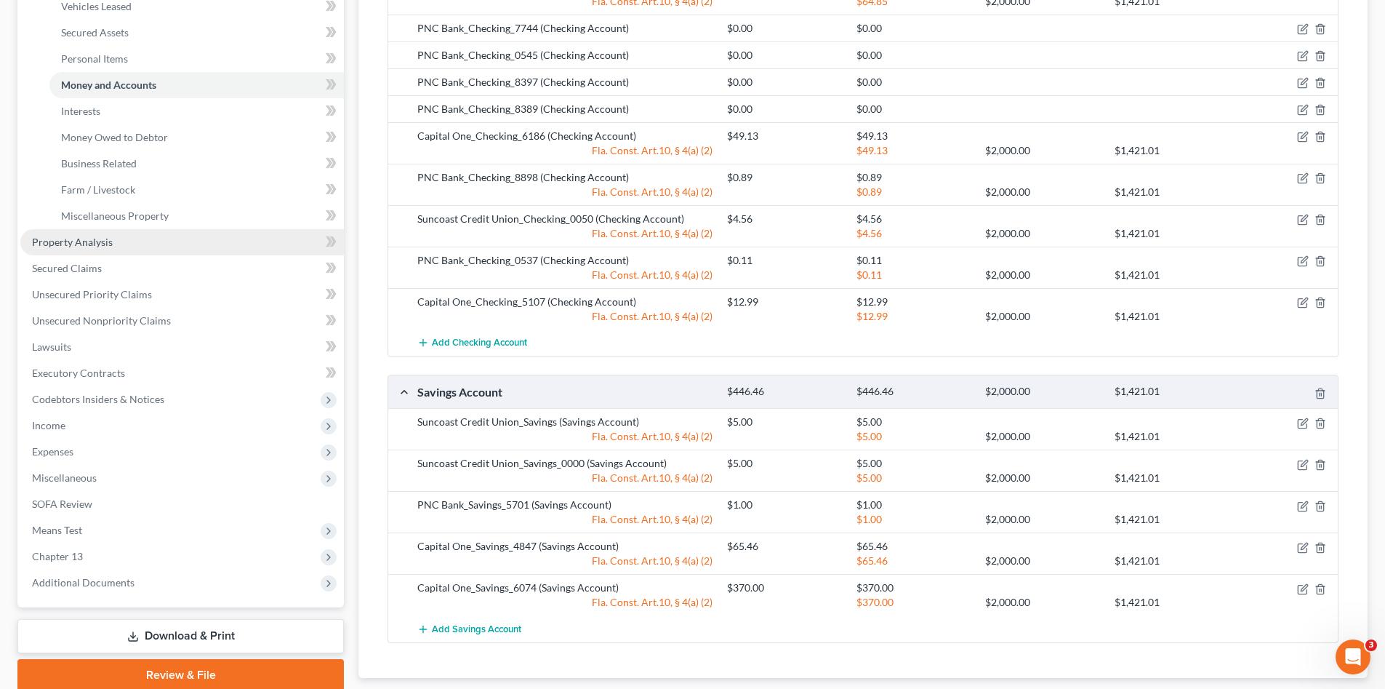
click at [68, 241] on span "Property Analysis" at bounding box center [72, 242] width 81 height 12
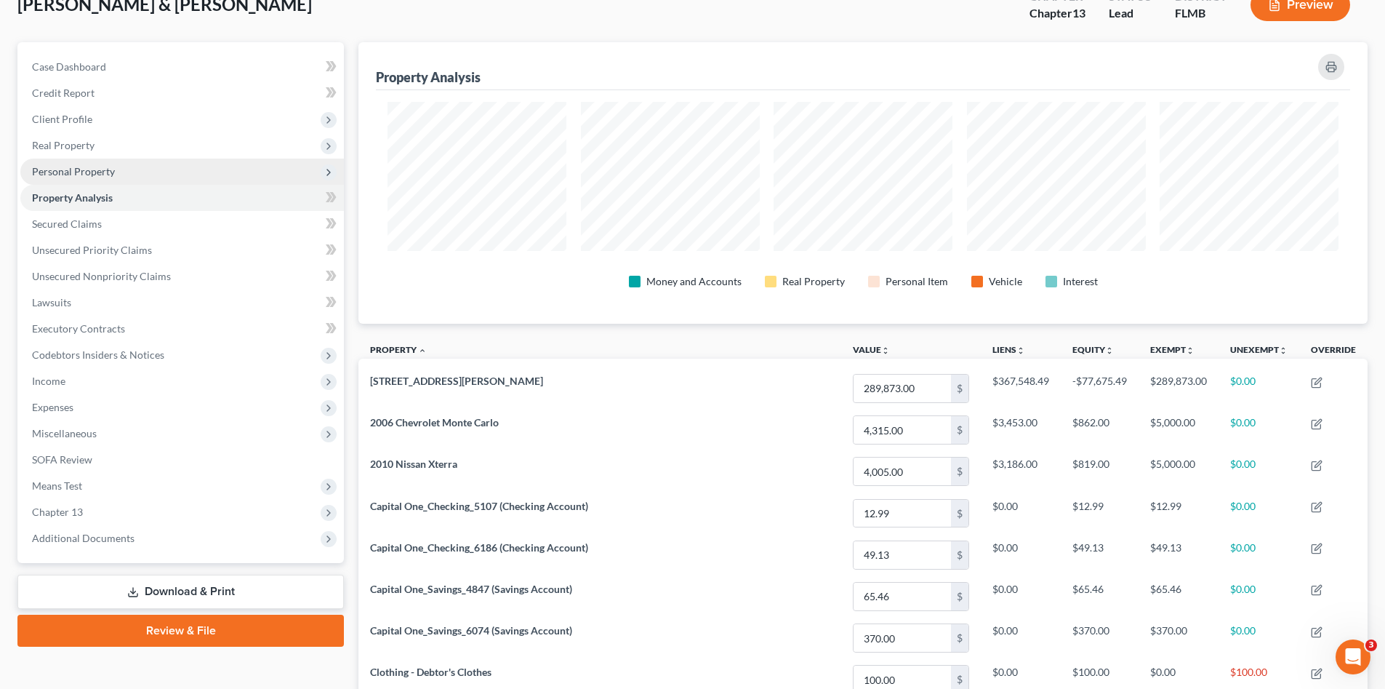
scroll to position [25, 0]
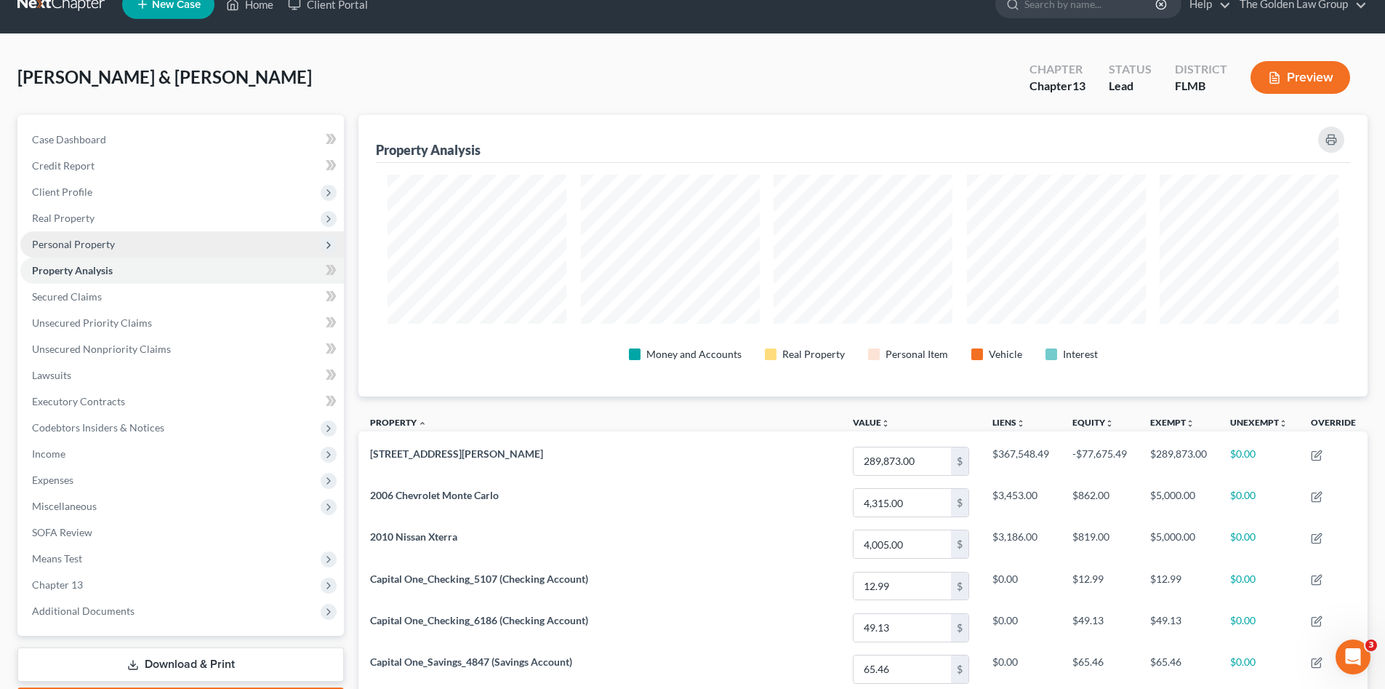
click at [136, 249] on span "Personal Property" at bounding box center [182, 244] width 324 height 26
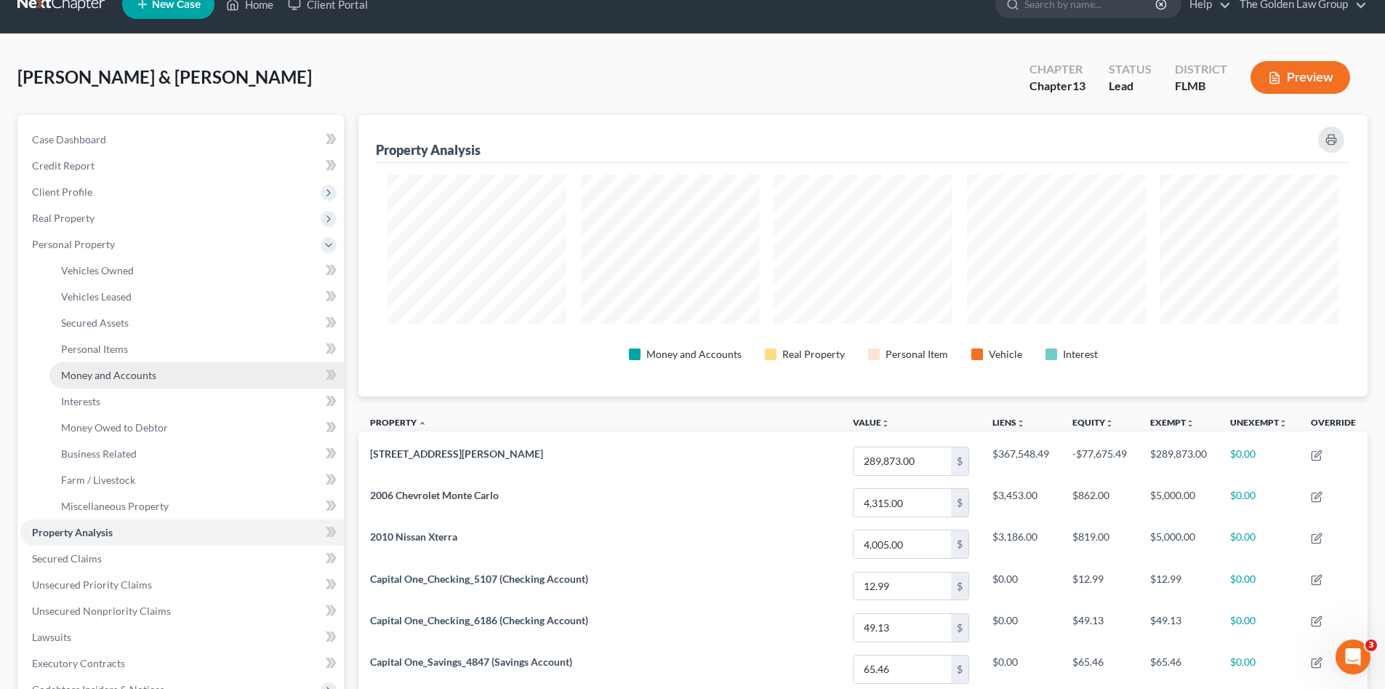
click at [177, 371] on link "Money and Accounts" at bounding box center [196, 375] width 295 height 26
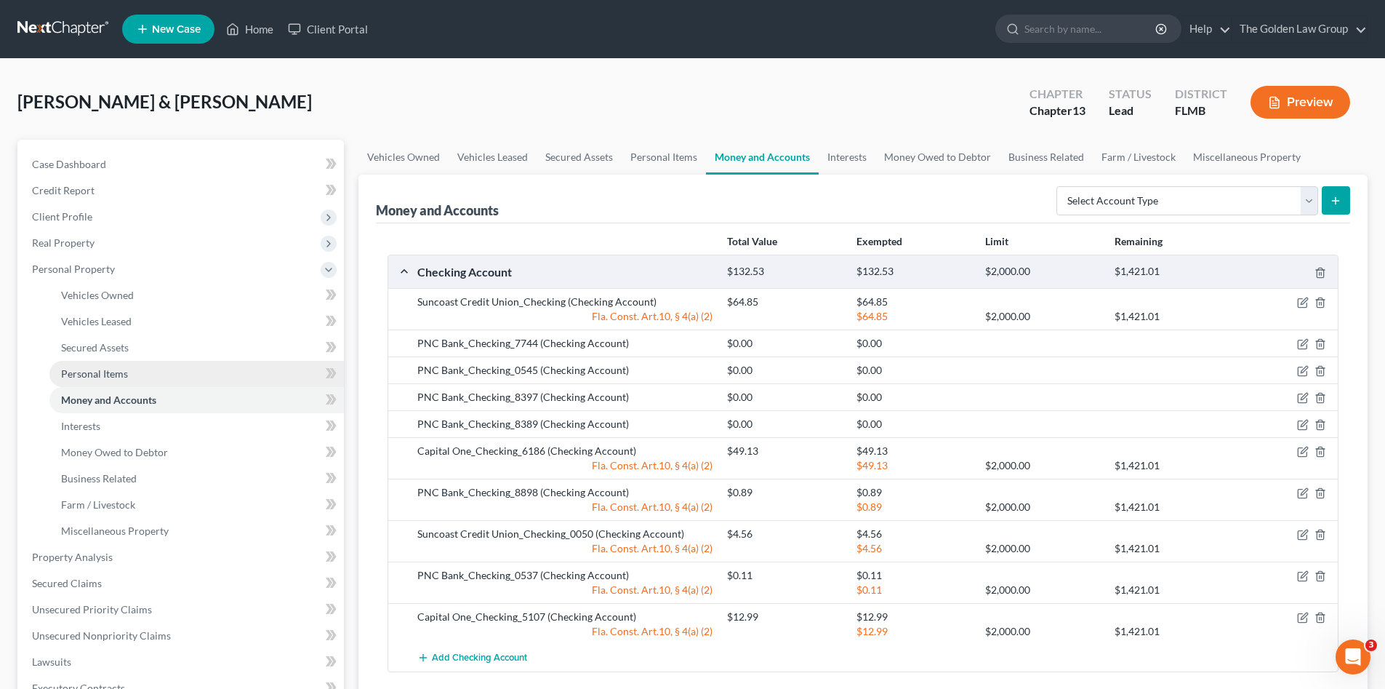
click at [172, 365] on link "Personal Items" at bounding box center [196, 374] width 295 height 26
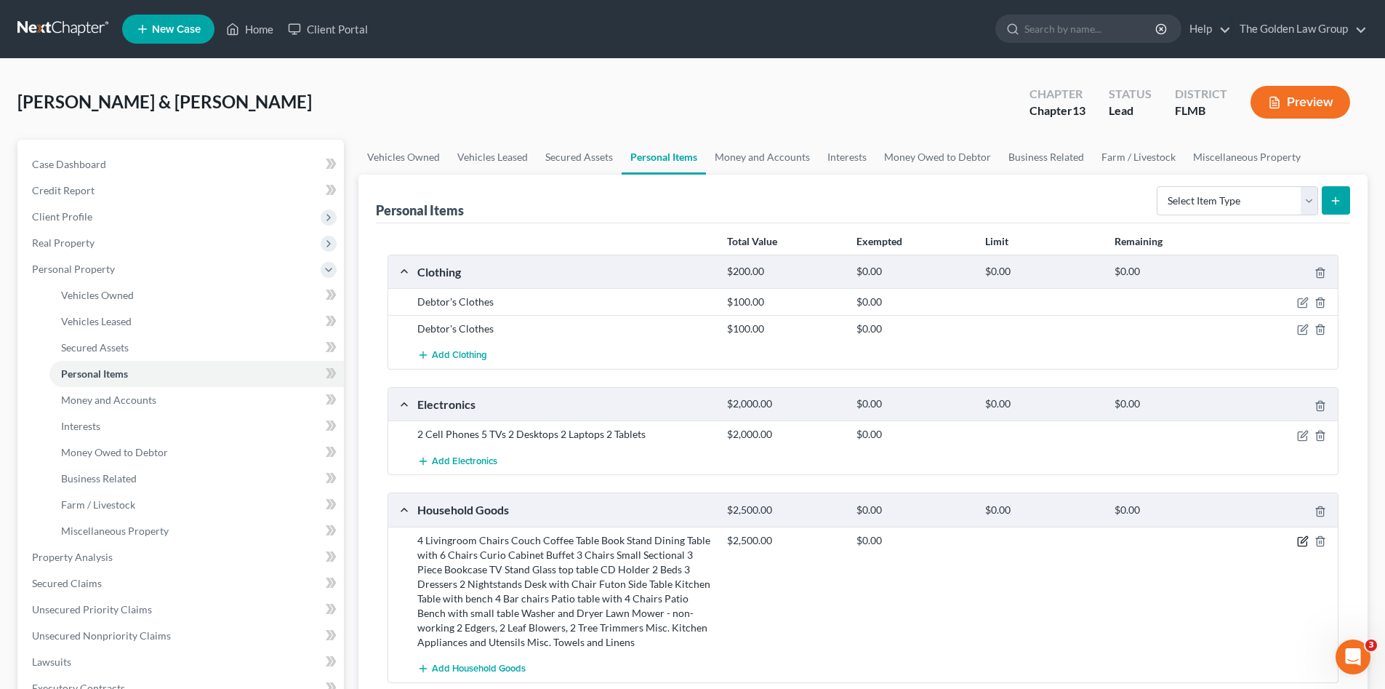
click at [1305, 544] on icon "button" at bounding box center [1303, 541] width 12 height 12
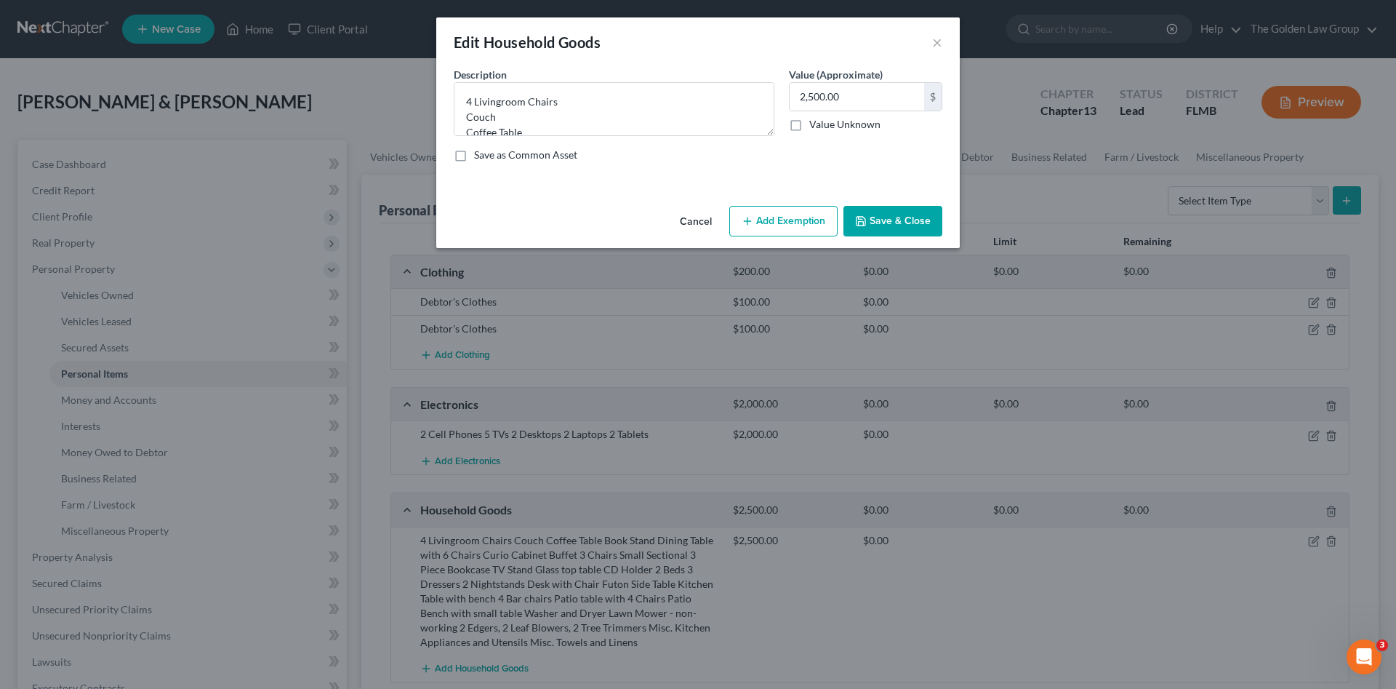
click at [787, 223] on button "Add Exemption" at bounding box center [783, 221] width 108 height 31
select select "2"
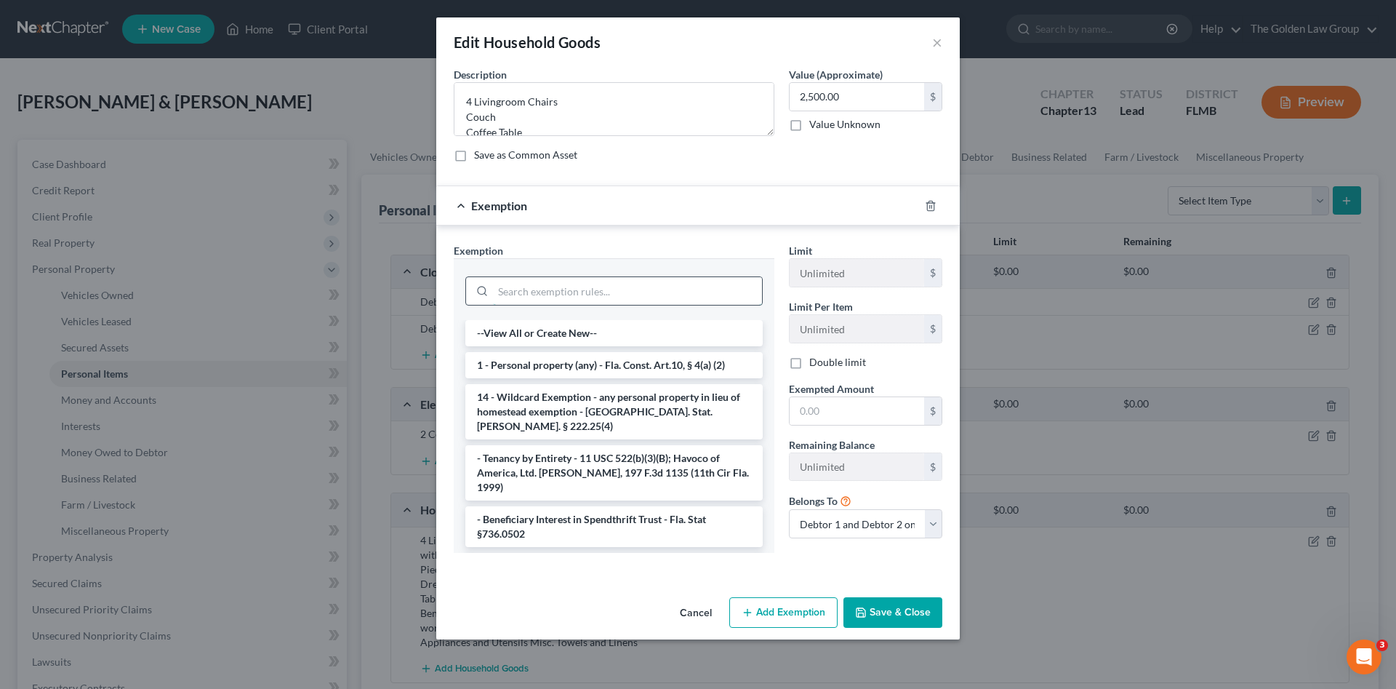
click at [687, 297] on input "search" at bounding box center [627, 291] width 269 height 28
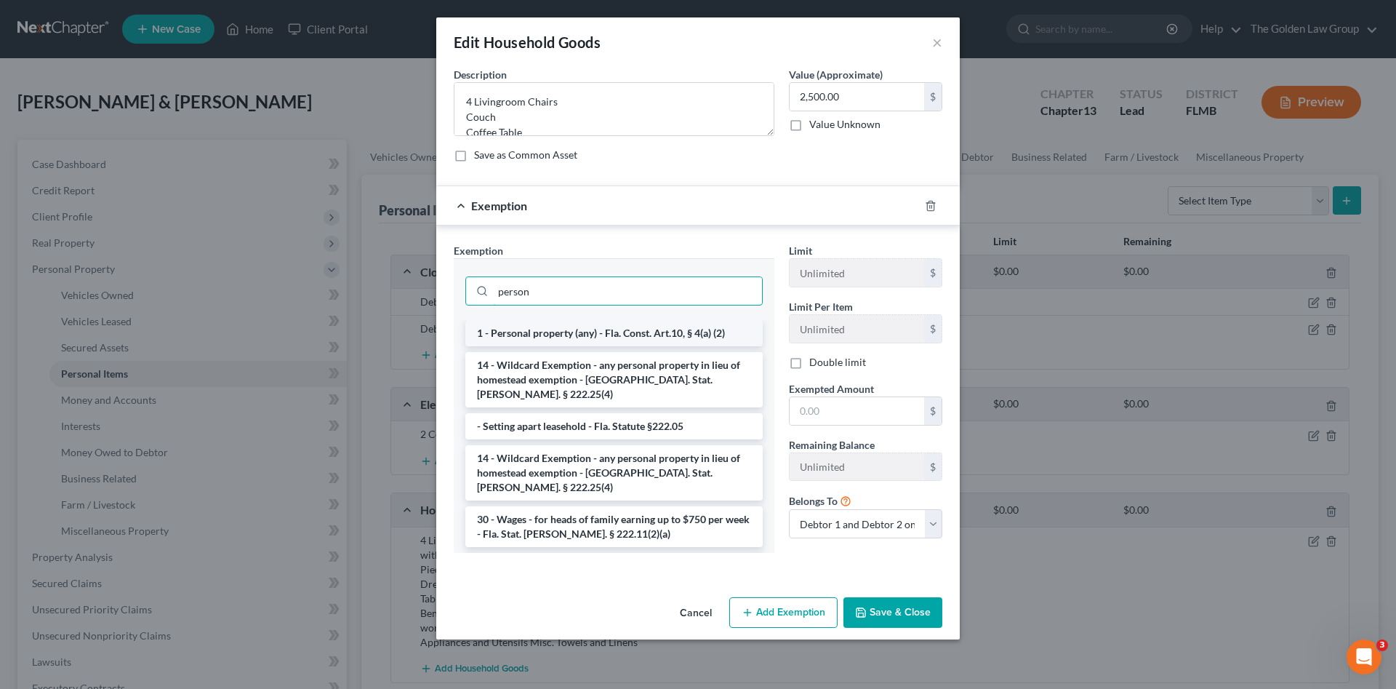
type input "person"
click at [630, 334] on li "1 - Personal property (any) - Fla. Const. Art.10, § 4(a) (2)" at bounding box center [613, 333] width 297 height 26
checkbox input "true"
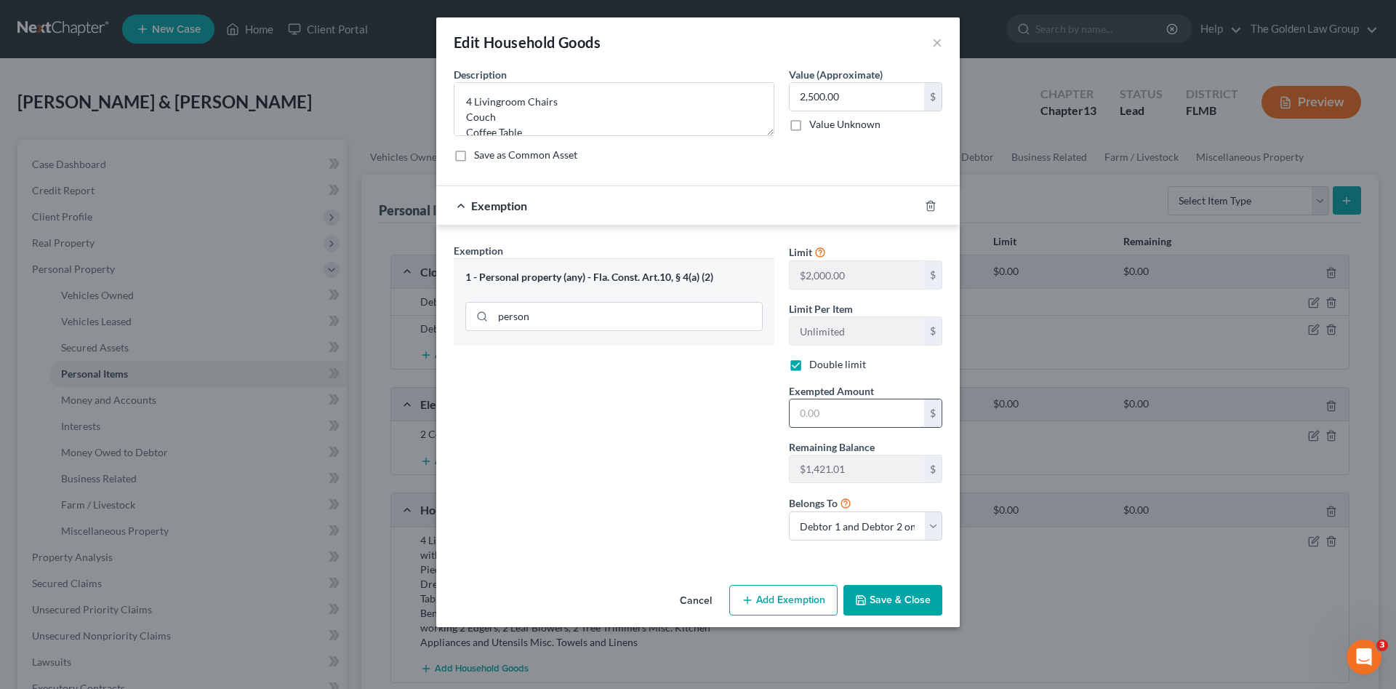
click at [843, 418] on input "text" at bounding box center [857, 413] width 135 height 28
type input "1,421.01"
drag, startPoint x: 897, startPoint y: 593, endPoint x: 890, endPoint y: 591, distance: 7.8
click at [895, 594] on button "Save & Close" at bounding box center [893, 600] width 99 height 31
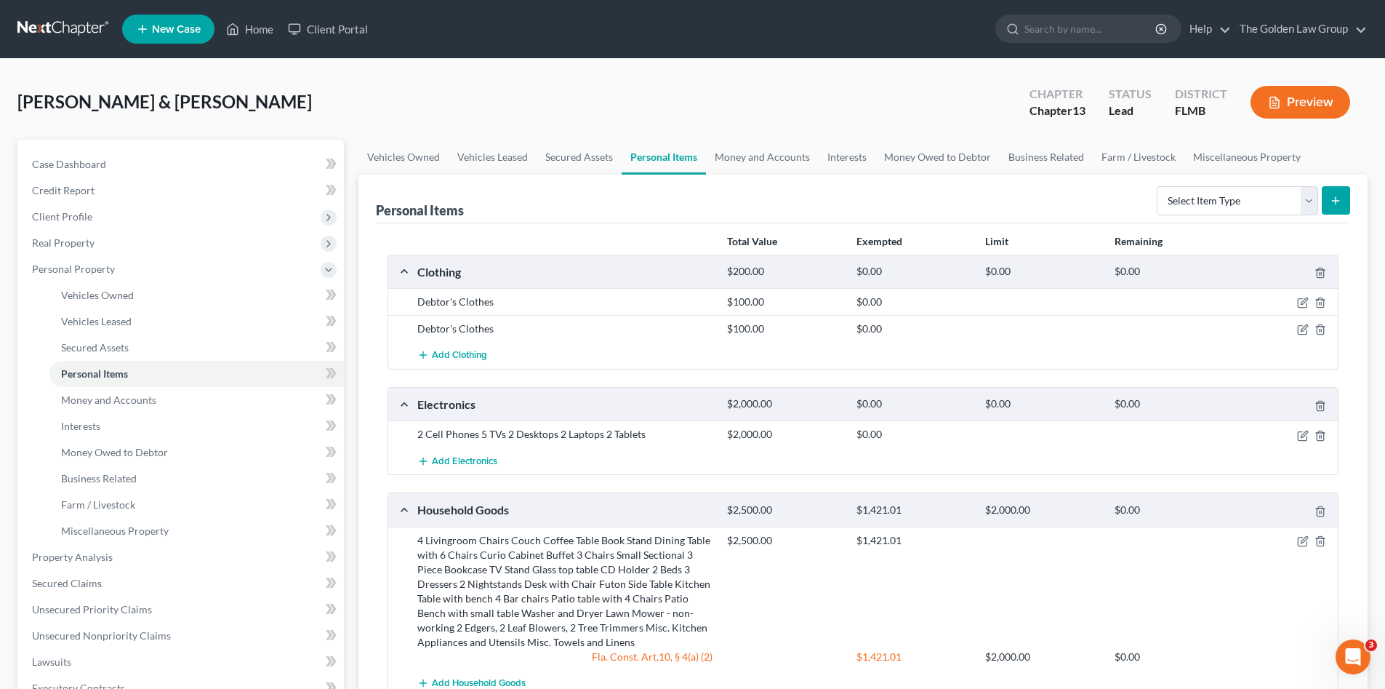
click at [709, 87] on div "[PERSON_NAME] & [PERSON_NAME] Upgraded Chapter Chapter 13 Status Lead District …" at bounding box center [692, 107] width 1350 height 63
click at [99, 653] on link "Lawsuits" at bounding box center [182, 662] width 324 height 26
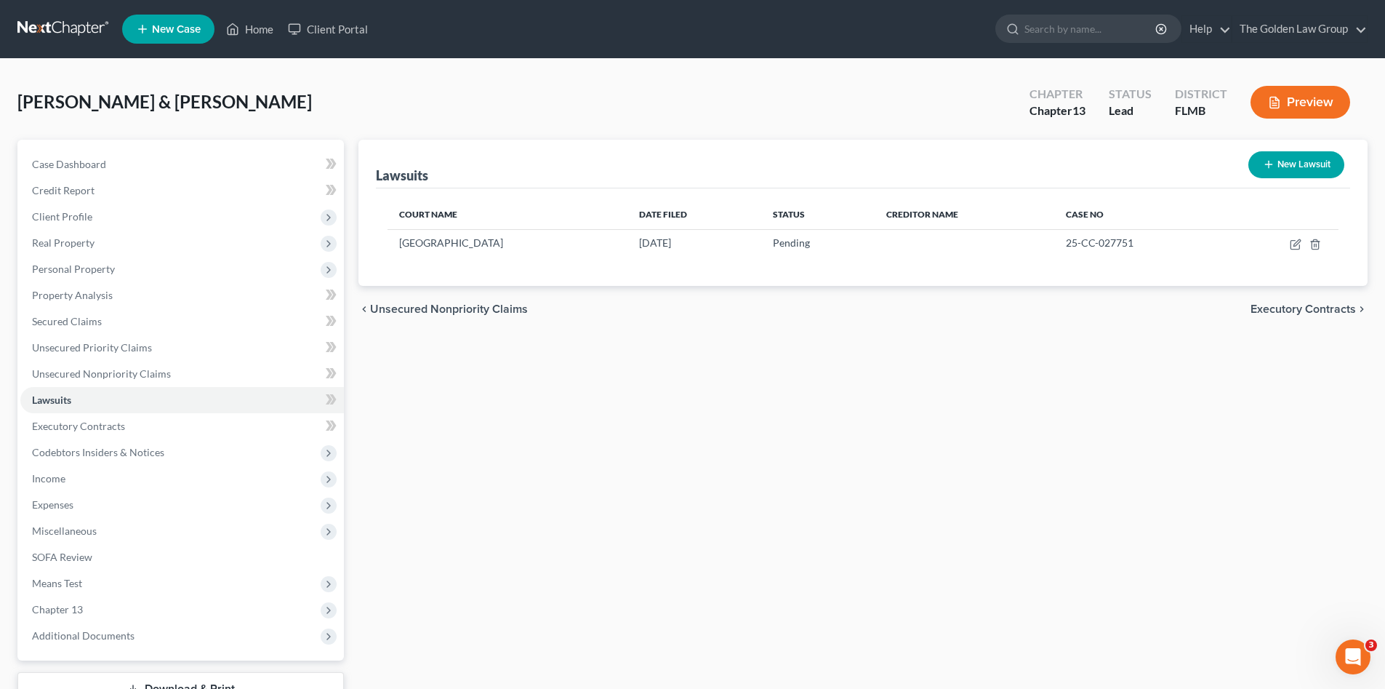
click at [983, 423] on div "Lawsuits New Lawsuit Court Name Date Filed Status Creditor Name Case No [GEOGRA…" at bounding box center [863, 442] width 1024 height 604
drag, startPoint x: 516, startPoint y: 400, endPoint x: 515, endPoint y: 412, distance: 11.7
click at [516, 401] on div "Lawsuits New Lawsuit Court Name Date Filed Status Creditor Name Case No [GEOGRA…" at bounding box center [863, 442] width 1024 height 604
click at [607, 409] on div "Lawsuits New Lawsuit Court Name Date Filed Status Creditor Name Case No [GEOGRA…" at bounding box center [863, 442] width 1024 height 604
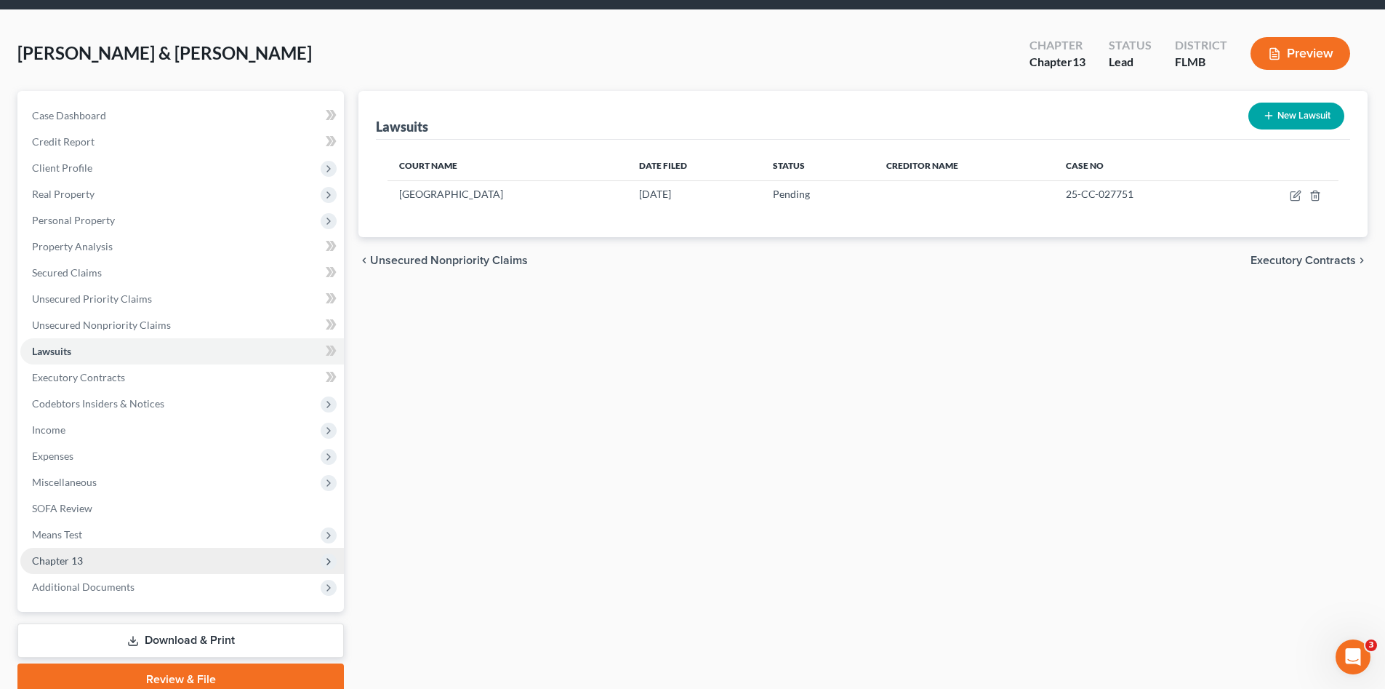
scroll to position [73, 0]
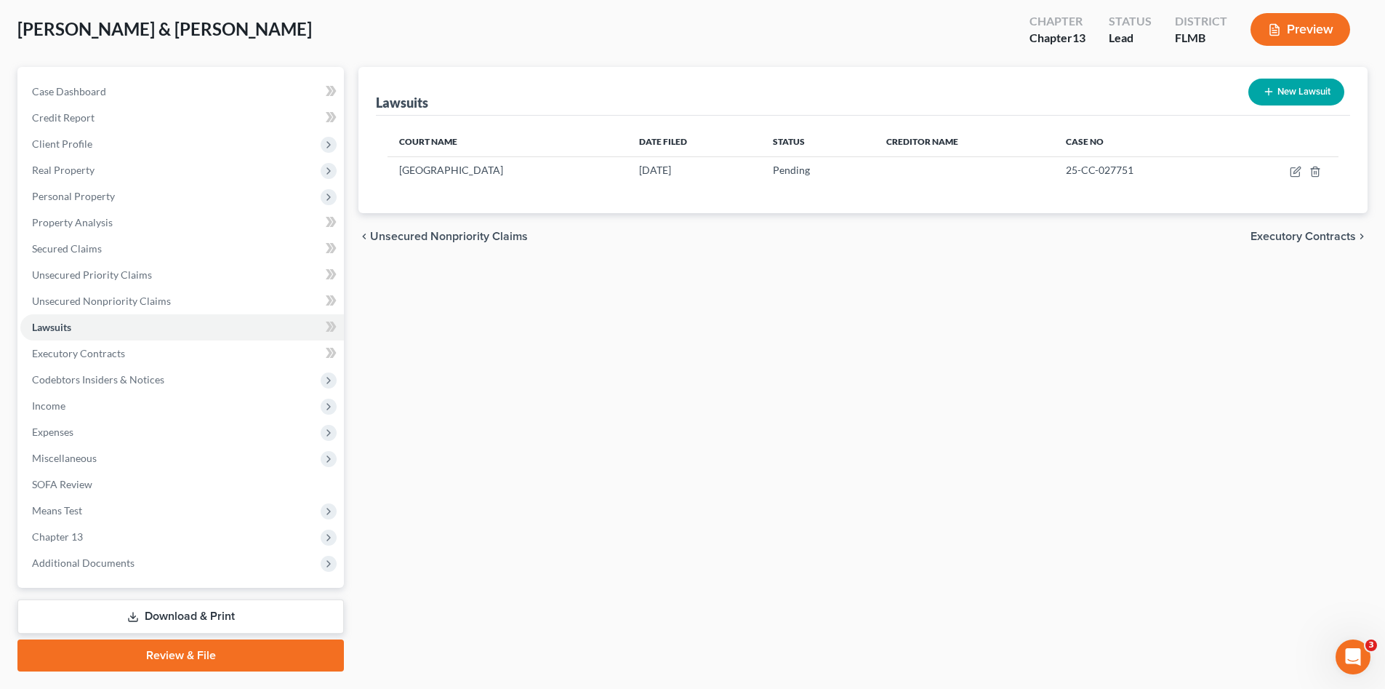
click at [191, 633] on div "Case Dashboard Payments Invoices Payments Payments Credit Report Client Profile" at bounding box center [180, 369] width 341 height 604
click at [204, 611] on link "Download & Print" at bounding box center [180, 616] width 327 height 34
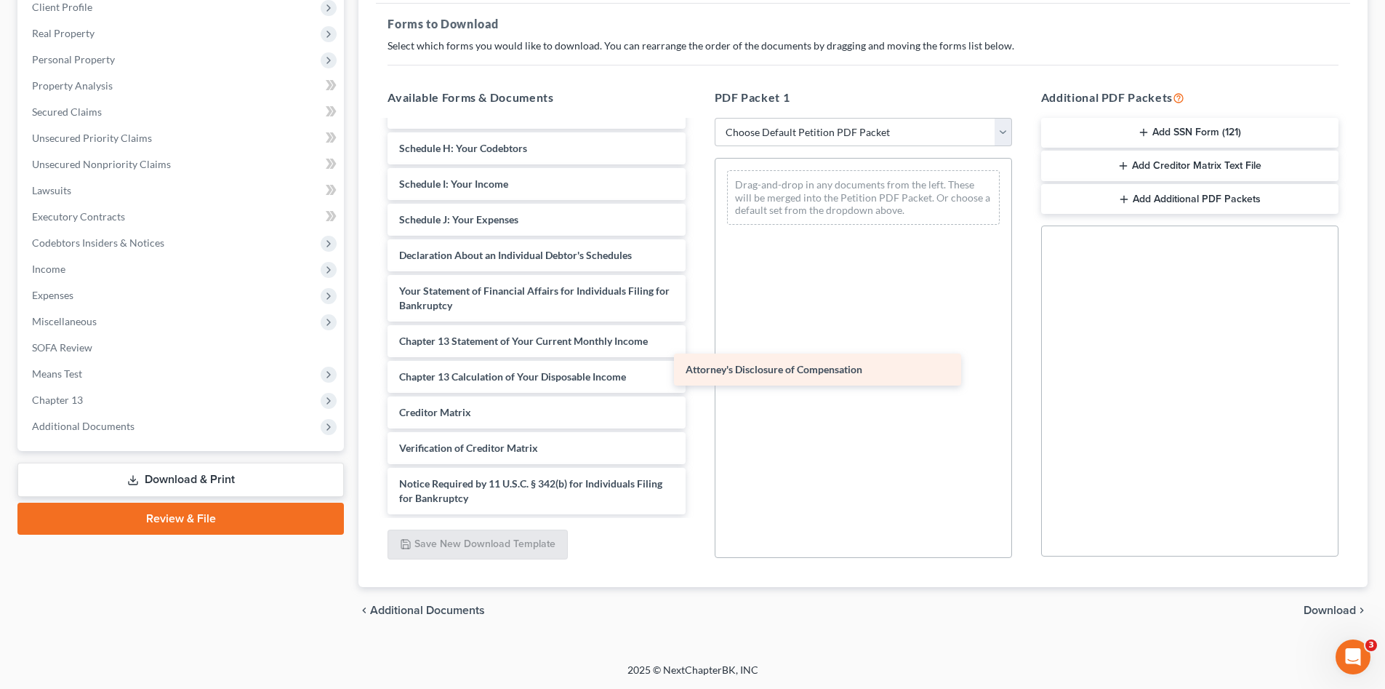
scroll to position [253, 0]
drag, startPoint x: 550, startPoint y: 497, endPoint x: 889, endPoint y: 378, distance: 359.9
click at [697, 354] on div "Attorney's Disclosure of Compensation Voluntary Petition for Individuals Filing…" at bounding box center [536, 191] width 321 height 646
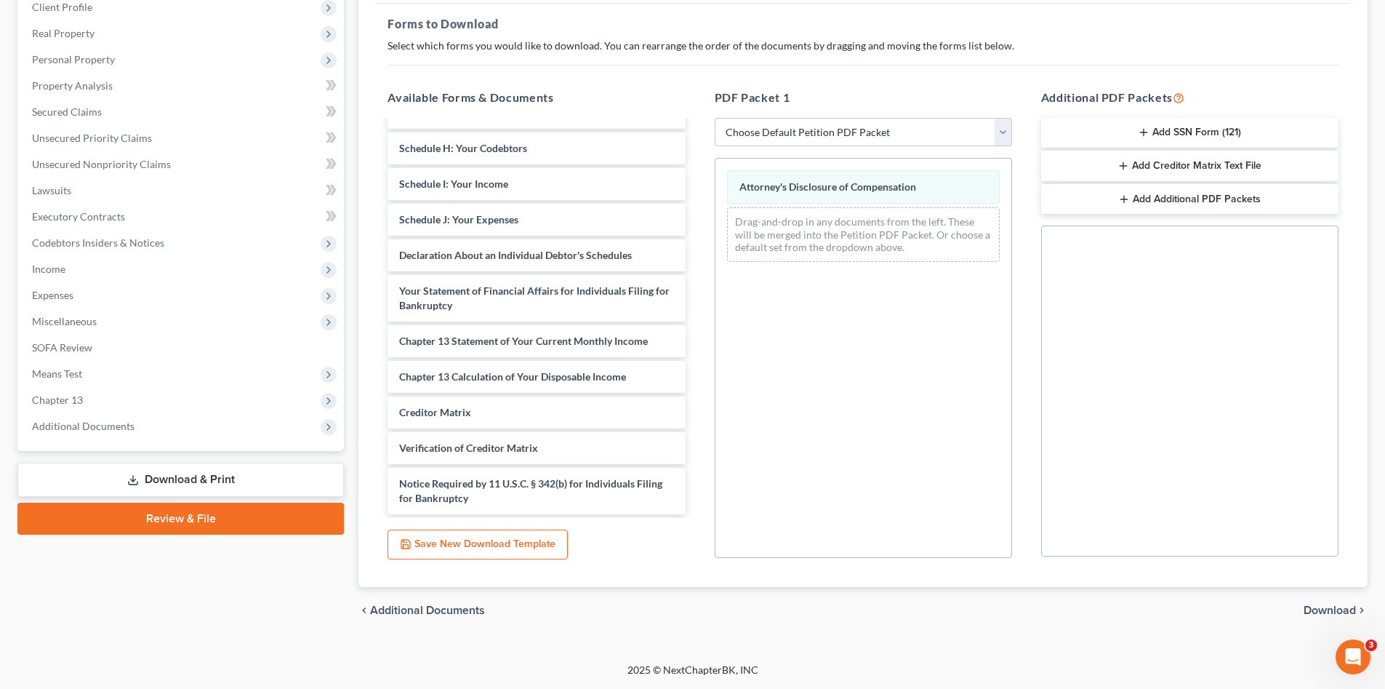
click at [1324, 608] on span "Download" at bounding box center [1330, 610] width 52 height 12
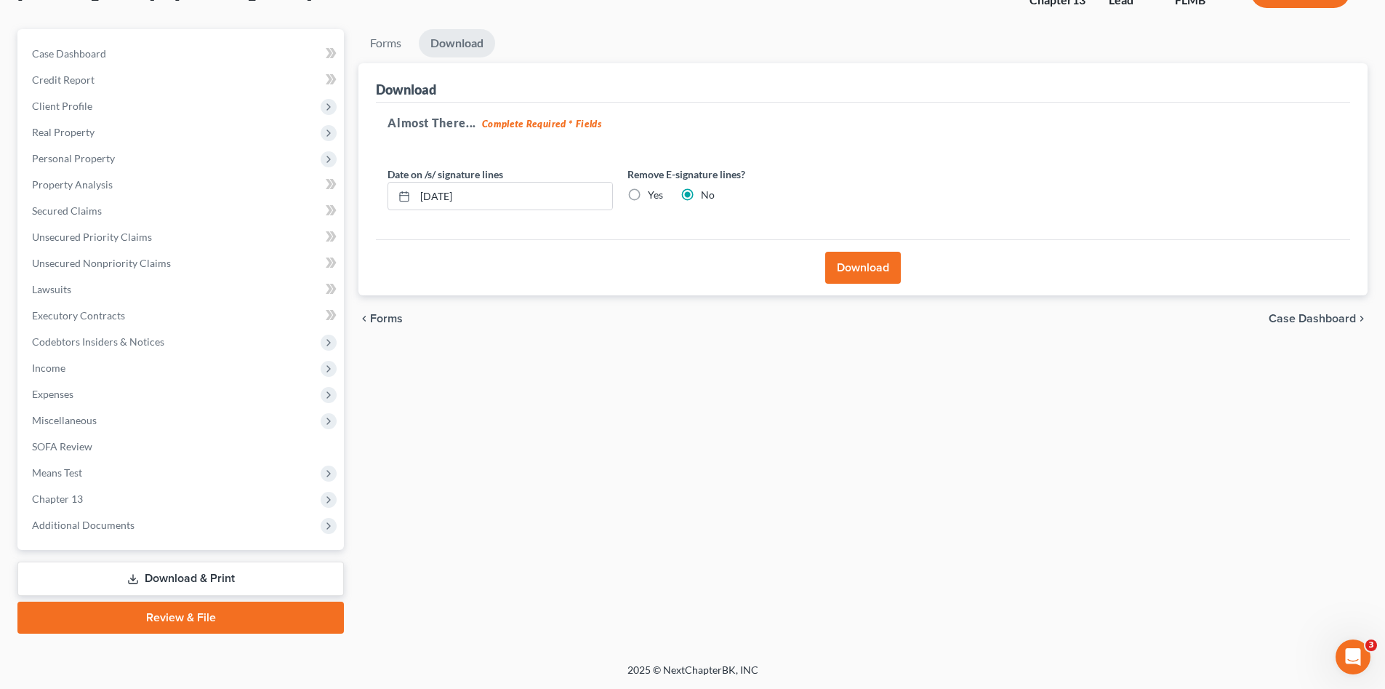
scroll to position [111, 0]
click at [870, 277] on button "Download" at bounding box center [863, 268] width 76 height 32
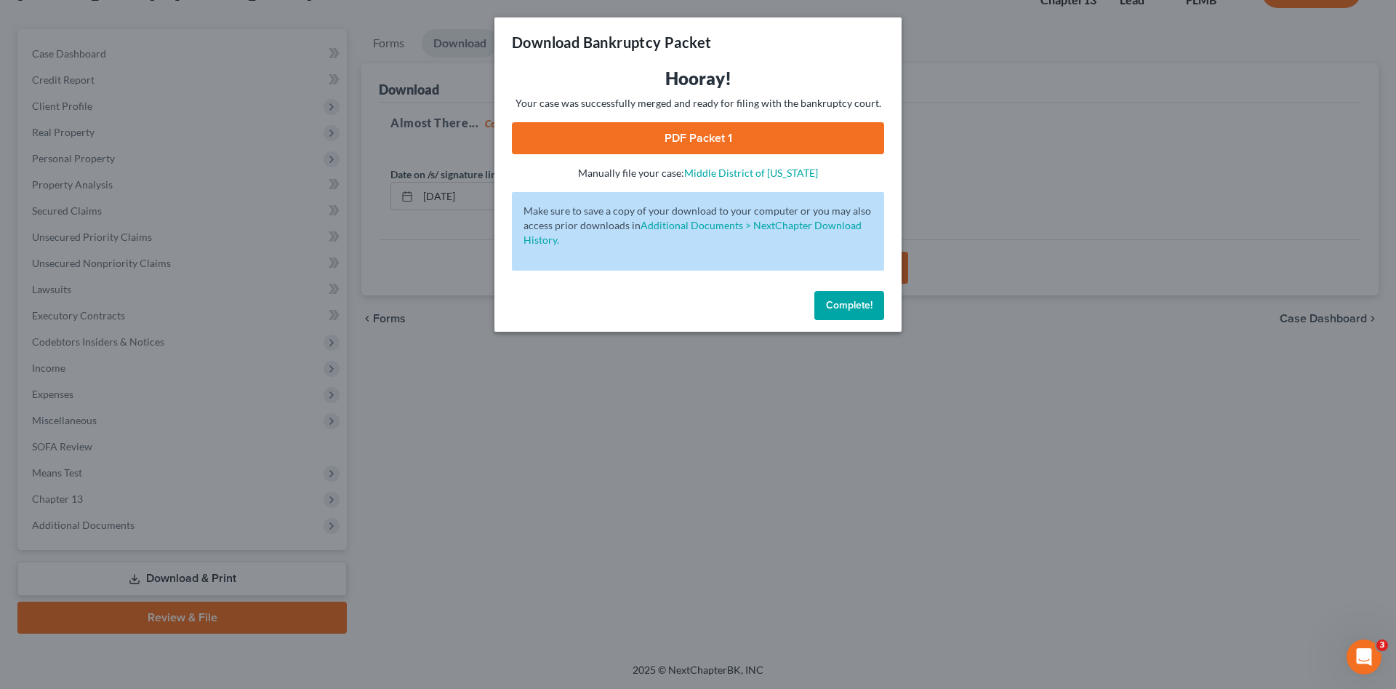
click at [690, 140] on link "PDF Packet 1" at bounding box center [698, 138] width 372 height 32
click at [856, 305] on span "Complete!" at bounding box center [849, 305] width 47 height 12
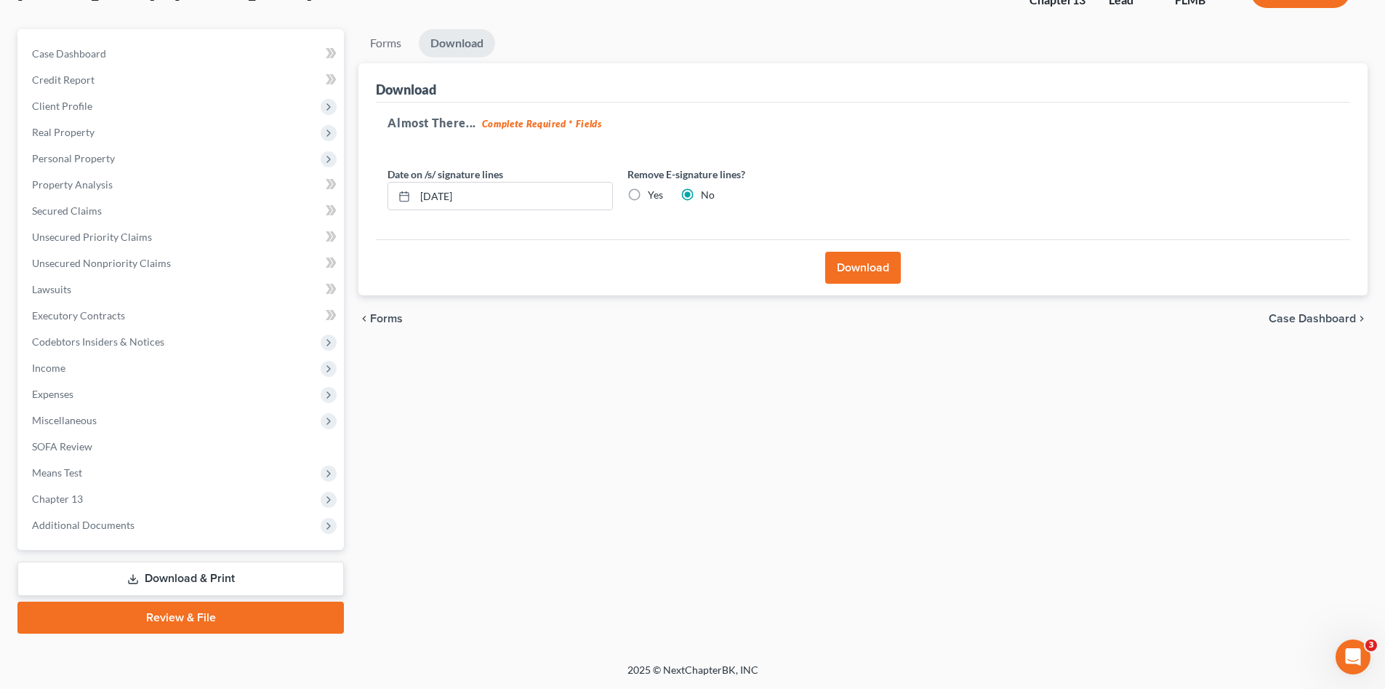
click at [670, 470] on div "Forms Download Forms Forms to Download Select which forms you would like to dow…" at bounding box center [863, 331] width 1024 height 604
click at [148, 257] on span "Unsecured Nonpriority Claims" at bounding box center [101, 263] width 139 height 12
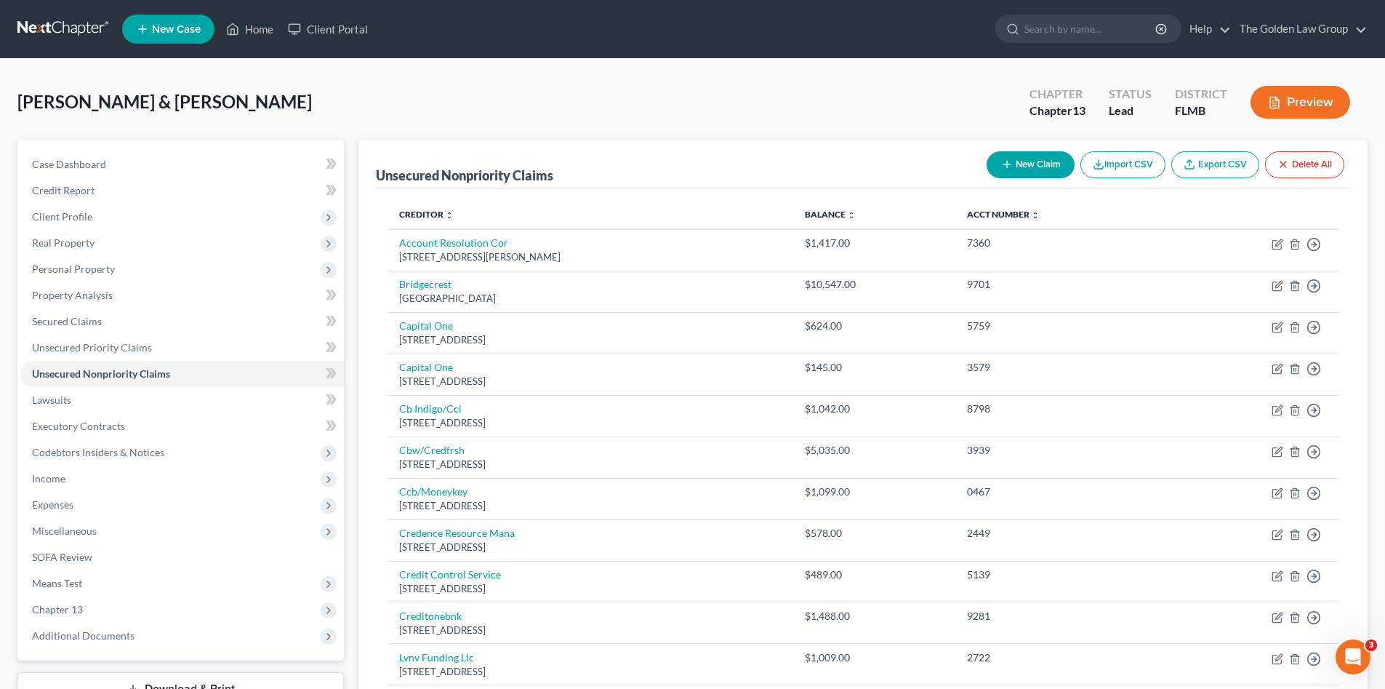
click at [636, 123] on div "[PERSON_NAME] & [PERSON_NAME] Upgraded Chapter Chapter 13 Status Lead District …" at bounding box center [692, 107] width 1350 height 63
click at [1034, 159] on button "New Claim" at bounding box center [1031, 164] width 88 height 27
select select "2"
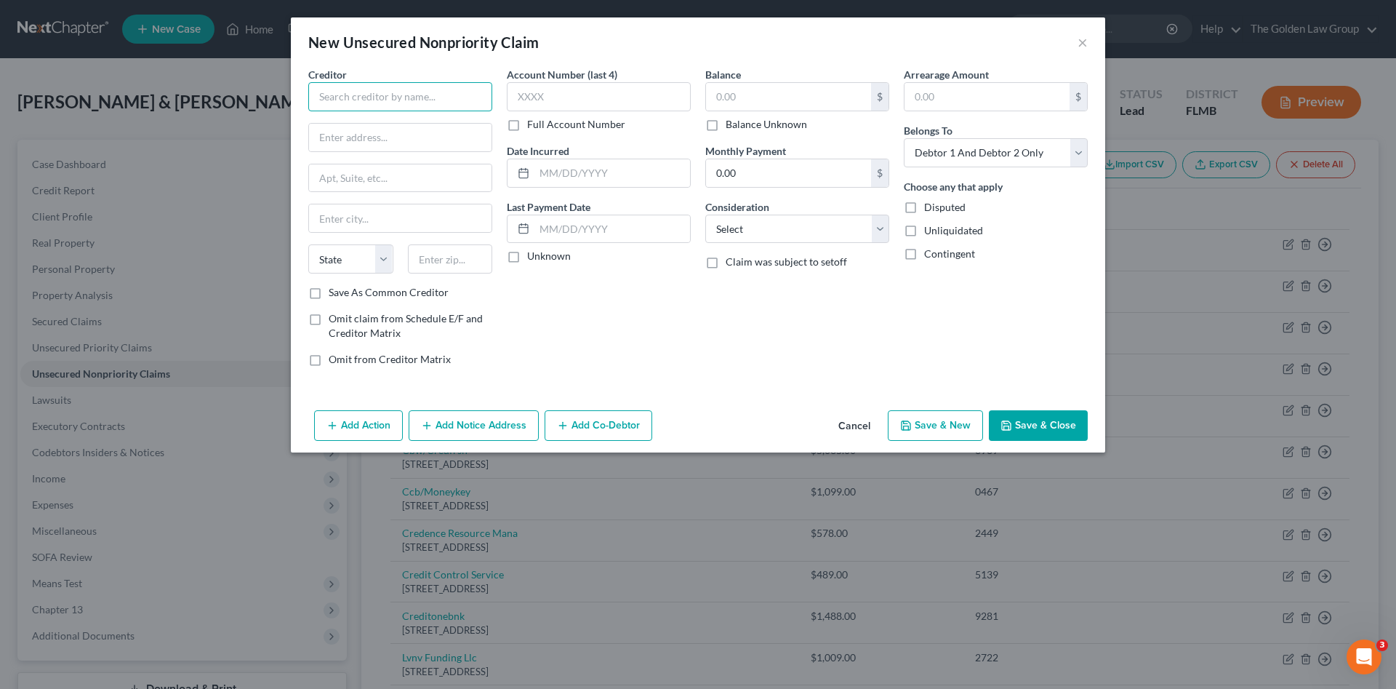
click at [453, 104] on input "text" at bounding box center [400, 96] width 184 height 29
drag, startPoint x: 370, startPoint y: 93, endPoint x: 303, endPoint y: 95, distance: 67.7
click at [303, 95] on div "Creditor * [GEOGRAPHIC_DATA][PERSON_NAME] [US_STATE] AK AR AZ CA CO [GEOGRAPHIC…" at bounding box center [400, 222] width 199 height 311
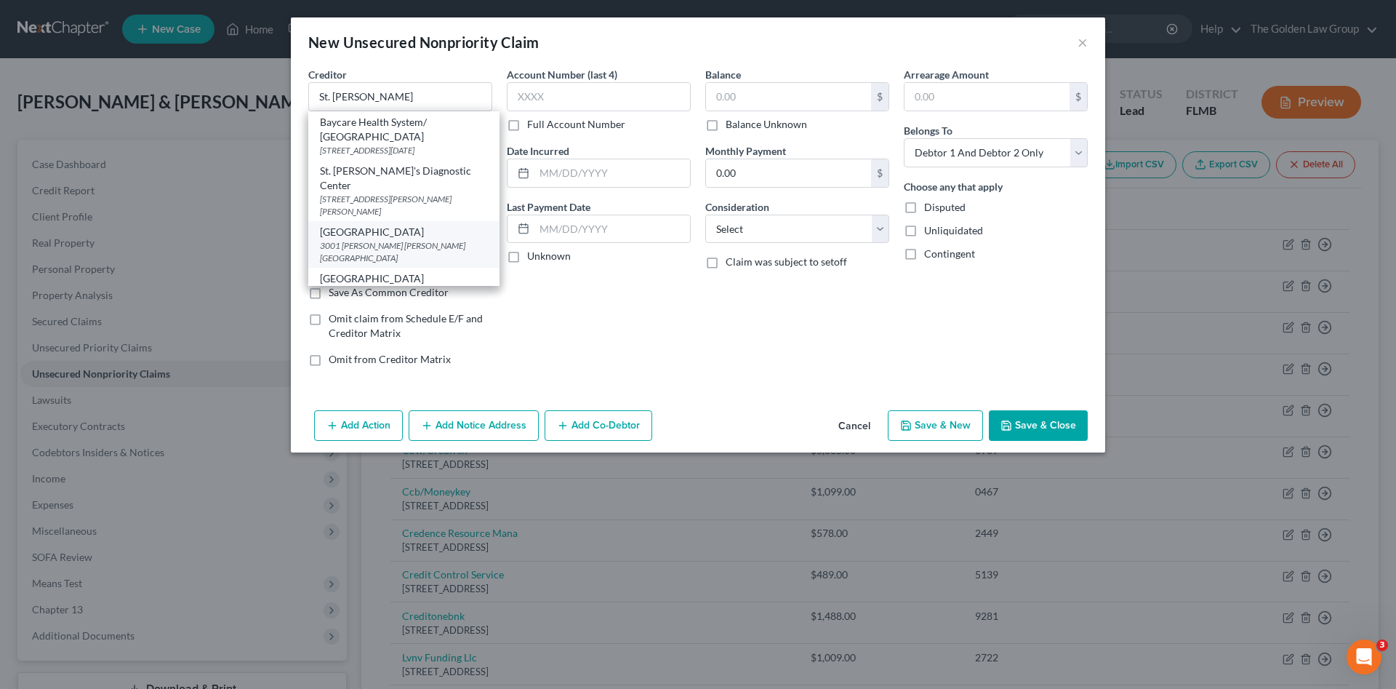
click at [428, 242] on div "3001 [PERSON_NAME] [PERSON_NAME] [GEOGRAPHIC_DATA]" at bounding box center [404, 251] width 168 height 25
type input "[GEOGRAPHIC_DATA]"
type input "3001 [PERSON_NAME] [PERSON_NAME] Blvd."
type input "[GEOGRAPHIC_DATA]"
select select "9"
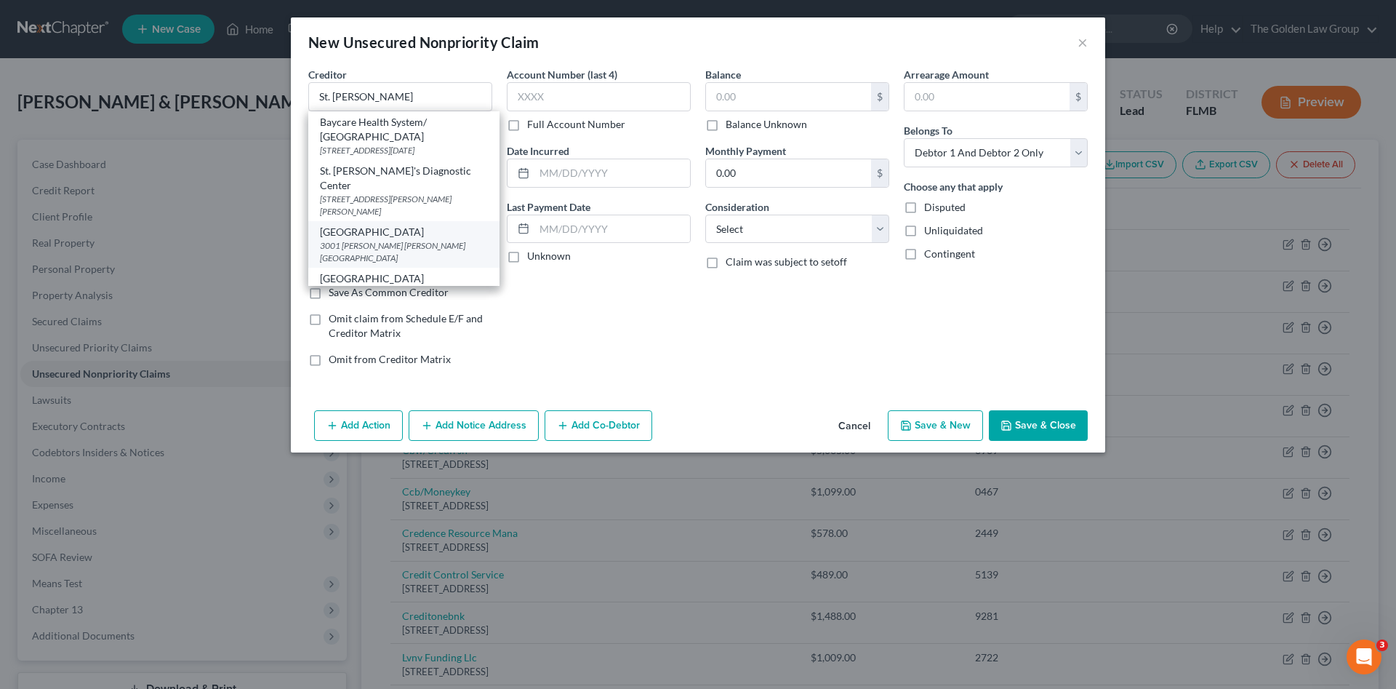
type input "33607"
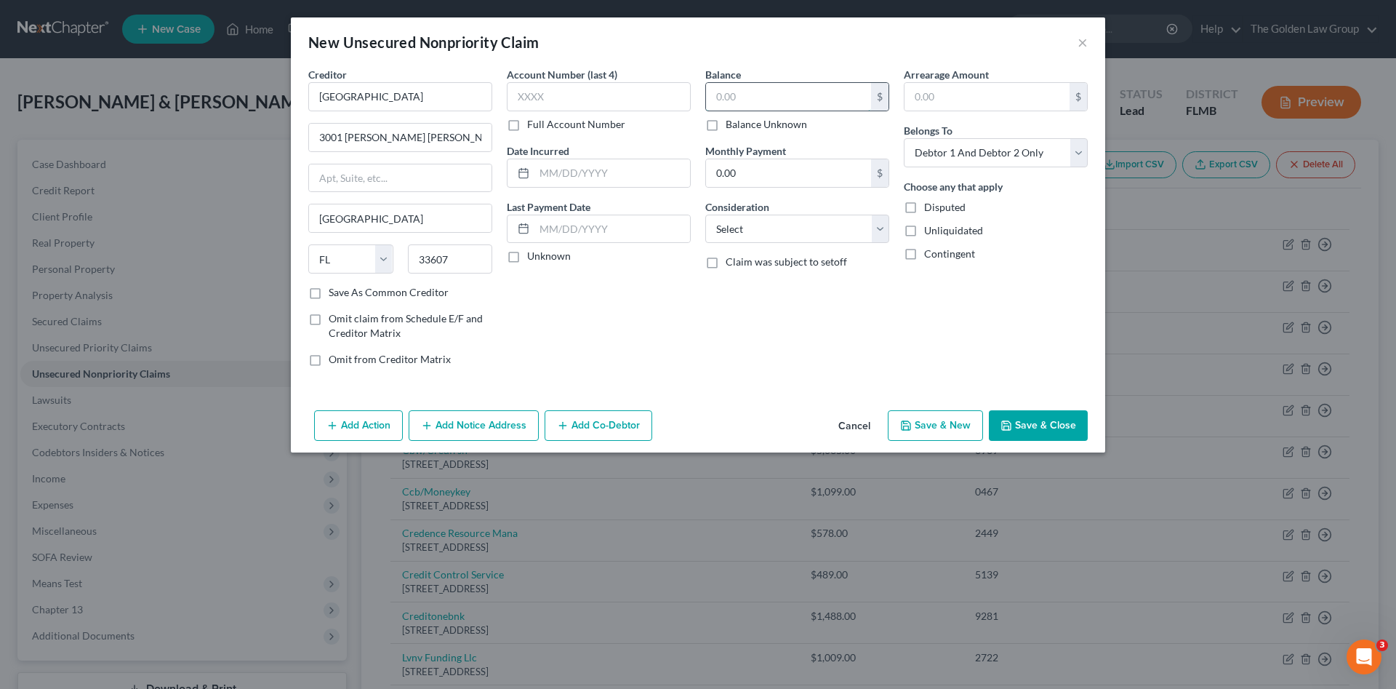
click at [798, 102] on input "text" at bounding box center [788, 97] width 165 height 28
click at [606, 95] on input "text" at bounding box center [599, 96] width 184 height 29
click at [444, 100] on input "[GEOGRAPHIC_DATA]" at bounding box center [400, 96] width 184 height 29
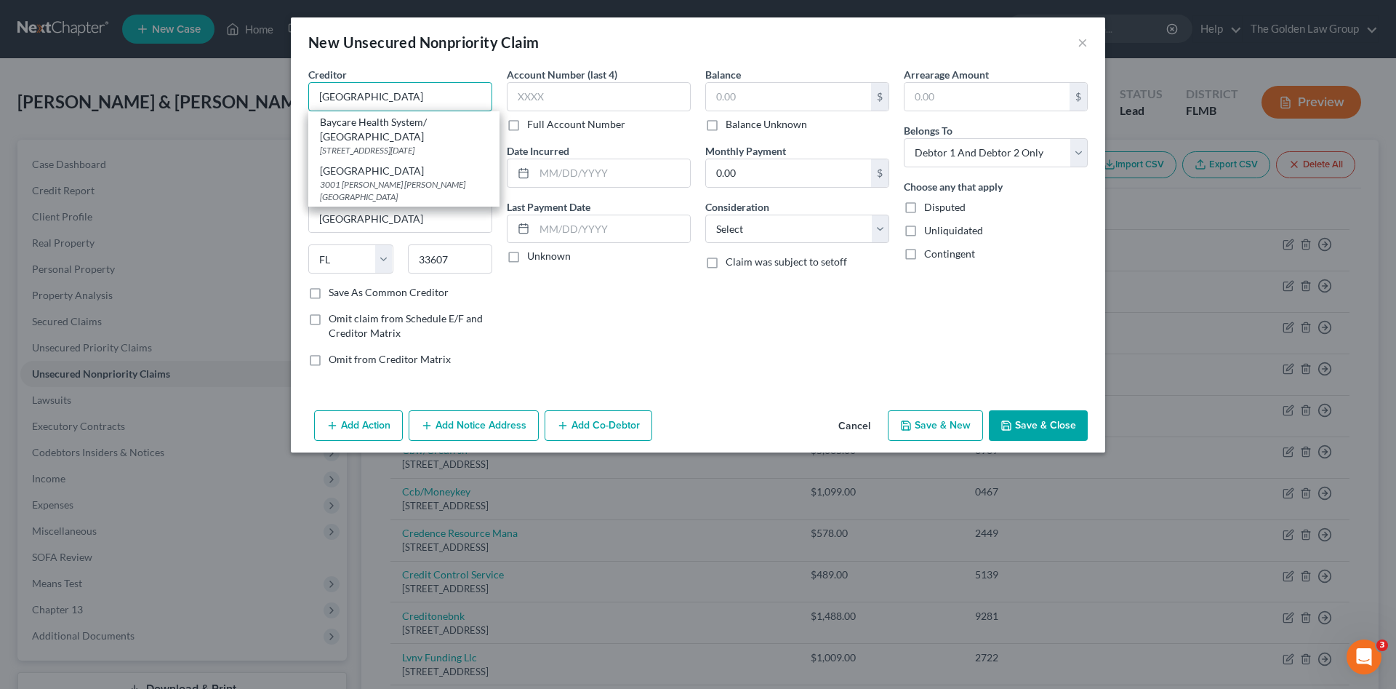
drag, startPoint x: 436, startPoint y: 97, endPoint x: 236, endPoint y: 103, distance: 200.1
click at [236, 103] on div "New Unsecured Nonpriority Claim × Creditor * [GEOGRAPHIC_DATA] Health System/ […" at bounding box center [698, 344] width 1396 height 689
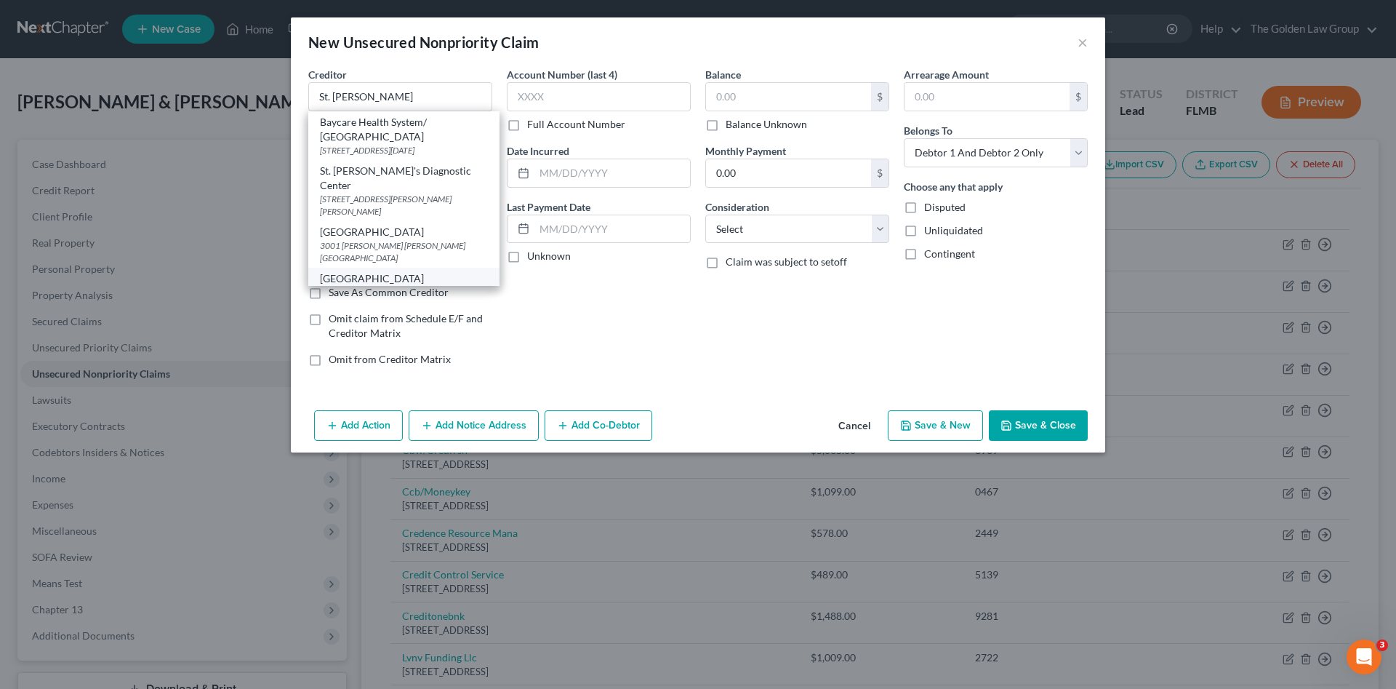
click at [443, 271] on div "[GEOGRAPHIC_DATA]" at bounding box center [404, 278] width 168 height 15
type input "[GEOGRAPHIC_DATA]"
type input "[STREET_ADDRESS][PERSON_NAME]"
type input "St. [PERSON_NAME]"
type input "33578"
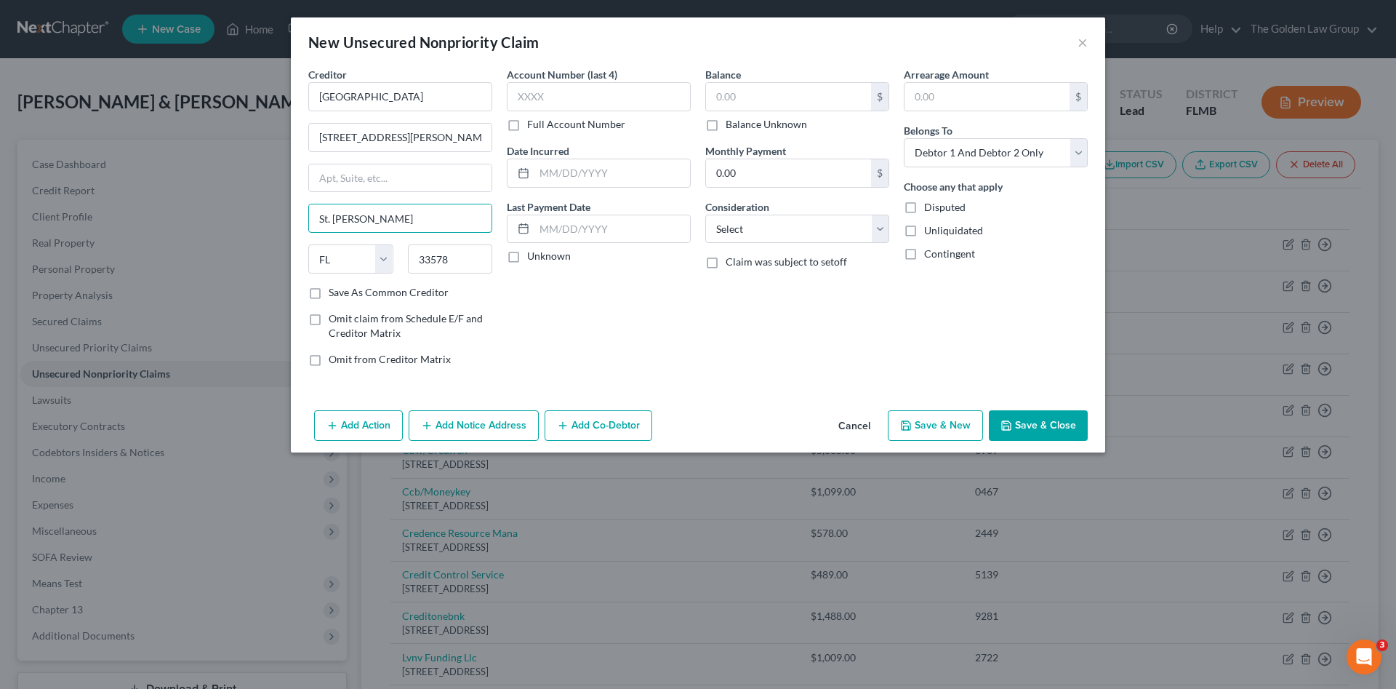
drag, startPoint x: 366, startPoint y: 216, endPoint x: 262, endPoint y: 220, distance: 104.1
click at [262, 220] on div "New Unsecured Nonpriority Claim × Creditor * [GEOGRAPHIC_DATA] [STREET_ADDRESS]…" at bounding box center [698, 344] width 1396 height 689
type input "Riverview"
click at [665, 321] on div "Account Number (last 4) Full Account Number Date Incurred Last Payment Date Unk…" at bounding box center [599, 222] width 199 height 311
click at [738, 102] on input "text" at bounding box center [788, 97] width 165 height 28
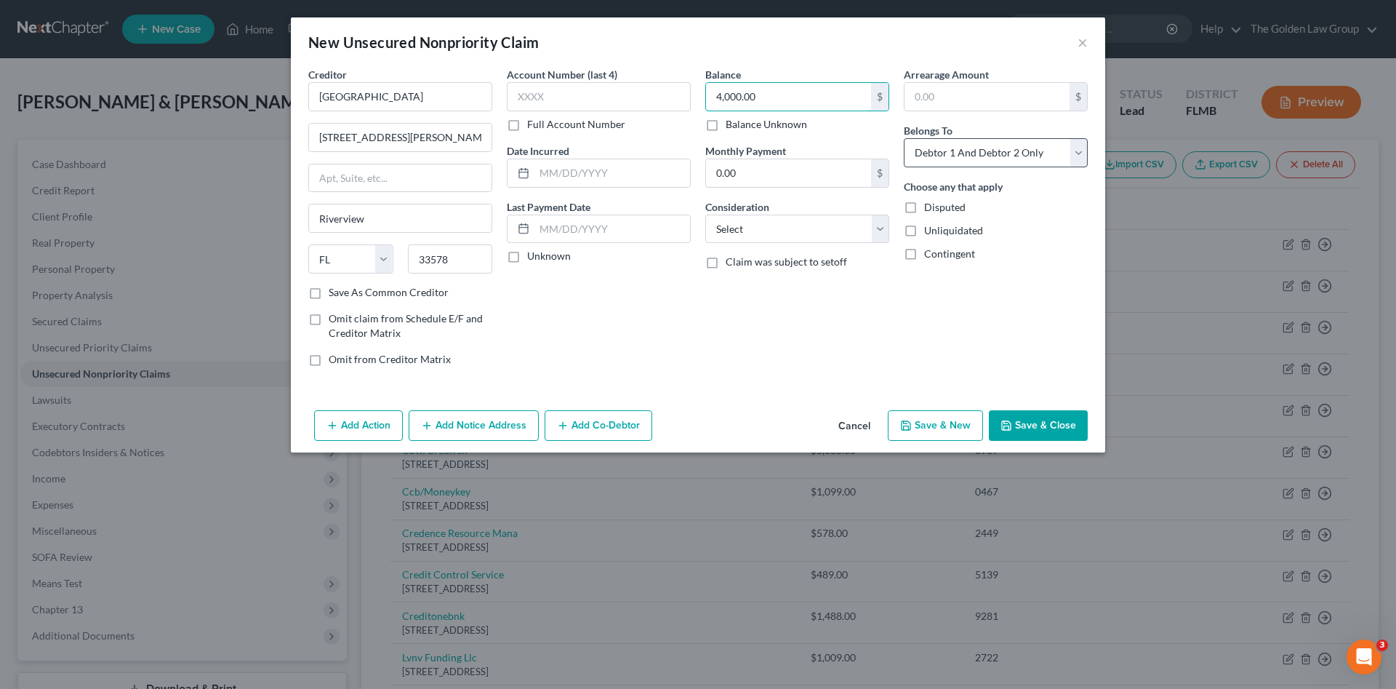
type input "4,000.00"
click at [958, 161] on select "Select Debtor 1 Only Debtor 2 Only Debtor 1 And Debtor 2 Only At Least One Of T…" at bounding box center [996, 152] width 184 height 29
select select "1"
click at [904, 138] on select "Select Debtor 1 Only Debtor 2 Only Debtor 1 And Debtor 2 Only At Least One Of T…" at bounding box center [996, 152] width 184 height 29
click at [862, 329] on div "Balance 4,000.00 $ Balance Unknown Balance Undetermined 4,000.00 $ Balance Unkn…" at bounding box center [797, 222] width 199 height 311
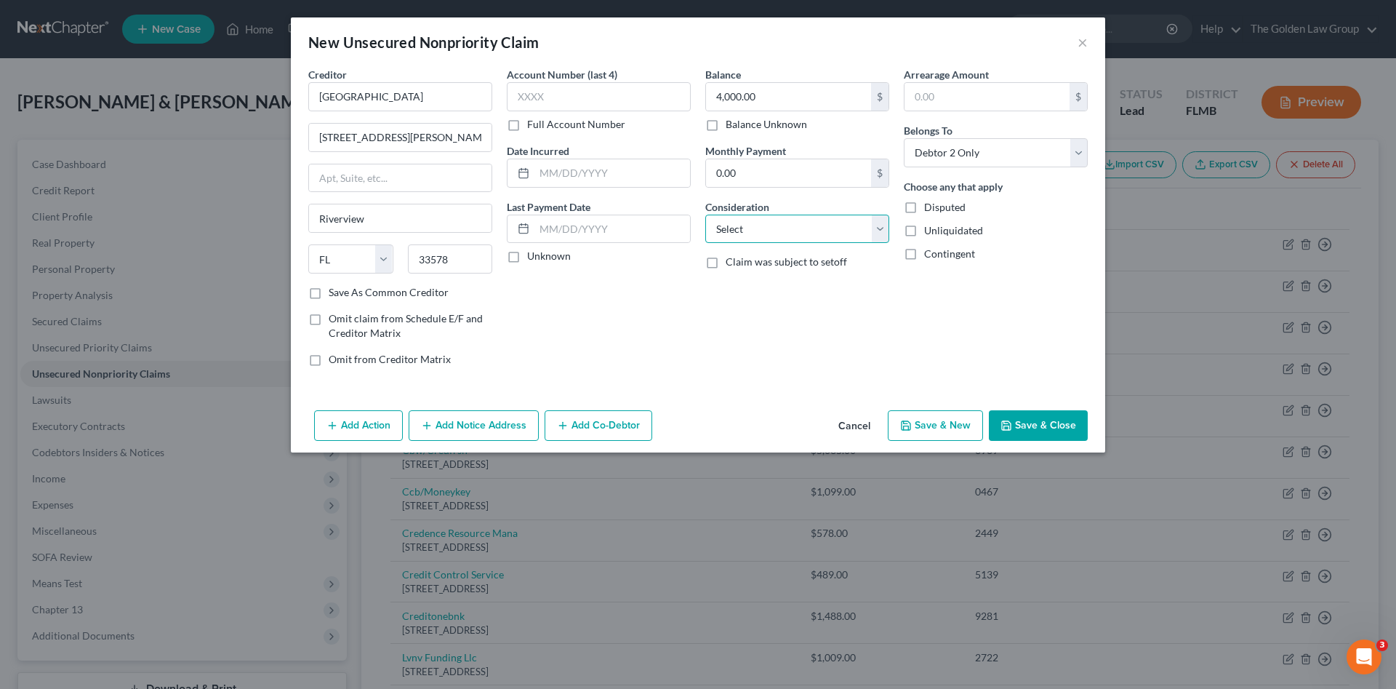
click at [788, 229] on select "Select Cable / Satellite Services Collection Agency Credit Card Debt Debt Couns…" at bounding box center [797, 229] width 184 height 29
select select "9"
click at [705, 215] on select "Select Cable / Satellite Services Collection Agency Credit Card Debt Debt Couns…" at bounding box center [797, 229] width 184 height 29
drag, startPoint x: 804, startPoint y: 348, endPoint x: 932, endPoint y: 380, distance: 131.9
click at [811, 350] on div "Balance 4,000.00 $ Balance Unknown Balance Undetermined 4,000.00 $ Balance Unkn…" at bounding box center [797, 222] width 199 height 311
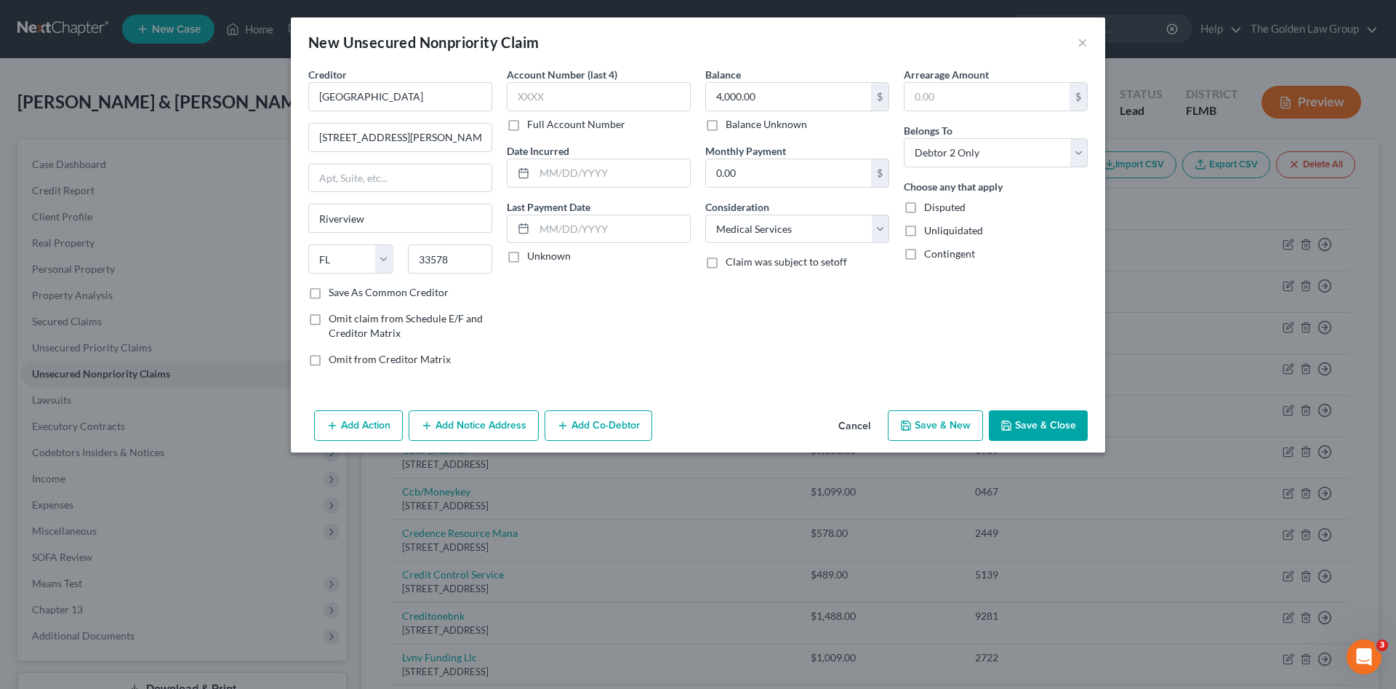
click at [1028, 417] on button "Save & Close" at bounding box center [1038, 425] width 99 height 31
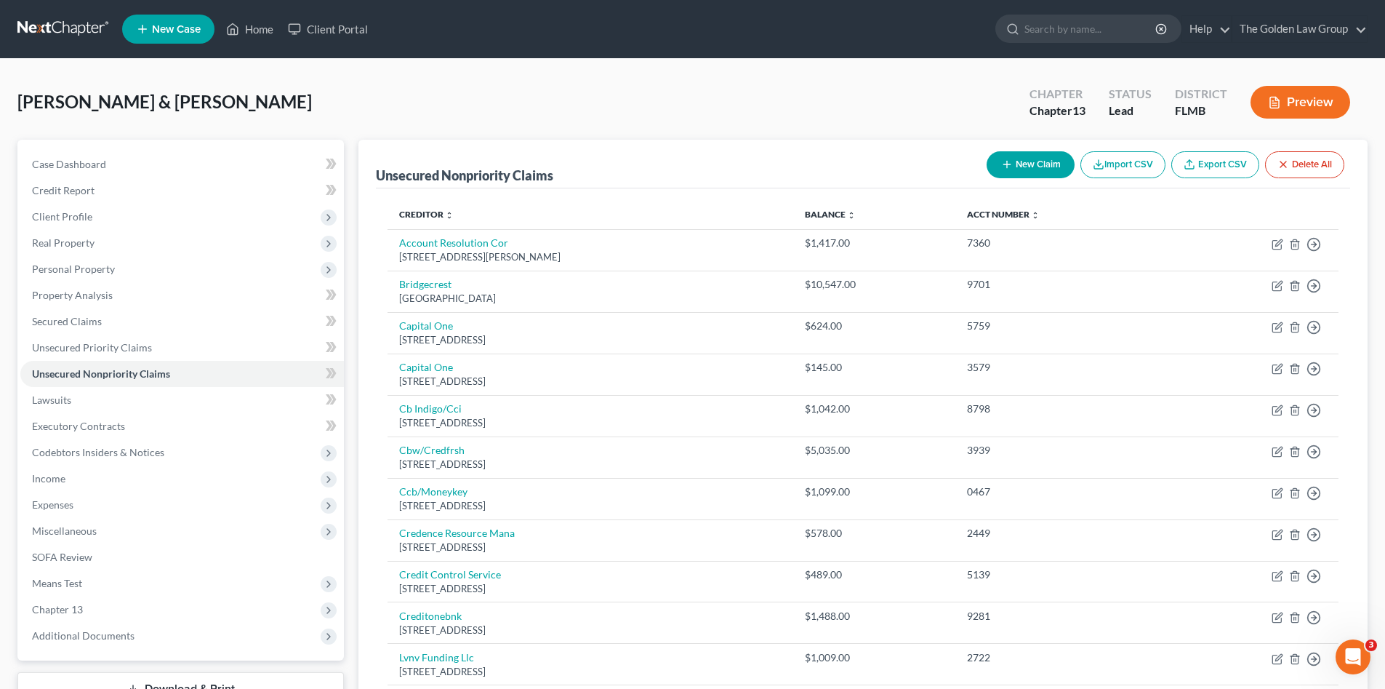
click at [400, 77] on div "[PERSON_NAME] & [PERSON_NAME] Upgraded Chapter Chapter 13 Status Lead District …" at bounding box center [692, 107] width 1350 height 63
click at [393, 105] on div "[PERSON_NAME] & [PERSON_NAME] Upgraded Chapter Chapter 13 Status Lead District …" at bounding box center [692, 107] width 1350 height 63
drag, startPoint x: 542, startPoint y: 107, endPoint x: 533, endPoint y: 105, distance: 9.0
click at [542, 107] on div "[PERSON_NAME] & [PERSON_NAME] Upgraded Chapter Chapter 13 Status Lead District …" at bounding box center [692, 107] width 1350 height 63
click at [359, 102] on div "[PERSON_NAME] & [PERSON_NAME] Upgraded Chapter Chapter 13 Status Lead District …" at bounding box center [692, 107] width 1350 height 63
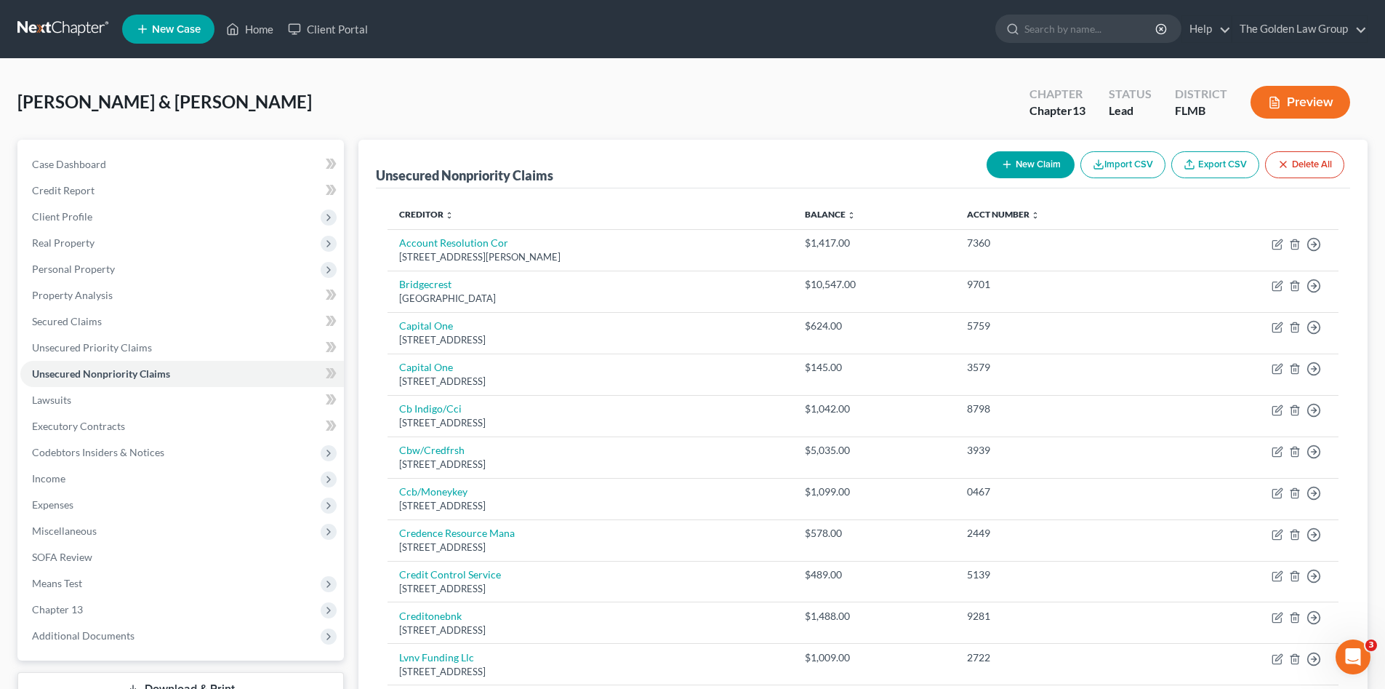
click at [609, 84] on div "[PERSON_NAME] & [PERSON_NAME] Upgraded Chapter Chapter 13 Status Lead District …" at bounding box center [692, 107] width 1350 height 63
click at [430, 91] on div "[PERSON_NAME] & [PERSON_NAME] Upgraded Chapter Chapter 13 Status Lead District …" at bounding box center [692, 107] width 1350 height 63
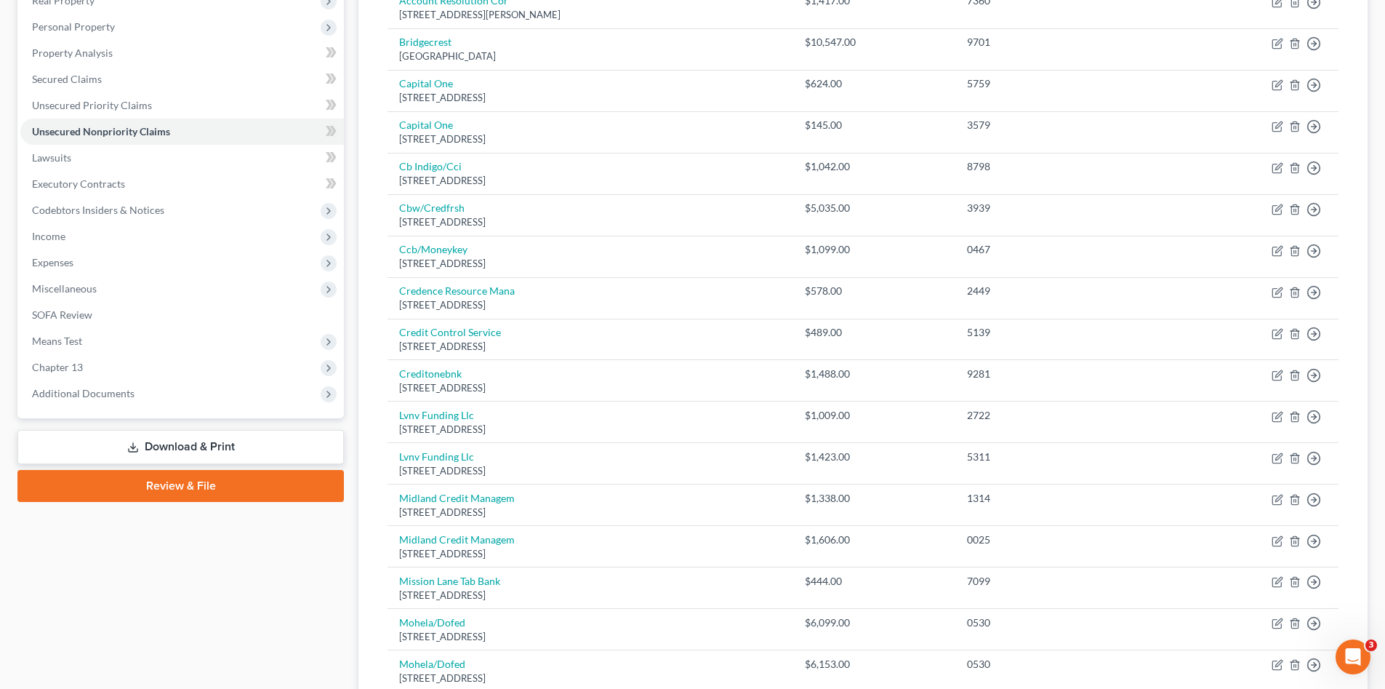
scroll to position [97, 0]
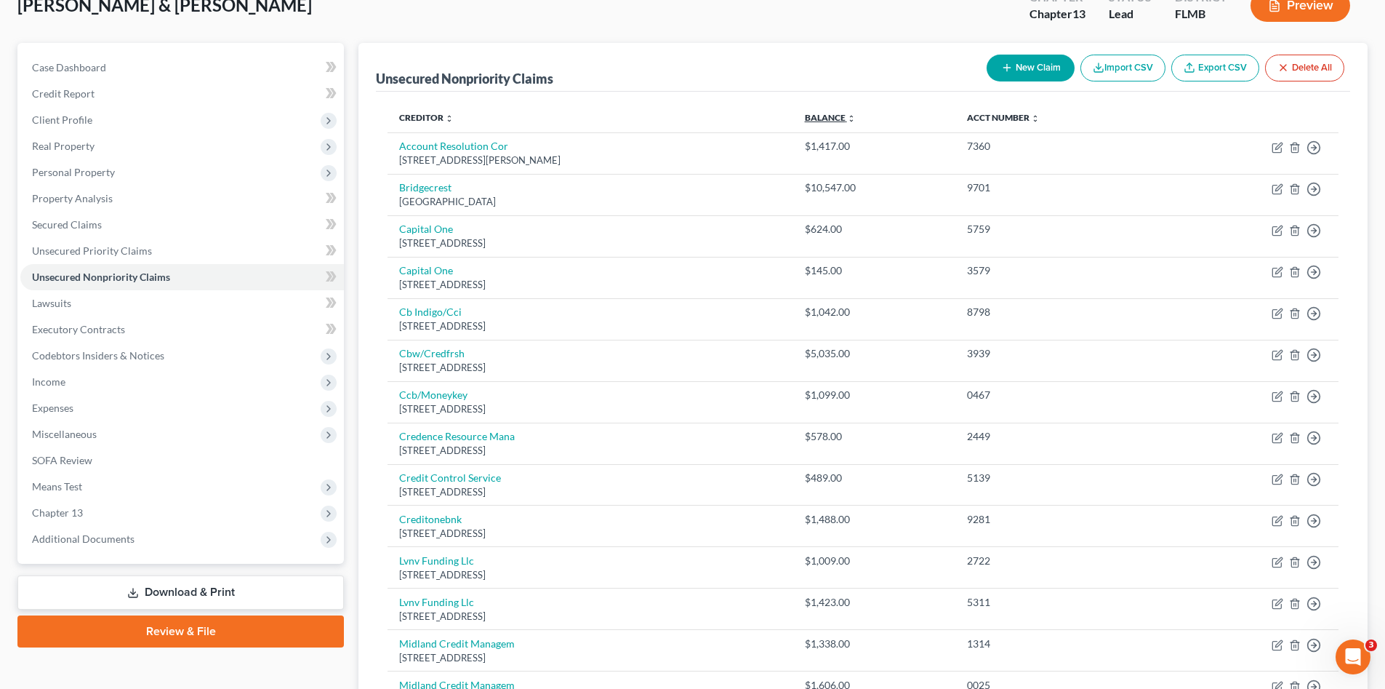
click at [856, 119] on link "Balance expand_more expand_less unfold_more" at bounding box center [830, 117] width 51 height 11
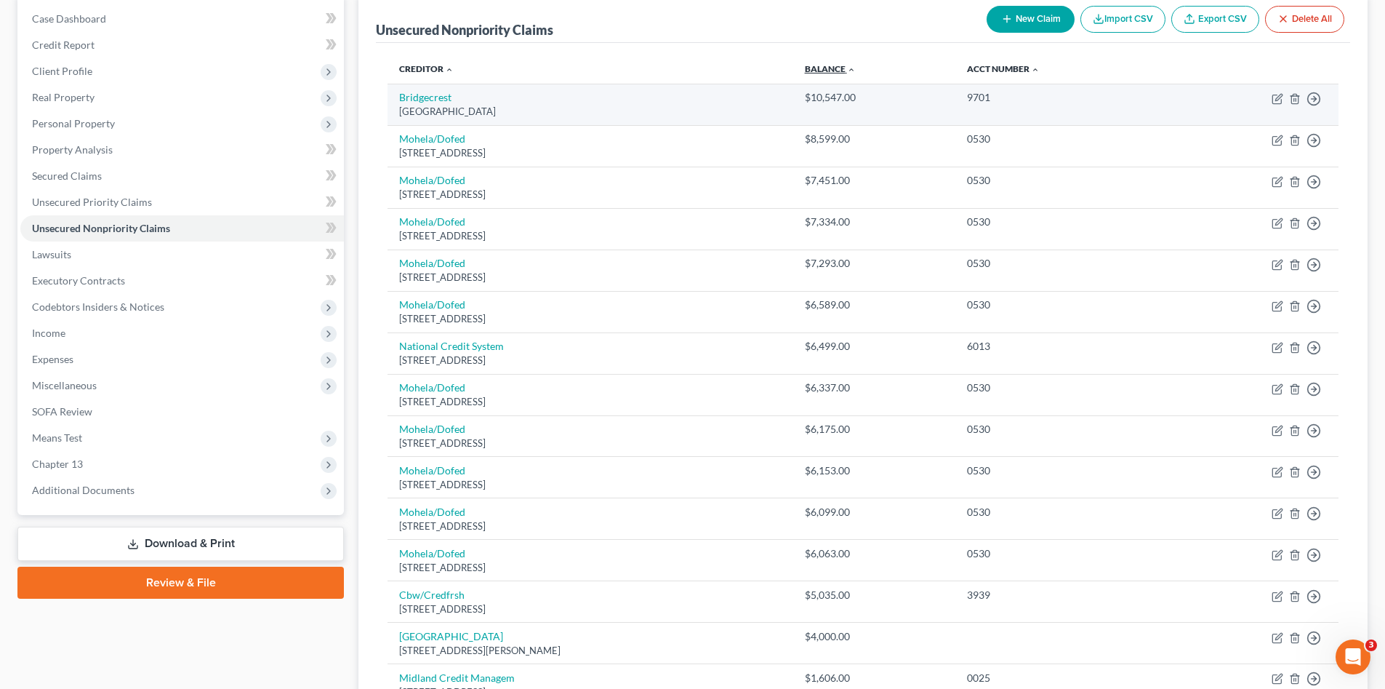
scroll to position [121, 0]
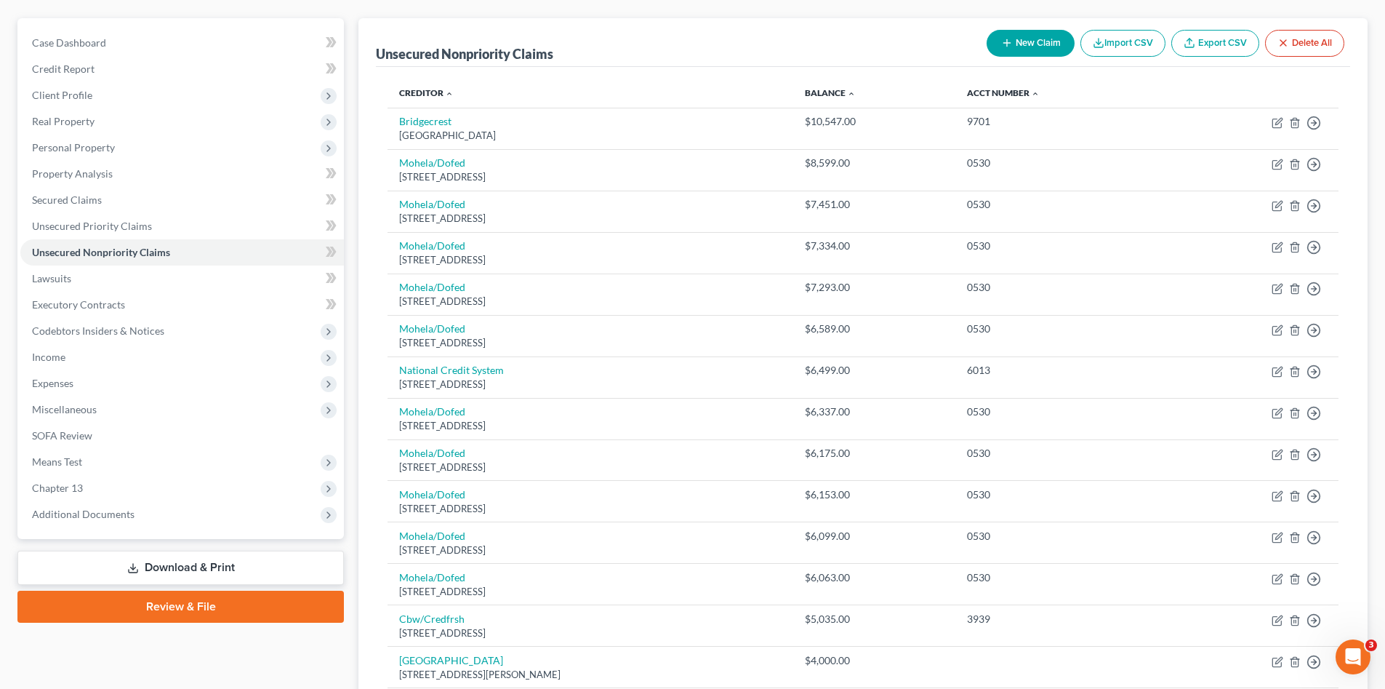
click at [1030, 41] on button "New Claim" at bounding box center [1031, 43] width 88 height 27
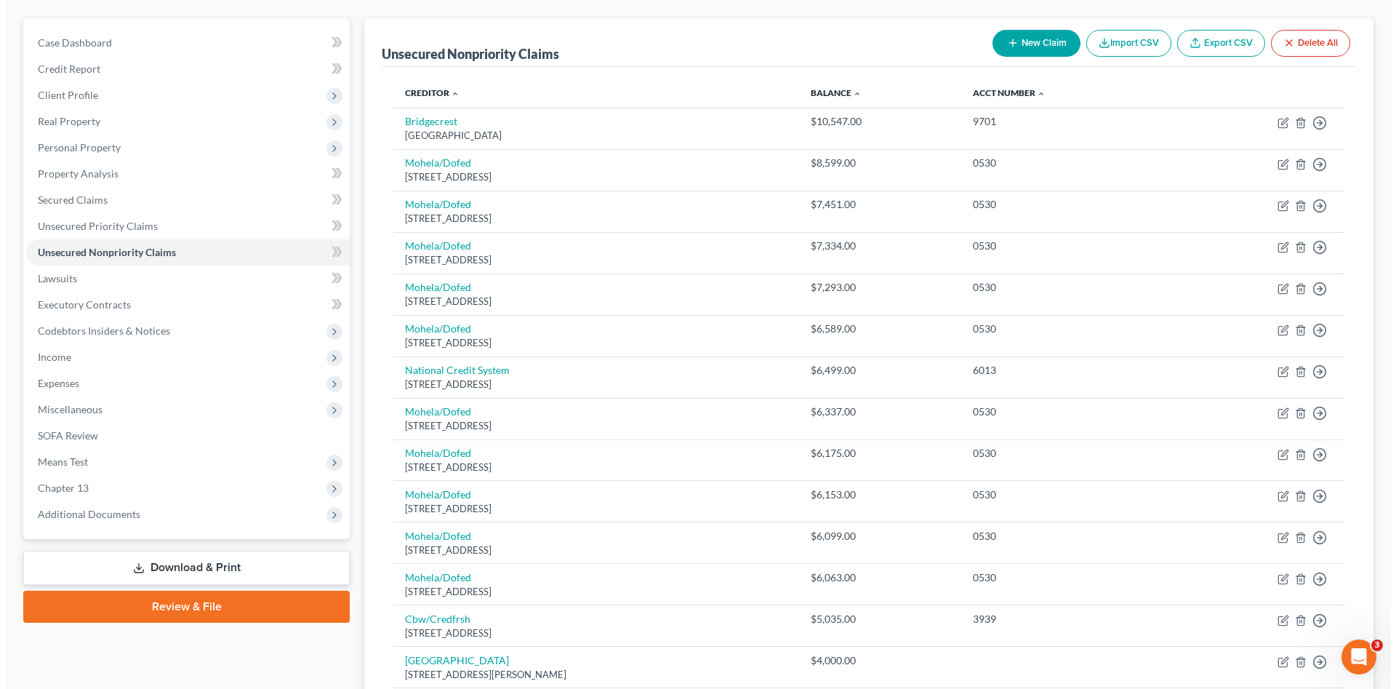
select select "2"
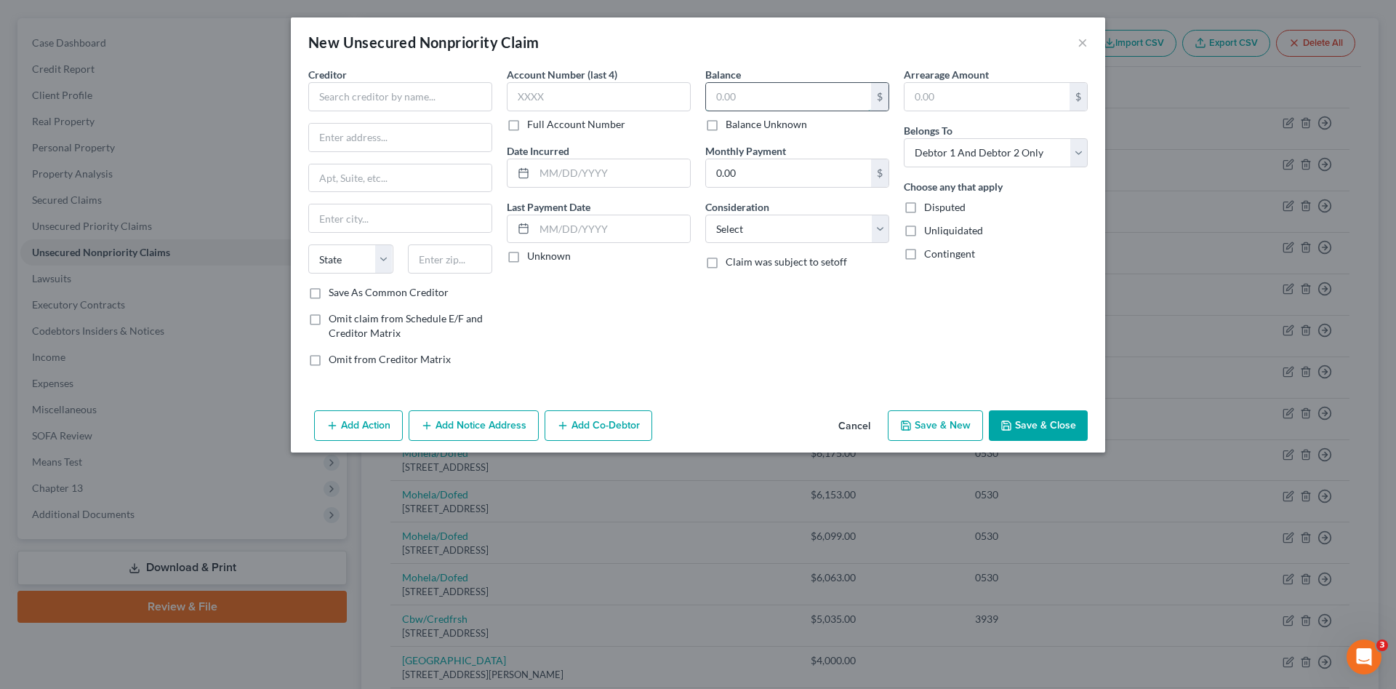
click at [753, 89] on input "text" at bounding box center [788, 97] width 165 height 28
type input "1,900.00"
click at [412, 97] on input "text" at bounding box center [400, 96] width 184 height 29
type input "Columbia Debt Recovery"
click at [452, 98] on input "Columbia Debt Recovery" at bounding box center [400, 96] width 184 height 29
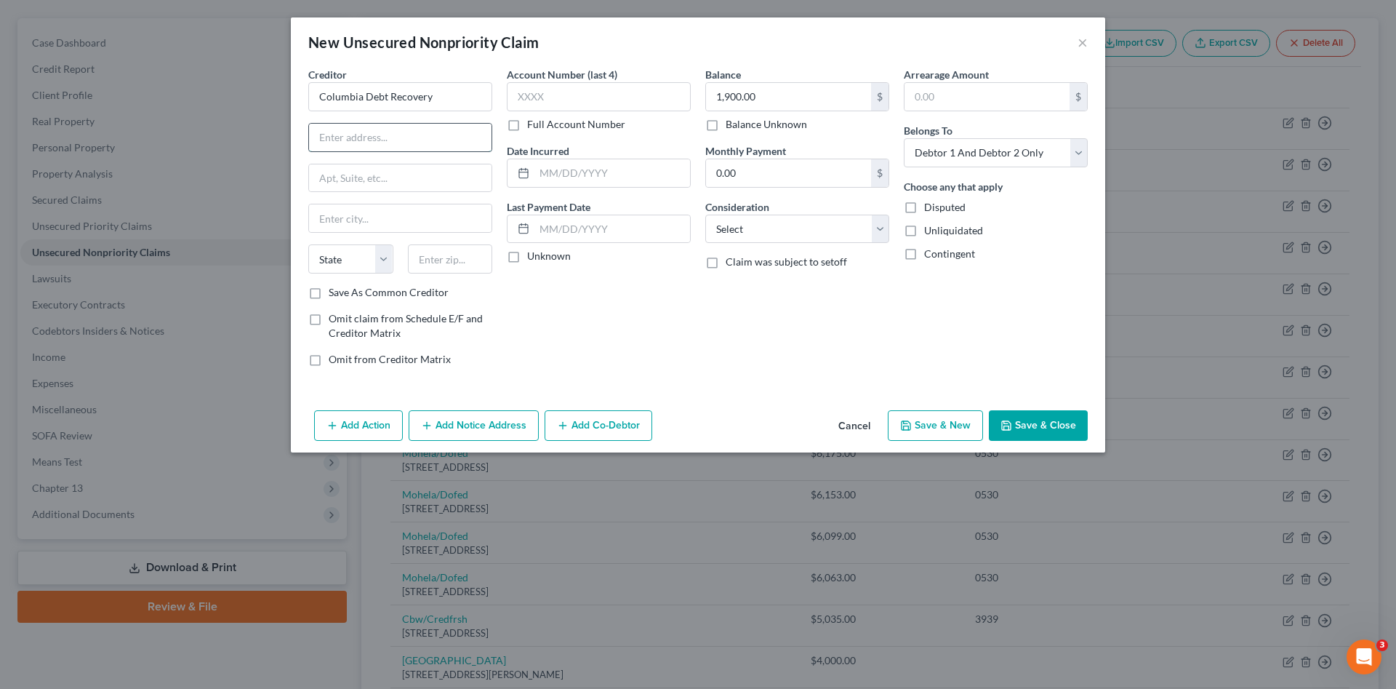
click at [449, 130] on input "text" at bounding box center [400, 138] width 183 height 28
type input "[STREET_ADDRESS][PERSON_NAME]"
type input "[PERSON_NAME]"
select select "50"
type input "98208"
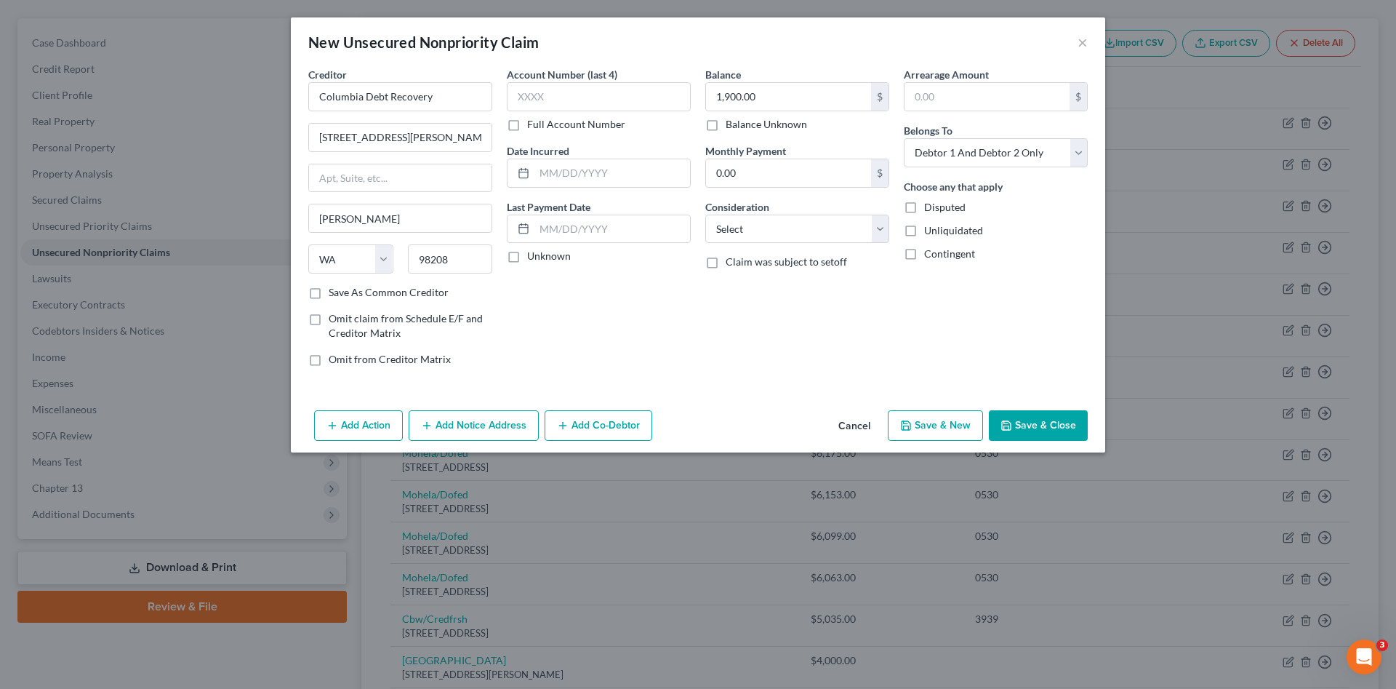
type input "[PERSON_NAME]"
click at [657, 331] on div "Account Number (last 4) Full Account Number Date Incurred Last Payment Date Unk…" at bounding box center [599, 222] width 199 height 311
click at [419, 138] on input "[STREET_ADDRESS][PERSON_NAME]" at bounding box center [400, 138] width 183 height 28
click at [416, 136] on input "[STREET_ADDRESS][PERSON_NAME]" at bounding box center [400, 138] width 183 height 28
type input "[STREET_ADDRESS][PERSON_NAME]"
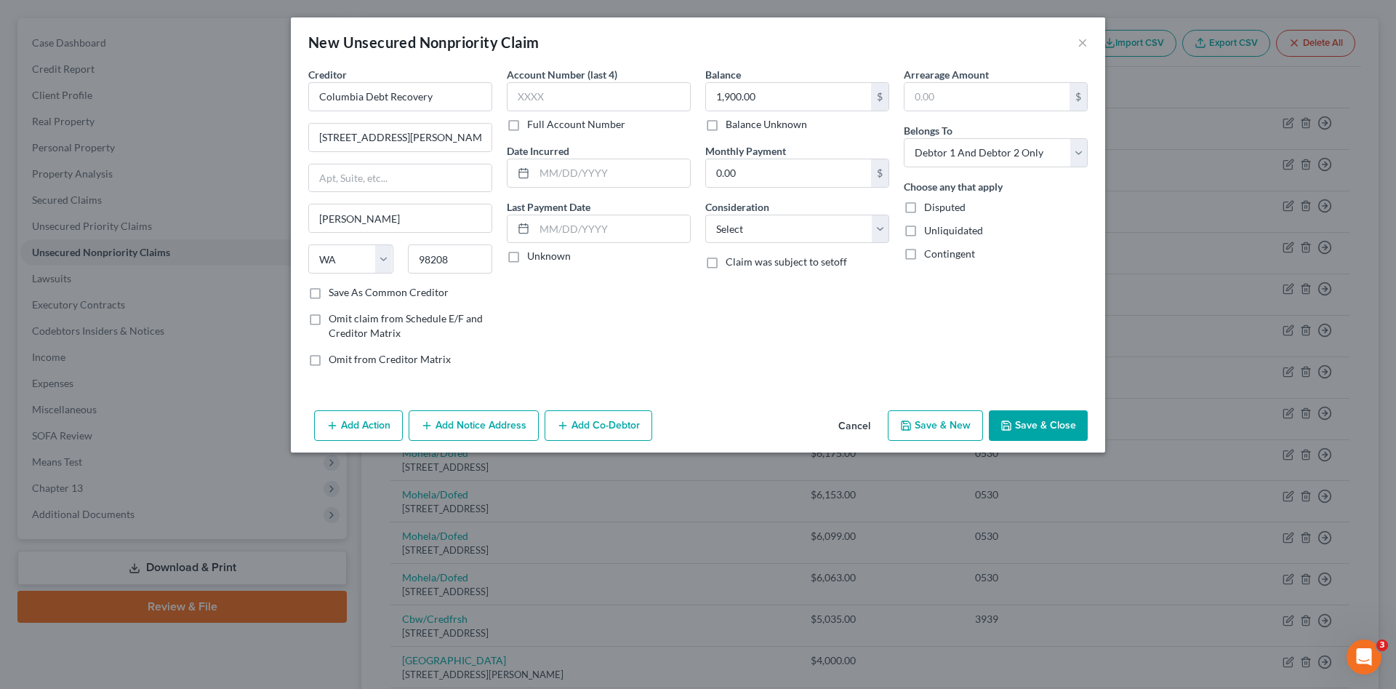
click at [636, 340] on div "Account Number (last 4) Full Account Number Date Incurred Last Payment Date Unk…" at bounding box center [599, 222] width 199 height 311
click at [586, 93] on input "text" at bounding box center [599, 96] width 184 height 29
type input "9531"
click at [748, 236] on select "Select Cable / Satellite Services Collection Agency Credit Card Debt Debt Couns…" at bounding box center [797, 229] width 184 height 29
select select "9"
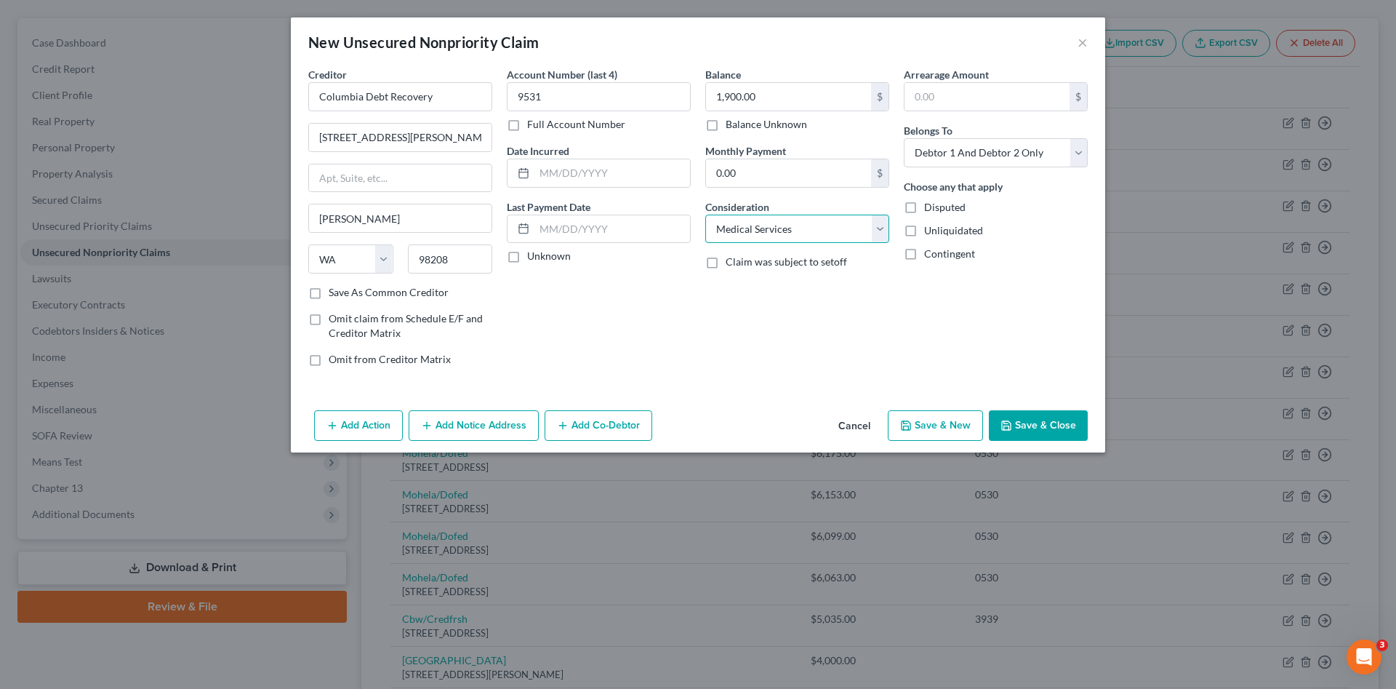
click at [705, 215] on select "Select Cable / Satellite Services Collection Agency Credit Card Debt Debt Couns…" at bounding box center [797, 229] width 184 height 29
click at [631, 292] on div "Account Number (last 4) 9531 Full Account Number Date Incurred Last Payment Dat…" at bounding box center [599, 222] width 199 height 311
click at [932, 156] on select "Select Debtor 1 Only Debtor 2 Only Debtor 1 And Debtor 2 Only At Least One Of T…" at bounding box center [996, 152] width 184 height 29
select select "1"
click at [904, 138] on select "Select Debtor 1 Only Debtor 2 Only Debtor 1 And Debtor 2 Only At Least One Of T…" at bounding box center [996, 152] width 184 height 29
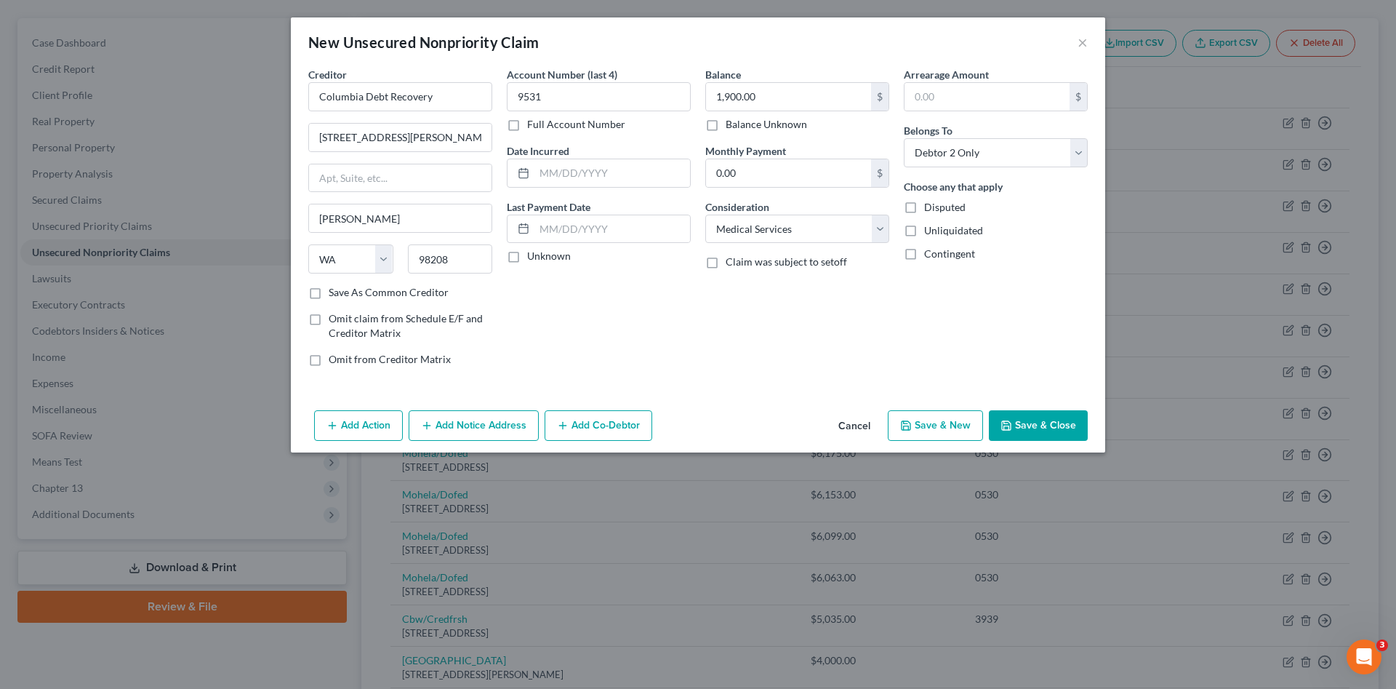
click at [766, 332] on div "Balance 1,900.00 $ Balance Unknown Balance Undetermined 1,900.00 $ Balance Unkn…" at bounding box center [797, 222] width 199 height 311
click at [1039, 415] on button "Save & Close" at bounding box center [1038, 425] width 99 height 31
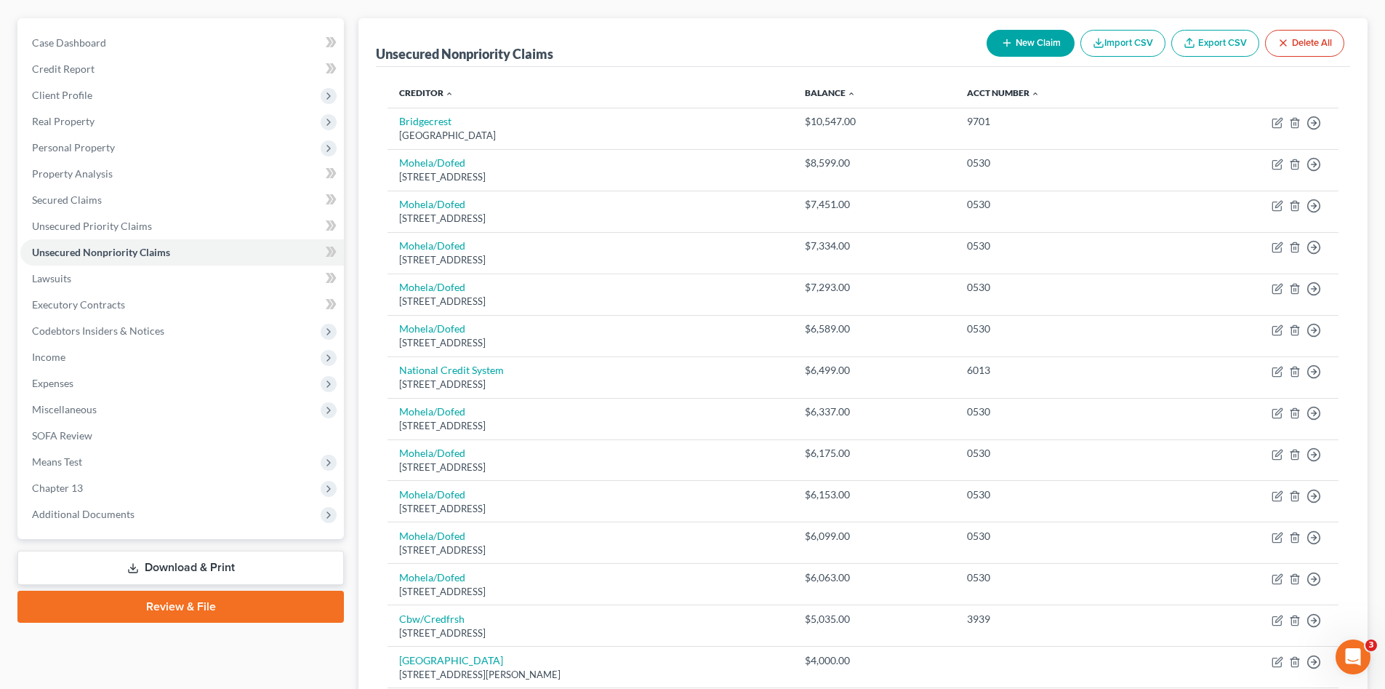
click at [637, 42] on div "Unsecured Nonpriority Claims New Claim Import CSV Export CSV Delete All" at bounding box center [863, 42] width 974 height 49
click at [423, 92] on link "Creditor expand_more expand_less unfold_more" at bounding box center [426, 92] width 55 height 11
click at [619, 37] on div "Unsecured Nonpriority Claims New Claim Import CSV Export CSV Delete All" at bounding box center [863, 42] width 974 height 49
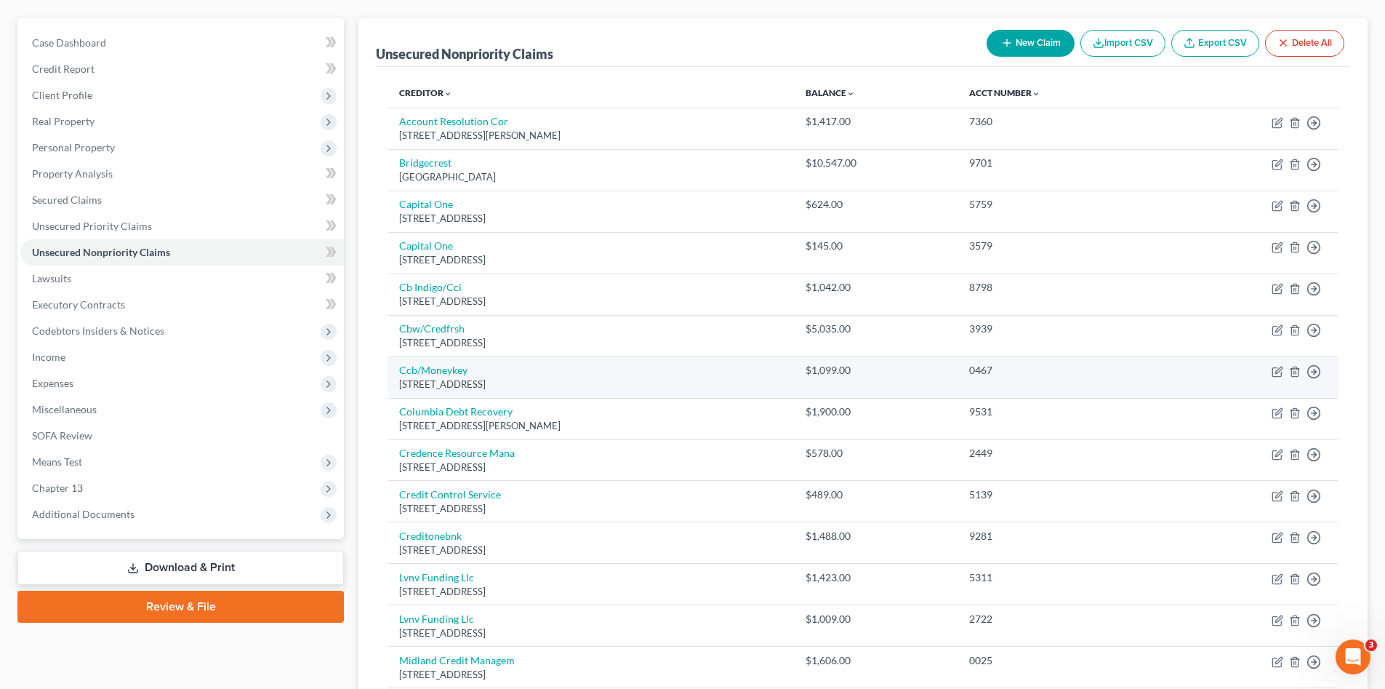
scroll to position [218, 0]
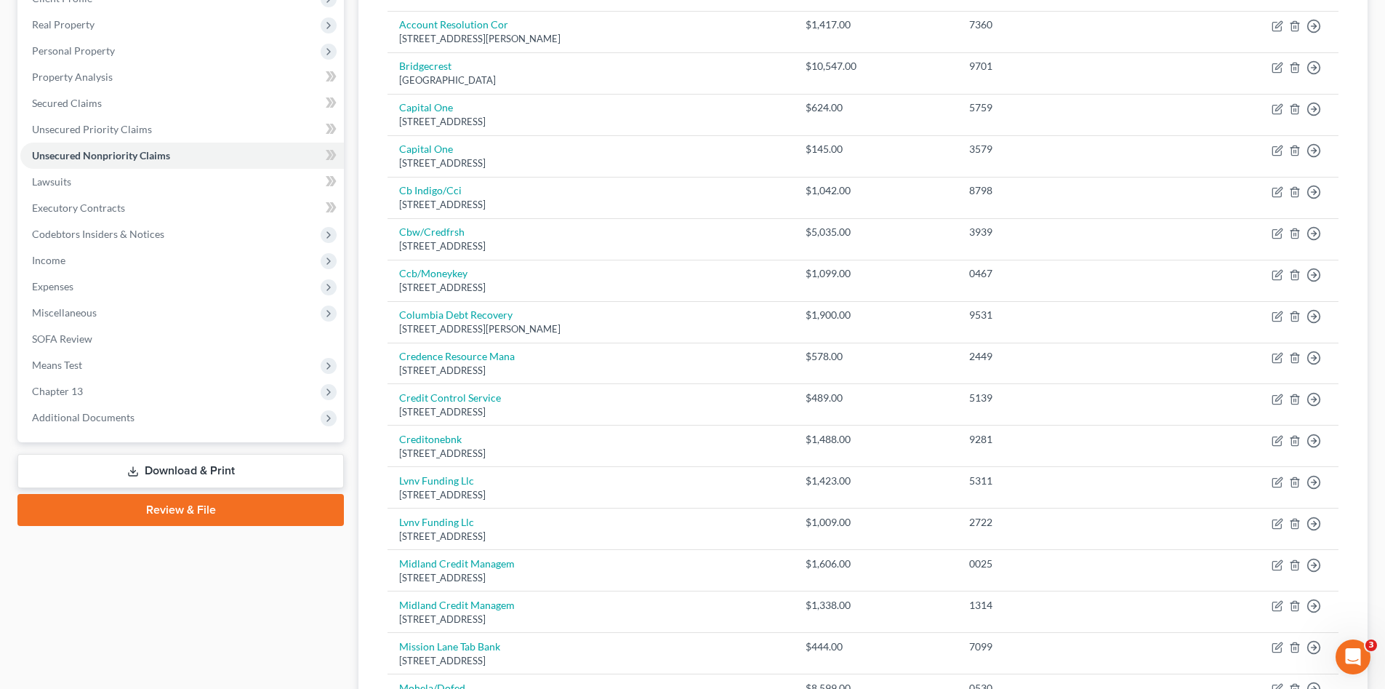
click at [243, 588] on div "Case Dashboard Payments Invoices Payments Payments Credit Report Client Profile" at bounding box center [180, 617] width 341 height 1393
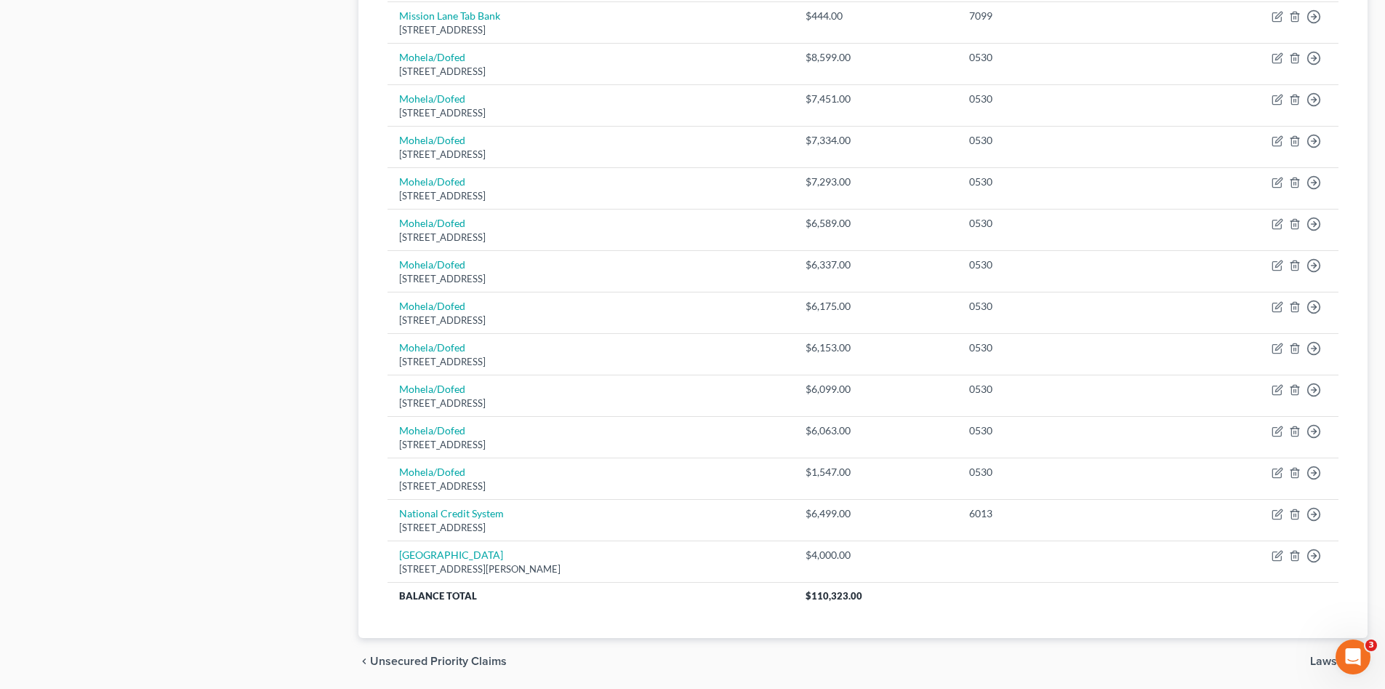
scroll to position [900, 0]
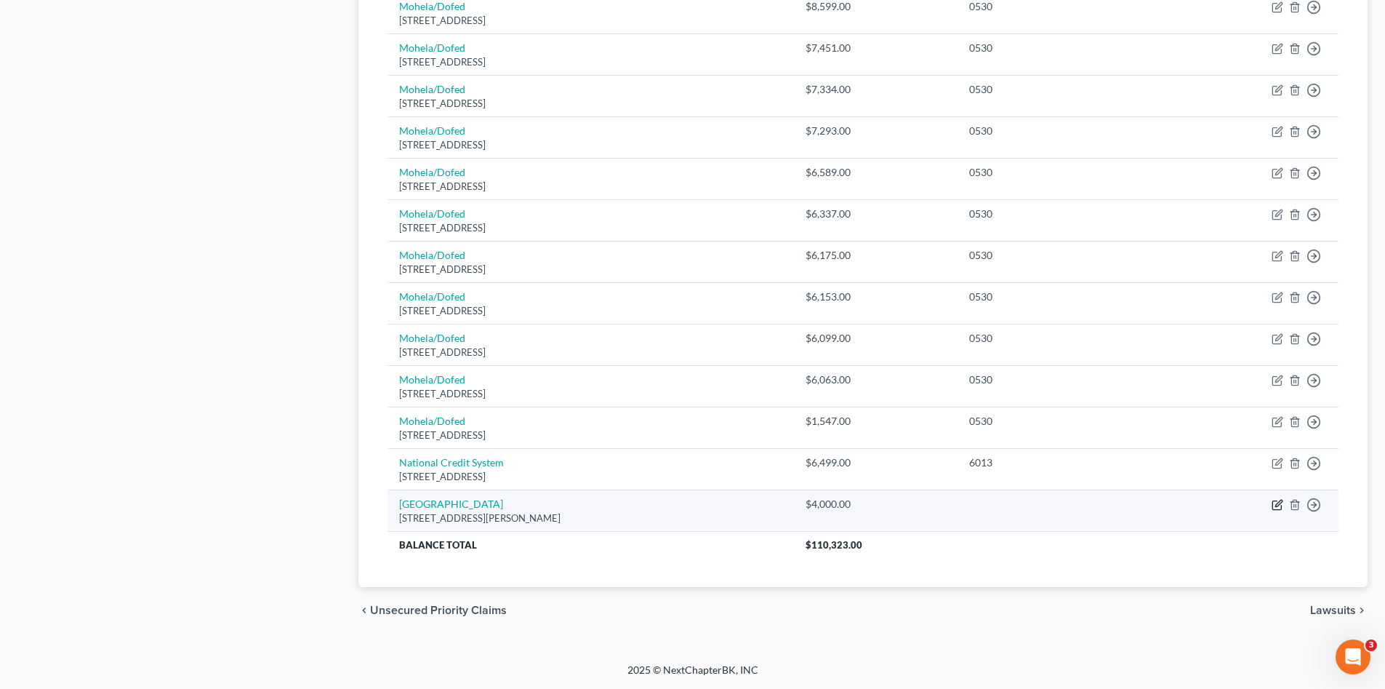
click at [1279, 505] on icon "button" at bounding box center [1278, 505] width 12 height 12
select select "9"
select select "1"
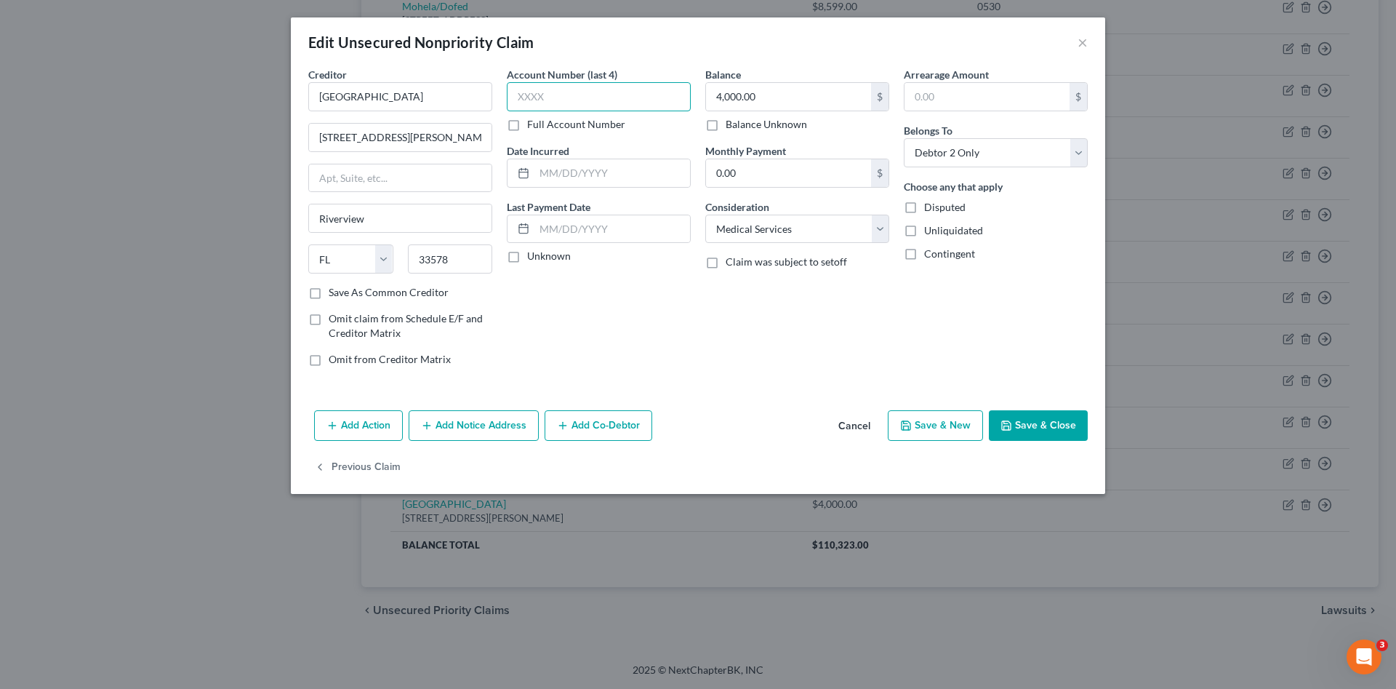
click at [568, 95] on input "text" at bounding box center [599, 96] width 184 height 29
click at [601, 91] on input "text" at bounding box center [599, 96] width 184 height 29
click at [787, 97] on input "4,000.00" at bounding box center [788, 97] width 165 height 28
type input "4,256.69"
click at [636, 100] on input "text" at bounding box center [599, 96] width 184 height 29
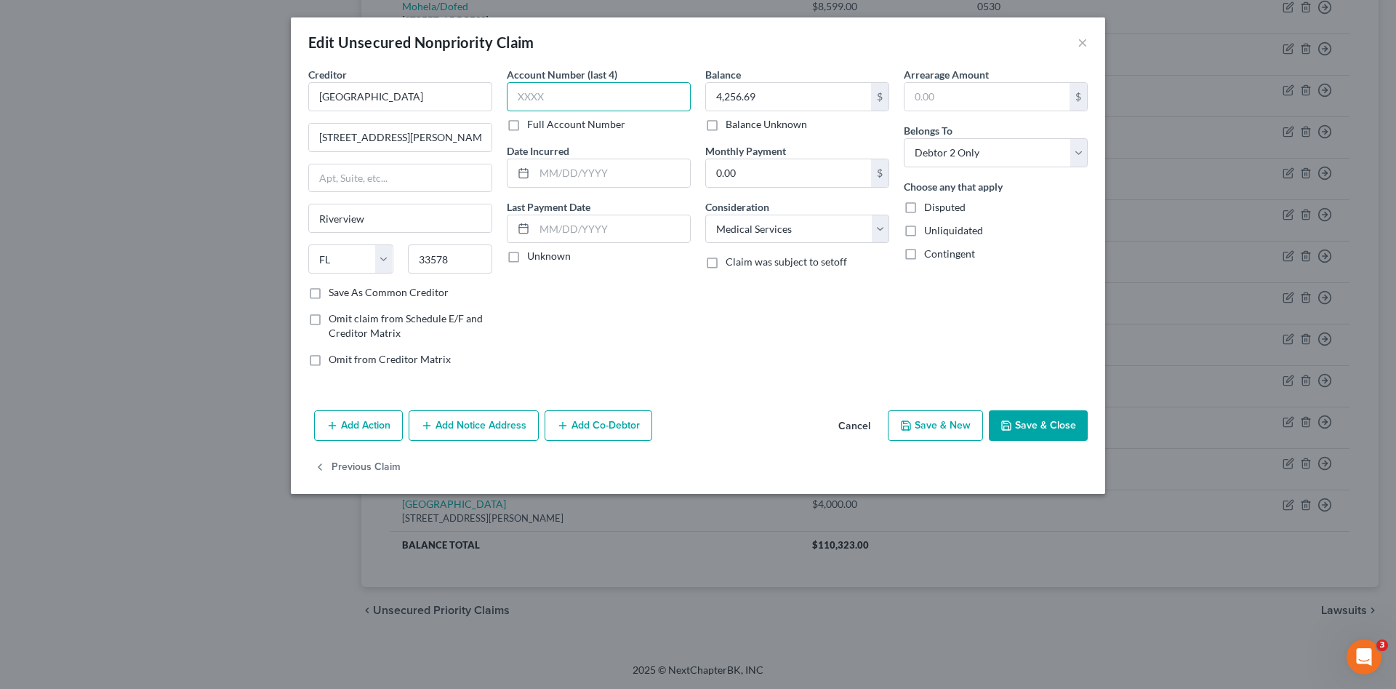
click at [586, 96] on input "text" at bounding box center [599, 96] width 184 height 29
click at [484, 92] on input "[GEOGRAPHIC_DATA]" at bounding box center [400, 96] width 184 height 29
click at [565, 89] on input "text" at bounding box center [599, 96] width 184 height 29
click at [465, 98] on input "[GEOGRAPHIC_DATA]" at bounding box center [400, 96] width 184 height 29
type input "[GEOGRAPHIC_DATA]"
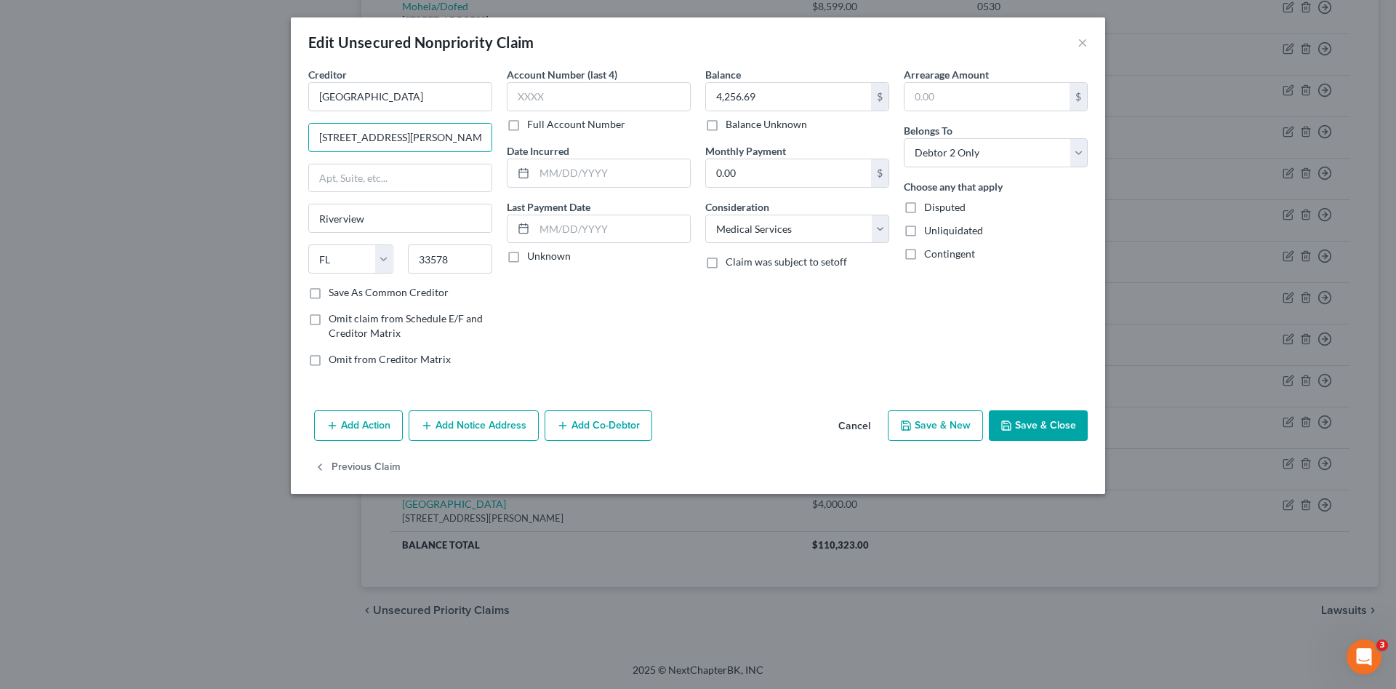
drag, startPoint x: 436, startPoint y: 141, endPoint x: 274, endPoint y: 144, distance: 162.2
click at [274, 144] on div "Edit Unsecured Nonpriority Claim × Creditor * [GEOGRAPHIC_DATA][PERSON_NAME] [G…" at bounding box center [698, 344] width 1396 height 689
type input "PO 1259"
type input "S"
type input "Dept 158814"
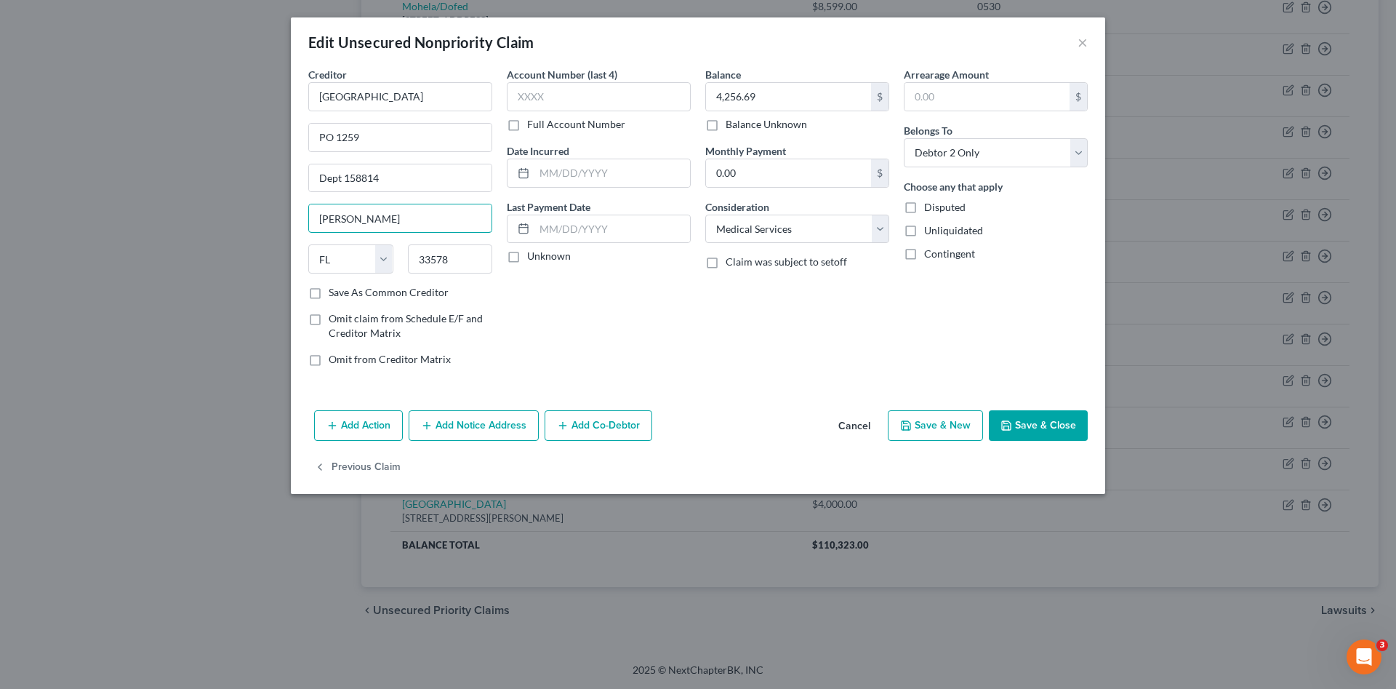
type input "[PERSON_NAME]"
select select "39"
type input "19456"
type input "Oaks"
drag, startPoint x: 407, startPoint y: 100, endPoint x: 247, endPoint y: 104, distance: 159.3
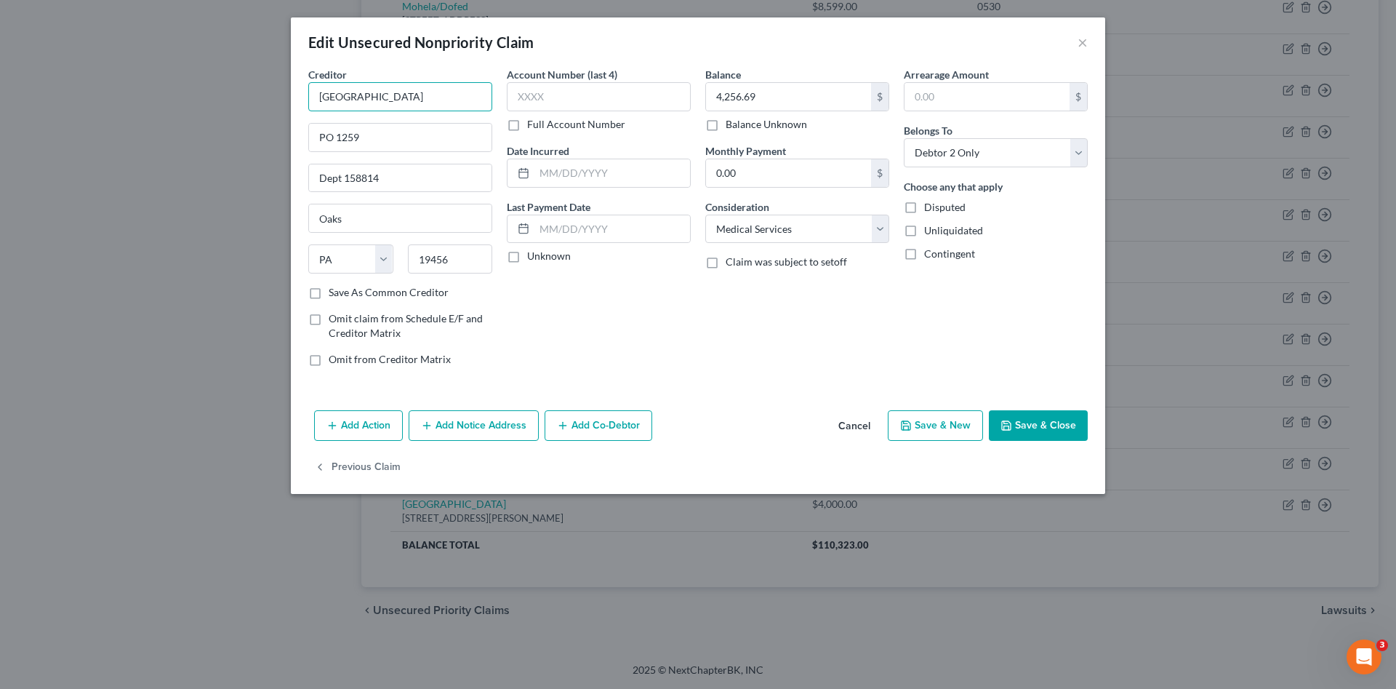
click at [247, 104] on div "Edit Unsecured Nonpriority Claim × Creditor * [GEOGRAPHIC_DATA][PERSON_NAME] PO…" at bounding box center [698, 344] width 1396 height 689
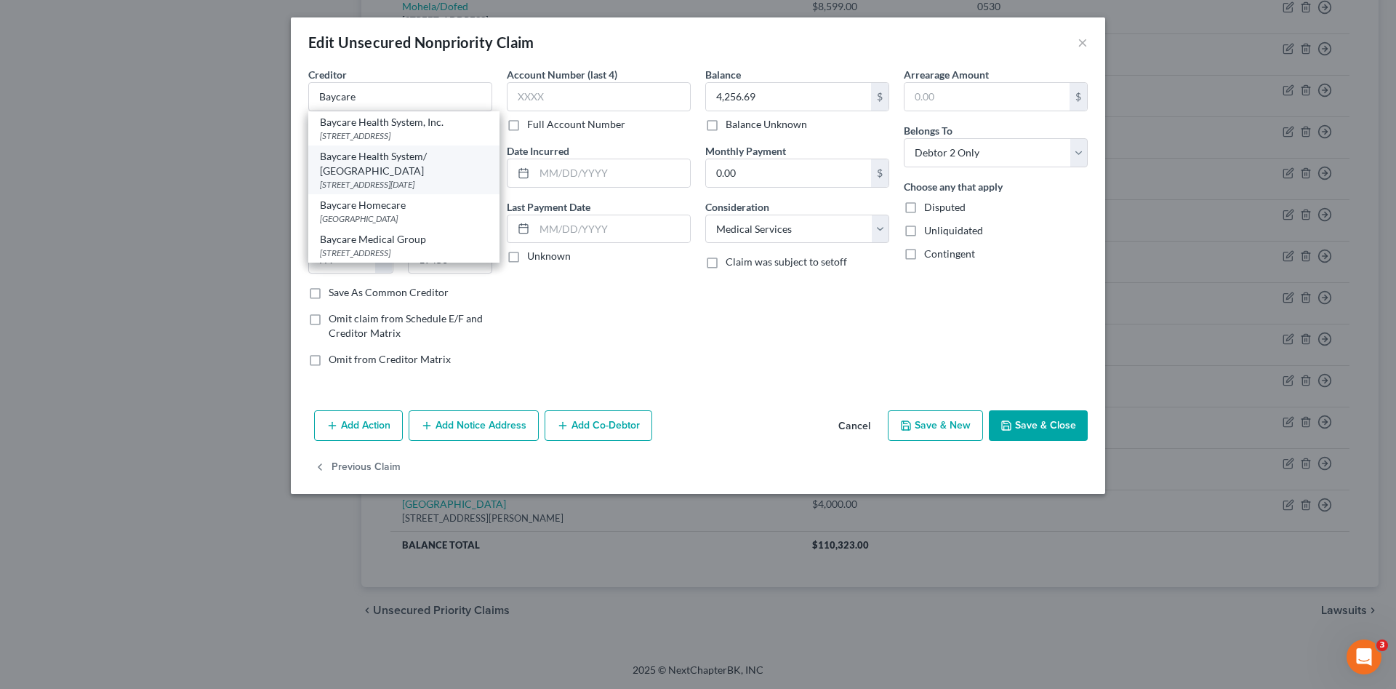
click at [461, 188] on div "[STREET_ADDRESS][DATE]" at bounding box center [404, 184] width 168 height 12
type input "Baycare Health System/ [GEOGRAPHIC_DATA]"
type input "PO Box 1259"
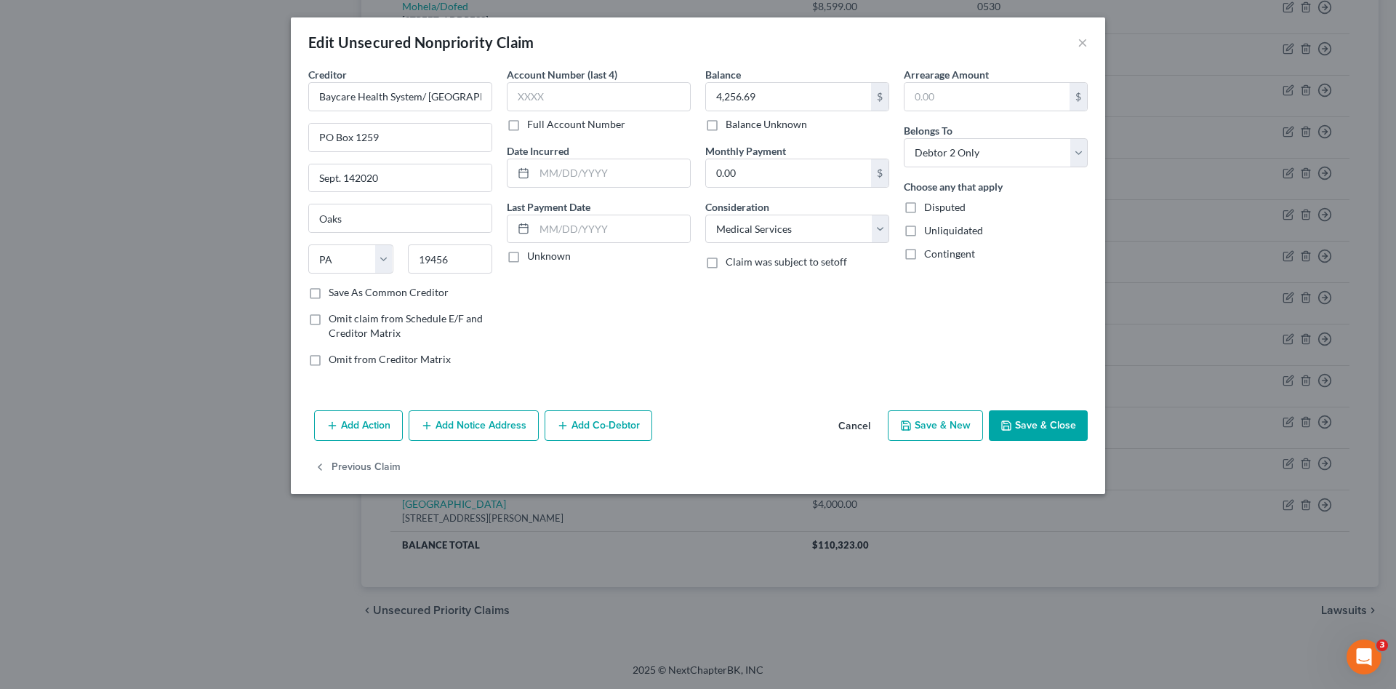
click at [634, 323] on div "Account Number (last 4) Full Account Number Date Incurred Last Payment Date Unk…" at bounding box center [599, 222] width 199 height 311
click at [574, 100] on input "text" at bounding box center [599, 96] width 184 height 29
click at [319, 176] on input "Sept. 142020" at bounding box center [400, 178] width 183 height 28
type input "Dept. 142020"
click at [567, 318] on div "Account Number (last 4) Full Account Number Date Incurred Last Payment Date Unk…" at bounding box center [599, 222] width 199 height 311
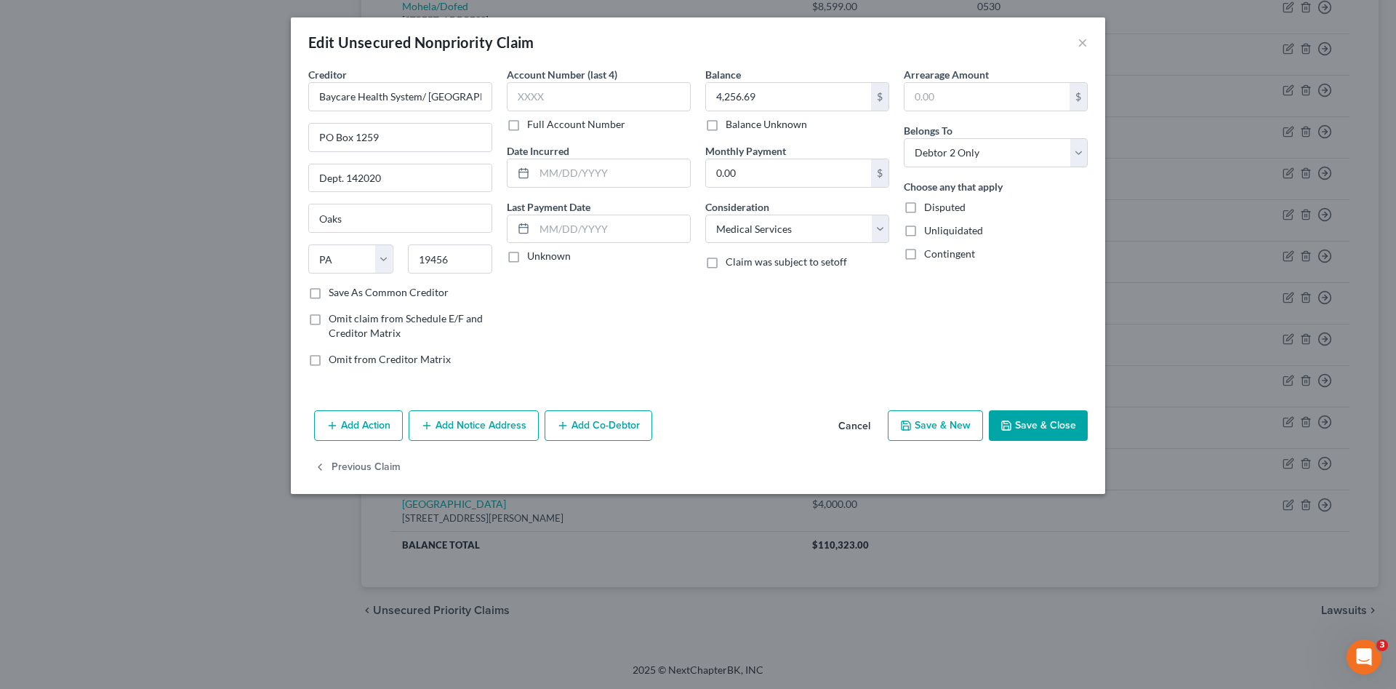
click at [1014, 420] on button "Save & Close" at bounding box center [1038, 425] width 99 height 31
type input "0"
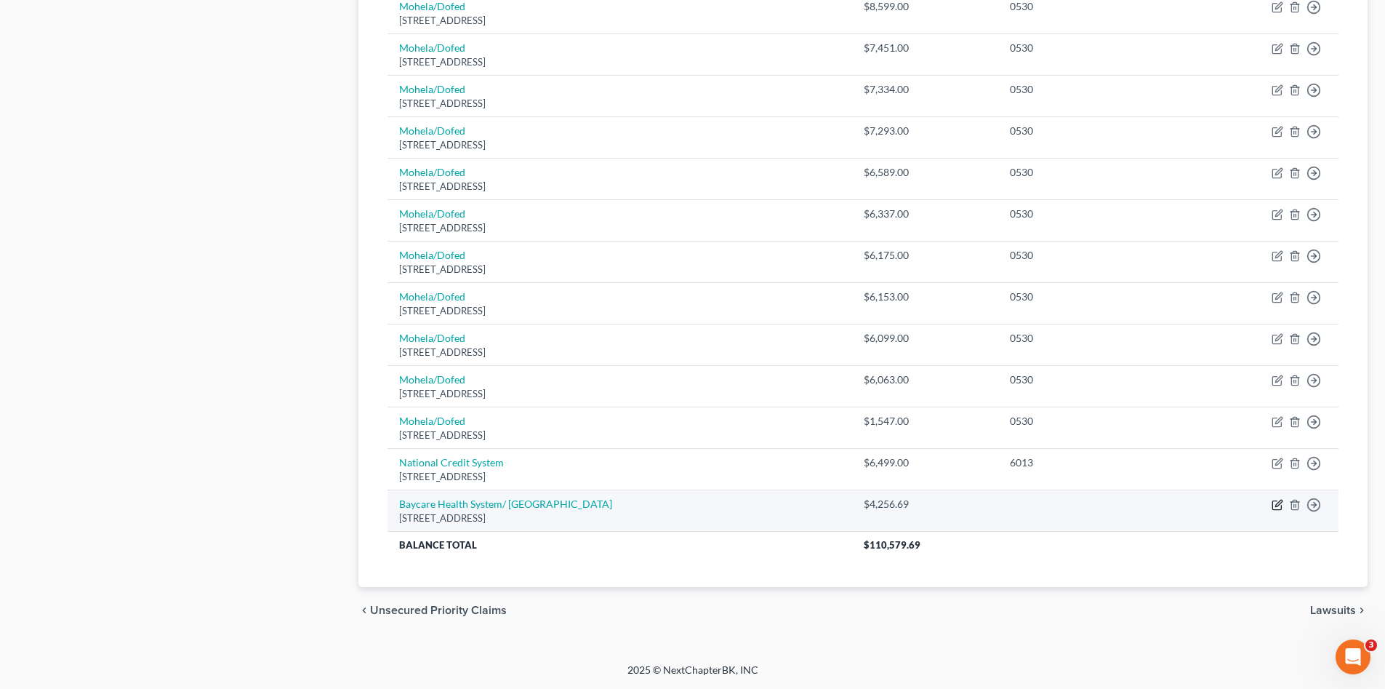
click at [1274, 505] on icon "button" at bounding box center [1278, 505] width 12 height 12
select select "39"
select select "9"
select select "1"
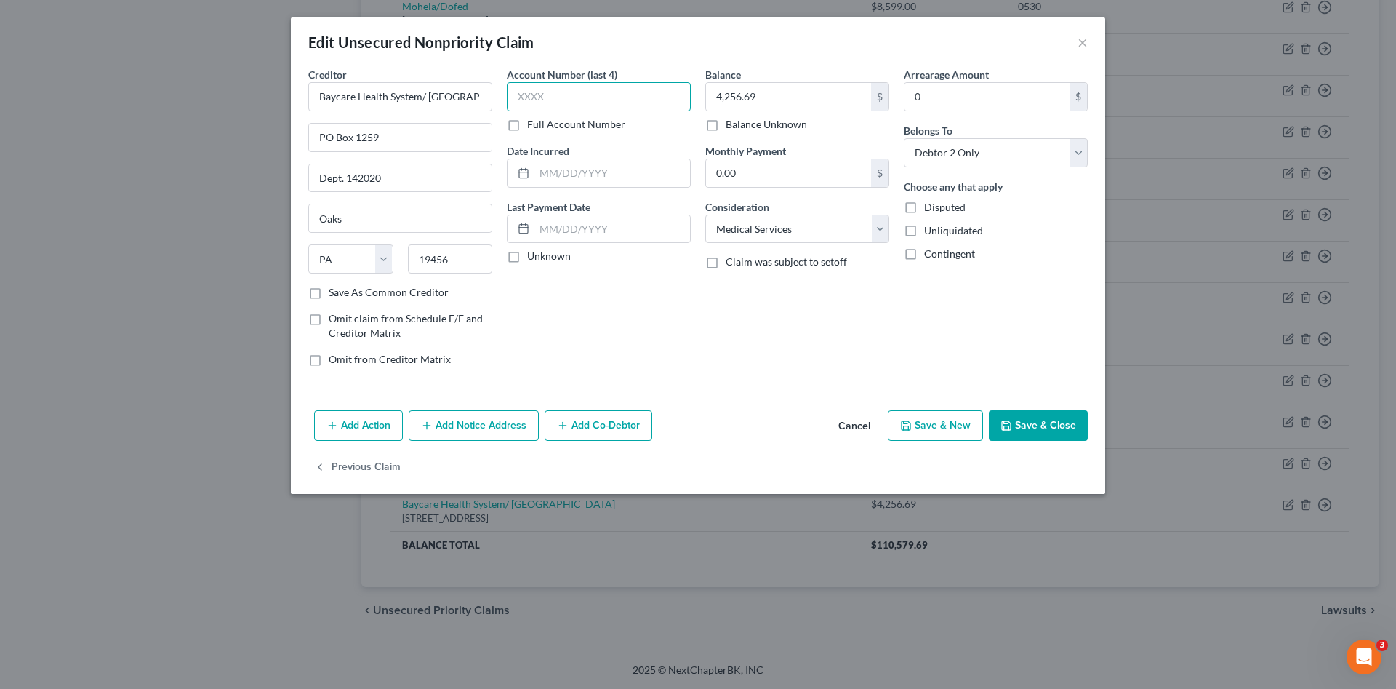
click at [618, 86] on input "text" at bounding box center [599, 96] width 184 height 29
type input "6291"
drag, startPoint x: 1062, startPoint y: 445, endPoint x: 1049, endPoint y: 428, distance: 21.2
click at [1060, 442] on div "Add Action Add Notice Address Add Co-Debtor Cancel Save & New Save & Close" at bounding box center [698, 428] width 814 height 48
click at [1049, 427] on button "Save & Close" at bounding box center [1038, 425] width 99 height 31
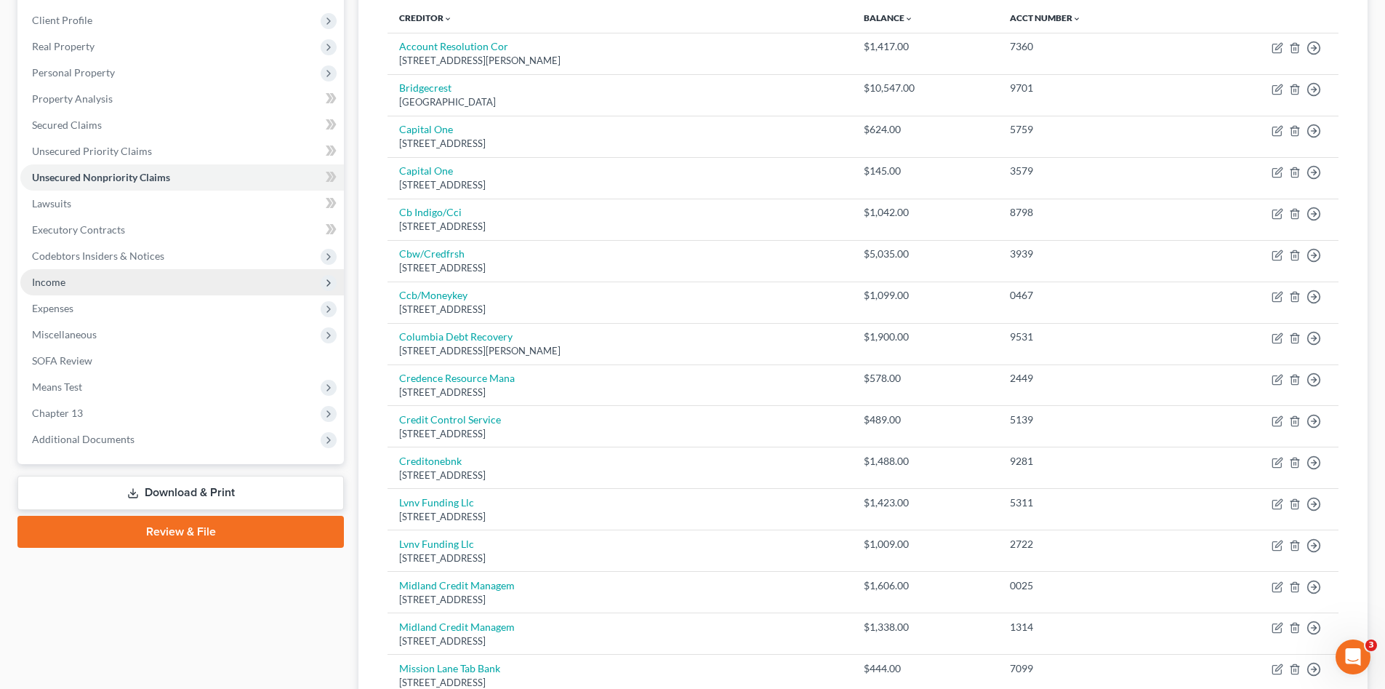
scroll to position [124, 0]
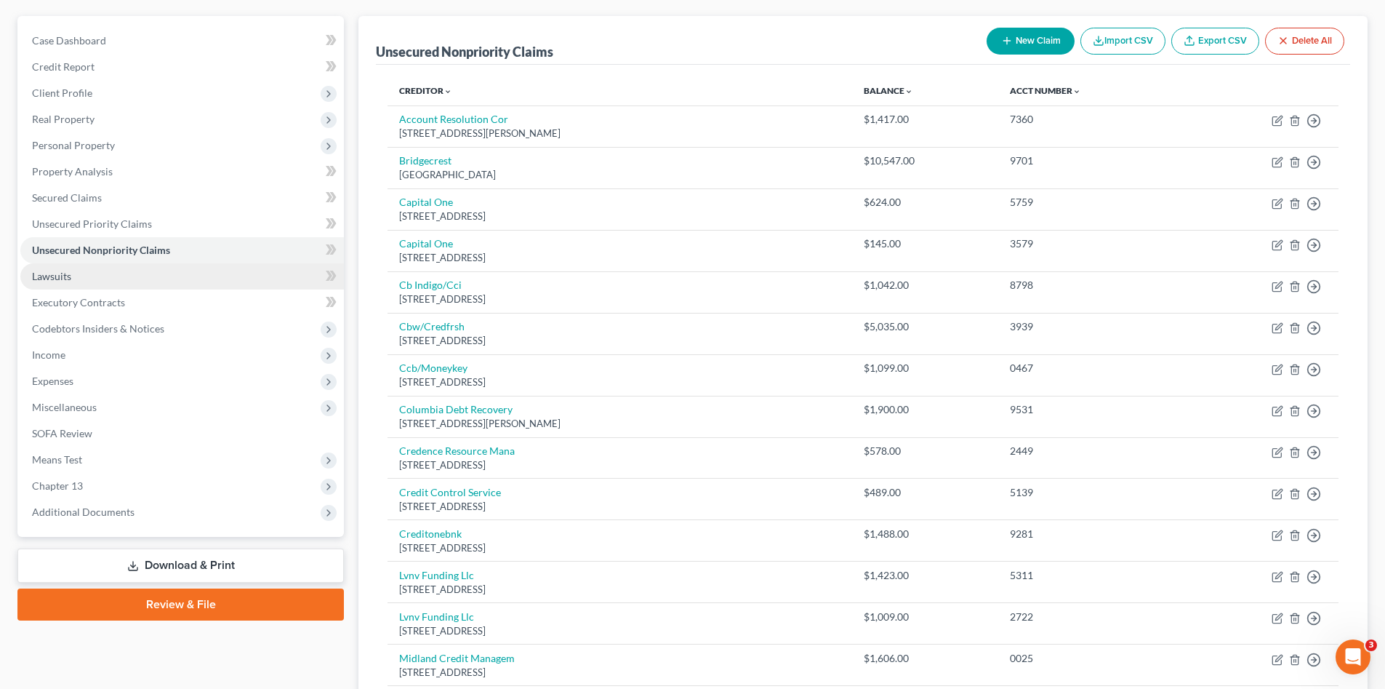
click at [42, 274] on span "Lawsuits" at bounding box center [51, 276] width 39 height 12
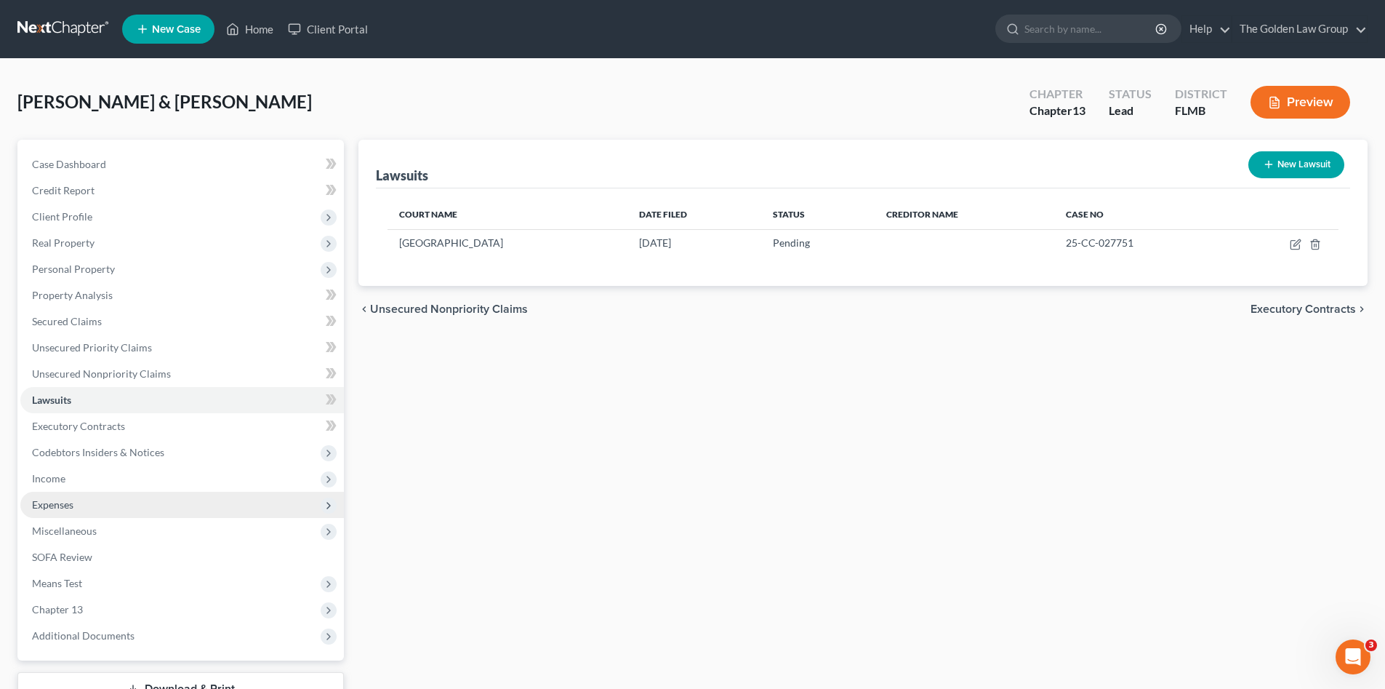
click at [107, 495] on span "Expenses" at bounding box center [182, 505] width 324 height 26
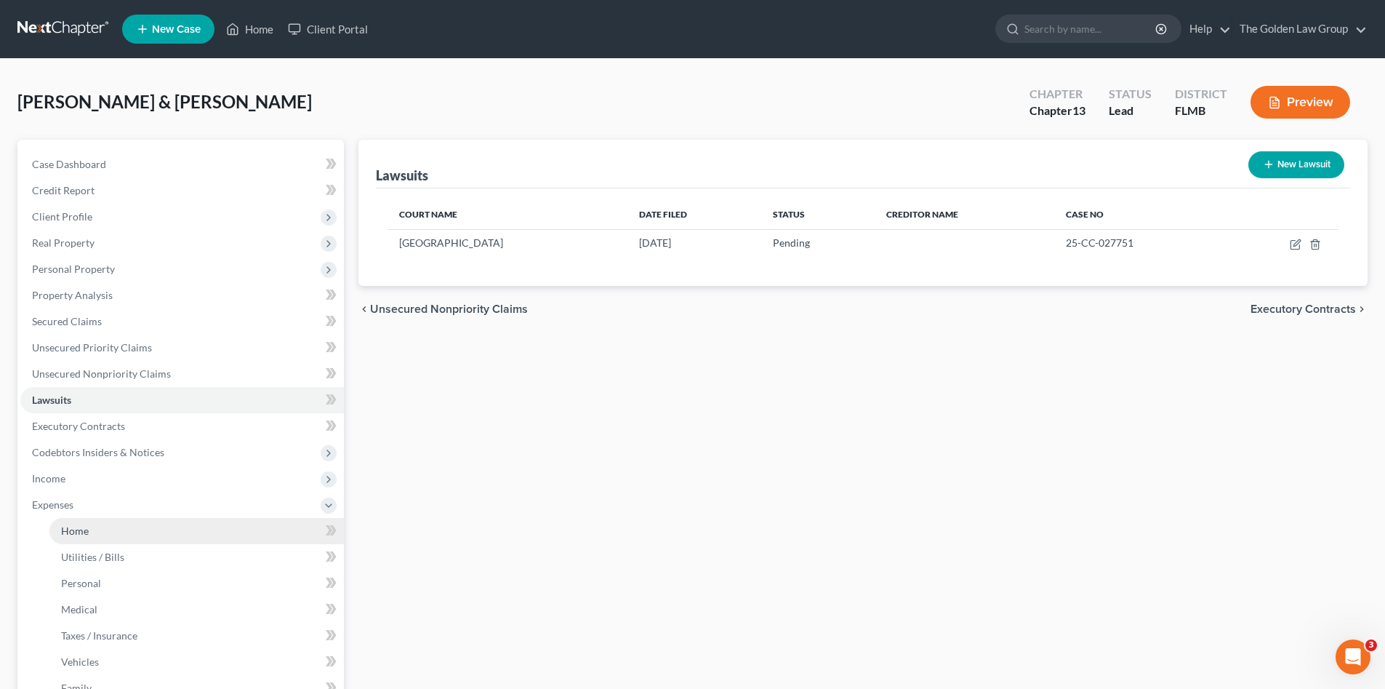
click at [147, 534] on link "Home" at bounding box center [196, 531] width 295 height 26
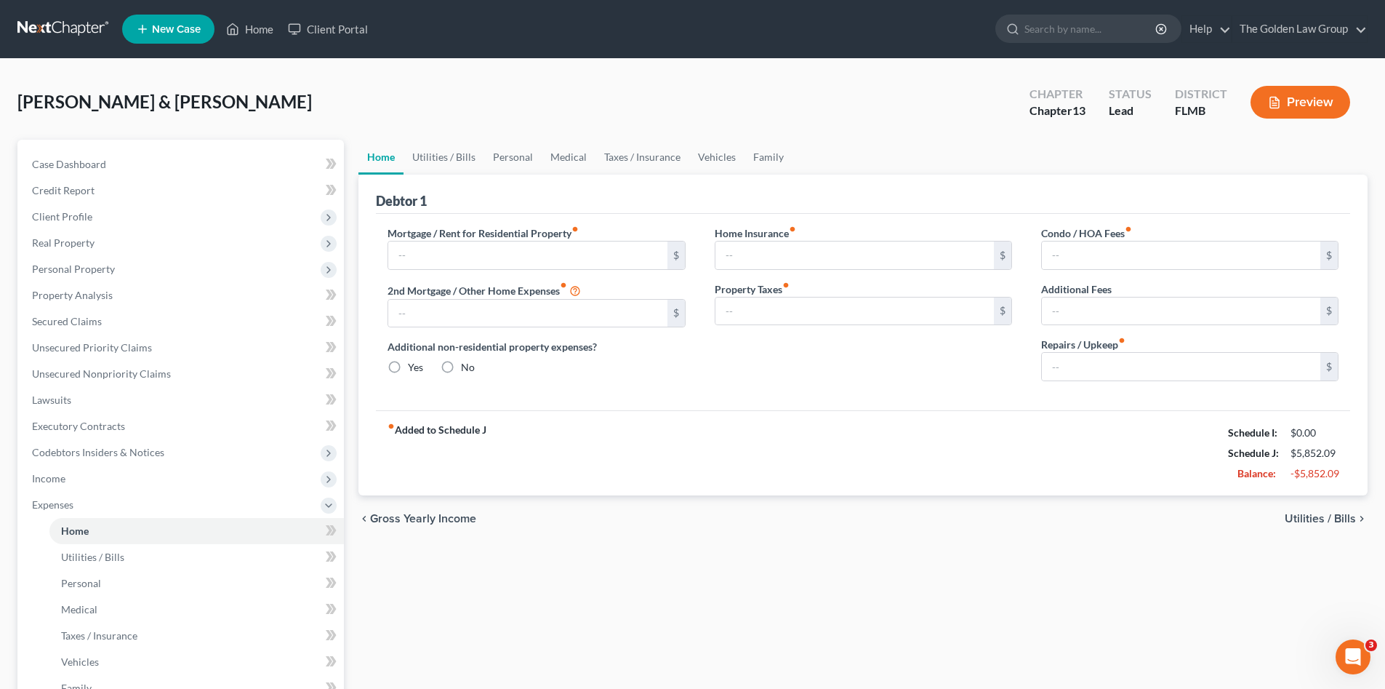
type input "2,677.84"
type input "0.00"
radio input "true"
type input "0.00"
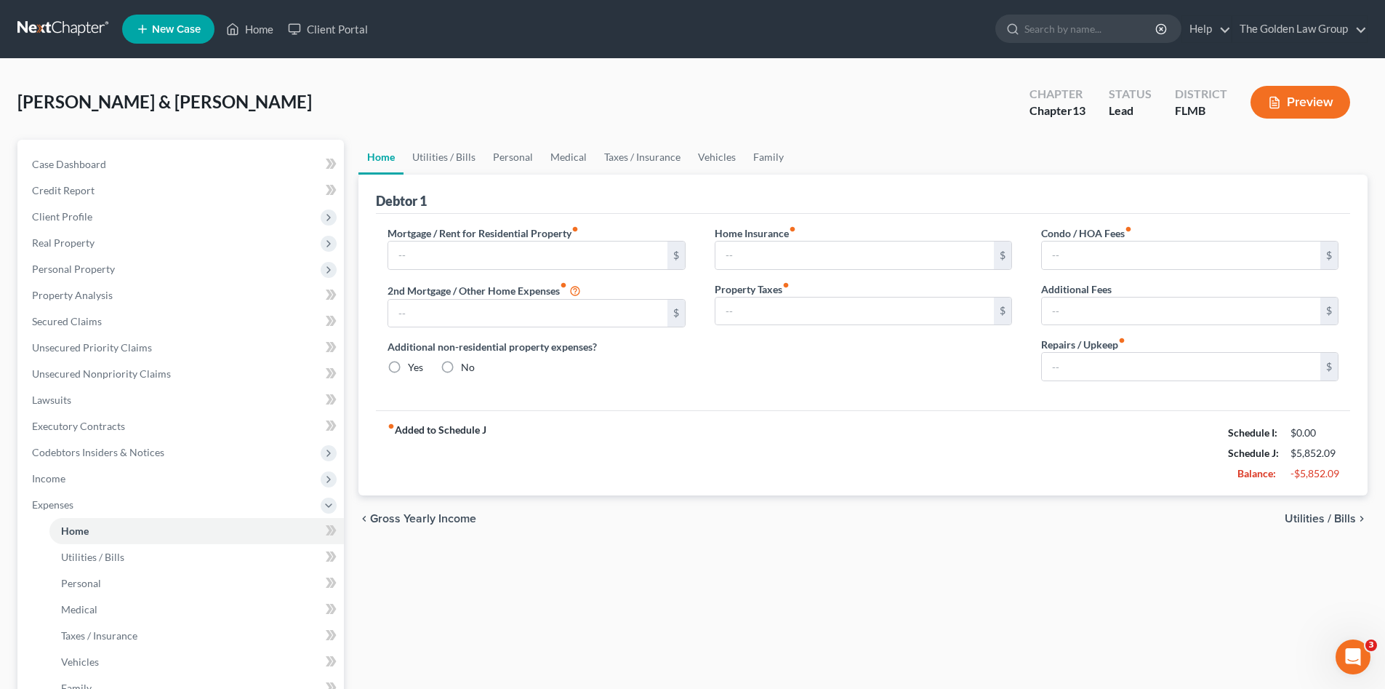
type input "106.25"
type input "0.00"
type input "100.00"
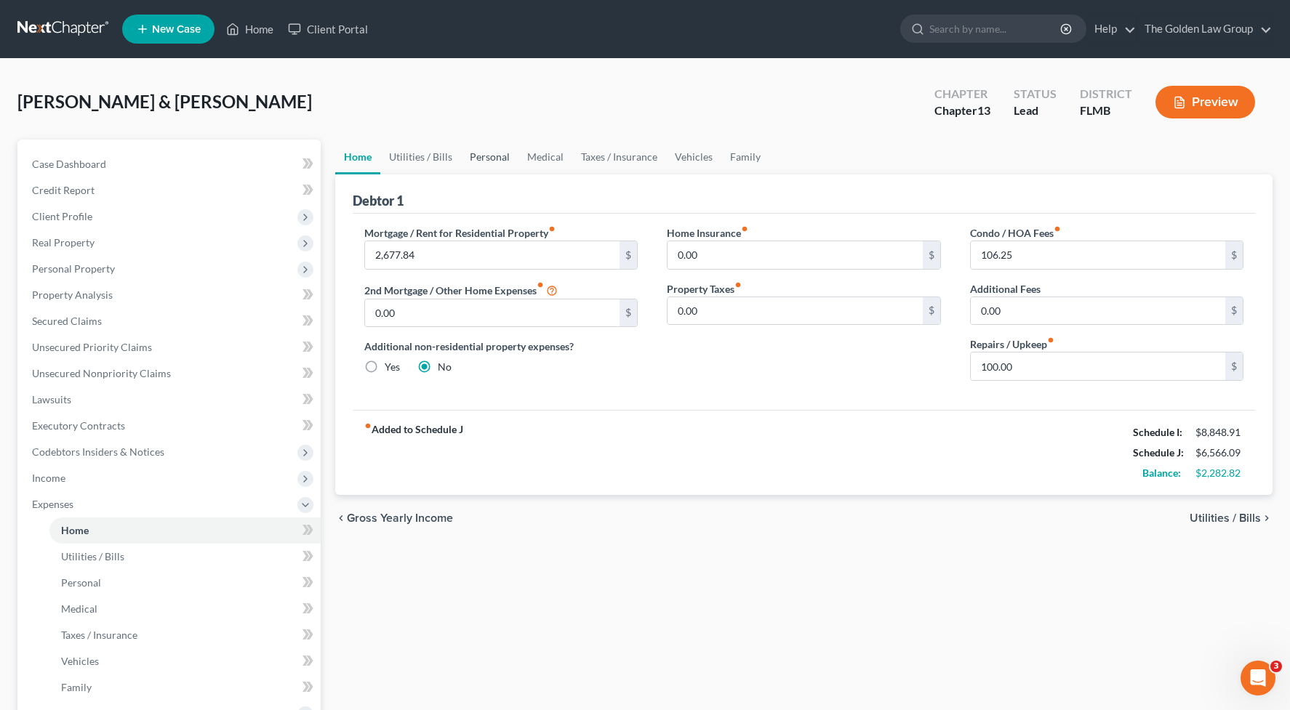
click at [499, 157] on link "Personal" at bounding box center [489, 157] width 57 height 35
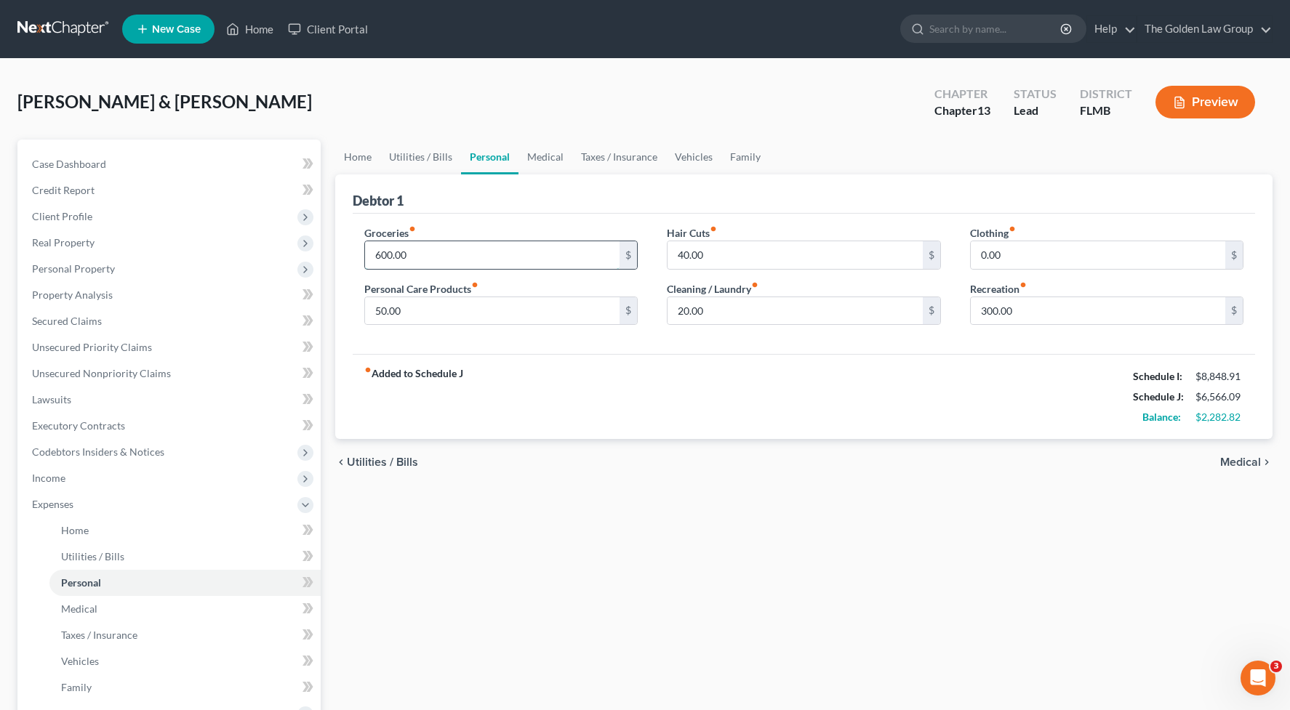
click at [454, 255] on input "600.00" at bounding box center [492, 255] width 255 height 28
type input "1,100.00"
click at [595, 573] on div "Home Utilities / Bills Personal Medical Taxes / Insurance Vehicles Family Debto…" at bounding box center [804, 534] width 953 height 788
click at [1025, 255] on input "0.00" at bounding box center [1098, 255] width 255 height 28
type input "200.00"
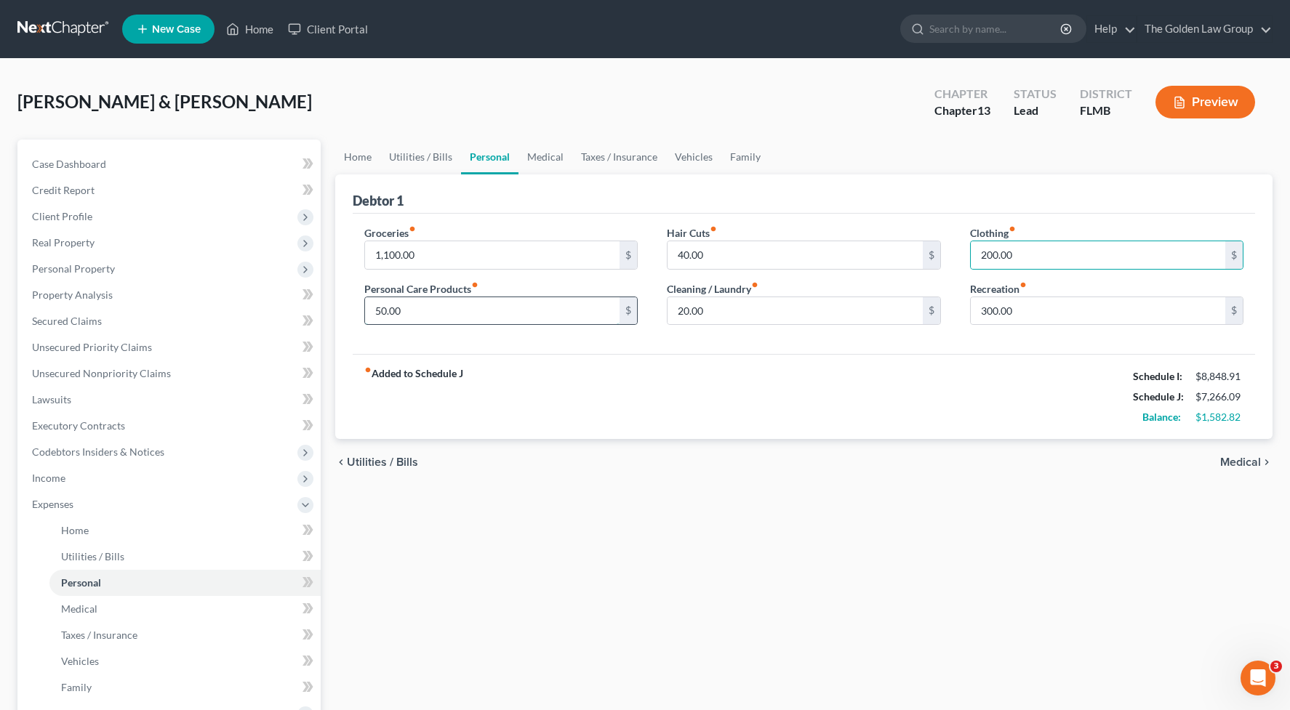
click at [484, 313] on input "50.00" at bounding box center [492, 311] width 255 height 28
click at [495, 316] on input "150.00" at bounding box center [492, 311] width 255 height 28
type input "150.00"
click at [700, 155] on link "Vehicles" at bounding box center [693, 157] width 55 height 35
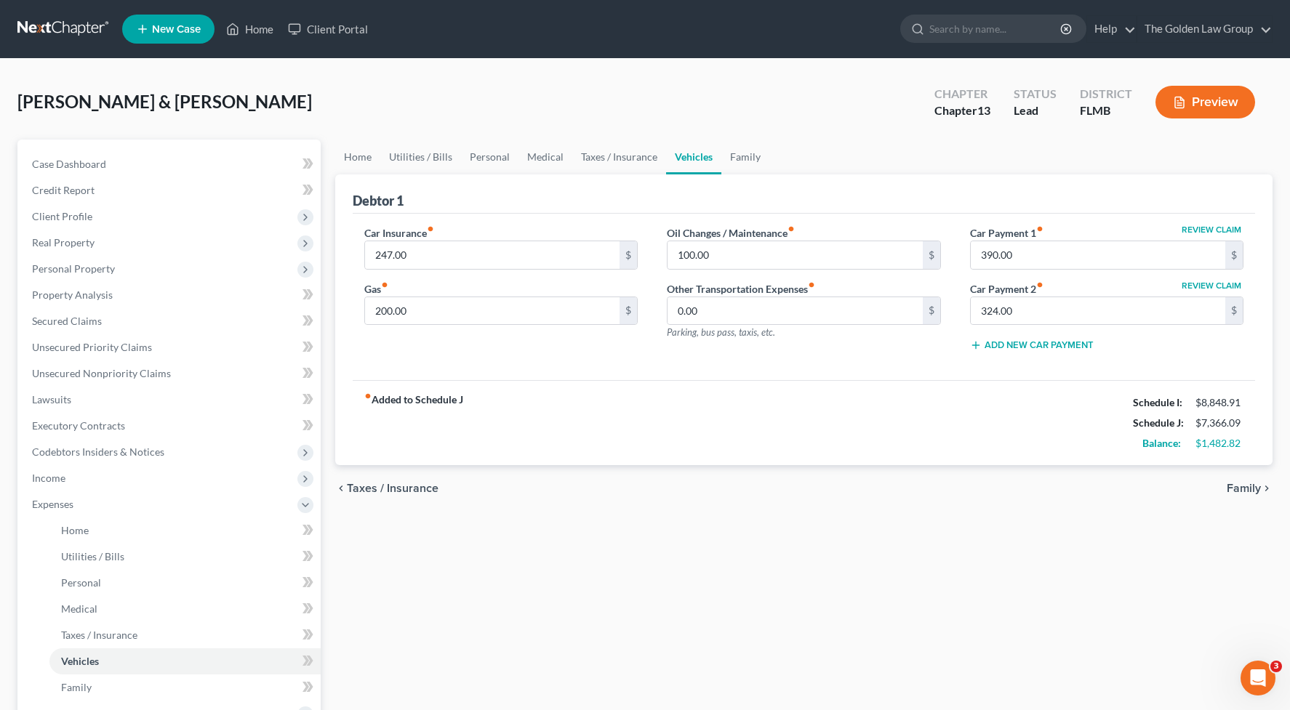
click at [676, 397] on div "fiber_manual_record Added to Schedule J Schedule I: $8,848.91 Schedule J: $7,36…" at bounding box center [804, 422] width 903 height 85
click at [503, 311] on input "200.00" at bounding box center [492, 311] width 255 height 28
type input "300.00"
click at [716, 253] on input "100.00" at bounding box center [795, 255] width 255 height 28
type input "200.00"
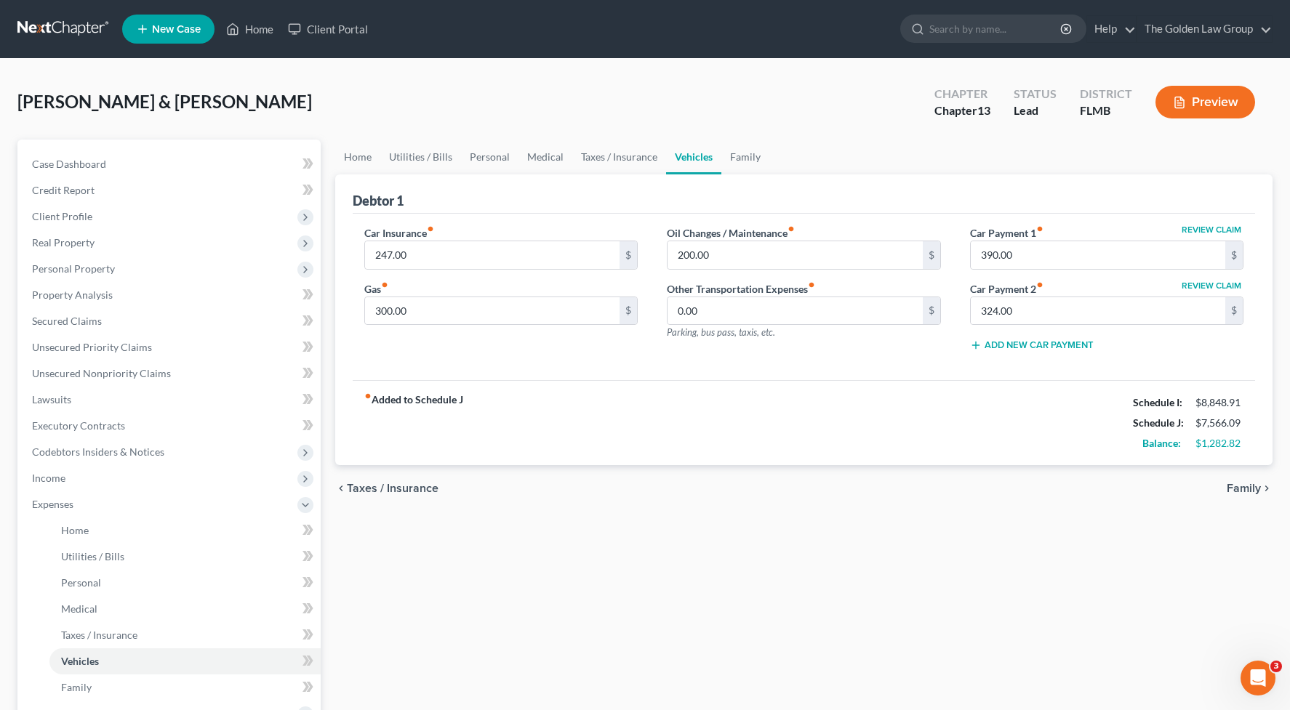
click at [797, 412] on div "fiber_manual_record Added to Schedule J Schedule I: $8,848.91 Schedule J: $7,56…" at bounding box center [804, 422] width 903 height 85
click at [344, 151] on link "Home" at bounding box center [357, 157] width 45 height 35
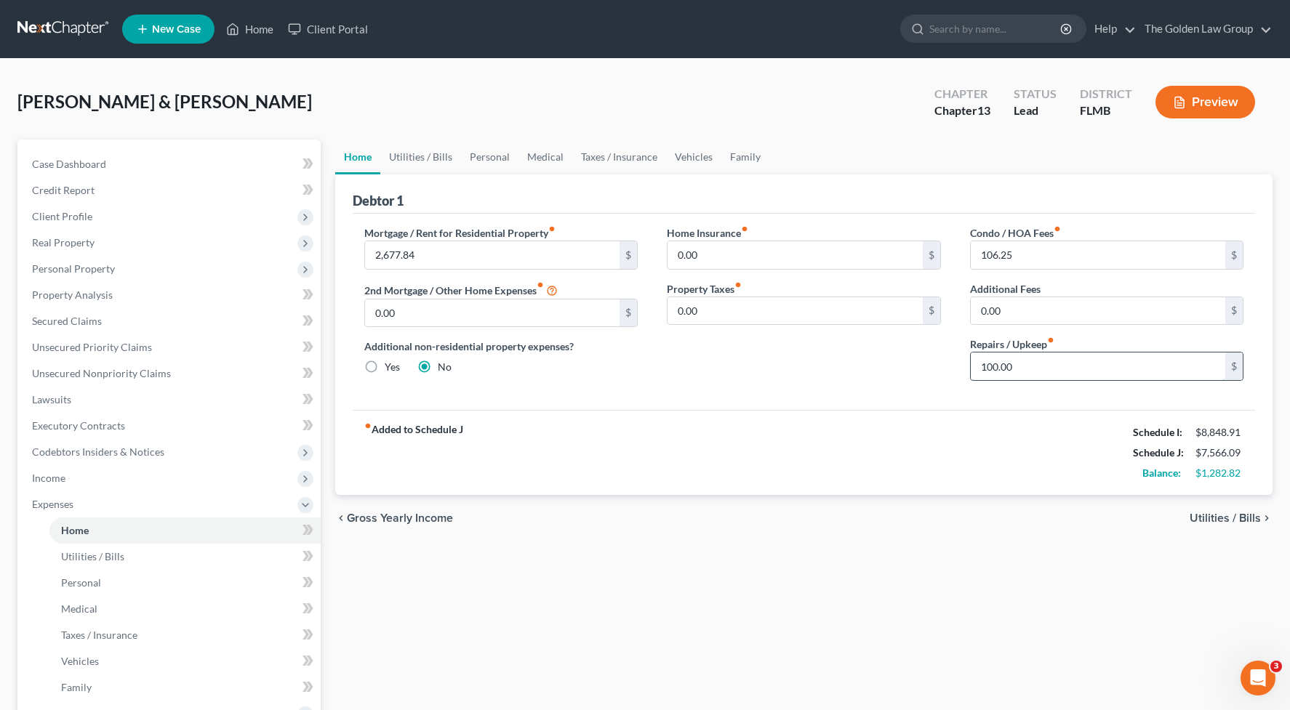
click at [1048, 372] on input "100.00" at bounding box center [1098, 367] width 255 height 28
type input "250.00"
click at [868, 401] on div "Mortgage / Rent for Residential Property fiber_manual_record 2,677.84 $ 2nd Mor…" at bounding box center [804, 312] width 903 height 196
click at [492, 161] on link "Personal" at bounding box center [489, 157] width 57 height 35
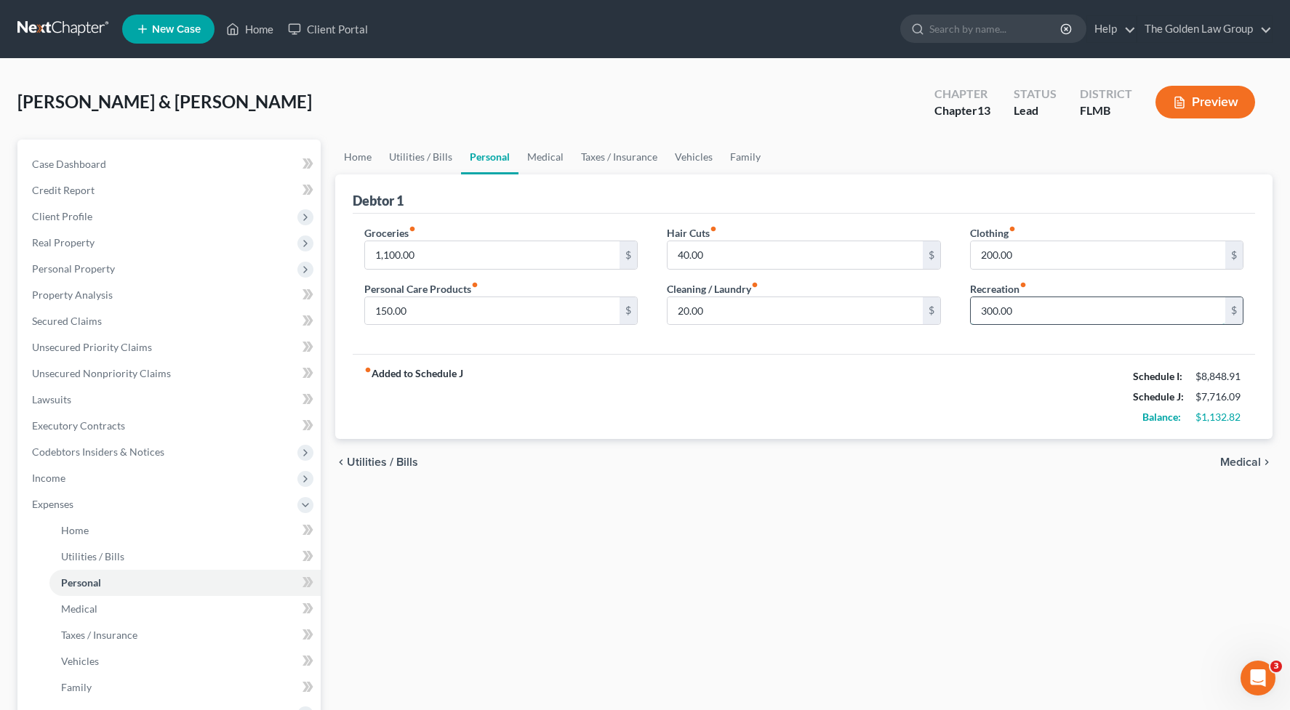
click at [1033, 309] on input "300.00" at bounding box center [1098, 311] width 255 height 28
type input "400.00"
click at [869, 387] on div "fiber_manual_record Added to Schedule J Schedule I: $8,848.91 Schedule J: $7,81…" at bounding box center [804, 396] width 903 height 85
click at [475, 261] on input "1,100.00" at bounding box center [492, 255] width 255 height 28
type input "1,200.00"
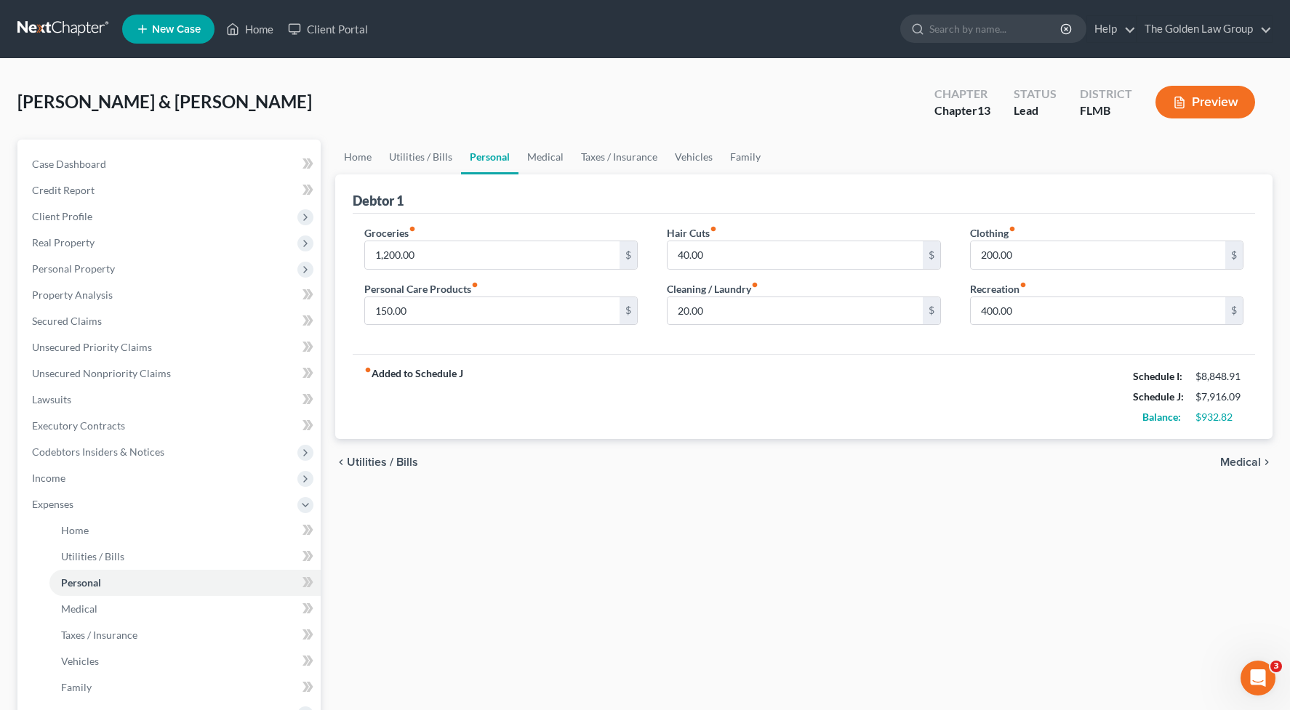
click at [606, 384] on div "fiber_manual_record Added to Schedule J Schedule I: $8,848.91 Schedule J: $7,91…" at bounding box center [804, 396] width 903 height 85
click at [712, 484] on div "chevron_left Utilities / Bills Medical chevron_right" at bounding box center [804, 462] width 938 height 47
click at [521, 519] on div "Home Utilities / Bills Personal Medical Taxes / Insurance Vehicles Family Debto…" at bounding box center [804, 534] width 953 height 788
click at [66, 504] on span "Expenses" at bounding box center [52, 504] width 41 height 12
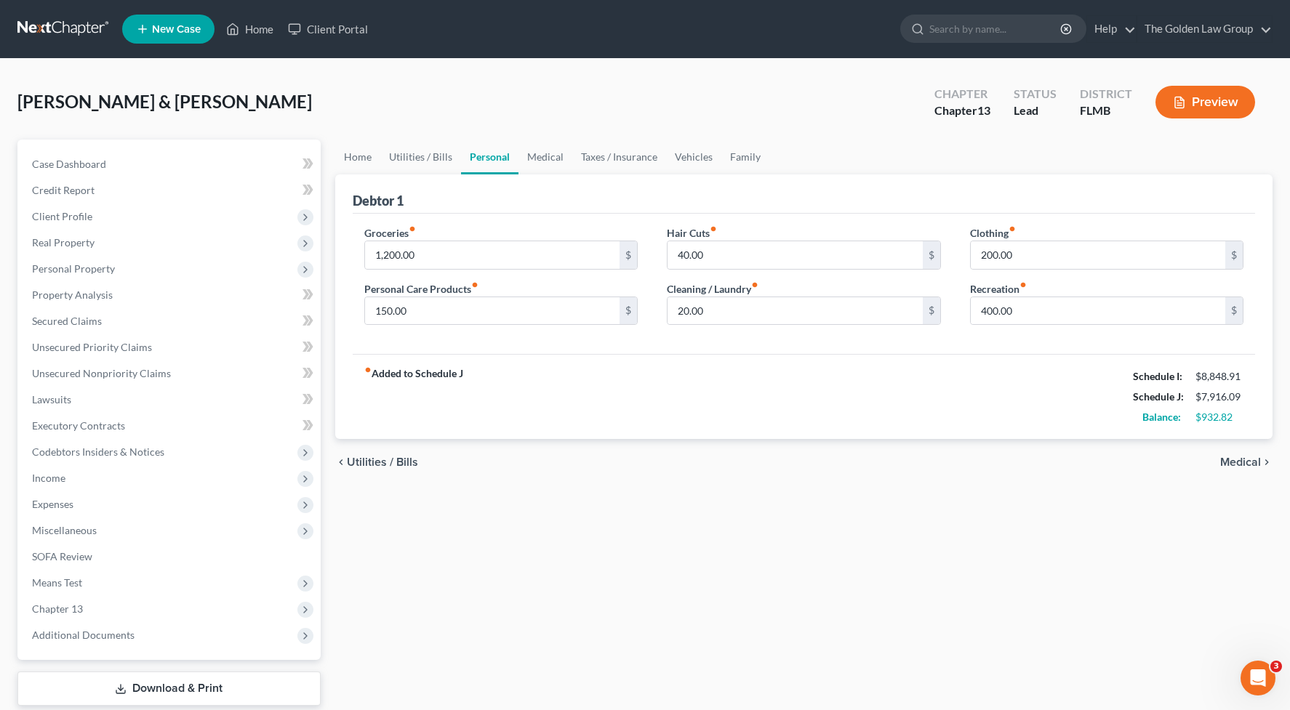
scroll to position [89, 0]
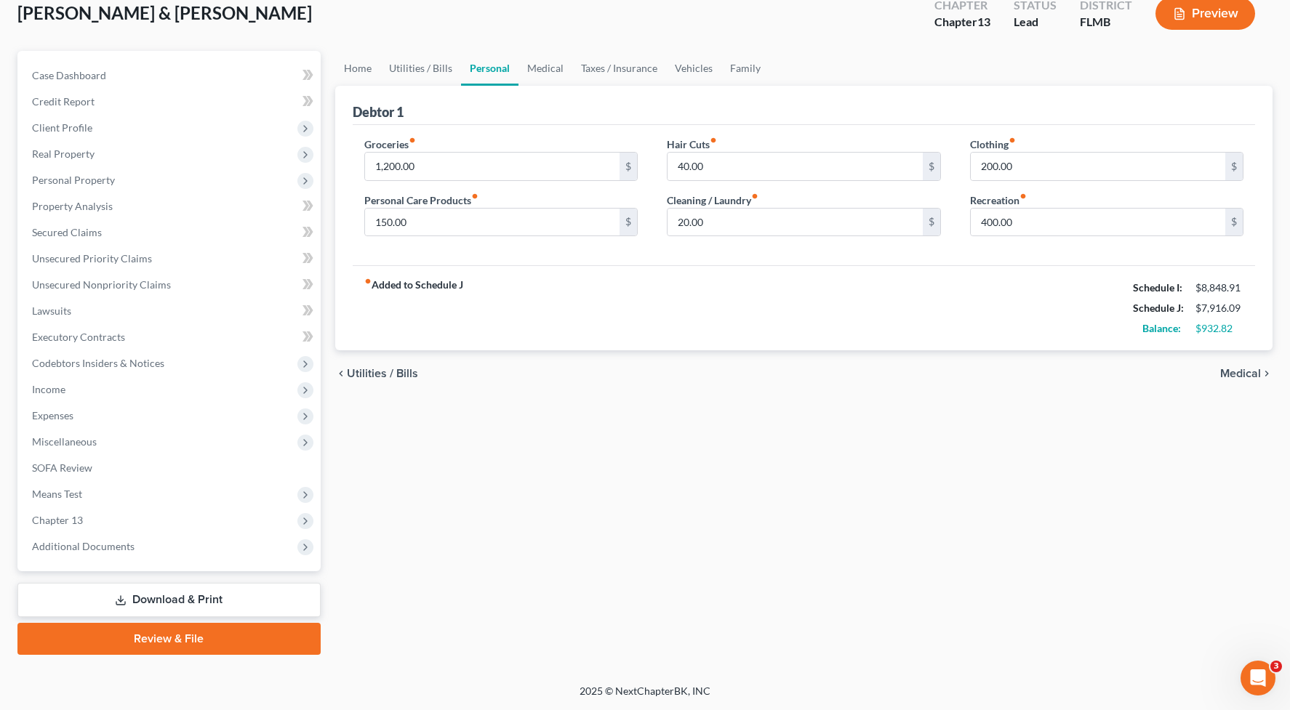
click at [519, 505] on div "Home Utilities / Bills Personal Medical Taxes / Insurance Vehicles Family Debto…" at bounding box center [804, 353] width 953 height 604
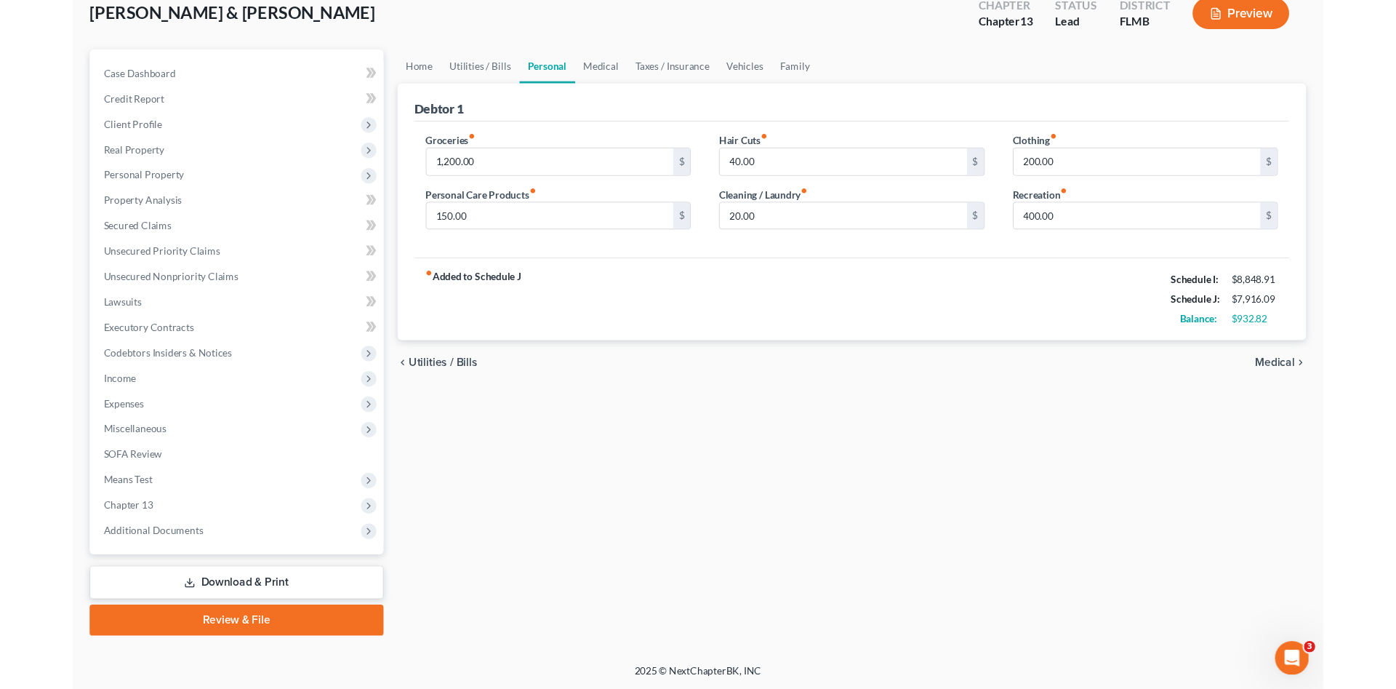
scroll to position [0, 0]
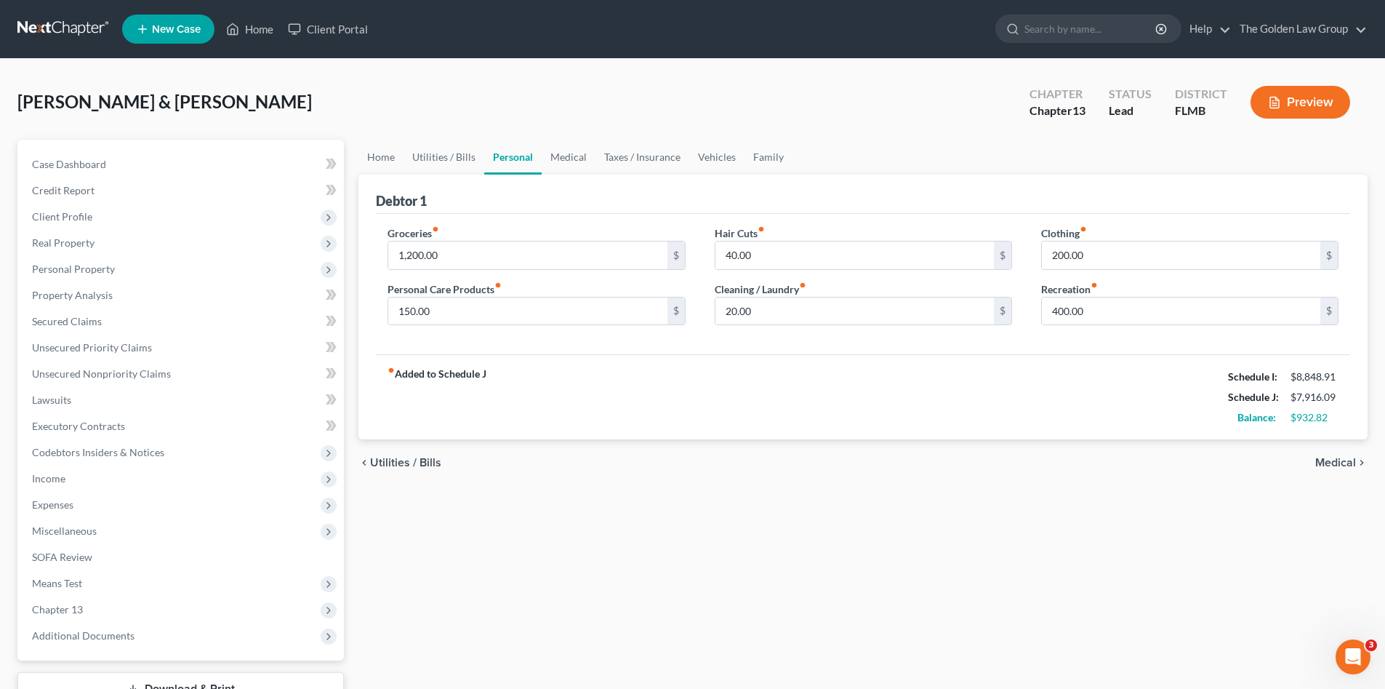
click at [590, 516] on div "Home Utilities / Bills Personal Medical Taxes / Insurance Vehicles Family Debto…" at bounding box center [863, 442] width 1024 height 604
click at [71, 220] on span "Client Profile" at bounding box center [62, 216] width 60 height 12
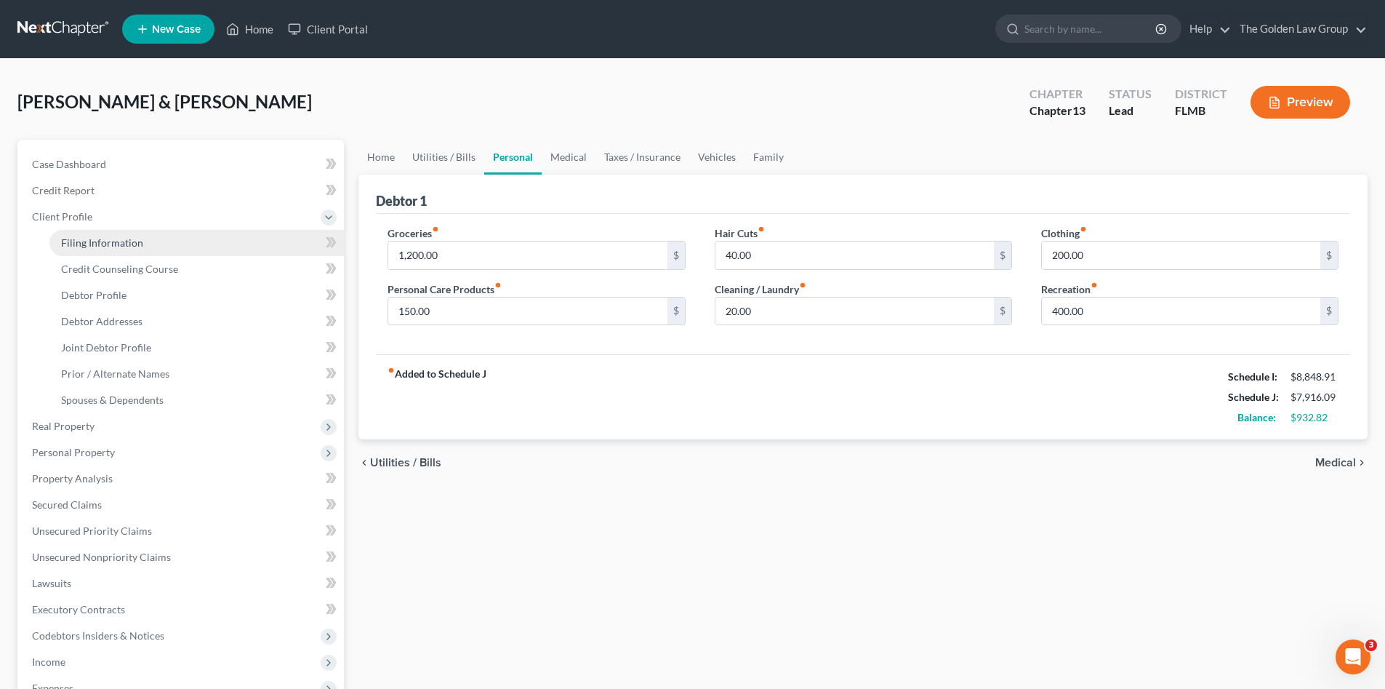
click at [87, 252] on link "Filing Information" at bounding box center [196, 243] width 295 height 26
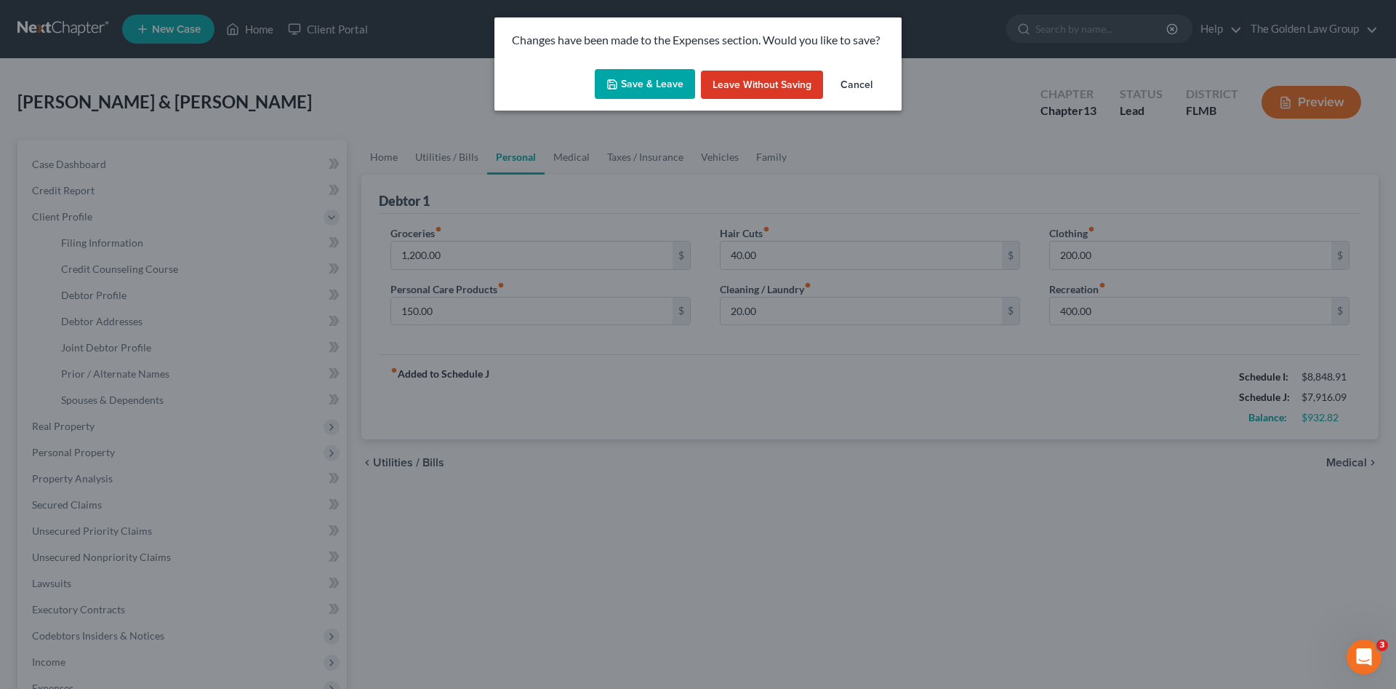
click at [651, 84] on button "Save & Leave" at bounding box center [645, 84] width 100 height 31
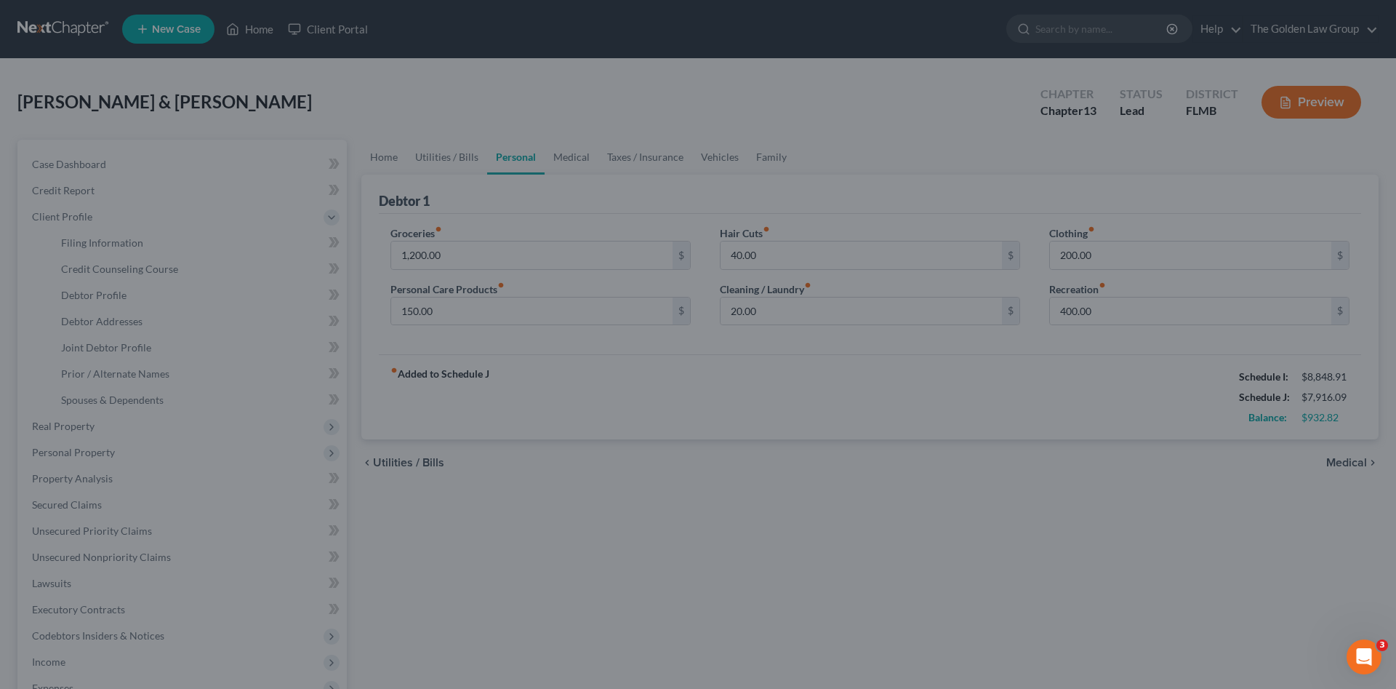
select select "1"
select select "3"
select select "9"
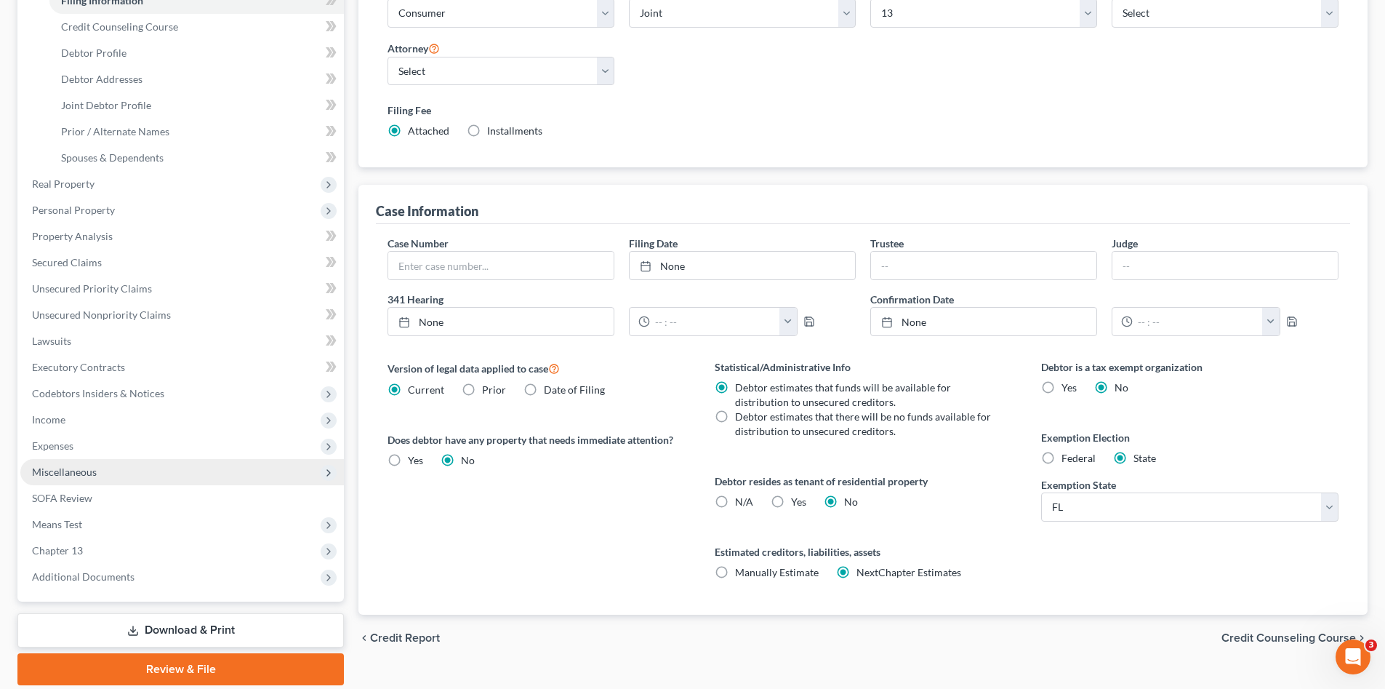
scroll to position [294, 0]
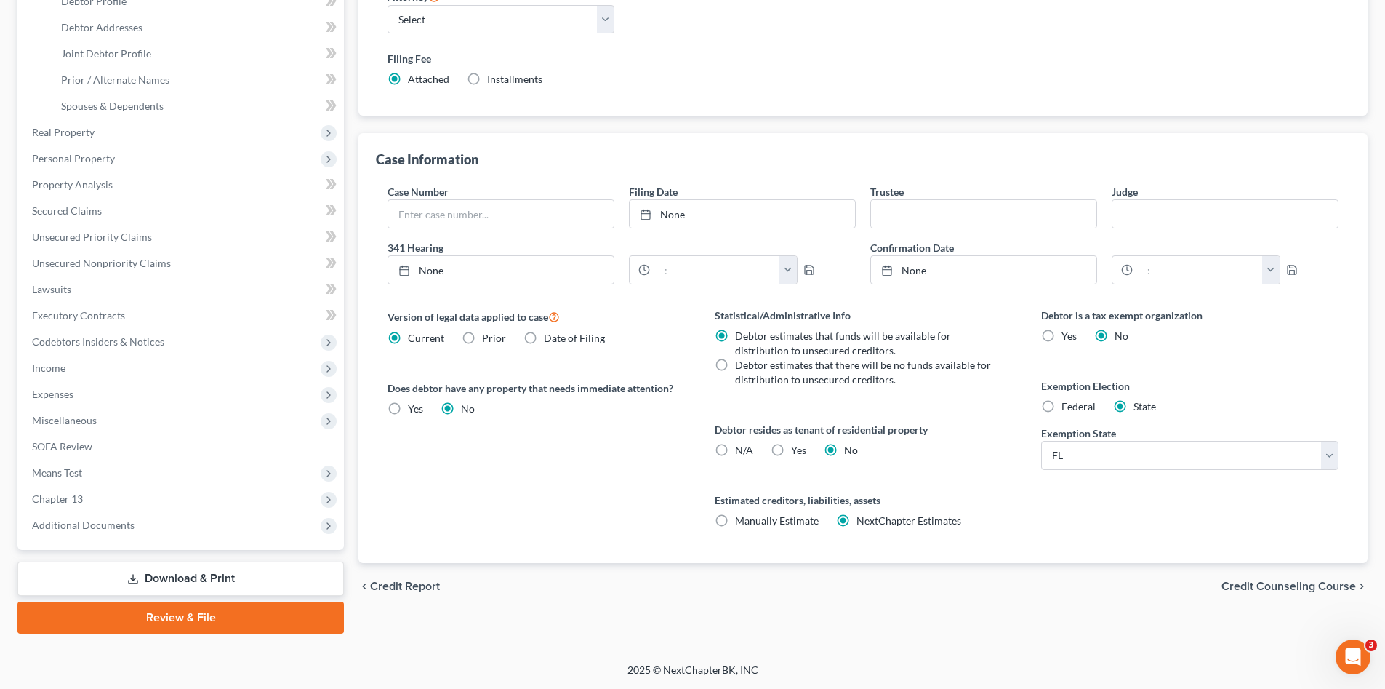
click at [259, 629] on link "Review & File" at bounding box center [180, 617] width 327 height 32
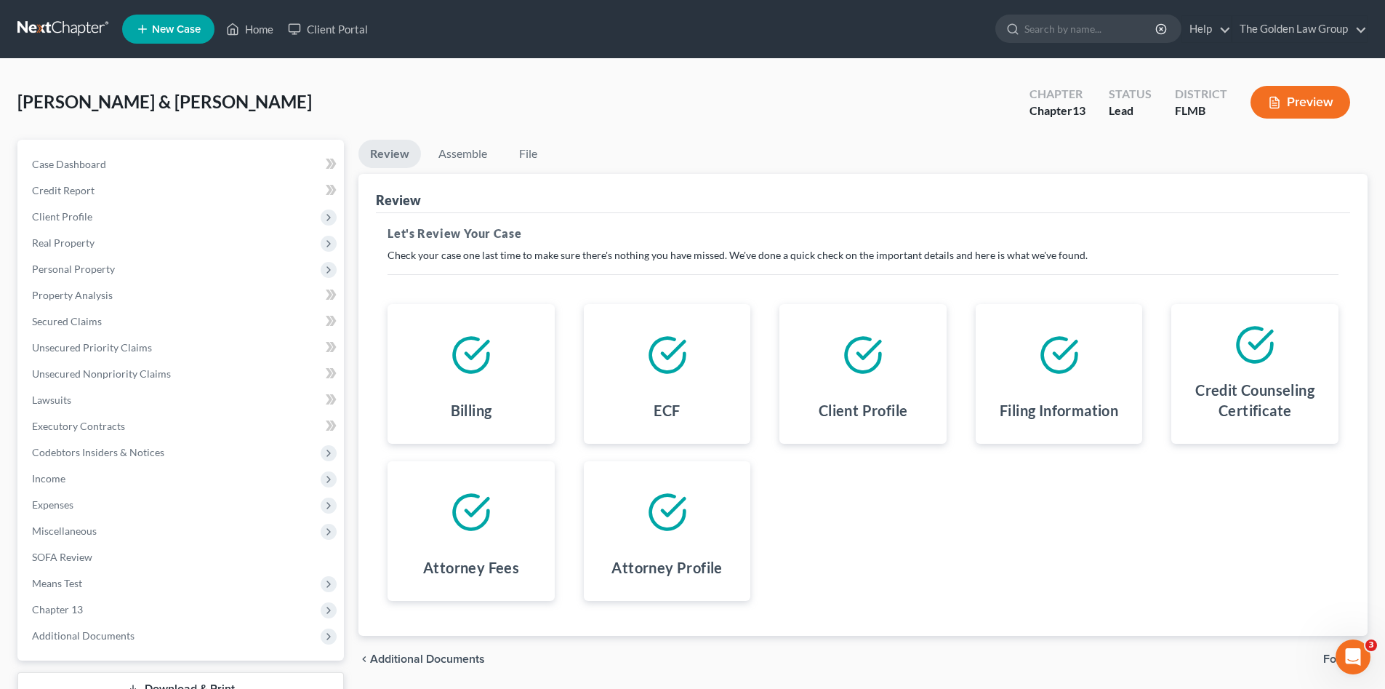
scroll to position [111, 0]
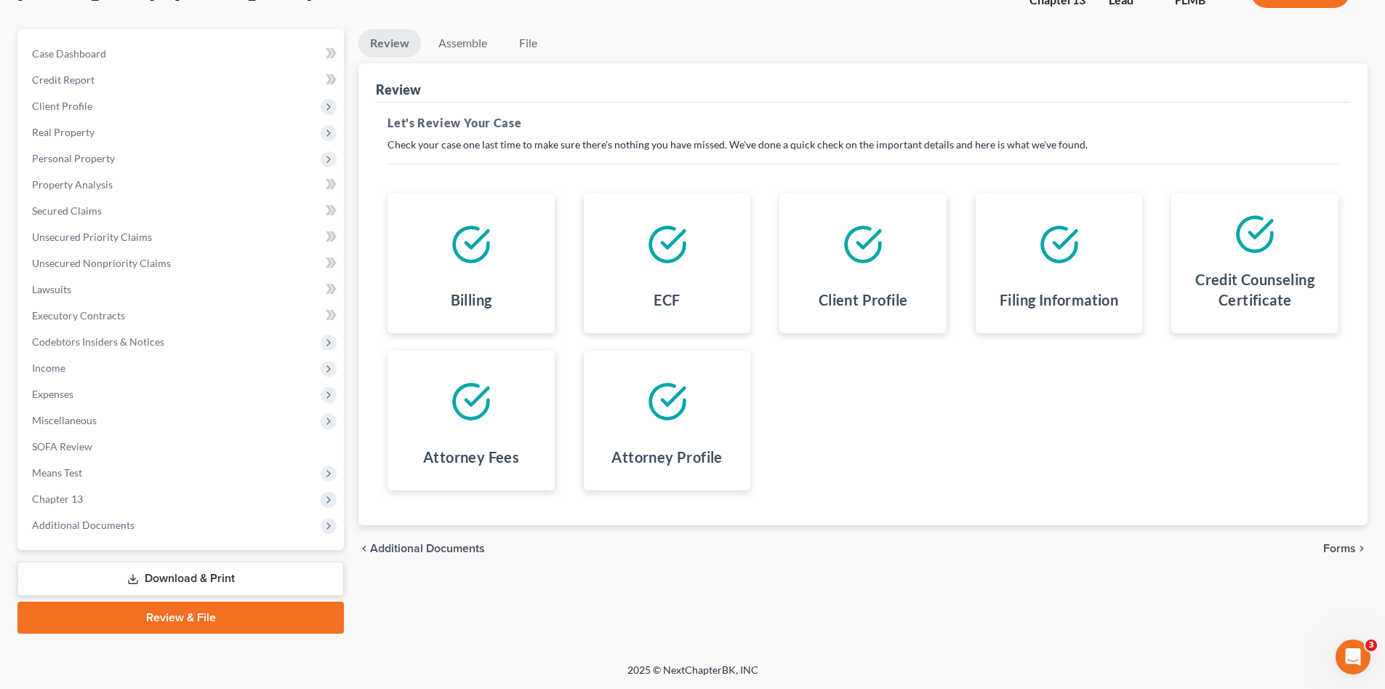
click at [1347, 548] on span "Forms" at bounding box center [1340, 549] width 33 height 12
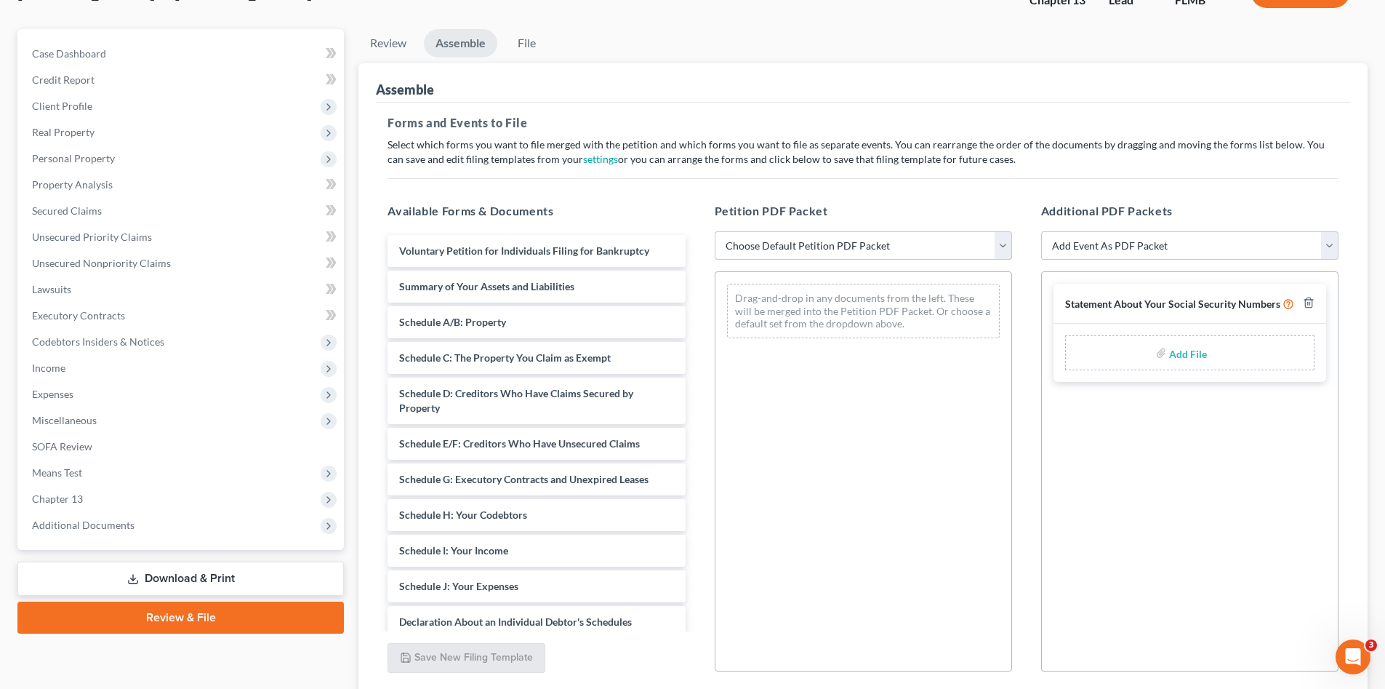
click at [756, 248] on select "Choose Default Petition PDF Packet Complete Bankruptcy Petition (all forms and …" at bounding box center [863, 245] width 297 height 29
select select "0"
click at [715, 231] on select "Choose Default Petition PDF Packet Complete Bankruptcy Petition (all forms and …" at bounding box center [863, 245] width 297 height 29
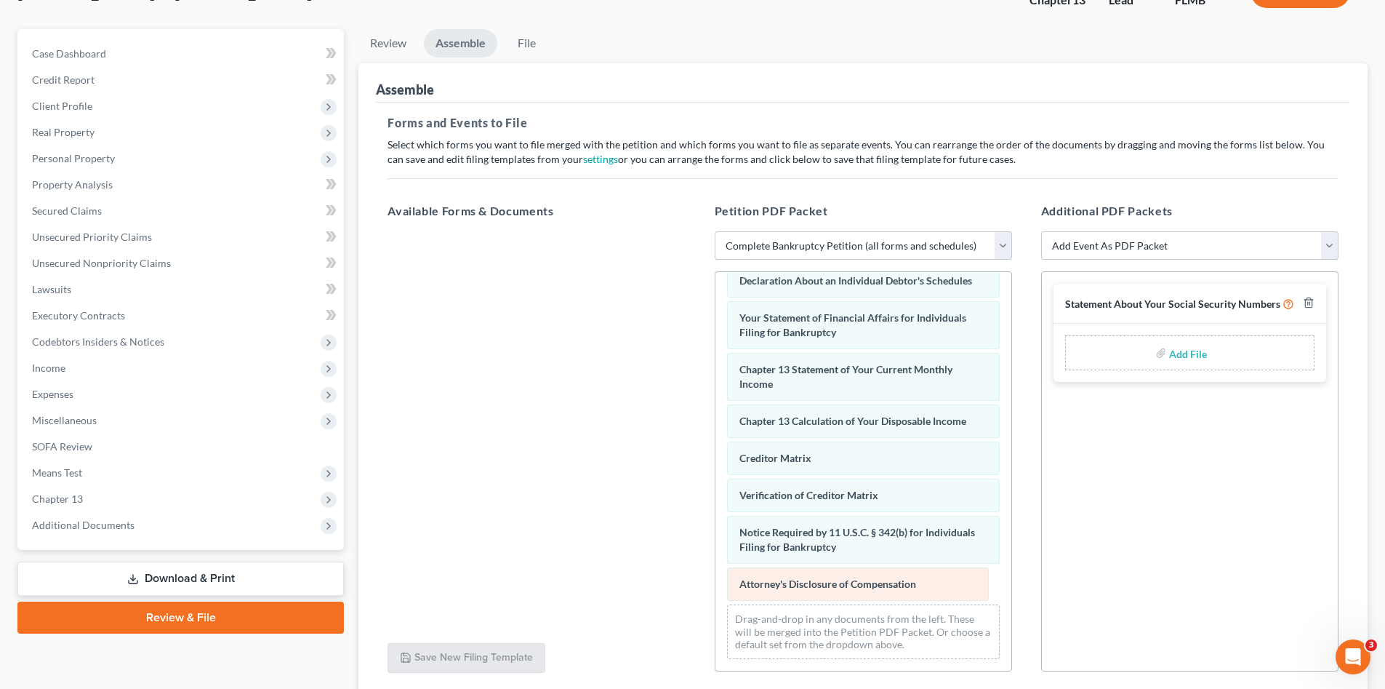
scroll to position [412, 0]
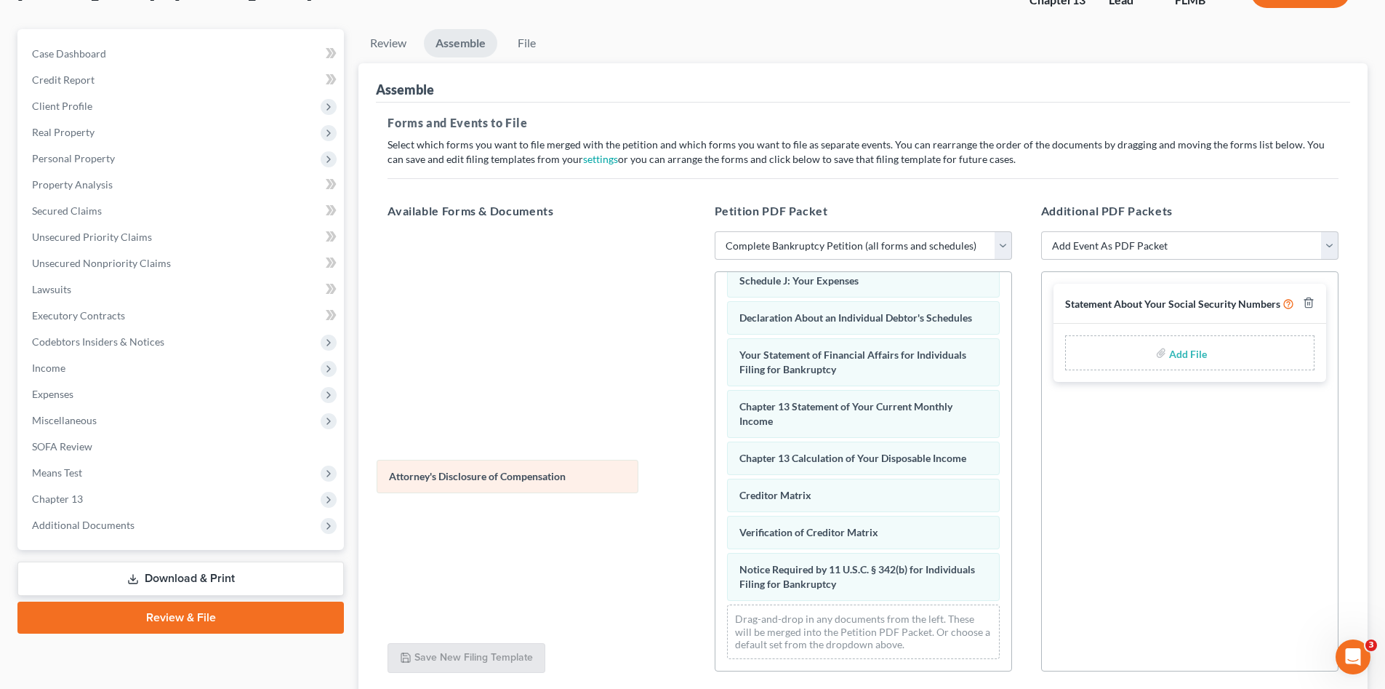
drag, startPoint x: 857, startPoint y: 588, endPoint x: 505, endPoint y: 480, distance: 367.4
click at [716, 480] on div "Attorney's Disclosure of Compensation Voluntary Petition for Individuals Filing…" at bounding box center [864, 273] width 296 height 796
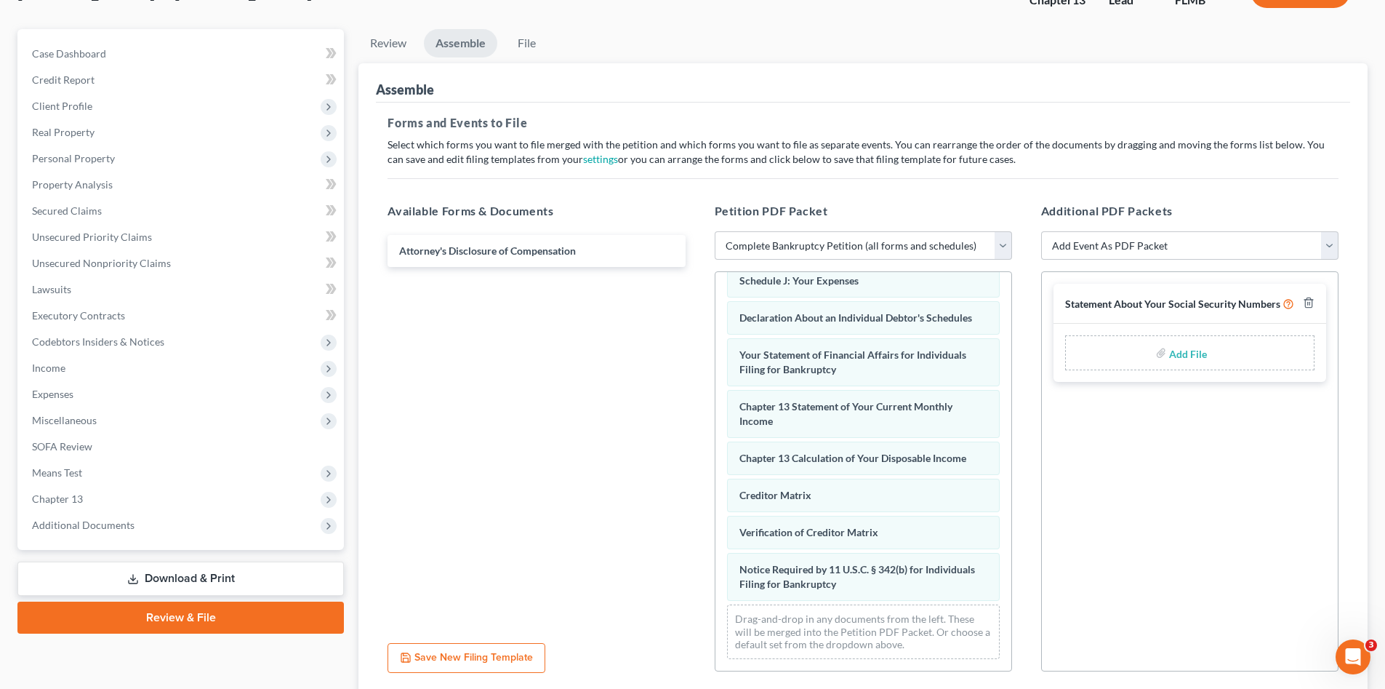
scroll to position [224, 0]
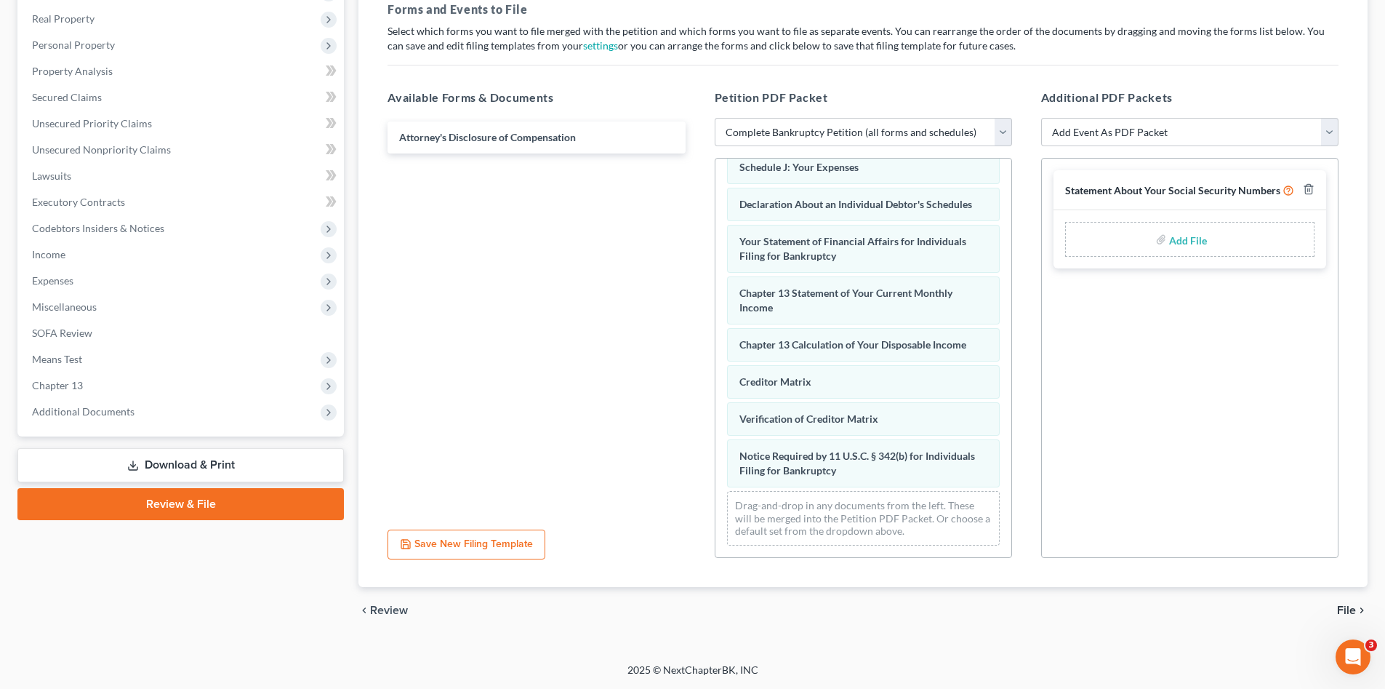
click at [1347, 612] on span "File" at bounding box center [1346, 610] width 19 height 12
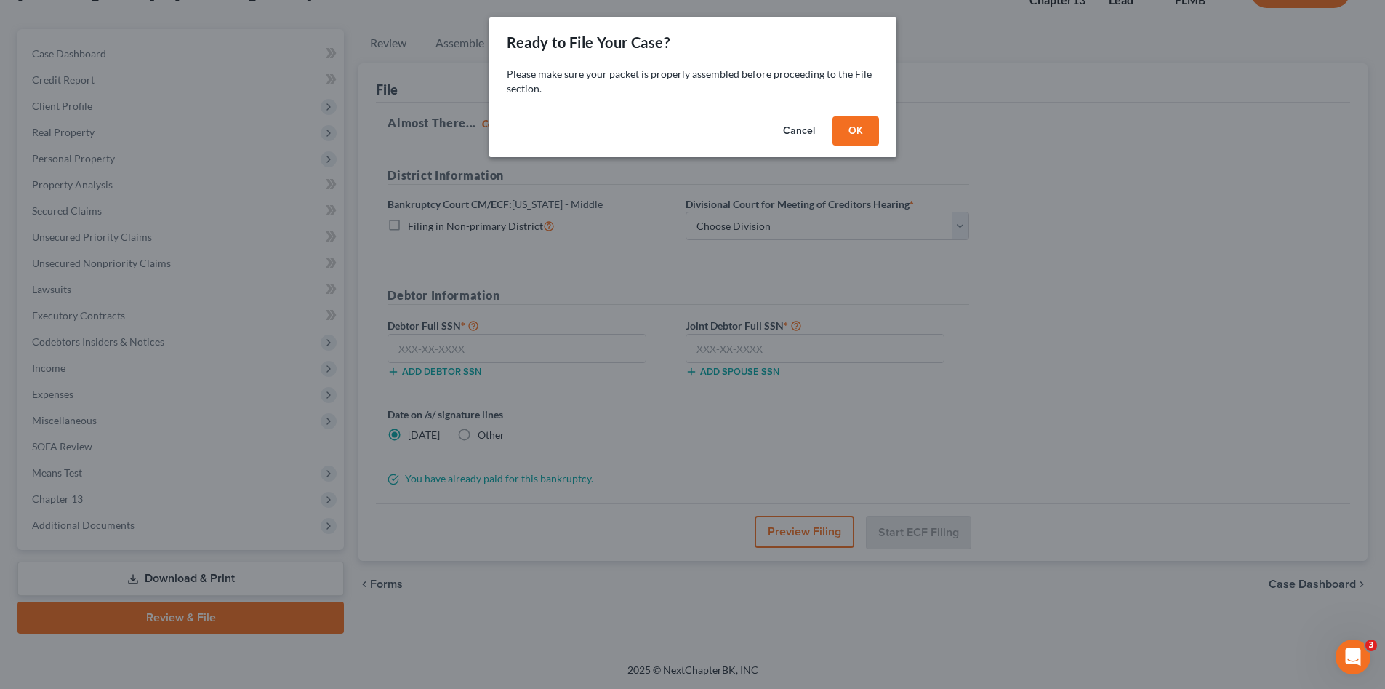
scroll to position [111, 0]
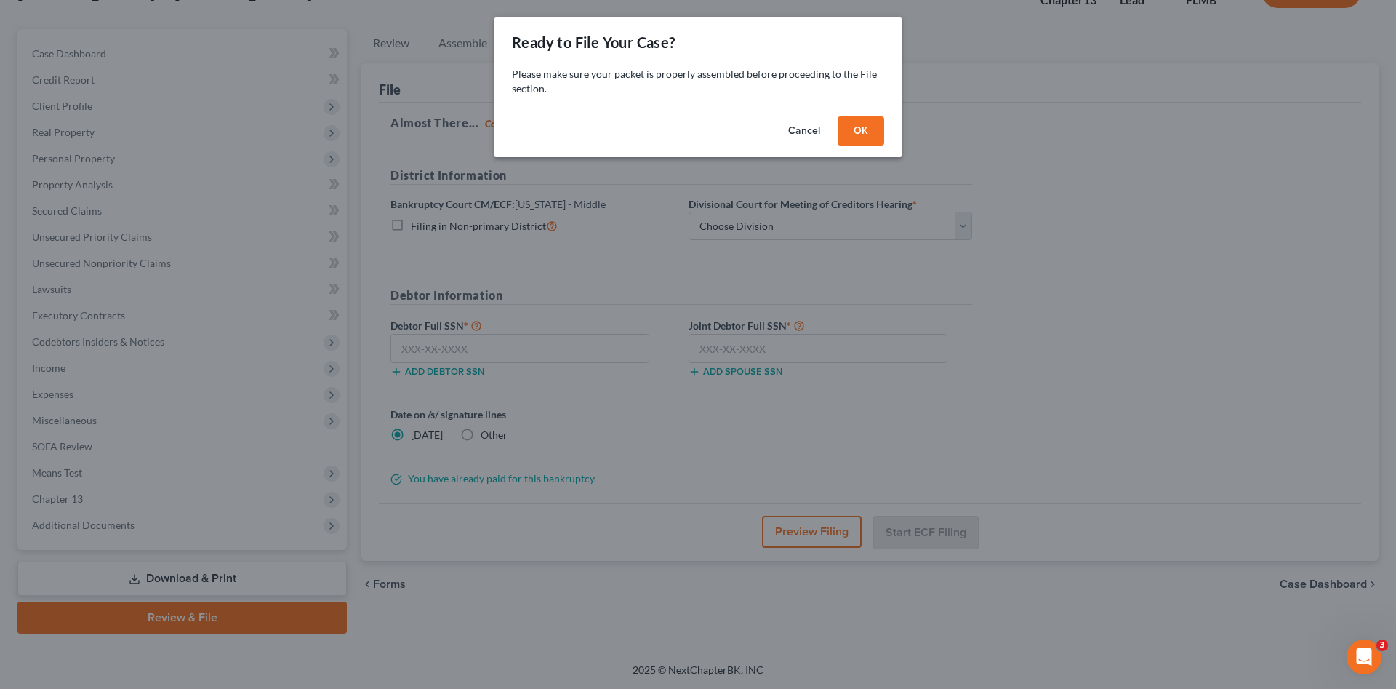
click at [860, 136] on button "OK" at bounding box center [861, 130] width 47 height 29
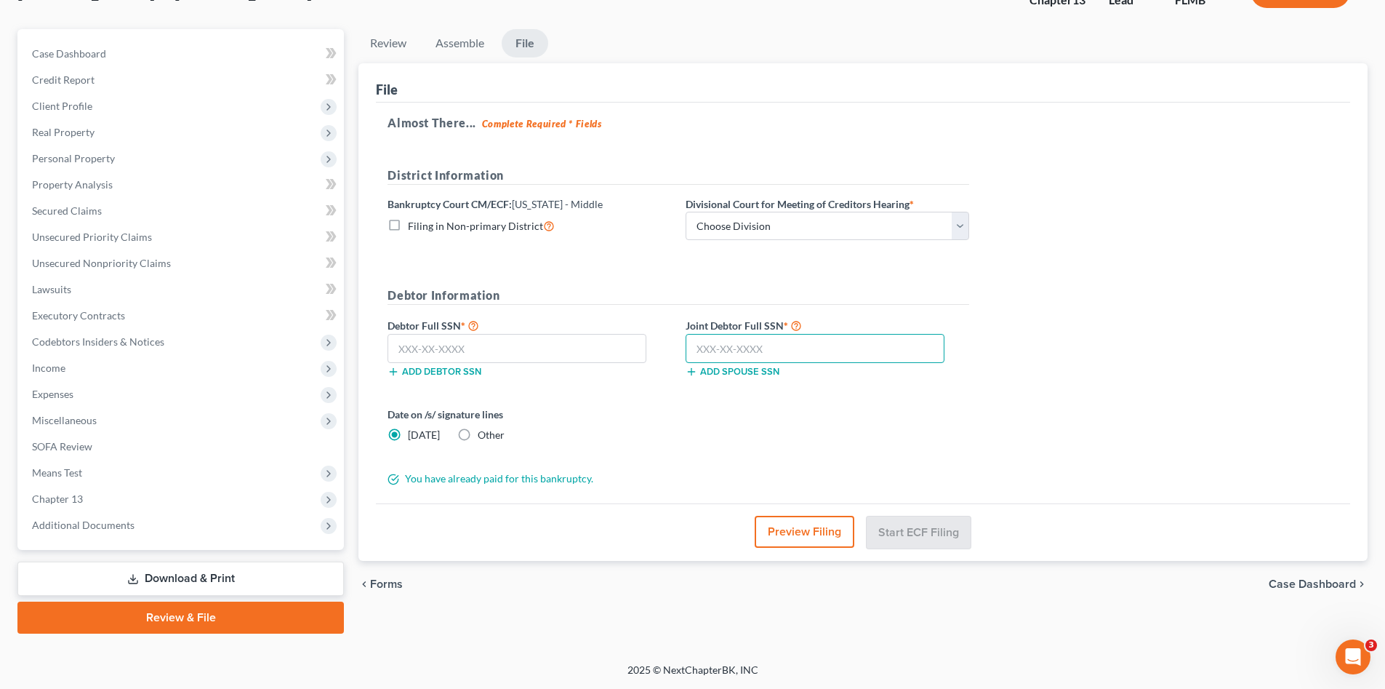
click at [782, 343] on input "text" at bounding box center [815, 348] width 259 height 29
type input "215-82-7354"
click at [562, 348] on input "text" at bounding box center [517, 348] width 259 height 29
click at [465, 346] on input "text" at bounding box center [517, 348] width 259 height 29
click at [454, 352] on input "text" at bounding box center [517, 348] width 259 height 29
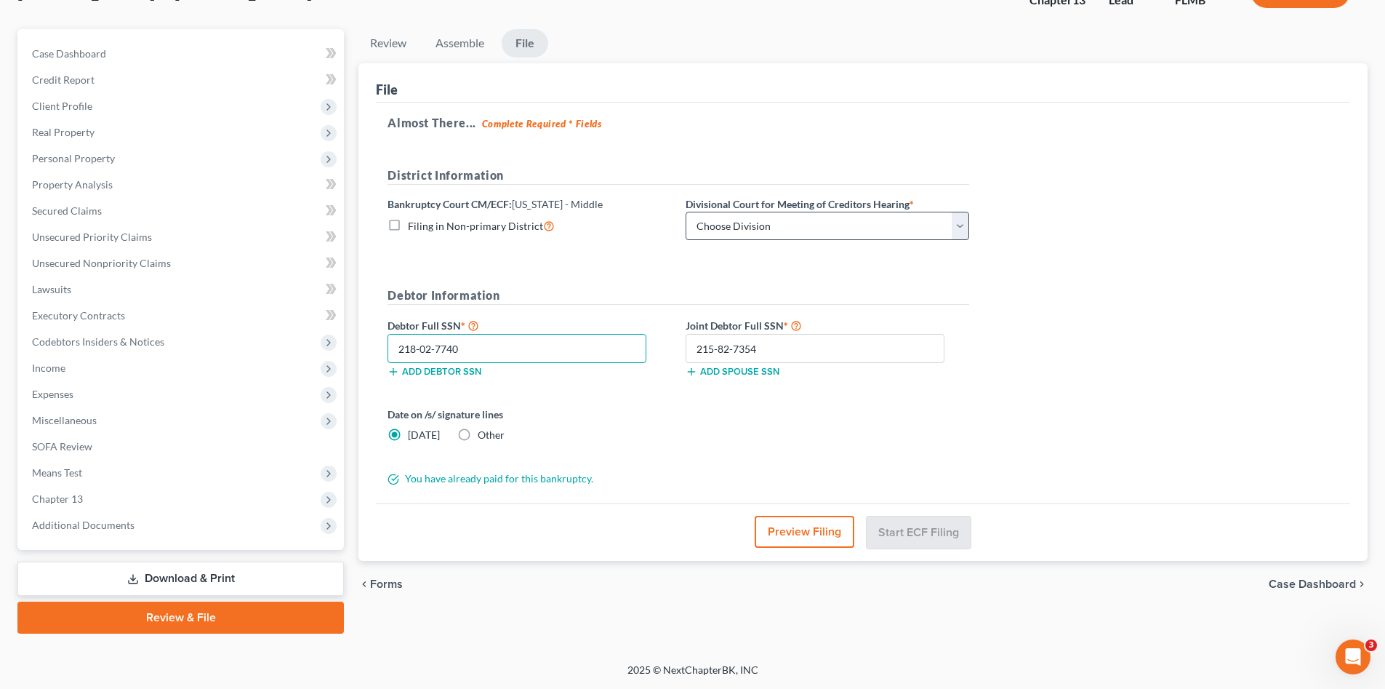
type input "218-02-7740"
drag, startPoint x: 802, startPoint y: 221, endPoint x: 798, endPoint y: 239, distance: 17.8
click at [802, 221] on select "Choose Division [GEOGRAPHIC_DATA][PERSON_NAME] [GEOGRAPHIC_DATA] [GEOGRAPHIC_DA…" at bounding box center [828, 226] width 284 height 29
select select "3"
click at [686, 212] on select "Choose Division [GEOGRAPHIC_DATA][PERSON_NAME] [GEOGRAPHIC_DATA] [GEOGRAPHIC_DA…" at bounding box center [828, 226] width 284 height 29
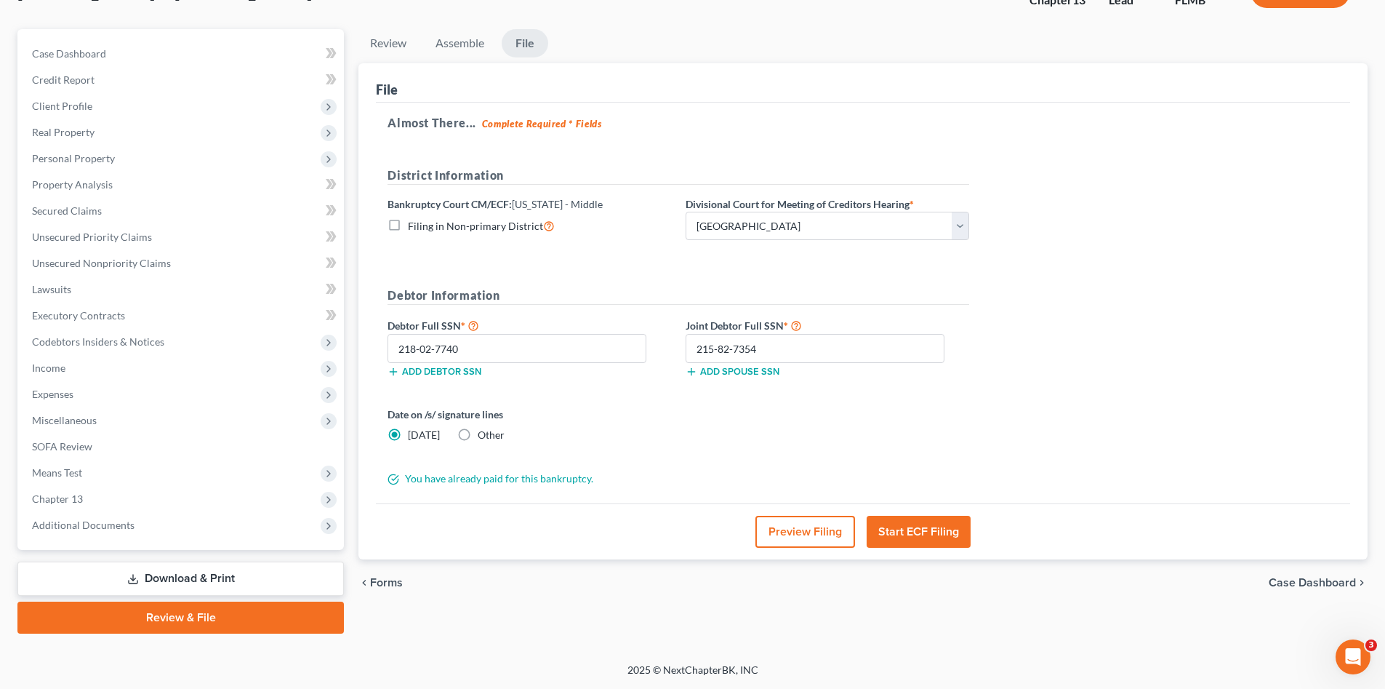
click at [684, 453] on div "Date on /s/ signature lines [DATE] Other" at bounding box center [678, 430] width 596 height 47
click at [887, 535] on button "Start ECF Filing" at bounding box center [919, 532] width 104 height 32
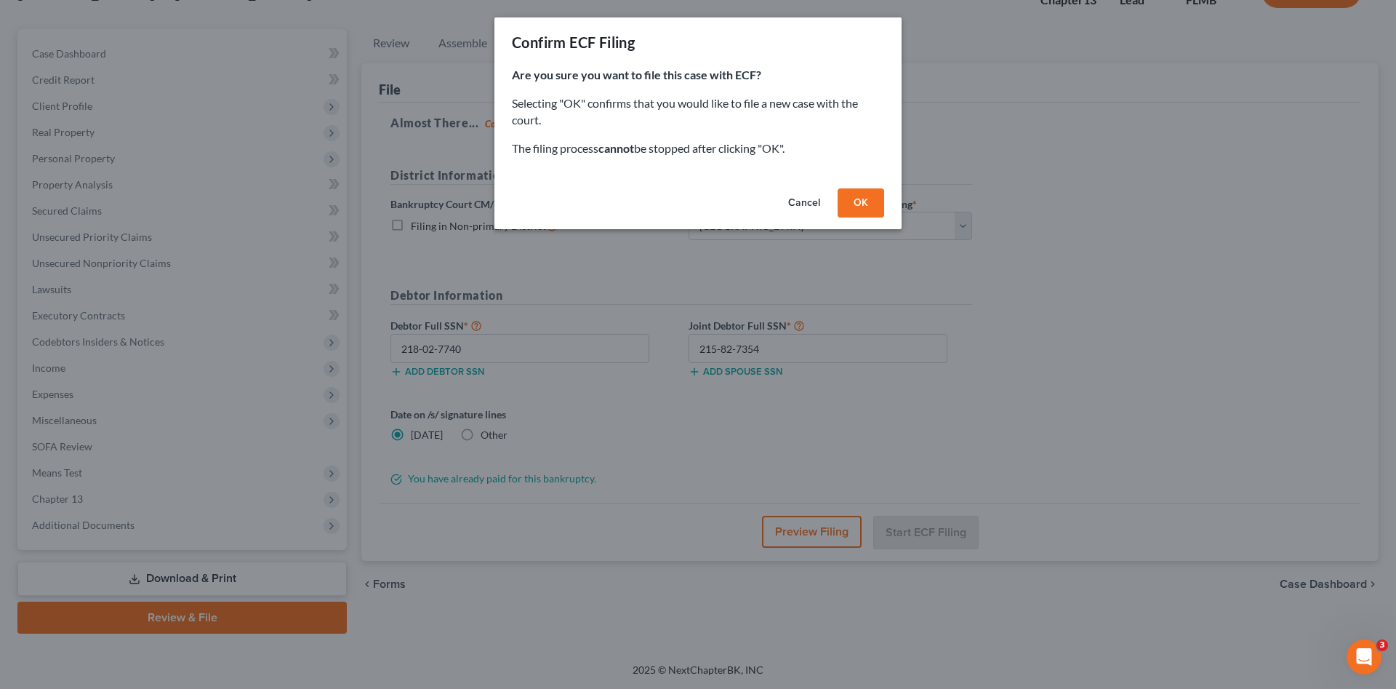
click at [800, 205] on button "Cancel" at bounding box center [804, 202] width 55 height 29
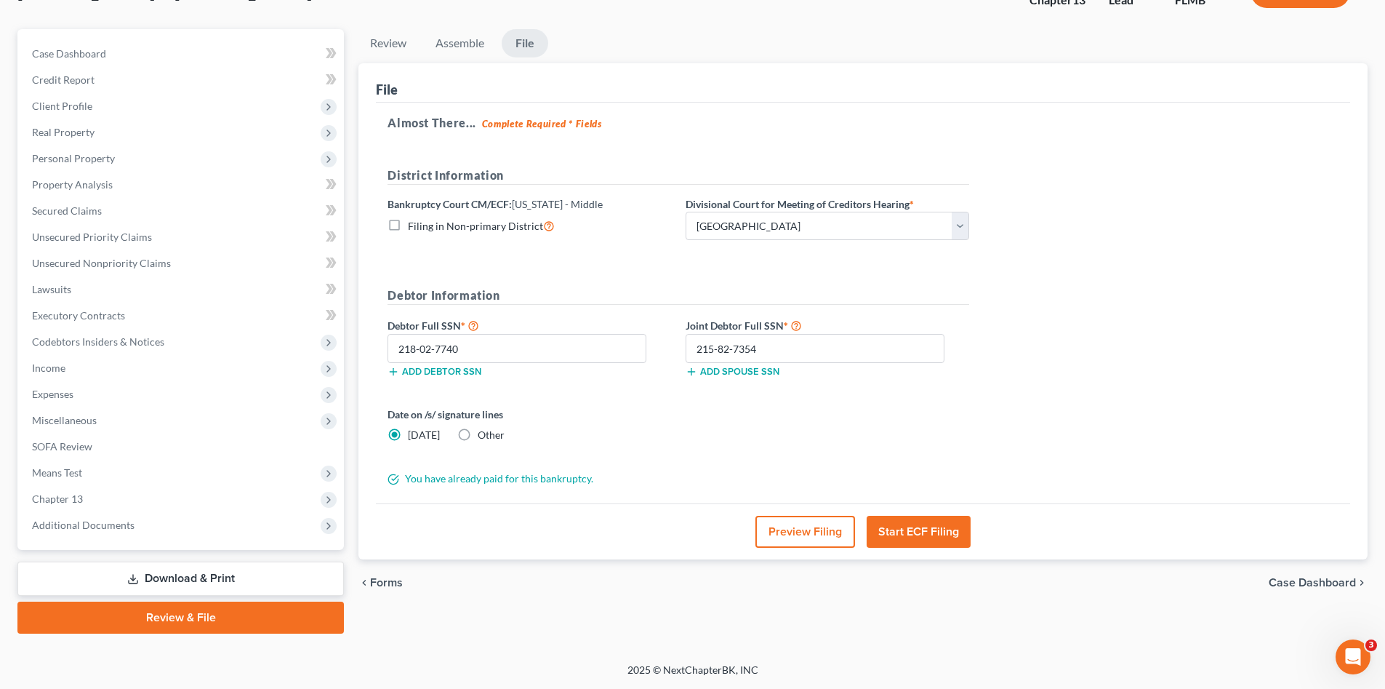
scroll to position [0, 0]
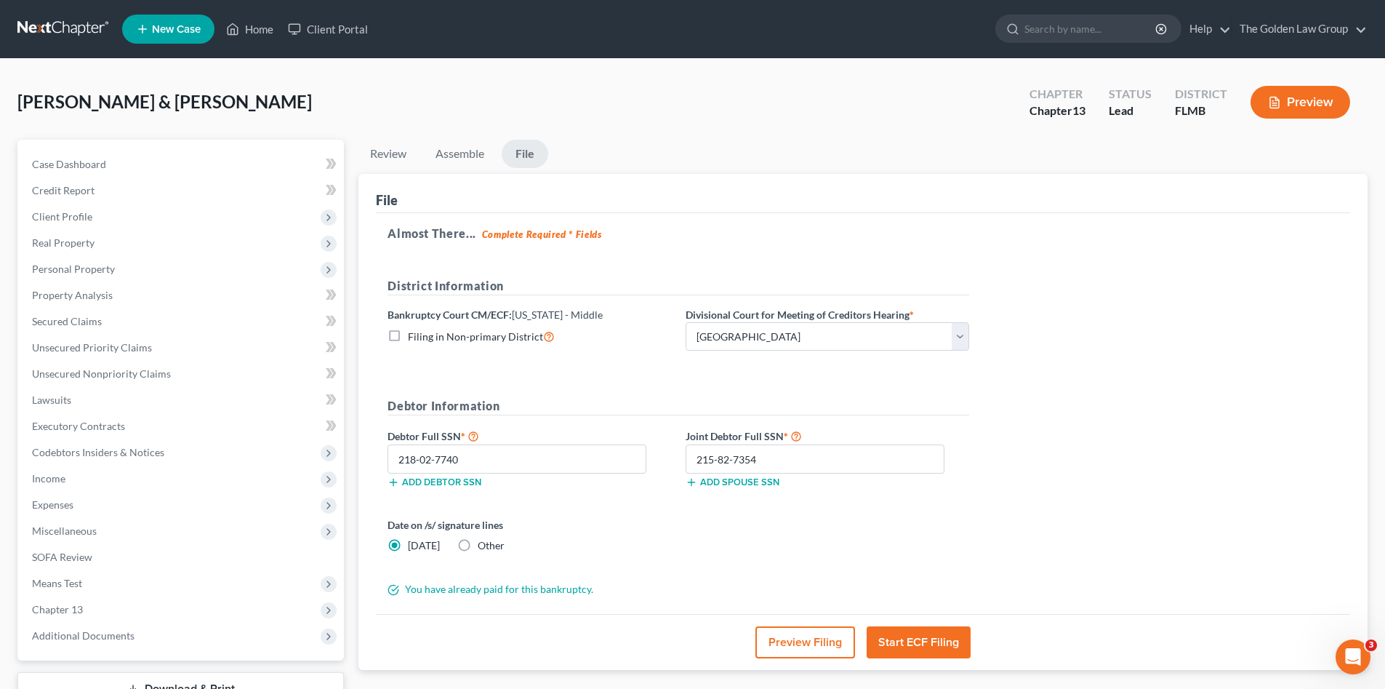
click at [925, 639] on button "Start ECF Filing" at bounding box center [919, 642] width 104 height 32
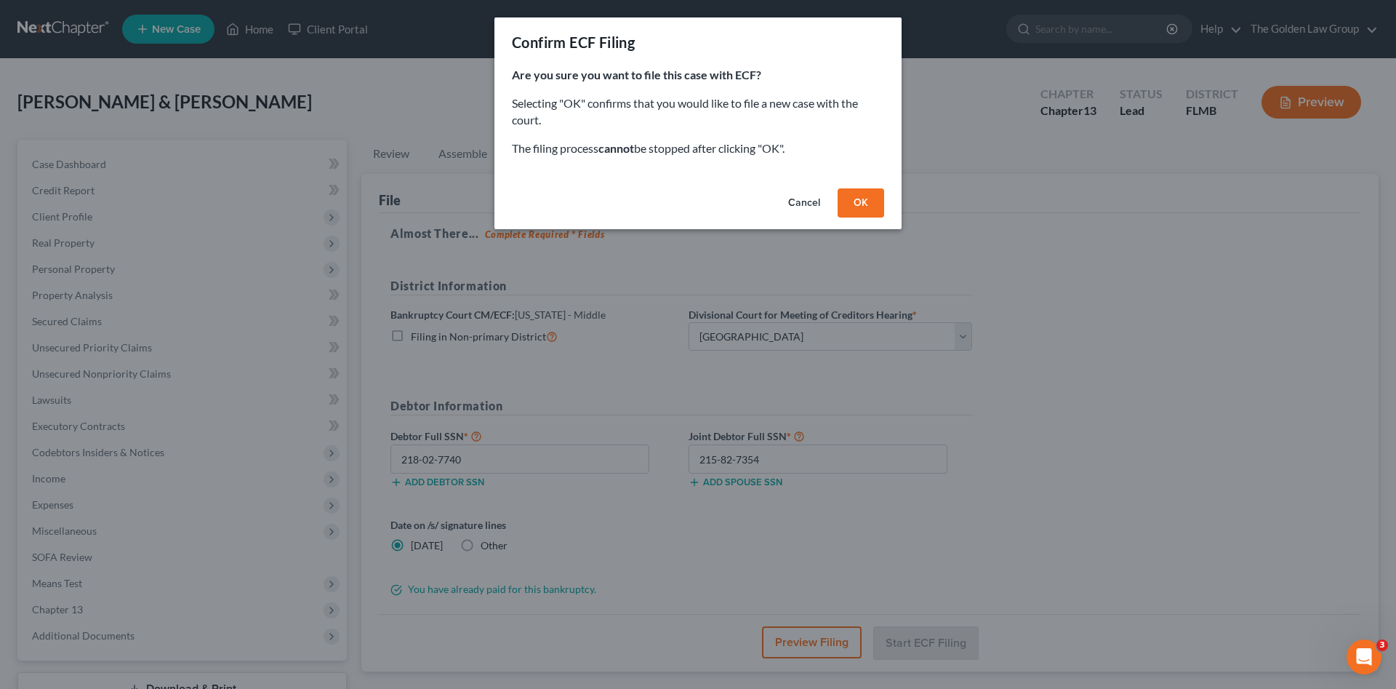
click at [864, 201] on button "OK" at bounding box center [861, 202] width 47 height 29
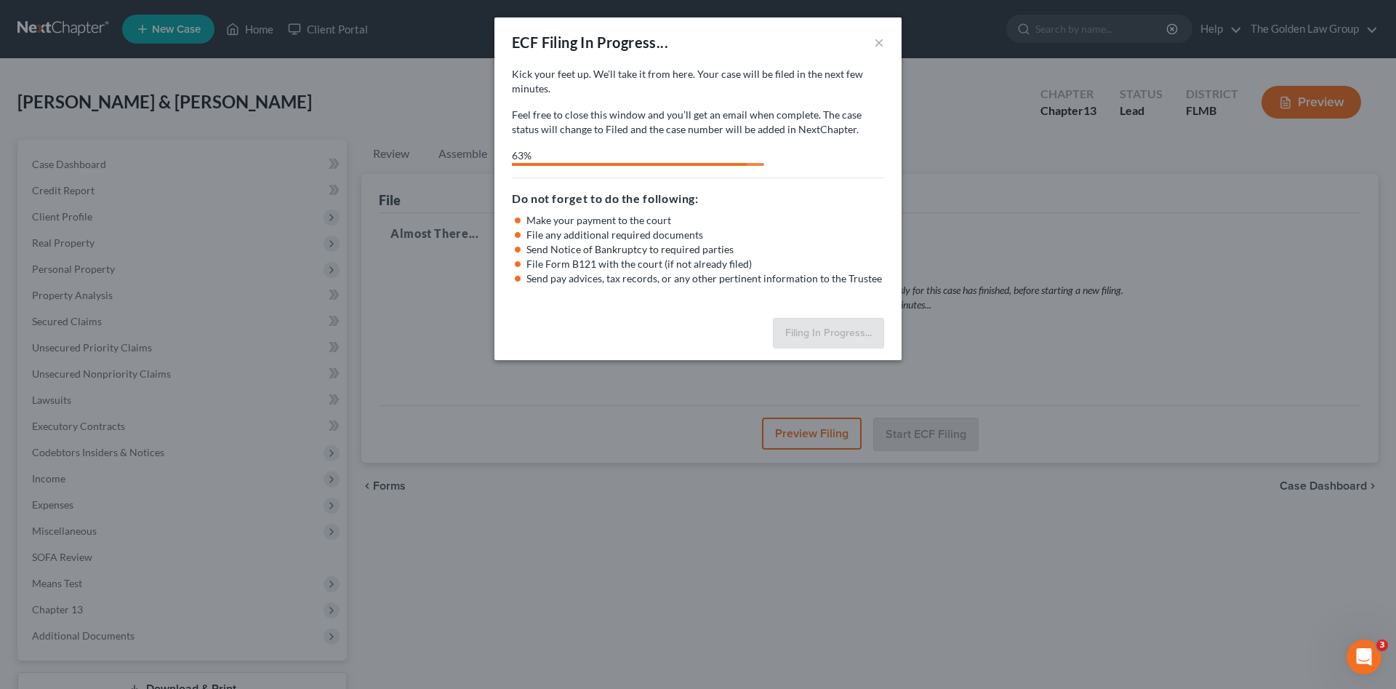
select select "3"
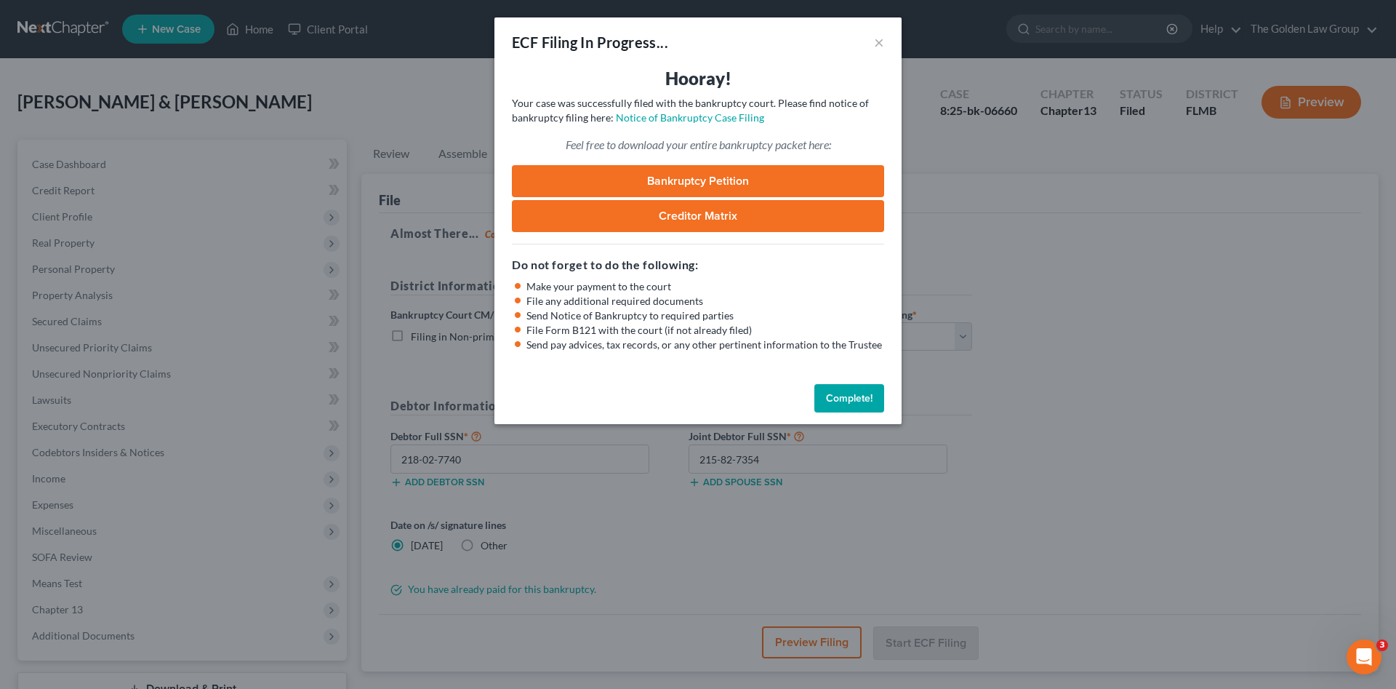
click at [762, 173] on link "Bankruptcy Petition" at bounding box center [698, 181] width 372 height 32
click at [850, 392] on button "Complete!" at bounding box center [849, 398] width 70 height 29
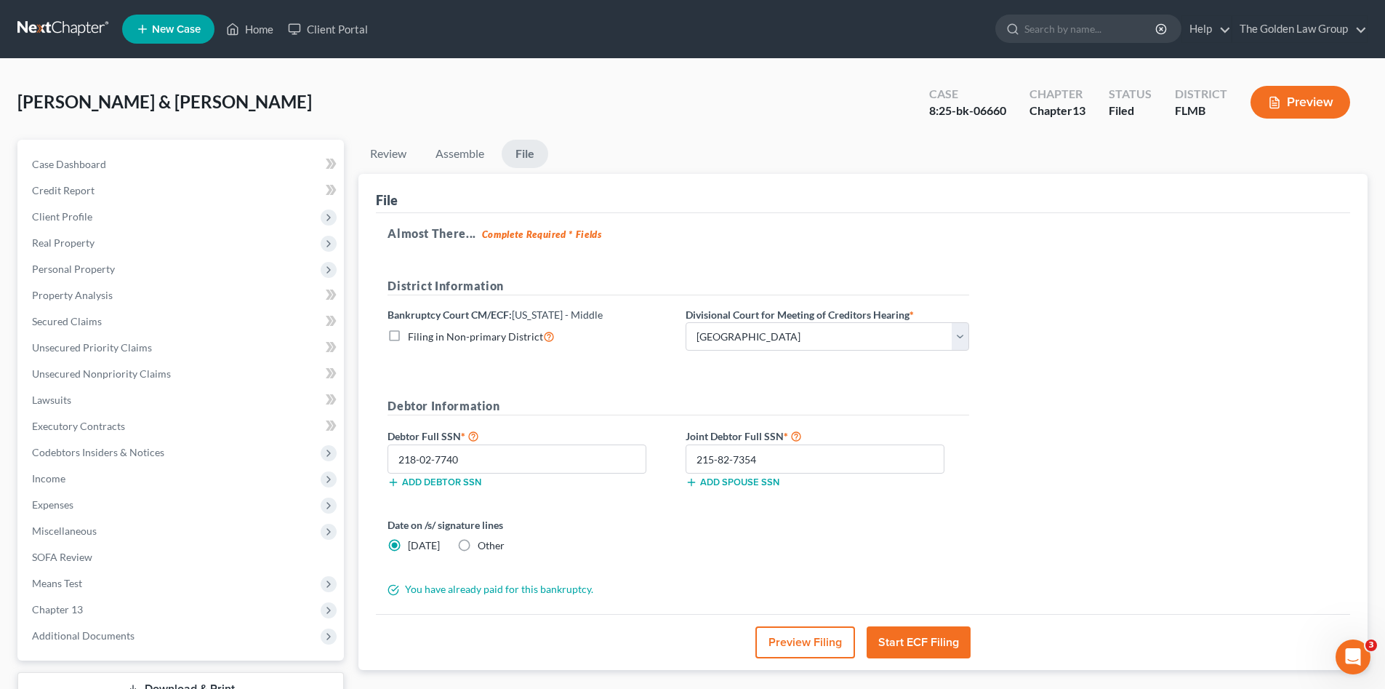
click at [1158, 505] on div "Almost There... Complete Required * Fields District Information Bankruptcy Cour…" at bounding box center [863, 413] width 974 height 401
drag, startPoint x: 1009, startPoint y: 110, endPoint x: 929, endPoint y: 124, distance: 81.2
click at [929, 124] on div "Case 8:25-bk-06660" at bounding box center [968, 103] width 100 height 43
copy div "8:25-bk-06660"
